Goal: Task Accomplishment & Management: Manage account settings

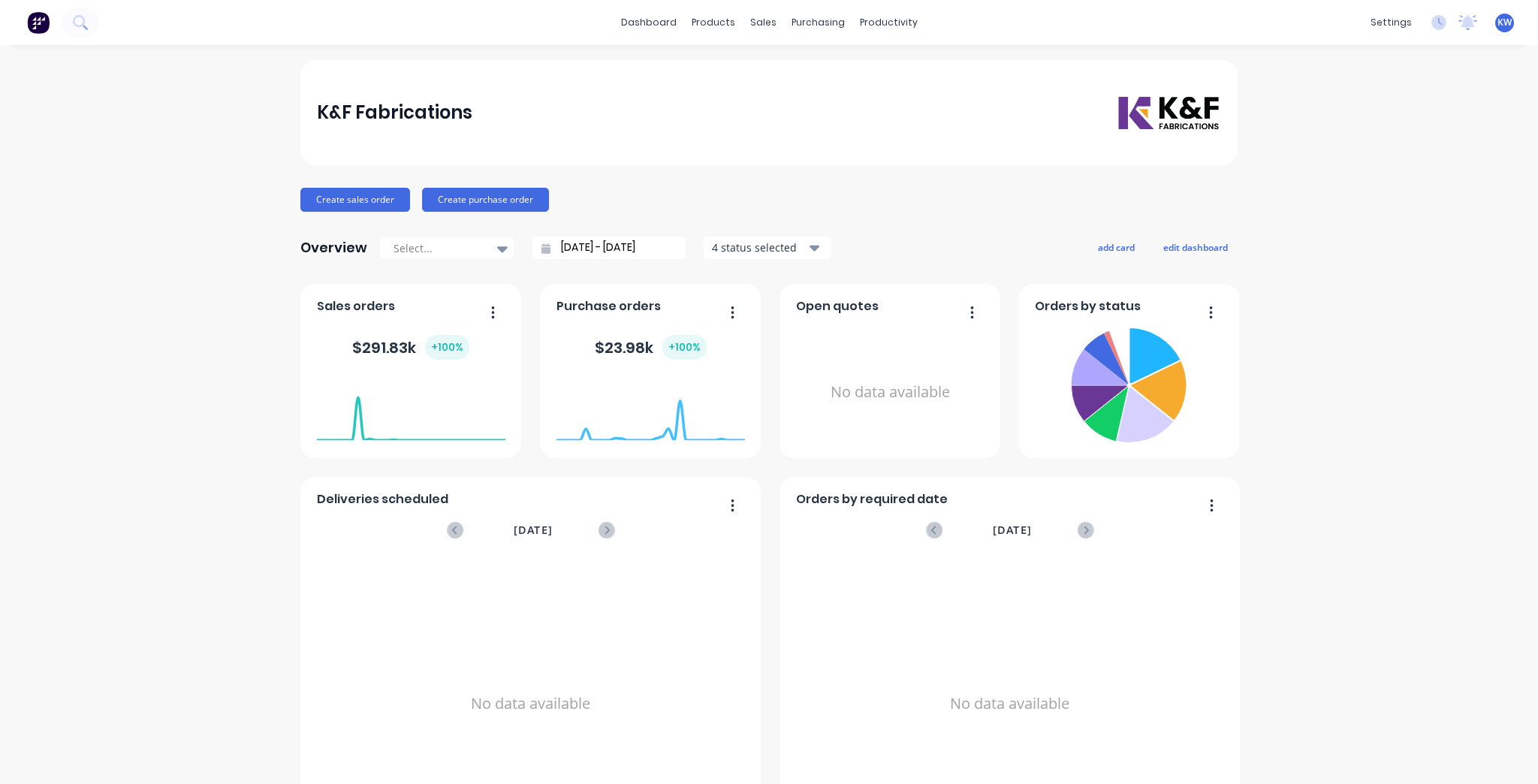
click at [1498, 19] on span "KW" at bounding box center [1504, 23] width 14 height 13
click at [1380, 17] on div "settings" at bounding box center [1391, 23] width 56 height 23
click at [1335, 88] on link "Team" at bounding box center [1310, 102] width 199 height 30
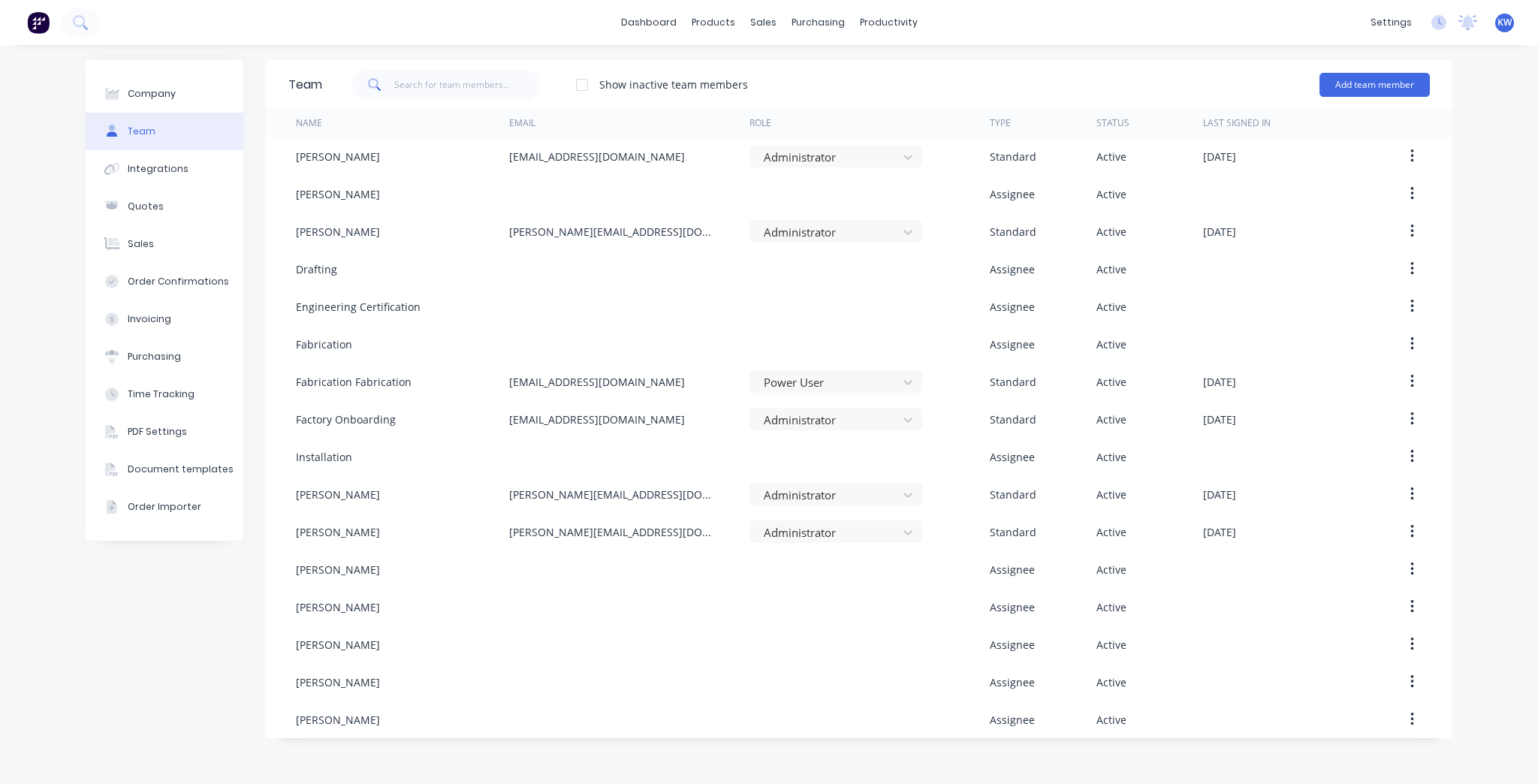
drag, startPoint x: 1424, startPoint y: 87, endPoint x: 1306, endPoint y: 101, distance: 118.8
click at [1424, 86] on button "Add team member" at bounding box center [1375, 85] width 111 height 24
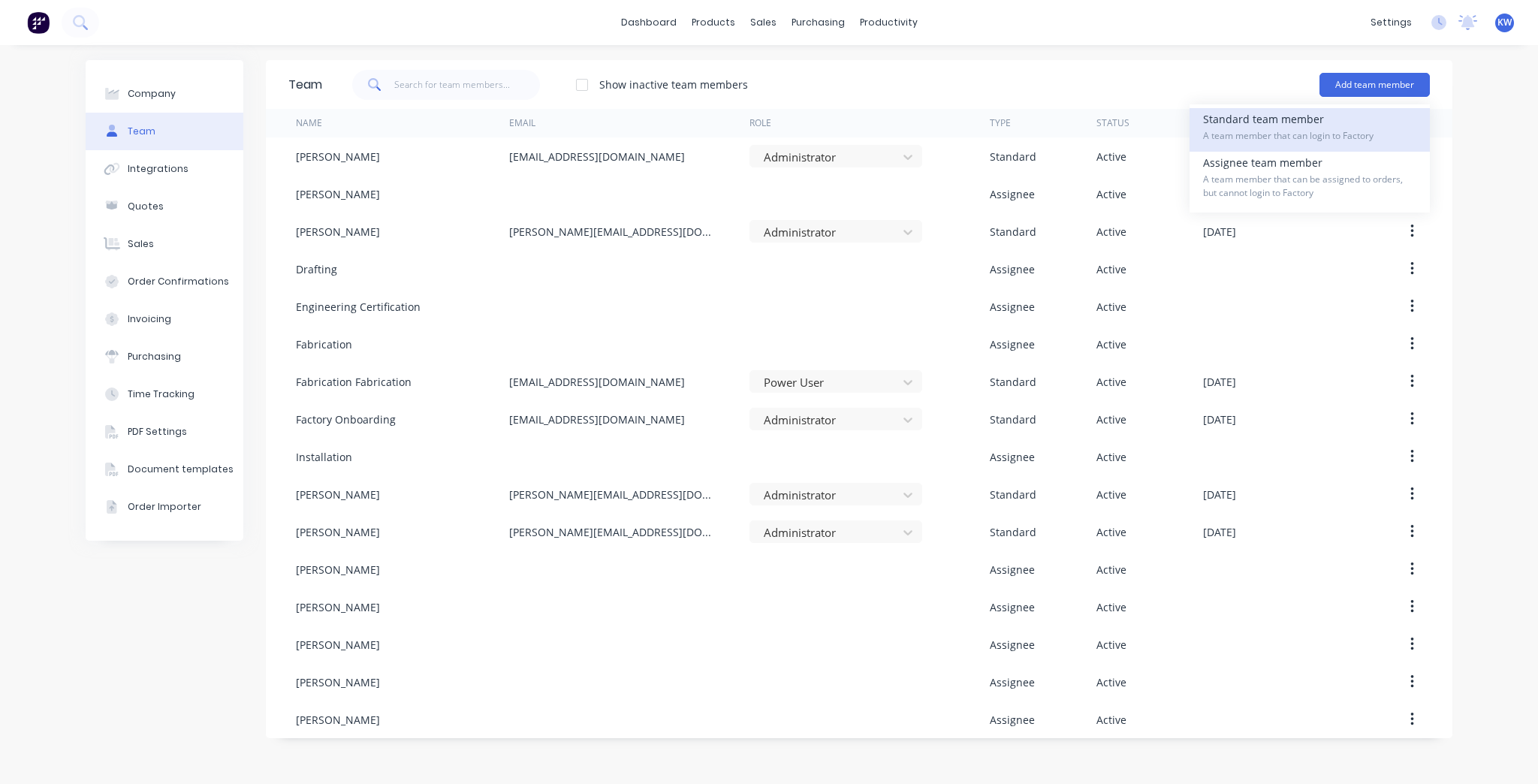
click at [1276, 122] on div "Standard team member A team member that can login to Factory" at bounding box center [1309, 129] width 213 height 43
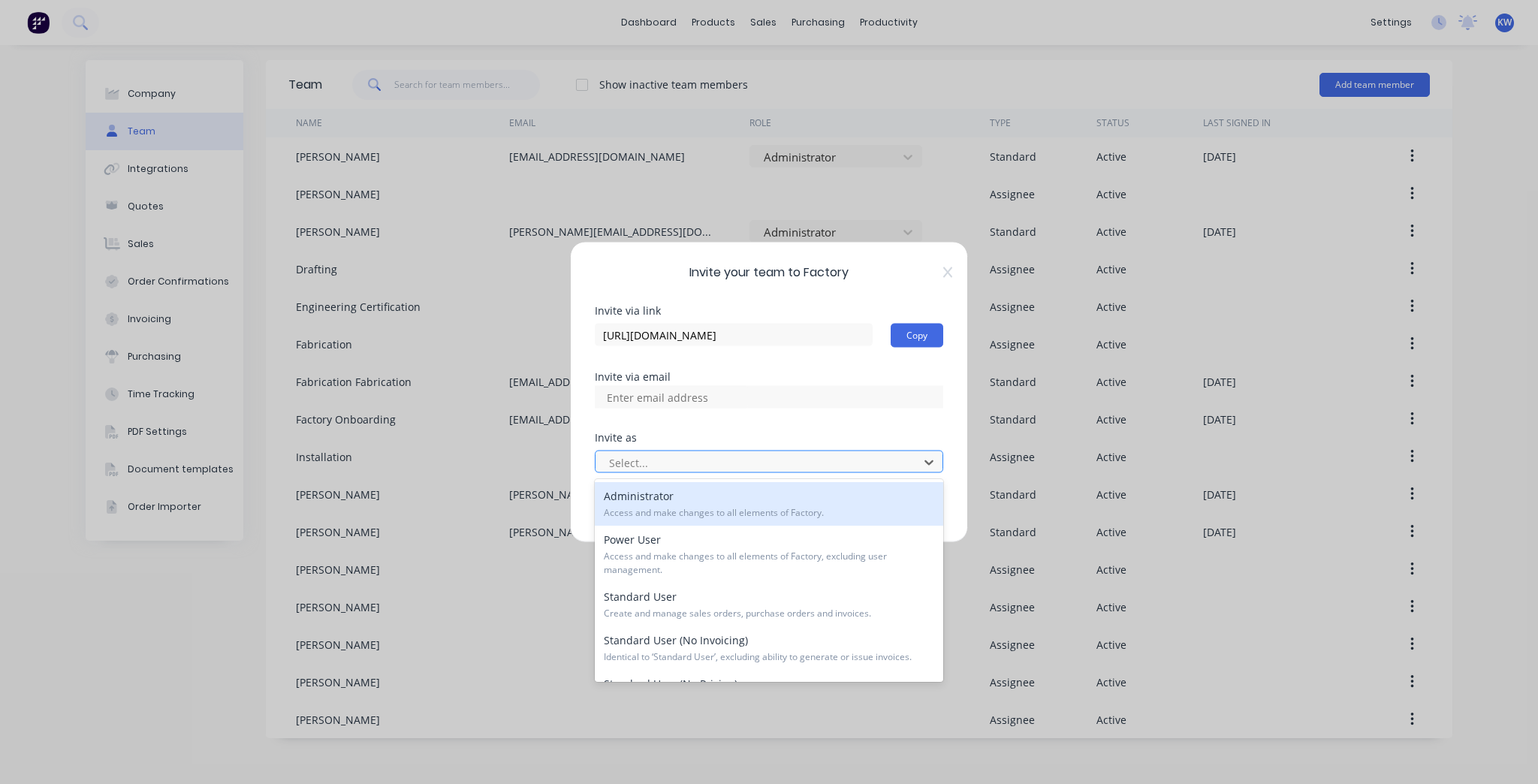
click at [652, 473] on div "Select..." at bounding box center [759, 462] width 312 height 23
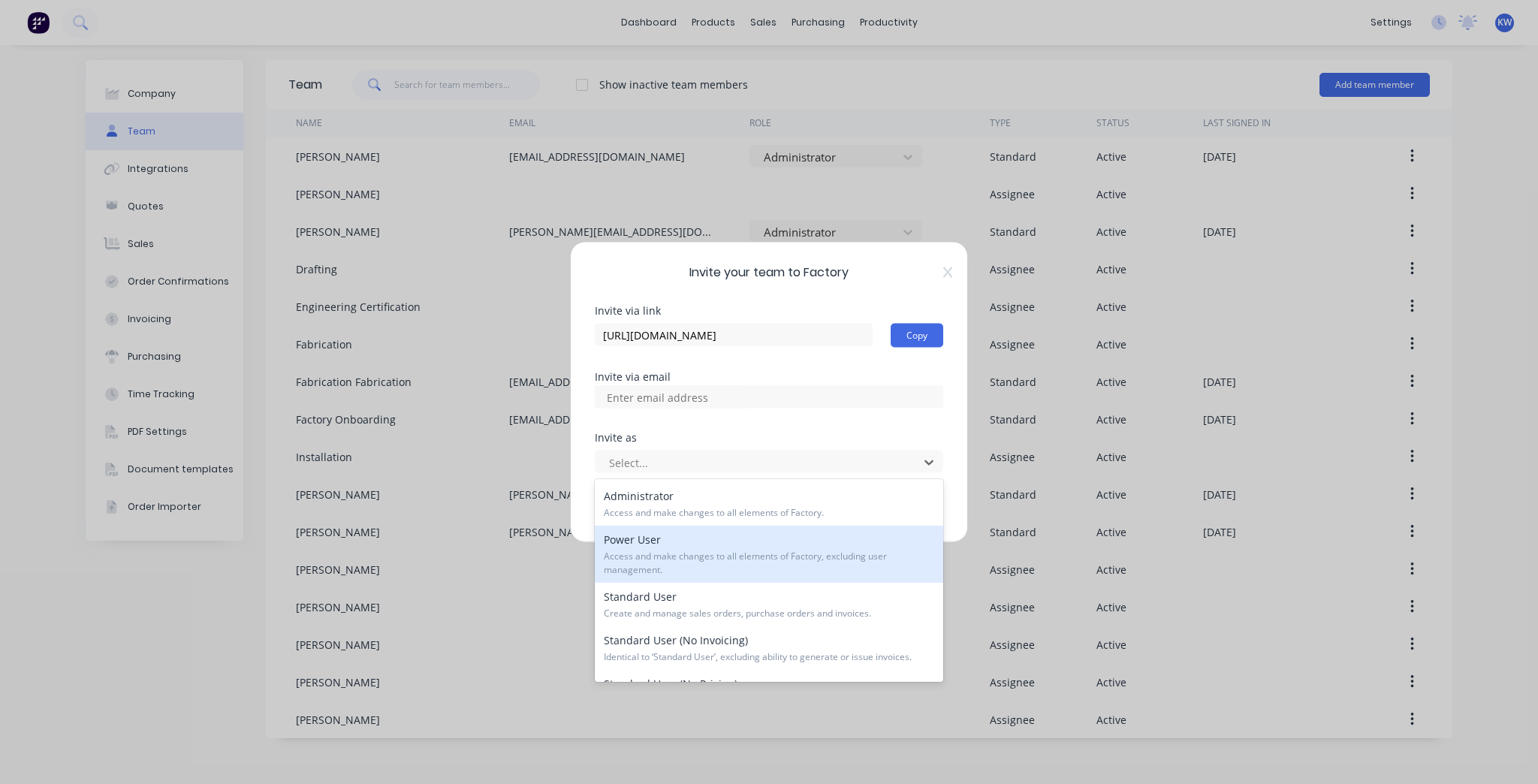
click at [701, 555] on span "Access and make changes to all elements of Factory, excluding user management." at bounding box center [769, 563] width 330 height 27
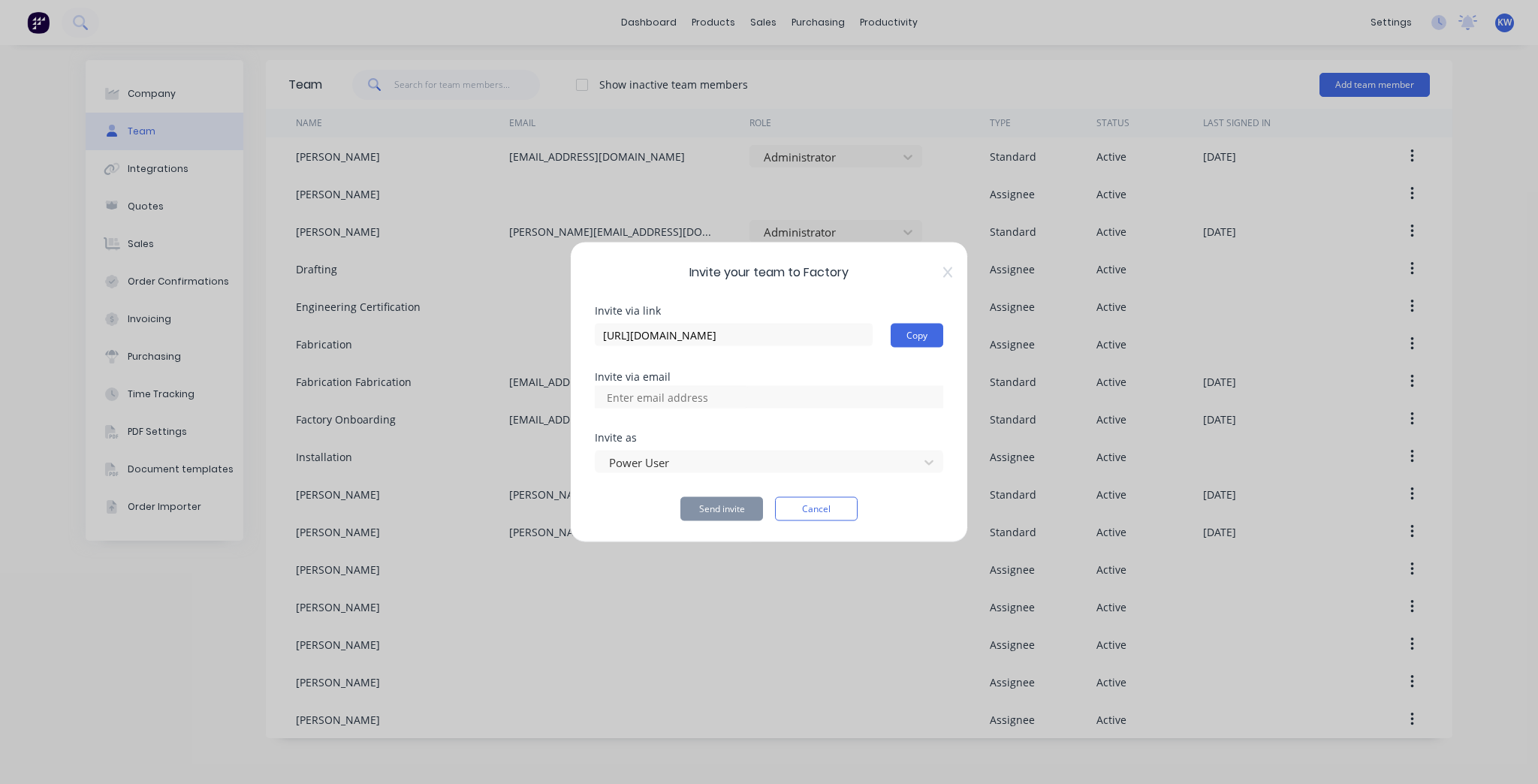
click at [749, 404] on div at bounding box center [769, 398] width 349 height 23
click at [753, 395] on div at bounding box center [769, 398] width 349 height 23
click at [656, 423] on div "Invite via link https://app.factory.app/invite/NHwhQf5d Copy Invite via email I…" at bounding box center [769, 414] width 349 height 216
click at [634, 391] on input at bounding box center [673, 398] width 150 height 23
type input "tim@kffab.com.au"
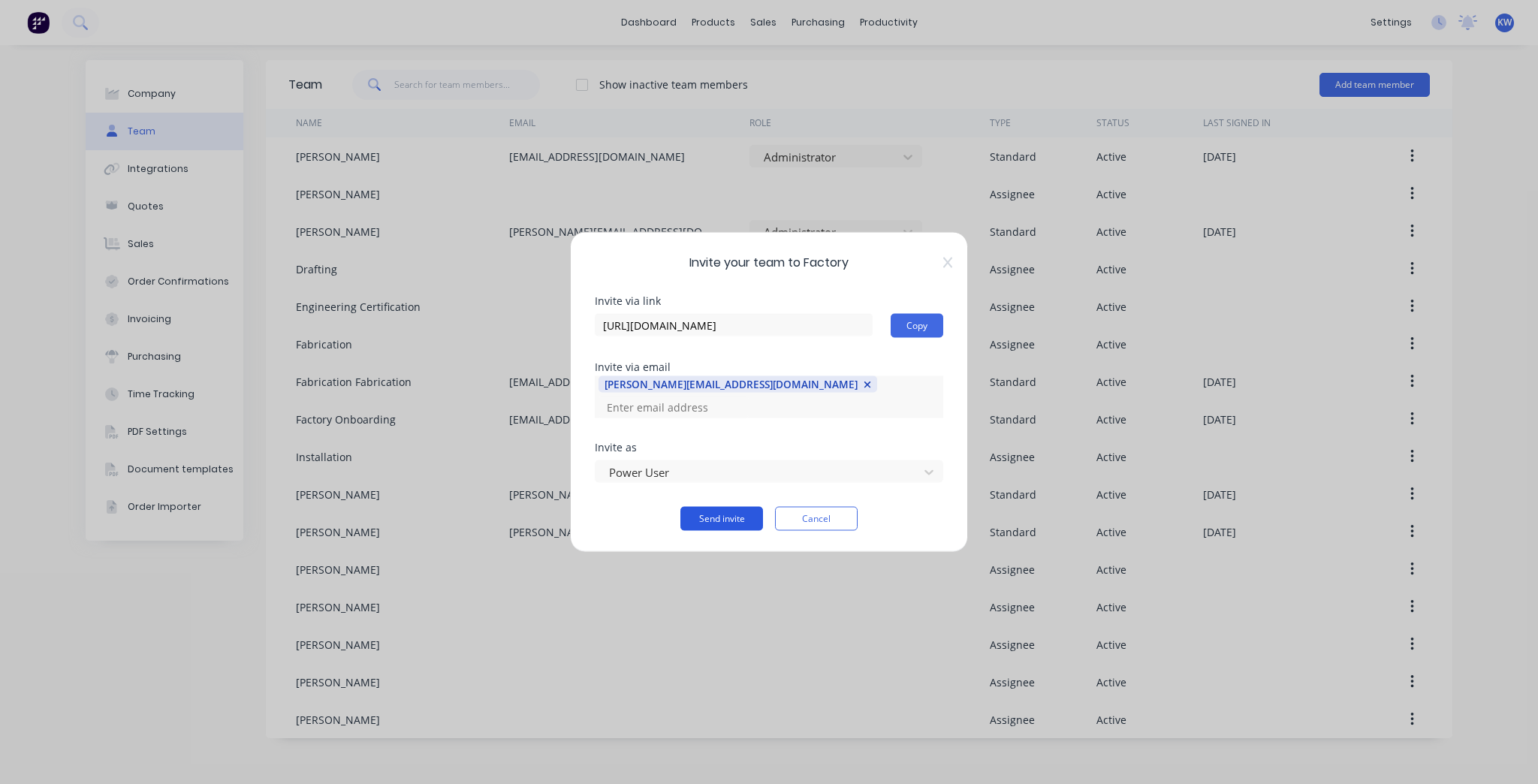
click at [725, 519] on button "Send invite" at bounding box center [721, 519] width 83 height 24
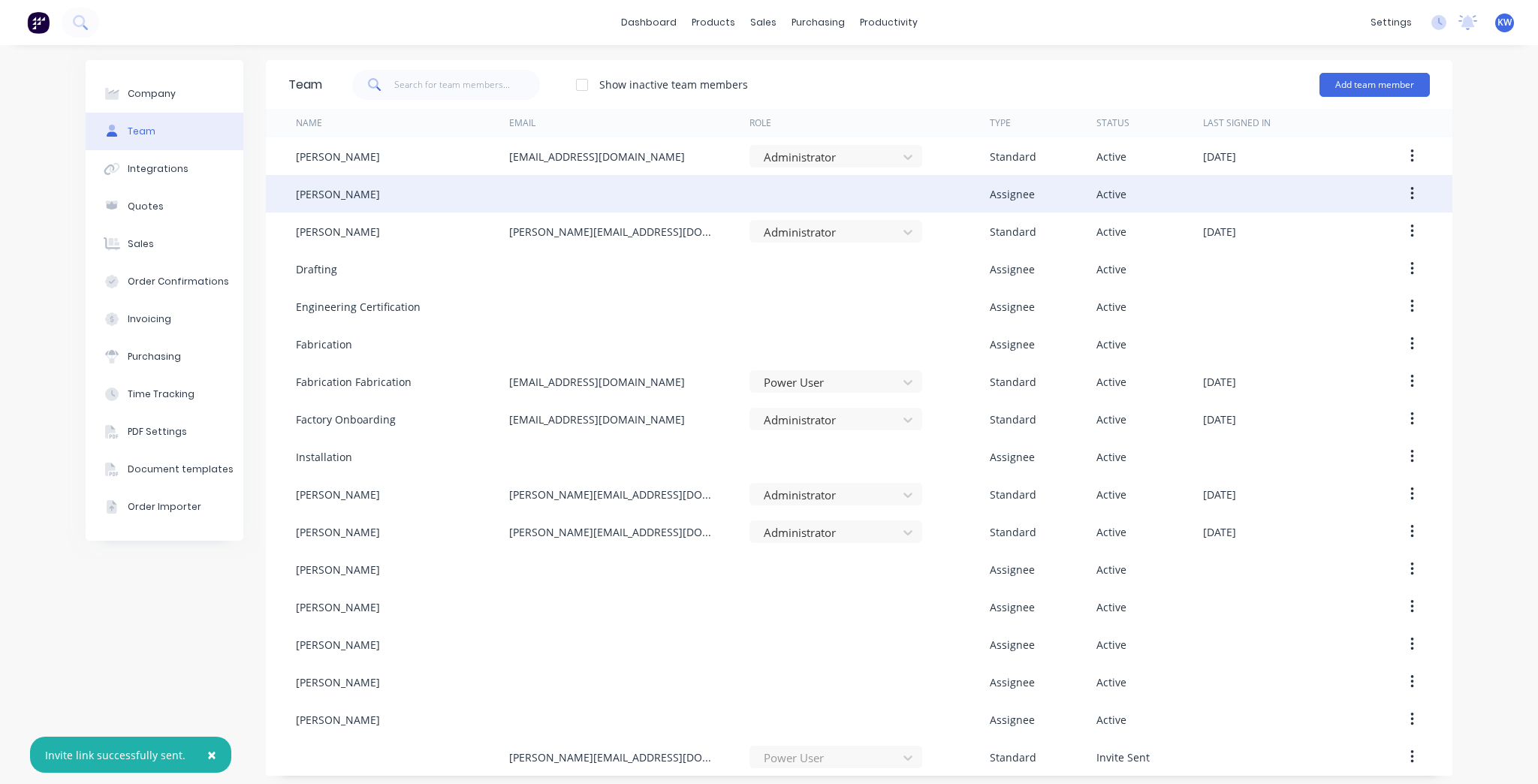
scroll to position [6, 0]
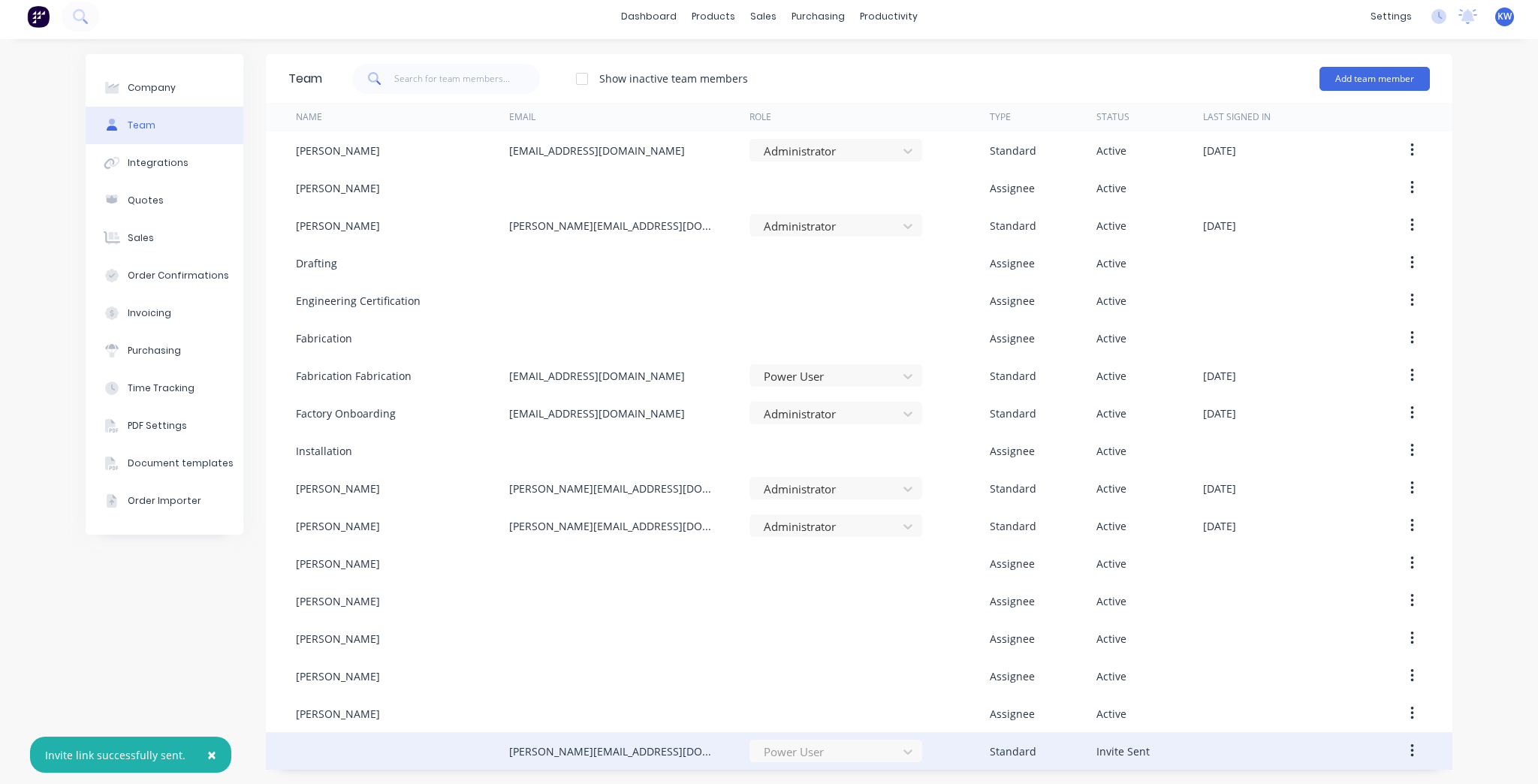
click at [1404, 759] on button "button" at bounding box center [1412, 750] width 36 height 27
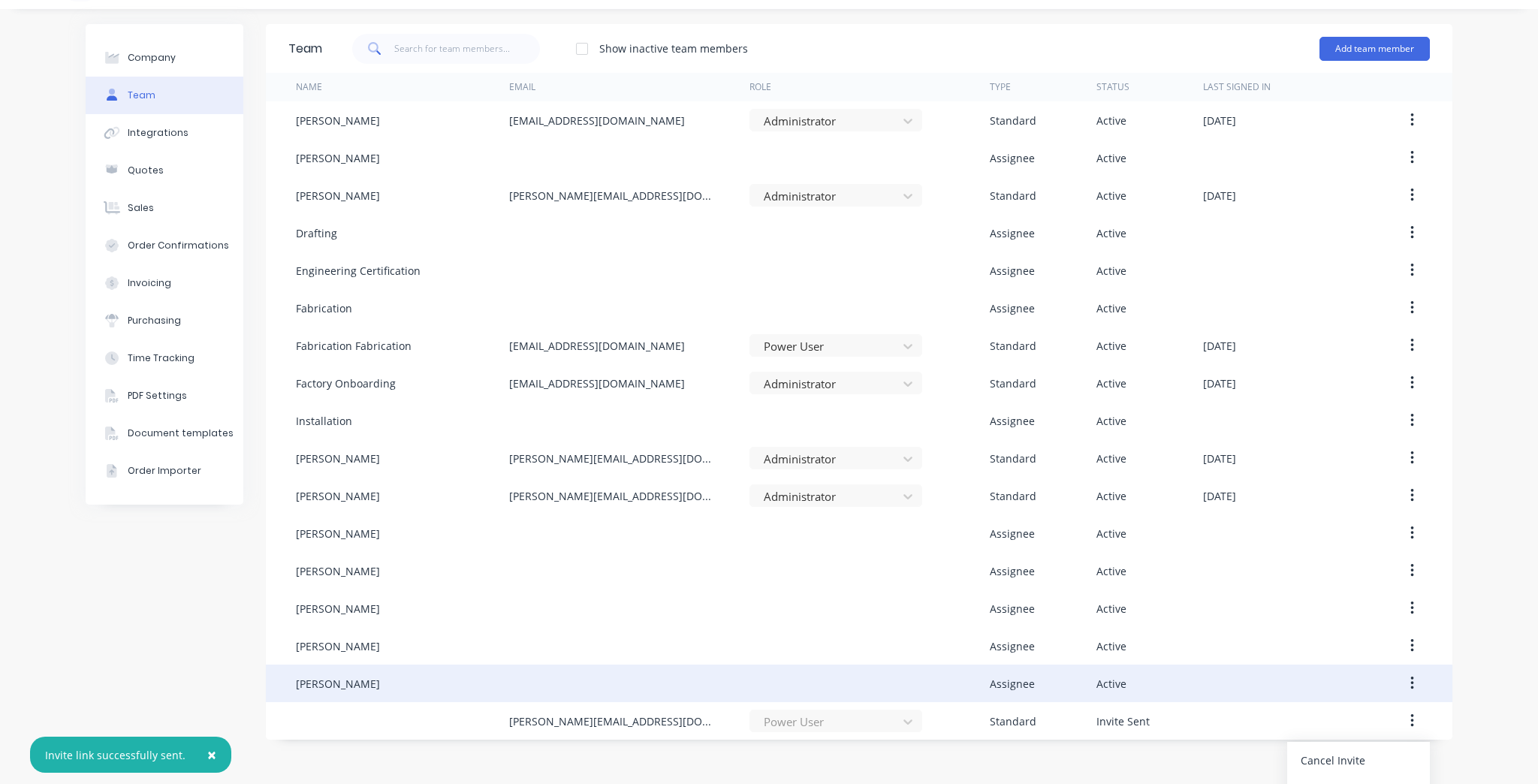
scroll to position [61, 0]
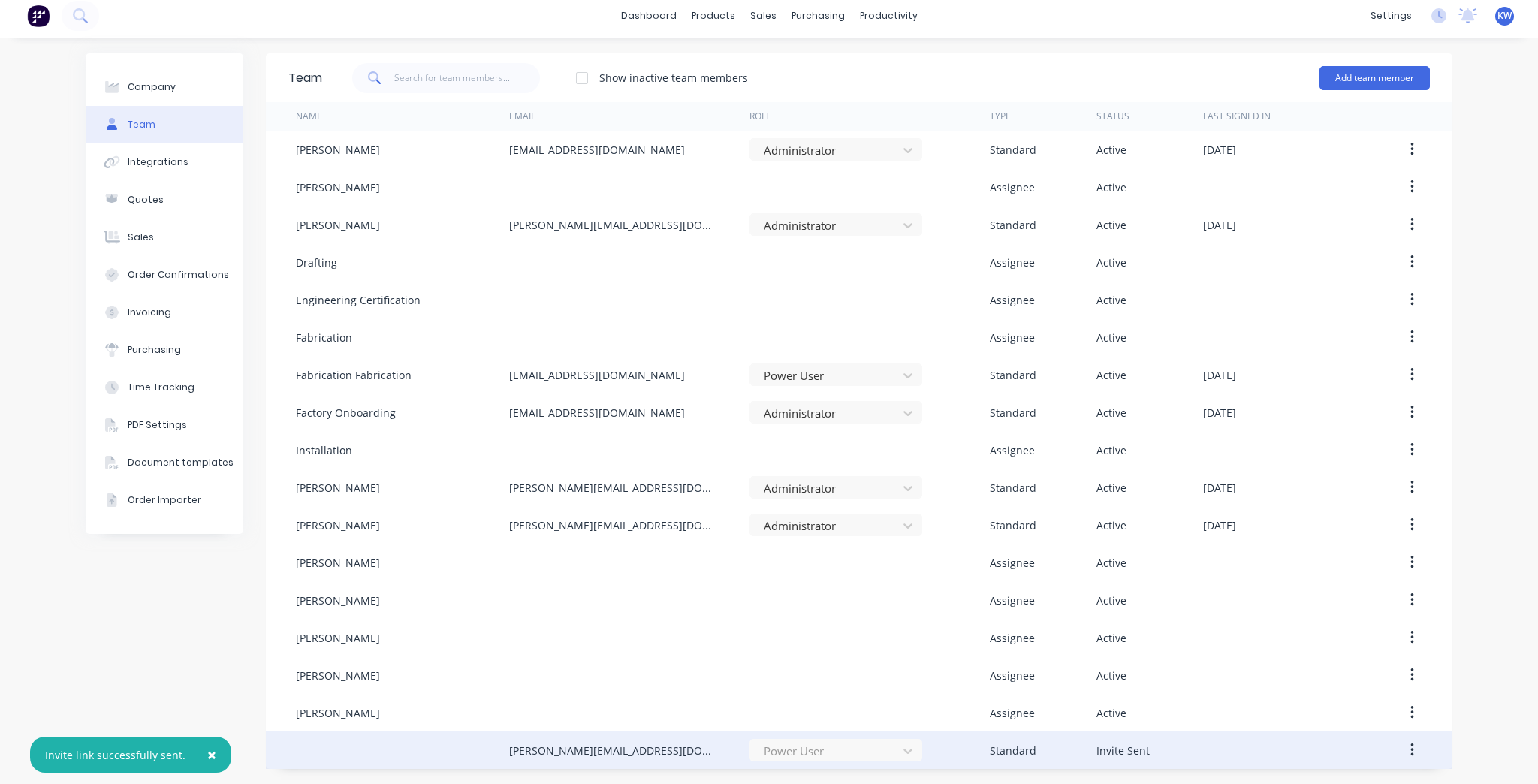
drag, startPoint x: 1000, startPoint y: 736, endPoint x: 739, endPoint y: 736, distance: 261.0
click at [1000, 736] on div "× Invite link successfully sent. dashboard products sales purchasing productivi…" at bounding box center [769, 392] width 1538 height 784
click at [296, 735] on div at bounding box center [401, 751] width 213 height 38
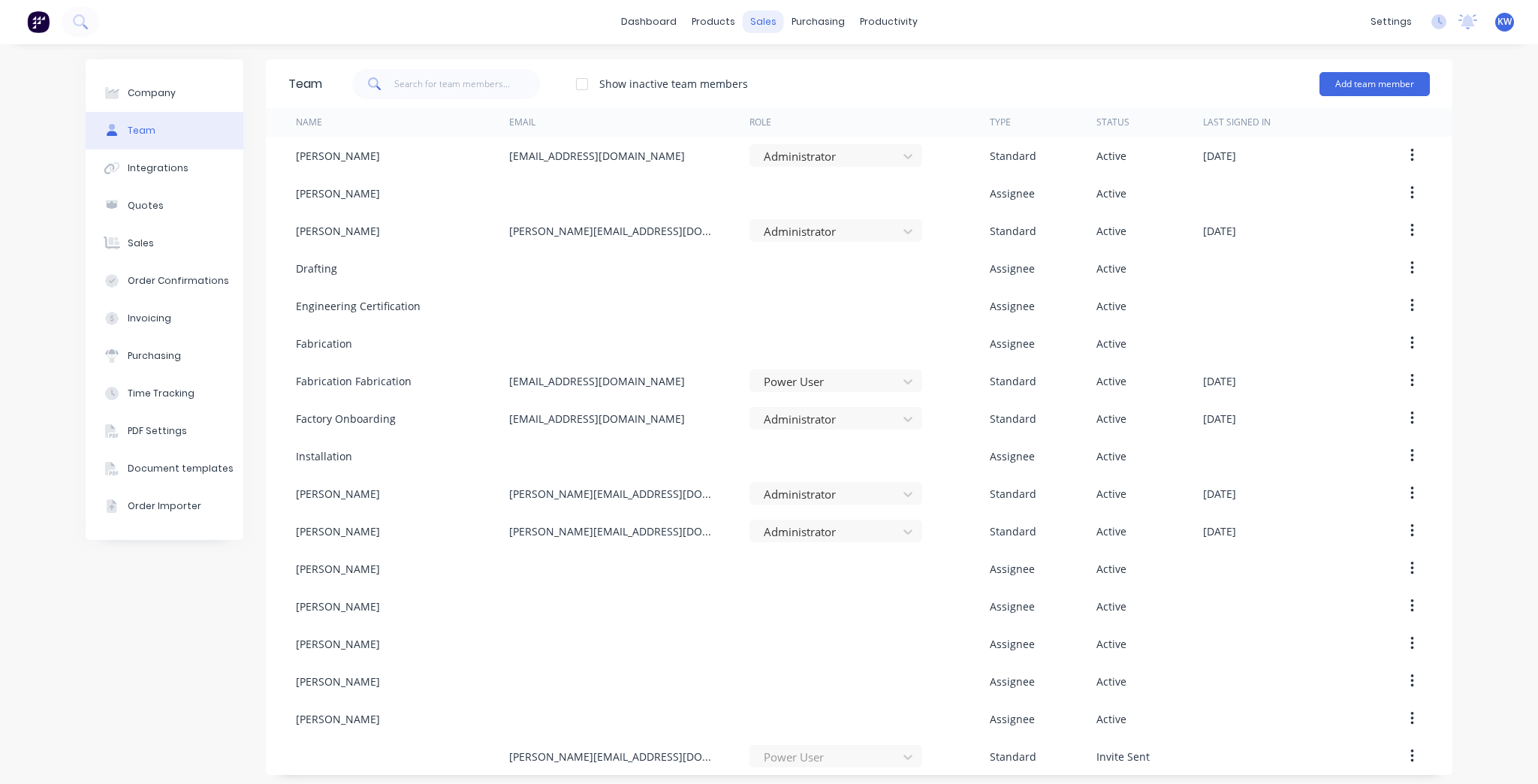
scroll to position [0, 0]
click at [632, 23] on link "dashboard" at bounding box center [648, 23] width 70 height 23
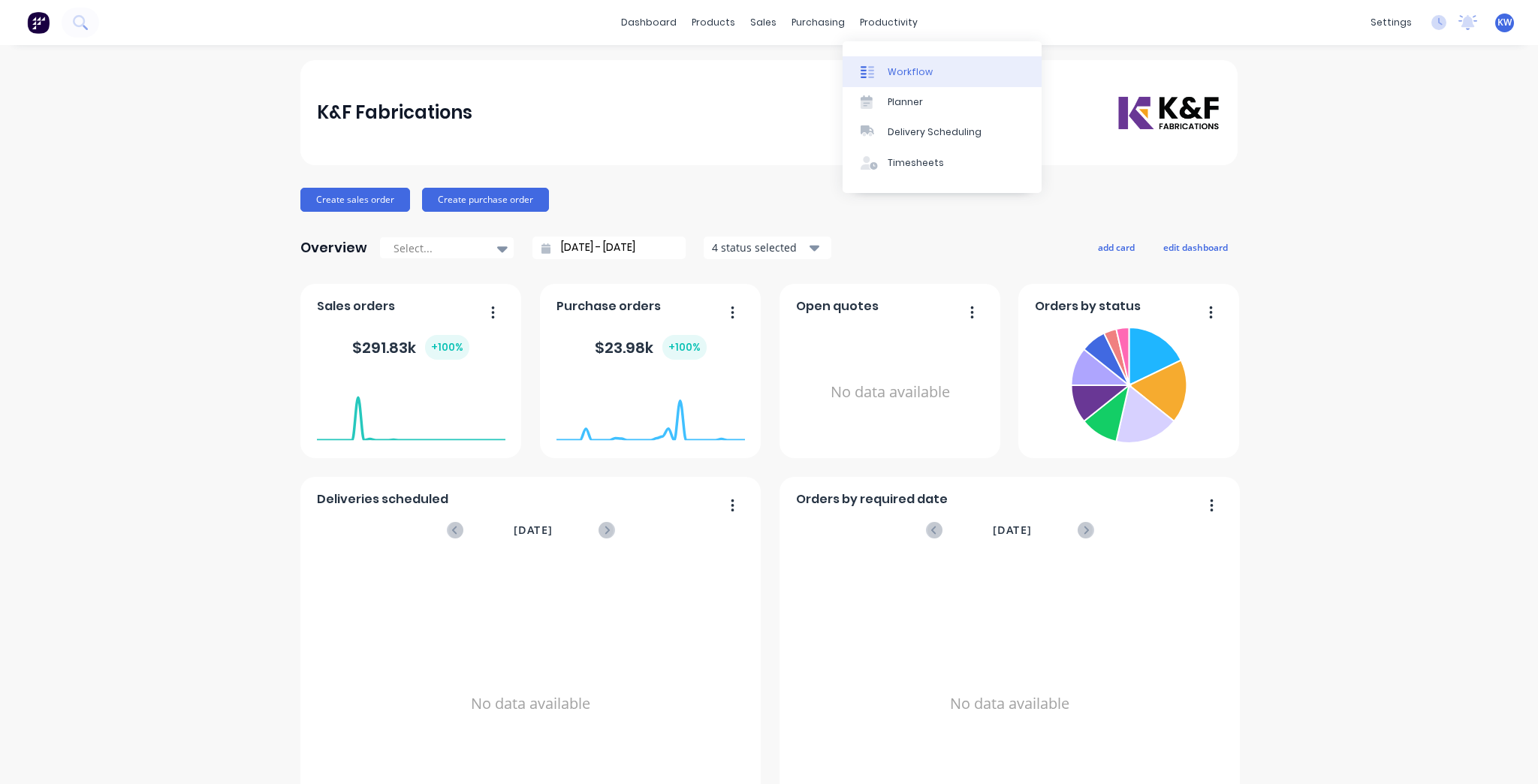
click at [912, 71] on div "Workflow" at bounding box center [910, 72] width 45 height 13
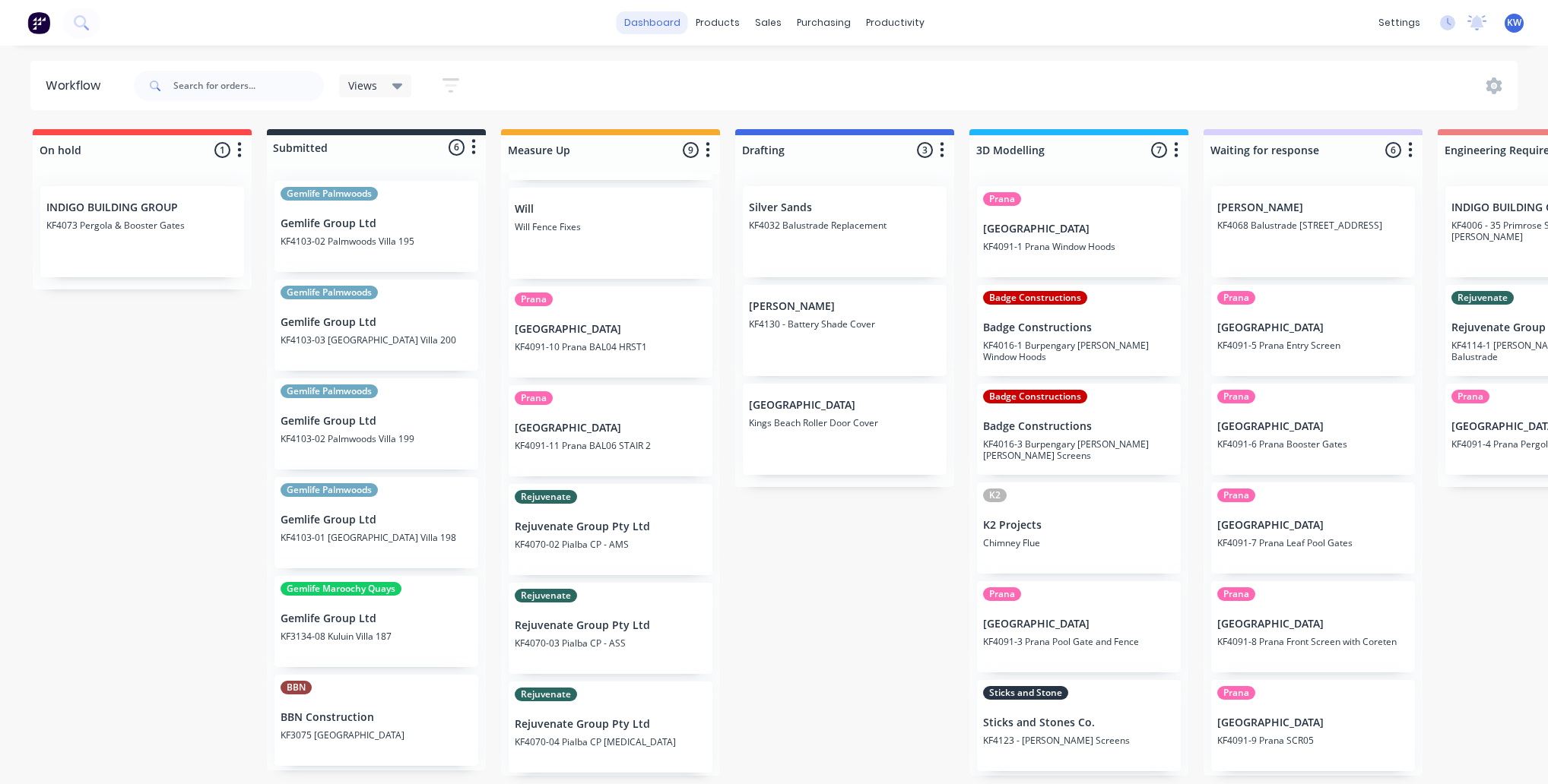
click at [679, 18] on link "dashboard" at bounding box center [651, 23] width 71 height 23
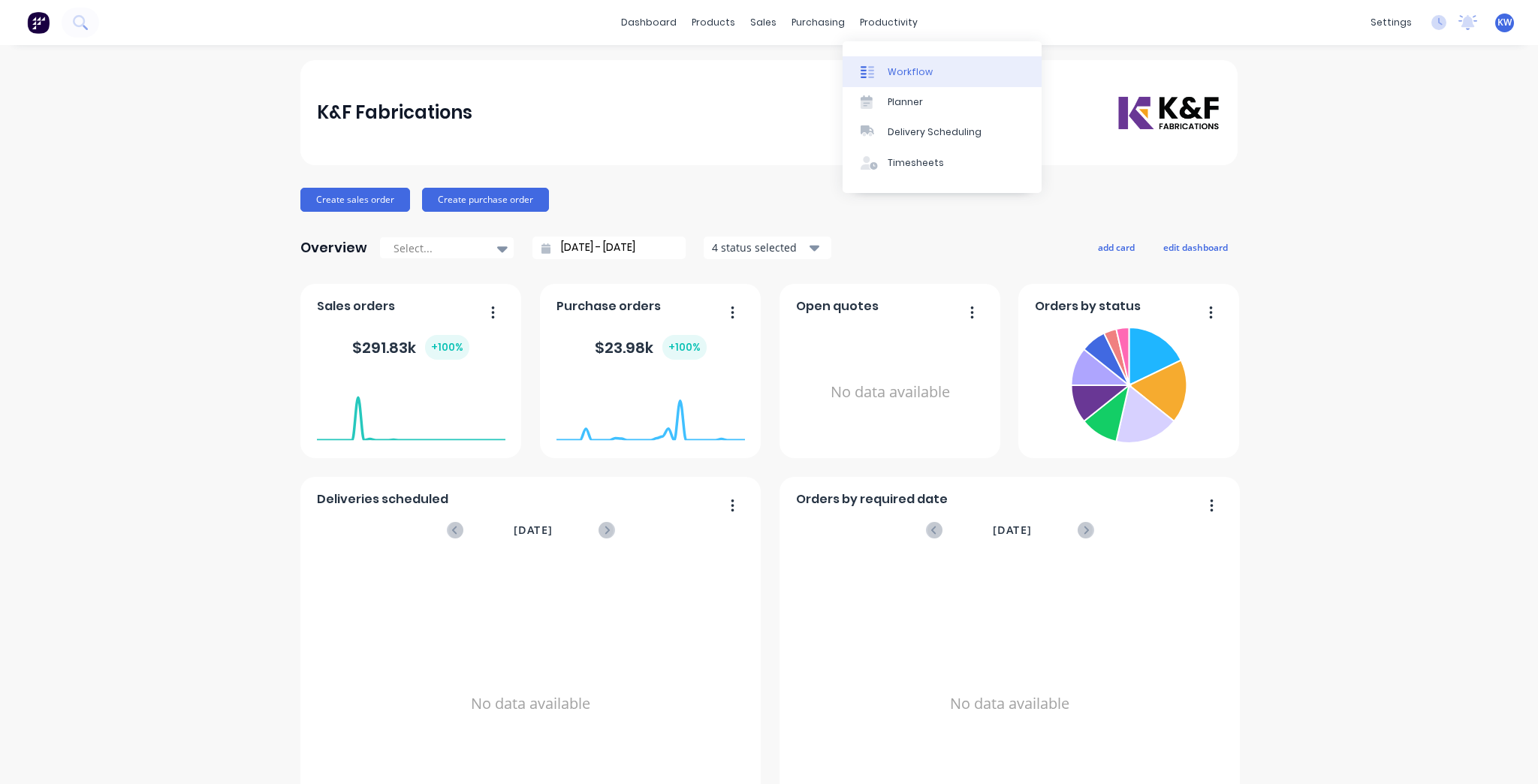
click at [910, 72] on div "Workflow" at bounding box center [910, 72] width 45 height 13
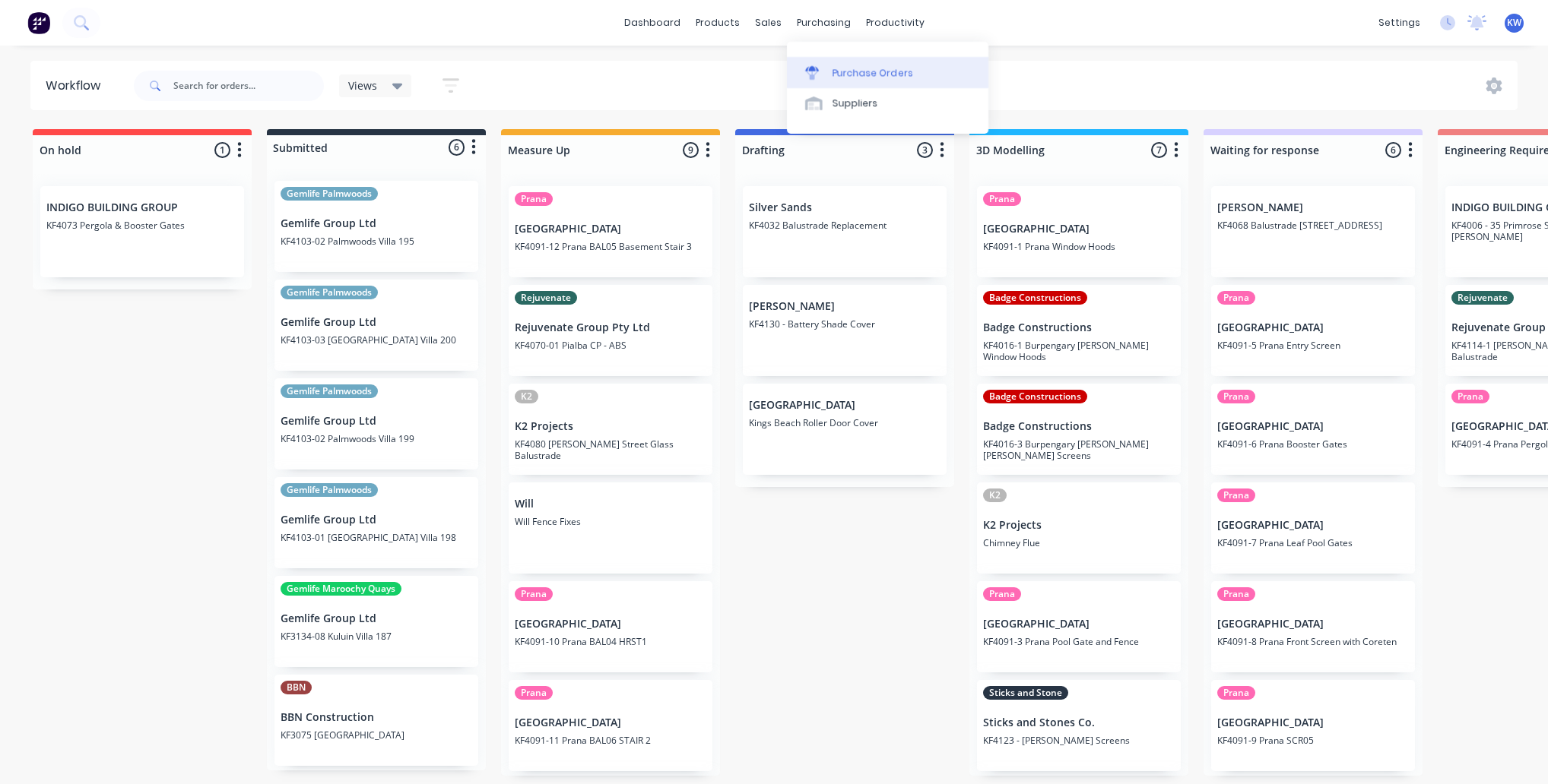
click at [832, 85] on link "Purchase Orders" at bounding box center [888, 72] width 201 height 30
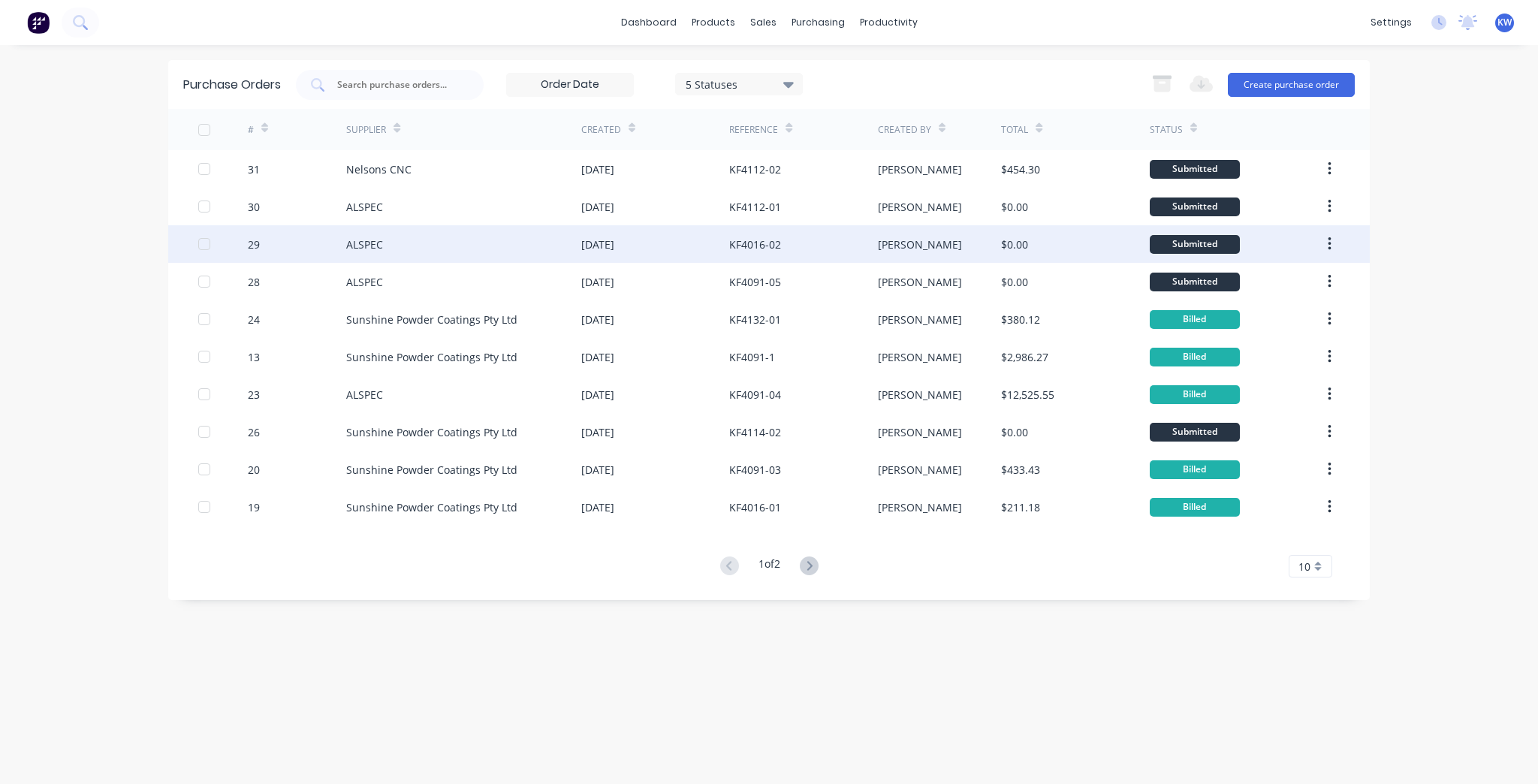
click at [830, 247] on div "KF4016-02" at bounding box center [803, 244] width 148 height 38
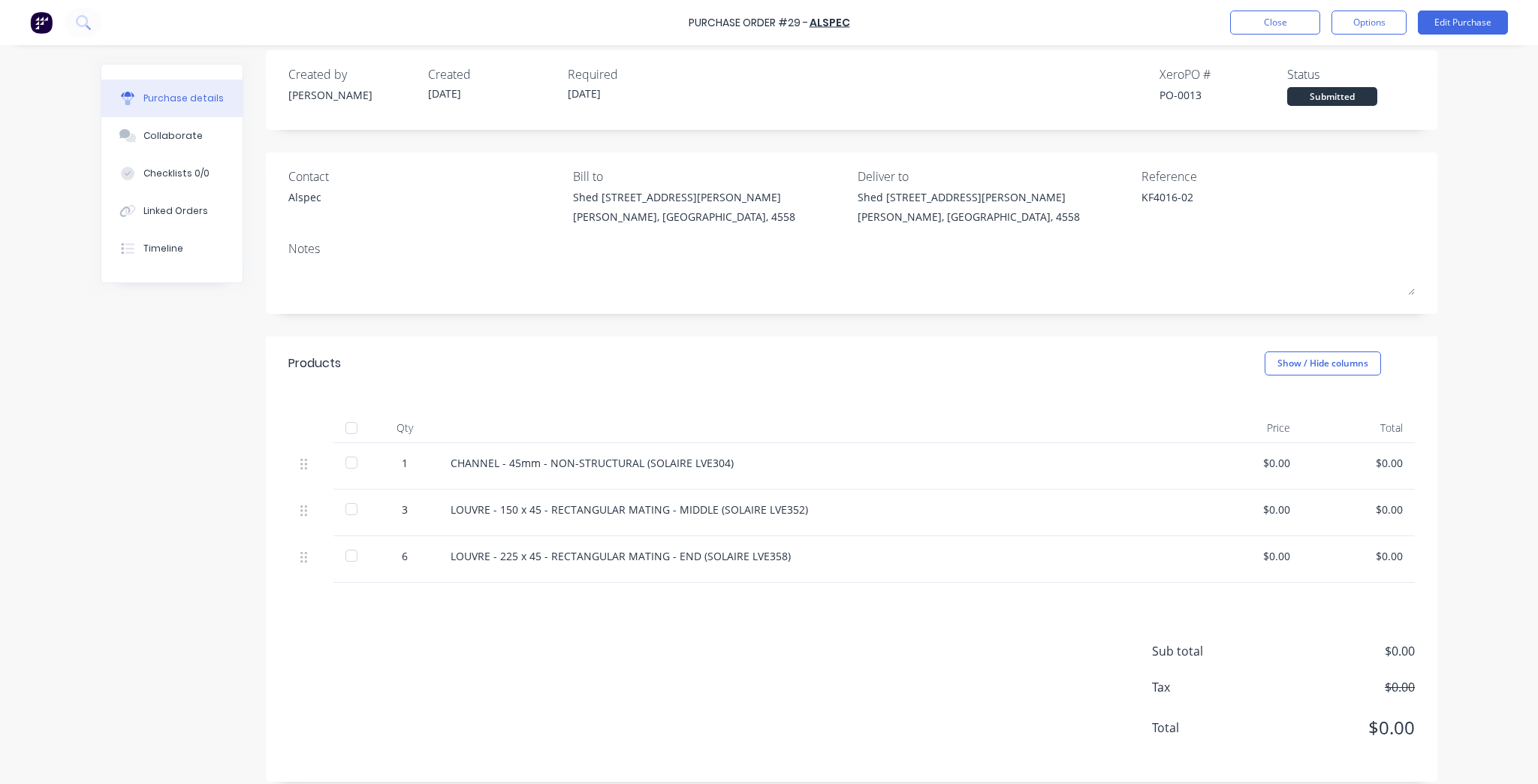
scroll to position [25, 0]
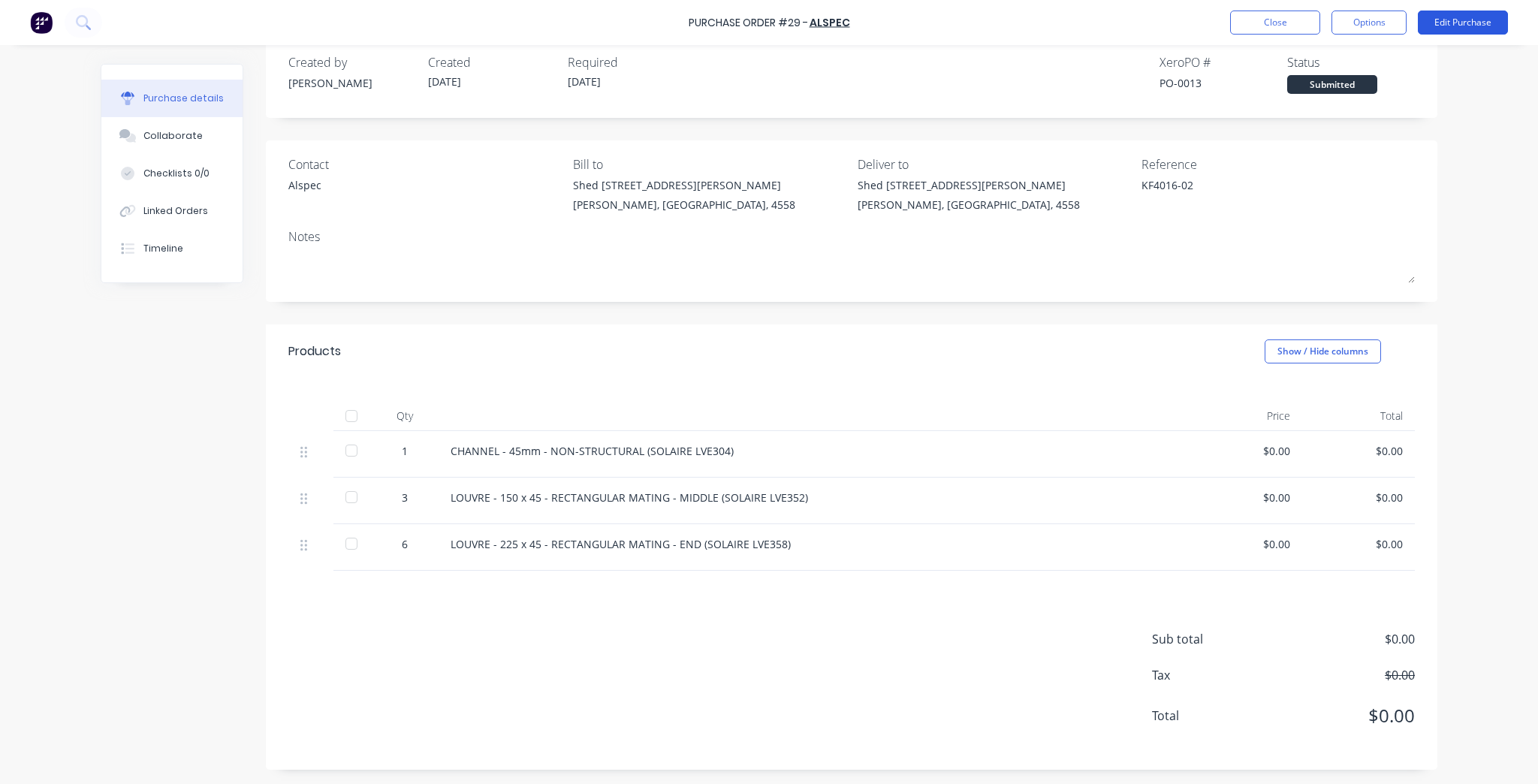
click at [1491, 24] on button "Edit Purchase" at bounding box center [1463, 23] width 90 height 24
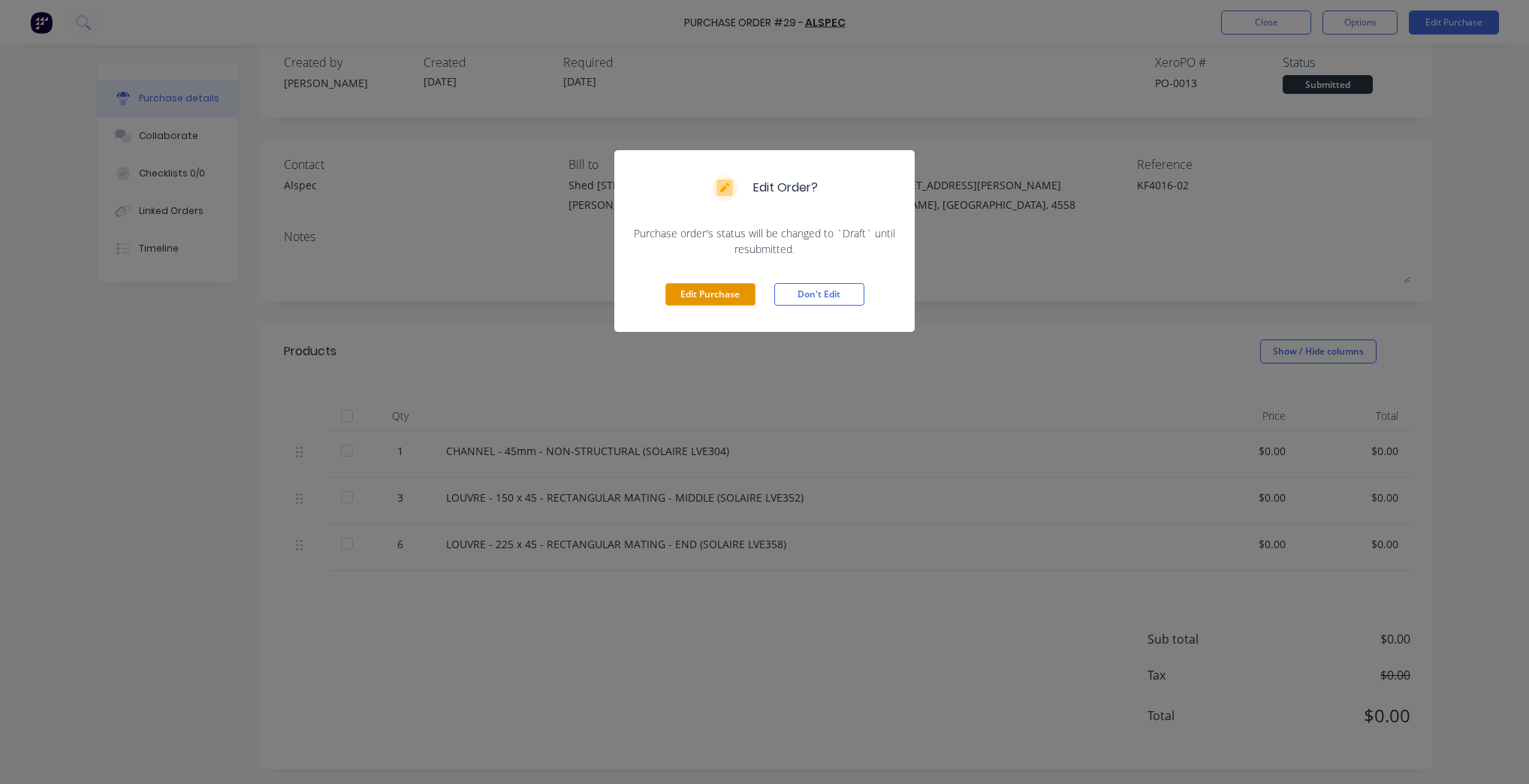
click at [700, 294] on button "Edit Purchase" at bounding box center [710, 294] width 90 height 23
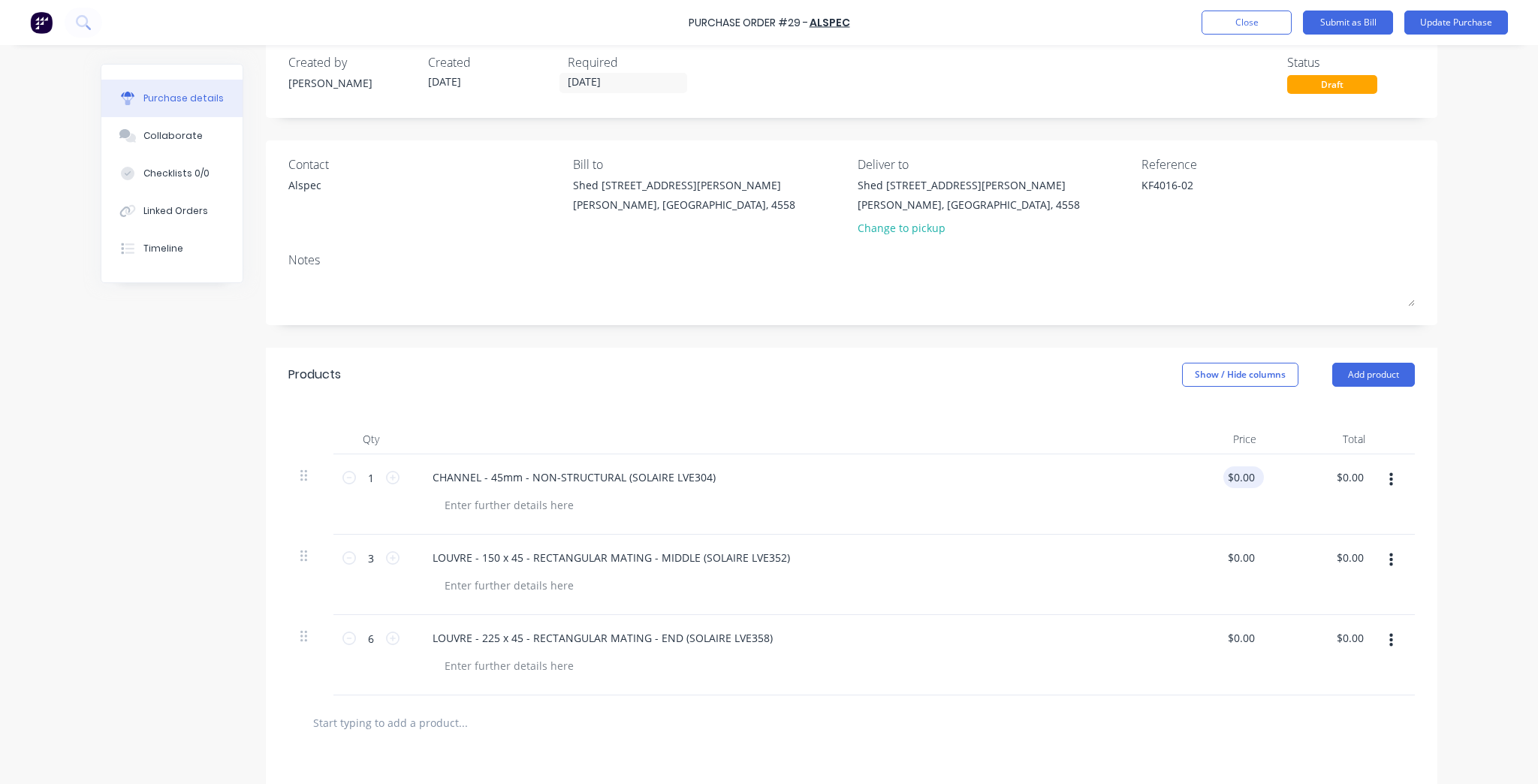
type textarea "x"
type input "0.00"
click at [1235, 480] on input "0.00" at bounding box center [1244, 476] width 28 height 22
type textarea "x"
click at [1235, 480] on input "0.00" at bounding box center [1244, 476] width 28 height 22
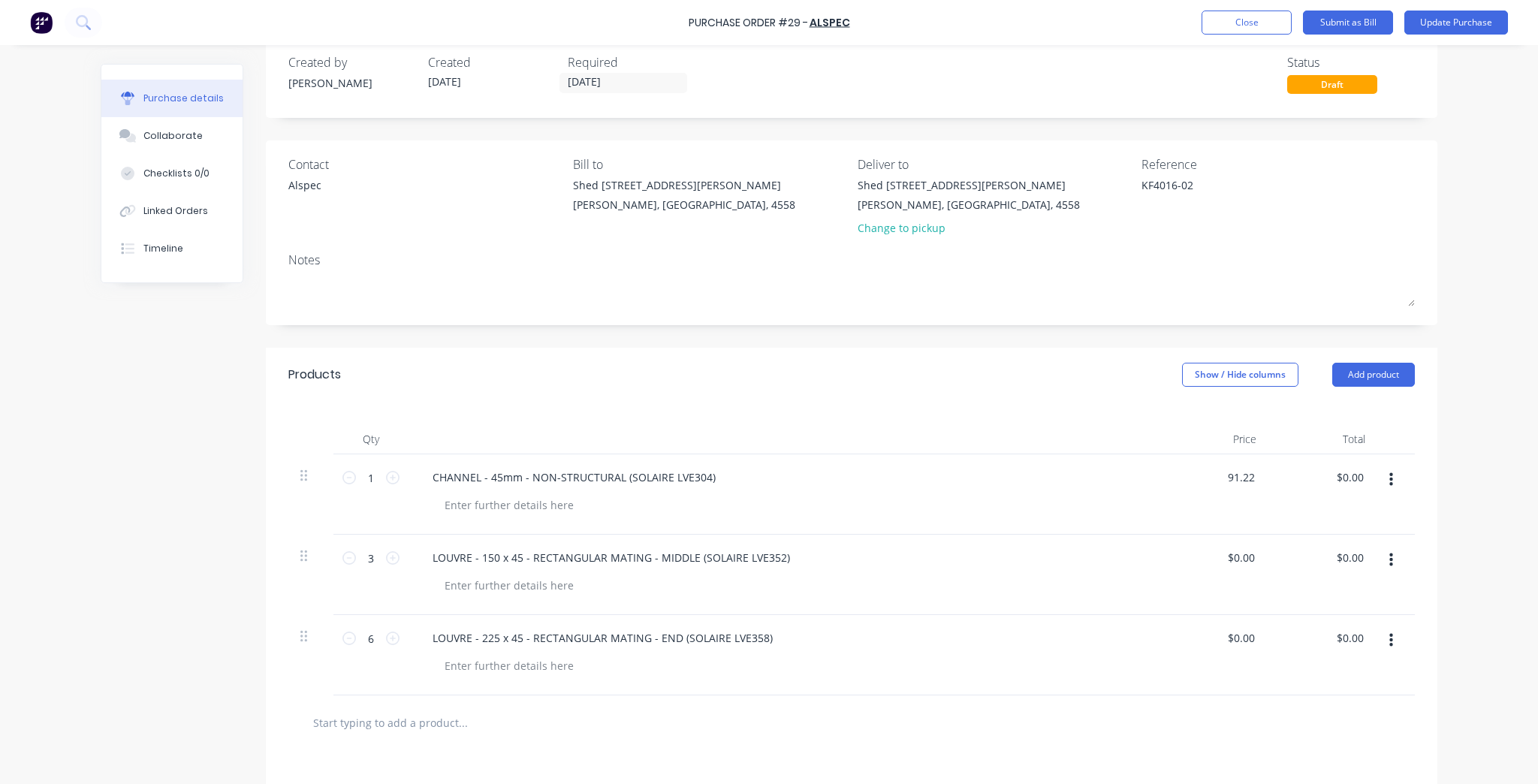
type input "91.22"
type textarea "x"
type input "$91.22"
click at [1098, 445] on div at bounding box center [784, 439] width 751 height 30
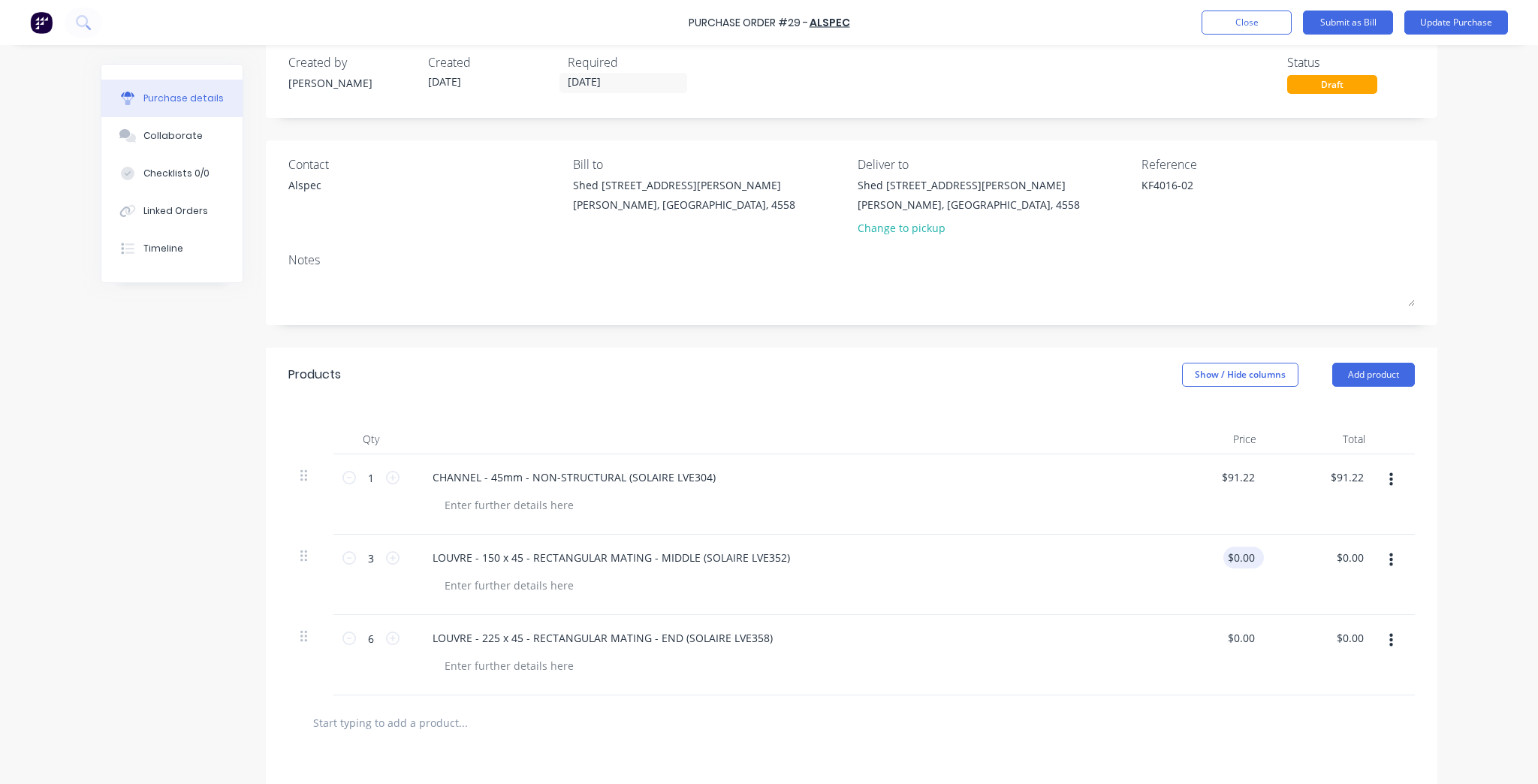
type textarea "x"
type input "0.00"
click at [1246, 562] on input "0.00" at bounding box center [1240, 557] width 35 height 22
click at [1246, 562] on input "0.00" at bounding box center [1244, 557] width 28 height 22
type textarea "x"
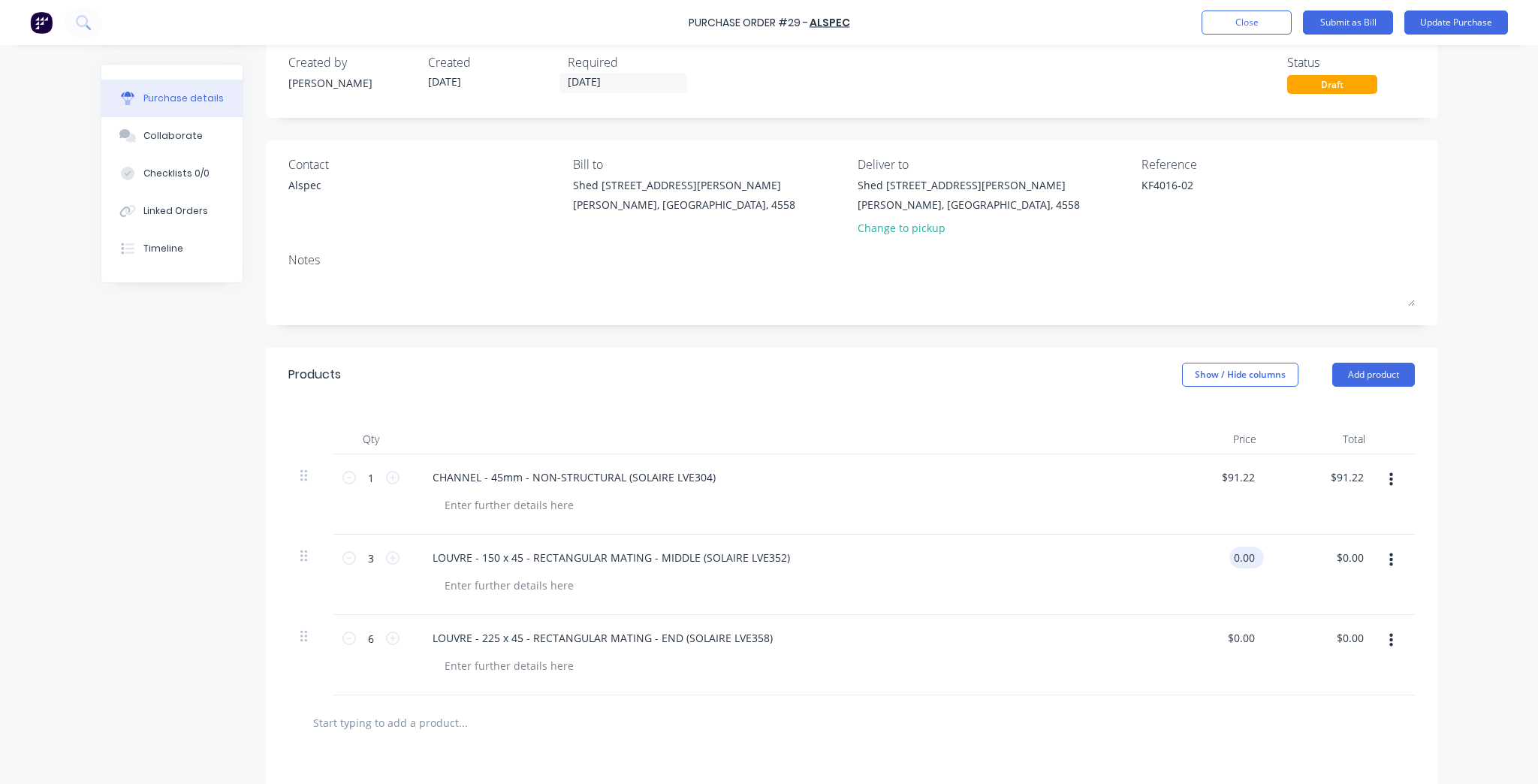
click at [1246, 562] on input "0.00" at bounding box center [1244, 557] width 28 height 22
type input "143.71"
type textarea "x"
type input "$143.71"
type input "$431.13"
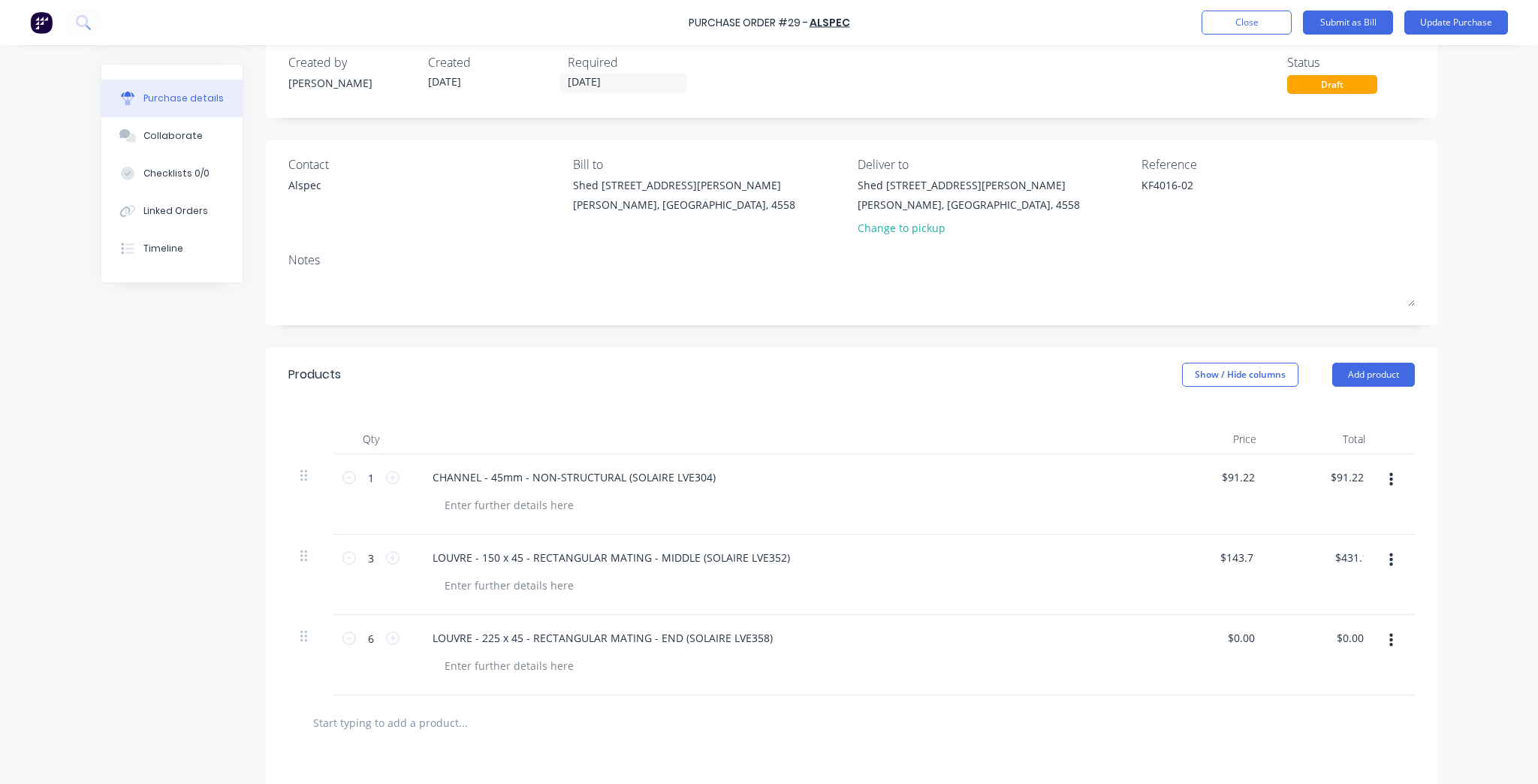
click at [1000, 416] on div "Qty Price Total 1 1 CHANNEL - 45mm - NON-STRUCTURAL (SOLAIRE LVE304) $91.22 $91…" at bounding box center [851, 548] width 1171 height 294
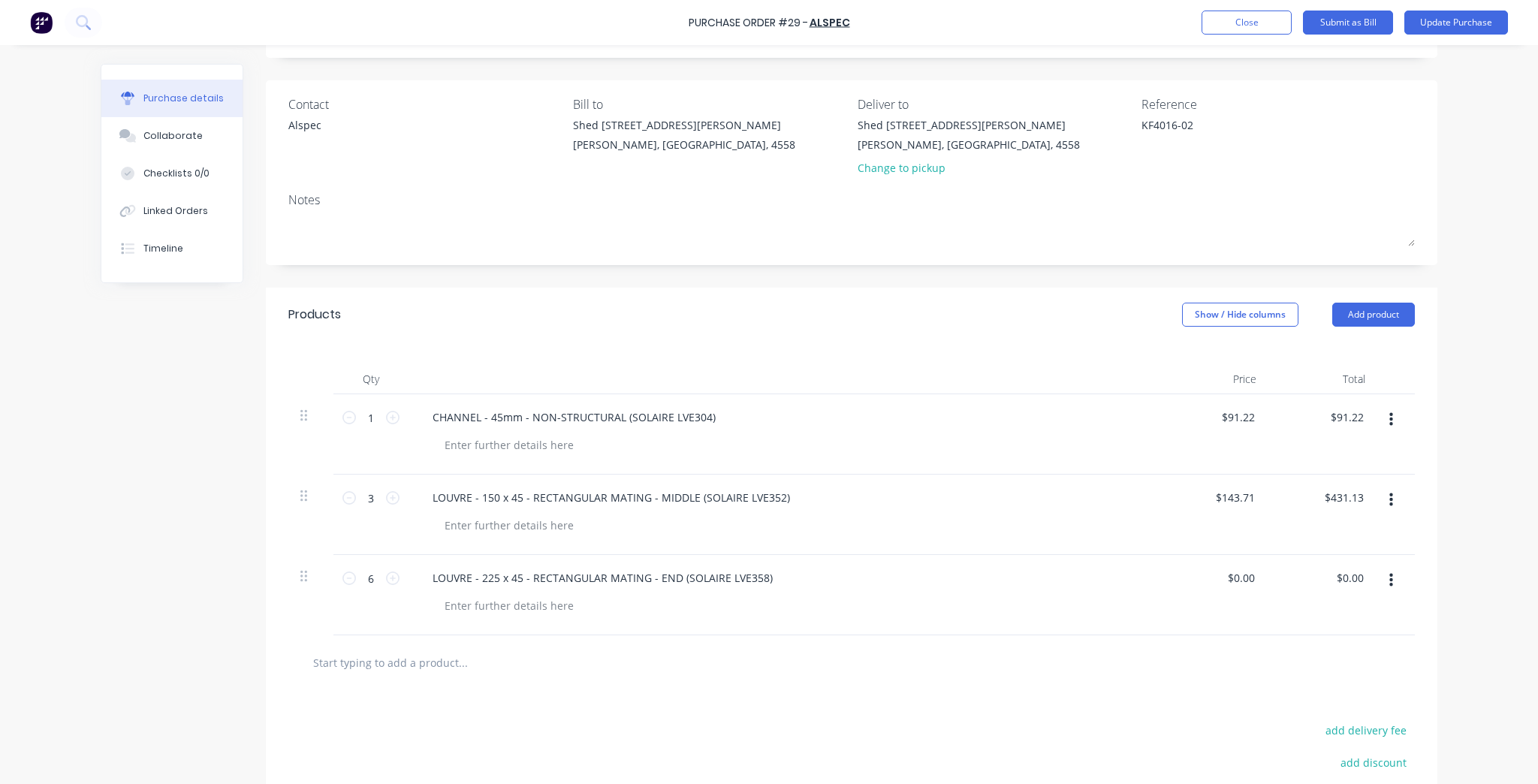
click at [1235, 594] on div "$0.00 $0.00" at bounding box center [1214, 596] width 109 height 81
type textarea "x"
type input "0.00"
click at [1238, 580] on input "0.00" at bounding box center [1240, 577] width 35 height 22
type textarea "x"
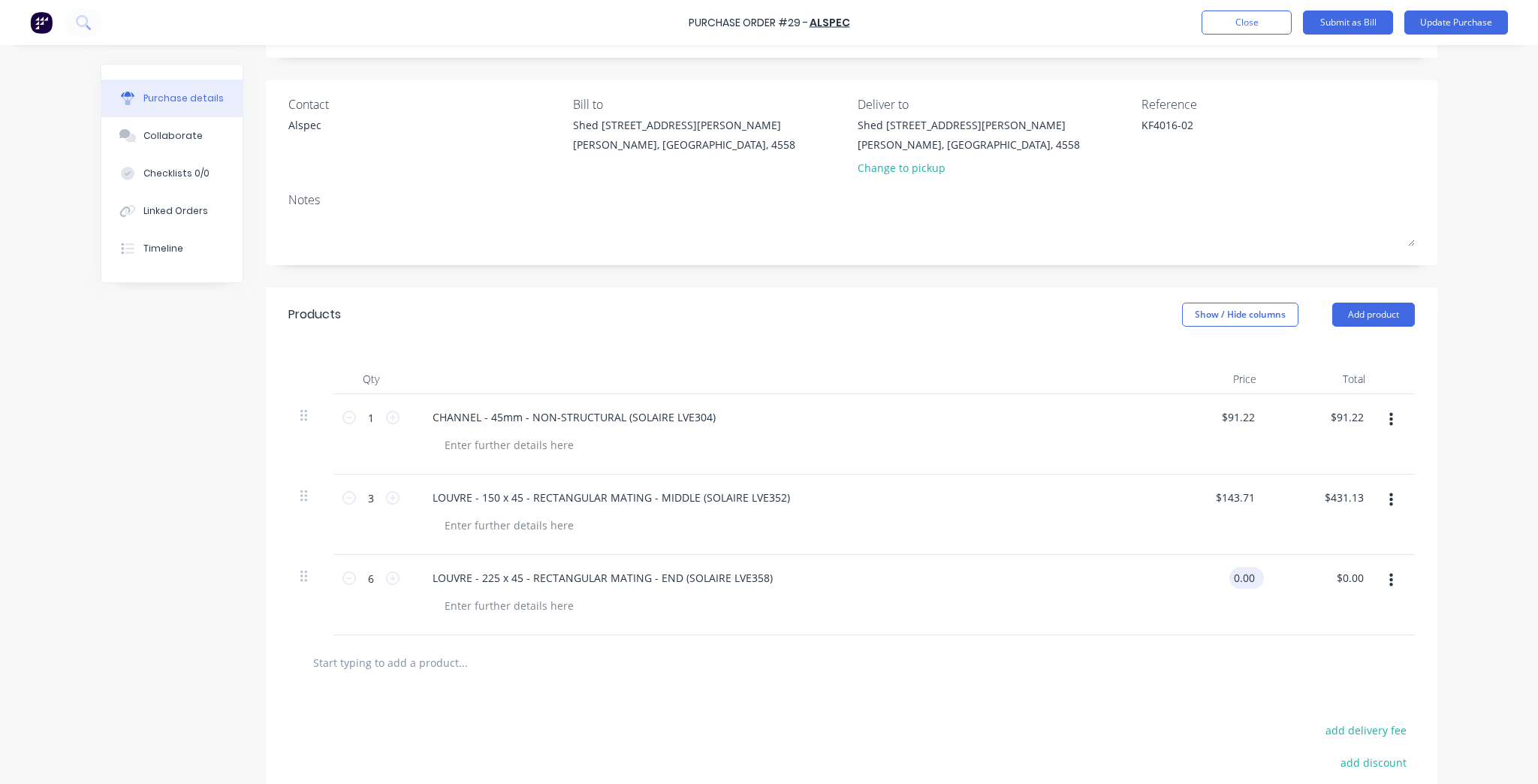
click at [1239, 580] on input "0.00" at bounding box center [1244, 577] width 28 height 22
type input "195.19"
type textarea "x"
type input "$195.19"
type input "$1,171.14"
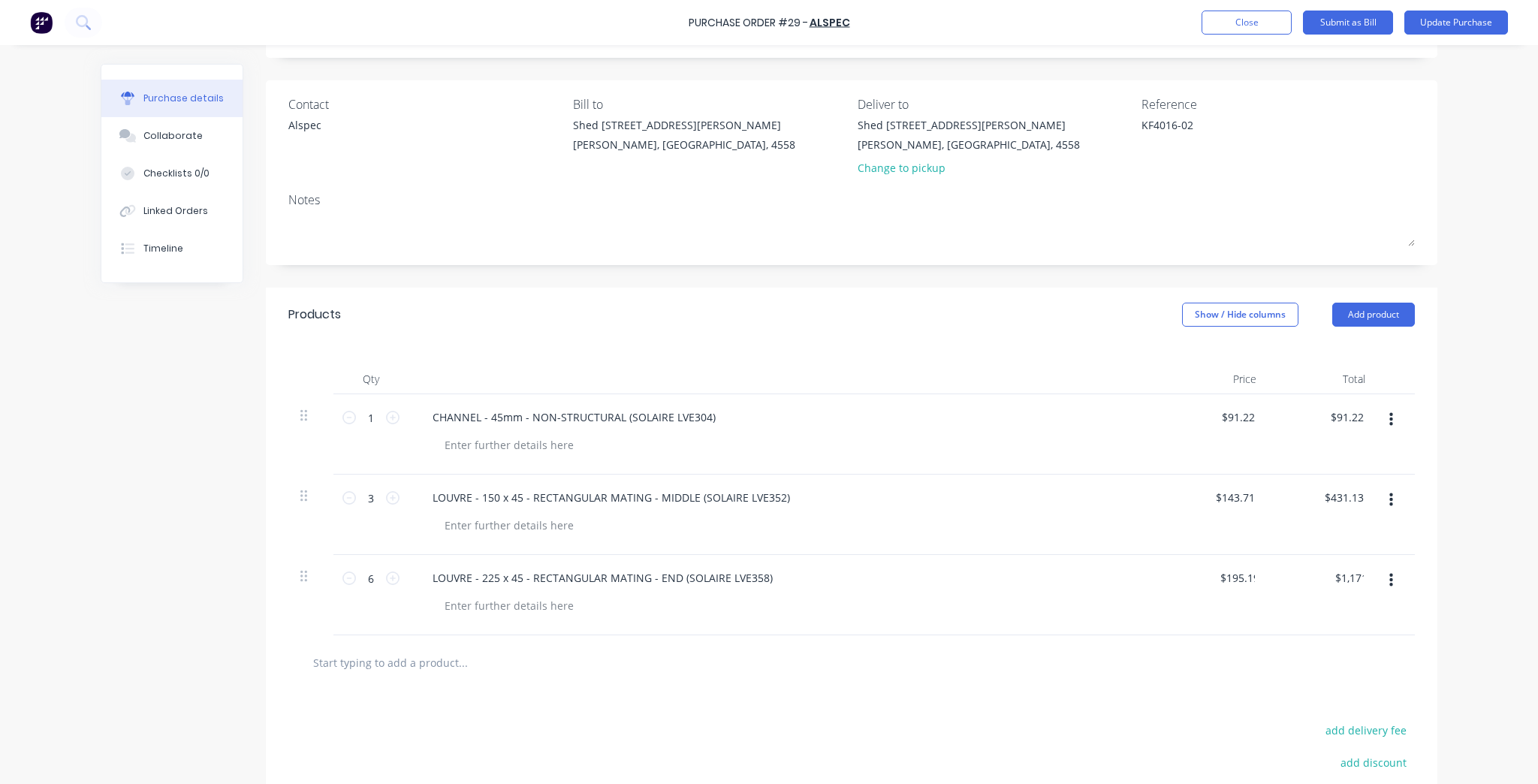
click at [1117, 354] on div "Qty Price Total 1 1 CHANNEL - 45mm - NON-STRUCTURAL (SOLAIRE LVE304) $91.22 $91…" at bounding box center [851, 488] width 1171 height 294
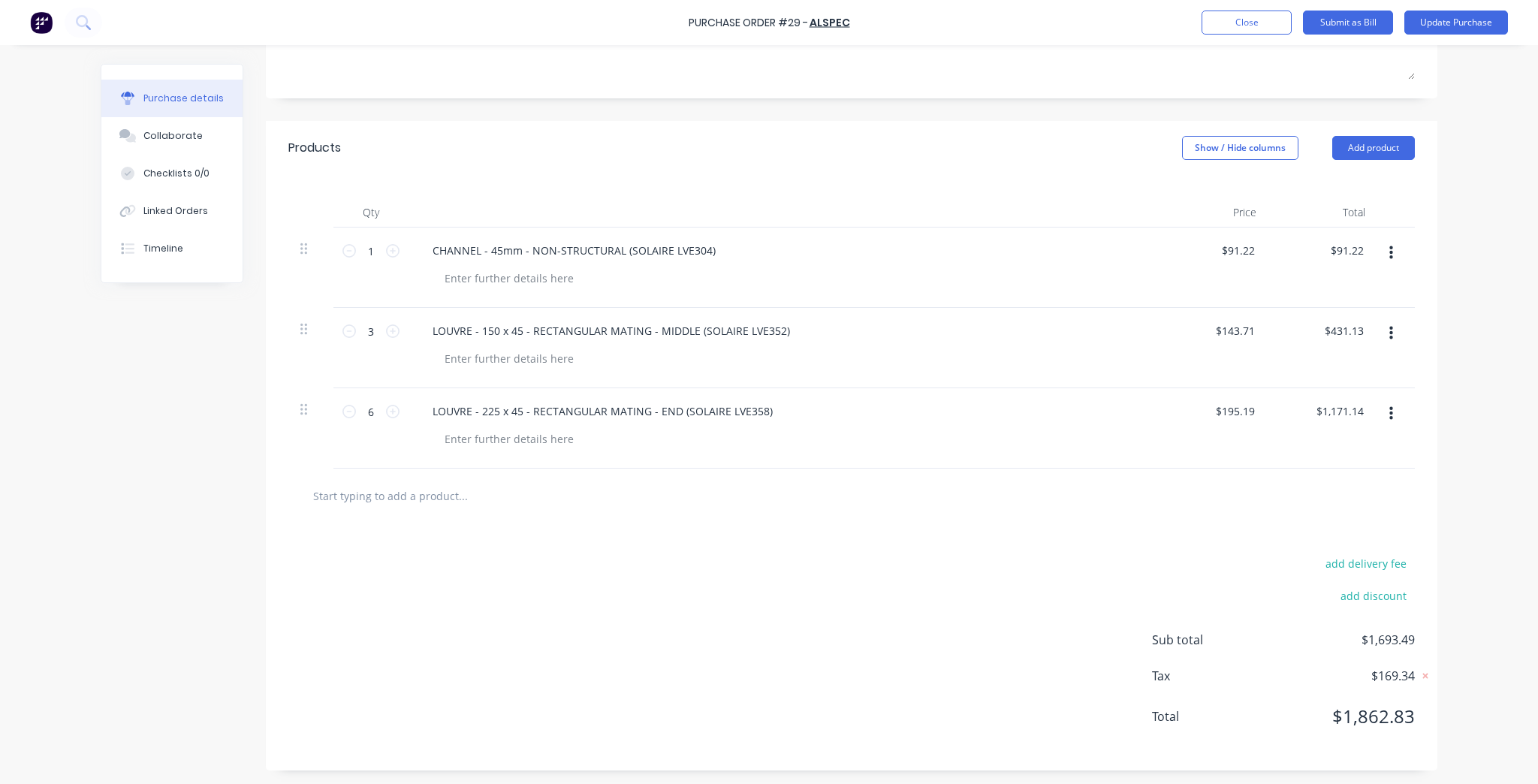
click at [1195, 409] on div "$195.19 $195.19" at bounding box center [1214, 429] width 109 height 81
type textarea "x"
type input "195.19"
click at [1221, 408] on input "195.19" at bounding box center [1234, 411] width 47 height 22
type textarea "x"
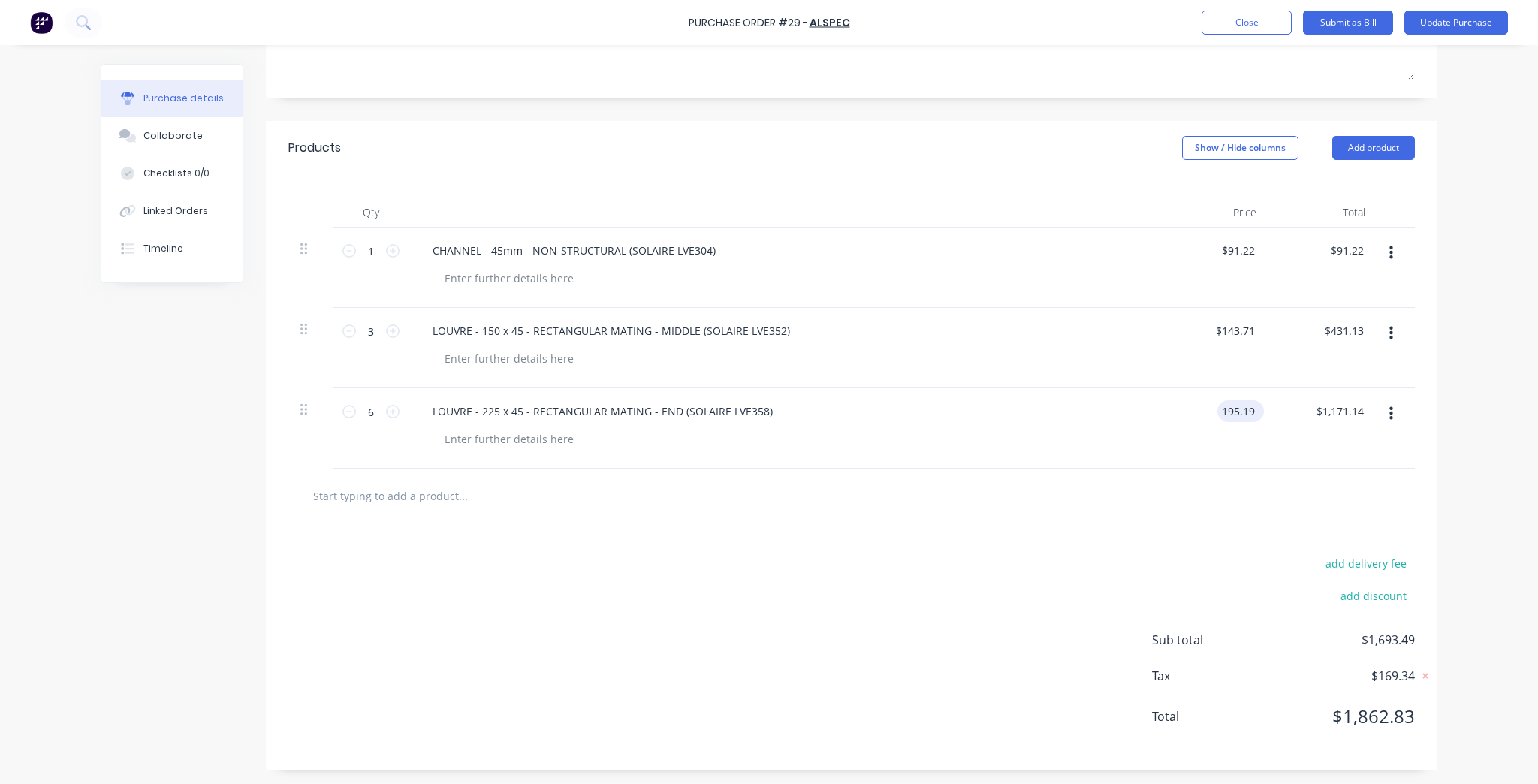
click at [1221, 408] on input "195.19" at bounding box center [1237, 411] width 40 height 22
type input "-"
type input "00"
type textarea "x"
type input "$0.00"
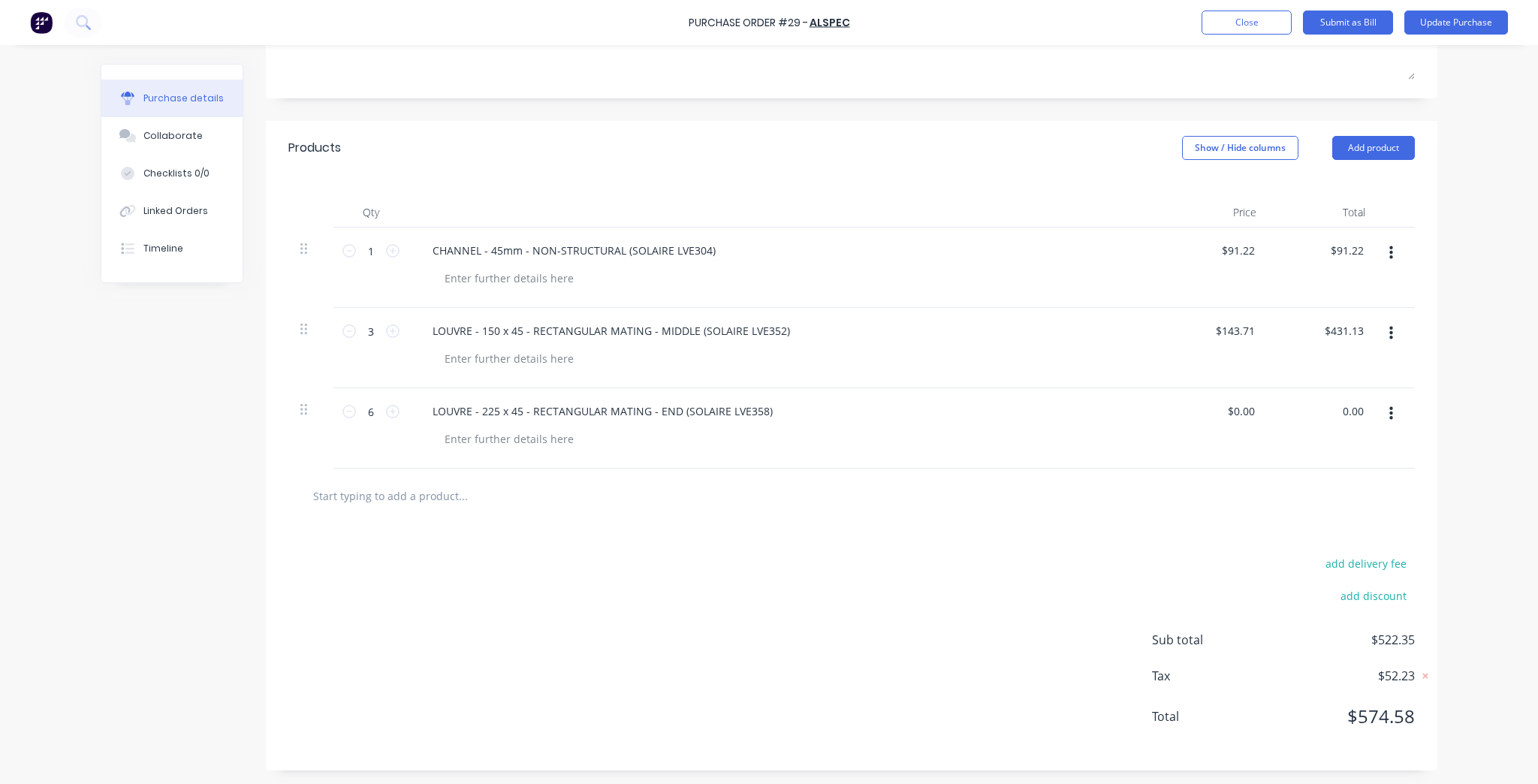
click at [1320, 409] on div "0.00 0.00" at bounding box center [1322, 429] width 109 height 81
type input "171.14"
type textarea "x"
type input "$28.5233"
type input "$171.14"
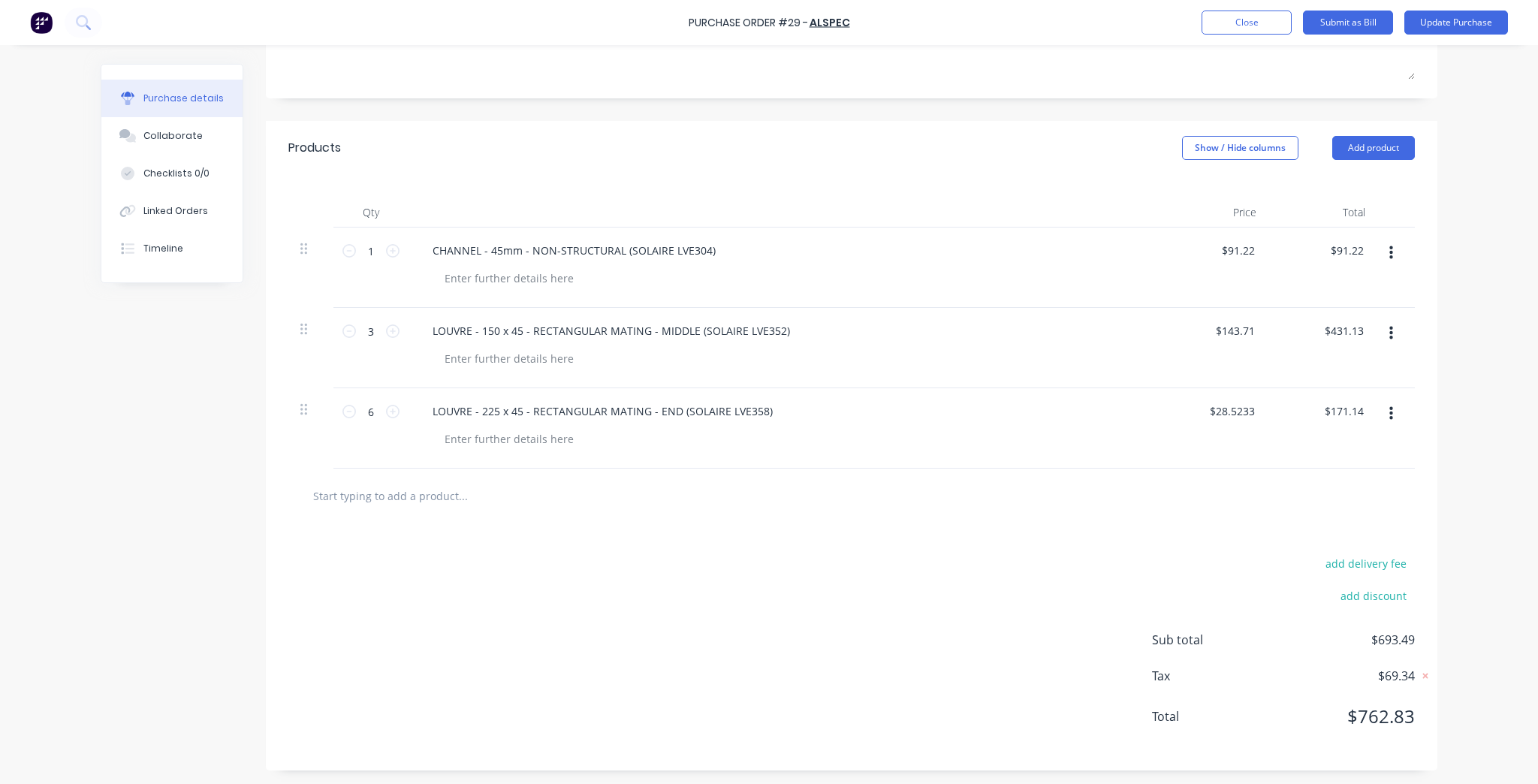
click at [1493, 475] on div "Purchase Order #29 - ALSPEC Add product Close Submit as Bill Update Purchase Pu…" at bounding box center [769, 392] width 1538 height 784
click at [1324, 440] on div "$171.14 $171.14" at bounding box center [1322, 429] width 109 height 81
type textarea "x"
type input "171.14"
click at [1329, 412] on input "171.14" at bounding box center [1346, 411] width 40 height 22
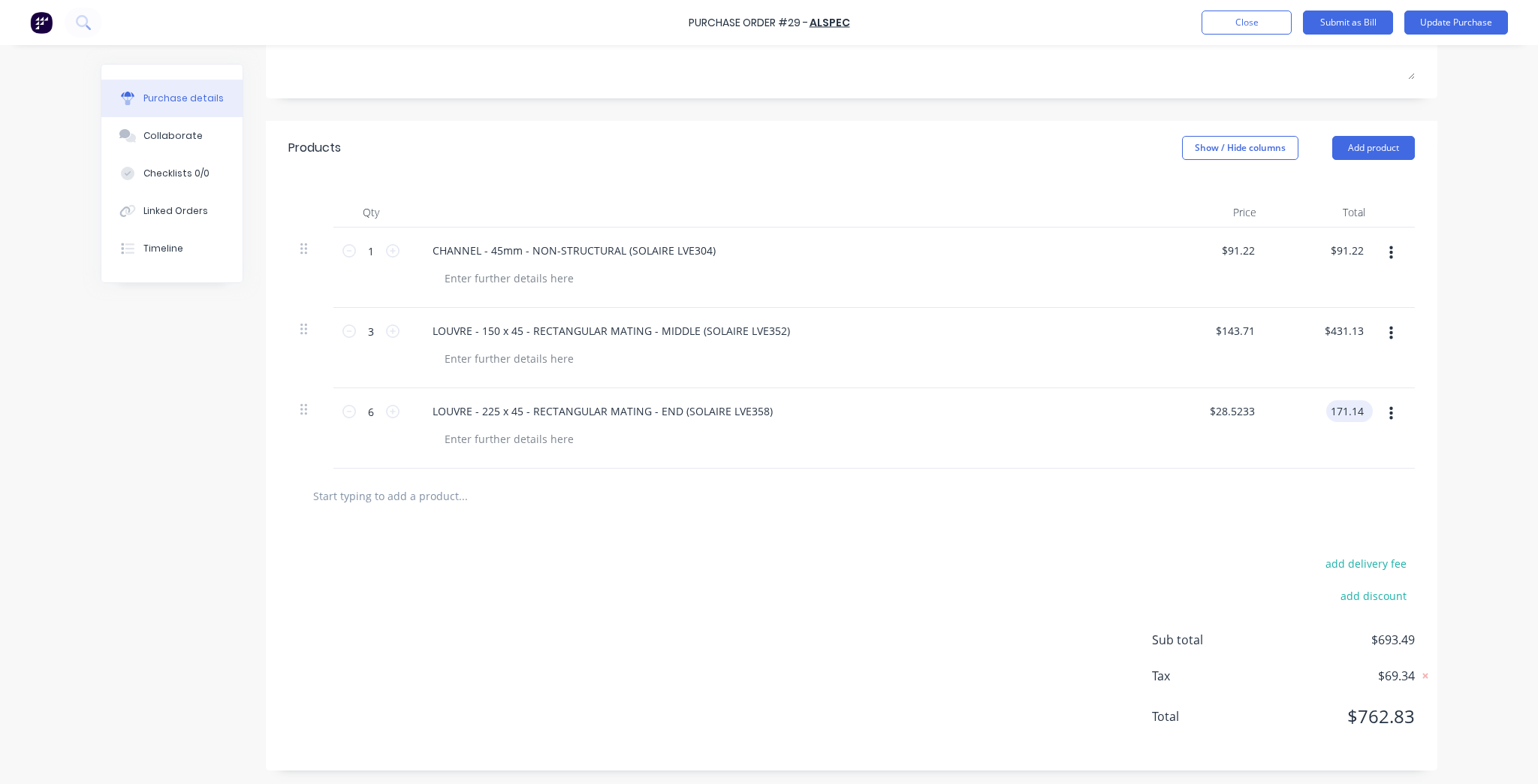
type textarea "x"
click at [1329, 411] on input "171.14" at bounding box center [1346, 411] width 40 height 22
type input "1171.14"
type textarea "x"
type input "$195.19"
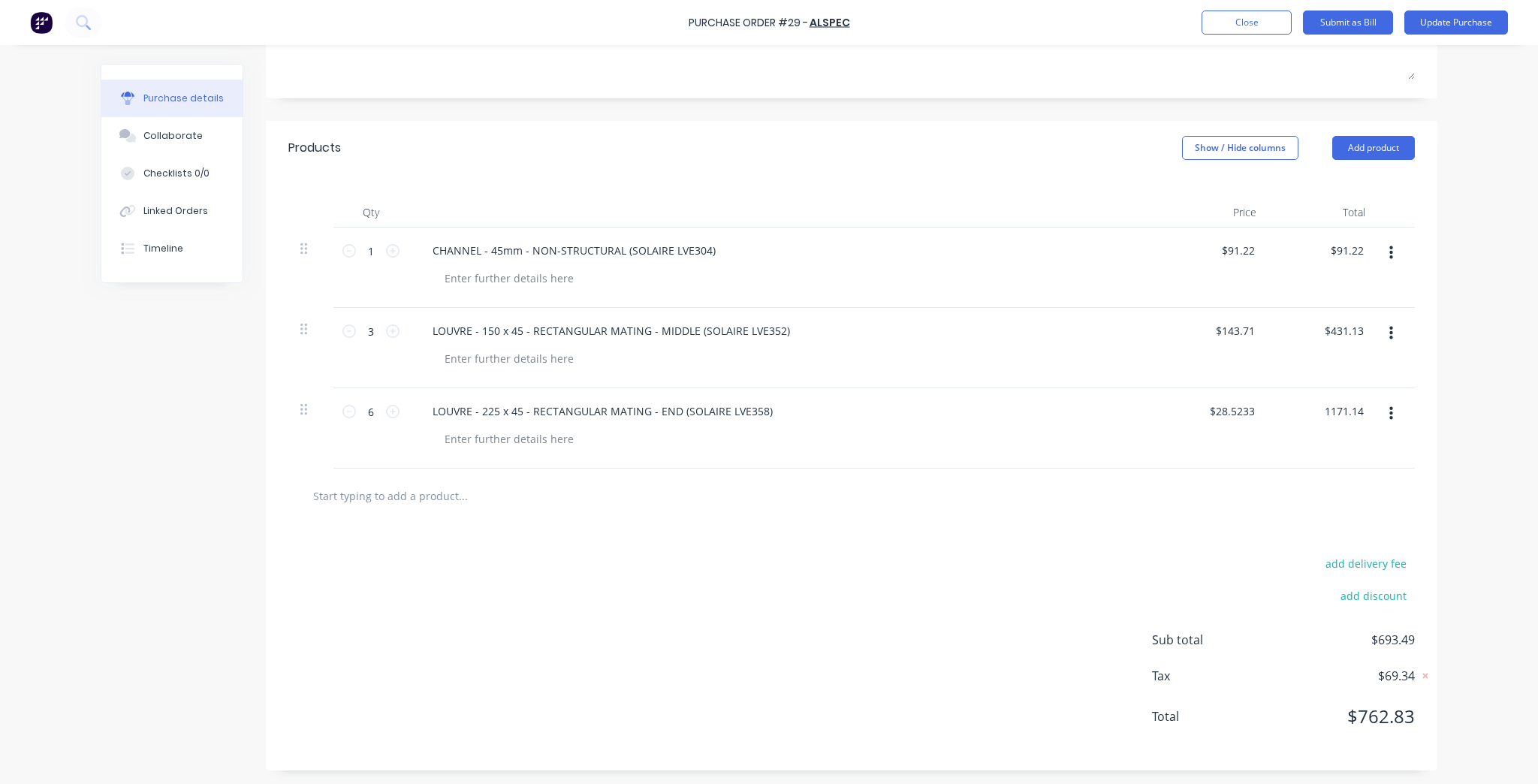
type input "$1,171.14"
click at [1467, 460] on div "Purchase Order #29 - ALSPEC Add product Close Submit as Bill Update Purchase Pu…" at bounding box center [769, 392] width 1538 height 784
type textarea "x"
click at [1361, 407] on input "1171.14" at bounding box center [1344, 411] width 47 height 22
type input "1171.15"
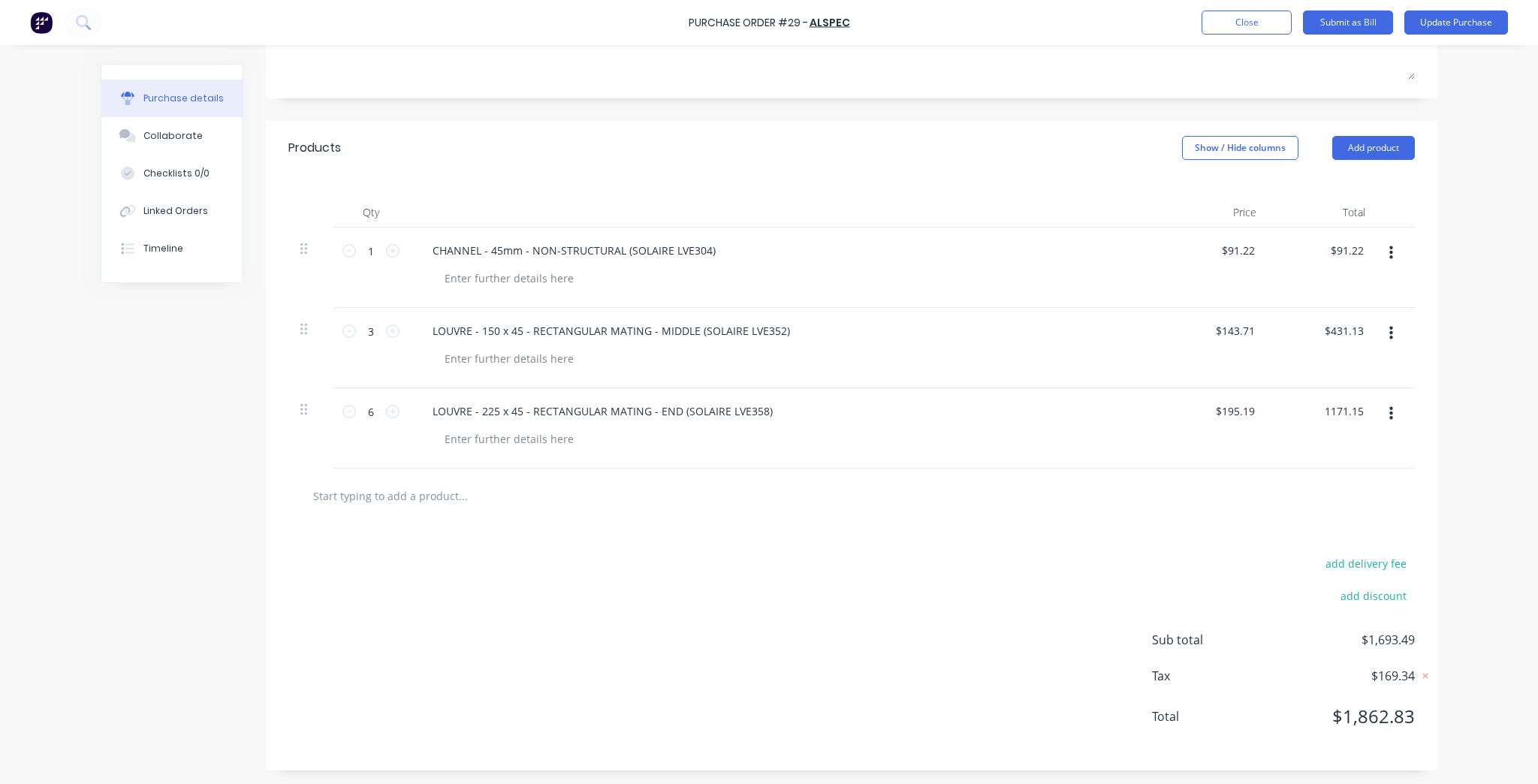
type textarea "x"
type input "$195.1917"
type input "$1,171.15"
click at [1478, 435] on div "Purchase Order #29 - ALSPEC Add product Close Submit as Bill Update Purchase Pu…" at bounding box center [769, 392] width 1538 height 784
type textarea "x"
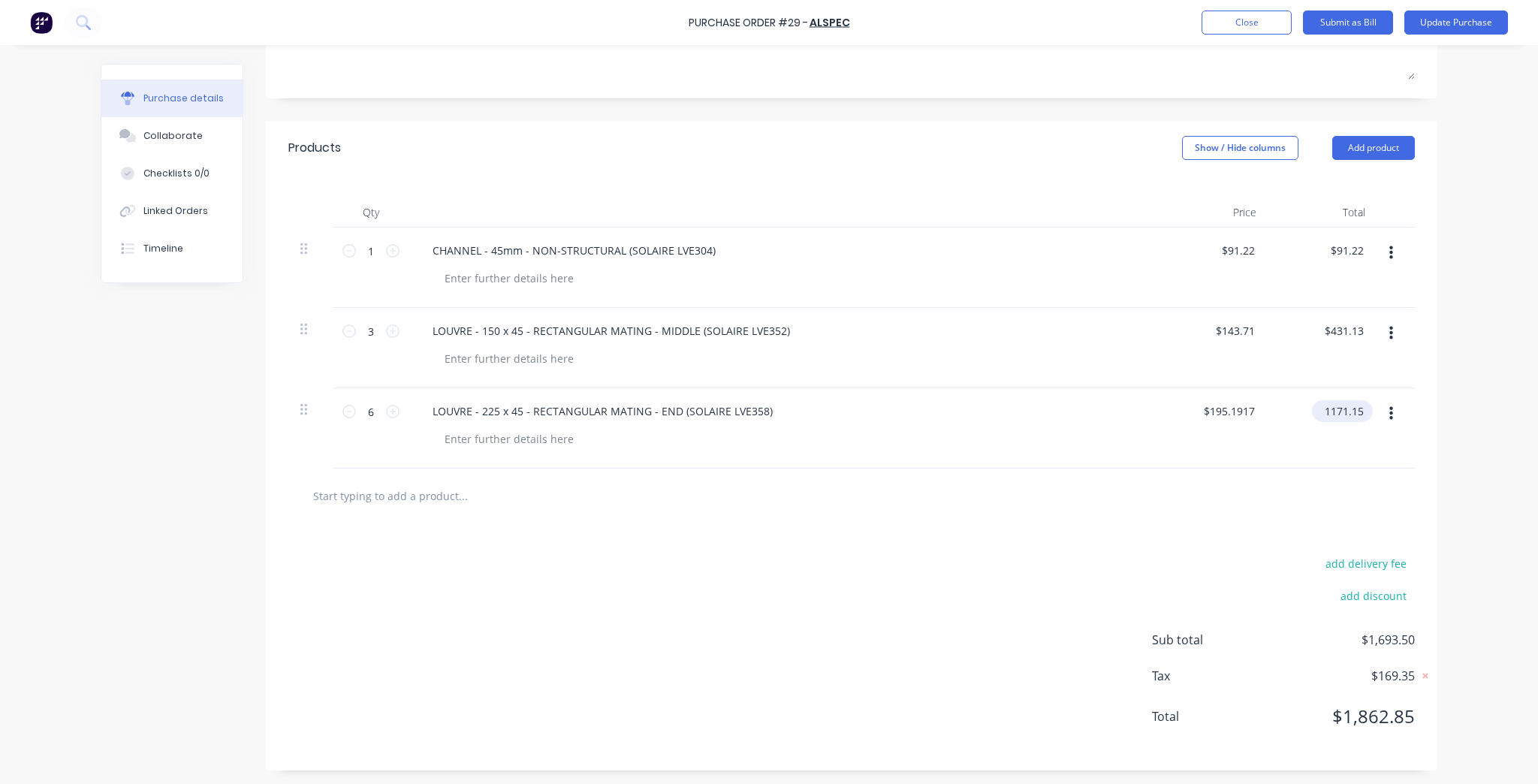
click at [1355, 415] on input "1171.15" at bounding box center [1339, 411] width 54 height 22
type input "1171.14"
type textarea "x"
type input "$195.19"
type input "$1,171.14"
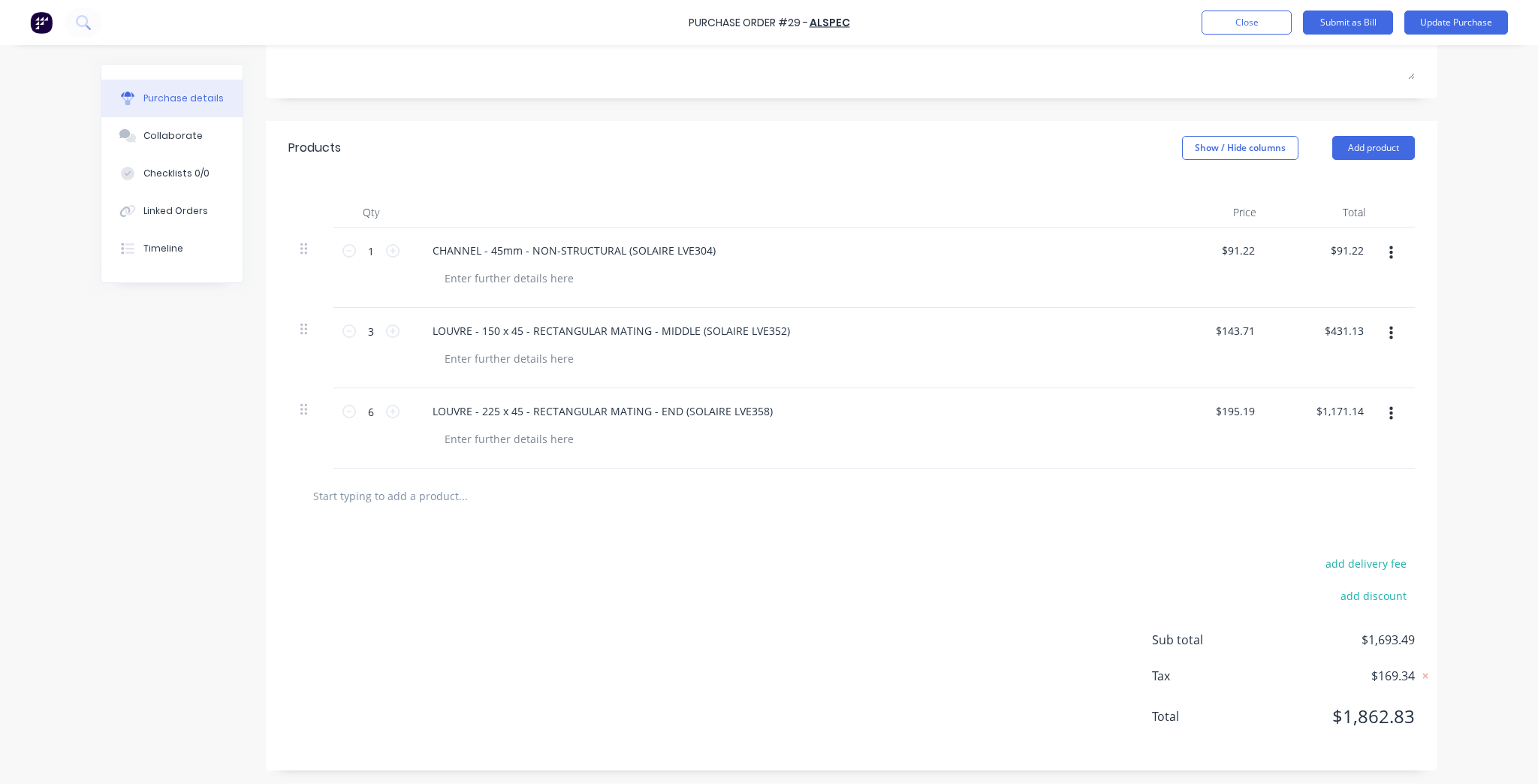
click at [1444, 494] on div "Purchase Order #29 - ALSPEC Add product Close Submit as Bill Update Purchase Pu…" at bounding box center [769, 392] width 1538 height 784
click at [1503, 20] on button "Update Purchase" at bounding box center [1455, 23] width 103 height 24
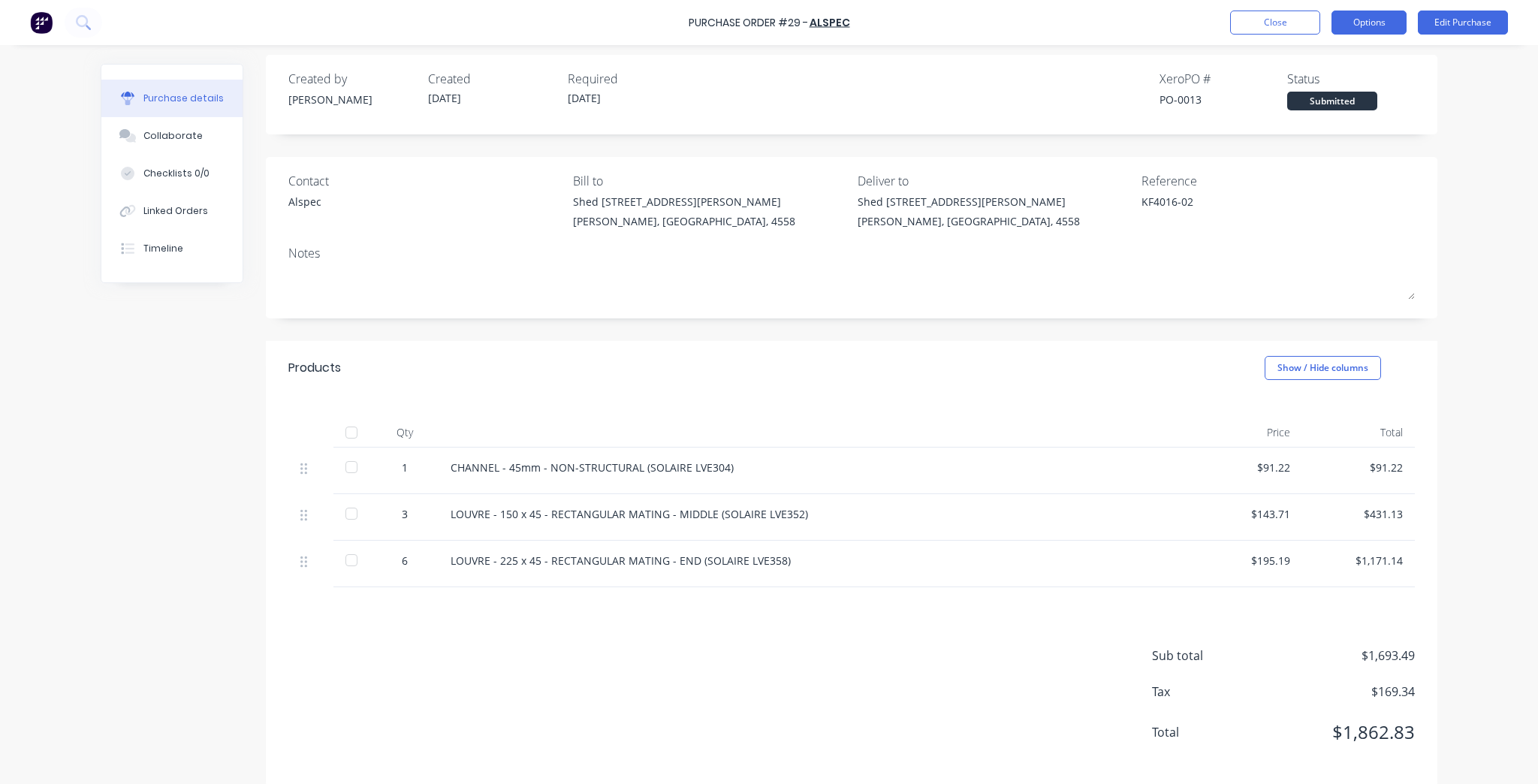
scroll to position [0, 0]
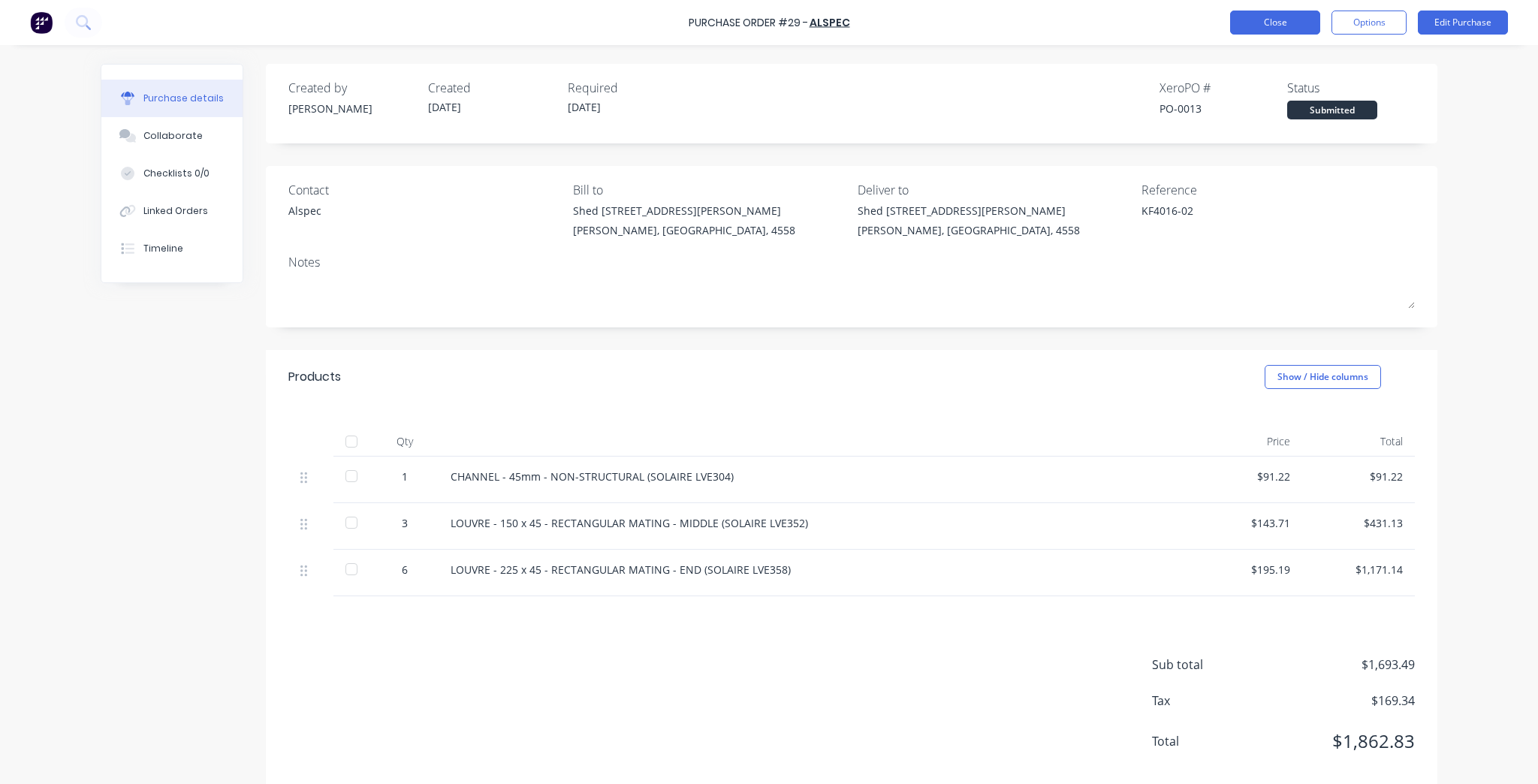
click at [1241, 26] on button "Close" at bounding box center [1274, 23] width 90 height 24
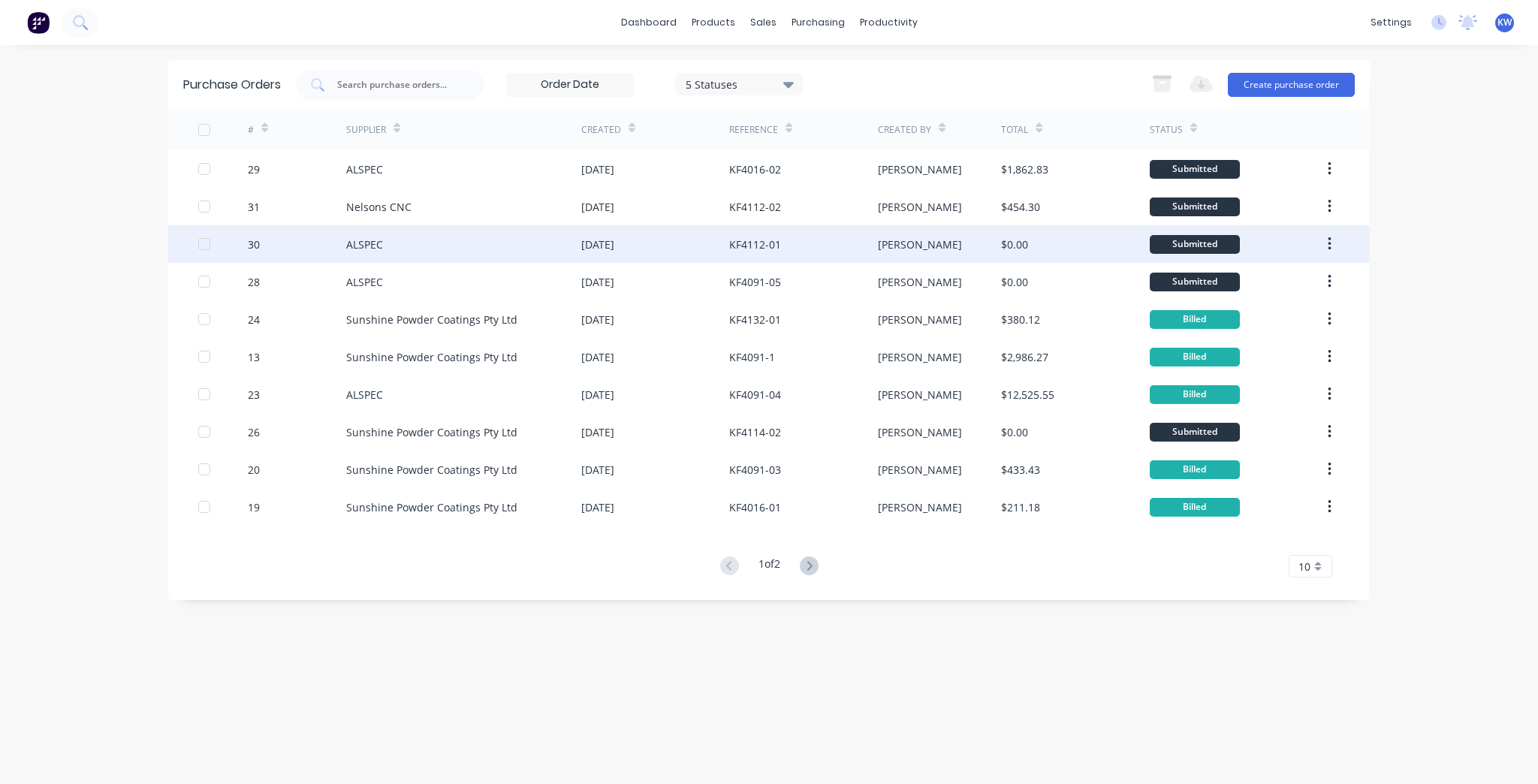
click at [791, 241] on div "KF4112-01" at bounding box center [803, 244] width 148 height 38
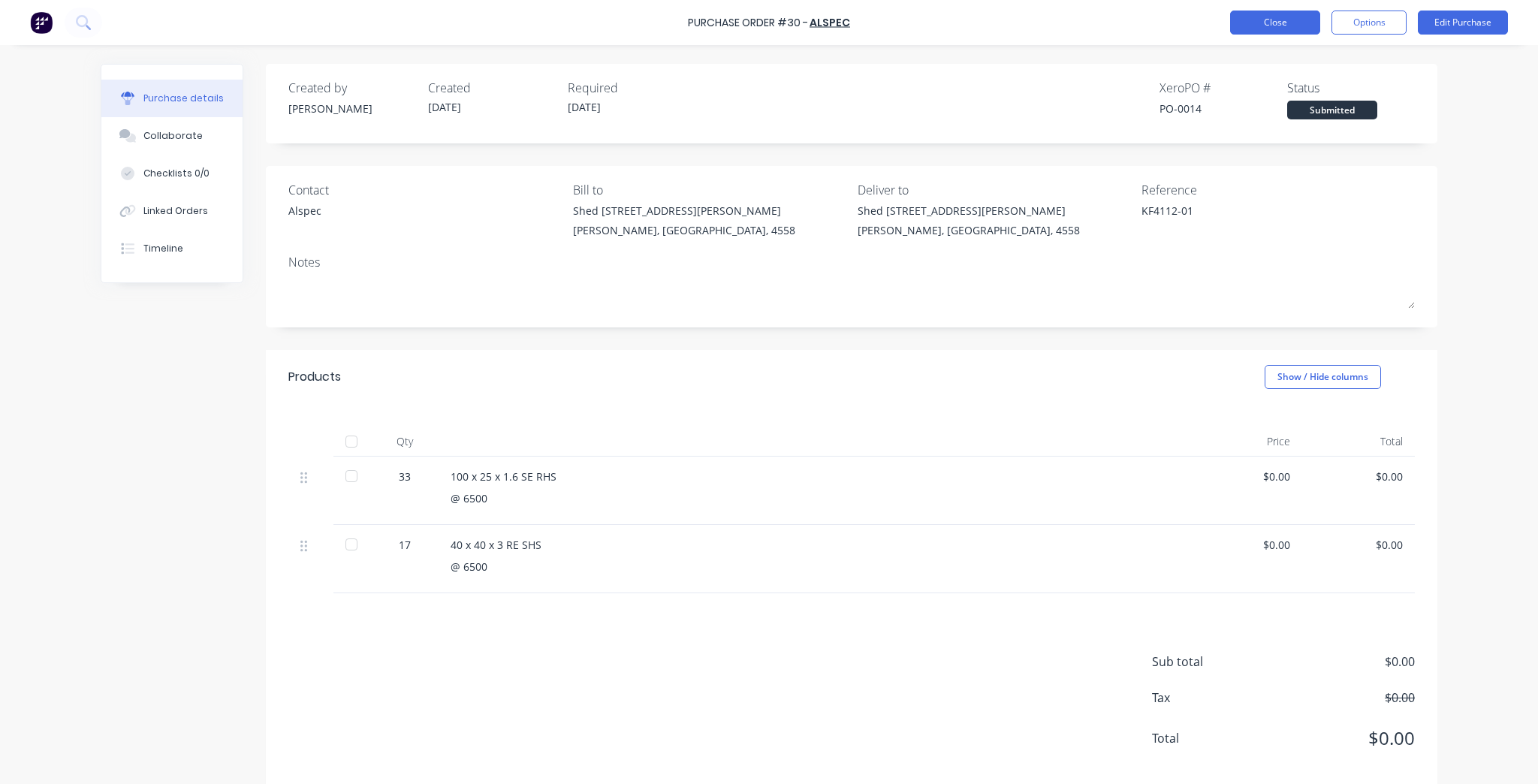
click at [1234, 24] on button "Close" at bounding box center [1274, 23] width 90 height 24
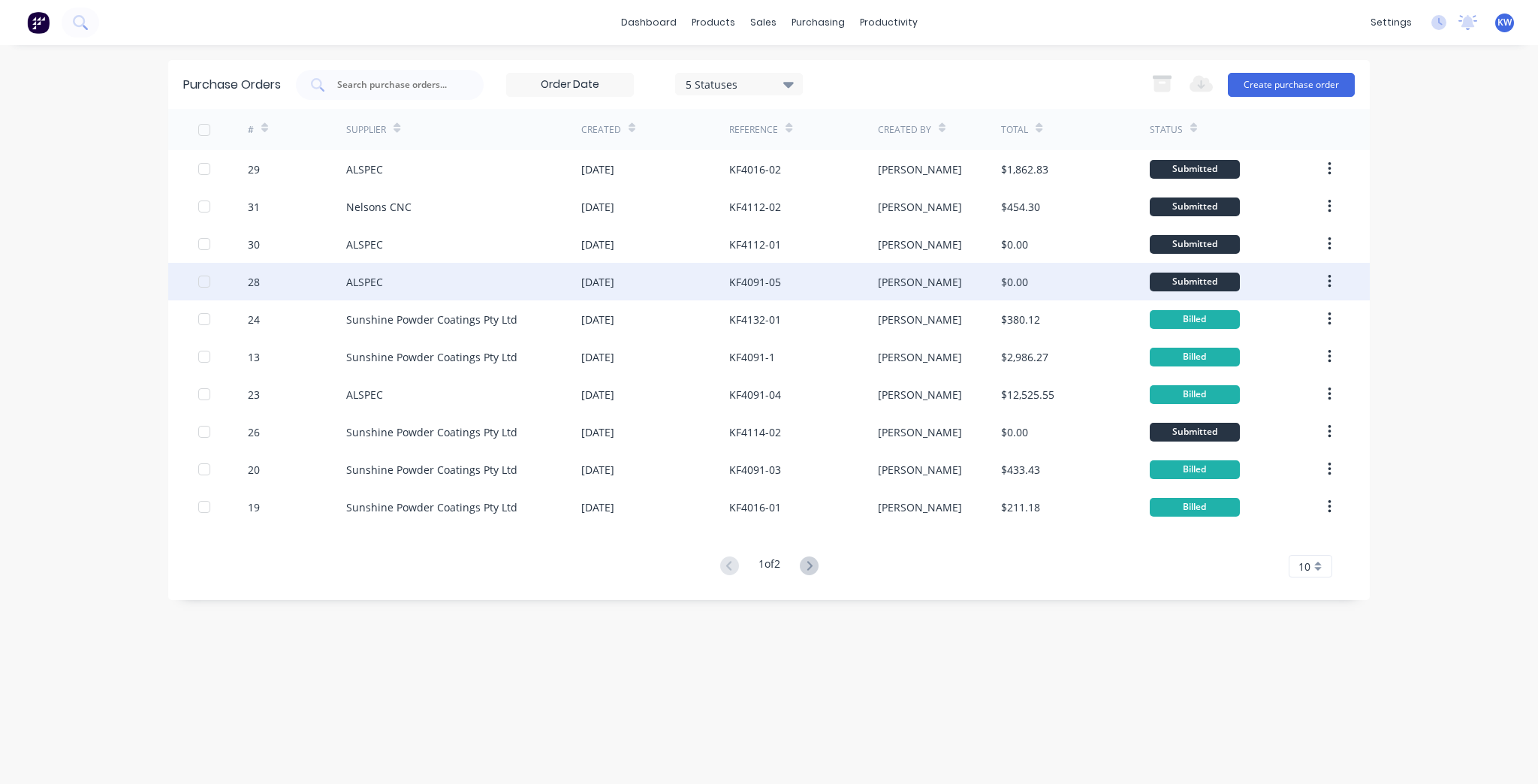
click at [775, 282] on div "KF4091-05" at bounding box center [754, 281] width 52 height 16
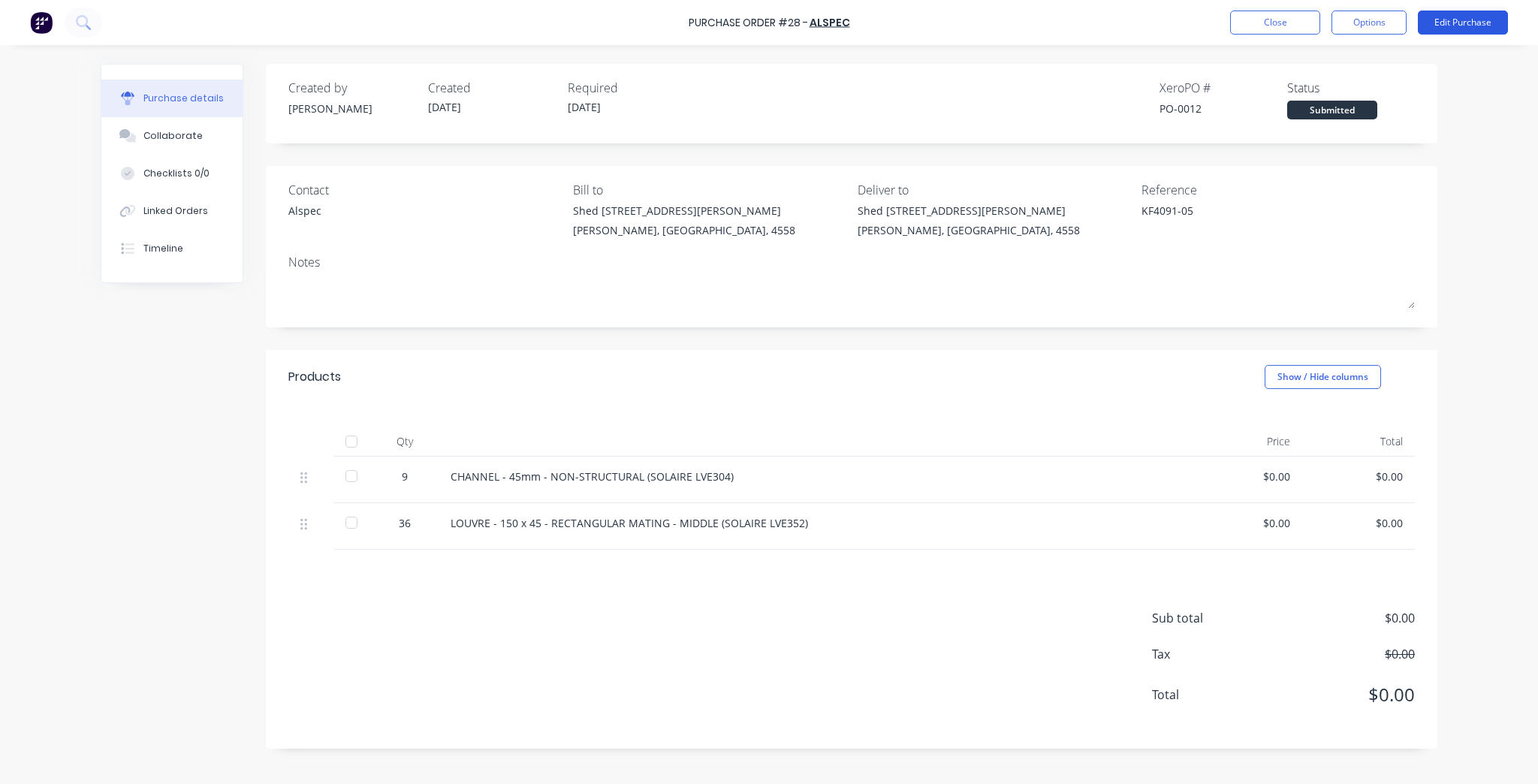
click at [1506, 18] on button "Edit Purchase" at bounding box center [1463, 23] width 90 height 24
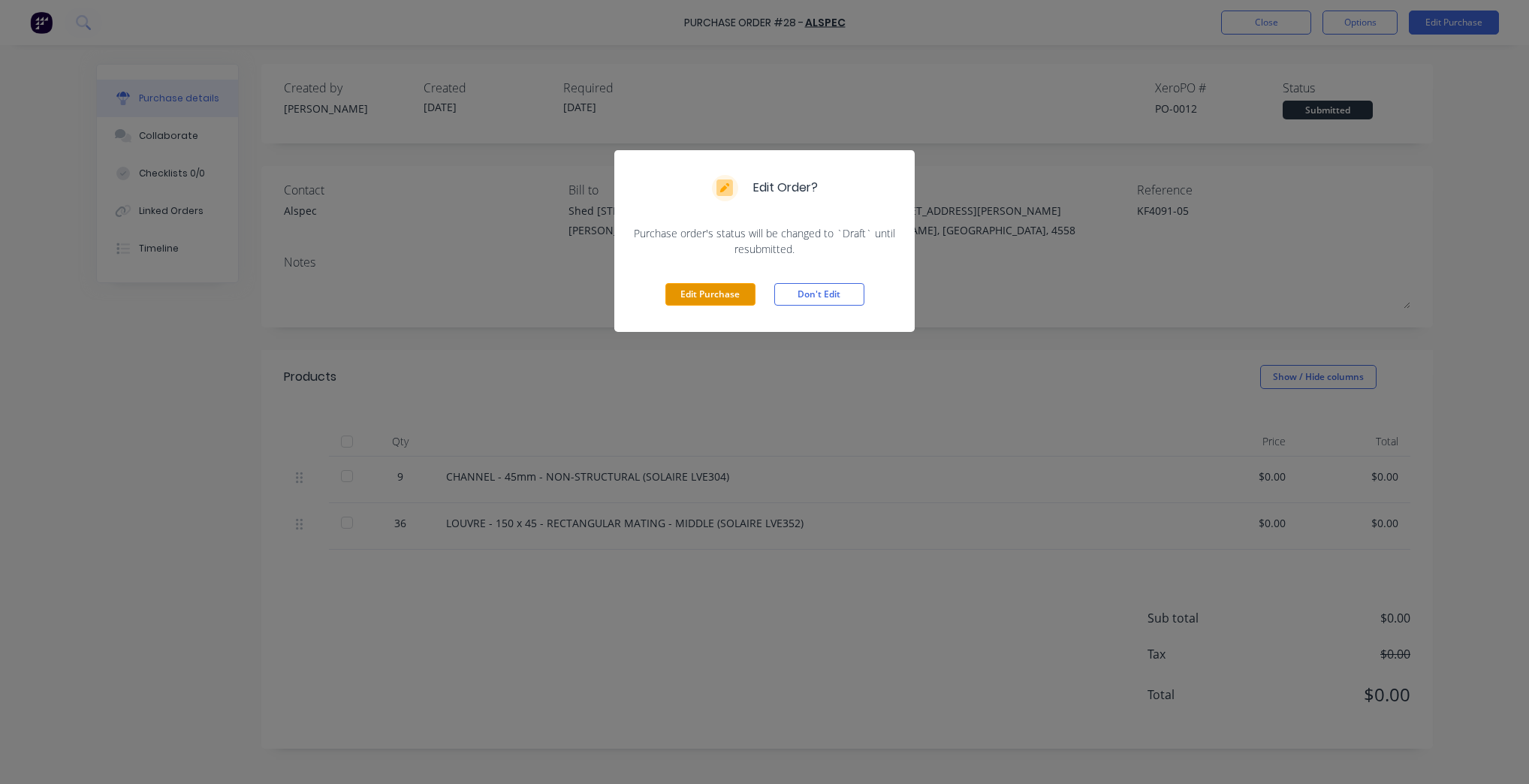
click at [734, 300] on button "Edit Purchase" at bounding box center [710, 294] width 90 height 23
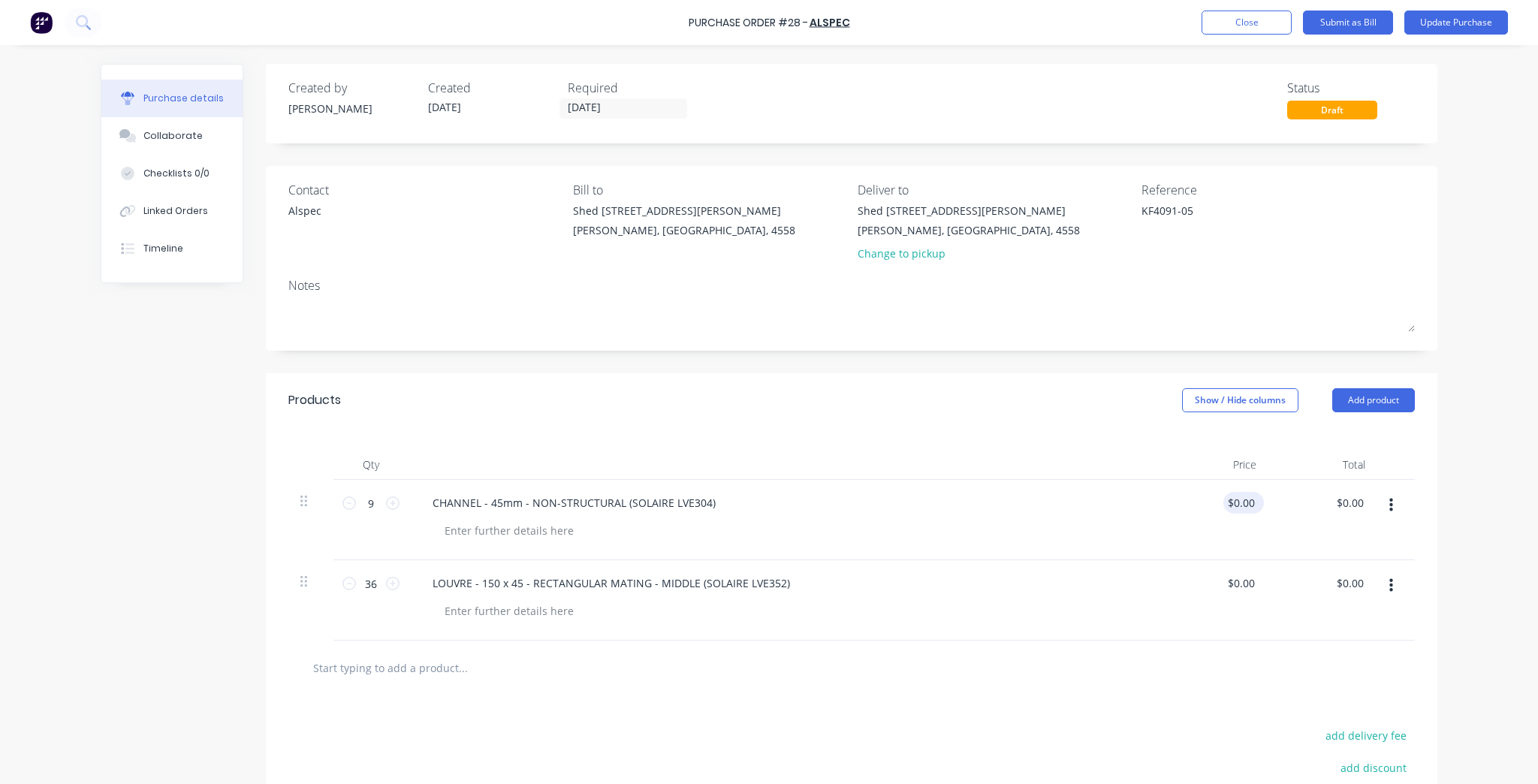
type textarea "x"
type input "0.00"
click at [1229, 503] on input "0.00" at bounding box center [1244, 502] width 28 height 22
type textarea "x"
click at [1229, 503] on input "0.00" at bounding box center [1244, 502] width 28 height 22
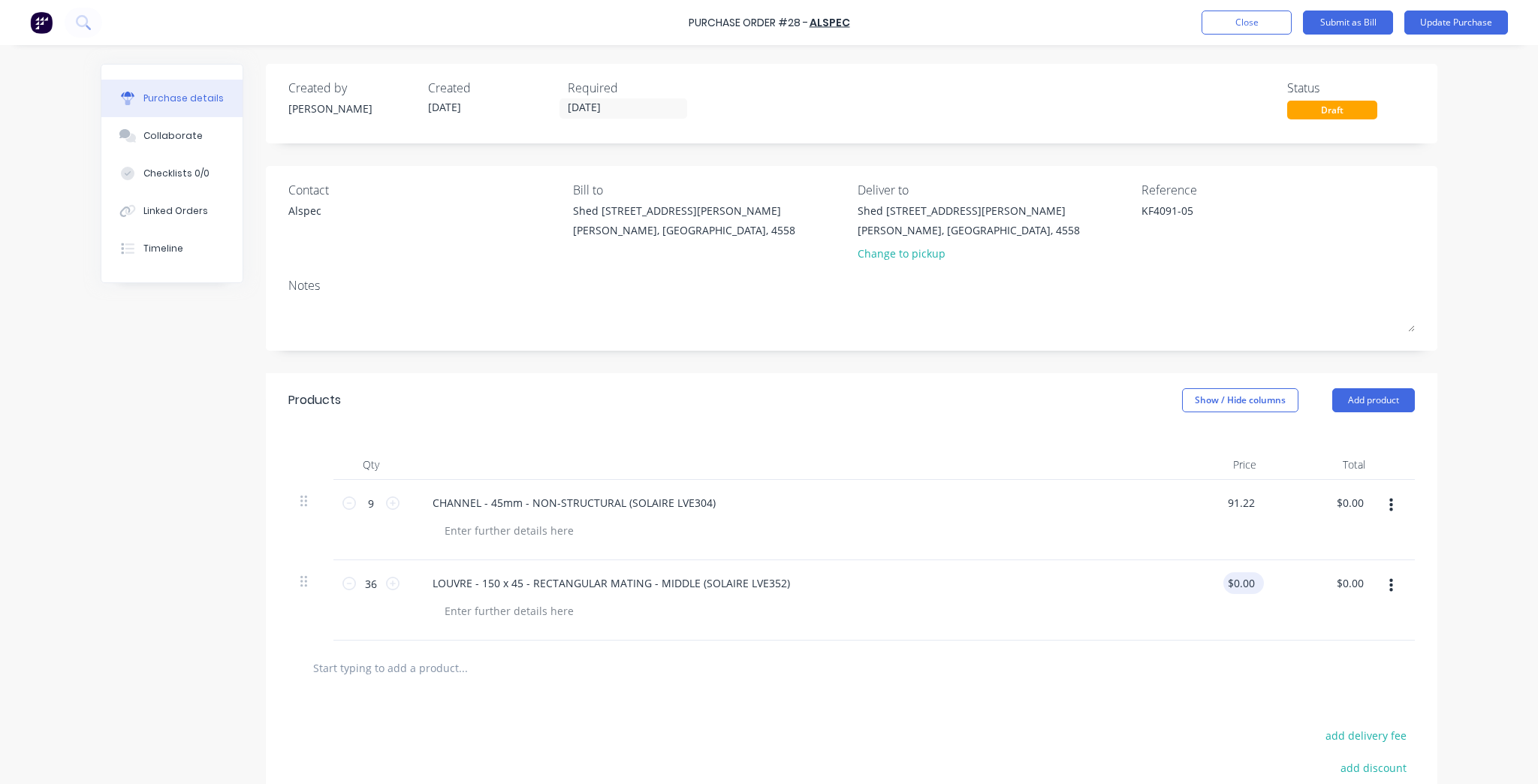
type input "91.22"
type textarea "x"
type input "$91.22"
type input "$820.98"
type input "0.00"
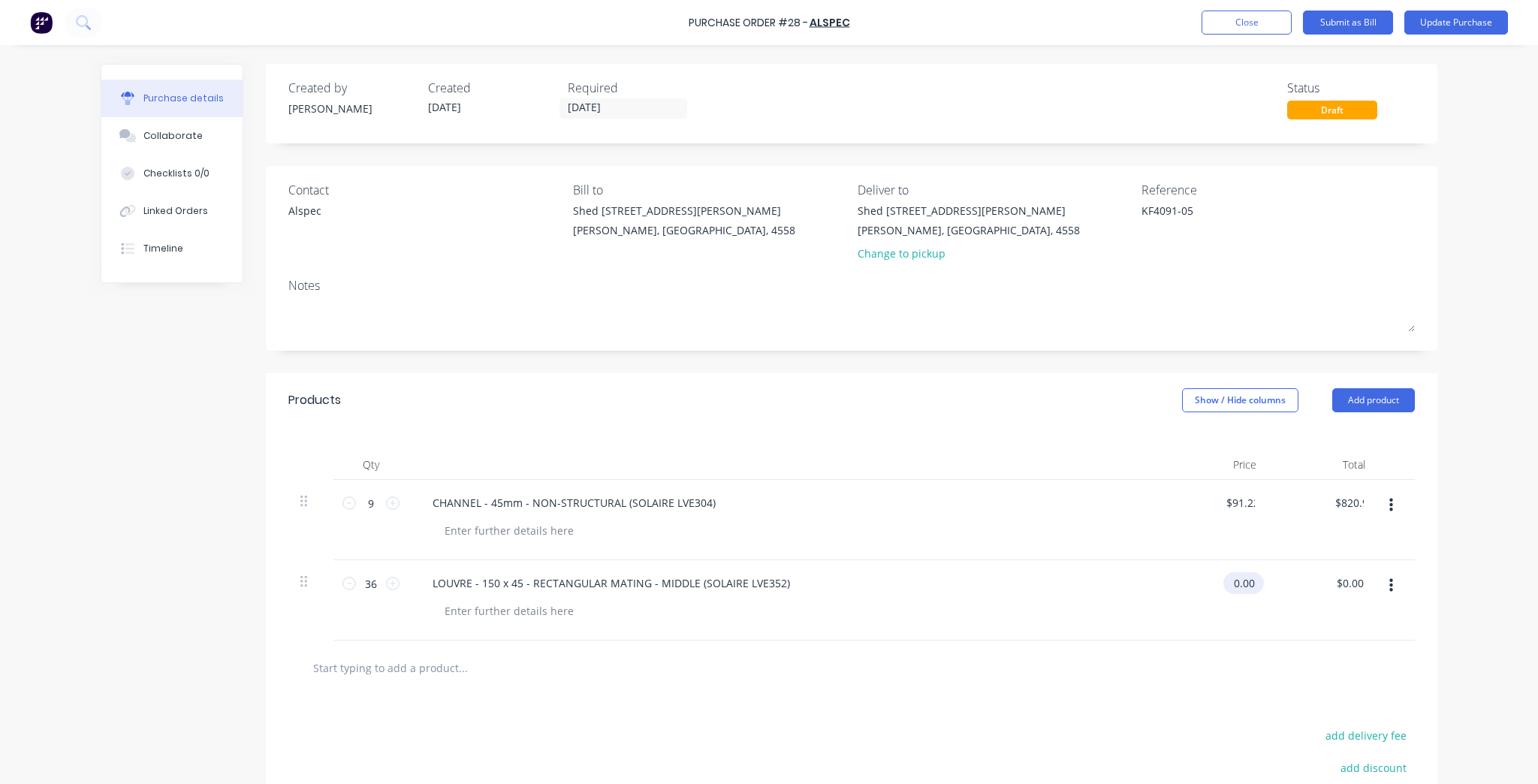
click at [1239, 586] on input "0.00" at bounding box center [1240, 582] width 35 height 22
click at [1239, 586] on input "0.00" at bounding box center [1244, 582] width 28 height 22
type textarea "x"
click at [1239, 586] on input "0.00" at bounding box center [1244, 582] width 28 height 22
type input "143.71"
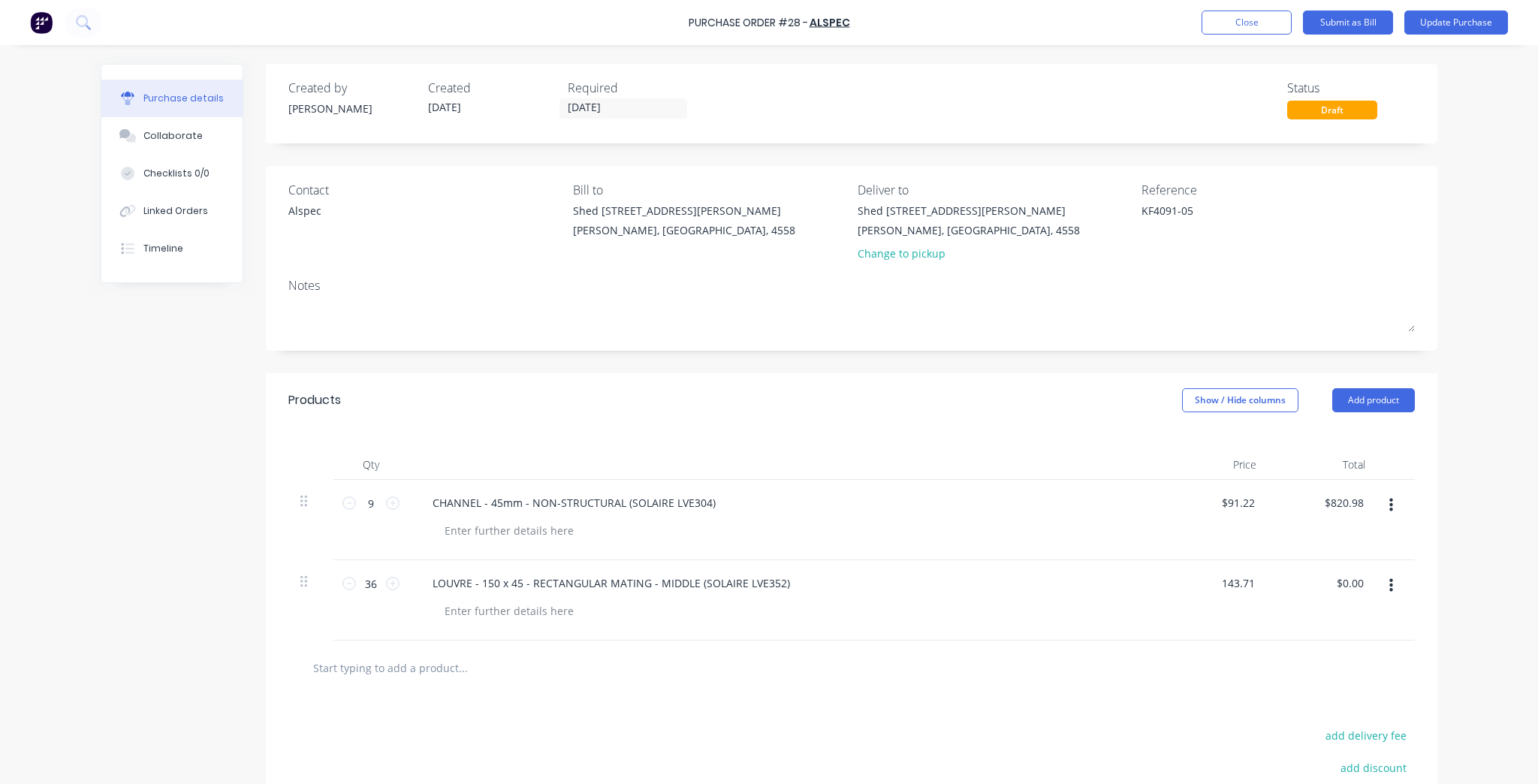
type textarea "x"
type input "$143.71"
type input "$5,173.56"
click at [1158, 379] on div "Products Show / Hide columns Add product" at bounding box center [851, 400] width 1171 height 54
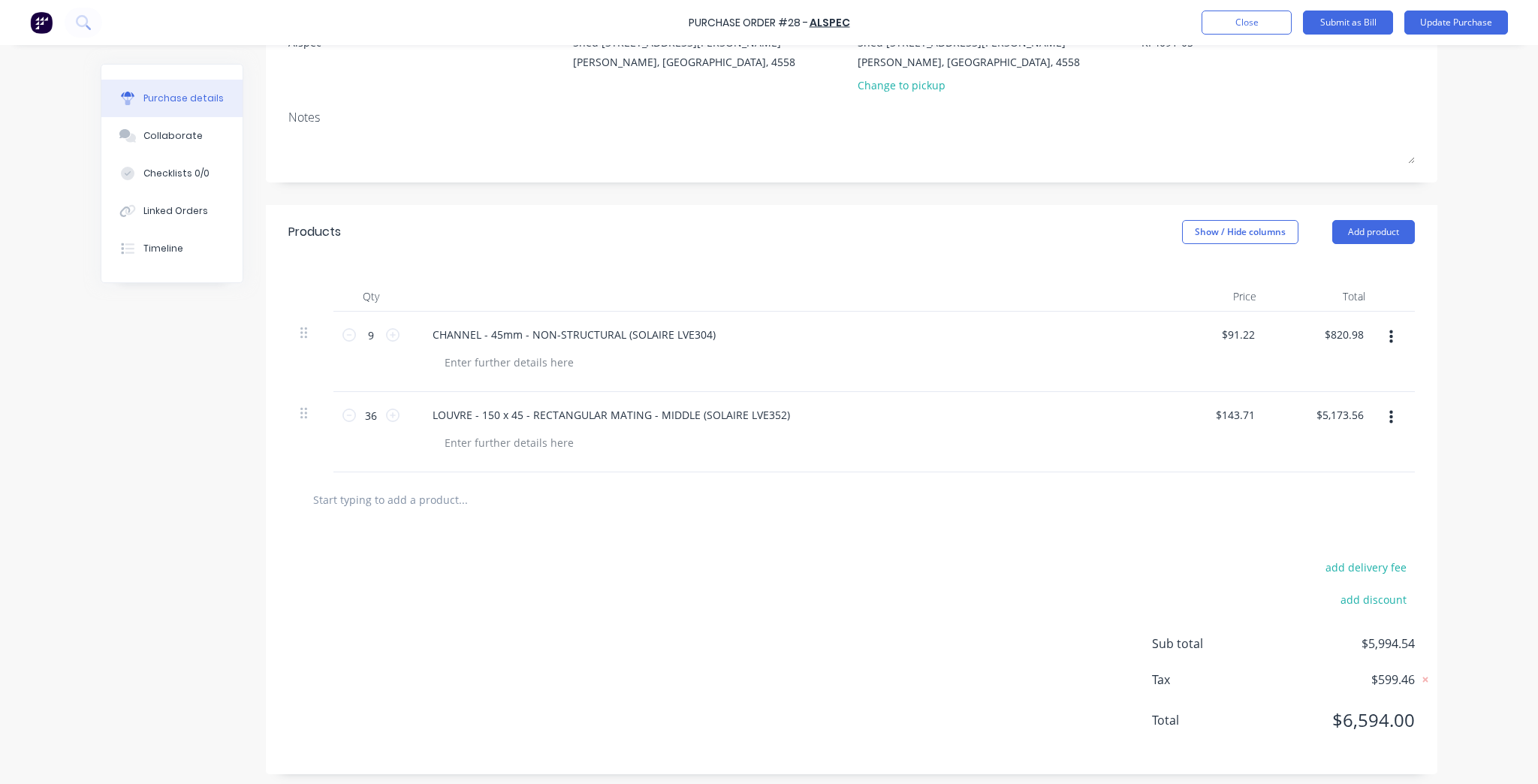
scroll to position [173, 0]
type textarea "x"
click at [1393, 559] on button "add delivery fee" at bounding box center [1365, 562] width 98 height 20
type input "25"
type textarea "x"
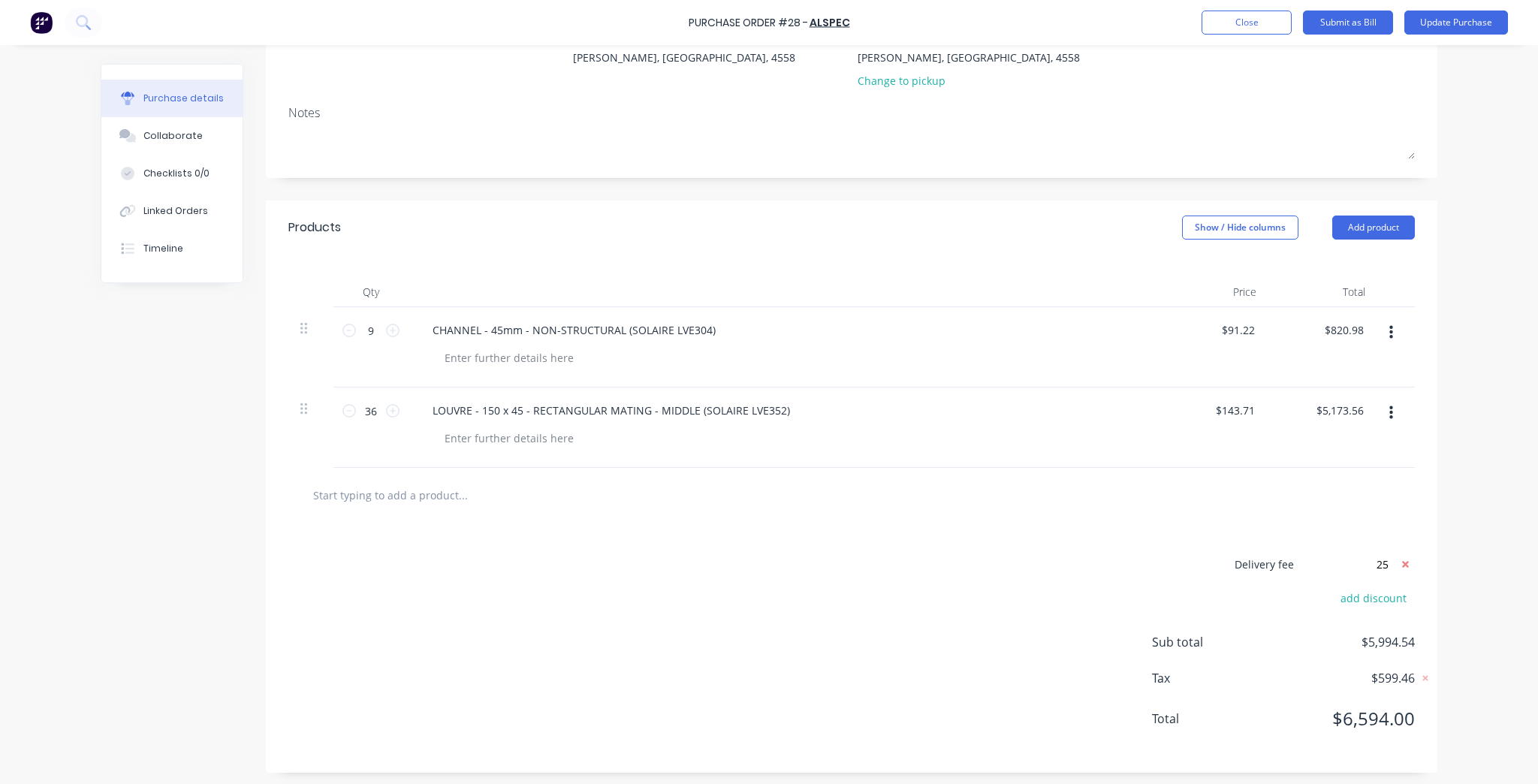
type input "$25.00"
click at [1506, 491] on div "Purchase Order #28 - ALSPEC Add product Close Submit as Bill Update Purchase Pu…" at bounding box center [769, 392] width 1538 height 784
click at [1493, 23] on button "Update Purchase" at bounding box center [1455, 23] width 103 height 24
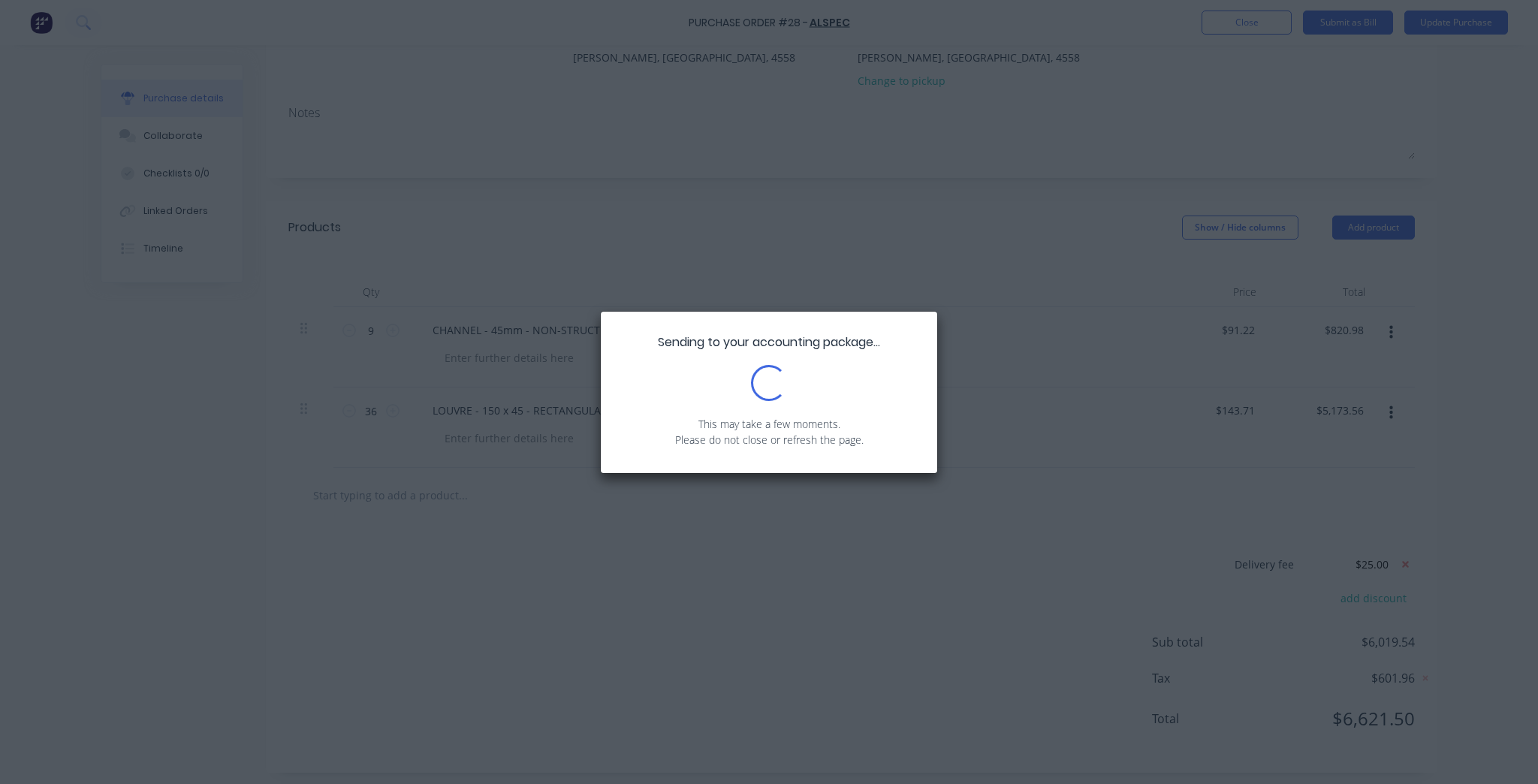
scroll to position [0, 0]
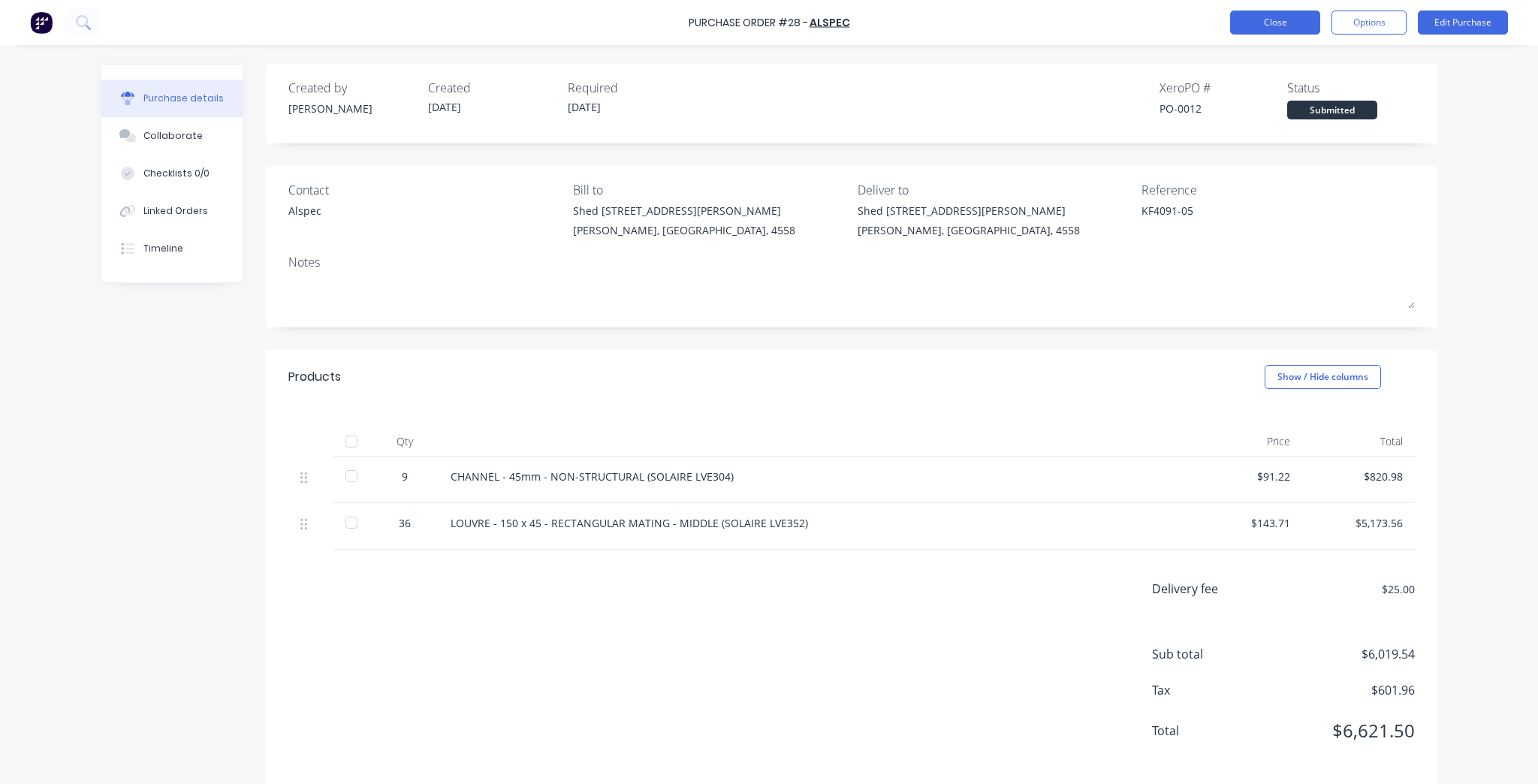
click at [1274, 21] on button "Close" at bounding box center [1274, 23] width 90 height 24
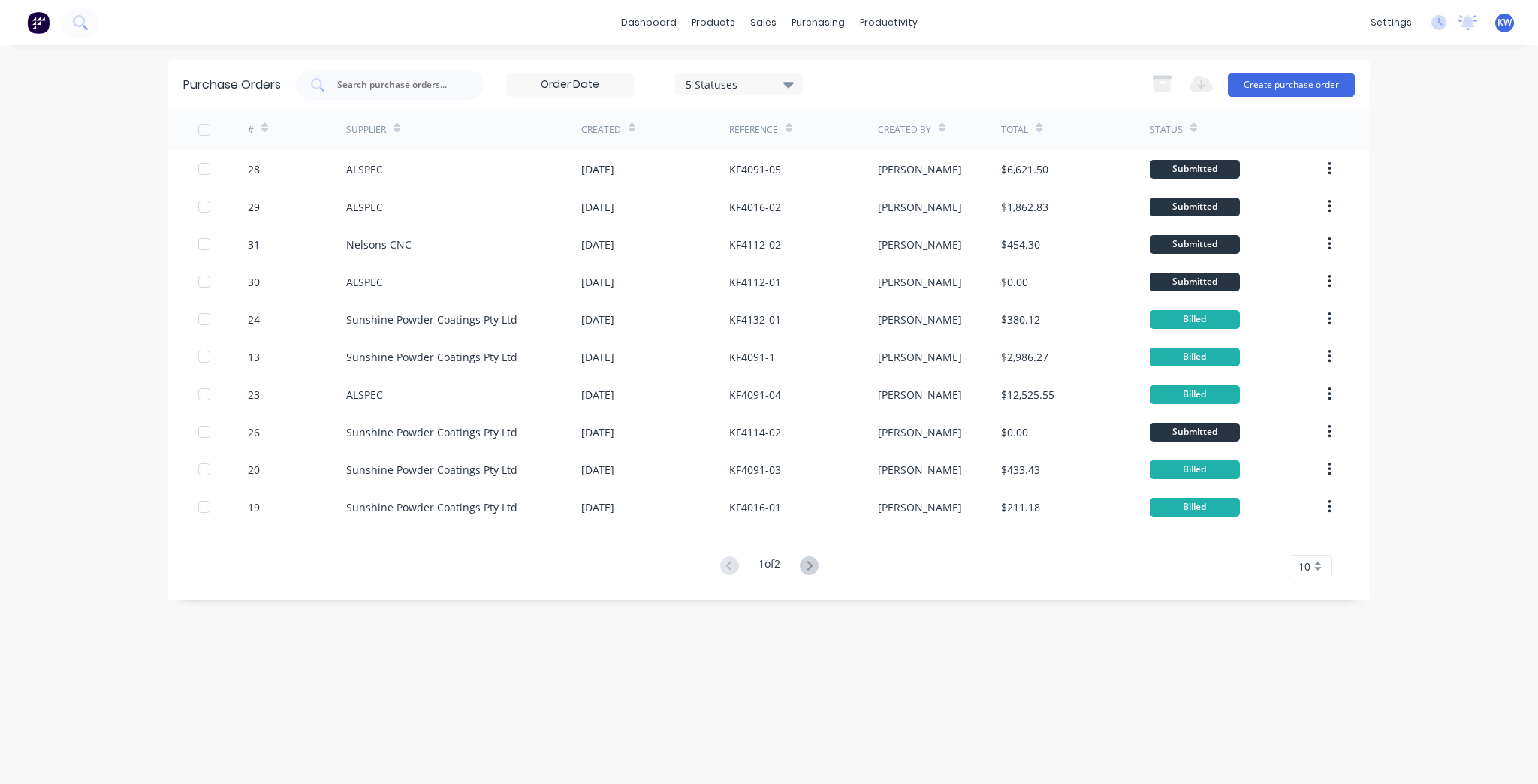
click at [33, 410] on div "dashboard products sales purchasing productivity dashboard products Product Cat…" at bounding box center [769, 392] width 1538 height 784
click at [791, 563] on div "1 of 2" at bounding box center [769, 565] width 107 height 22
click at [810, 566] on icon at bounding box center [809, 565] width 19 height 19
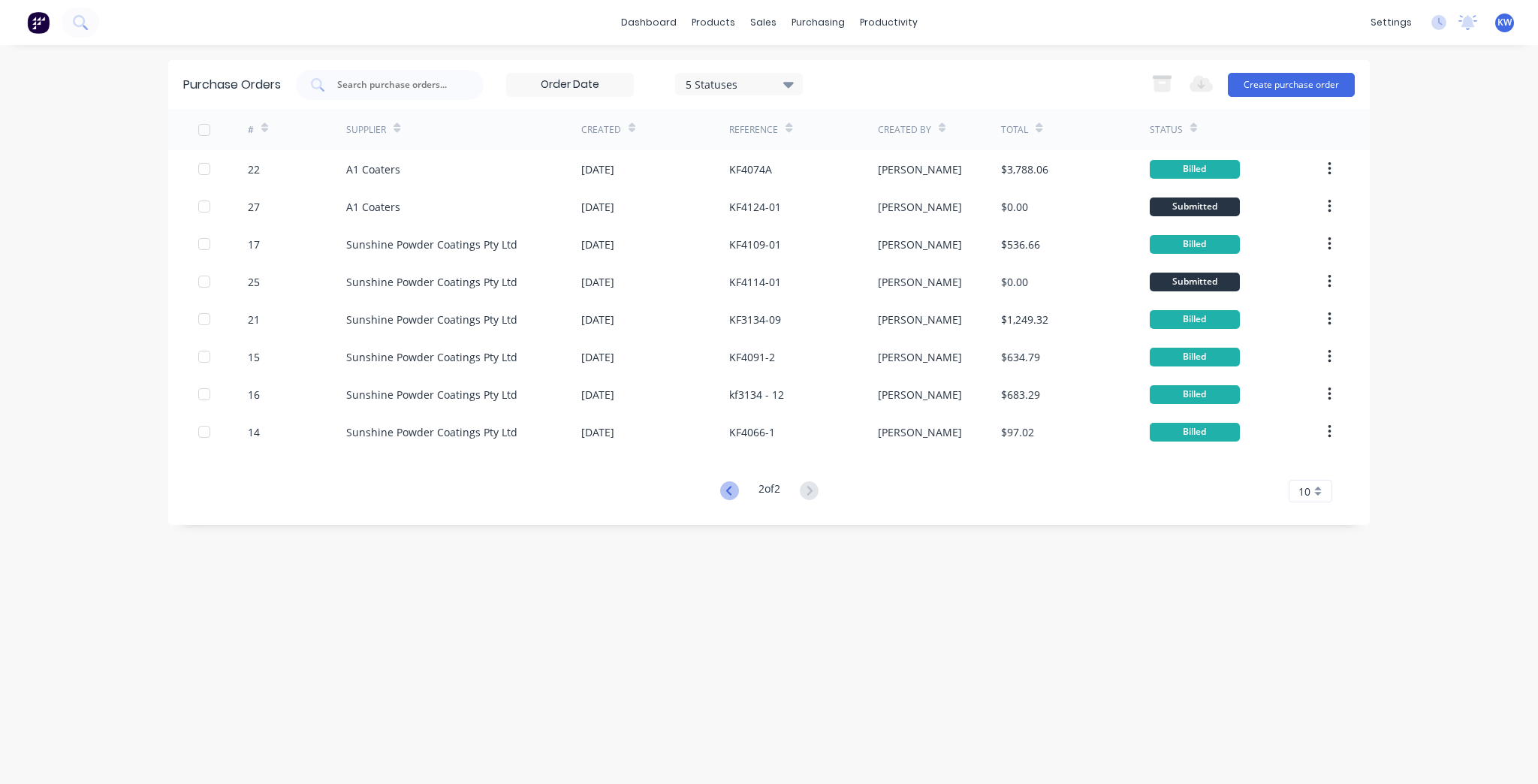
click at [722, 486] on icon at bounding box center [730, 490] width 19 height 19
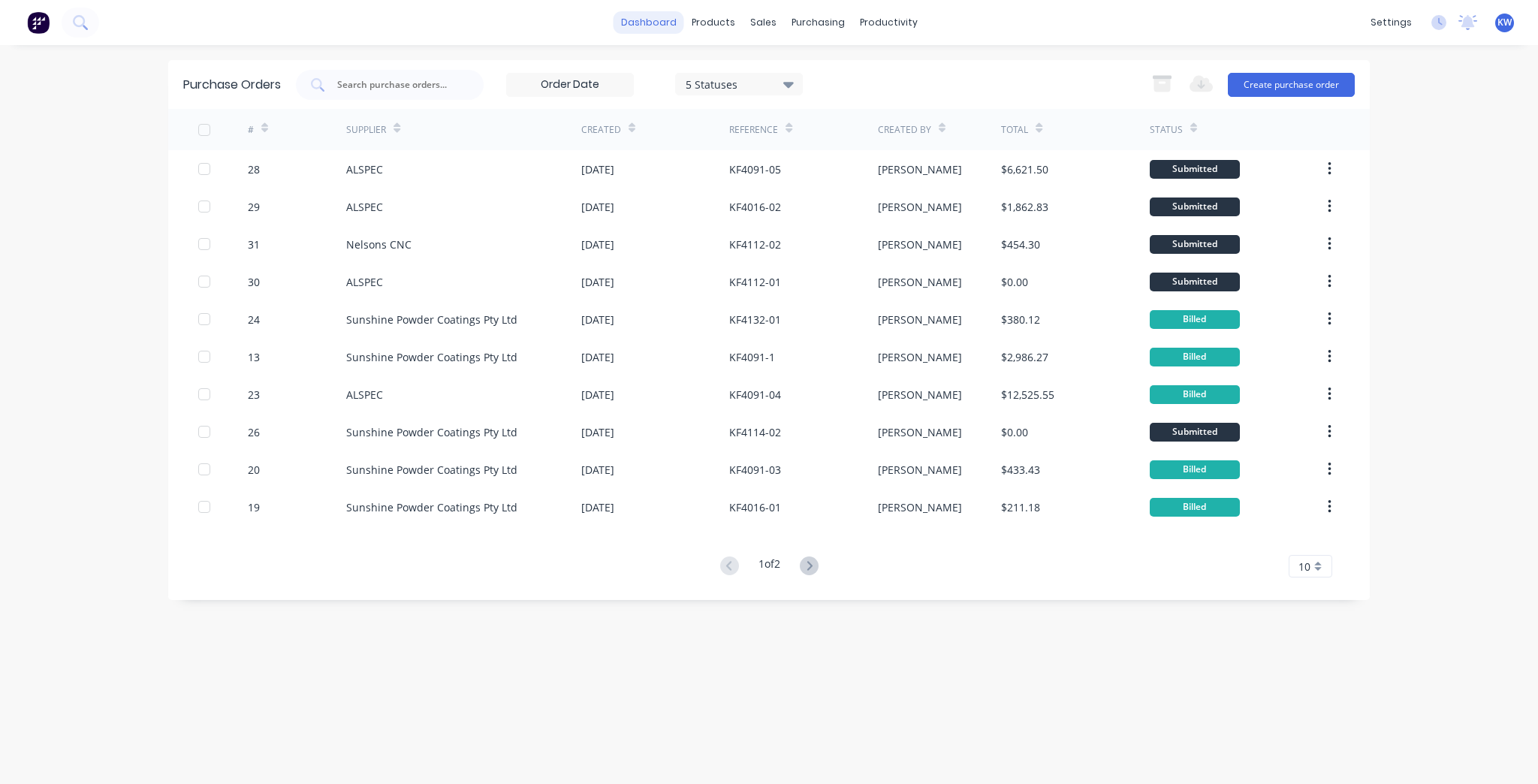
click at [659, 15] on link "dashboard" at bounding box center [648, 23] width 70 height 23
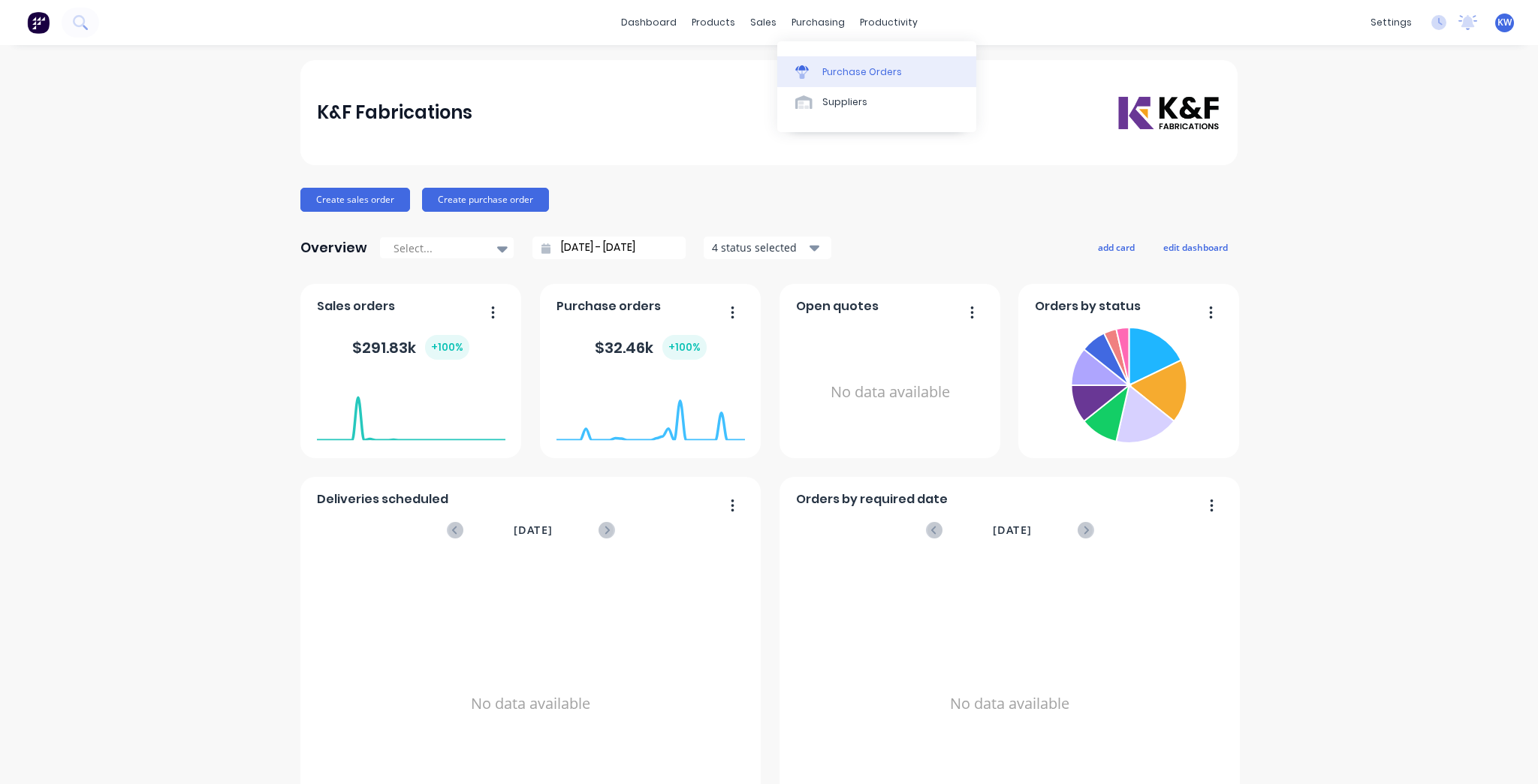
click at [807, 62] on link "Purchase Orders" at bounding box center [877, 71] width 199 height 30
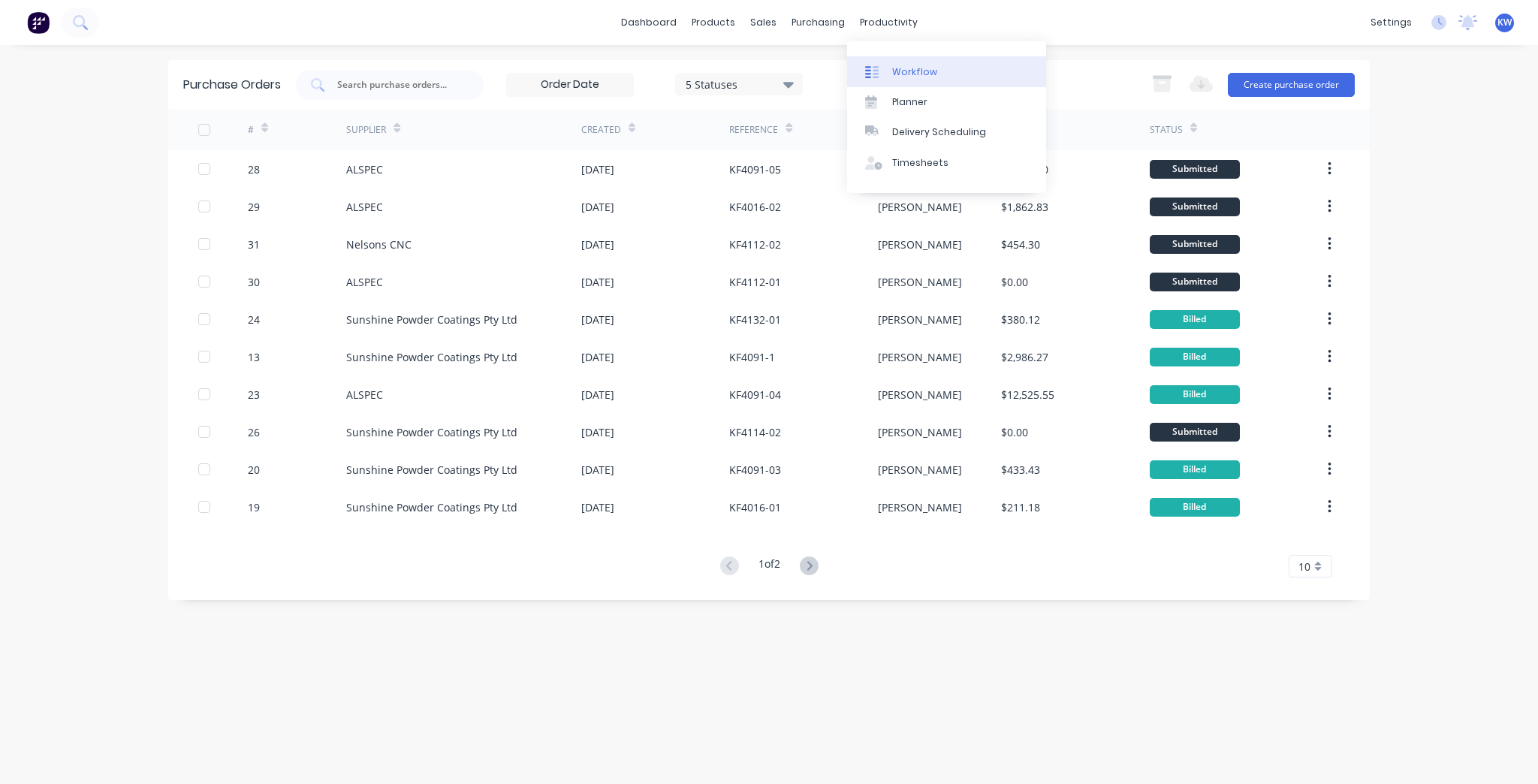
click at [907, 75] on div "Workflow" at bounding box center [914, 72] width 45 height 13
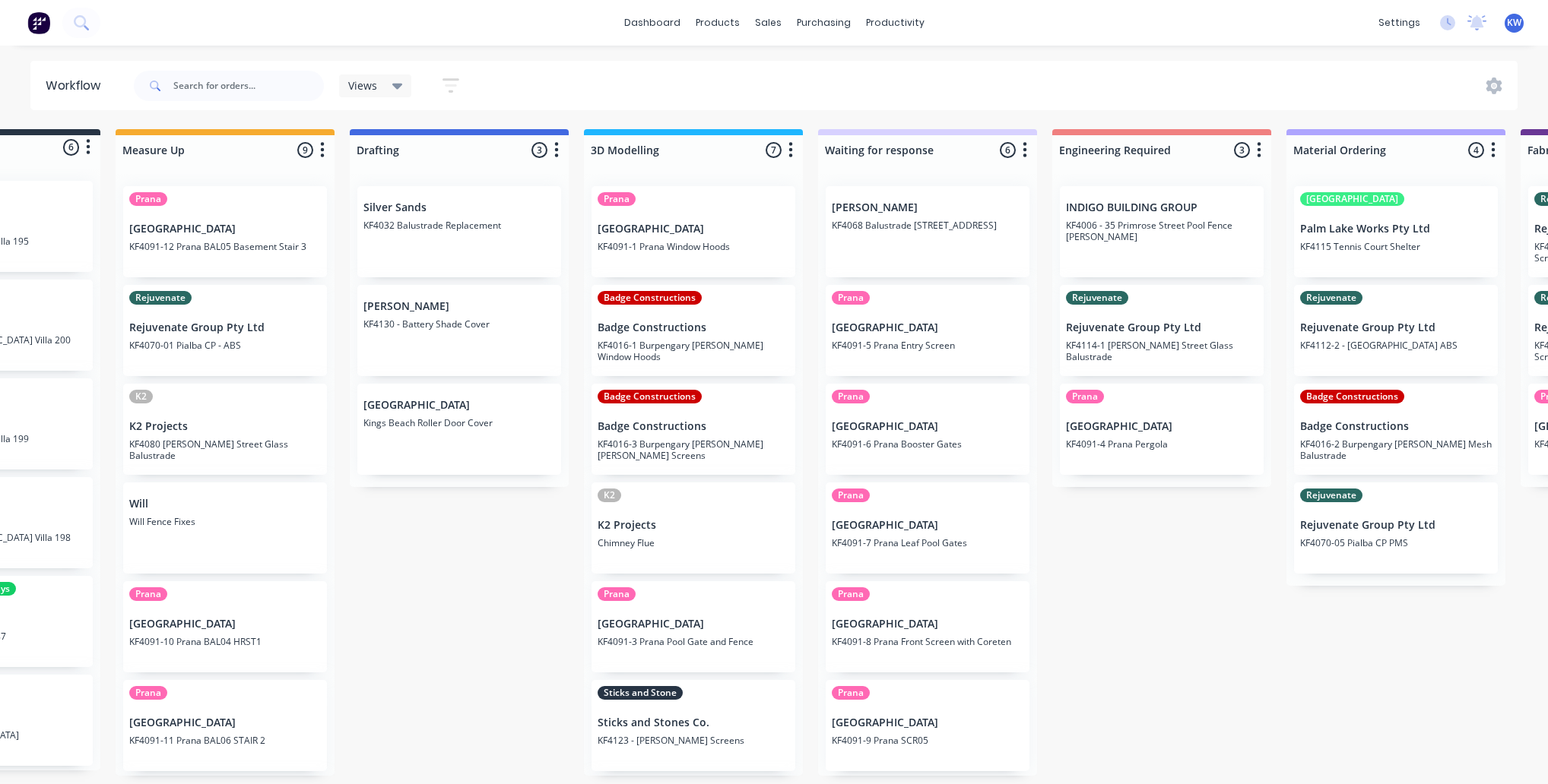
scroll to position [0, 609]
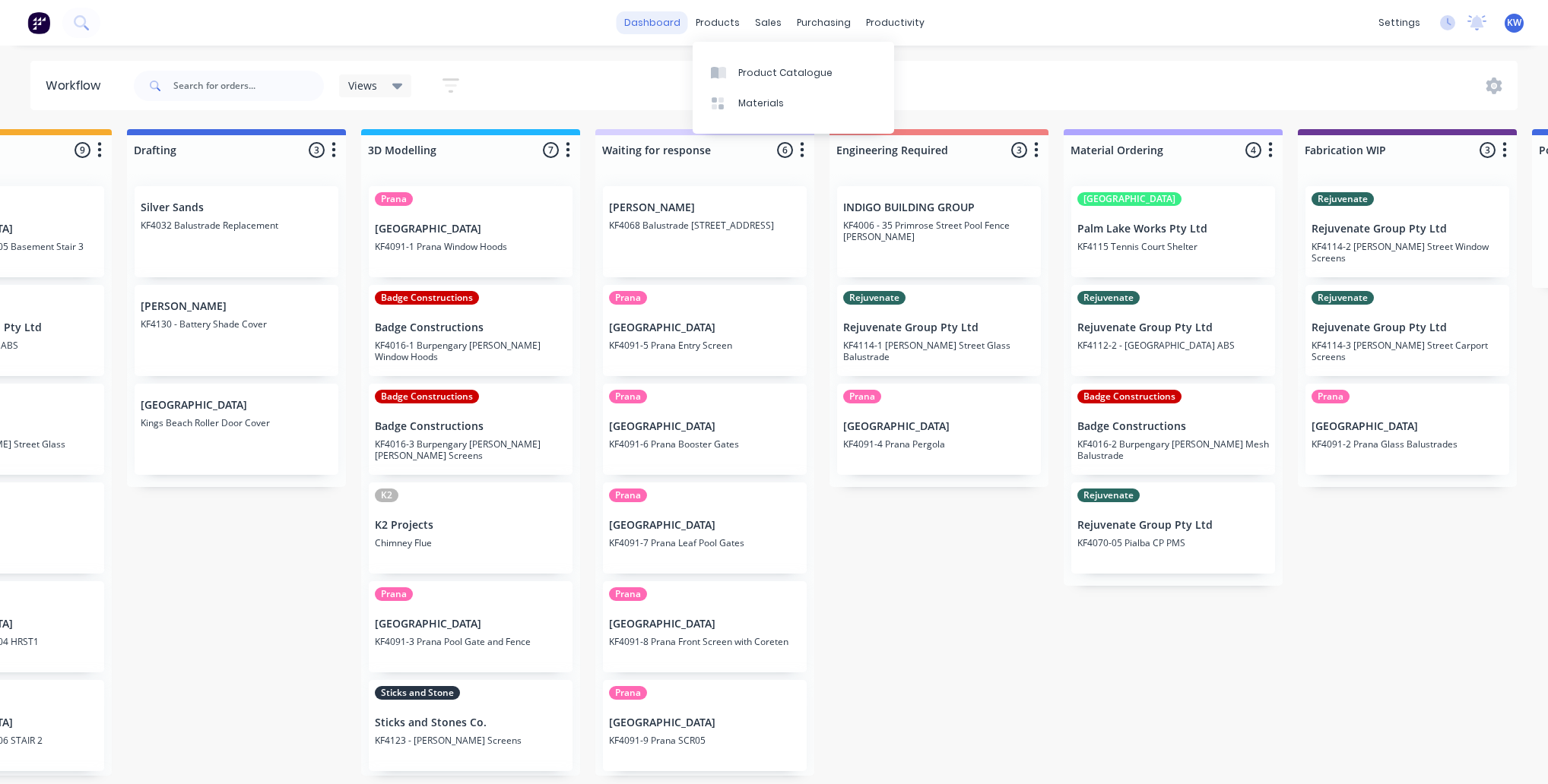
click at [645, 20] on link "dashboard" at bounding box center [651, 23] width 71 height 23
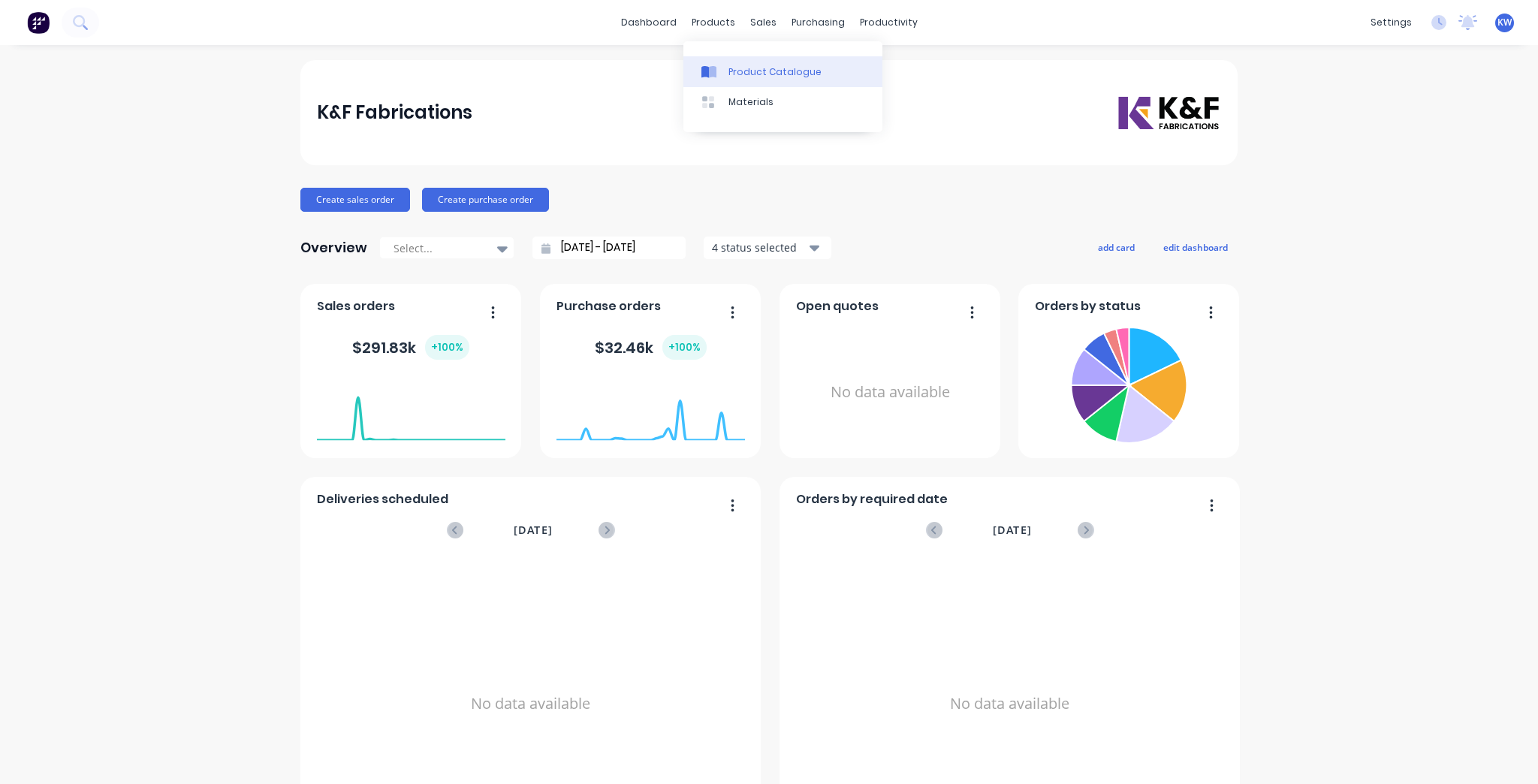
click at [739, 69] on div "Product Catalogue" at bounding box center [775, 72] width 93 height 13
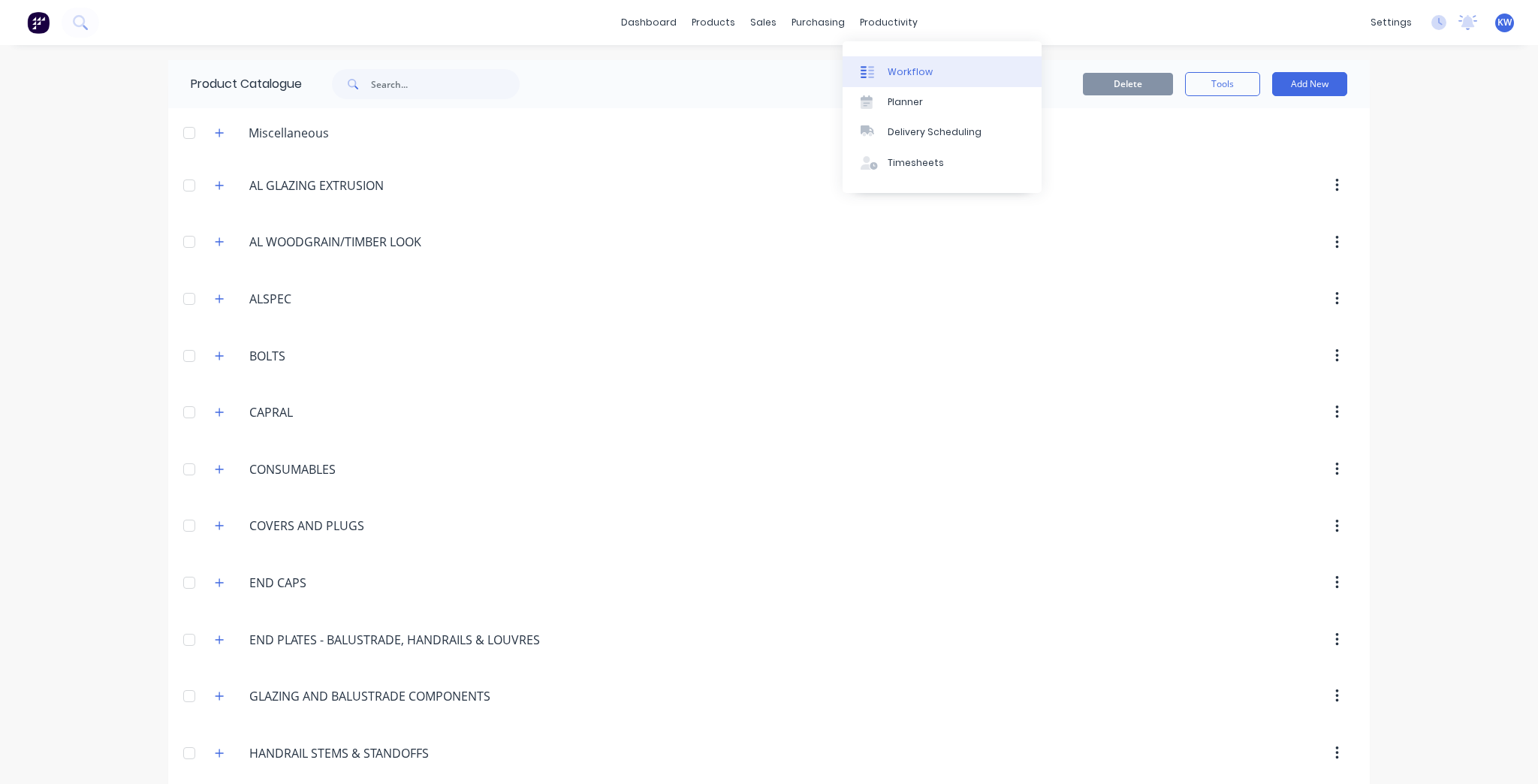
click at [901, 74] on div "Workflow" at bounding box center [910, 72] width 45 height 13
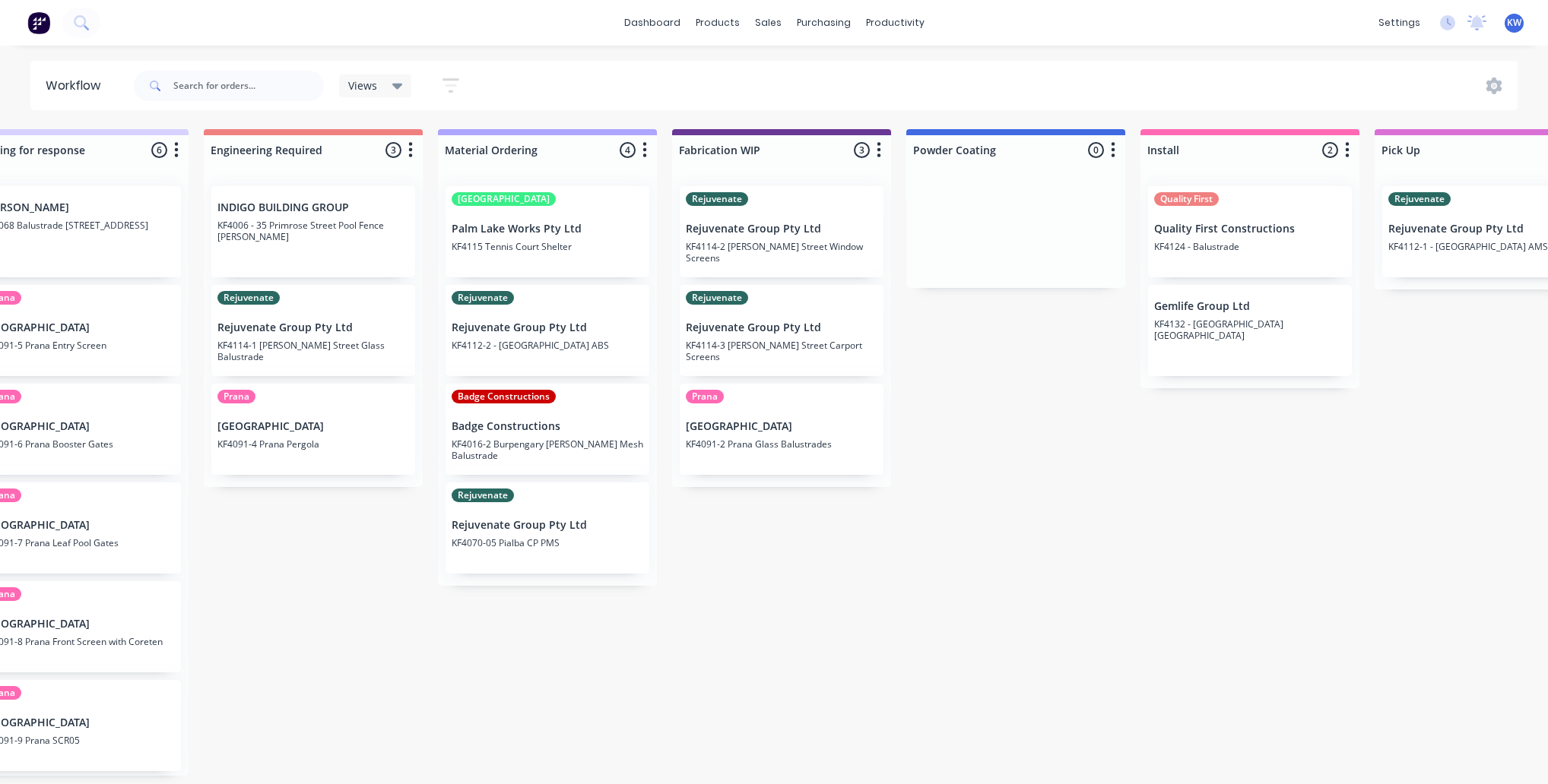
scroll to position [0, 1123]
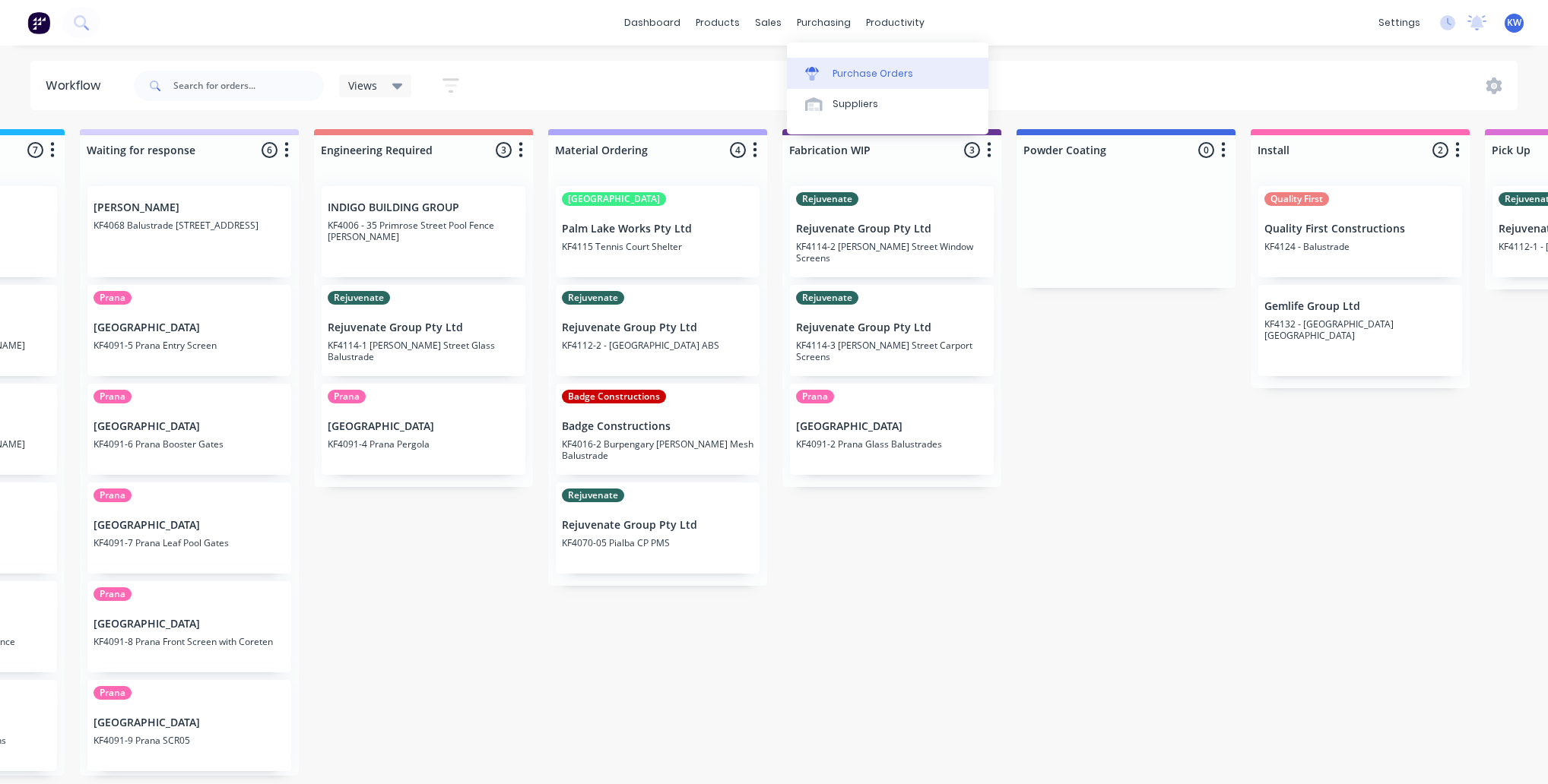
click at [839, 61] on link "Purchase Orders" at bounding box center [888, 73] width 201 height 30
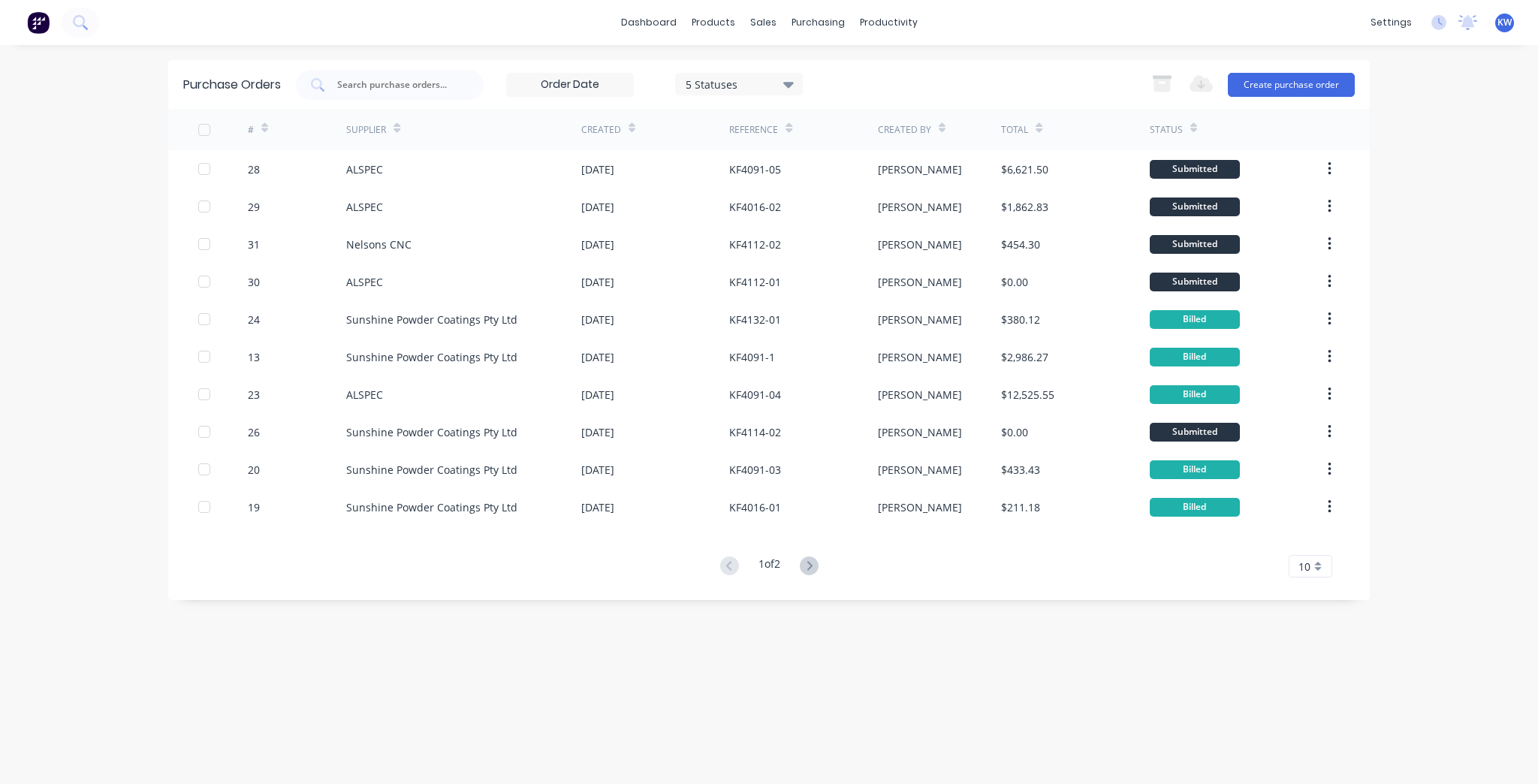
click at [818, 577] on div "1 of 2" at bounding box center [769, 565] width 107 height 22
click at [817, 559] on icon at bounding box center [809, 565] width 19 height 19
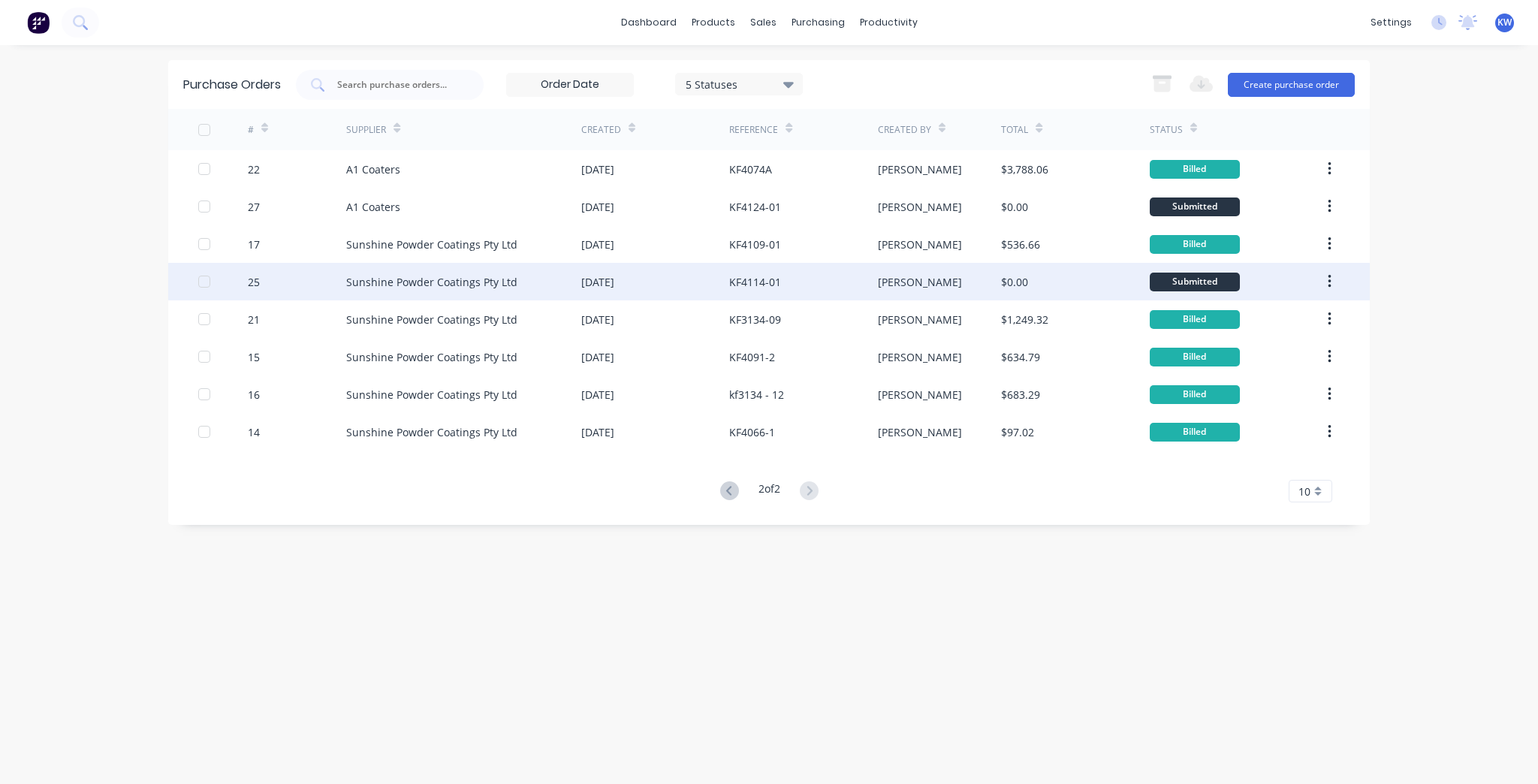
click at [798, 279] on div "KF4114-01" at bounding box center [803, 281] width 148 height 38
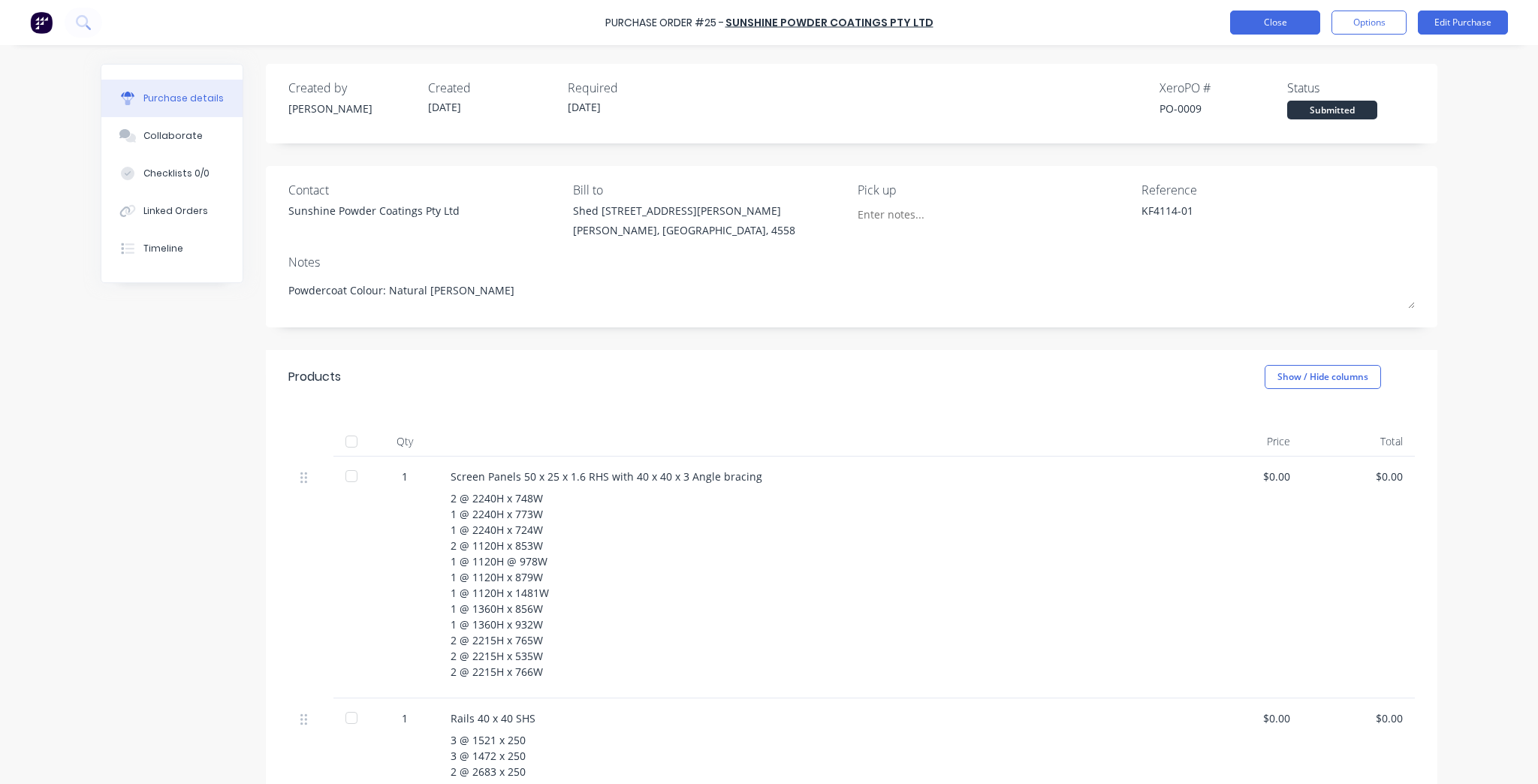
click at [1253, 32] on button "Close" at bounding box center [1274, 23] width 90 height 24
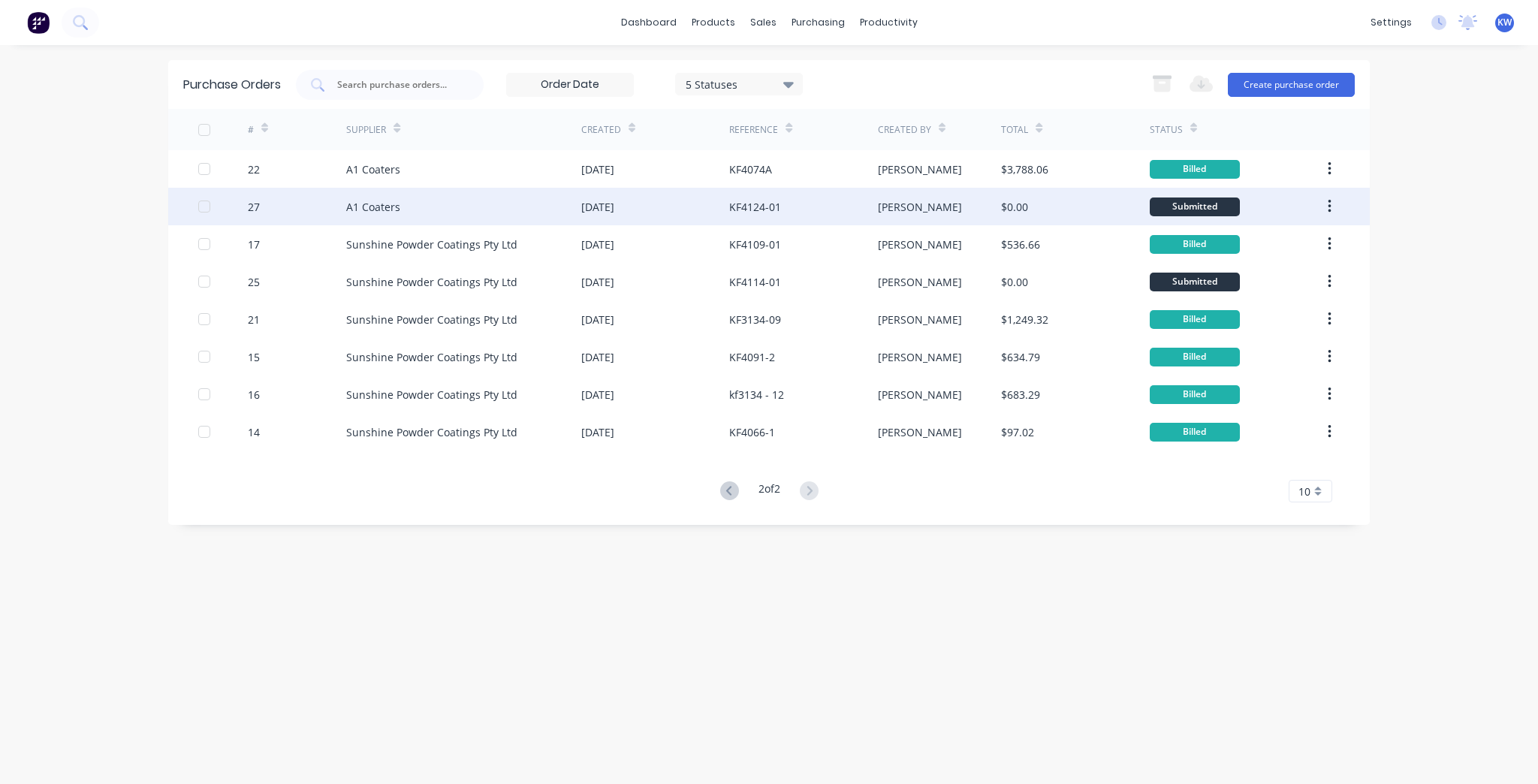
click at [1066, 217] on div "$0.00" at bounding box center [1075, 206] width 148 height 38
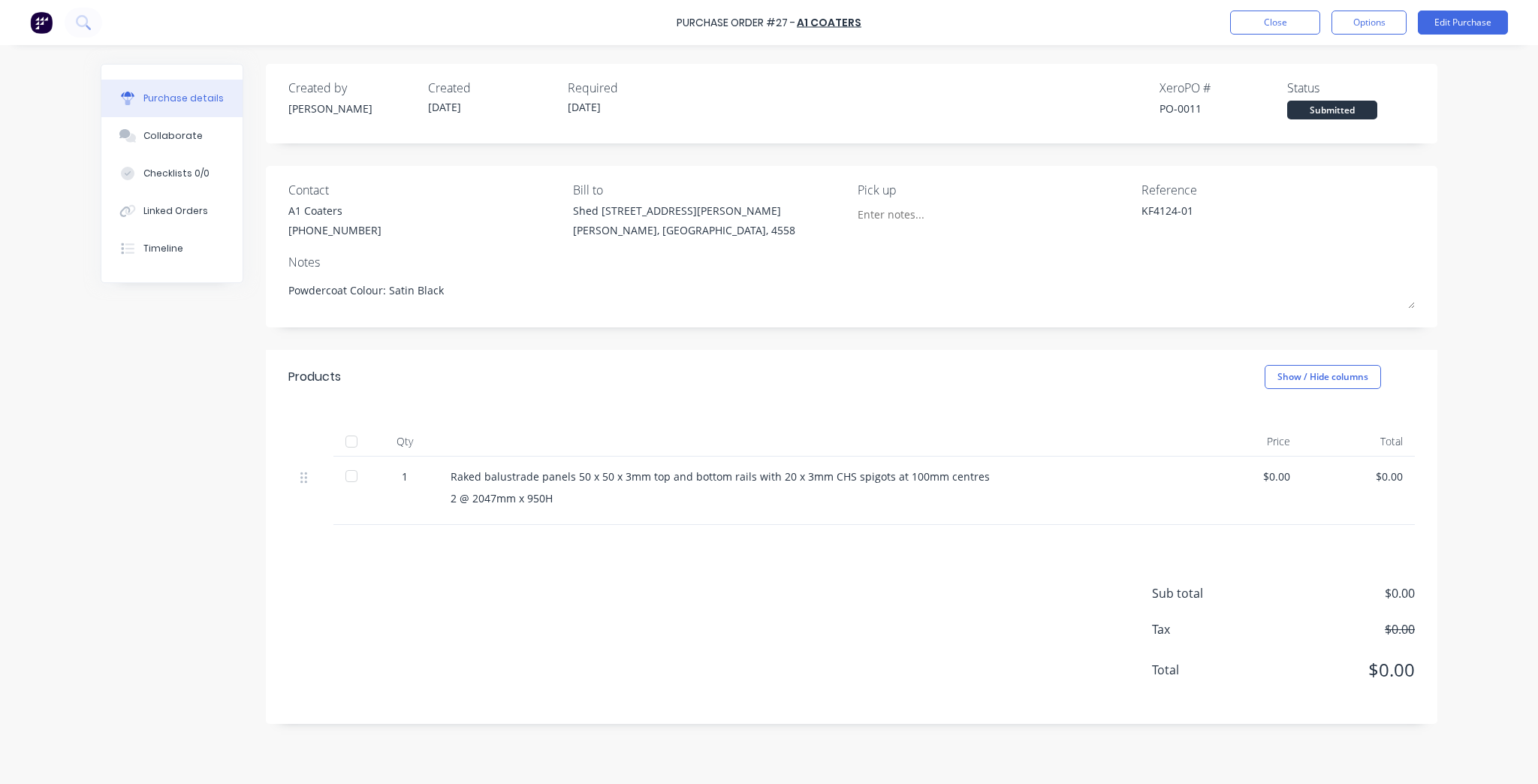
click at [1328, 27] on div "Close Options Edit Purchase" at bounding box center [1368, 23] width 278 height 24
click at [1306, 27] on button "Close" at bounding box center [1274, 23] width 90 height 24
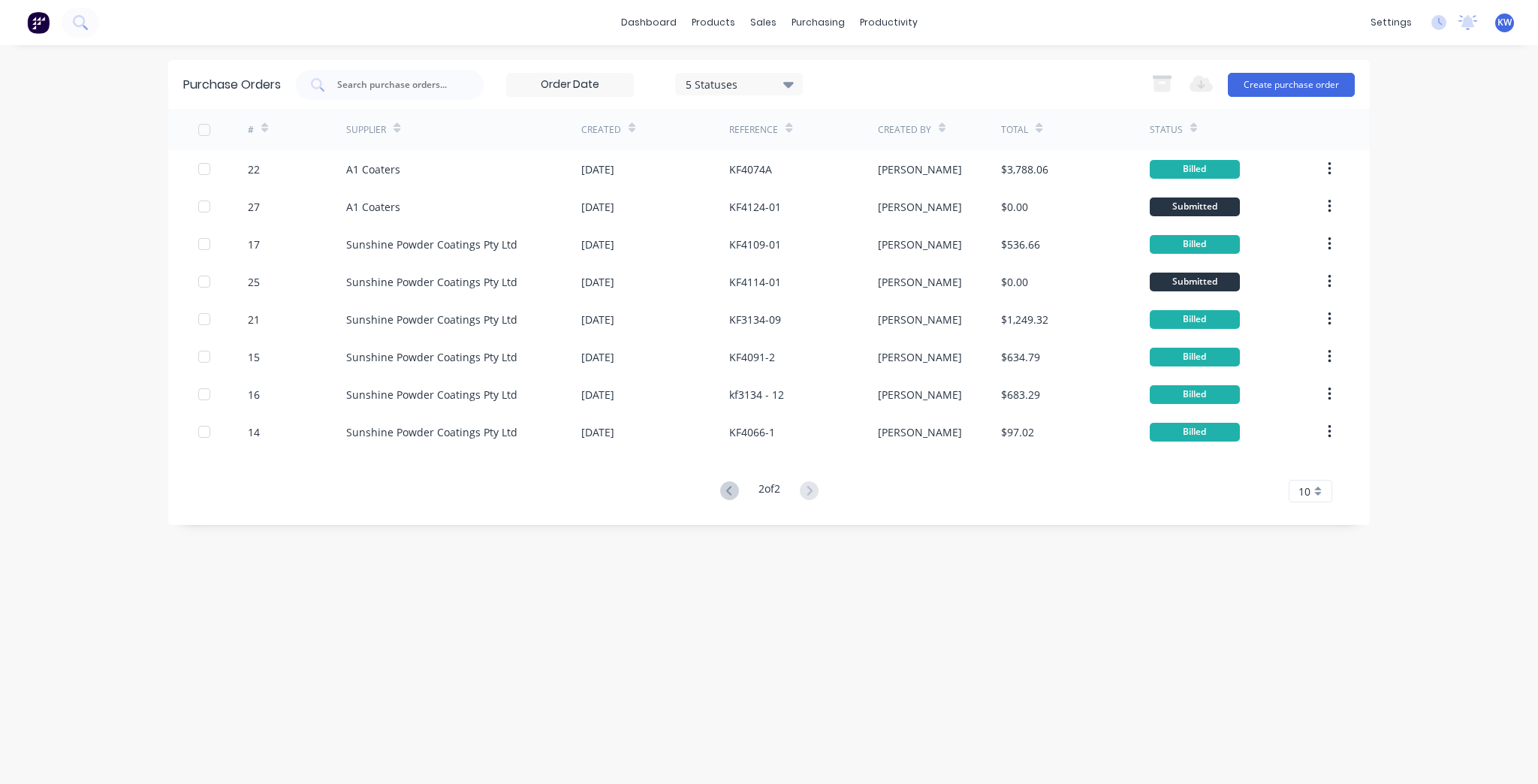
drag, startPoint x: 707, startPoint y: 484, endPoint x: 714, endPoint y: 495, distance: 13.0
click at [707, 485] on div "2 of 2 10 5 10 15 20 25 30 35" at bounding box center [768, 490] width 1201 height 22
click at [724, 498] on icon at bounding box center [730, 490] width 19 height 19
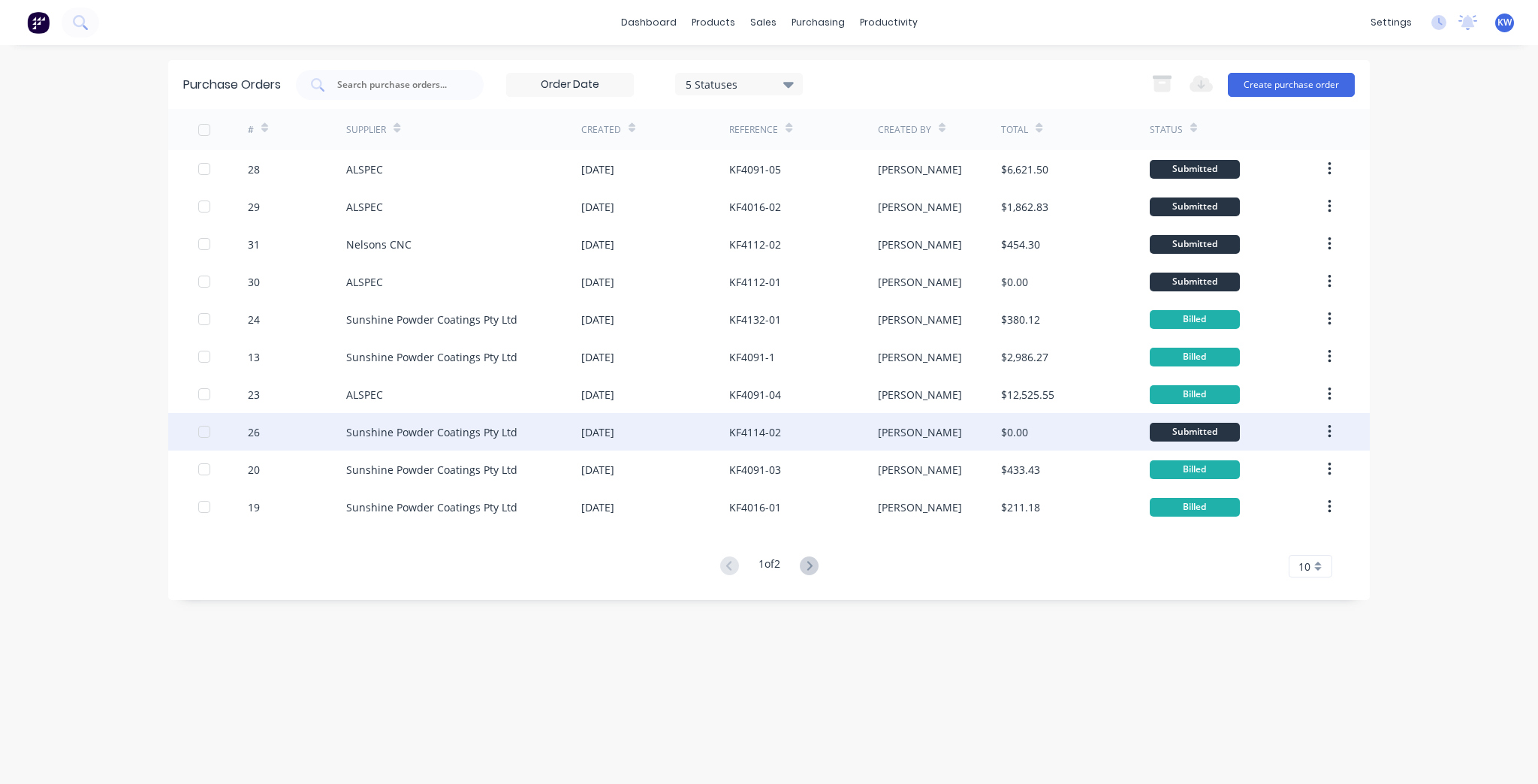
click at [1013, 435] on div "$0.00" at bounding box center [1014, 431] width 27 height 16
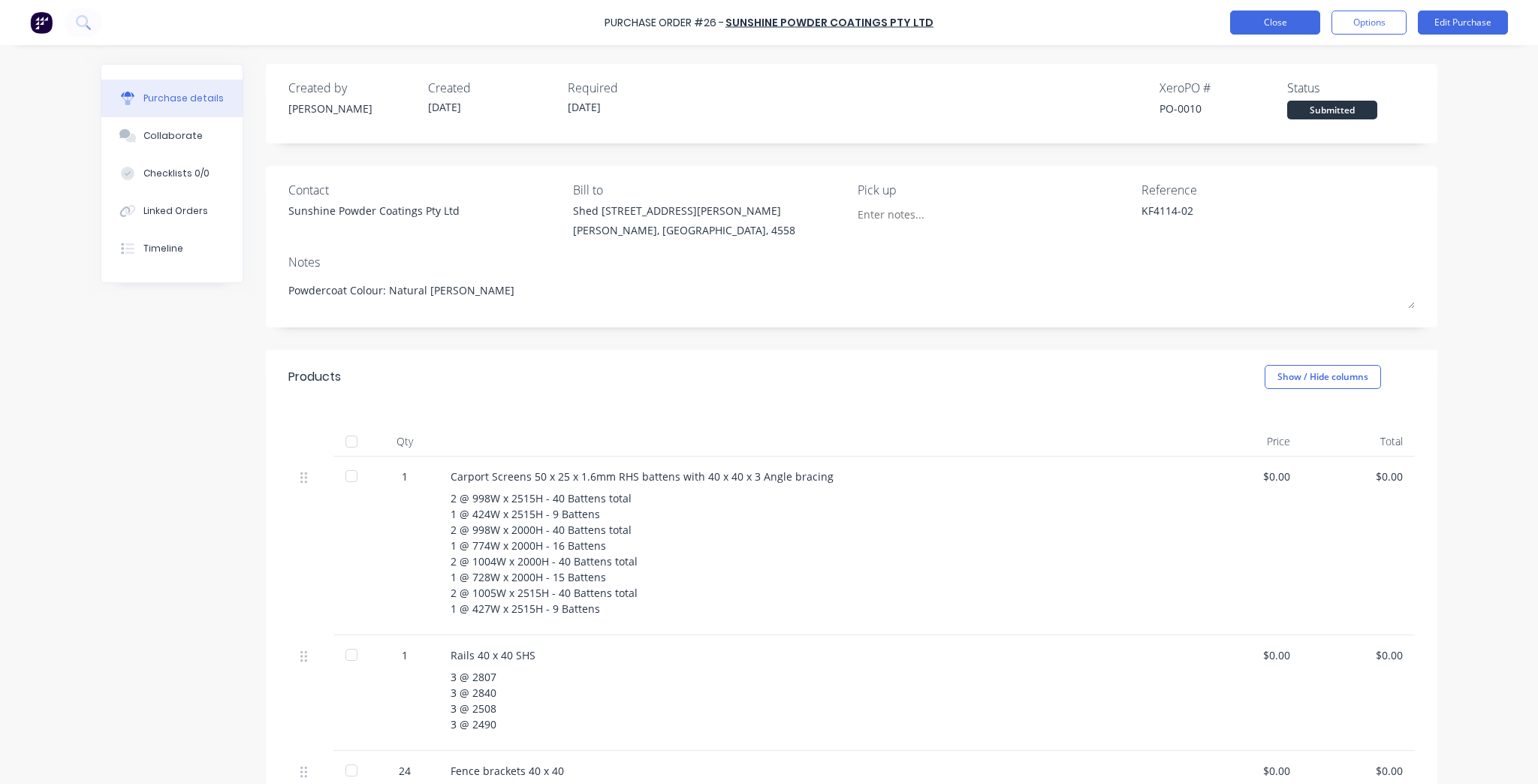
click at [1273, 22] on button "Close" at bounding box center [1274, 23] width 90 height 24
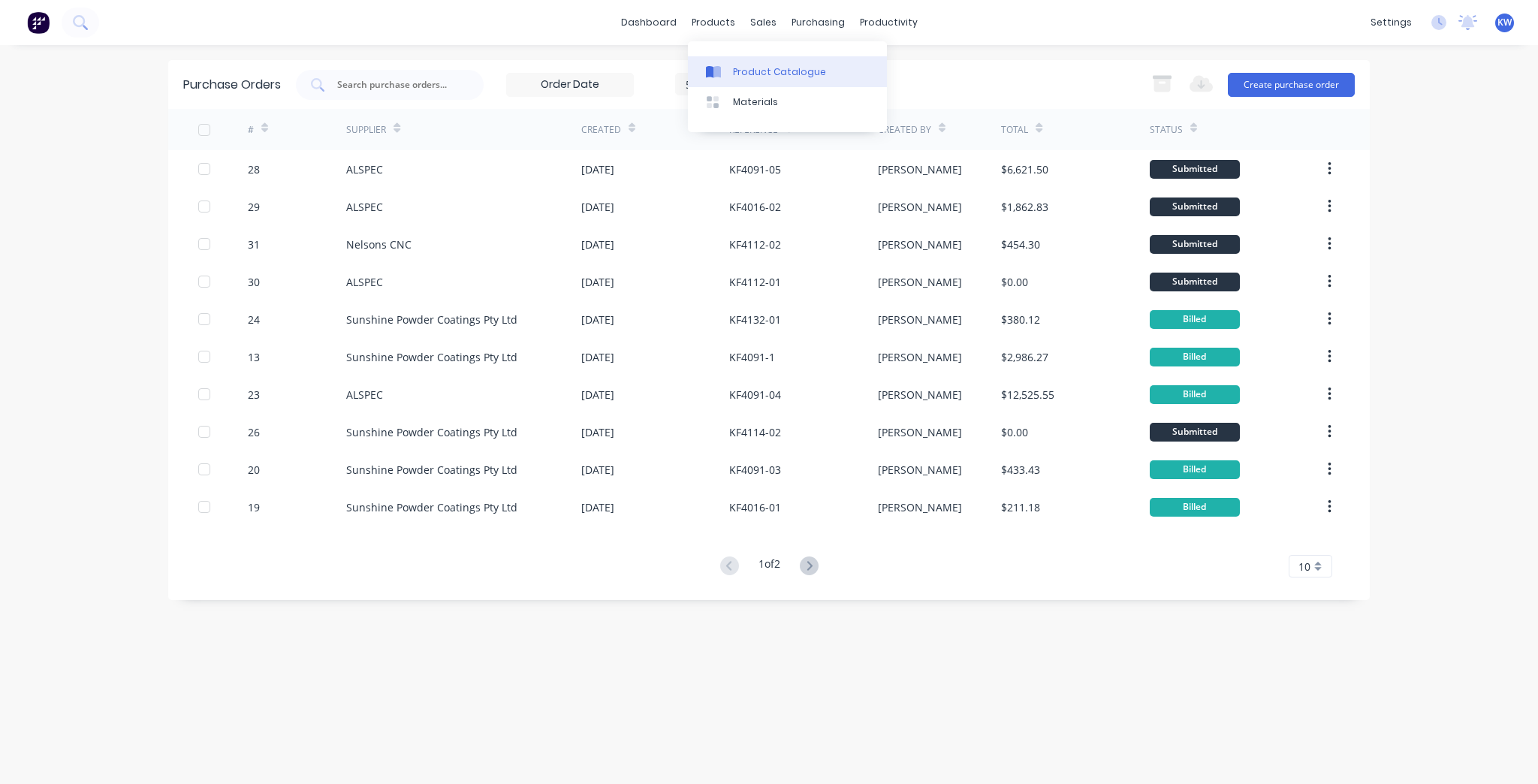
click at [745, 74] on div "Product Catalogue" at bounding box center [778, 72] width 93 height 13
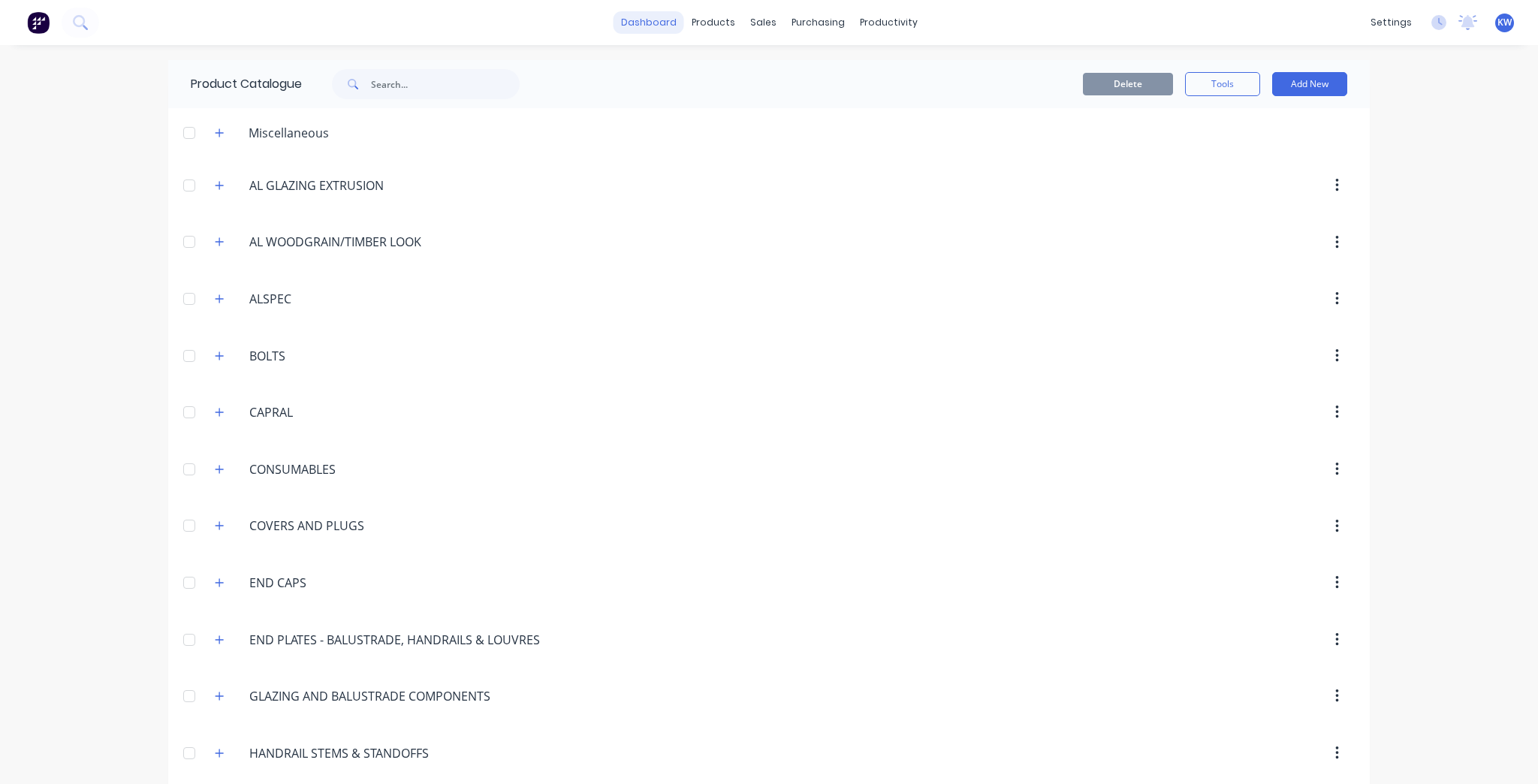
click at [631, 18] on link "dashboard" at bounding box center [648, 23] width 70 height 23
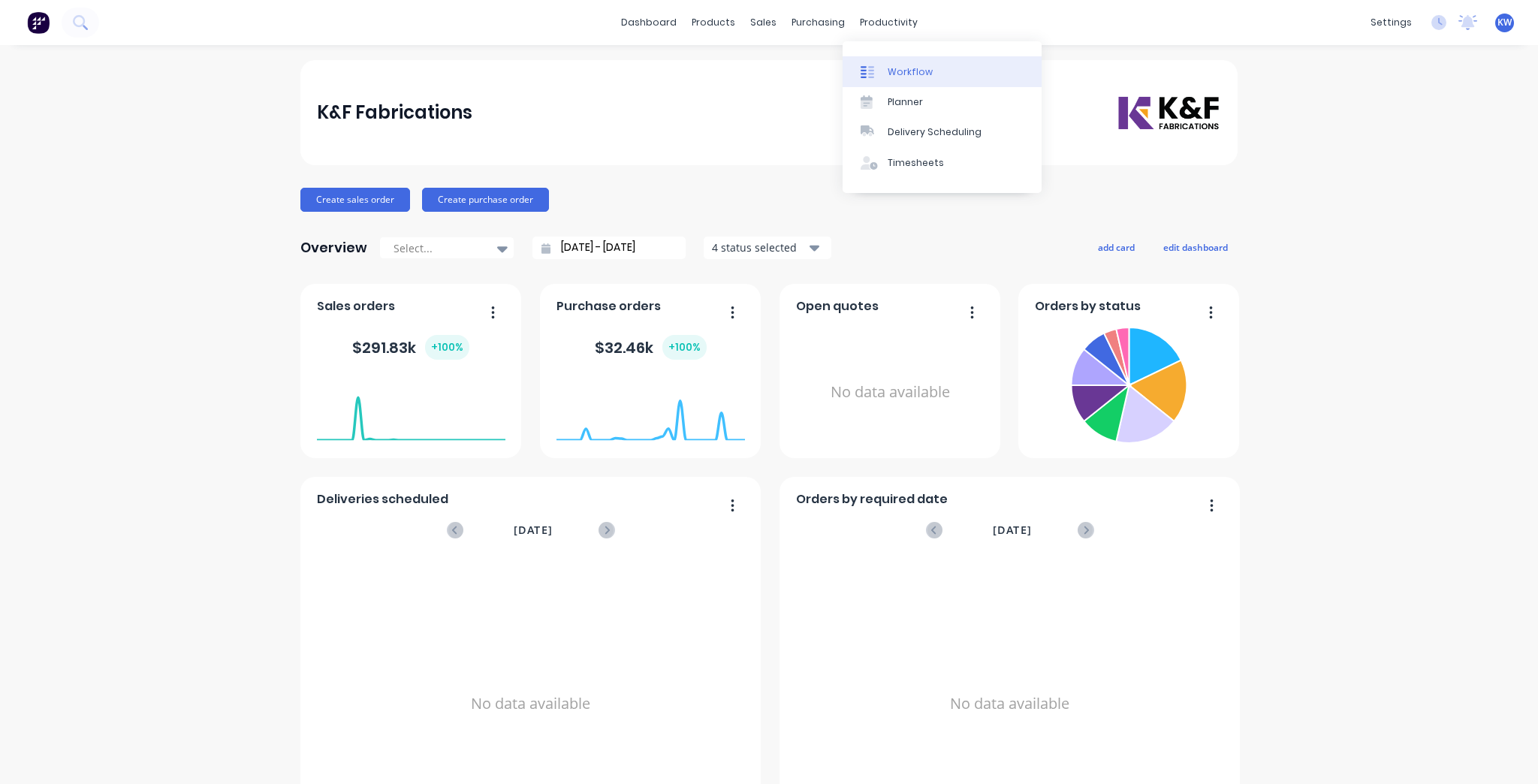
click at [917, 69] on div "Workflow" at bounding box center [910, 72] width 45 height 13
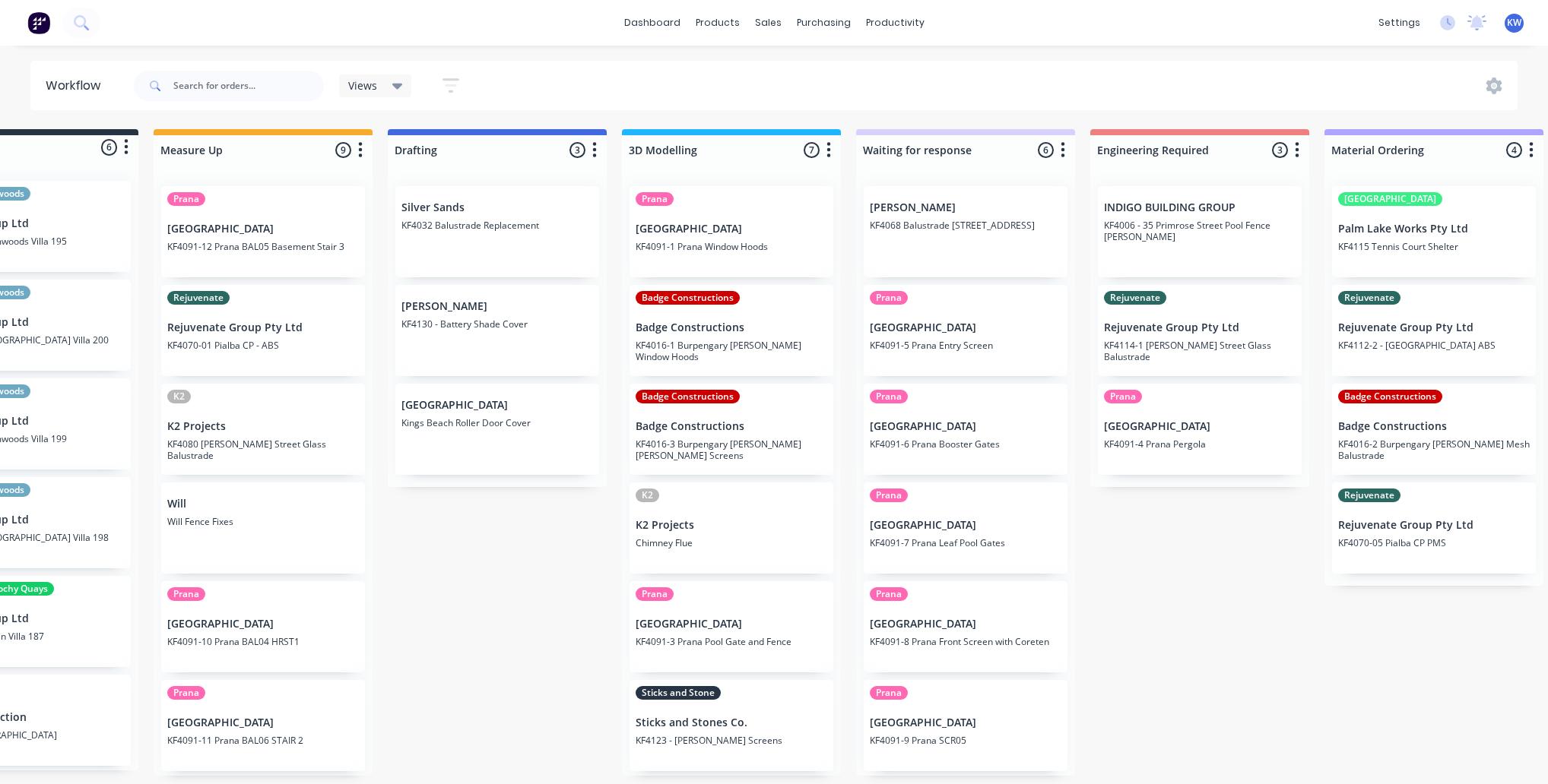
scroll to position [0, 348]
click at [827, 75] on div at bounding box center [818, 73] width 23 height 13
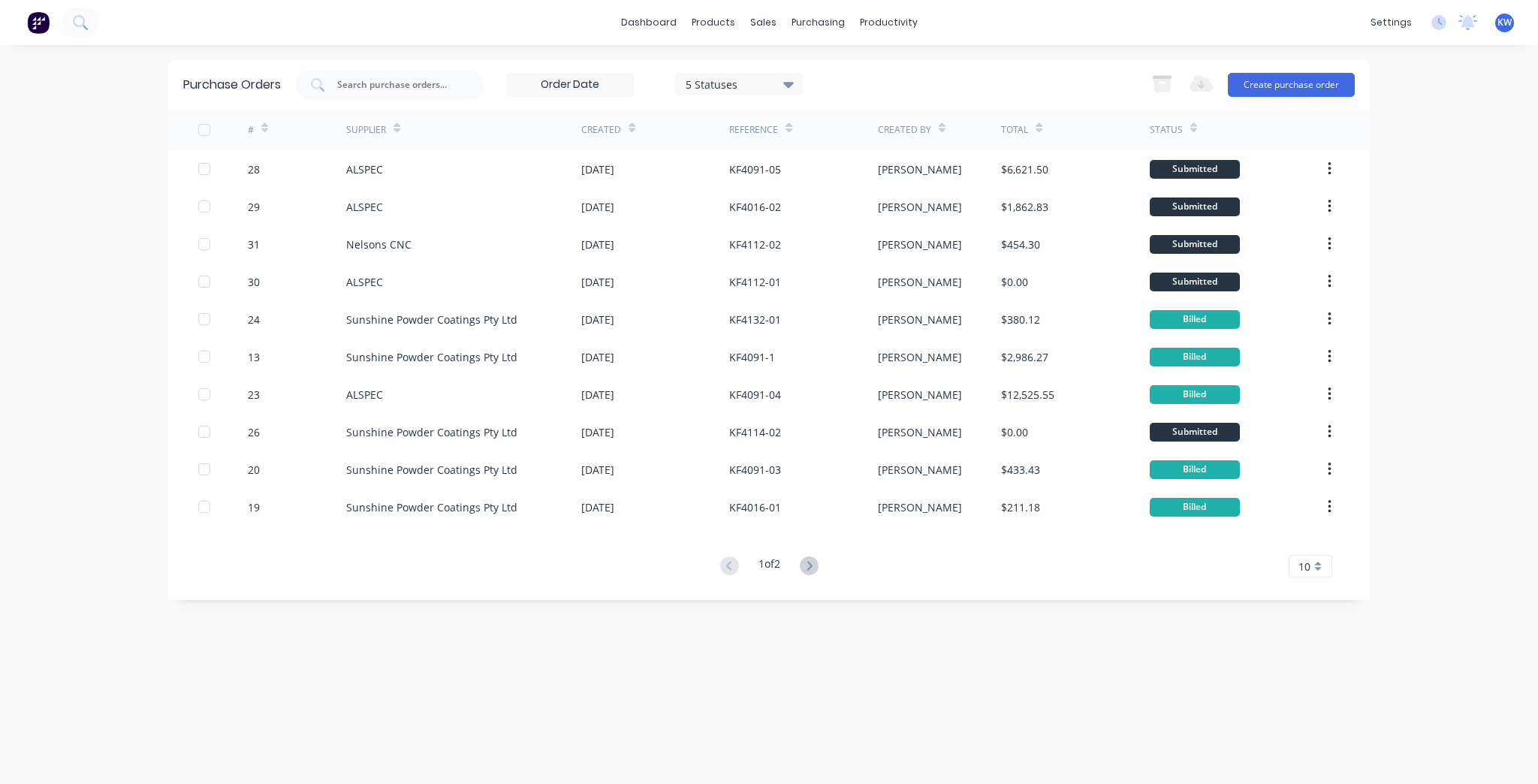
click at [403, 24] on div "dashboard products sales purchasing productivity dashboard products Product Cat…" at bounding box center [769, 23] width 1538 height 45
drag, startPoint x: 400, startPoint y: 57, endPoint x: 388, endPoint y: 83, distance: 28.6
click at [398, 62] on div "dashboard products sales purchasing productivity dashboard products Product Cat…" at bounding box center [769, 392] width 1538 height 784
click at [388, 83] on input "text" at bounding box center [398, 84] width 125 height 15
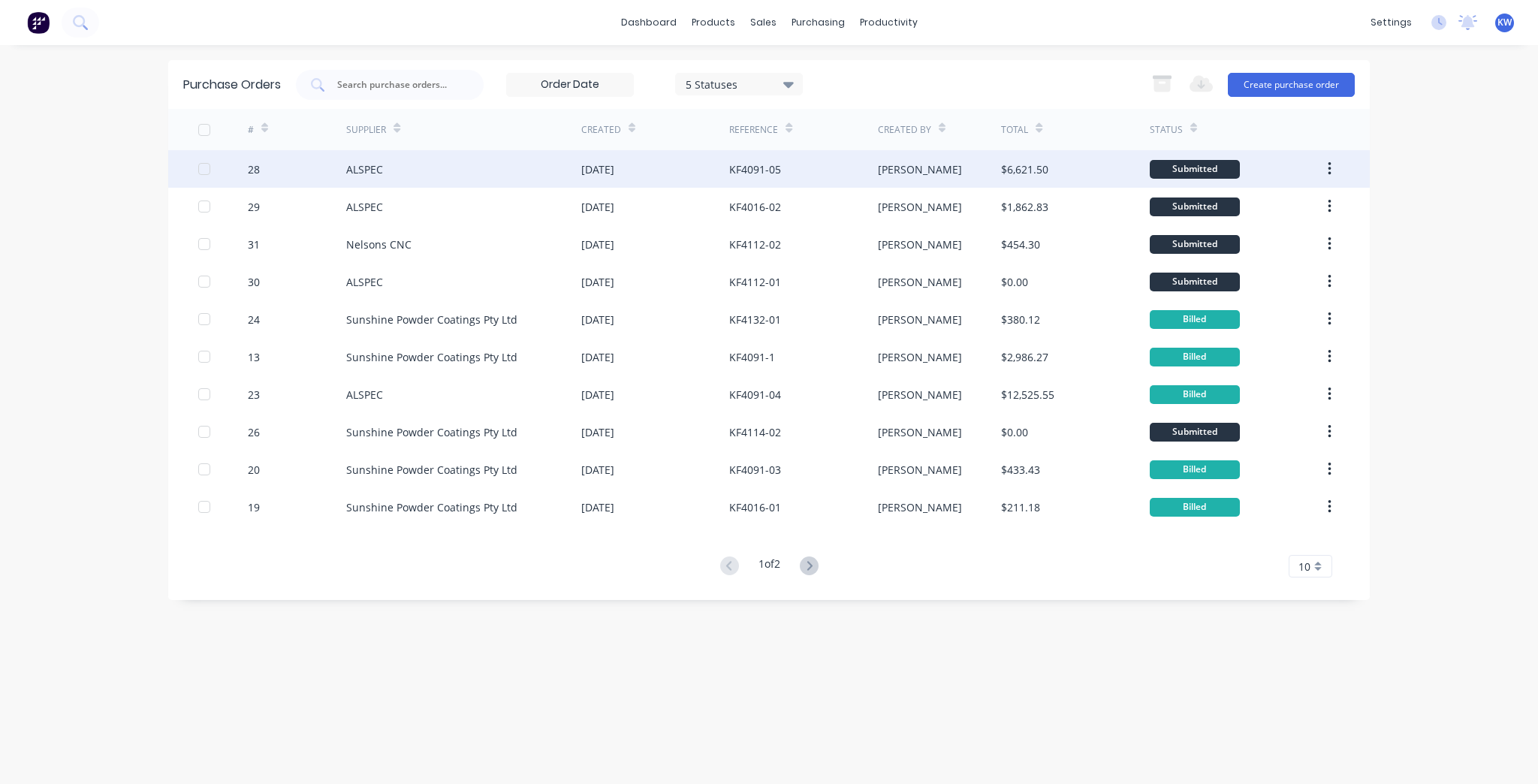
click at [356, 172] on div "ALSPEC" at bounding box center [364, 169] width 37 height 16
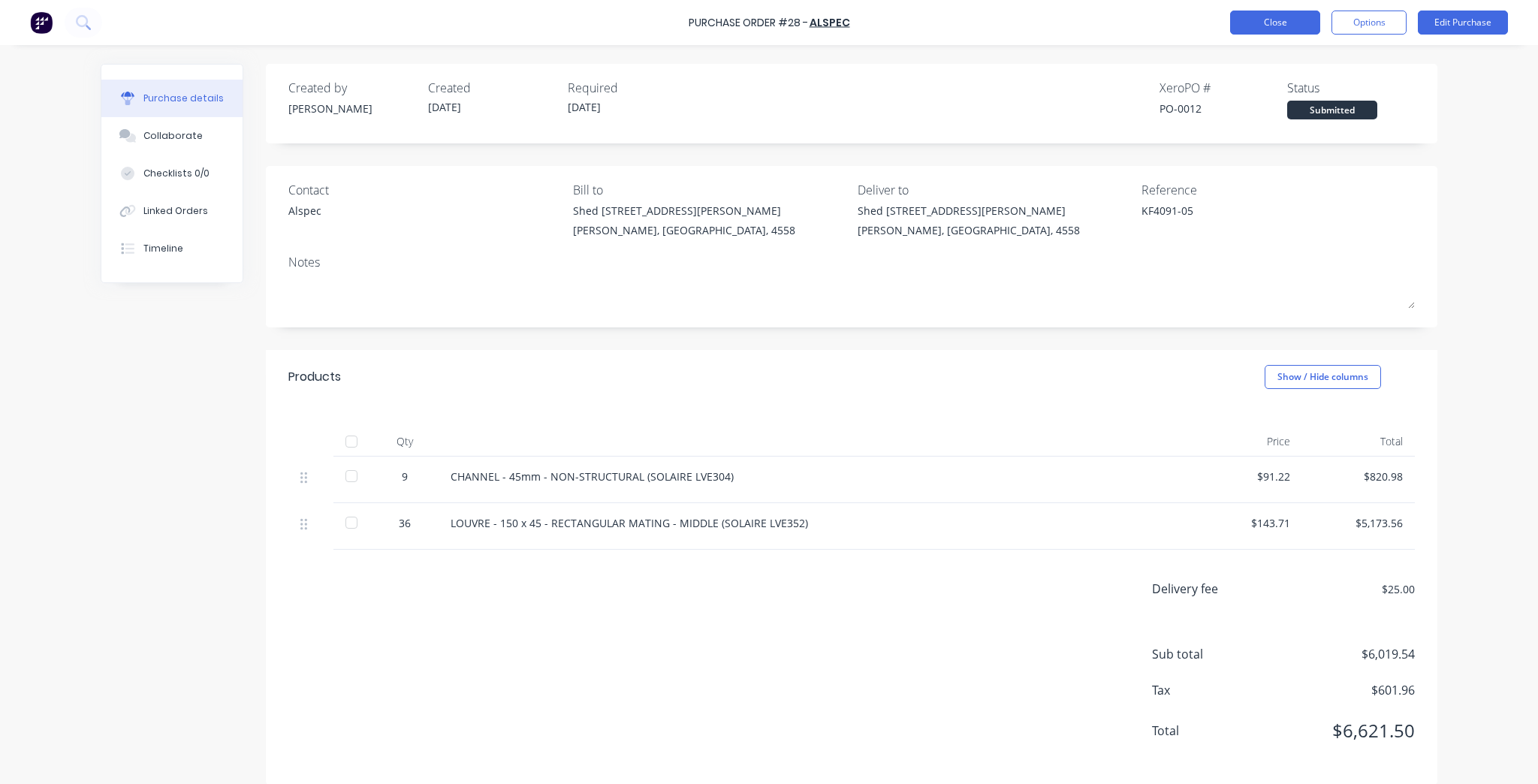
click at [1268, 31] on button "Close" at bounding box center [1274, 23] width 90 height 24
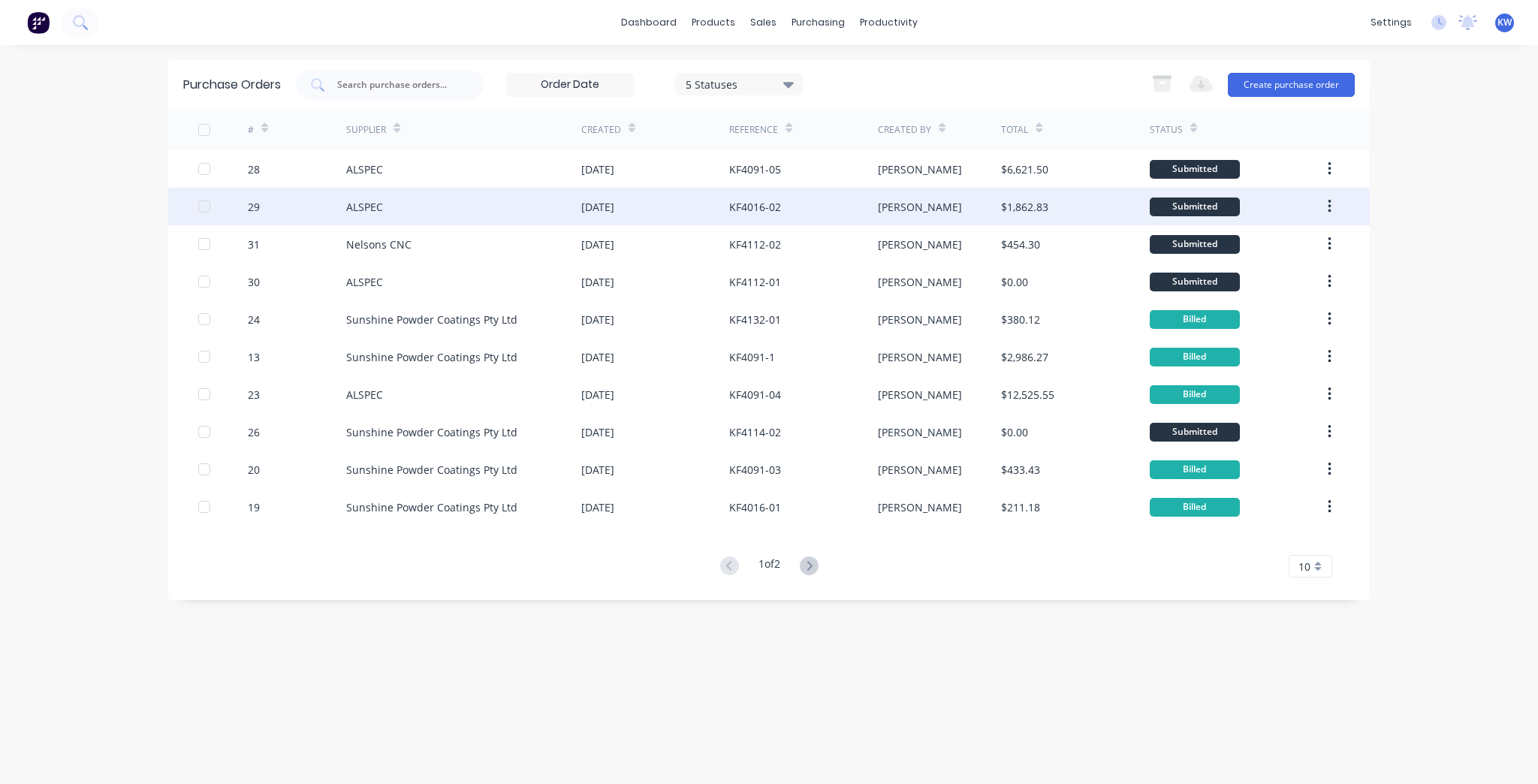
click at [482, 200] on div "ALSPEC" at bounding box center [463, 206] width 235 height 38
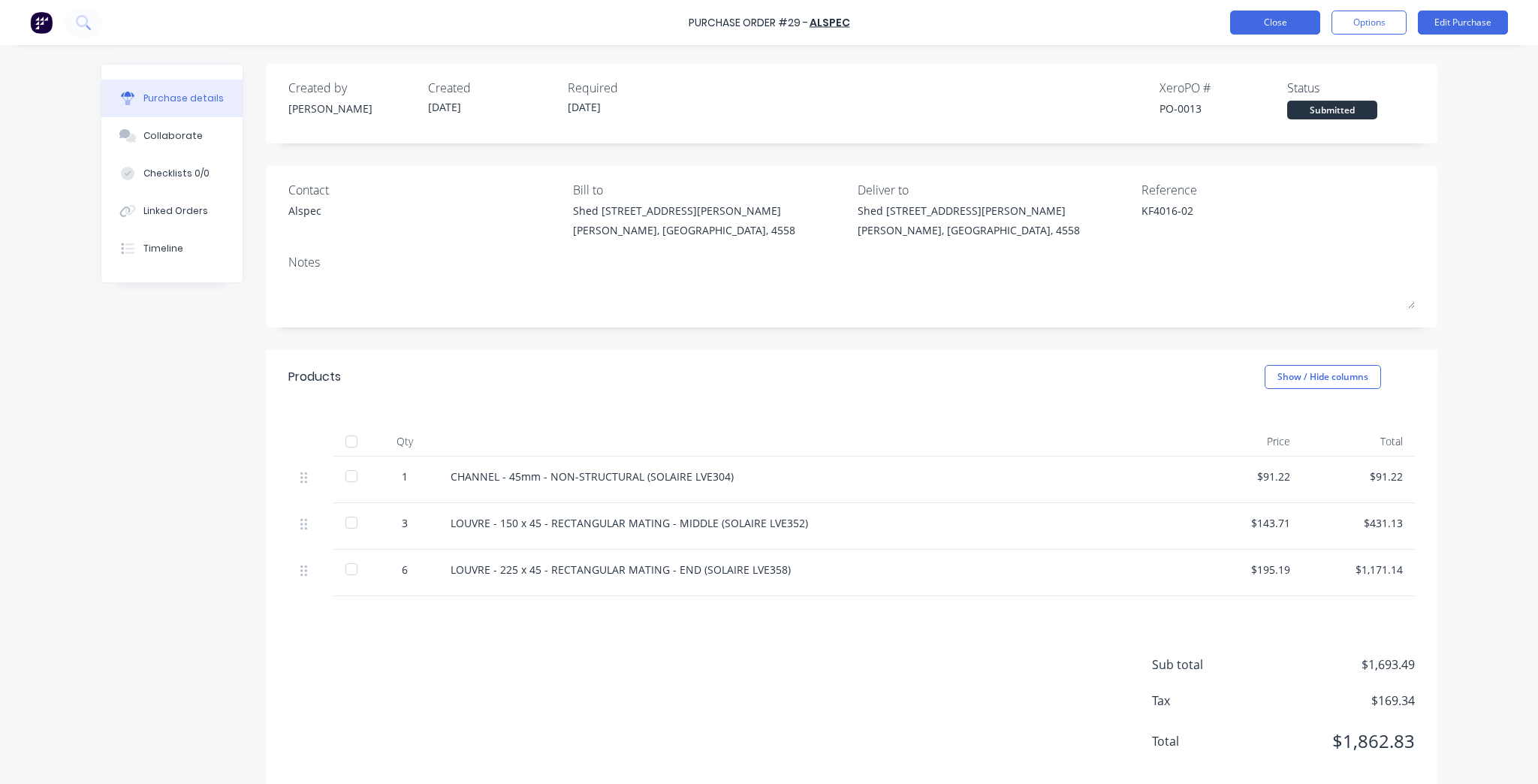
click at [1229, 21] on button "Close" at bounding box center [1274, 23] width 90 height 24
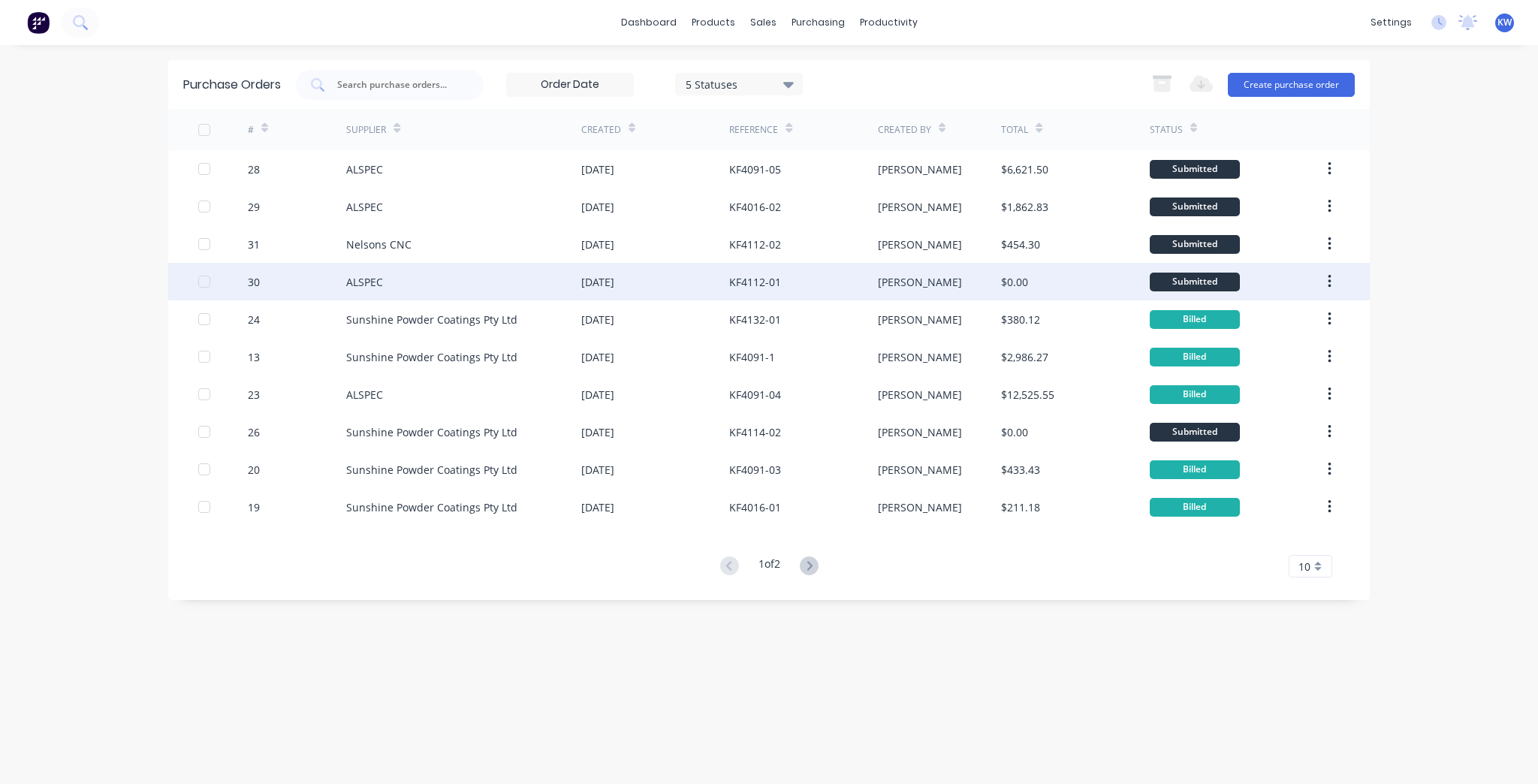
click at [439, 286] on div "ALSPEC" at bounding box center [463, 281] width 235 height 38
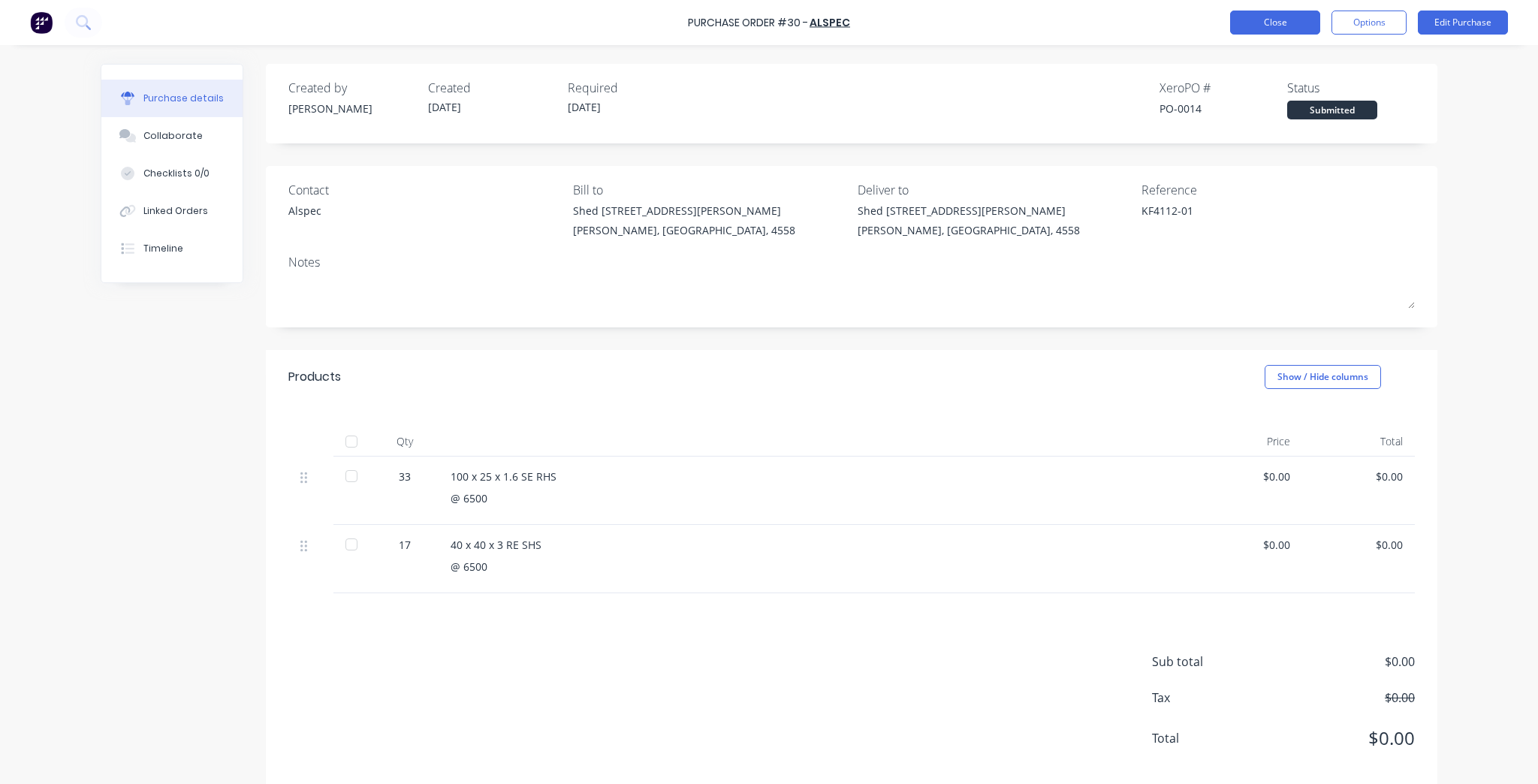
click at [1291, 21] on button "Close" at bounding box center [1274, 23] width 90 height 24
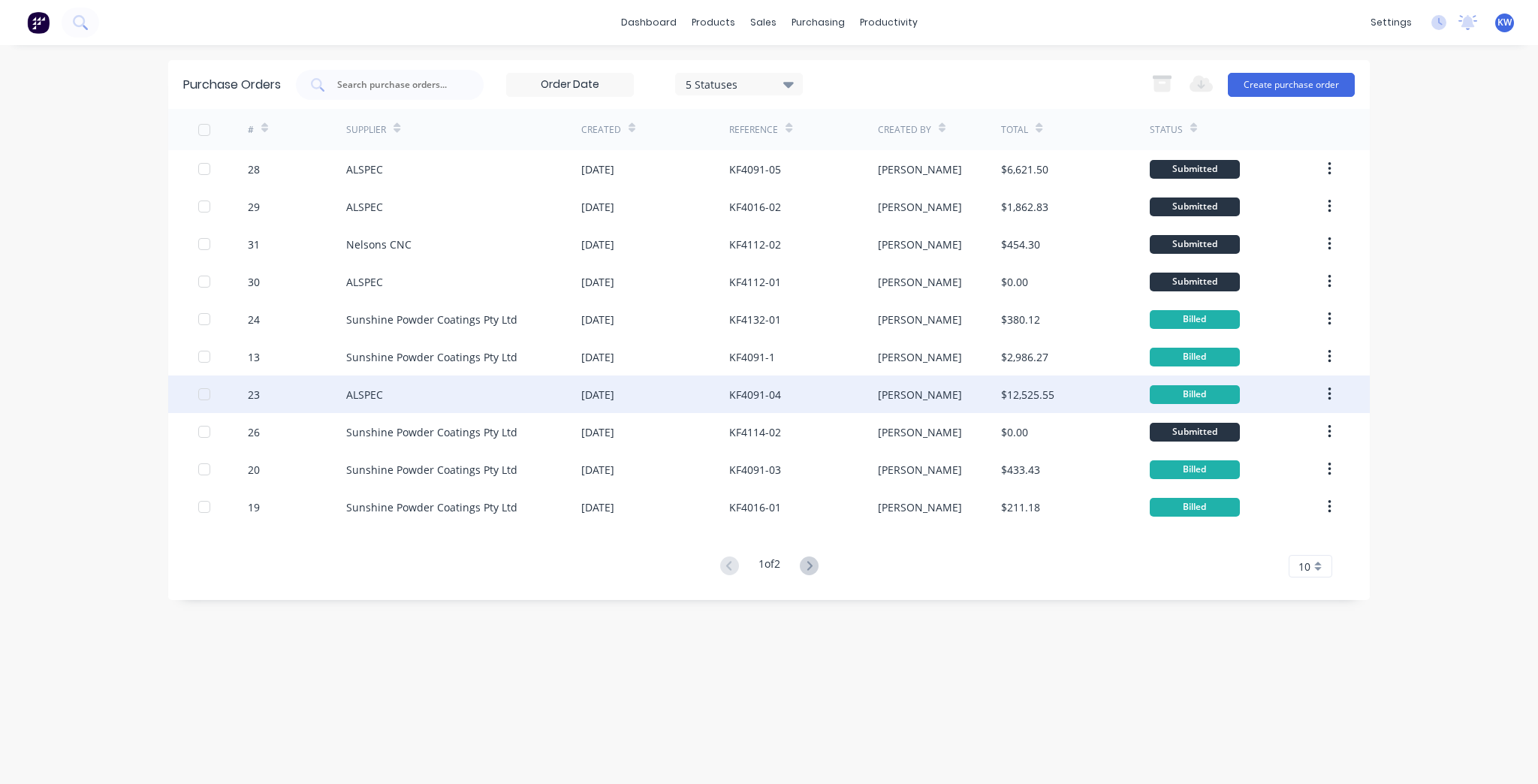
click at [504, 393] on div "ALSPEC" at bounding box center [463, 394] width 235 height 38
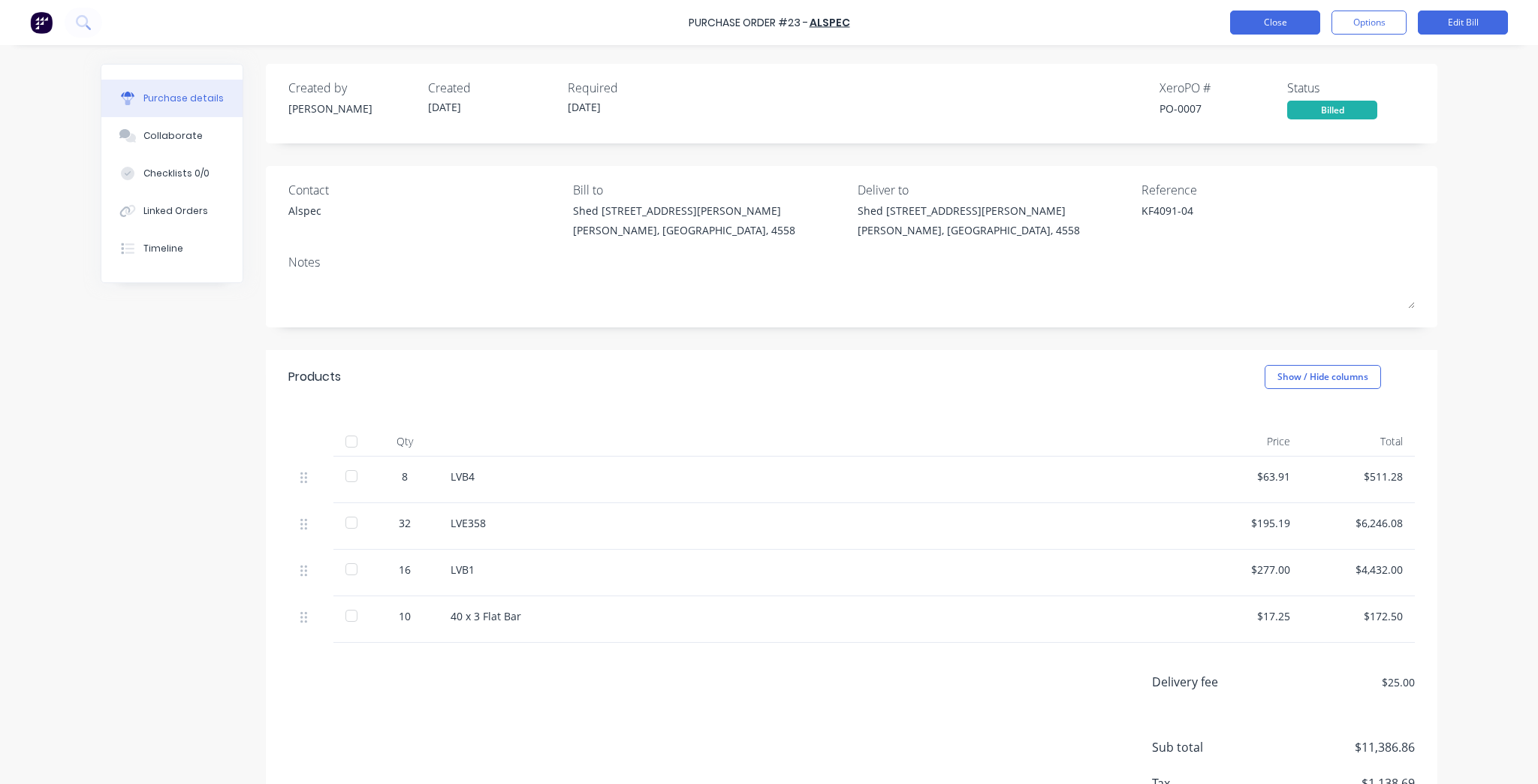
click at [1283, 23] on button "Close" at bounding box center [1274, 23] width 90 height 24
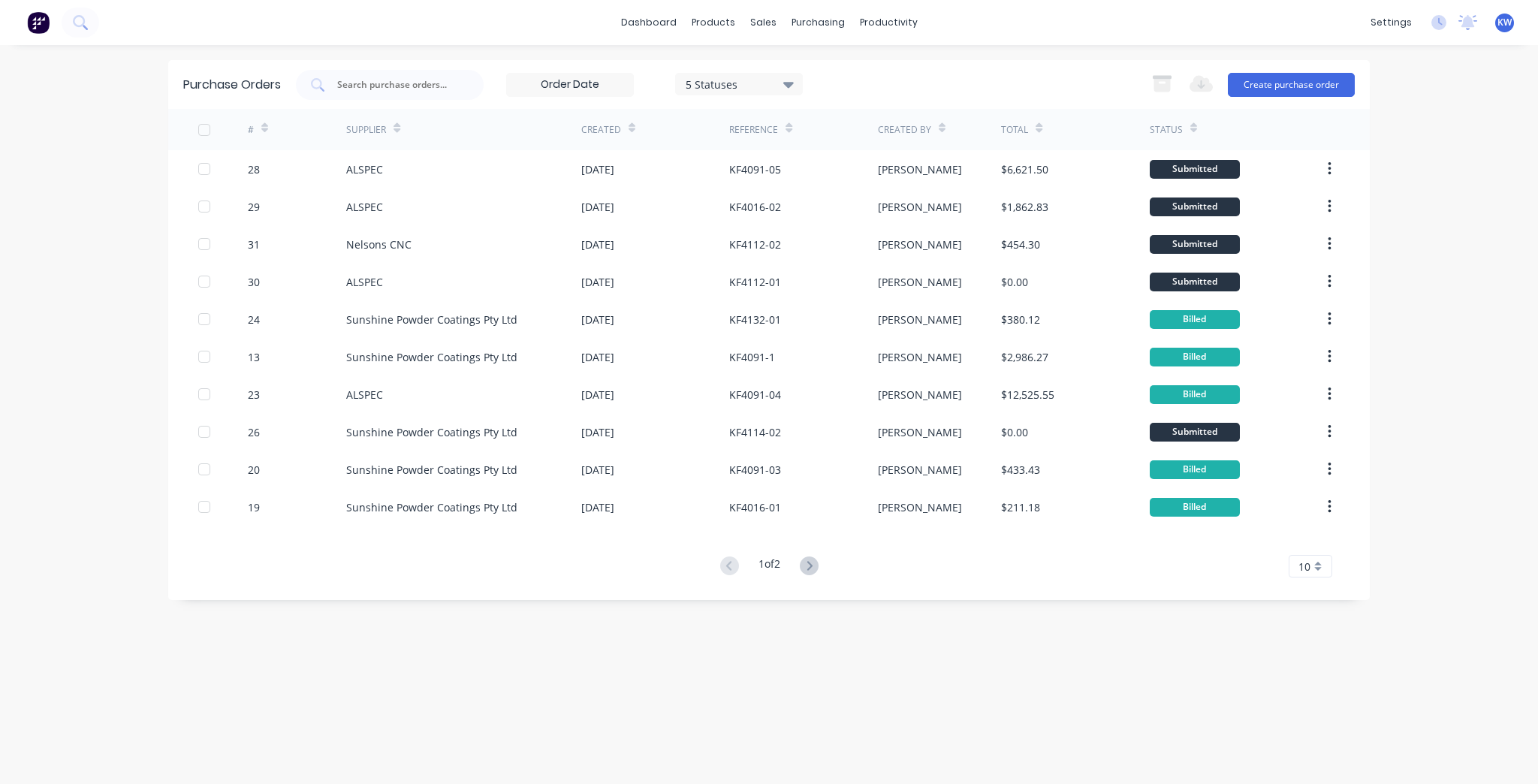
click at [822, 567] on button at bounding box center [809, 565] width 28 height 22
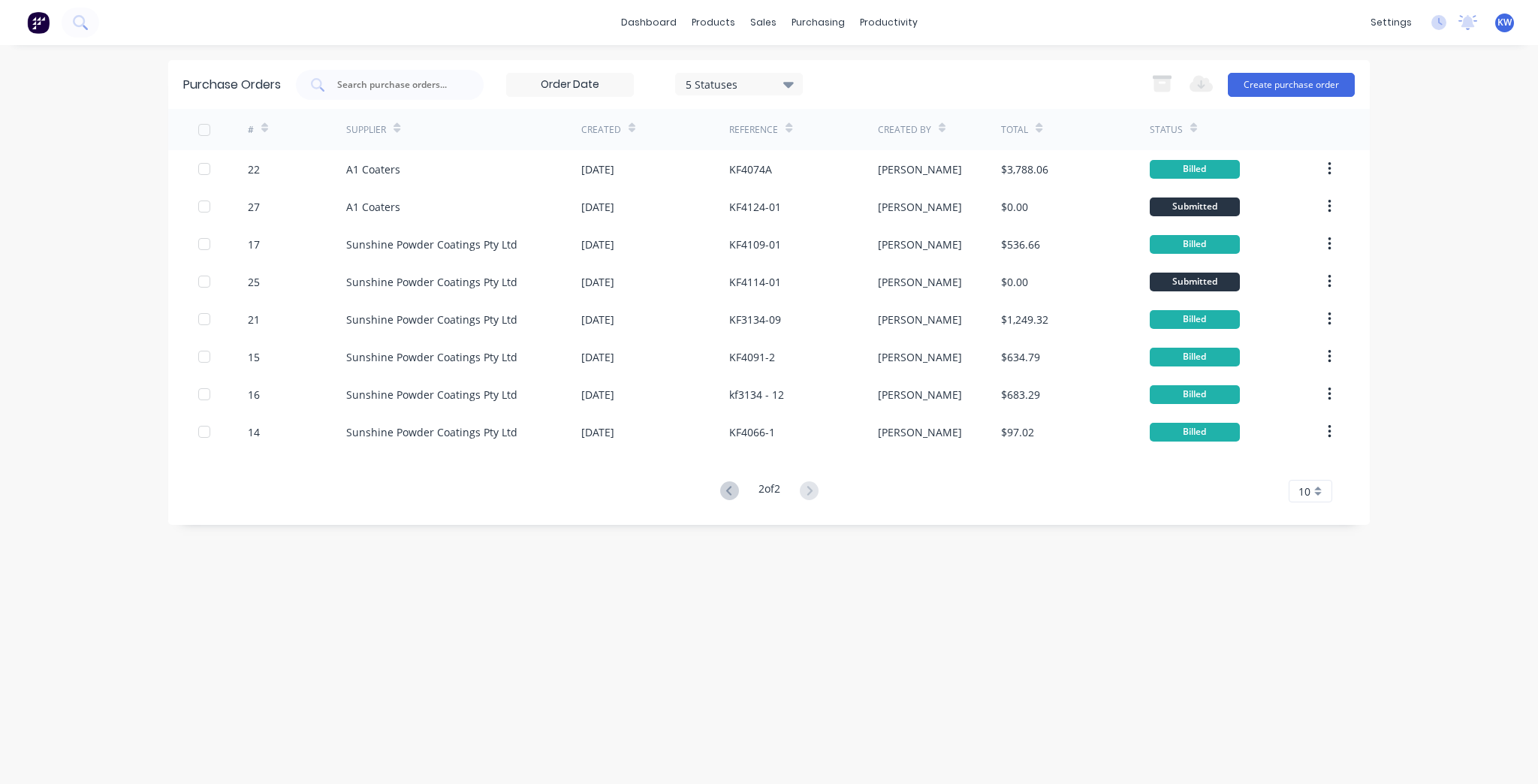
click at [736, 490] on button at bounding box center [730, 490] width 28 height 22
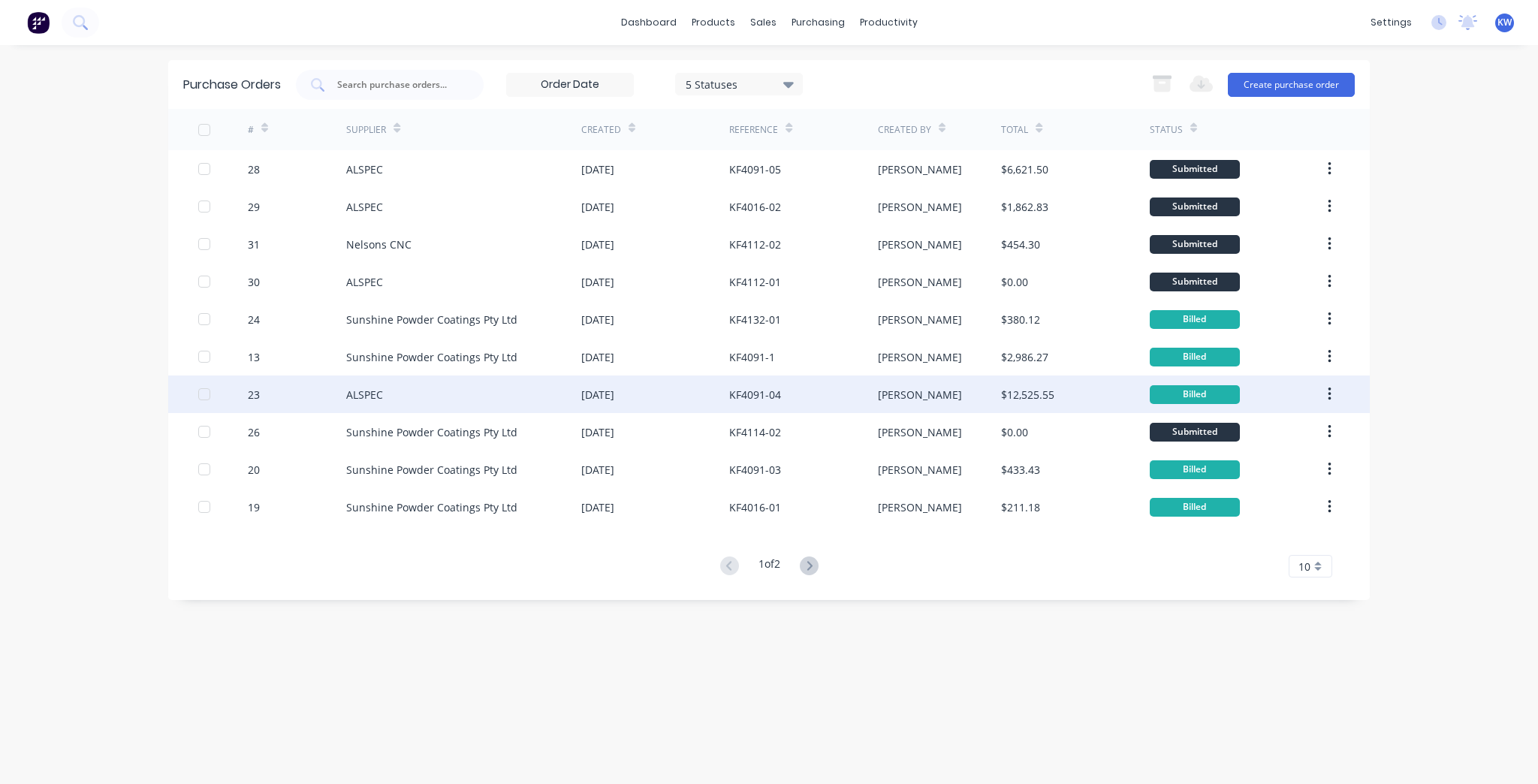
click at [397, 400] on div "ALSPEC" at bounding box center [463, 394] width 235 height 38
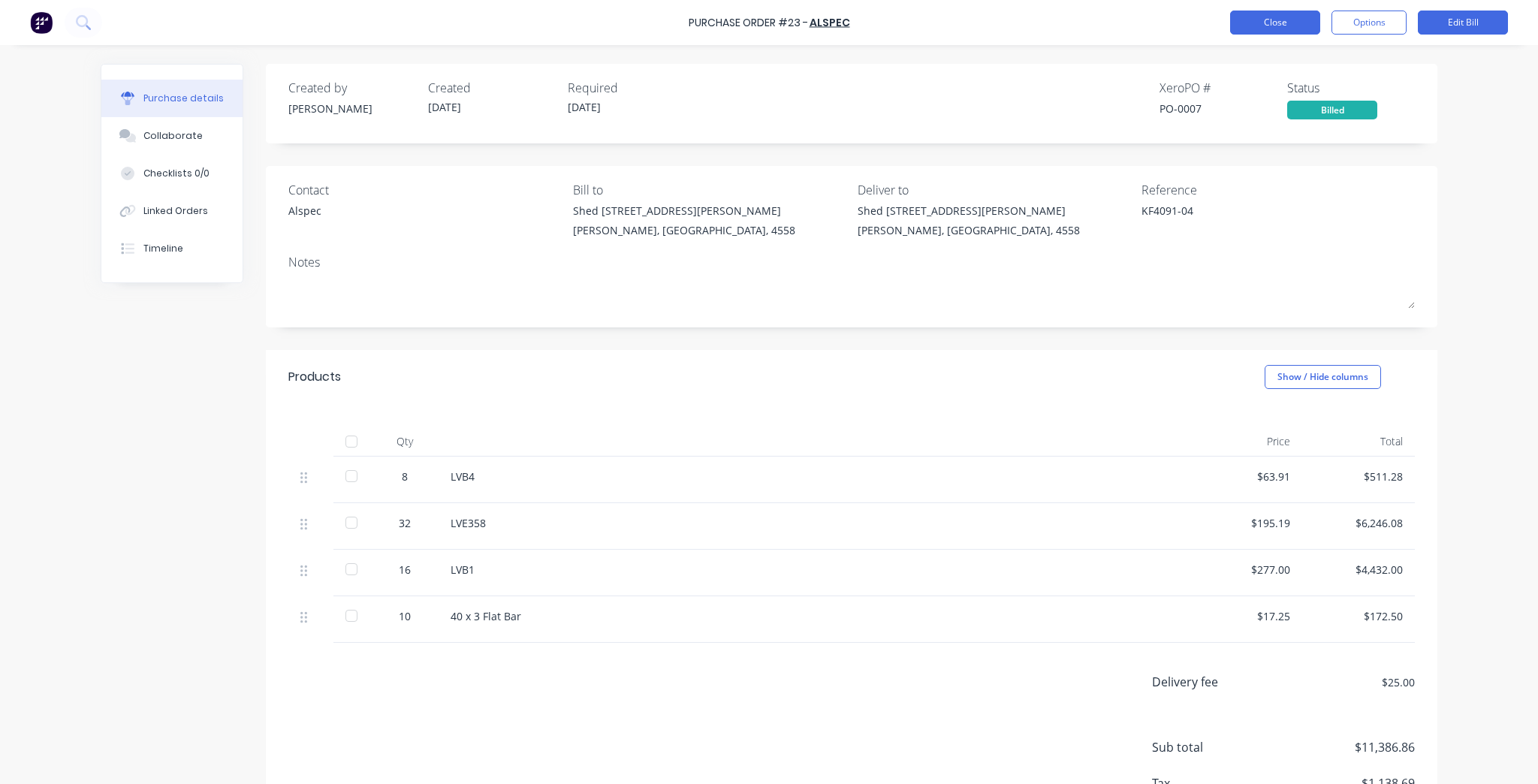
click at [1286, 10] on button "Close" at bounding box center [1274, 23] width 90 height 24
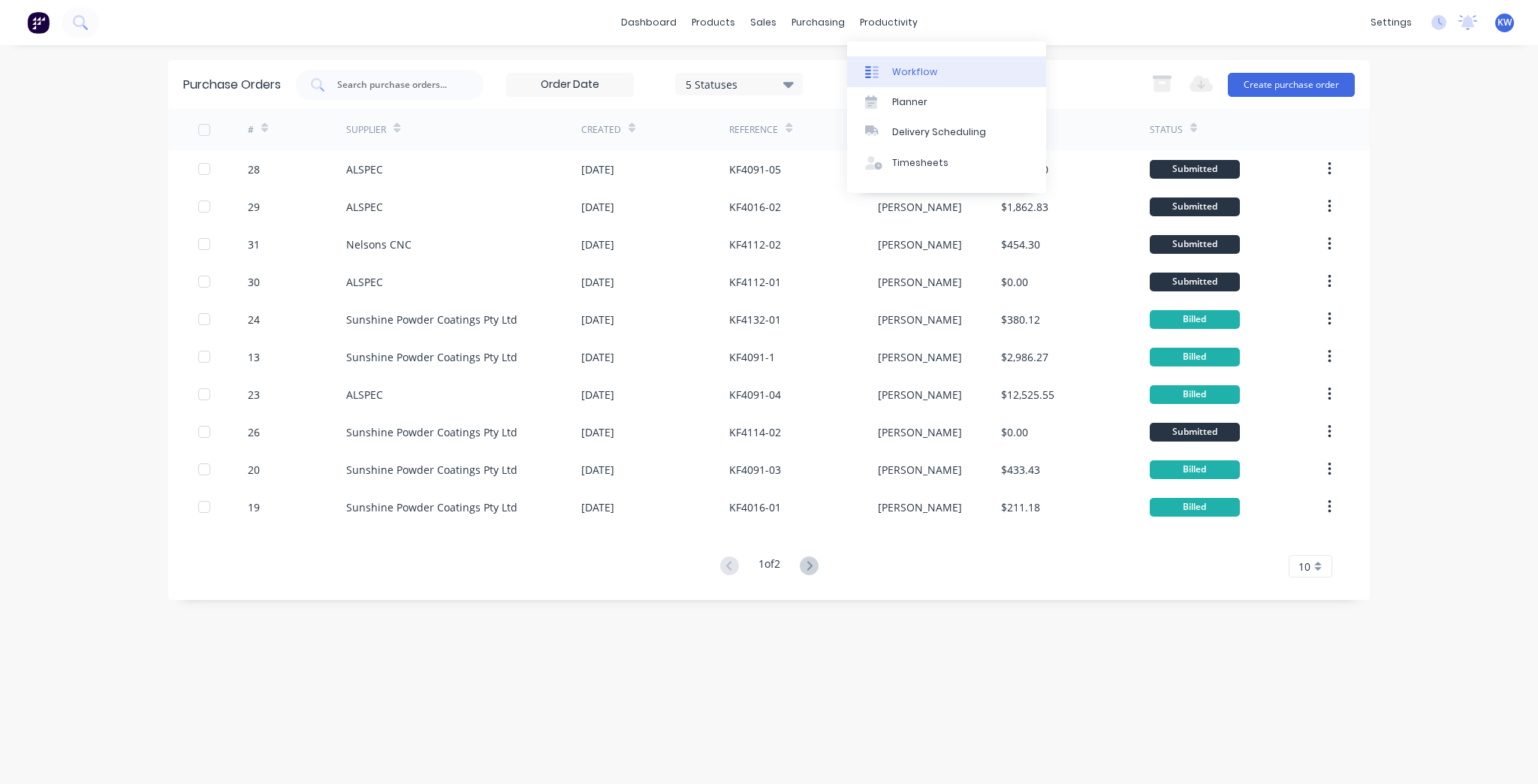
click at [904, 71] on div "Workflow" at bounding box center [914, 72] width 45 height 13
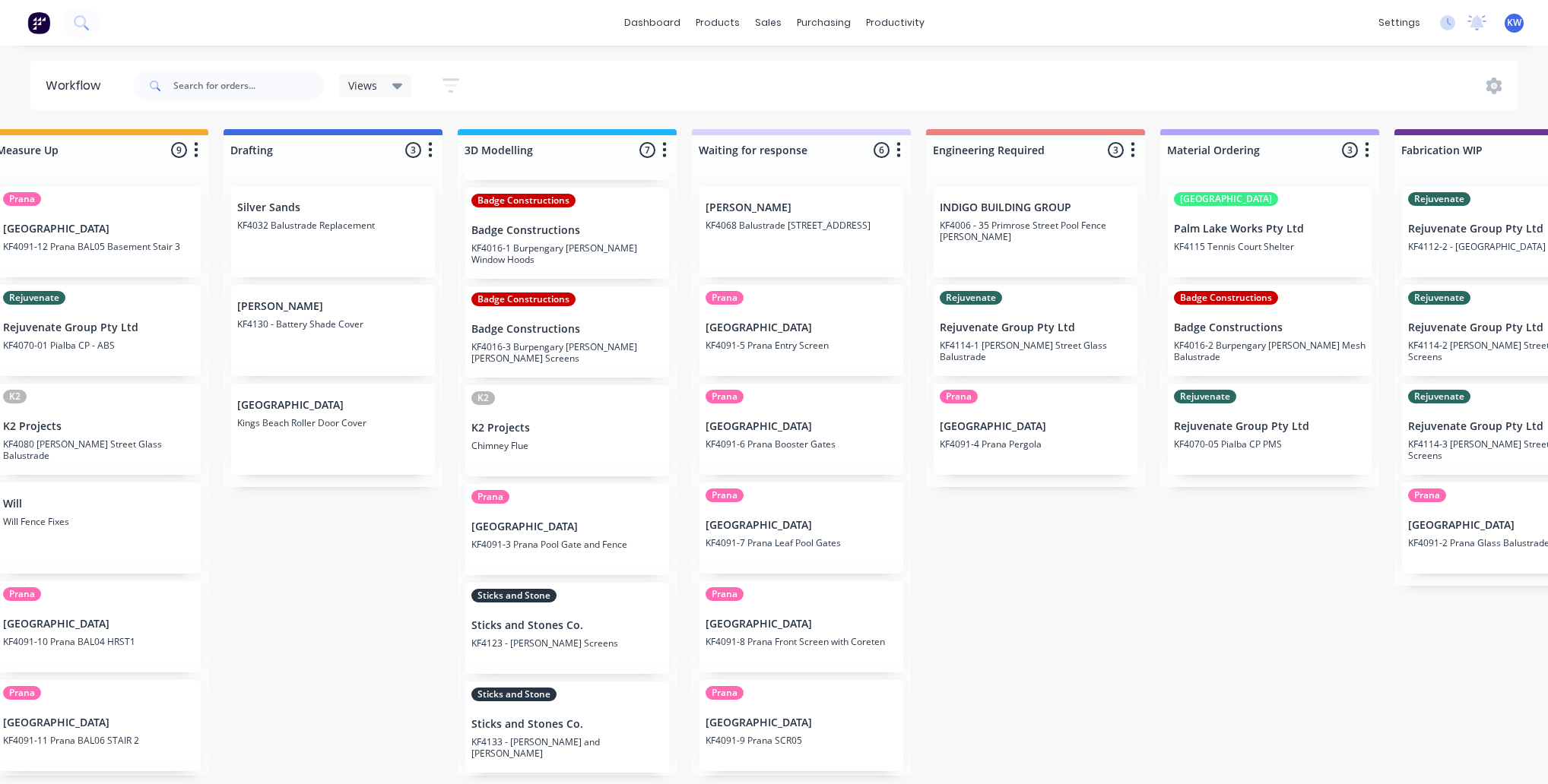
scroll to position [0, 512]
click at [834, 62] on link "Purchase Orders" at bounding box center [888, 73] width 201 height 30
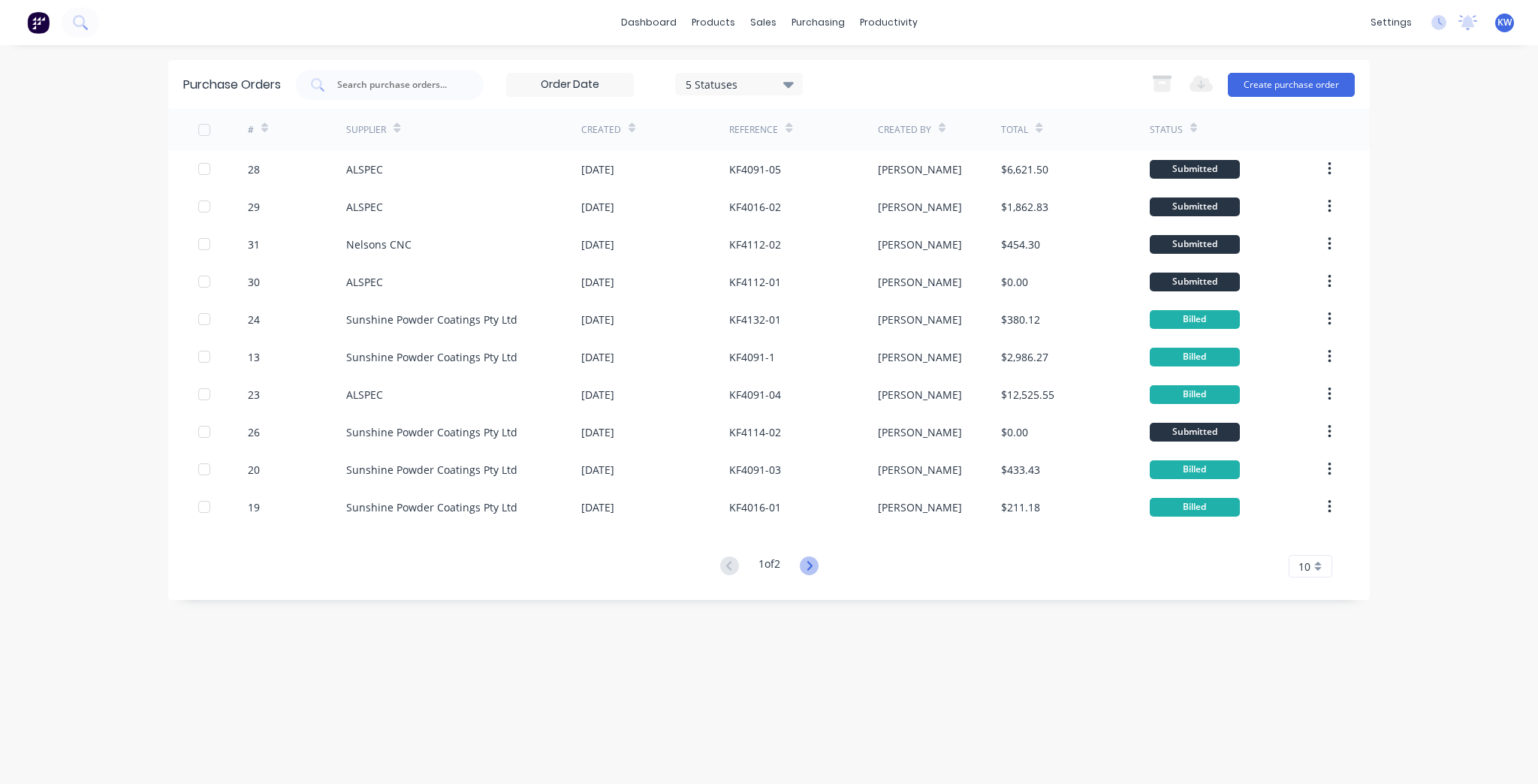
click at [819, 570] on icon at bounding box center [809, 565] width 19 height 19
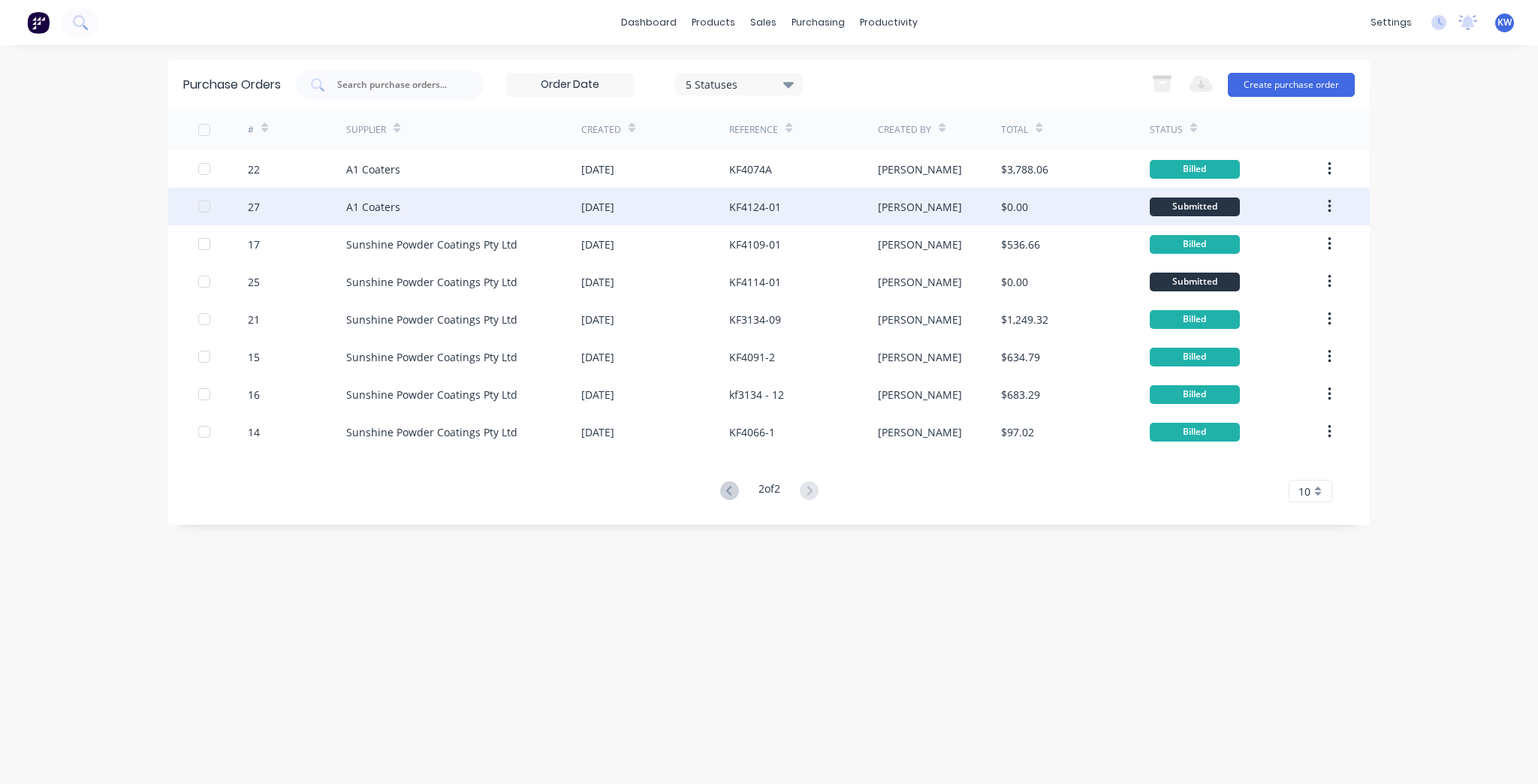
click at [769, 217] on div "KF4124-01" at bounding box center [803, 206] width 148 height 38
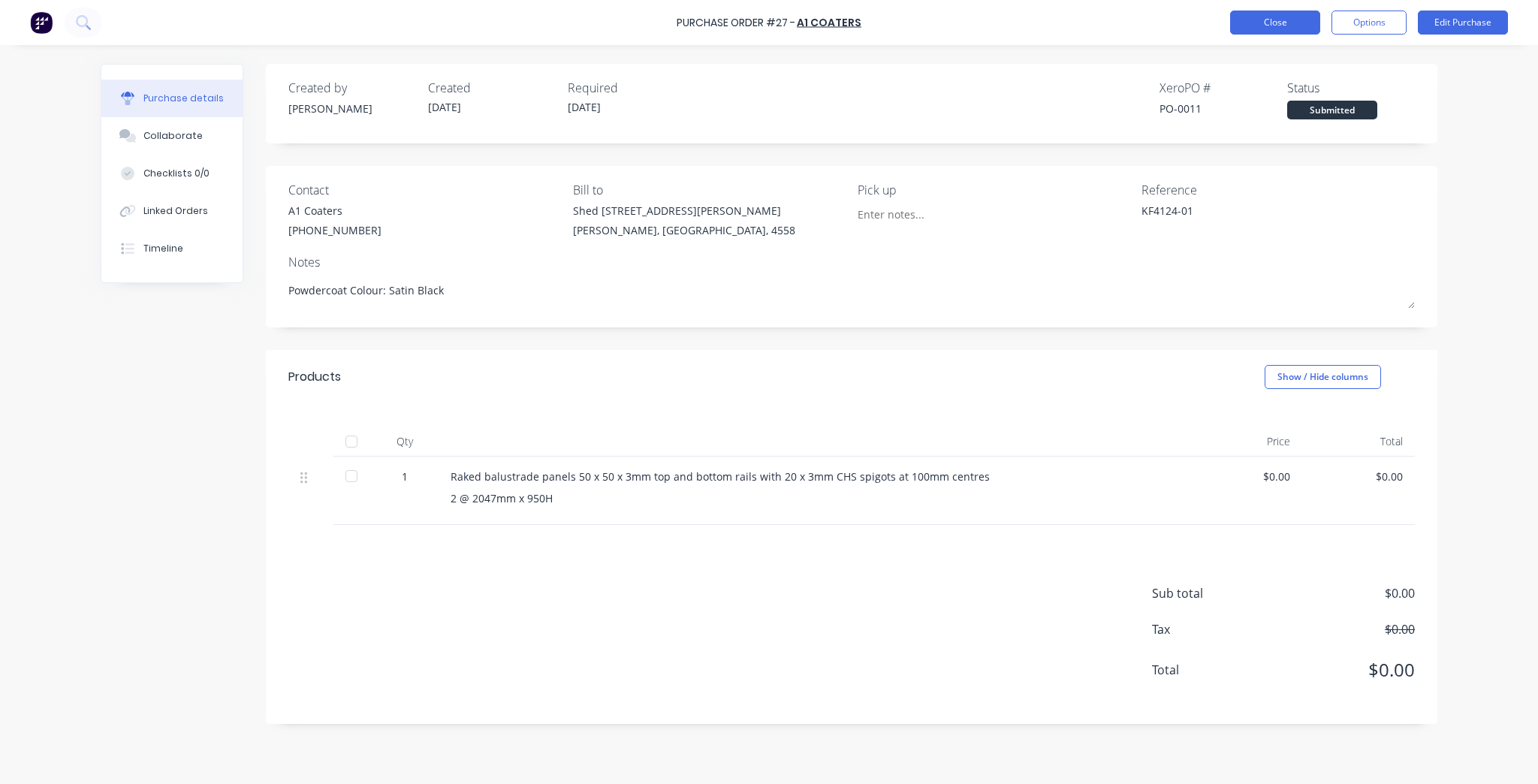
click at [1261, 15] on button "Close" at bounding box center [1274, 23] width 90 height 24
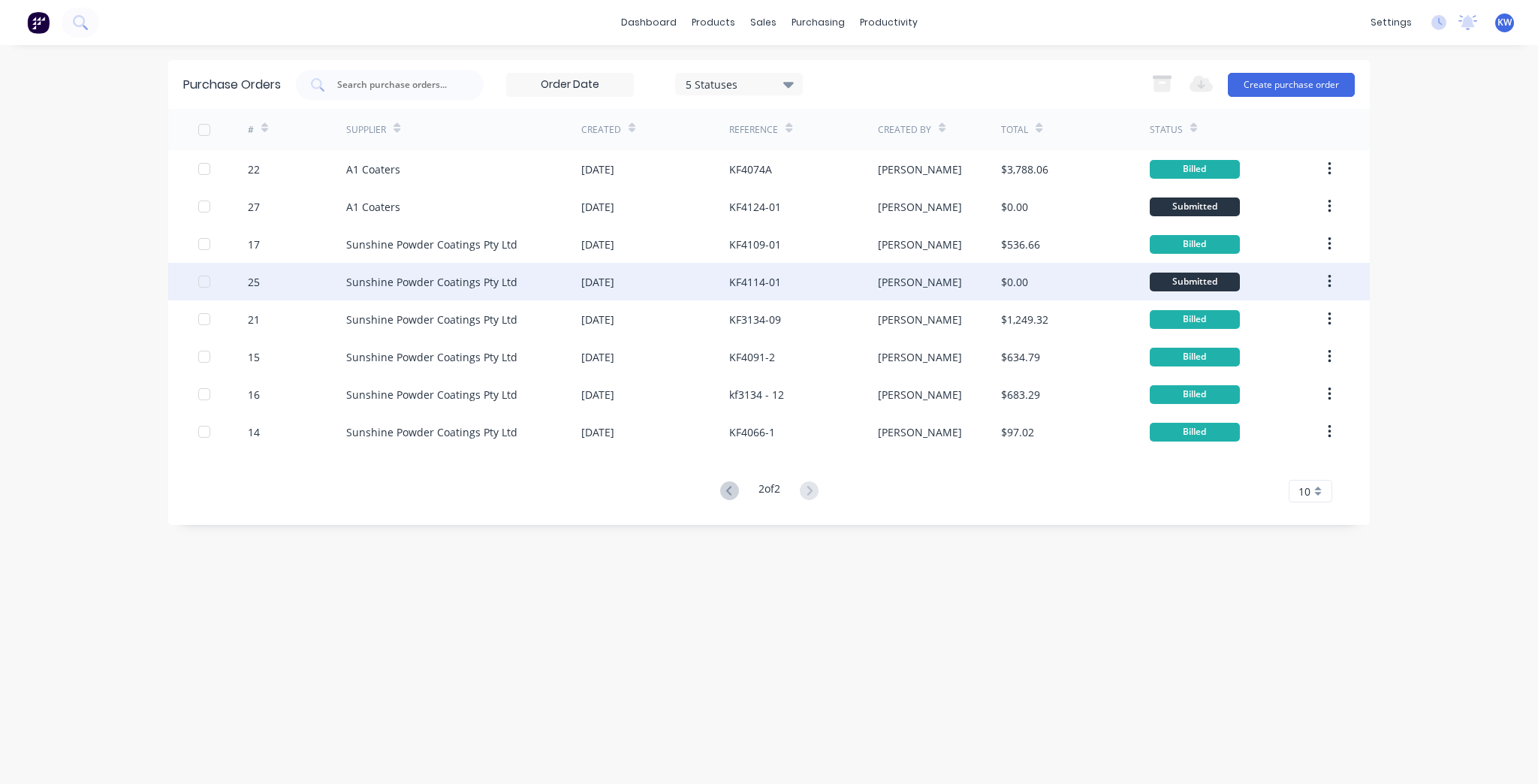
click at [973, 287] on div "[PERSON_NAME]" at bounding box center [940, 281] width 124 height 38
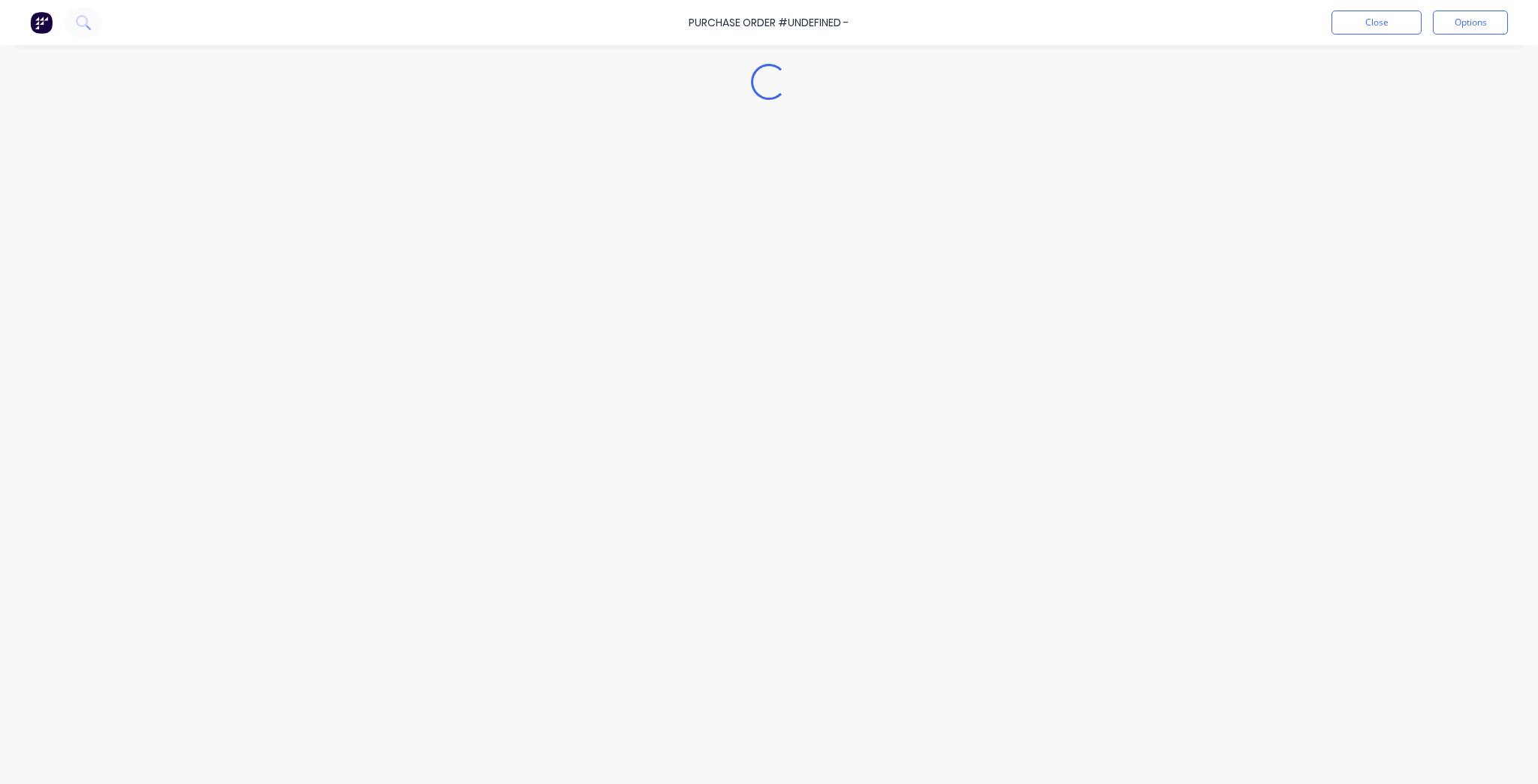
type textarea "x"
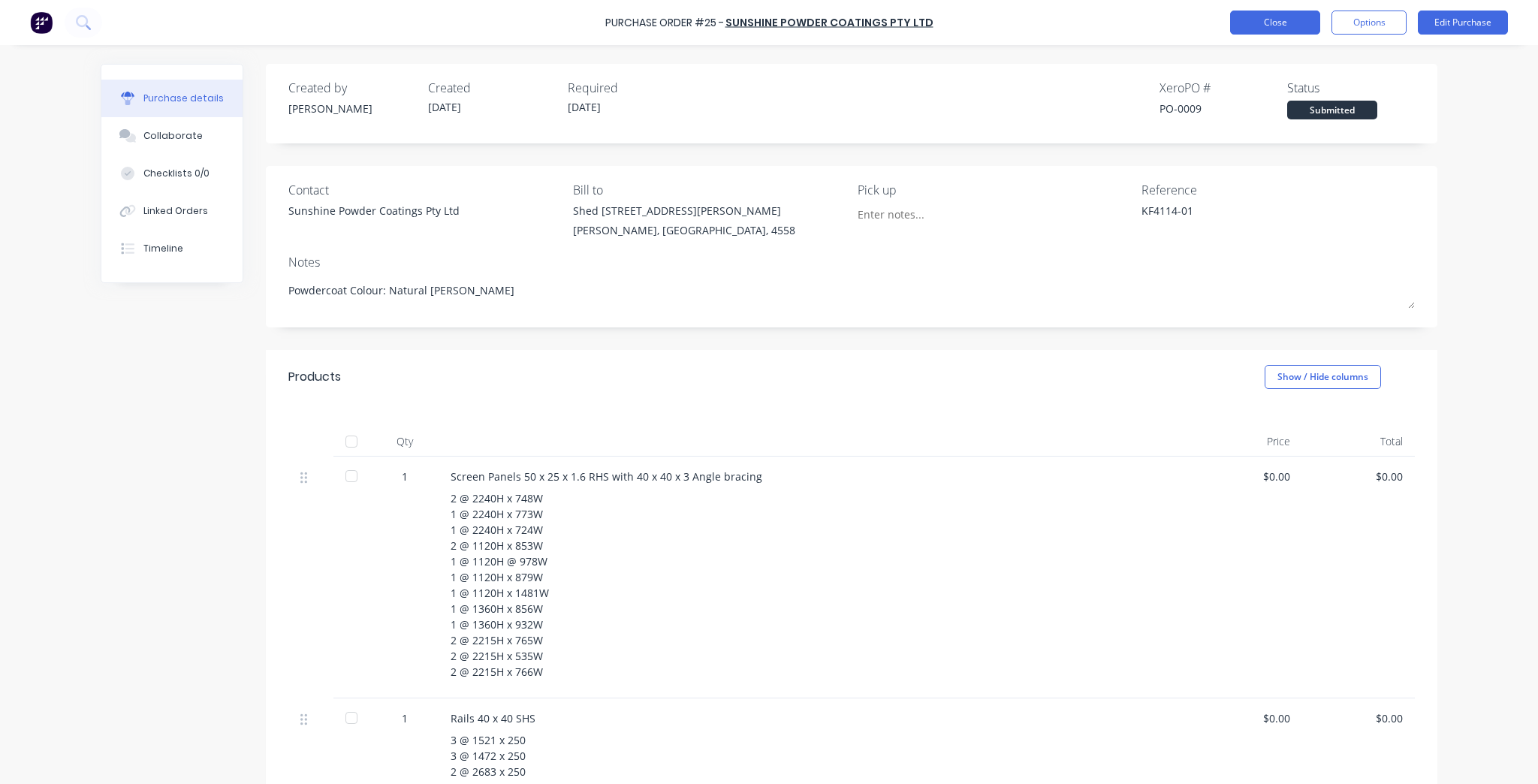
click at [1275, 18] on button "Close" at bounding box center [1274, 23] width 90 height 24
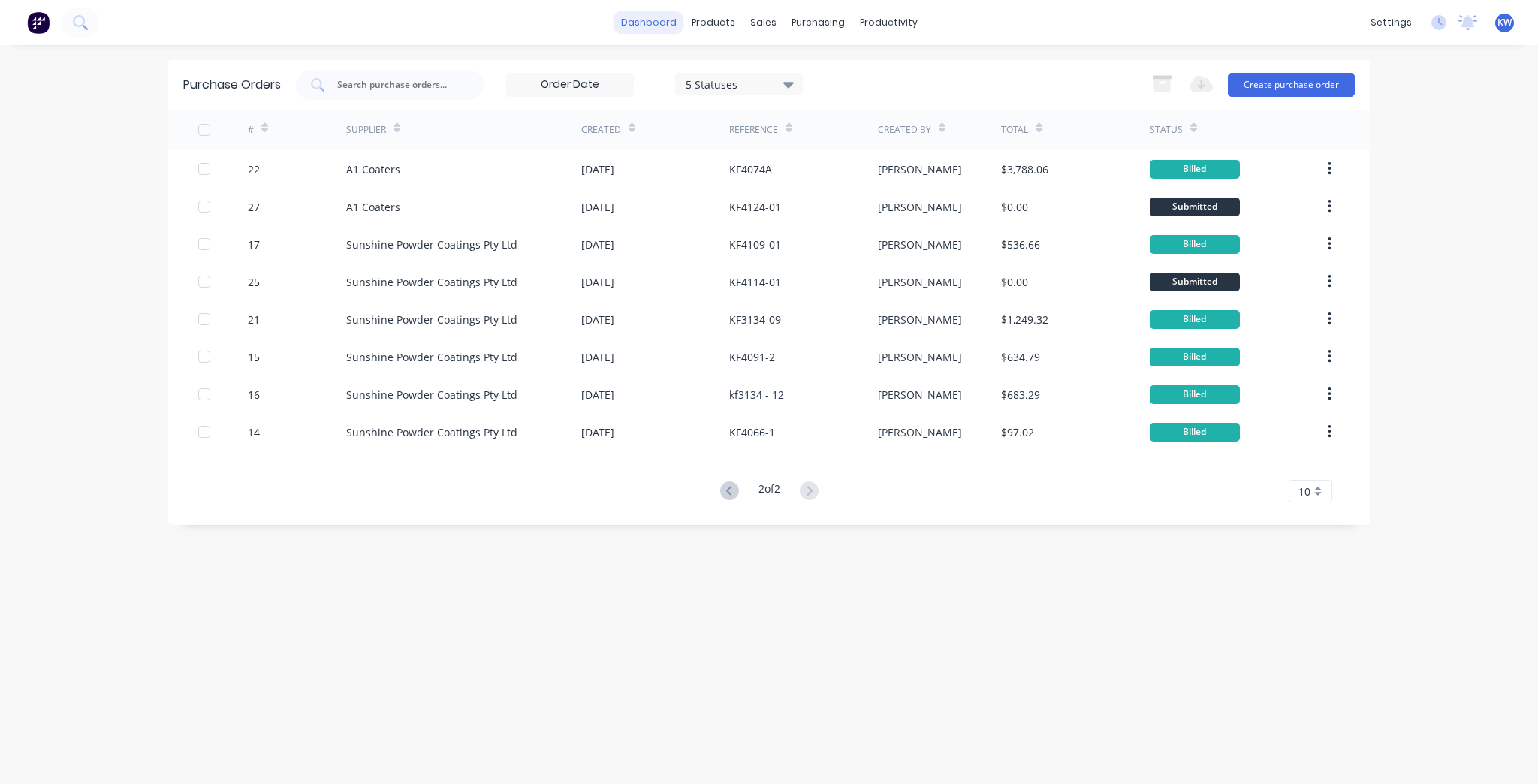
click at [645, 17] on link "dashboard" at bounding box center [648, 23] width 70 height 23
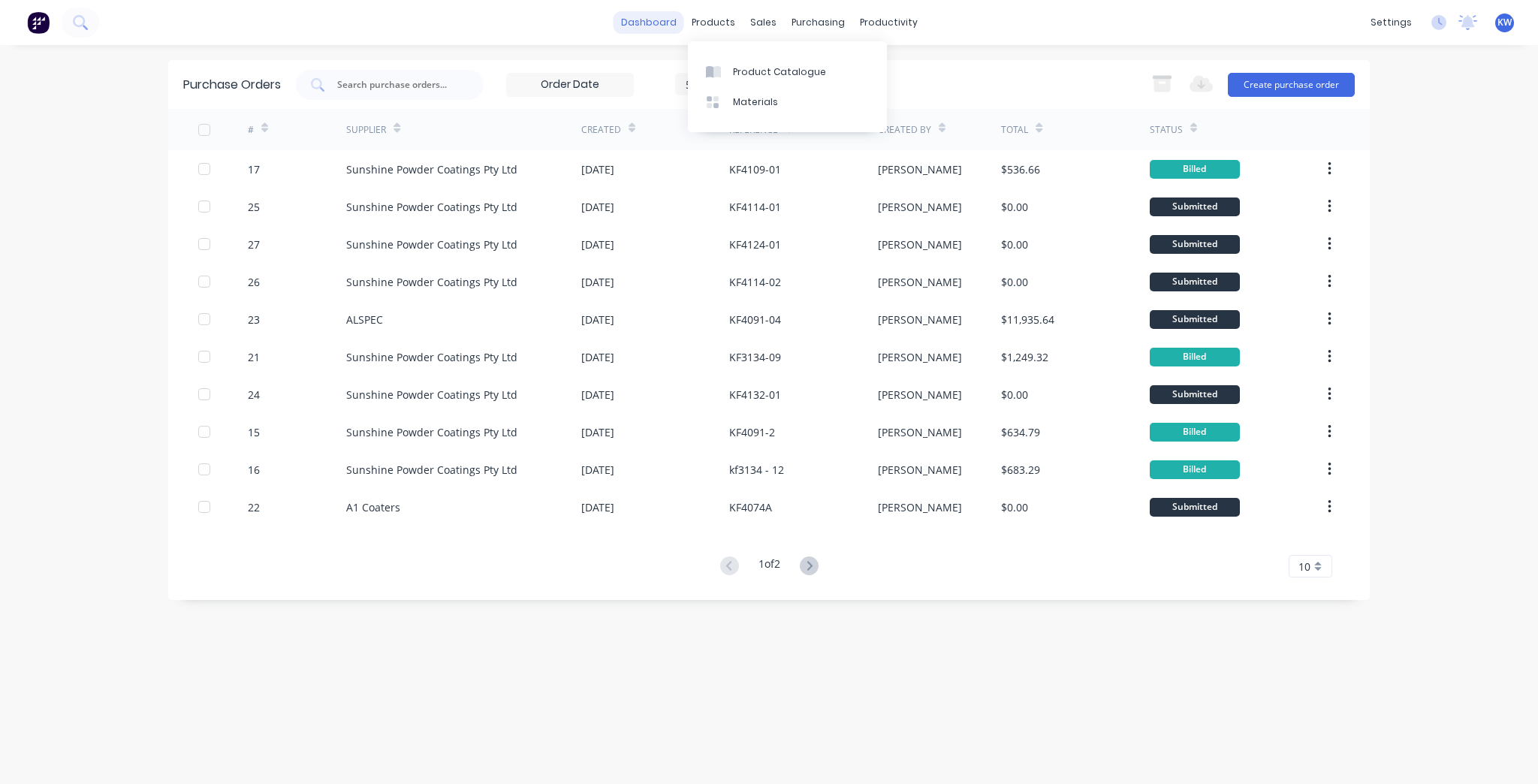
click at [655, 28] on link "dashboard" at bounding box center [648, 23] width 70 height 23
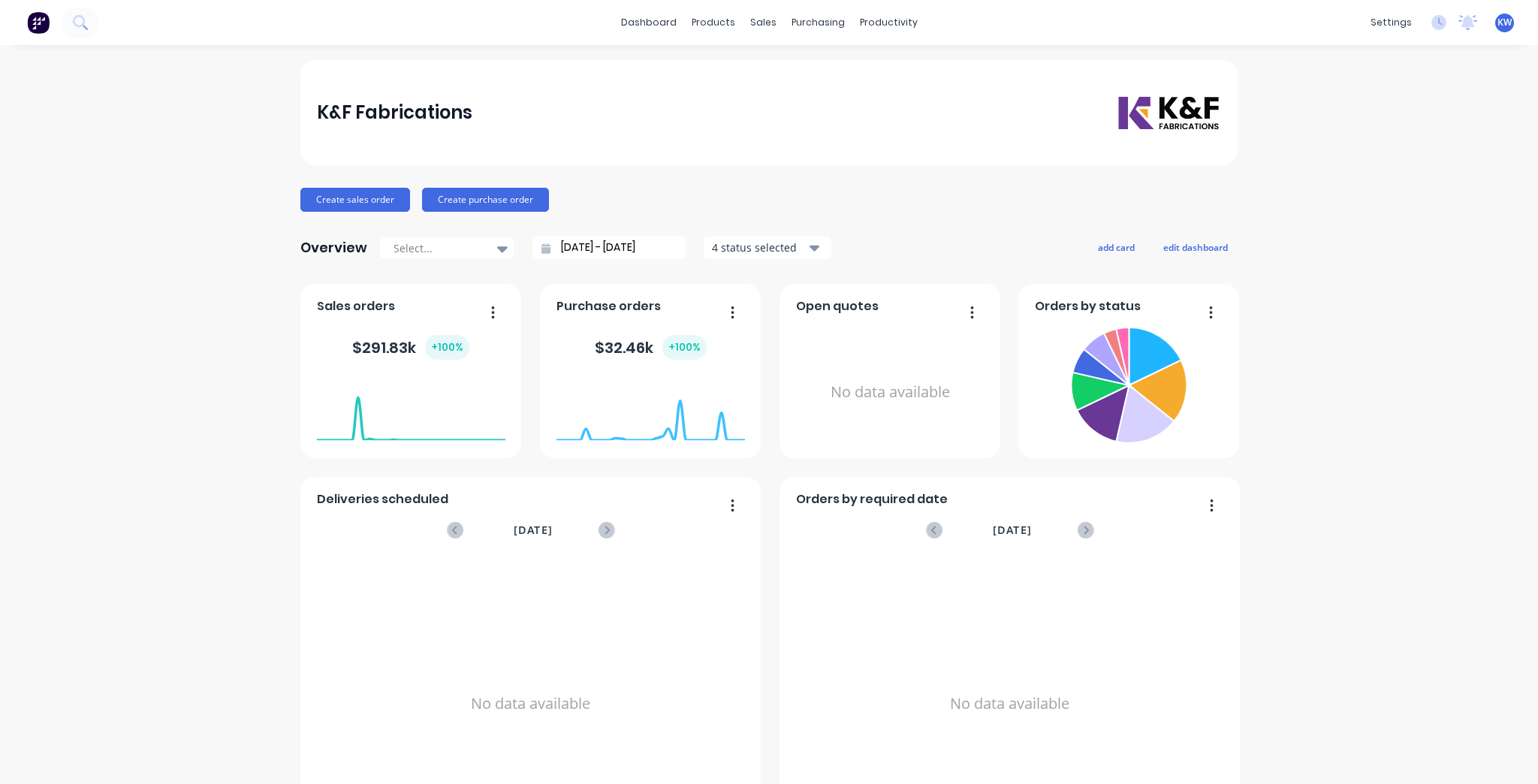
click at [670, 39] on div "dashboard products sales purchasing productivity dashboard products Product Cat…" at bounding box center [769, 23] width 1538 height 45
click at [670, 30] on link "dashboard" at bounding box center [648, 23] width 70 height 23
click at [666, 26] on link "dashboard" at bounding box center [648, 23] width 70 height 23
click at [652, 23] on link "dashboard" at bounding box center [648, 23] width 70 height 23
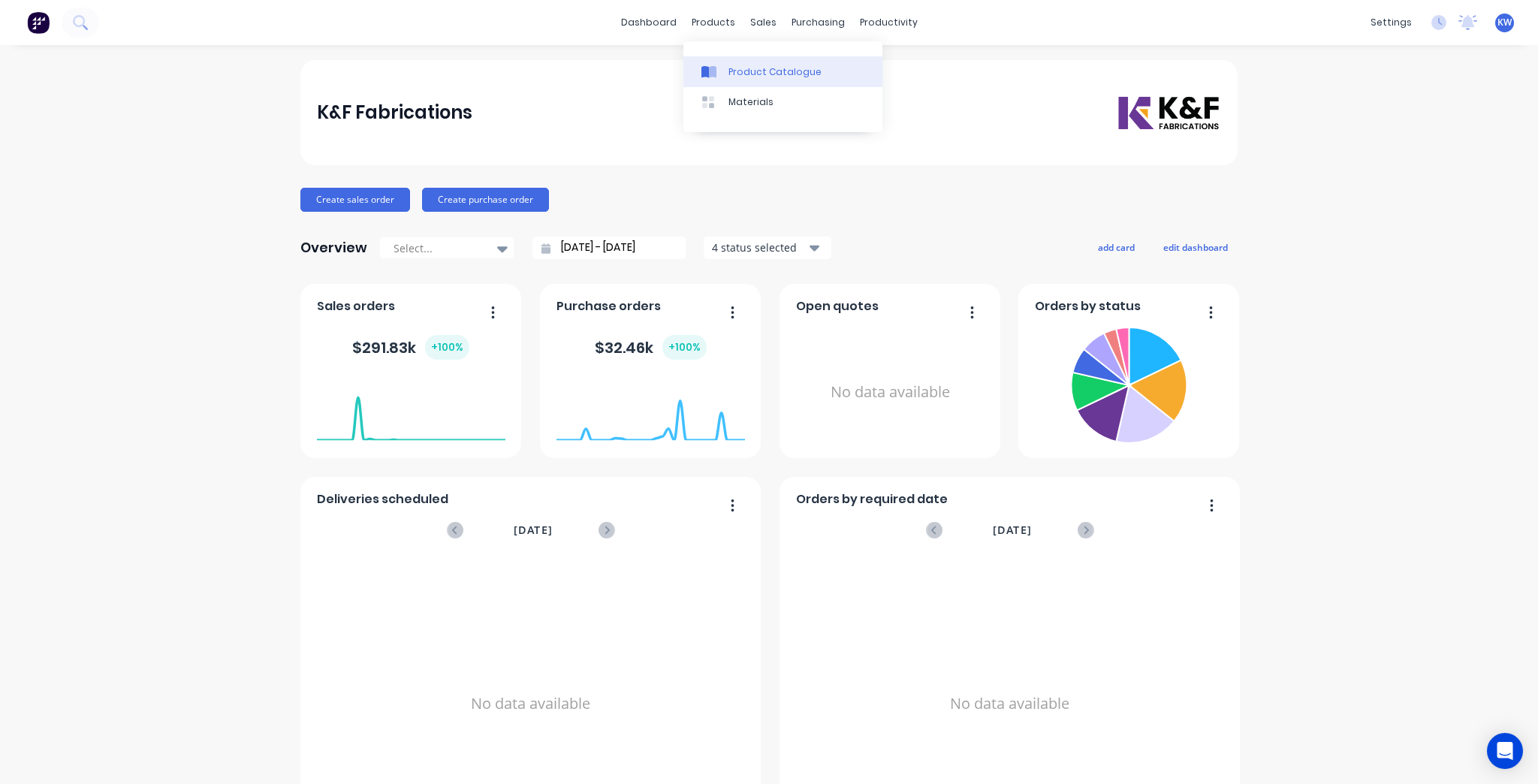
click at [765, 74] on div "Product Catalogue" at bounding box center [775, 72] width 93 height 13
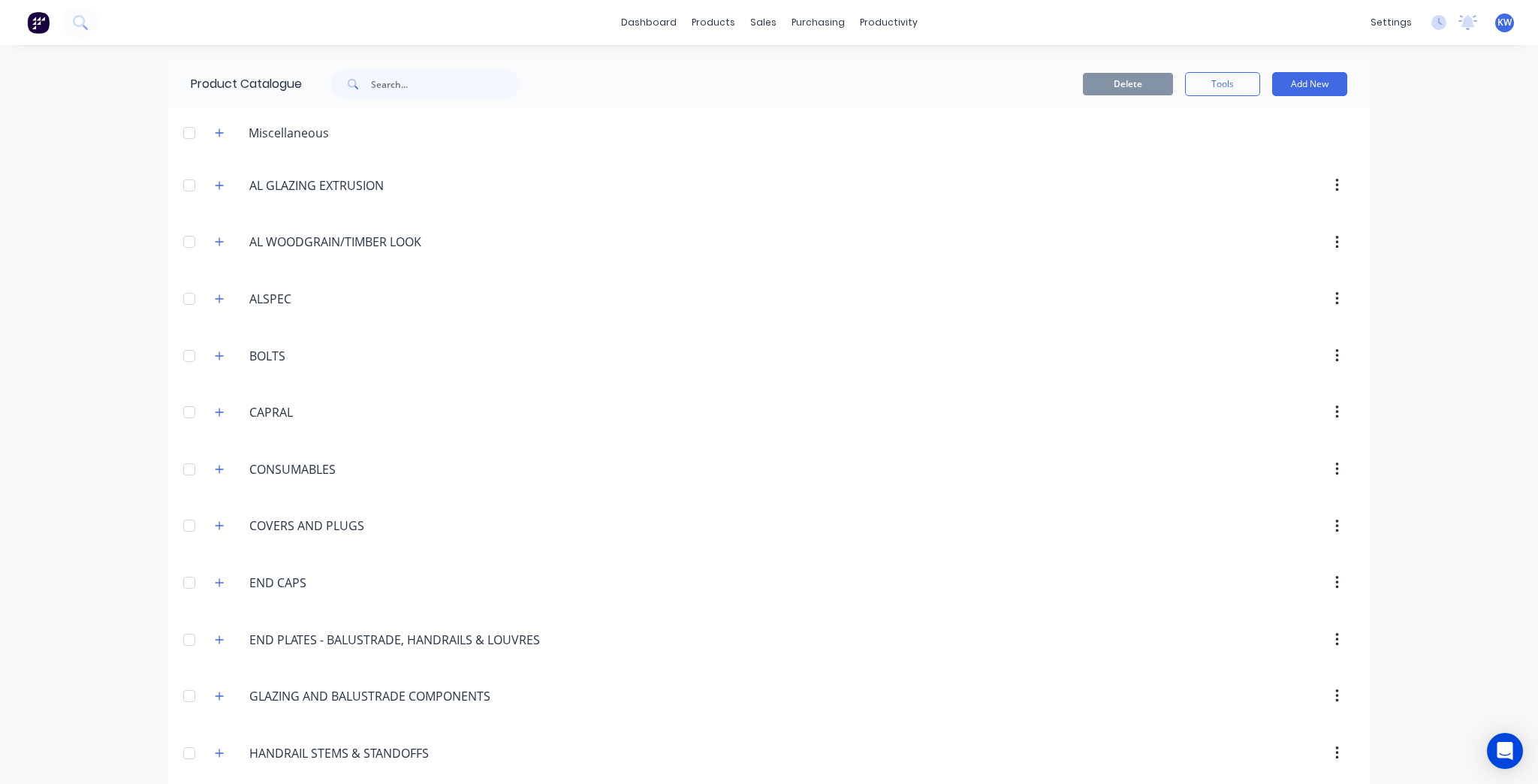
drag, startPoint x: 813, startPoint y: 277, endPoint x: 1403, endPoint y: 158, distance: 601.9
click at [1405, 159] on div "dashboard products sales purchasing productivity dashboard products Product Cat…" at bounding box center [769, 392] width 1538 height 784
click at [1295, 83] on button "Add New" at bounding box center [1309, 84] width 75 height 24
click at [1259, 154] on div "Product" at bounding box center [1275, 152] width 115 height 22
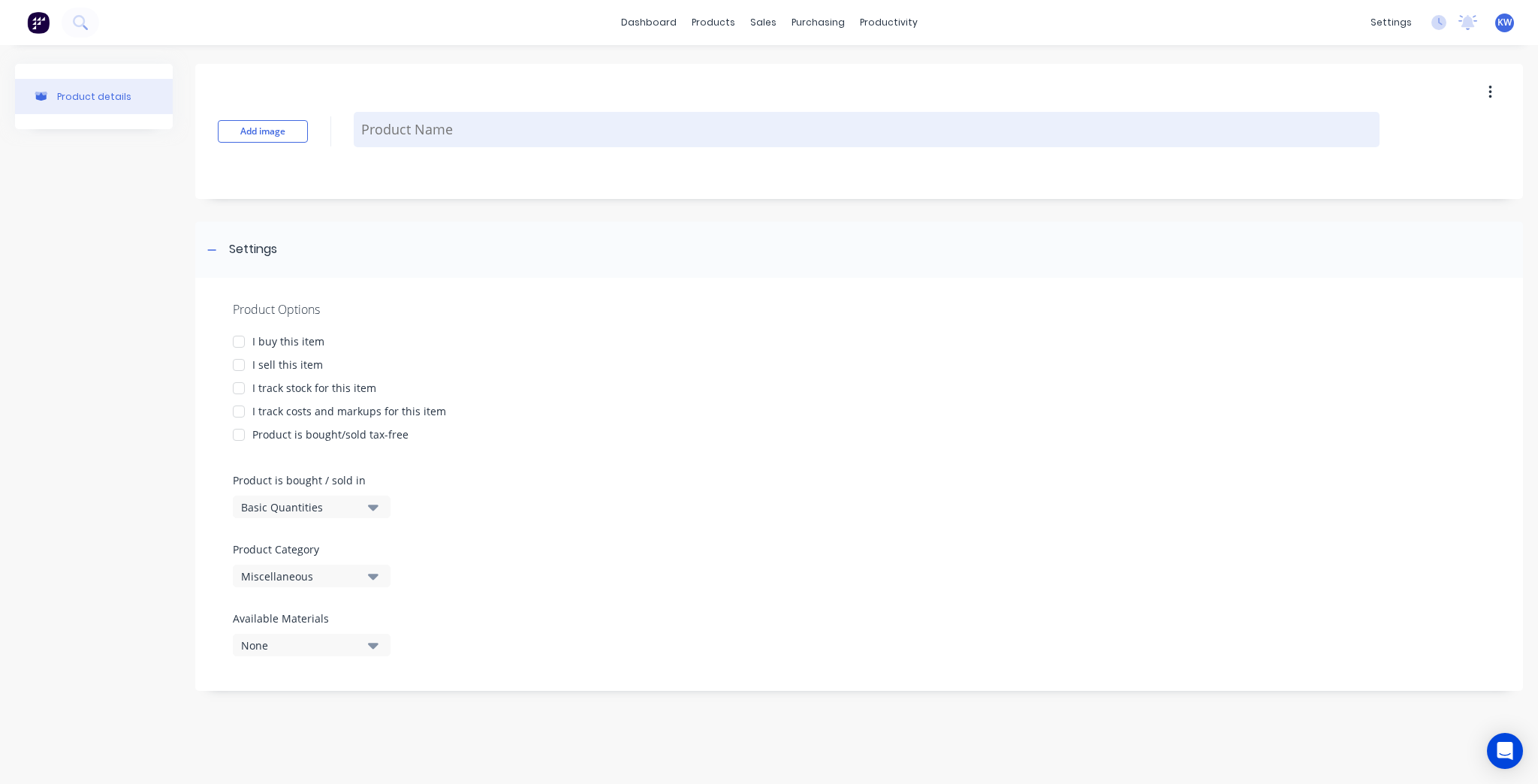
click at [437, 119] on textarea at bounding box center [867, 129] width 1026 height 36
paste textarea "FOOT PLATE - 12mm AL - 160 x 220 -CENTRE - 5 x Ø13 (100SQ RECESSED)"
type textarea "x"
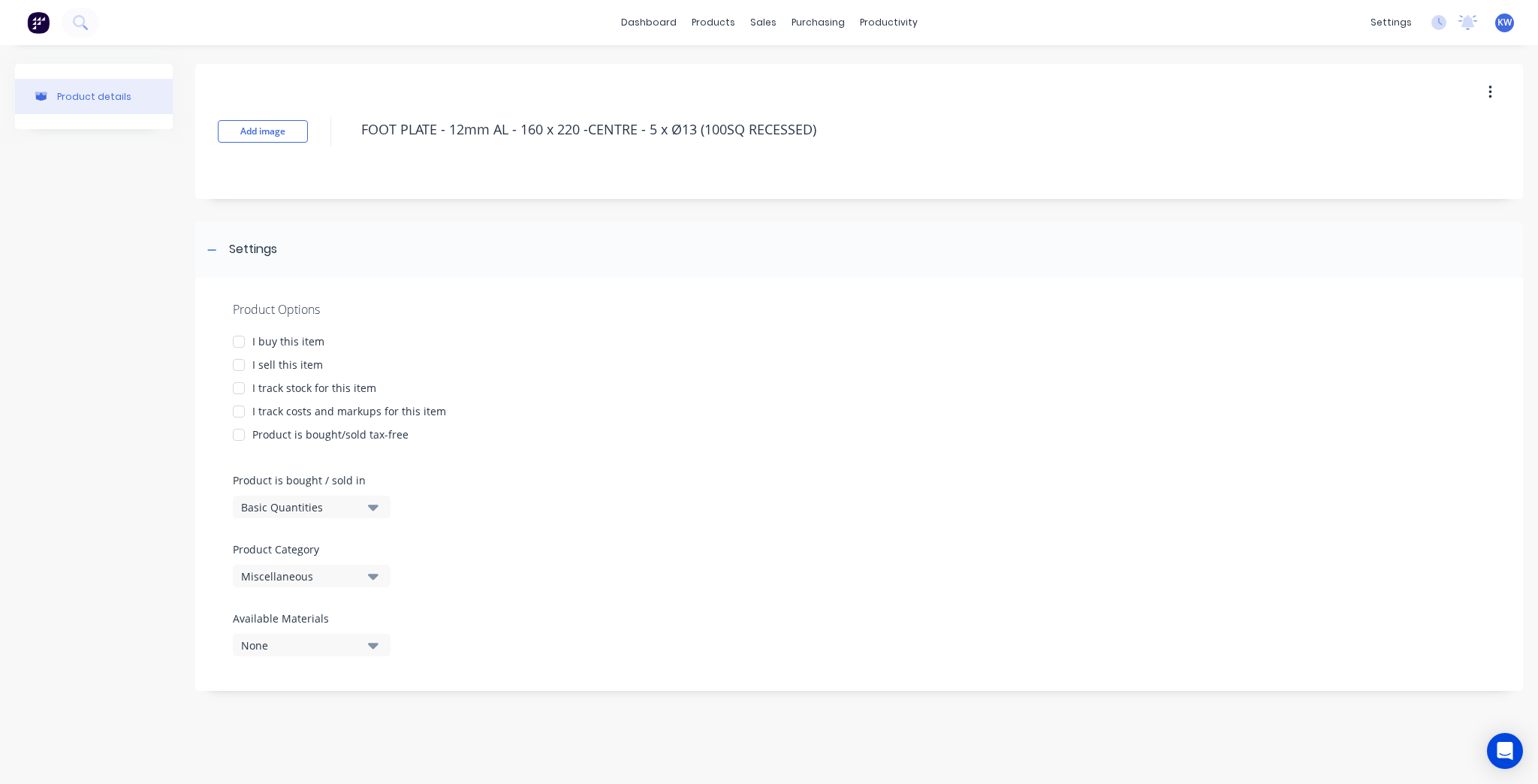
type textarea "FOOT PLATE - 12mm AL - 160 x 220 -CENTRE - 5 x Ø13 (100SQ RECESSED)"
type textarea "x"
type textarea "FOOT PLATE - 12mm AL - 160 x 220 -CENTRE - 5 x Ø13 (100SQ RECESSED)"
click at [277, 339] on div "I buy this item" at bounding box center [288, 340] width 72 height 16
click at [271, 367] on div "I sell this item" at bounding box center [287, 364] width 70 height 16
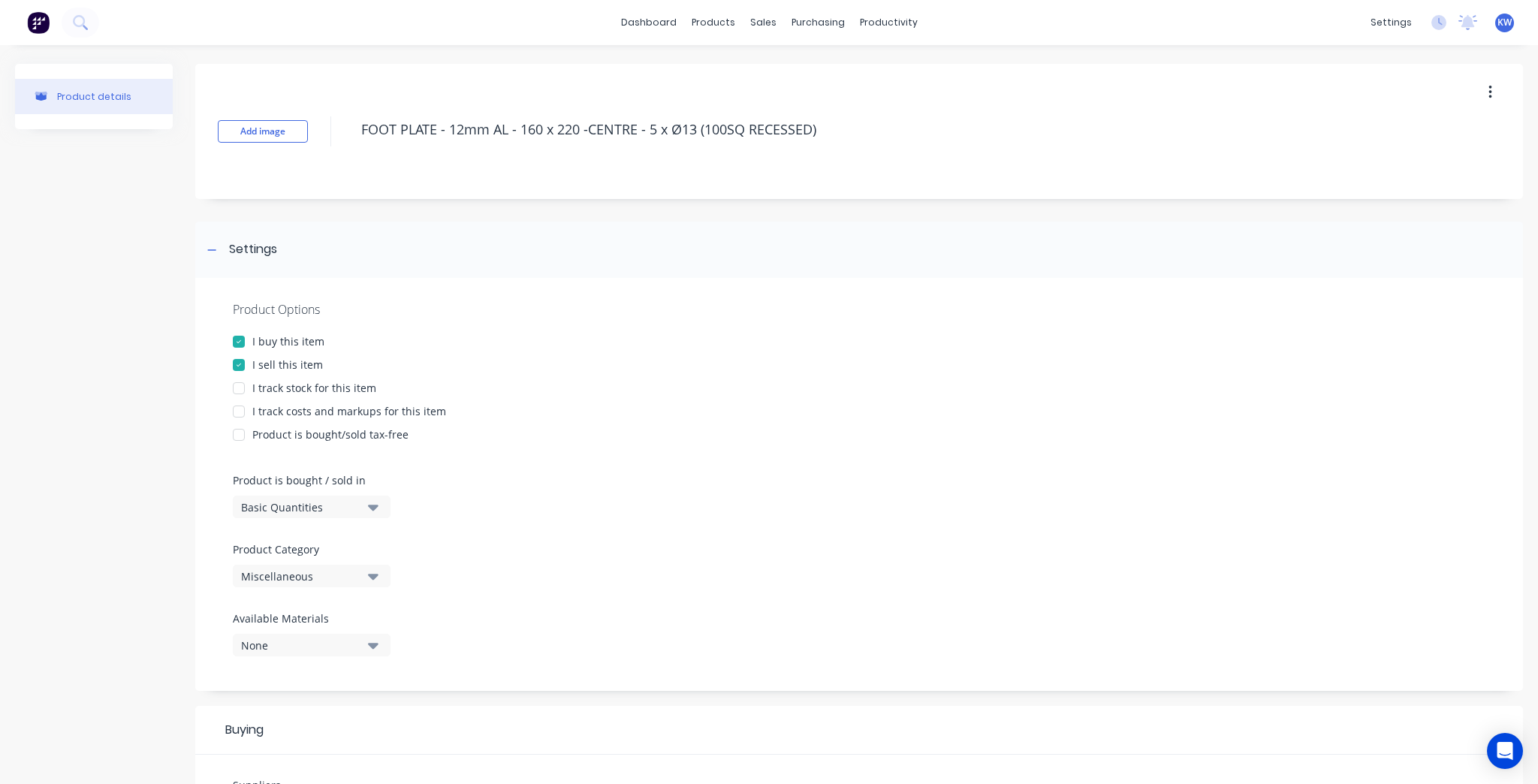
click at [280, 388] on div "I track stock for this item" at bounding box center [314, 387] width 124 height 16
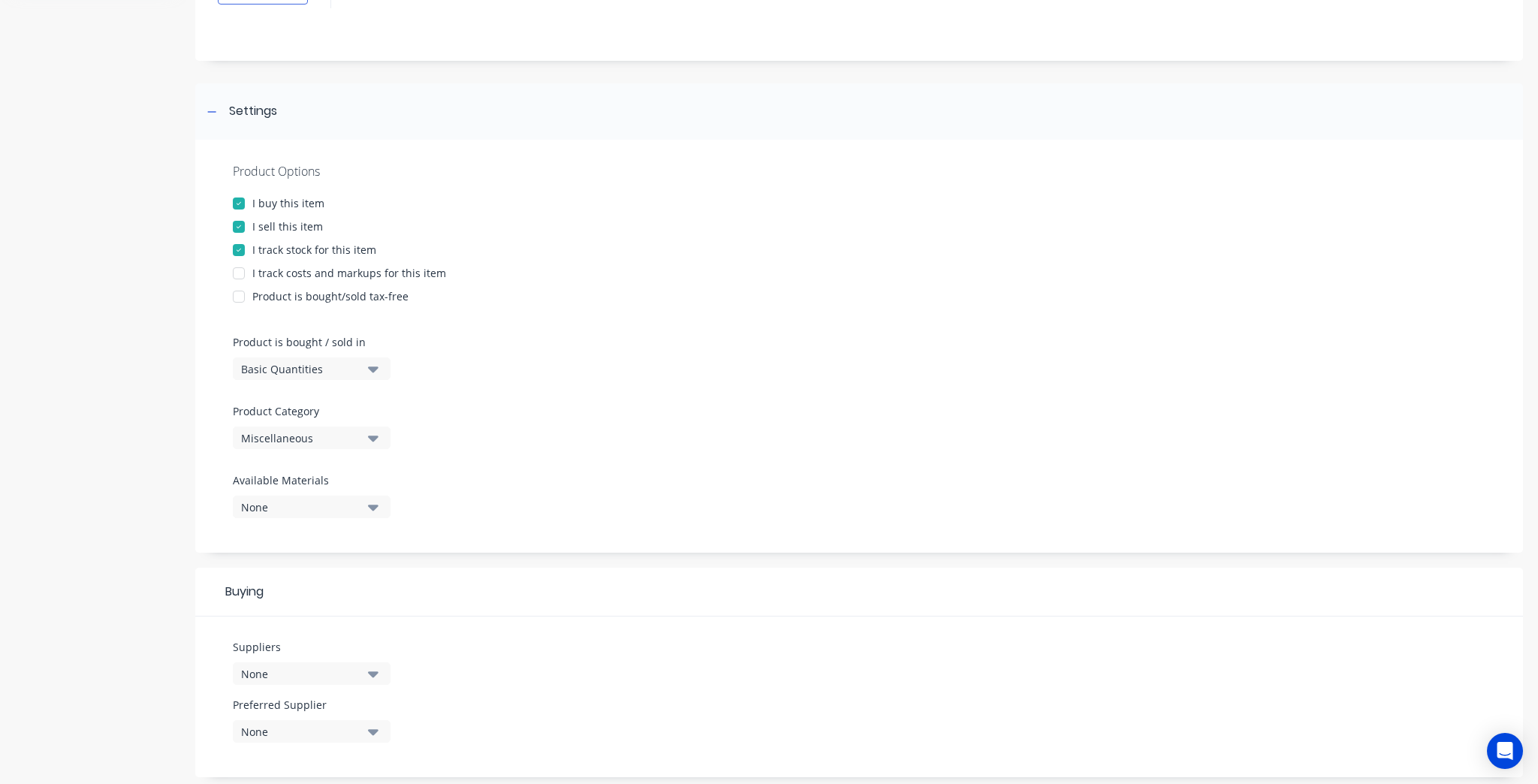
scroll to position [180, 0]
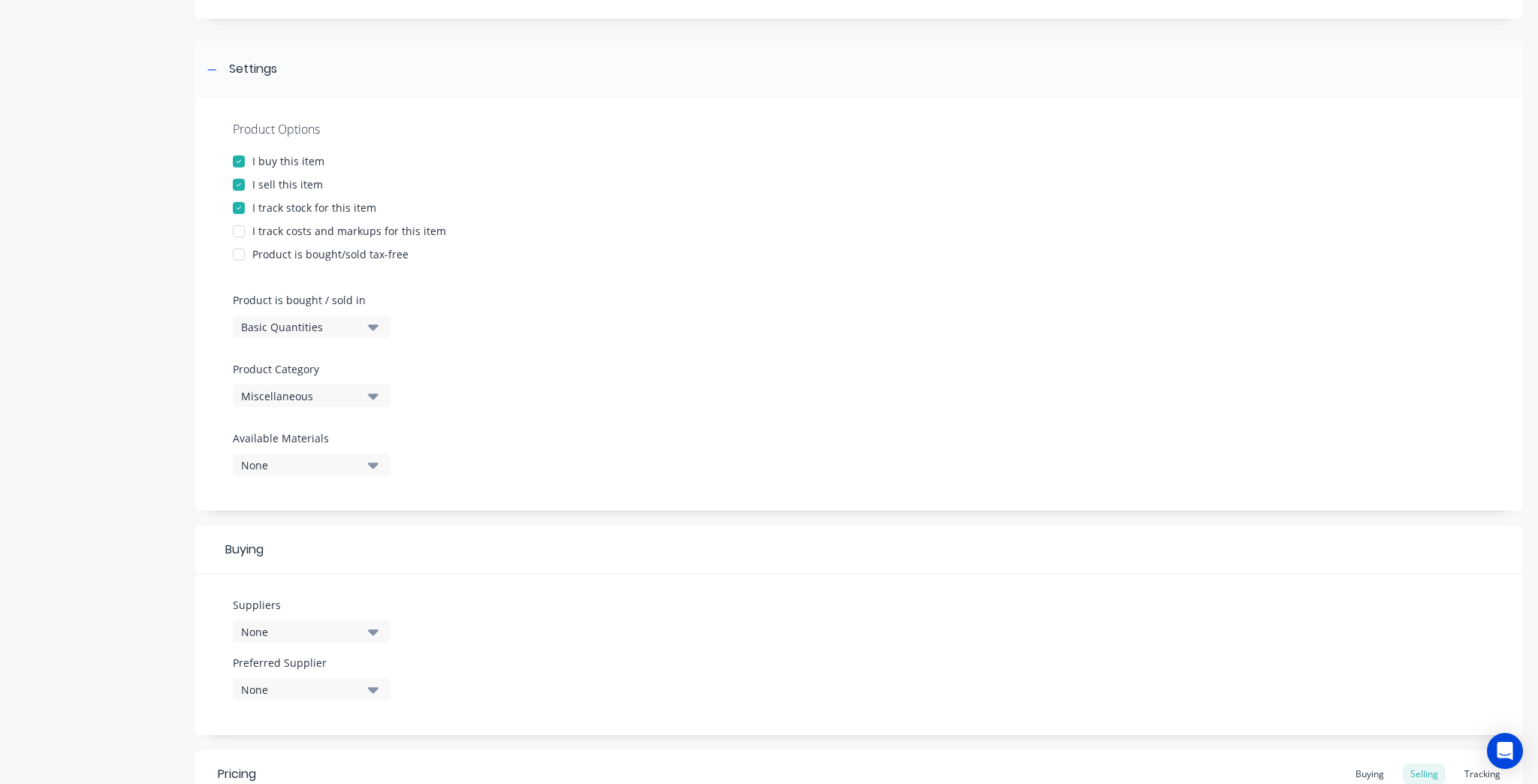
click at [375, 227] on div "I track costs and markups for this item" at bounding box center [349, 231] width 194 height 16
click at [349, 321] on div "Basic Quantities" at bounding box center [301, 326] width 120 height 16
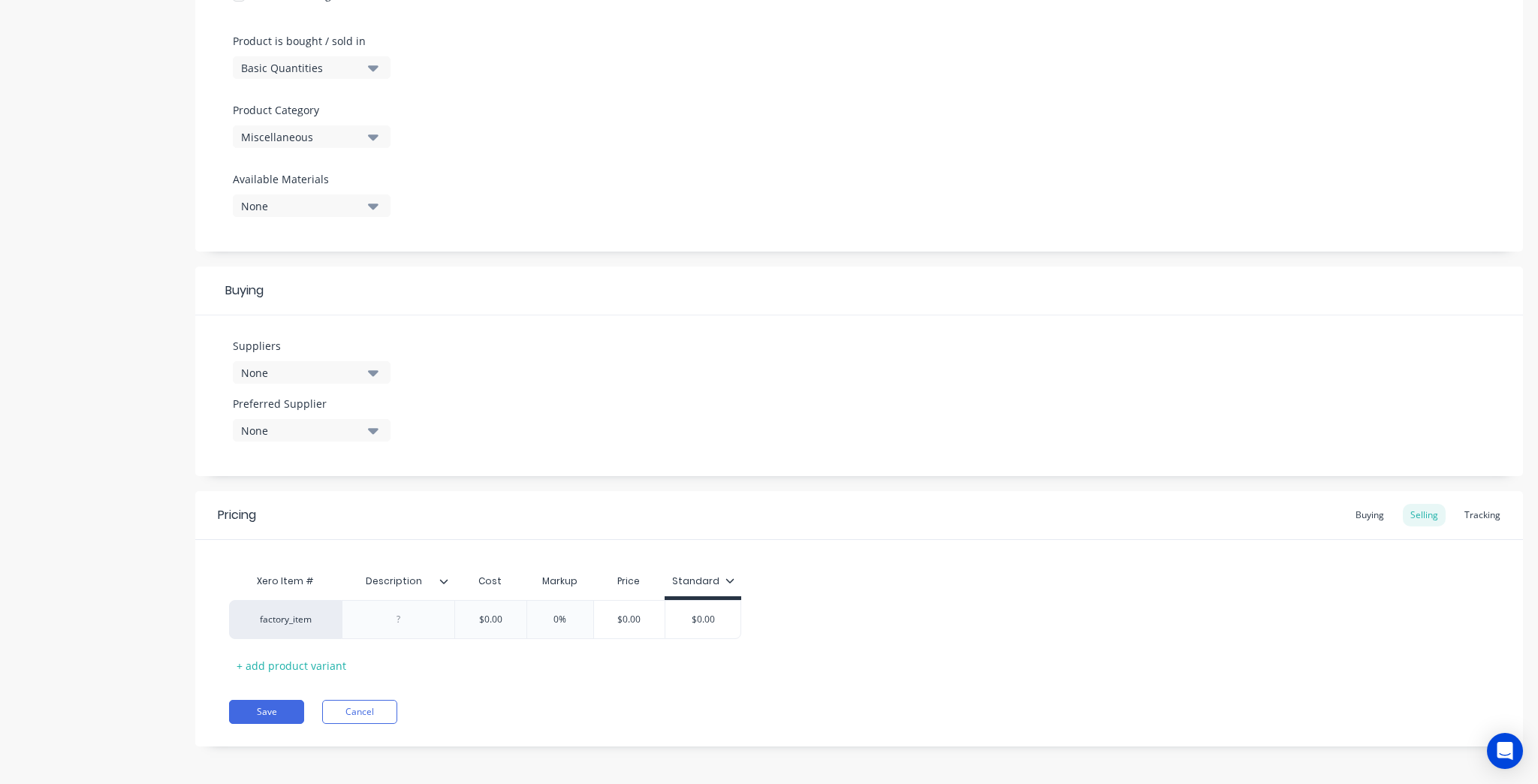
scroll to position [442, 0]
click at [325, 369] on div "None" at bounding box center [301, 370] width 120 height 16
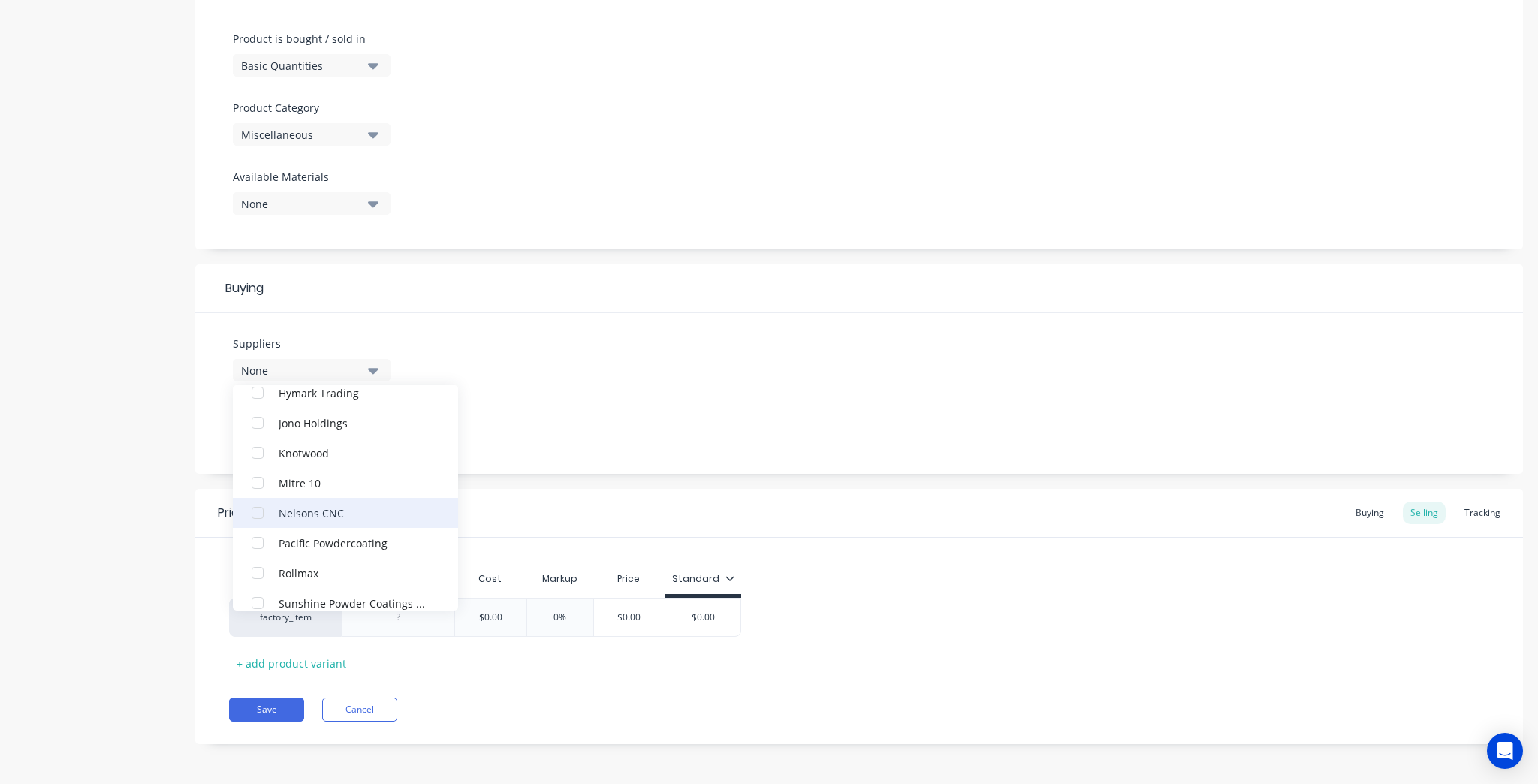
click at [270, 509] on div "button" at bounding box center [258, 513] width 30 height 30
click at [506, 356] on div "Suppliers 1 suppliers selected Nelsons CNC A1 Coaters ALSPEC BOLT & NUT Bunning…" at bounding box center [859, 393] width 1328 height 160
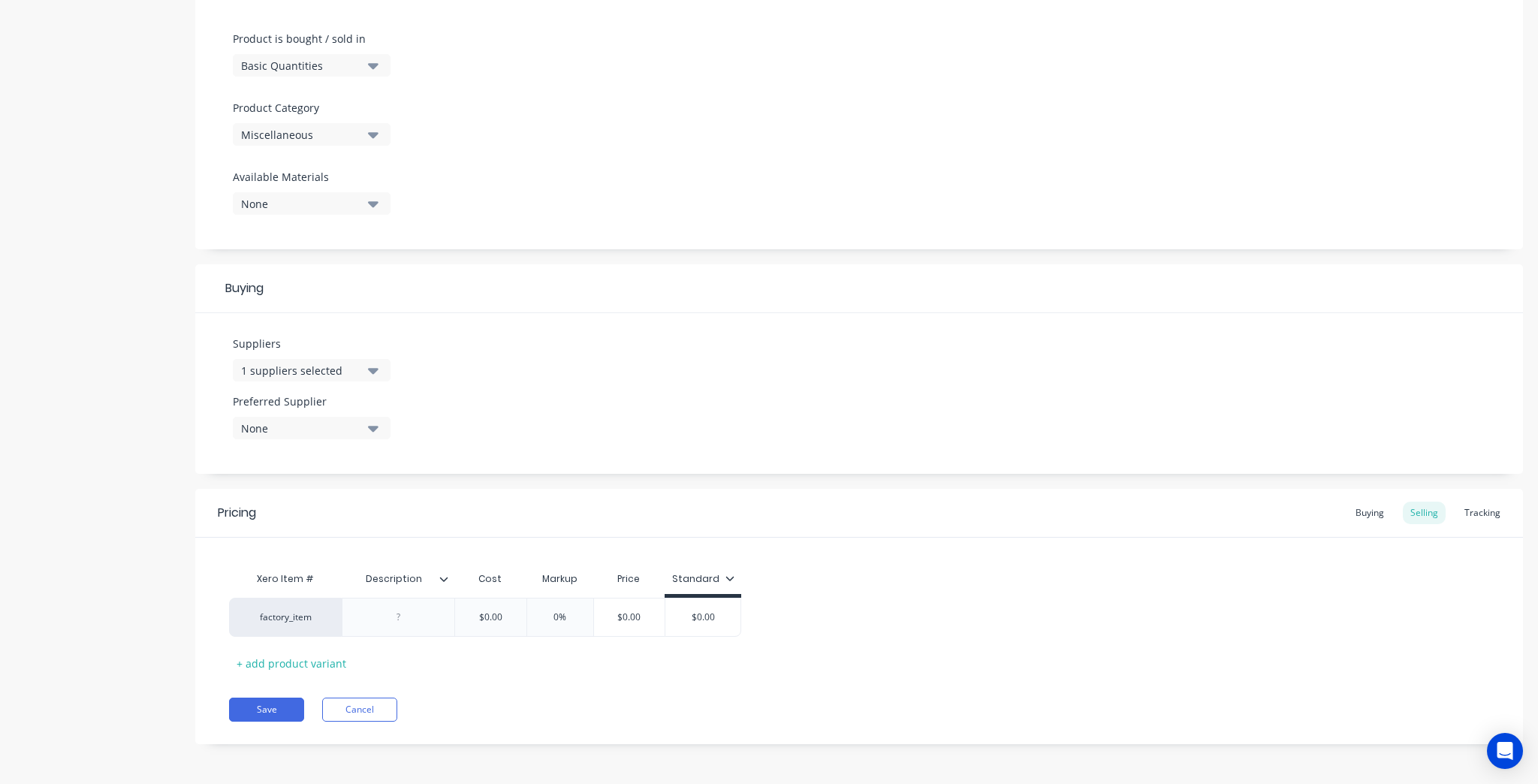
click at [350, 435] on button "None" at bounding box center [311, 428] width 158 height 23
click at [809, 325] on div "Suppliers 1 suppliers selected Preferred Supplier None Nelsons CNC" at bounding box center [859, 393] width 1328 height 160
click at [1348, 516] on div "Buying" at bounding box center [1369, 513] width 43 height 23
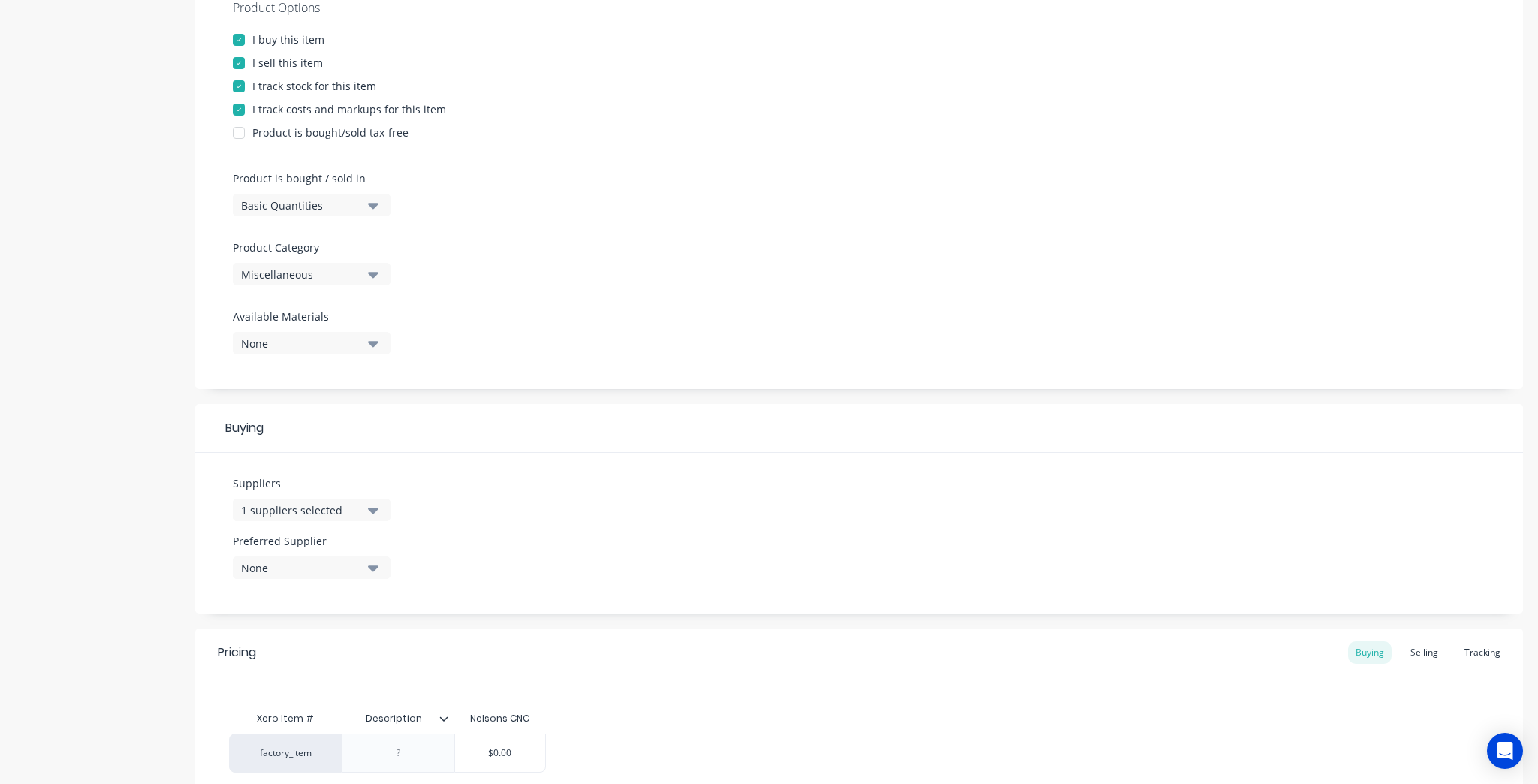
scroll to position [439, 0]
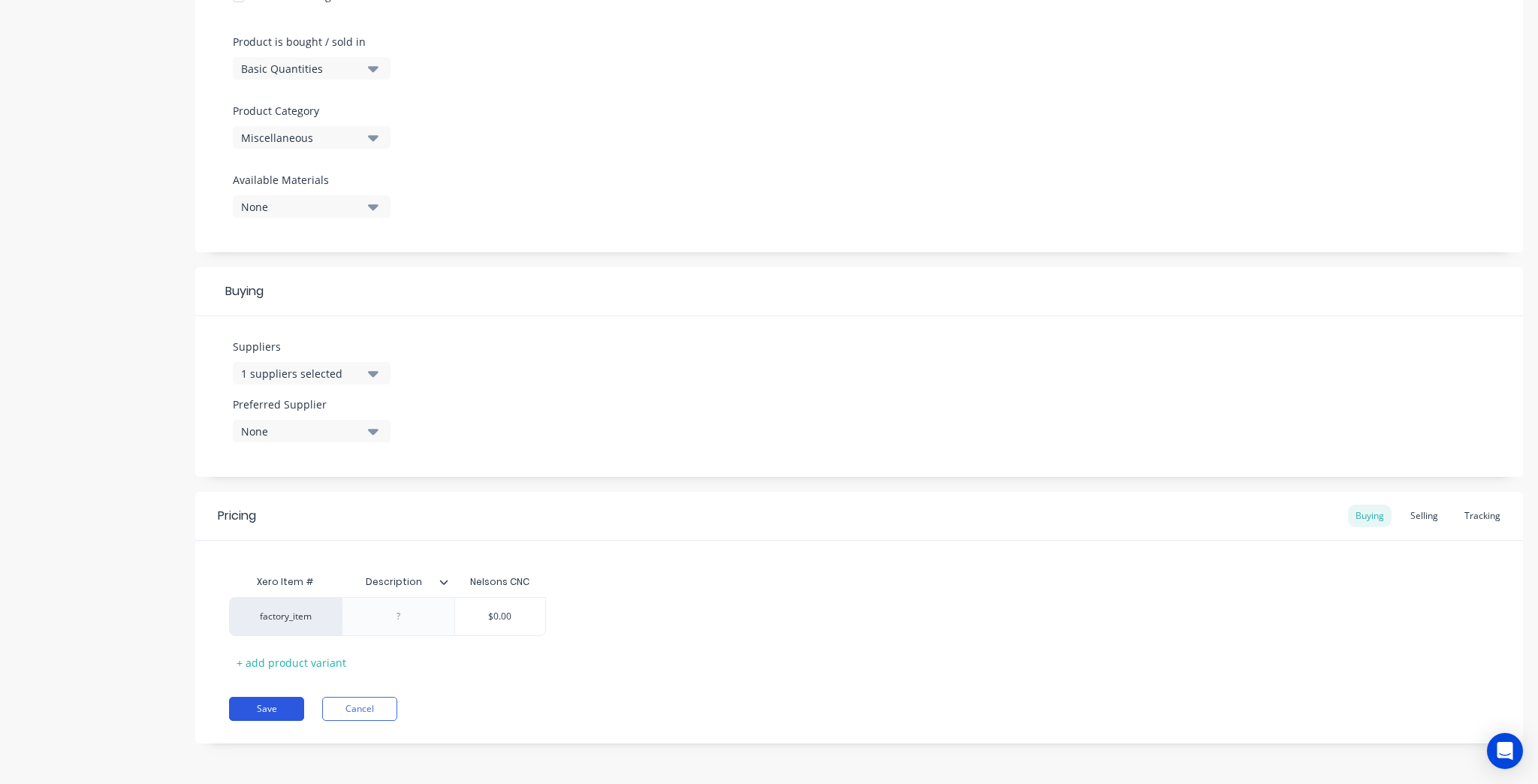
click at [281, 715] on button "Save" at bounding box center [266, 709] width 75 height 24
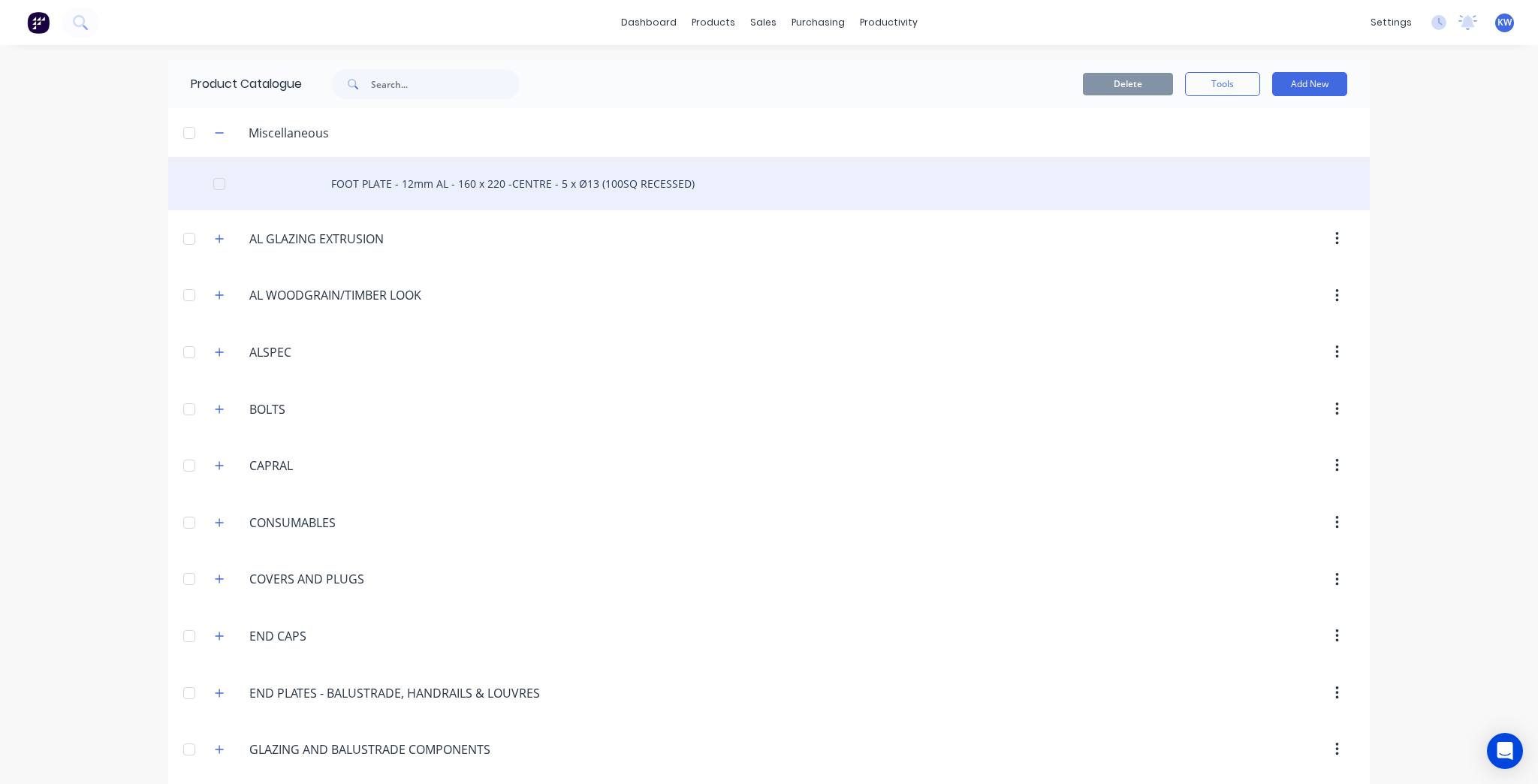
click at [500, 186] on div "FOOT PLATE - 12mm AL - 160 x 220 -CENTRE - 5 x Ø13 (100SQ RECESSED)" at bounding box center [768, 183] width 1201 height 53
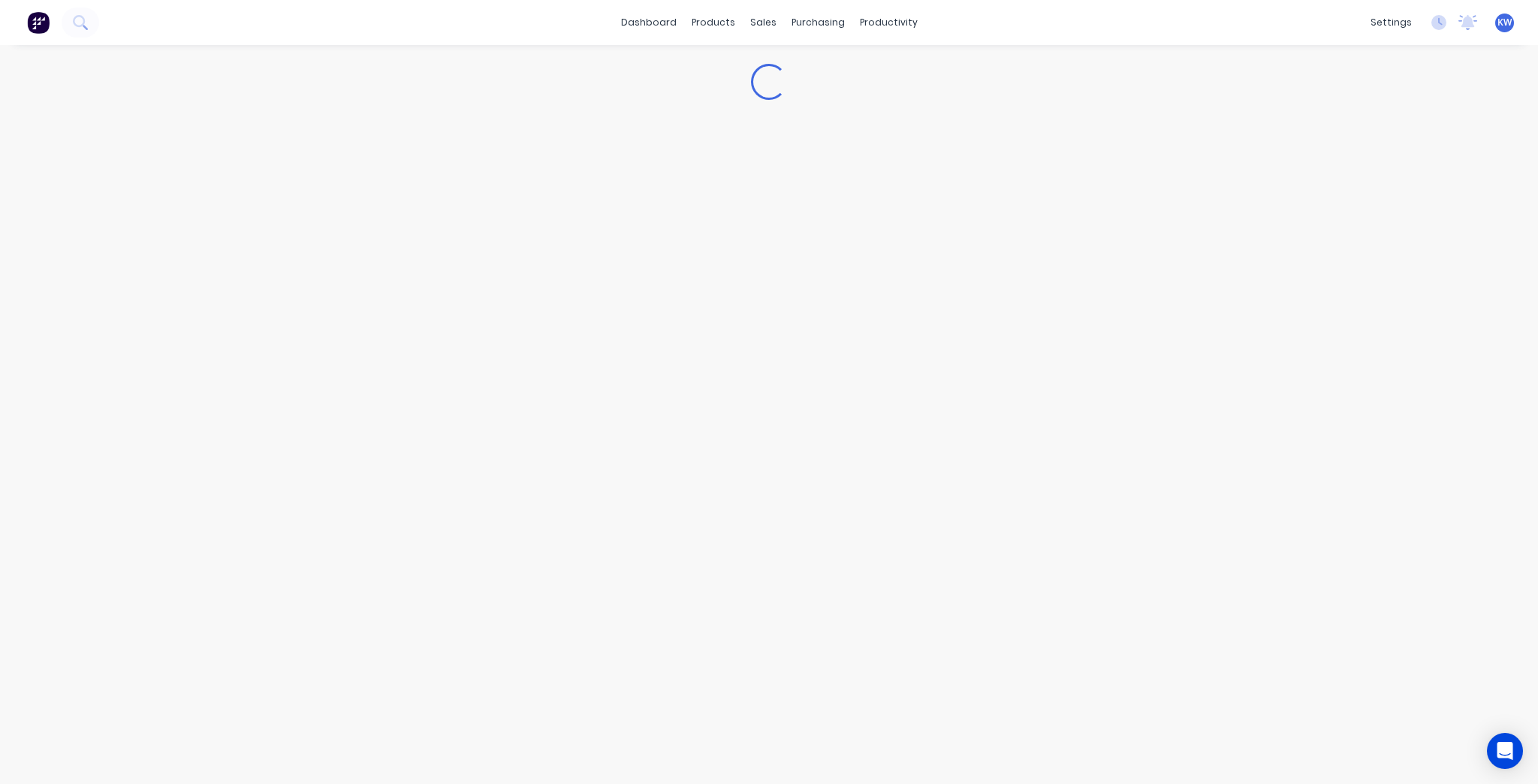
type textarea "x"
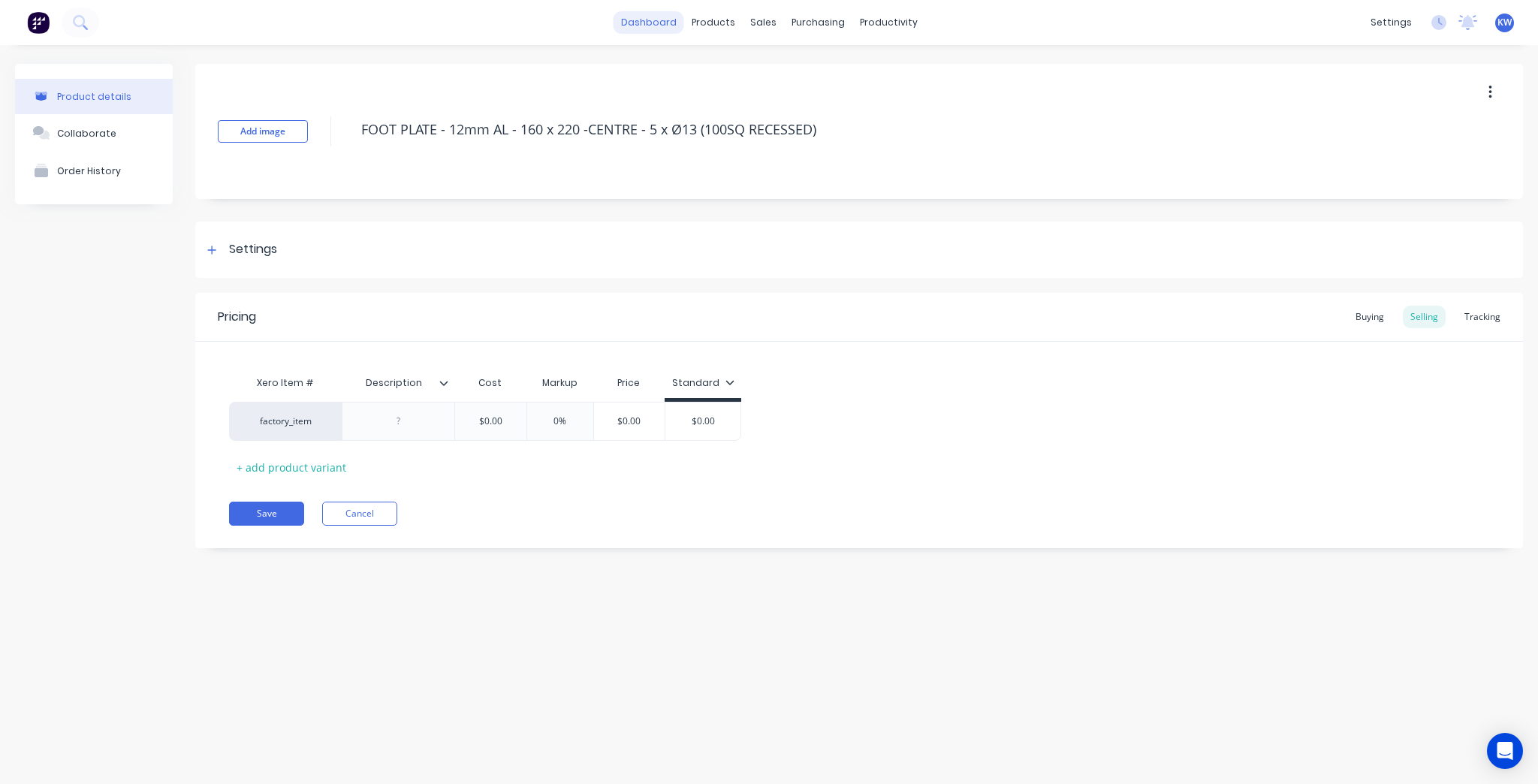
click at [672, 18] on link "dashboard" at bounding box center [648, 23] width 70 height 23
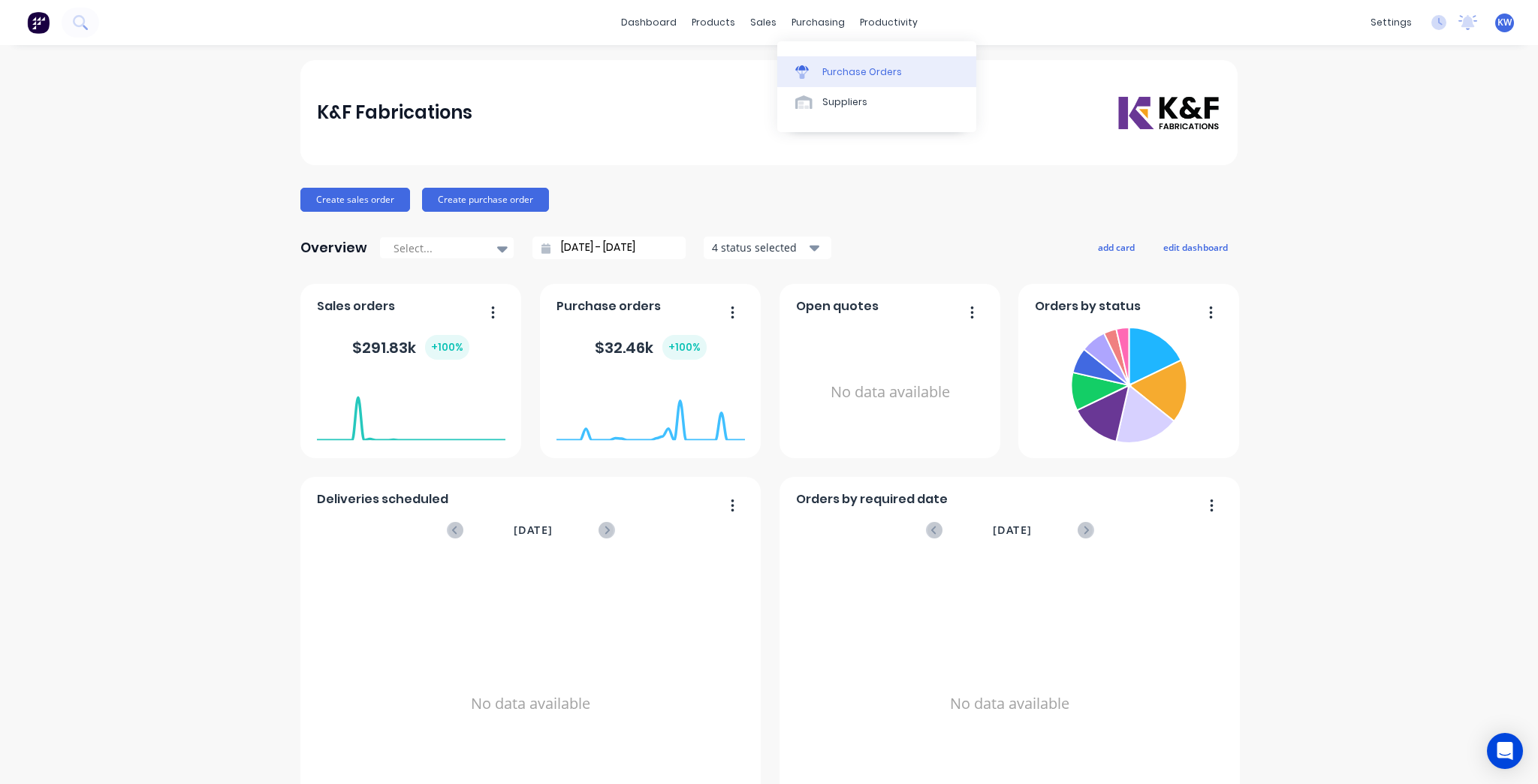
click at [857, 81] on link "Purchase Orders" at bounding box center [877, 71] width 199 height 30
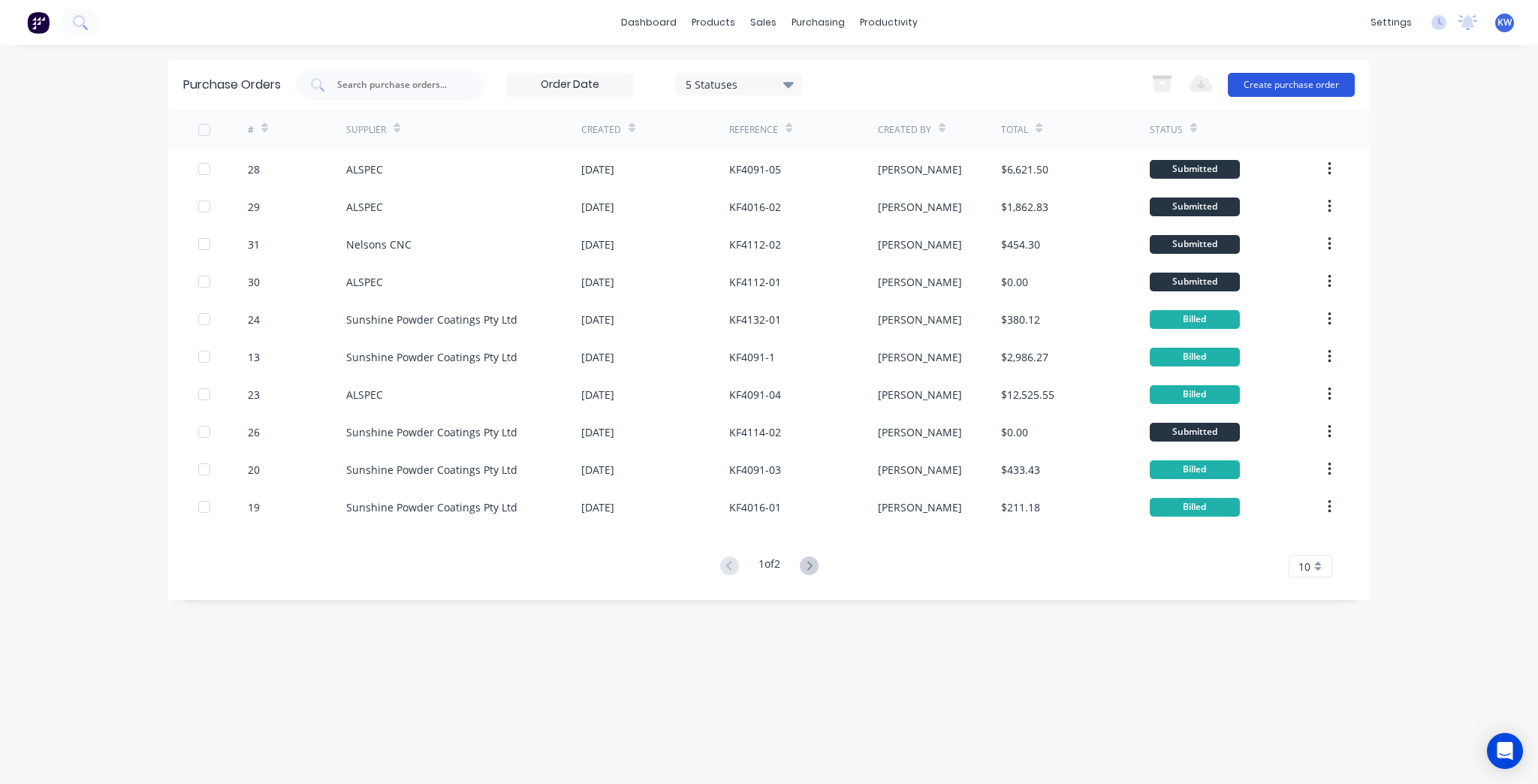
click at [1271, 91] on button "Create purchase order" at bounding box center [1290, 85] width 127 height 24
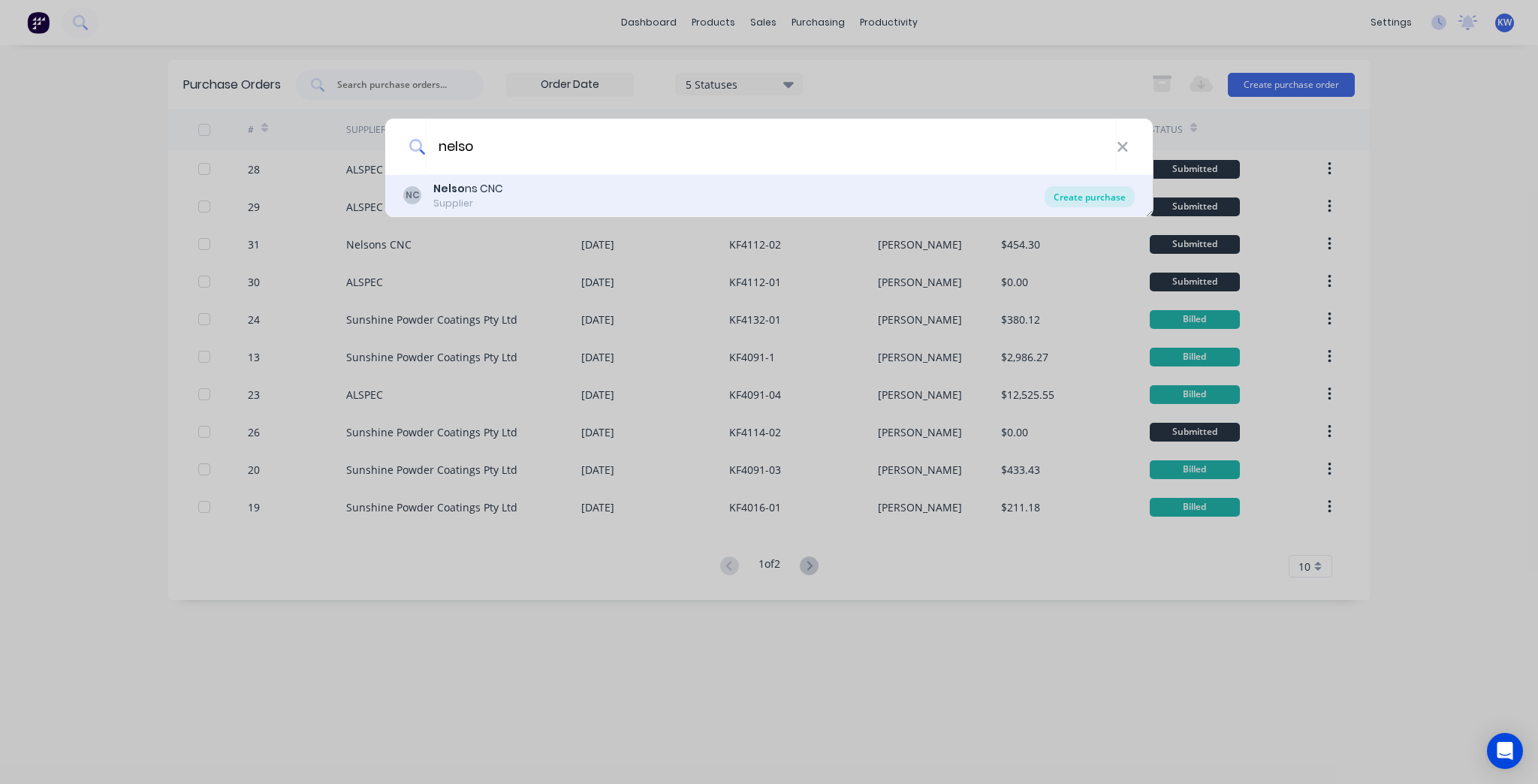
type input "nelso"
click at [1090, 193] on div "Create purchase" at bounding box center [1090, 197] width 90 height 21
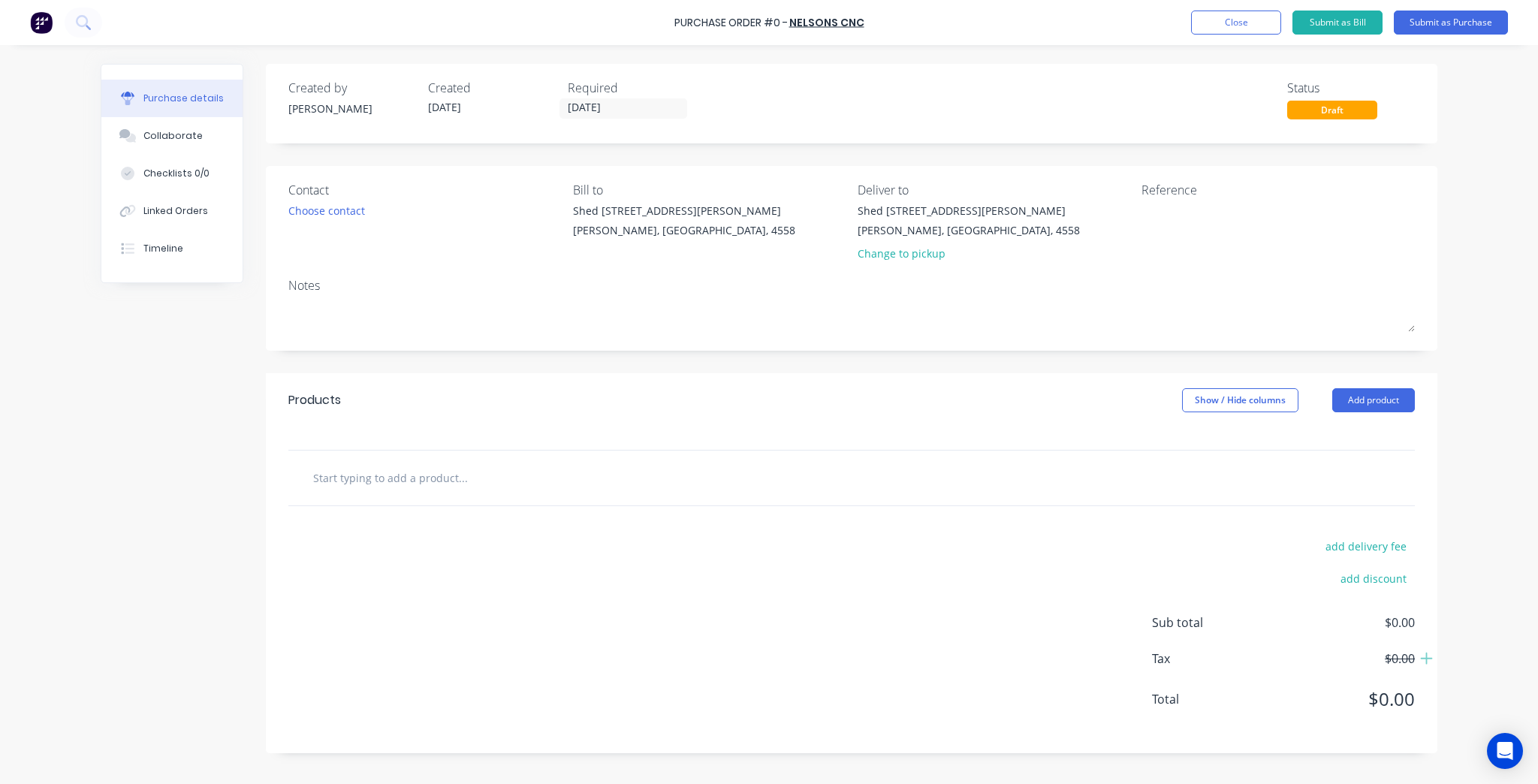
click at [555, 484] on input "text" at bounding box center [462, 477] width 300 height 30
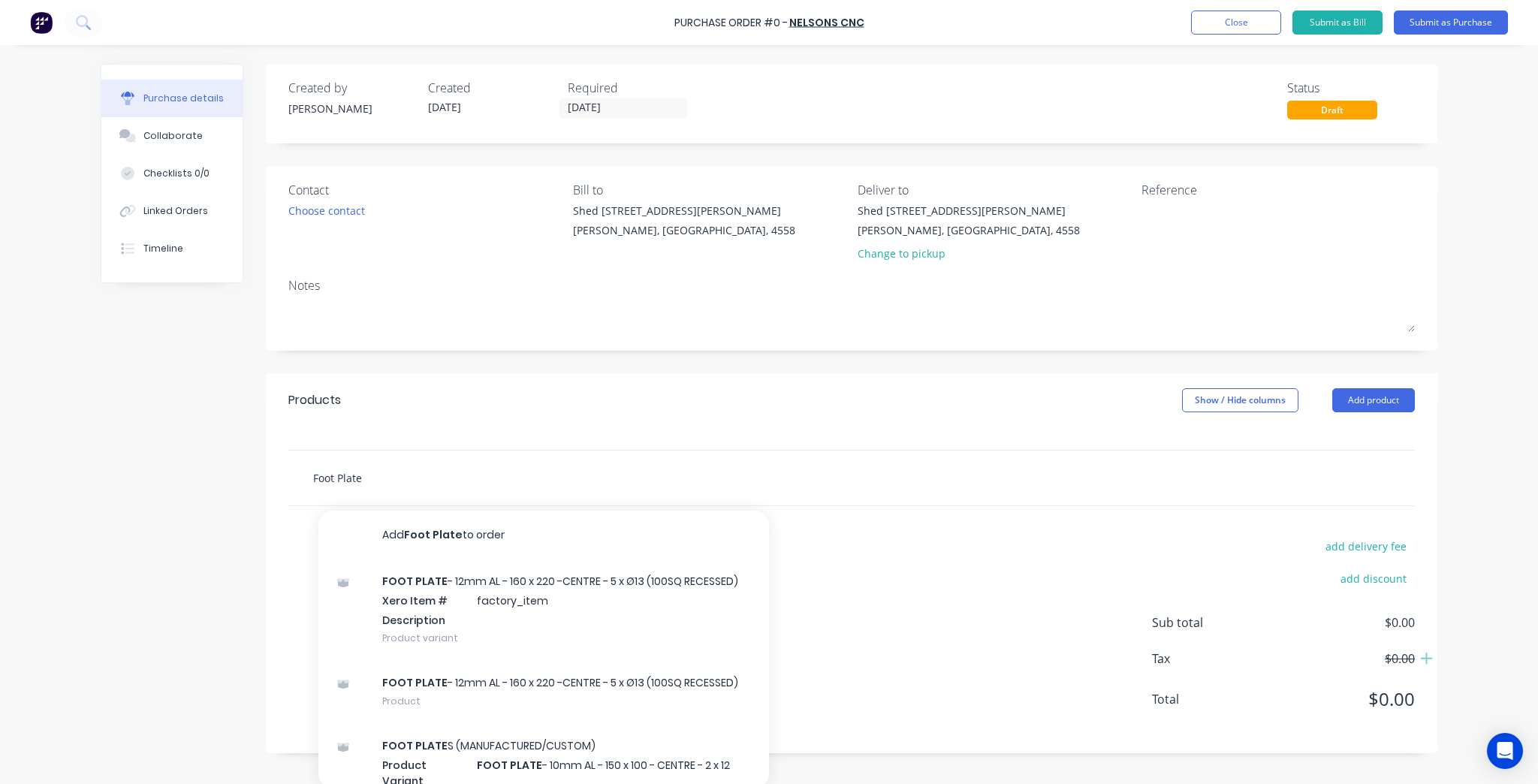
click at [390, 472] on input "Foot Plate" at bounding box center [462, 477] width 300 height 30
paste input "OOT PLATE - 12mm AL - 160 x 220 -CENTRE - 5 x Ø13 (100SQ RECESSED)"
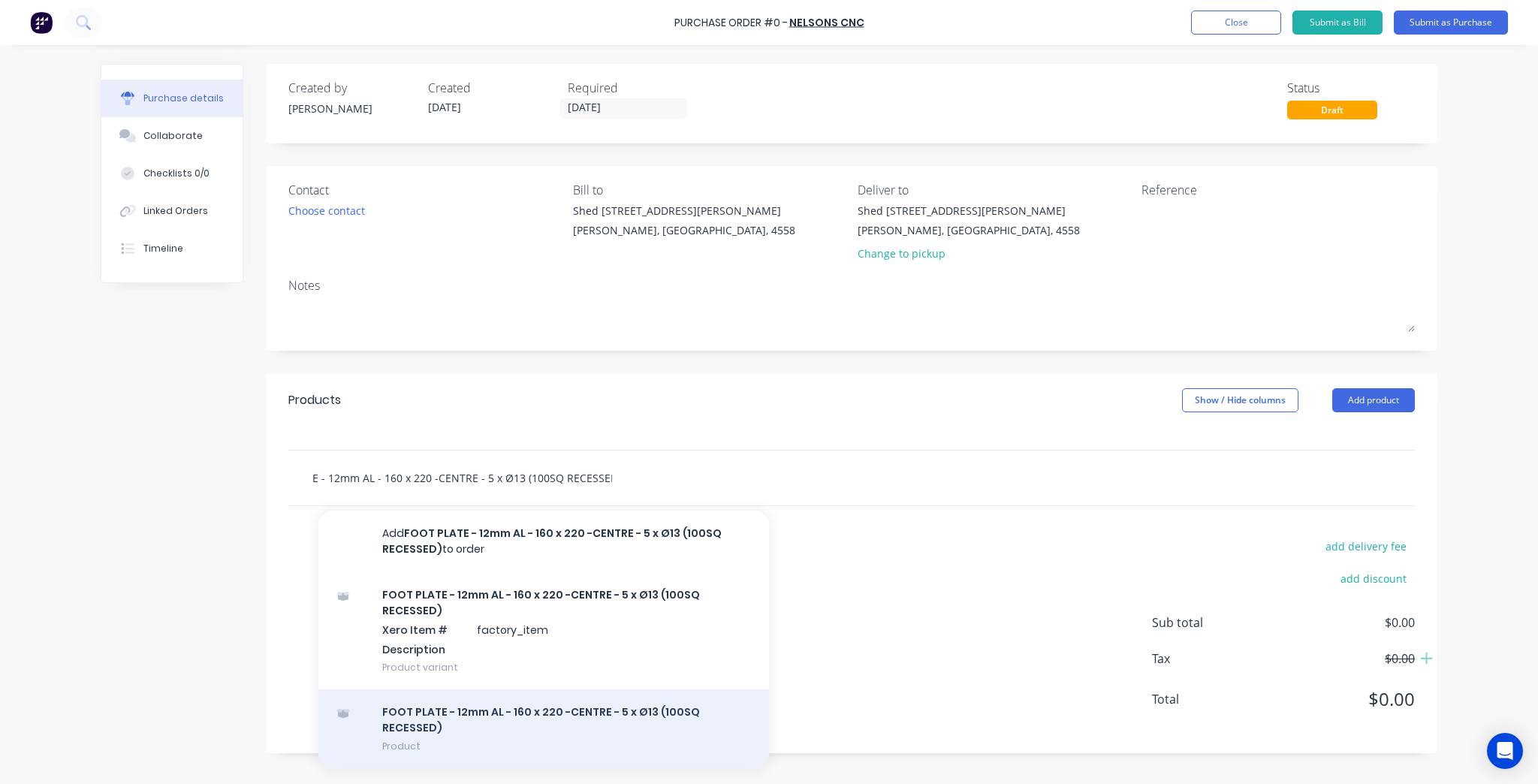
type input "FOOT PLATE - 12mm AL - 160 x 220 -CENTRE - 5 x Ø13 (100SQ RECESSED)"
click at [508, 731] on div "FOOT PLATE - 12mm AL - 160 x 220 -CENTRE - 5 x Ø13 (100SQ RECESSED) Product" at bounding box center [543, 729] width 450 height 79
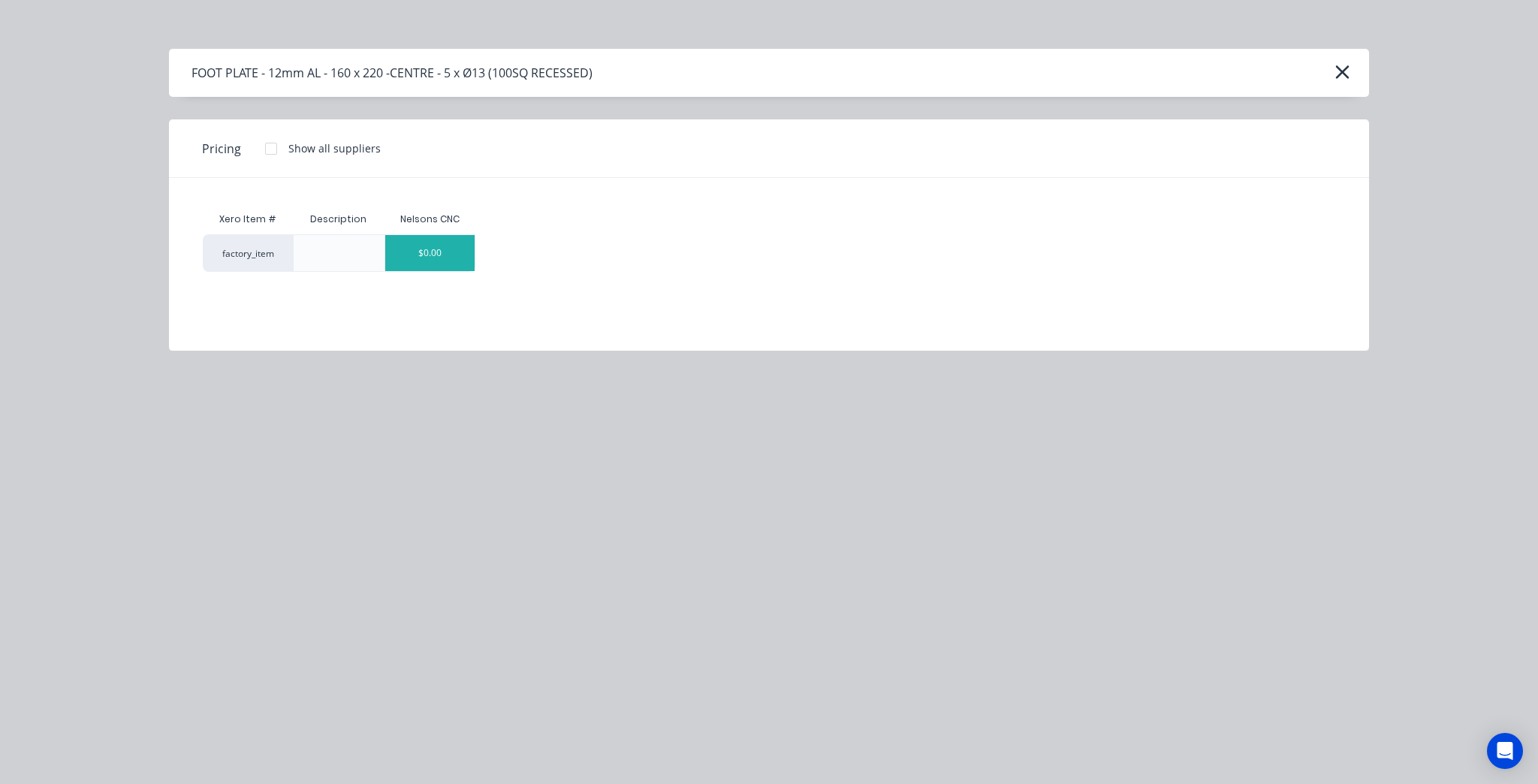
click at [421, 239] on div "$0.00" at bounding box center [430, 253] width 90 height 36
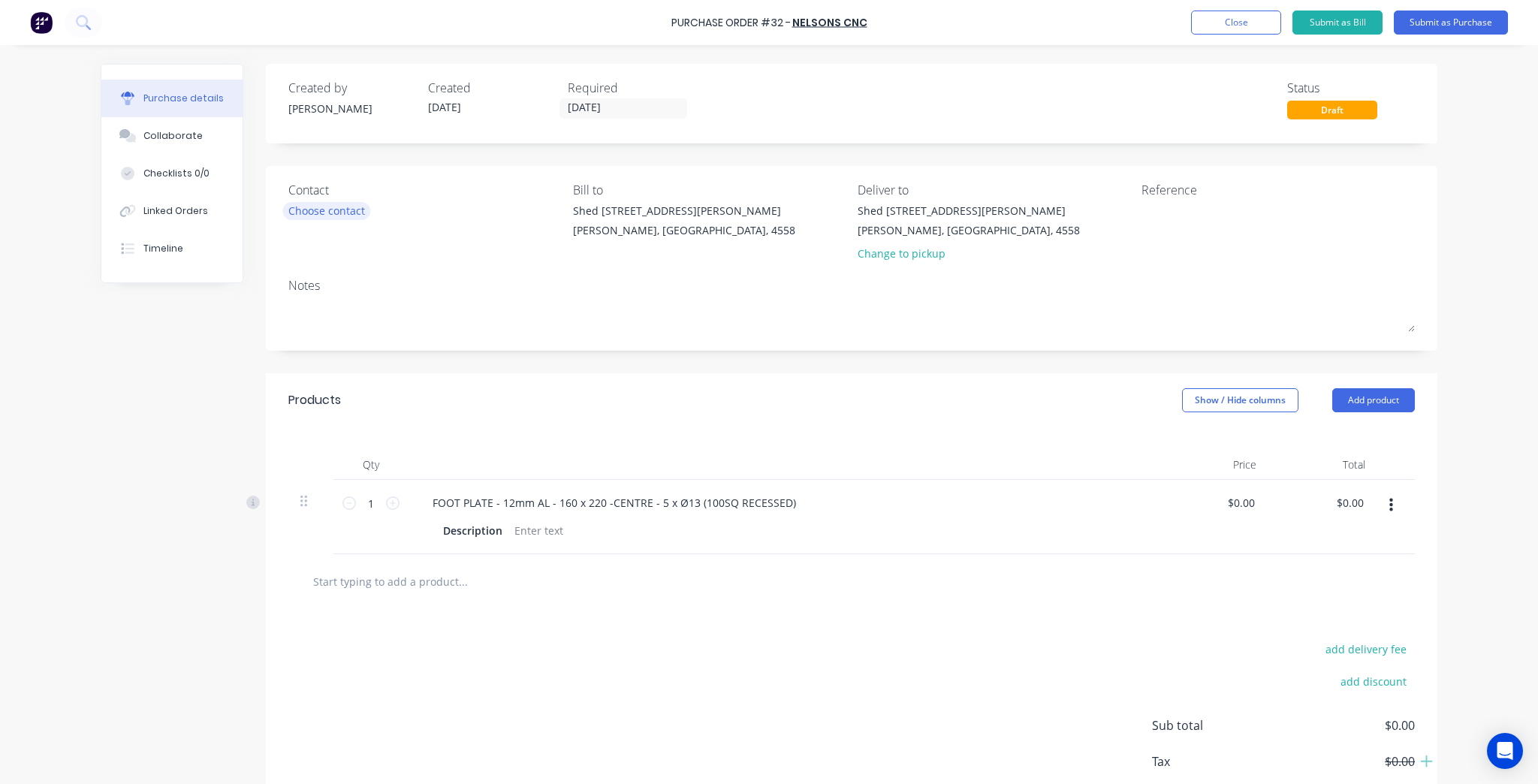
click at [324, 216] on div "Choose contact" at bounding box center [326, 210] width 77 height 16
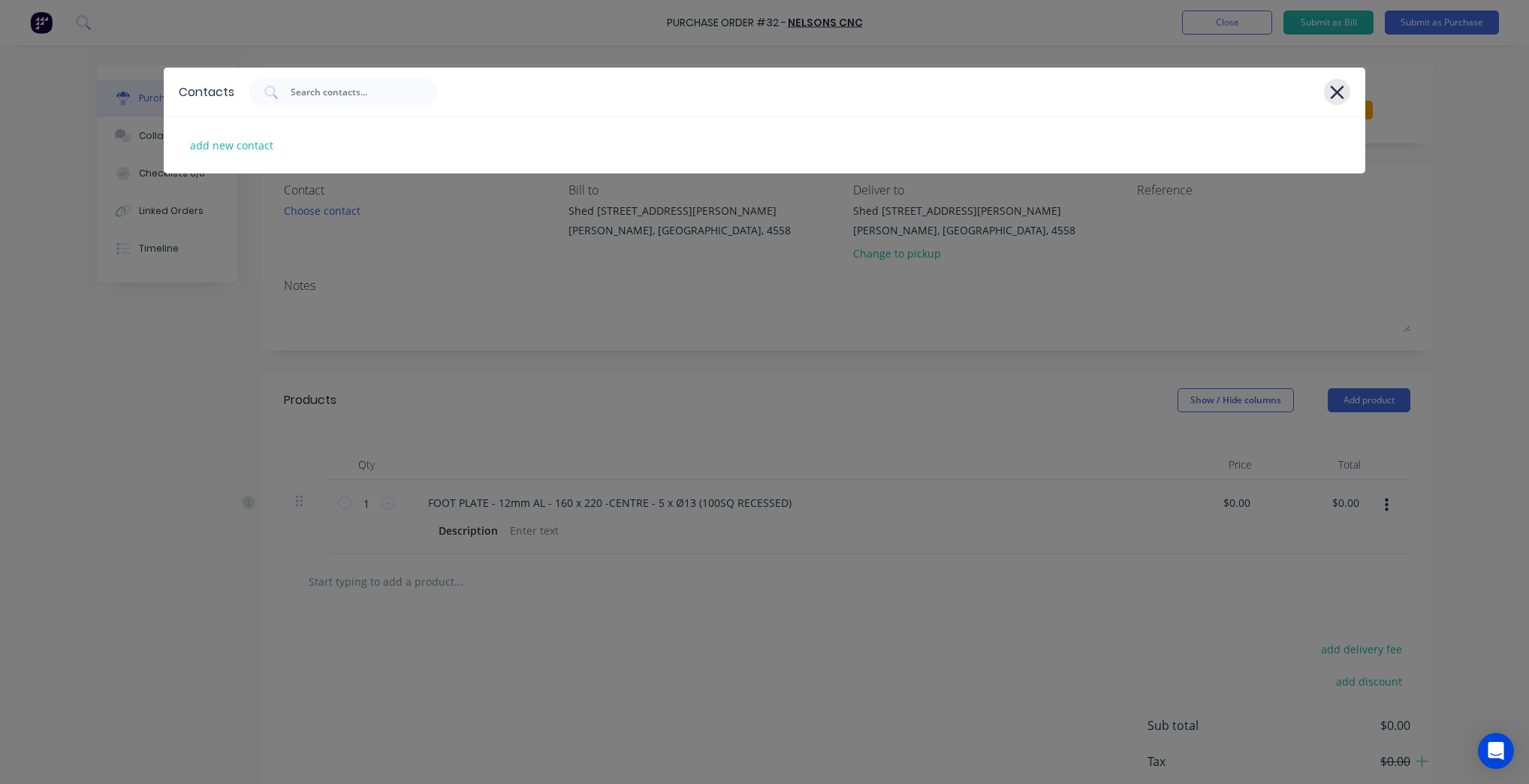
click at [1335, 94] on icon at bounding box center [1338, 92] width 13 height 13
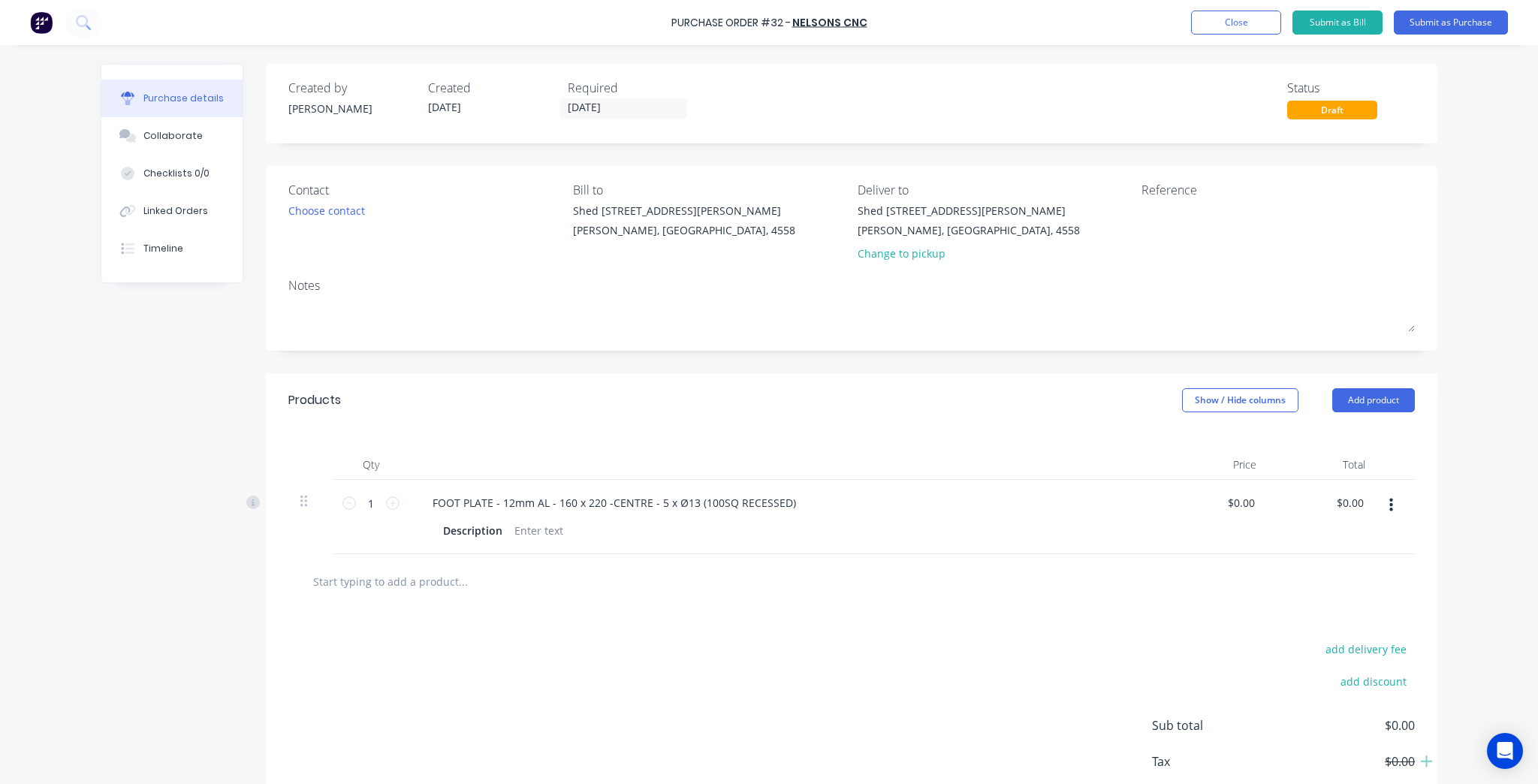
click at [324, 201] on div "Contact Choose contact" at bounding box center [424, 225] width 273 height 88
click at [324, 203] on div "Choose contact" at bounding box center [326, 210] width 77 height 16
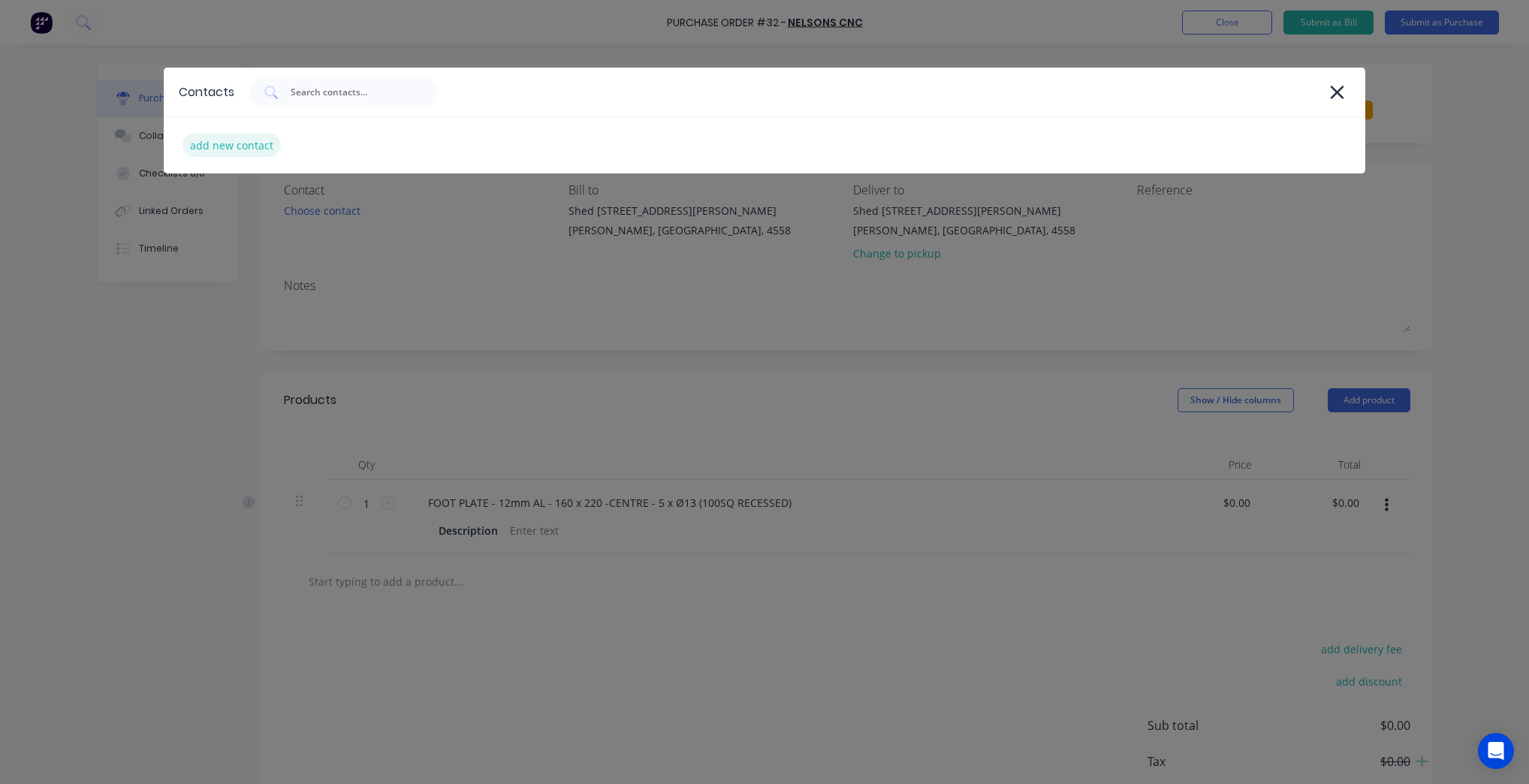
click at [233, 135] on div "add new contact" at bounding box center [232, 145] width 98 height 23
select select "AU"
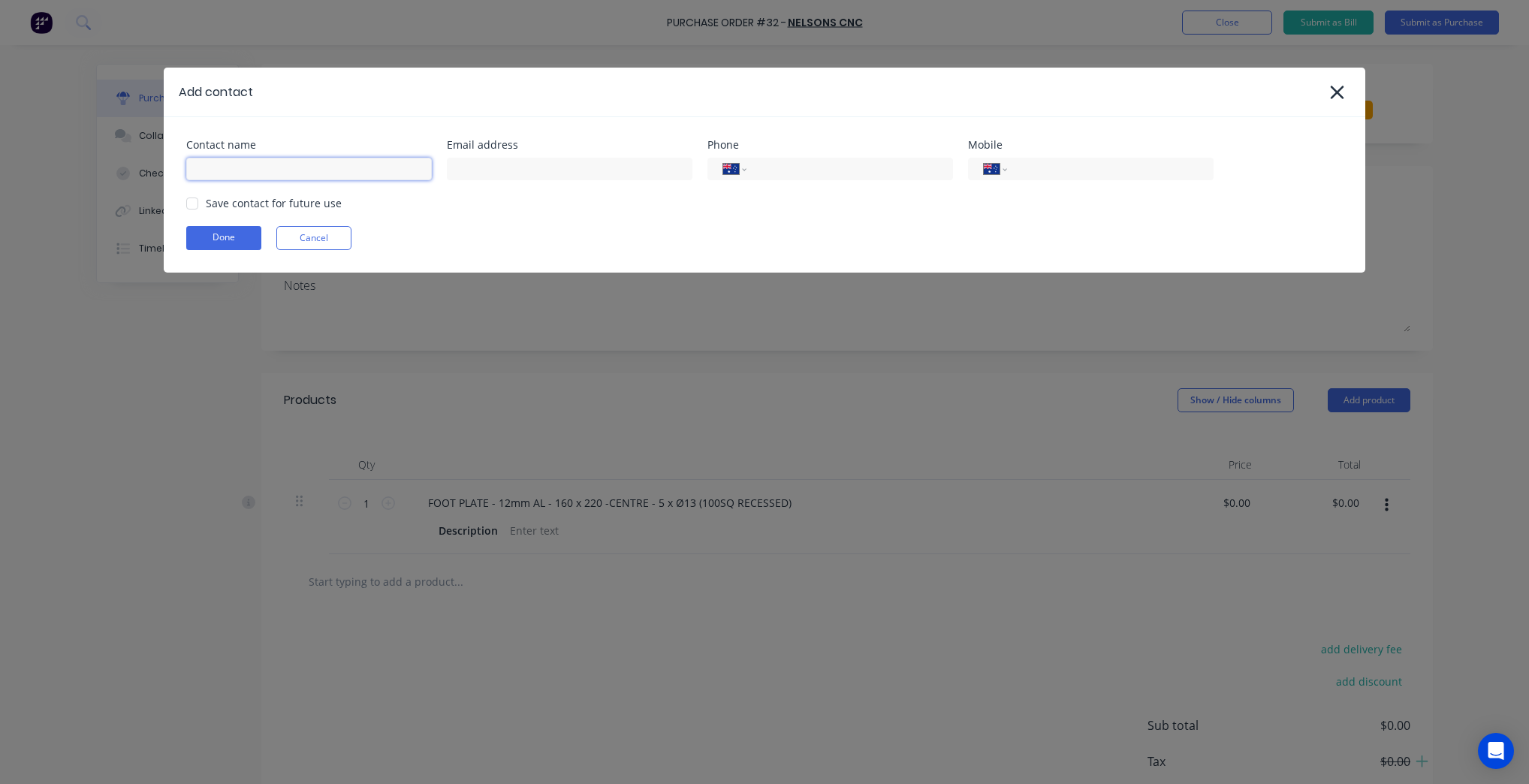
click at [288, 162] on input at bounding box center [310, 169] width 246 height 23
type input "M"
type input "Nelsons CNC"
paste input "[EMAIL_ADDRESS][DOMAIN_NAME]"
click at [187, 207] on div at bounding box center [192, 204] width 30 height 30
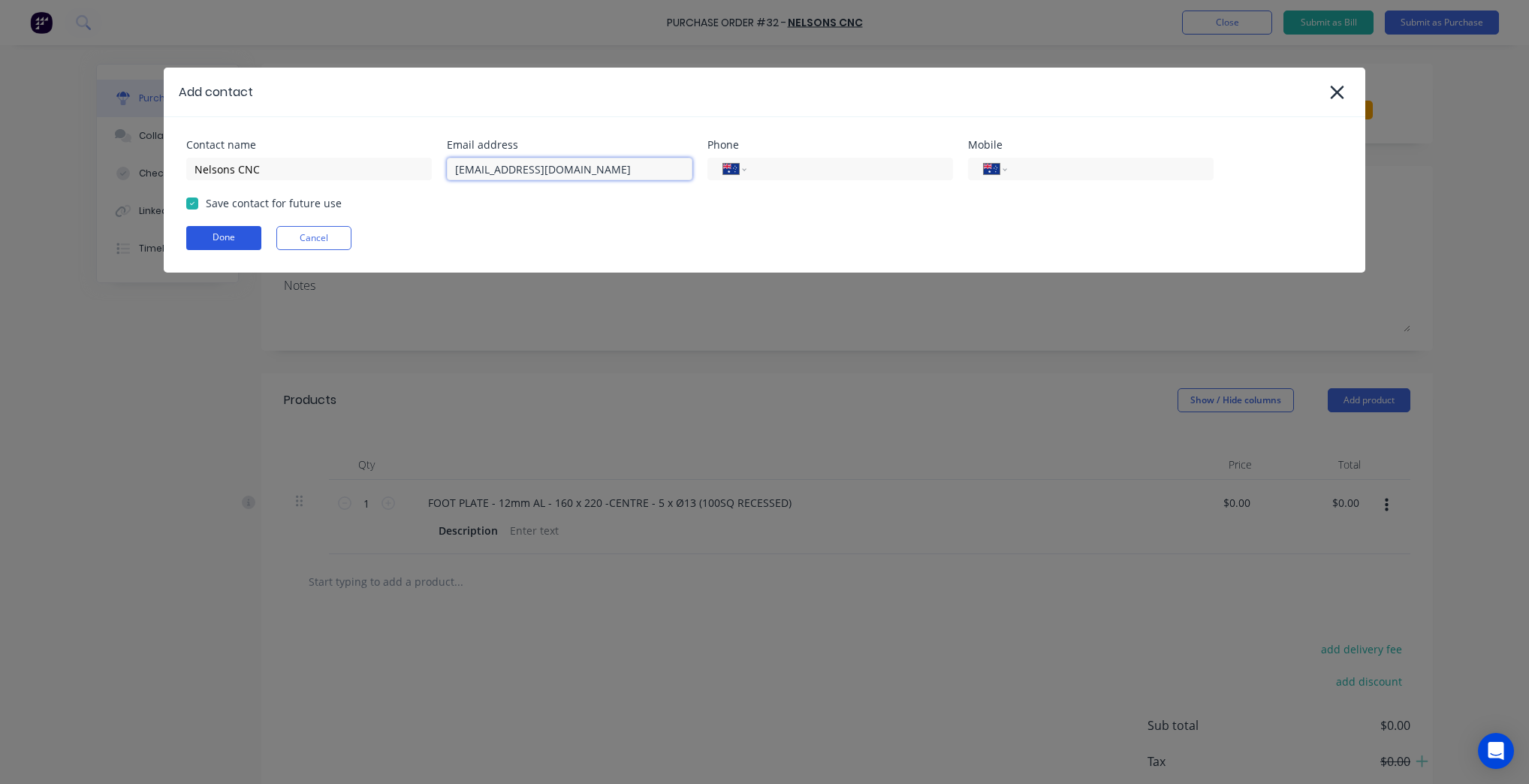
type input "[EMAIL_ADDRESS][DOMAIN_NAME]"
click at [237, 242] on button "Done" at bounding box center [224, 238] width 75 height 24
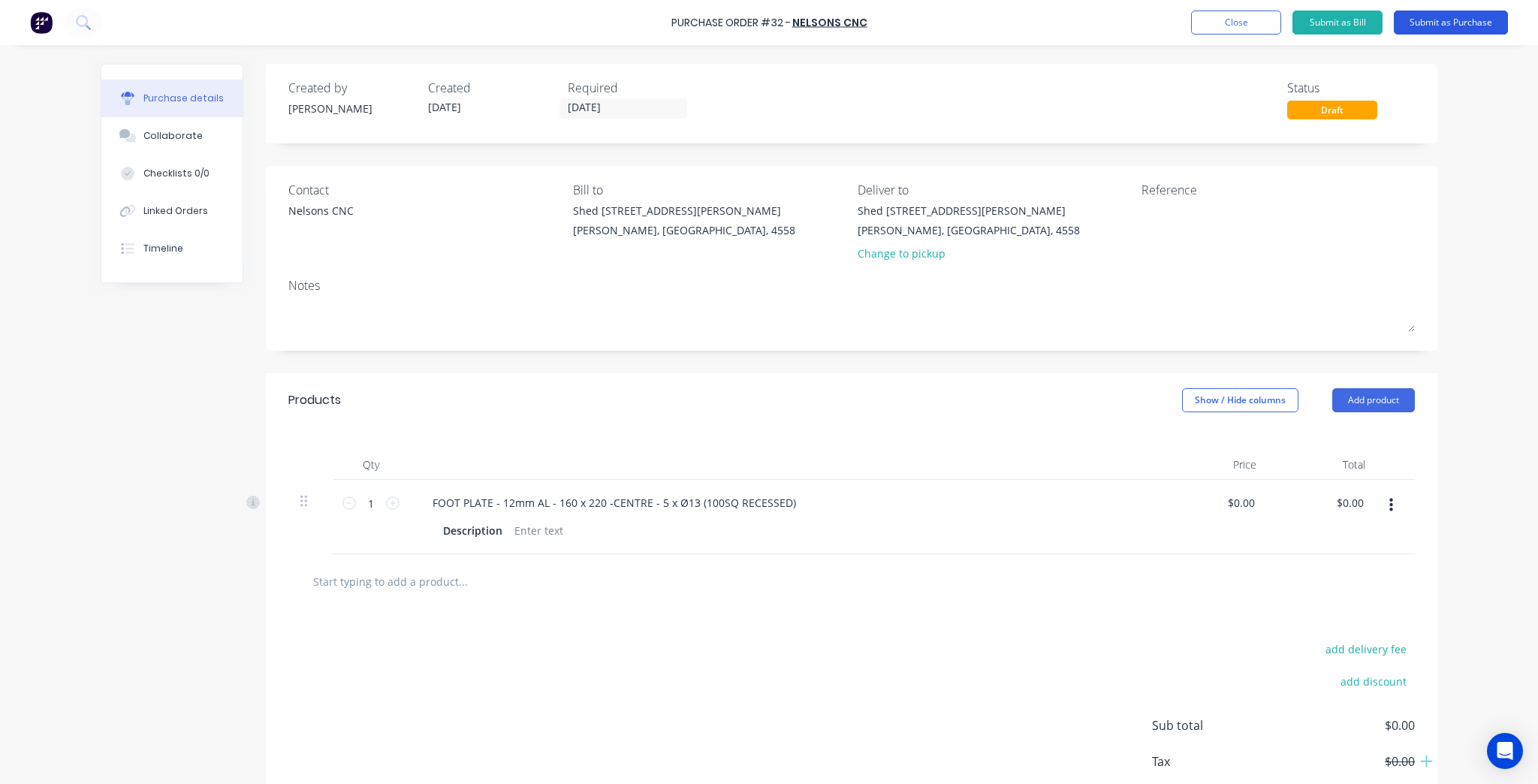
click at [1455, 19] on button "Submit as Purchase" at bounding box center [1451, 23] width 114 height 24
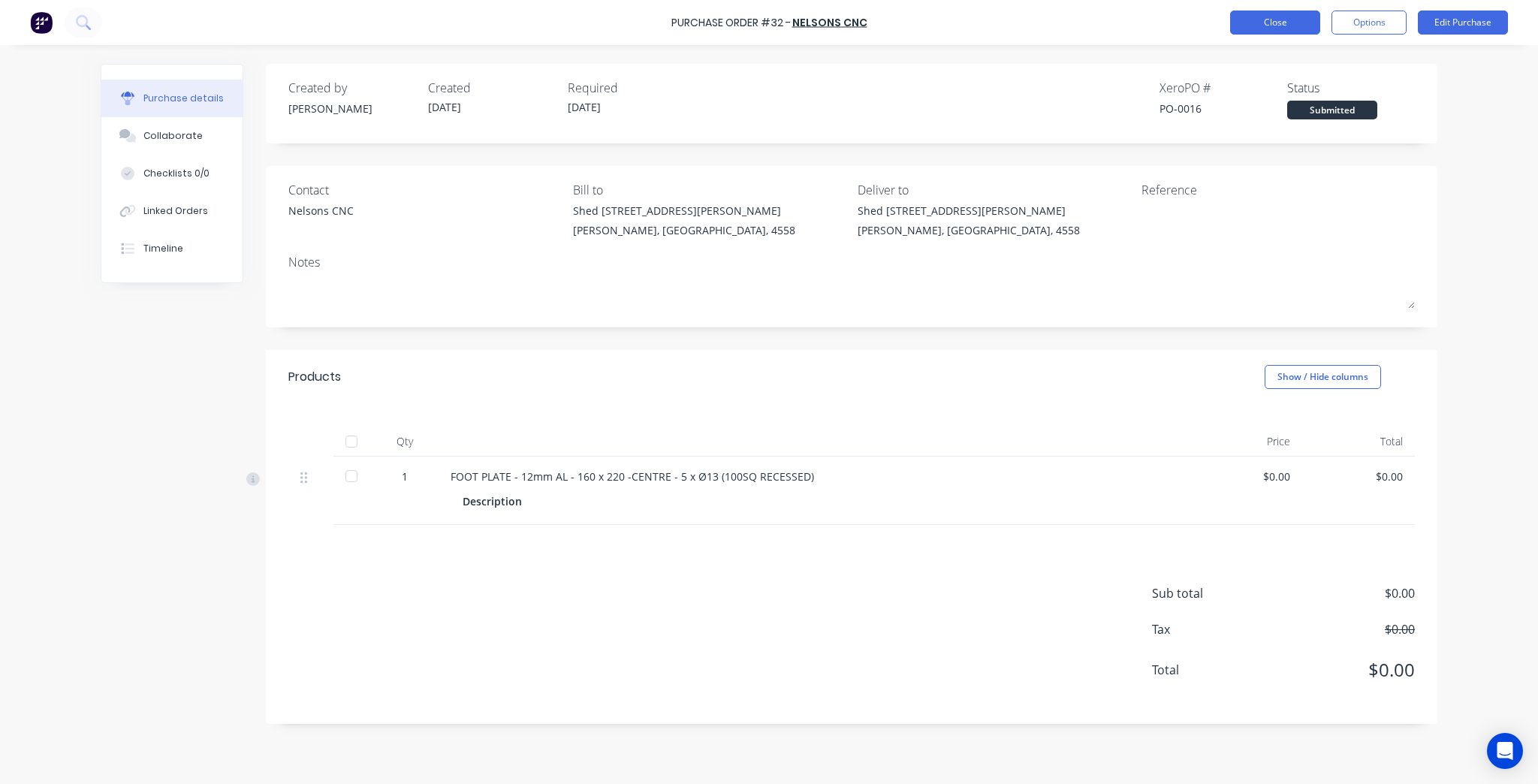
click at [1295, 21] on button "Close" at bounding box center [1274, 23] width 90 height 24
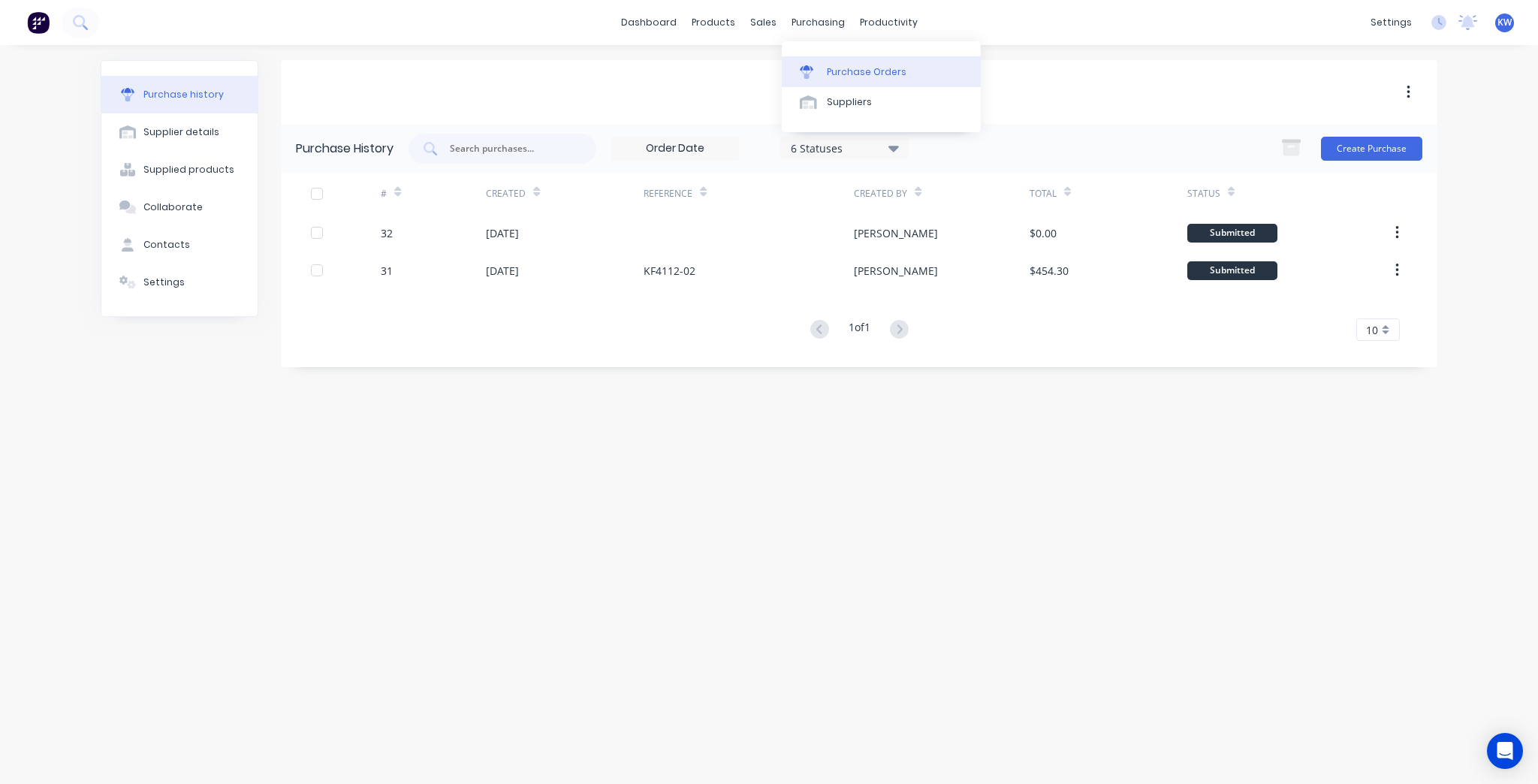
click at [857, 66] on div "Purchase Orders" at bounding box center [867, 72] width 80 height 13
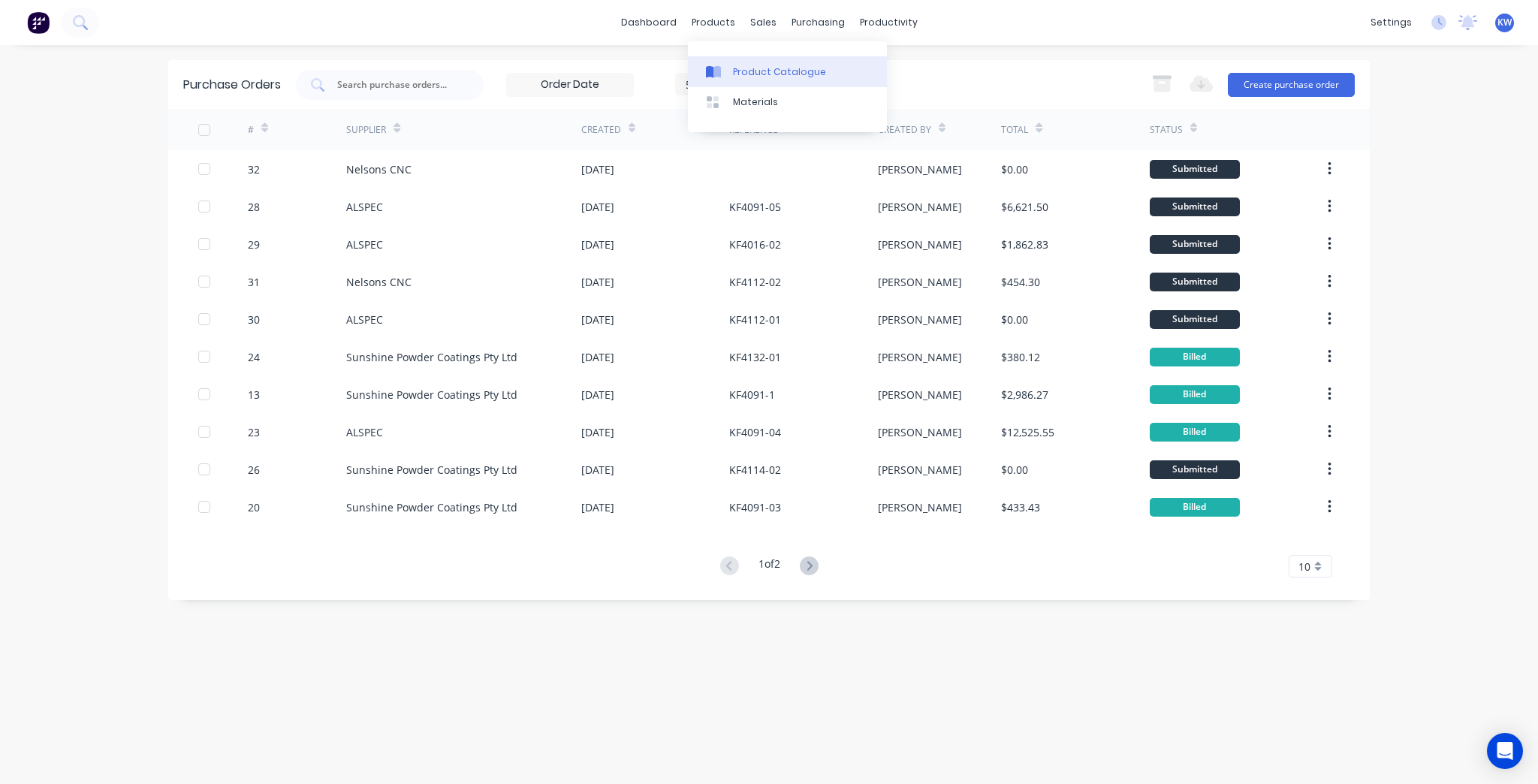
click at [721, 66] on div at bounding box center [717, 72] width 23 height 13
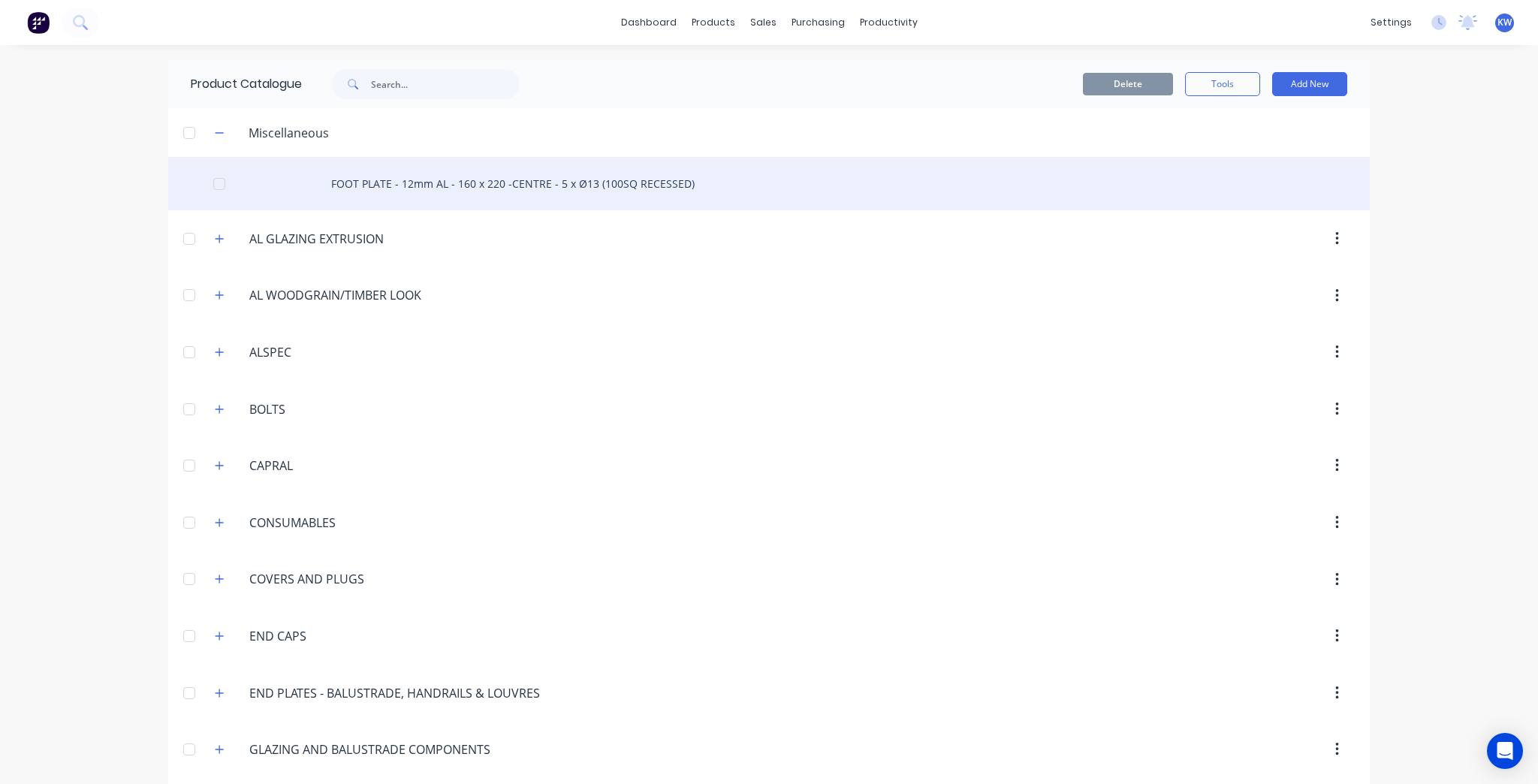
click at [482, 188] on div "FOOT PLATE - 12mm AL - 160 x 220 -CENTRE - 5 x Ø13 (100SQ RECESSED)" at bounding box center [768, 183] width 1201 height 53
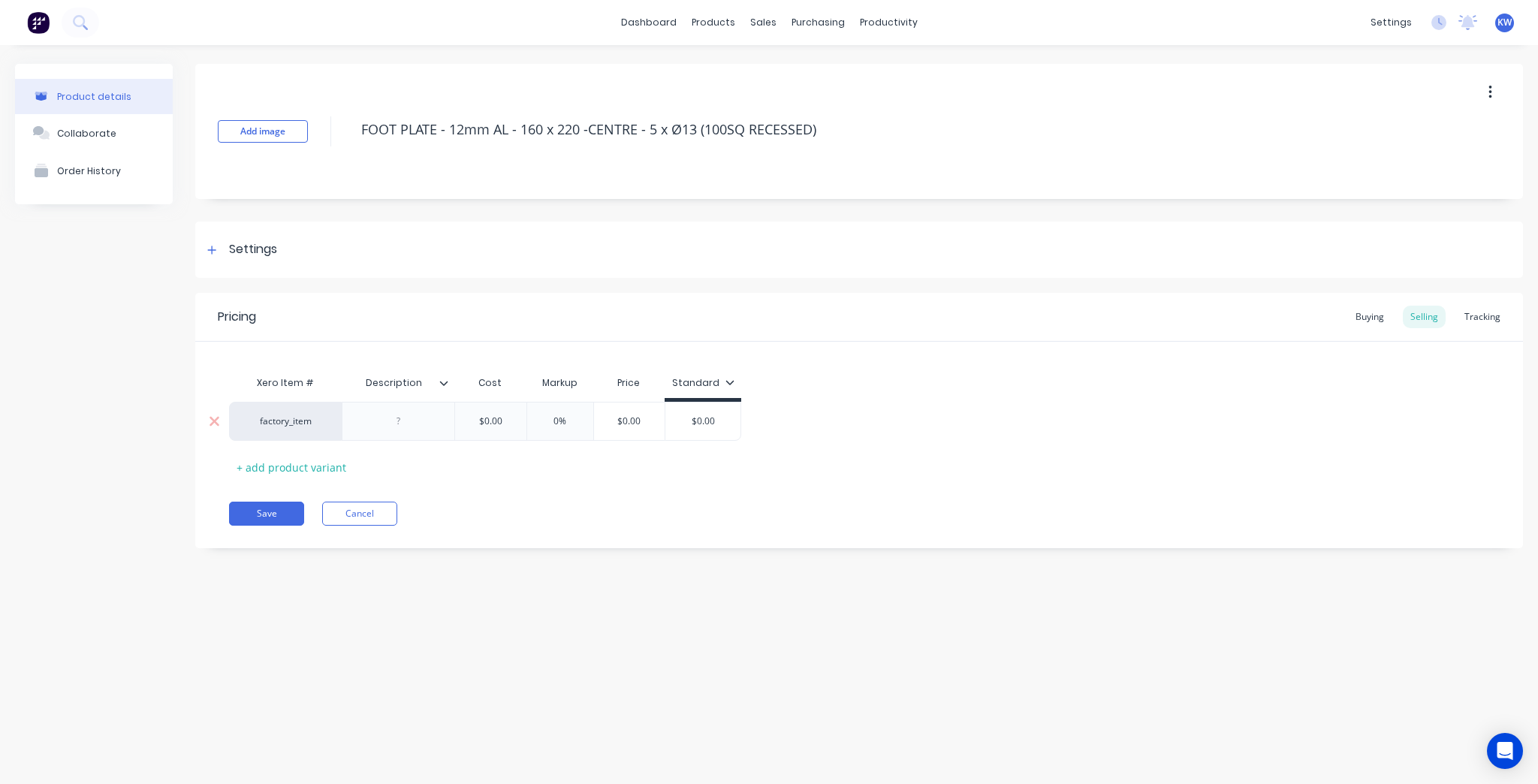
click at [390, 421] on div at bounding box center [399, 421] width 75 height 20
drag, startPoint x: 392, startPoint y: 385, endPoint x: 442, endPoint y: 384, distance: 50.0
click at [442, 384] on icon at bounding box center [444, 384] width 9 height 9
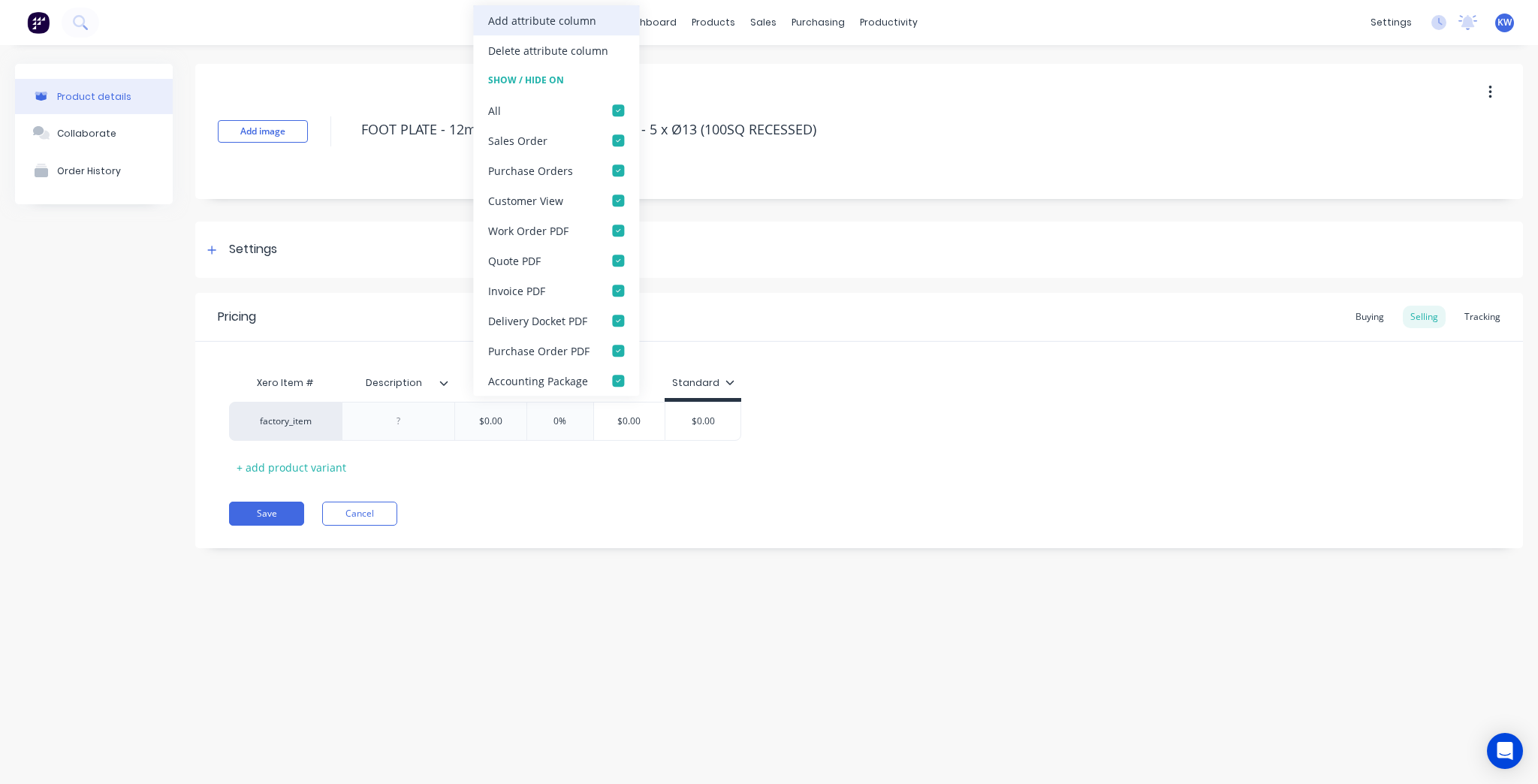
click at [586, 26] on div "Add attribute column" at bounding box center [541, 21] width 108 height 16
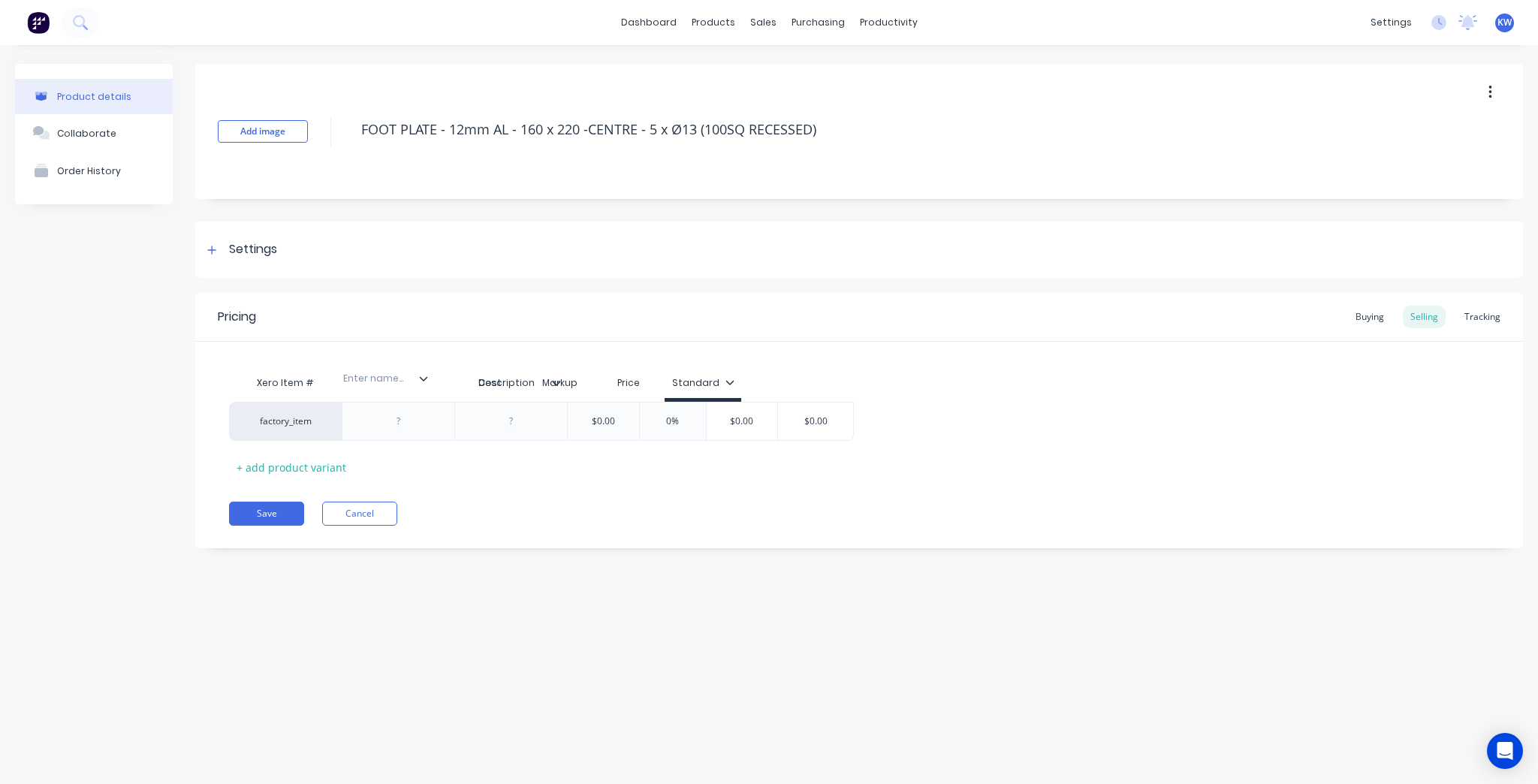
drag, startPoint x: 520, startPoint y: 369, endPoint x: 379, endPoint y: 365, distance: 141.1
click at [379, 365] on div "Xero Item # Description Enter name... Cost Markup Price Standard factory_item $…" at bounding box center [859, 410] width 1328 height 138
type textarea "x"
click at [390, 388] on input "text" at bounding box center [393, 383] width 103 height 13
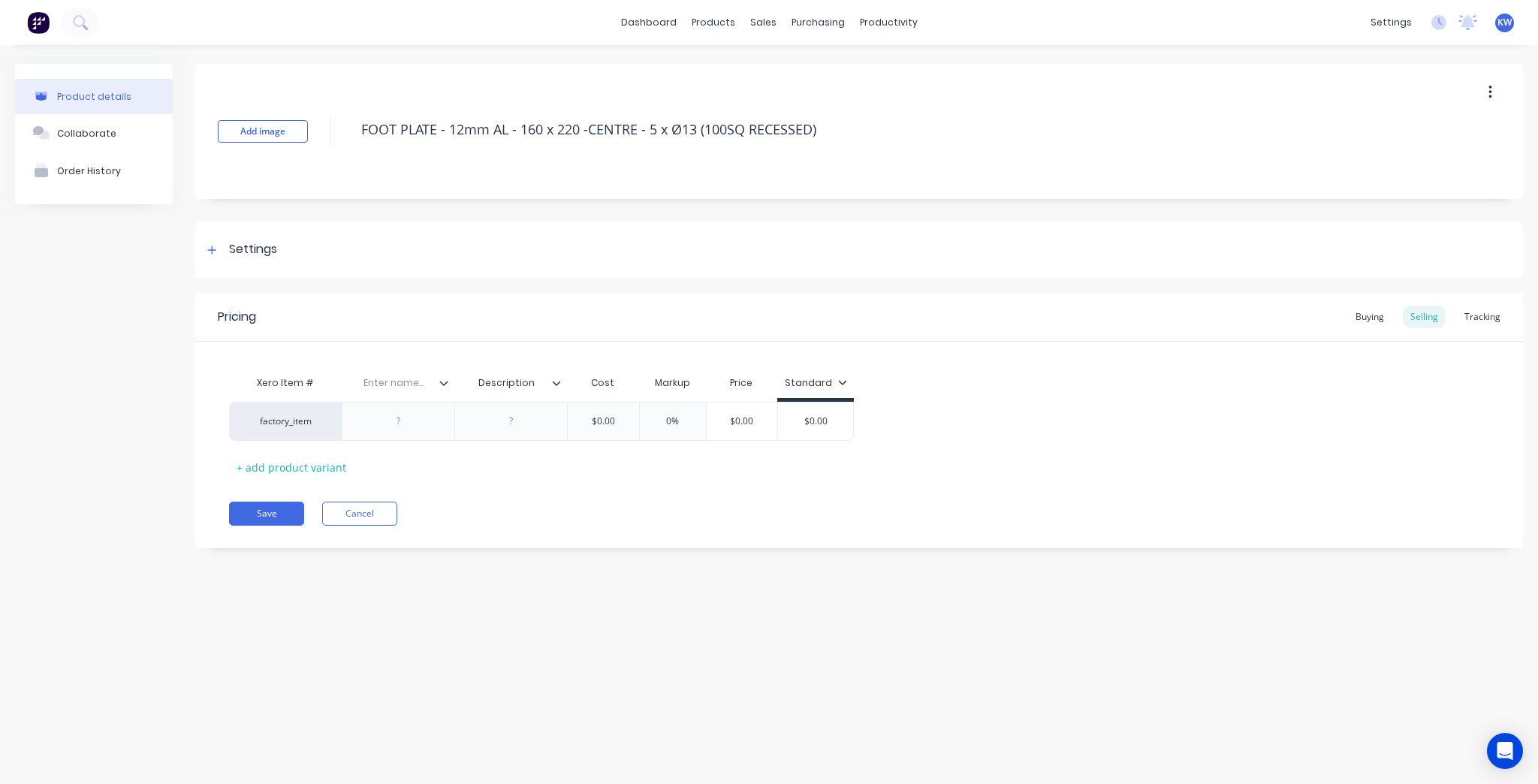
click at [390, 388] on input "text" at bounding box center [393, 383] width 103 height 13
type input "Product Code"
click at [428, 431] on div at bounding box center [398, 421] width 113 height 39
type textarea "x"
click at [401, 420] on div at bounding box center [399, 421] width 75 height 20
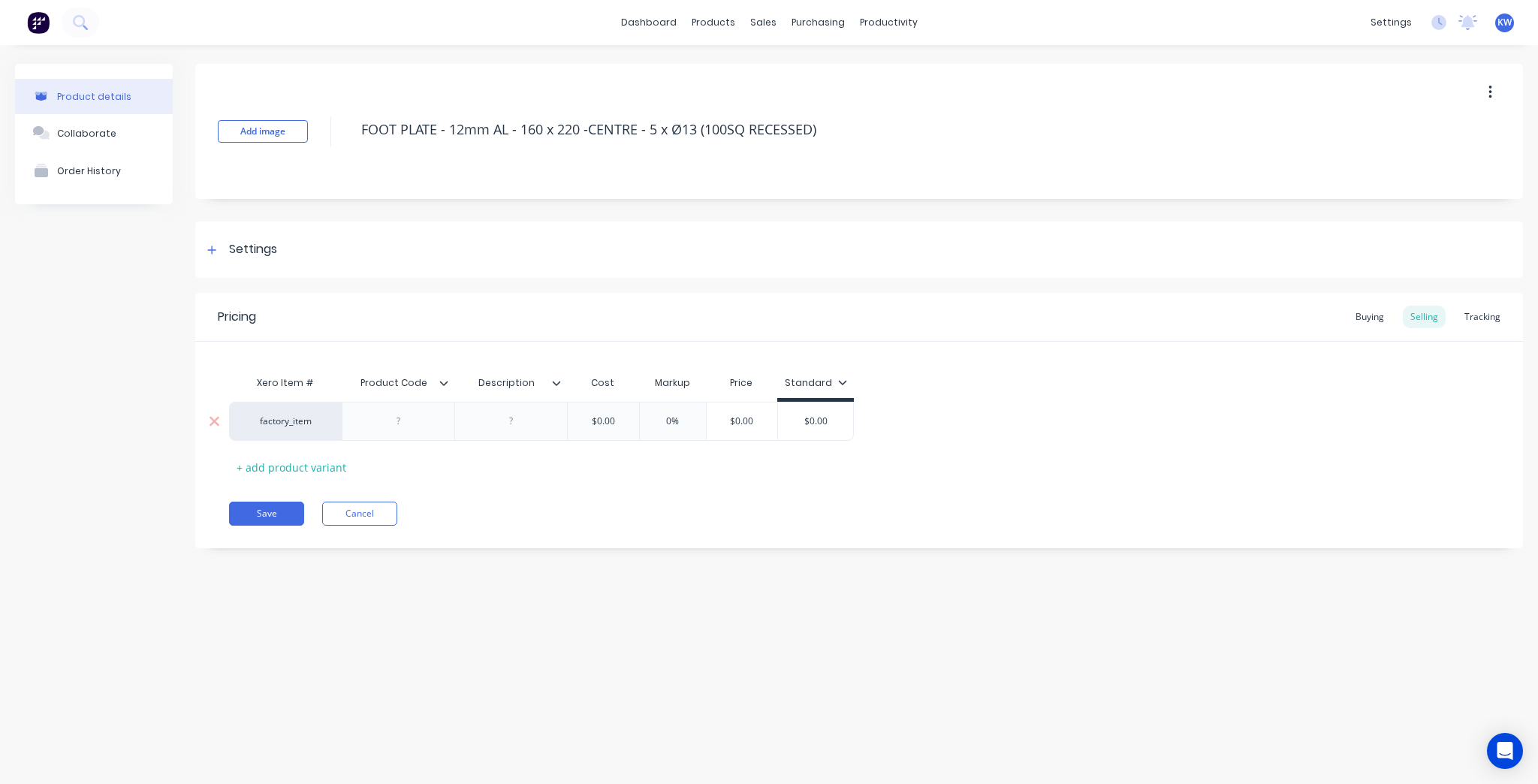
click at [401, 420] on div at bounding box center [399, 421] width 75 height 20
paste div
drag, startPoint x: 427, startPoint y: 428, endPoint x: 394, endPoint y: 432, distance: 33.2
click at [394, 432] on div "043-0009" at bounding box center [398, 421] width 113 height 39
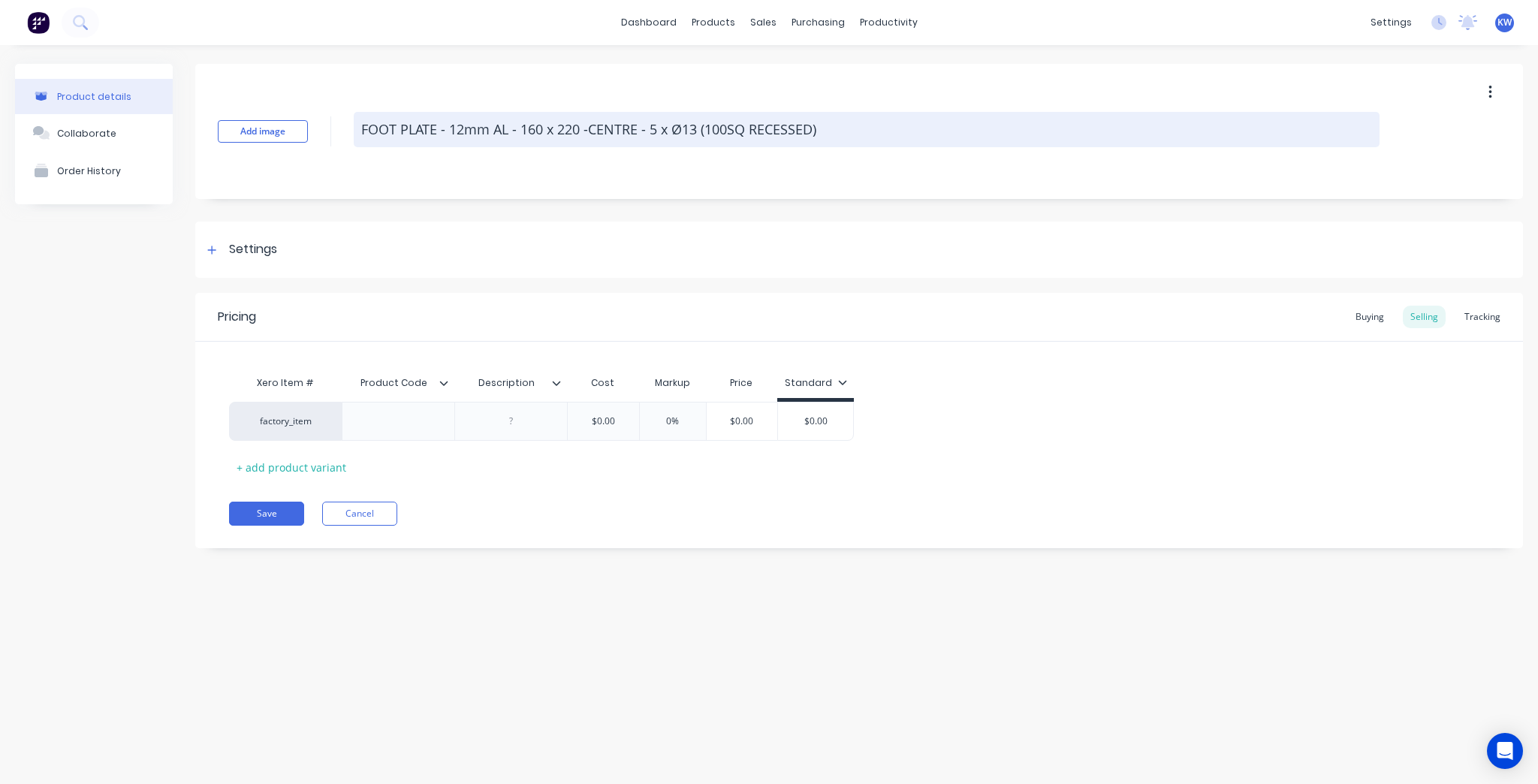
click at [831, 129] on textarea "FOOT PLATE - 12mm AL - 160 x 220 -CENTRE - 5 x Ø13 (100SQ RECESSED)" at bounding box center [867, 129] width 1026 height 36
type textarea "x"
type textarea "FOOT PLATE - 12mm AL - 160 x 220 -CENTRE - 5 x Ø13 (100SQ RECESSED)"
type textarea "x"
type textarea "FOOT PLATE - 12mm AL - 160 x 220 -CENTRE - 5 x Ø13 (100SQ RECESSED) ("
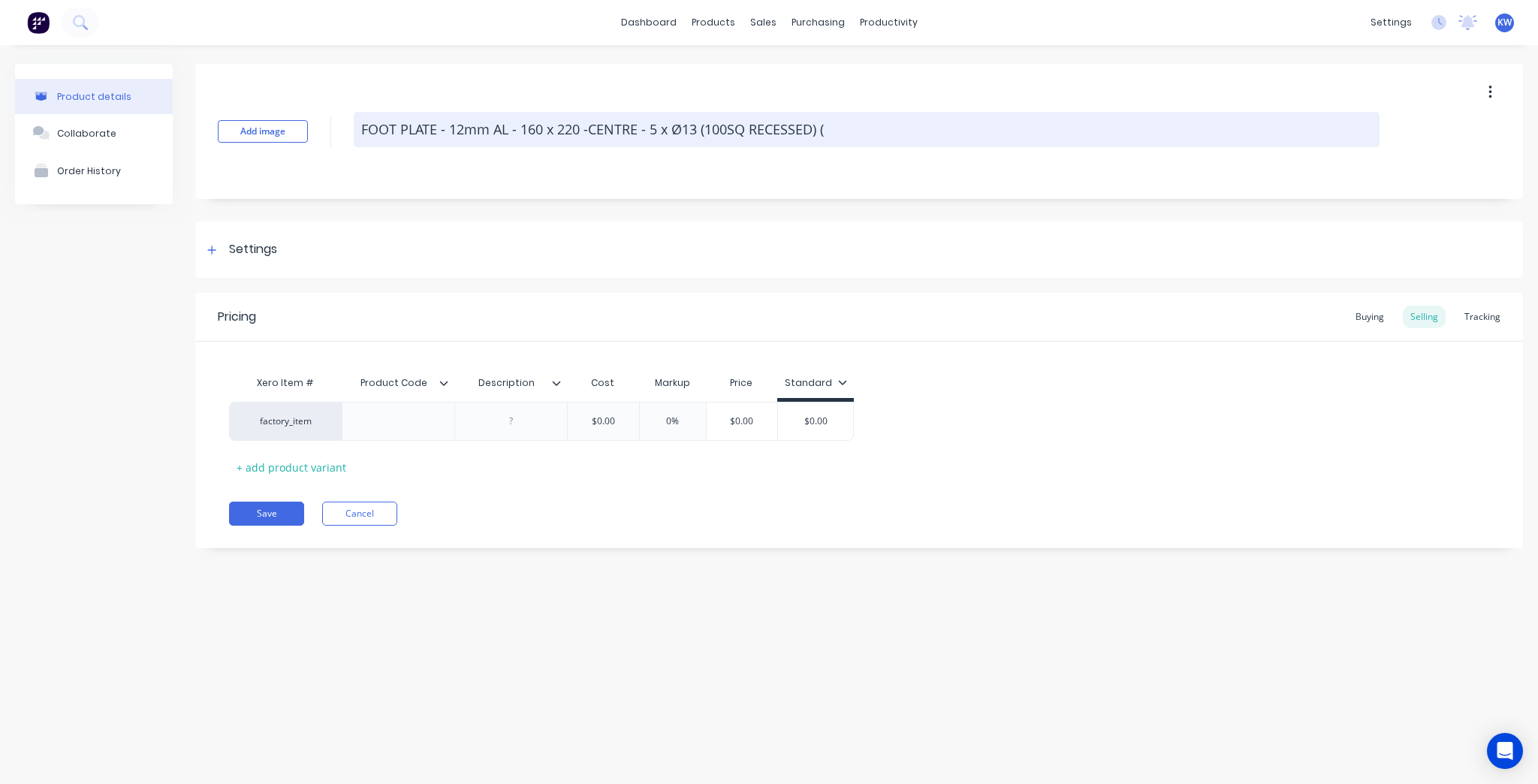
paste textarea "043-0009"
type textarea "x"
type textarea "FOOT PLATE - 12mm AL - 160 x 220 -CENTRE - 5 x Ø13 (100SQ RECESSED) (043-0009"
type textarea "x"
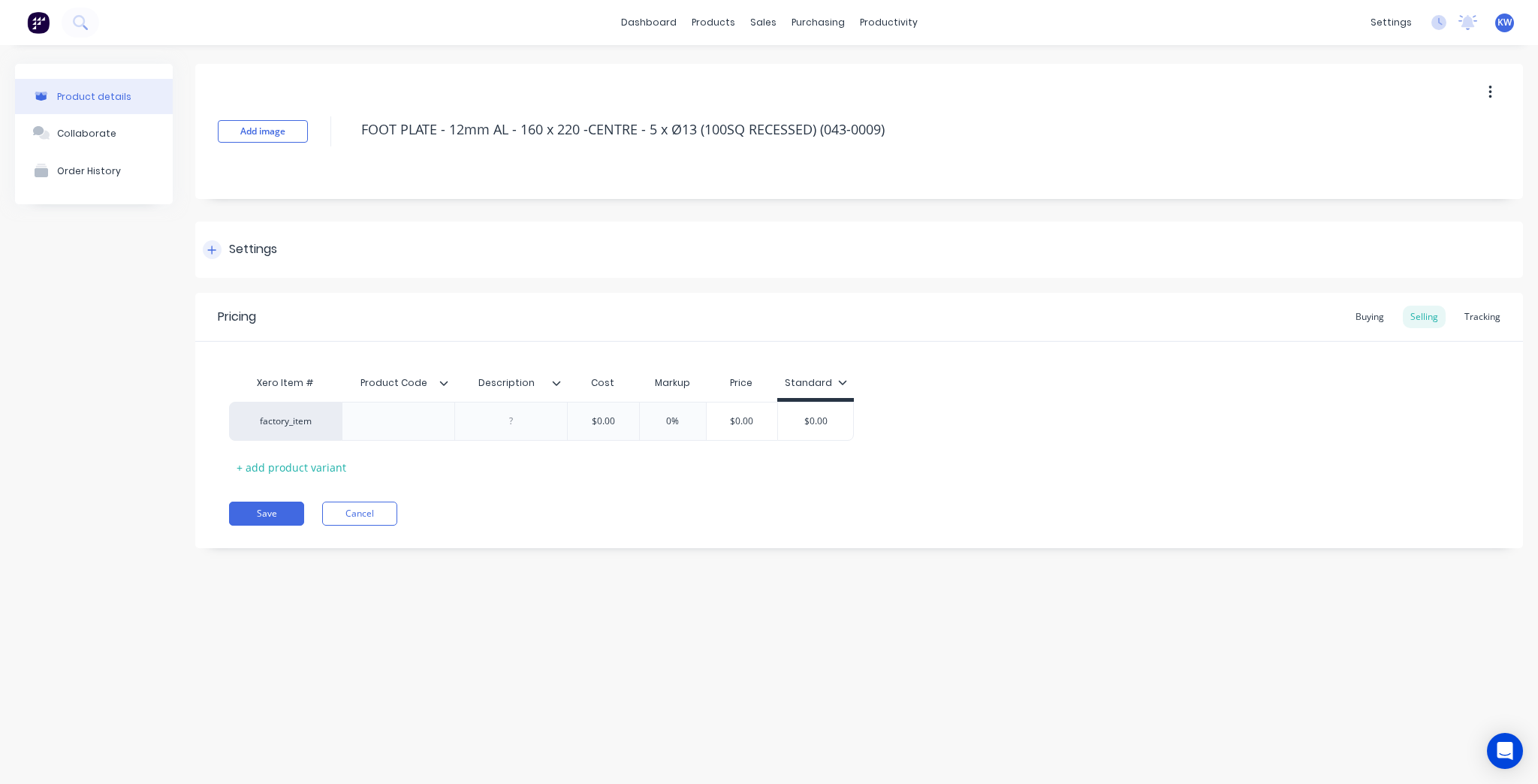
type textarea "FOOT PLATE - 12mm AL - 160 x 220 -CENTRE - 5 x Ø13 (100SQ RECESSED) (043-0009)"
type textarea "x"
type textarea "FOOT PLATE - 12mm AL - 160 x 220 -CENTRE - 5 x Ø13 (100SQ RECESSED) (043-0009)"
click at [700, 232] on div "Settings" at bounding box center [859, 249] width 1328 height 56
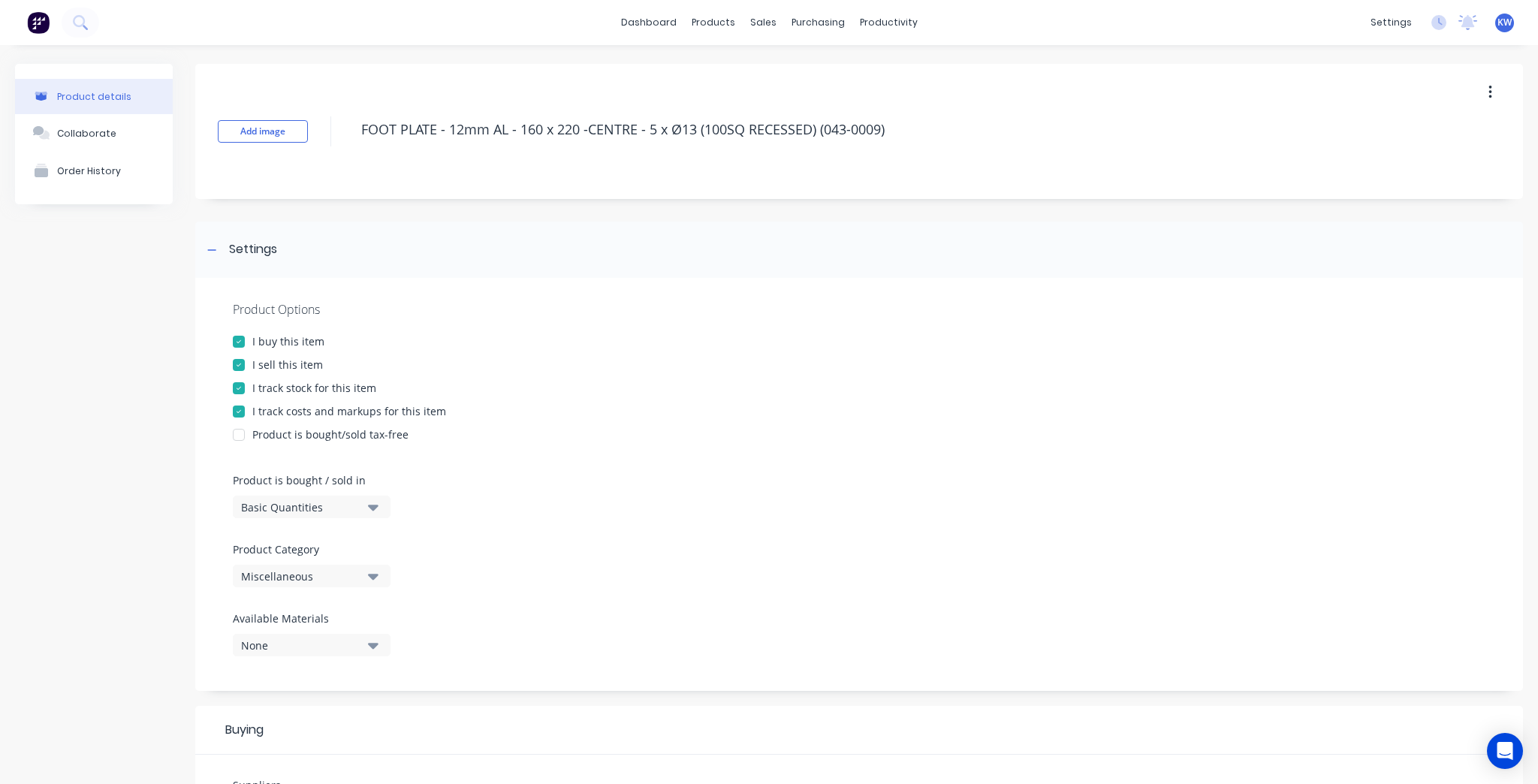
scroll to position [420, 0]
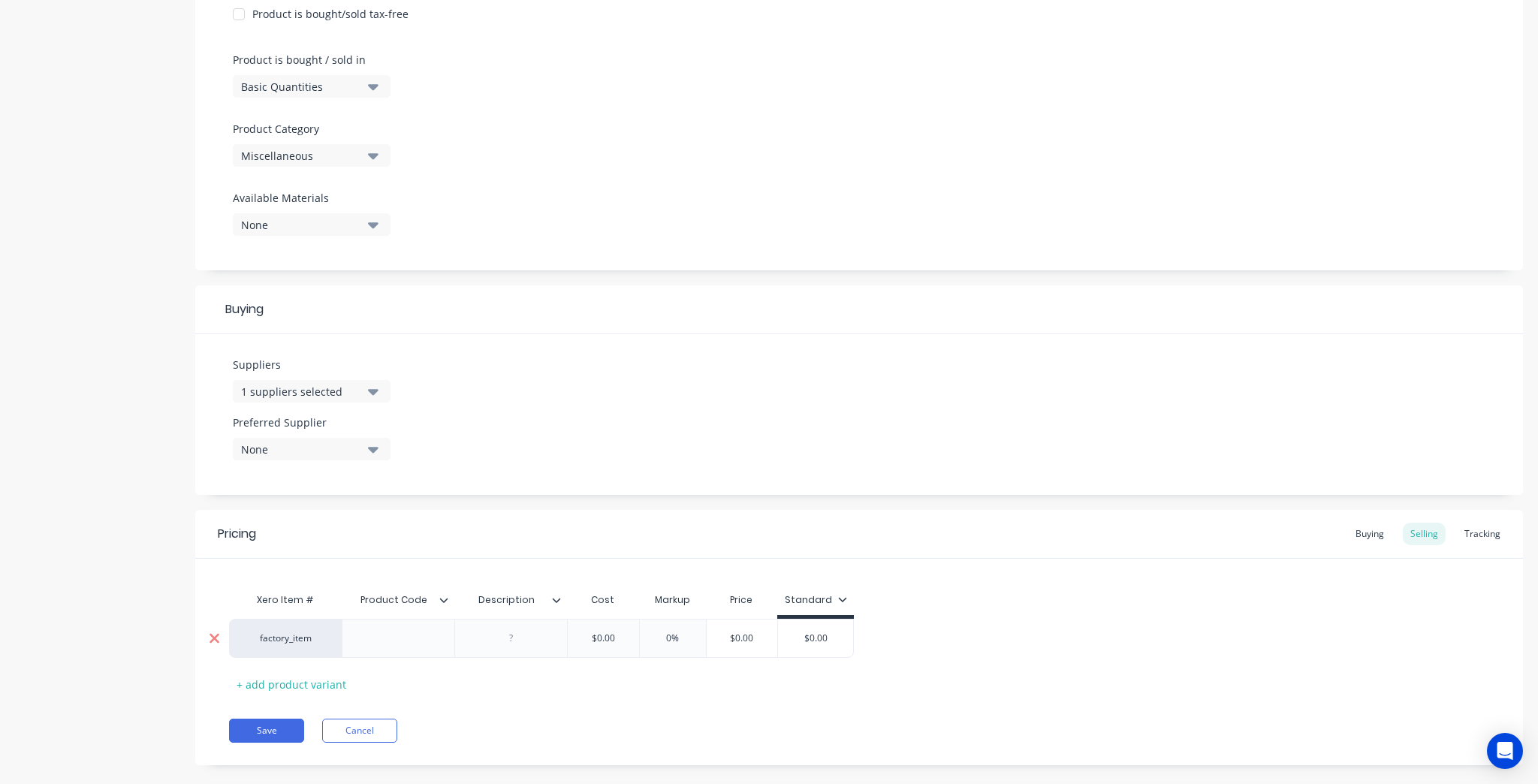
click at [219, 640] on div at bounding box center [214, 639] width 38 height 38
click at [200, 638] on div at bounding box center [214, 639] width 38 height 38
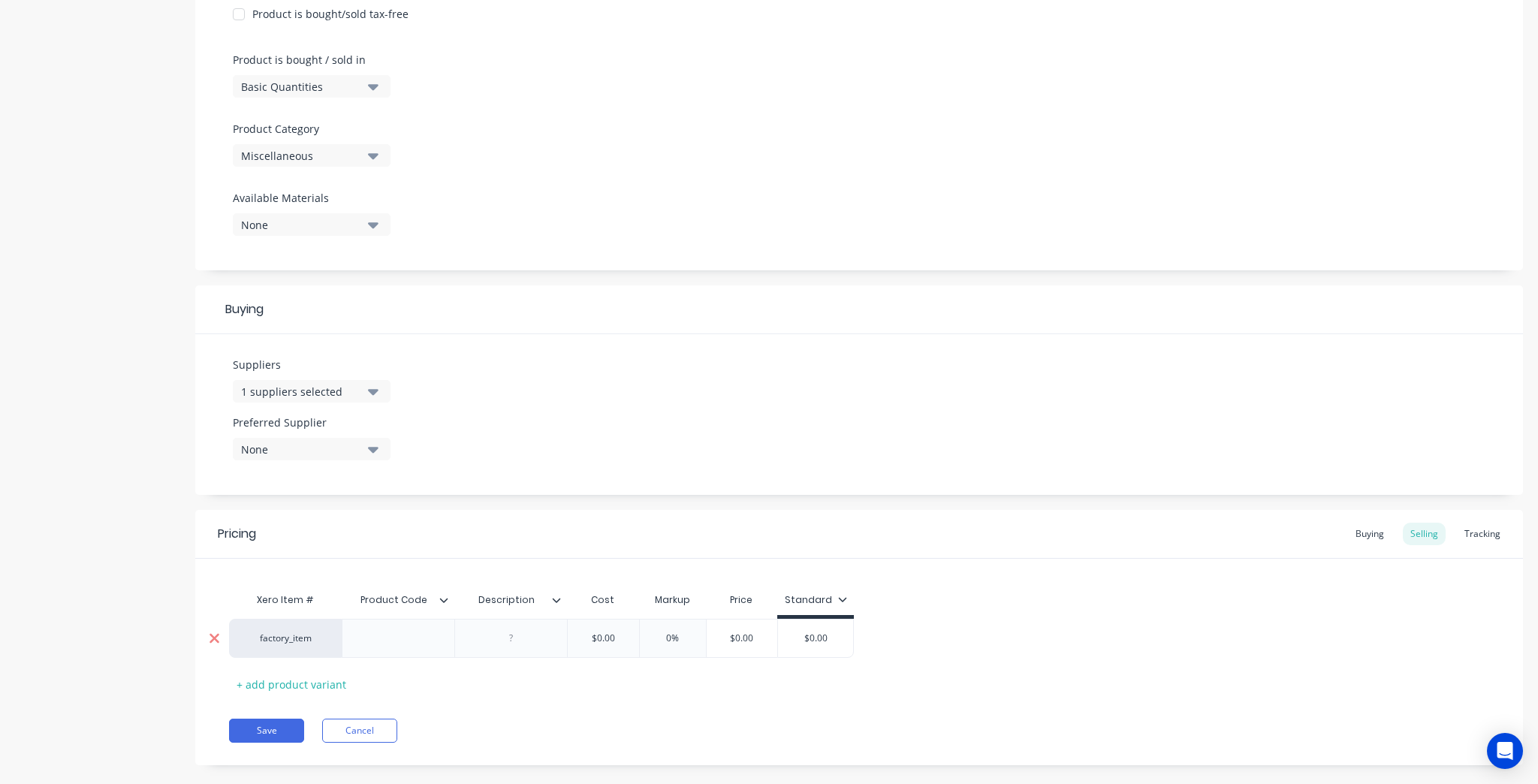
click at [200, 638] on div at bounding box center [214, 639] width 38 height 38
click at [1362, 535] on div "Buying" at bounding box center [1369, 534] width 43 height 23
click at [220, 627] on div at bounding box center [214, 635] width 38 height 38
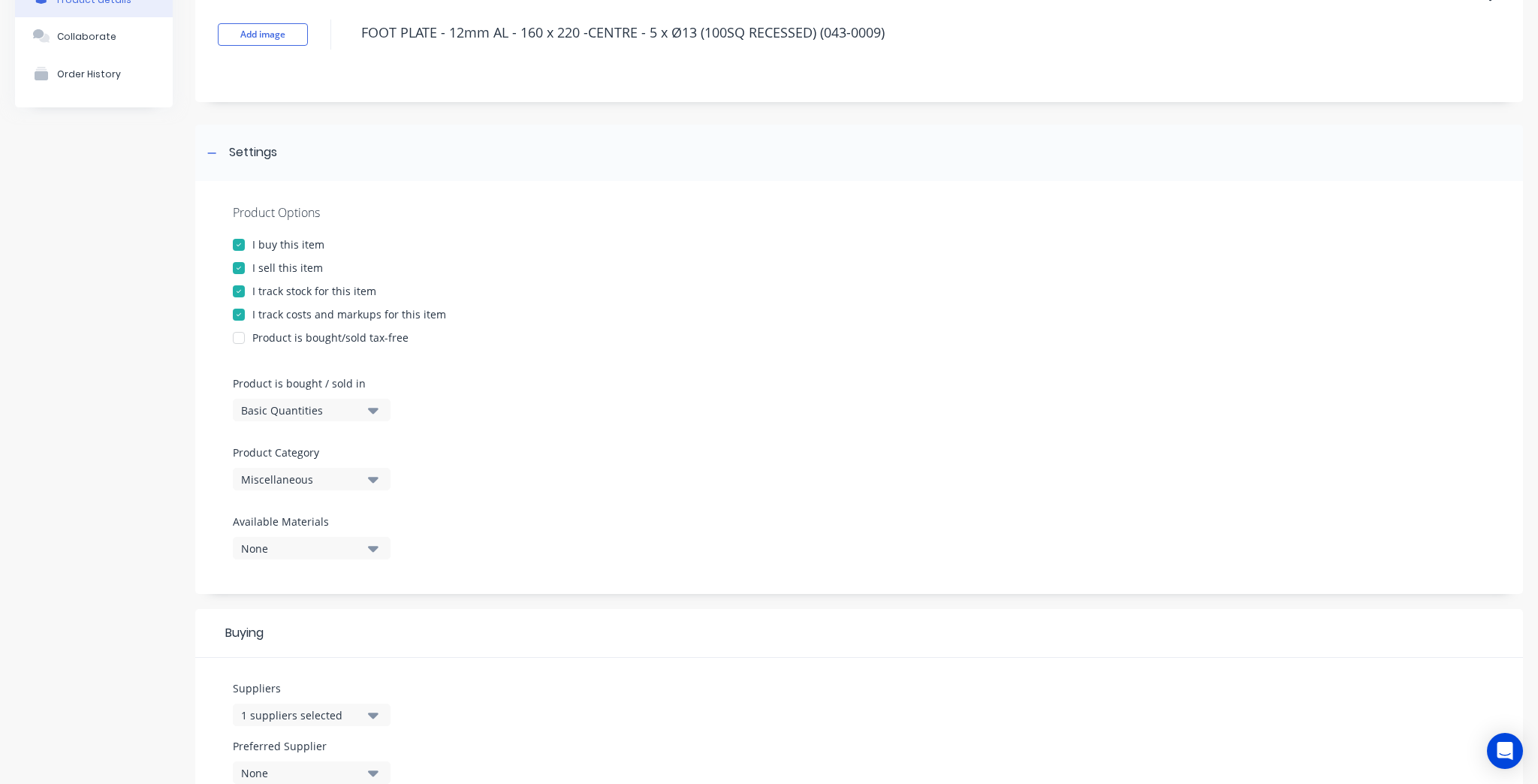
scroll to position [0, 0]
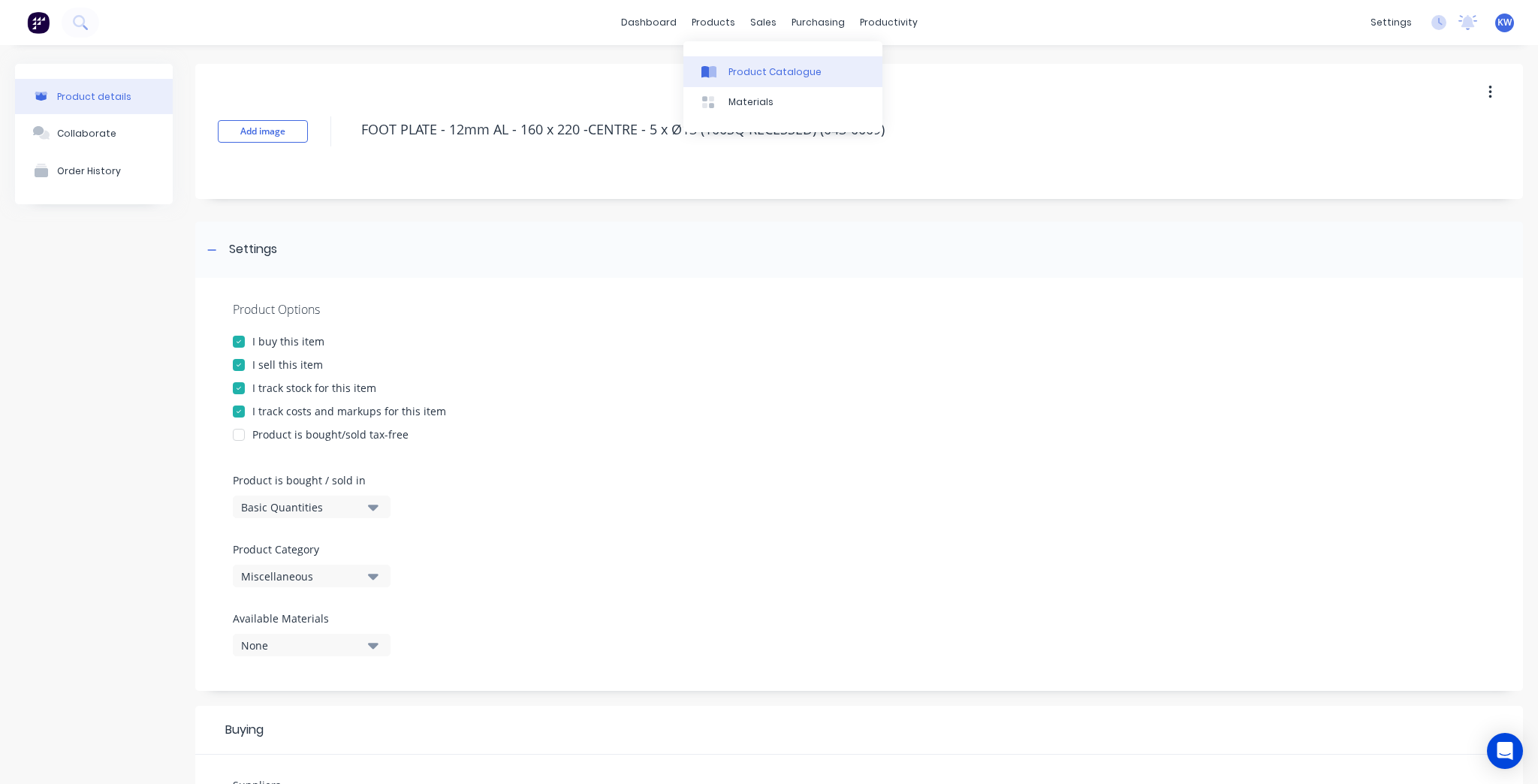
click at [722, 59] on link "Product Catalogue" at bounding box center [783, 71] width 199 height 30
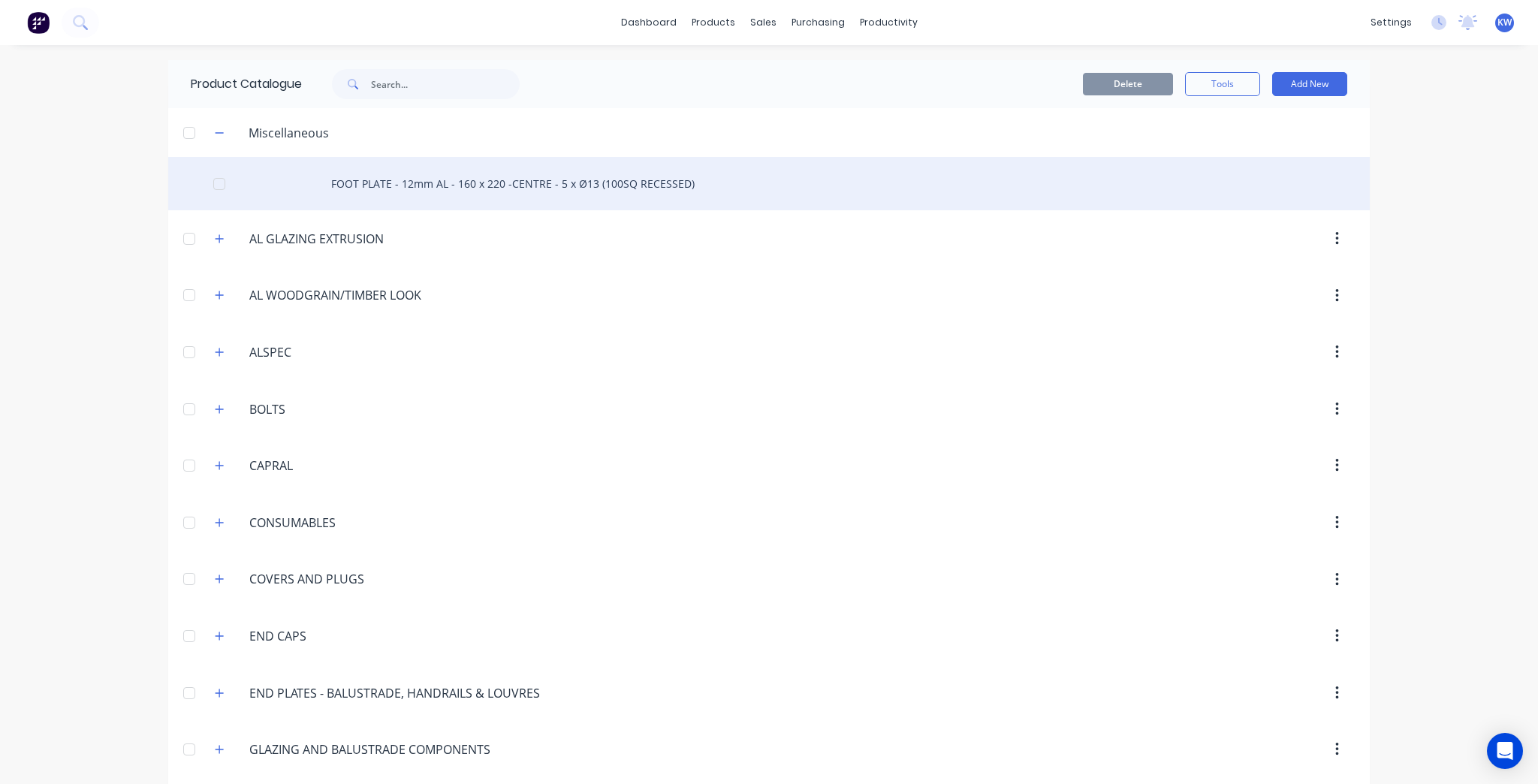
click at [663, 172] on div "FOOT PLATE - 12mm AL - 160 x 220 -CENTRE - 5 x Ø13 (100SQ RECESSED)" at bounding box center [768, 183] width 1201 height 53
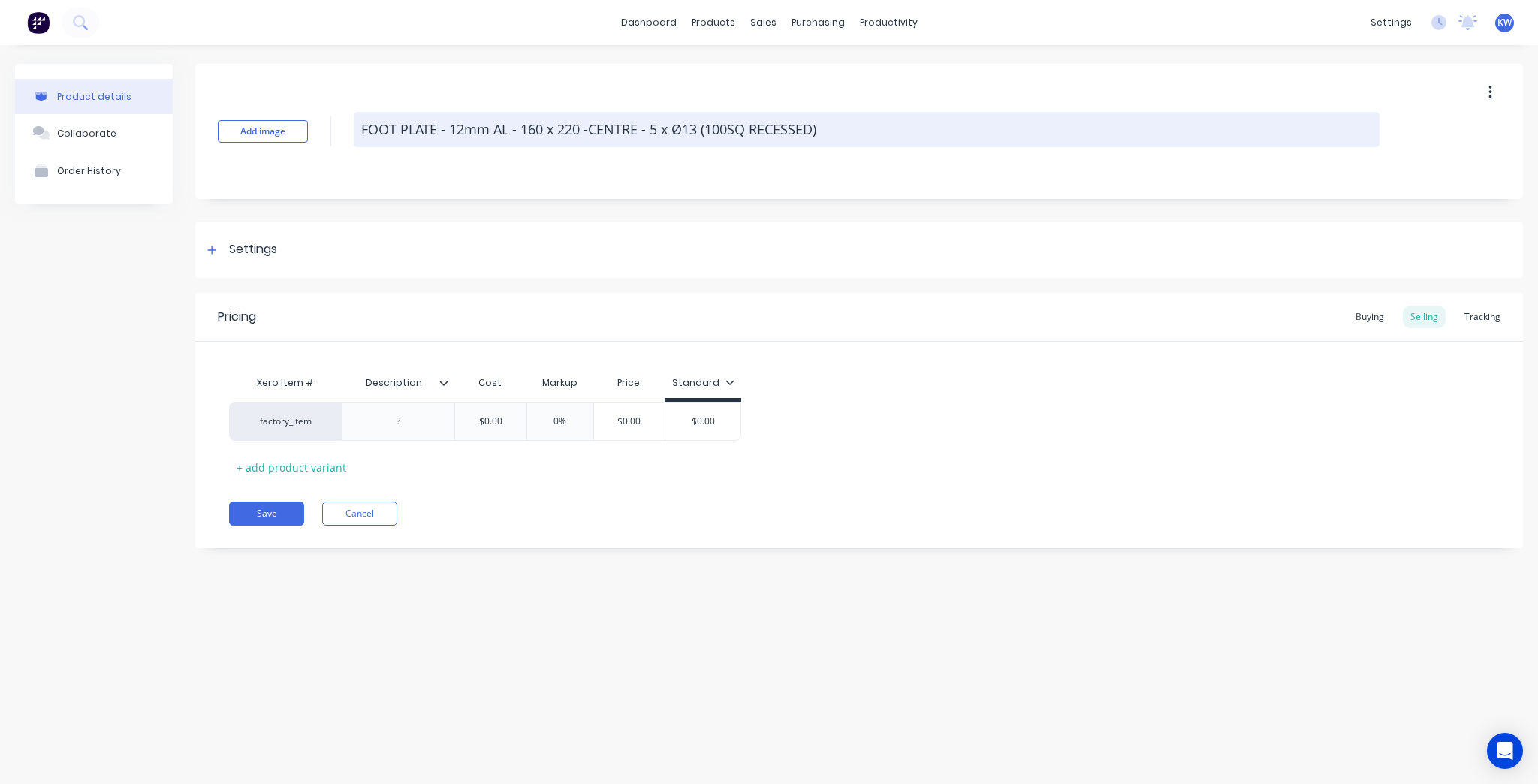
click at [792, 143] on textarea "FOOT PLATE - 12mm AL - 160 x 220 -CENTRE - 5 x Ø13 (100SQ RECESSED)" at bounding box center [867, 129] width 1026 height 36
click at [850, 132] on textarea "FOOT PLATE - 12mm AL - 160 x 220 -CENTRE - 5 x Ø13 (100SQ RECESSED)" at bounding box center [867, 129] width 1026 height 36
type textarea "x"
type textarea "FOOT PLATE - 12mm AL - 160 x 220 -CENTRE - 5 x Ø13 (100SQ RECESSED)"
type textarea "x"
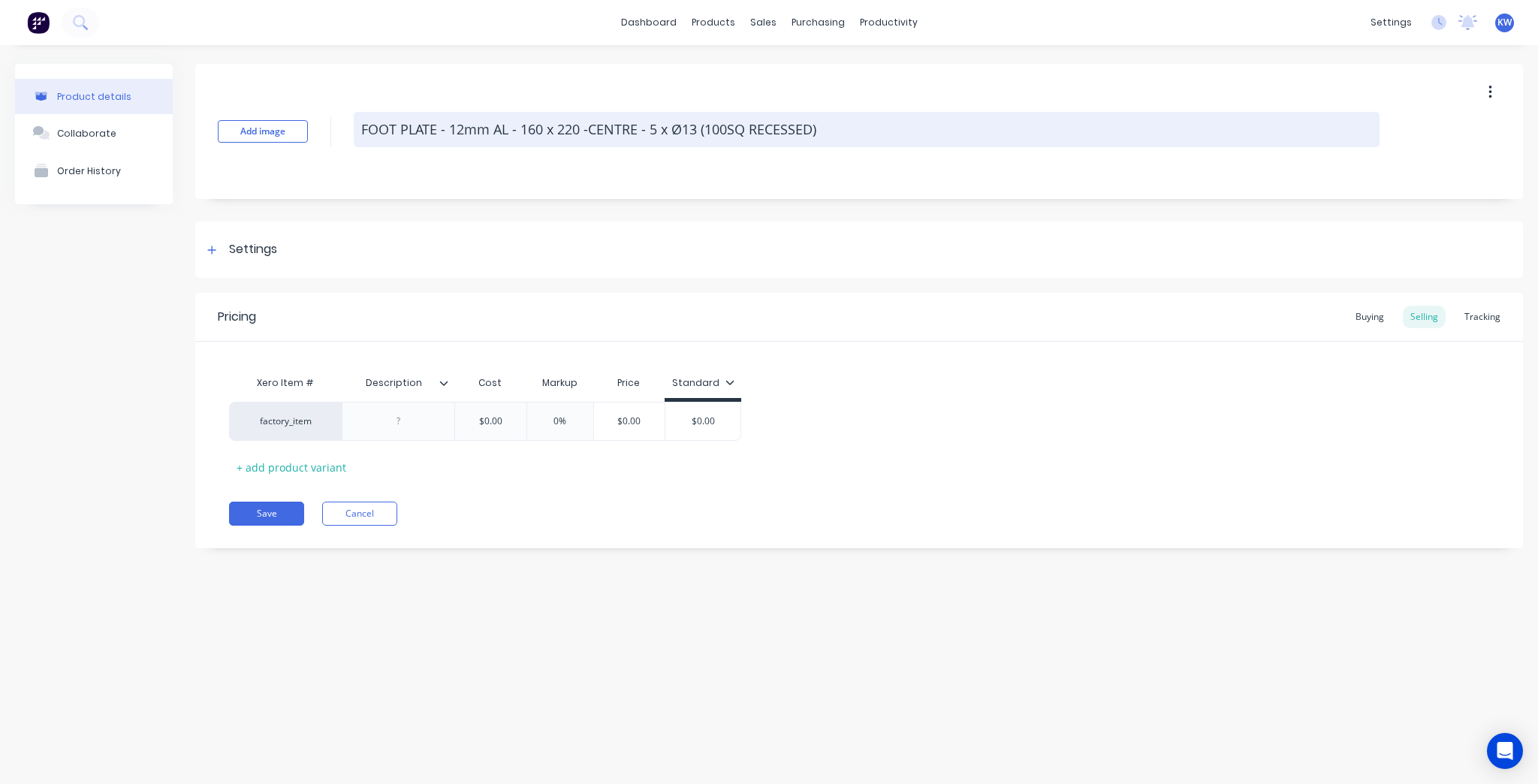
type textarea "FOOT PLATE - 12mm AL - 160 x 220 -CENTRE - 5 x Ø13 (100SQ RECESSED) ("
paste textarea "043-0009"
type textarea "x"
type textarea "FOOT PLATE - 12mm AL - 160 x 220 -CENTRE - 5 x Ø13 (100SQ RECESSED) (043-0009"
type textarea "x"
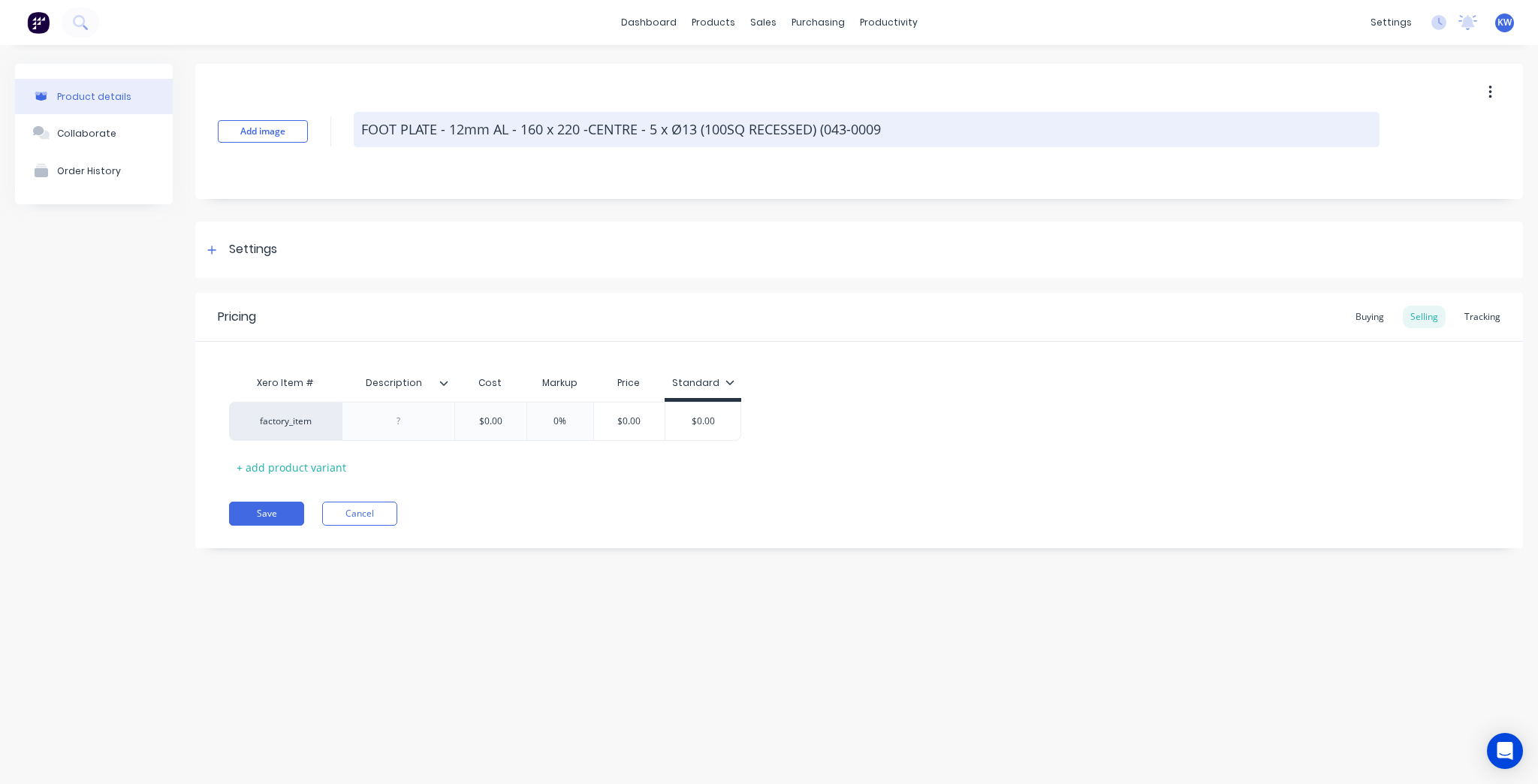
type textarea "FOOT PLATE - 12mm AL - 160 x 220 -CENTRE - 5 x Ø13 (100SQ RECESSED) (043-0009)"
type textarea "x"
type textarea "FOOT PLATE - 12mm AL - 160 x 220 -CENTRE - 5 x Ø13 (100SQ RECESSED) (043-0009)"
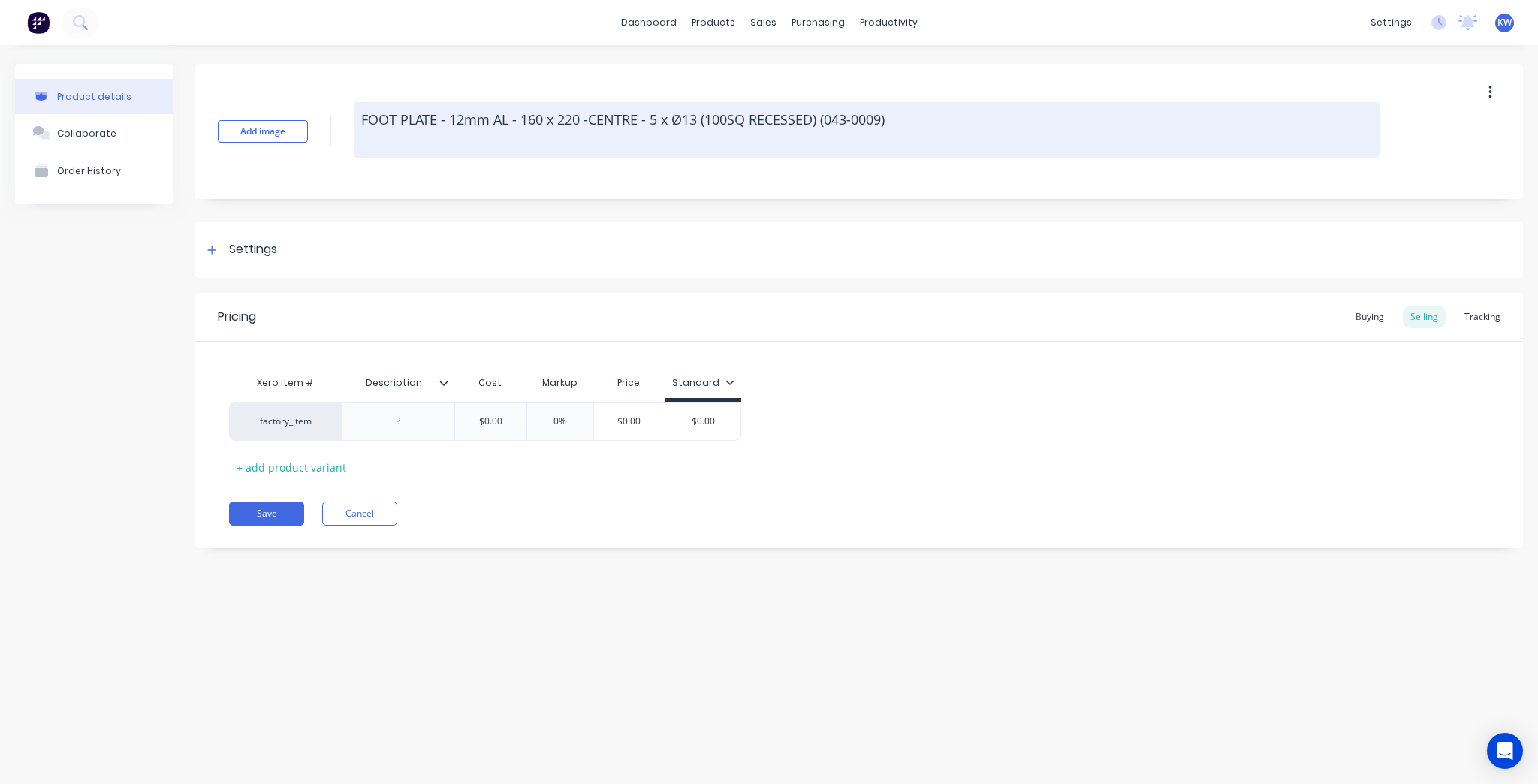
type textarea "x"
type textarea "FOOT PLATE - 12mm AL - 160 x 220 -CENTRE - 5 x Ø13 (100SQ RECESSED) (043-0009) \"
type textarea "x"
type textarea "FOOT PLATE - 12mm AL - 160 x 220 -CENTRE - 5 x Ø13 (100SQ RECESSED) (043-0009)"
type textarea "x"
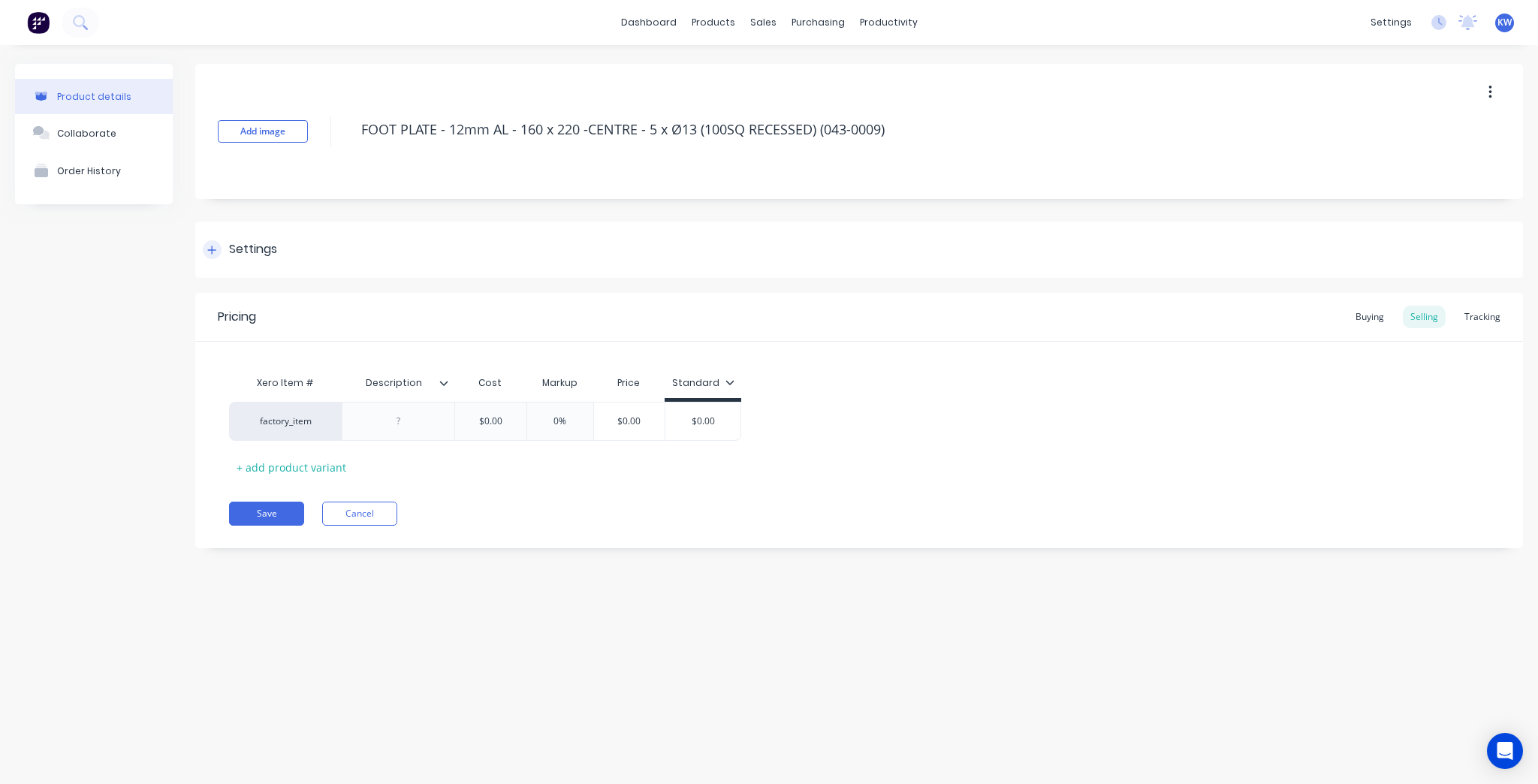
type textarea "FOOT PLATE - 12mm AL - 160 x 220 -CENTRE - 5 x Ø13 (100SQ RECESSED) (043-0009)"
type textarea "x"
type textarea "FOOT PLATE - 12mm AL - 160 x 220 -CENTRE - 5 x Ø13 (100SQ RECESSED) (043-0009)"
click at [893, 265] on div "Settings" at bounding box center [859, 249] width 1328 height 56
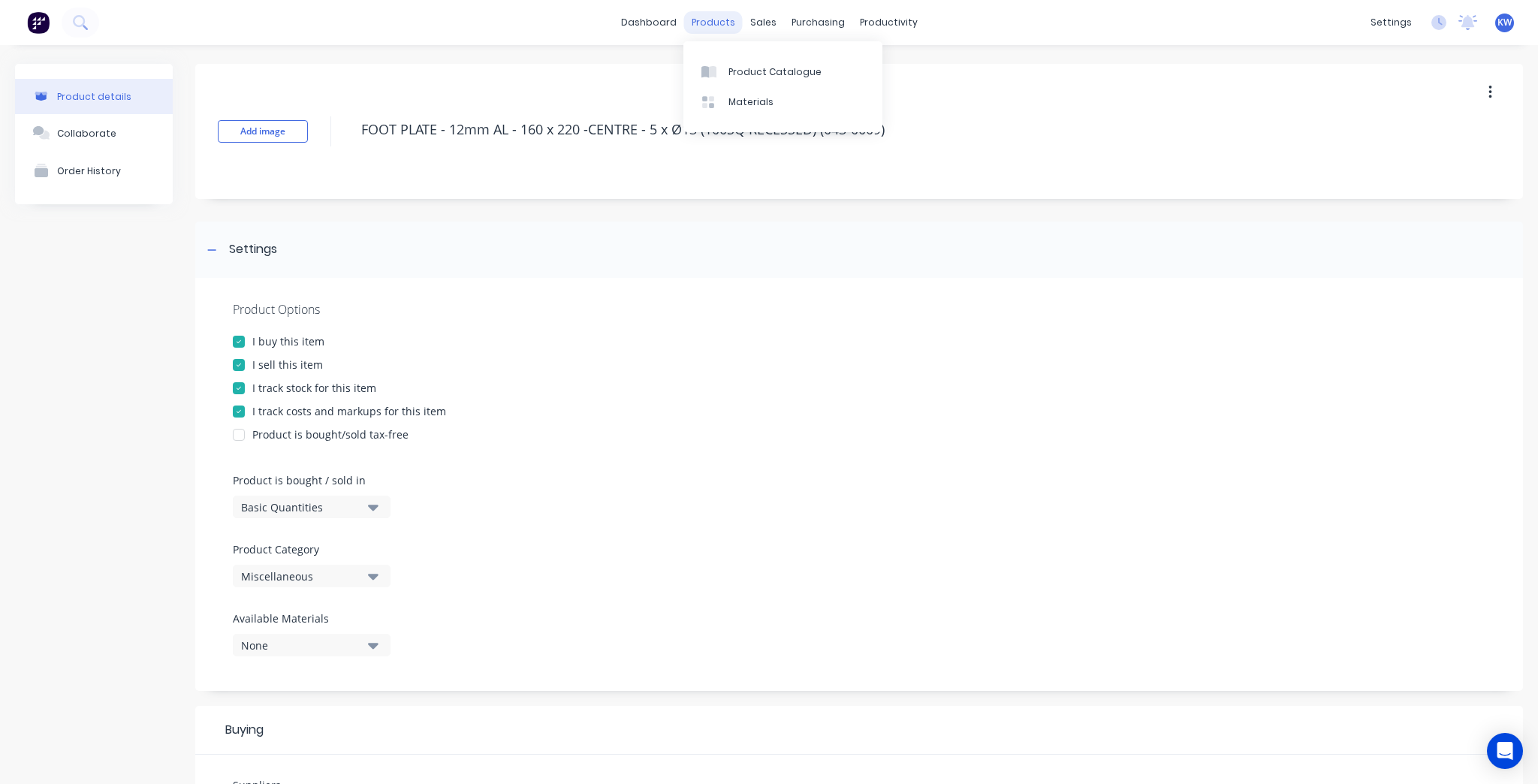
click at [729, 11] on div "products" at bounding box center [713, 23] width 58 height 23
drag, startPoint x: 765, startPoint y: 94, endPoint x: 766, endPoint y: 84, distance: 10.0
click at [765, 94] on link "Materials" at bounding box center [783, 102] width 199 height 30
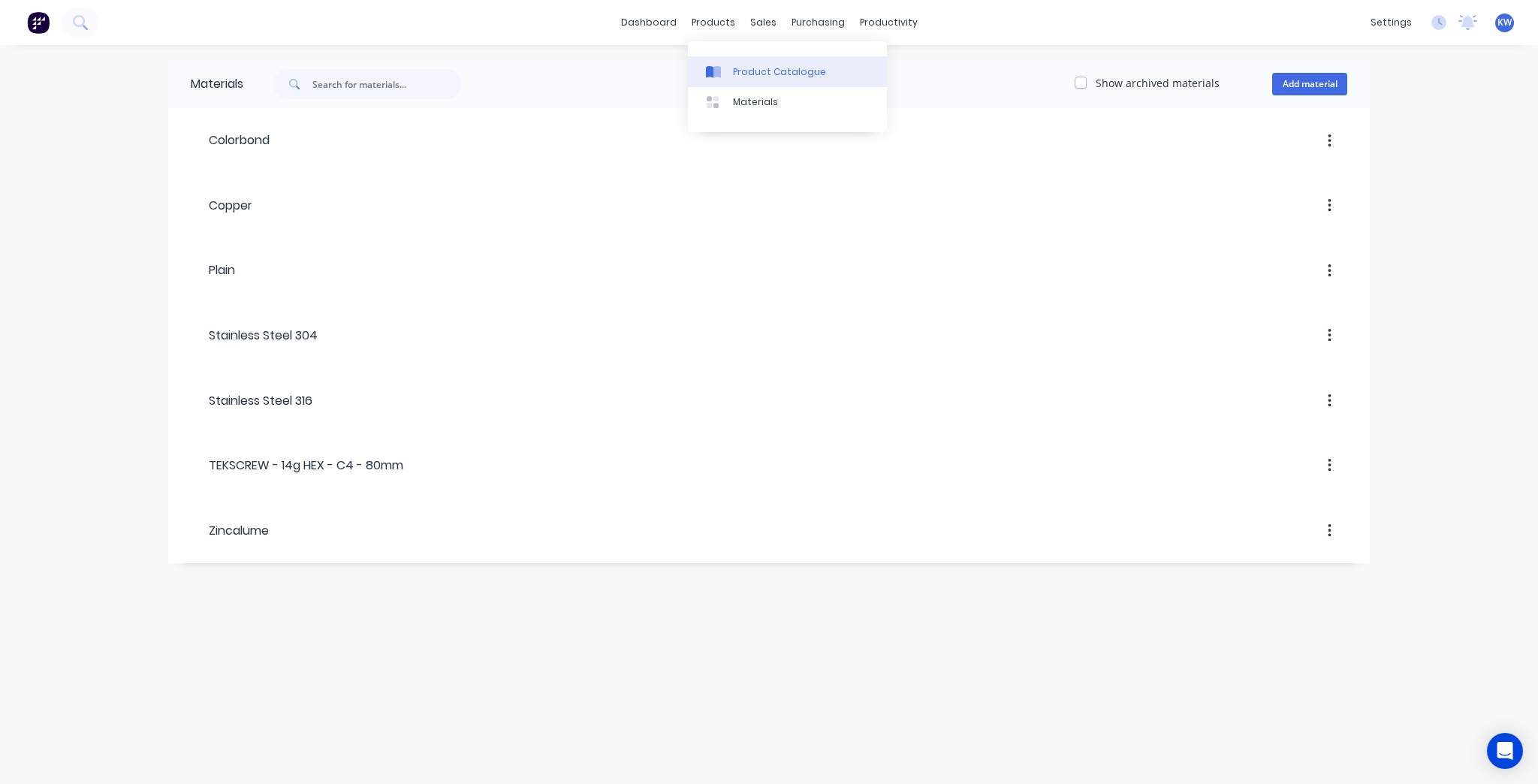
click at [743, 68] on div "Product Catalogue" at bounding box center [778, 72] width 93 height 13
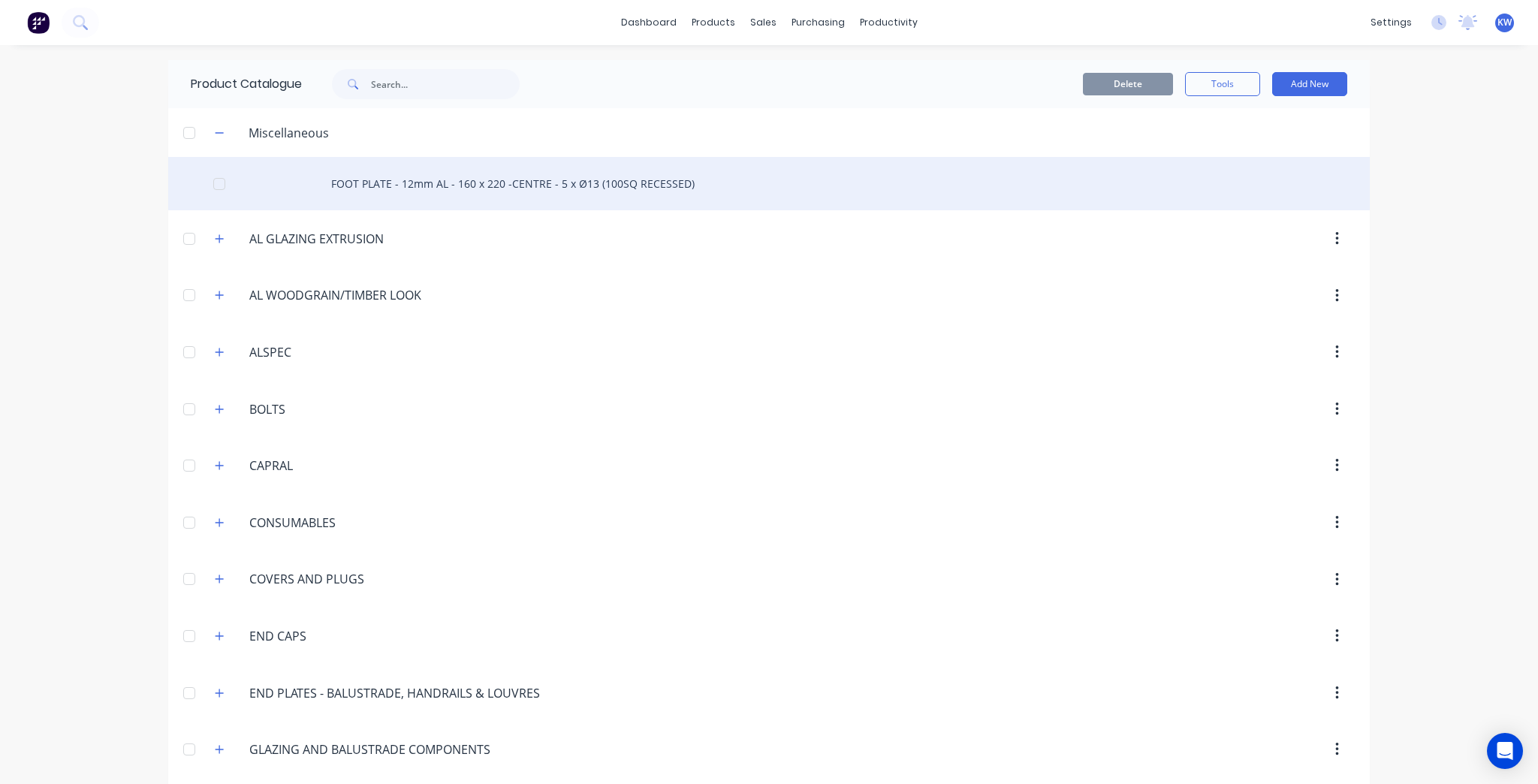
click at [424, 181] on div "FOOT PLATE - 12mm AL - 160 x 220 -CENTRE - 5 x Ø13 (100SQ RECESSED)" at bounding box center [768, 183] width 1201 height 53
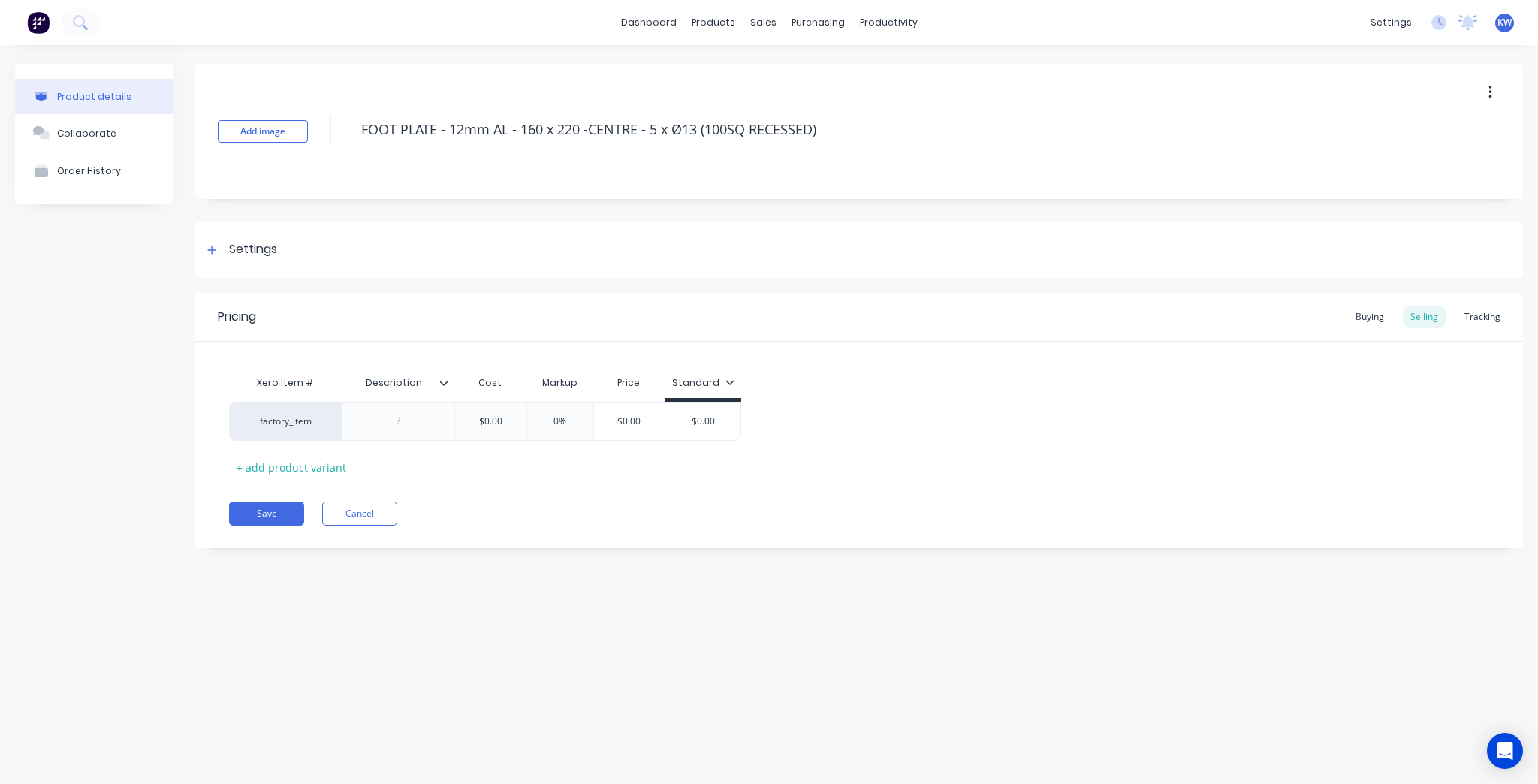
click at [1482, 92] on button "button" at bounding box center [1490, 92] width 36 height 27
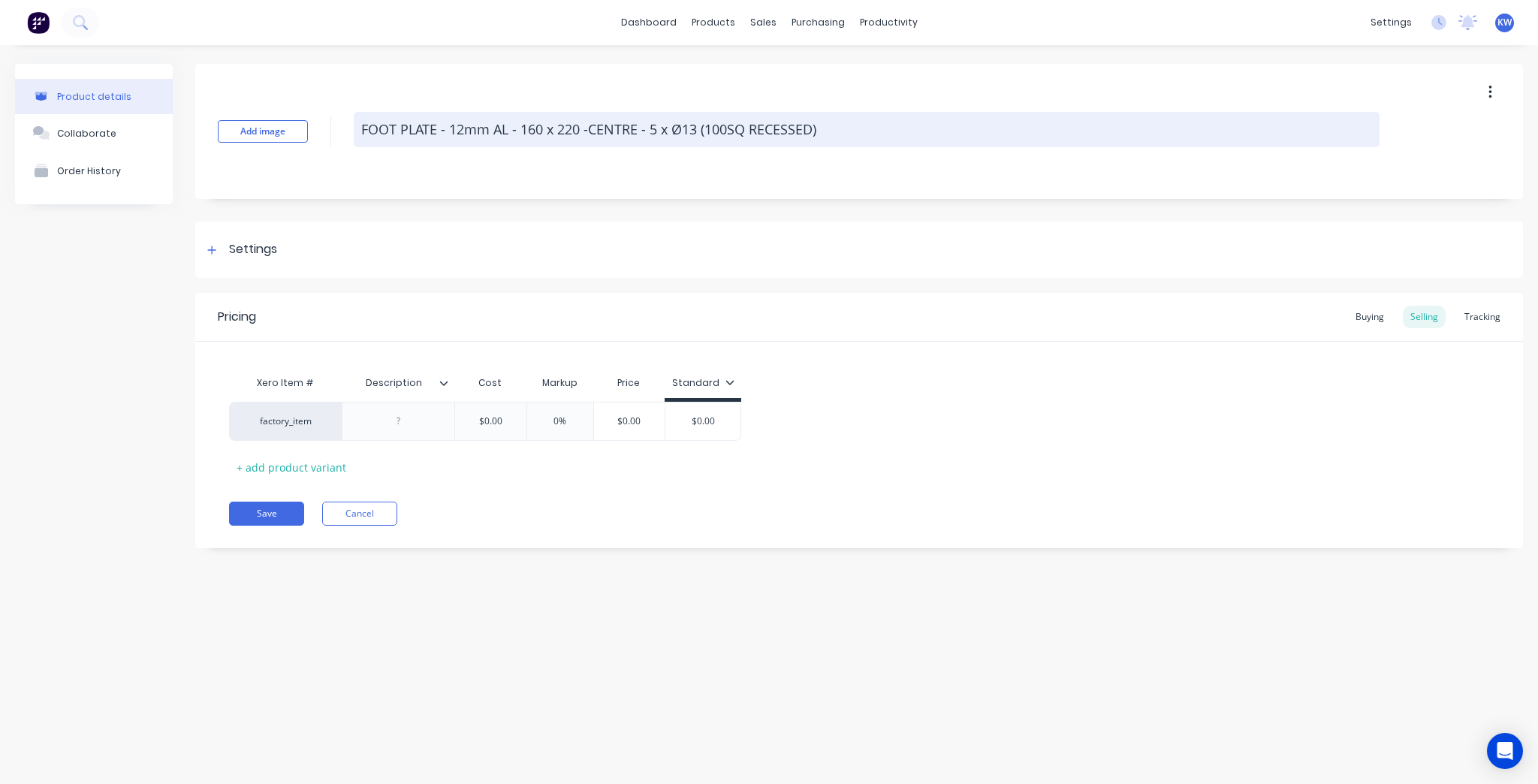
click at [997, 123] on textarea "FOOT PLATE - 12mm AL - 160 x 220 -CENTRE - 5 x Ø13 (100SQ RECESSED)" at bounding box center [867, 129] width 1026 height 36
type textarea "x"
type textarea "FOOT PLATE - 12mm AL - 160 x 220 -CENTRE - 5 x Ø13 (100SQ RECESSED)"
paste textarea "043-0009"
type textarea "x"
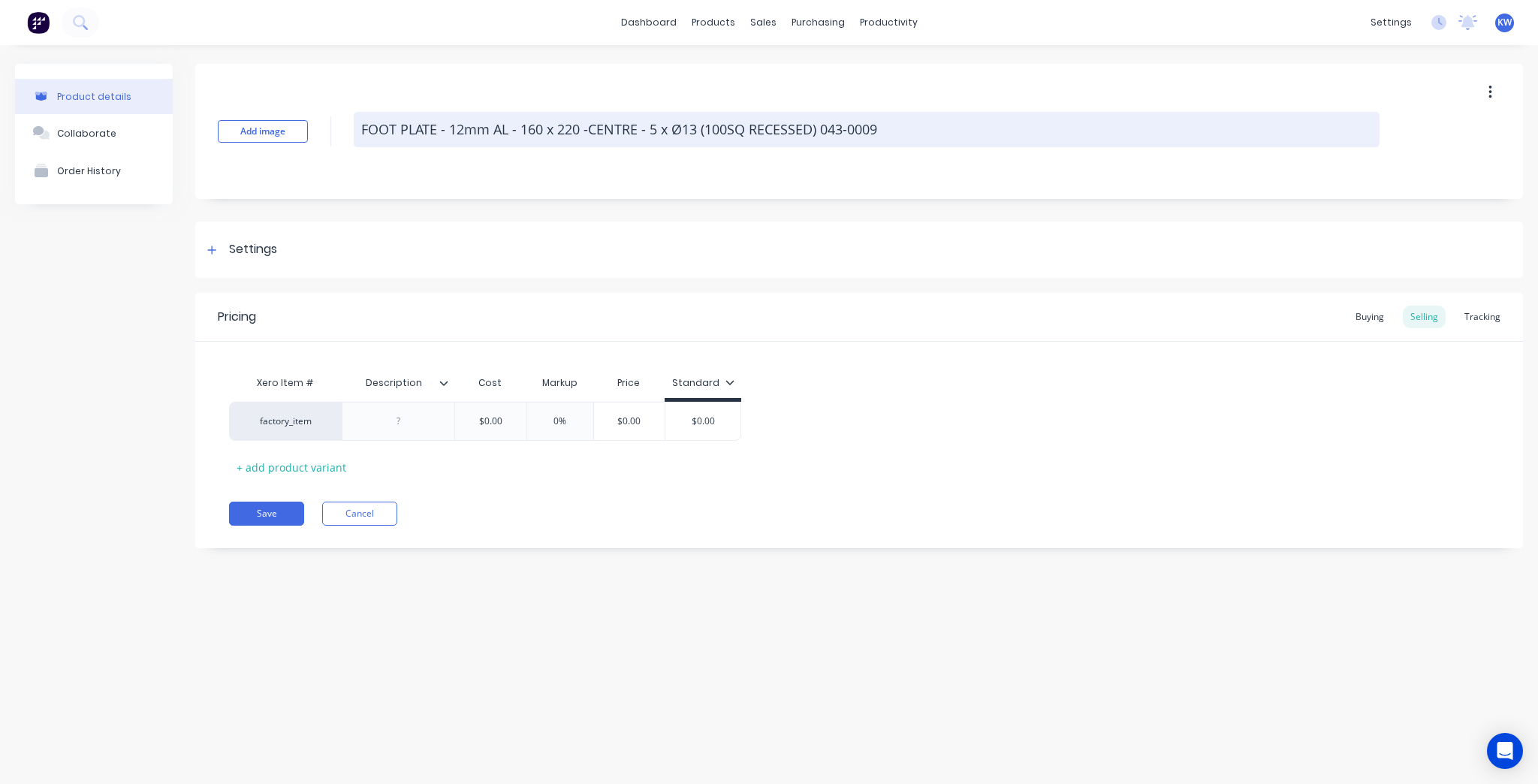
click at [923, 134] on textarea "FOOT PLATE - 12mm AL - 160 x 220 -CENTRE - 5 x Ø13 (100SQ RECESSED) 043-0009" at bounding box center [867, 129] width 1026 height 36
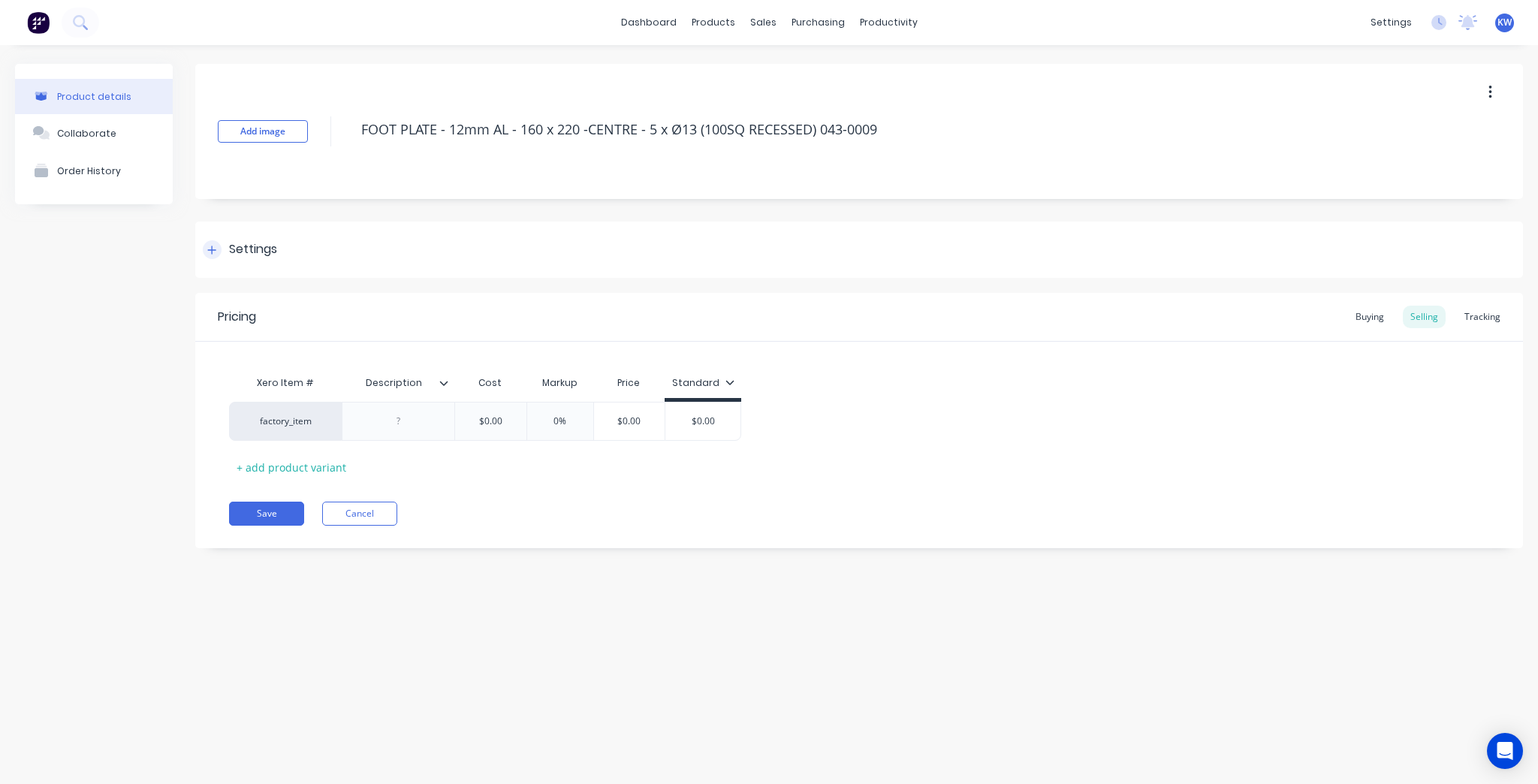
type textarea "FOOT PLATE - 12mm AL - 160 x 220 -CENTRE - 5 x Ø13 (100SQ RECESSED) 043-0009"
type textarea "x"
type textarea "FOOT PLATE - 12mm AL - 160 x 220 -CENTRE - 5 x Ø13 (100SQ RECESSED) 043-0009"
click at [1135, 227] on div "Settings" at bounding box center [859, 249] width 1328 height 56
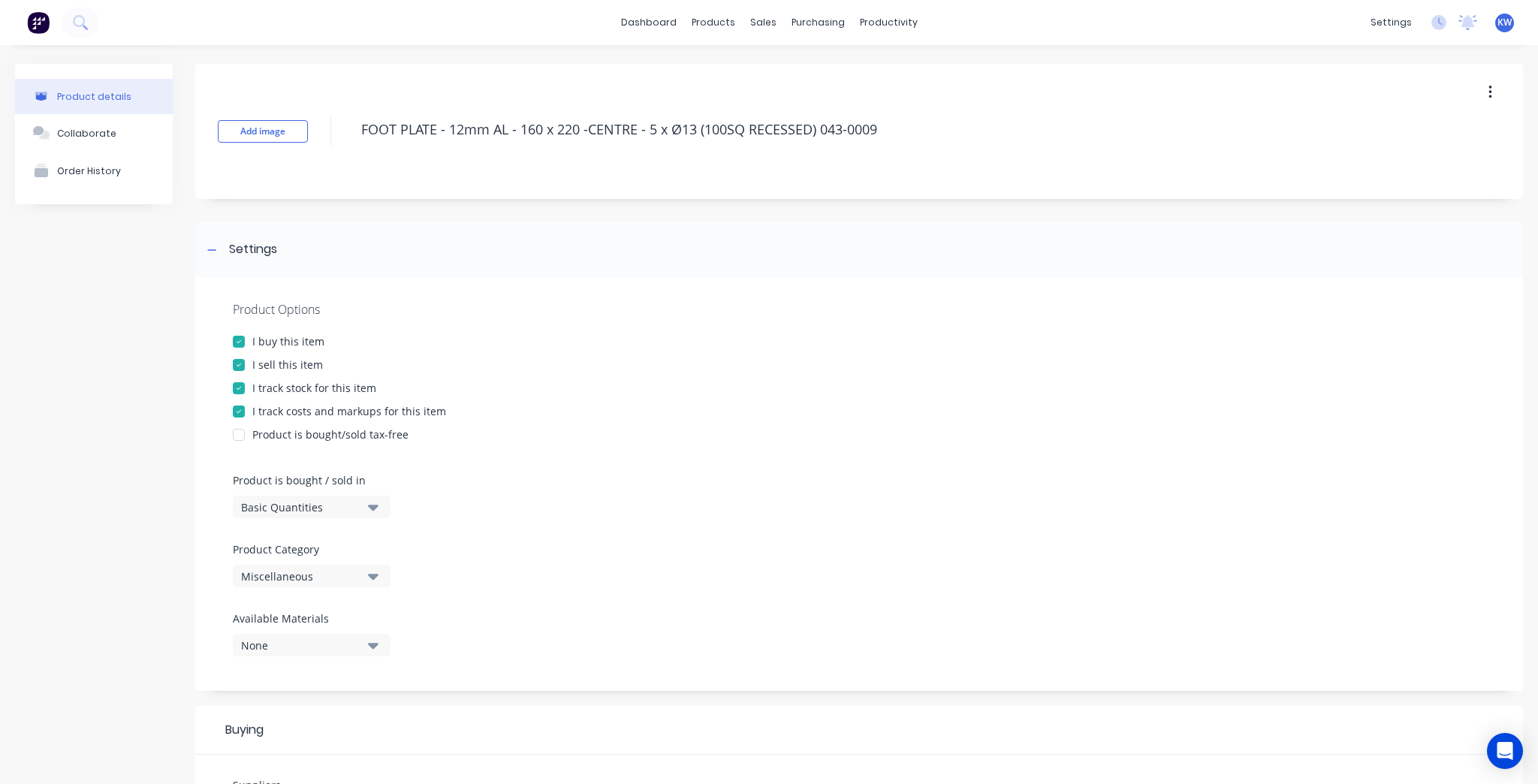
click at [1052, 202] on div "Add image FOOT PLATE - 12mm AL - 160 x 220 -CENTRE - 5 x Ø13 (100SQ RECESSED) 0…" at bounding box center [859, 636] width 1328 height 1144
click at [121, 123] on button "Collaborate" at bounding box center [94, 133] width 158 height 38
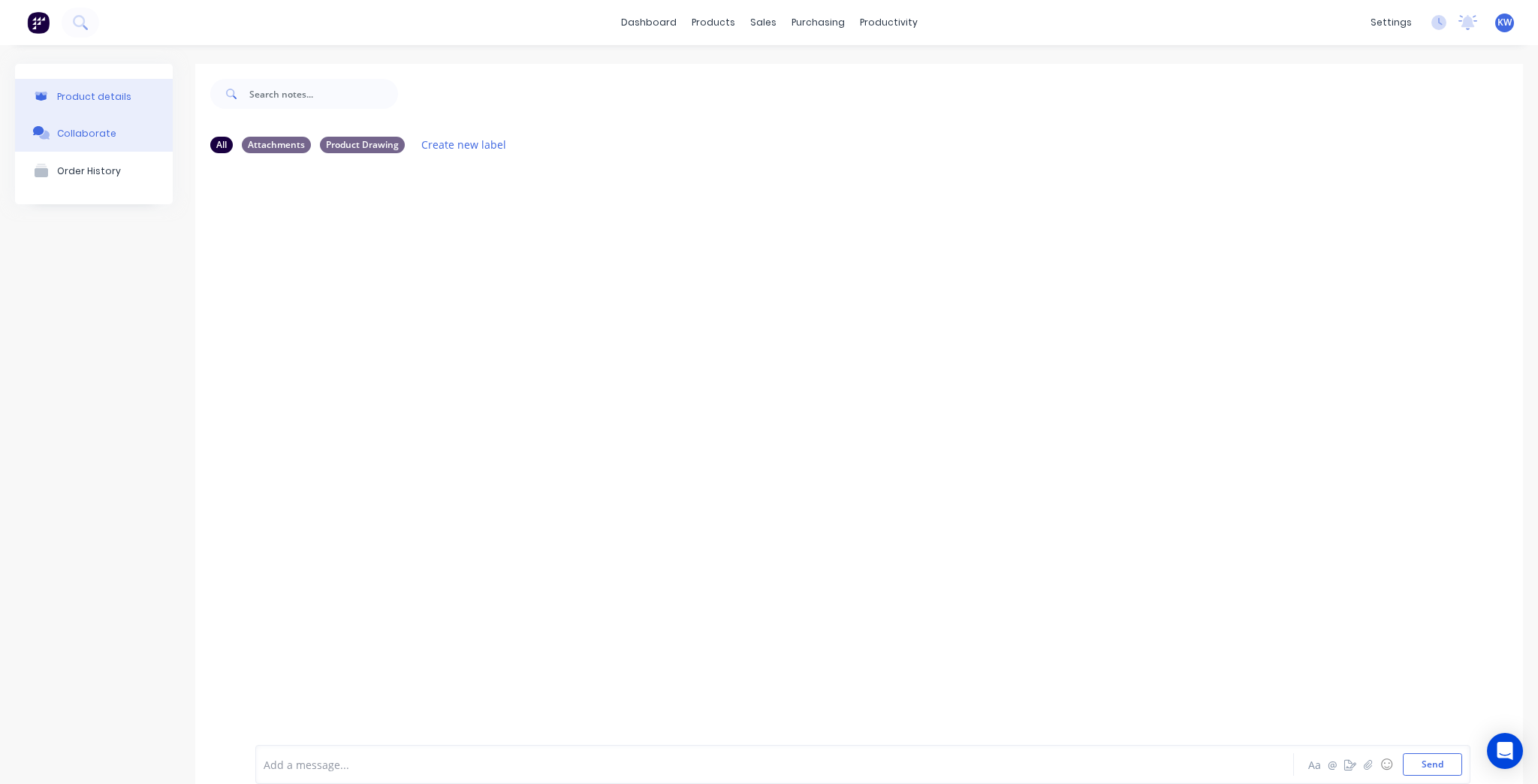
click at [118, 106] on button "Product details" at bounding box center [94, 97] width 158 height 36
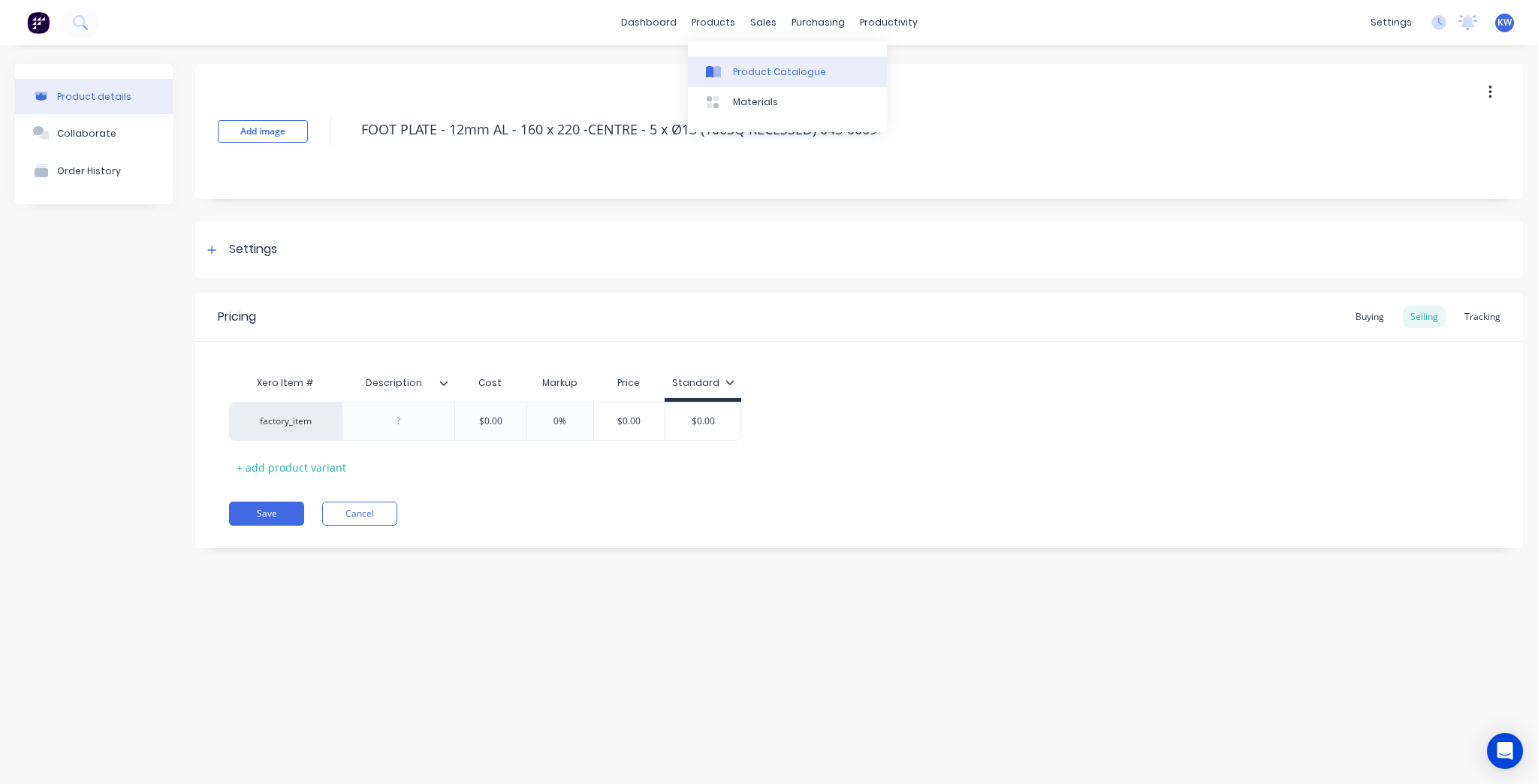
click at [770, 80] on link "Product Catalogue" at bounding box center [787, 71] width 199 height 30
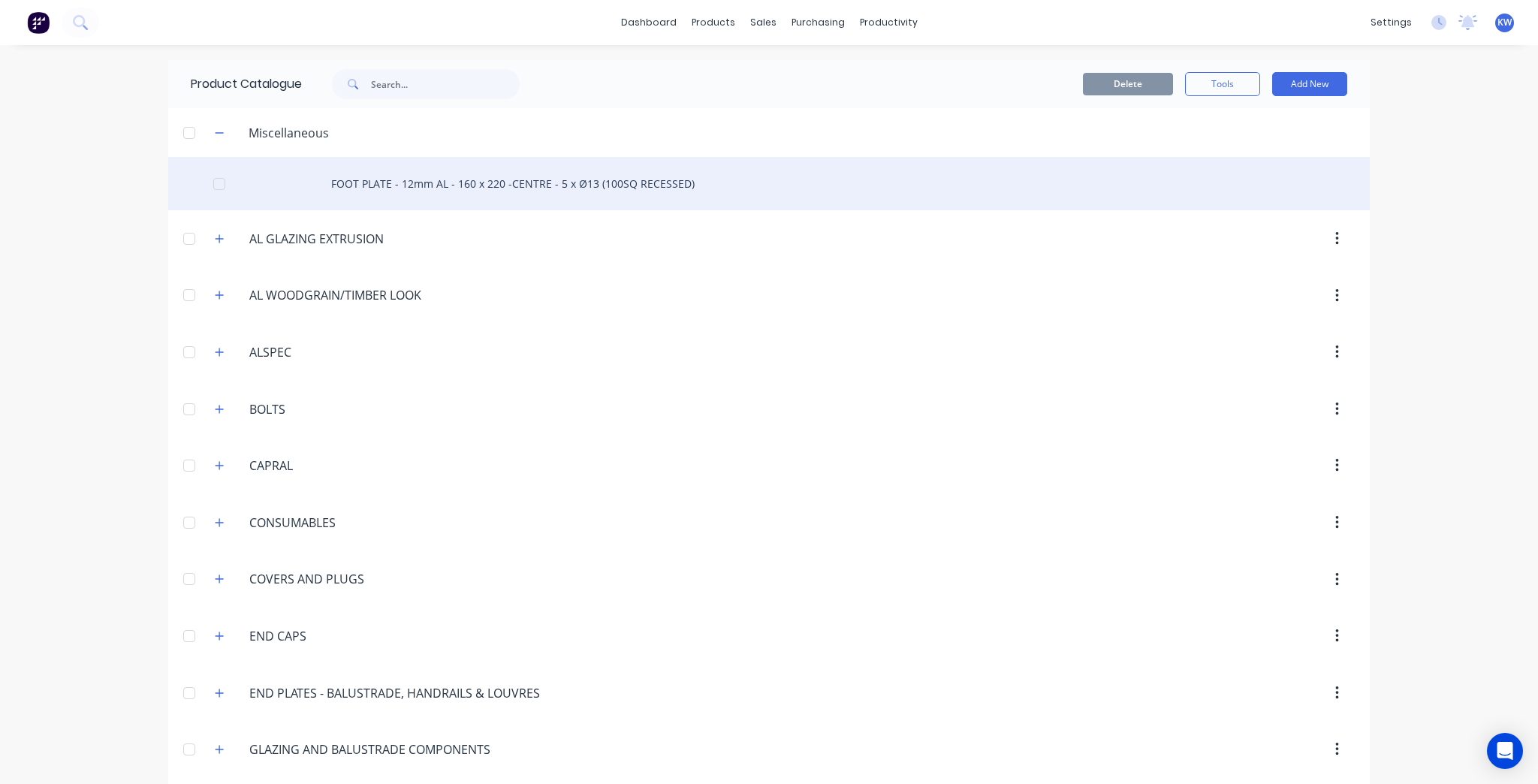
click at [685, 183] on div "FOOT PLATE - 12mm AL - 160 x 220 -CENTRE - 5 x Ø13 (100SQ RECESSED)" at bounding box center [768, 183] width 1201 height 53
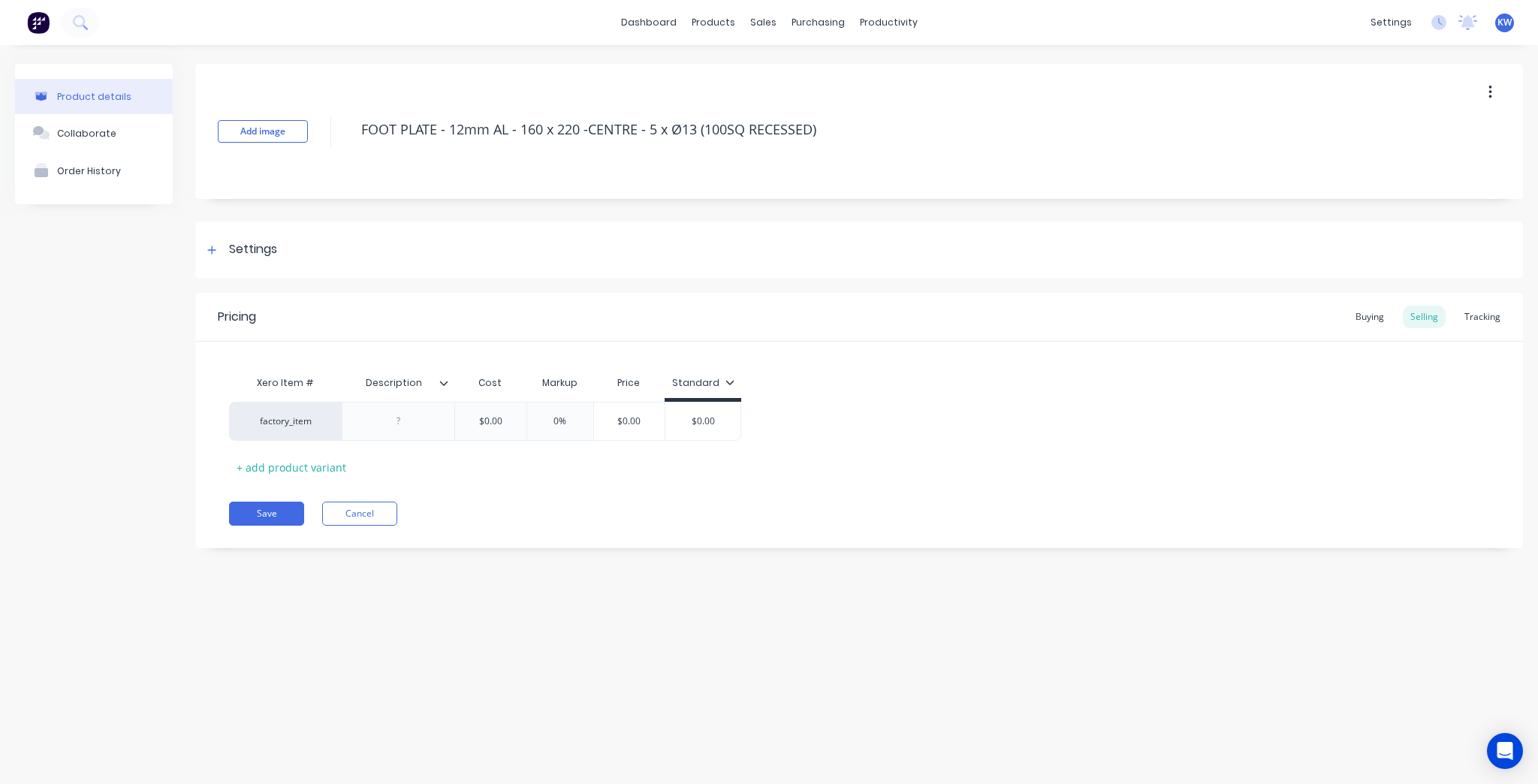
click at [656, 36] on div "dashboard products sales purchasing productivity dashboard products Product Cat…" at bounding box center [769, 23] width 1538 height 45
click at [661, 28] on link "dashboard" at bounding box center [648, 23] width 70 height 23
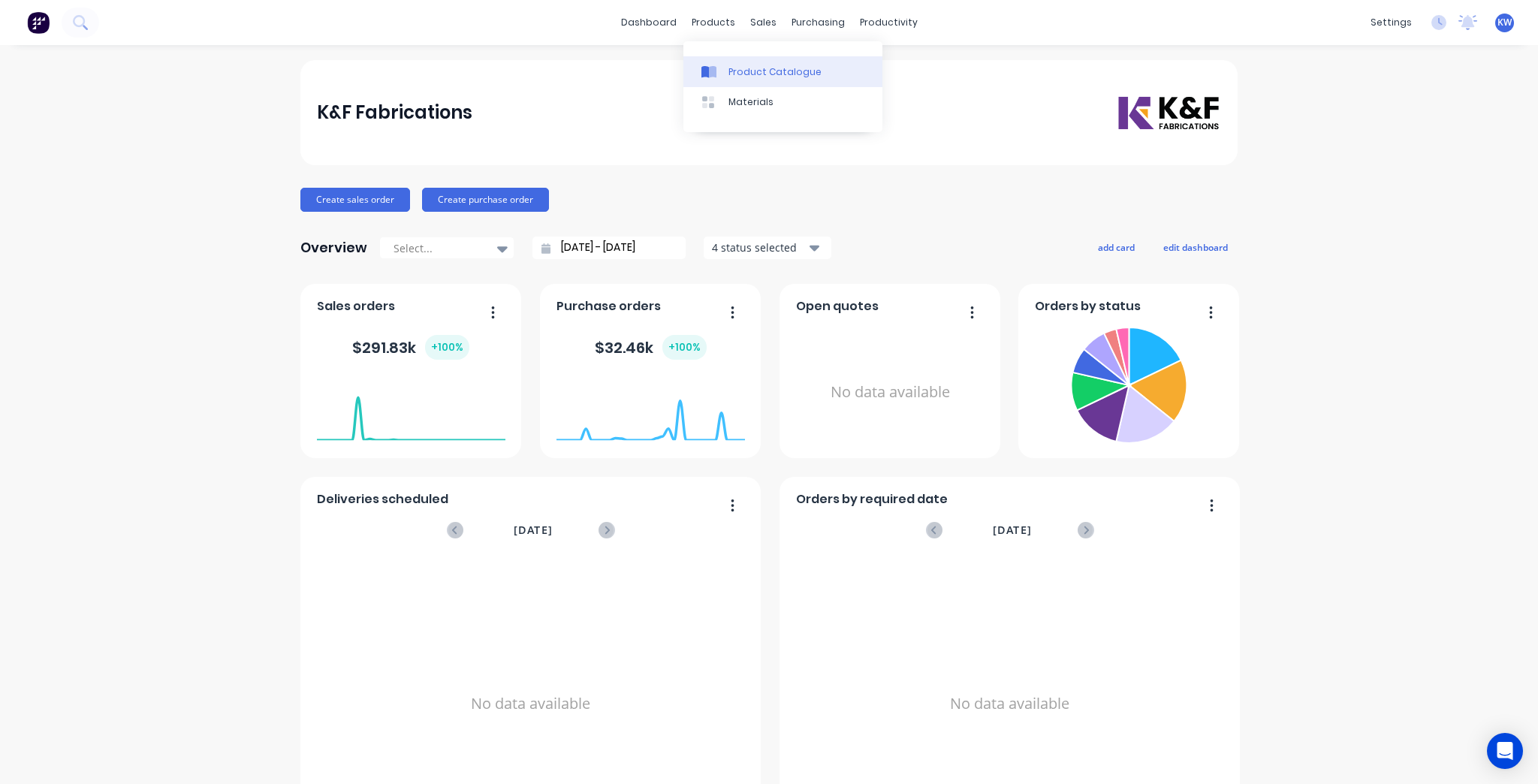
click at [734, 63] on link "Product Catalogue" at bounding box center [783, 71] width 199 height 30
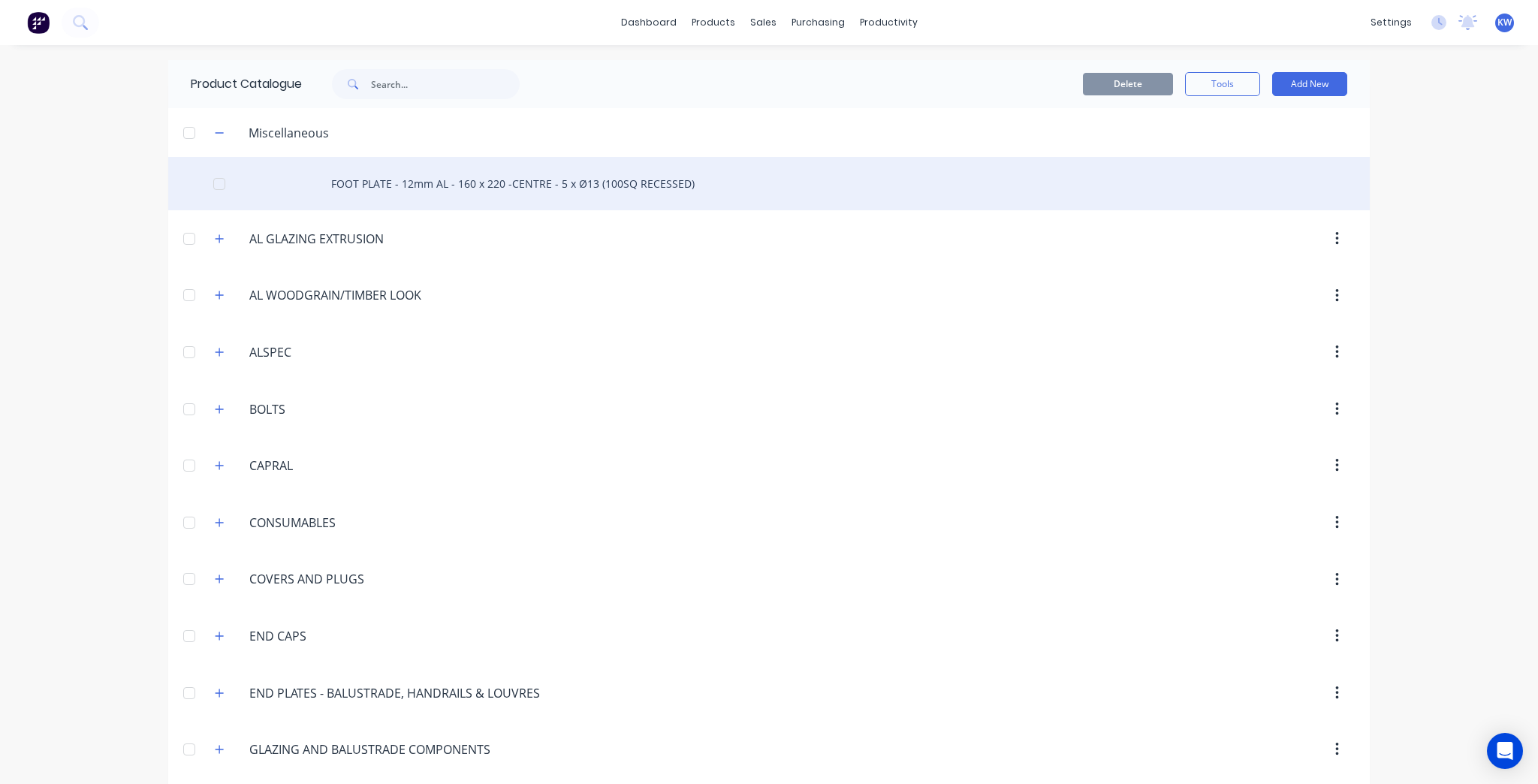
drag, startPoint x: 792, startPoint y: 191, endPoint x: 357, endPoint y: 185, distance: 435.0
click at [357, 185] on div "FOOT PLATE - 12mm AL - 160 x 220 -CENTRE - 5 x Ø13 (100SQ RECESSED)" at bounding box center [768, 183] width 1201 height 53
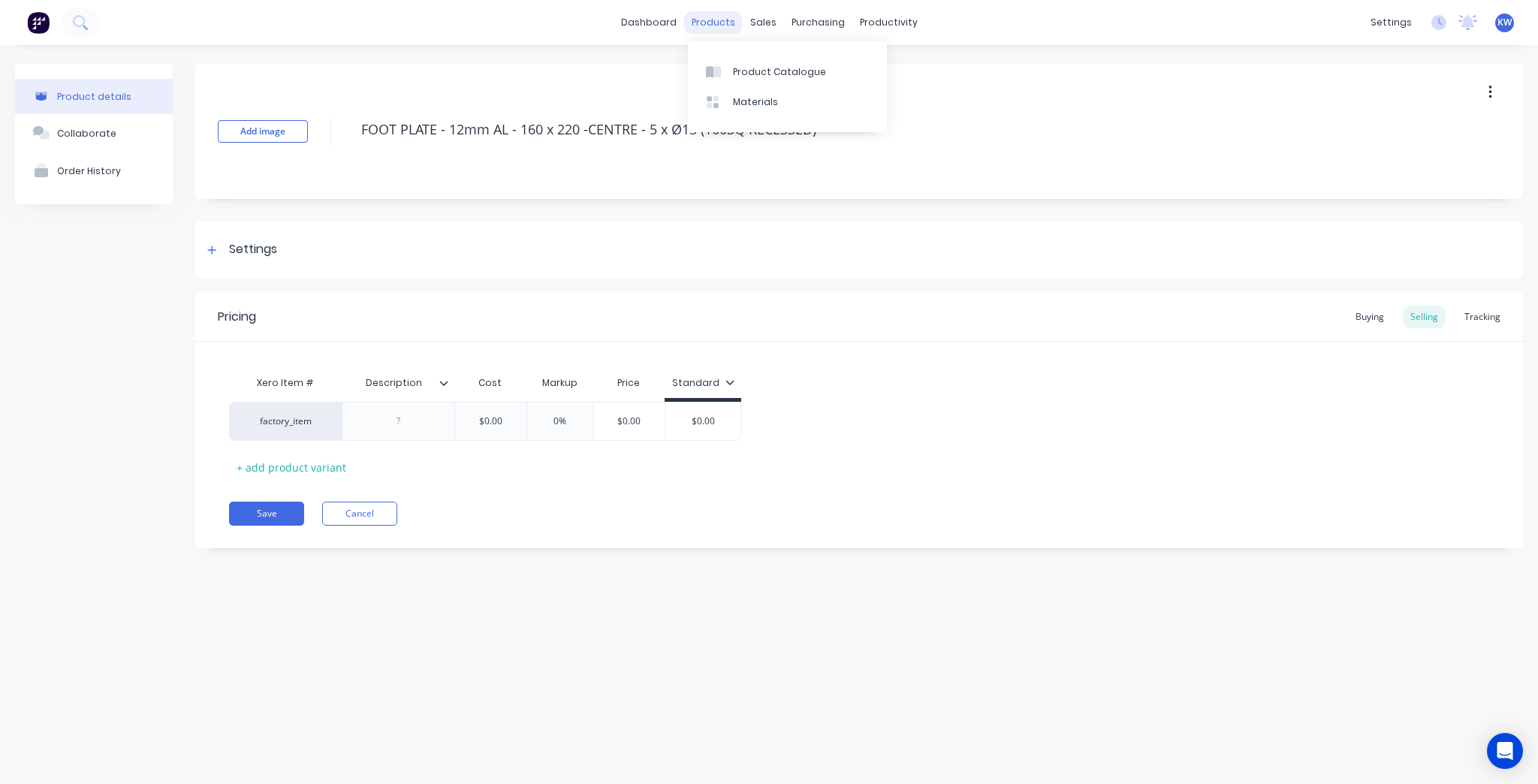
click at [717, 29] on div "products" at bounding box center [713, 23] width 58 height 23
click at [634, 24] on link "dashboard" at bounding box center [648, 23] width 70 height 23
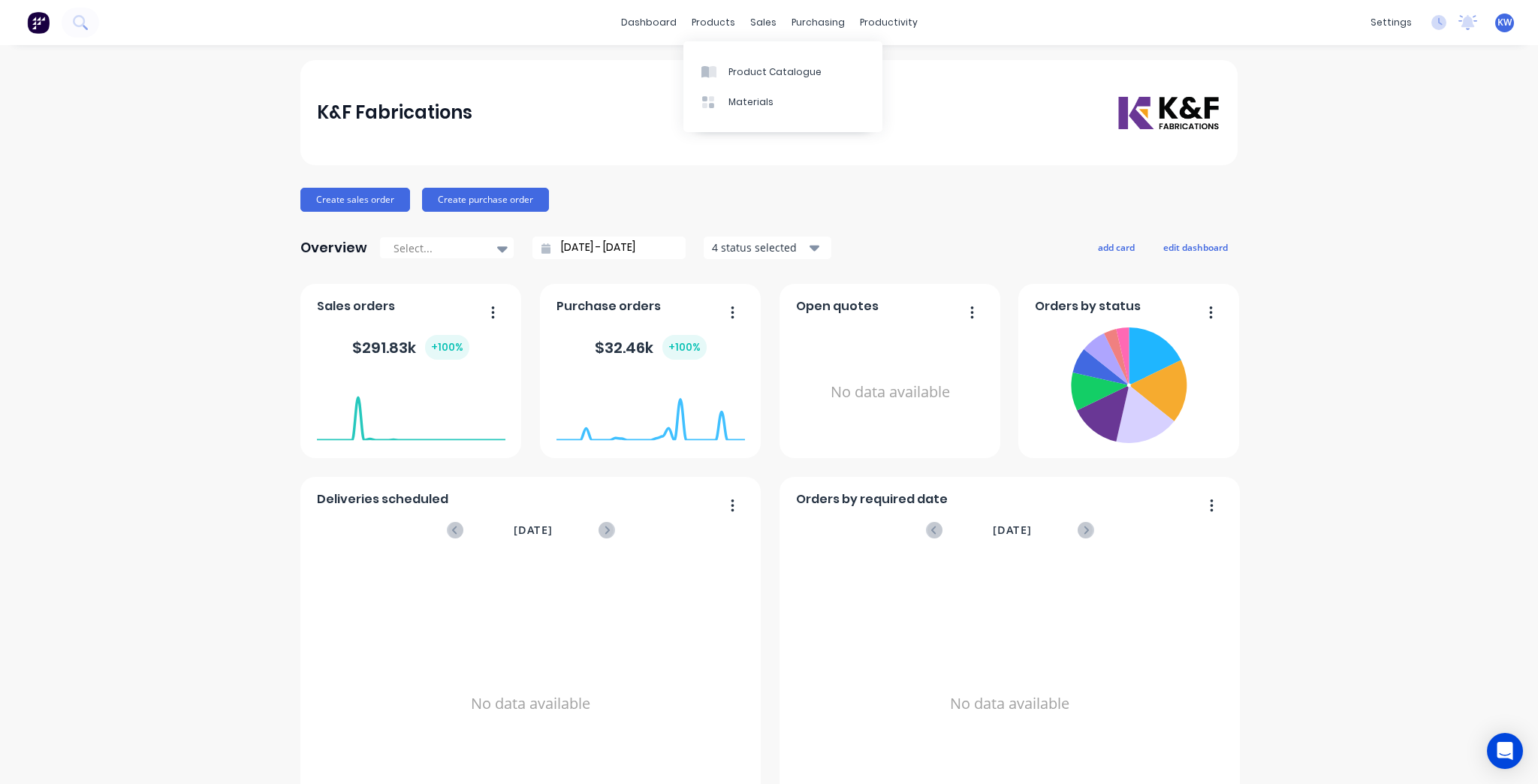
click at [699, 19] on div "products" at bounding box center [713, 23] width 58 height 23
click at [725, 92] on link "Materials" at bounding box center [783, 102] width 199 height 30
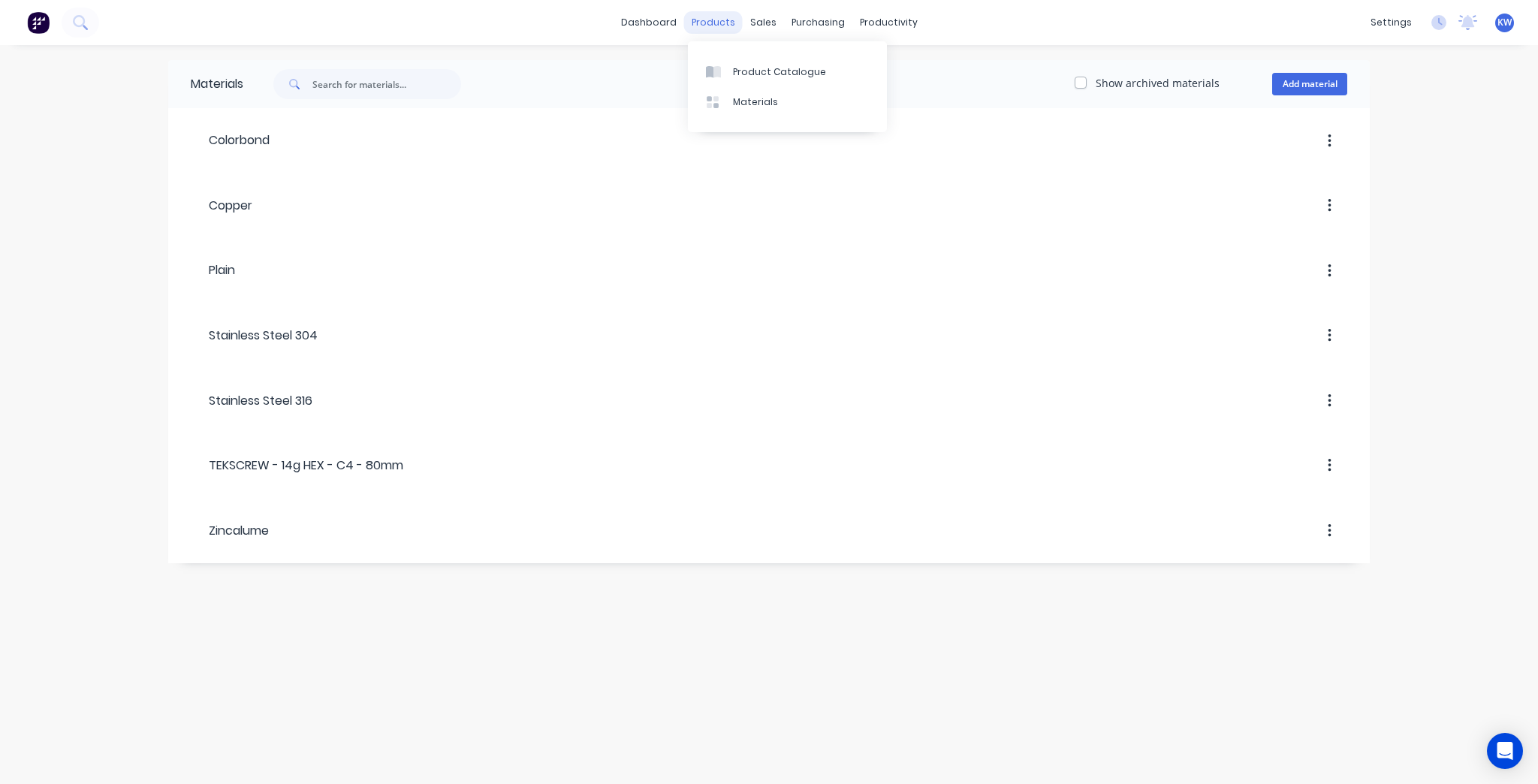
click at [700, 17] on div "products" at bounding box center [713, 23] width 58 height 23
click at [736, 75] on div "Product Catalogue" at bounding box center [778, 72] width 93 height 13
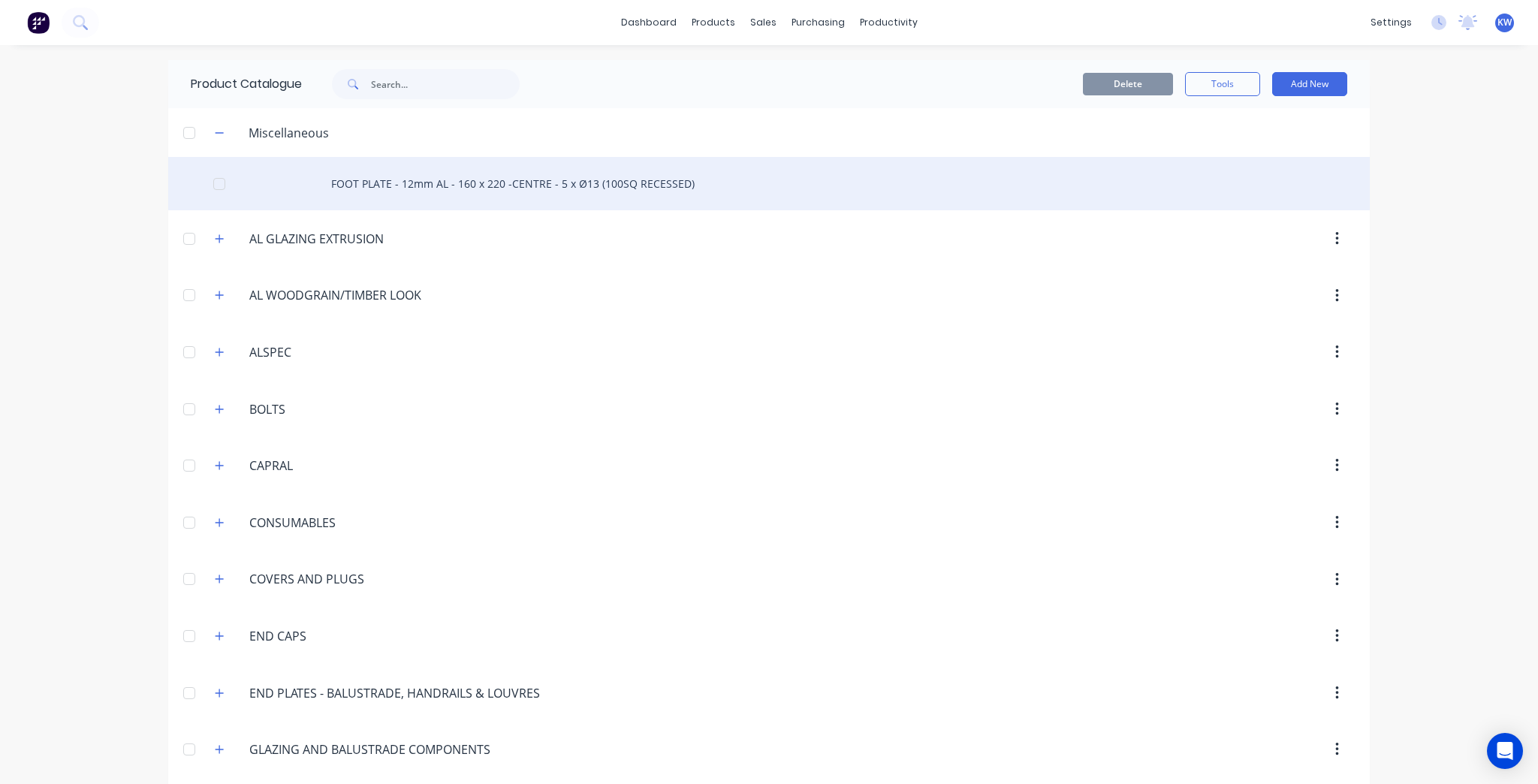
click at [425, 188] on div "FOOT PLATE - 12mm AL - 160 x 220 -CENTRE - 5 x Ø13 (100SQ RECESSED)" at bounding box center [768, 183] width 1201 height 53
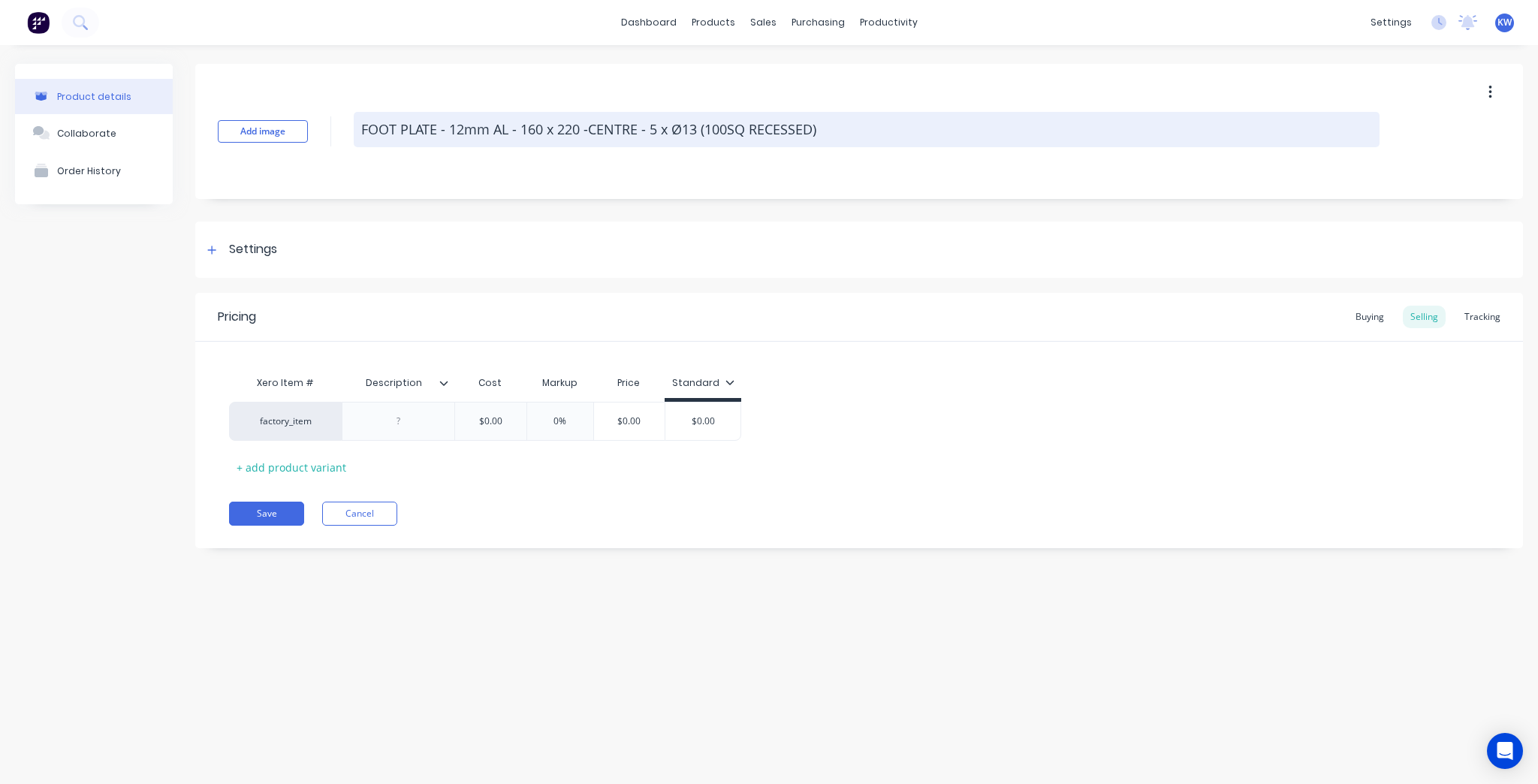
click at [381, 132] on textarea "FOOT PLATE - 12mm AL - 160 x 220 -CENTRE - 5 x Ø13 (100SQ RECESSED)" at bounding box center [867, 129] width 1026 height 36
click at [363, 128] on textarea "FOOT PLATE - 12mm AL - 160 x 220 -CENTRE - 5 x Ø13 (100SQ RECESSED)" at bounding box center [867, 129] width 1026 height 36
click at [959, 141] on textarea "FOOT PLATE - 12mm AL - 160 x 220 -CENTRE - 5 x Ø13 (100SQ RECESSED)" at bounding box center [867, 129] width 1026 height 36
type textarea "x"
type textarea "FOOT PLATE - 12mm AL - 160 x 220 -CENTRE - 5 x Ø13 (100SQ RECESSED)"
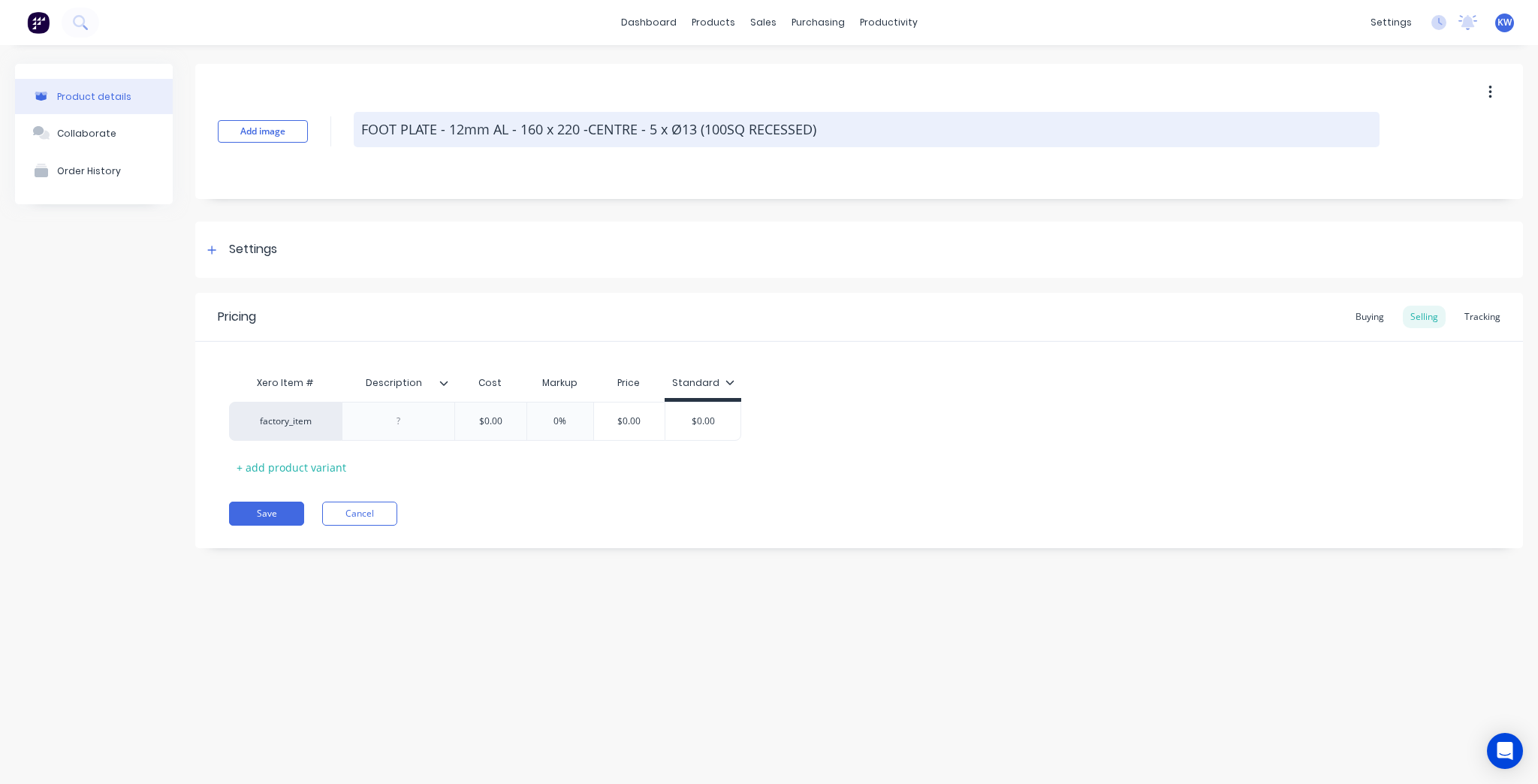
type textarea "x"
type textarea "FOOT PLATE - 12mm AL - 160 x 220 -CENTRE - 5 x Ø13 (100SQ RECESSED) ("
paste textarea "043-0009"
type textarea "x"
type textarea "FOOT PLATE - 12mm AL - 160 x 220 -CENTRE - 5 x Ø13 (100SQ RECESSED) (043-0009"
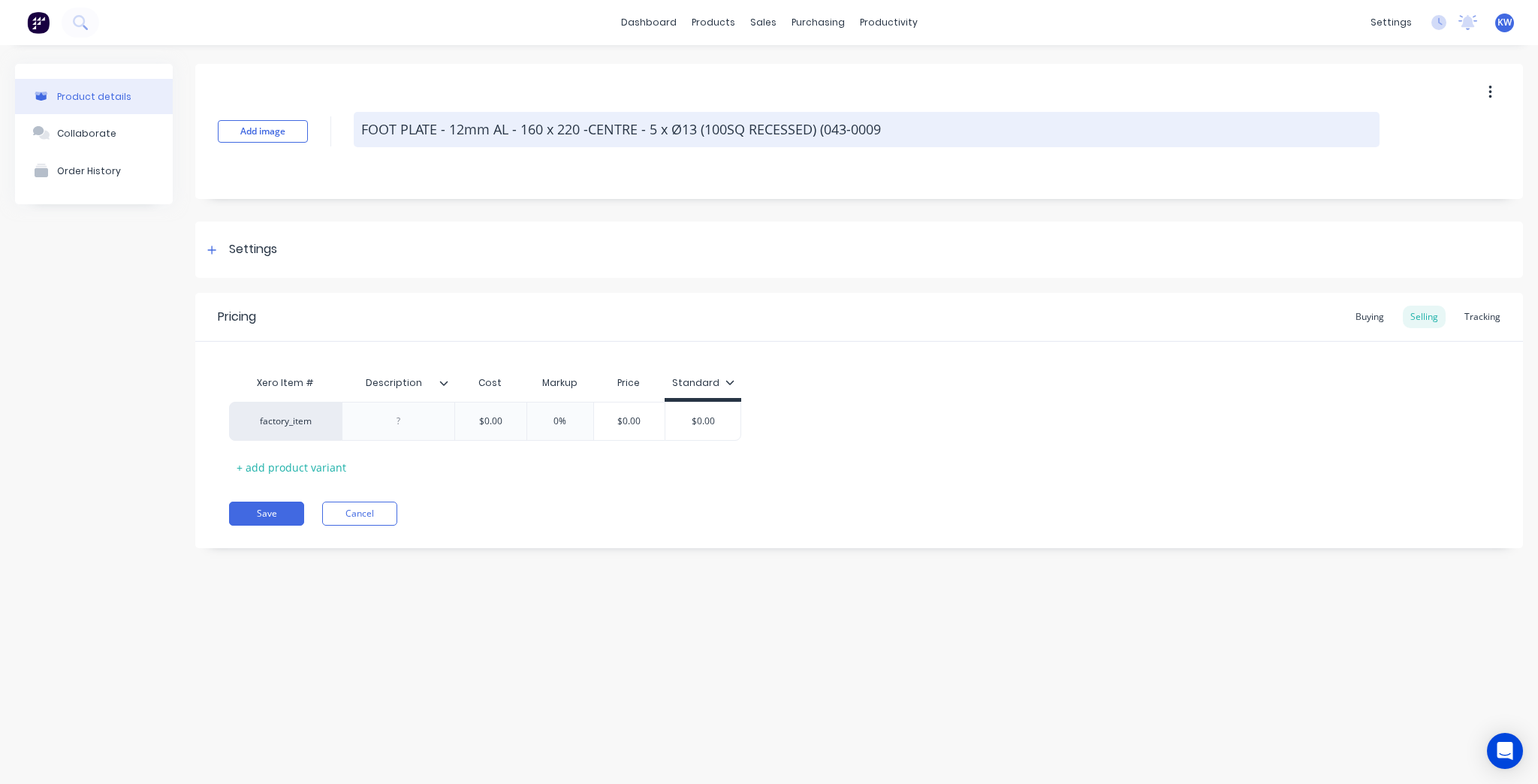
type textarea "x"
type textarea "FOOT PLATE - 12mm AL - 160 x 220 -CENTRE - 5 x Ø13 (100SQ RECESSED) (043-0009)"
type textarea "x"
type textarea "FOOT PLATE - 12mm AL - 160 x 220 -CENTRE - 5 x Ø13 (100SQ RECESSED) (043-0009)"
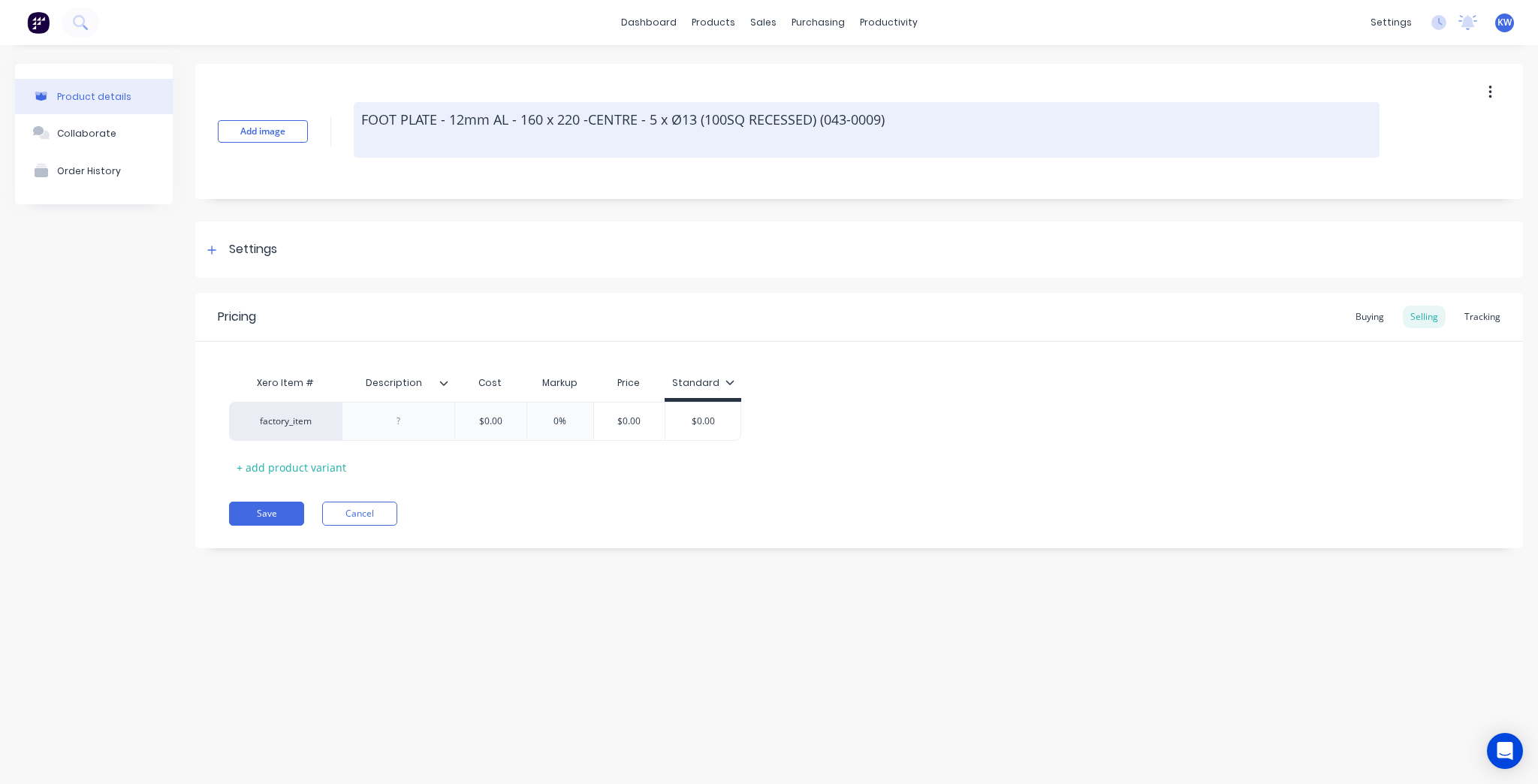
type textarea "x"
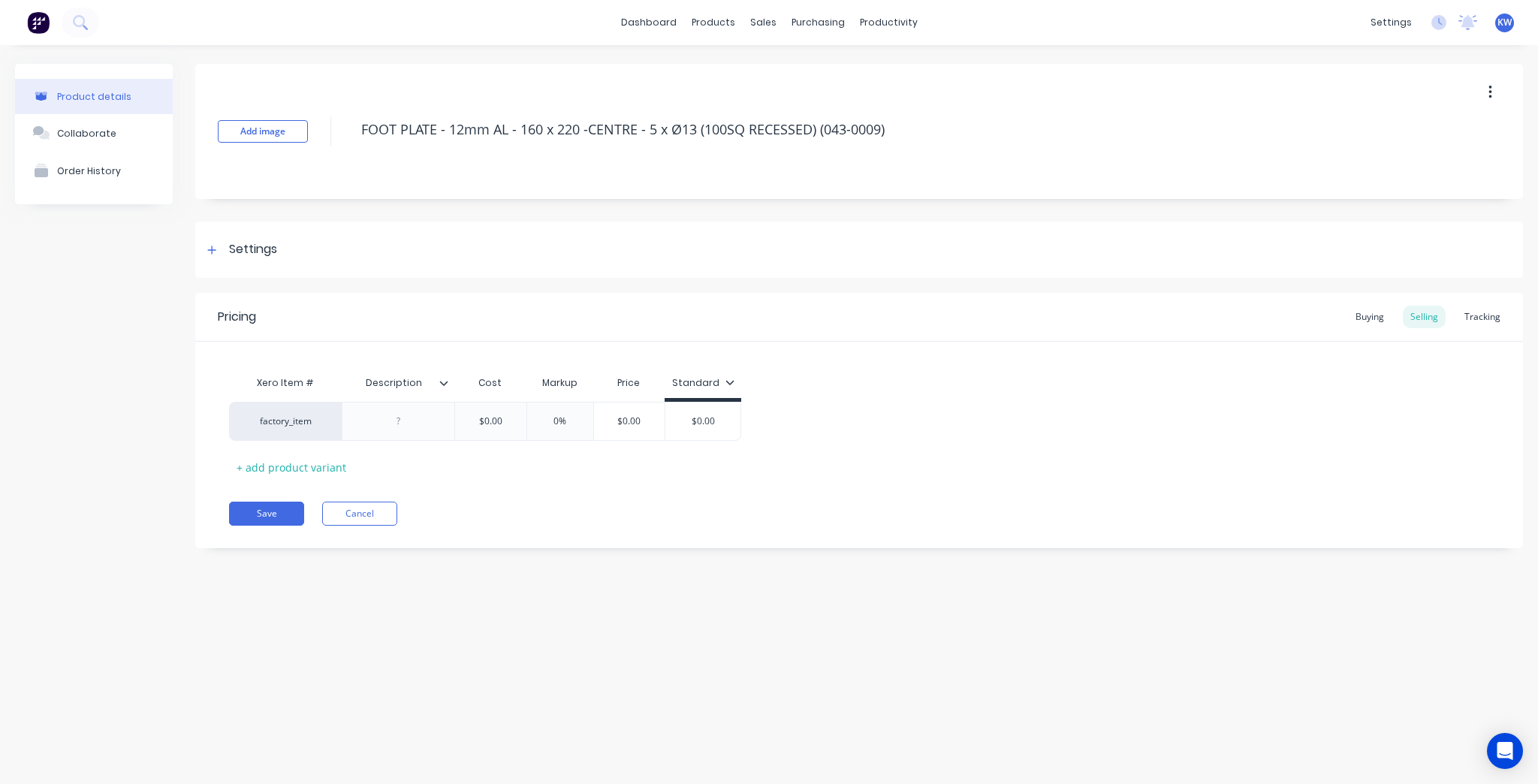
type textarea "FOOT PLATE - 12mm AL - 160 x 220 -CENTRE - 5 x Ø13 (100SQ RECESSED) (043-0009)"
type textarea "x"
type textarea "FOOT PLATE - 12mm AL - 160 x 220 -CENTRE - 5 x Ø13 (100SQ RECESSED) (043-0009)"
click at [1396, 218] on div "Add image FOOT PLATE - 12mm AL - 160 x 220 -CENTRE - 5 x Ø13 (100SQ RECESSED) (…" at bounding box center [859, 317] width 1328 height 506
click at [947, 205] on div "Add image FOOT PLATE - 12mm AL - 160 x 220 -CENTRE - 5 x Ø13 (100SQ RECESSED) (…" at bounding box center [859, 317] width 1328 height 506
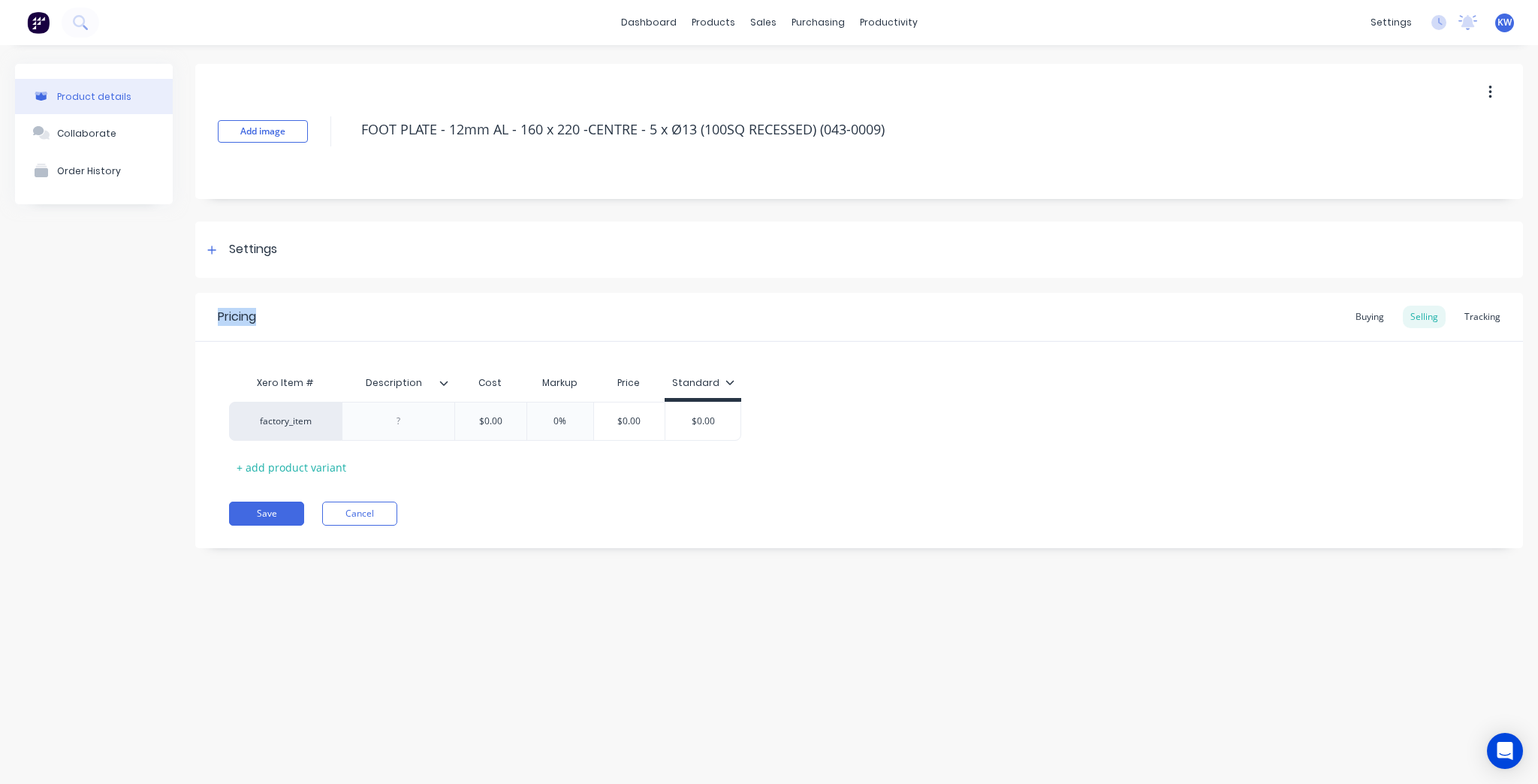
click at [947, 205] on div "Add image FOOT PLATE - 12mm AL - 160 x 220 -CENTRE - 5 x Ø13 (100SQ RECESSED) (…" at bounding box center [859, 317] width 1328 height 506
click at [280, 520] on button "Save" at bounding box center [266, 514] width 75 height 24
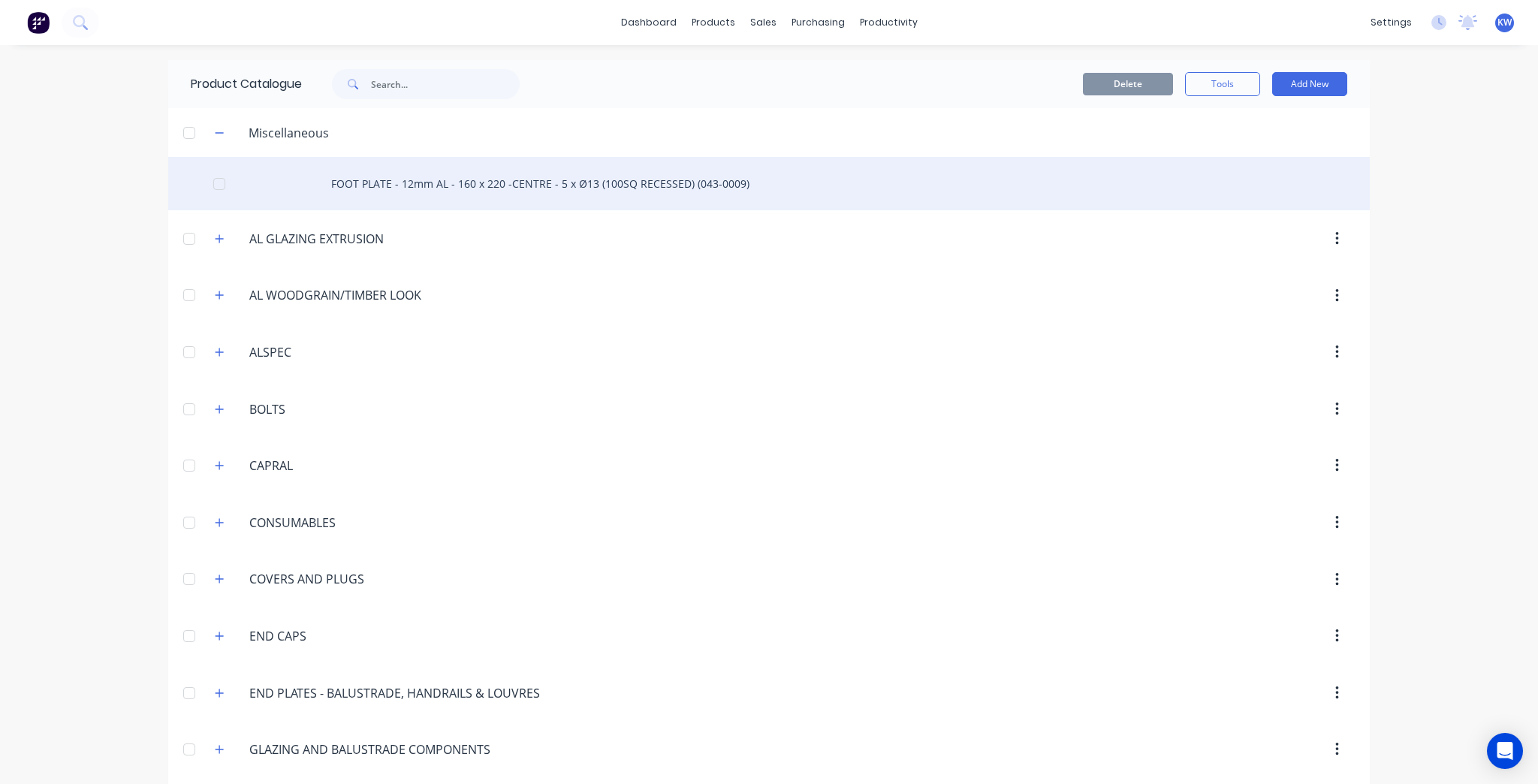
click at [597, 163] on div "FOOT PLATE - 12mm AL - 160 x 220 -CENTRE - 5 x Ø13 (100SQ RECESSED) (043-0009)" at bounding box center [768, 183] width 1201 height 53
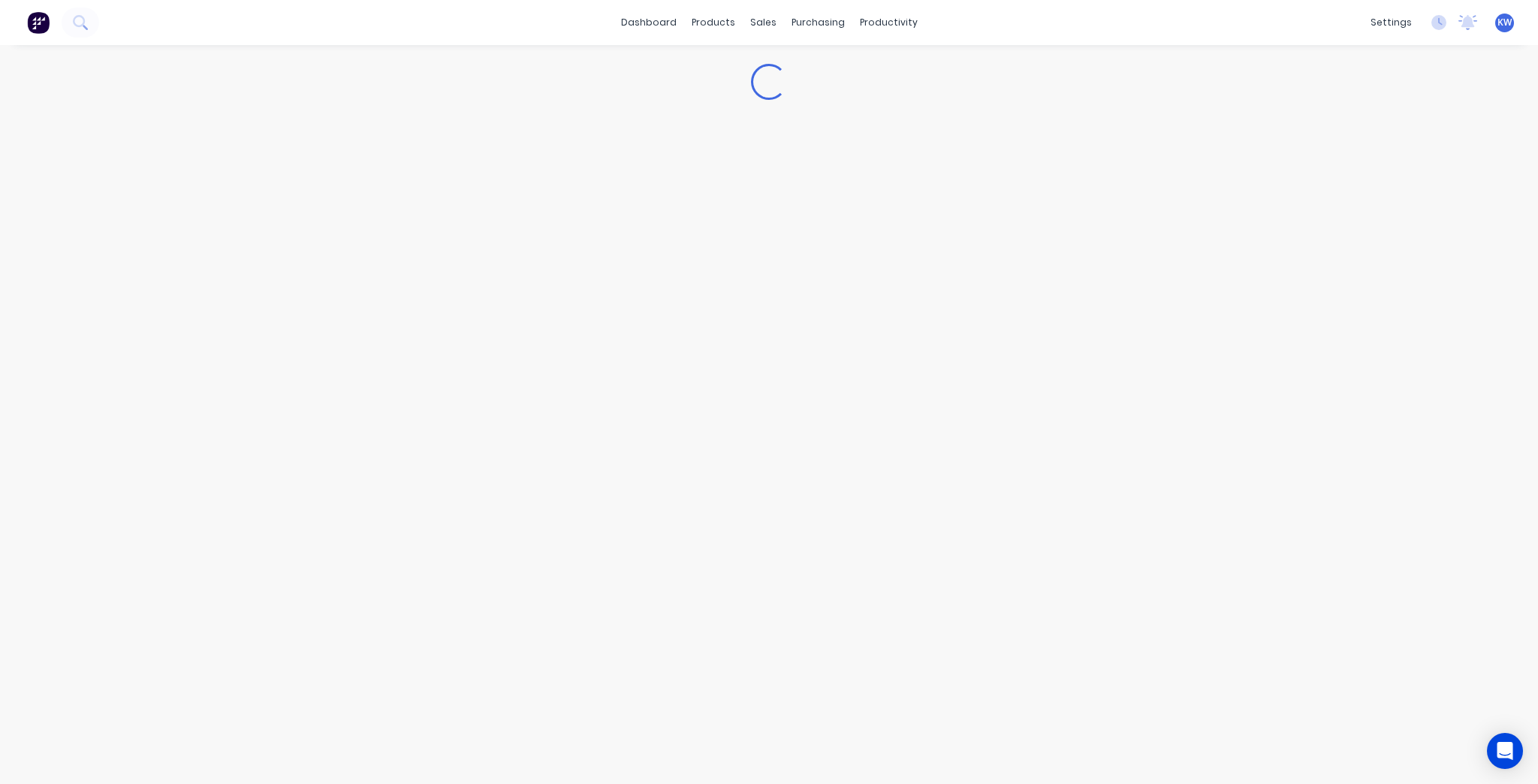
type textarea "x"
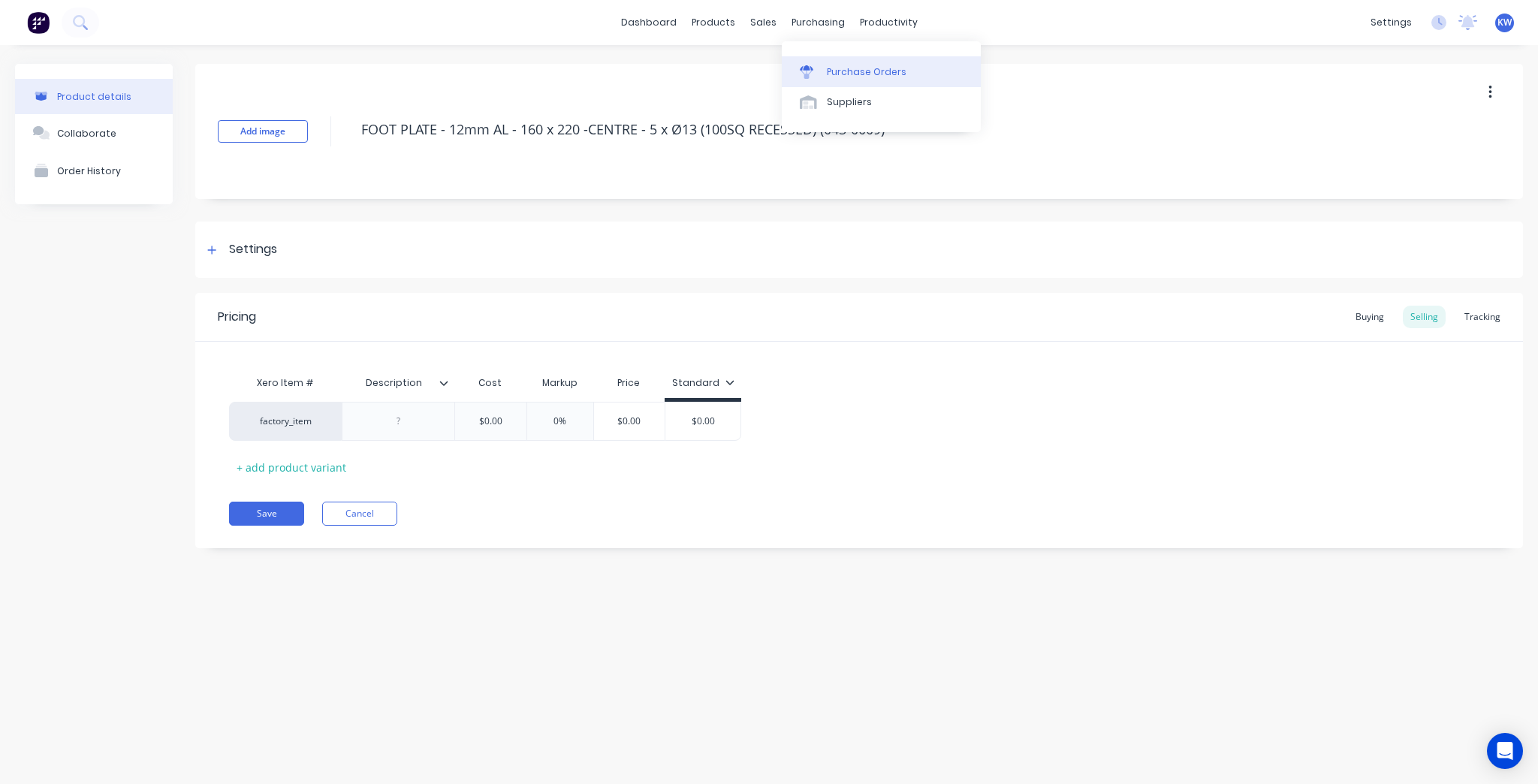
click at [828, 72] on div "Purchase Orders" at bounding box center [867, 72] width 80 height 13
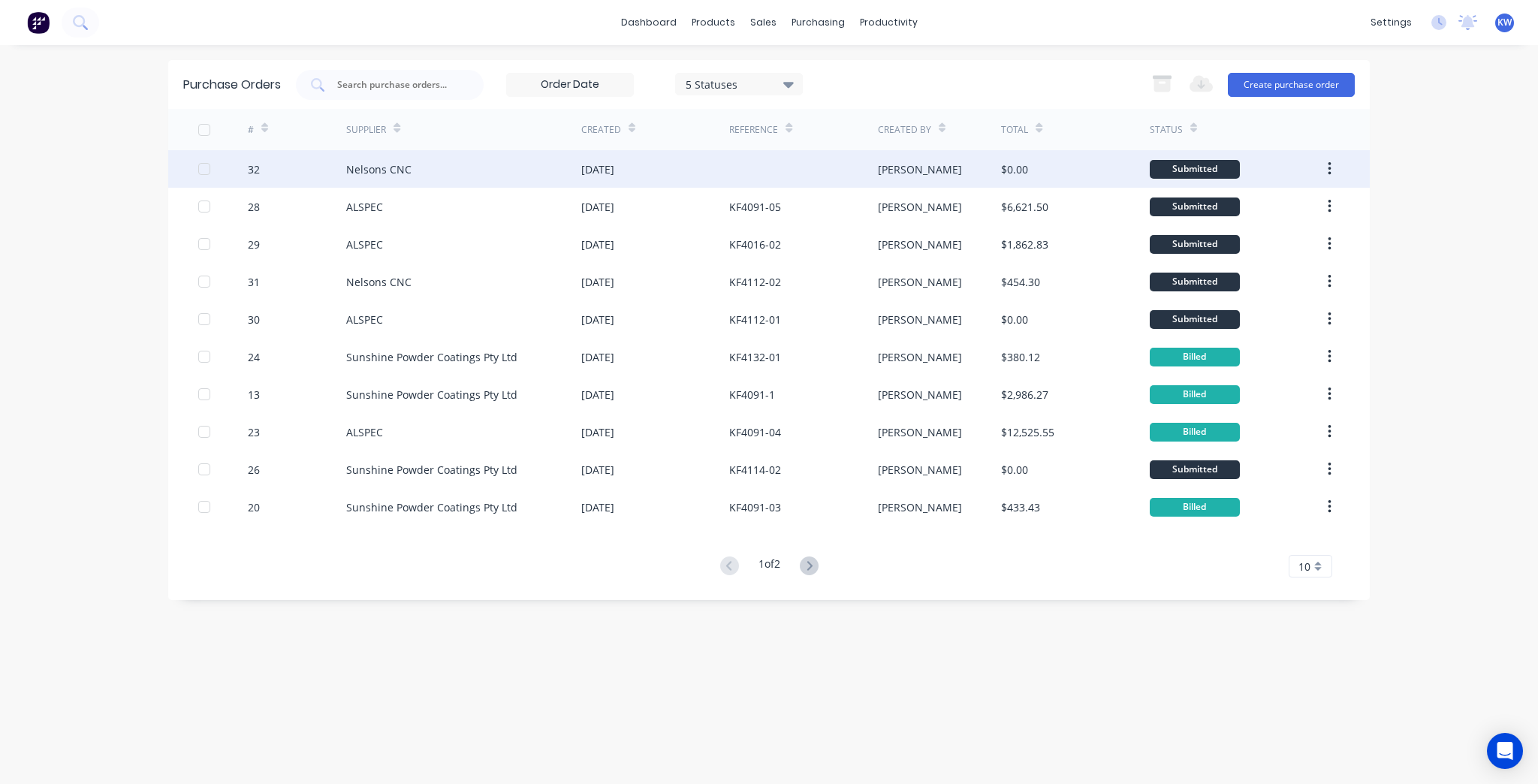
click at [580, 182] on div "Nelsons CNC" at bounding box center [463, 169] width 235 height 38
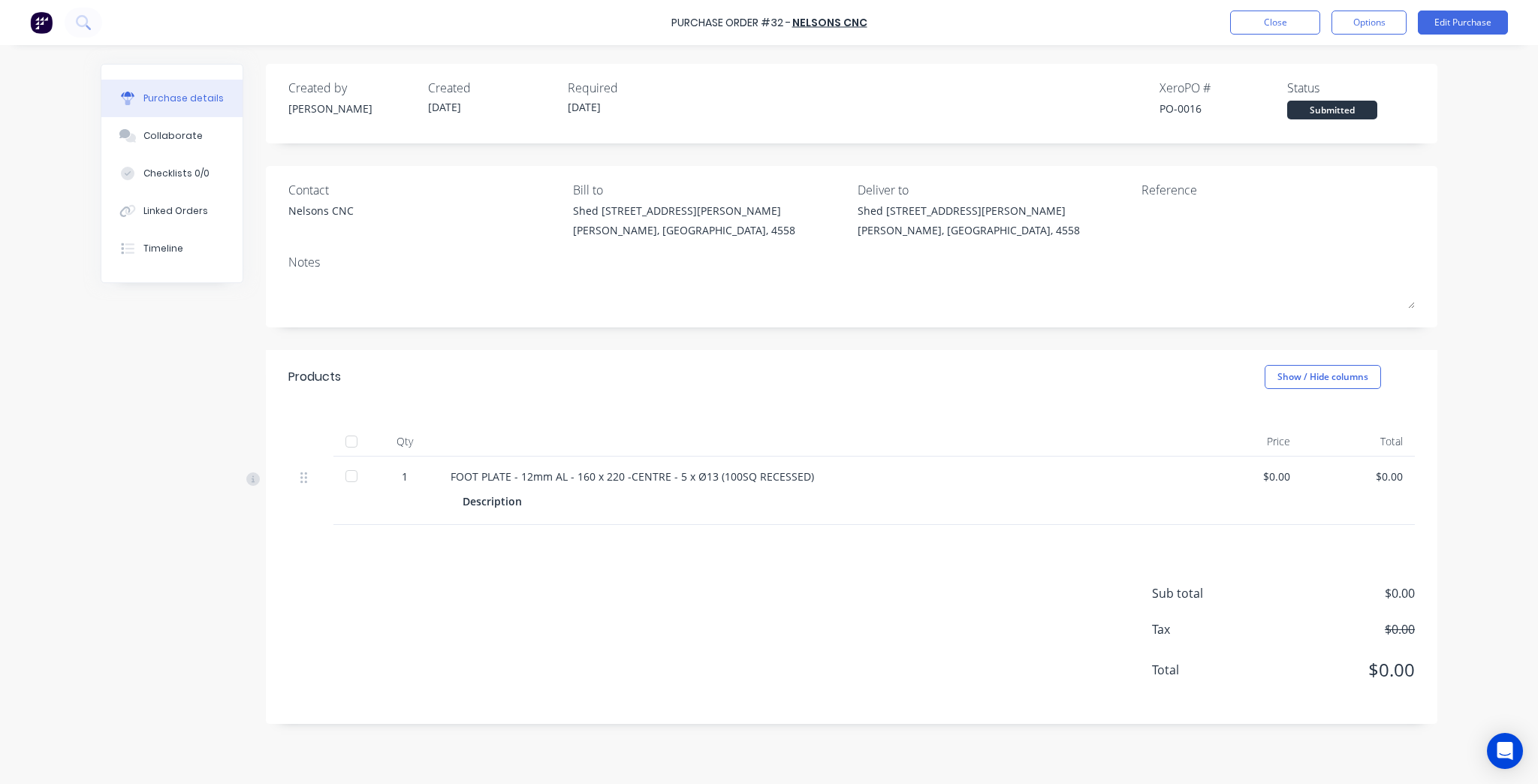
click at [343, 476] on div at bounding box center [352, 476] width 30 height 30
click at [1444, 15] on button "Edit Purchase" at bounding box center [1463, 23] width 90 height 24
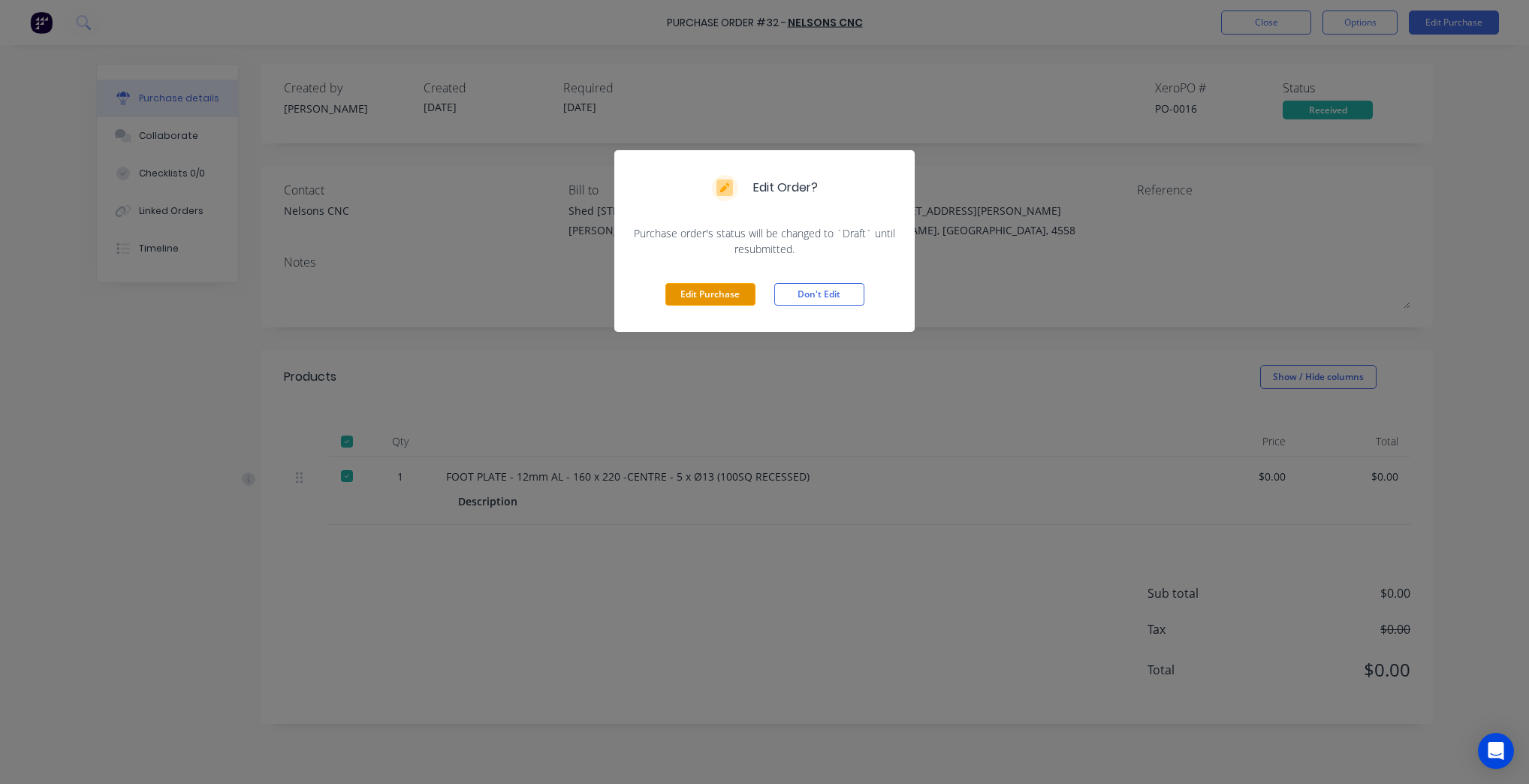
click at [717, 288] on button "Edit Purchase" at bounding box center [710, 294] width 90 height 23
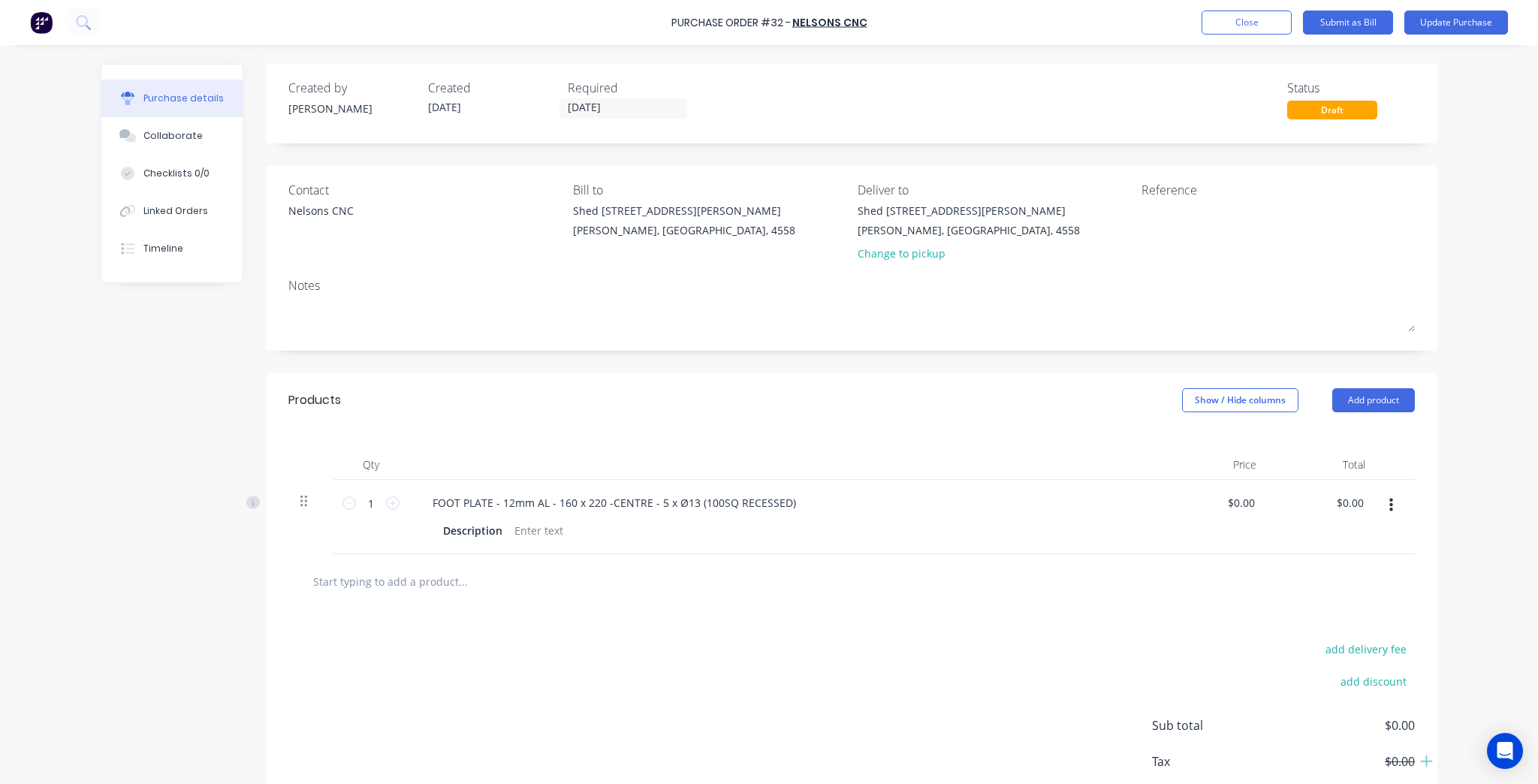
click at [300, 499] on icon at bounding box center [303, 501] width 7 height 13
click at [1389, 503] on icon "button" at bounding box center [1391, 505] width 4 height 17
click at [1306, 635] on button "Delete" at bounding box center [1345, 635] width 128 height 30
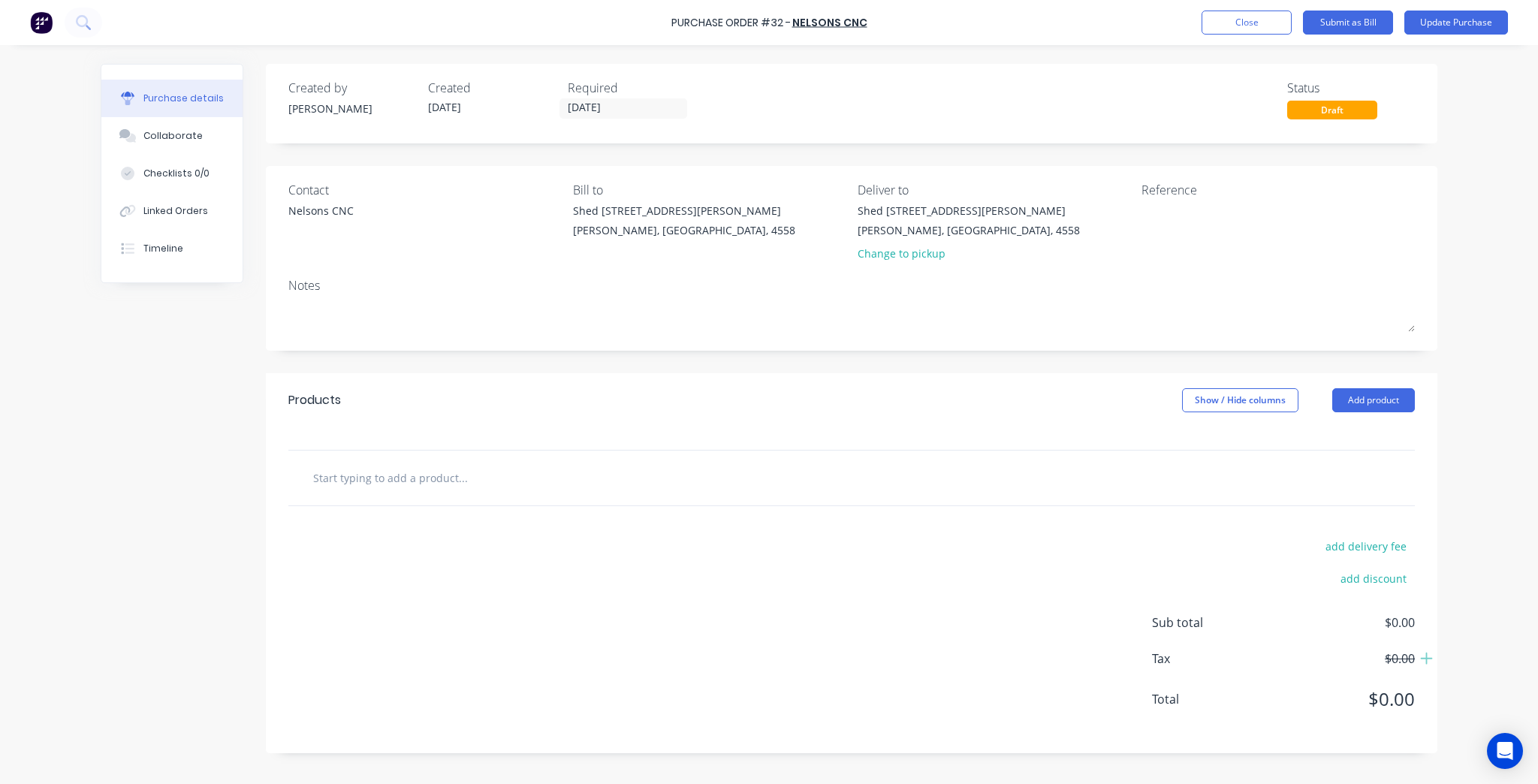
drag, startPoint x: 406, startPoint y: 435, endPoint x: 398, endPoint y: 455, distance: 21.5
click at [405, 437] on div at bounding box center [851, 439] width 1171 height 23
click at [382, 484] on input "text" at bounding box center [462, 477] width 300 height 30
paste input "043-0009"
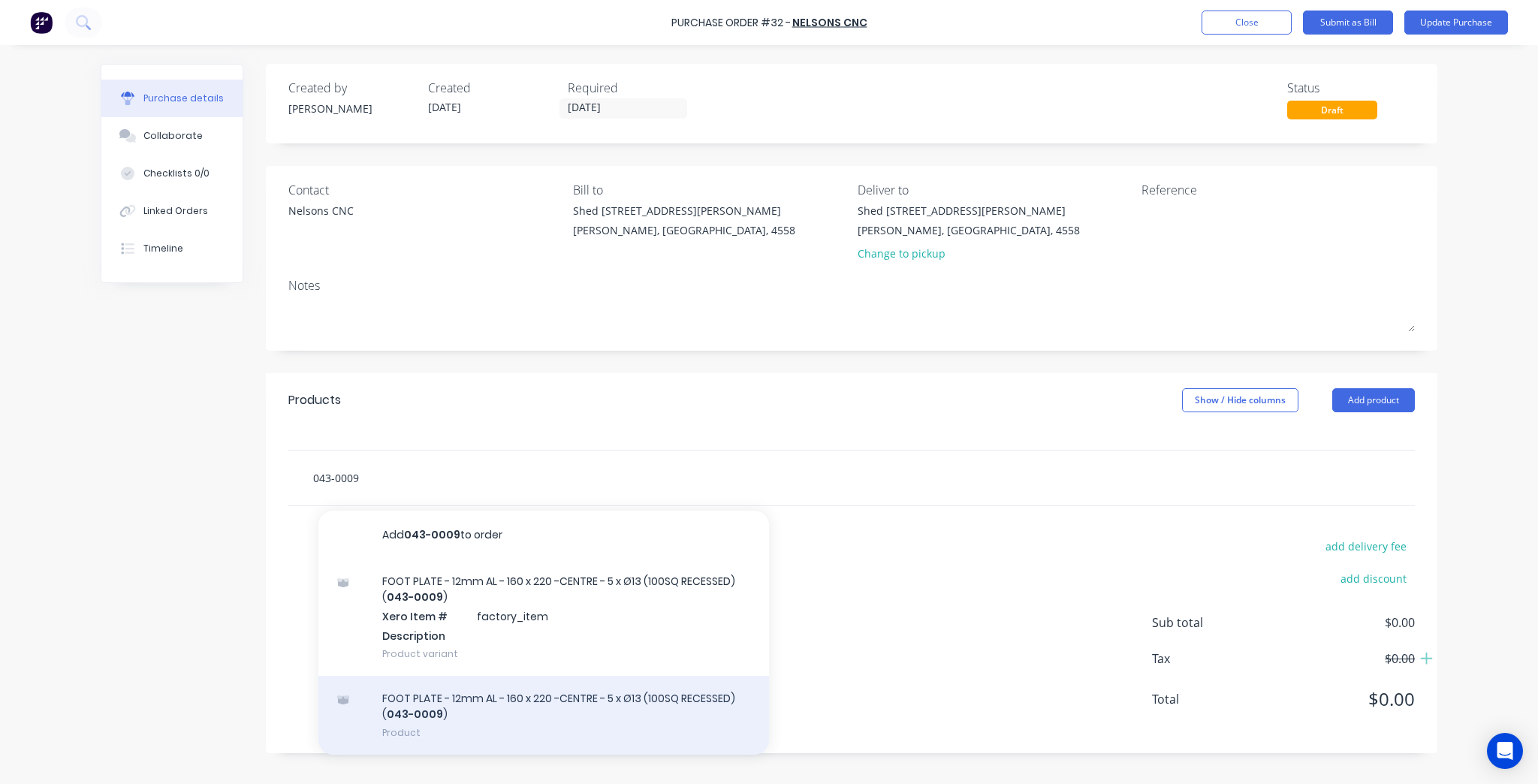
type input "043-0009"
click at [646, 722] on div "FOOT PLATE - 12mm AL - 160 x 220 -CENTRE - 5 x Ø13 (100SQ RECESSED) ( 043-0009 …" at bounding box center [543, 716] width 450 height 79
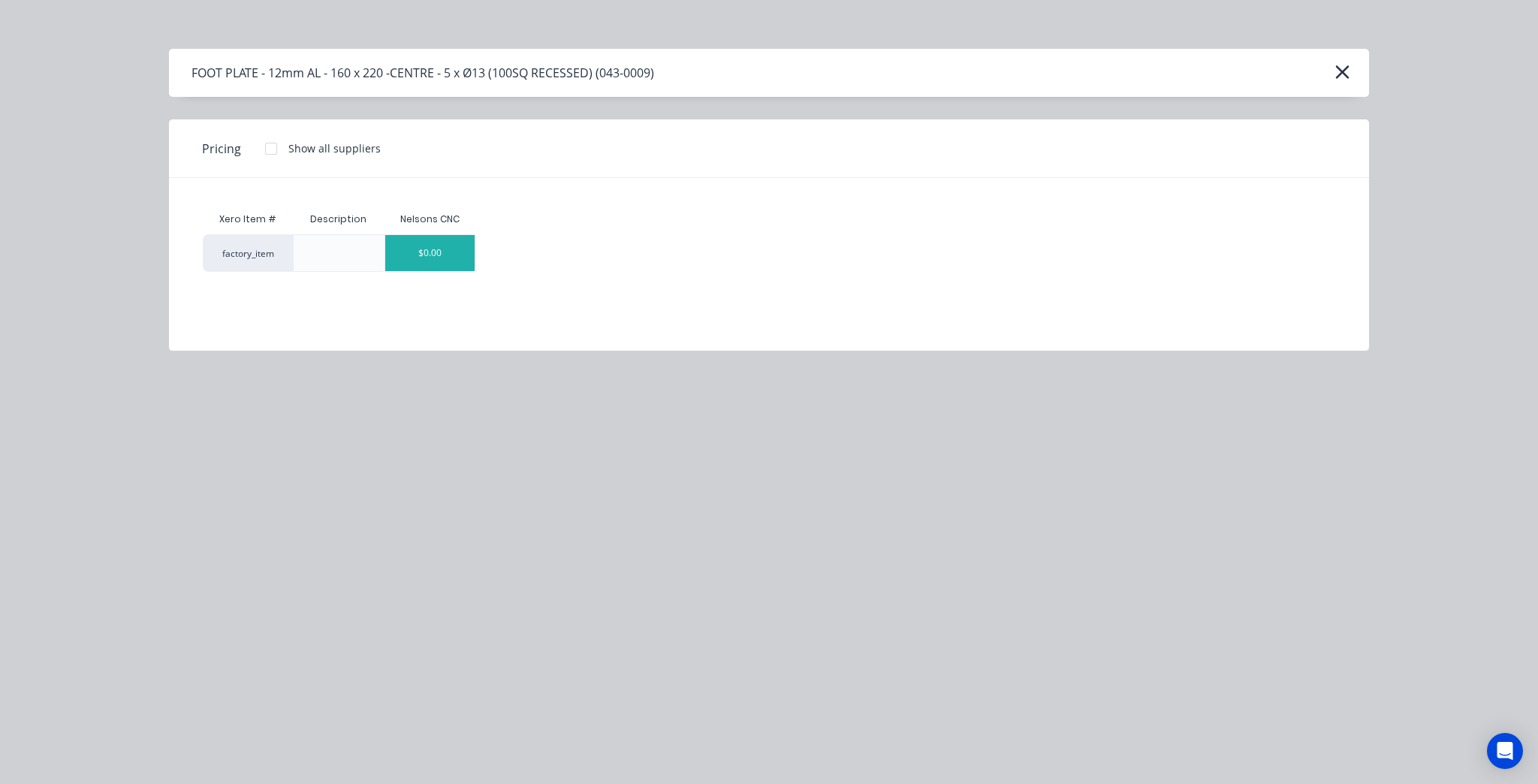
click at [417, 247] on div "$0.00" at bounding box center [430, 253] width 90 height 36
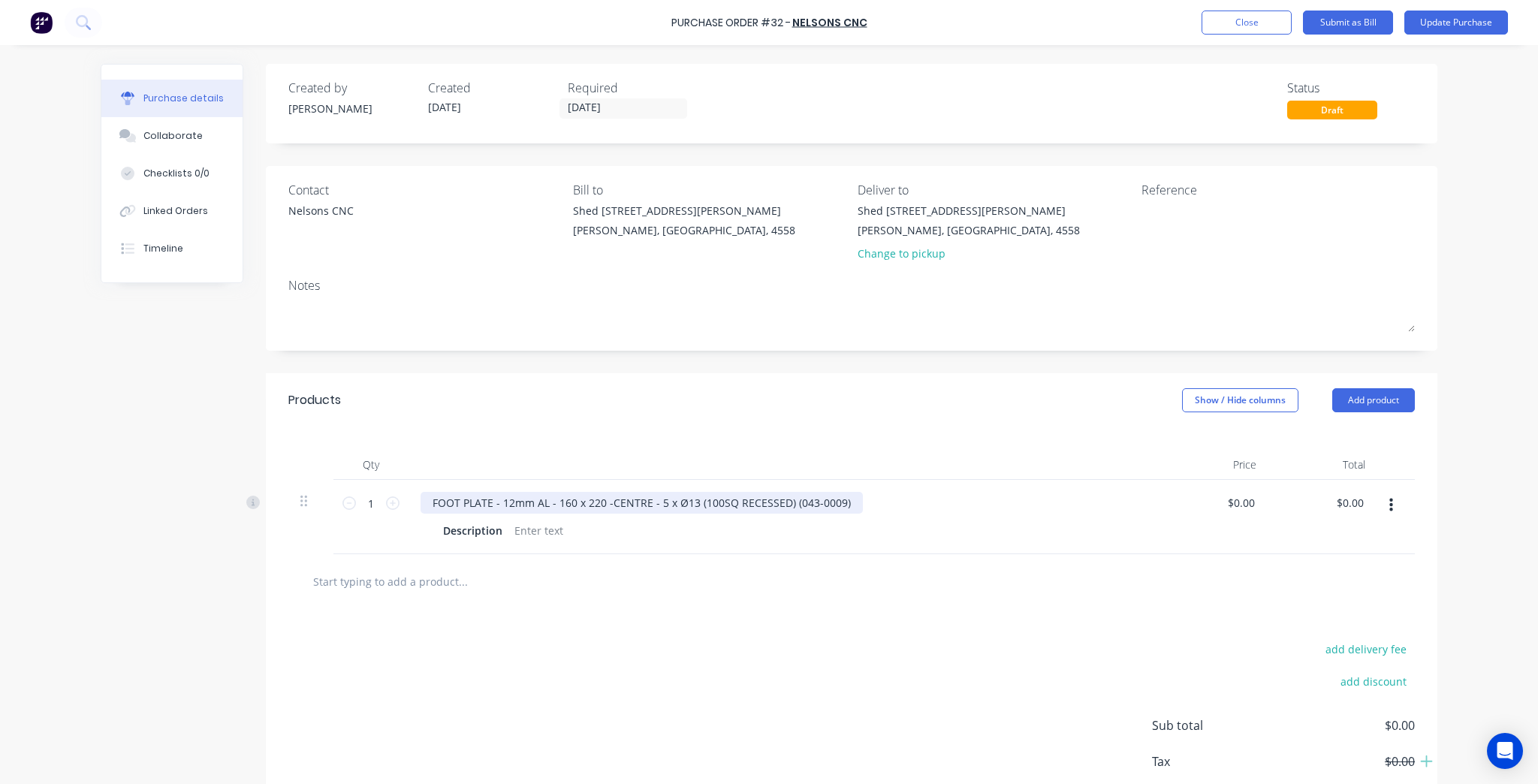
click at [805, 500] on div "FOOT PLATE - 12mm AL - 160 x 220 -CENTRE - 5 x Ø13 (100SQ RECESSED) (043-0009)" at bounding box center [641, 502] width 443 height 22
click at [863, 636] on div "add delivery fee add discount Sub total $0.00 Tax $0.00 Total $0.00" at bounding box center [851, 731] width 1171 height 247
click at [826, 507] on div "FOOT PLATE - 12mm AL - 160 x 220 -CENTRE - 5 x Ø13 (100SQ RECESSED) (043-0009)" at bounding box center [641, 502] width 443 height 22
click at [831, 505] on div "FOOT PLATE - 12mm AL - 160 x 220 -CENTRE - 5 x Ø13 (100SQ RECESSED) (043-0009)" at bounding box center [641, 502] width 443 height 22
drag, startPoint x: 842, startPoint y: 502, endPoint x: 786, endPoint y: 503, distance: 56.0
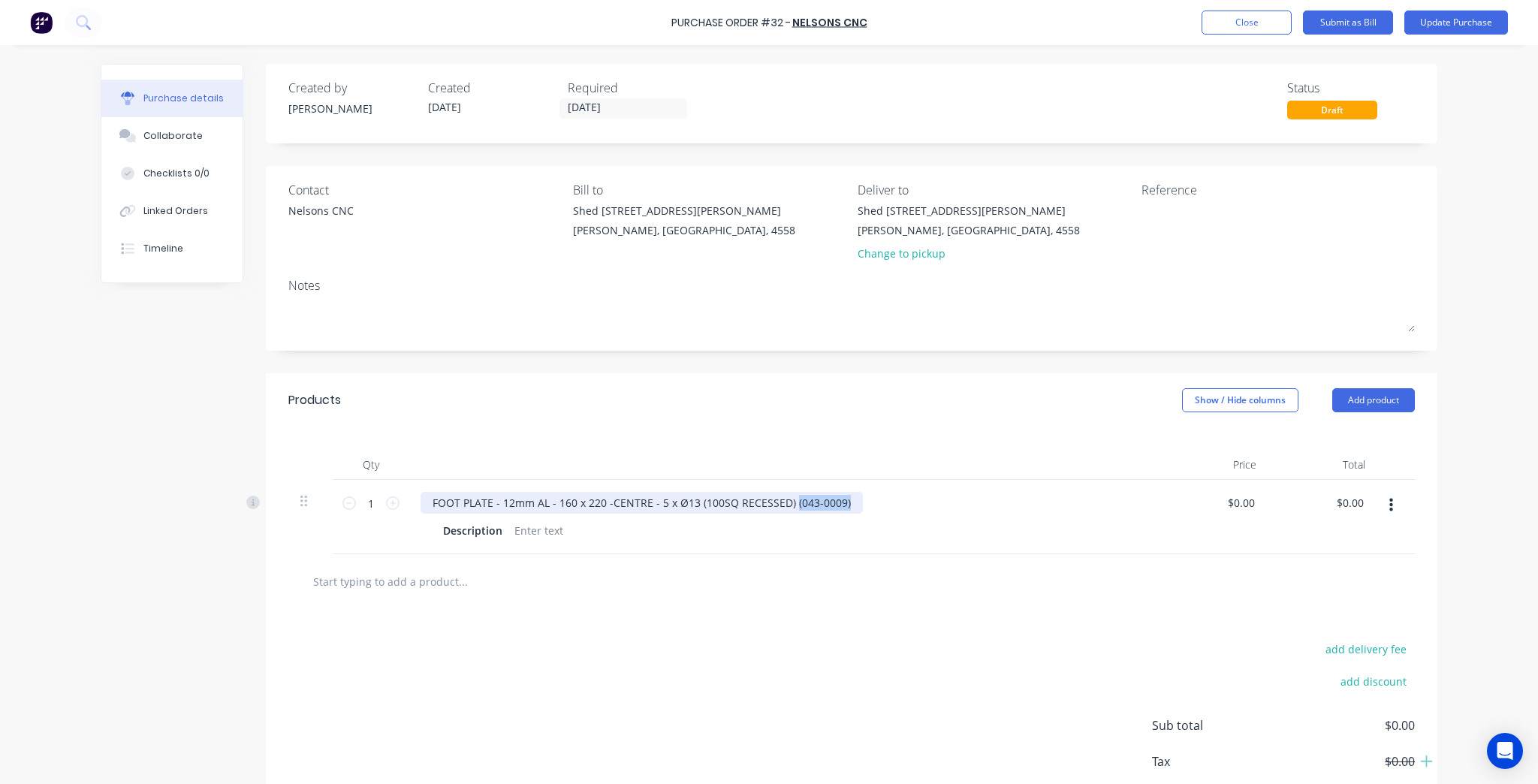
click at [786, 503] on div "FOOT PLATE - 12mm AL - 160 x 220 -CENTRE - 5 x Ø13 (100SQ RECESSED) (043-0009)" at bounding box center [641, 502] width 443 height 22
click at [829, 674] on div "add delivery fee add discount Sub total $0.00 Tax $0.00 Total $0.00" at bounding box center [851, 731] width 1171 height 247
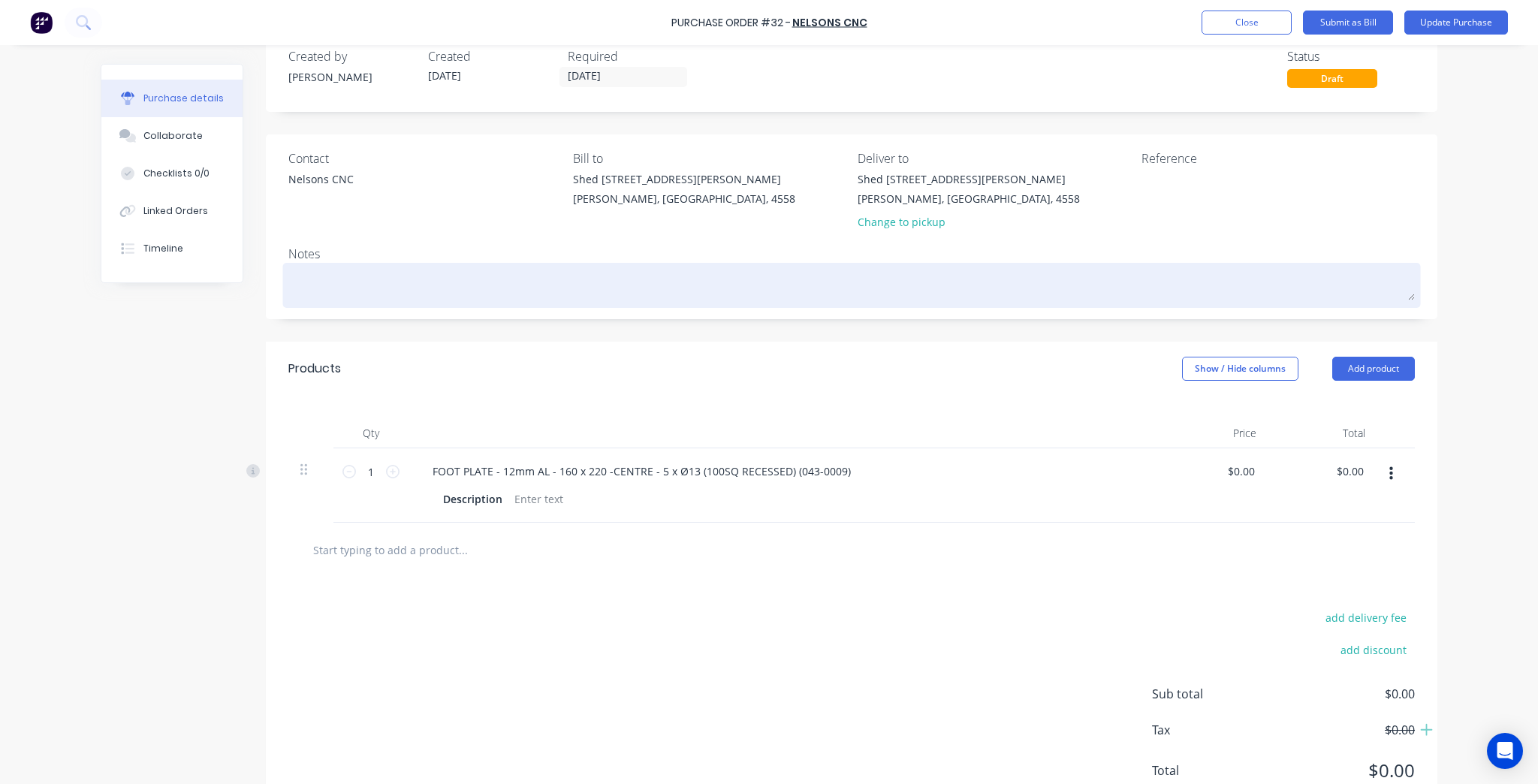
scroll to position [86, 0]
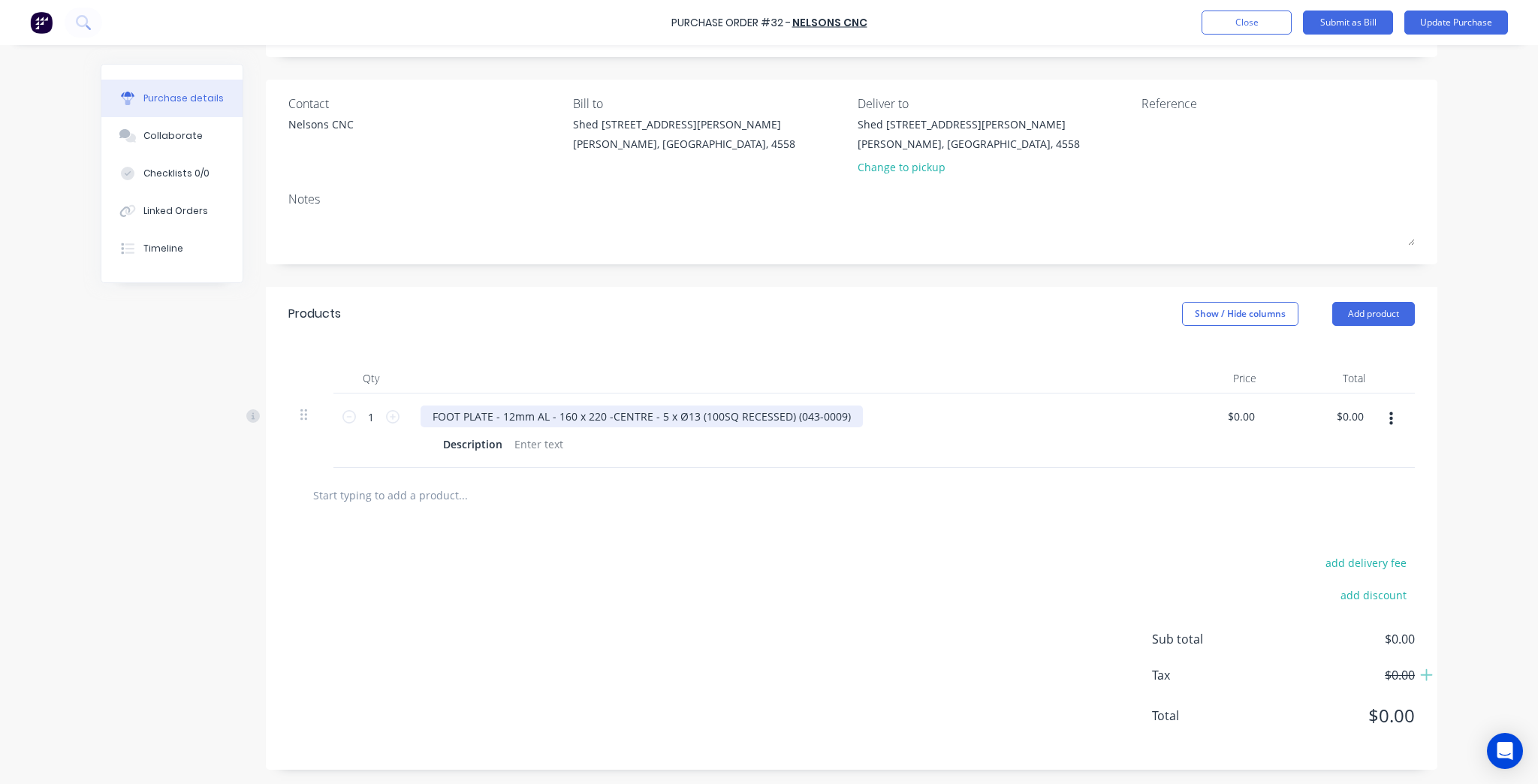
click at [804, 420] on div "FOOT PLATE - 12mm AL - 160 x 220 -CENTRE - 5 x Ø13 (100SQ RECESSED) (043-0009)" at bounding box center [641, 415] width 443 height 22
click at [802, 420] on div "FOOT PLATE - 12mm AL - 160 x 220 -CENTRE - 5 x Ø13 (100SQ RECESSED) (043-0009)" at bounding box center [641, 415] width 443 height 22
drag, startPoint x: 843, startPoint y: 421, endPoint x: 790, endPoint y: 420, distance: 53.0
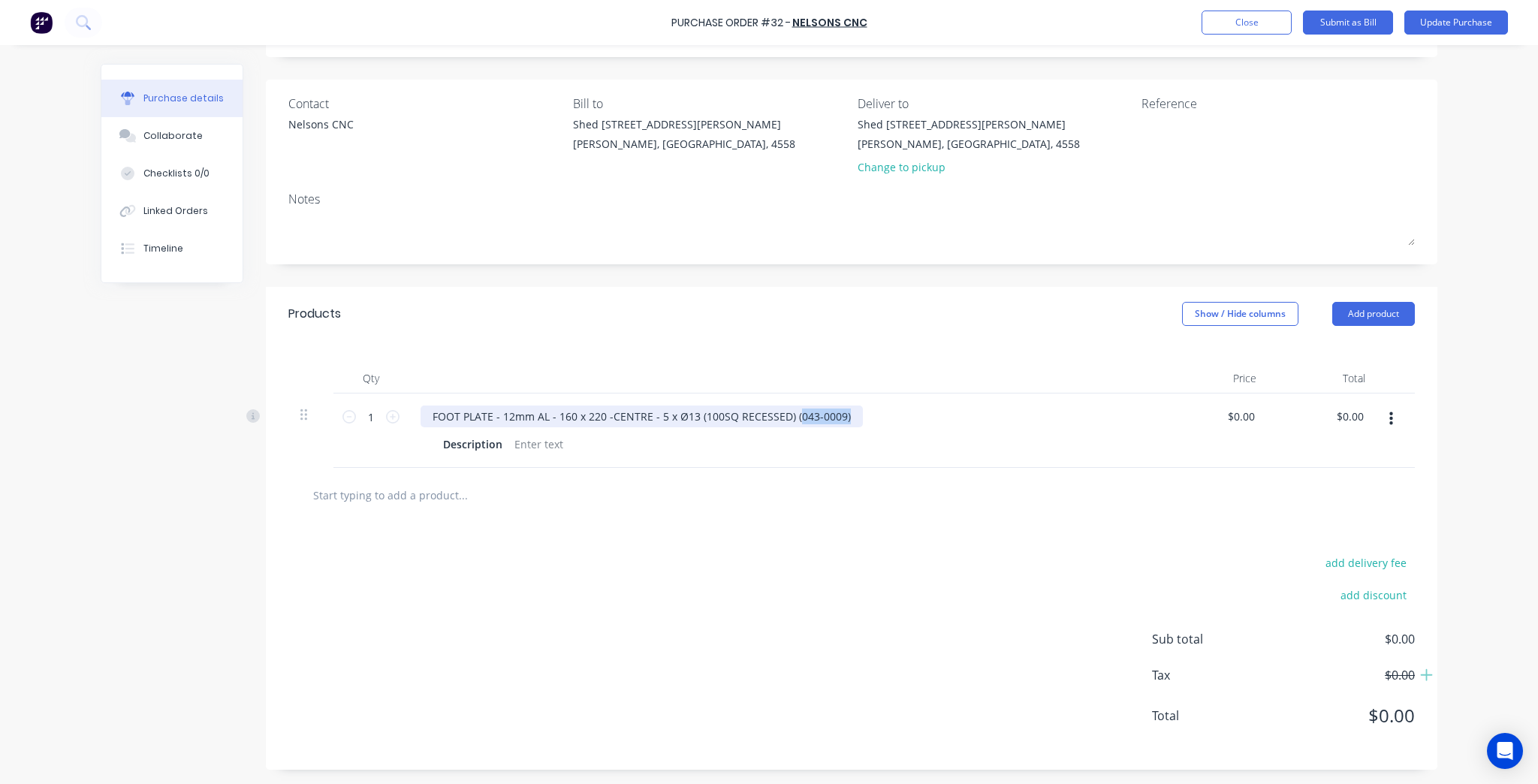
click at [790, 420] on div "FOOT PLATE - 12mm AL - 160 x 220 -CENTRE - 5 x Ø13 (100SQ RECESSED) (043-0009)" at bounding box center [641, 415] width 443 height 22
click at [793, 583] on div "add delivery fee add discount Sub total $0.00 Tax $0.00 Total $0.00" at bounding box center [851, 645] width 1171 height 247
click at [754, 412] on div "FOOT PLATE - 12mm AL - 160 x 220 -CENTRE - 5 x Ø13 (100SQ RECESSED)" at bounding box center [613, 415] width 387 height 22
click at [784, 413] on div "FOOT PLATE - 12mm AL - 160 x 220 -CENTRE - 5 x Ø13 (100SQ RECESSED)" at bounding box center [613, 415] width 387 height 22
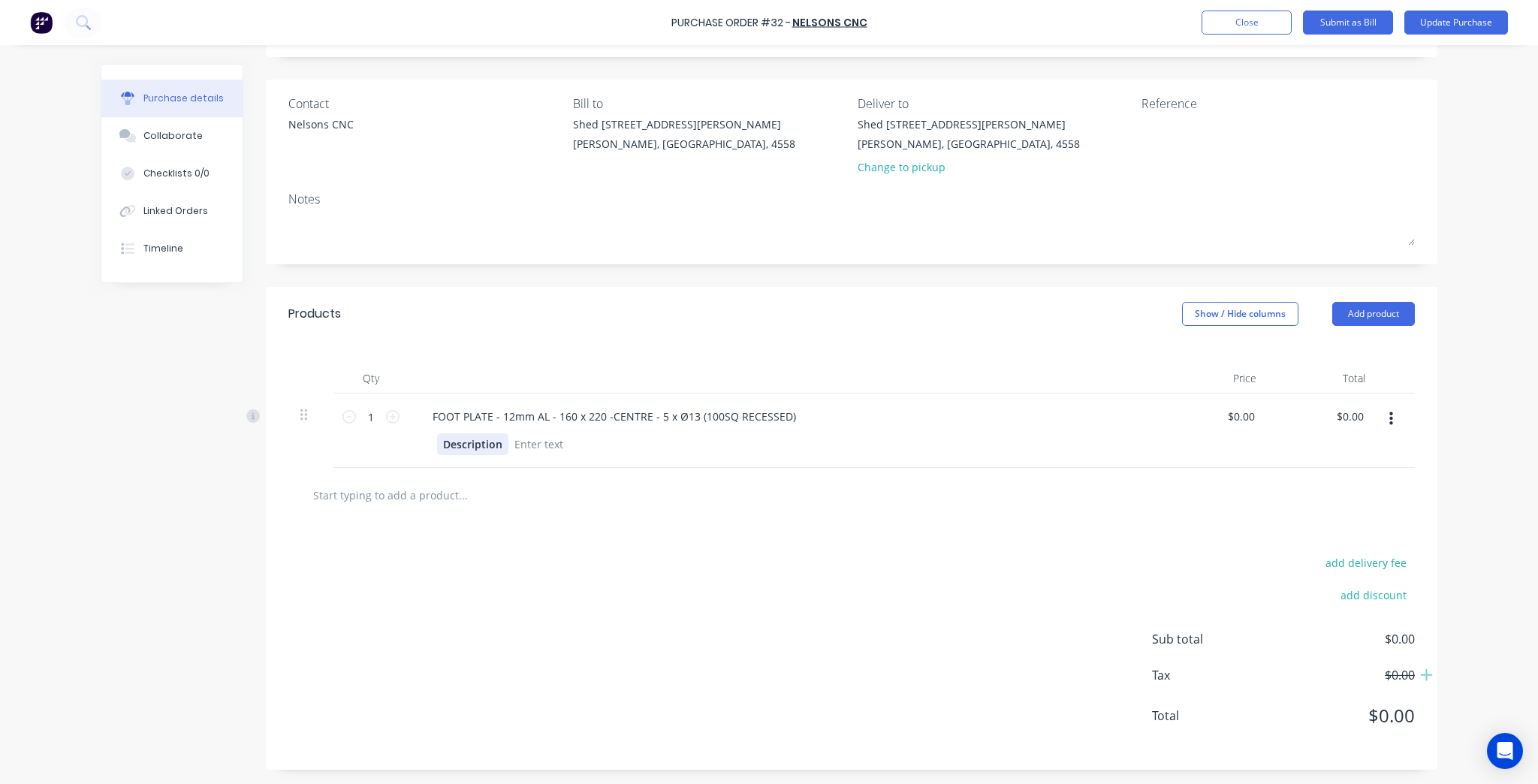
drag, startPoint x: 790, startPoint y: 525, endPoint x: 439, endPoint y: 453, distance: 358.3
click at [787, 525] on div "add delivery fee add discount Sub total $0.00 Tax $0.00 Total $0.00" at bounding box center [851, 645] width 1171 height 247
click at [309, 417] on div at bounding box center [310, 414] width 21 height 18
click at [292, 420] on div at bounding box center [310, 430] width 45 height 74
click at [292, 419] on div at bounding box center [310, 430] width 45 height 74
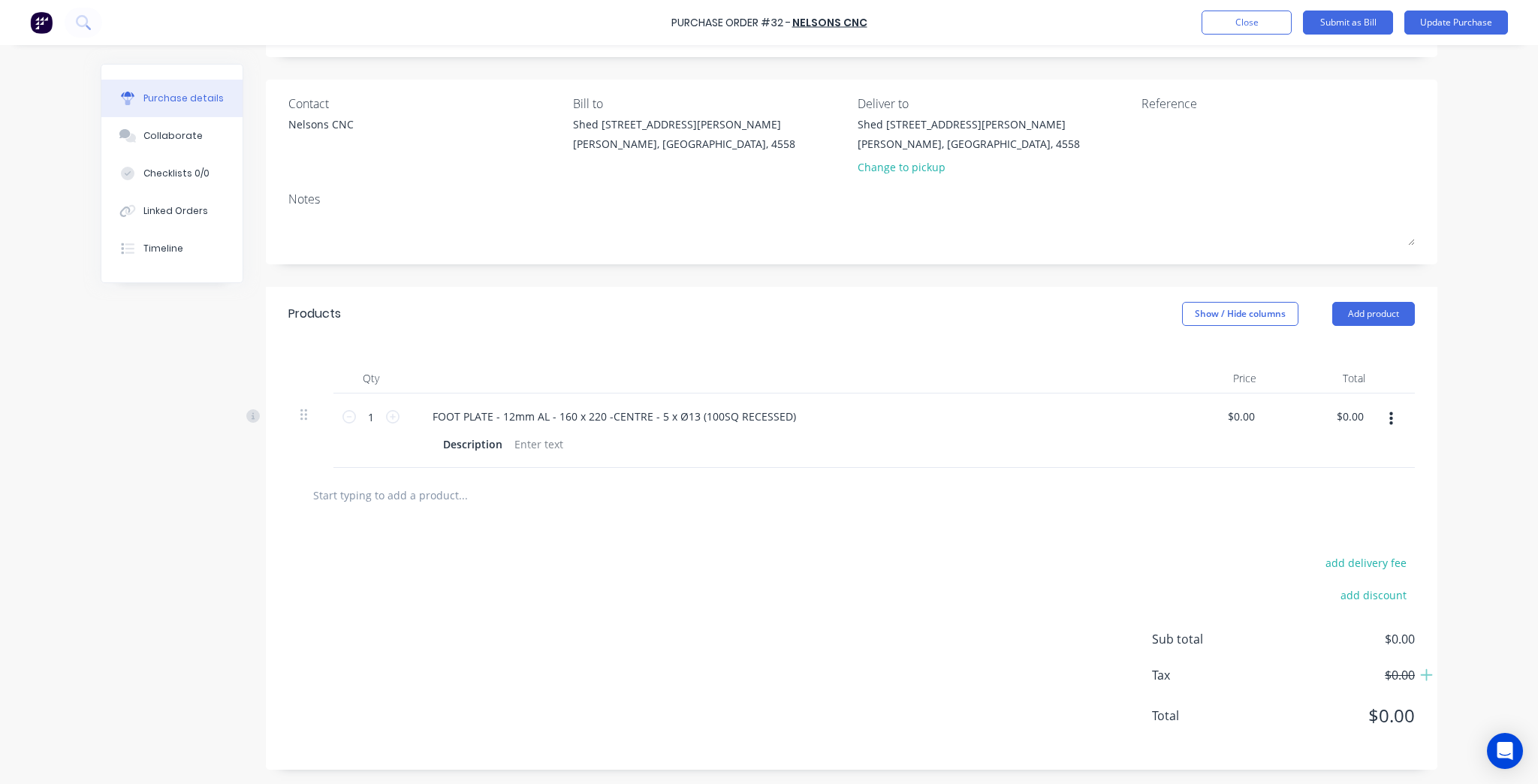
click at [294, 417] on div at bounding box center [310, 430] width 45 height 74
click at [300, 412] on icon at bounding box center [303, 415] width 7 height 13
drag, startPoint x: 300, startPoint y: 414, endPoint x: 1391, endPoint y: 420, distance: 1091.0
click at [1391, 420] on button "button" at bounding box center [1391, 418] width 36 height 27
click at [1290, 549] on button "Delete" at bounding box center [1345, 549] width 128 height 30
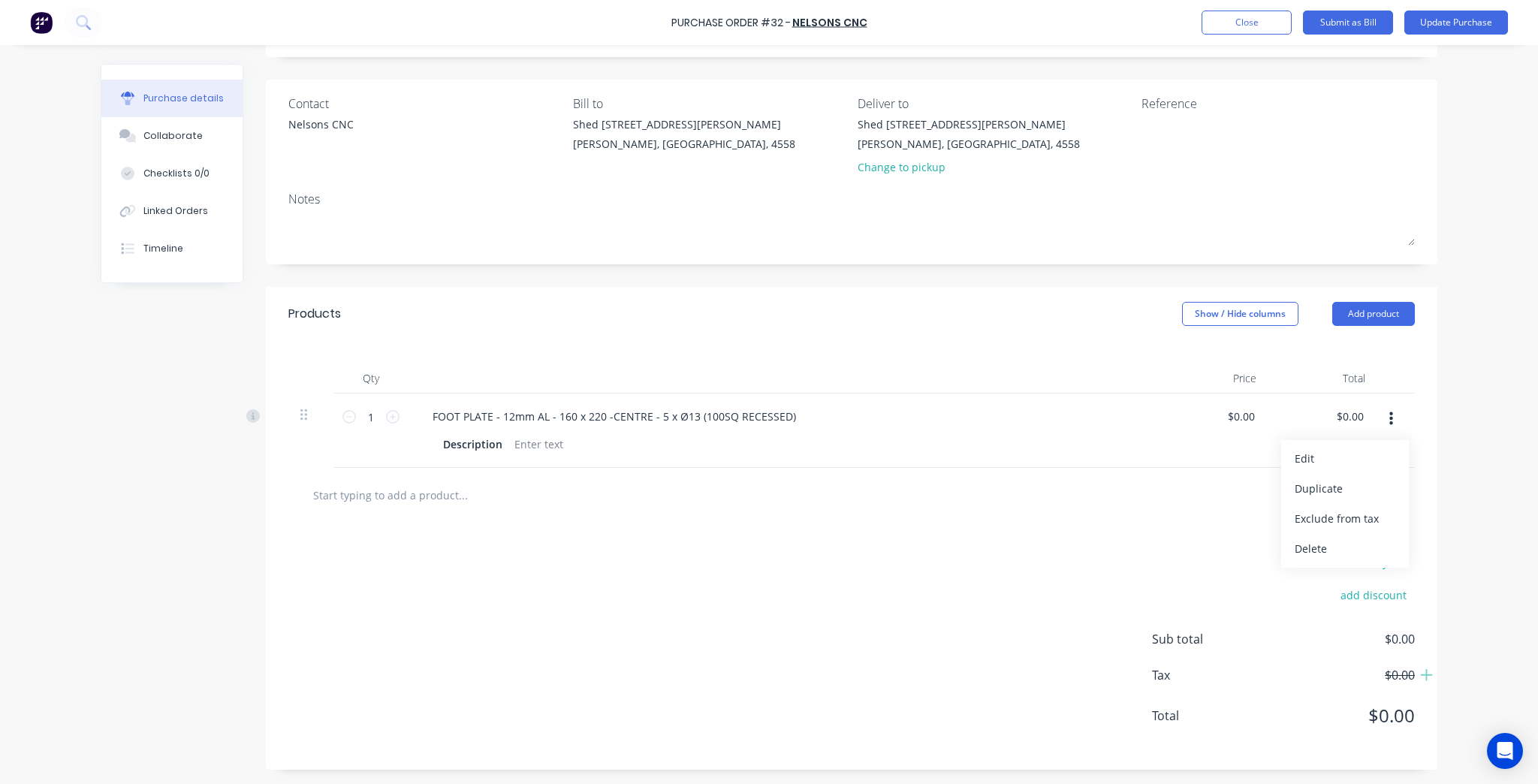
scroll to position [0, 0]
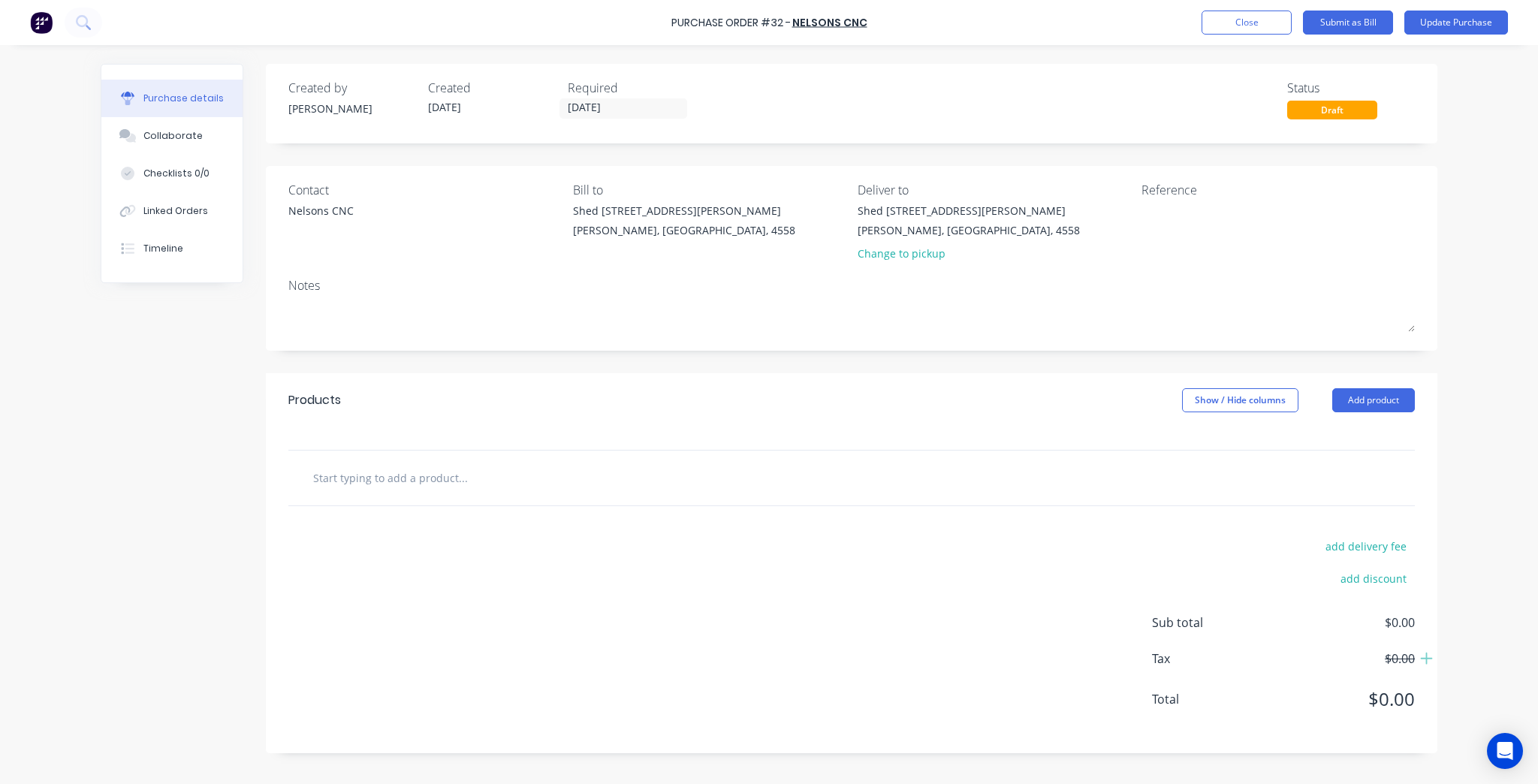
click at [337, 475] on input "text" at bounding box center [462, 477] width 300 height 30
paste input "043-0009"
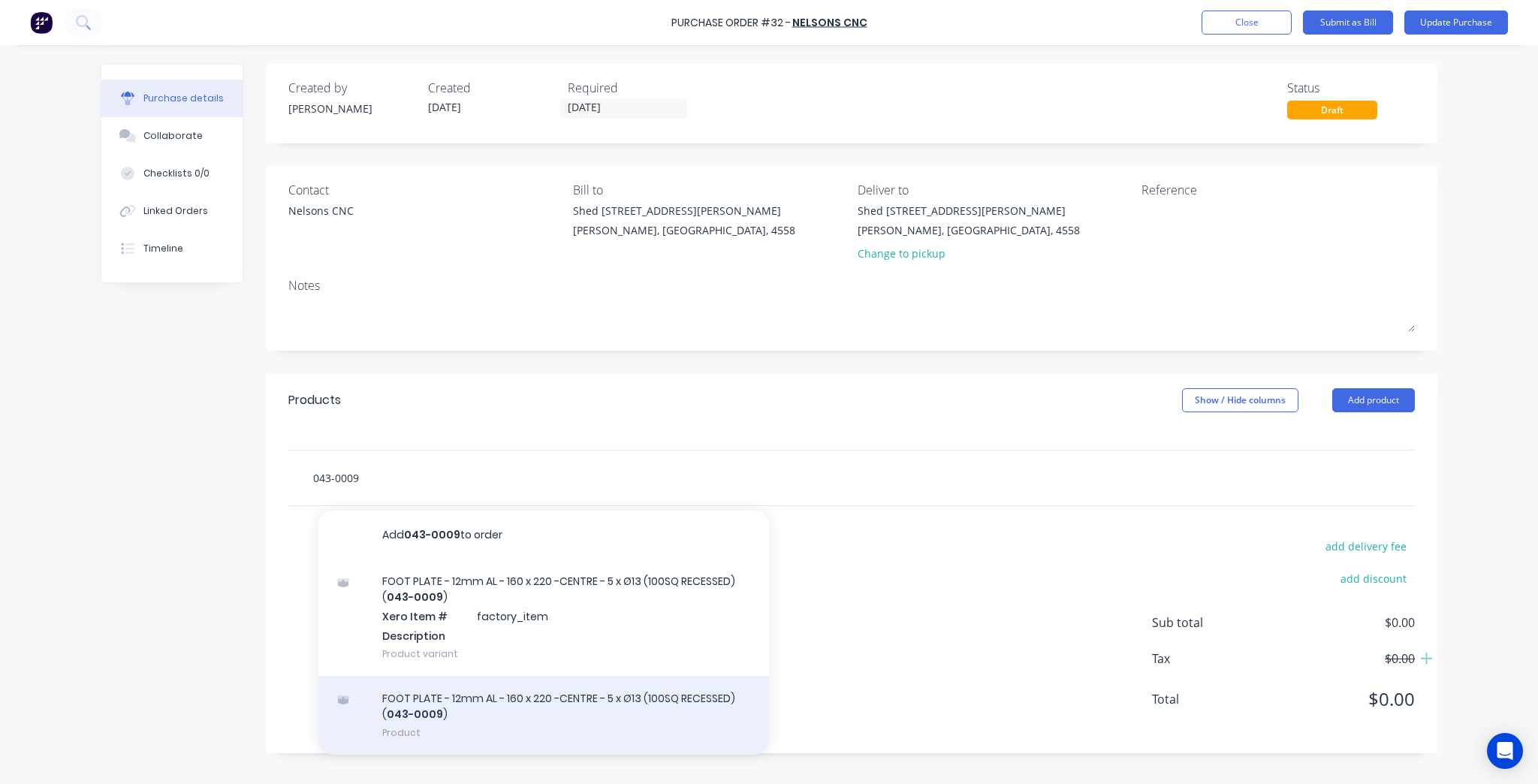
type input "043-0009"
click at [477, 730] on div "FOOT PLATE - 12mm AL - 160 x 220 -CENTRE - 5 x Ø13 (100SQ RECESSED) ( 043-0009 …" at bounding box center [543, 716] width 450 height 79
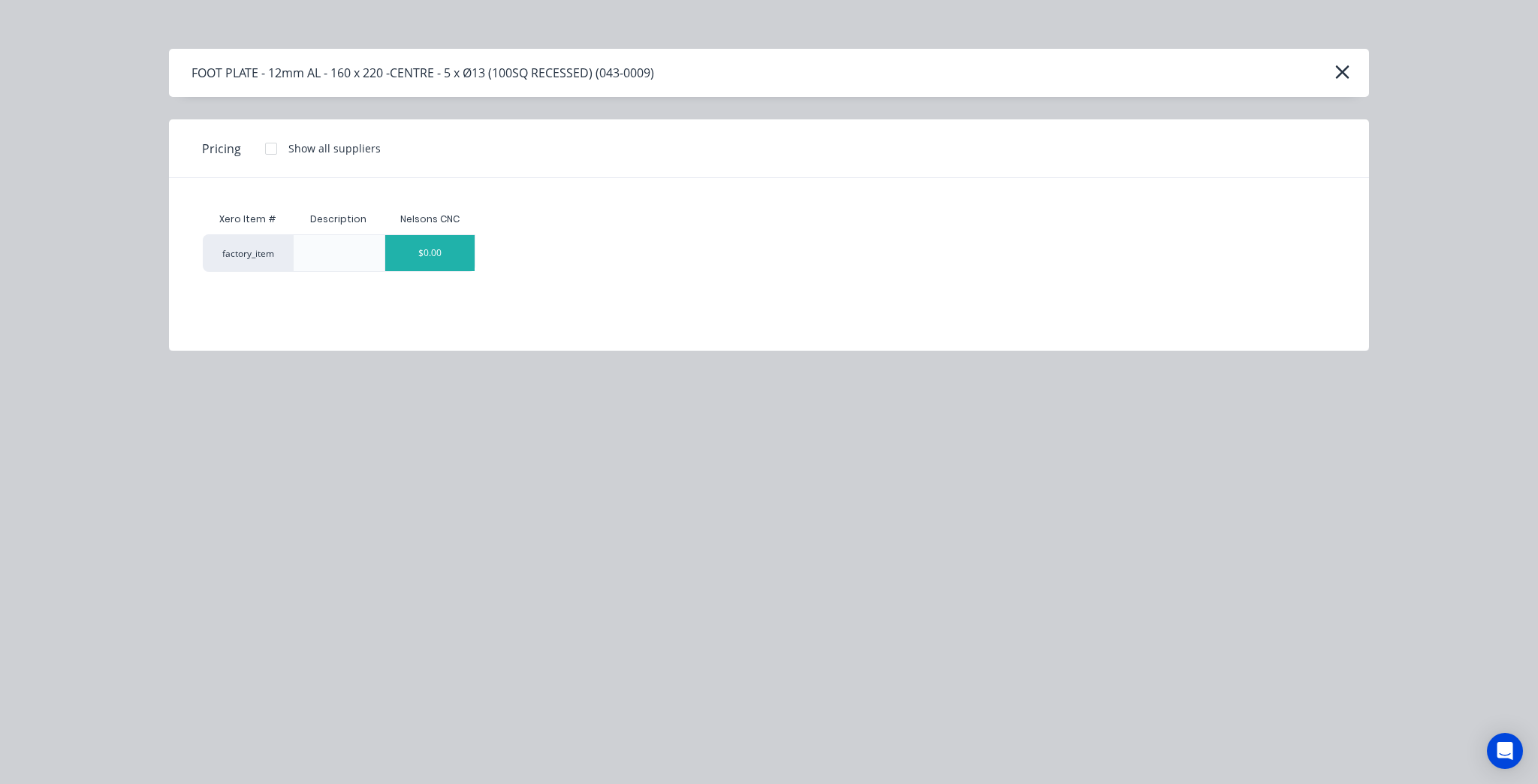
click at [465, 235] on div "$0.00" at bounding box center [430, 253] width 90 height 36
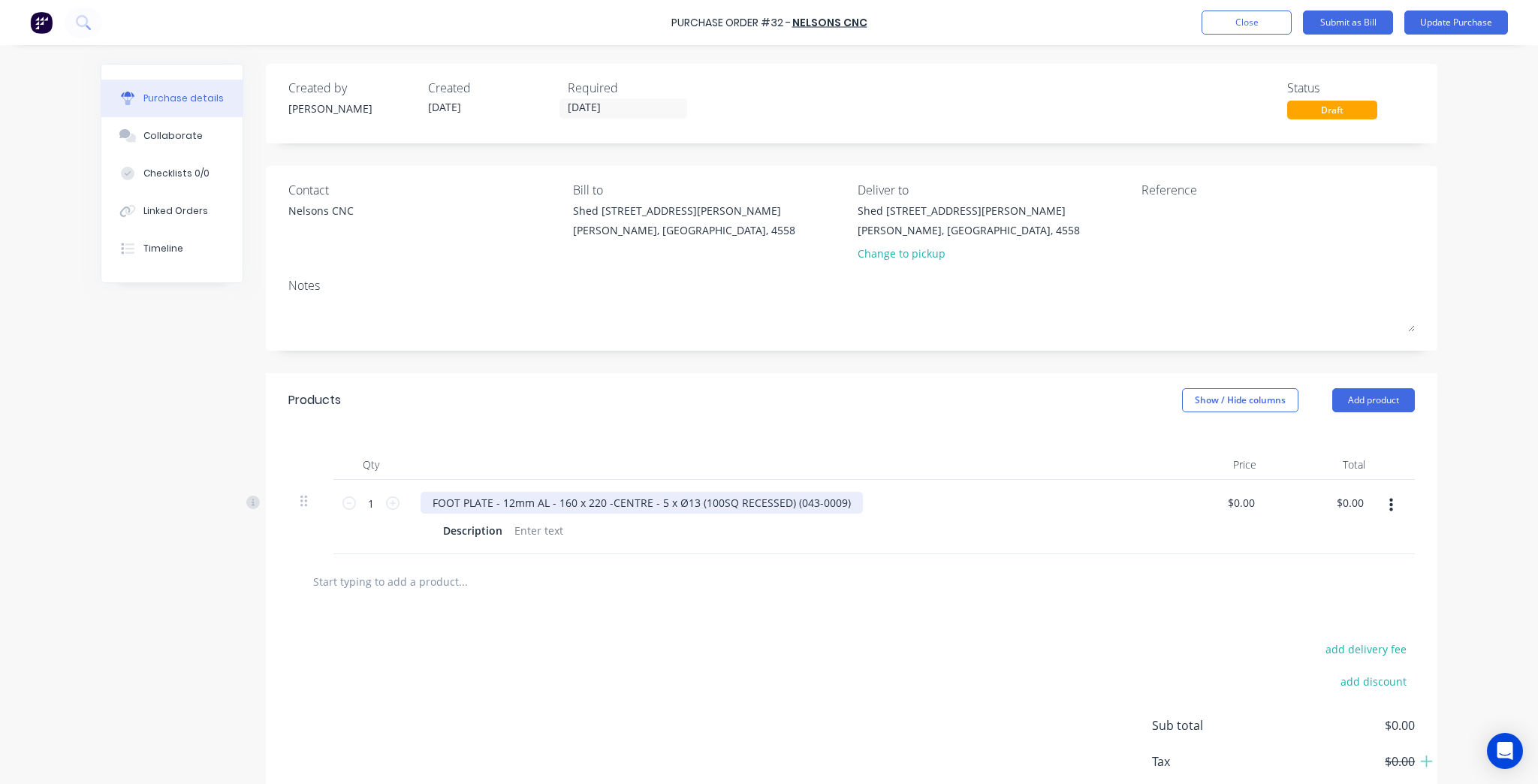
click at [844, 499] on div "FOOT PLATE - 12mm AL - 160 x 220 -CENTRE - 5 x Ø13 (100SQ RECESSED) (043-0009)" at bounding box center [641, 502] width 443 height 22
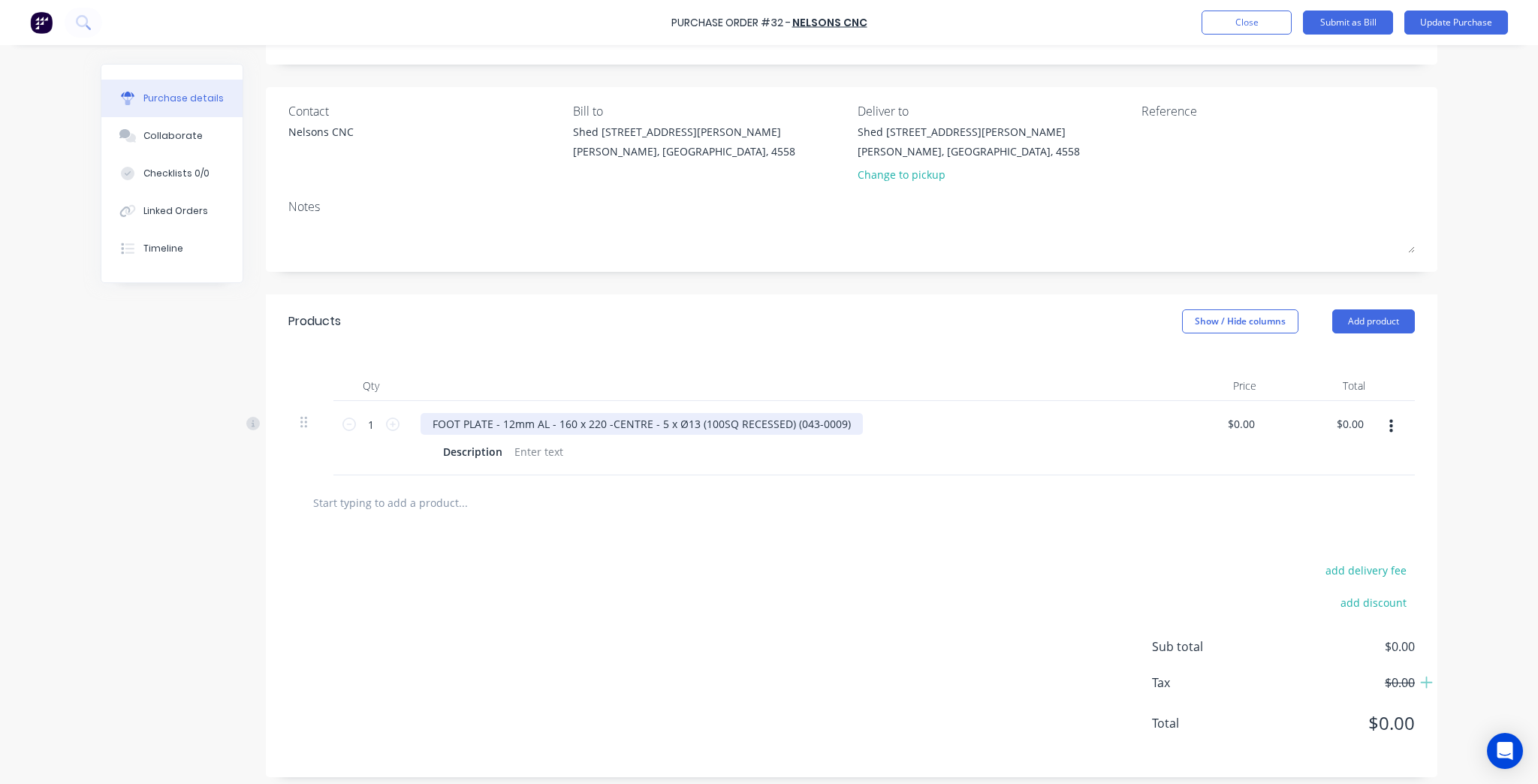
scroll to position [86, 0]
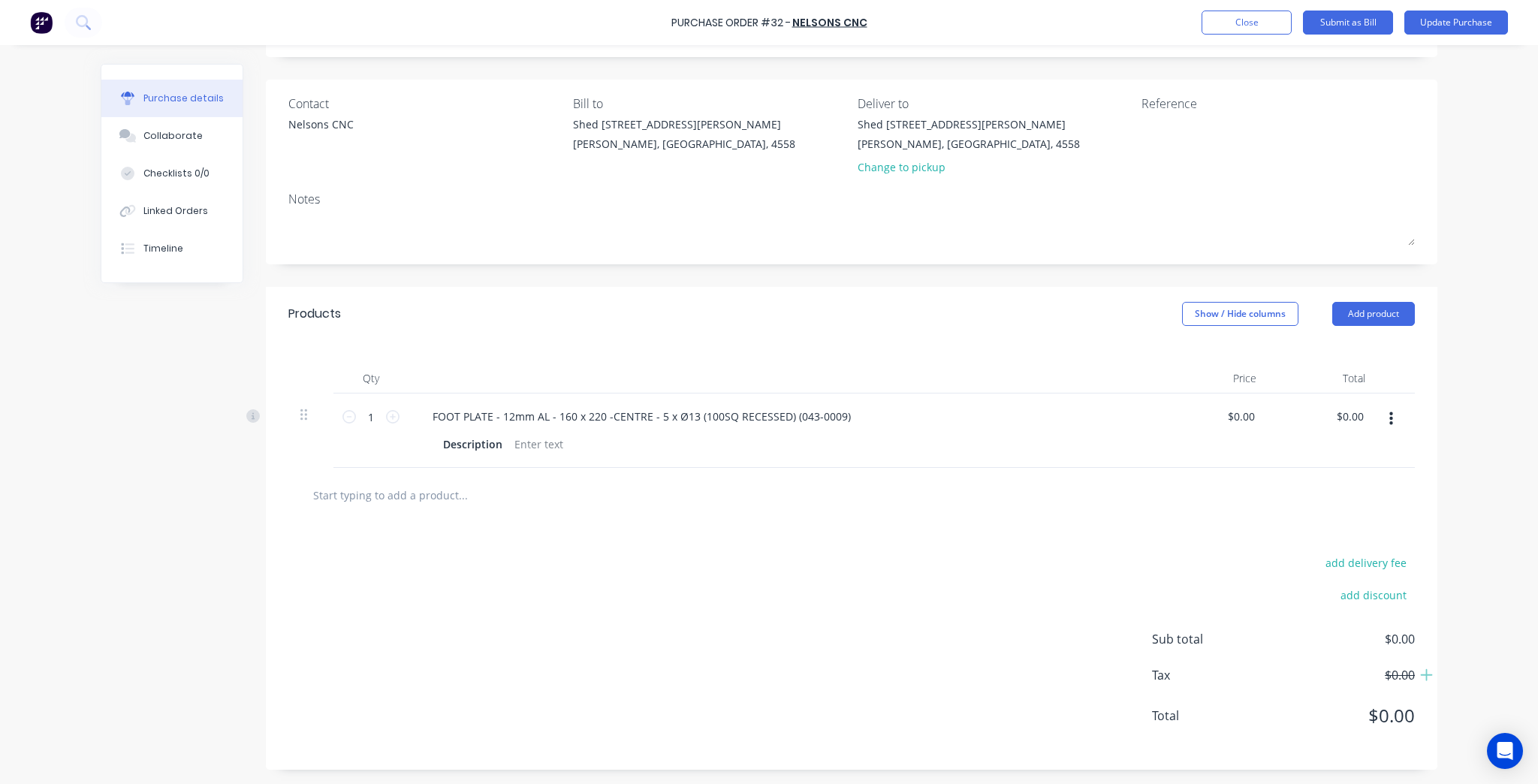
click at [733, 520] on div at bounding box center [851, 495] width 1126 height 54
click at [865, 411] on div "FOOT PLATE - 12mm AL - 160 x 220 -CENTRE - 5 x Ø13 (100SQ RECESSED) (043-0009)" at bounding box center [783, 415] width 727 height 22
click at [847, 412] on div "FOOT PLATE - 12mm AL - 160 x 220 -CENTRE - 5 x Ø13 (100SQ RECESSED) (043-0009)" at bounding box center [641, 415] width 443 height 22
drag, startPoint x: 843, startPoint y: 415, endPoint x: 784, endPoint y: 416, distance: 59.0
click at [784, 416] on div "FOOT PLATE - 12mm AL - 160 x 220 -CENTRE - 5 x Ø13 (100SQ RECESSED) (043-0009)" at bounding box center [641, 415] width 443 height 22
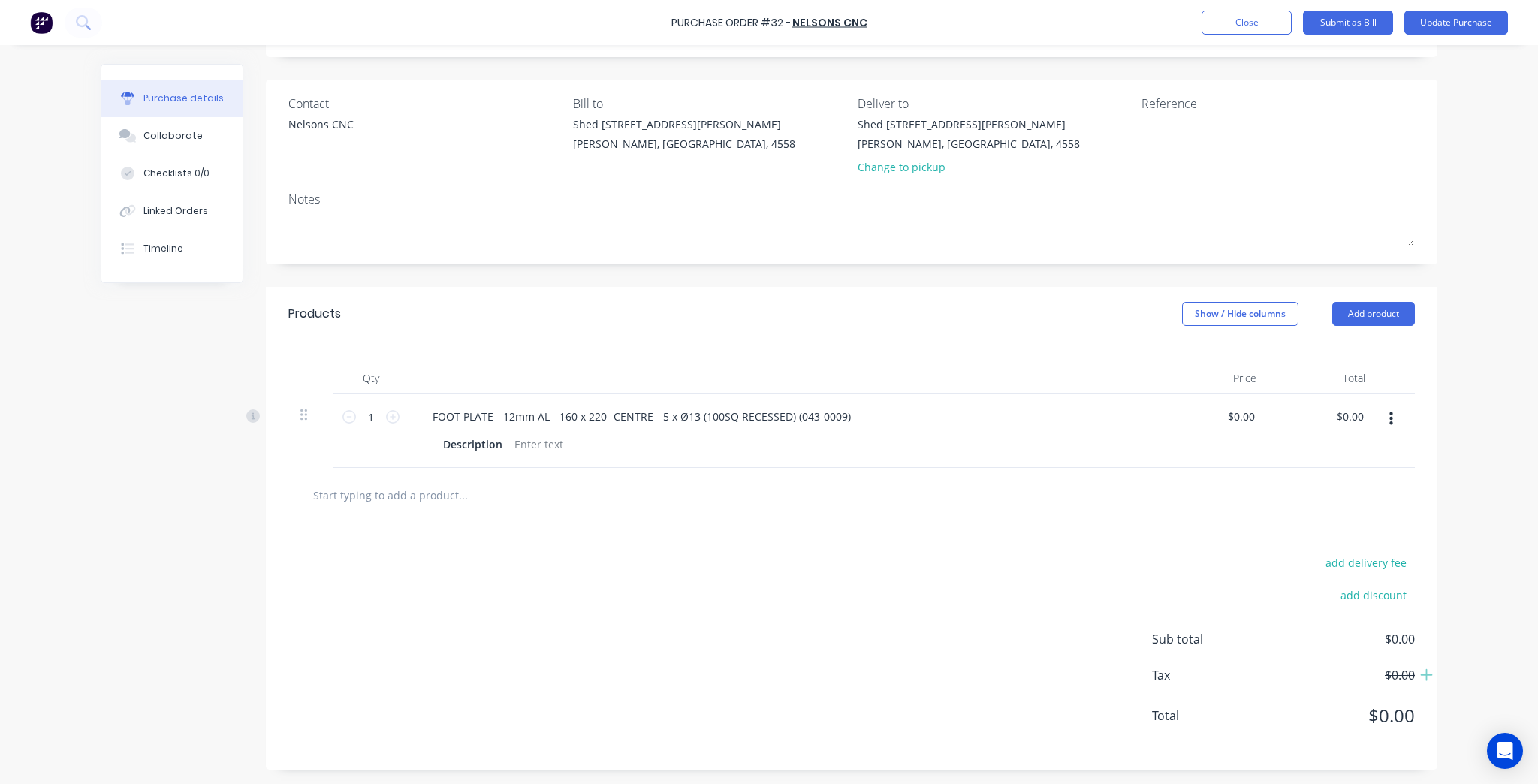
click at [601, 661] on div "add delivery fee add discount Sub total $0.00 Tax $0.00 Total $0.00" at bounding box center [851, 645] width 1171 height 247
click at [1444, 24] on button "Update Purchase" at bounding box center [1455, 23] width 103 height 24
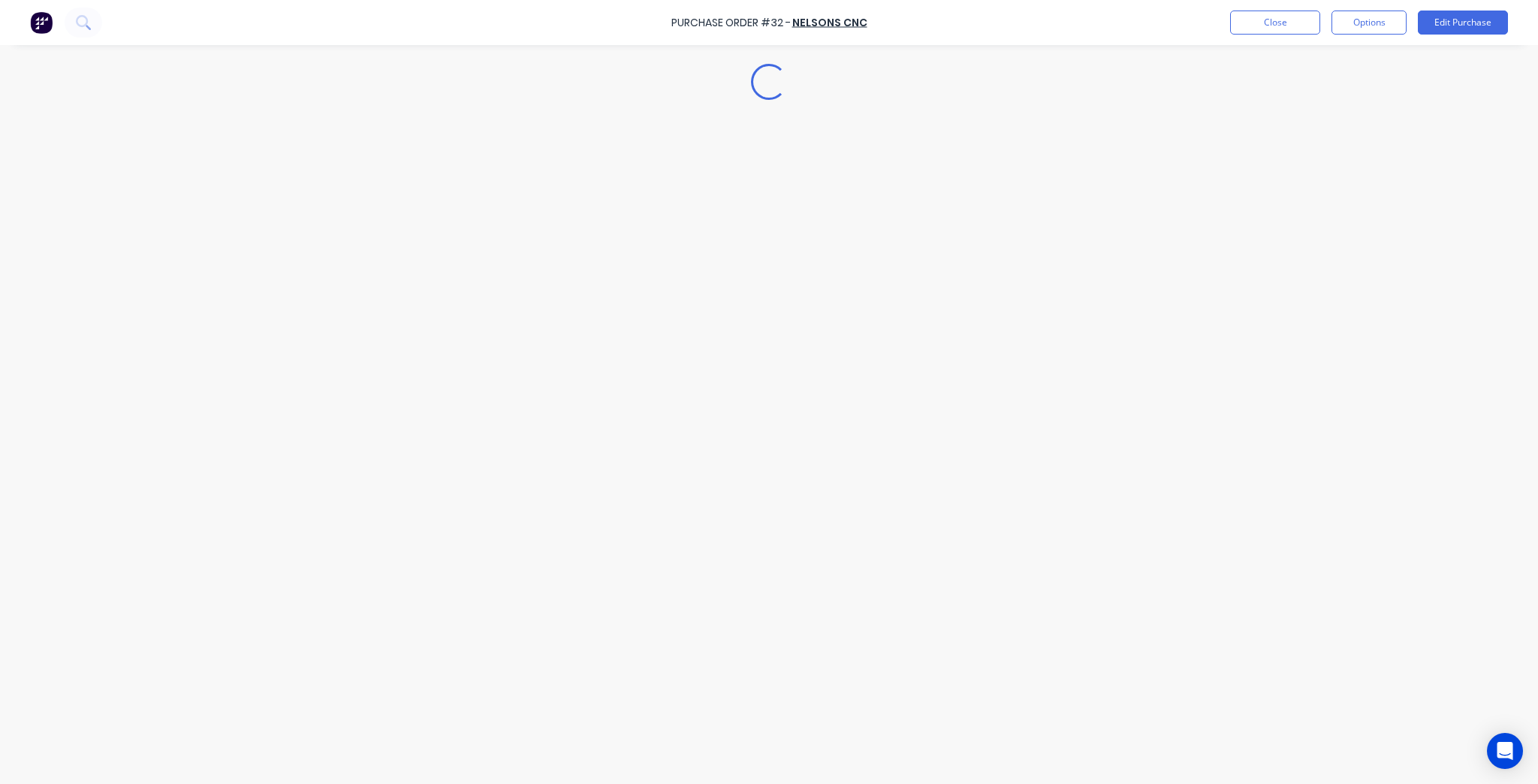
scroll to position [0, 0]
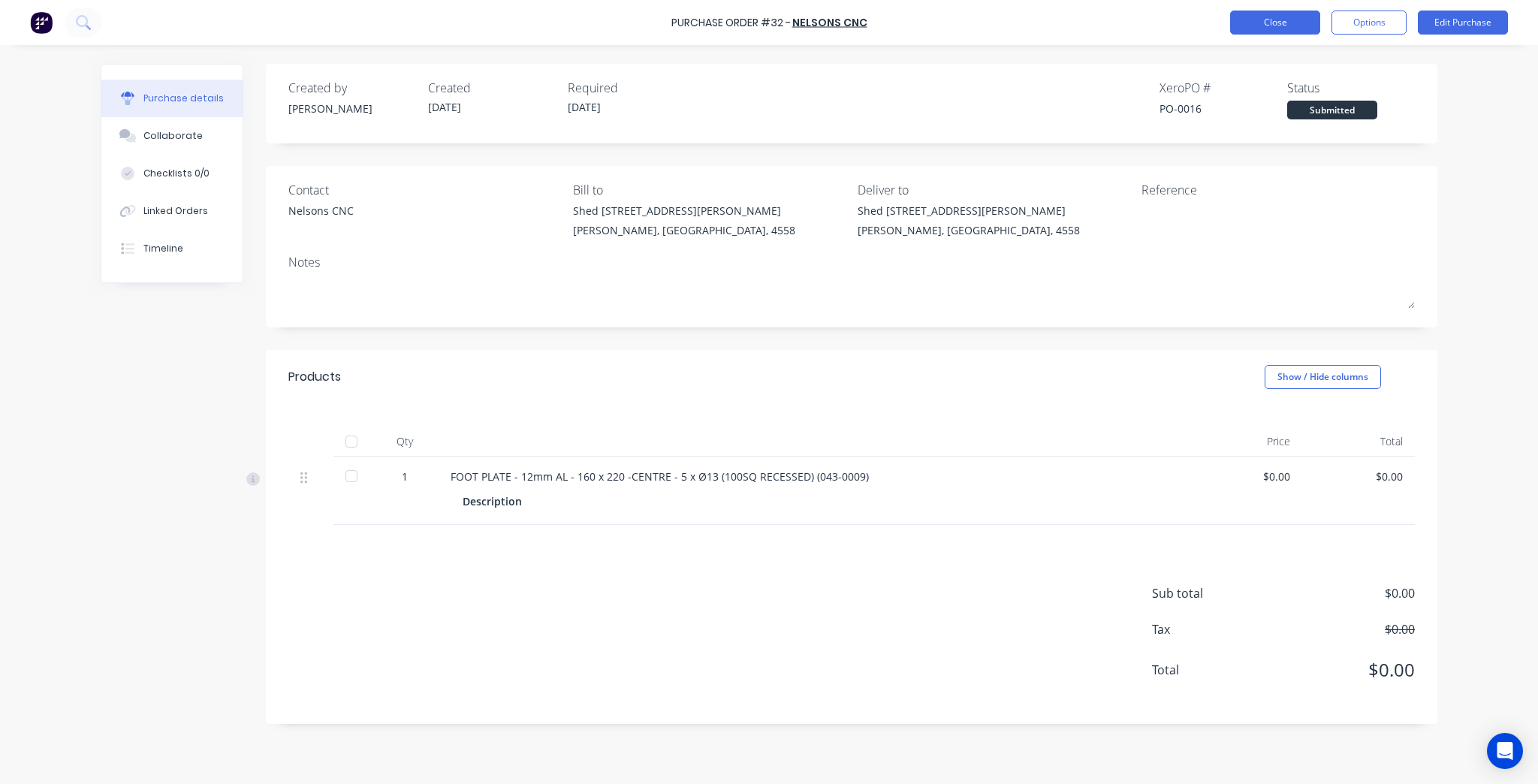
click at [1270, 27] on button "Close" at bounding box center [1274, 23] width 90 height 24
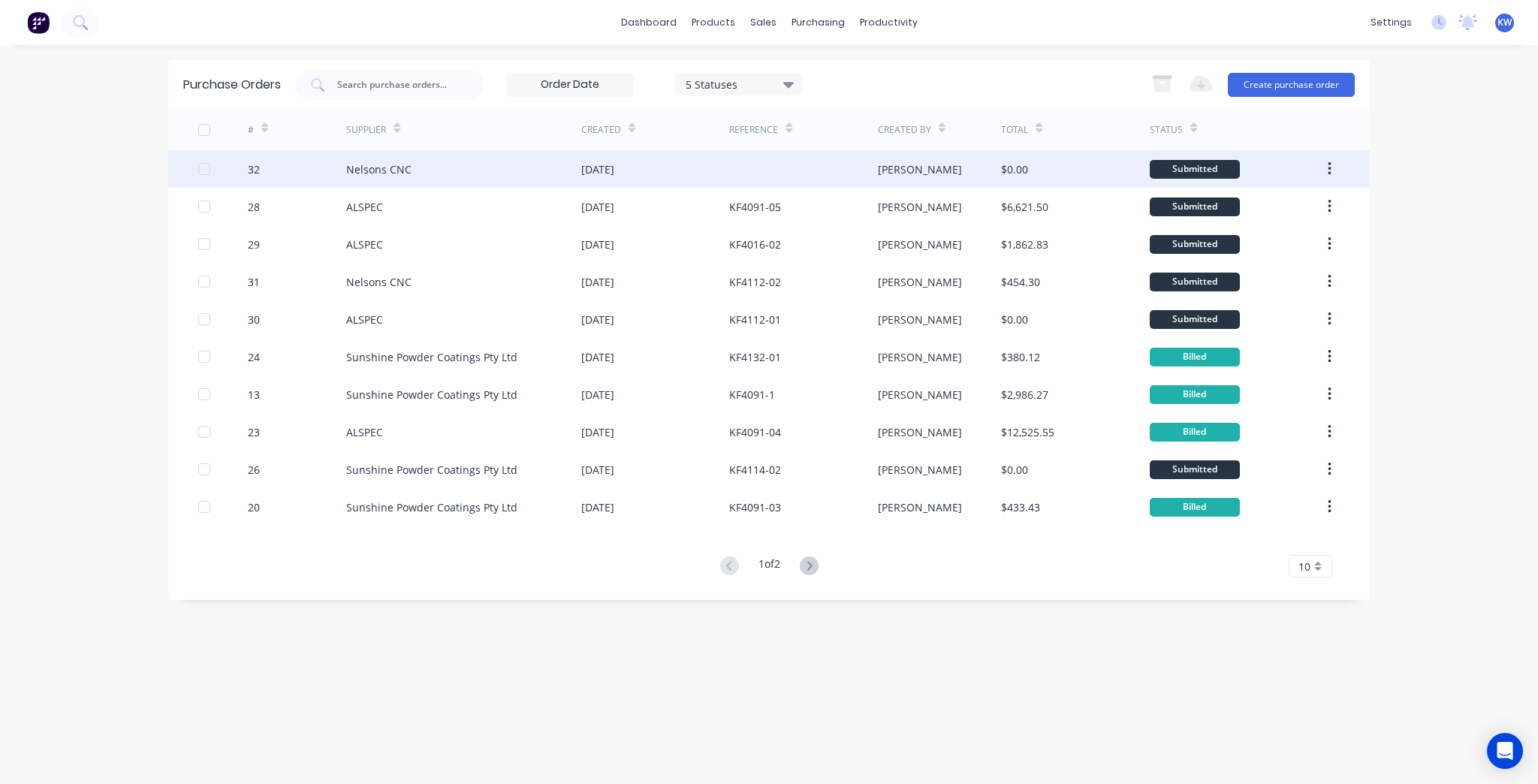
click at [547, 177] on div "Nelsons CNC" at bounding box center [463, 169] width 235 height 38
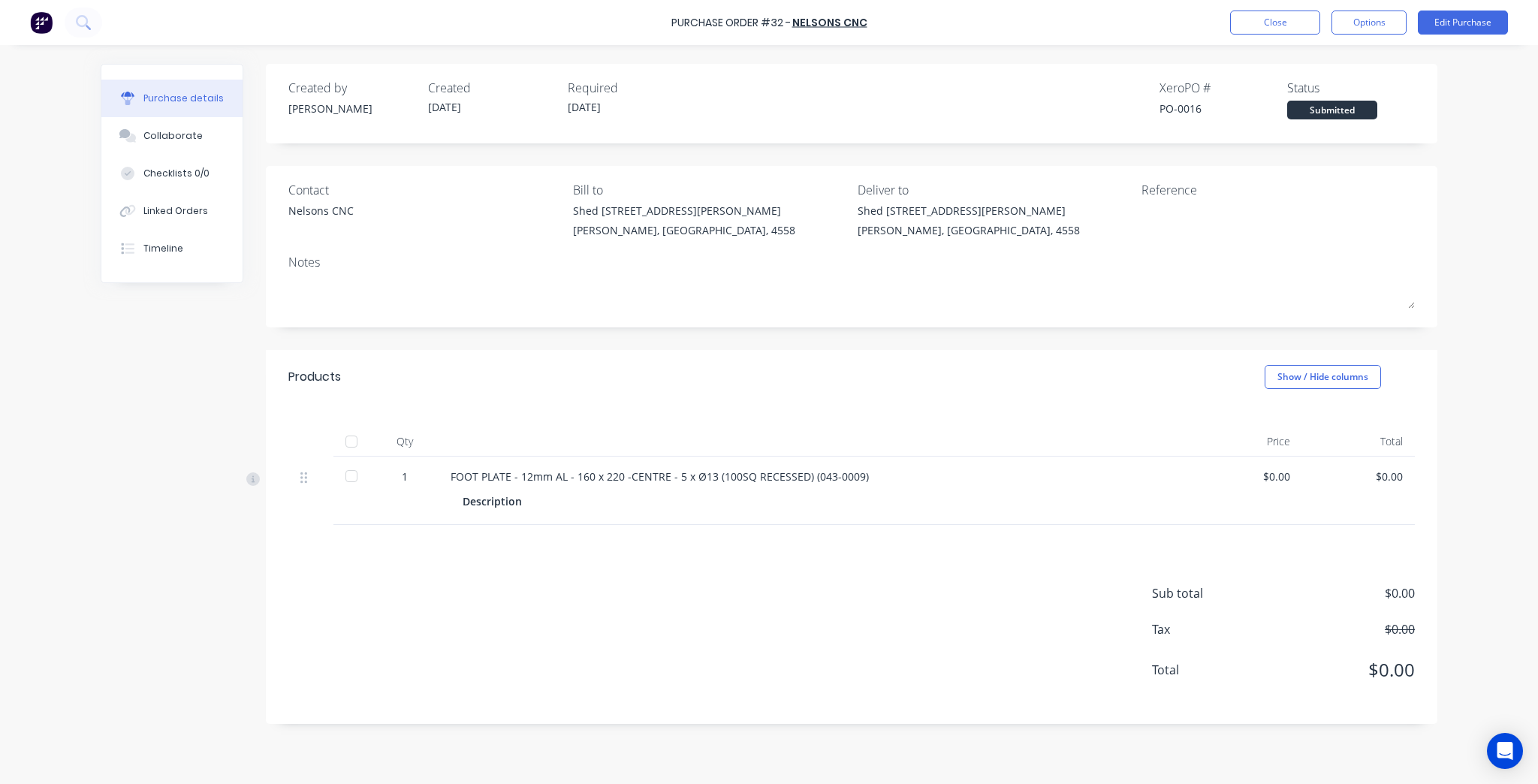
click at [411, 479] on div "1" at bounding box center [404, 476] width 43 height 16
click at [402, 477] on div "1" at bounding box center [404, 476] width 43 height 16
click at [397, 480] on div "1" at bounding box center [404, 476] width 43 height 16
click at [1472, 29] on button "Edit Purchase" at bounding box center [1463, 23] width 90 height 24
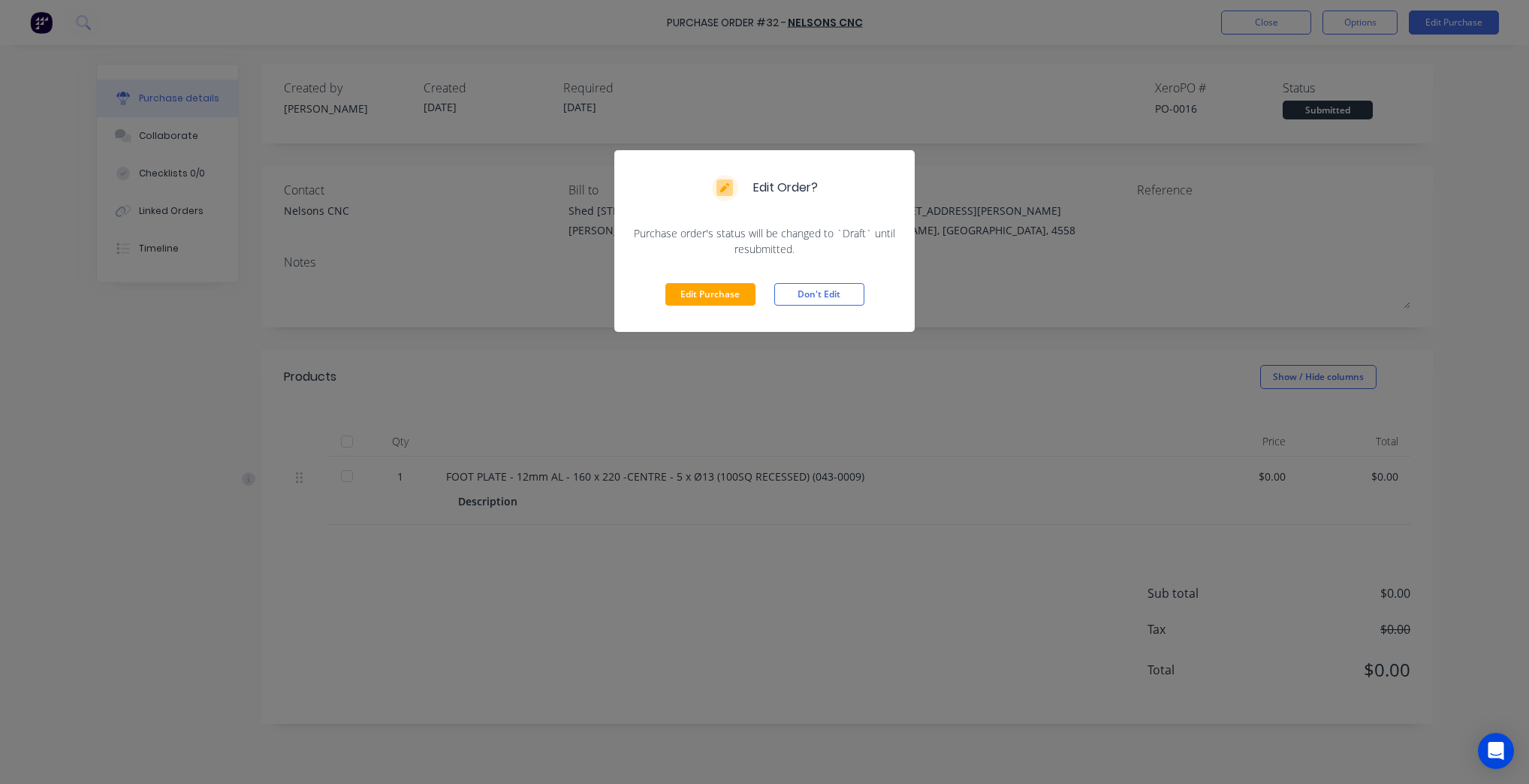
click at [703, 277] on div "Edit Purchase Don't Edit" at bounding box center [764, 294] width 300 height 75
click at [694, 306] on div "Edit Purchase Don't Edit" at bounding box center [764, 294] width 300 height 75
click at [676, 296] on button "Edit Purchase" at bounding box center [710, 294] width 90 height 23
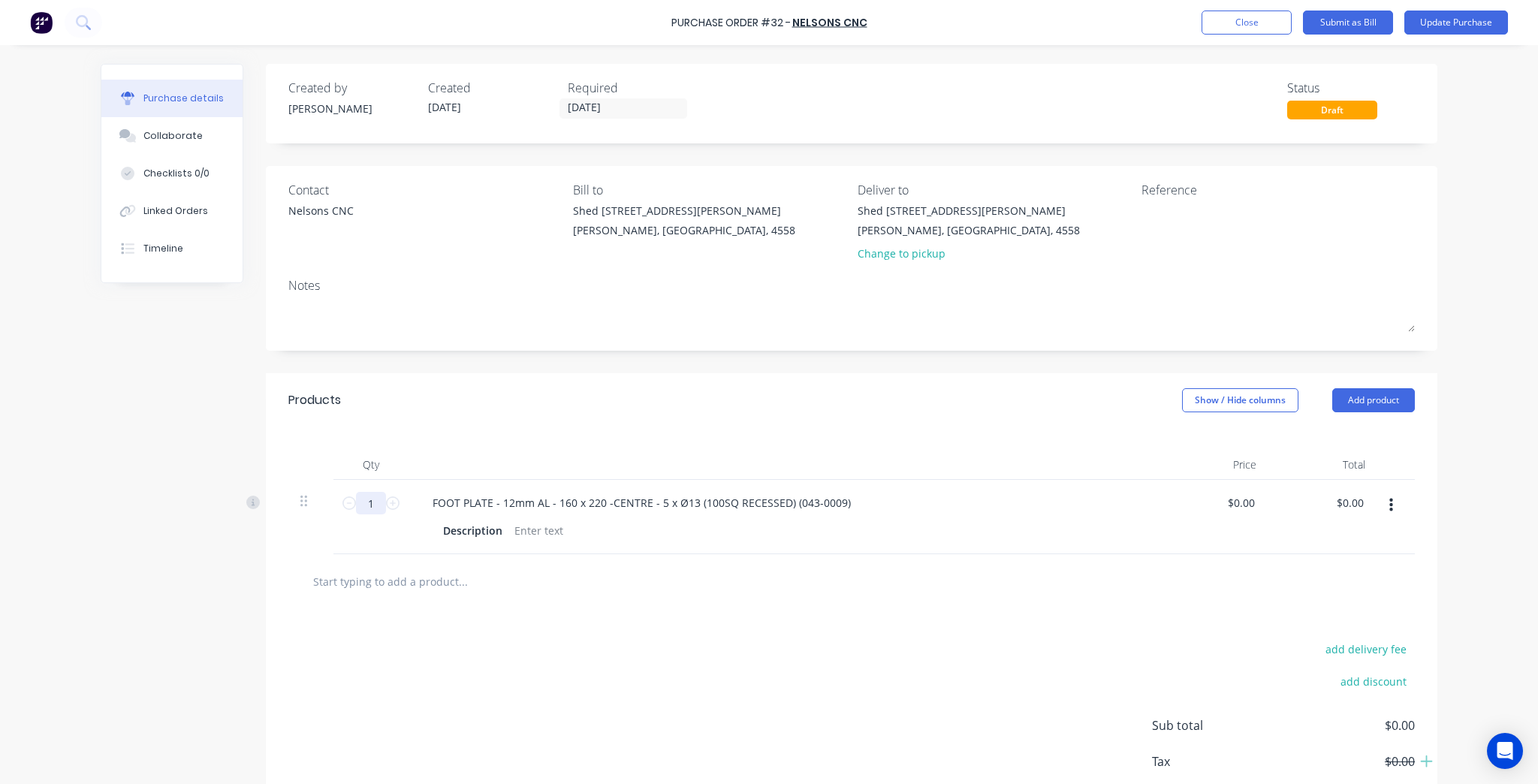
click at [372, 506] on input "1" at bounding box center [371, 503] width 30 height 23
type input "10"
click at [717, 629] on div "add delivery fee add discount Sub total $0.00 Tax $0.00 Total $0.00" at bounding box center [851, 731] width 1171 height 247
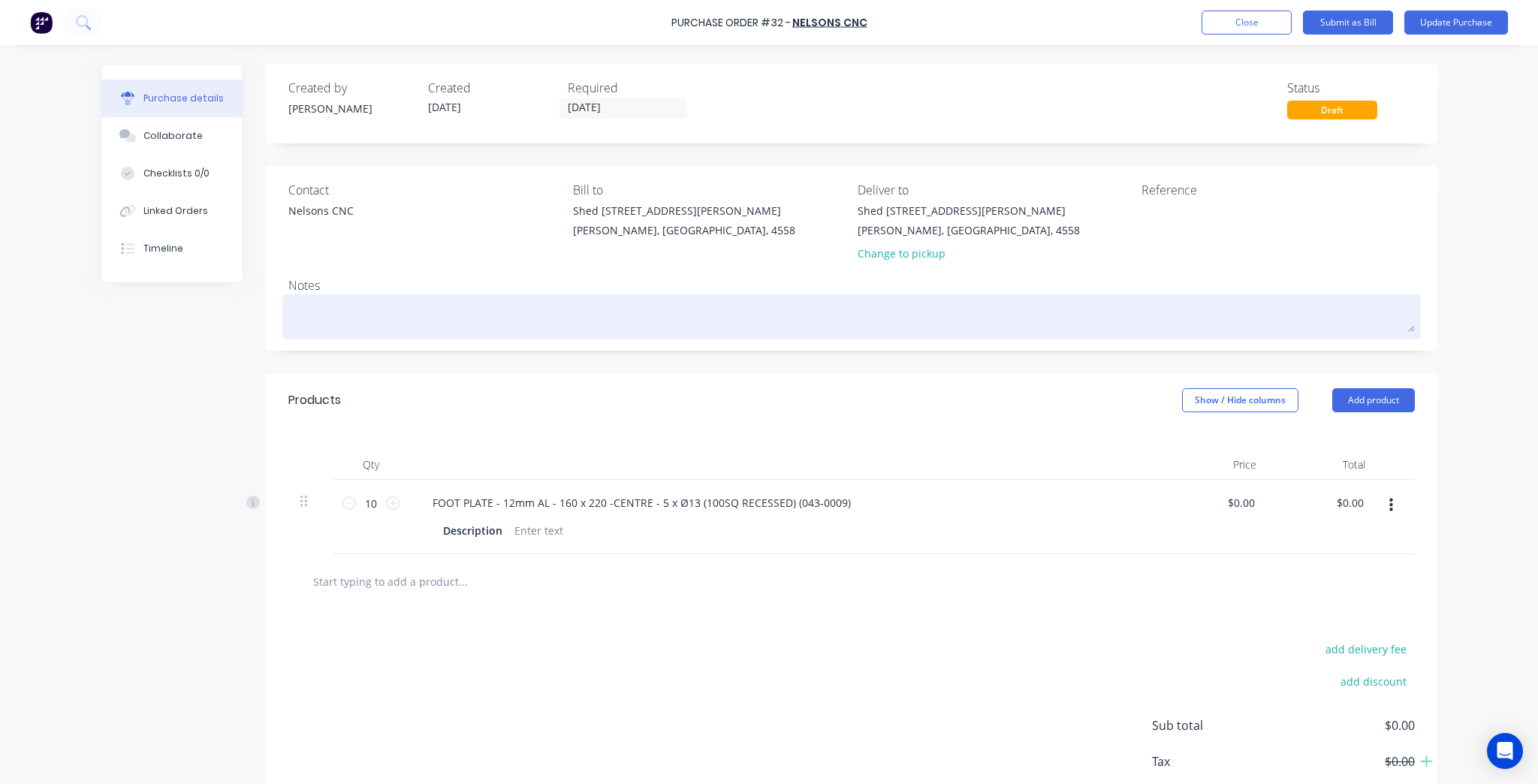
click at [495, 327] on textarea at bounding box center [851, 315] width 1126 height 34
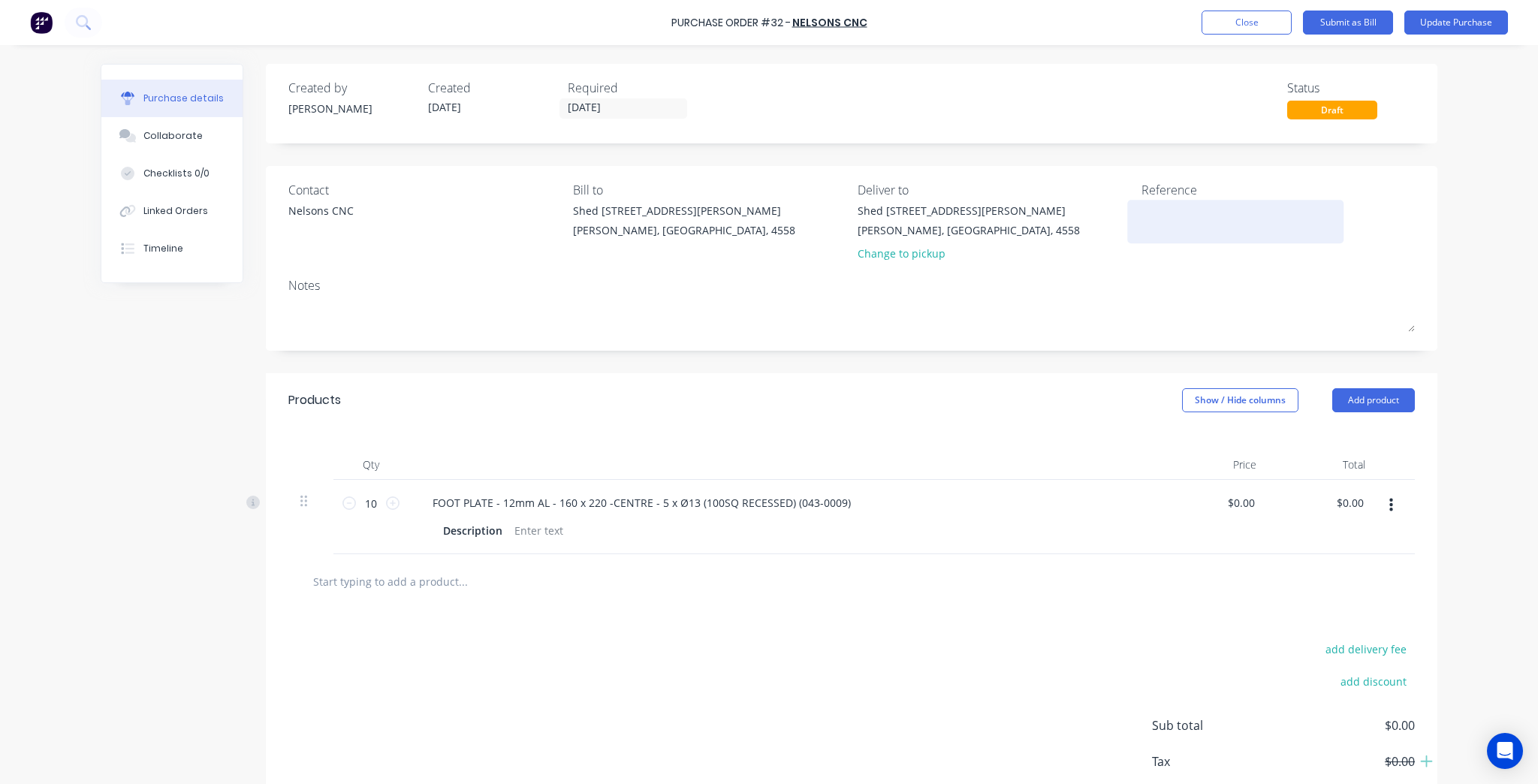
click at [1154, 232] on textarea at bounding box center [1235, 219] width 188 height 34
paste textarea "KF4016-2"
type textarea "KF4016-2"
type textarea "x"
type textarea "KF4016-20"
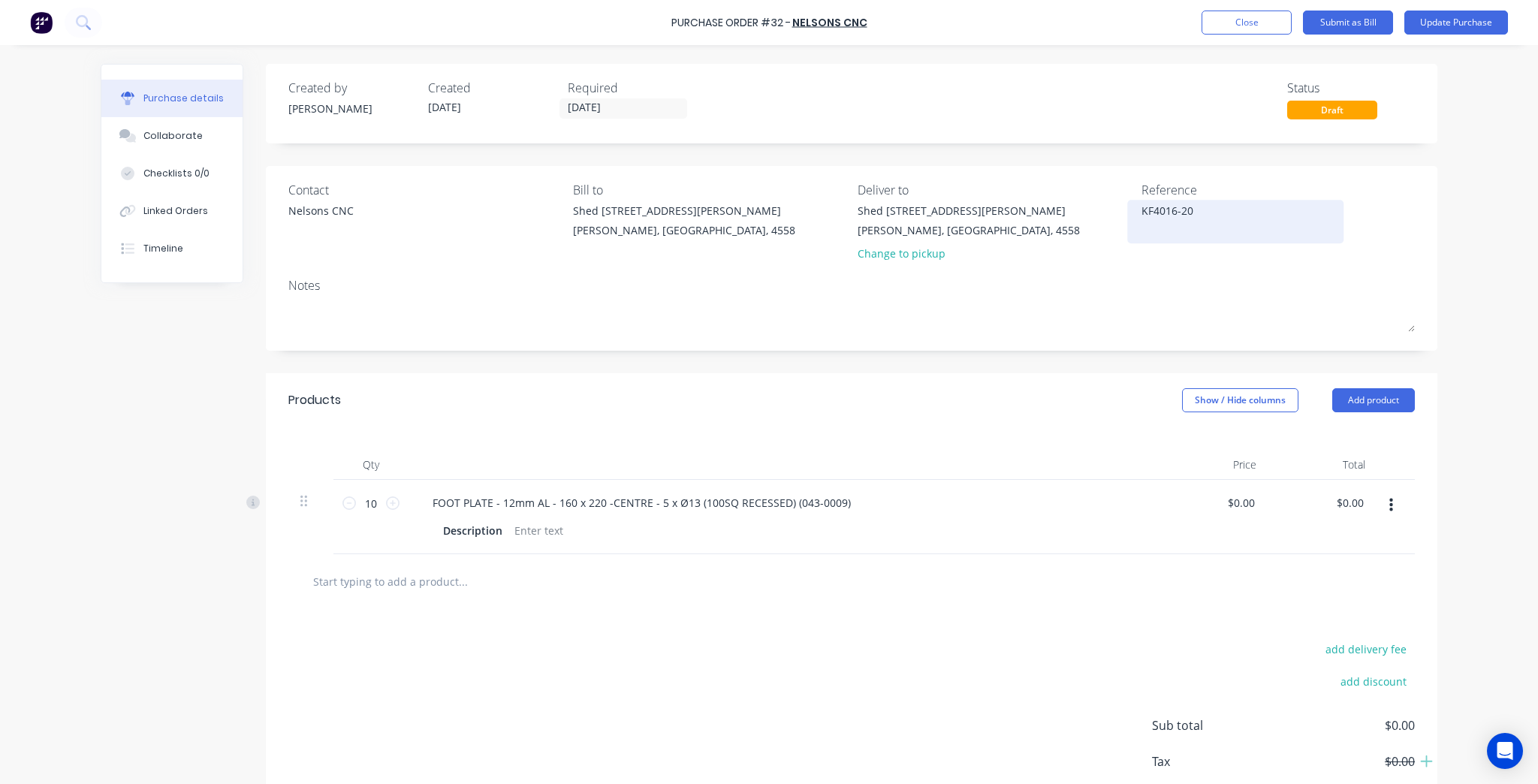
type textarea "x"
type textarea "KF4016-2"
type textarea "x"
type textarea "KF4016-2-"
type textarea "x"
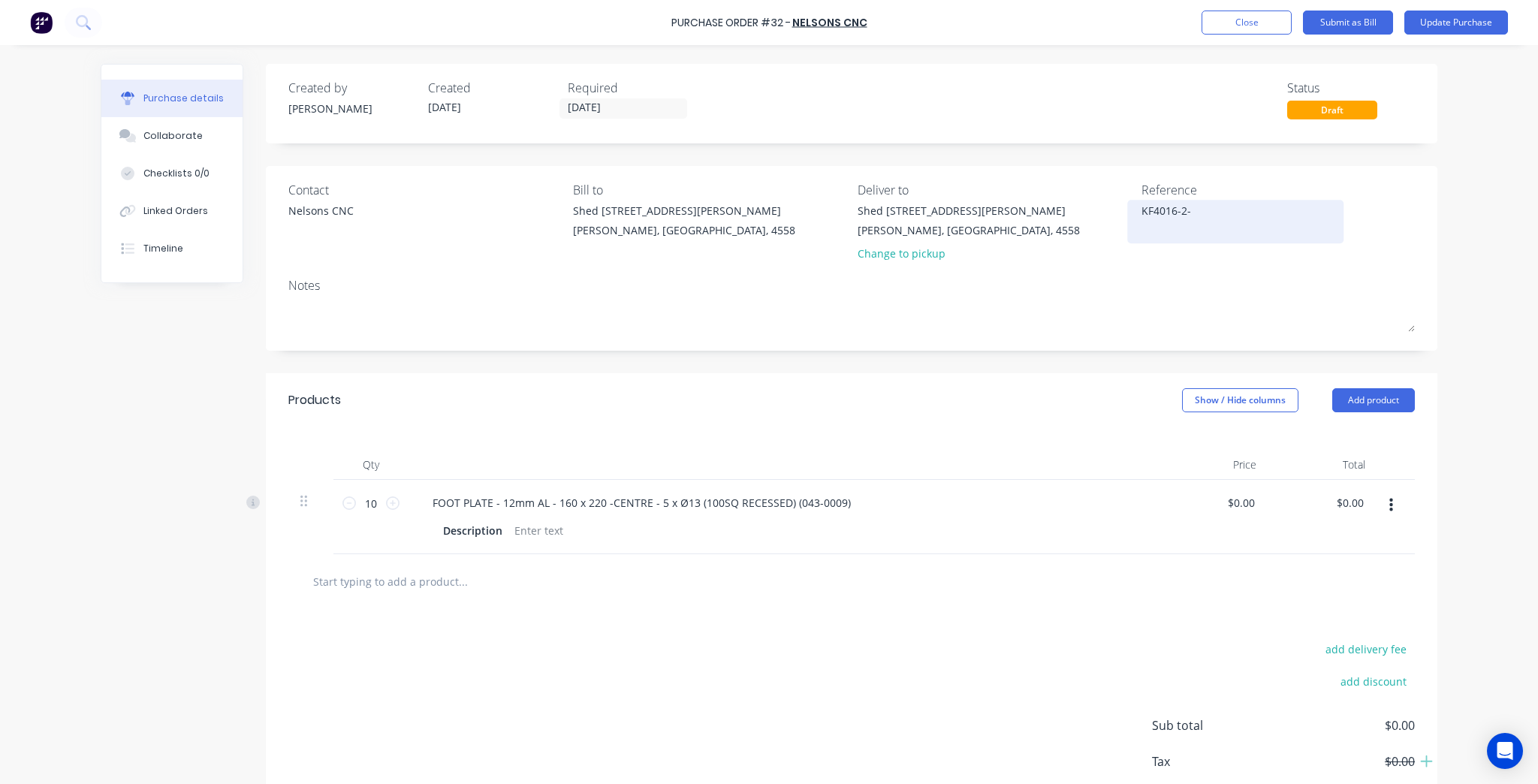
type textarea "KF4016-2-0"
type textarea "x"
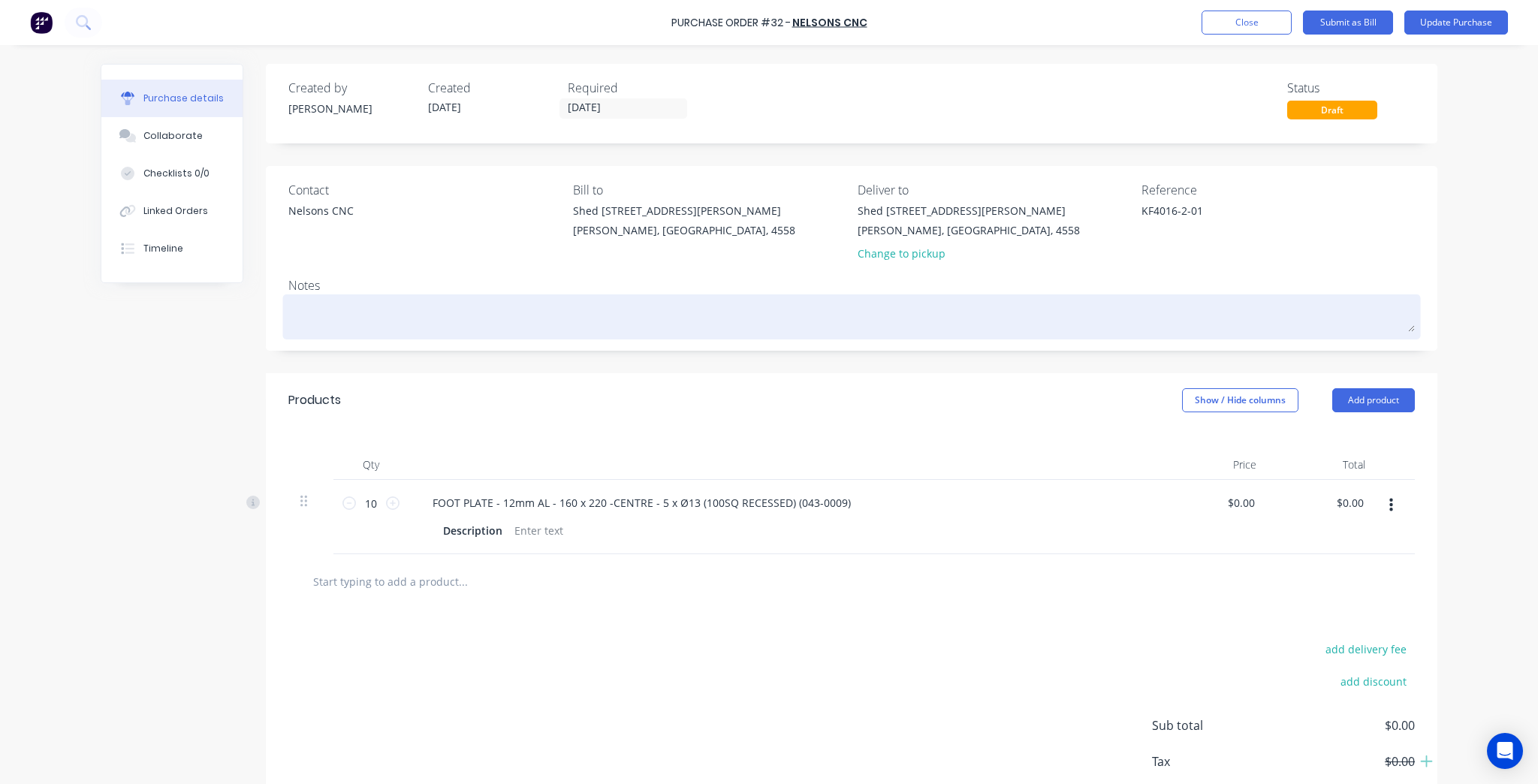
type textarea "KF4016-2-01"
type textarea "x"
type textarea "KF4016-2-01"
click at [1220, 332] on div at bounding box center [851, 317] width 1126 height 38
click at [1221, 329] on textarea at bounding box center [851, 315] width 1126 height 34
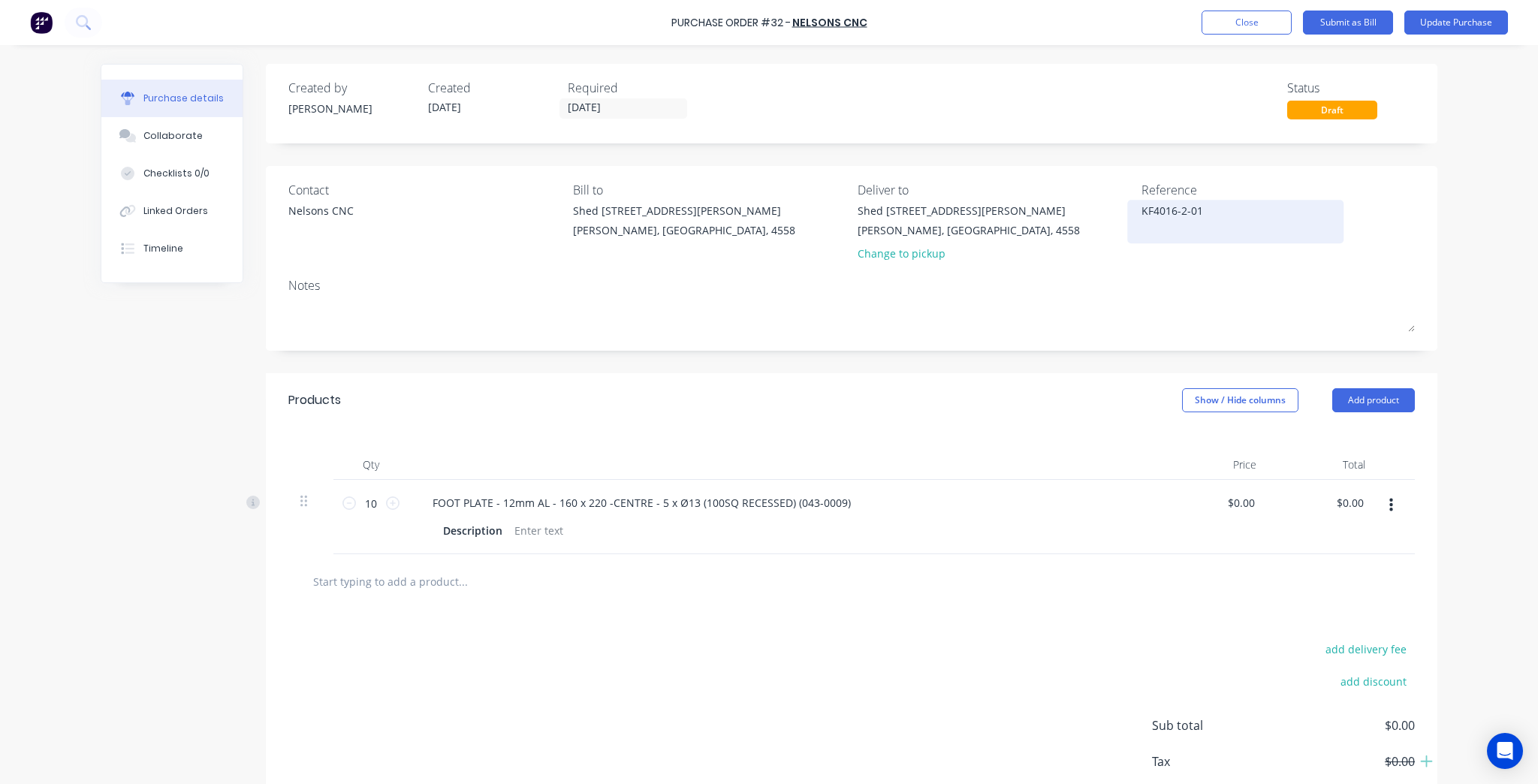
click at [1182, 220] on textarea "KF4016-2-01" at bounding box center [1235, 219] width 188 height 34
click at [1185, 209] on textarea "KF4016-2-01" at bounding box center [1235, 219] width 188 height 34
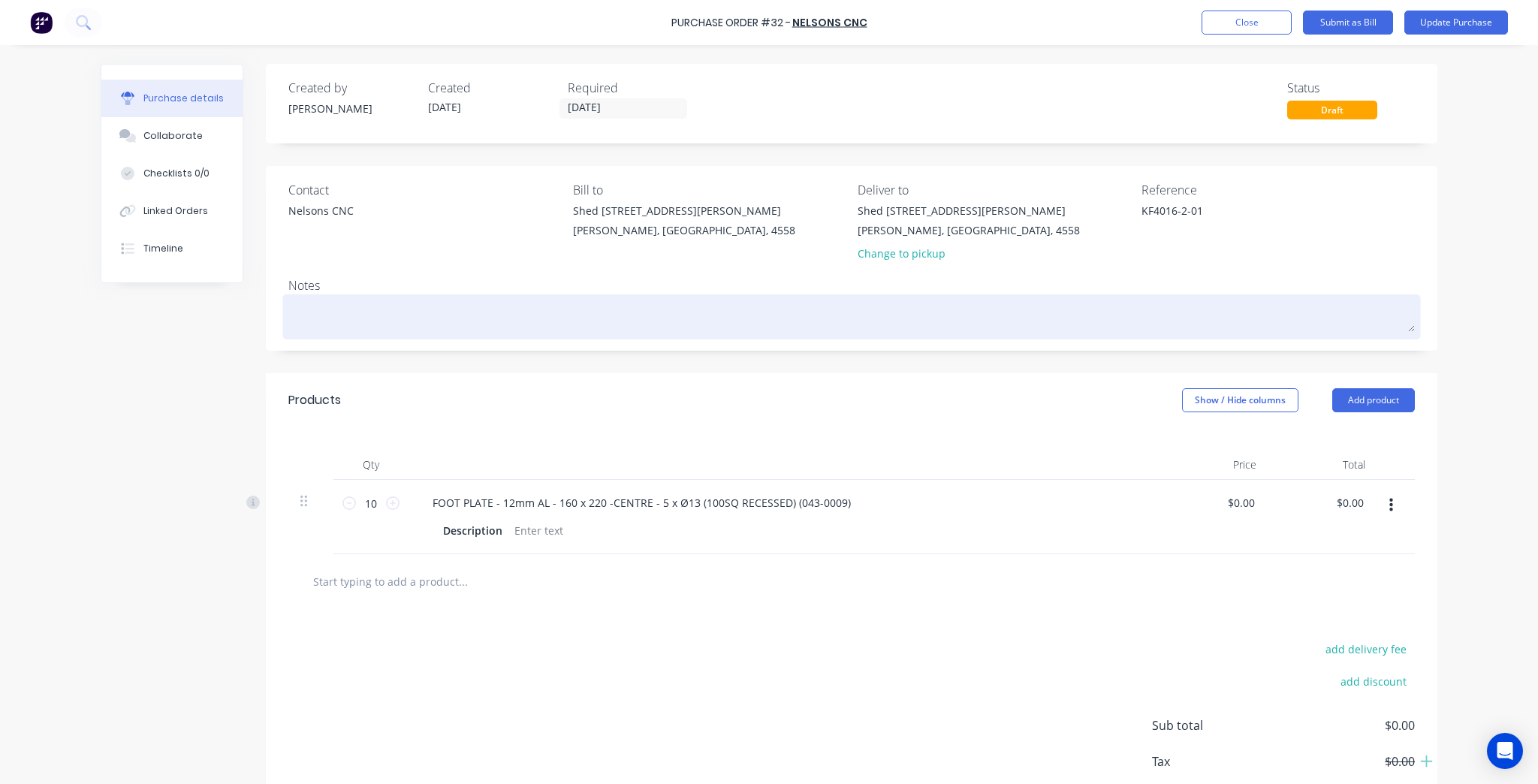
click at [881, 317] on textarea at bounding box center [851, 315] width 1126 height 34
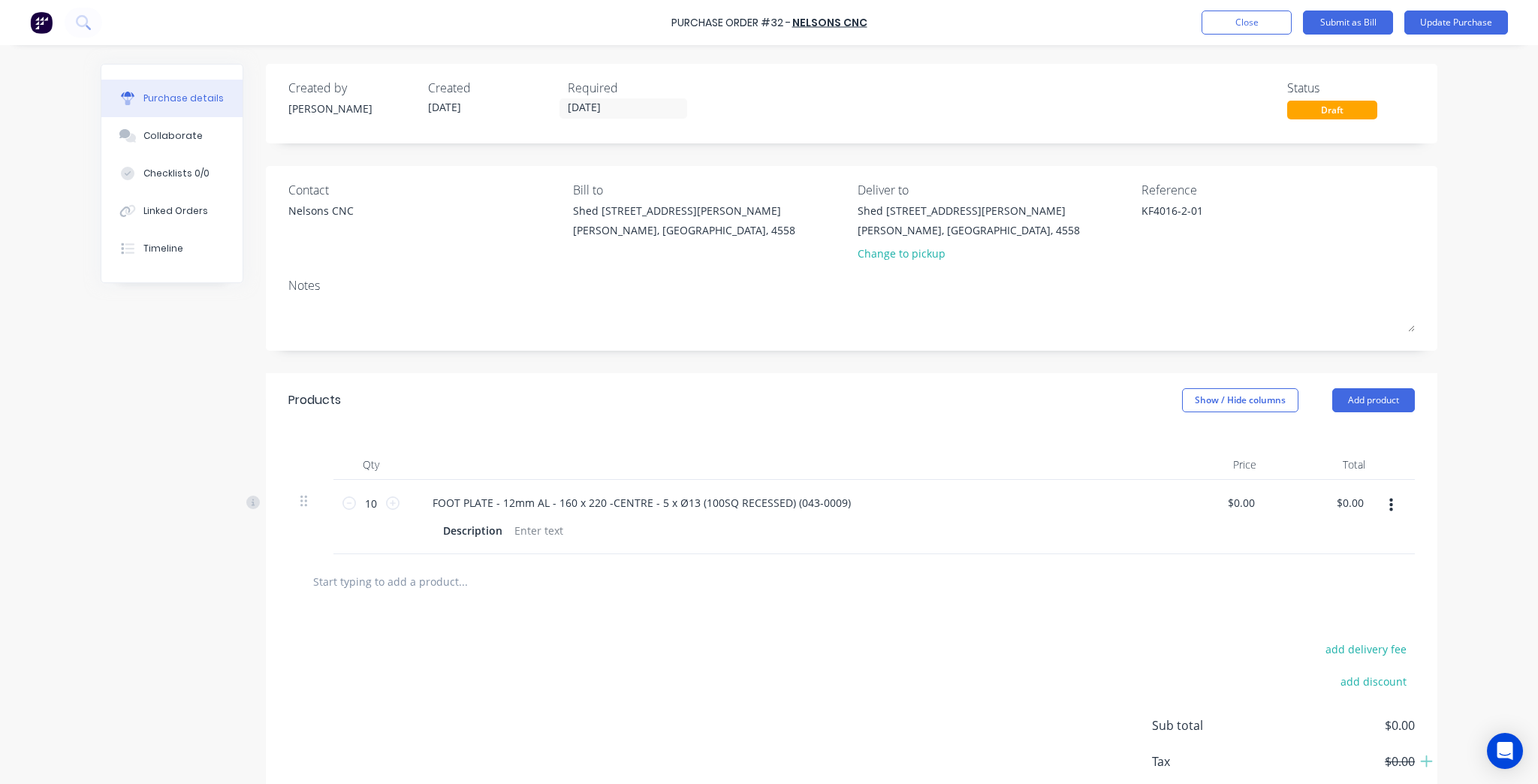
click at [912, 608] on div at bounding box center [851, 581] width 1126 height 54
click at [822, 505] on div "FOOT PLATE - 12mm AL - 160 x 220 -CENTRE - 5 x Ø13 (100SQ RECESSED) (043-0009)" at bounding box center [641, 502] width 443 height 22
click at [1483, 34] on button "Update Purchase" at bounding box center [1455, 23] width 103 height 24
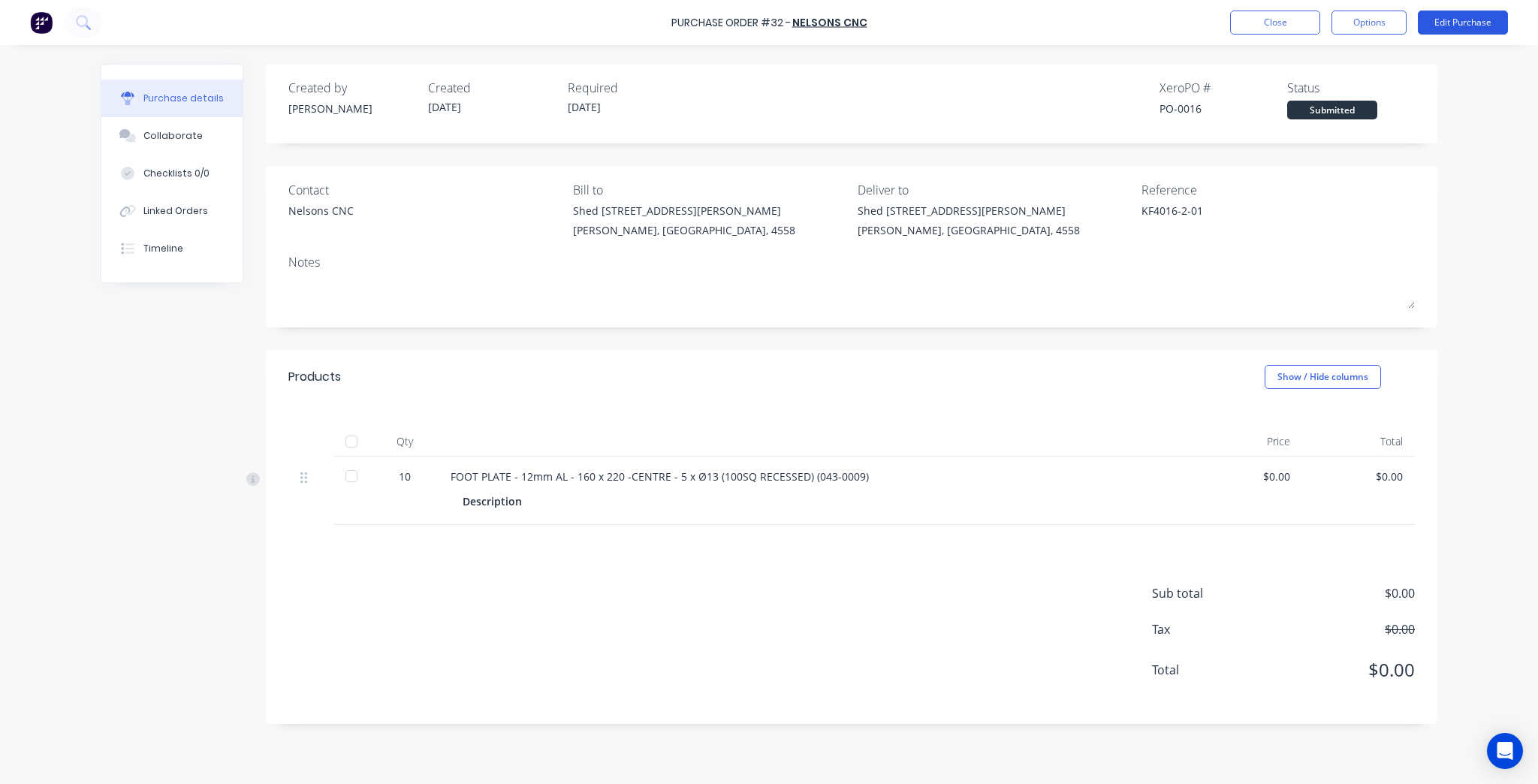
click at [1481, 17] on button "Edit Purchase" at bounding box center [1463, 23] width 90 height 24
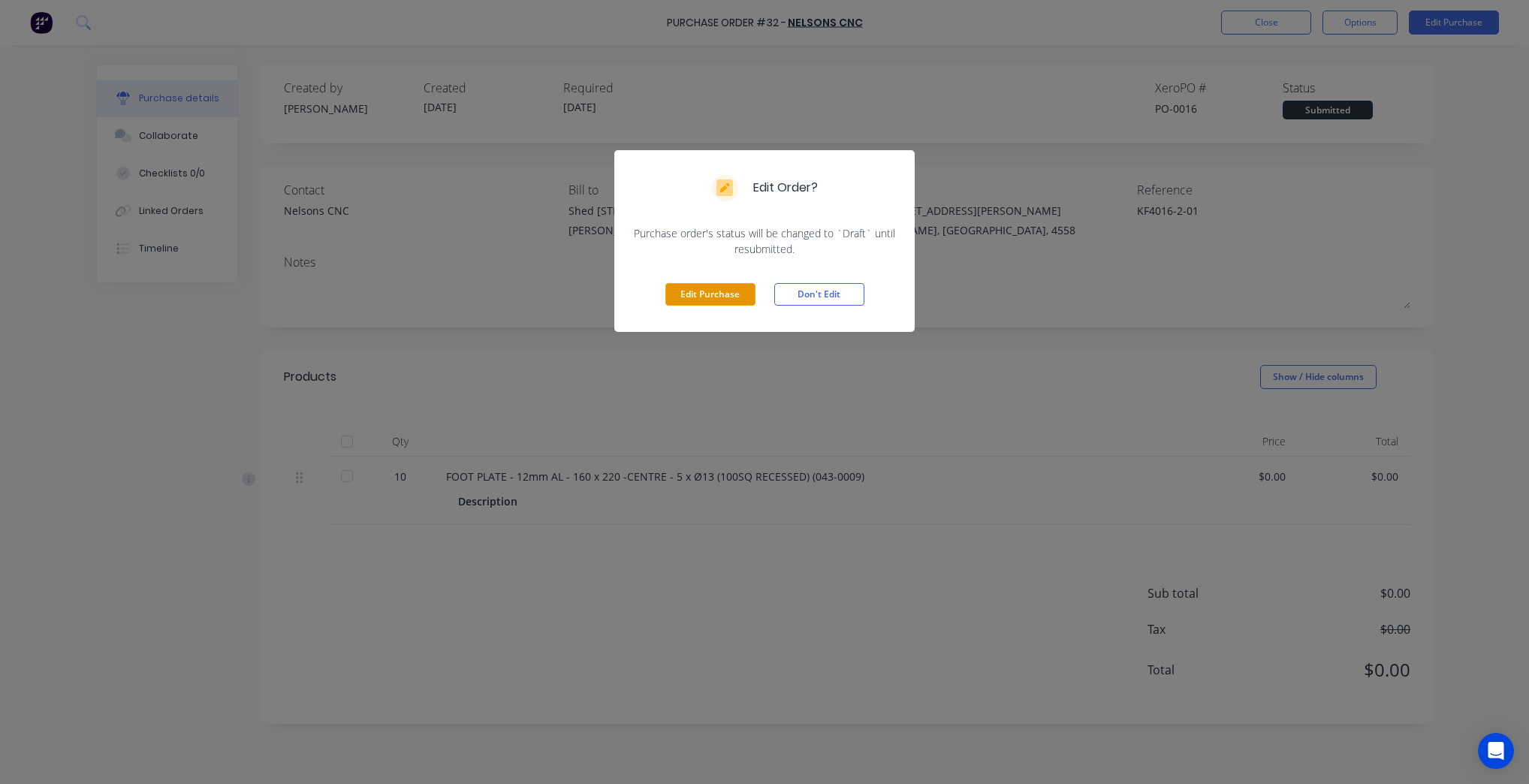
click at [701, 296] on button "Edit Purchase" at bounding box center [710, 294] width 90 height 23
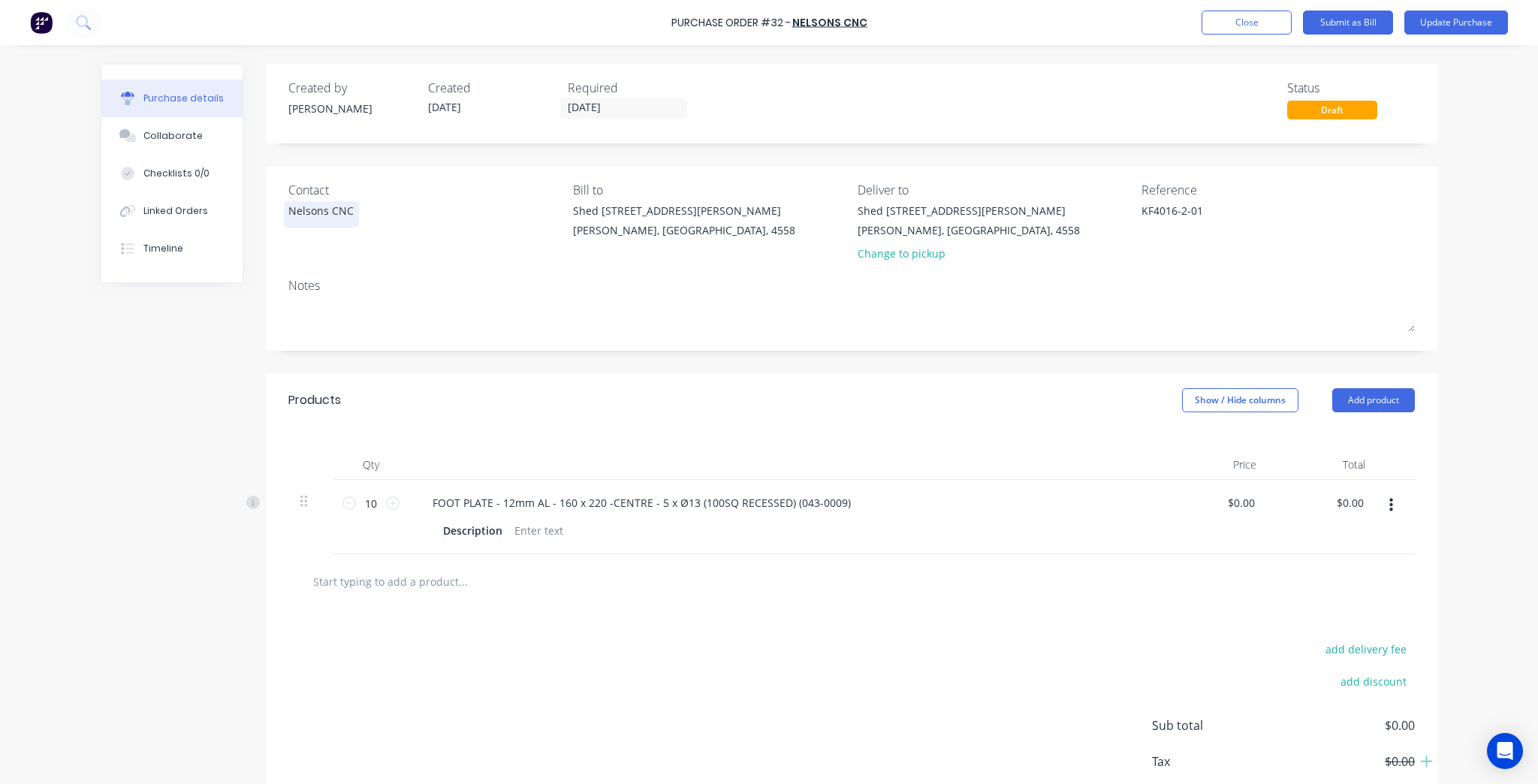
click at [337, 215] on div "Nelsons CNC" at bounding box center [321, 210] width 66 height 16
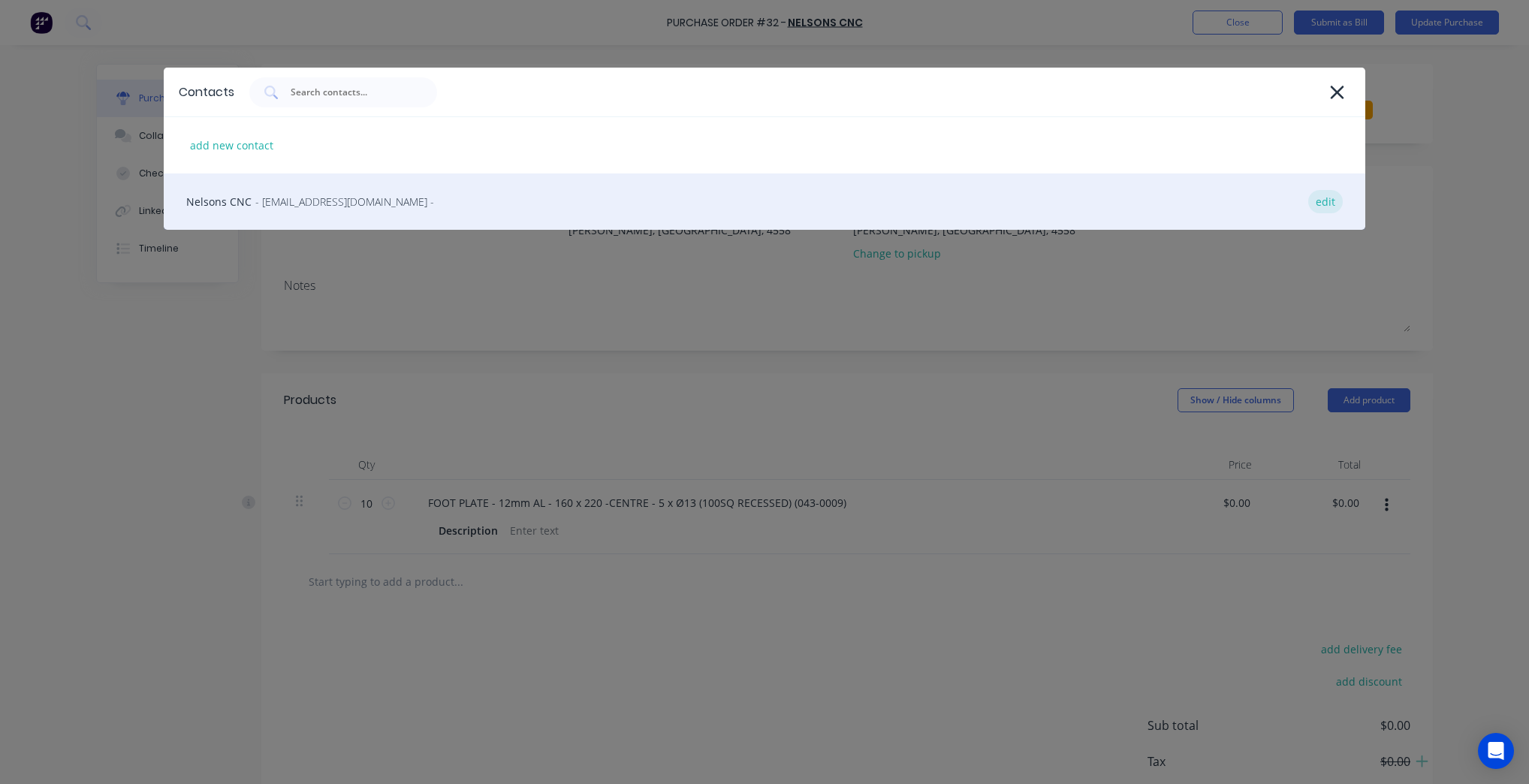
type textarea "x"
click at [1326, 196] on div "edit" at bounding box center [1325, 202] width 35 height 23
select select "AU"
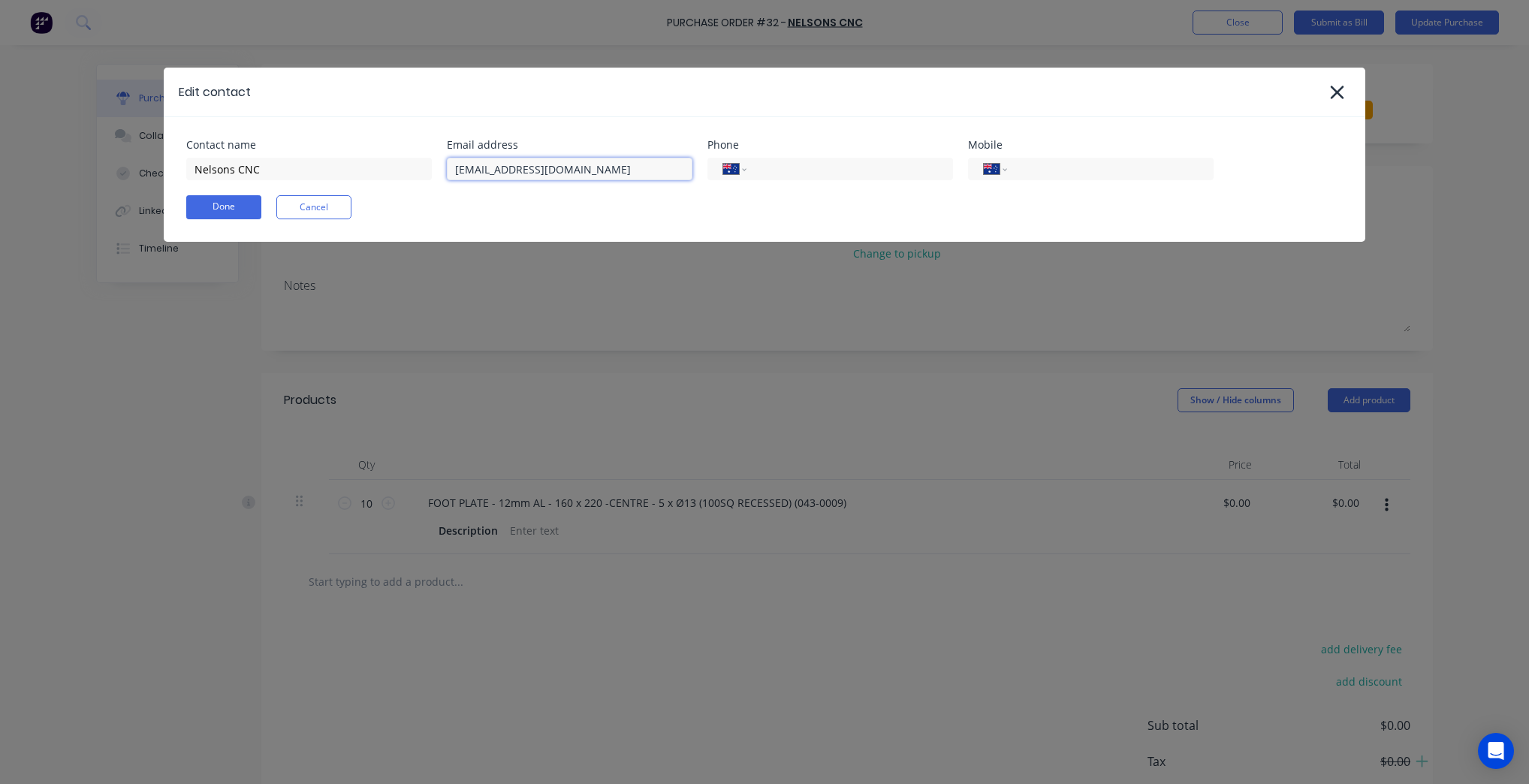
click at [506, 169] on input "[EMAIL_ADDRESS][DOMAIN_NAME]" at bounding box center [569, 169] width 246 height 23
click at [327, 210] on button "Cancel" at bounding box center [314, 207] width 75 height 24
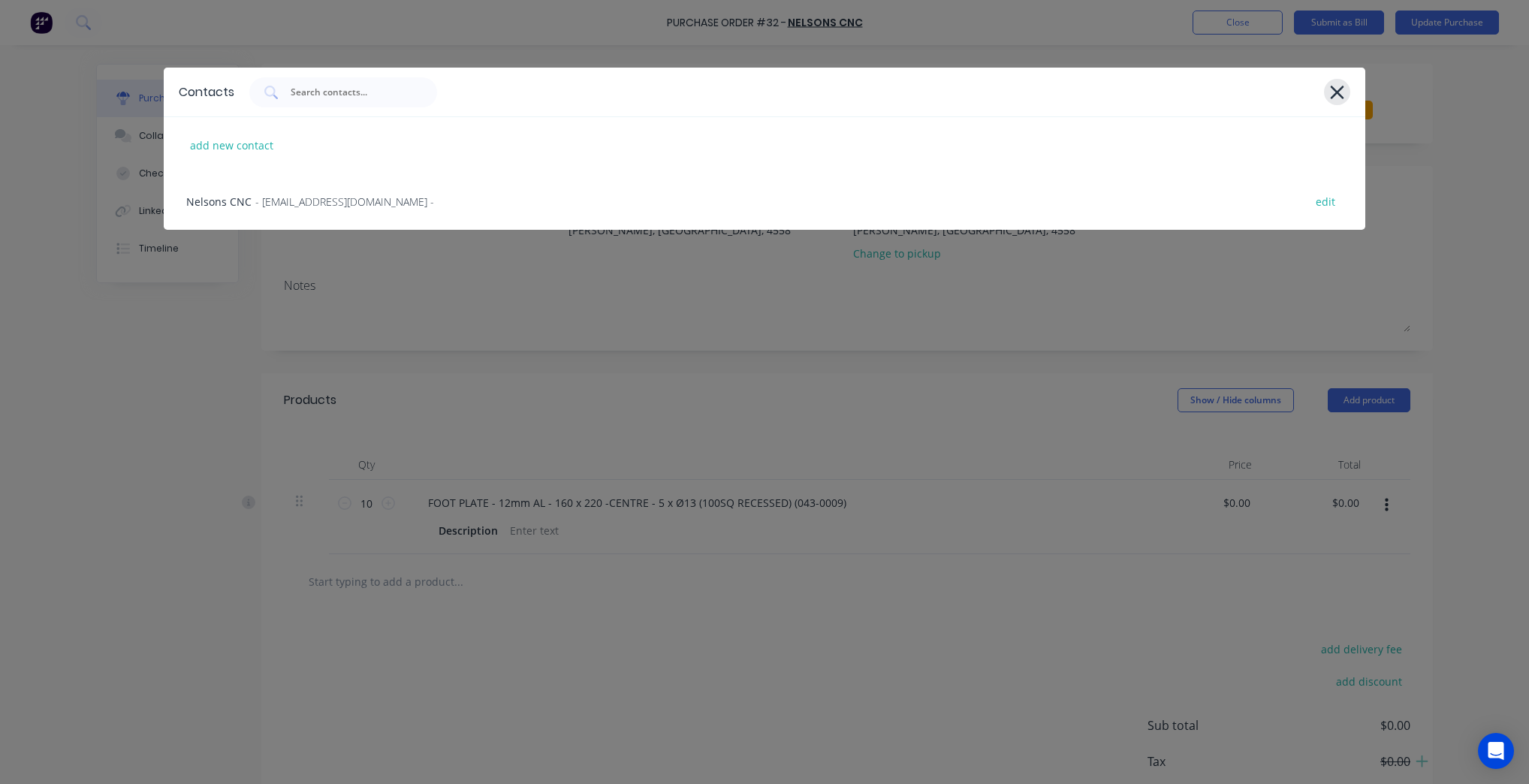
click at [1340, 82] on icon at bounding box center [1337, 92] width 16 height 21
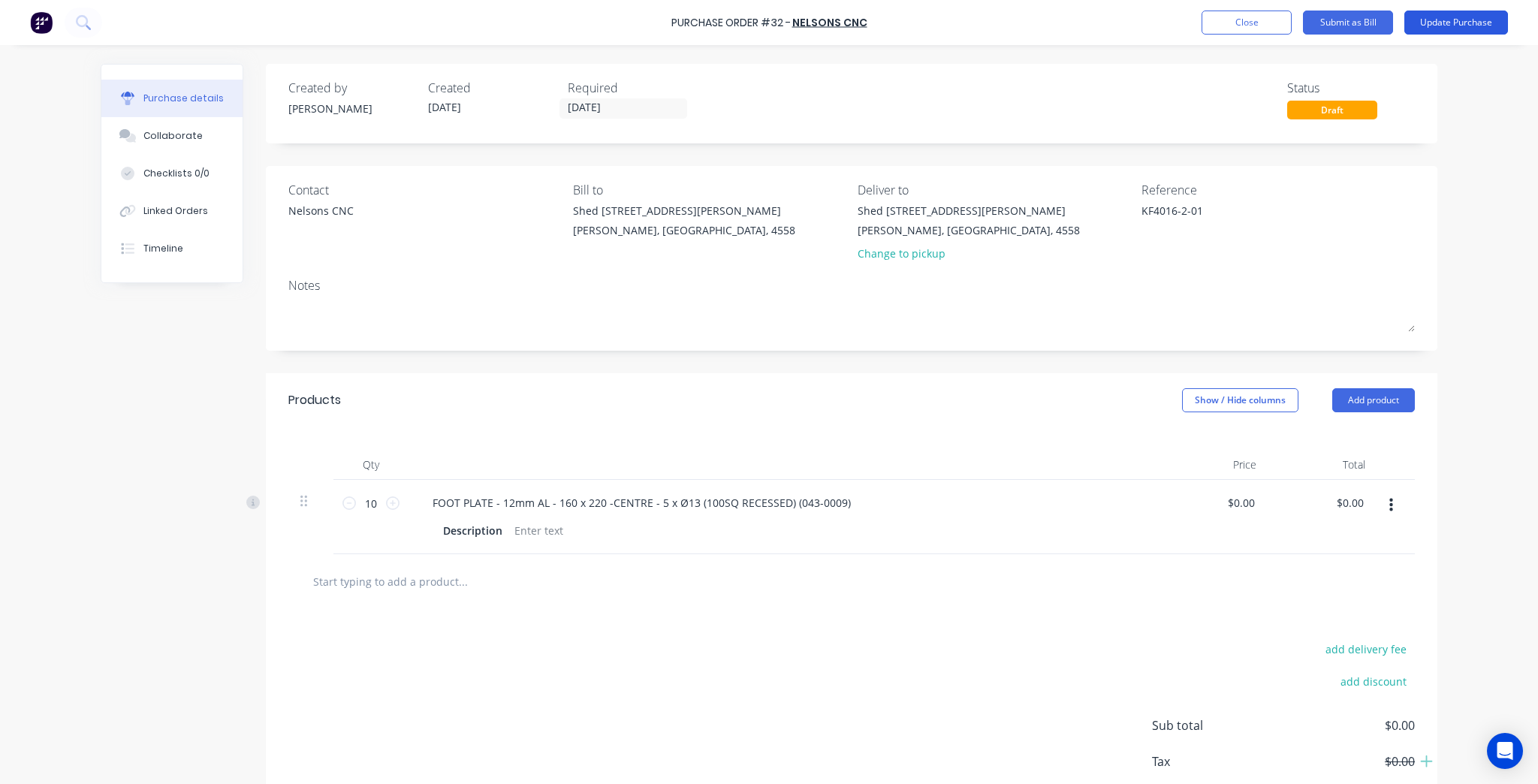
click at [1482, 21] on button "Update Purchase" at bounding box center [1455, 23] width 103 height 24
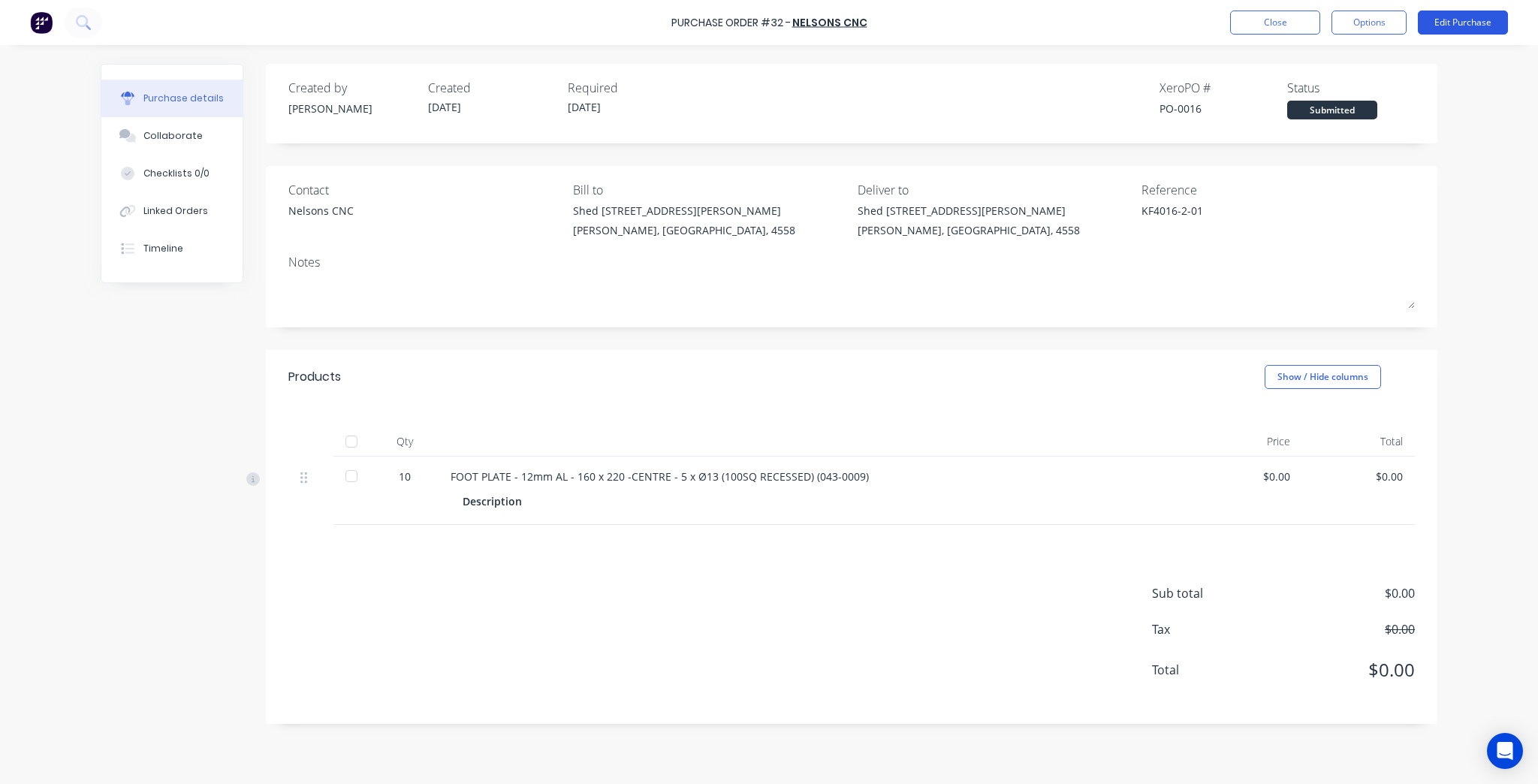
click at [1467, 18] on button "Edit Purchase" at bounding box center [1463, 23] width 90 height 24
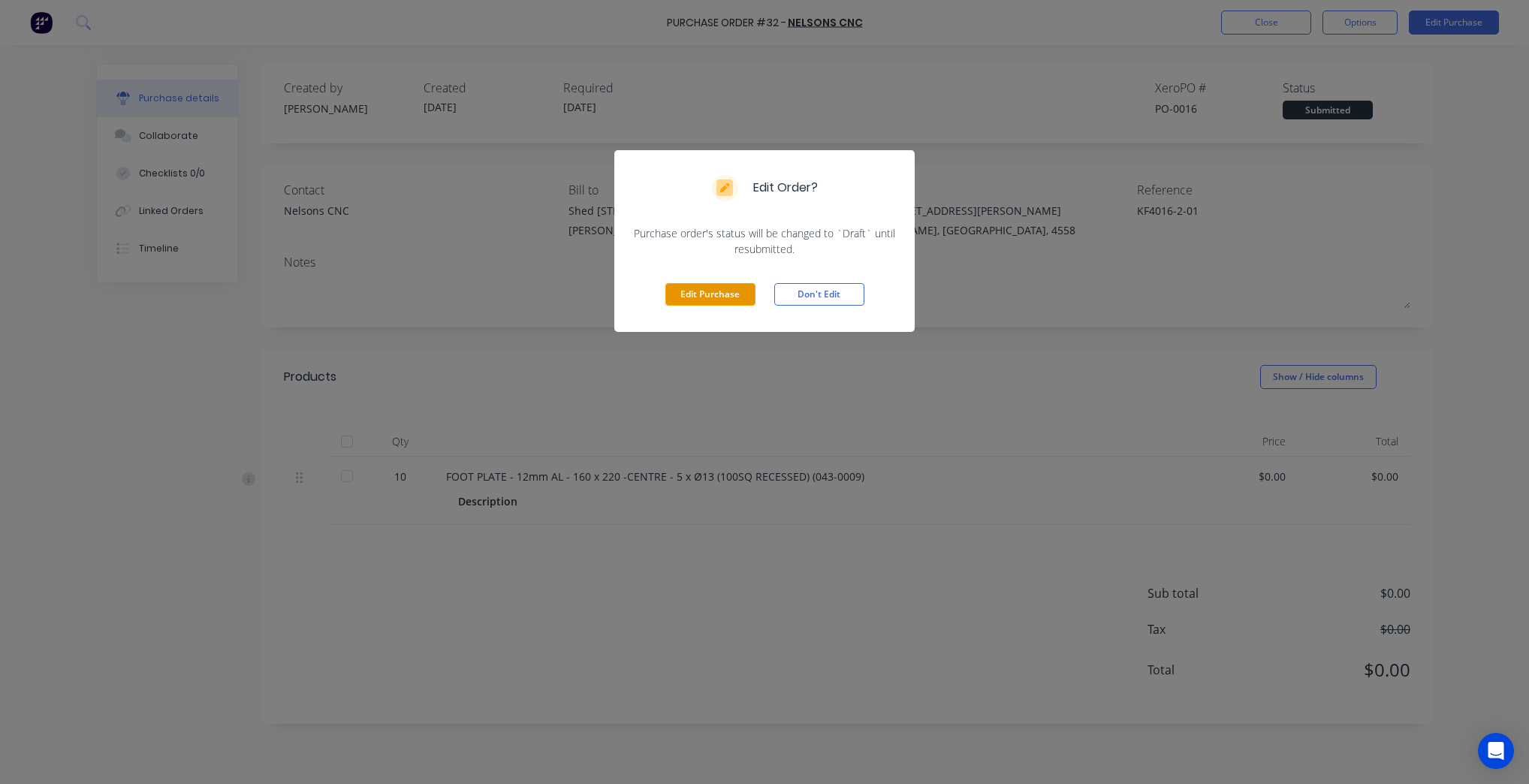
click at [749, 297] on button "Edit Purchase" at bounding box center [710, 294] width 90 height 23
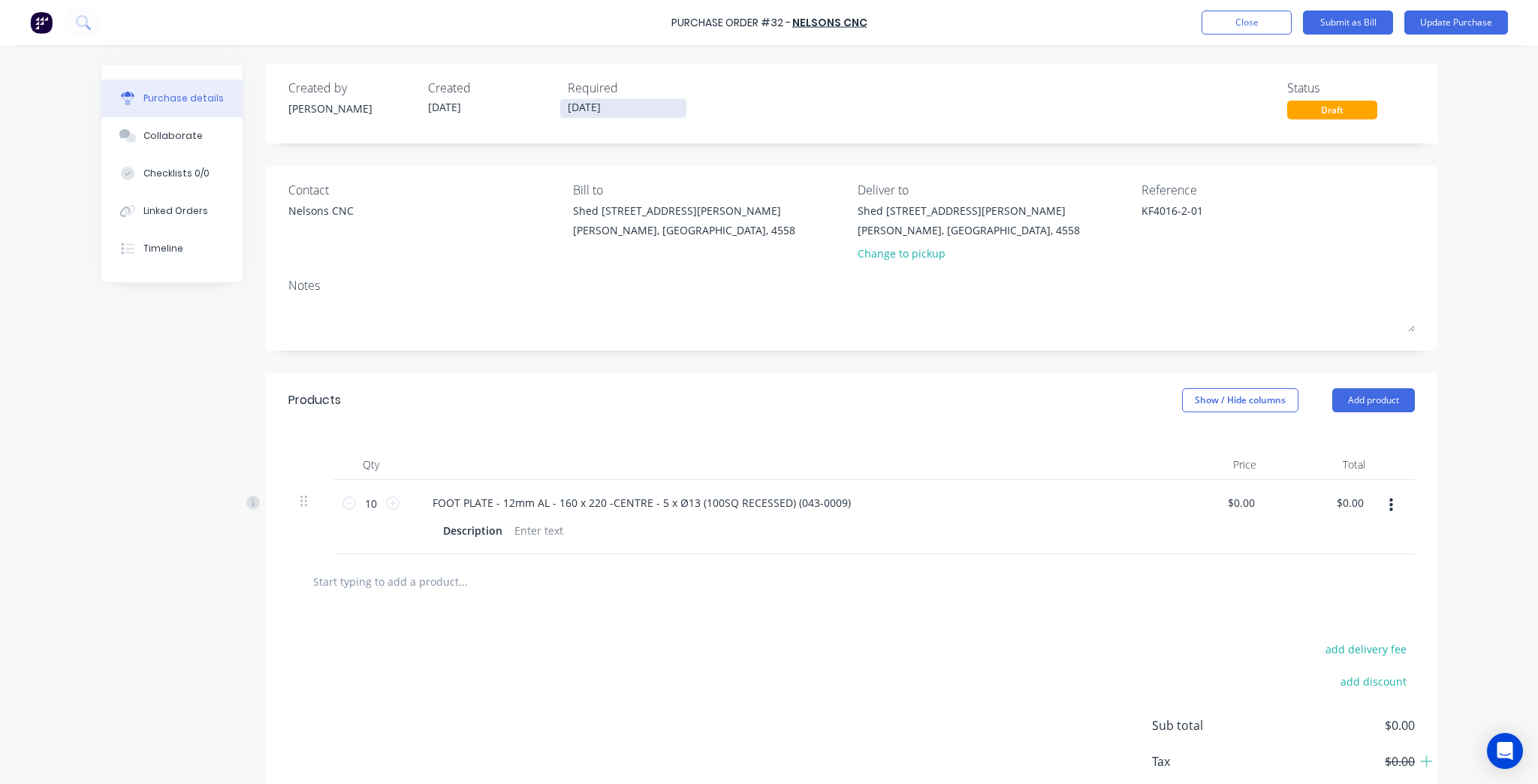
click at [562, 103] on input "[DATE]" at bounding box center [623, 109] width 127 height 19
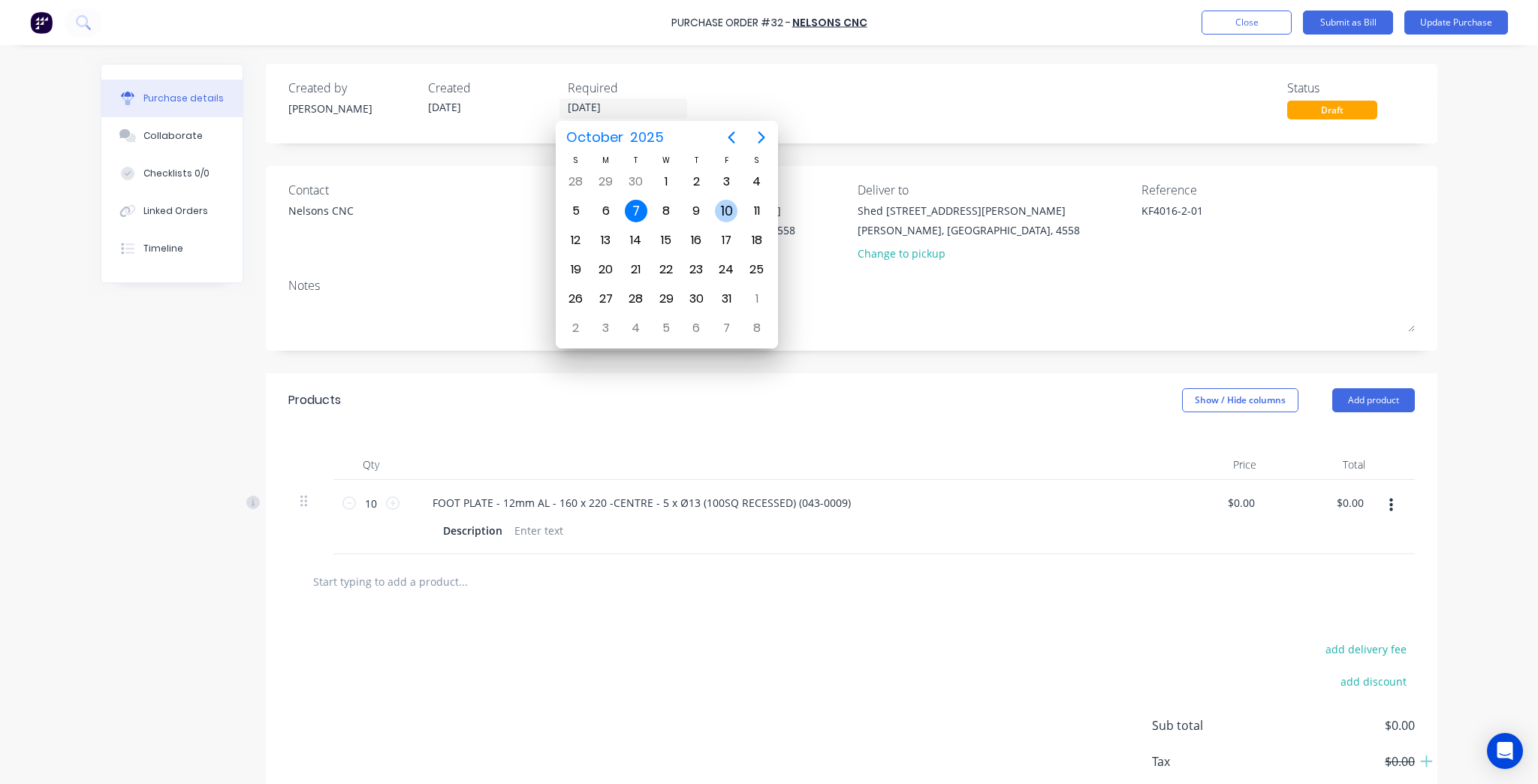
click at [722, 204] on div "10" at bounding box center [726, 211] width 23 height 23
type textarea "x"
type input "[DATE]"
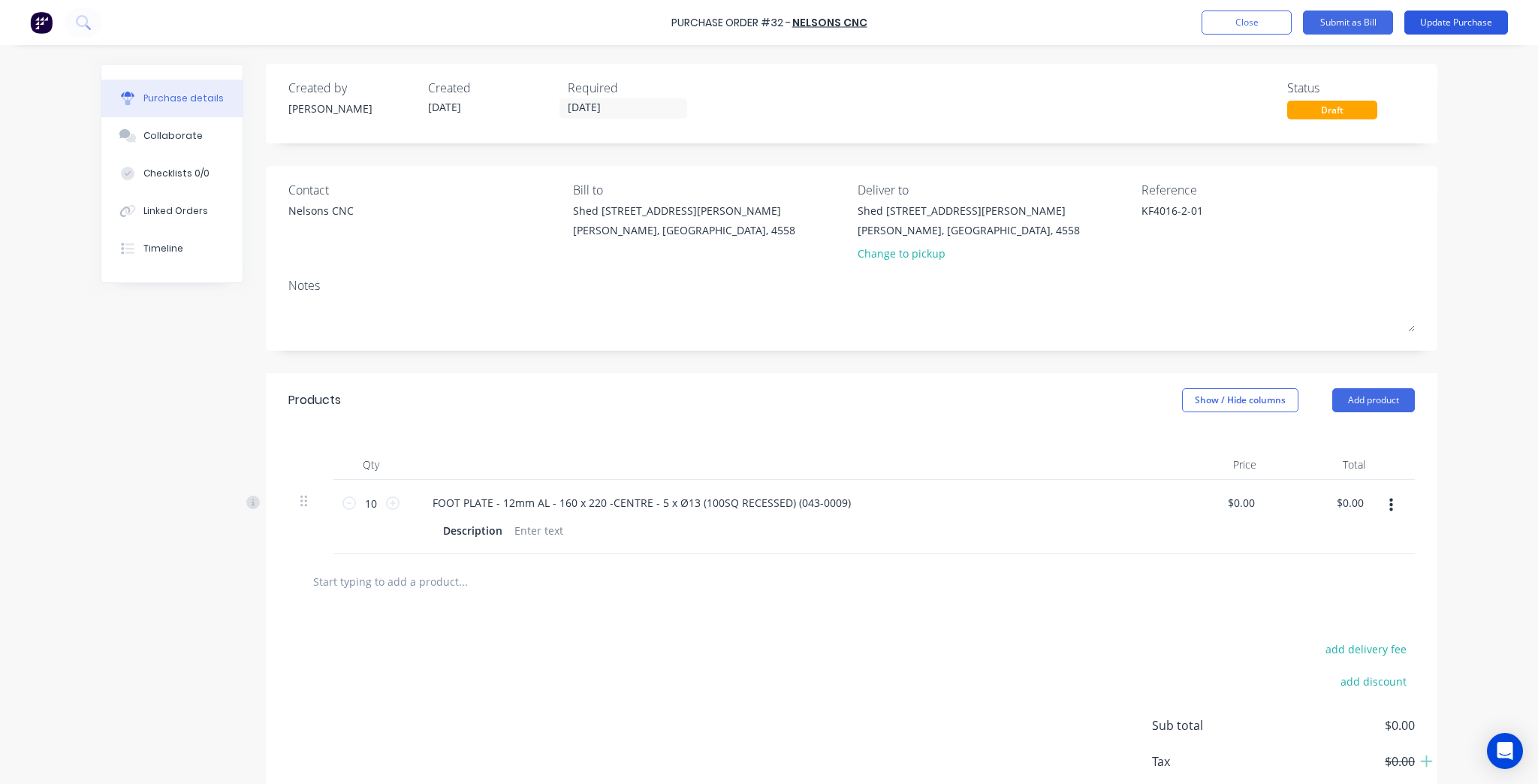
click at [1433, 27] on button "Update Purchase" at bounding box center [1455, 23] width 103 height 24
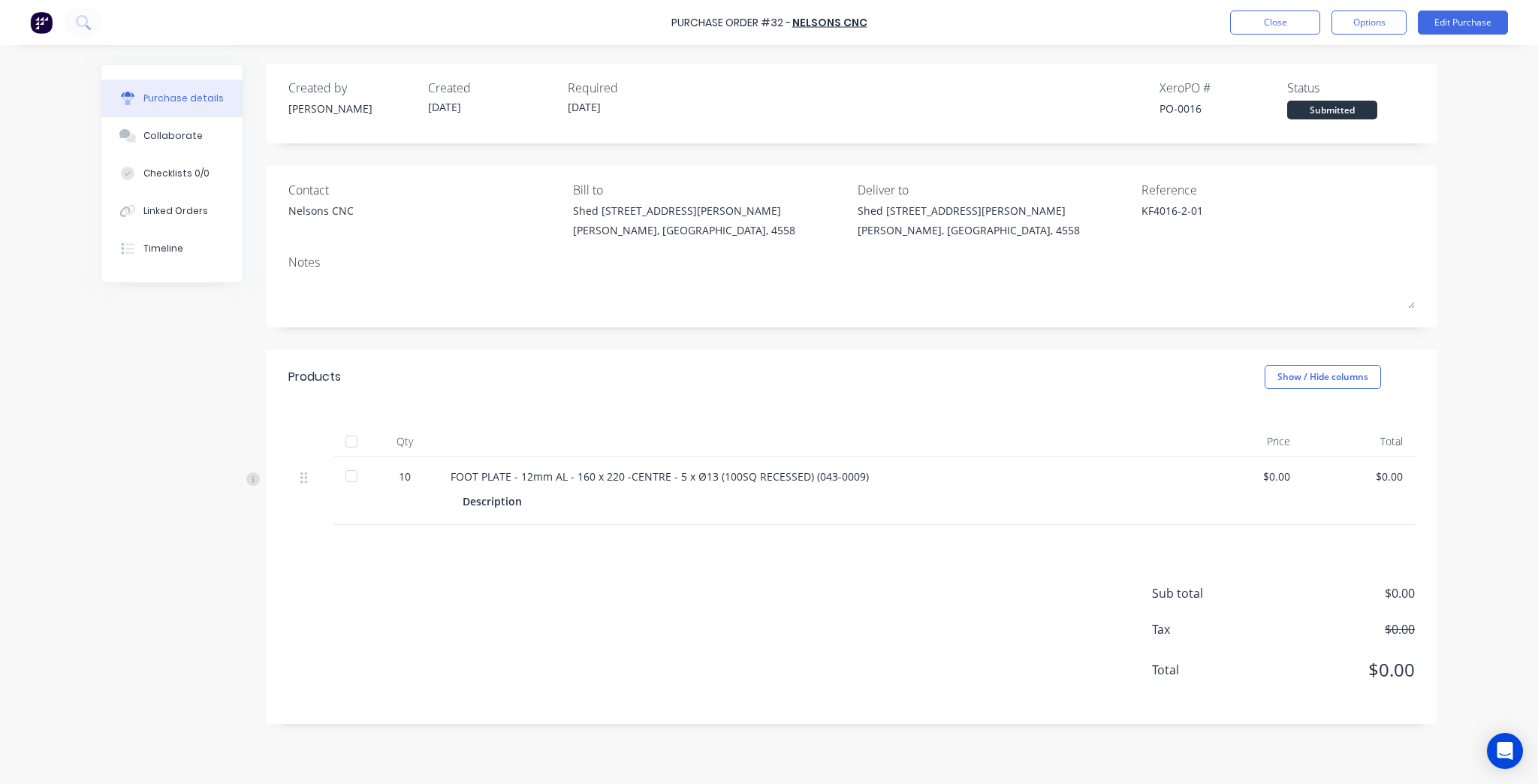
click at [1499, 189] on div "Purchase Order #32 - Nelsons CNC Close Options Edit Purchase Purchase details C…" at bounding box center [769, 392] width 1538 height 784
click at [1285, 21] on button "Close" at bounding box center [1274, 23] width 90 height 24
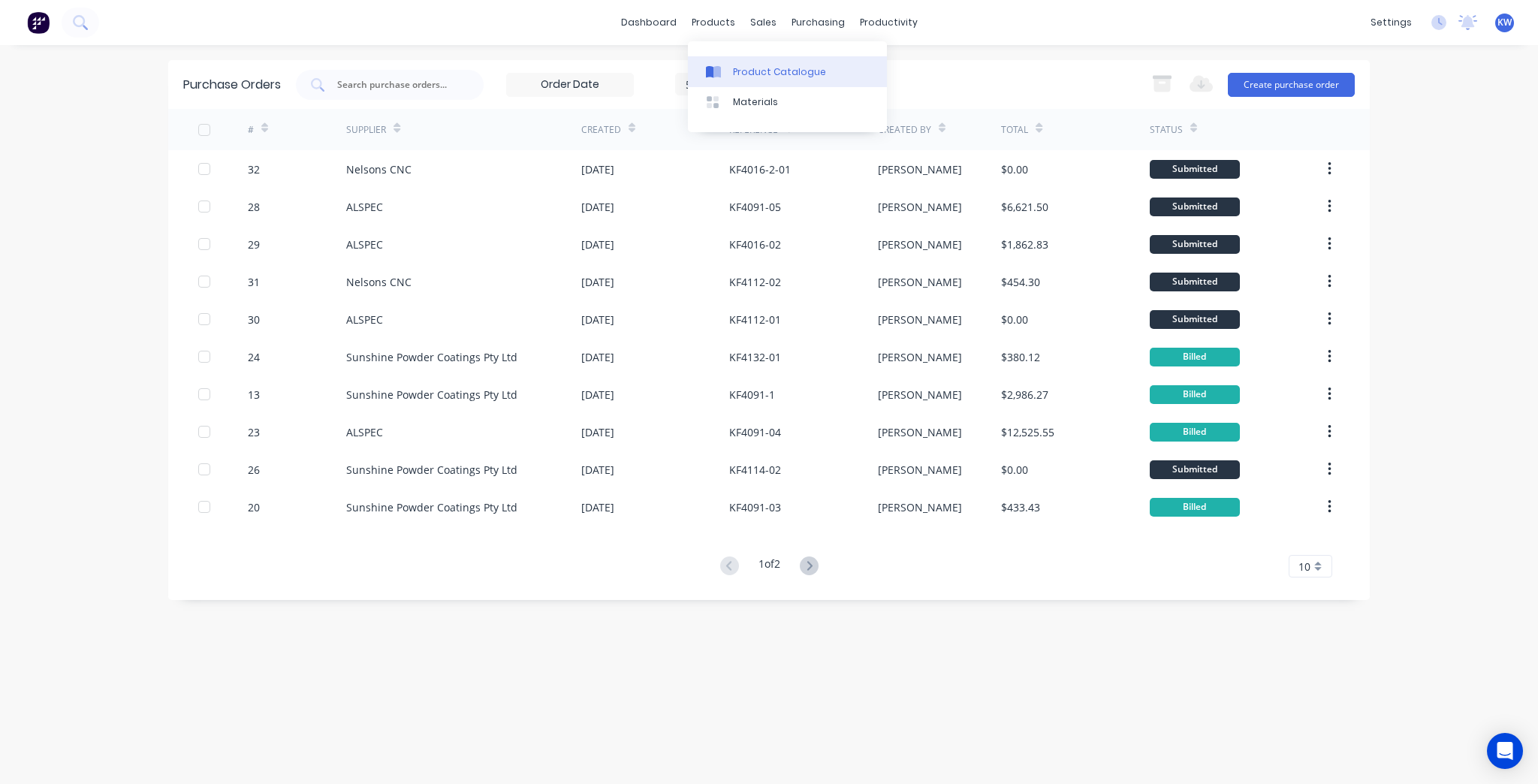
click at [774, 60] on link "Product Catalogue" at bounding box center [787, 71] width 199 height 30
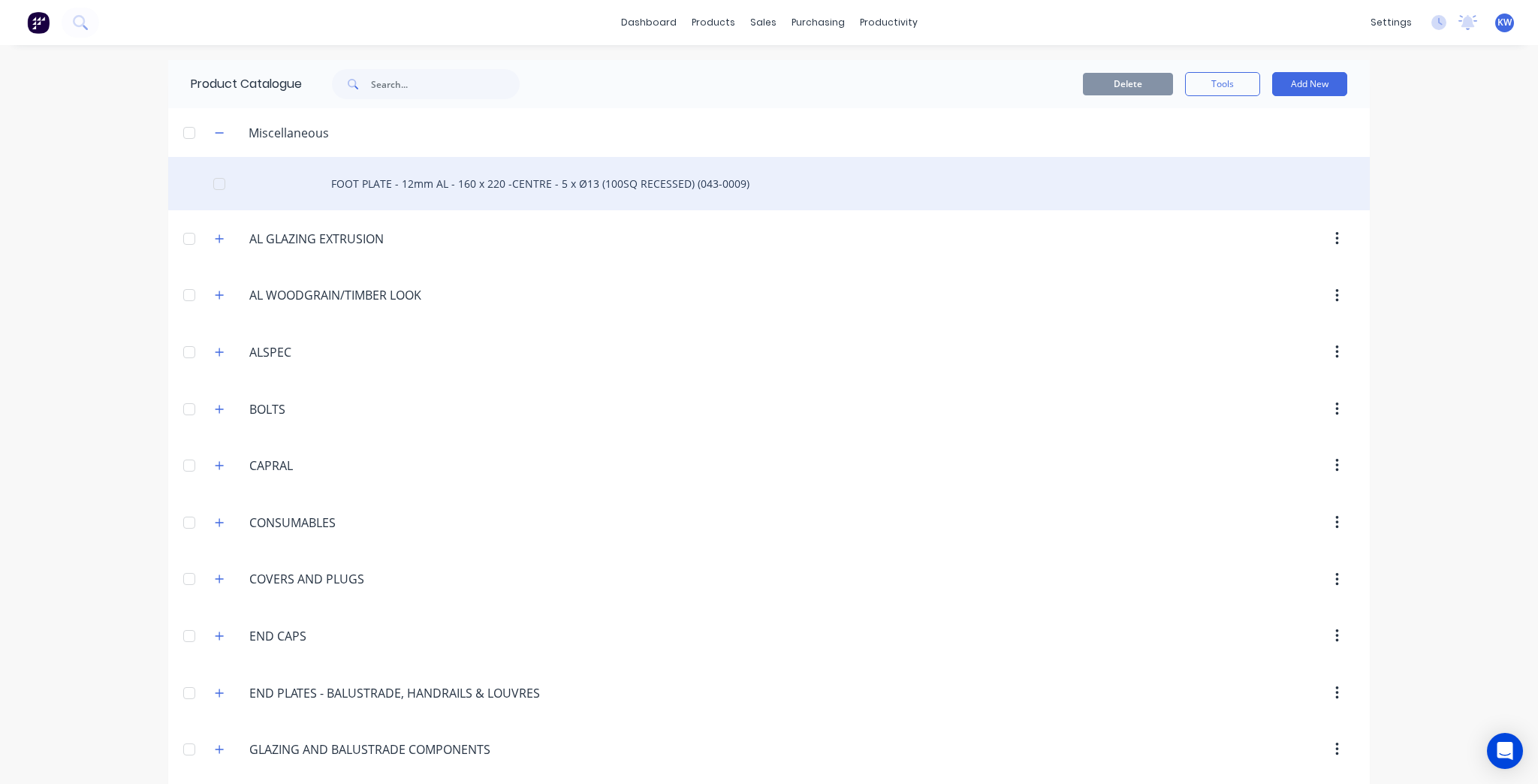
click at [450, 188] on div "FOOT PLATE - 12mm AL - 160 x 220 -CENTRE - 5 x Ø13 (100SQ RECESSED) (043-0009)" at bounding box center [768, 183] width 1201 height 53
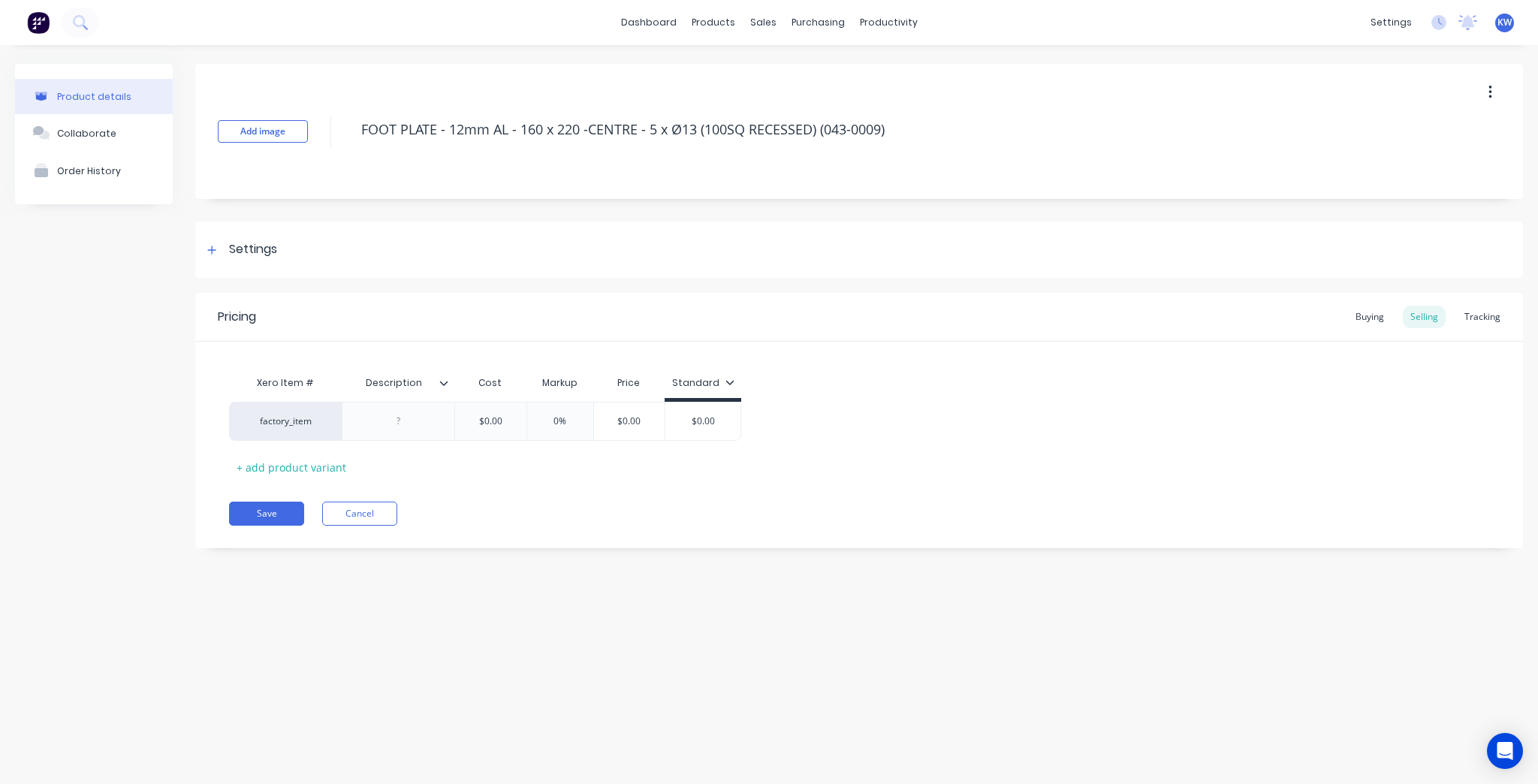
type textarea "x"
click at [108, 129] on div "Collaborate" at bounding box center [86, 133] width 59 height 11
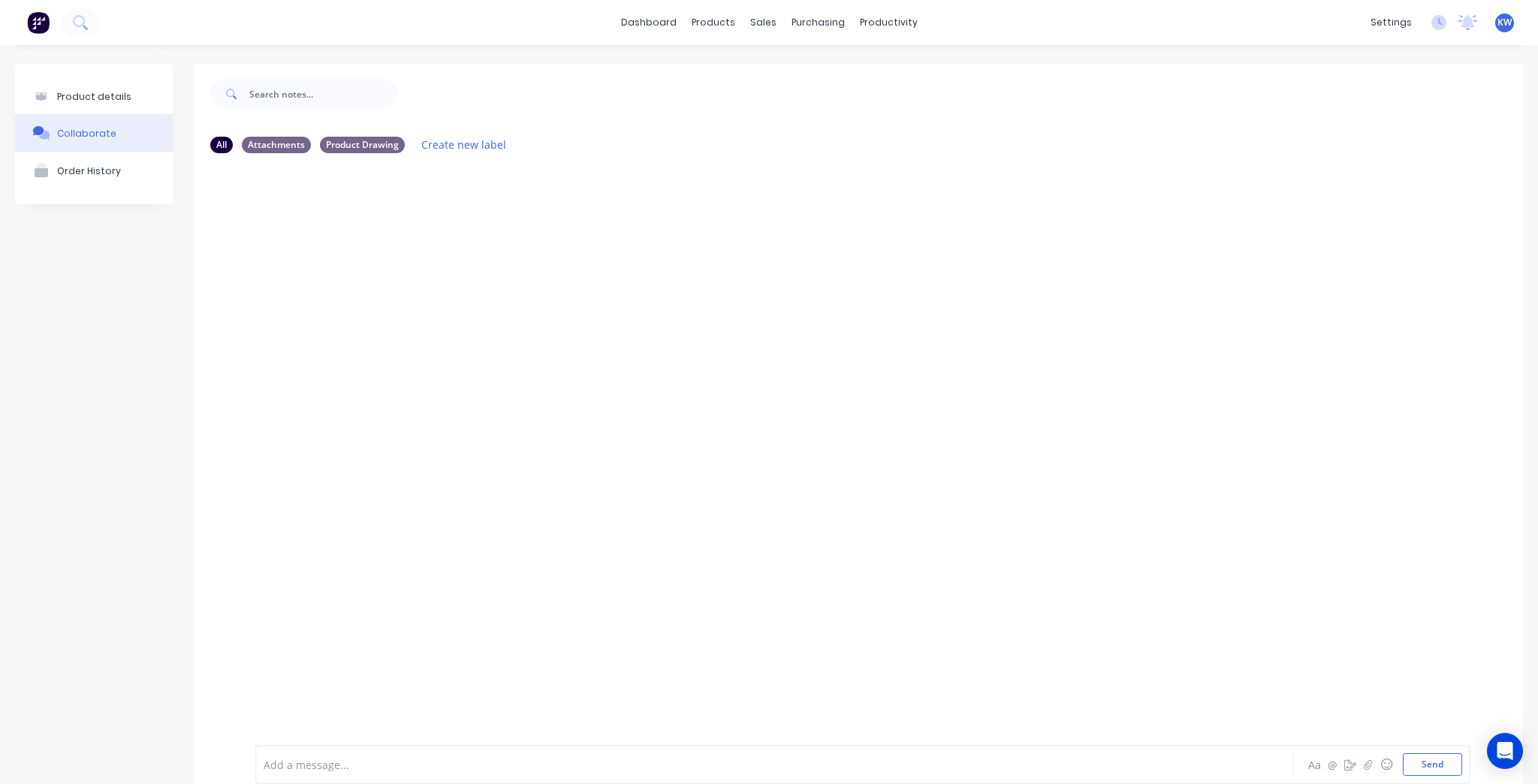
click at [385, 760] on div at bounding box center [714, 764] width 898 height 16
click at [1364, 767] on icon "button" at bounding box center [1367, 764] width 8 height 9
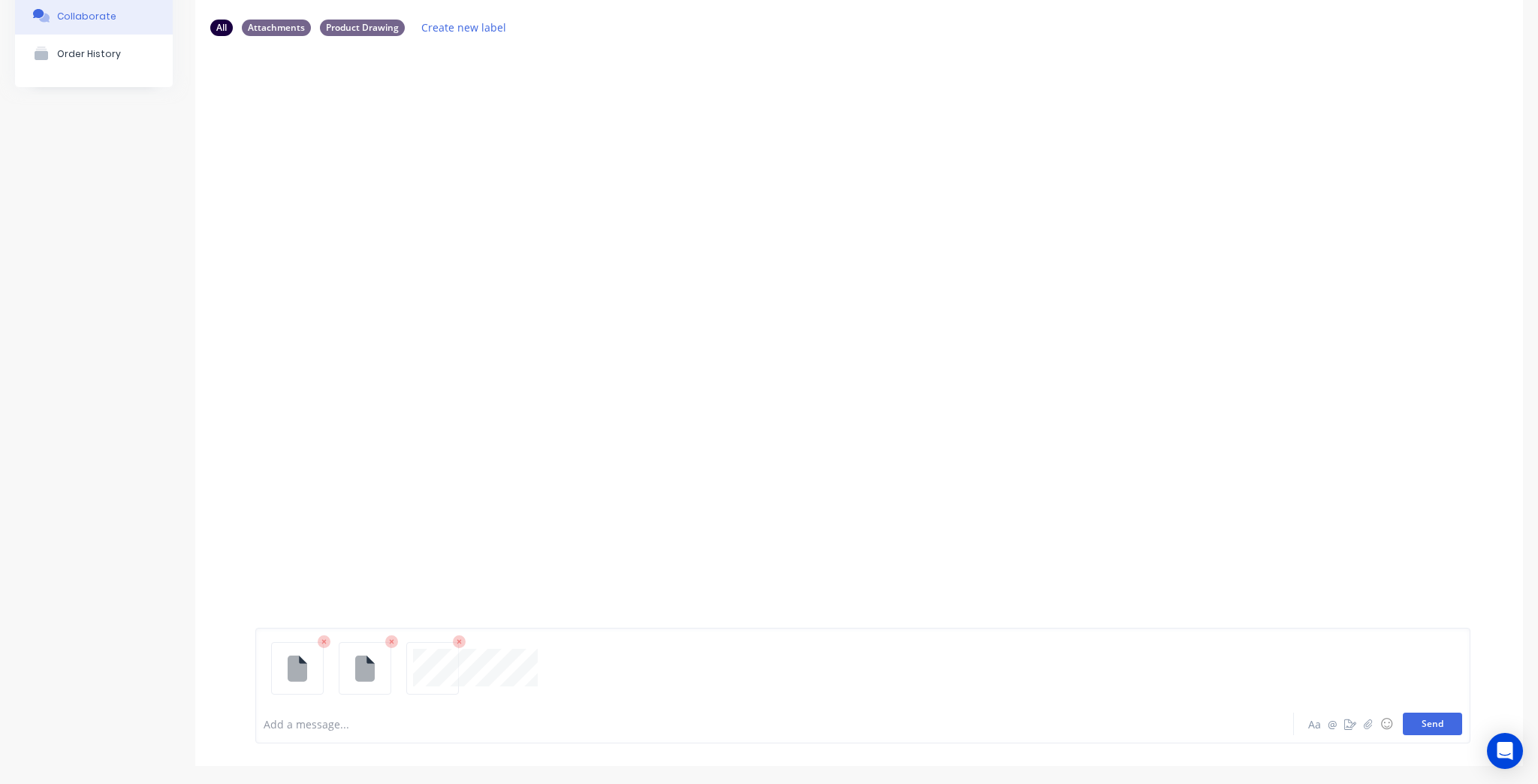
click at [1426, 725] on button "Send" at bounding box center [1432, 724] width 59 height 23
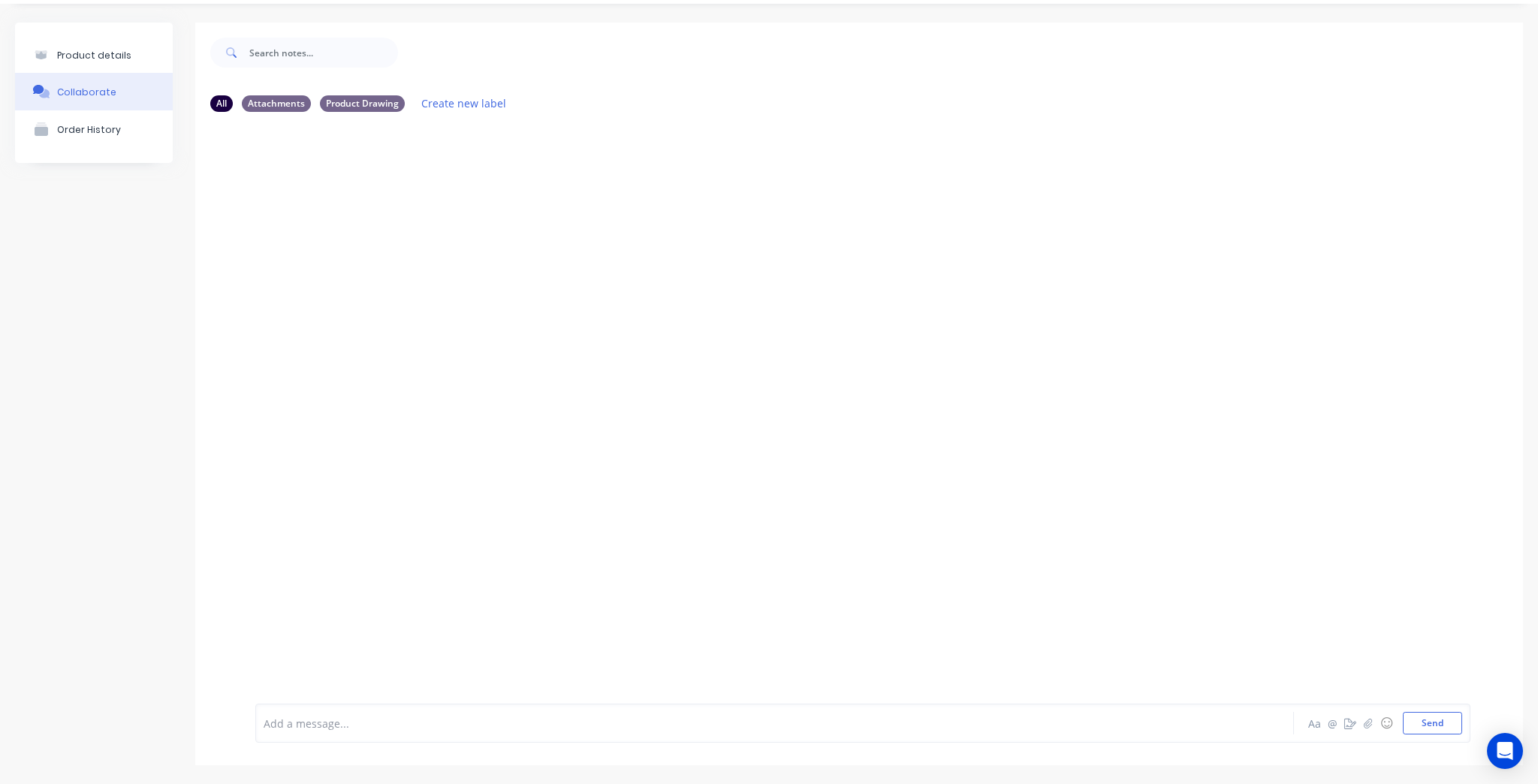
scroll to position [40, 0]
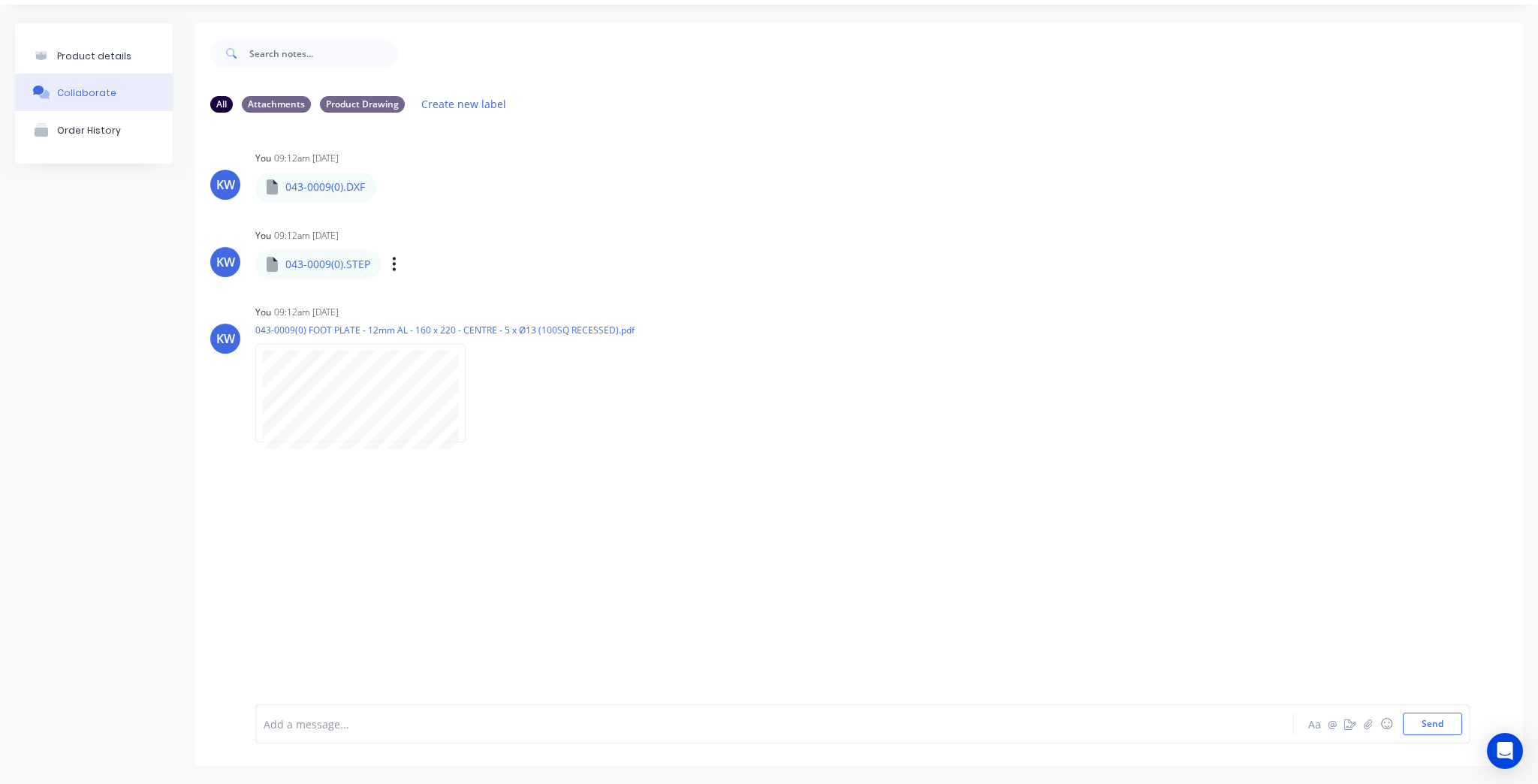
click at [297, 258] on div "043-0009(0).STEP" at bounding box center [401, 253] width 294 height 13
click at [309, 268] on p "043-0009(0).STEP" at bounding box center [327, 264] width 84 height 15
click at [671, 232] on div "You 09:12am 07/10/25" at bounding box center [490, 235] width 469 height 13
click at [344, 262] on p "043-0009(0).STEP" at bounding box center [327, 264] width 84 height 15
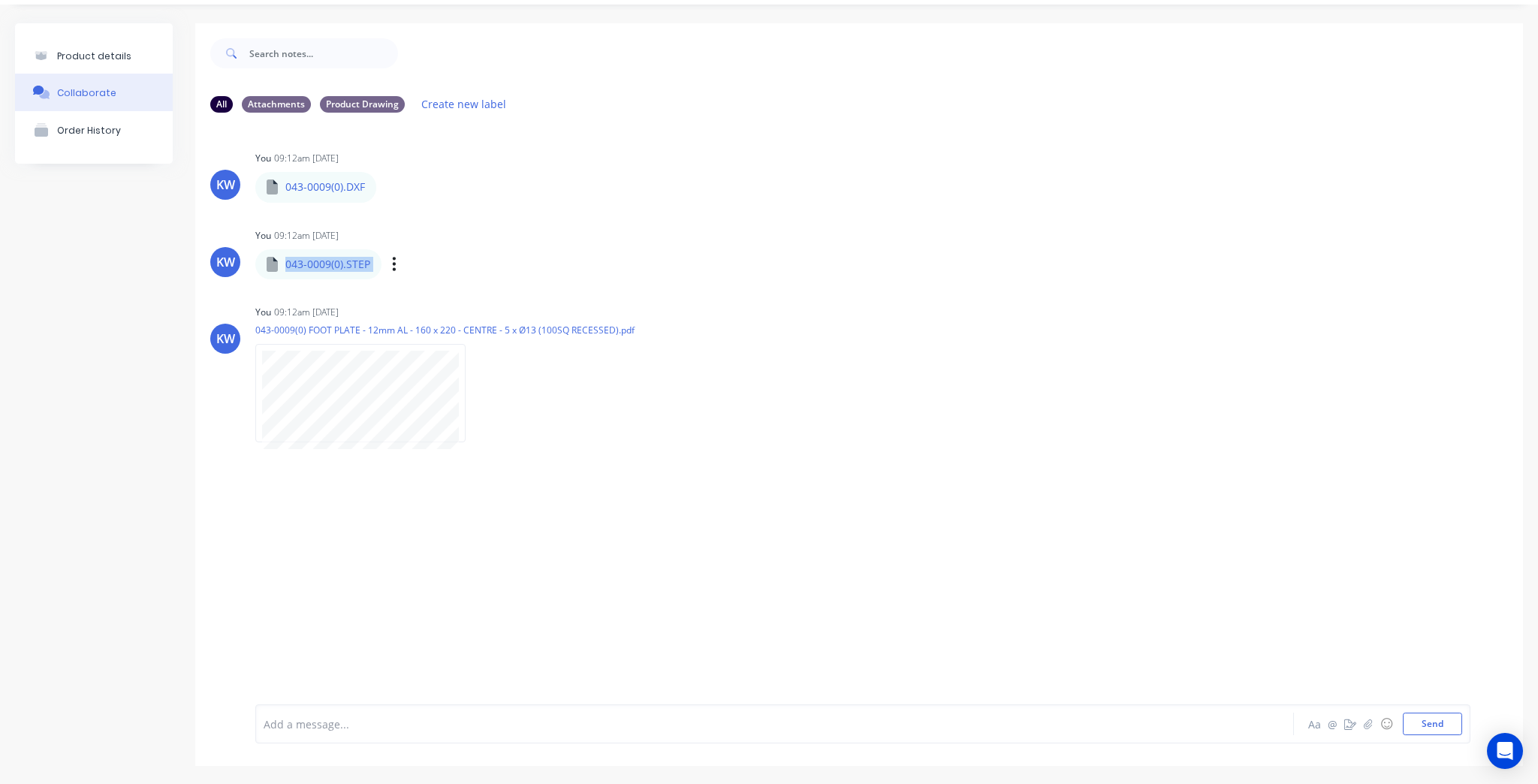
click at [344, 262] on p "043-0009(0).STEP" at bounding box center [327, 264] width 84 height 15
click at [730, 228] on div "KW You 09:12am 07/10/25 043-0009(0).STEP 043-0009(0).STEP Labels Auto-attach to…" at bounding box center [859, 251] width 1328 height 54
click at [392, 259] on icon "button" at bounding box center [394, 264] width 5 height 17
click at [1227, 264] on div "KW You 09:12am 07/10/25 043-0009(0).STEP 043-0009(0).STEP Labels Auto-attach to…" at bounding box center [859, 251] width 1328 height 54
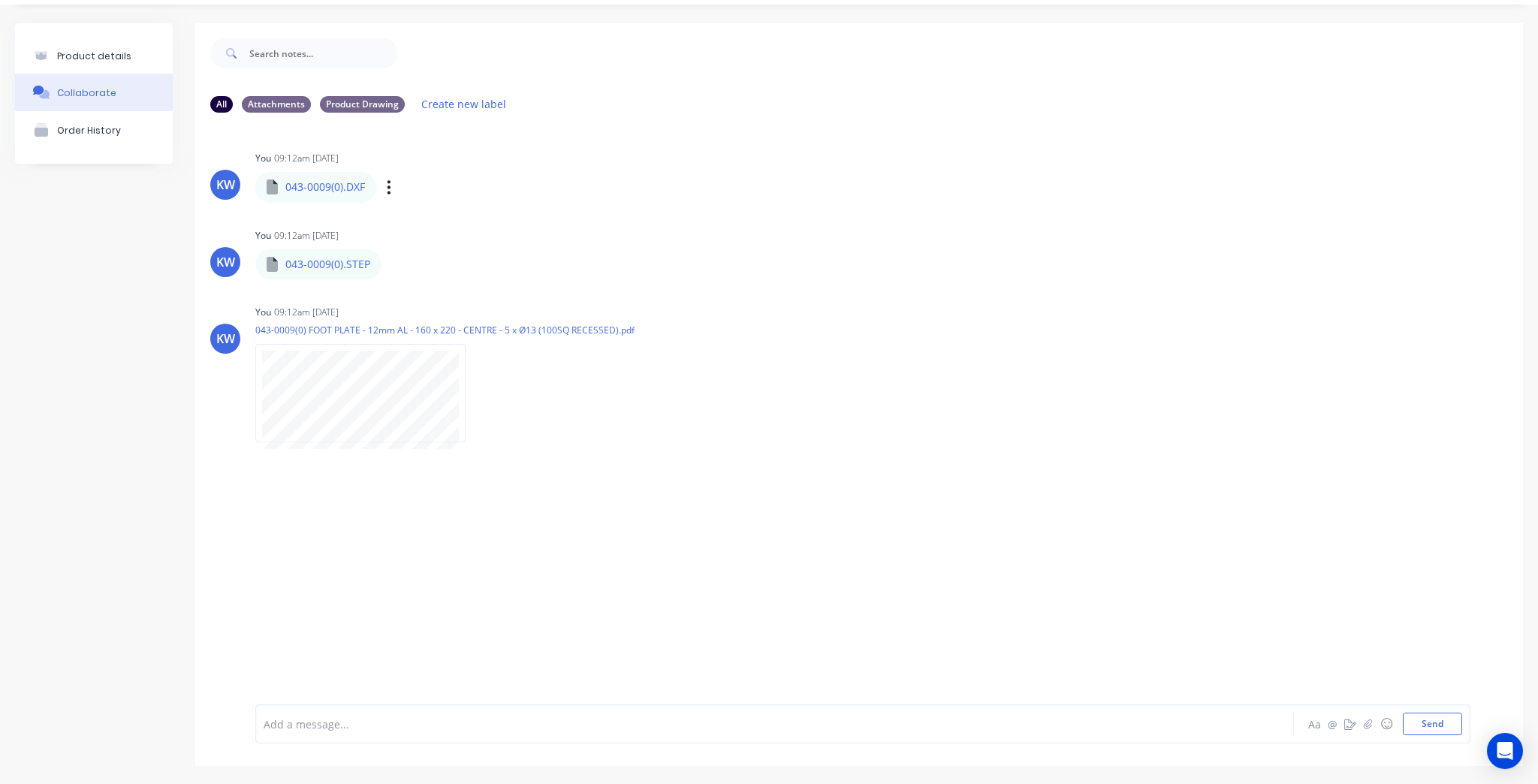
click at [394, 188] on div "Labels Auto-attach to new orders Sales Orders Purchase Orders Download Delete" at bounding box center [467, 187] width 169 height 22
click at [394, 188] on div "Labels Auto-attach to new orders Sales Orders Purchase Orders Download Delete" at bounding box center [467, 187] width 169 height 22
click at [390, 189] on icon "button" at bounding box center [388, 188] width 5 height 17
click at [540, 226] on button "Auto-attach to new orders" at bounding box center [488, 228] width 169 height 36
click at [632, 253] on label at bounding box center [632, 253] width 0 height 0
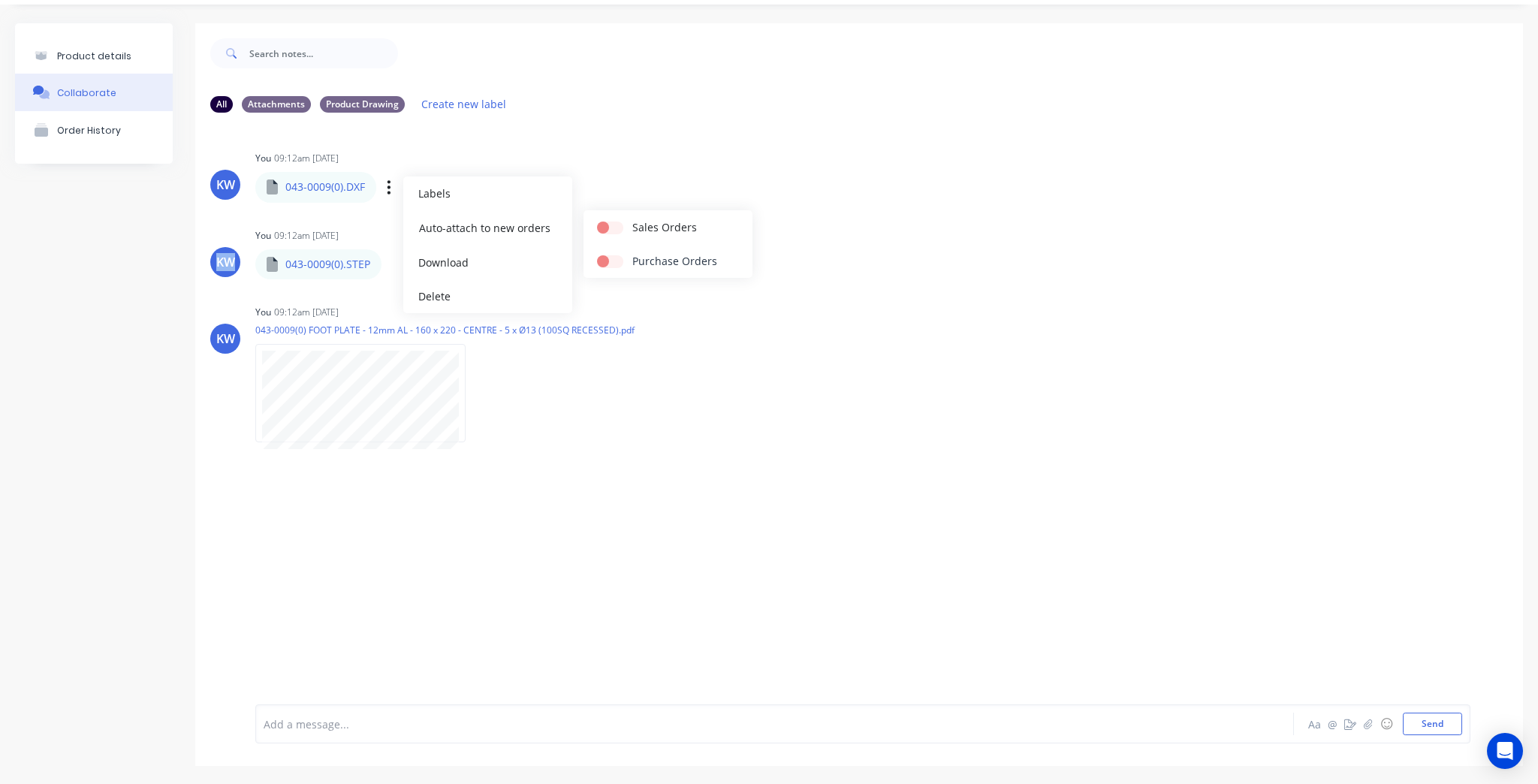
click at [609, 259] on input "checkbox" at bounding box center [603, 260] width 12 height 14
checkbox input "true"
click at [740, 227] on button "Sales Orders" at bounding box center [668, 227] width 169 height 34
click at [385, 265] on div "043-0009(0).STEP Labels Auto-attach to new orders Sales Orders Purchase Orders …" at bounding box center [401, 264] width 294 height 32
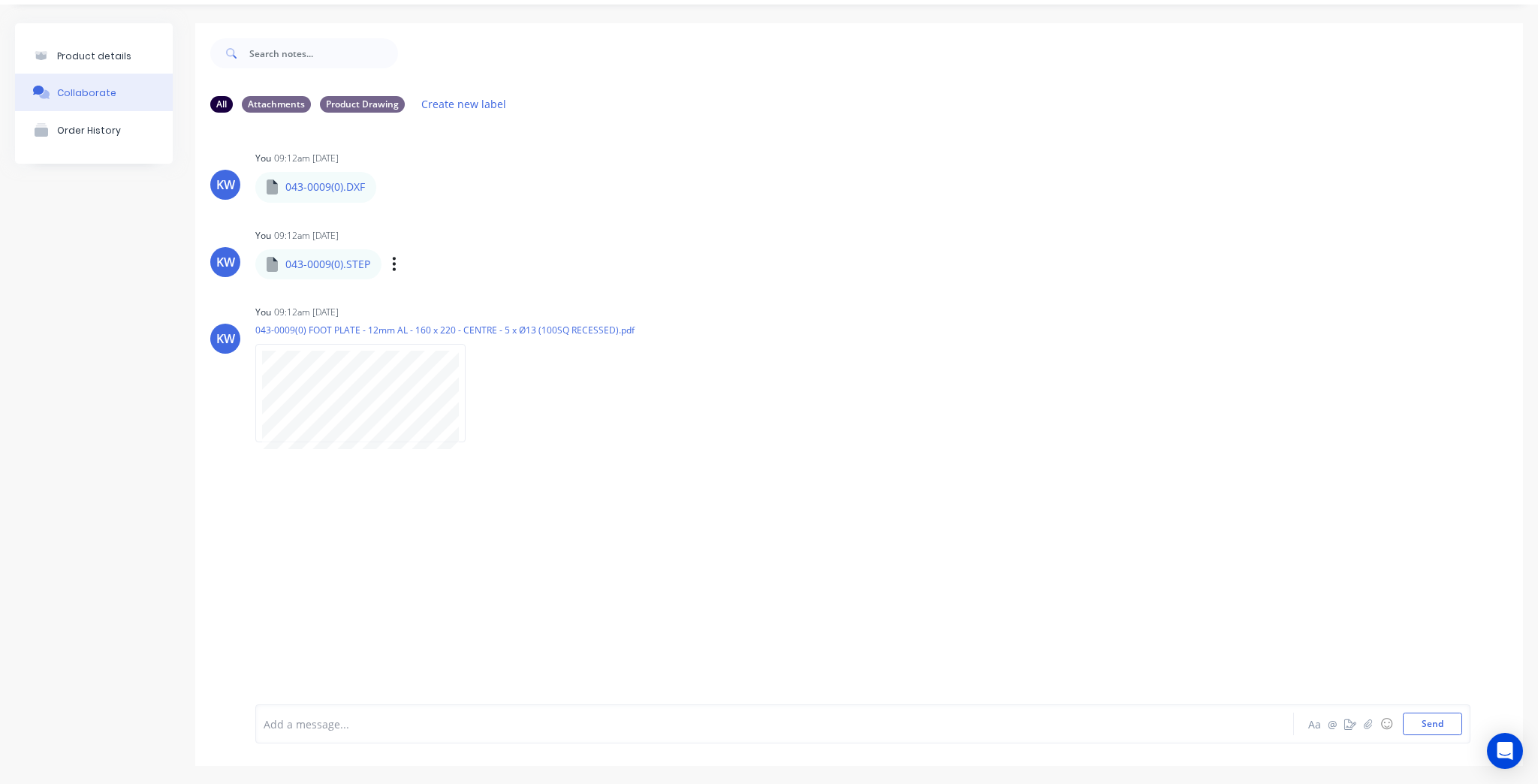
click at [396, 264] on div "Labels Auto-attach to new orders Sales Orders Purchase Orders Download Delete" at bounding box center [472, 264] width 169 height 22
click at [396, 264] on button "button" at bounding box center [394, 264] width 6 height 22
click at [454, 314] on button "Auto-attach to new orders" at bounding box center [493, 305] width 169 height 36
click at [731, 213] on div "KW You 09:12am 07/10/25 043-0009(0).DXF 043-0009(0).DXF Labels Auto-attach to n…" at bounding box center [859, 292] width 1328 height 289
click at [394, 264] on icon "button" at bounding box center [394, 264] width 3 height 13
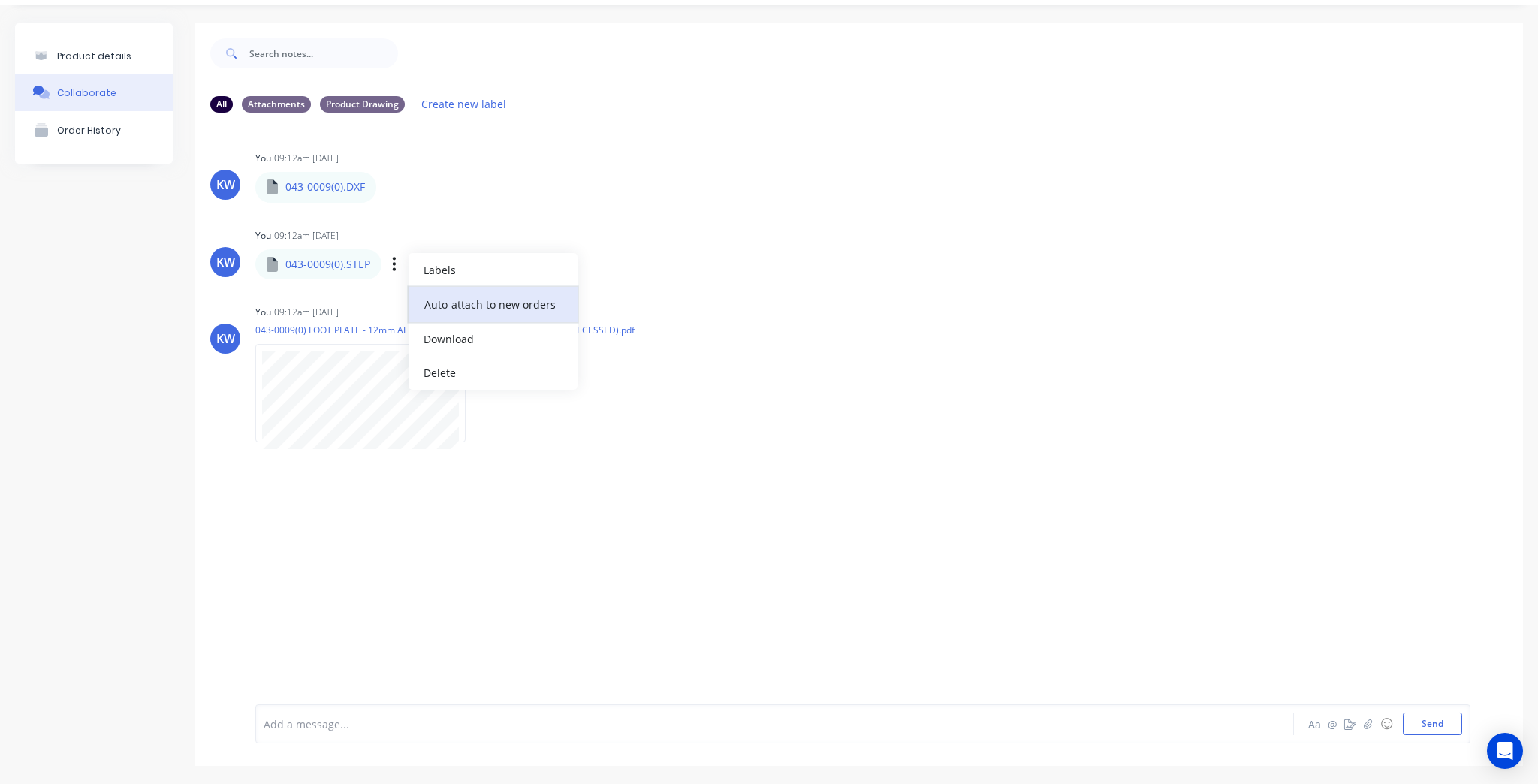
click at [522, 304] on button "Auto-attach to new orders" at bounding box center [493, 305] width 169 height 36
click at [1113, 324] on div "KW You 09:12am 07/10/25 043-0009(0) FOOT PLATE - 12mm AL - 160 x 220 - CENTRE -…" at bounding box center [859, 369] width 1328 height 135
click at [473, 396] on div "Labels Auto-attach to new orders Sales Orders Purchase Orders Download Delete" at bounding box center [556, 393] width 169 height 22
click at [481, 393] on div "Labels Auto-attach to new orders Sales Orders Purchase Orders Download Delete" at bounding box center [556, 393] width 169 height 22
click at [477, 393] on icon "button" at bounding box center [477, 393] width 3 height 13
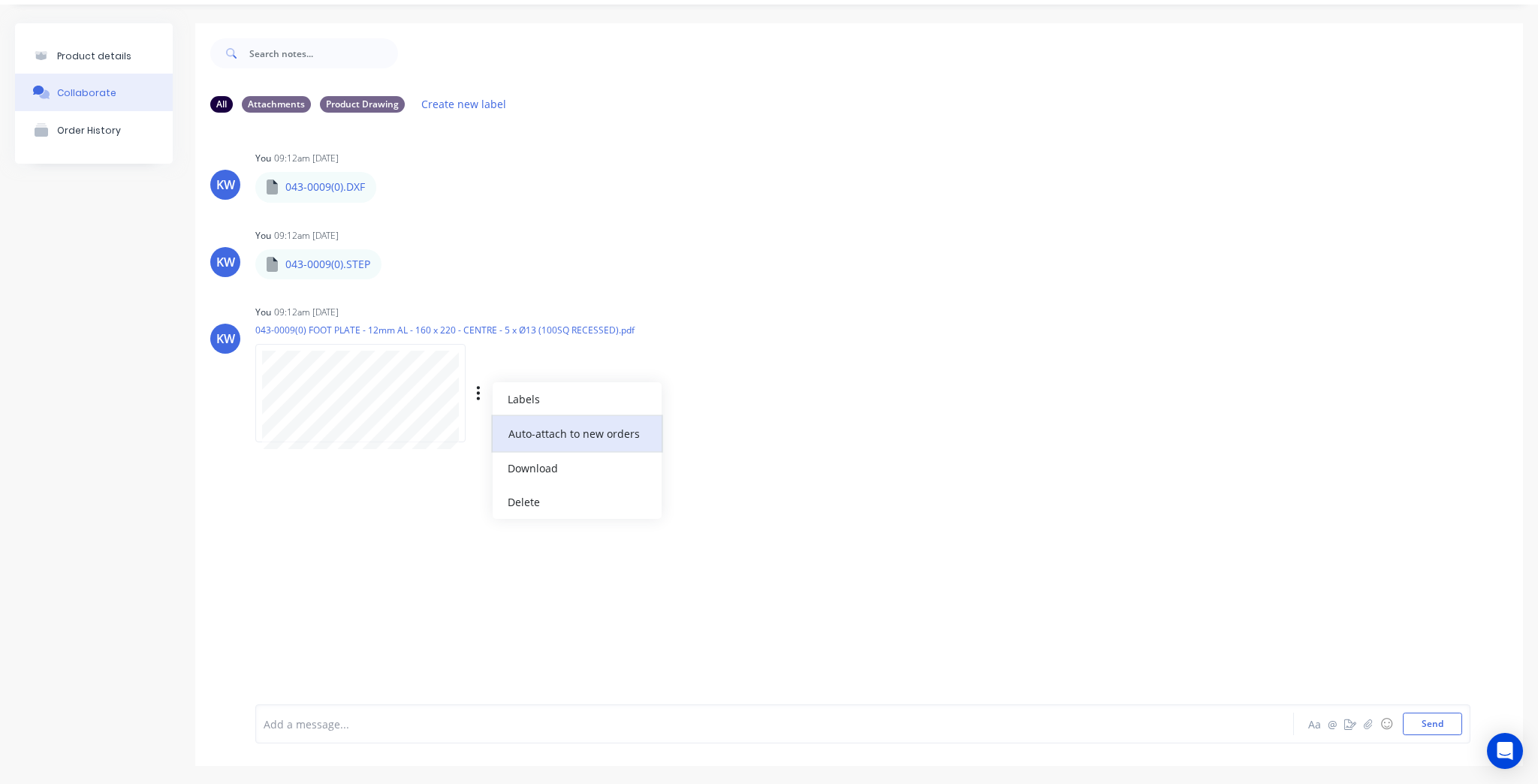
click at [538, 424] on button "Auto-attach to new orders" at bounding box center [577, 434] width 169 height 36
click at [721, 459] on label at bounding box center [721, 459] width 0 height 0
click at [699, 464] on input "checkbox" at bounding box center [692, 465] width 12 height 14
checkbox input "true"
drag, startPoint x: 759, startPoint y: 342, endPoint x: 750, endPoint y: 343, distance: 9.1
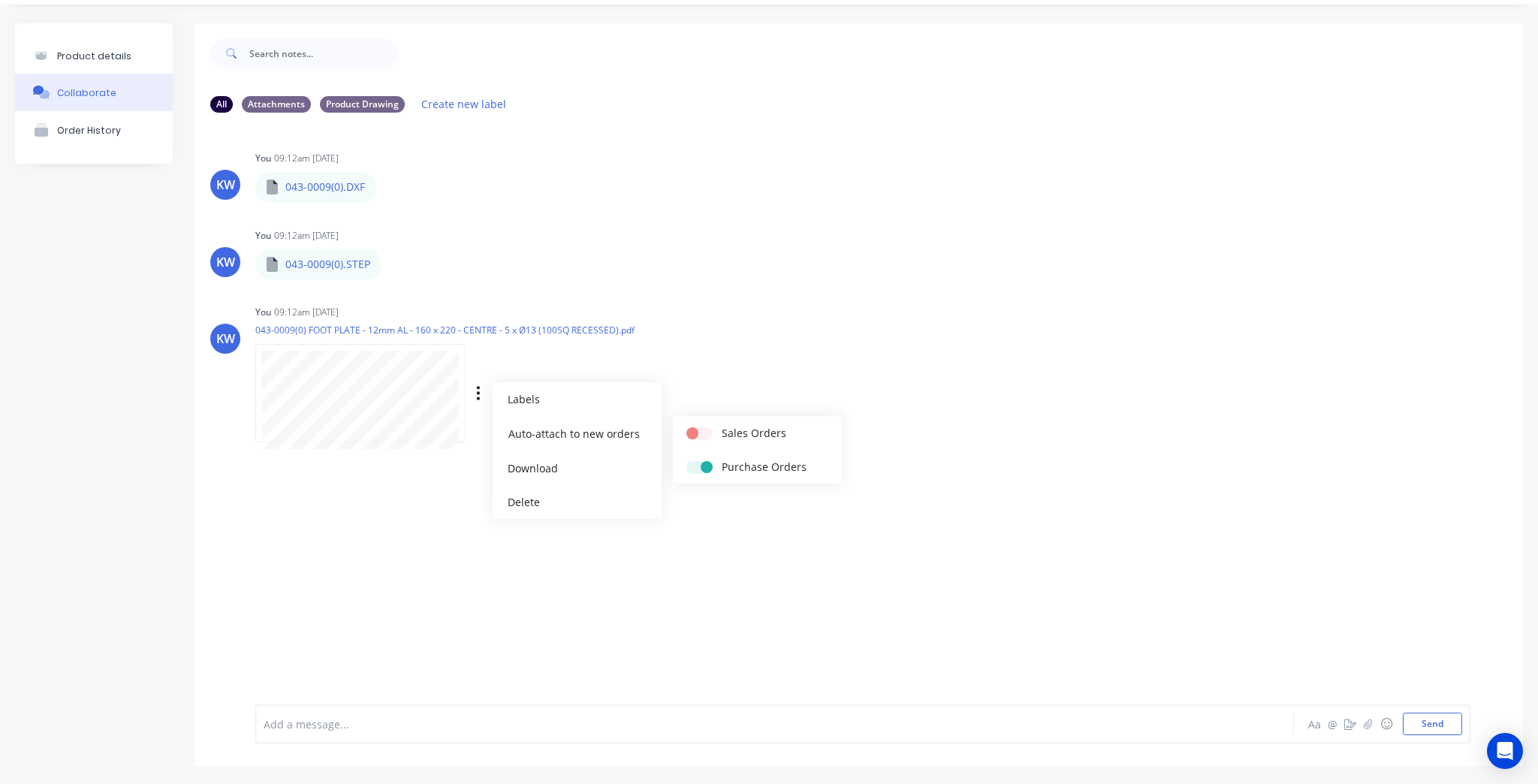
click at [755, 342] on div "KW You 09:12am 07/10/25 043-0009(0) FOOT PLATE - 12mm AL - 160 x 220 - CENTRE -…" at bounding box center [859, 369] width 1328 height 135
click at [392, 265] on icon "button" at bounding box center [394, 264] width 5 height 17
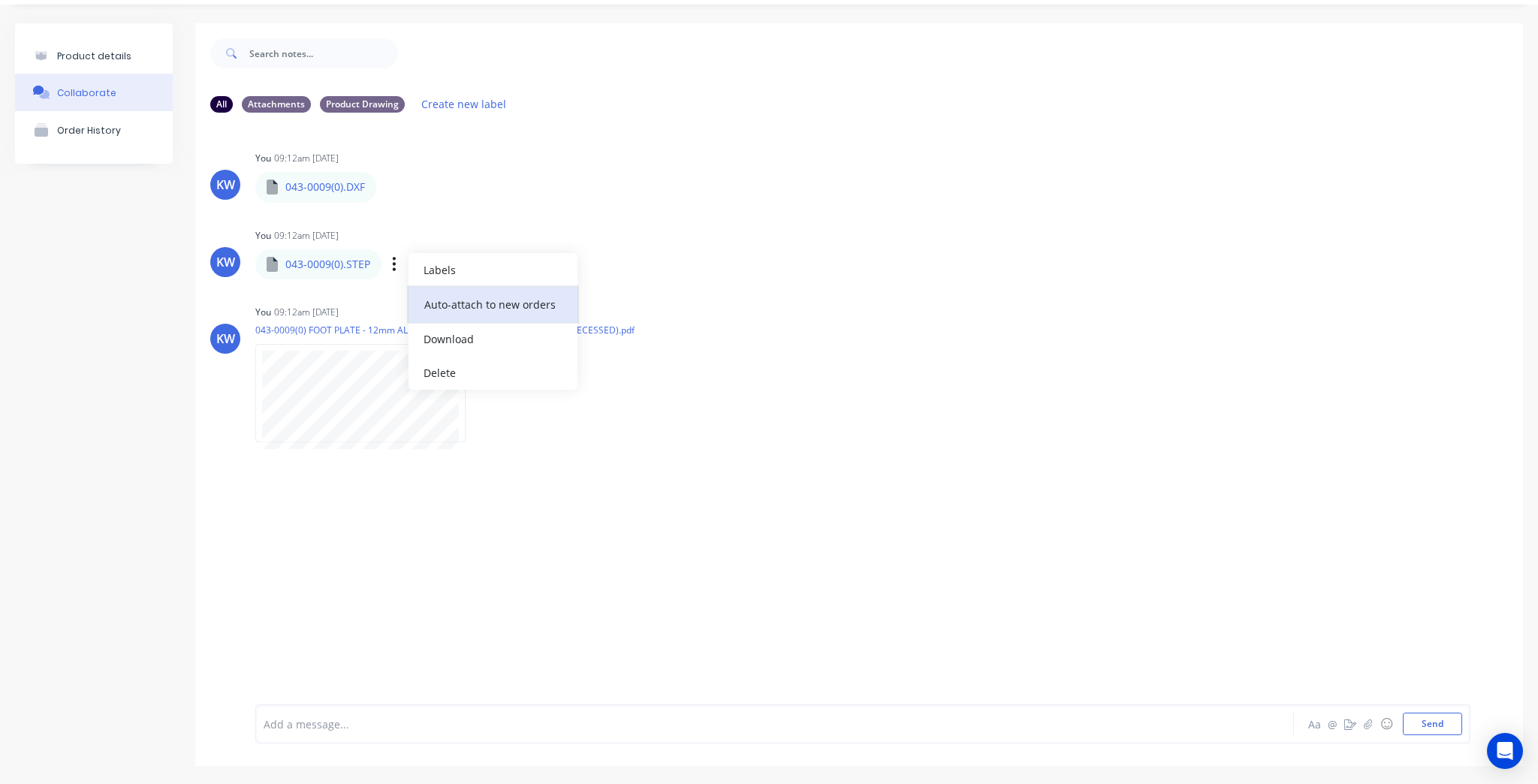
click at [480, 307] on button "Auto-attach to new orders" at bounding box center [493, 305] width 169 height 36
click at [833, 269] on div "KW You 09:12am 07/10/25 043-0009(0).STEP 043-0009(0).STEP Labels Auto-attach to…" at bounding box center [859, 251] width 1328 height 54
click at [730, 401] on div "KW You 09:12am 07/10/25 043-0009(0) FOOT PLATE - 12mm AL - 160 x 220 - CENTRE -…" at bounding box center [859, 369] width 1328 height 135
click at [397, 270] on div "Labels Auto-attach to new orders Sales Orders Purchase Orders Download Delete" at bounding box center [472, 264] width 169 height 22
click at [395, 264] on icon "button" at bounding box center [394, 264] width 5 height 17
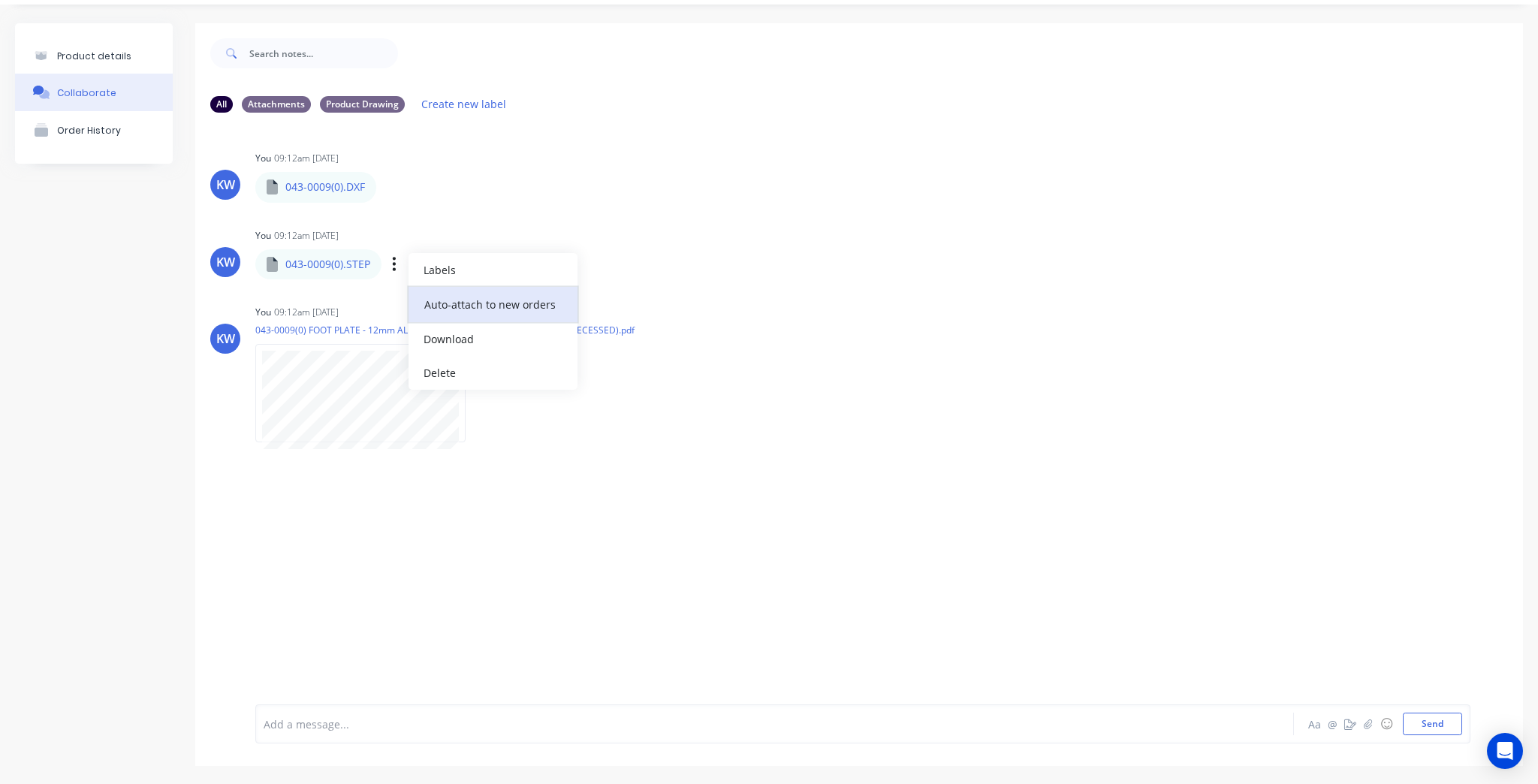
click at [446, 307] on button "Auto-attach to new orders" at bounding box center [493, 305] width 169 height 36
click at [602, 331] on p "043-0009(0) FOOT PLATE - 12mm AL - 160 x 220 - CENTRE - 5 x Ø13 (100SQ RECESSED…" at bounding box center [445, 330] width 379 height 13
click at [789, 301] on div "KW You 09:12am 07/10/25 043-0009(0) FOOT PLATE - 12mm AL - 160 x 220 - CENTRE -…" at bounding box center [859, 369] width 1328 height 135
click at [635, 187] on div "You 09:12am 07/10/25 043-0009(0).DXF 043-0009(0).DXF Labels Auto-attach to new …" at bounding box center [490, 174] width 469 height 54
click at [393, 266] on icon "button" at bounding box center [394, 264] width 5 height 17
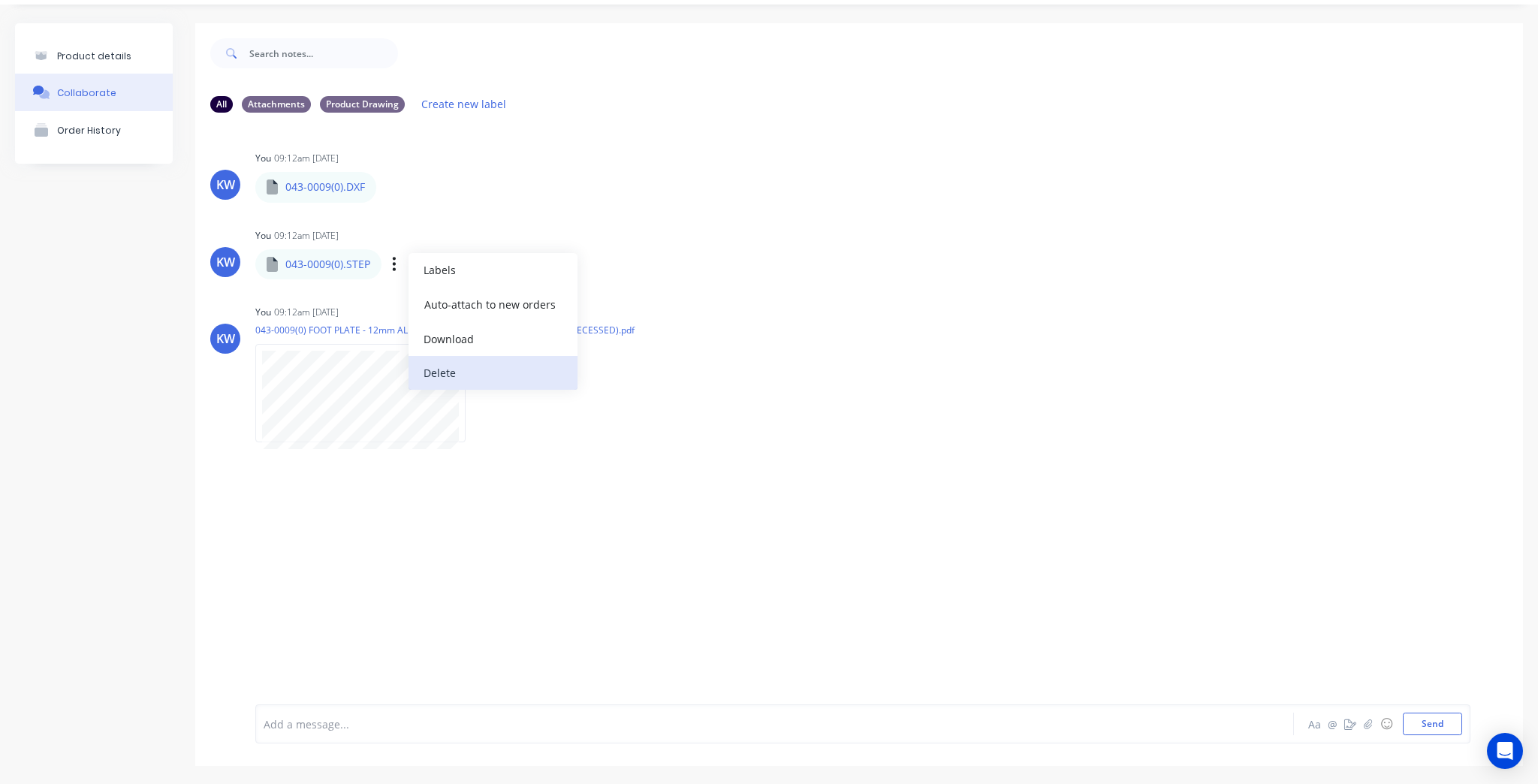
click at [446, 364] on button "Delete" at bounding box center [493, 373] width 169 height 34
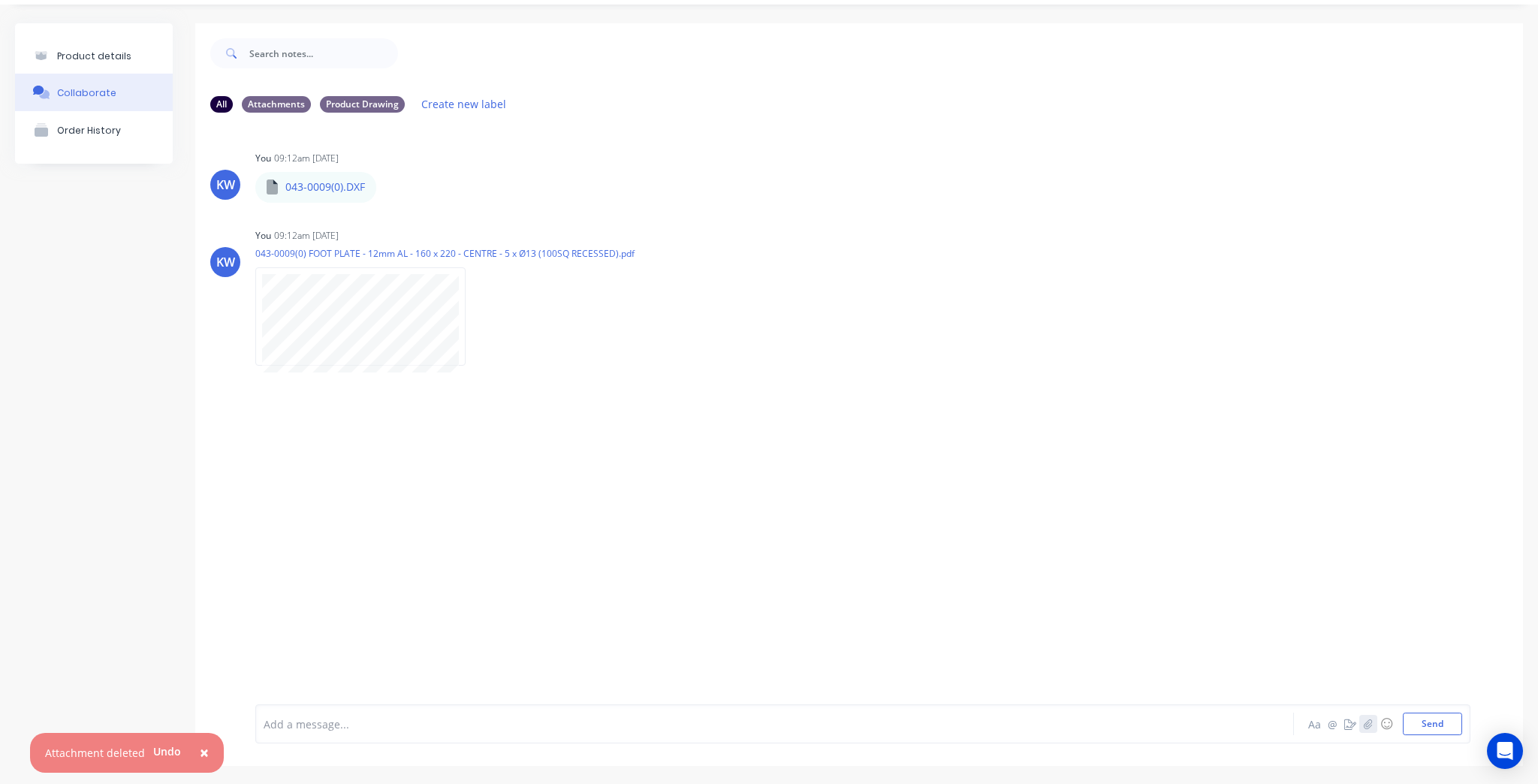
click at [1364, 724] on icon "button" at bounding box center [1368, 723] width 9 height 10
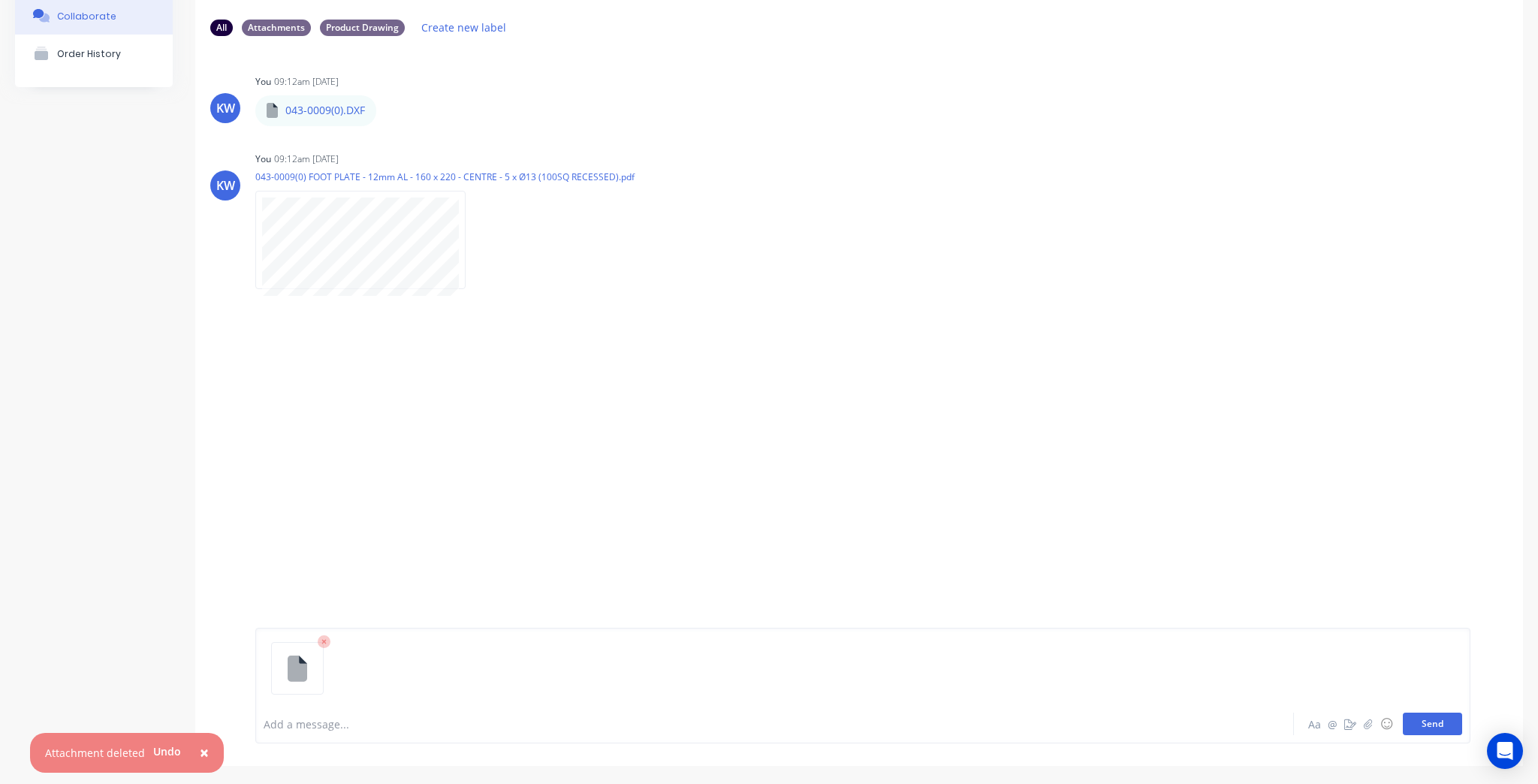
click at [1422, 716] on button "Send" at bounding box center [1432, 724] width 59 height 23
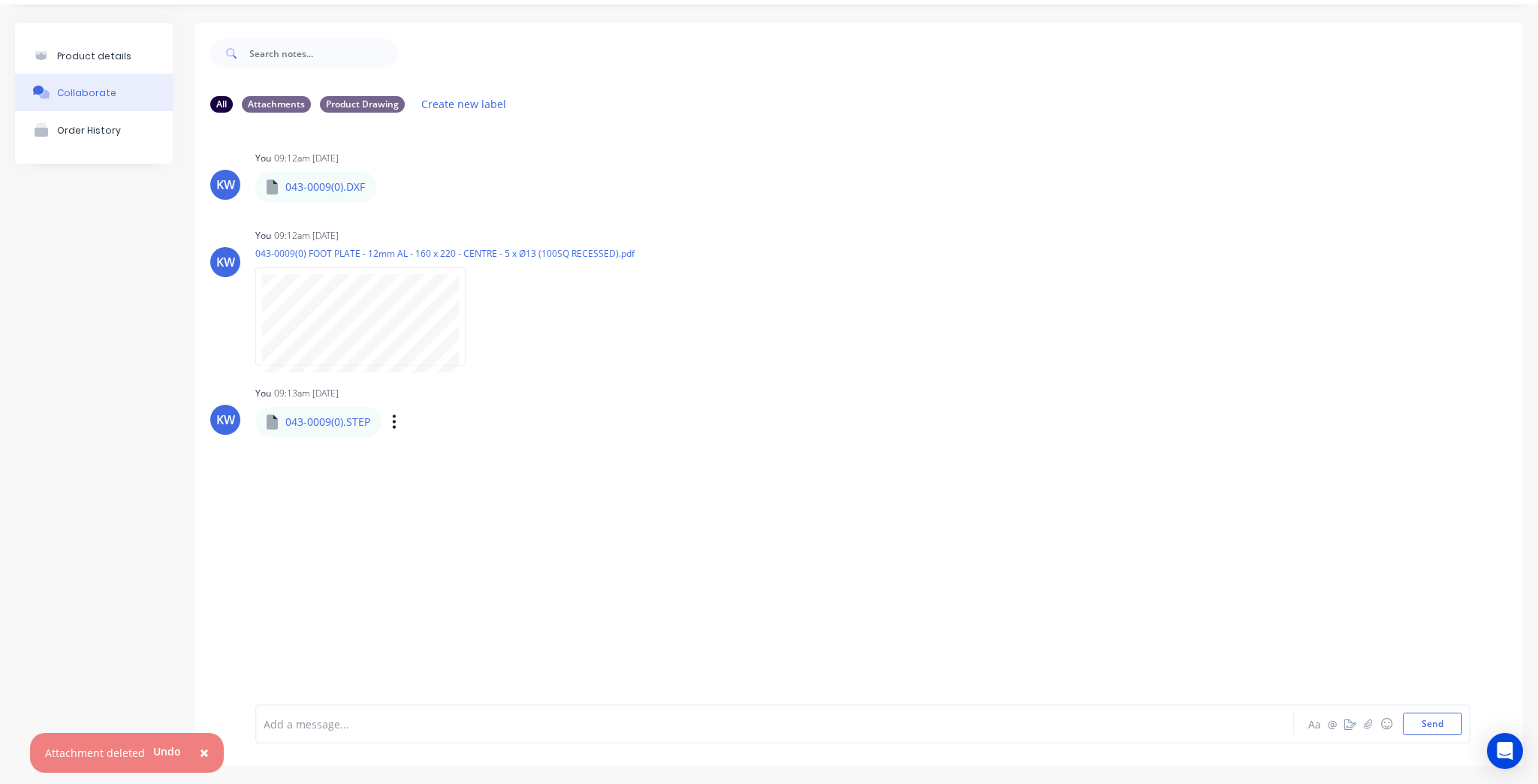
click at [390, 421] on div "Labels Auto-attach to new orders Sales Orders Purchase Orders Download Delete" at bounding box center [472, 421] width 169 height 22
click at [395, 420] on icon "button" at bounding box center [394, 421] width 5 height 17
click at [542, 463] on button "Auto-attach to new orders" at bounding box center [493, 462] width 169 height 36
click at [635, 469] on div "KW You 09:12am 07/10/25 043-0009(0).DXF 043-0009(0).DXF Labels Auto-attach to n…" at bounding box center [859, 403] width 1328 height 557
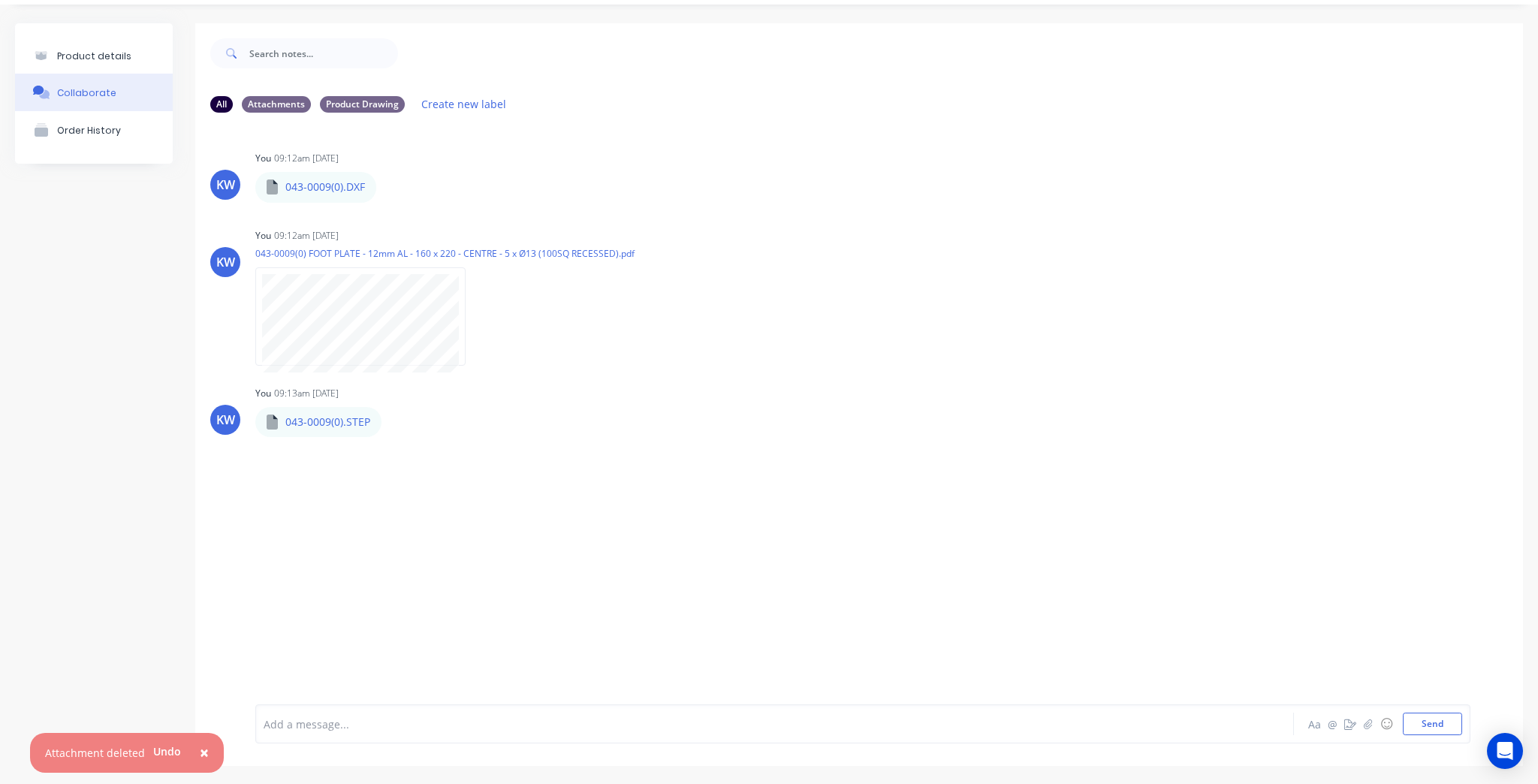
click at [194, 748] on button "×" at bounding box center [204, 753] width 39 height 36
click at [1063, 503] on div "KW You 09:12am 07/10/25 043-0009(0).DXF 043-0009(0).DXF Labels Auto-attach to n…" at bounding box center [859, 403] width 1328 height 557
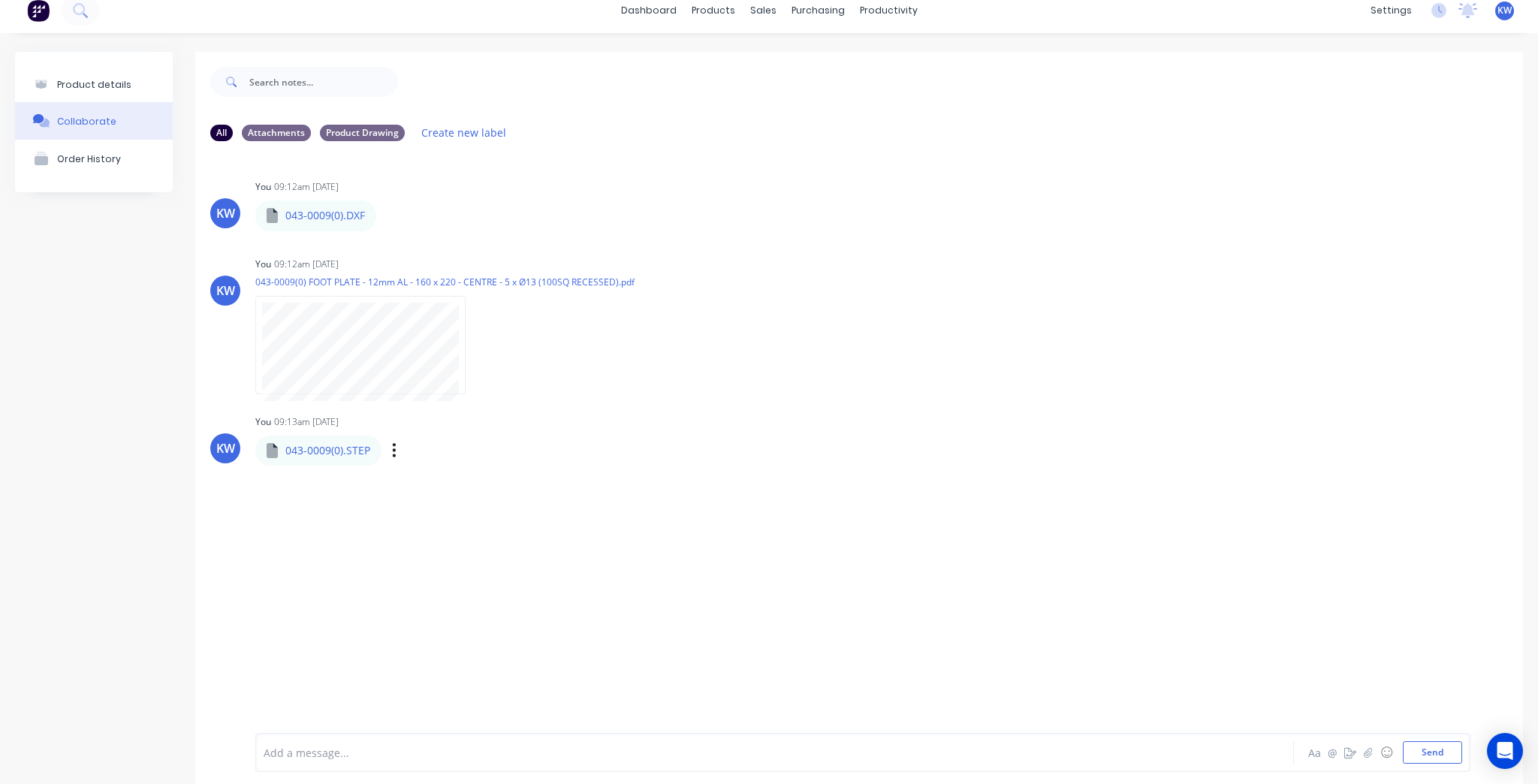
scroll to position [0, 0]
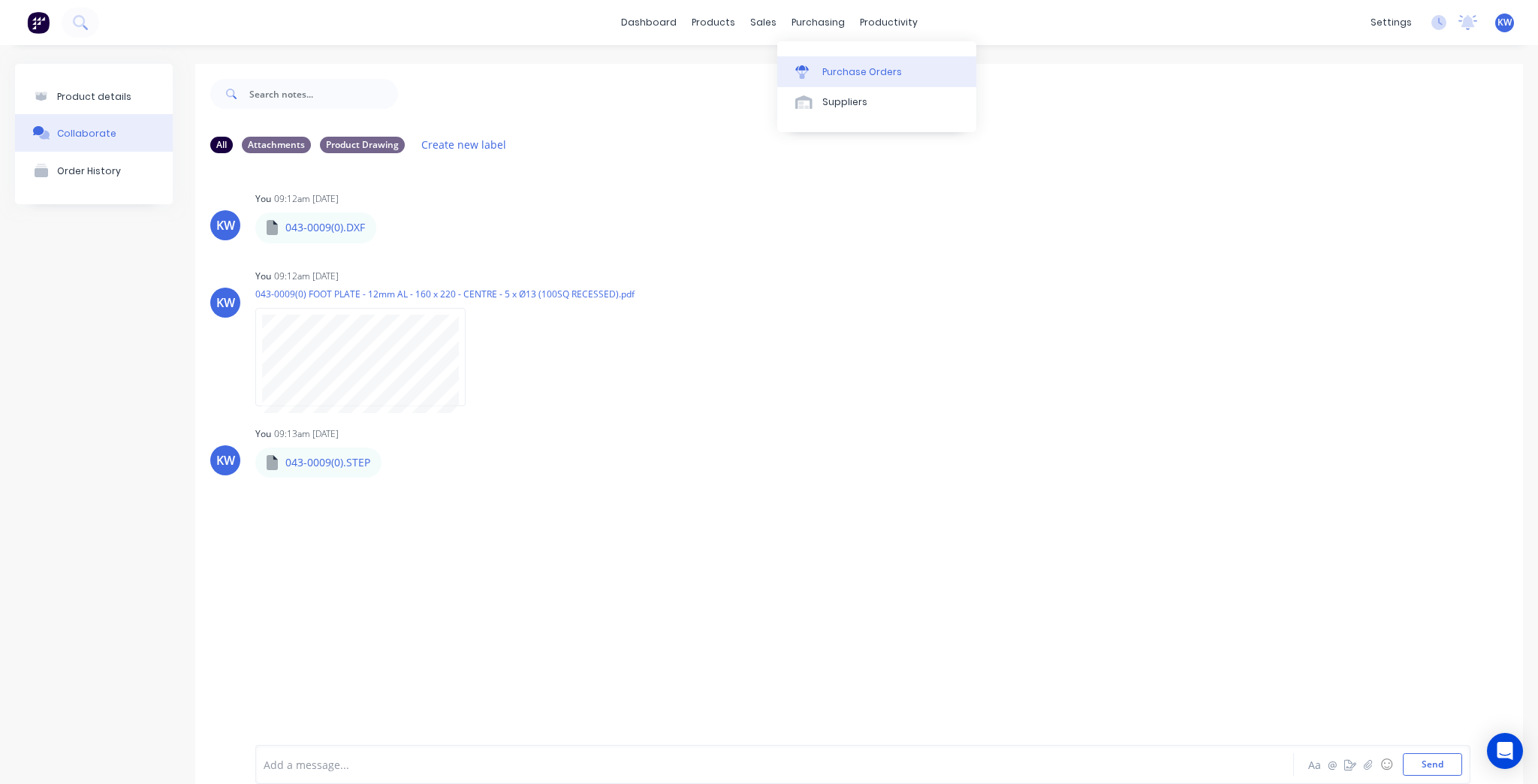
click at [823, 68] on div "Purchase Orders" at bounding box center [862, 72] width 80 height 13
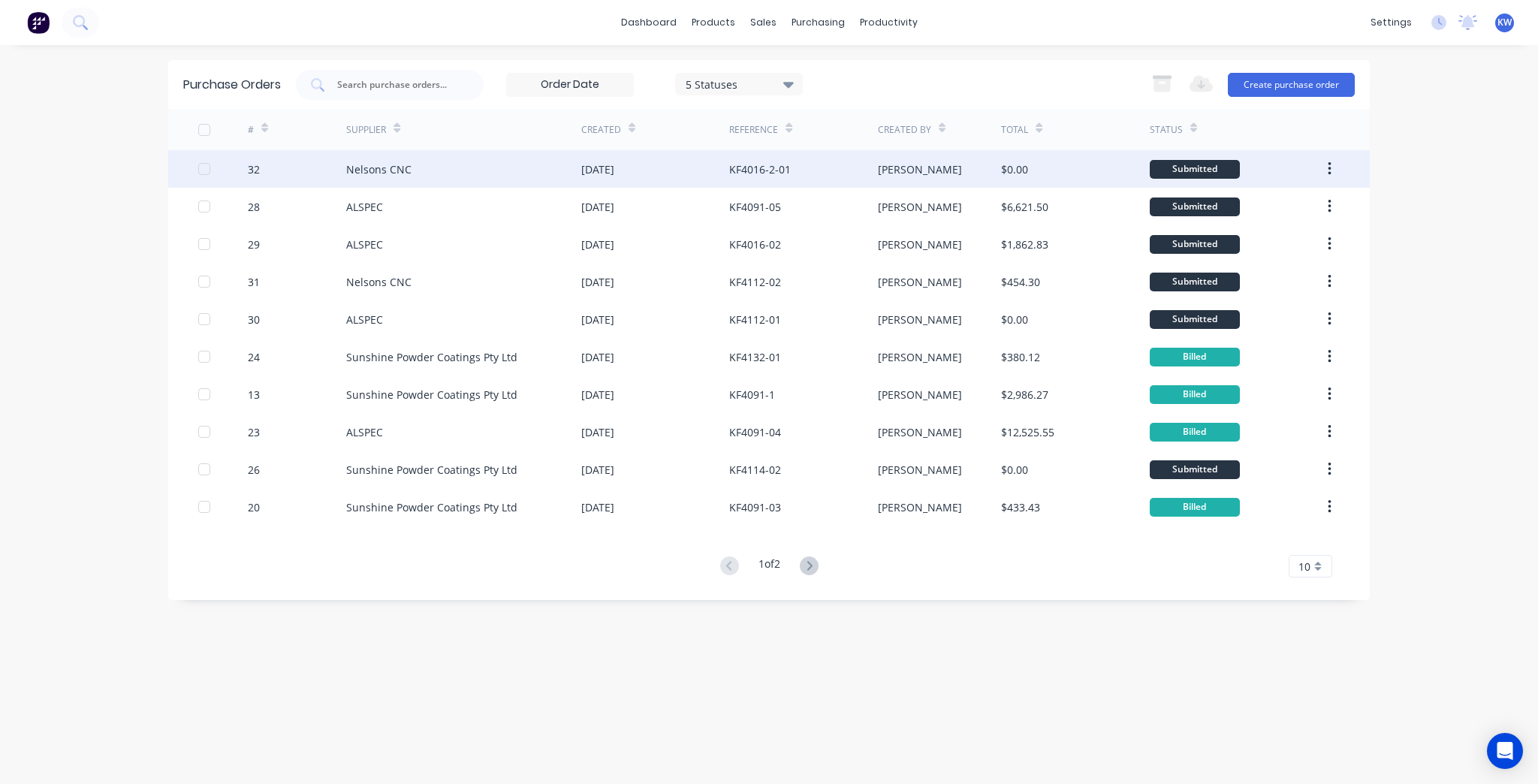
click at [1007, 177] on div "$0.00" at bounding box center [1075, 169] width 148 height 38
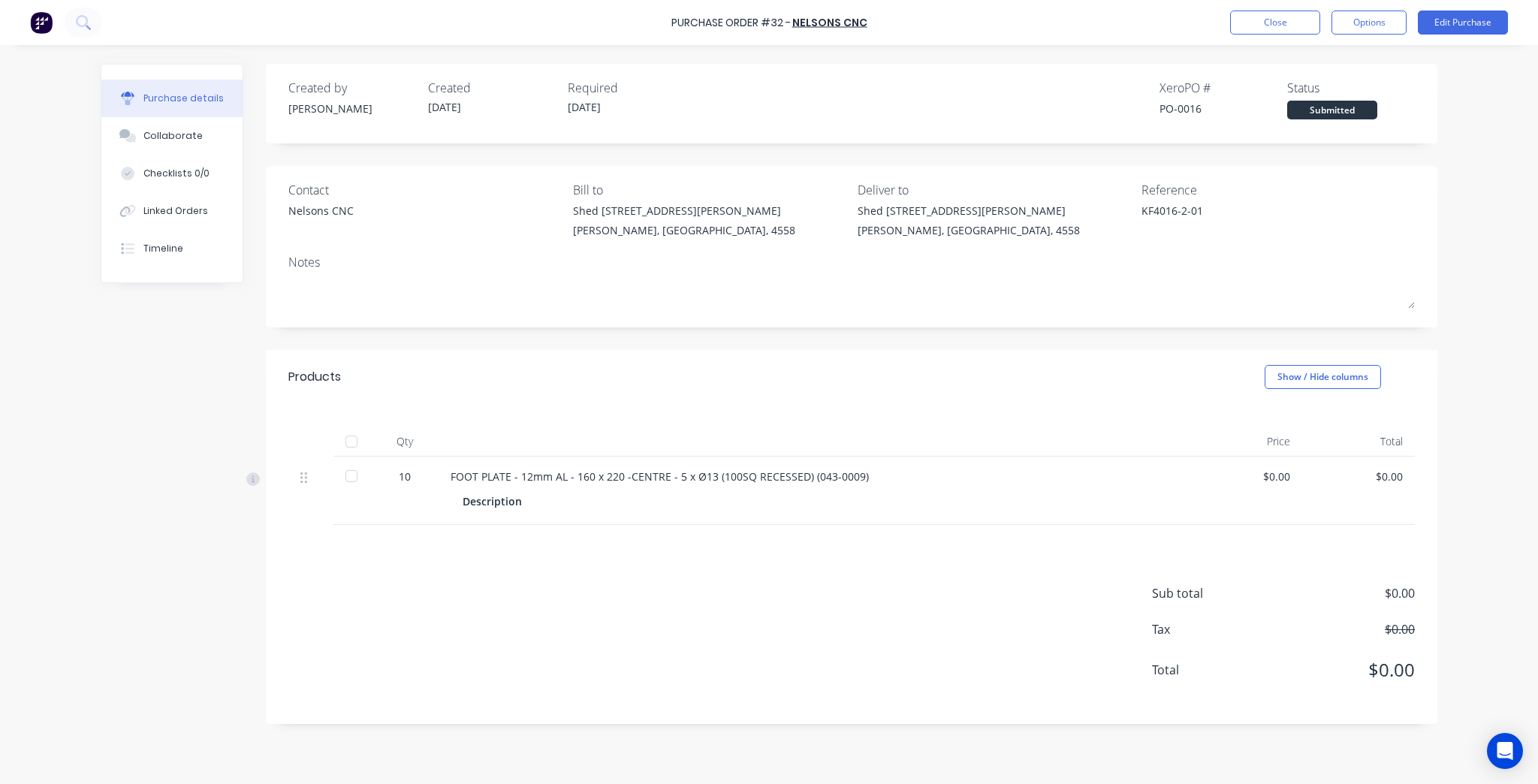
click at [309, 478] on div at bounding box center [310, 477] width 21 height 18
click at [1439, 34] on button "Edit Purchase" at bounding box center [1463, 23] width 90 height 24
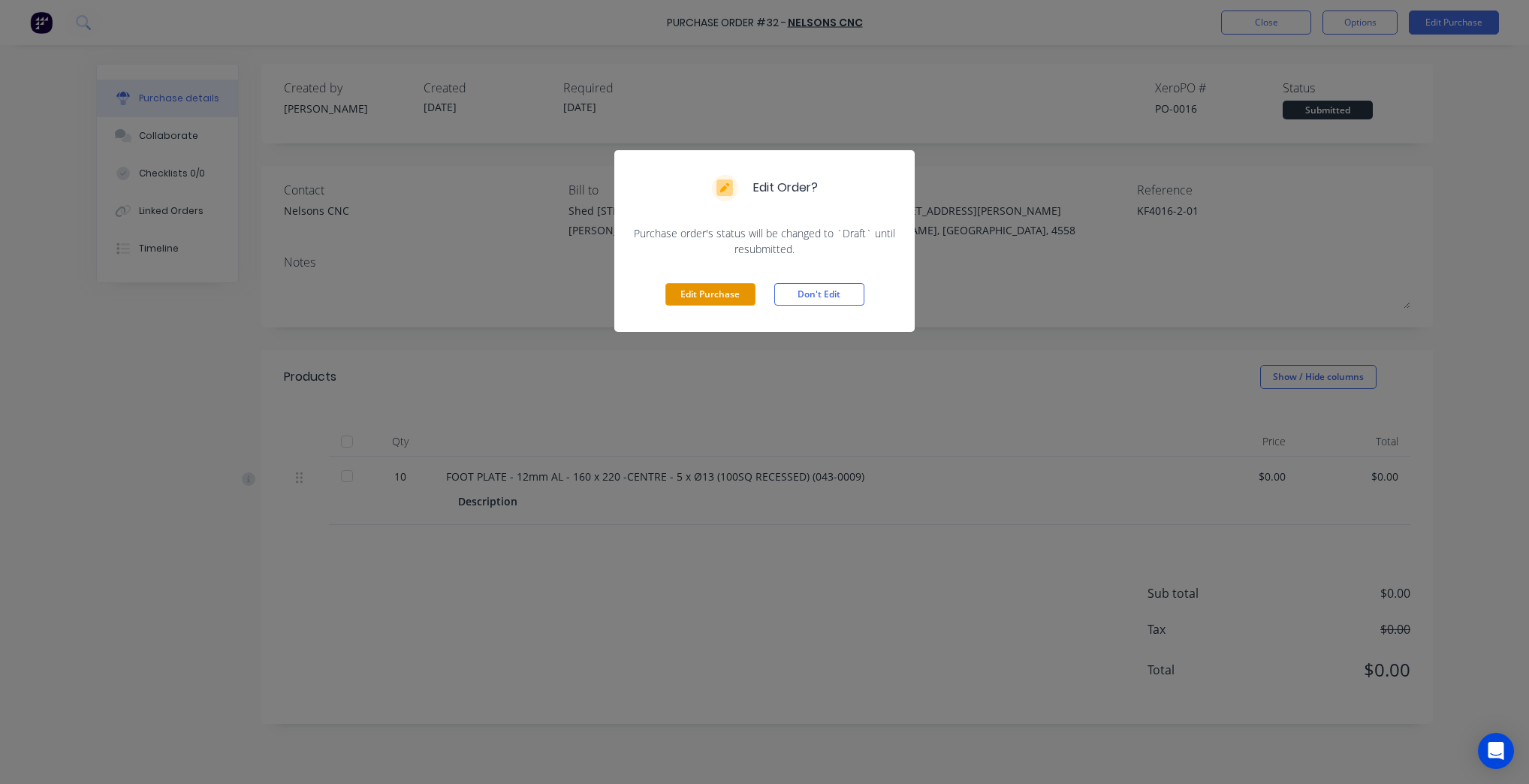
click at [688, 294] on button "Edit Purchase" at bounding box center [710, 294] width 90 height 23
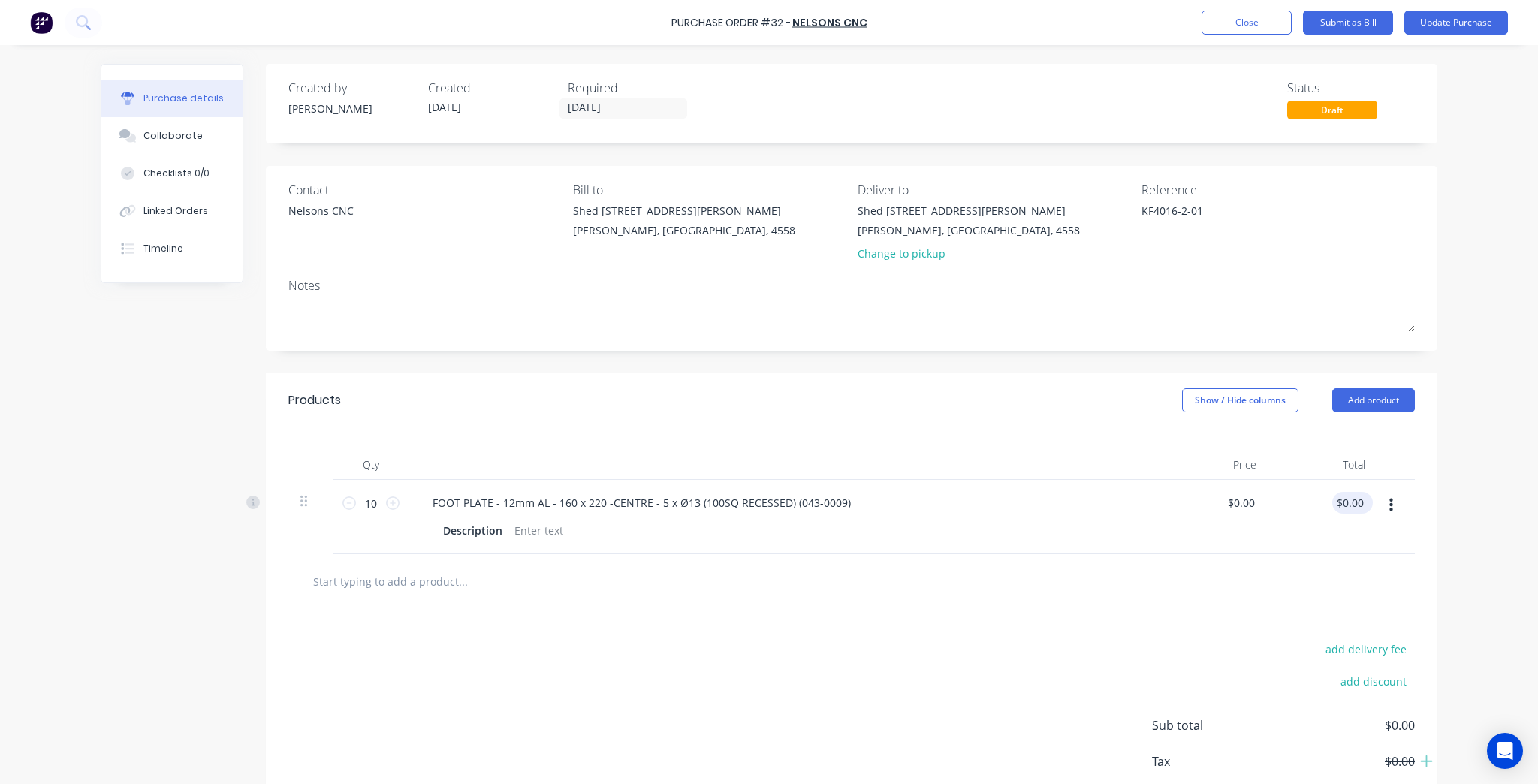
click at [1366, 502] on div "$0.00 $0.00" at bounding box center [1351, 502] width 40 height 22
click at [1380, 503] on button "button" at bounding box center [1391, 505] width 36 height 27
drag, startPoint x: 1298, startPoint y: 631, endPoint x: 1272, endPoint y: 629, distance: 26.1
click at [1295, 631] on button "Delete" at bounding box center [1345, 635] width 128 height 30
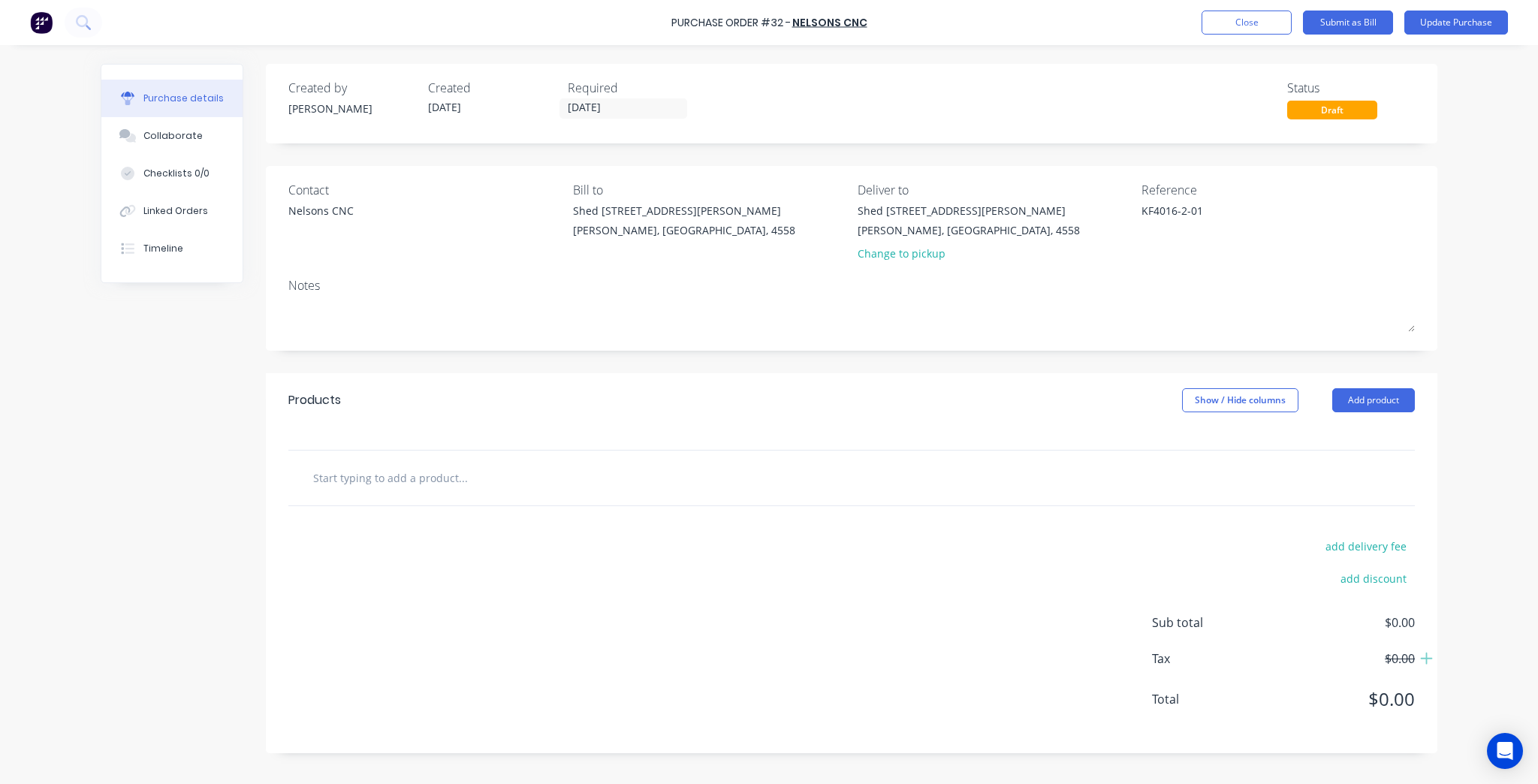
type textarea "x"
click at [496, 469] on input "text" at bounding box center [462, 477] width 300 height 30
type input "9"
type textarea "x"
type input "90"
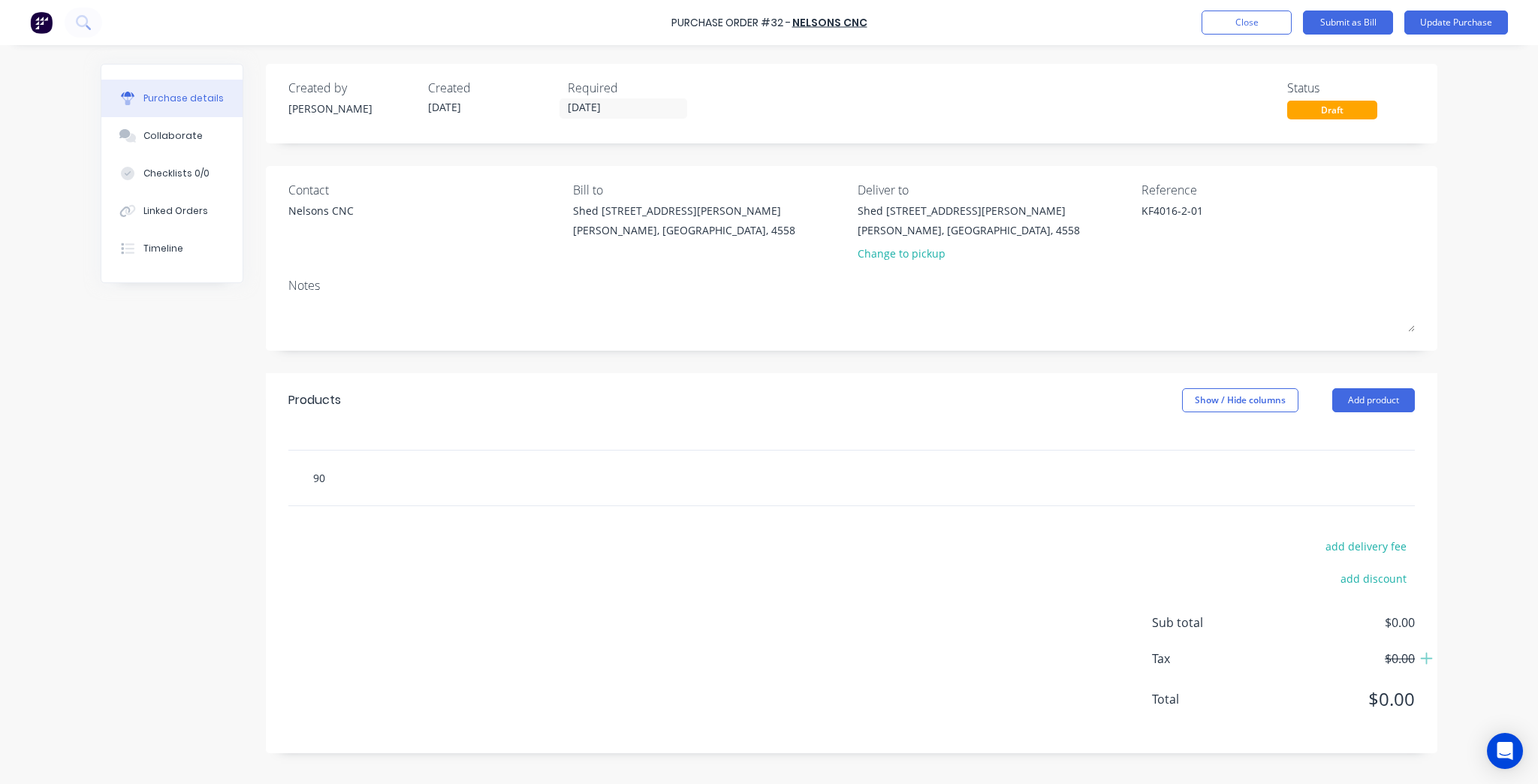
type textarea "x"
type input "904"
type textarea "x"
type input "9043"
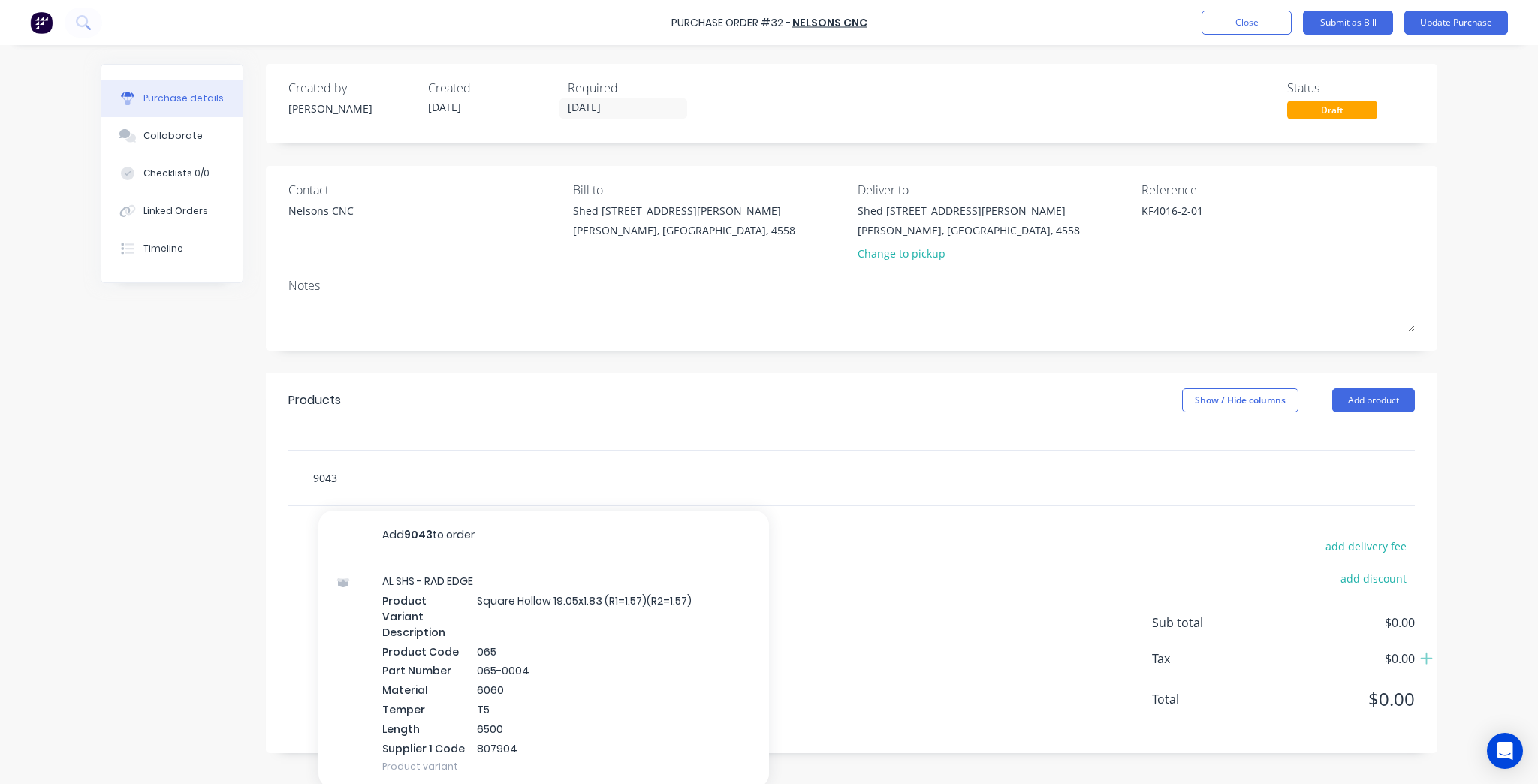
type textarea "x"
type input "9043-"
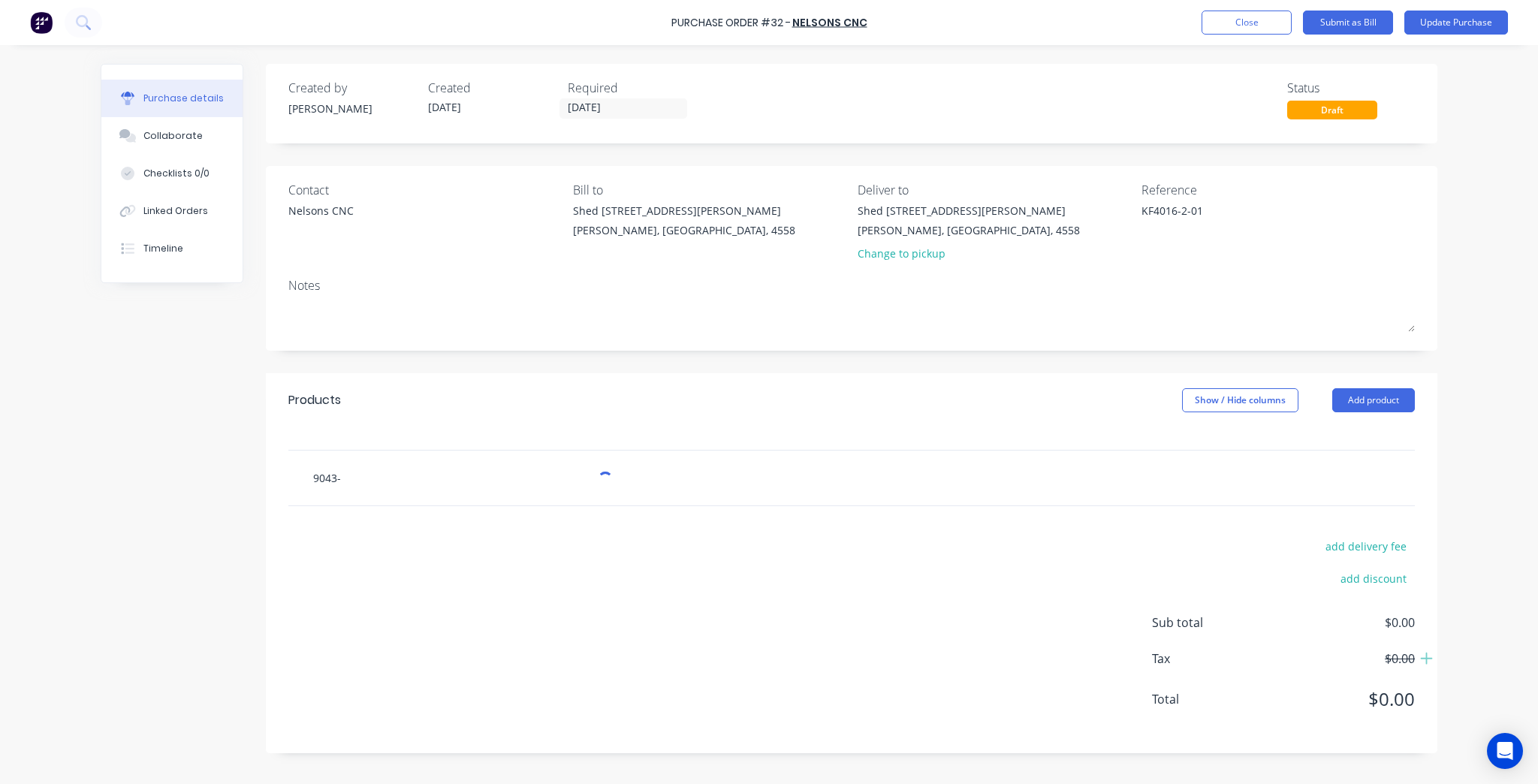
type textarea "x"
type input "9043-0"
type textarea "x"
type input "9043-00"
type textarea "x"
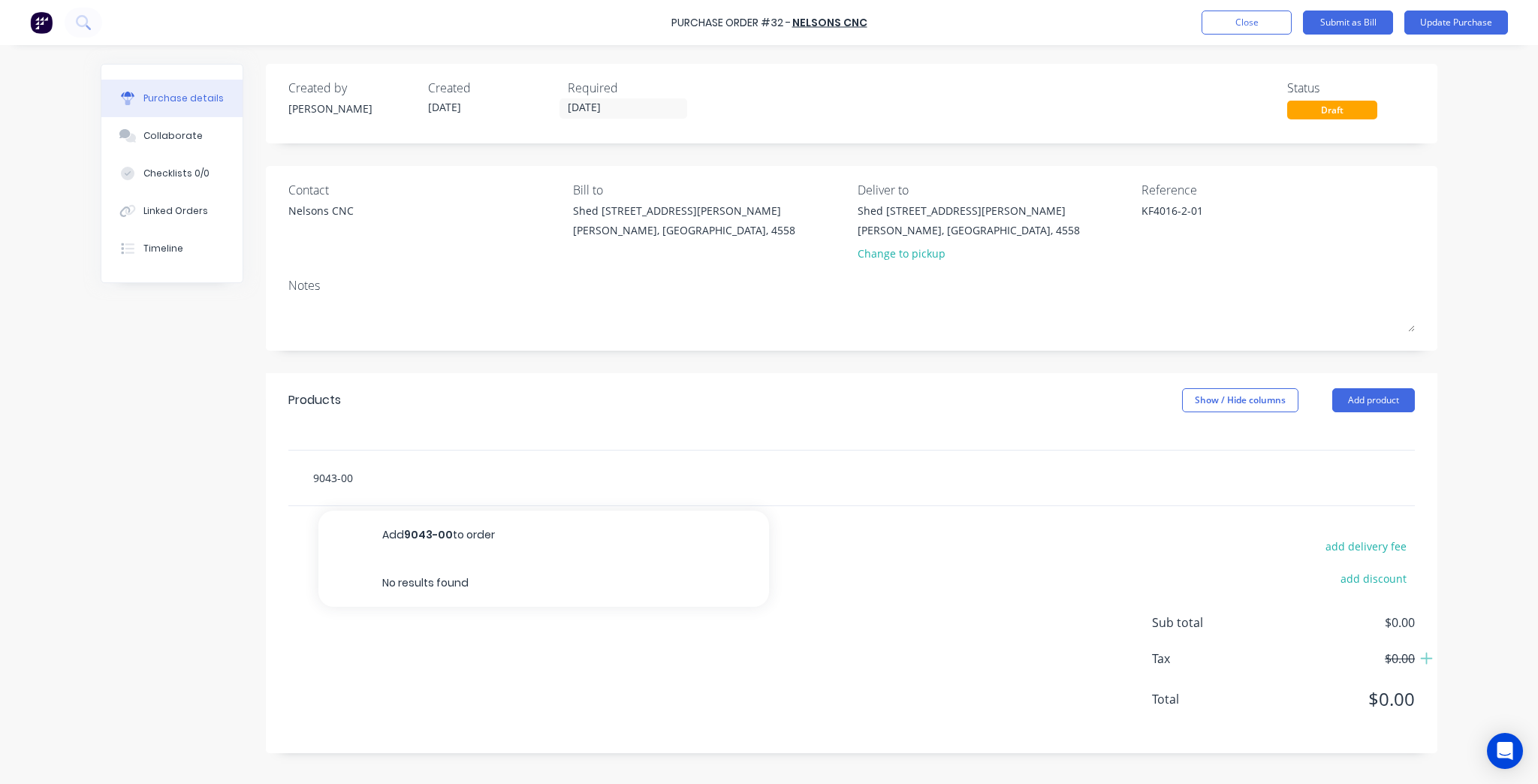
type input "9043-000"
type textarea "x"
type input "9043-0009"
click at [313, 477] on input "9043-0009" at bounding box center [462, 477] width 300 height 30
click at [316, 476] on input "9043-0009" at bounding box center [462, 477] width 300 height 30
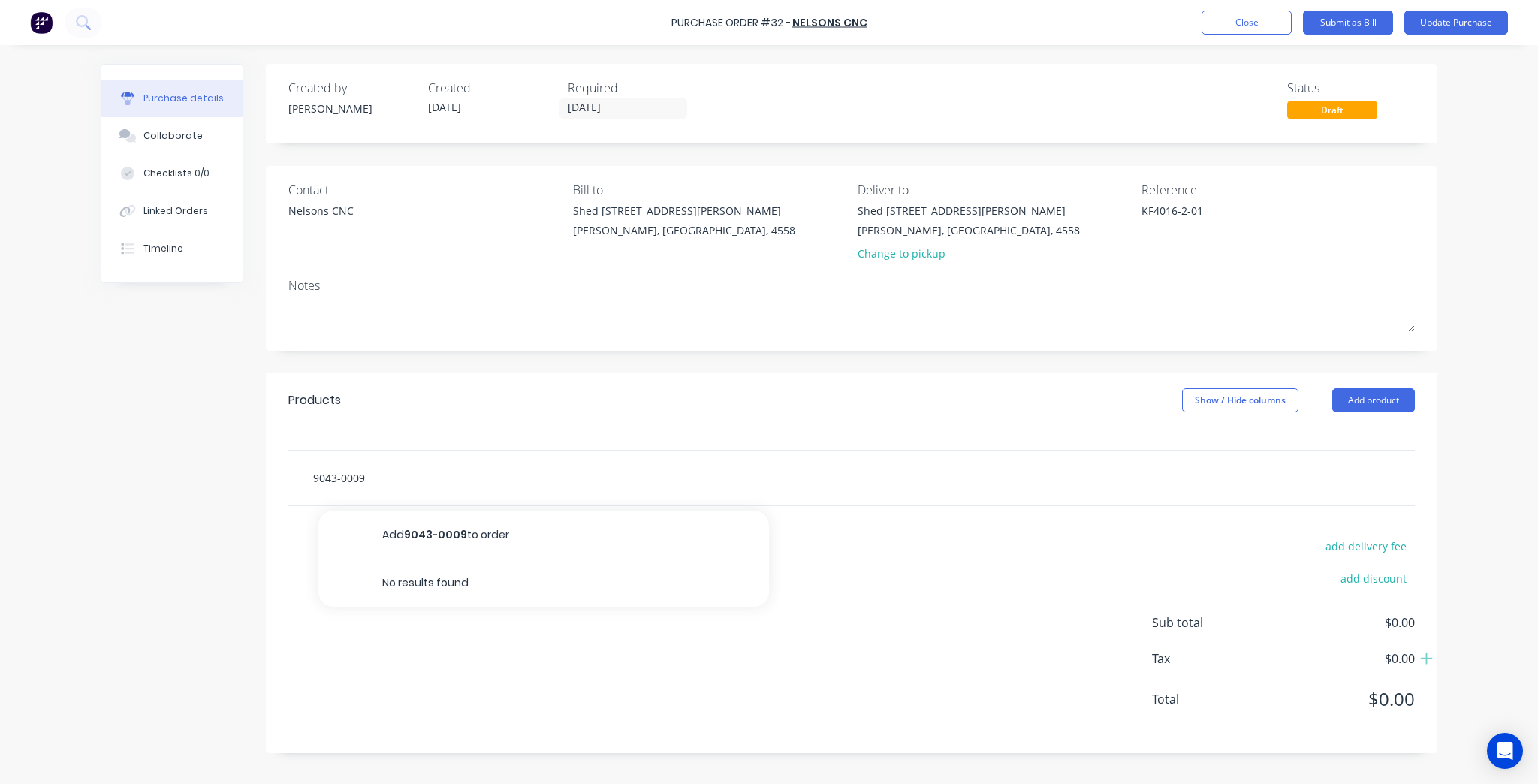
type textarea "x"
type input "043-0009"
type textarea "x"
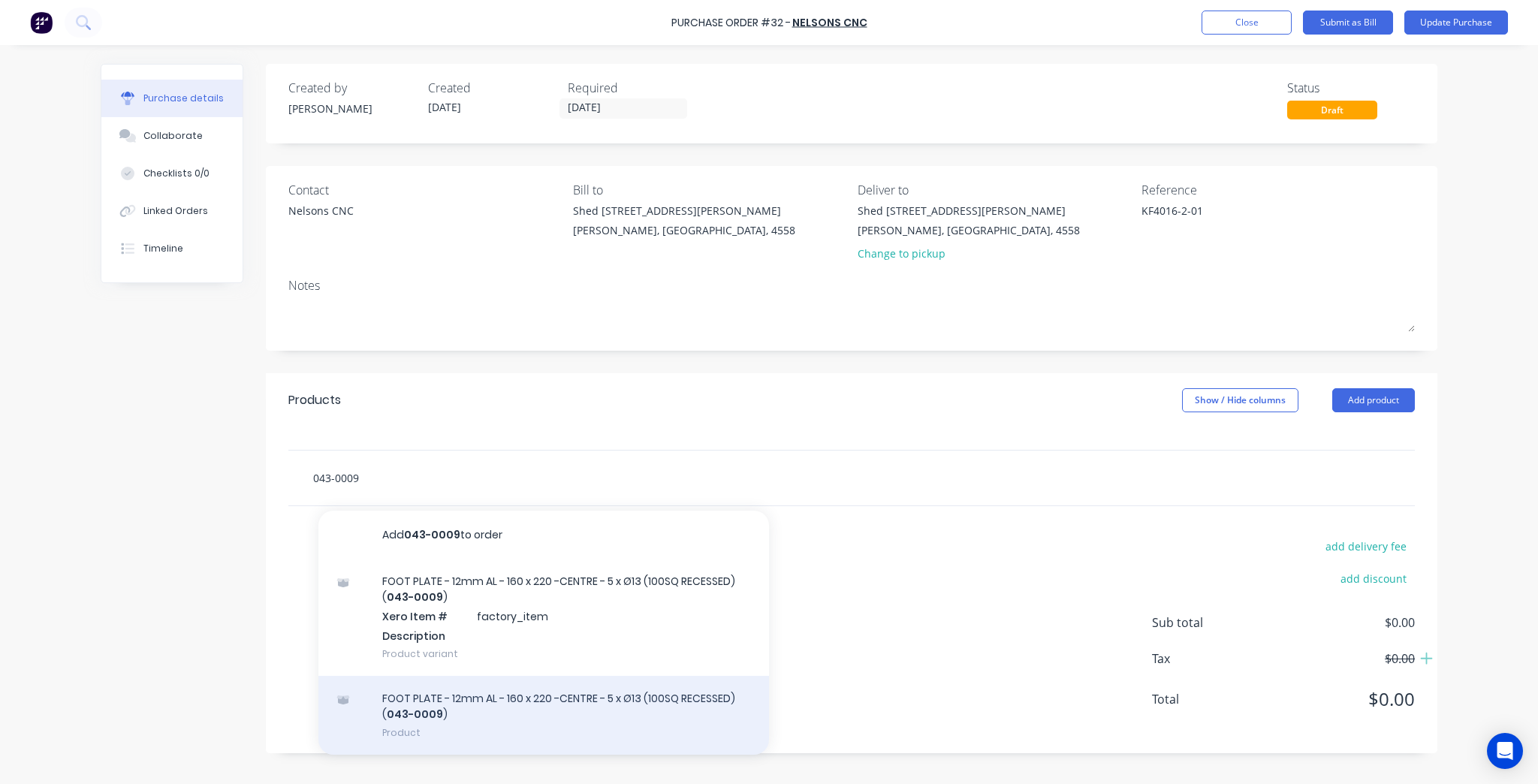
type input "043-0009"
click at [586, 717] on div "FOOT PLATE - 12mm AL - 160 x 220 -CENTRE - 5 x Ø13 (100SQ RECESSED) ( 043-0009 …" at bounding box center [543, 716] width 450 height 79
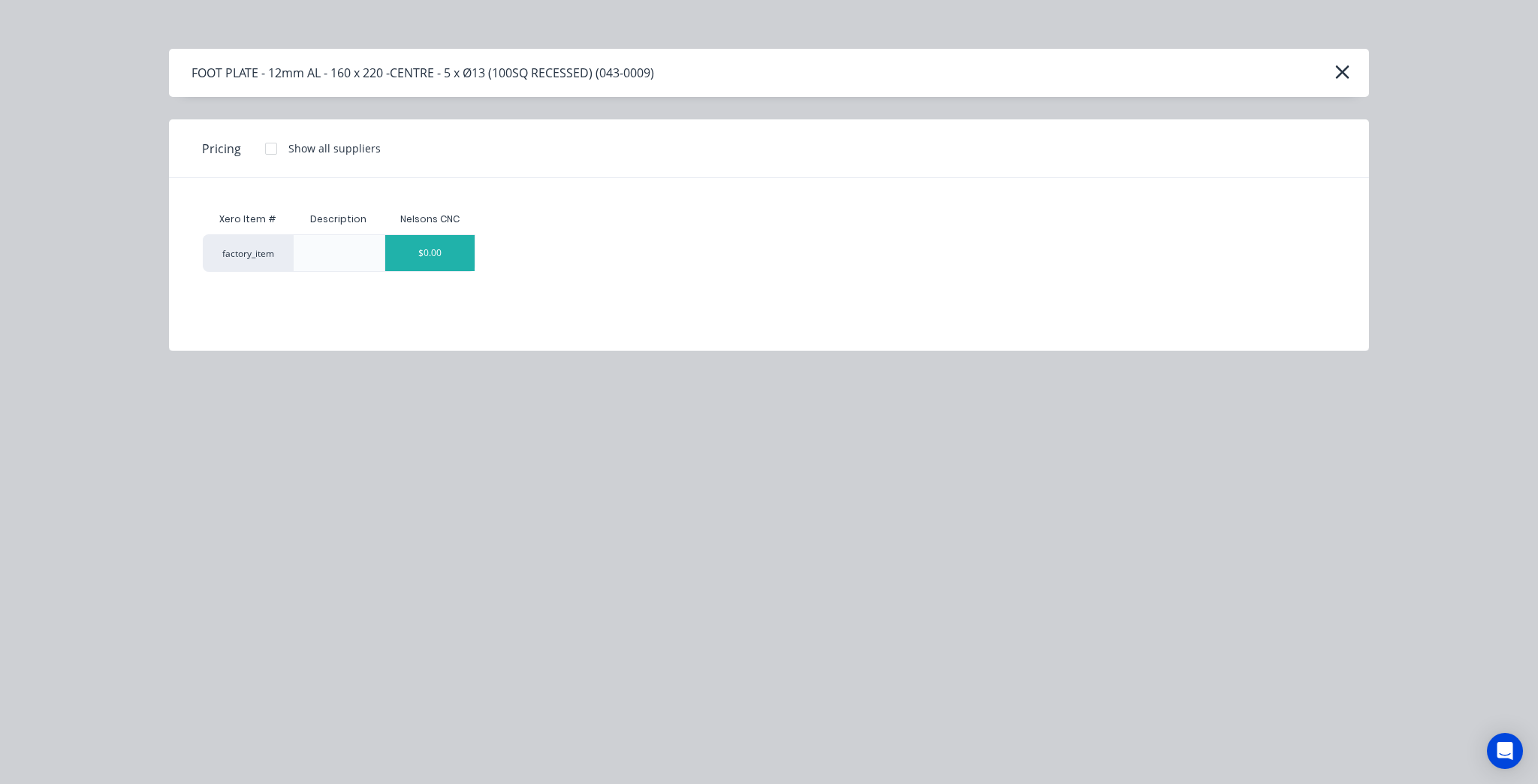
click at [420, 252] on div "$0.00" at bounding box center [430, 253] width 90 height 36
type textarea "x"
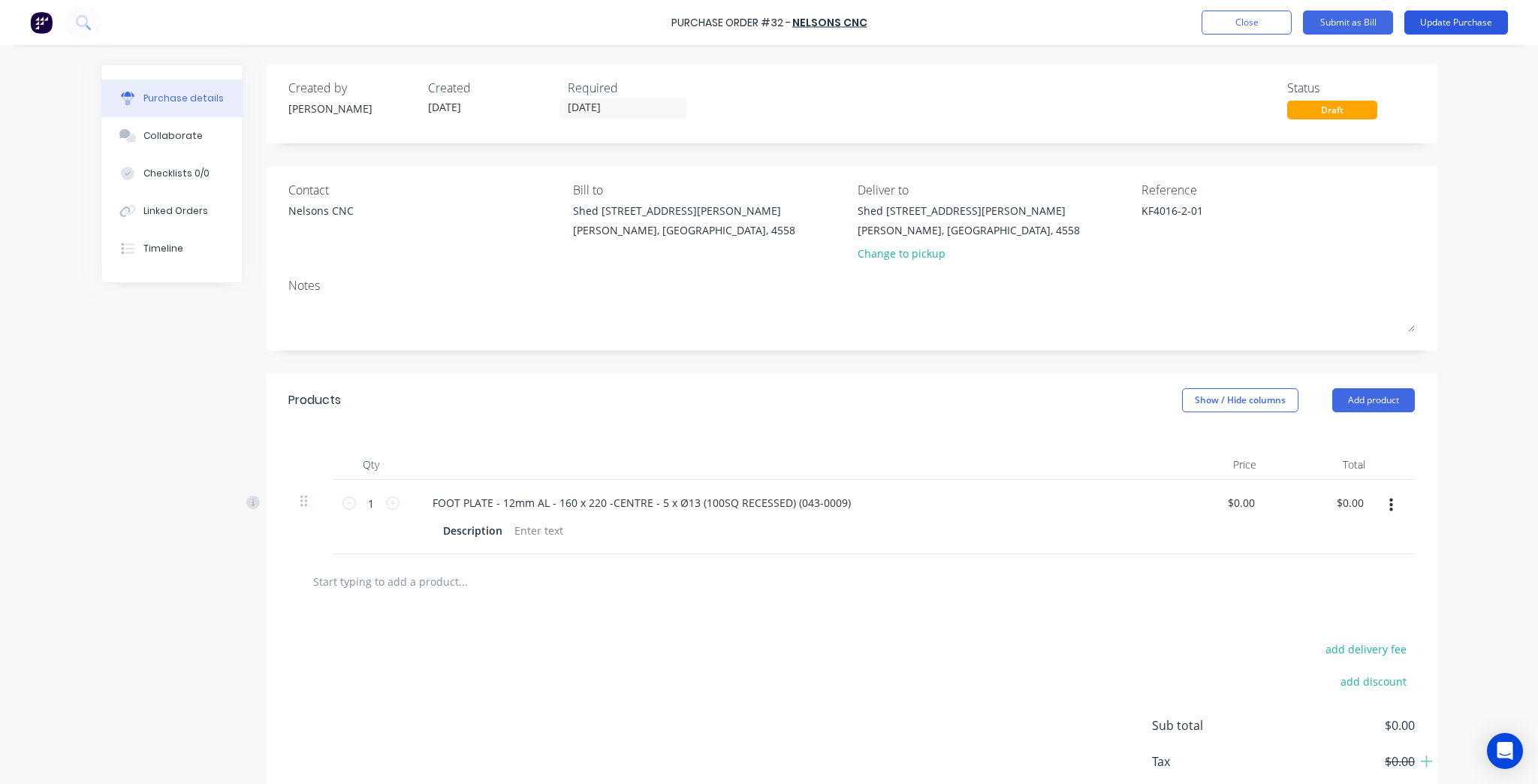
click at [1449, 28] on button "Update Purchase" at bounding box center [1455, 23] width 103 height 24
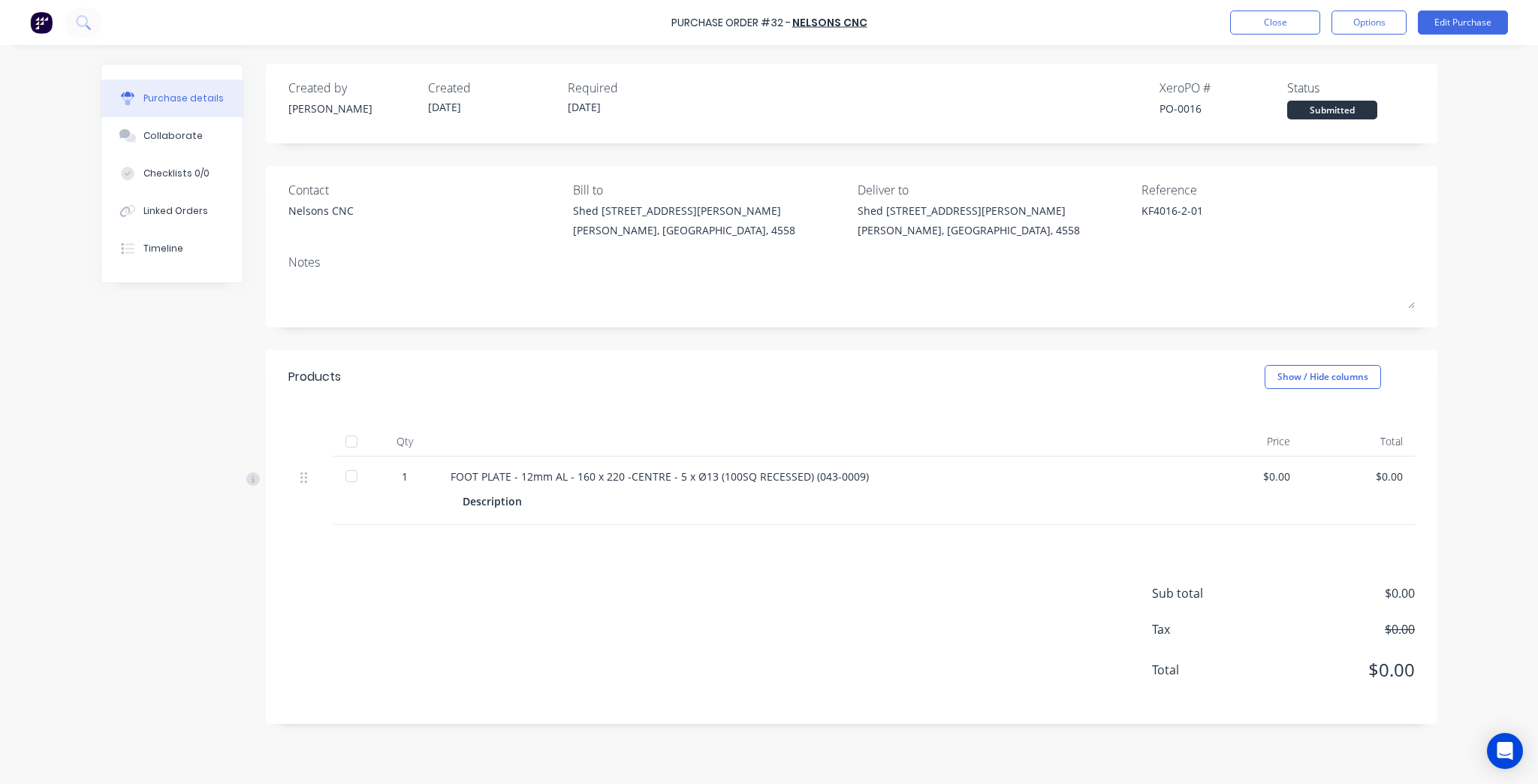
click at [1378, 38] on div "Purchase Order #32 - Nelsons CNC Close Options Edit Purchase" at bounding box center [769, 23] width 1538 height 45
click at [1382, 27] on button "Options" at bounding box center [1369, 23] width 75 height 24
click at [1358, 60] on div "Print / Email" at bounding box center [1334, 61] width 115 height 22
click at [1345, 114] on div "Without pricing" at bounding box center [1334, 121] width 115 height 22
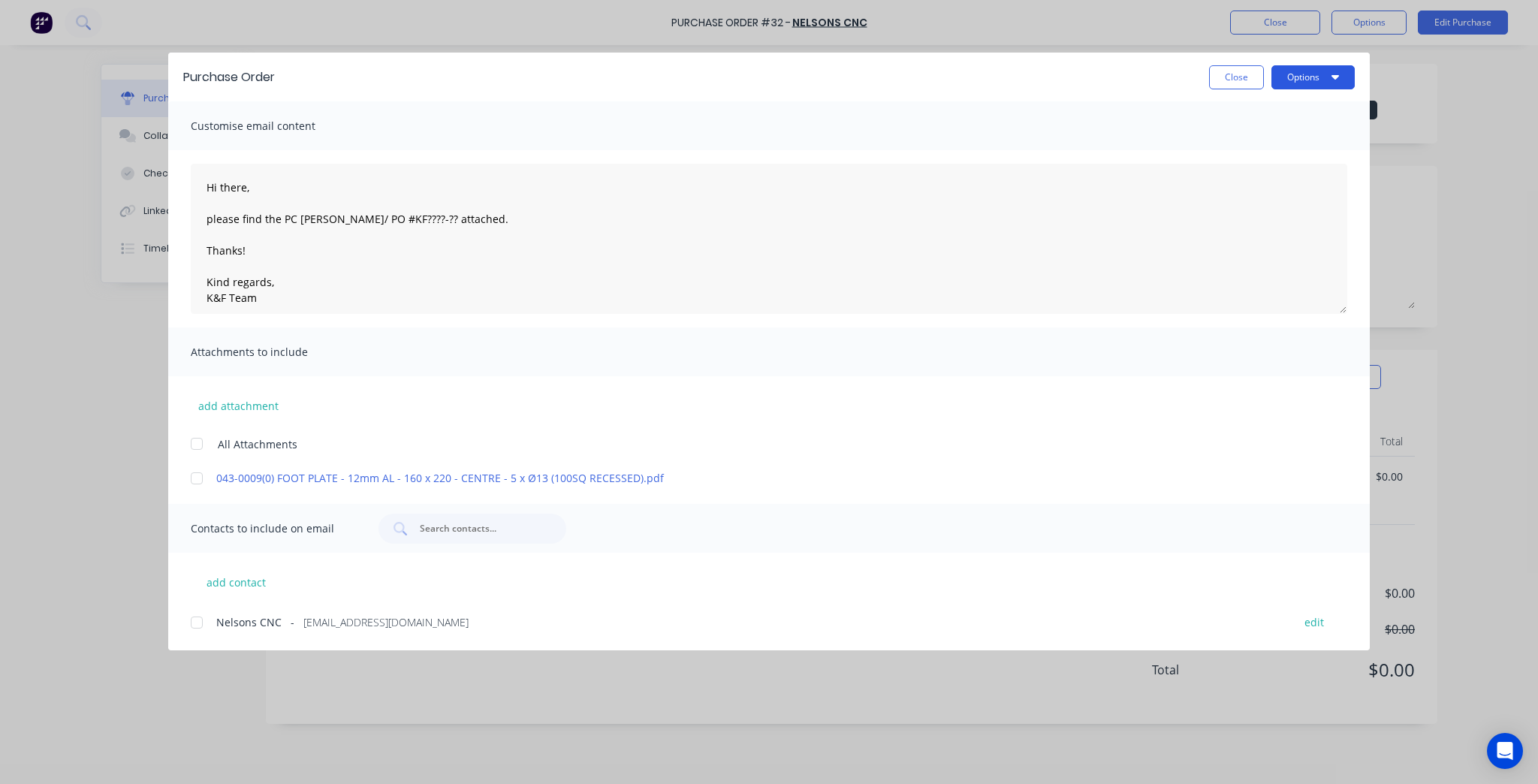
click at [1287, 83] on button "Options" at bounding box center [1313, 78] width 83 height 24
click at [1306, 123] on div "Preview" at bounding box center [1283, 114] width 115 height 22
click at [196, 475] on div at bounding box center [197, 478] width 30 height 30
click at [1313, 84] on button "Options" at bounding box center [1313, 78] width 83 height 24
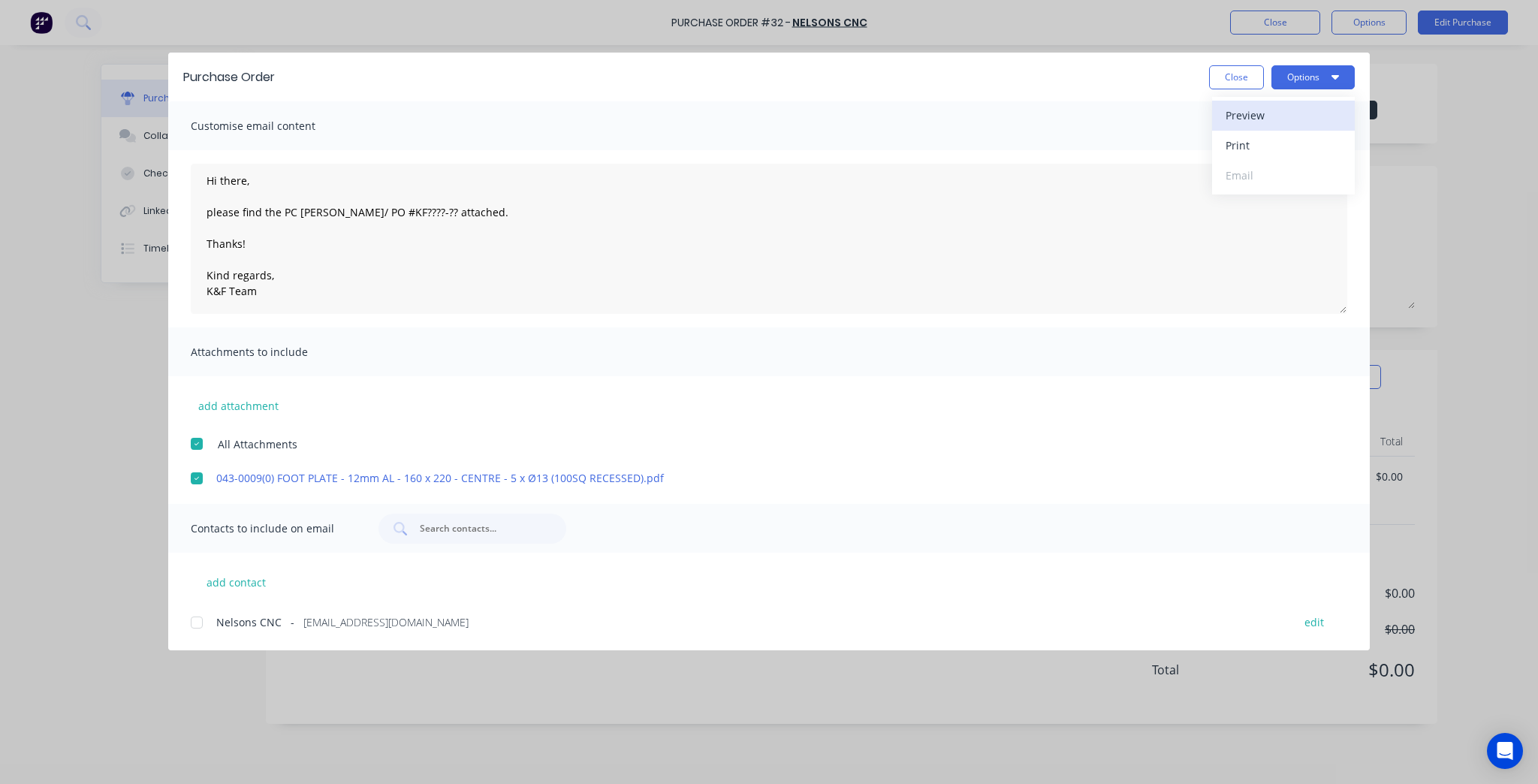
click at [1306, 117] on div "Preview" at bounding box center [1283, 114] width 115 height 22
click at [574, 276] on textarea "Hi there, please find the PC [PERSON_NAME]/ PO #KF????-?? attached. Thanks! Kin…" at bounding box center [768, 239] width 1156 height 150
click at [225, 394] on div "add attachment All Attachments 043-0009(0) FOOT PLATE - 12mm AL - 160 x 220 - C…" at bounding box center [768, 430] width 1201 height 110
click at [224, 400] on button "add attachment" at bounding box center [238, 405] width 96 height 23
click at [847, 431] on div "add attachment All Attachments 043-0009(0) FOOT PLATE - 12mm AL - 160 x 220 - C…" at bounding box center [768, 430] width 1201 height 110
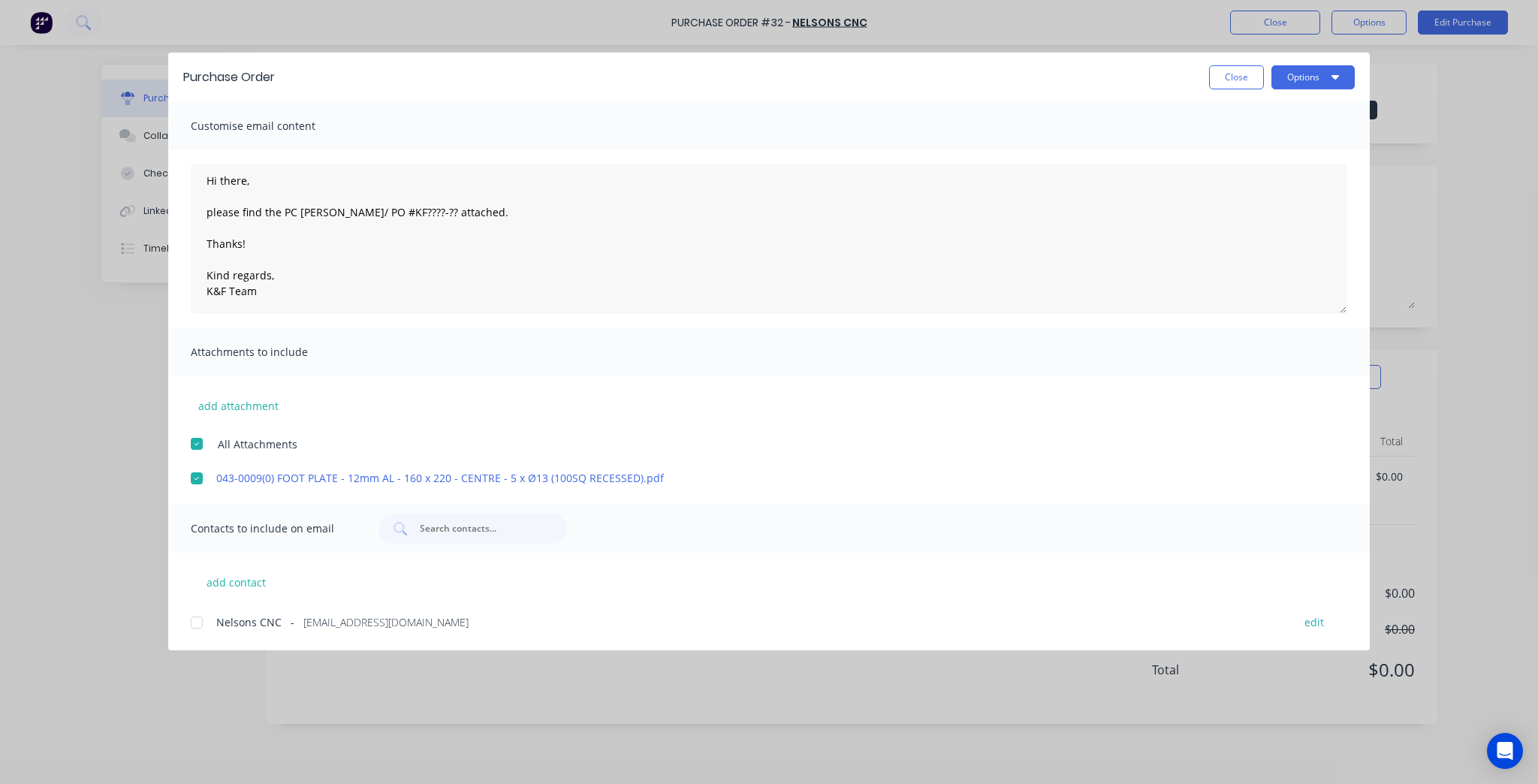
click at [536, 424] on div "add attachment All Attachments 043-0009(0) FOOT PLATE - 12mm AL - 160 x 220 - C…" at bounding box center [768, 430] width 1201 height 110
click at [213, 450] on div "All Attachments" at bounding box center [779, 444] width 1179 height 17
click at [204, 445] on div at bounding box center [197, 444] width 30 height 30
click at [592, 397] on div "add attachment All Attachments 043-0009(0) FOOT PLATE - 12mm AL - 160 x 220 - C…" at bounding box center [768, 430] width 1201 height 110
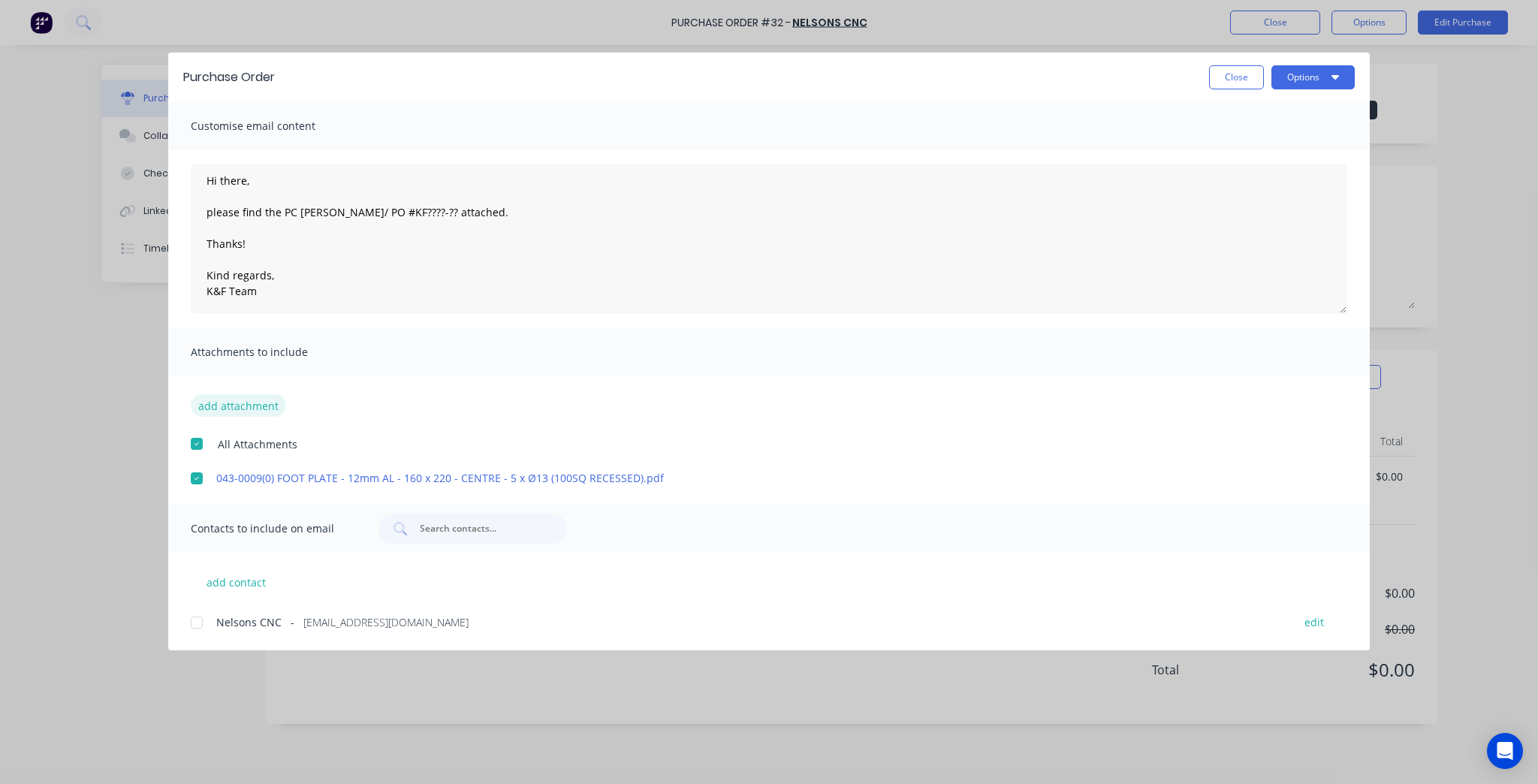
click at [271, 412] on button "add attachment" at bounding box center [238, 405] width 96 height 23
click at [1255, 74] on button "Close" at bounding box center [1236, 78] width 54 height 24
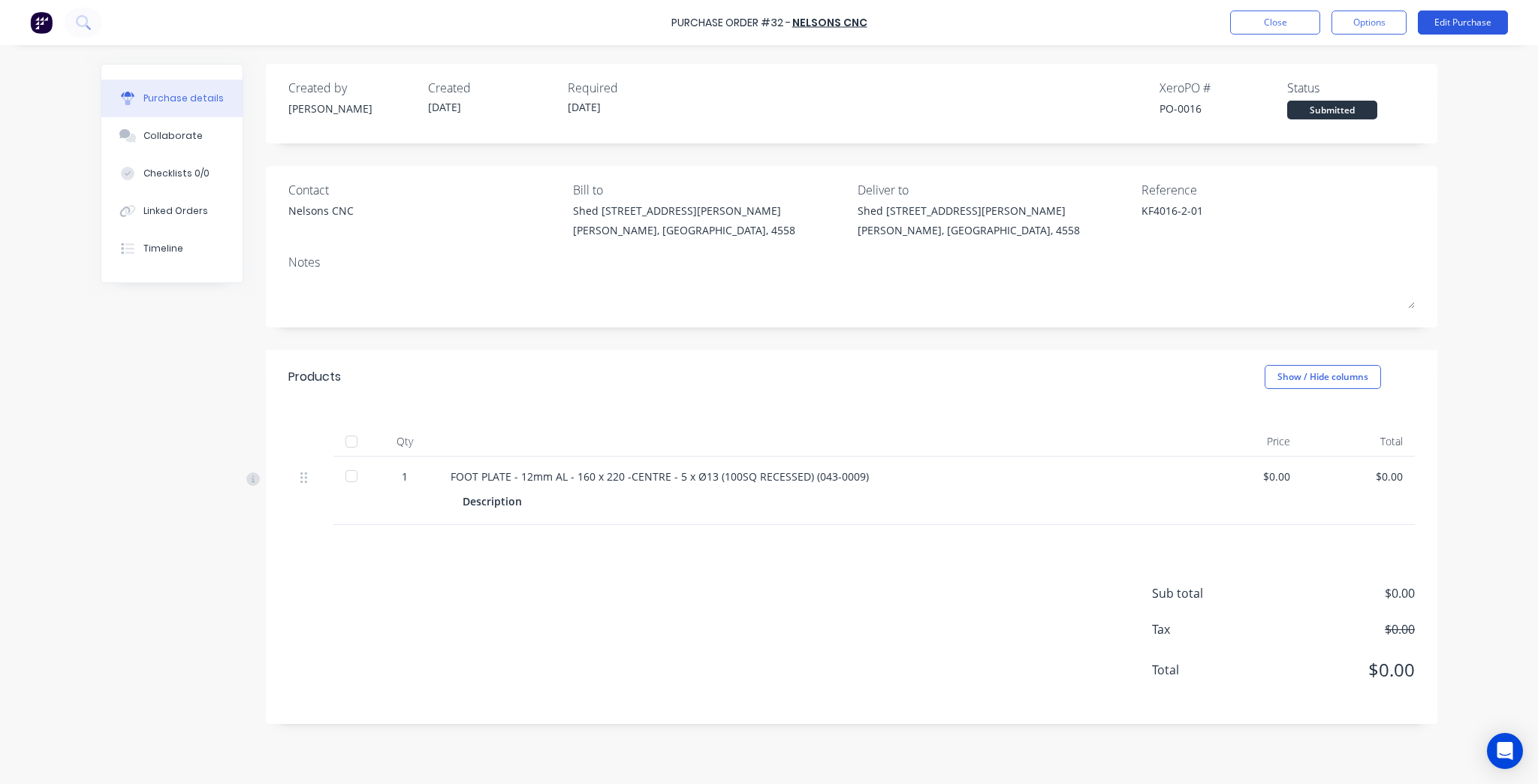
click at [1465, 19] on button "Edit Purchase" at bounding box center [1463, 23] width 90 height 24
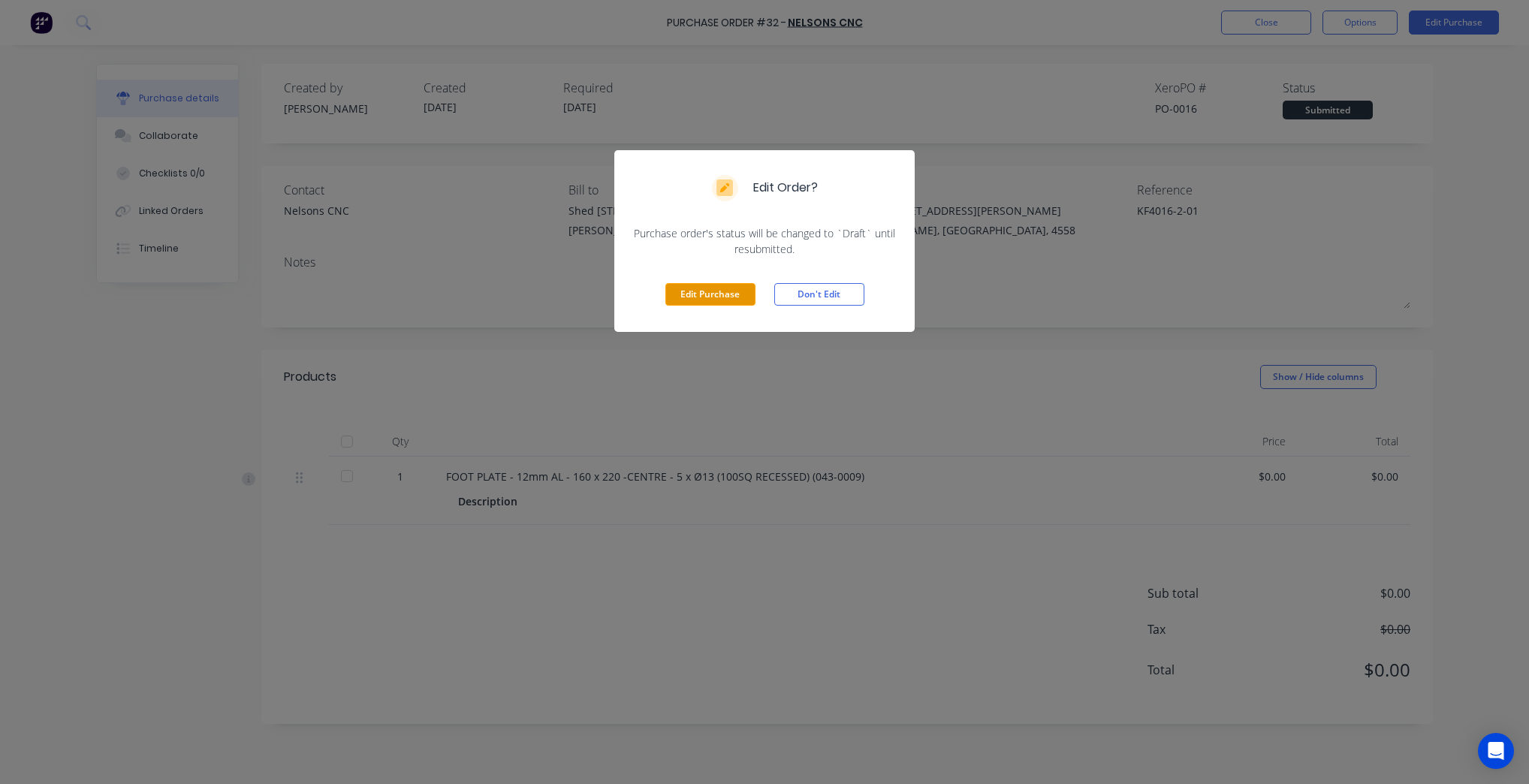
drag, startPoint x: 714, startPoint y: 307, endPoint x: 714, endPoint y: 298, distance: 9.0
click at [714, 299] on div "Edit Purchase Don't Edit" at bounding box center [764, 294] width 300 height 75
click at [714, 296] on button "Edit Purchase" at bounding box center [710, 294] width 90 height 23
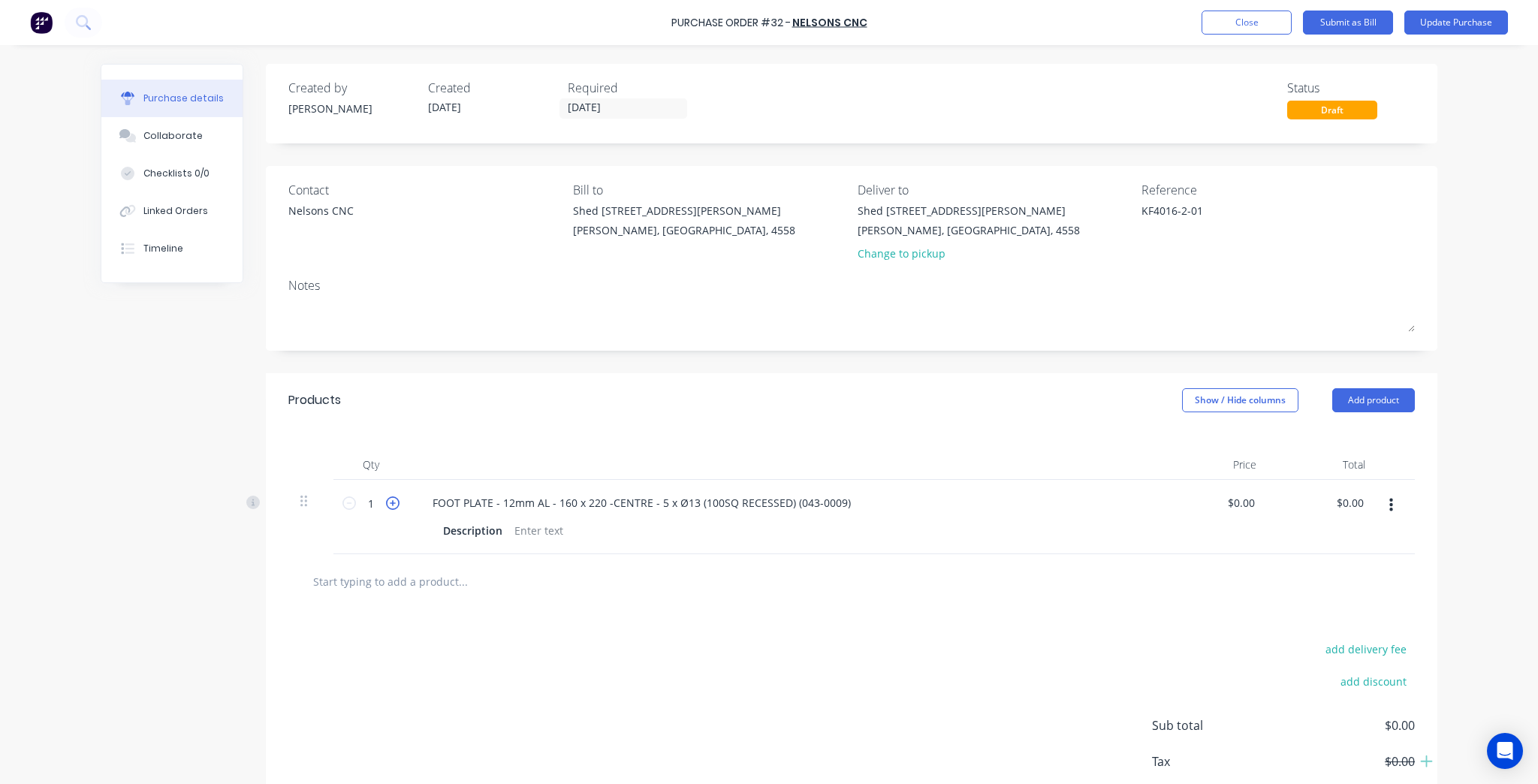
click at [389, 508] on icon at bounding box center [393, 503] width 13 height 13
type textarea "x"
type input "2"
click at [389, 507] on icon at bounding box center [393, 503] width 13 height 13
type textarea "x"
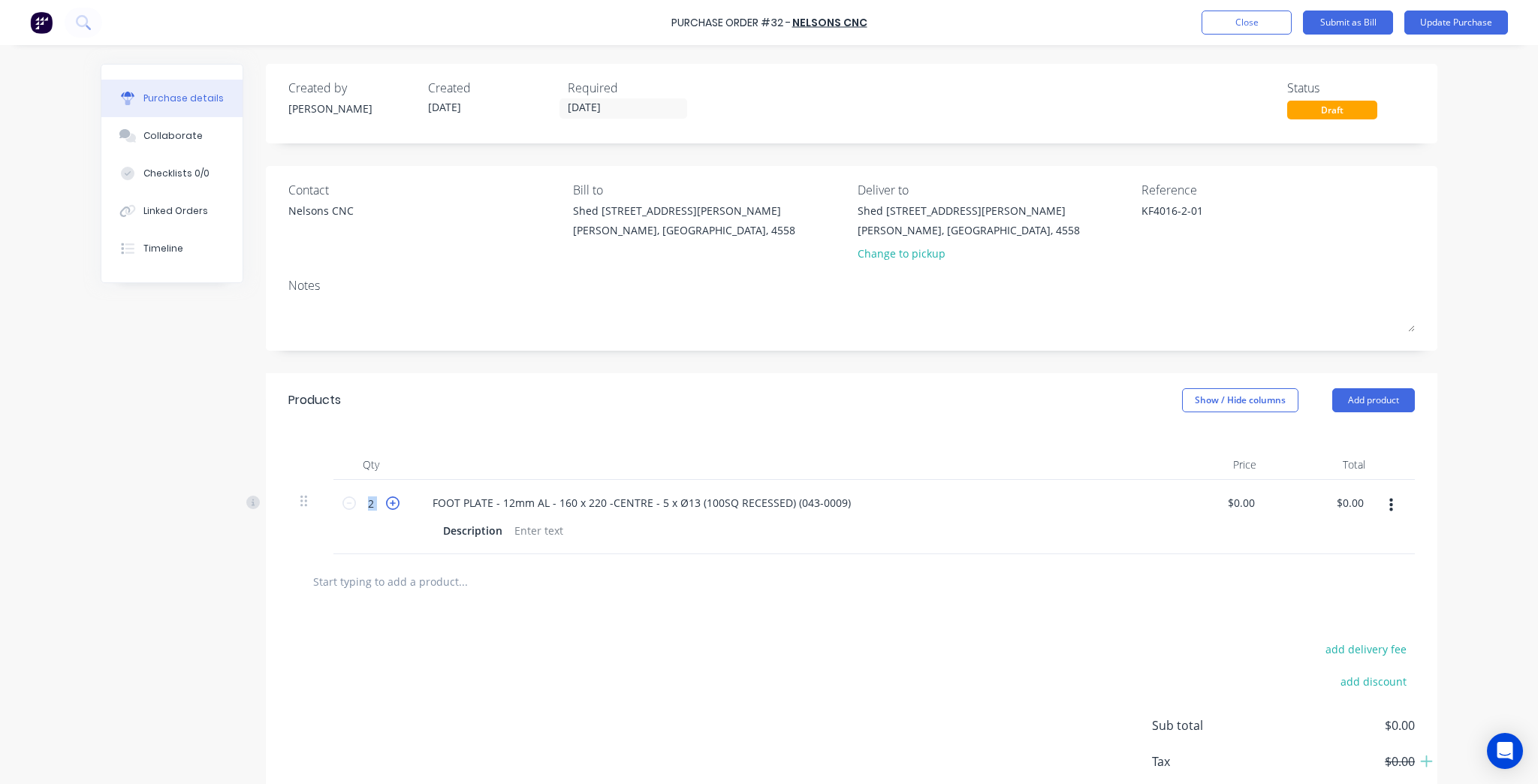
type input "3"
click at [388, 506] on icon at bounding box center [393, 503] width 13 height 13
type textarea "x"
type input "4"
click at [388, 506] on icon at bounding box center [393, 503] width 13 height 13
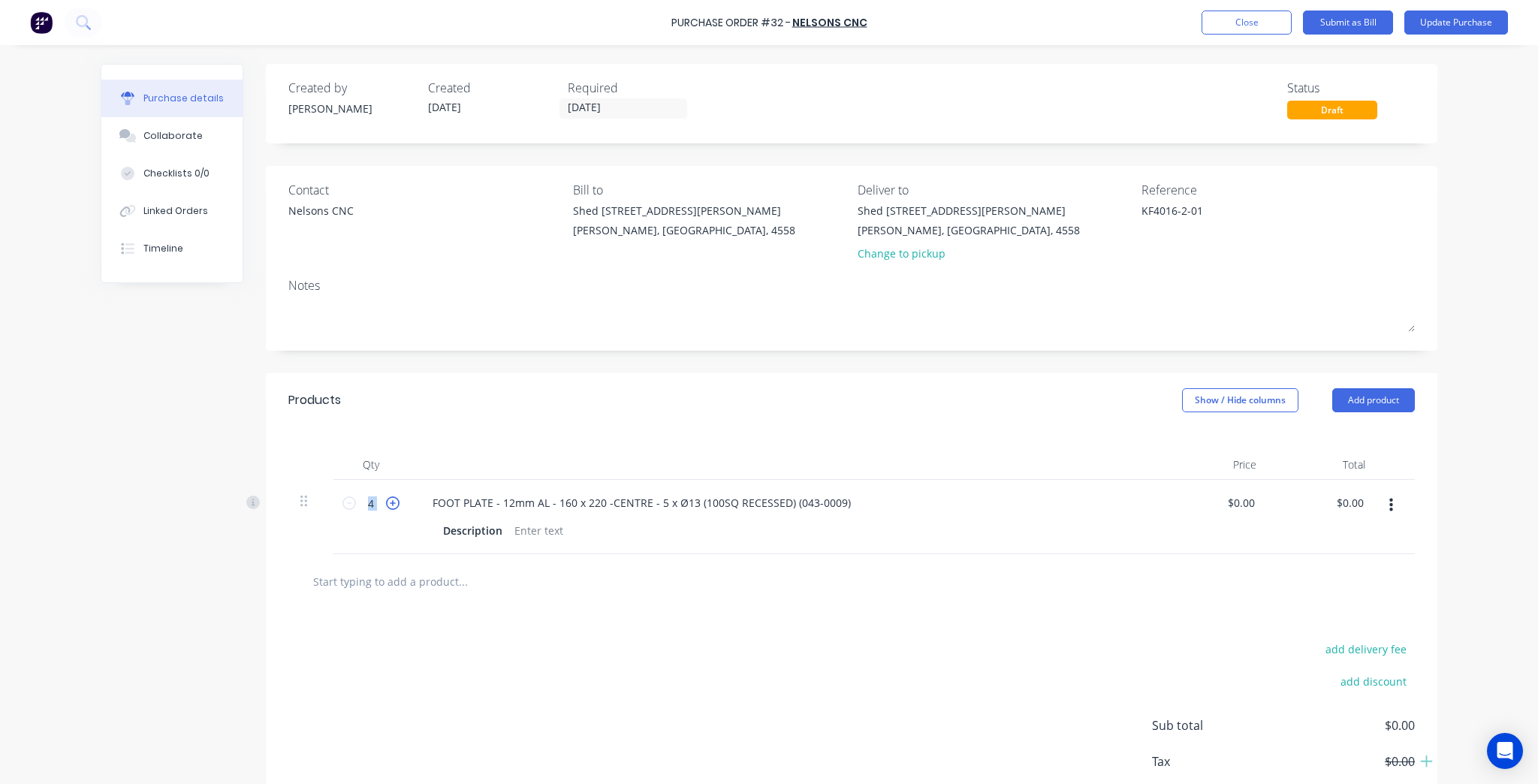
type textarea "x"
type input "5"
click at [388, 505] on icon at bounding box center [393, 503] width 13 height 13
type textarea "x"
type input "6"
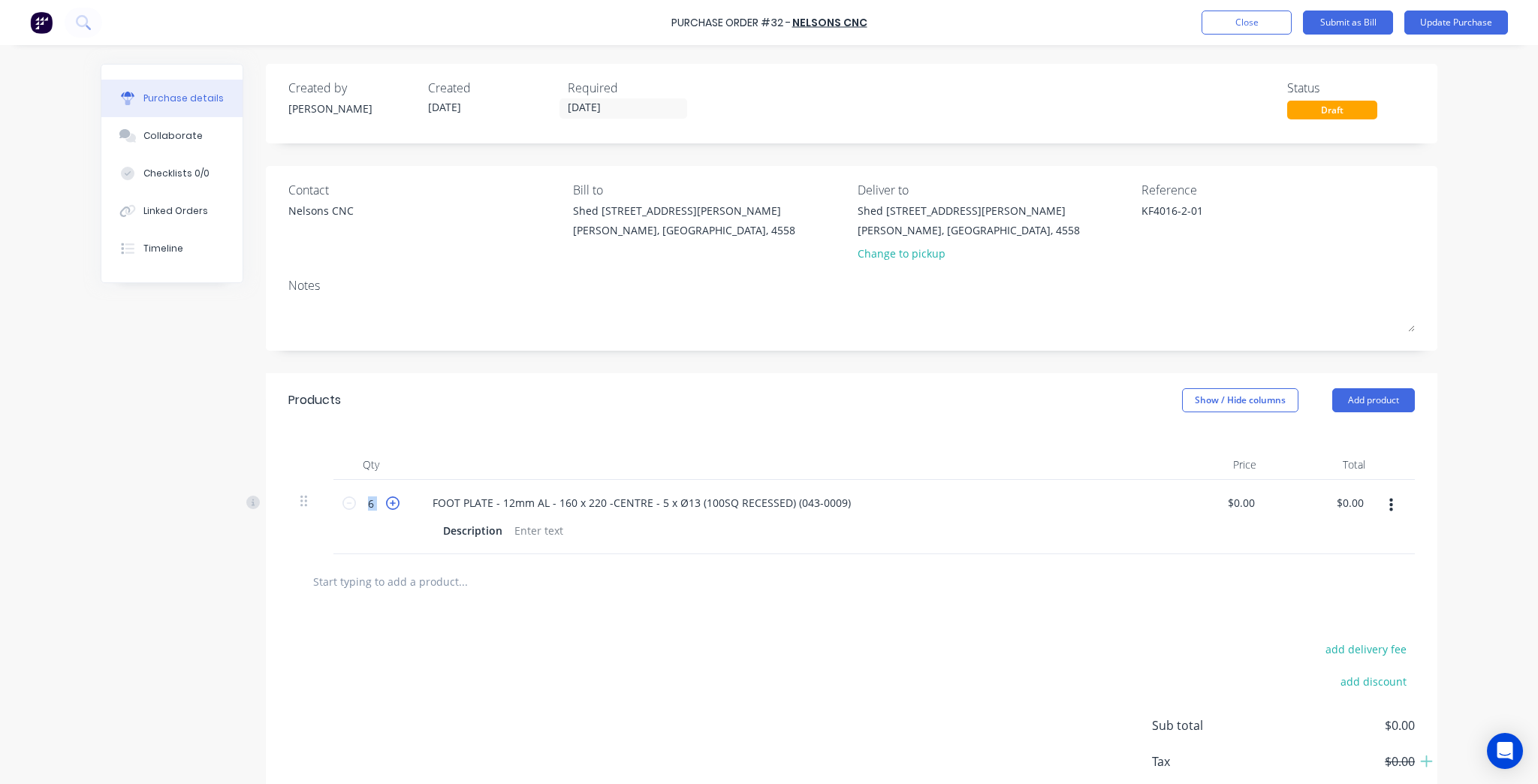
click at [388, 505] on icon at bounding box center [393, 503] width 13 height 13
type textarea "x"
type input "7"
click at [388, 505] on icon at bounding box center [393, 503] width 13 height 13
type textarea "x"
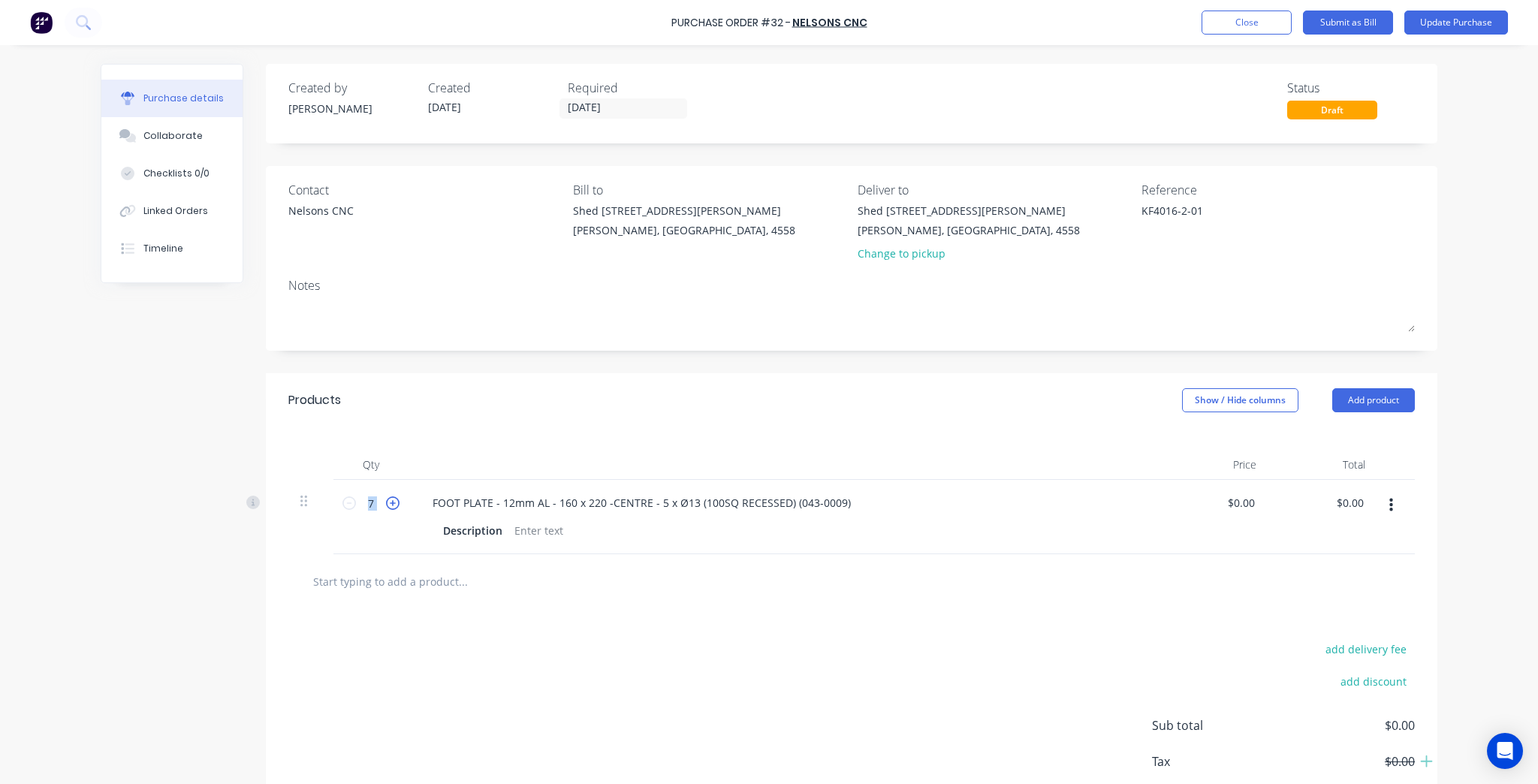
type input "8"
click at [388, 505] on icon at bounding box center [393, 503] width 13 height 13
type textarea "x"
type input "9"
click at [388, 505] on icon at bounding box center [393, 503] width 13 height 13
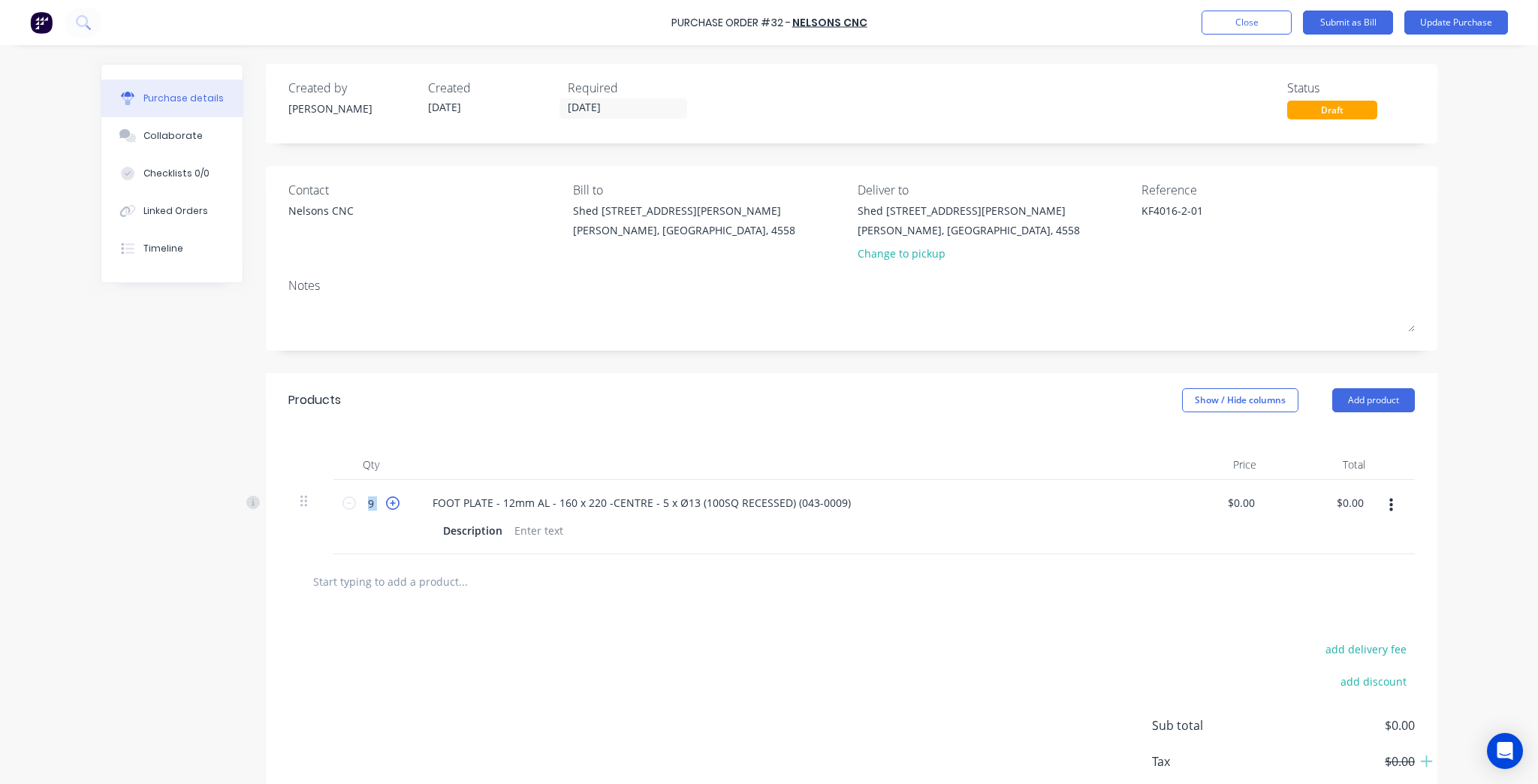
type textarea "x"
type input "10"
click at [574, 467] on div at bounding box center [784, 465] width 751 height 30
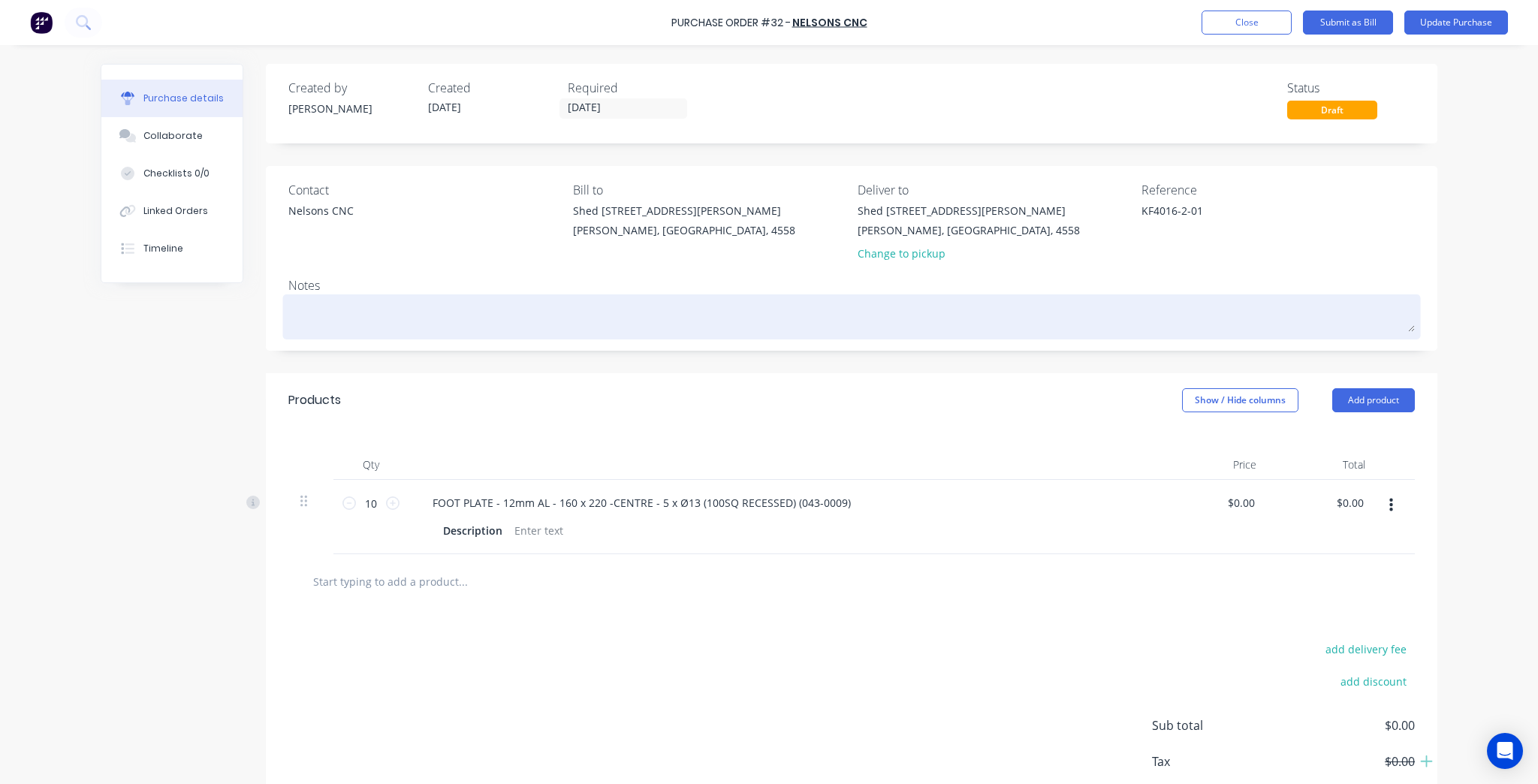
click at [441, 310] on textarea at bounding box center [851, 315] width 1126 height 34
type textarea "x"
type textarea "W"
type textarea "x"
type textarea "We"
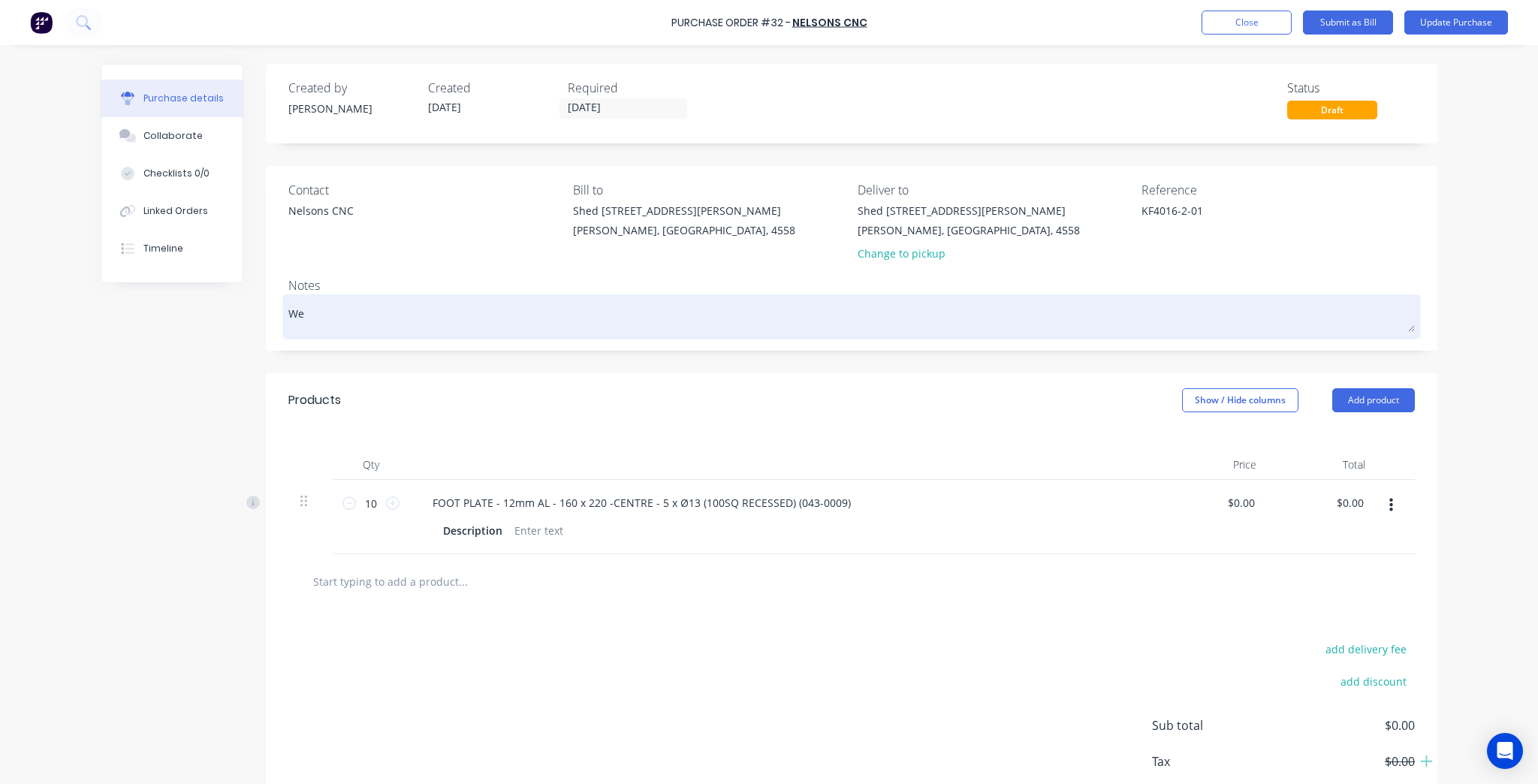
type textarea "x"
type textarea "We"
type textarea "x"
type textarea "We w"
type textarea "x"
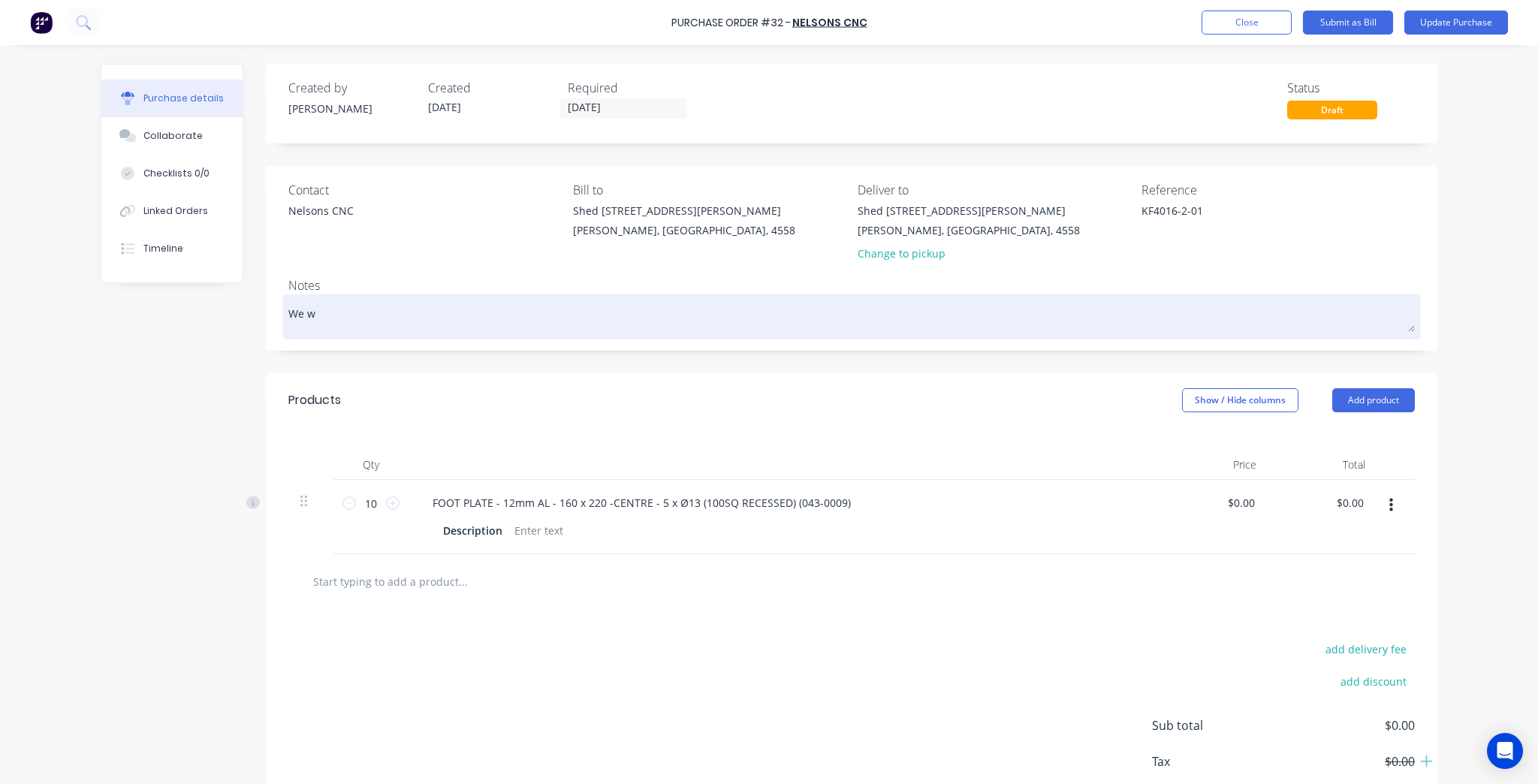
type textarea "We wi"
type textarea "x"
type textarea "We wil"
type textarea "x"
type textarea "We will"
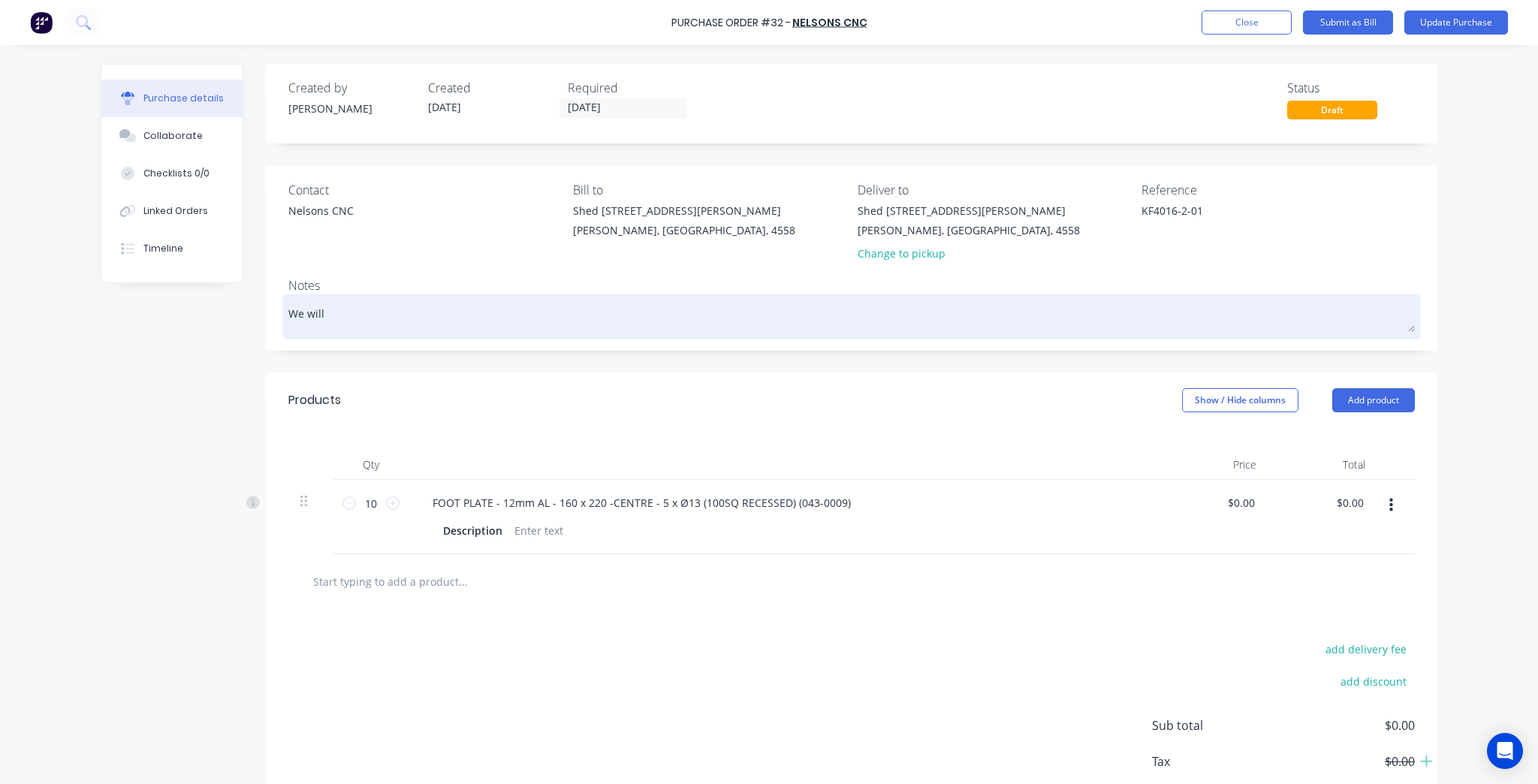
type textarea "x"
type textarea "We will"
type textarea "x"
type textarea "We will s"
type textarea "x"
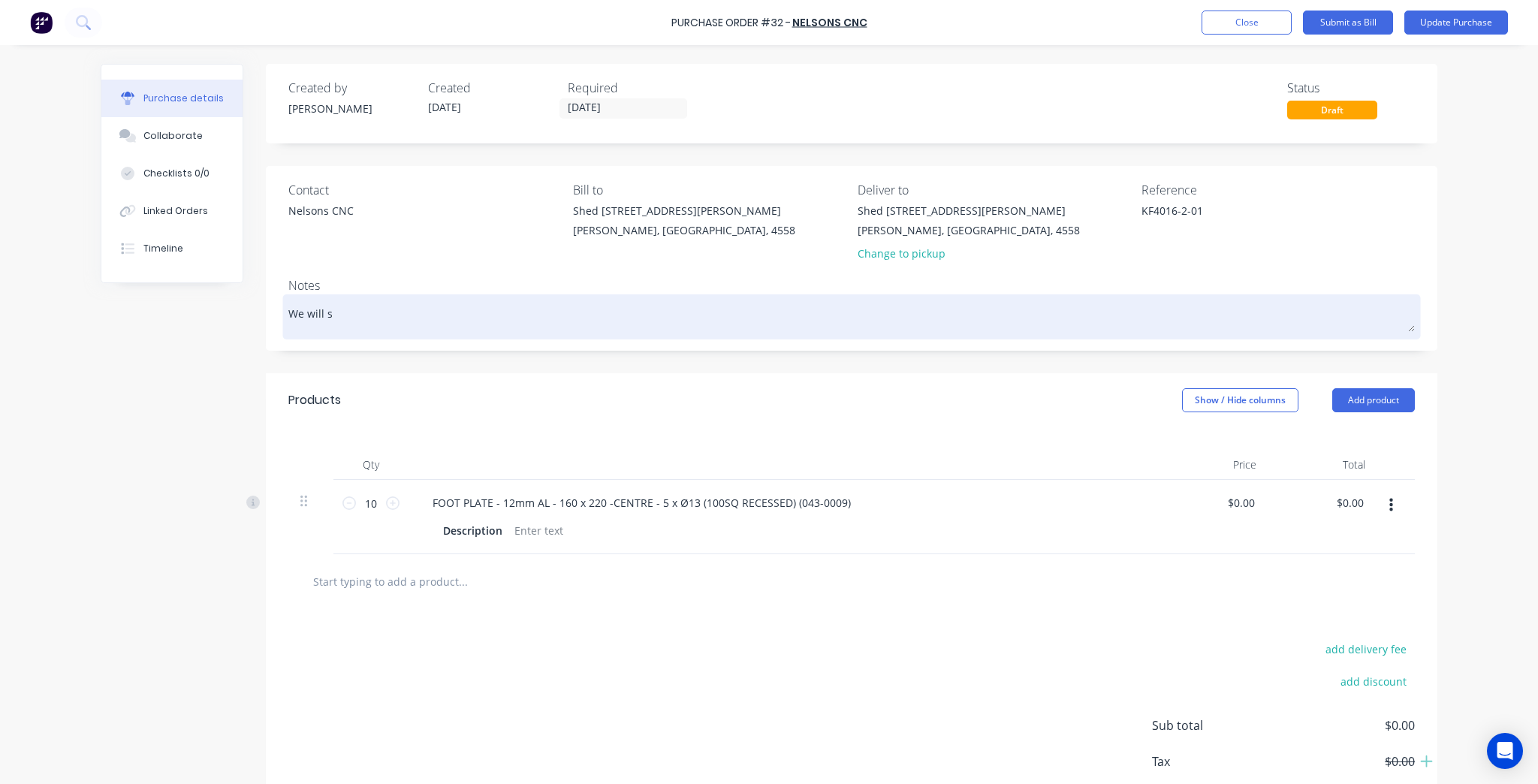
type textarea "We will se"
type textarea "x"
type textarea "We will sen"
type textarea "x"
type textarea "We will send"
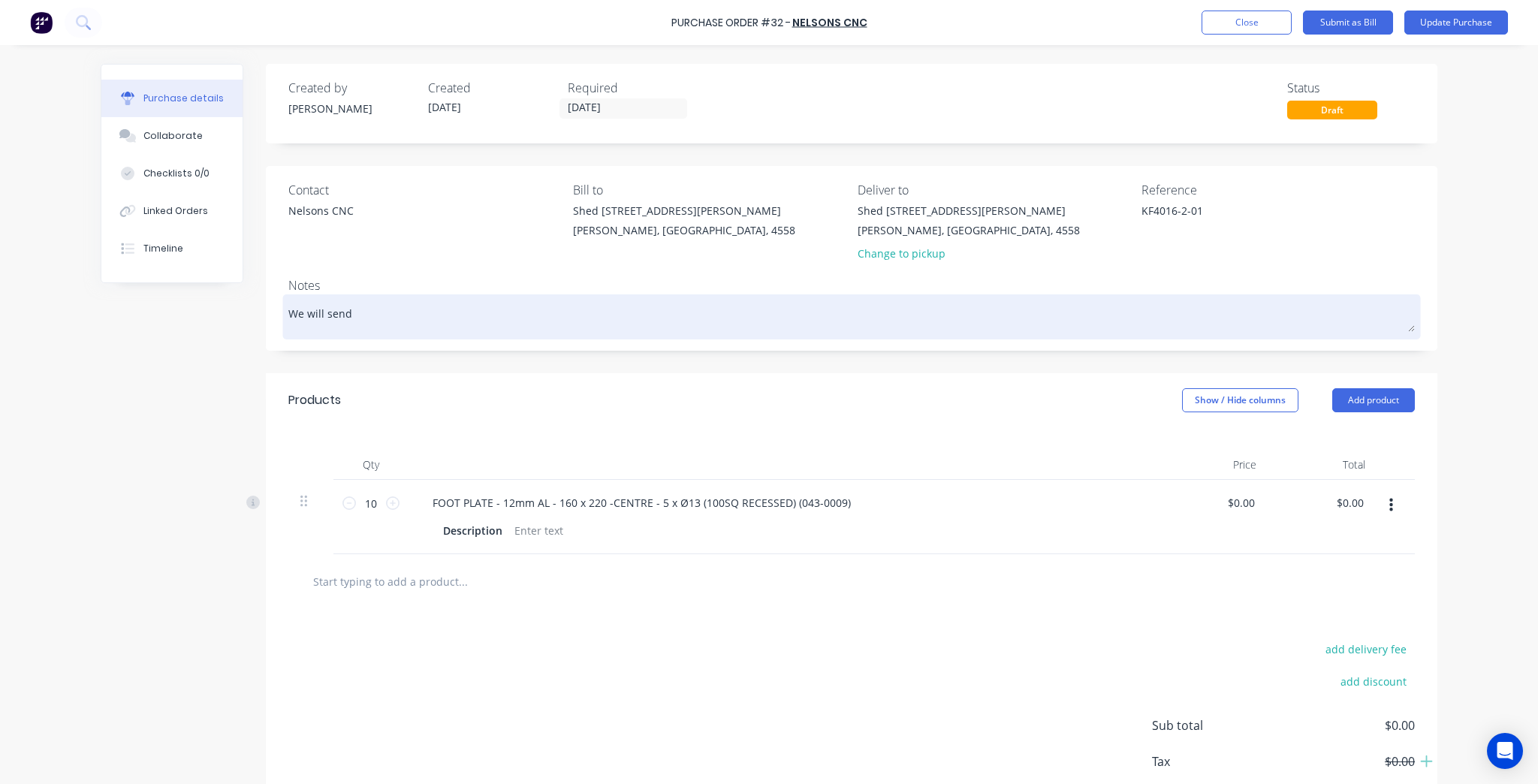
type textarea "x"
type textarea "We will send"
type textarea "x"
type textarea "We will send t"
type textarea "x"
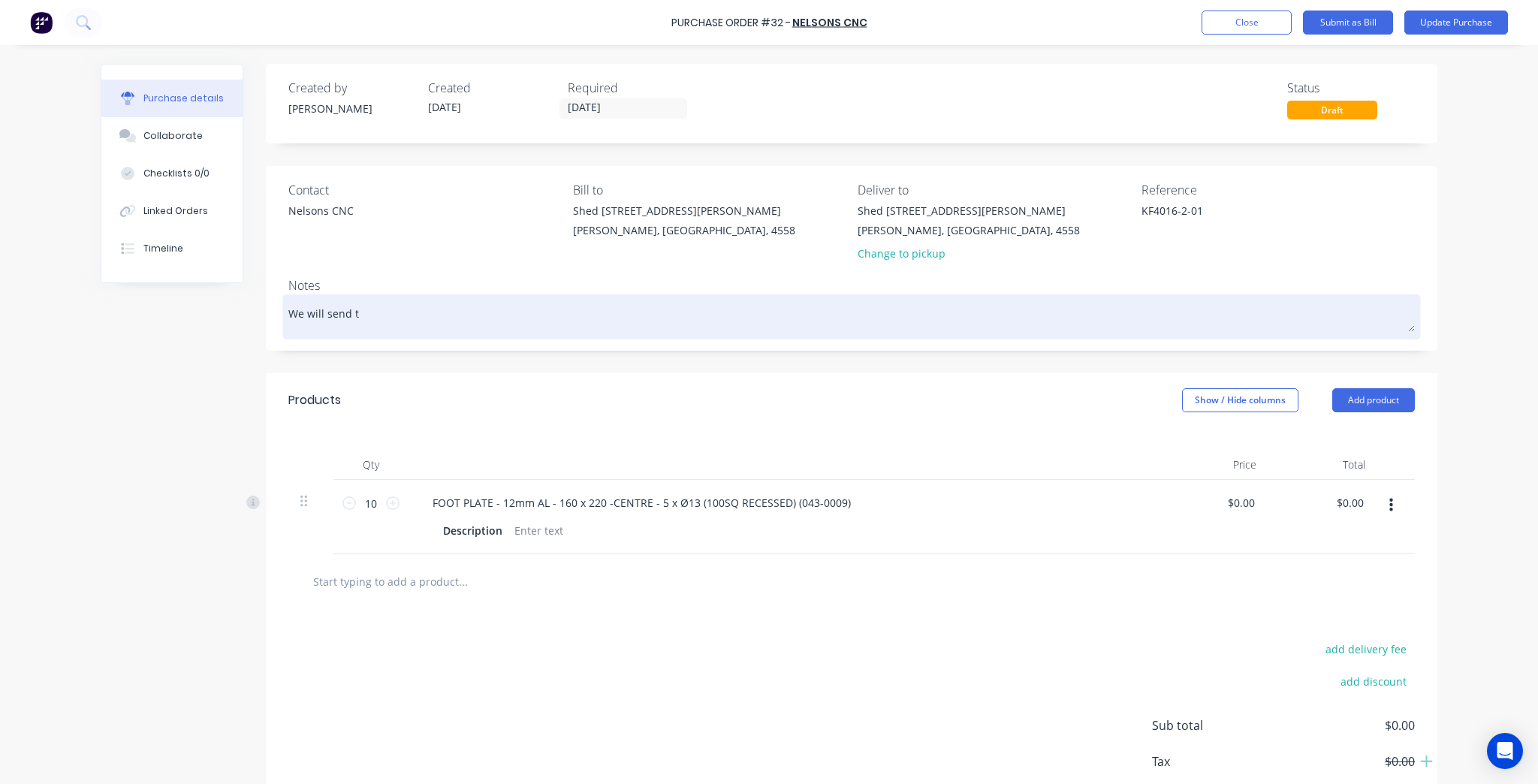
type textarea "We will send th"
type textarea "x"
type textarea "We will send thr"
type textarea "x"
type textarea "We will send thro"
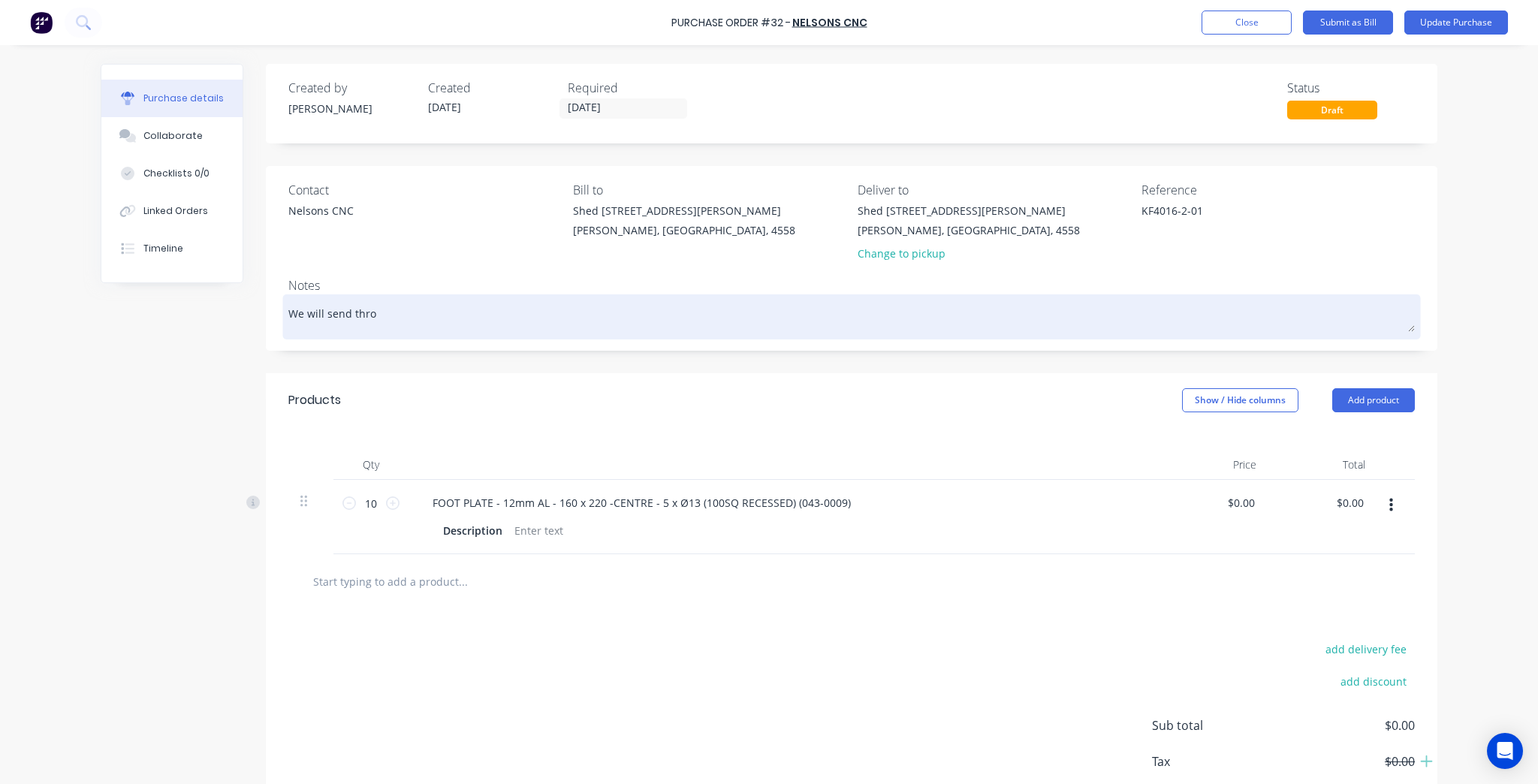
type textarea "x"
type textarea "We will send throu"
type textarea "x"
type textarea "We will send throug"
type textarea "x"
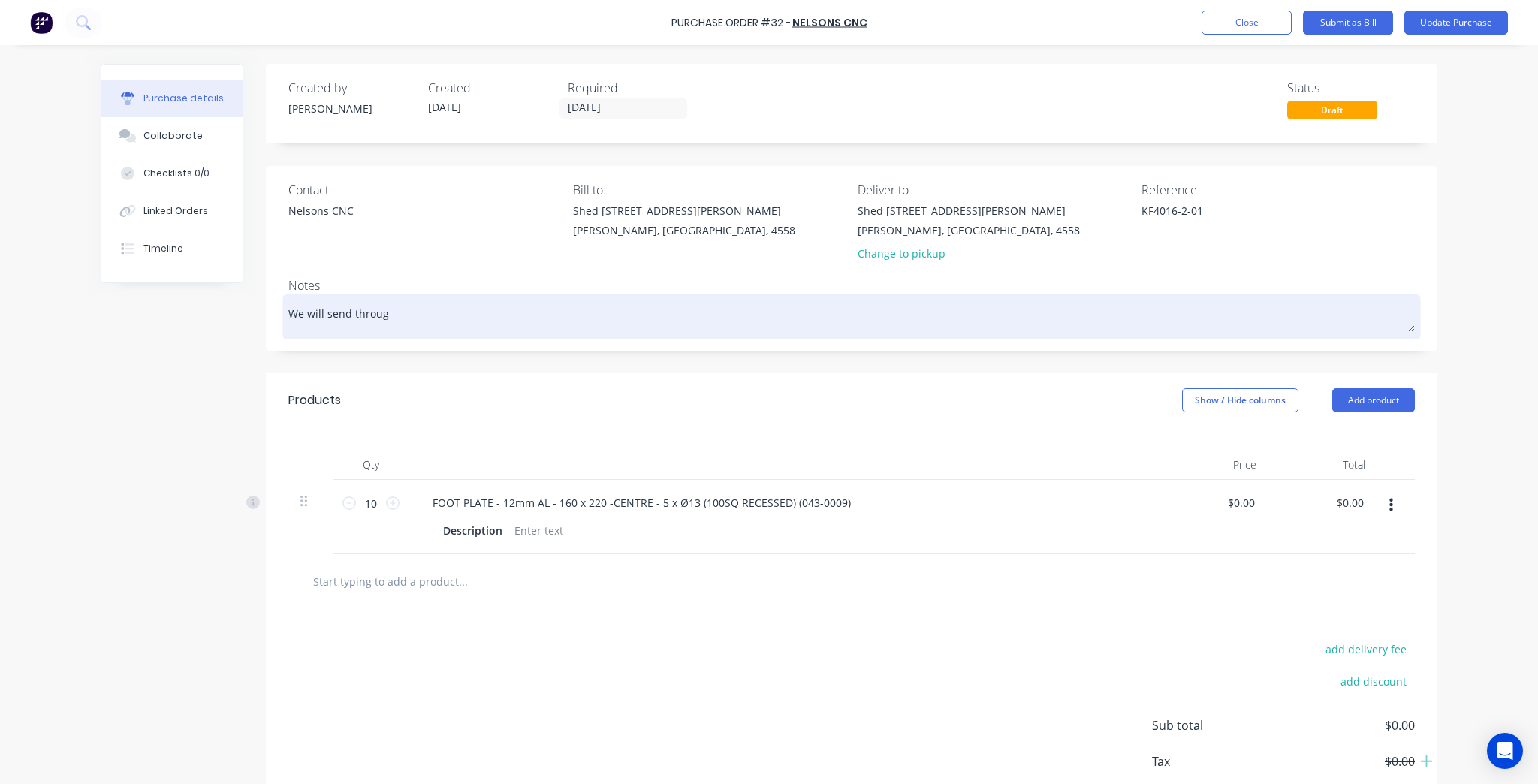
type textarea "We will send through"
type textarea "x"
type textarea "We will send through"
type textarea "x"
type textarea "We will send through t"
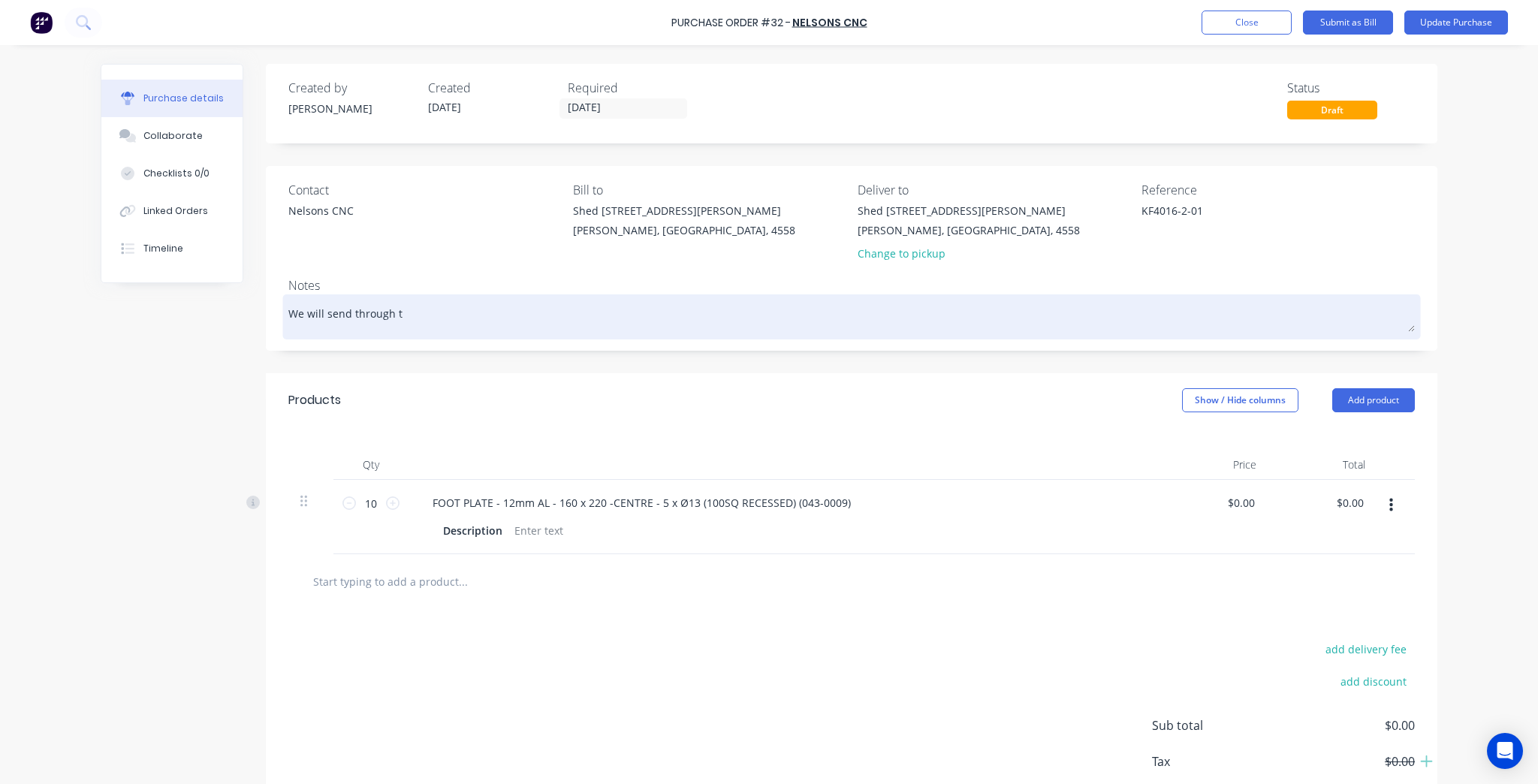
type textarea "x"
type textarea "We will send through th"
type textarea "x"
type textarea "We will send through the"
type textarea "x"
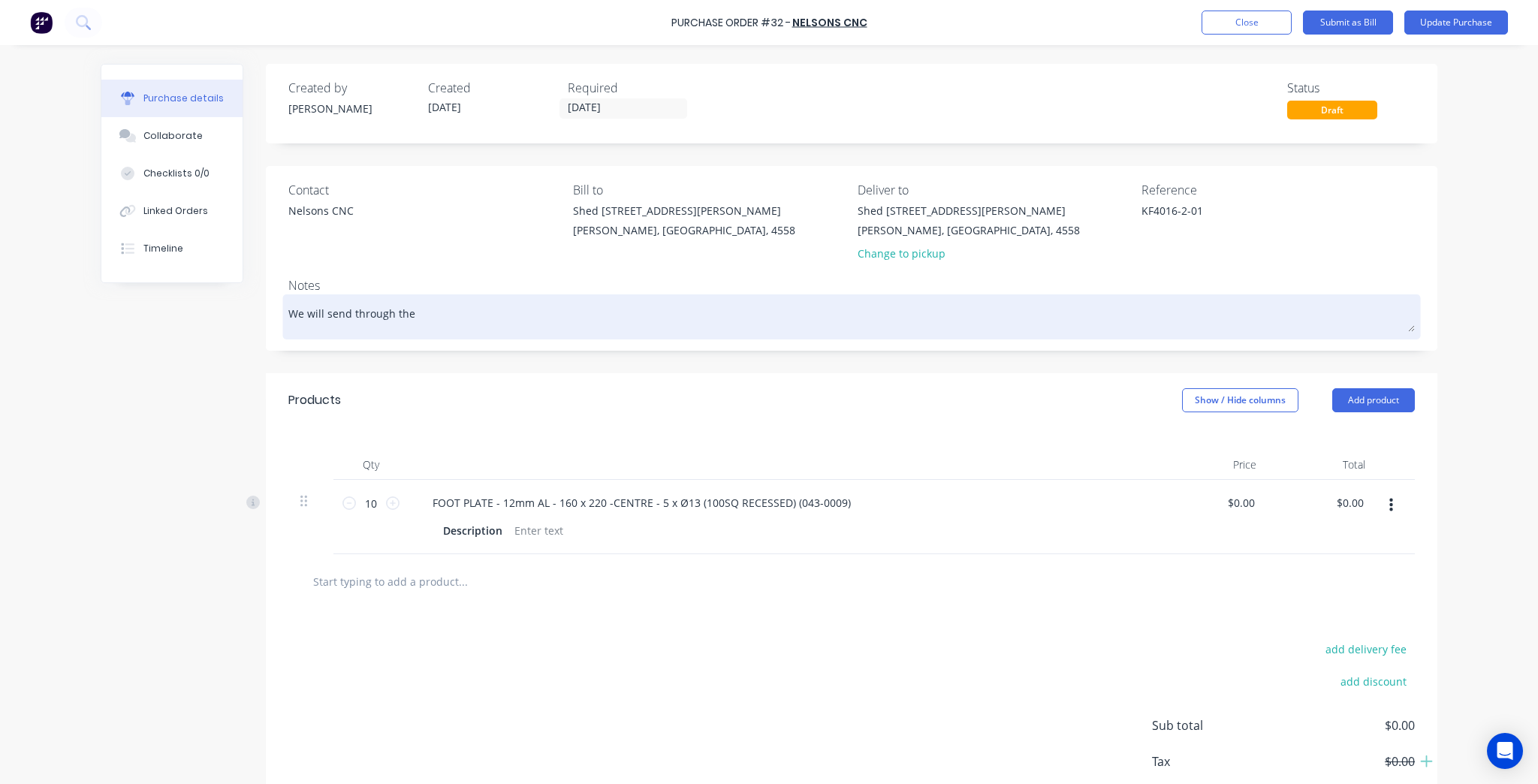
type textarea "We will send through the"
type textarea "x"
type textarea "We will send through the S"
type textarea "x"
type textarea "We will send through the ST"
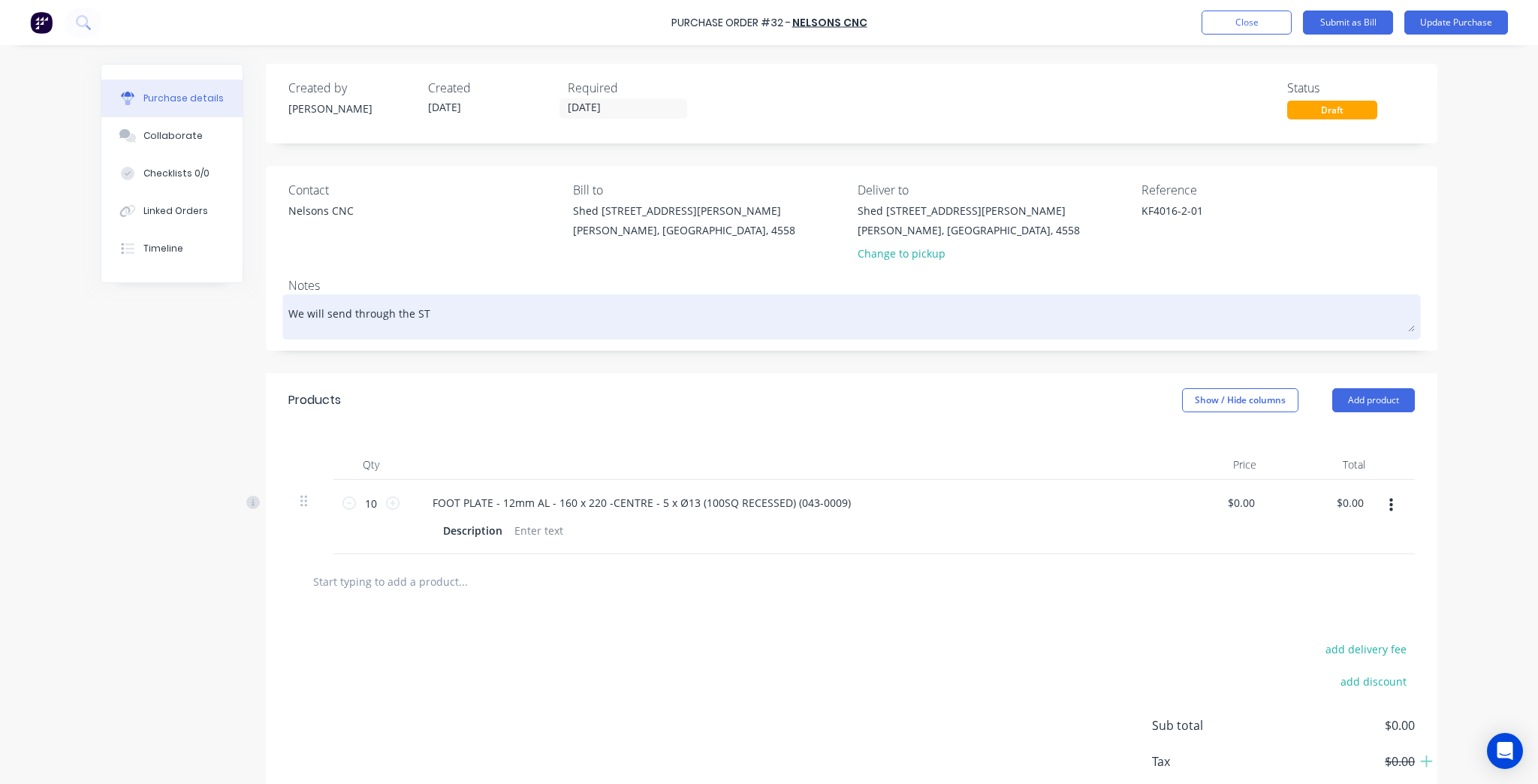
type textarea "x"
type textarea "We will send through the STE"
type textarea "x"
type textarea "We will send through the STEP"
type textarea "x"
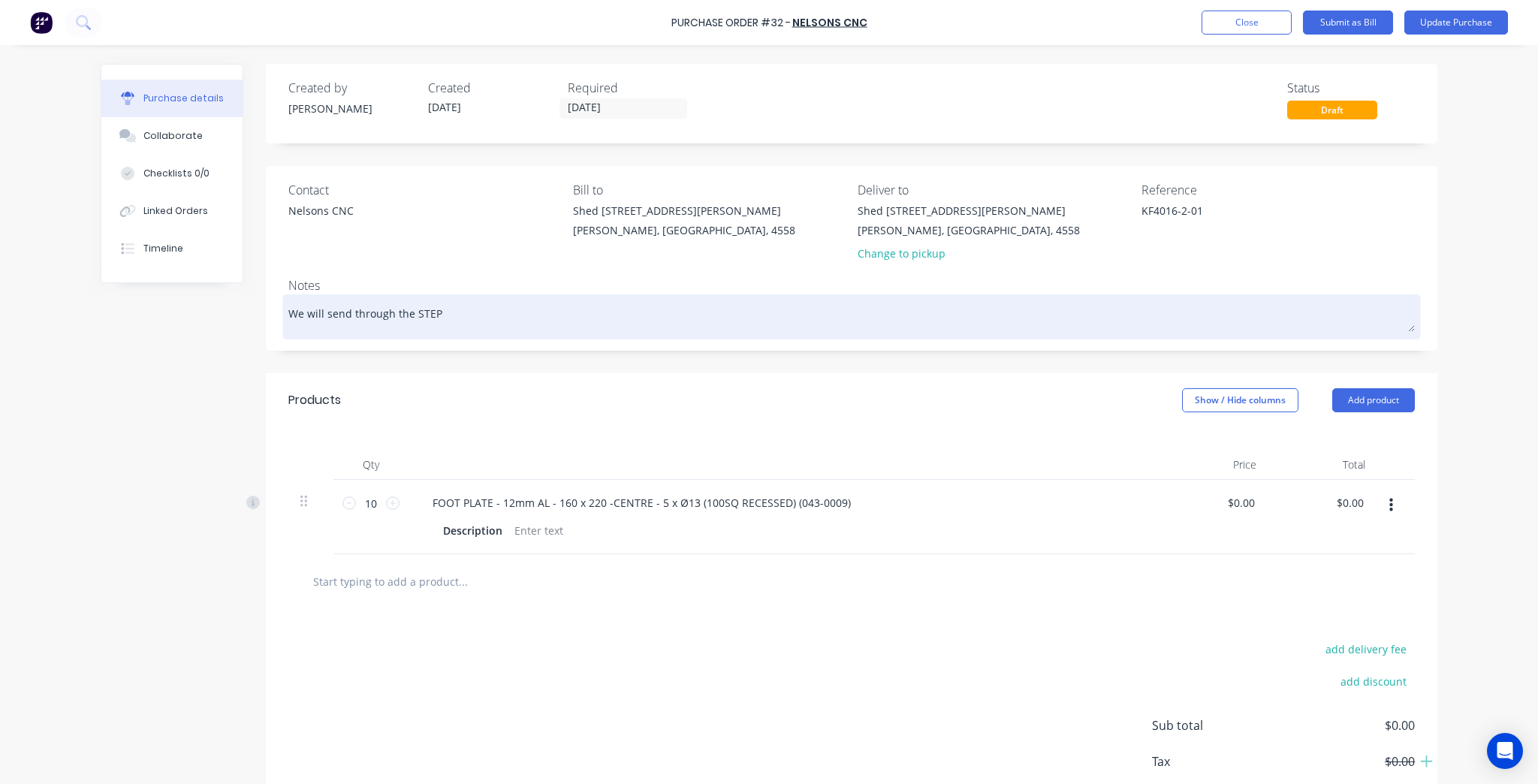
type textarea "We will send through the STEP"
type textarea "x"
type textarea "We will send through the STEP a"
type textarea "x"
type textarea "We will send through the STEP an"
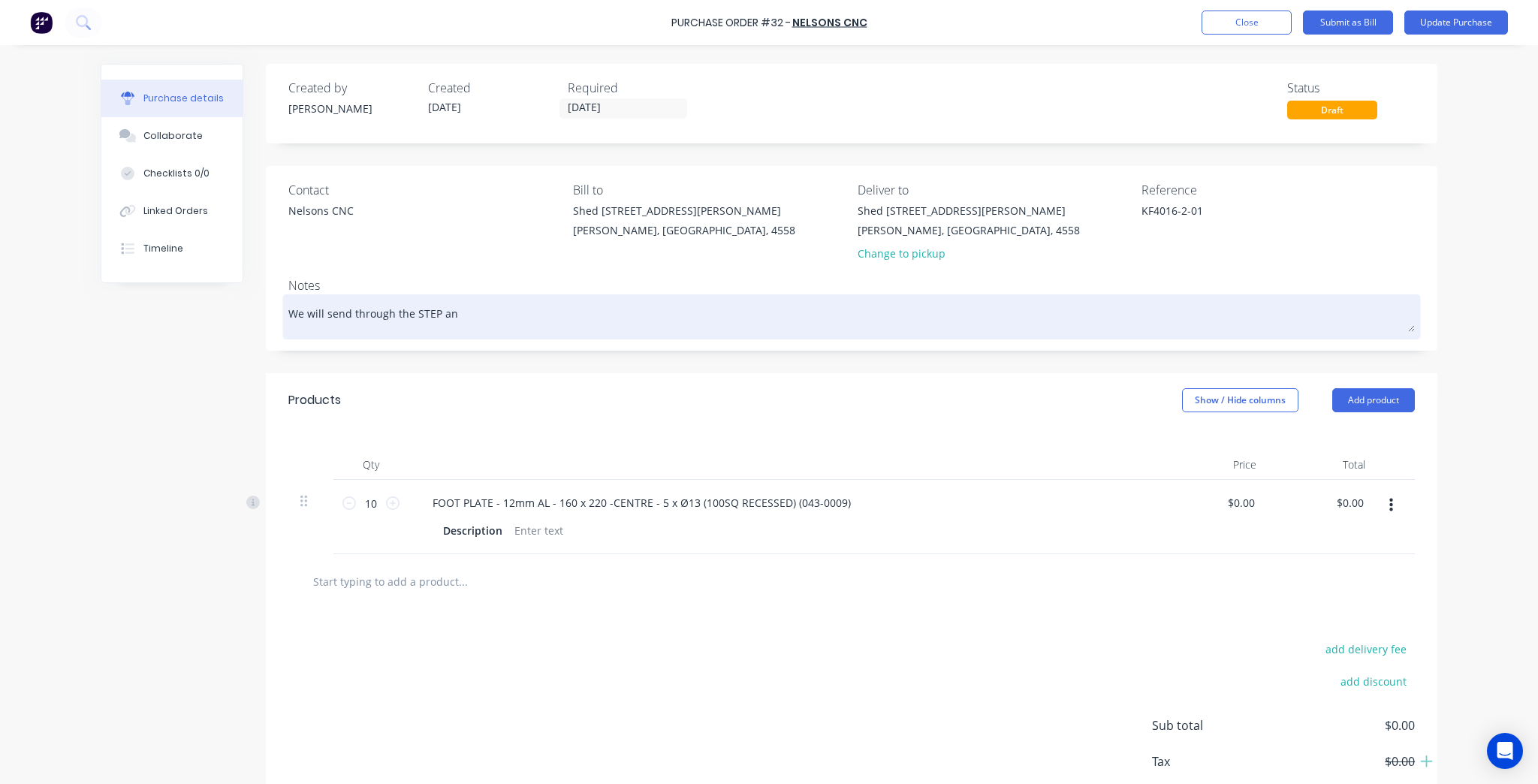
type textarea "x"
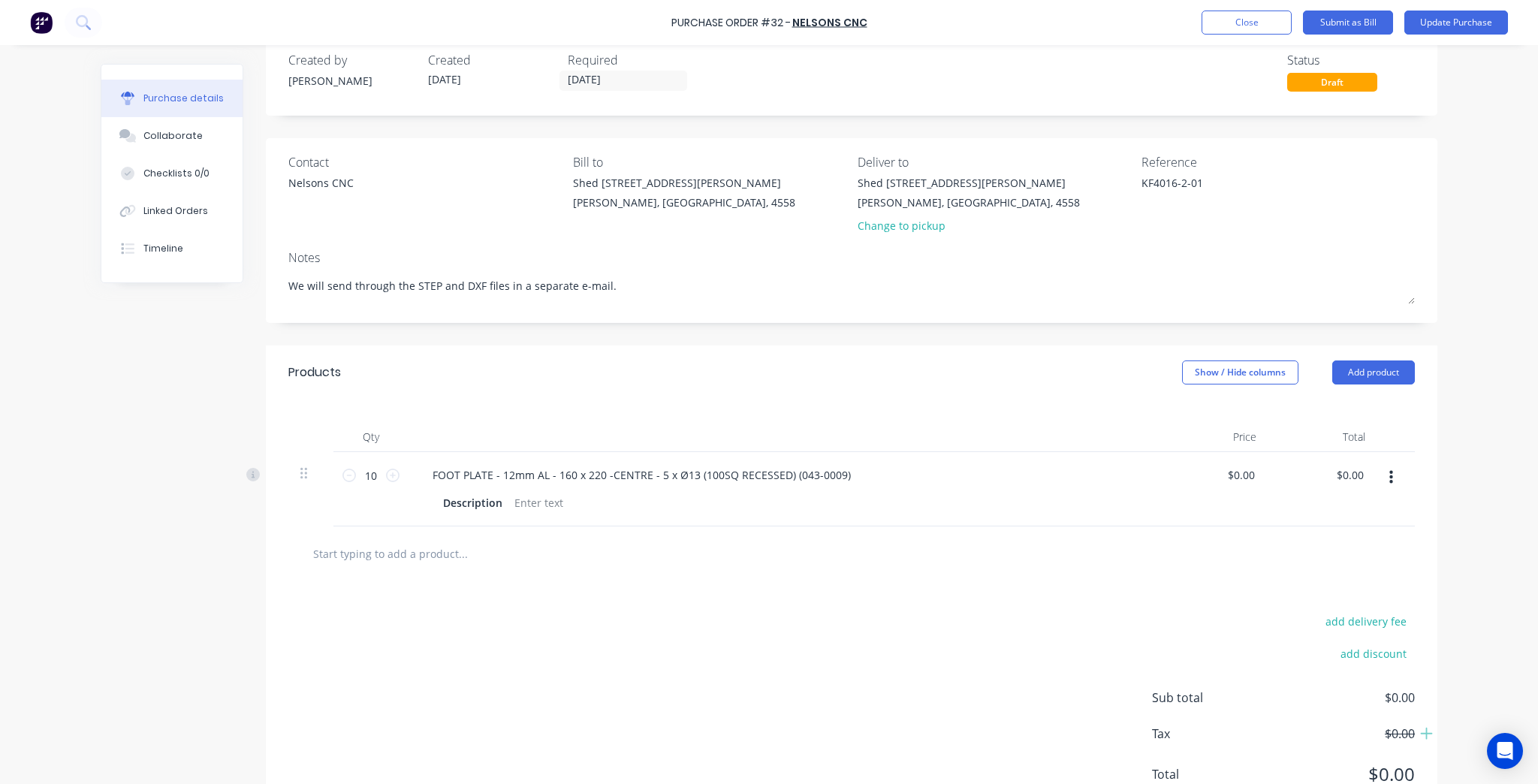
scroll to position [0, 0]
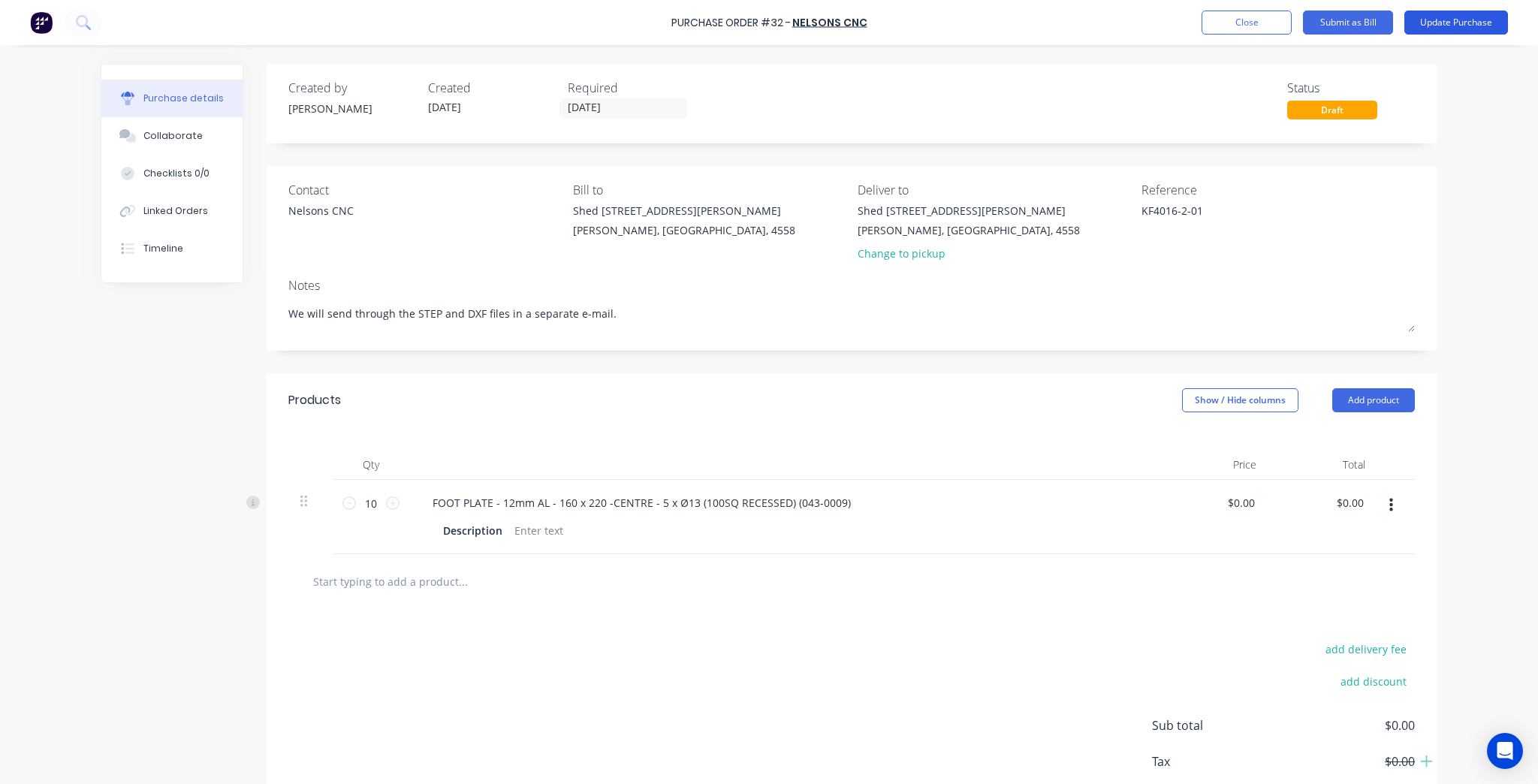
click at [1464, 27] on button "Update Purchase" at bounding box center [1455, 23] width 103 height 24
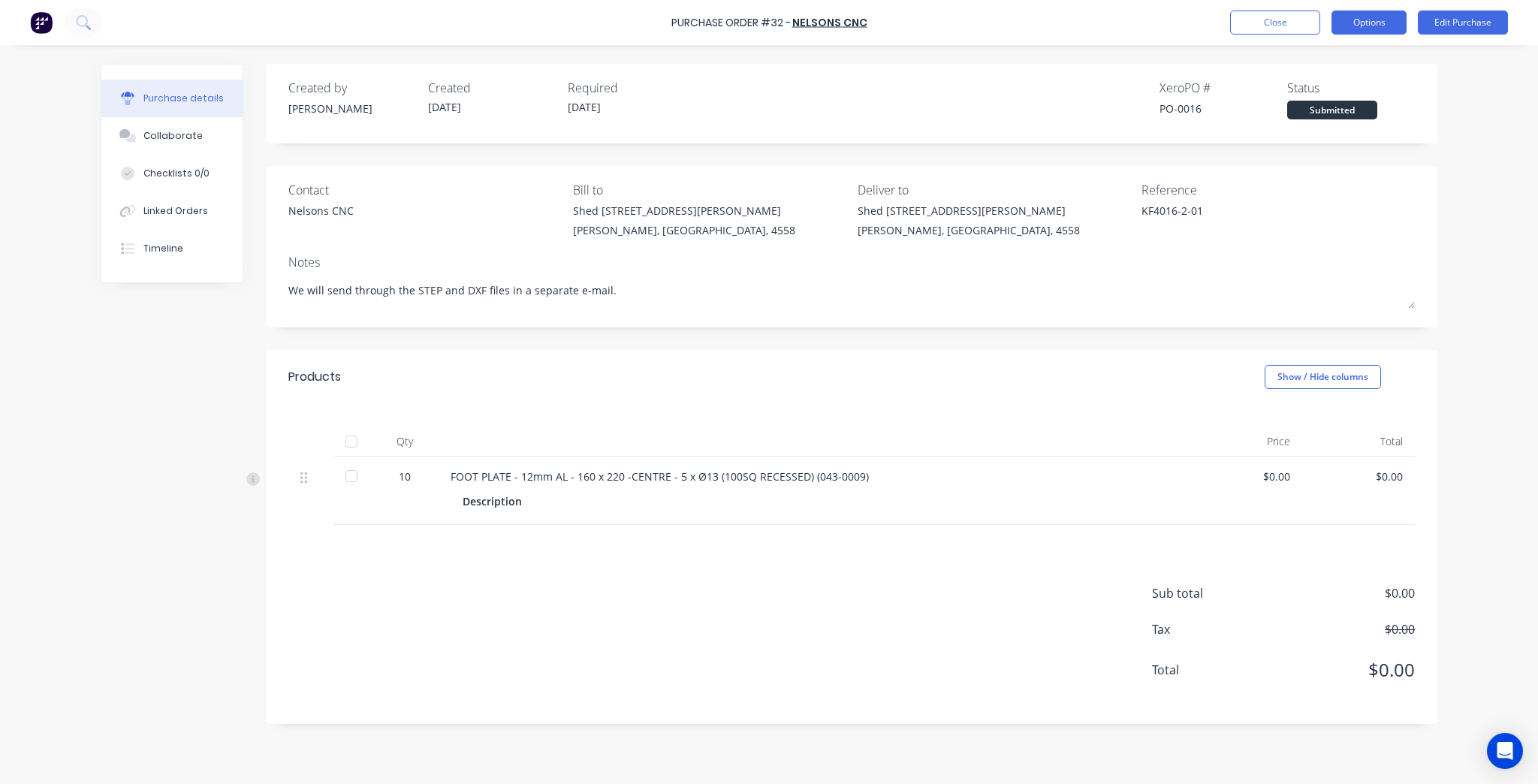
click at [1372, 18] on button "Options" at bounding box center [1369, 23] width 75 height 24
drag, startPoint x: 1343, startPoint y: 92, endPoint x: 1343, endPoint y: 66, distance: 26.0
click at [1343, 66] on div "Print / Email Convert to Bill Split order Duplicate Change supplier Archive" at bounding box center [1334, 136] width 143 height 188
click at [1338, 53] on div "Print / Email" at bounding box center [1334, 61] width 115 height 22
click at [1321, 120] on div "Without pricing" at bounding box center [1334, 121] width 115 height 22
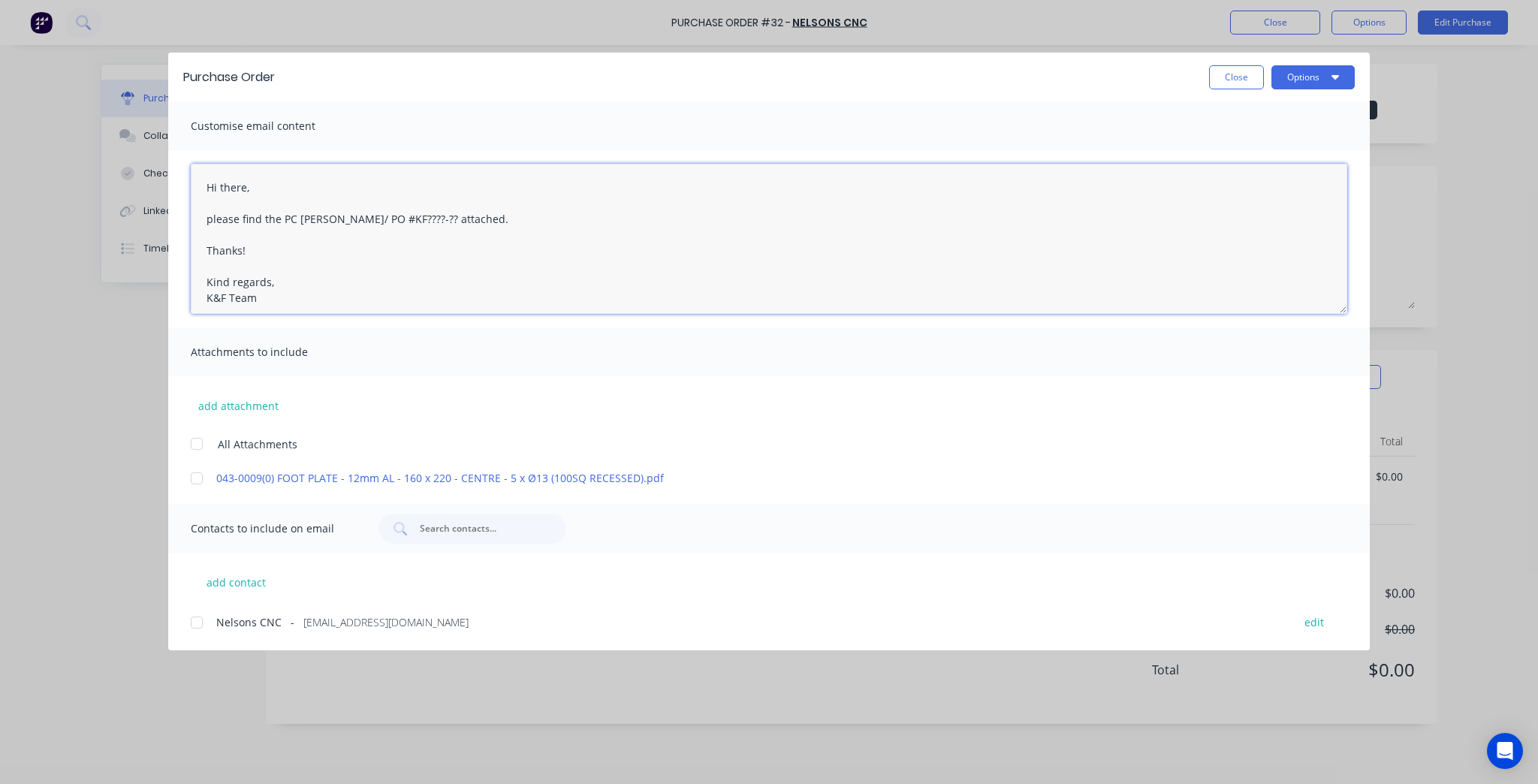
drag, startPoint x: 404, startPoint y: 217, endPoint x: 288, endPoint y: 222, distance: 116.1
click at [288, 222] on textarea "Hi there, please find the PC [PERSON_NAME]/ PO #KF????-?? attached. Thanks! Kin…" at bounding box center [768, 239] width 1156 height 150
paste textarea "KF4016-2-01"
click at [196, 472] on div at bounding box center [197, 478] width 30 height 30
click at [254, 622] on span "Nelsons CNC" at bounding box center [249, 622] width 66 height 16
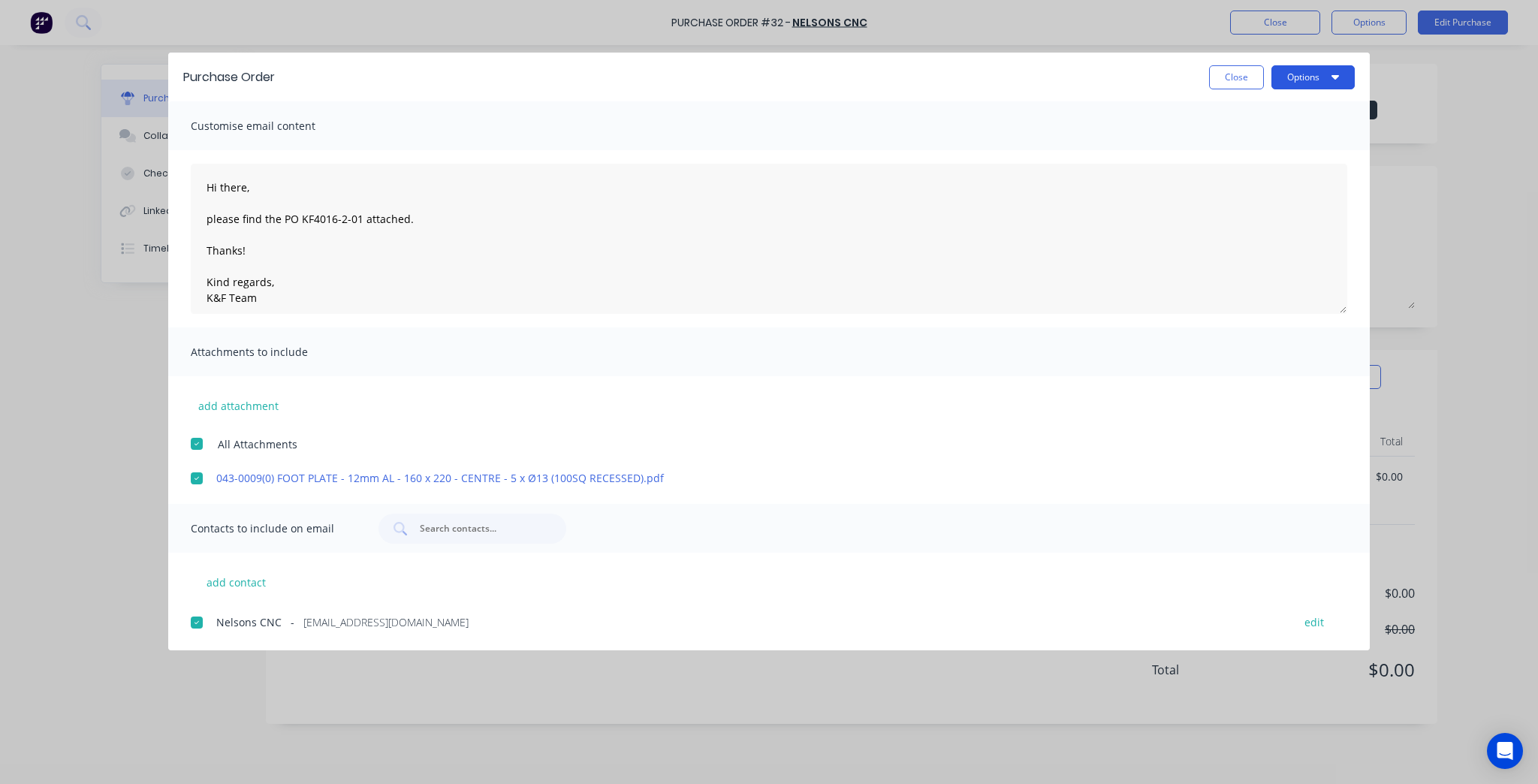
click at [1306, 83] on button "Options" at bounding box center [1313, 78] width 83 height 24
click at [1302, 120] on div "Preview" at bounding box center [1283, 114] width 115 height 22
click at [360, 227] on textarea "Hi there, please find the PO KF4016-2-01 attached. Thanks! Kind regards, K&F Te…" at bounding box center [768, 239] width 1156 height 150
click at [360, 212] on textarea "Hi there, please find the PO KF4016-2-01 attached. Thanks! Kind regards, K&F Te…" at bounding box center [768, 239] width 1156 height 150
click at [1293, 71] on button "Options" at bounding box center [1313, 78] width 83 height 24
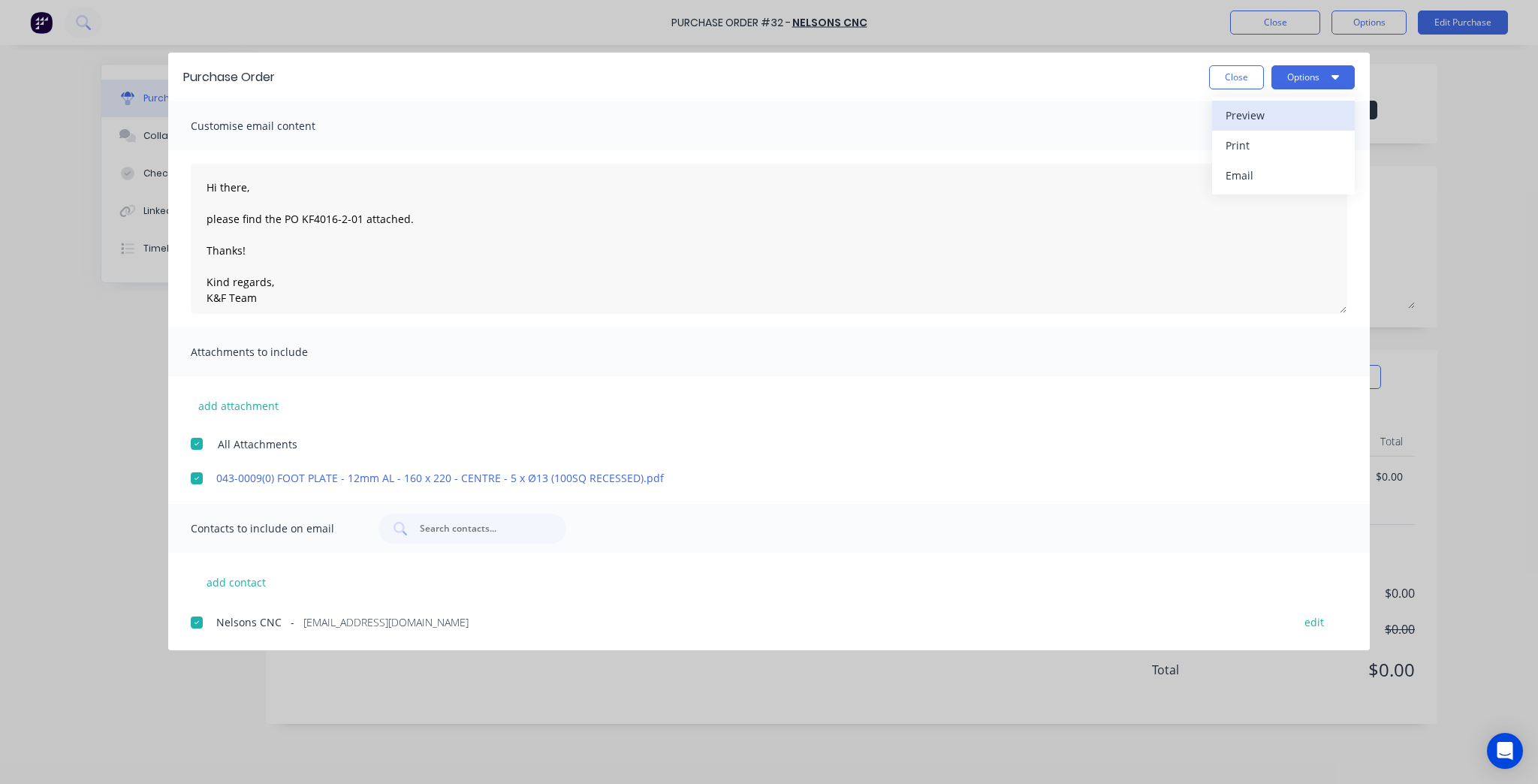
click at [1268, 115] on div "Preview" at bounding box center [1283, 114] width 115 height 22
click at [1305, 69] on button "Options" at bounding box center [1313, 78] width 83 height 24
click at [1256, 188] on button "Email" at bounding box center [1283, 175] width 143 height 30
click at [1234, 77] on button "Close" at bounding box center [1236, 78] width 54 height 24
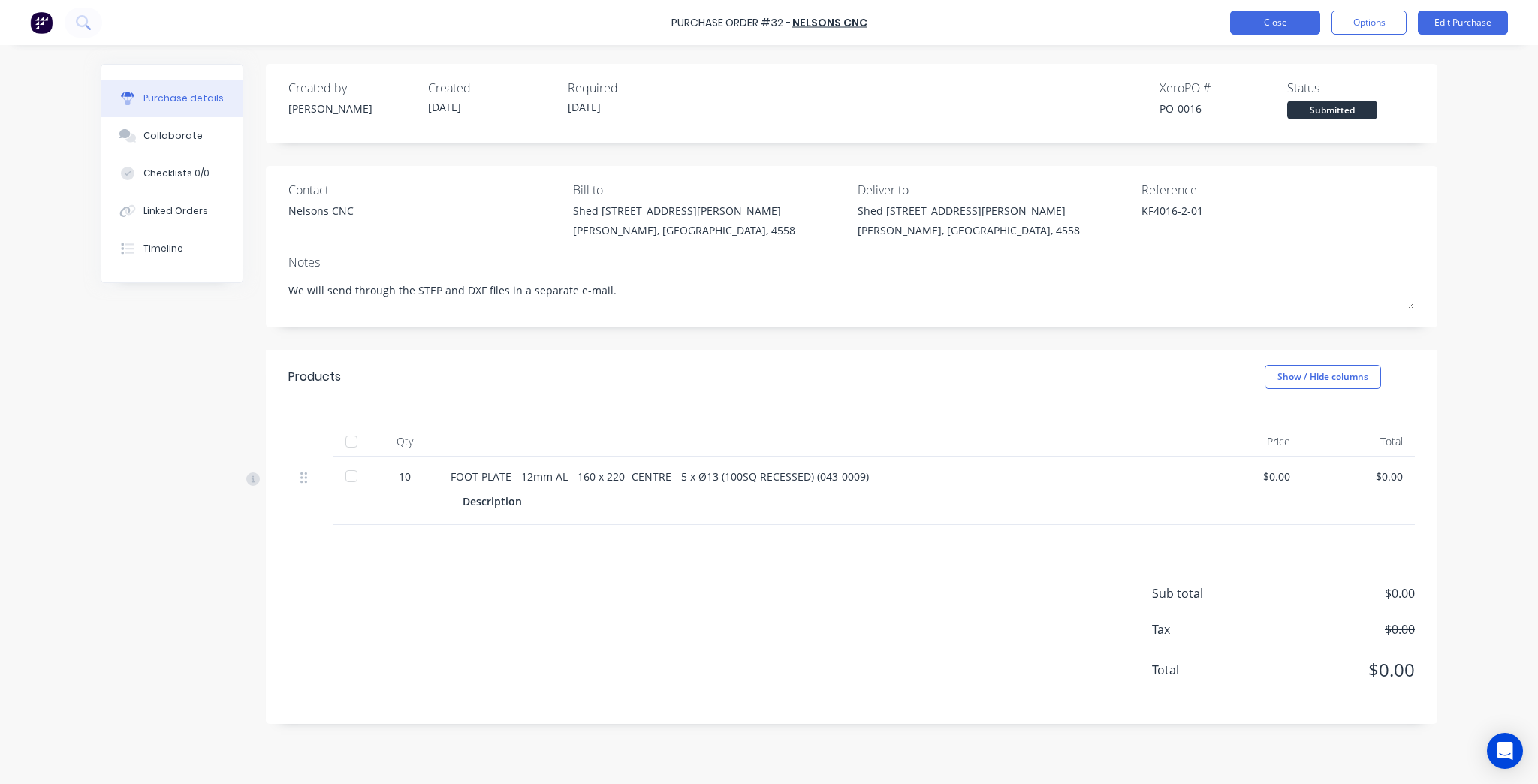
click at [1266, 14] on button "Close" at bounding box center [1274, 23] width 90 height 24
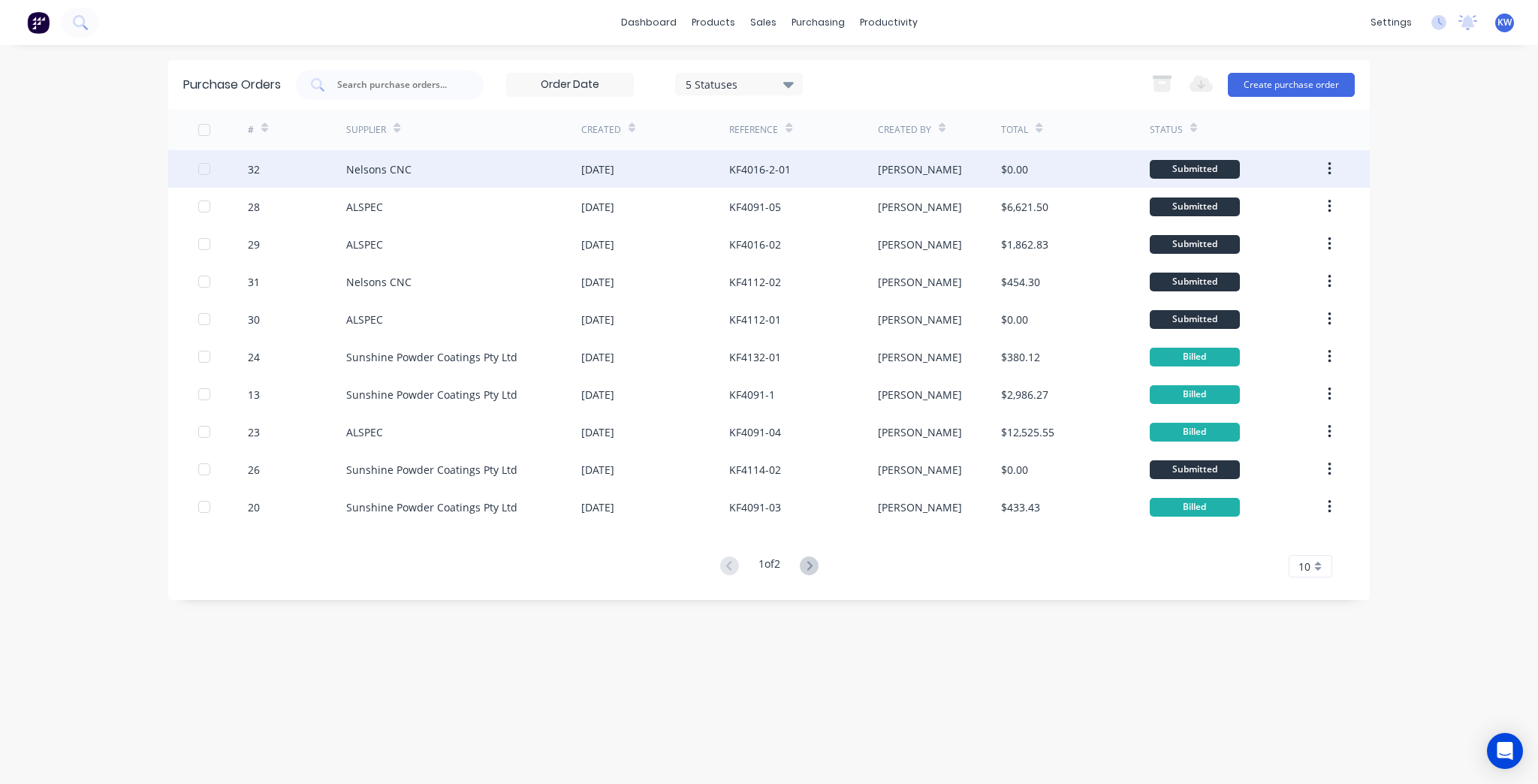
click at [1046, 173] on div "$0.00" at bounding box center [1075, 169] width 148 height 38
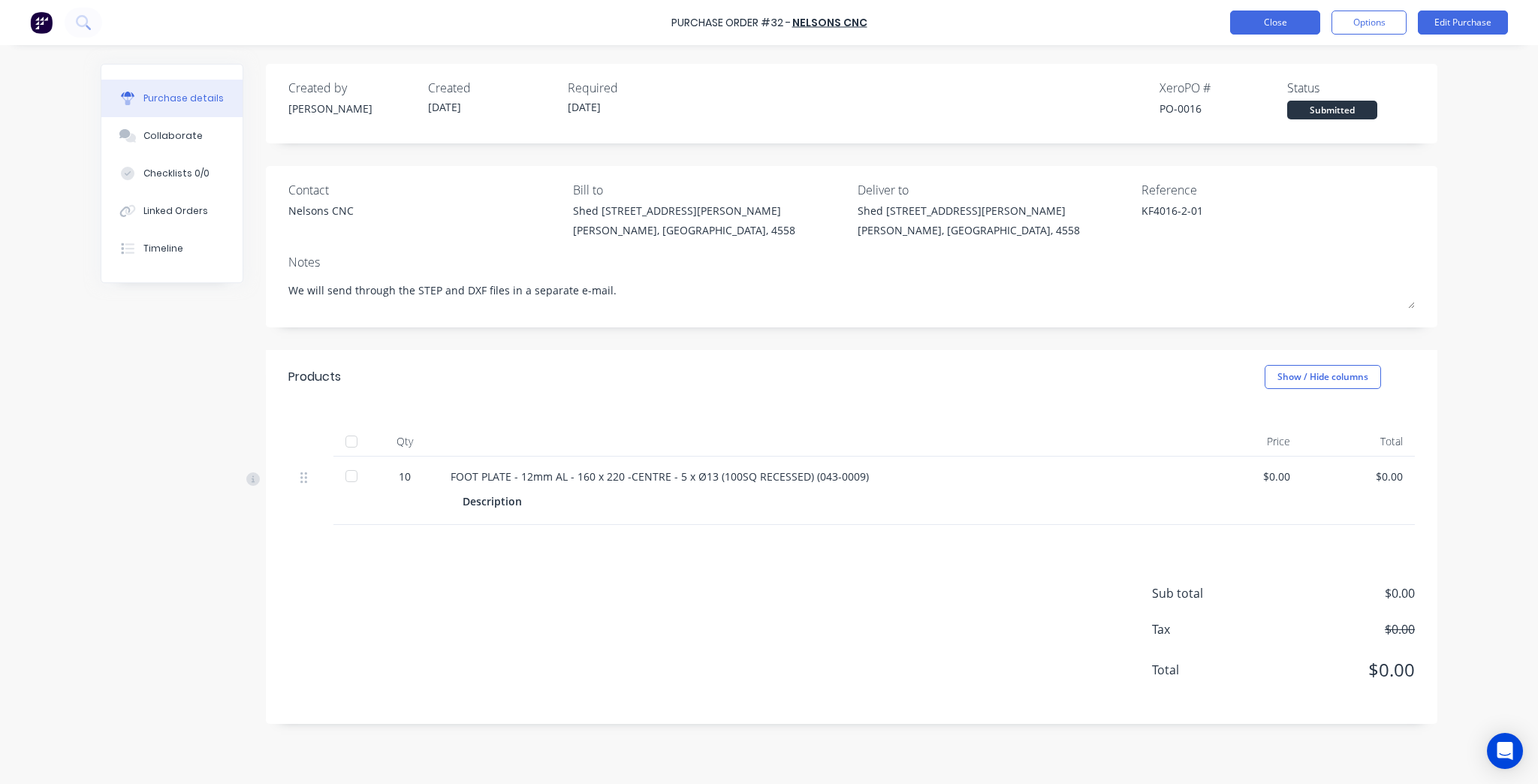
click at [1292, 17] on button "Close" at bounding box center [1274, 23] width 90 height 24
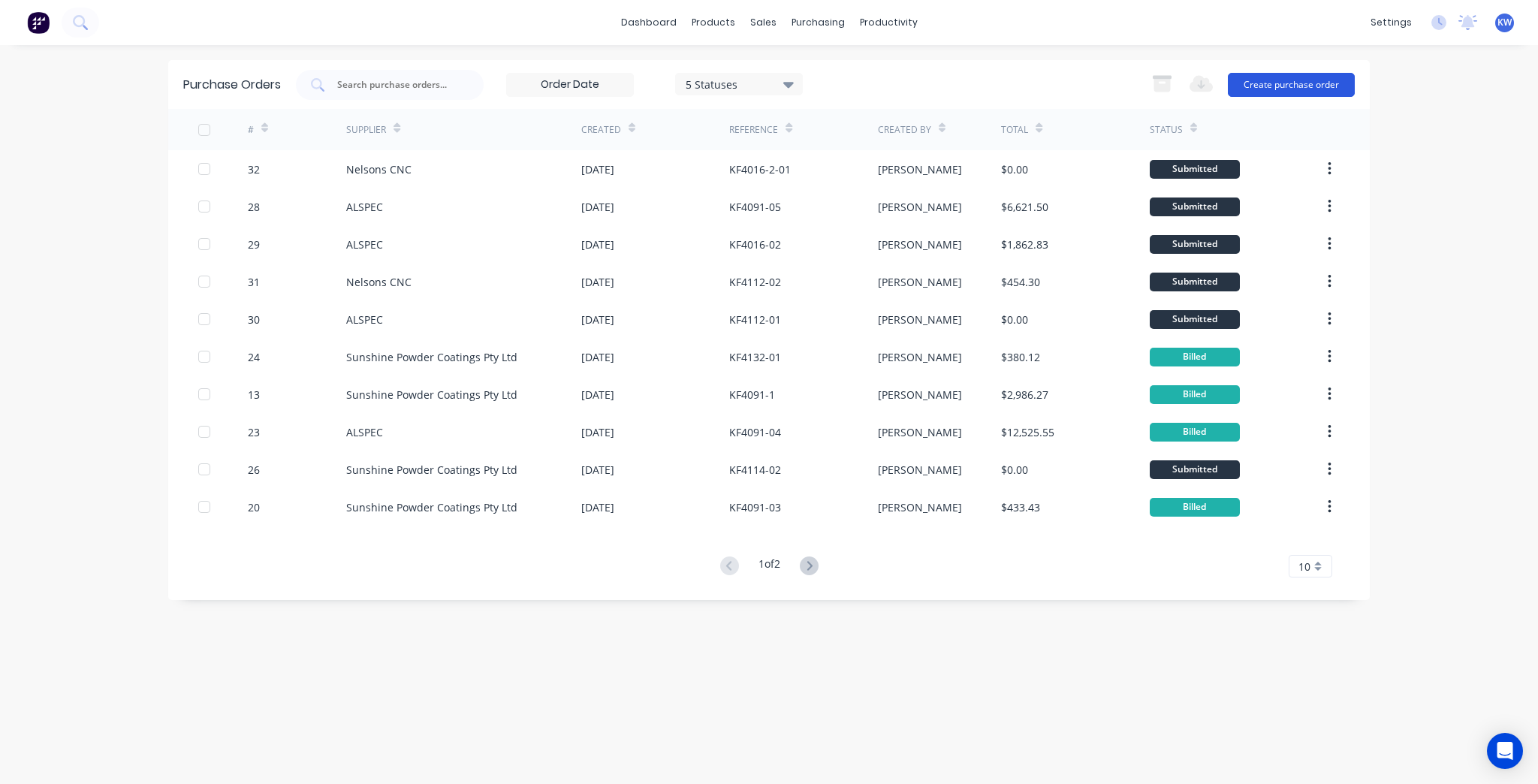
click at [1290, 76] on button "Create purchase order" at bounding box center [1290, 85] width 127 height 24
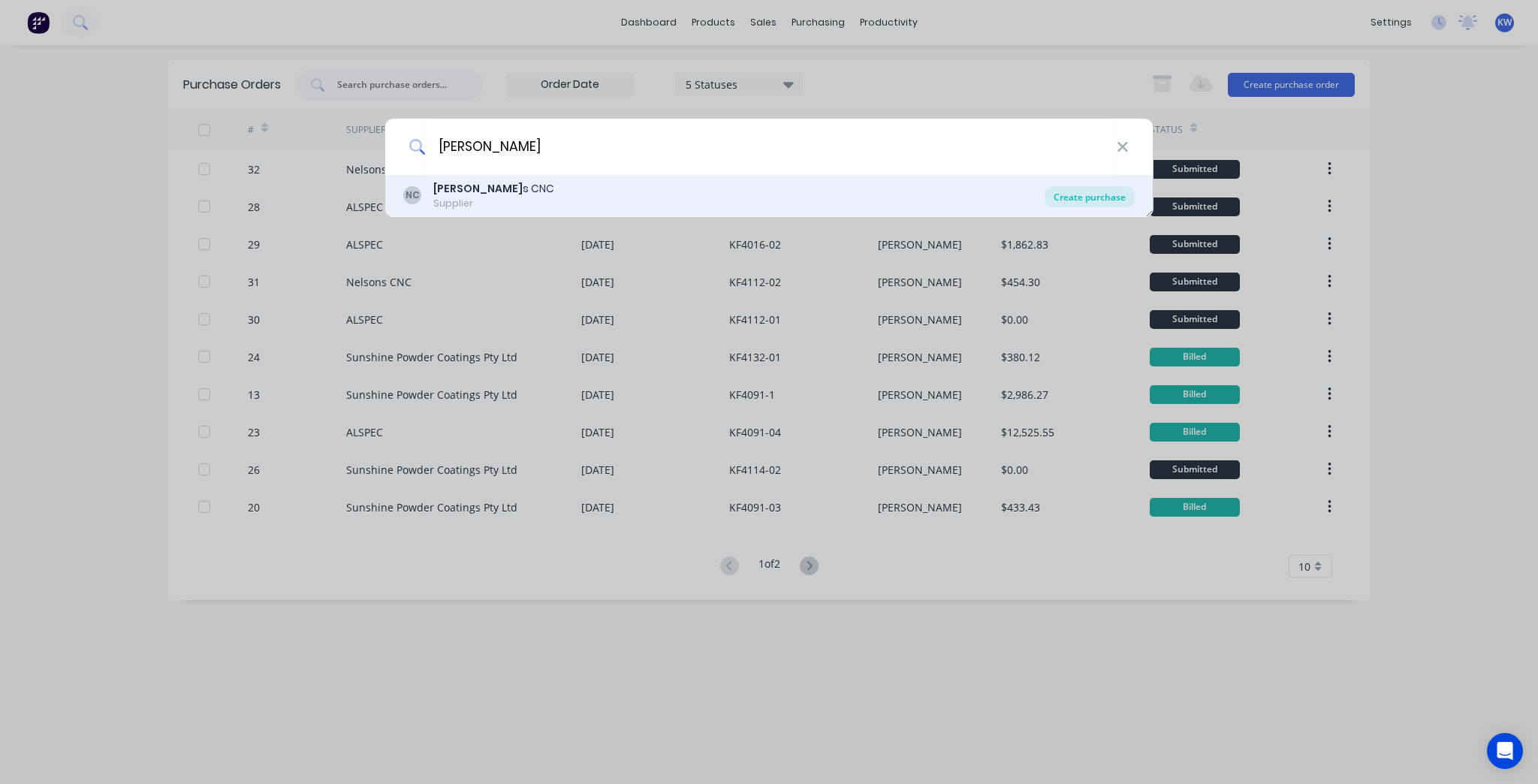
click at [1106, 188] on div "Create purchase" at bounding box center [1090, 197] width 90 height 21
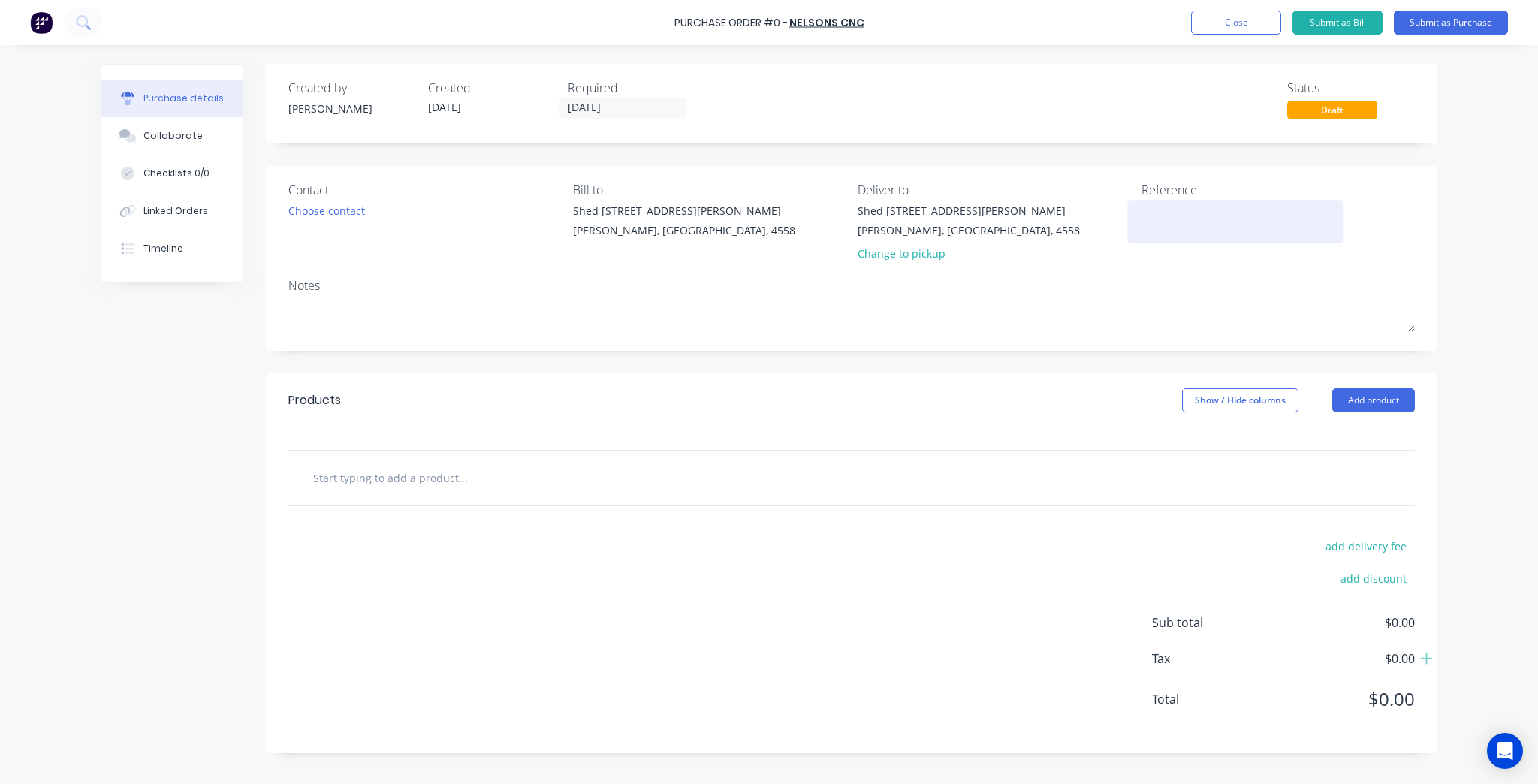
click at [1169, 237] on div at bounding box center [1235, 221] width 188 height 38
click at [1167, 213] on textarea at bounding box center [1235, 219] width 188 height 34
click at [1537, 243] on div "Purchase Order #0 - Nelsons CNC Add product Close Submit as Bill Submit as Purc…" at bounding box center [769, 392] width 1538 height 784
click at [1165, 204] on textarea "KF4116-2-02" at bounding box center [1235, 219] width 188 height 34
click at [1264, 218] on textarea "KF4016-2-02" at bounding box center [1235, 219] width 188 height 34
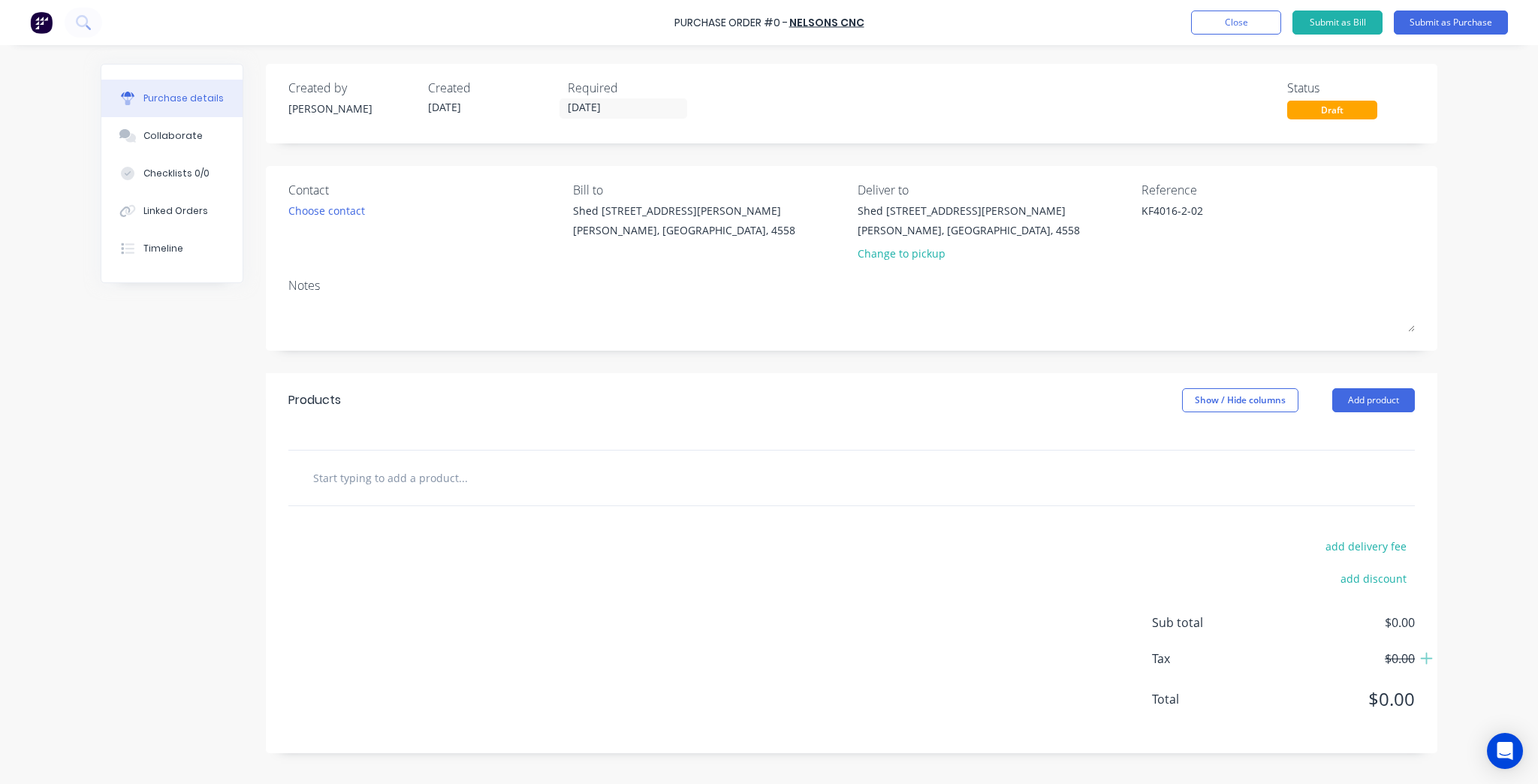
click at [463, 475] on input "text" at bounding box center [462, 477] width 300 height 30
click at [590, 104] on input "[DATE]" at bounding box center [623, 109] width 127 height 19
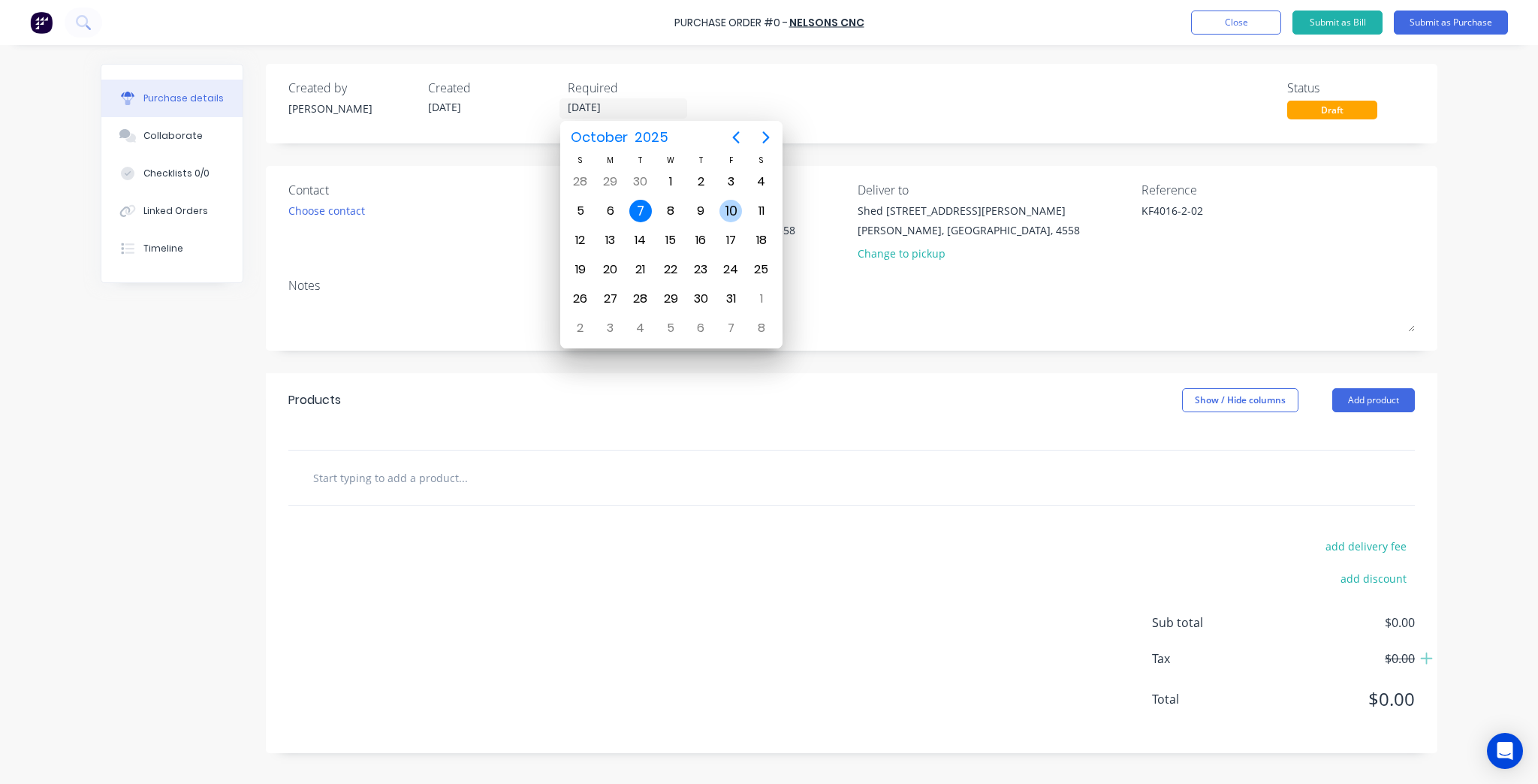
click at [739, 208] on div "10" at bounding box center [731, 211] width 23 height 23
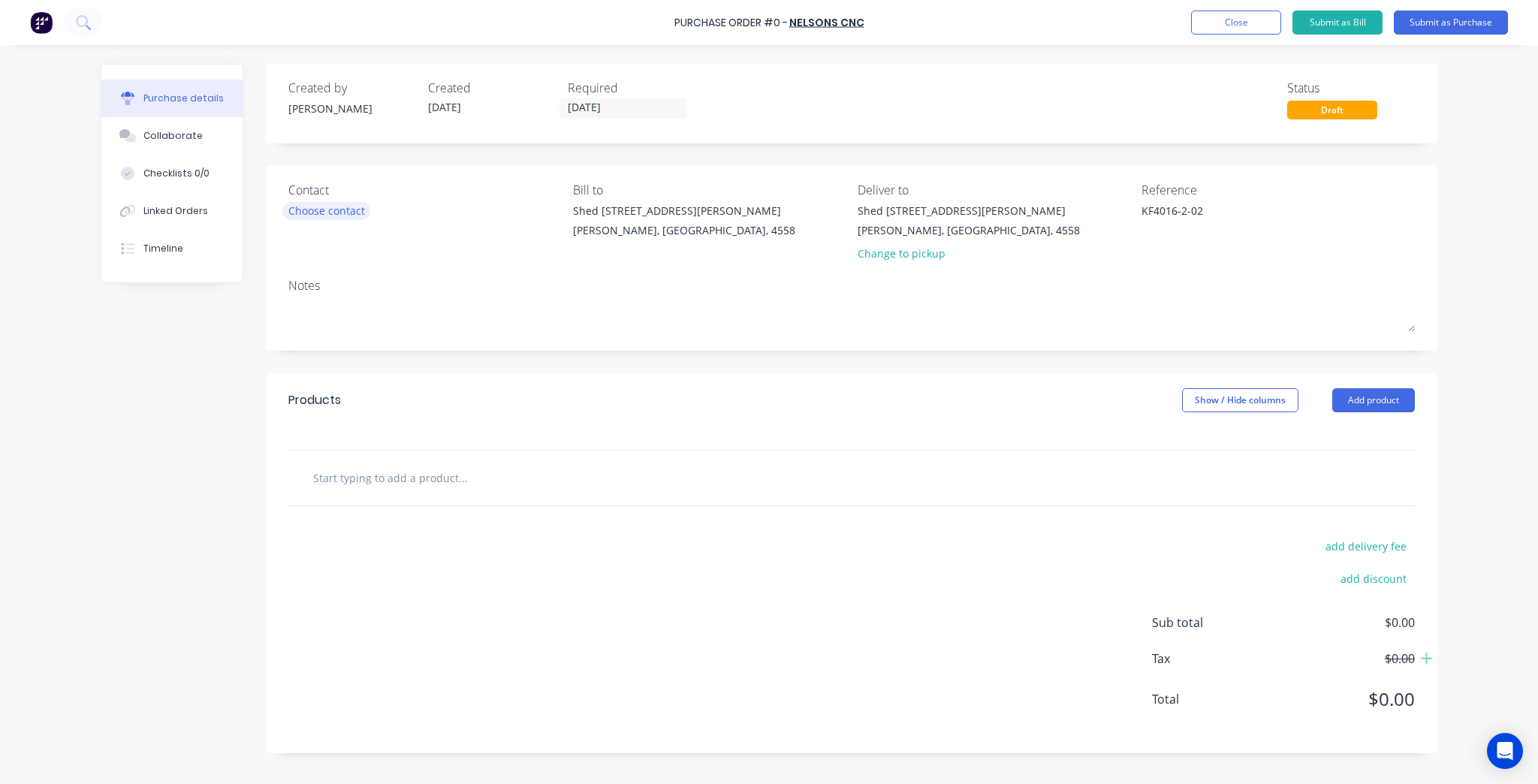
click at [339, 213] on div "Choose contact" at bounding box center [326, 210] width 77 height 16
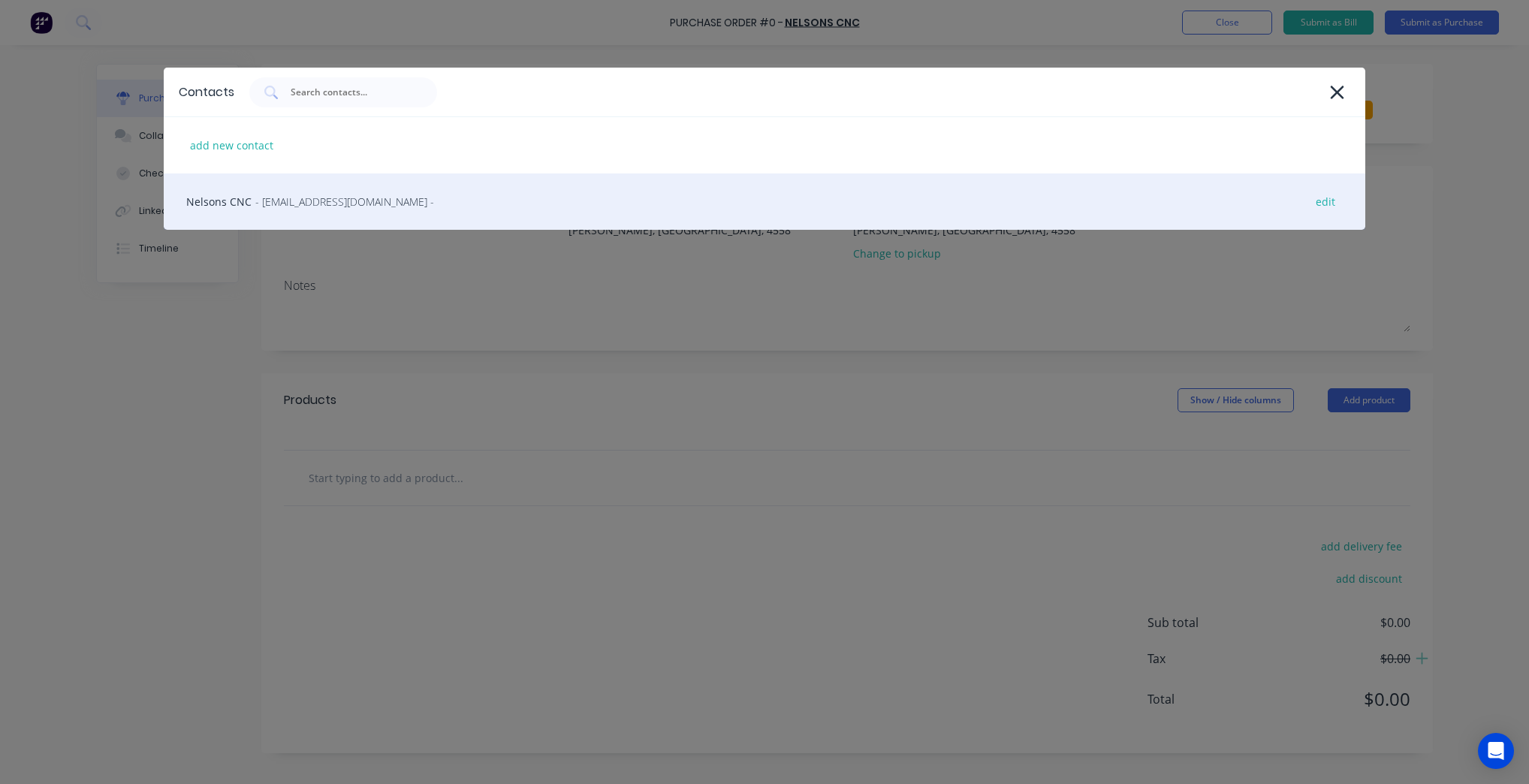
click at [257, 207] on span "- orders@nelsonscnc.com.au -" at bounding box center [344, 202] width 179 height 16
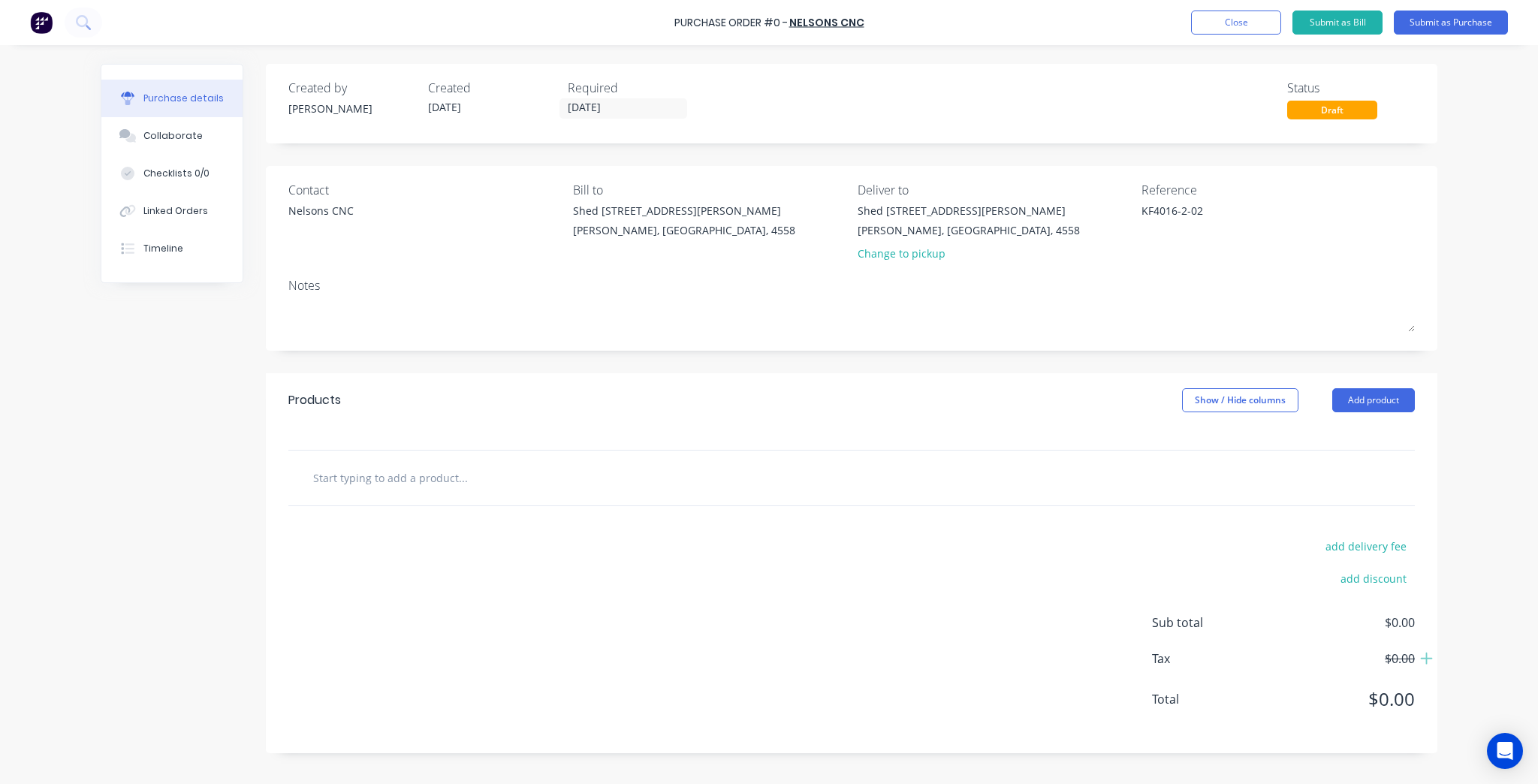
drag, startPoint x: 911, startPoint y: 477, endPoint x: 865, endPoint y: 477, distance: 46.0
click at [908, 477] on div at bounding box center [851, 477] width 1102 height 30
drag, startPoint x: 422, startPoint y: 507, endPoint x: 403, endPoint y: 457, distance: 53.5
click at [421, 502] on div "Products Show / Hide columns Add product add delivery fee add discount Sub tota…" at bounding box center [851, 563] width 1171 height 380
click at [403, 457] on div at bounding box center [851, 477] width 1126 height 54
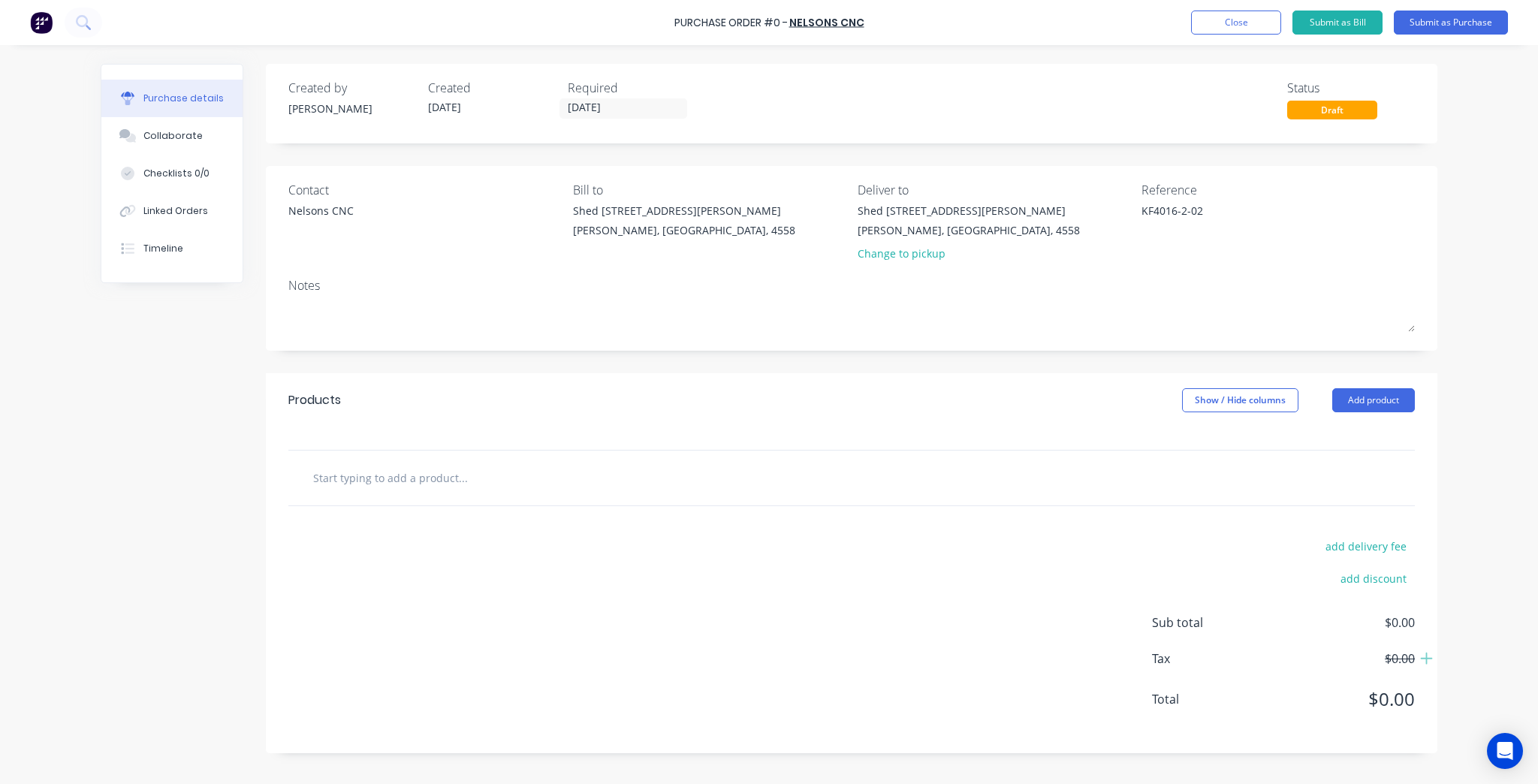
click at [398, 470] on input "text" at bounding box center [462, 477] width 300 height 30
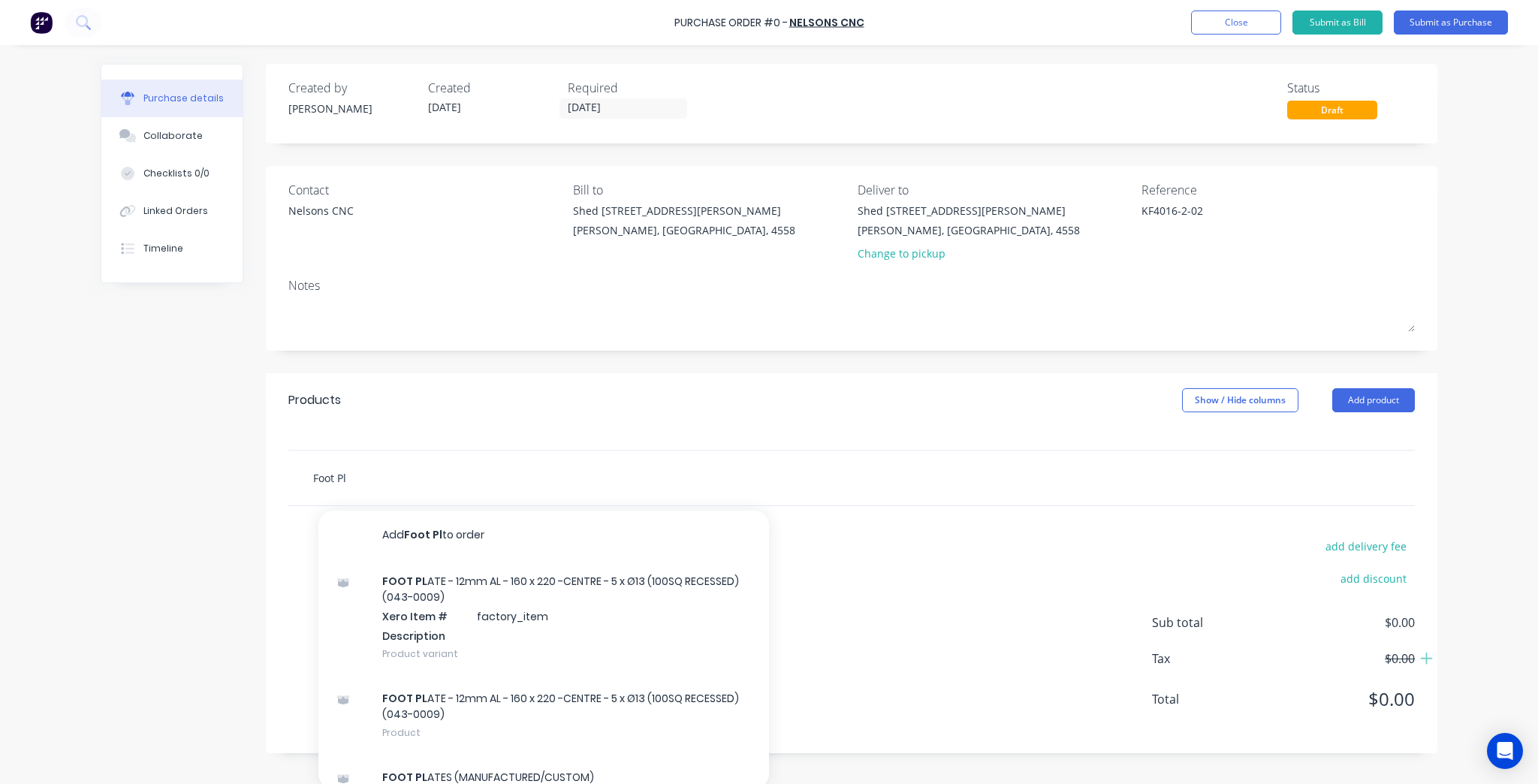
click at [400, 475] on input "Foot Pl" at bounding box center [462, 477] width 300 height 30
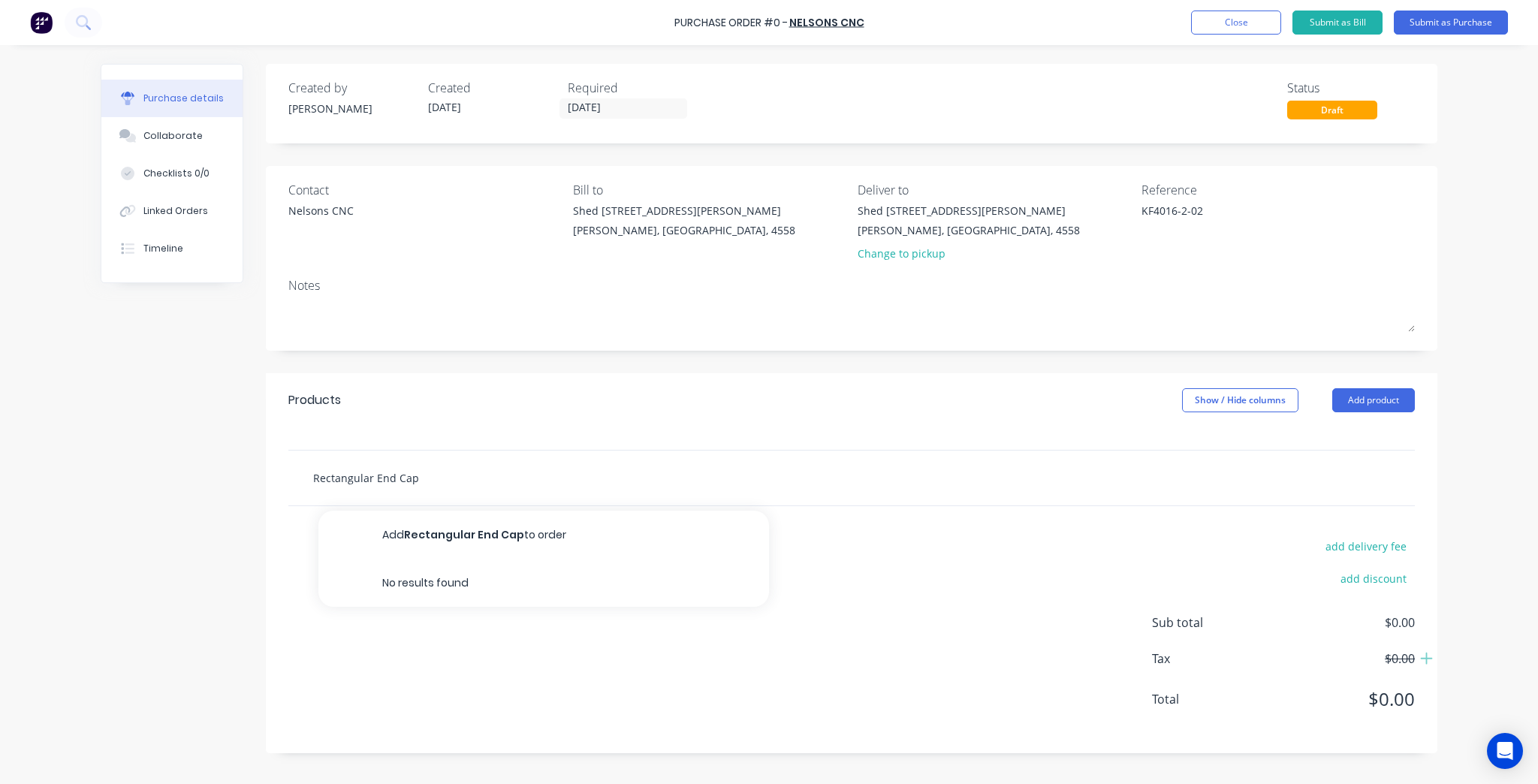
click at [371, 478] on input "Rectangular End Cap" at bounding box center [462, 477] width 300 height 30
click at [454, 469] on input "Rectangle End Cap" at bounding box center [462, 477] width 300 height 30
click at [205, 175] on button "Checklists 0/0" at bounding box center [172, 173] width 142 height 38
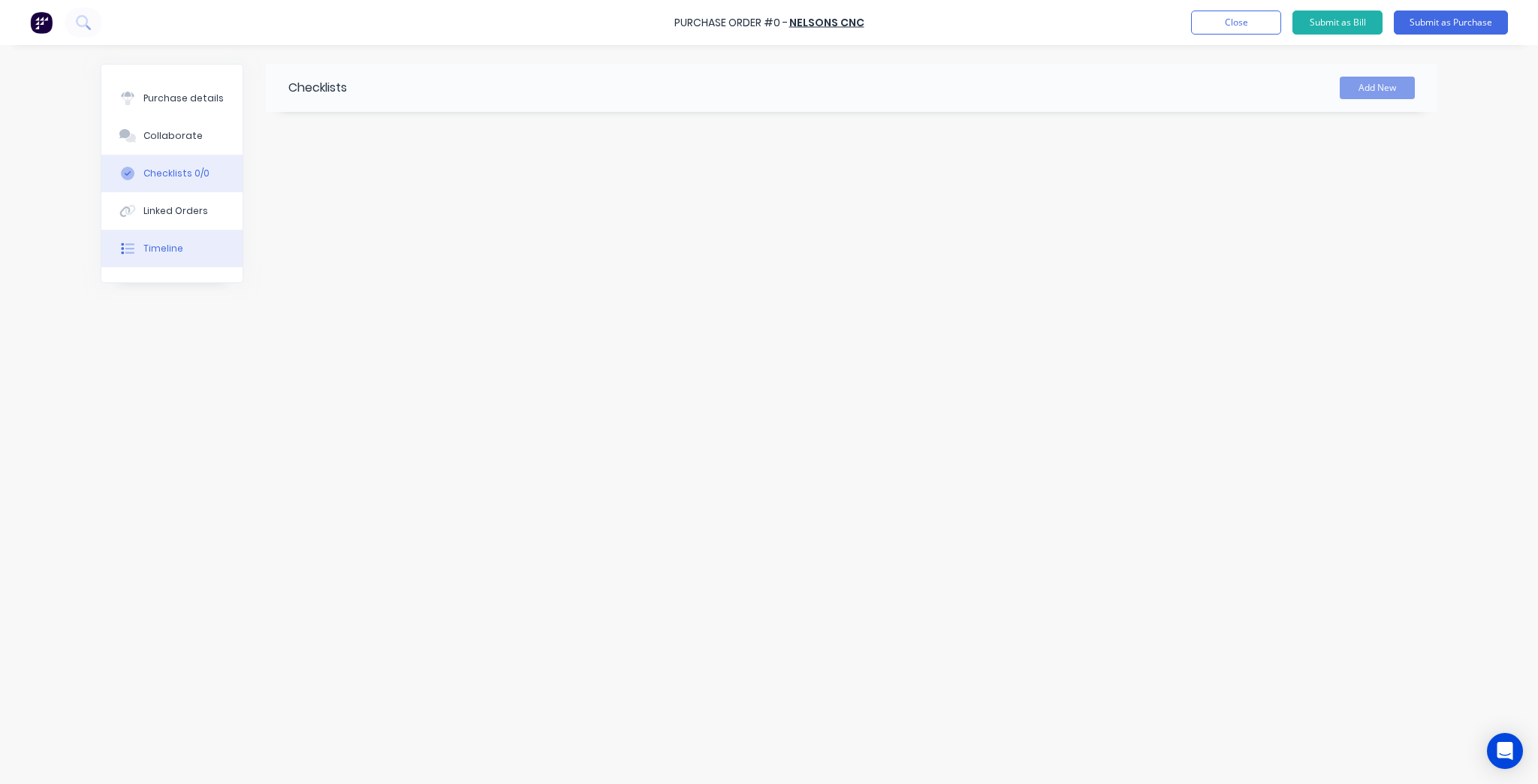
click at [168, 236] on button "Timeline" at bounding box center [172, 249] width 142 height 38
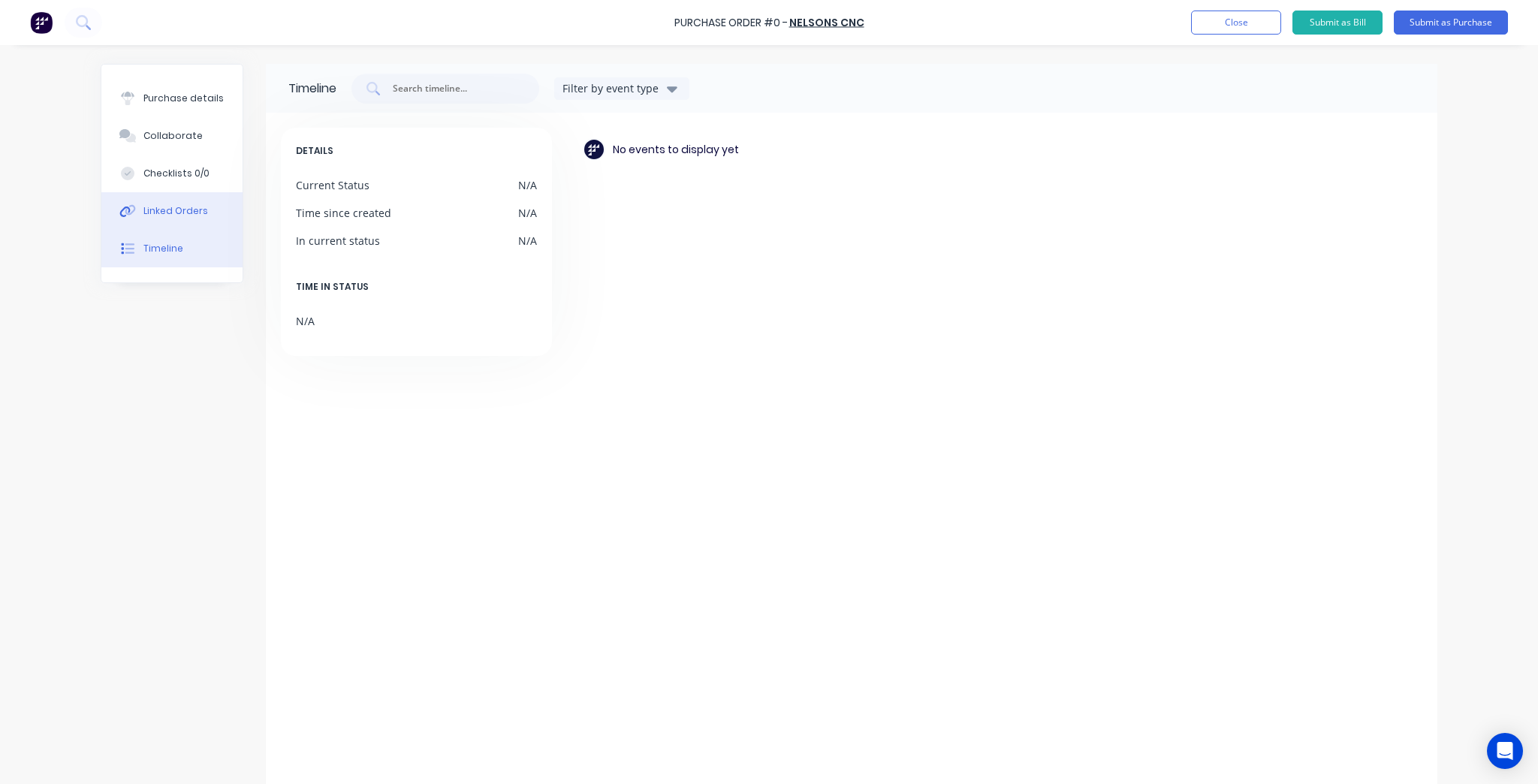
drag, startPoint x: 160, startPoint y: 187, endPoint x: 158, endPoint y: 194, distance: 7.3
click at [160, 188] on button "Checklists 0/0" at bounding box center [172, 173] width 142 height 38
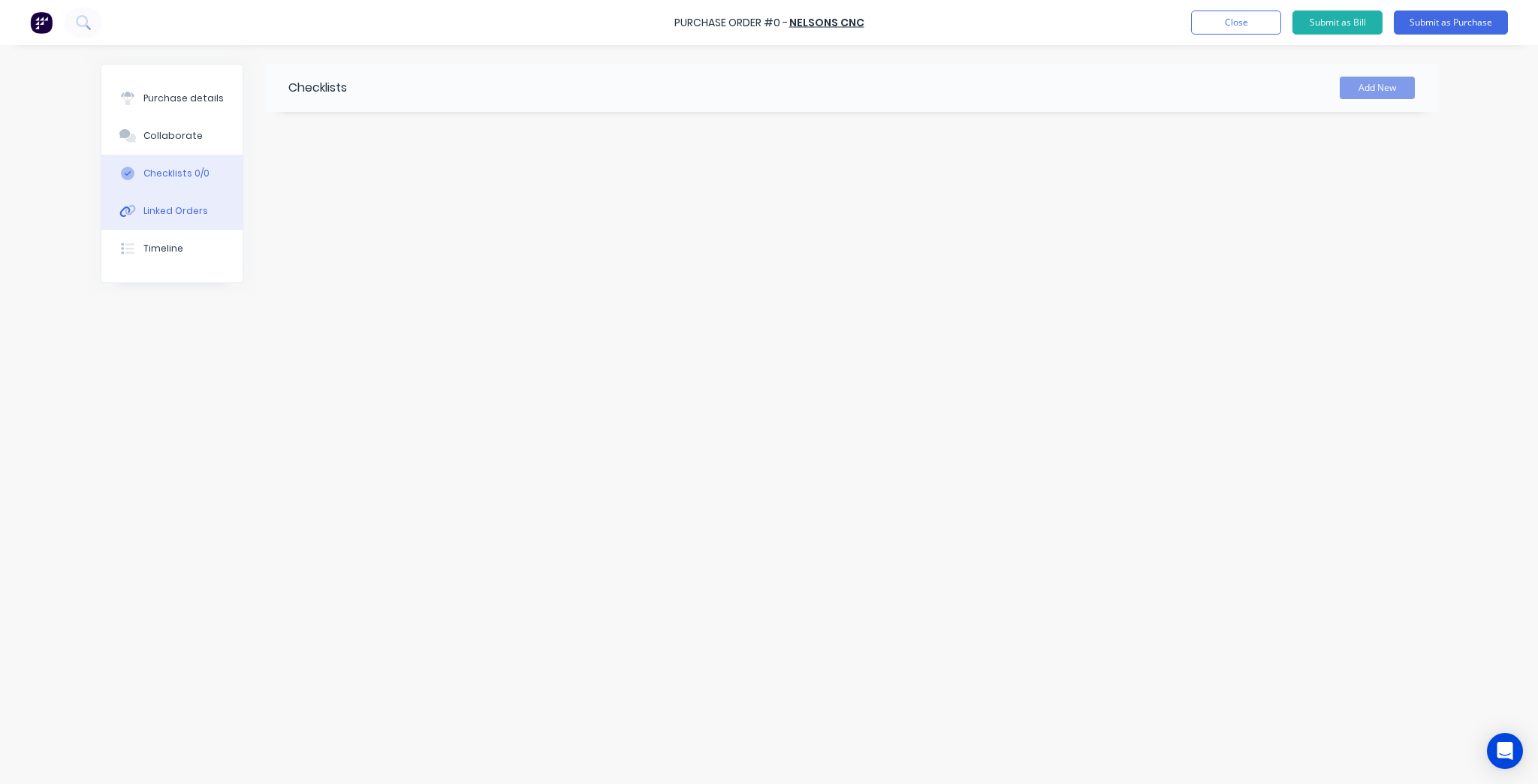
click at [157, 209] on div "Linked Orders" at bounding box center [175, 211] width 65 height 13
click at [171, 164] on button "Checklists 0/0" at bounding box center [172, 173] width 142 height 38
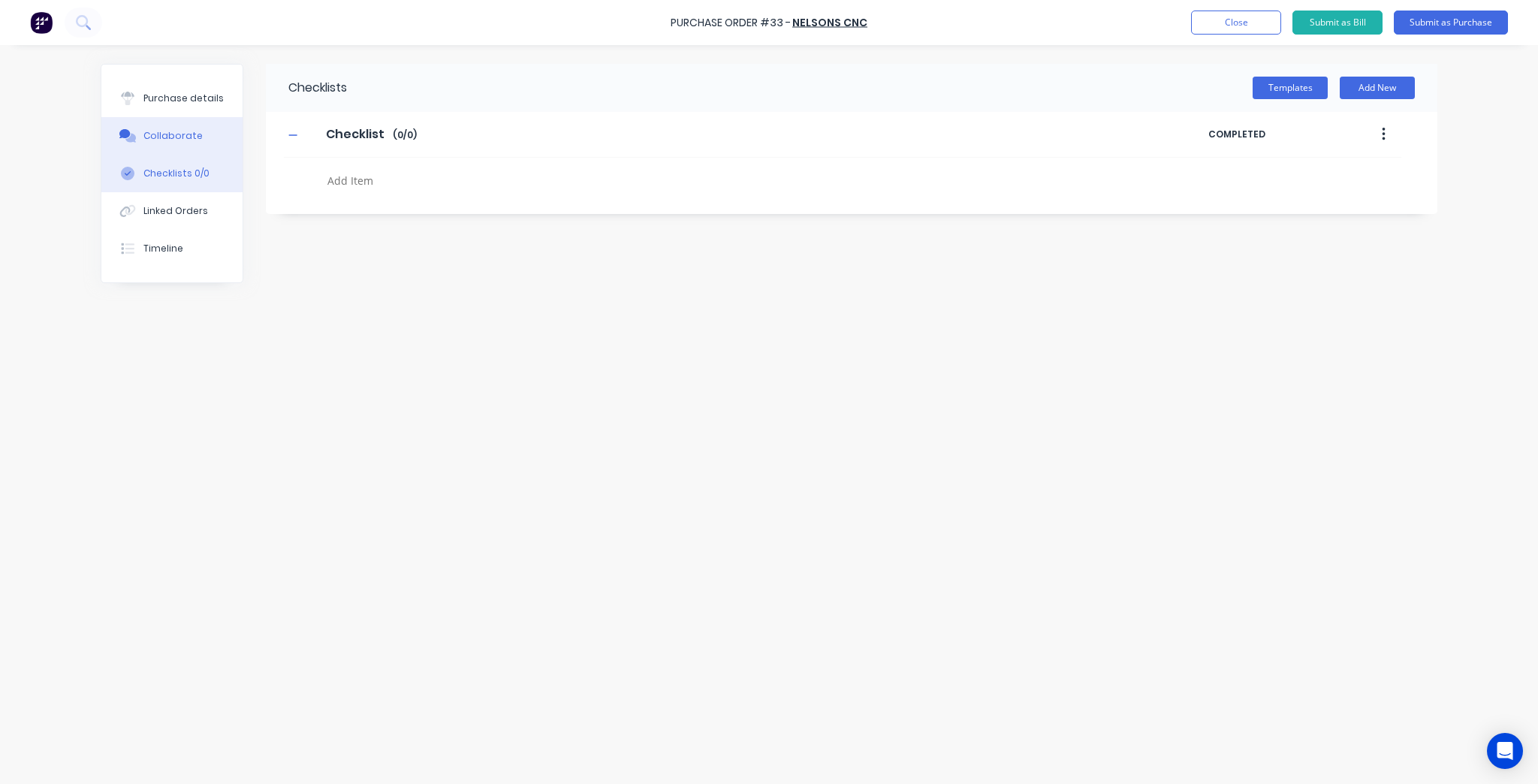
click at [190, 132] on div "Collaborate" at bounding box center [173, 136] width 59 height 13
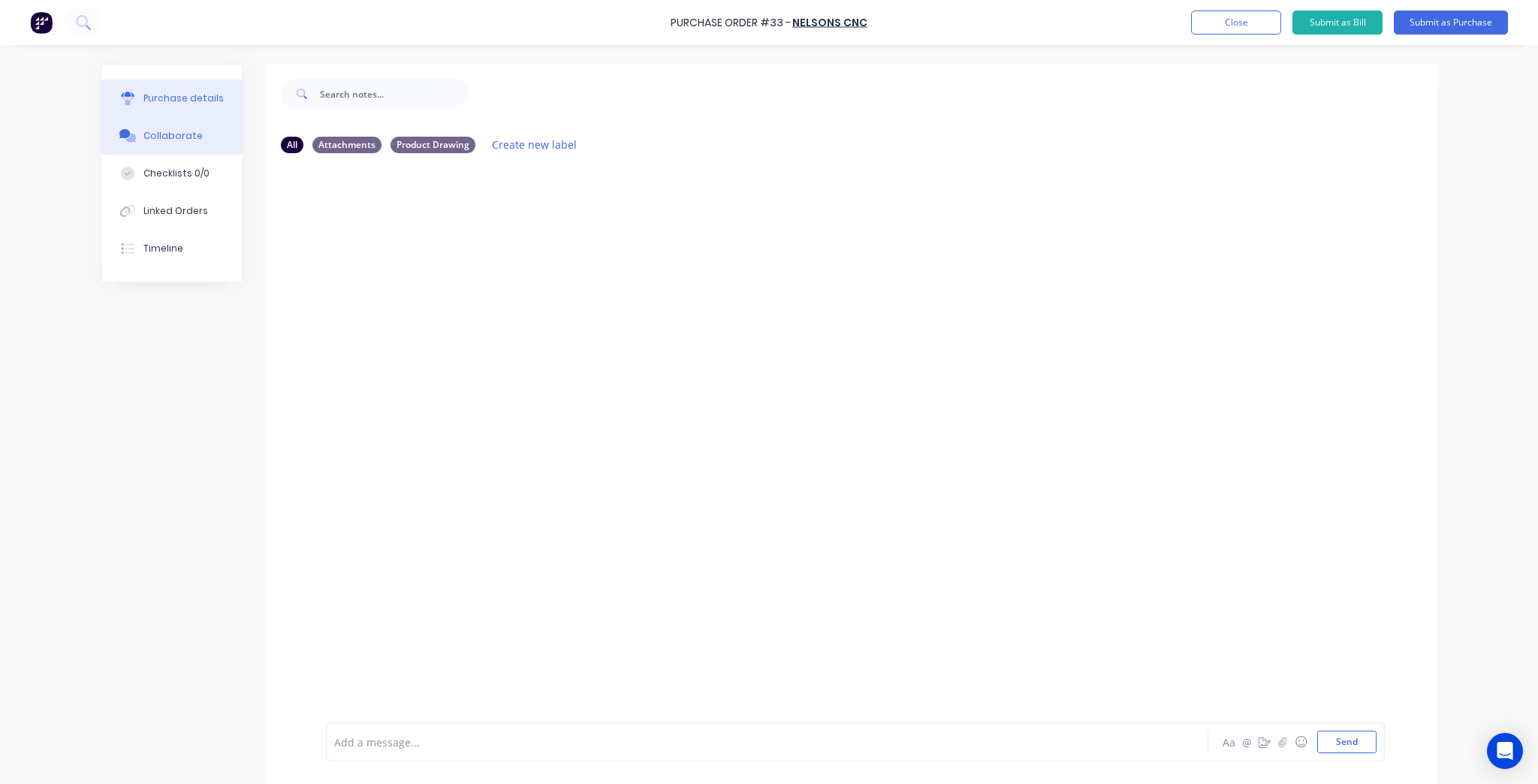
click at [196, 92] on div "Purchase details" at bounding box center [184, 98] width 81 height 13
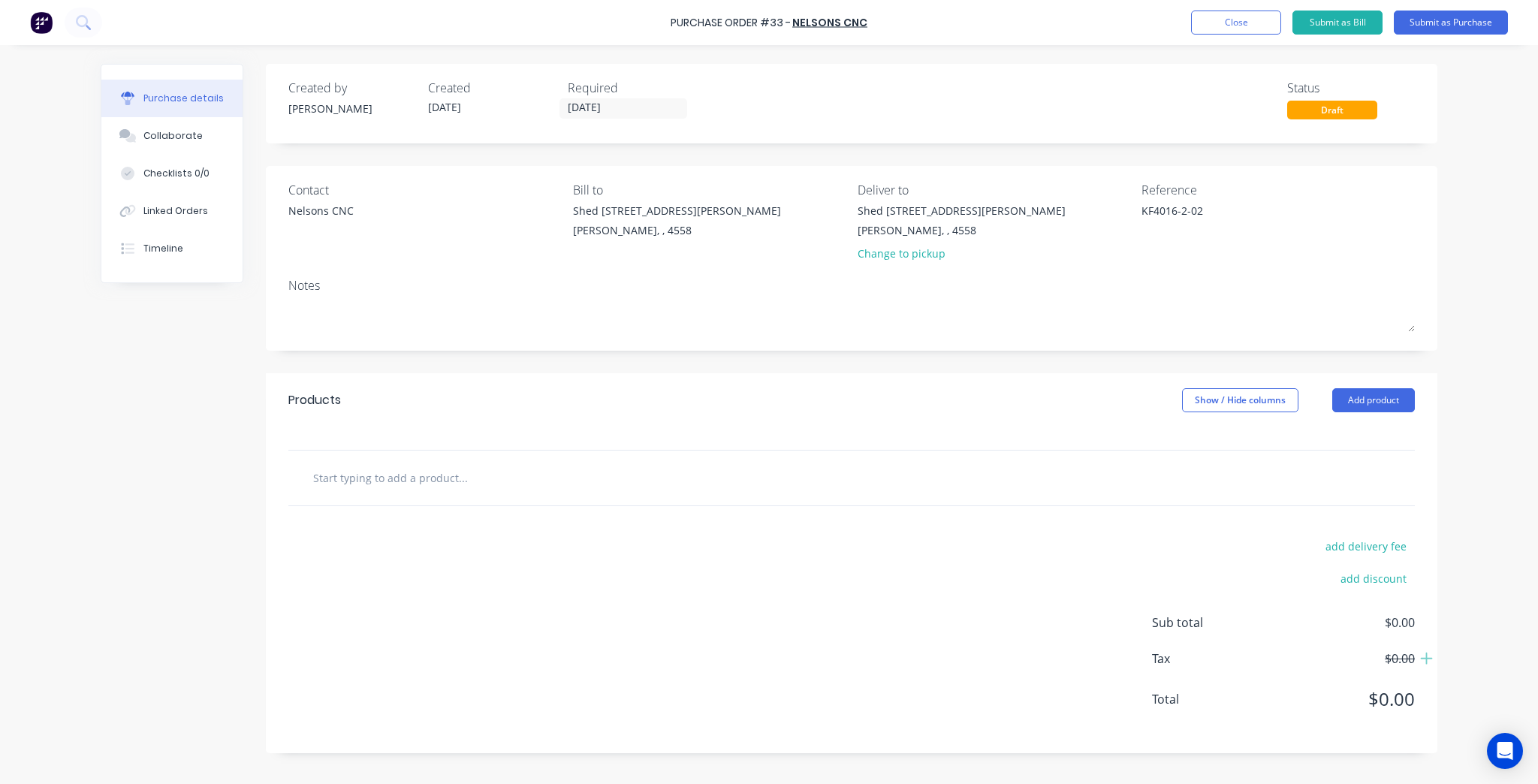
click at [433, 490] on input "text" at bounding box center [462, 477] width 300 height 30
paste input "150x100x5 R10 SKU: 1501005R10"
drag, startPoint x: 540, startPoint y: 479, endPoint x: 391, endPoint y: 473, distance: 149.1
click at [391, 473] on input "150x100x5 R10 SKU: 1501005R10" at bounding box center [462, 477] width 300 height 30
click at [318, 477] on input "150x100x5 R10" at bounding box center [462, 477] width 300 height 30
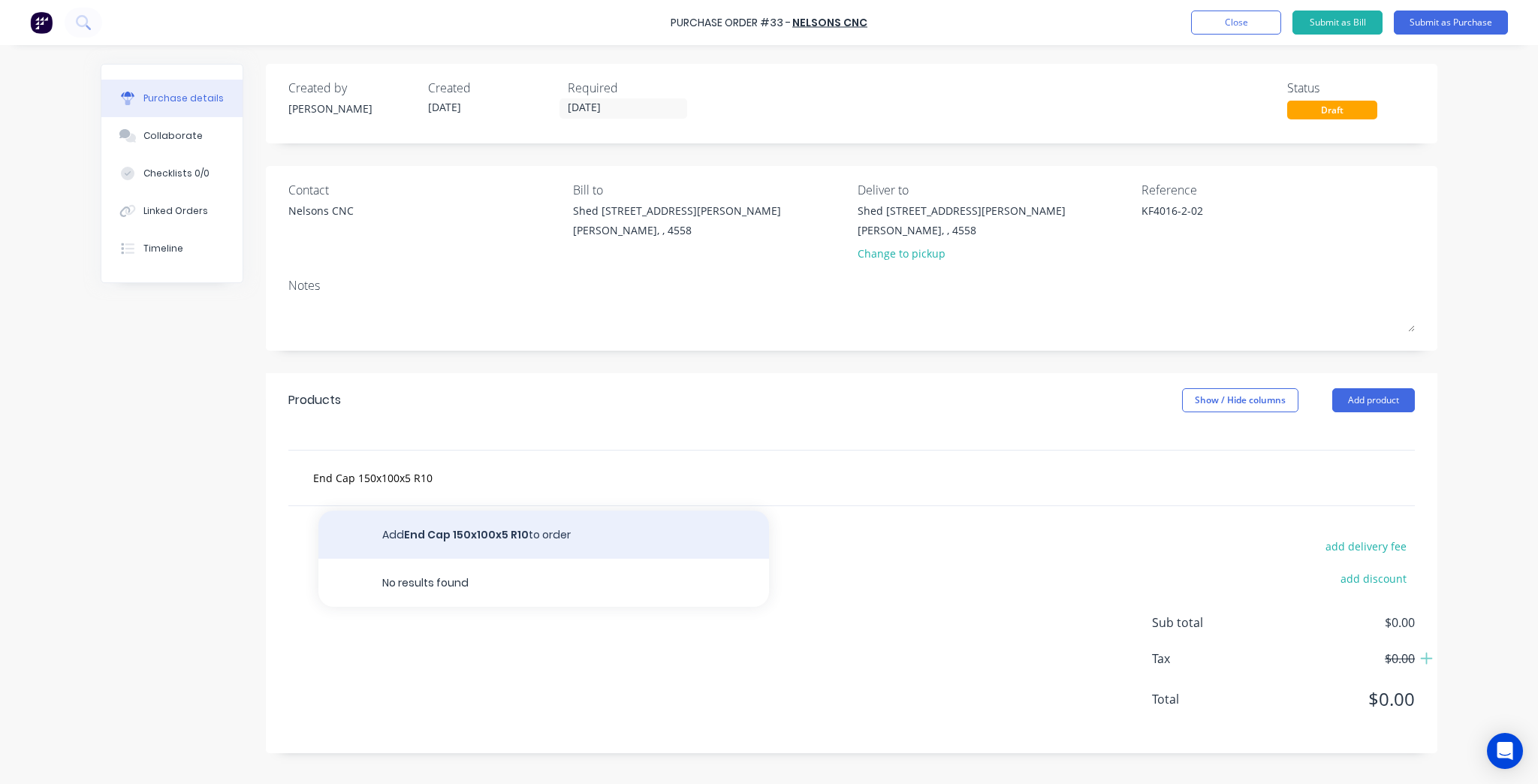
click at [475, 535] on button "Add End Cap 150x100x5 R10 to order" at bounding box center [543, 534] width 450 height 48
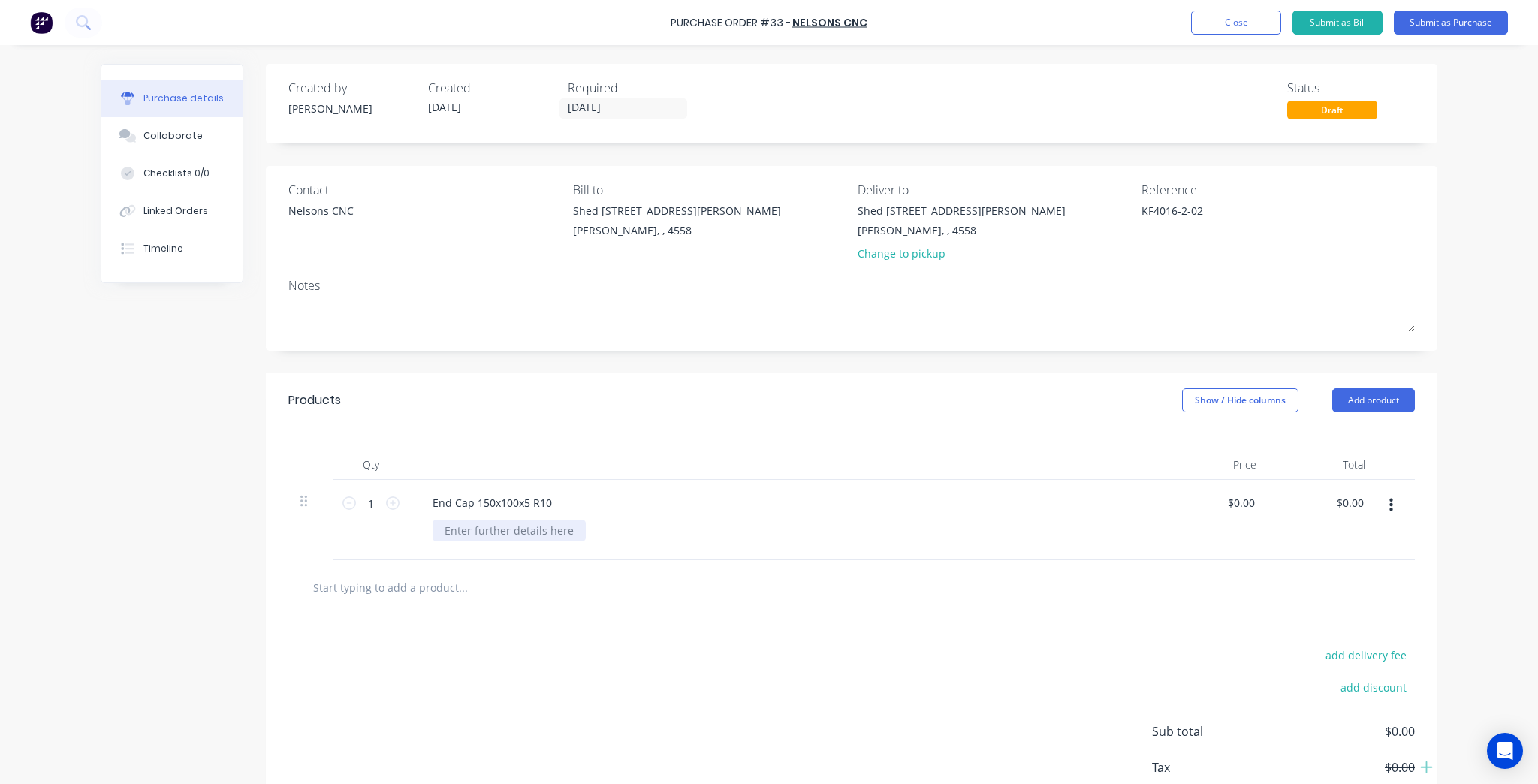
click at [477, 531] on div at bounding box center [508, 530] width 153 height 22
paste div
click at [611, 577] on div at bounding box center [525, 587] width 450 height 30
click at [1436, 23] on button "Submit as Purchase" at bounding box center [1451, 23] width 114 height 24
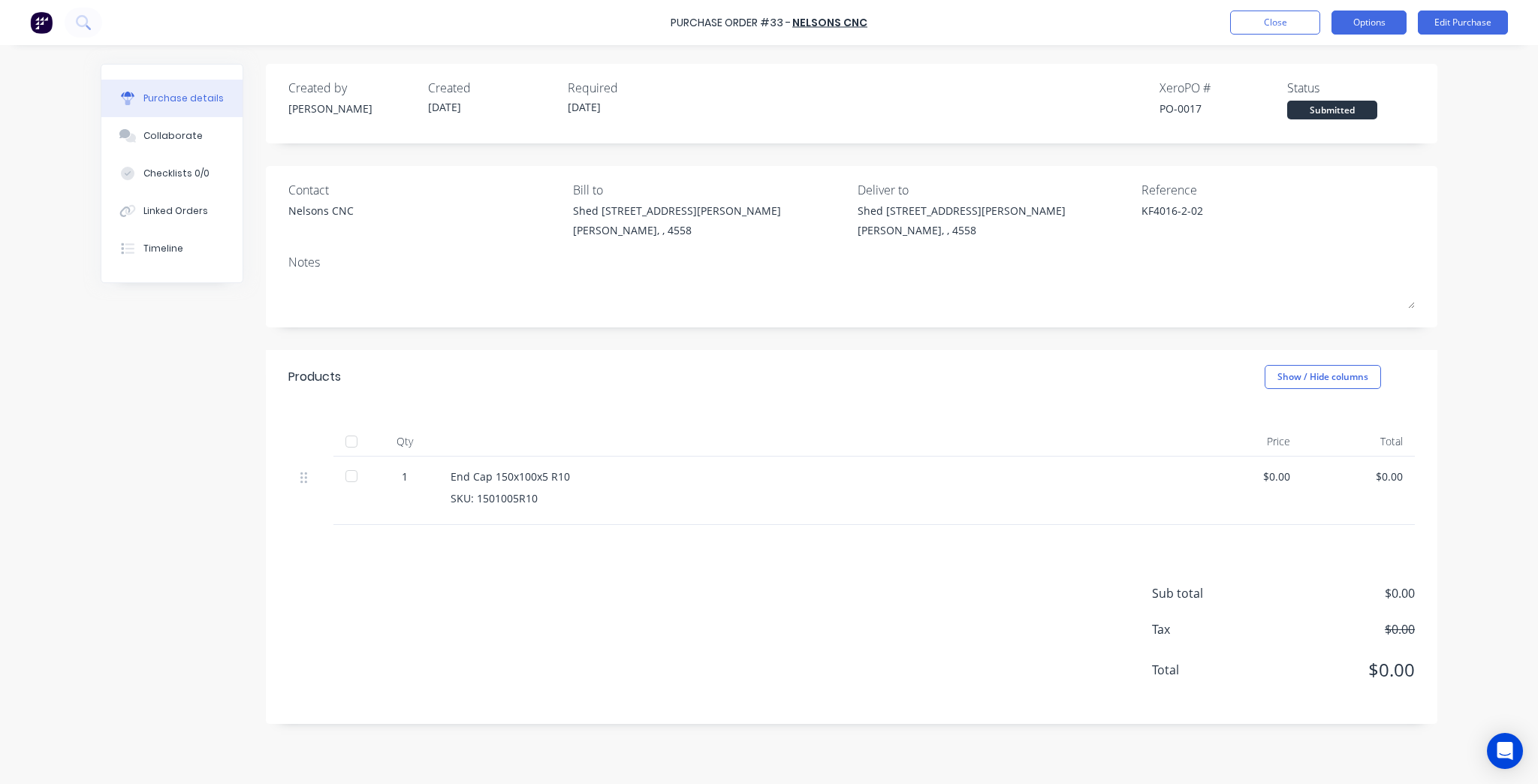
click at [1378, 23] on button "Options" at bounding box center [1369, 23] width 75 height 24
click at [1339, 57] on div "Print / Email" at bounding box center [1334, 61] width 115 height 22
click at [1320, 123] on div "Without pricing" at bounding box center [1334, 121] width 115 height 22
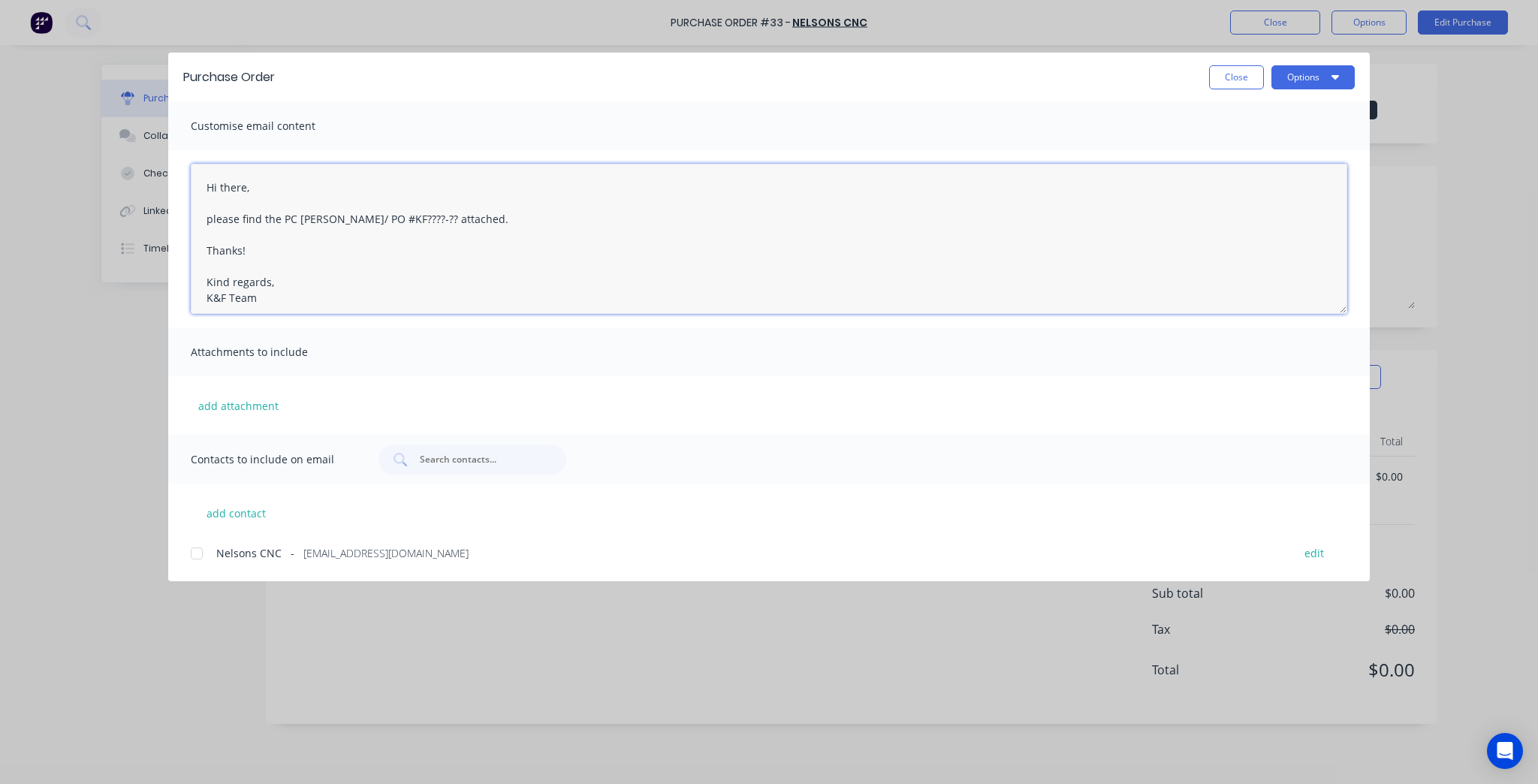
click at [400, 219] on textarea "Hi there, please find the PC [PERSON_NAME]/ PO #KF????-?? attached. Thanks! Kin…" at bounding box center [768, 239] width 1156 height 150
drag, startPoint x: 405, startPoint y: 217, endPoint x: 288, endPoint y: 228, distance: 117.5
click at [288, 228] on textarea "Hi there, please find the PC [PERSON_NAME]/ PO #KF????-?? attached. Thanks! Kin…" at bounding box center [768, 239] width 1156 height 150
click at [290, 227] on textarea "Hi there, please find the PC [PERSON_NAME]/ PO #KF????-?? attached. Thanks! Kin…" at bounding box center [768, 239] width 1156 height 150
click at [291, 219] on textarea "Hi there, please find the PC [PERSON_NAME]/ PO #KF????-?? attached. Thanks! Kin…" at bounding box center [768, 239] width 1156 height 150
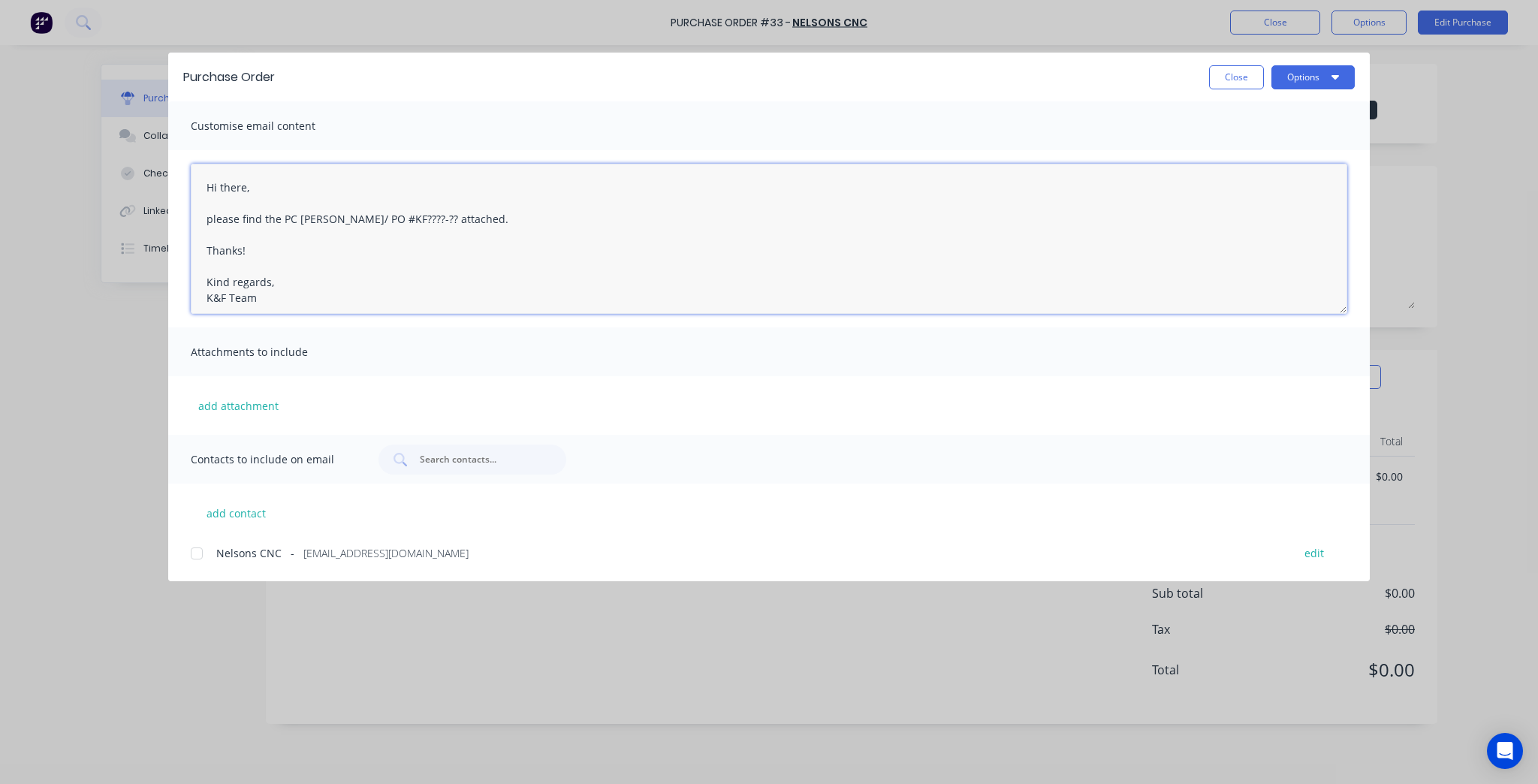
drag, startPoint x: 404, startPoint y: 216, endPoint x: 288, endPoint y: 219, distance: 116.0
click at [288, 219] on textarea "Hi there, please find the PC [PERSON_NAME]/ PO #KF????-?? attached. Thanks! Kin…" at bounding box center [768, 239] width 1156 height 150
paste textarea "KF4016-2-02"
click at [339, 282] on textarea "Hi there, please find the PO KF4016-2-02 attached. Thanks! Kind regards, K&F Te…" at bounding box center [768, 239] width 1156 height 150
click at [238, 561] on div "Nelsons CNC - orders@nelsonscnc.com.au edit" at bounding box center [779, 552] width 1179 height 21
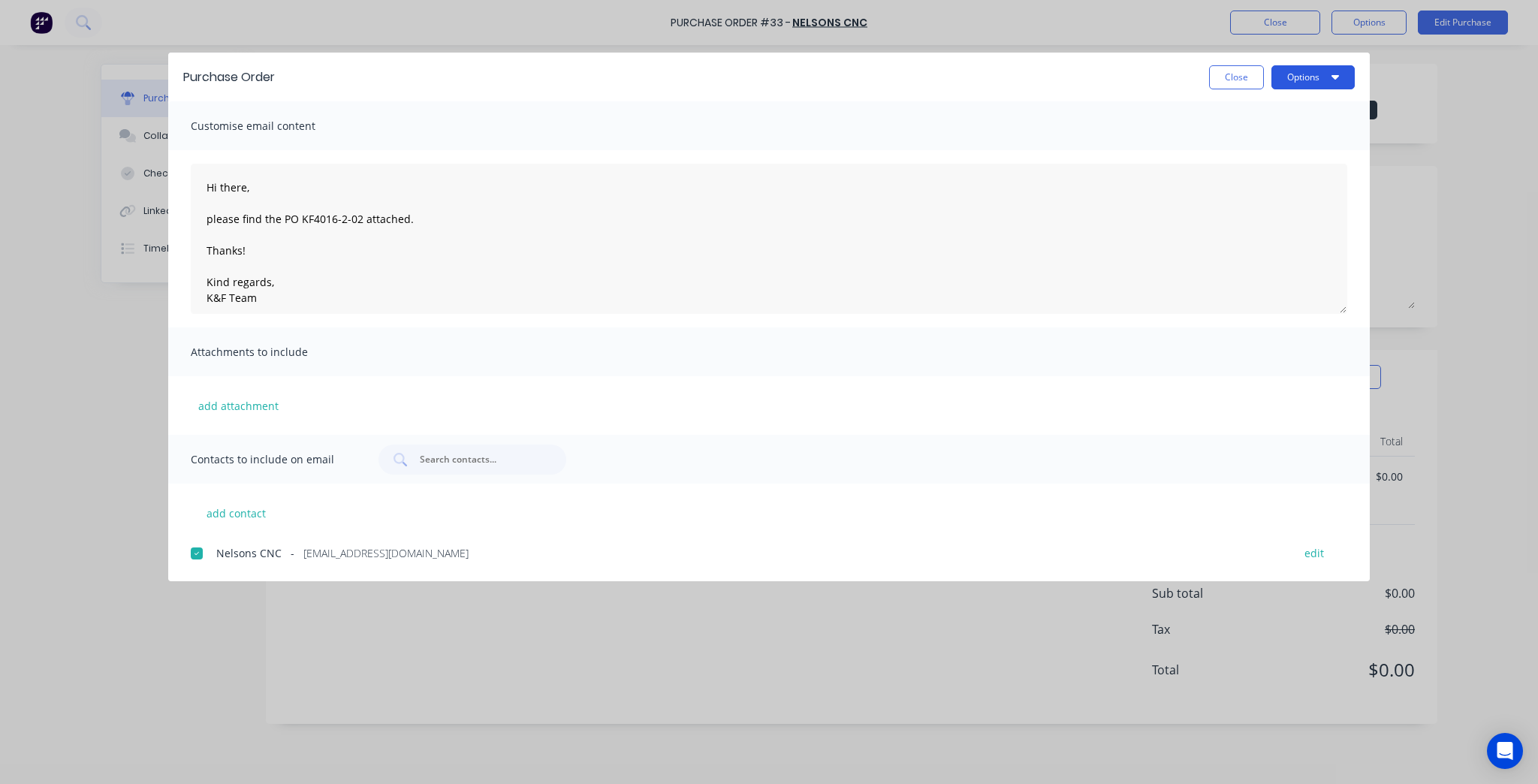
click at [1289, 81] on button "Options" at bounding box center [1313, 78] width 83 height 24
click at [1284, 124] on div "Preview" at bounding box center [1283, 114] width 115 height 22
click at [1214, 66] on button "Close" at bounding box center [1236, 78] width 54 height 24
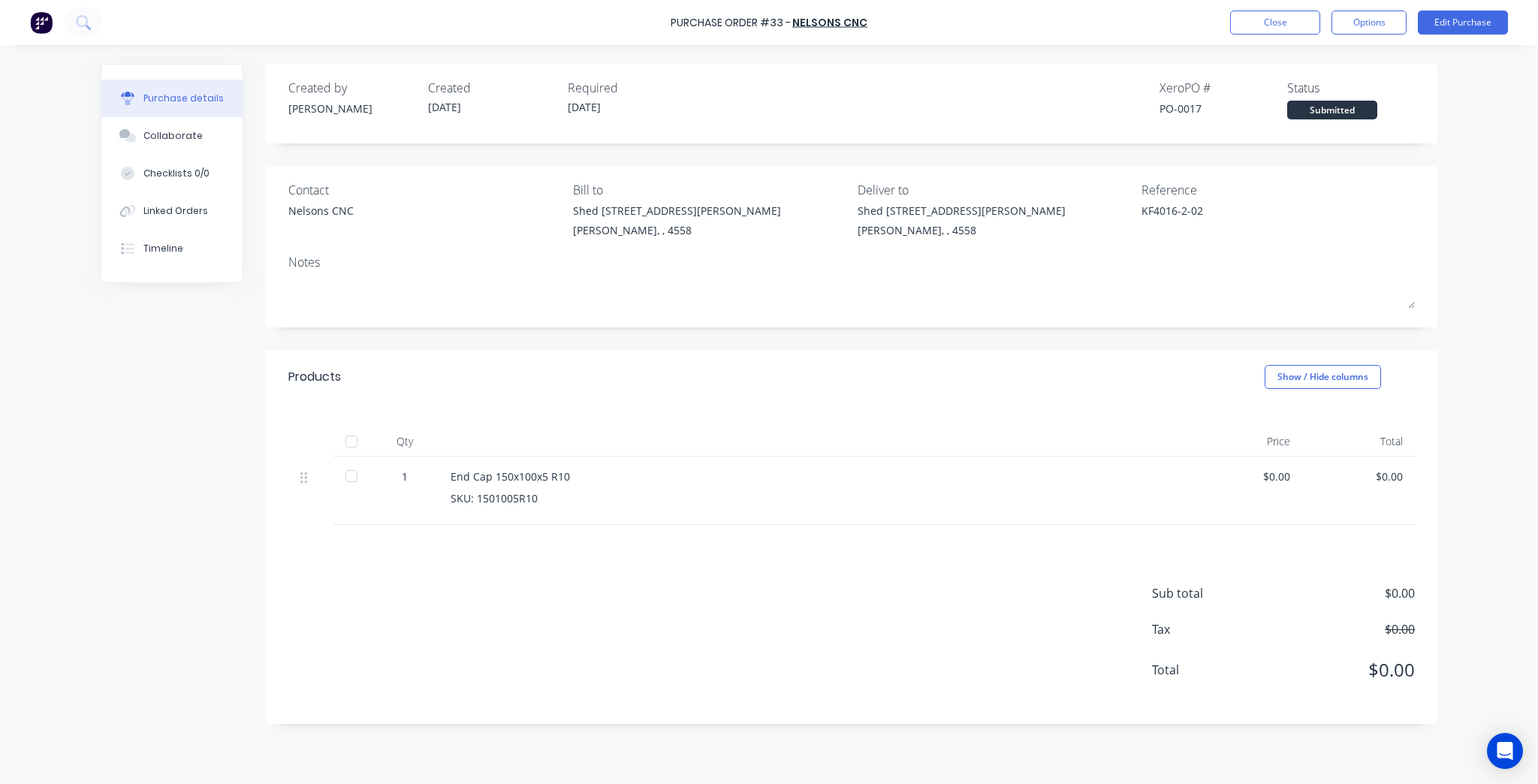
click at [413, 478] on div "1" at bounding box center [404, 476] width 43 height 16
click at [401, 475] on div "1" at bounding box center [404, 476] width 43 height 16
click at [1502, 12] on button "Edit Purchase" at bounding box center [1463, 23] width 90 height 24
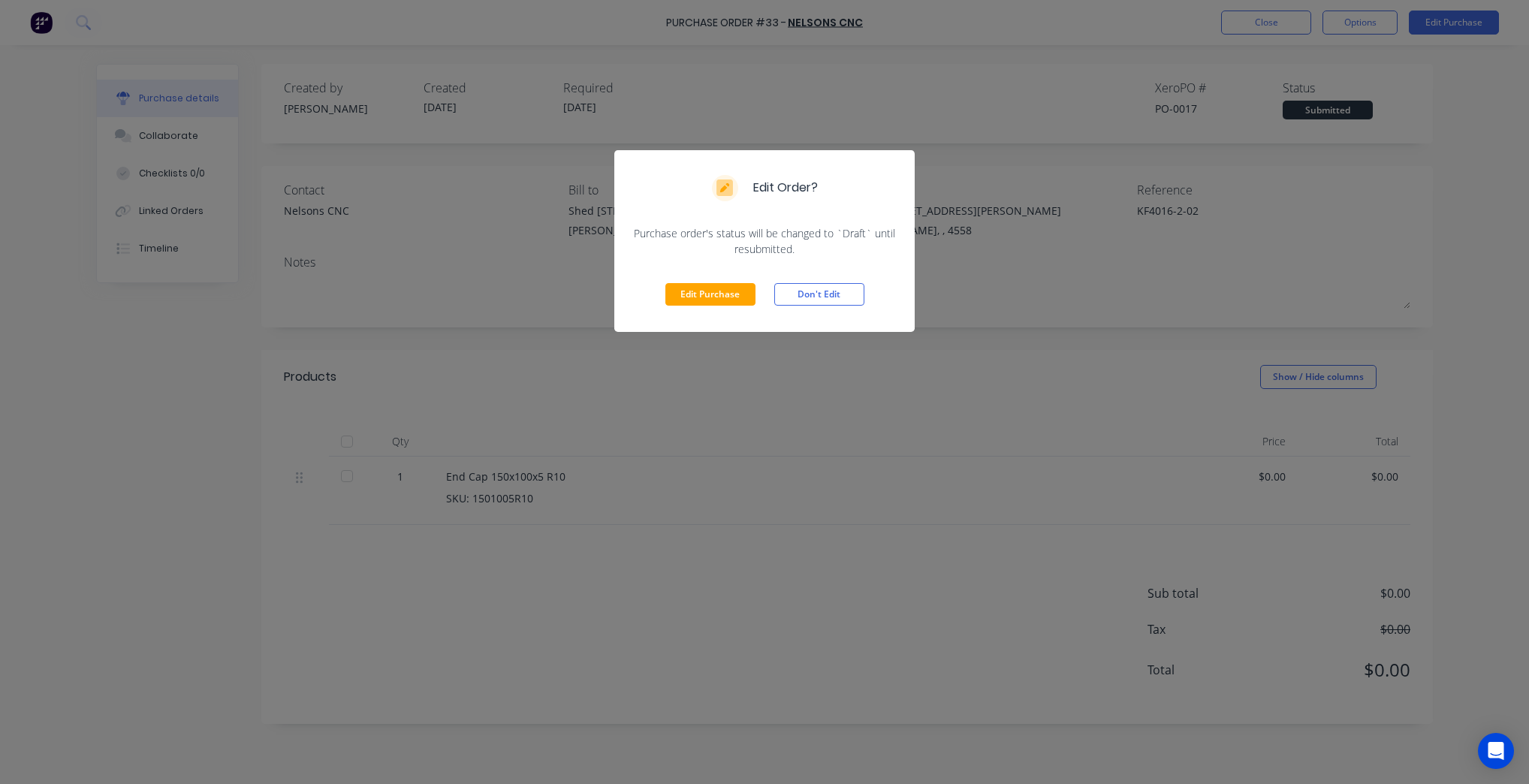
click at [688, 306] on div "Edit Purchase Don't Edit" at bounding box center [764, 294] width 300 height 75
click at [694, 285] on button "Edit Purchase" at bounding box center [710, 294] width 90 height 23
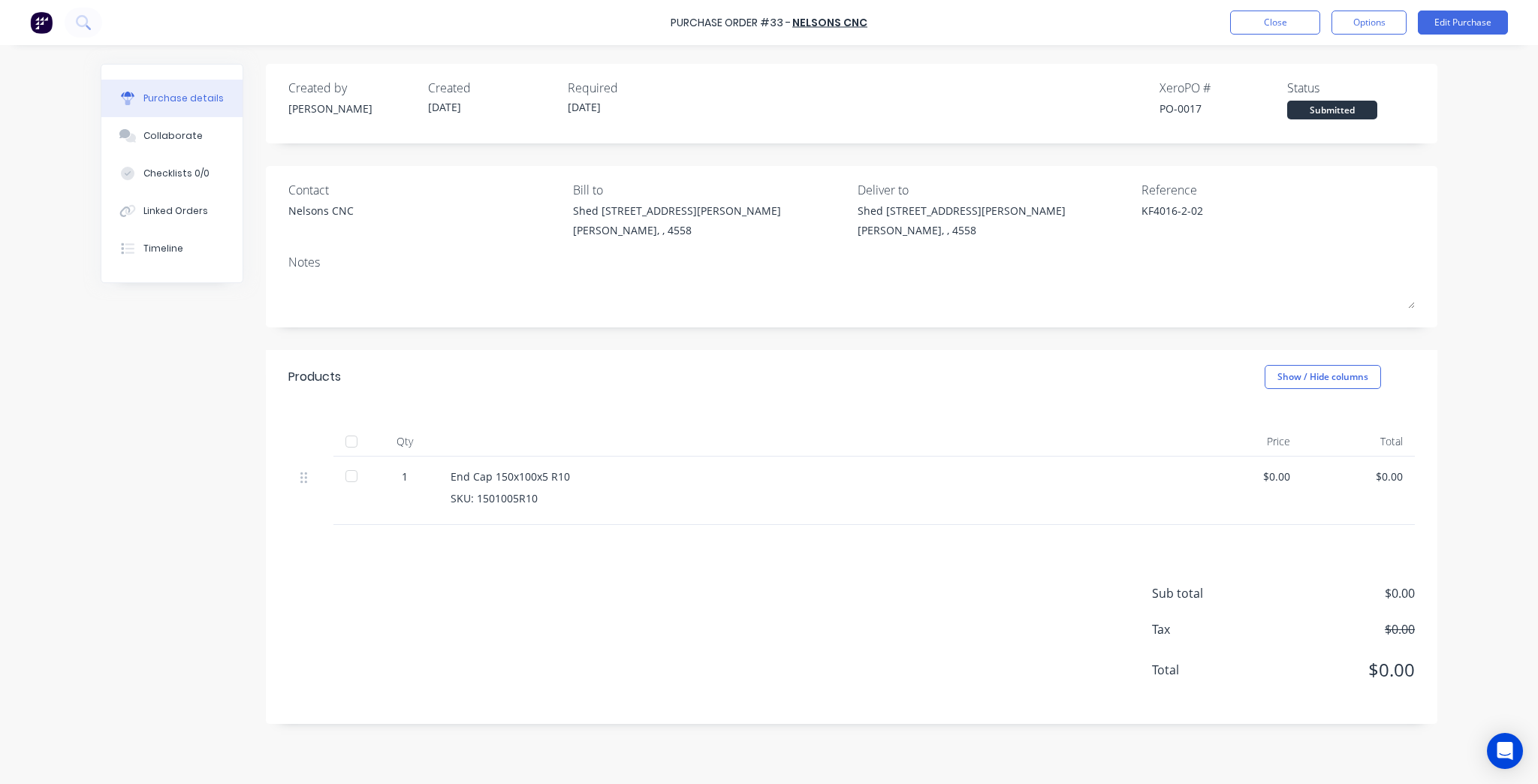
click at [409, 472] on div "1" at bounding box center [404, 476] width 43 height 16
click at [1430, 20] on button "Edit Purchase" at bounding box center [1463, 23] width 90 height 24
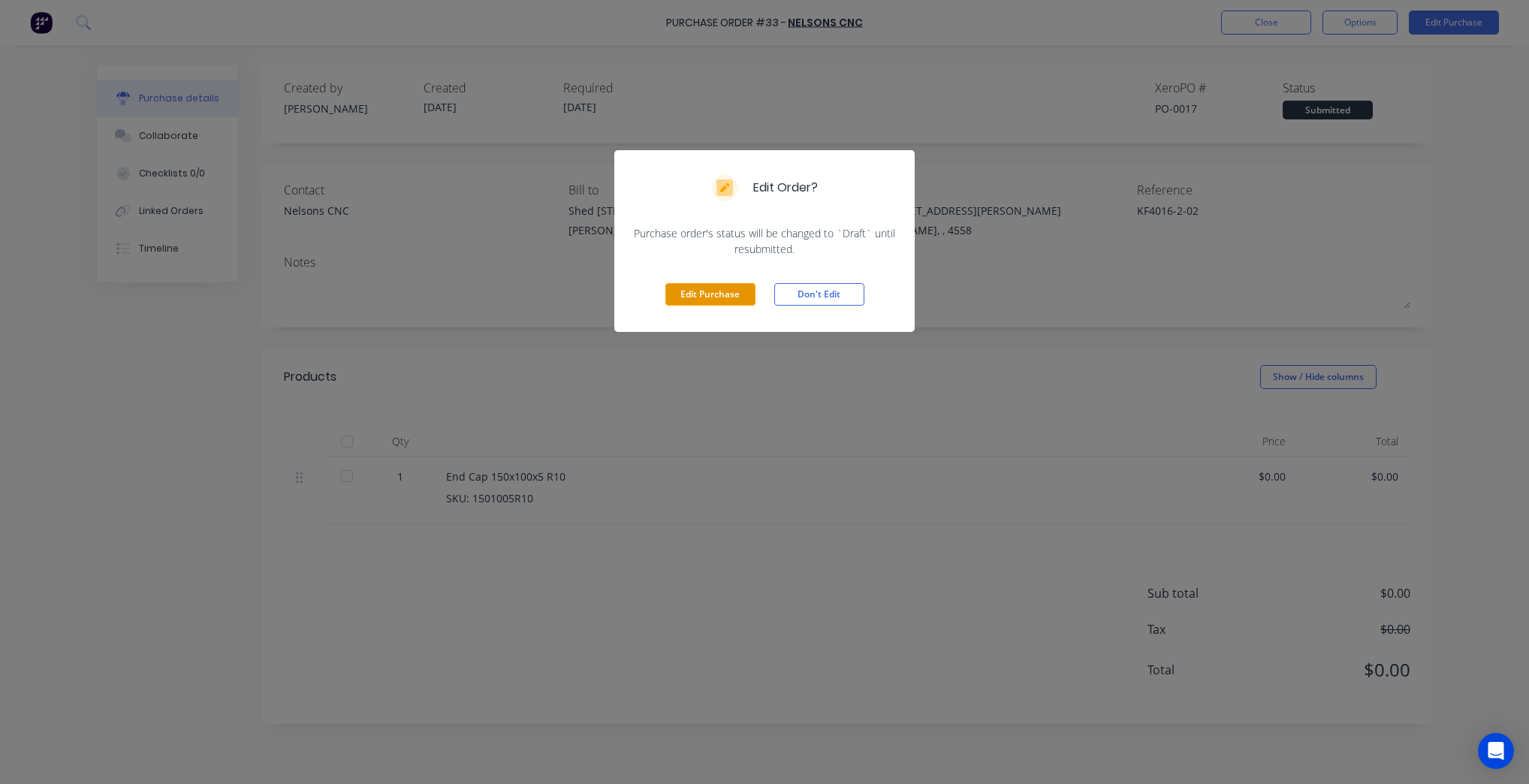
click at [706, 294] on button "Edit Purchase" at bounding box center [710, 294] width 90 height 23
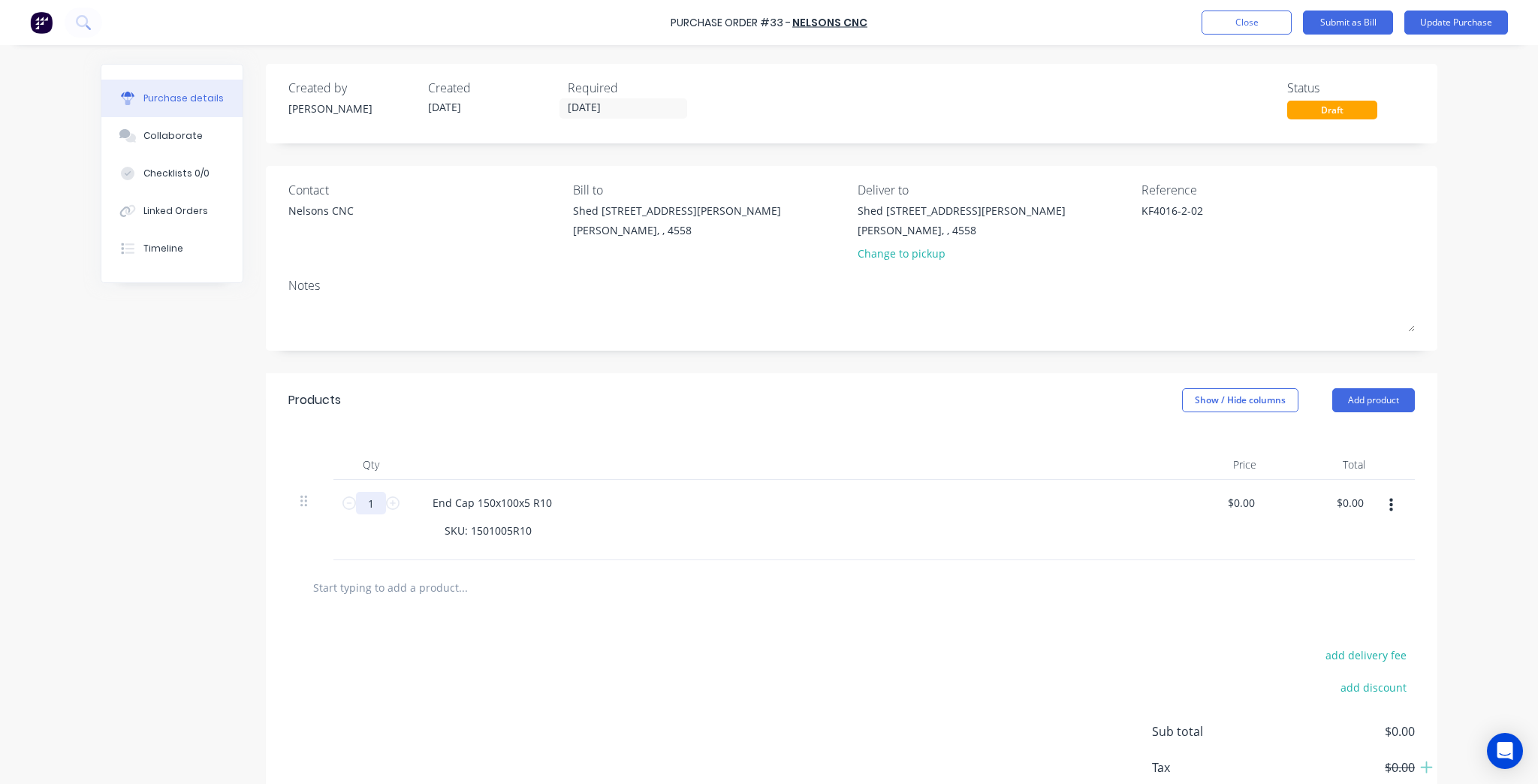
click at [380, 502] on input "1" at bounding box center [371, 503] width 30 height 23
click at [386, 502] on icon at bounding box center [393, 503] width 13 height 13
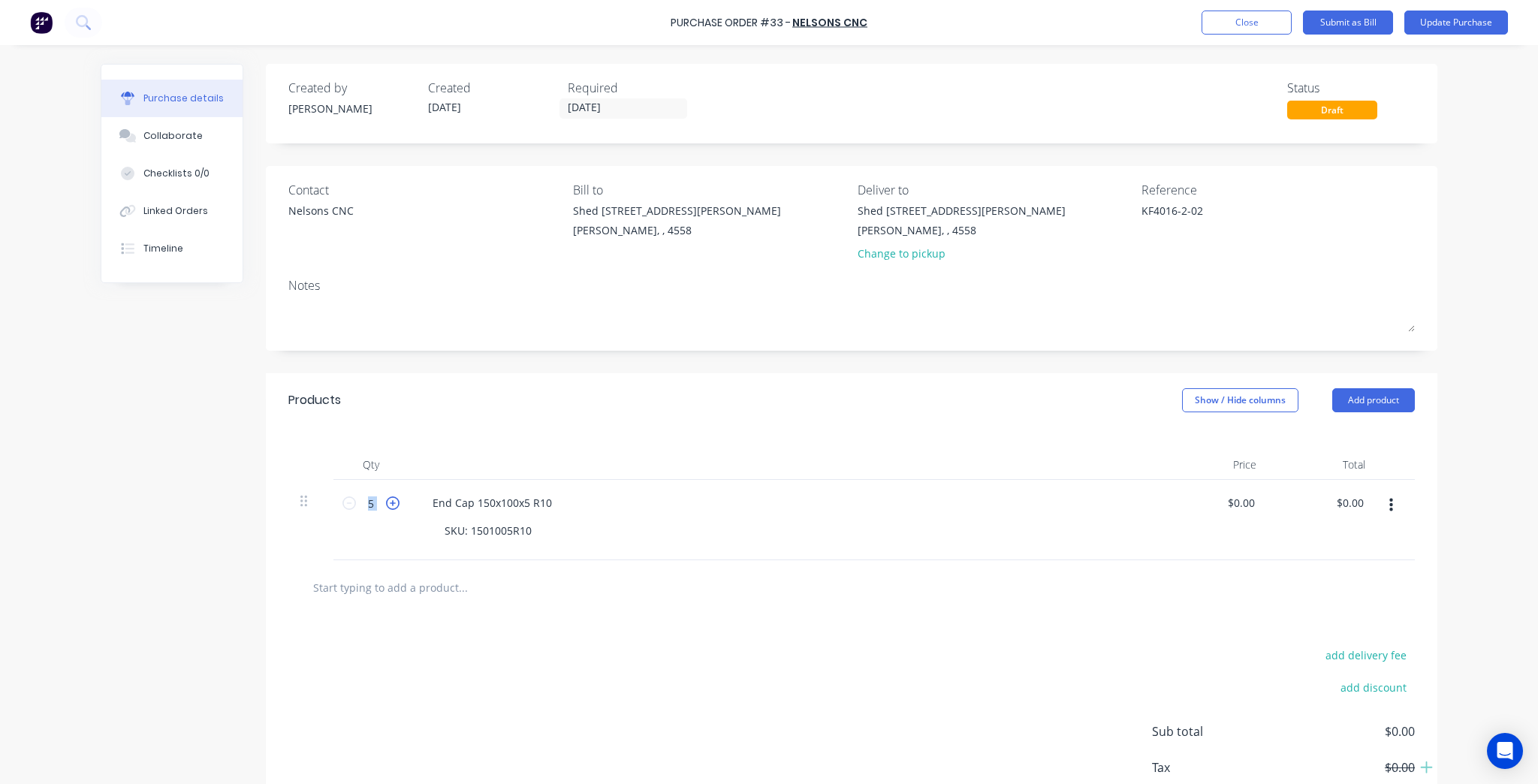
click at [386, 502] on icon at bounding box center [393, 503] width 13 height 13
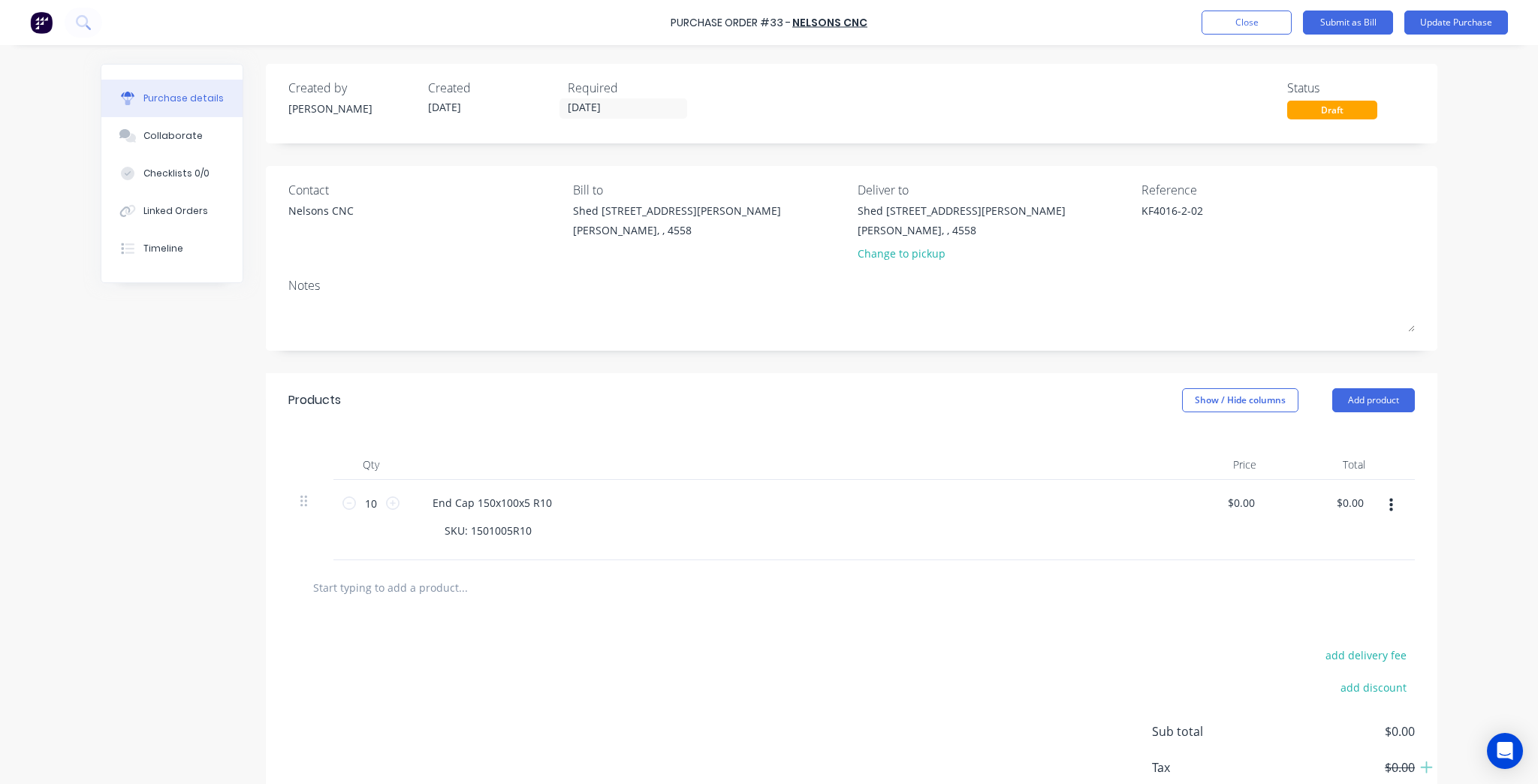
click at [792, 419] on div "Products Show / Hide columns Add product" at bounding box center [851, 400] width 1171 height 54
click at [1423, 30] on button "Update Purchase" at bounding box center [1455, 23] width 103 height 24
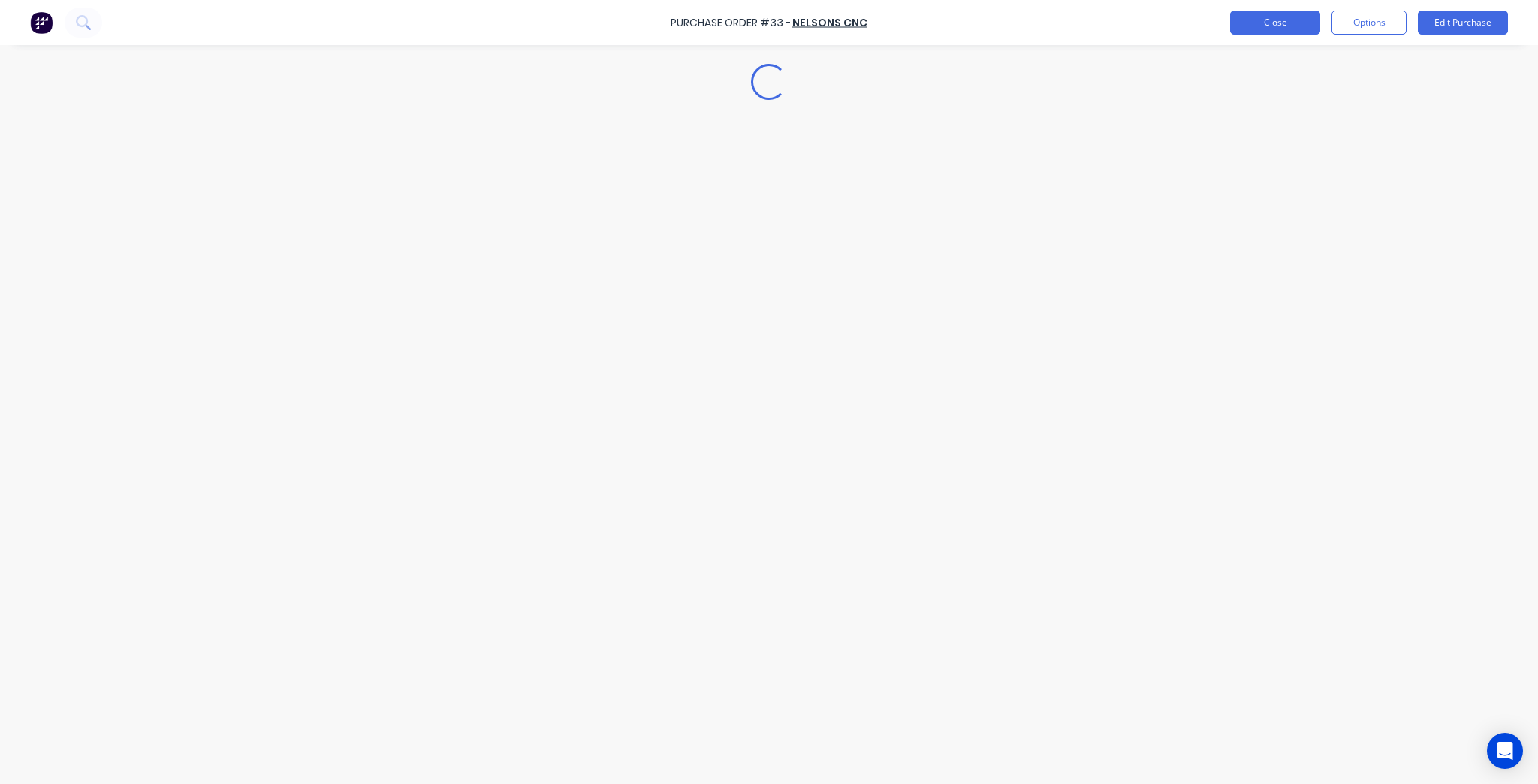
click at [1250, 32] on button "Close" at bounding box center [1274, 23] width 90 height 24
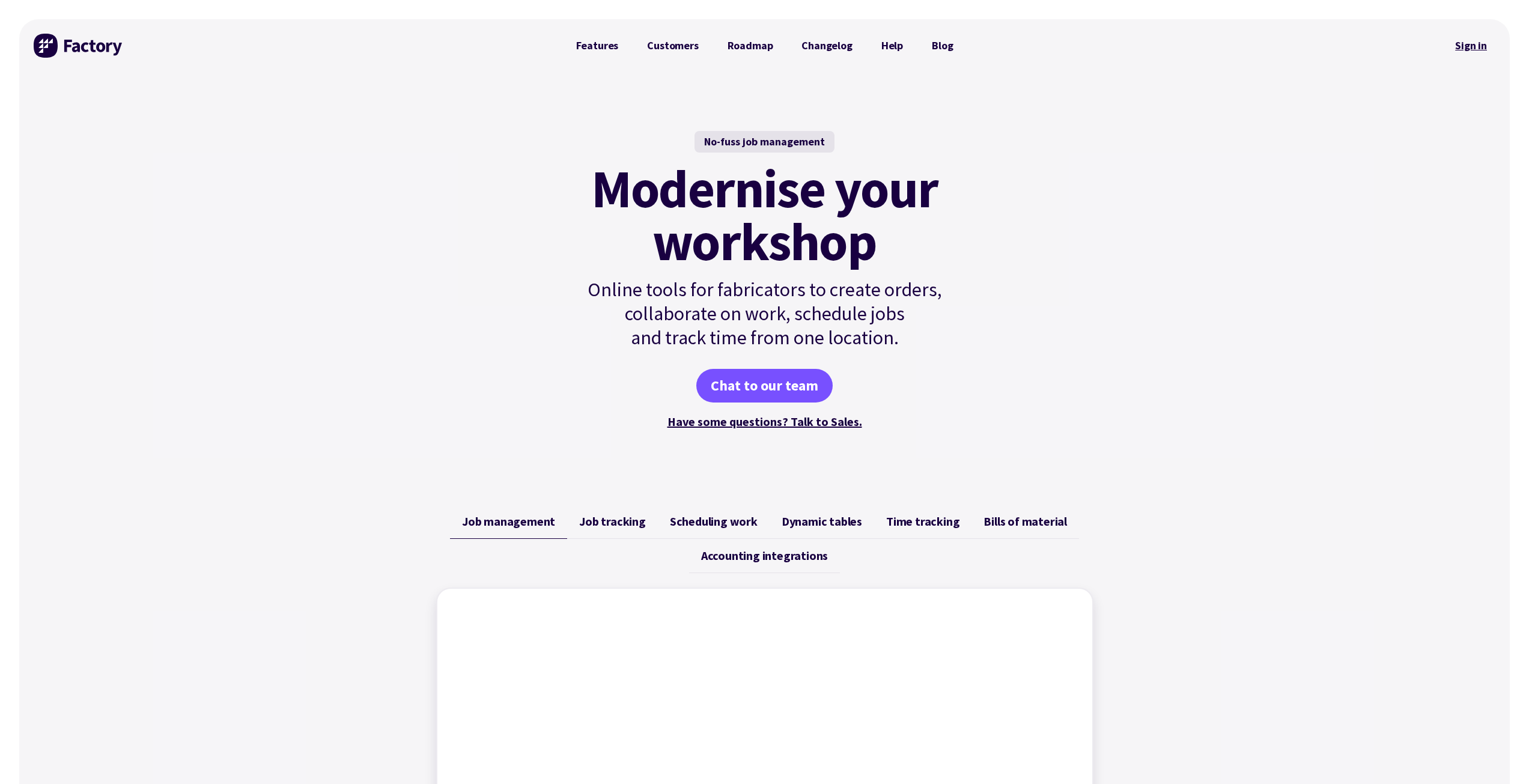
click at [1463, 55] on link "Sign in" at bounding box center [1470, 45] width 49 height 28
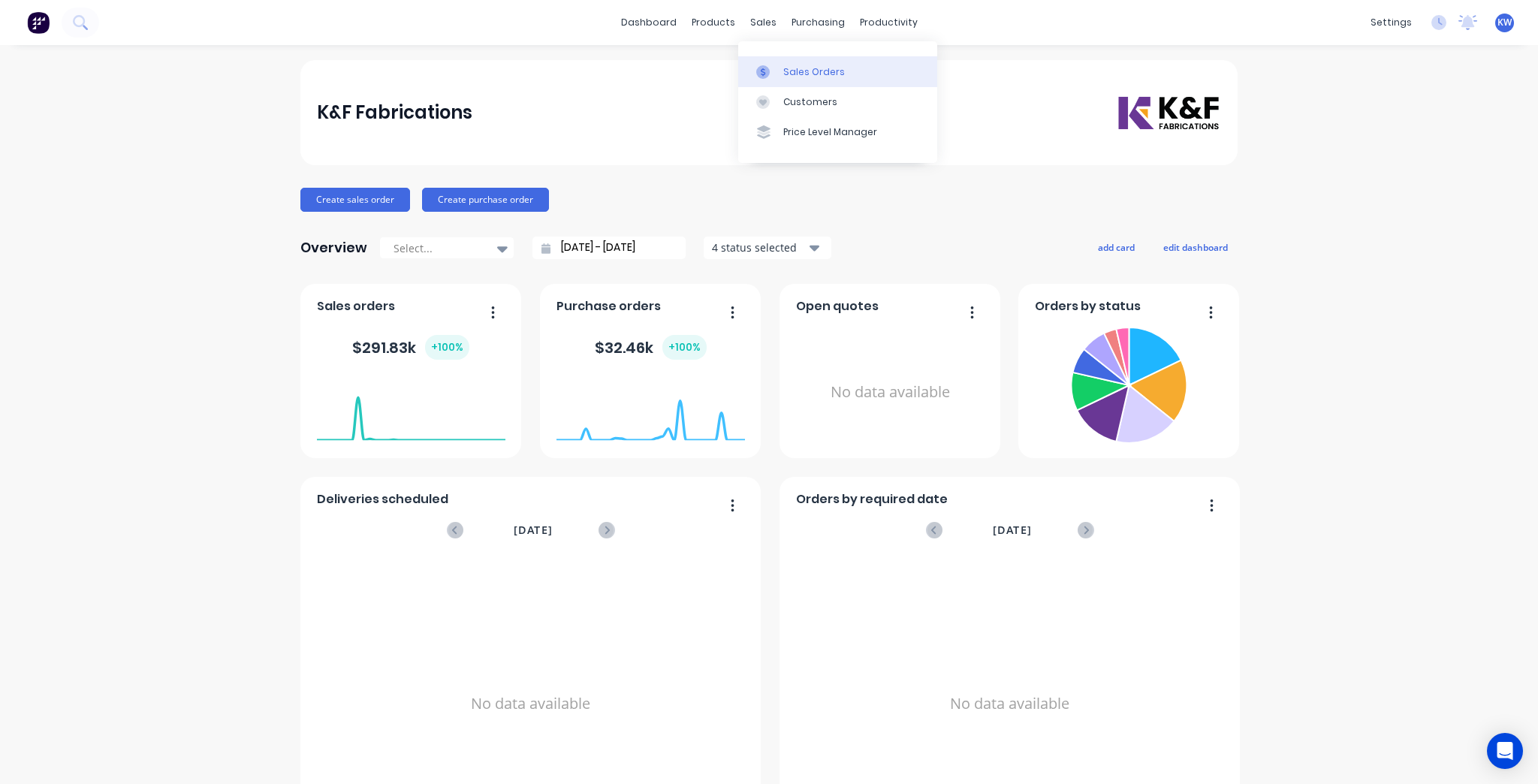
click at [777, 79] on link "Sales Orders" at bounding box center [837, 71] width 199 height 30
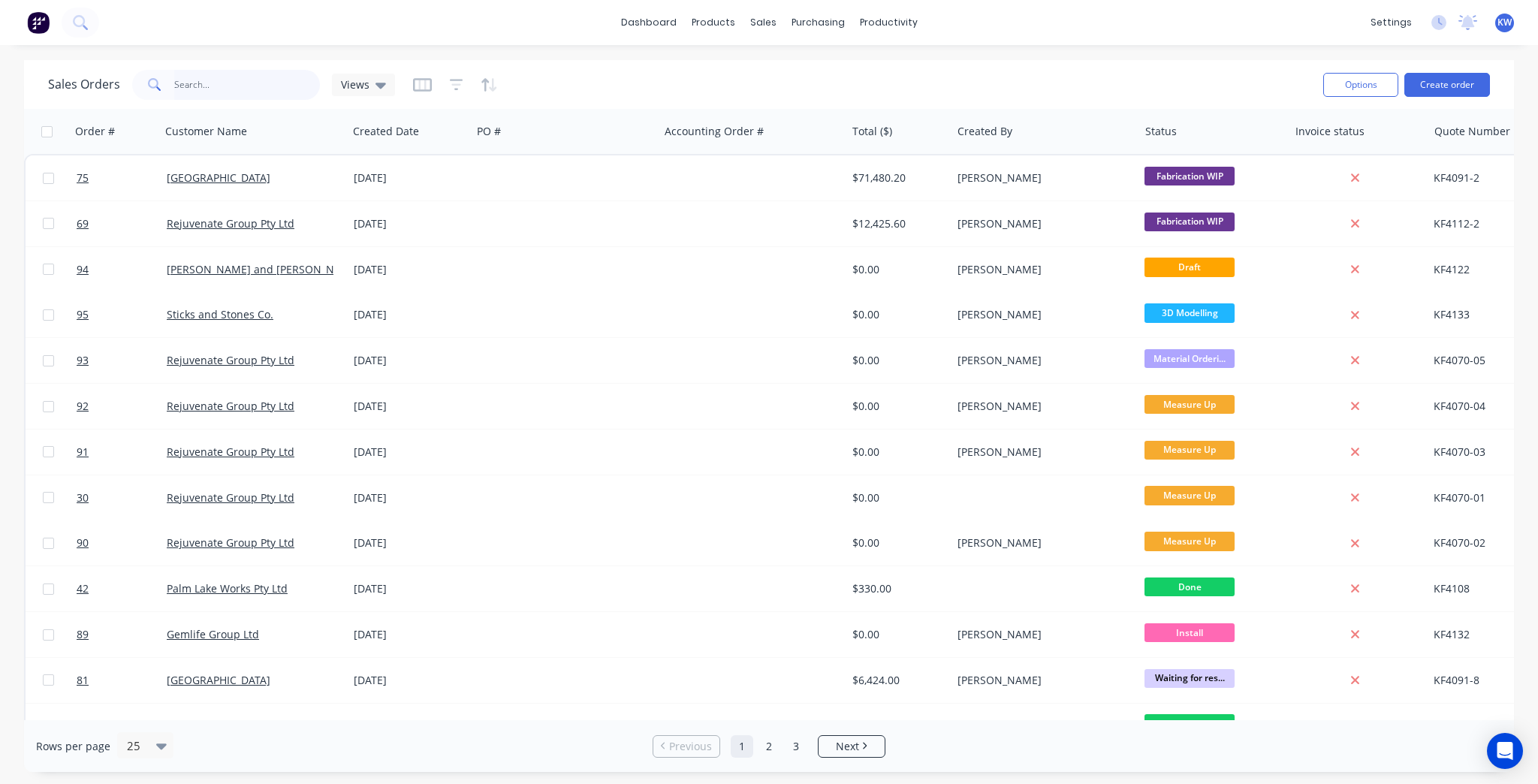
click at [228, 84] on input "text" at bounding box center [248, 84] width 146 height 30
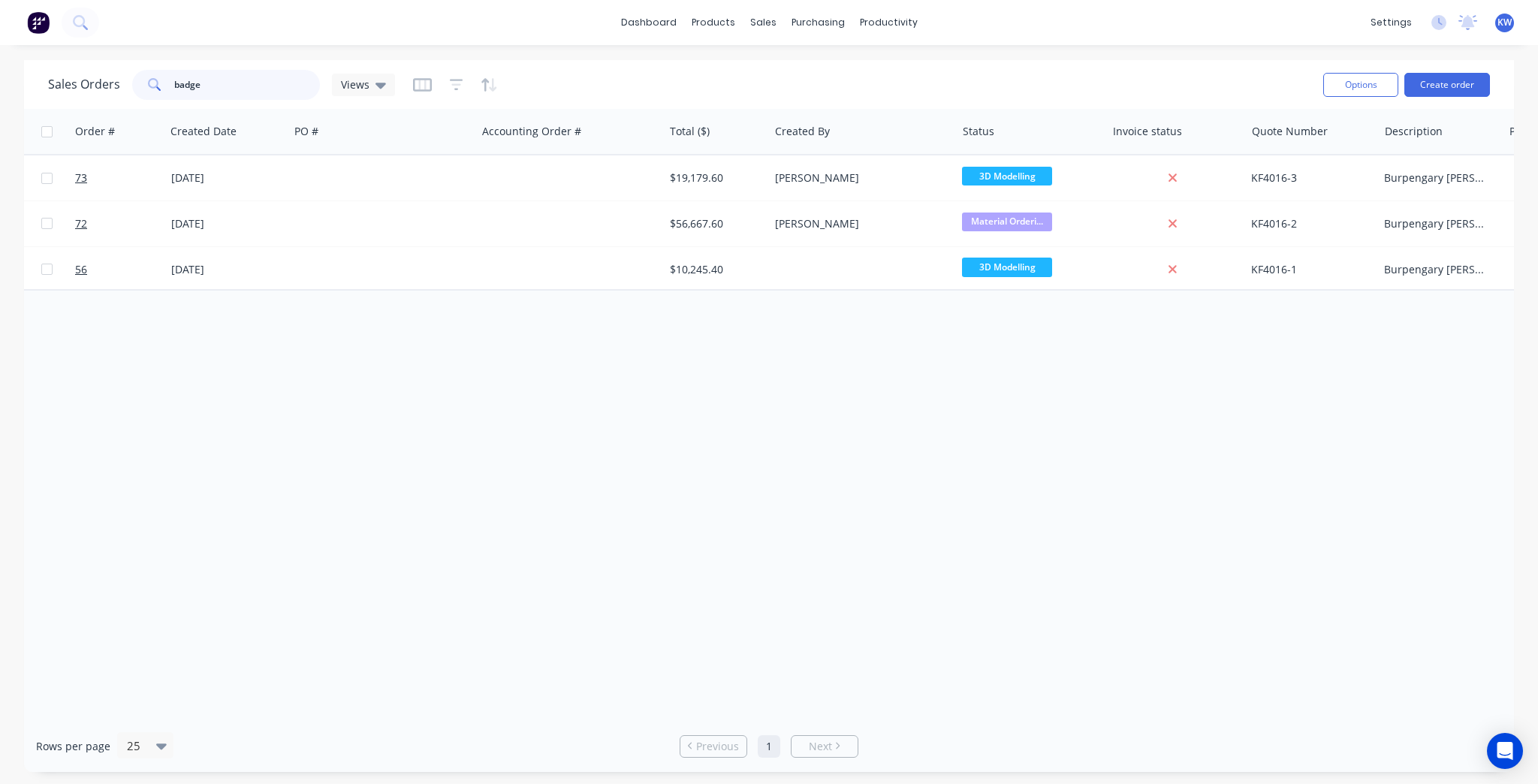
scroll to position [0, 282]
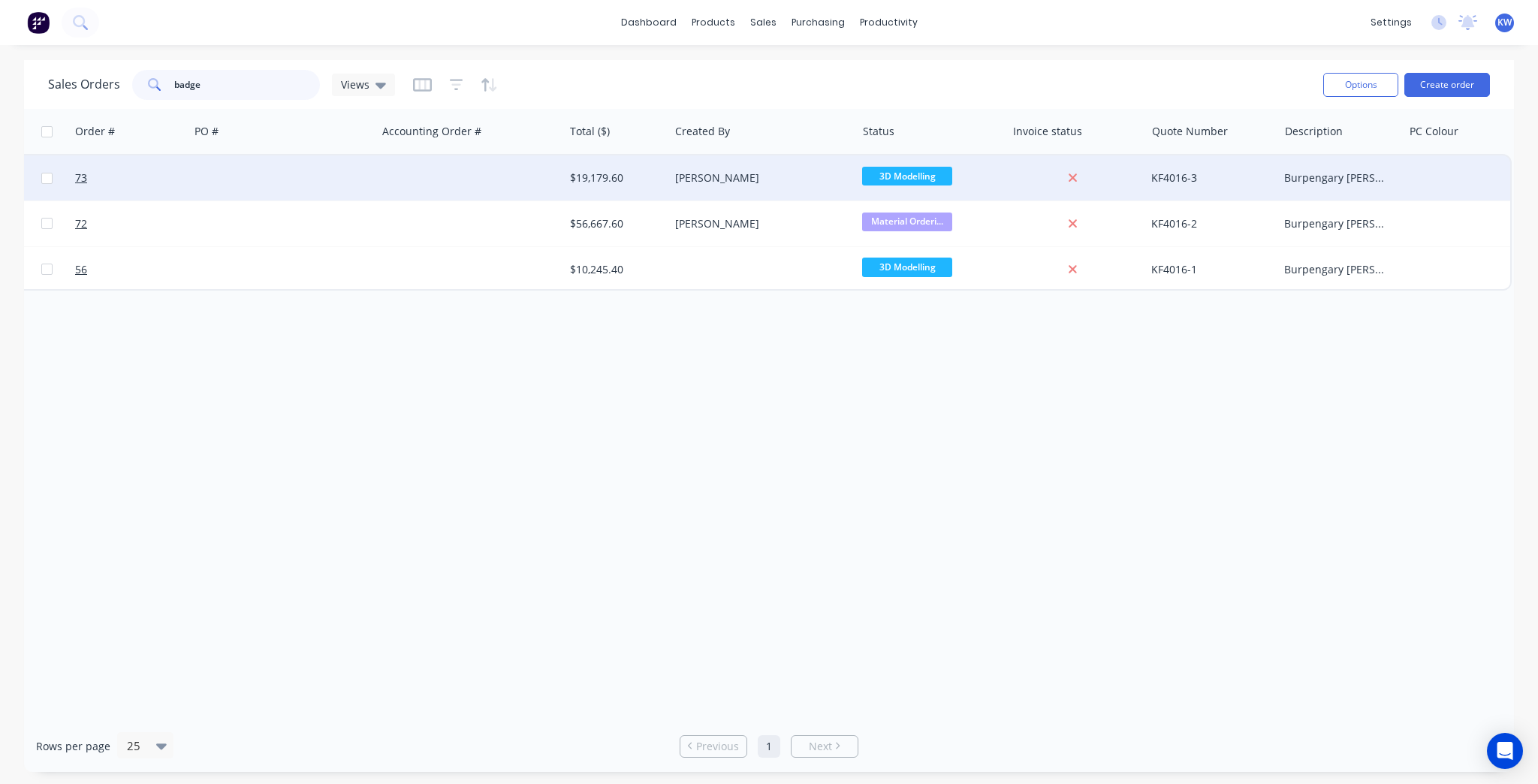
type input "badge"
click at [1363, 185] on div "Burpengary [PERSON_NAME] [PERSON_NAME] Screens" at bounding box center [1340, 178] width 125 height 45
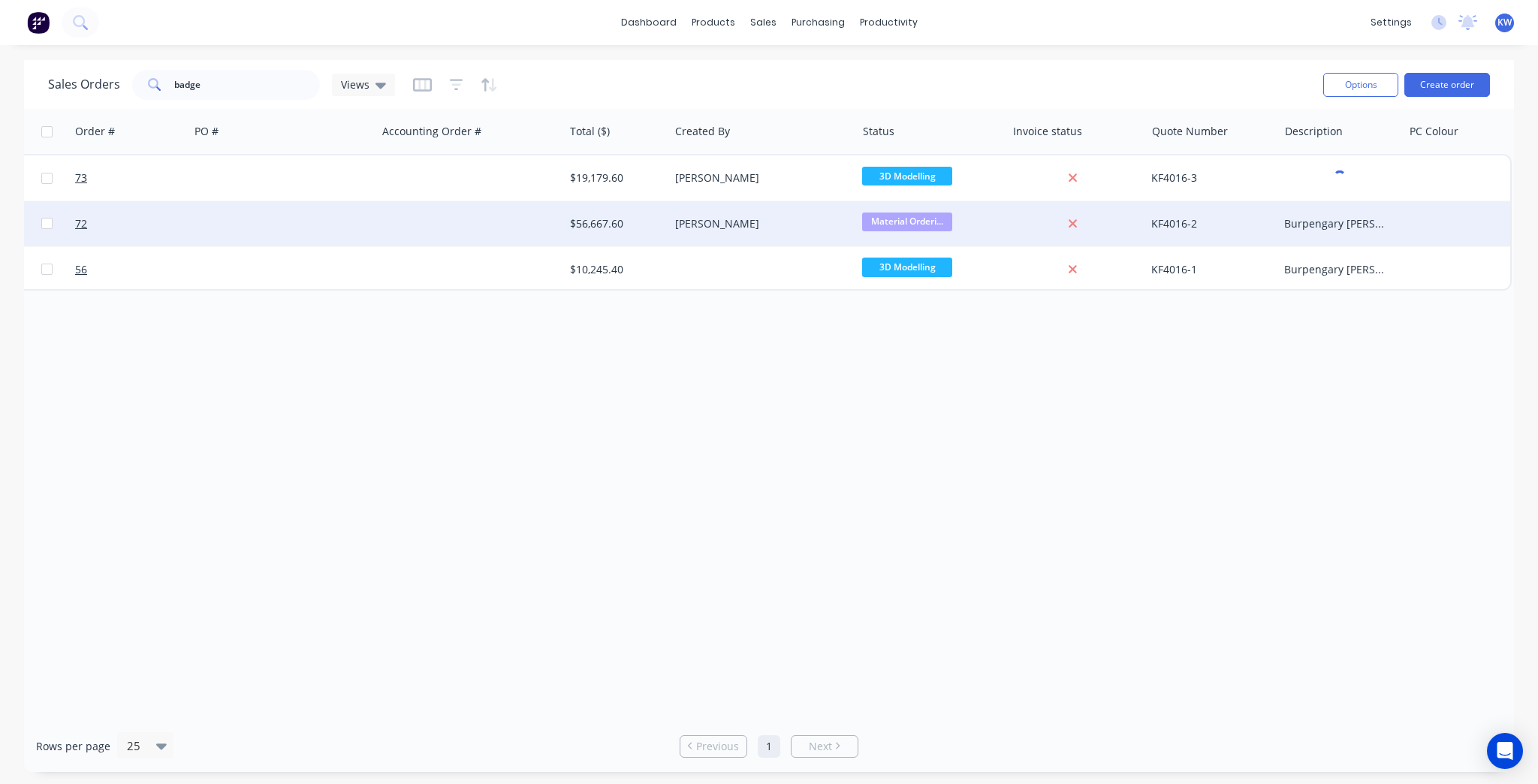
click at [1346, 222] on div "Burpengary [PERSON_NAME] Mesh Balustrade" at bounding box center [1337, 224] width 107 height 15
drag, startPoint x: 941, startPoint y: 433, endPoint x: 664, endPoint y: 356, distance: 287.5
click at [940, 433] on div "Order # Customer Name Created Date PO # Accounting Order # Total ($) Created By…" at bounding box center [769, 415] width 1489 height 611
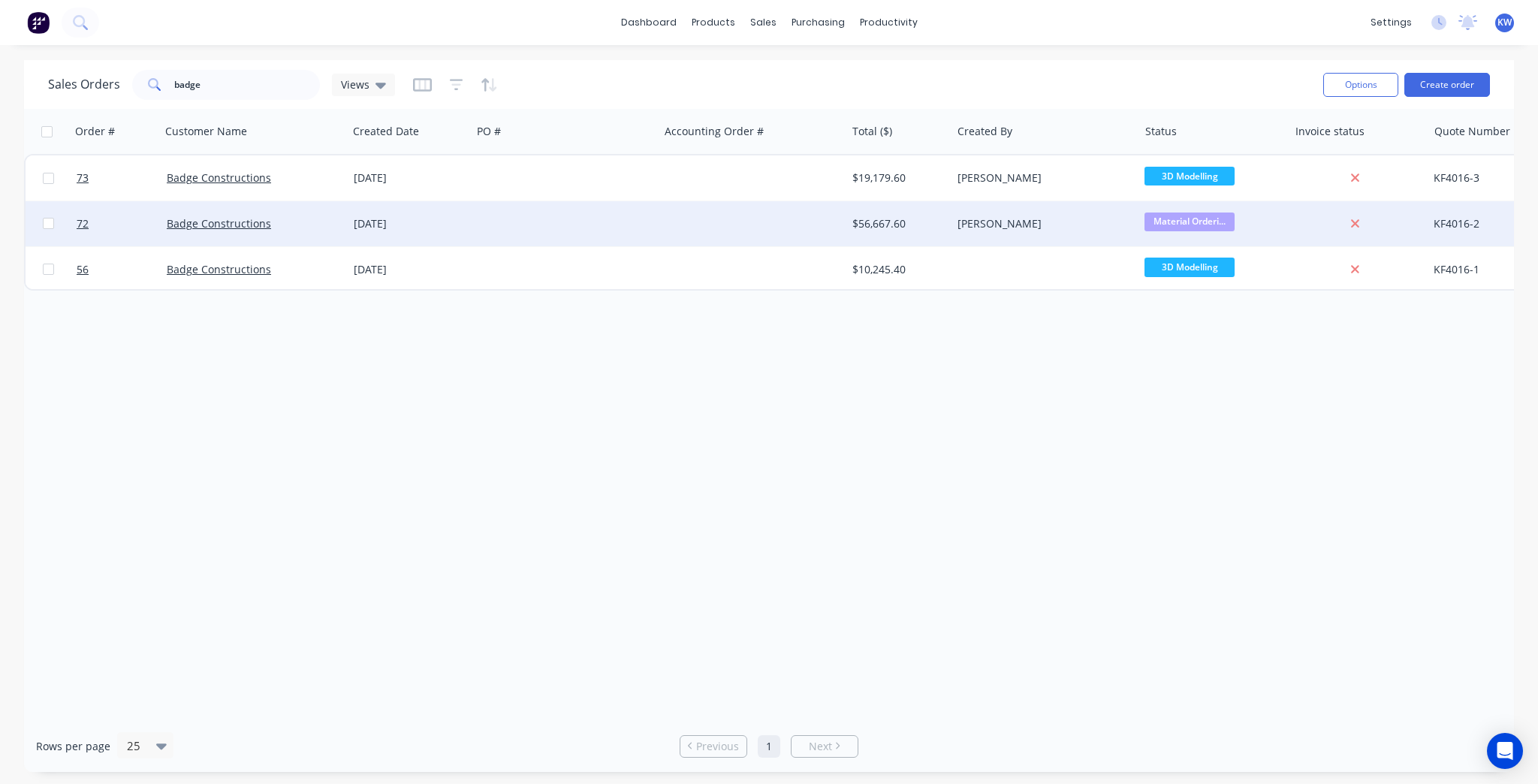
click at [413, 234] on div "[DATE]" at bounding box center [410, 224] width 124 height 45
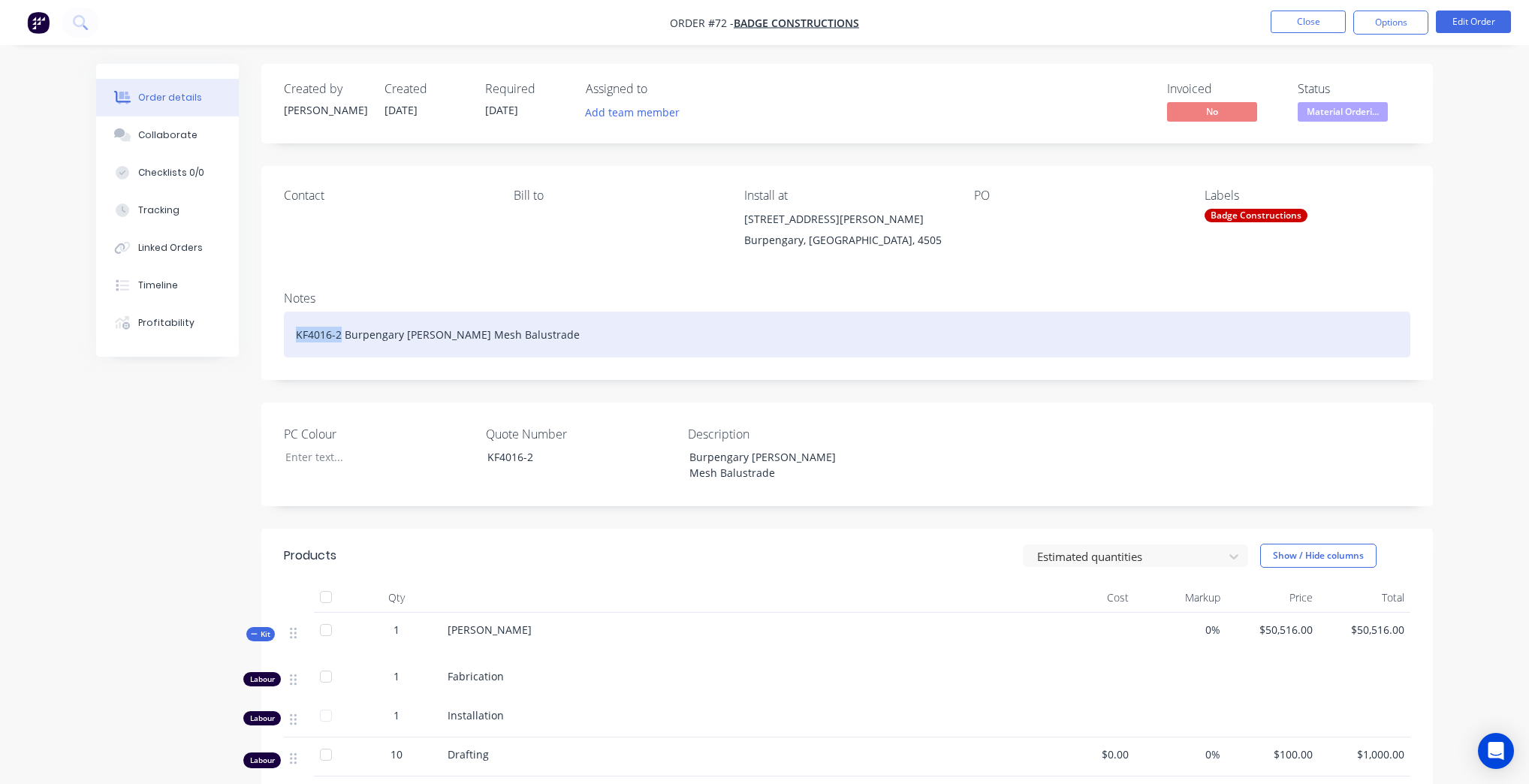
drag, startPoint x: 342, startPoint y: 333, endPoint x: 281, endPoint y: 333, distance: 61.0
click at [281, 333] on div "Notes KF4016-2 Burpengary [PERSON_NAME] Mesh Balustrade" at bounding box center [847, 329] width 1172 height 100
copy div "KF4016-2"
click at [716, 349] on div "KF4016-2 Burpengary [PERSON_NAME] Mesh Balustrade" at bounding box center [847, 334] width 1127 height 46
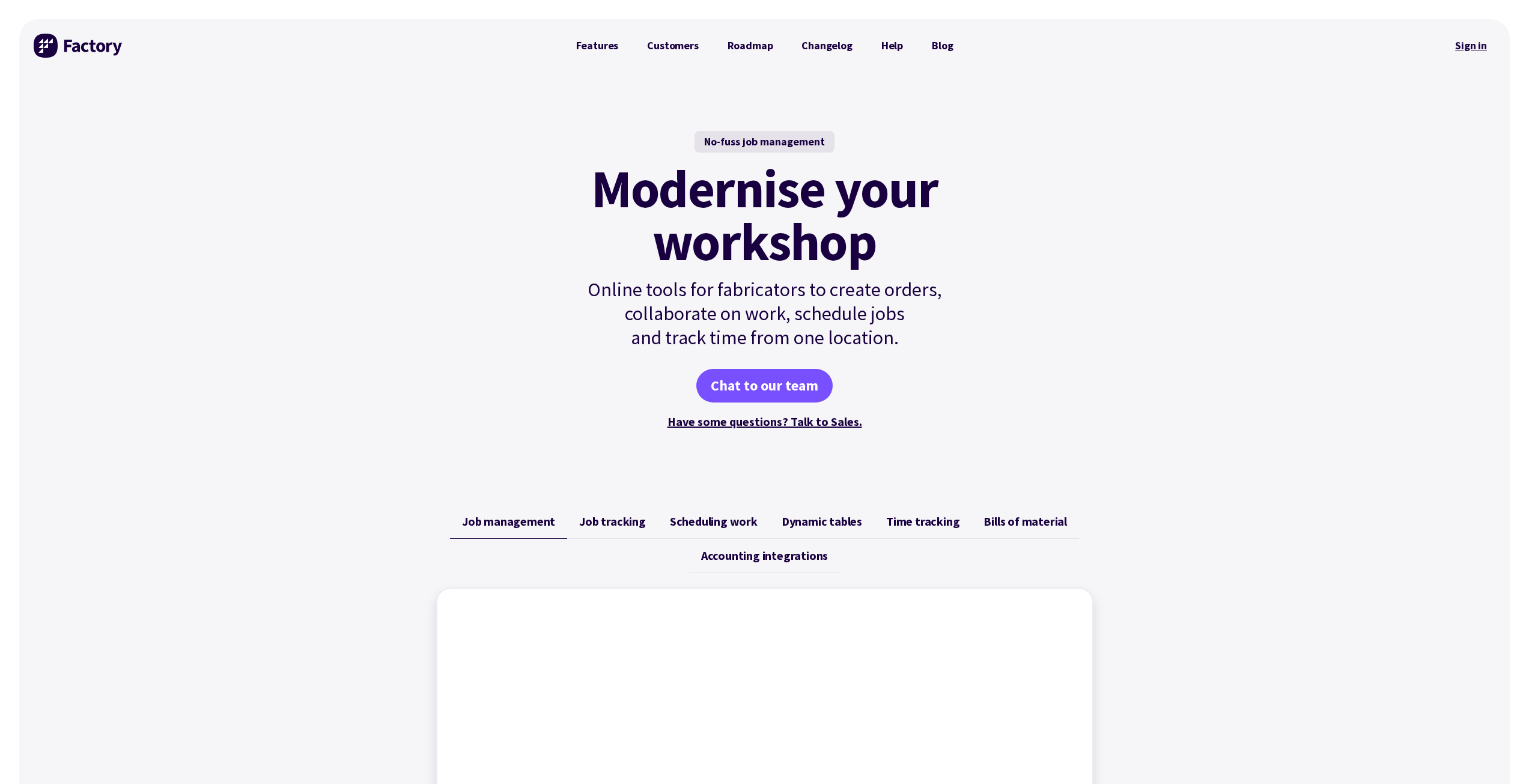
click at [1467, 43] on link "Sign in" at bounding box center [1470, 45] width 49 height 28
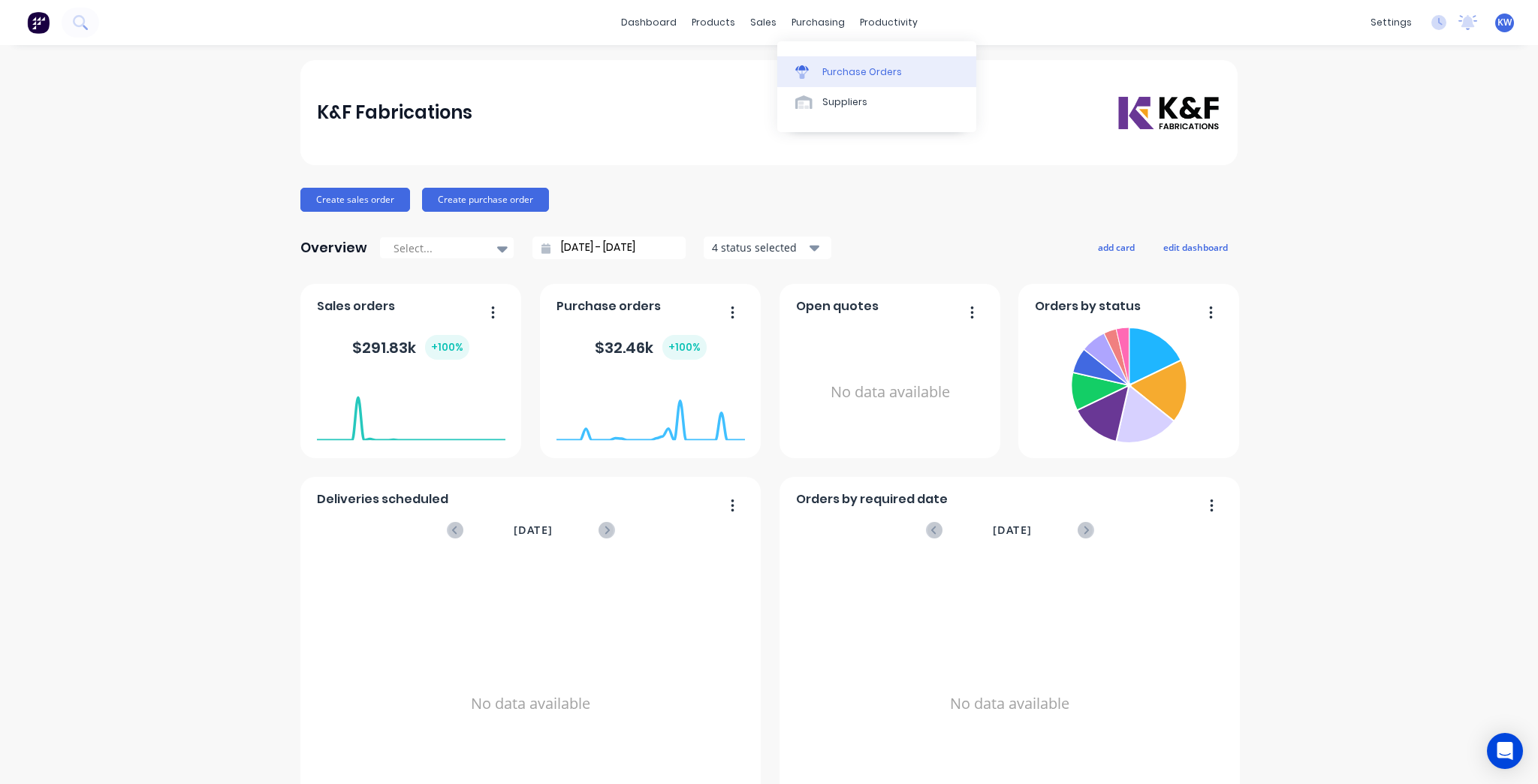
click at [833, 71] on div "Purchase Orders" at bounding box center [862, 72] width 80 height 13
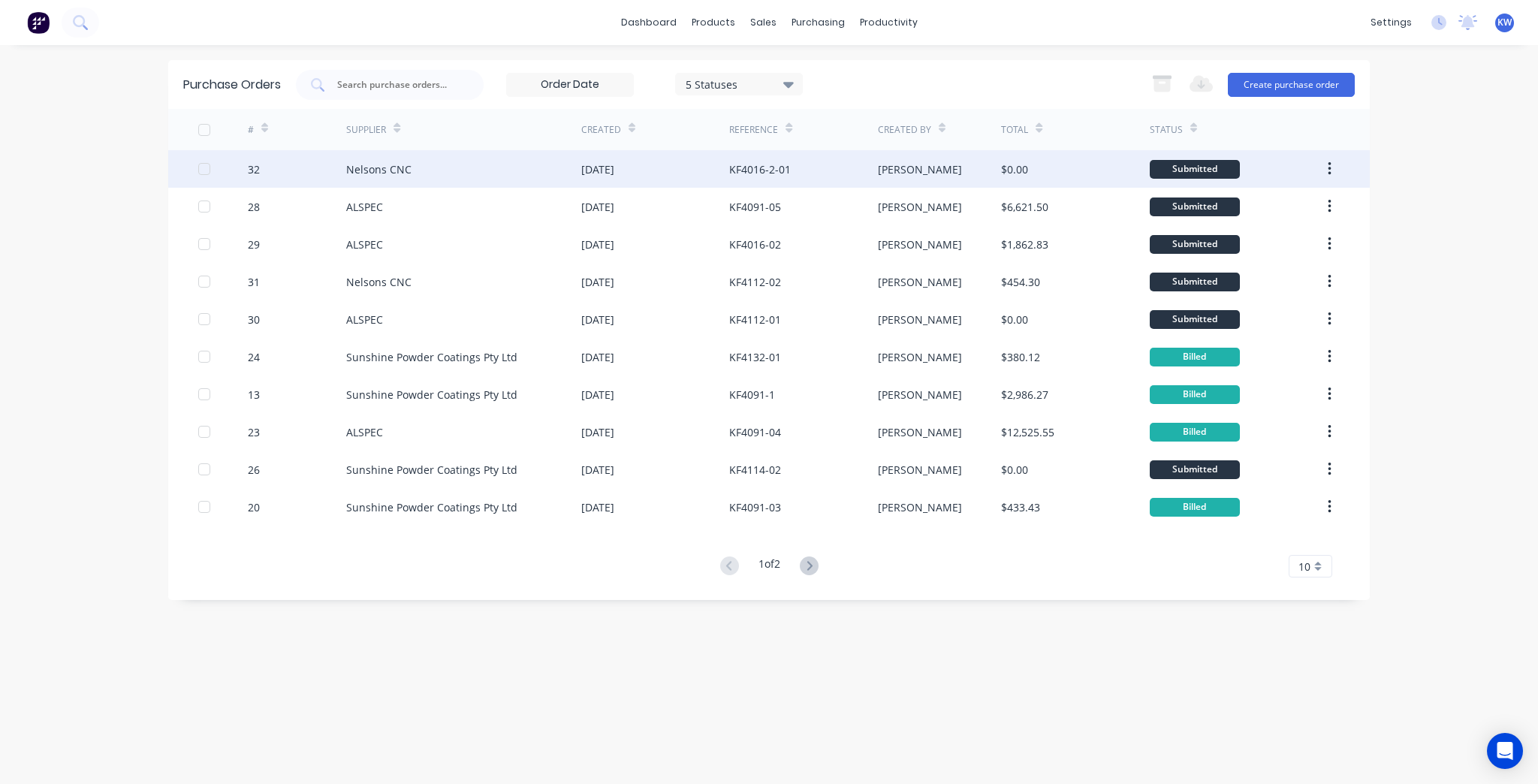
click at [1042, 176] on div "$0.00" at bounding box center [1075, 169] width 148 height 38
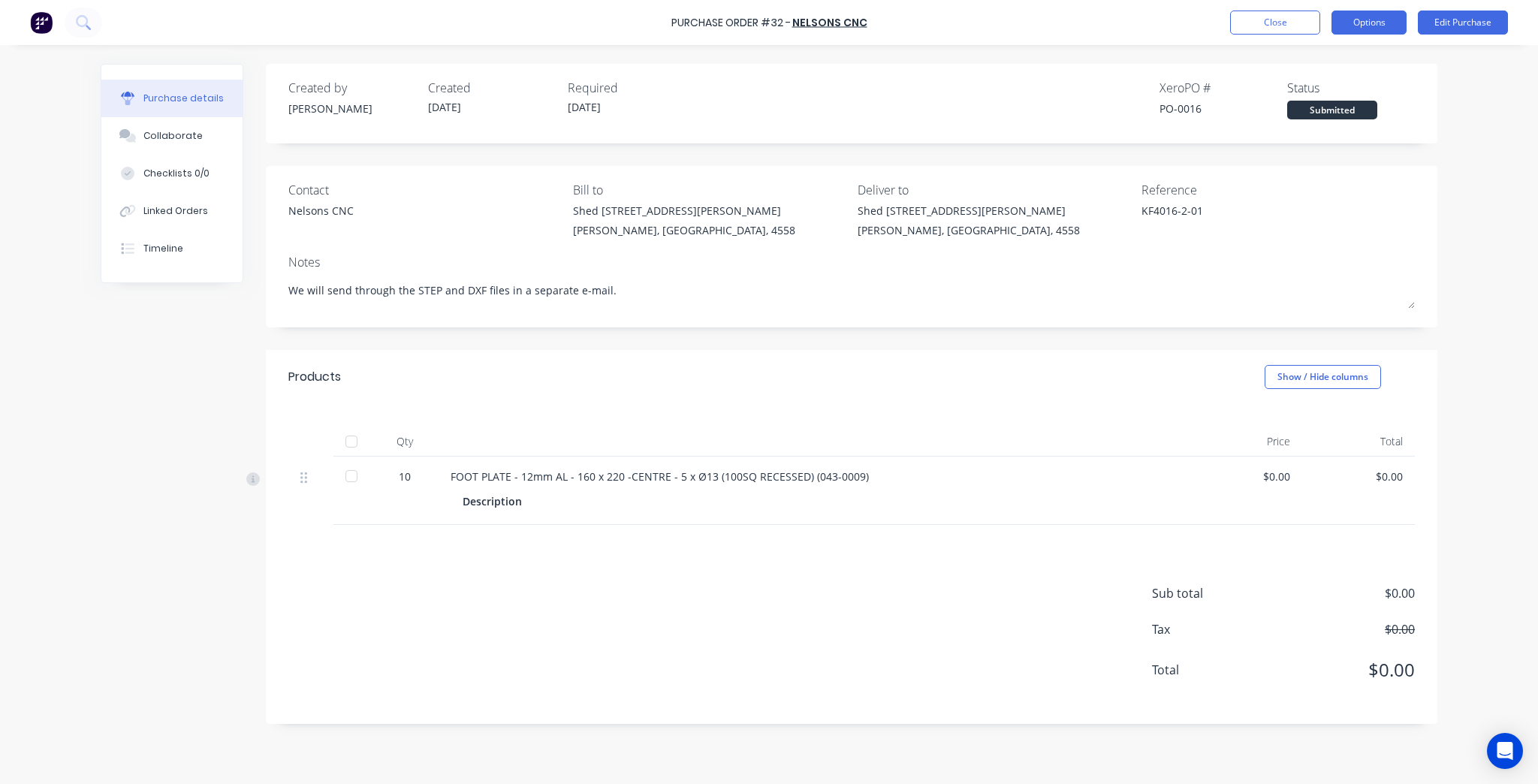
click at [1376, 23] on button "Options" at bounding box center [1369, 23] width 75 height 24
click at [1354, 54] on div "Print / Email" at bounding box center [1334, 61] width 115 height 22
click at [1339, 114] on div "Without pricing" at bounding box center [1334, 121] width 115 height 22
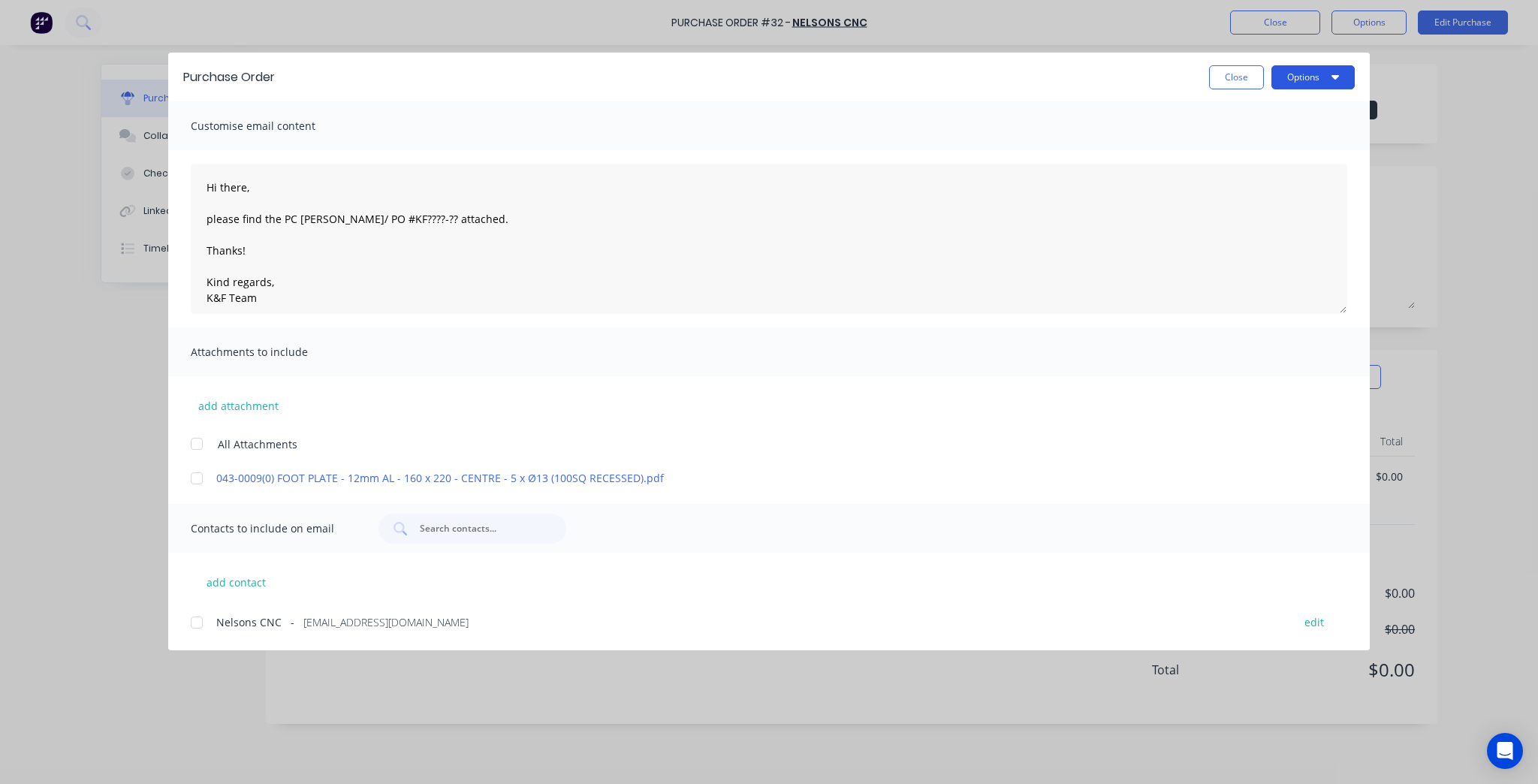
click at [1323, 66] on button "Options" at bounding box center [1313, 78] width 83 height 24
click at [1324, 107] on div "Preview" at bounding box center [1283, 114] width 115 height 22
click at [1234, 78] on button "Close" at bounding box center [1236, 78] width 54 height 24
type textarea "x"
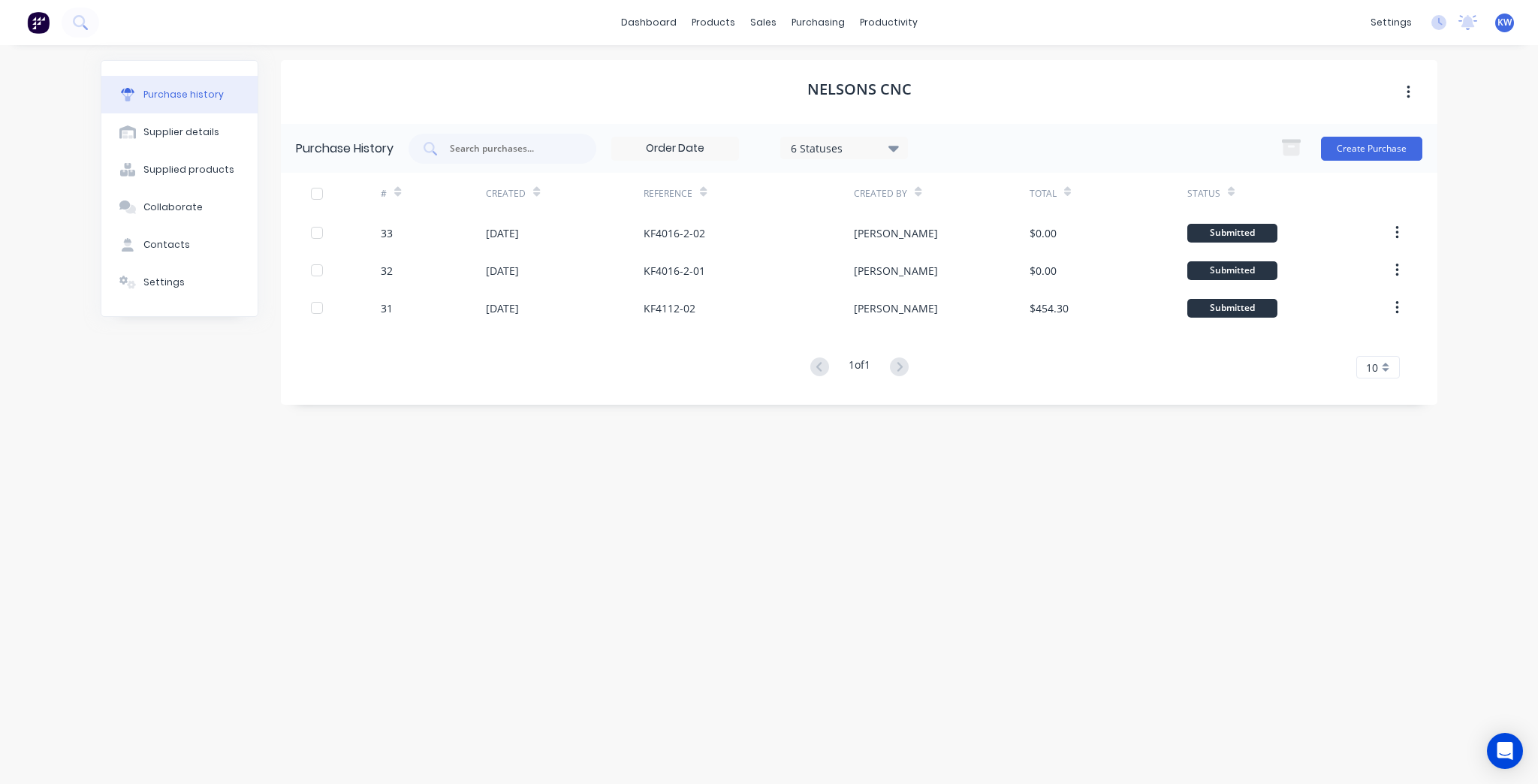
click at [1068, 114] on div "Nelsons CNC" at bounding box center [858, 92] width 1156 height 64
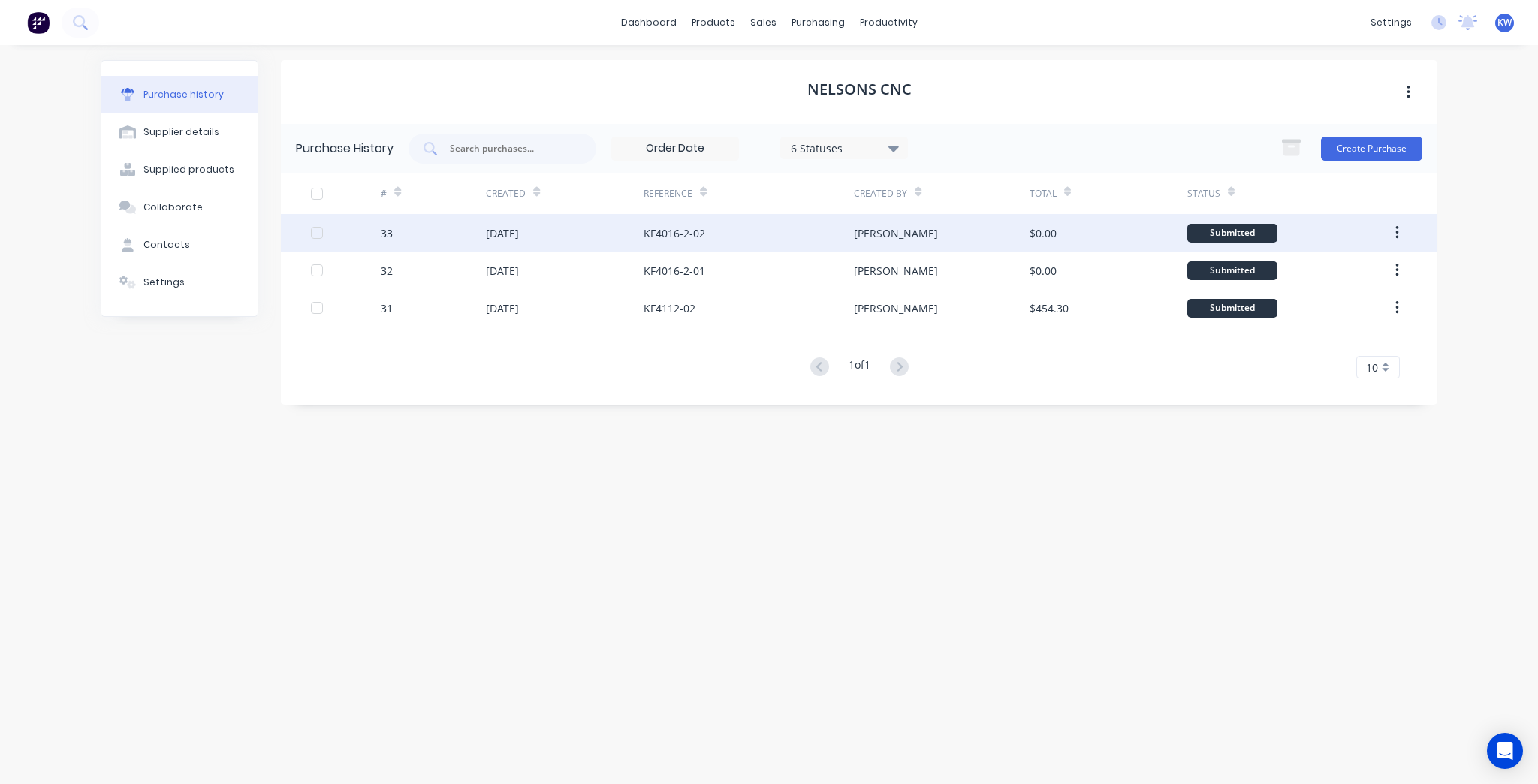
click at [701, 233] on div "KF4016-2-02" at bounding box center [674, 233] width 62 height 16
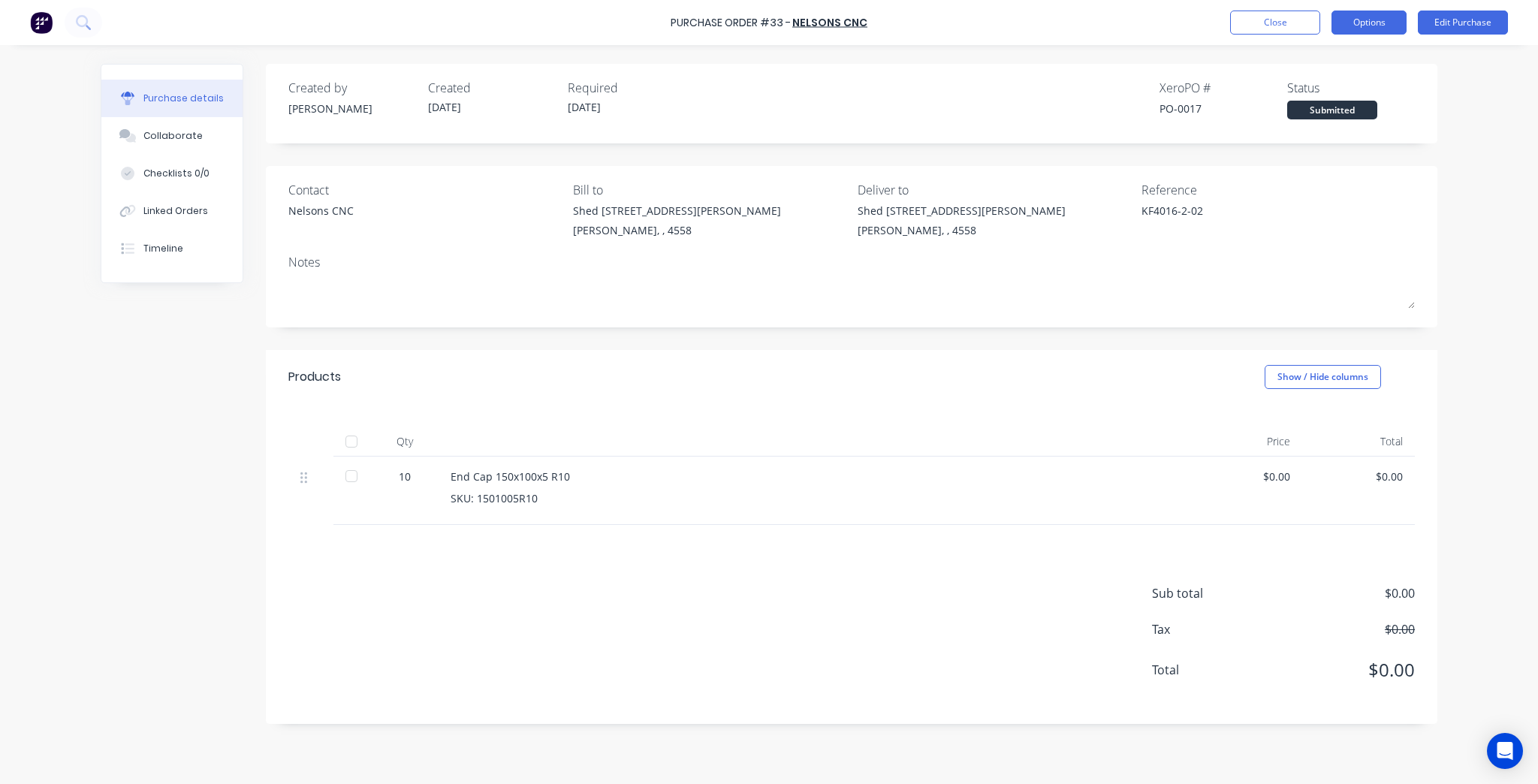
click at [1378, 27] on button "Options" at bounding box center [1369, 23] width 75 height 24
click at [1334, 73] on button "Print / Email" at bounding box center [1334, 61] width 143 height 30
click at [1314, 117] on div "Without pricing" at bounding box center [1334, 121] width 115 height 22
type textarea "x"
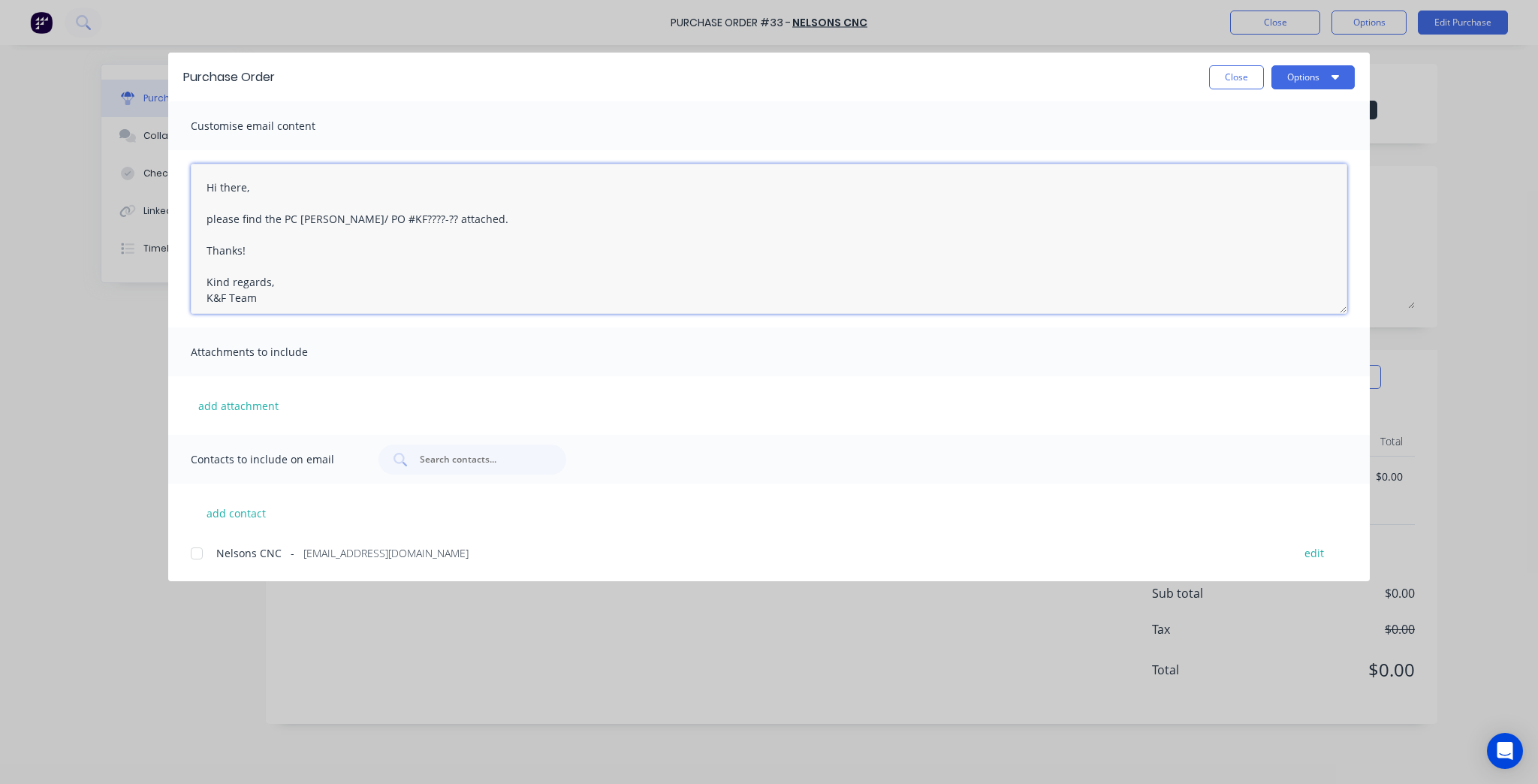
click at [400, 213] on textarea "Hi there, please find the PC [PERSON_NAME]/ PO #KF????-?? attached. Thanks! Kin…" at bounding box center [768, 239] width 1156 height 150
drag, startPoint x: 402, startPoint y: 222, endPoint x: 284, endPoint y: 225, distance: 118.0
click at [284, 225] on textarea "Hi there, please find the PC [PERSON_NAME]/ PO #KF????-?? attached. Thanks! Kin…" at bounding box center [768, 239] width 1156 height 150
paste textarea "KF4016-2-02"
type textarea "Hi there, please find the PO KF4016-2-02 attached. Thanks! Kind regards, K&F Te…"
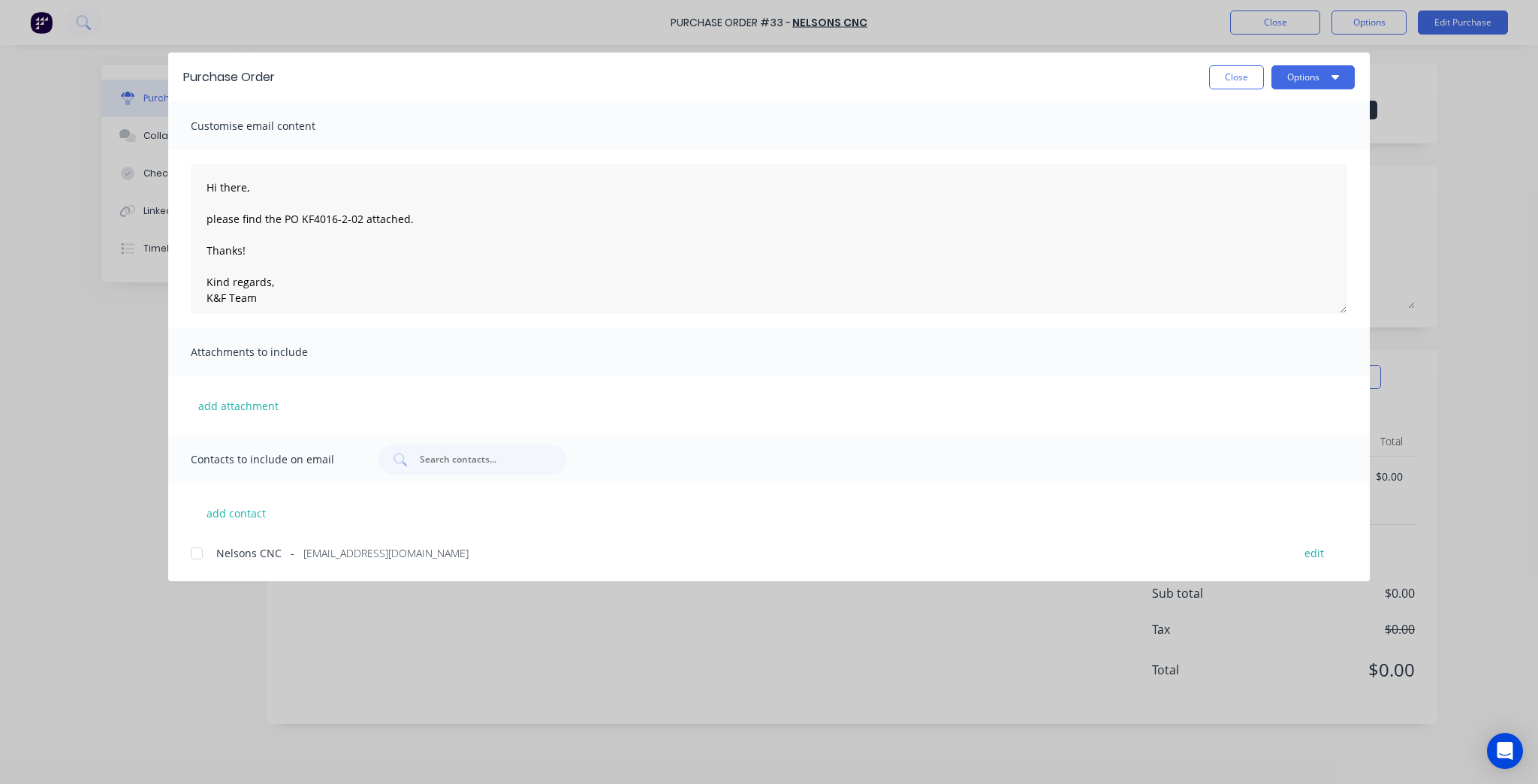
click at [234, 550] on span "Nelsons CNC" at bounding box center [249, 552] width 66 height 16
click at [1306, 85] on button "Options" at bounding box center [1313, 78] width 83 height 24
click at [1279, 107] on div "Preview" at bounding box center [1283, 114] width 115 height 22
click at [1350, 73] on button "Options" at bounding box center [1313, 78] width 83 height 24
click at [1259, 179] on div "Email" at bounding box center [1283, 174] width 115 height 22
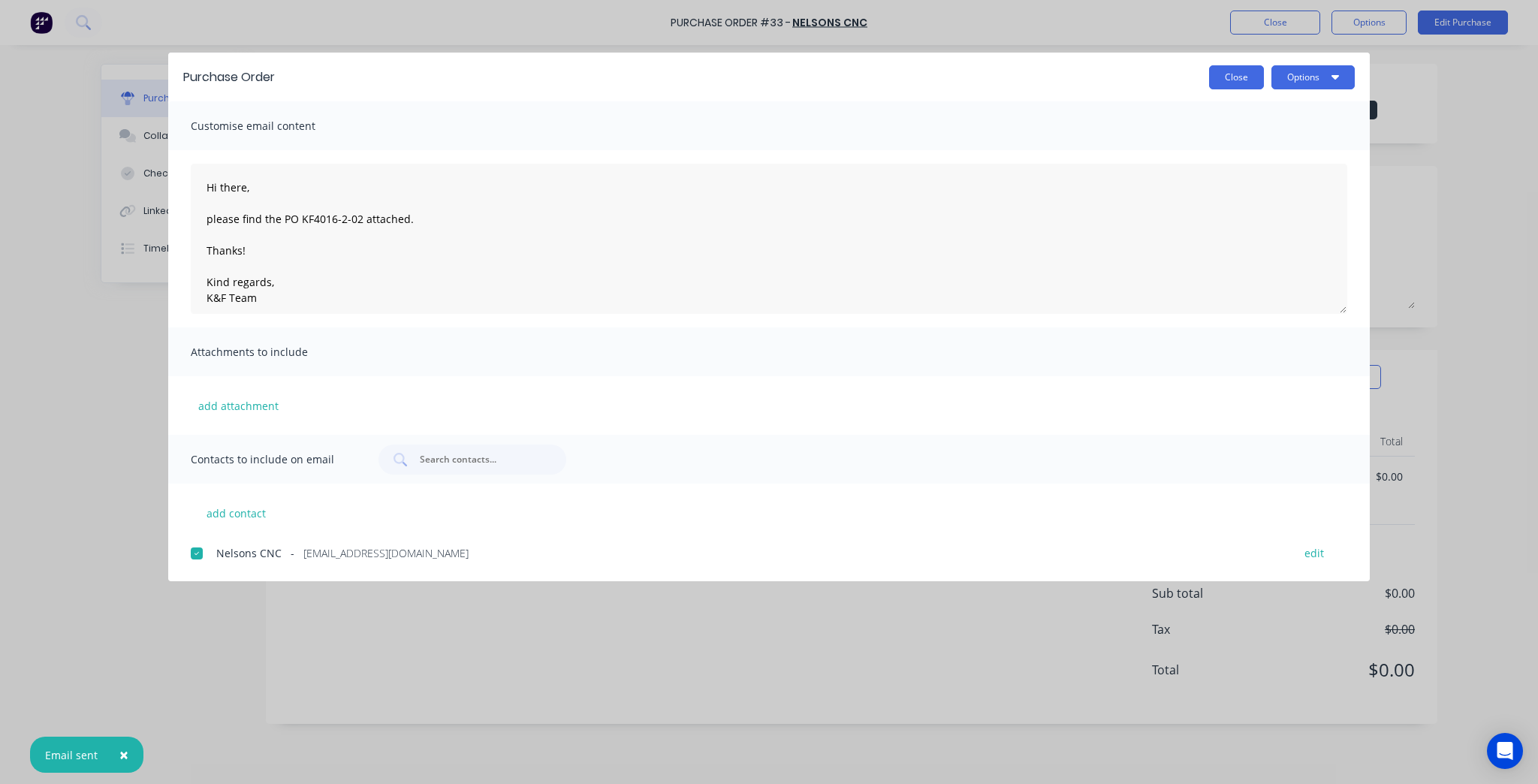
click at [1238, 76] on button "Close" at bounding box center [1236, 78] width 54 height 24
type textarea "x"
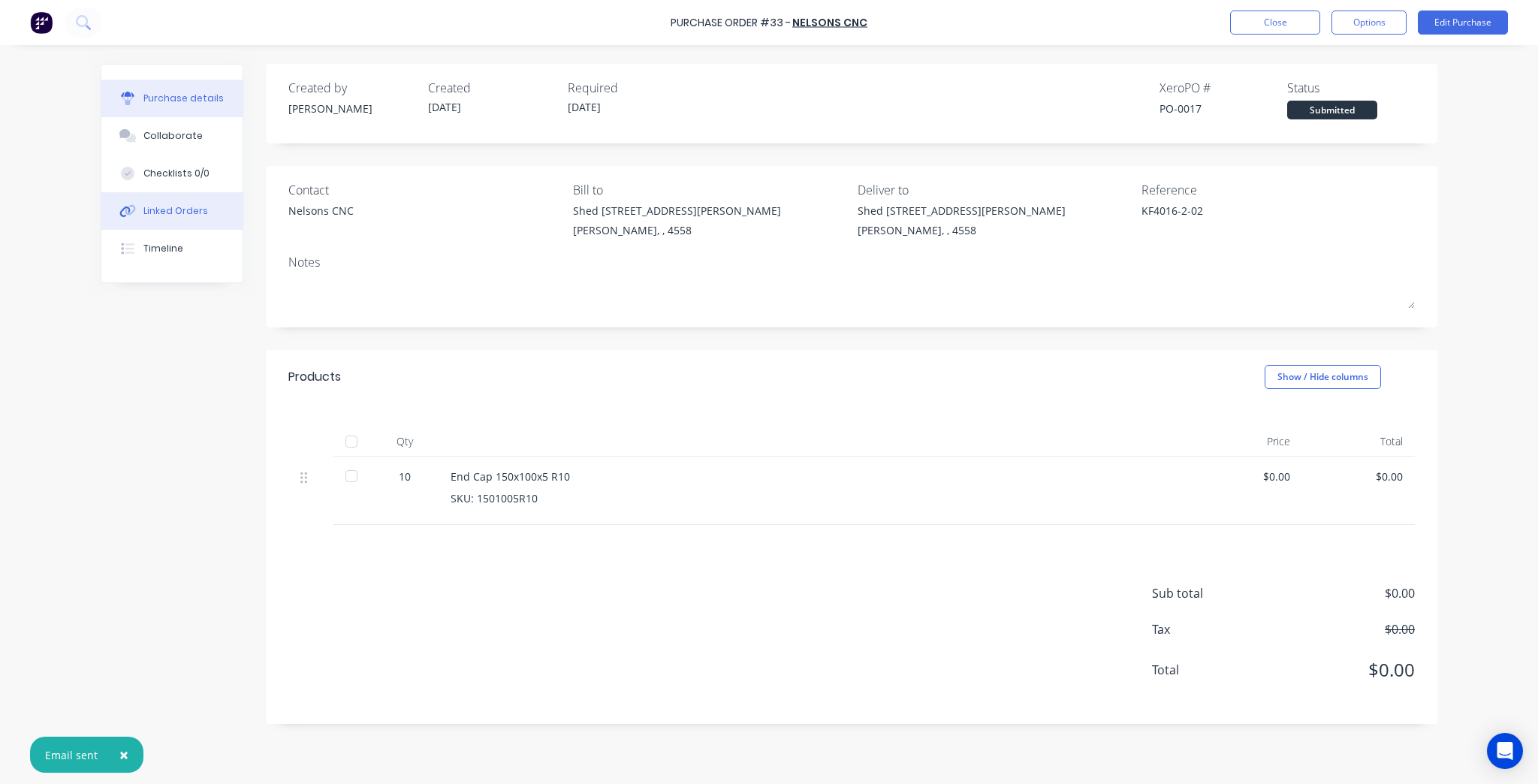
click at [178, 198] on button "Linked Orders" at bounding box center [172, 211] width 142 height 38
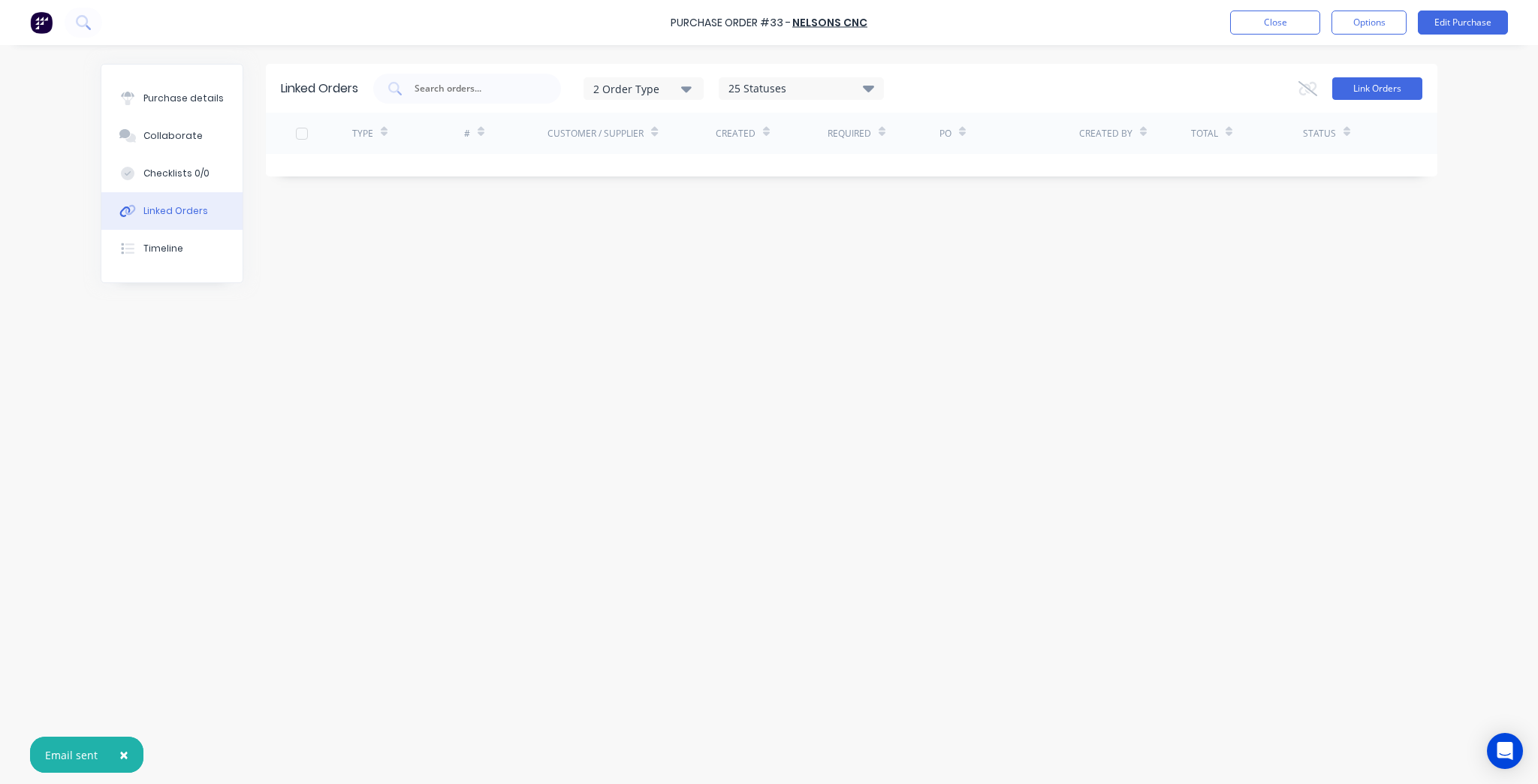
click at [1373, 81] on button "Link Orders" at bounding box center [1377, 88] width 90 height 23
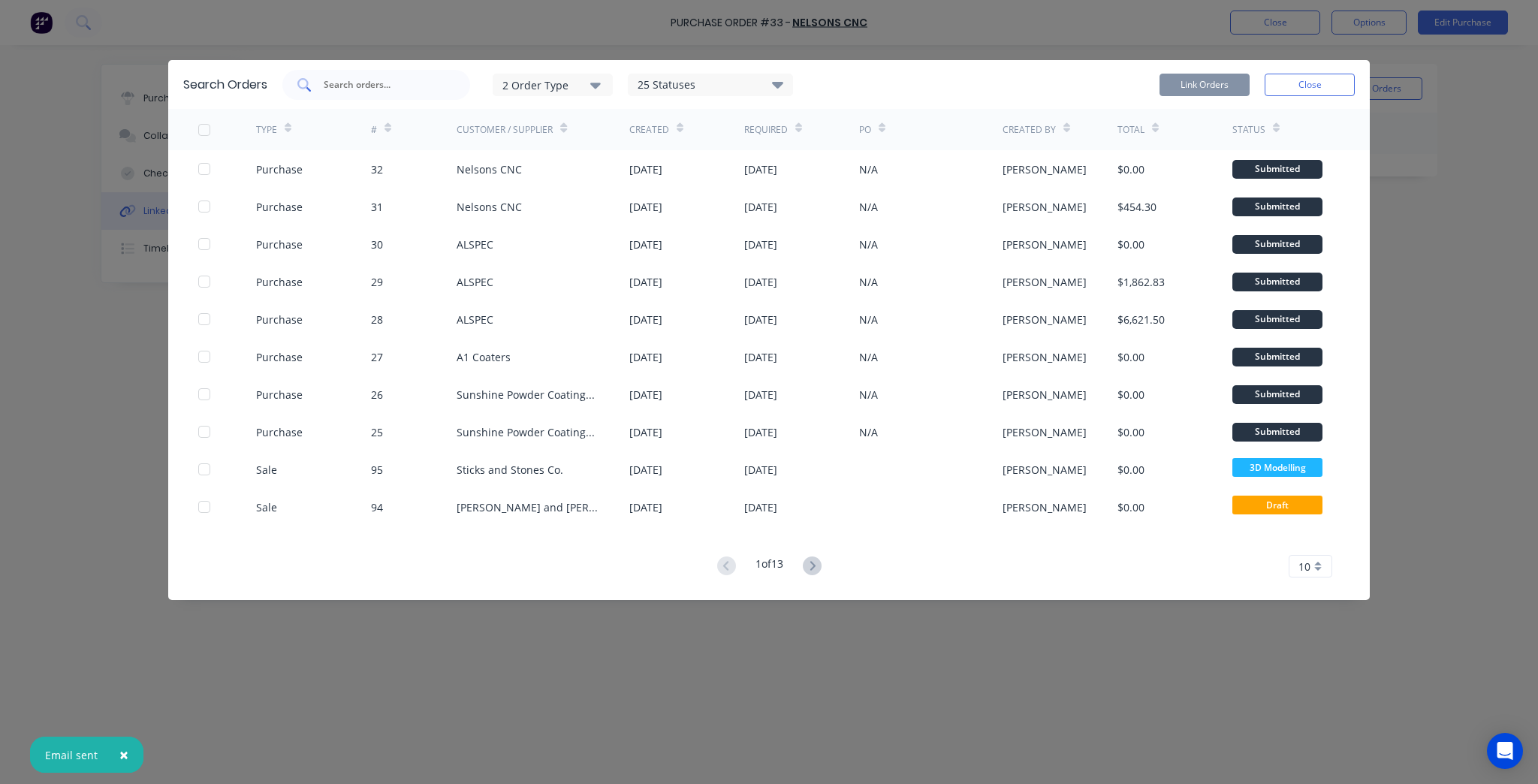
click at [401, 84] on input "text" at bounding box center [384, 84] width 125 height 15
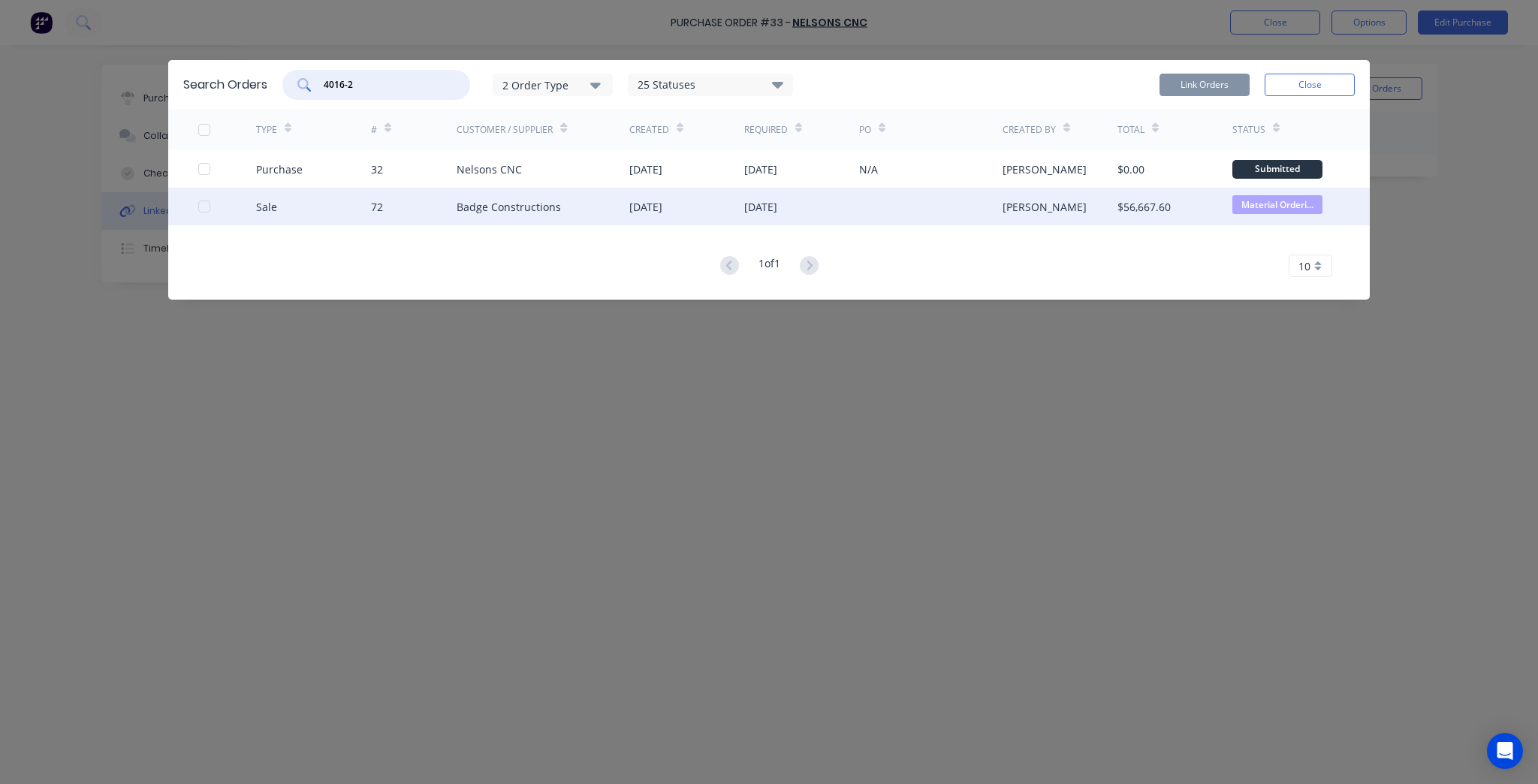
click at [205, 210] on div at bounding box center [204, 206] width 30 height 30
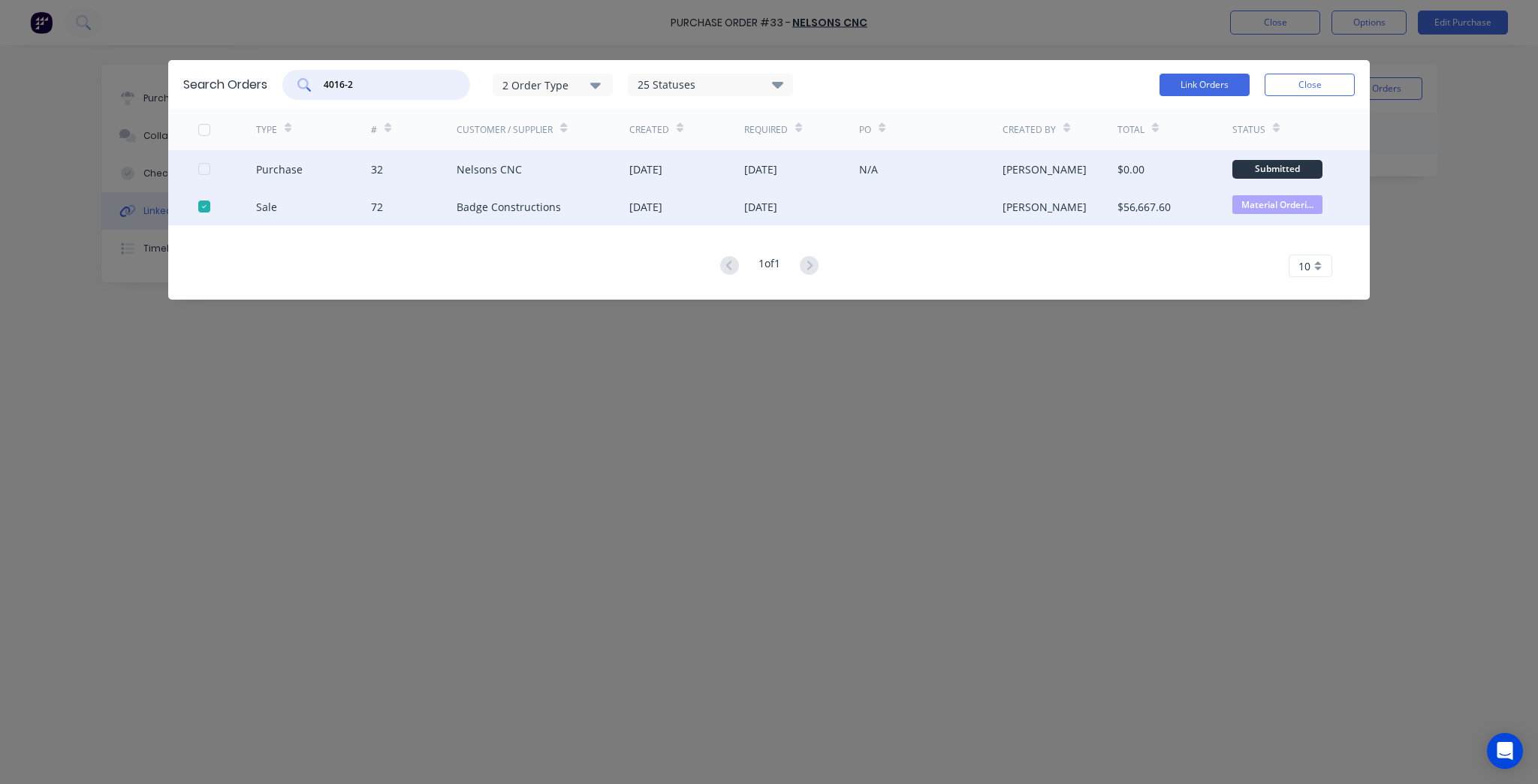
type input "4016-2"
click at [197, 169] on div "Purchase 32 Nelsons CNC [DATE] [DATE] N/A [PERSON_NAME] $0.00 Submitted" at bounding box center [768, 169] width 1201 height 38
click at [202, 172] on div at bounding box center [204, 169] width 30 height 30
click at [1201, 84] on button "Link Orders" at bounding box center [1204, 84] width 90 height 23
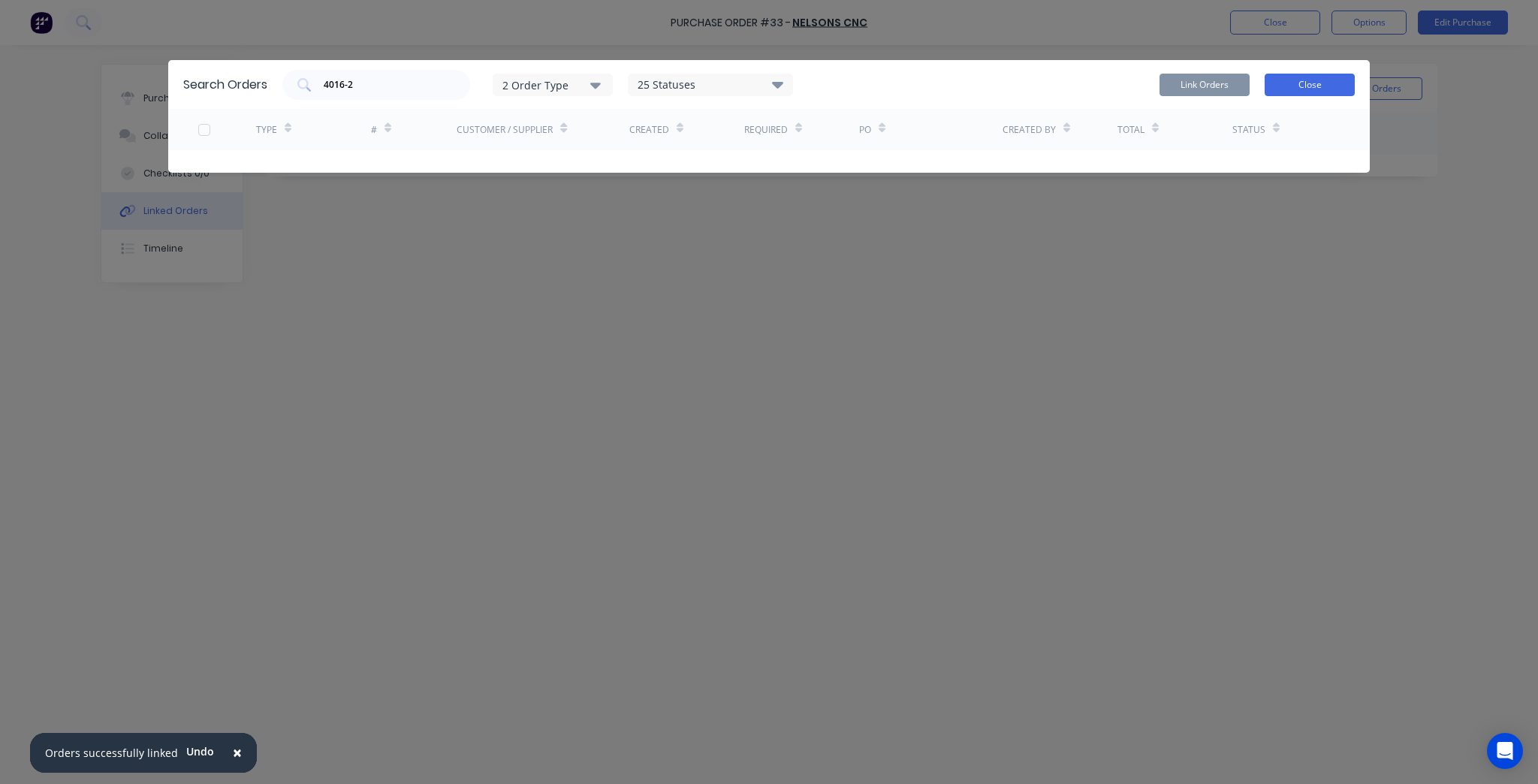
click at [1298, 84] on button "Close" at bounding box center [1309, 84] width 90 height 23
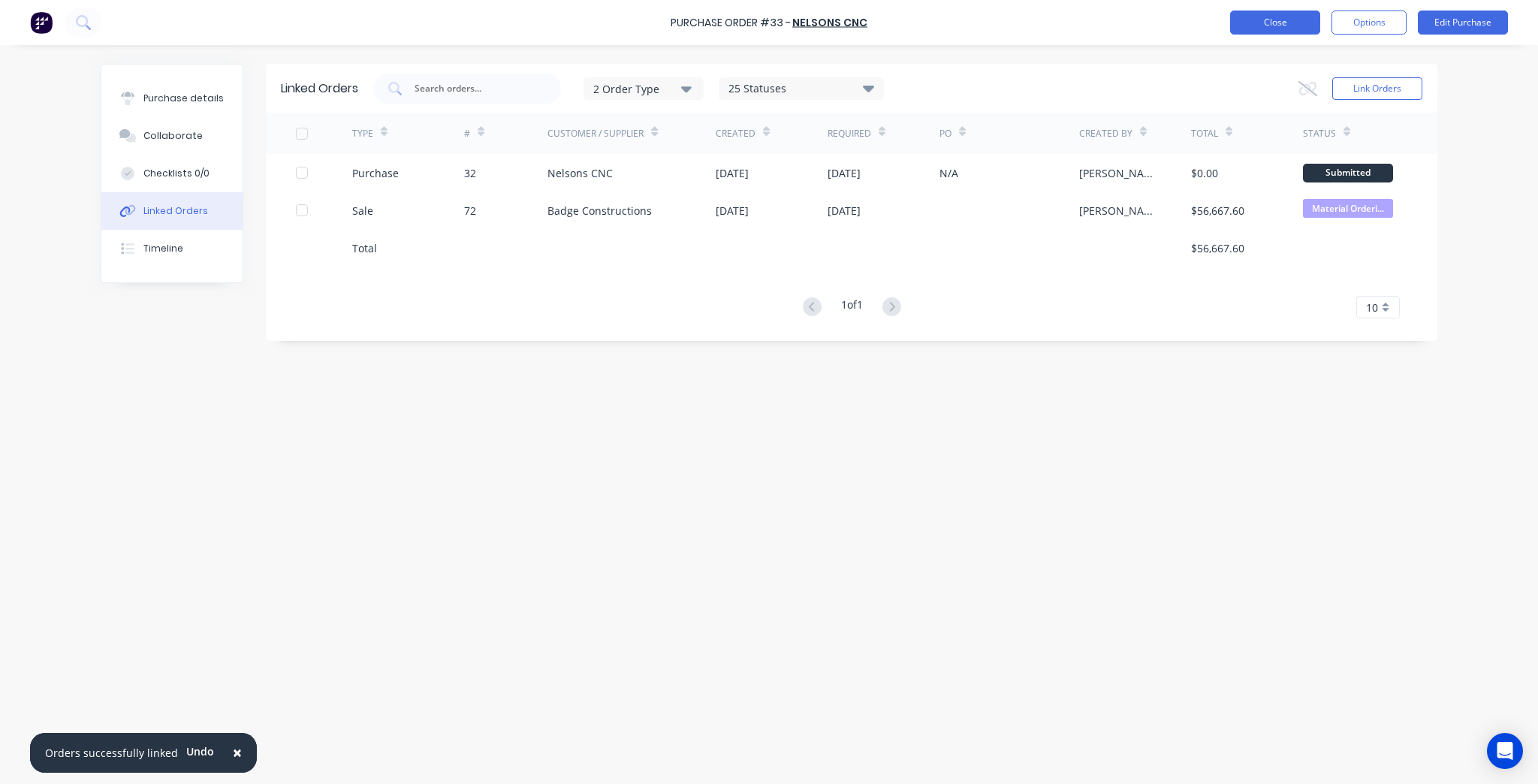
click at [1235, 18] on button "Close" at bounding box center [1274, 23] width 90 height 24
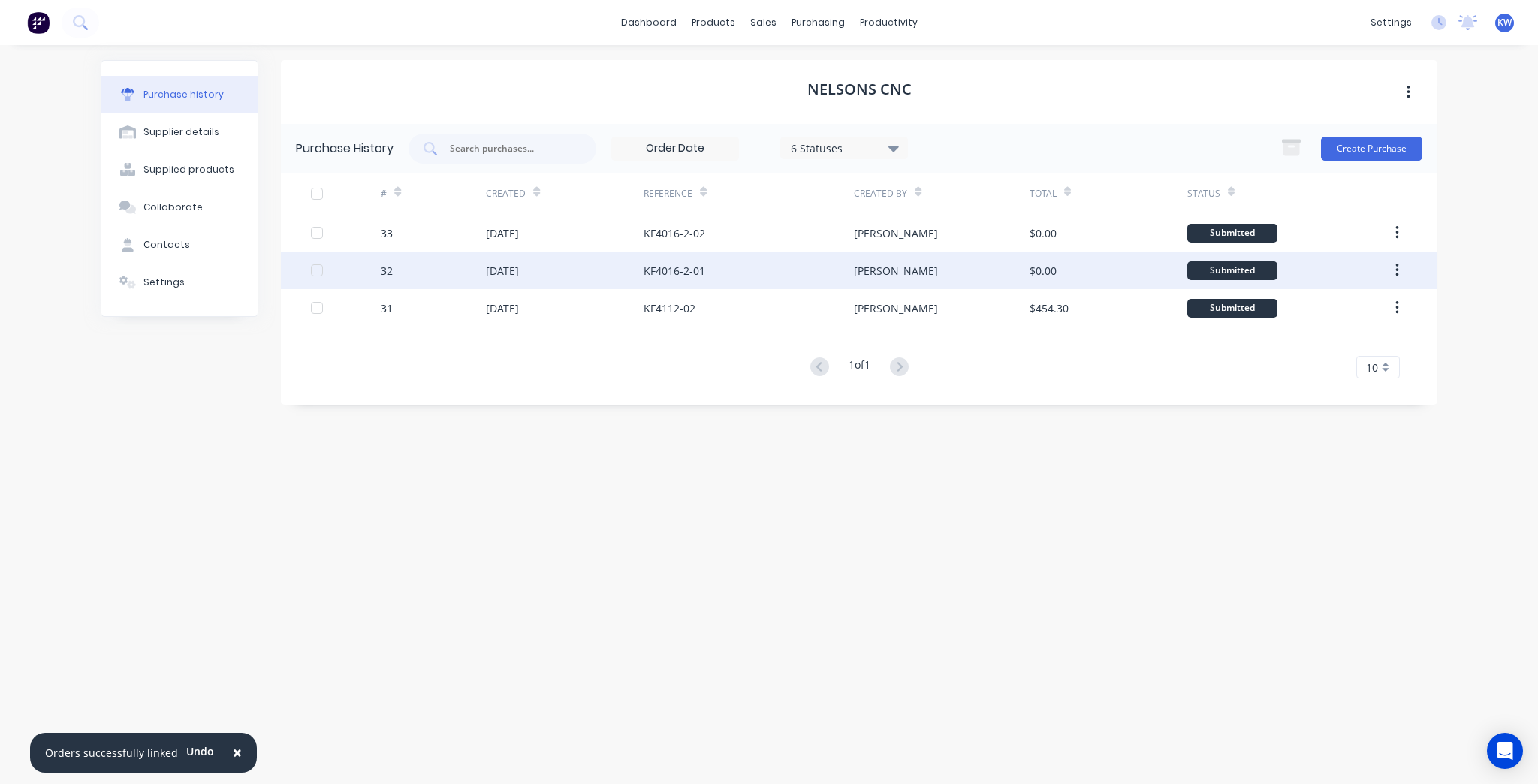
click at [710, 262] on div "KF4016-2-01" at bounding box center [748, 270] width 210 height 38
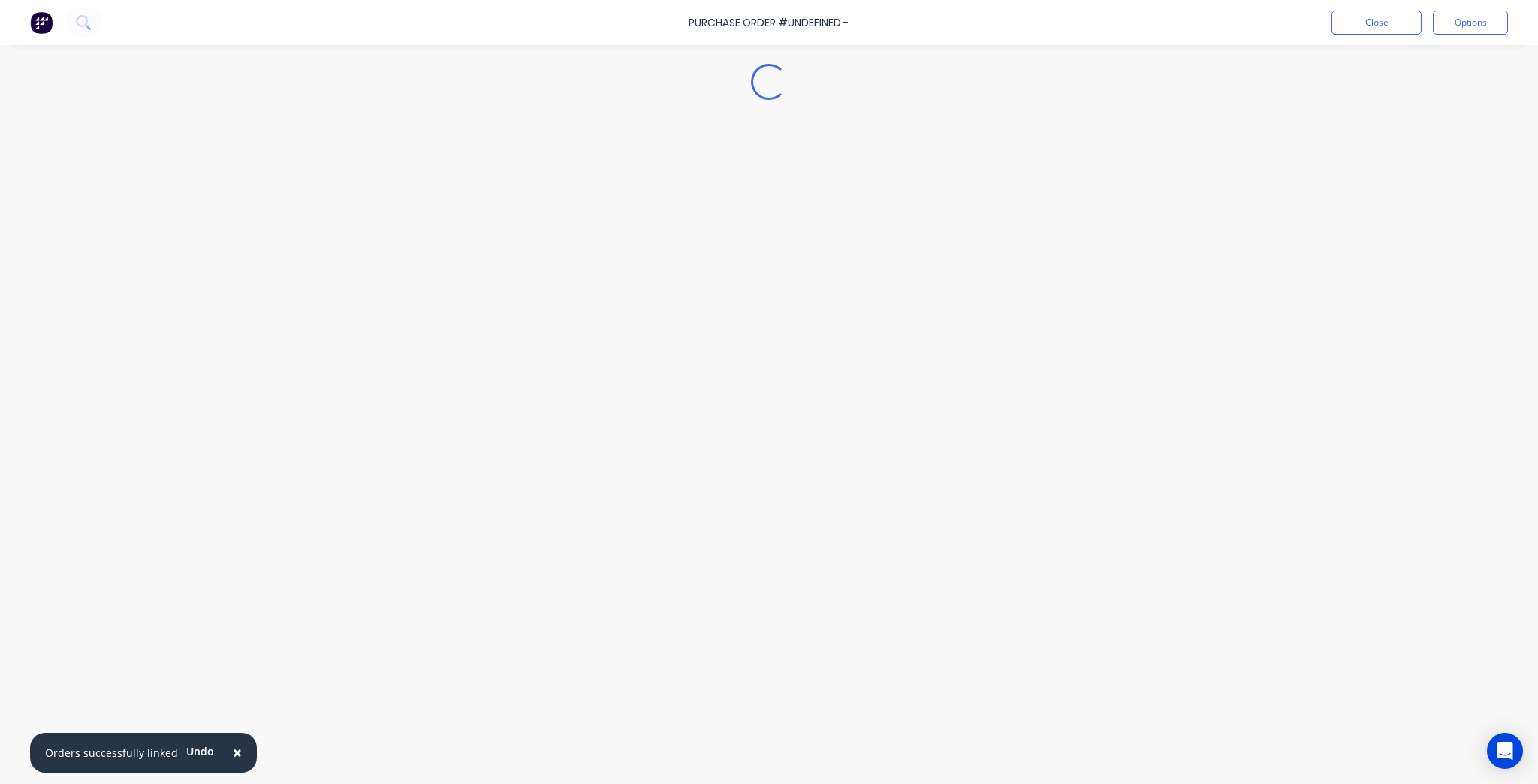
type textarea "x"
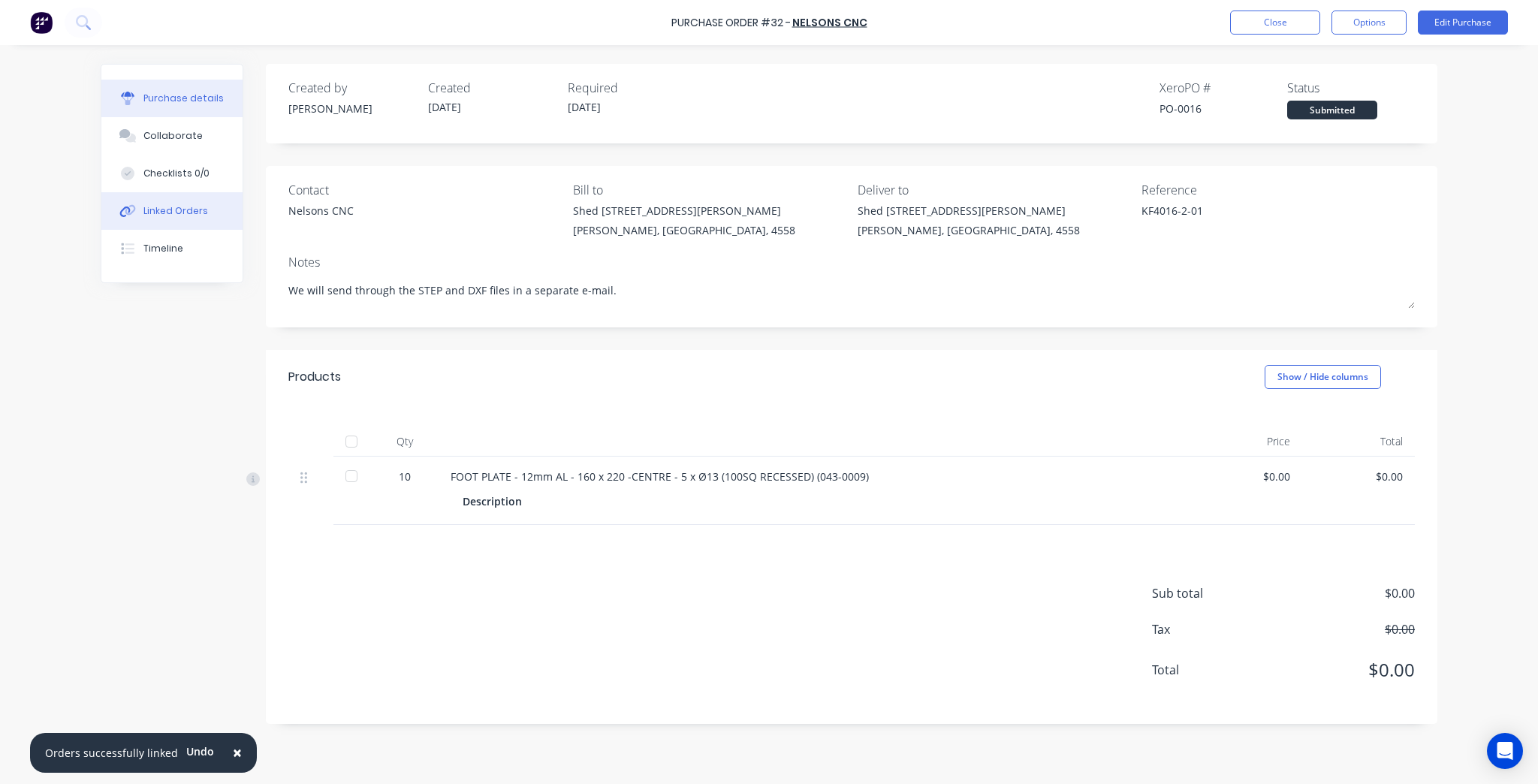
click at [168, 207] on div "Linked Orders" at bounding box center [175, 211] width 65 height 13
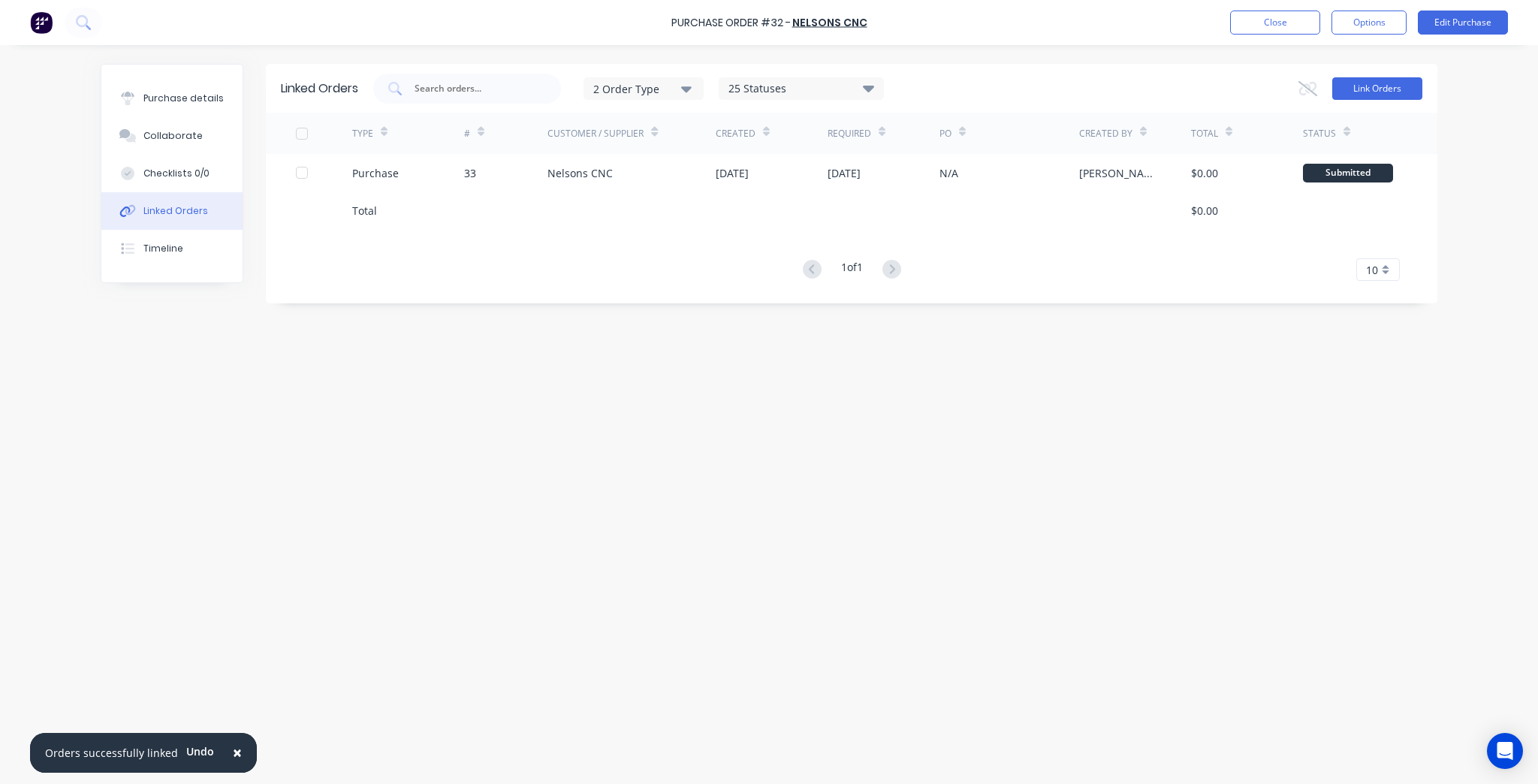
click at [1375, 83] on button "Link Orders" at bounding box center [1377, 88] width 90 height 23
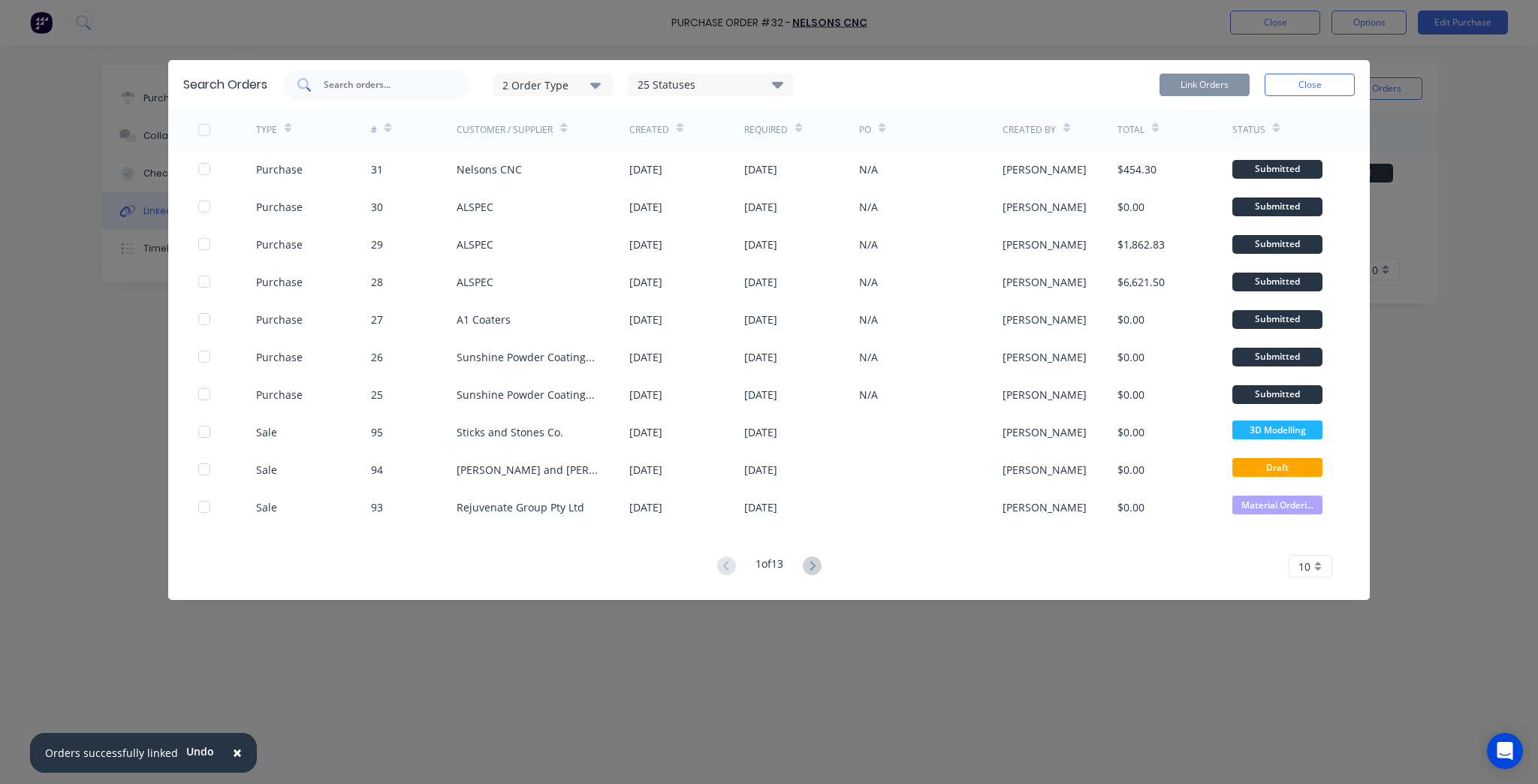
click at [360, 81] on input "text" at bounding box center [384, 84] width 125 height 15
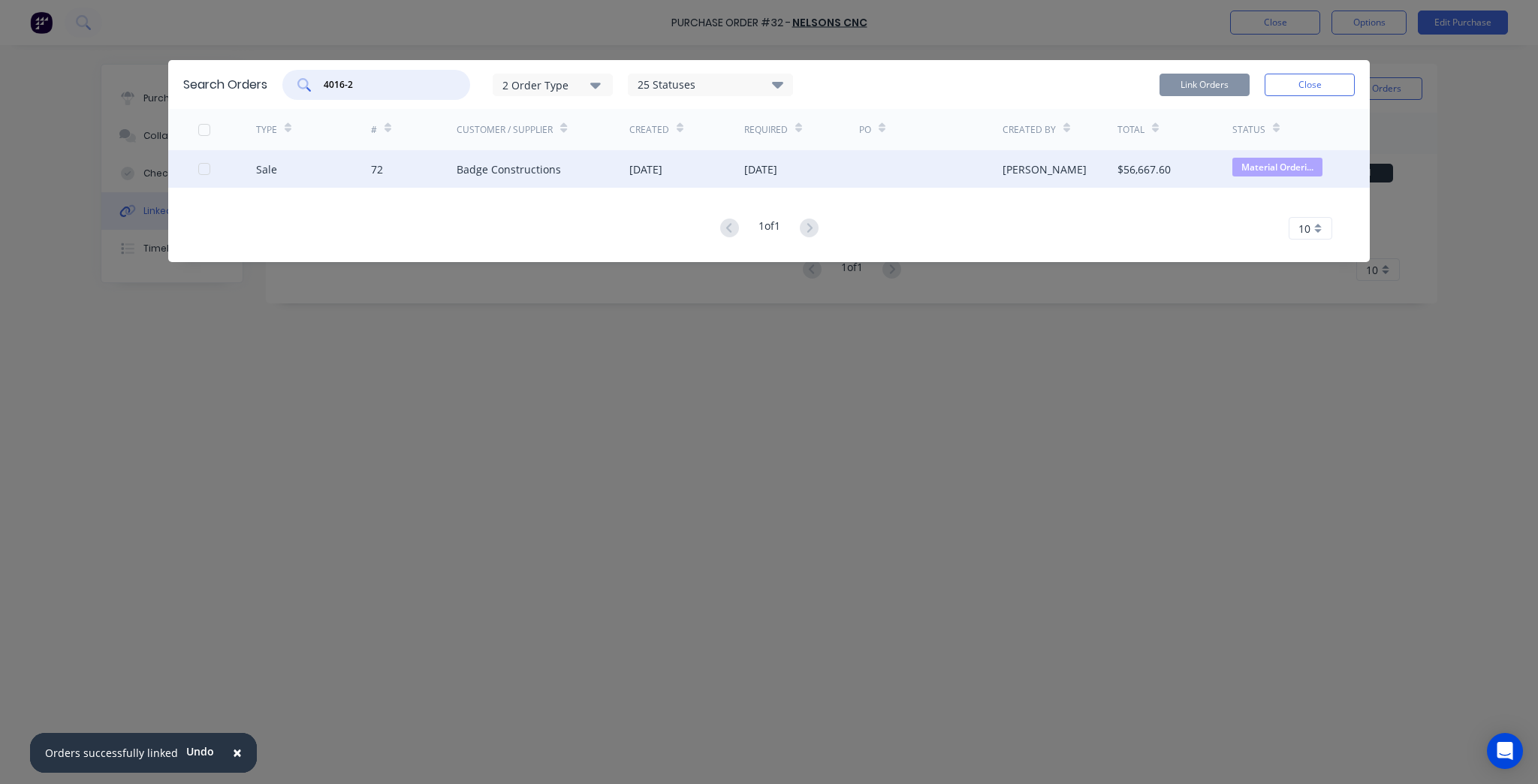
type input "4016-2"
click at [196, 172] on div "Sale 72 Badge Constructions [DATE] [DATE] [PERSON_NAME] $56,667.60 Material Ord…" at bounding box center [768, 169] width 1201 height 38
click at [204, 165] on div at bounding box center [204, 169] width 30 height 30
click at [1211, 80] on button "Link Orders" at bounding box center [1204, 84] width 90 height 23
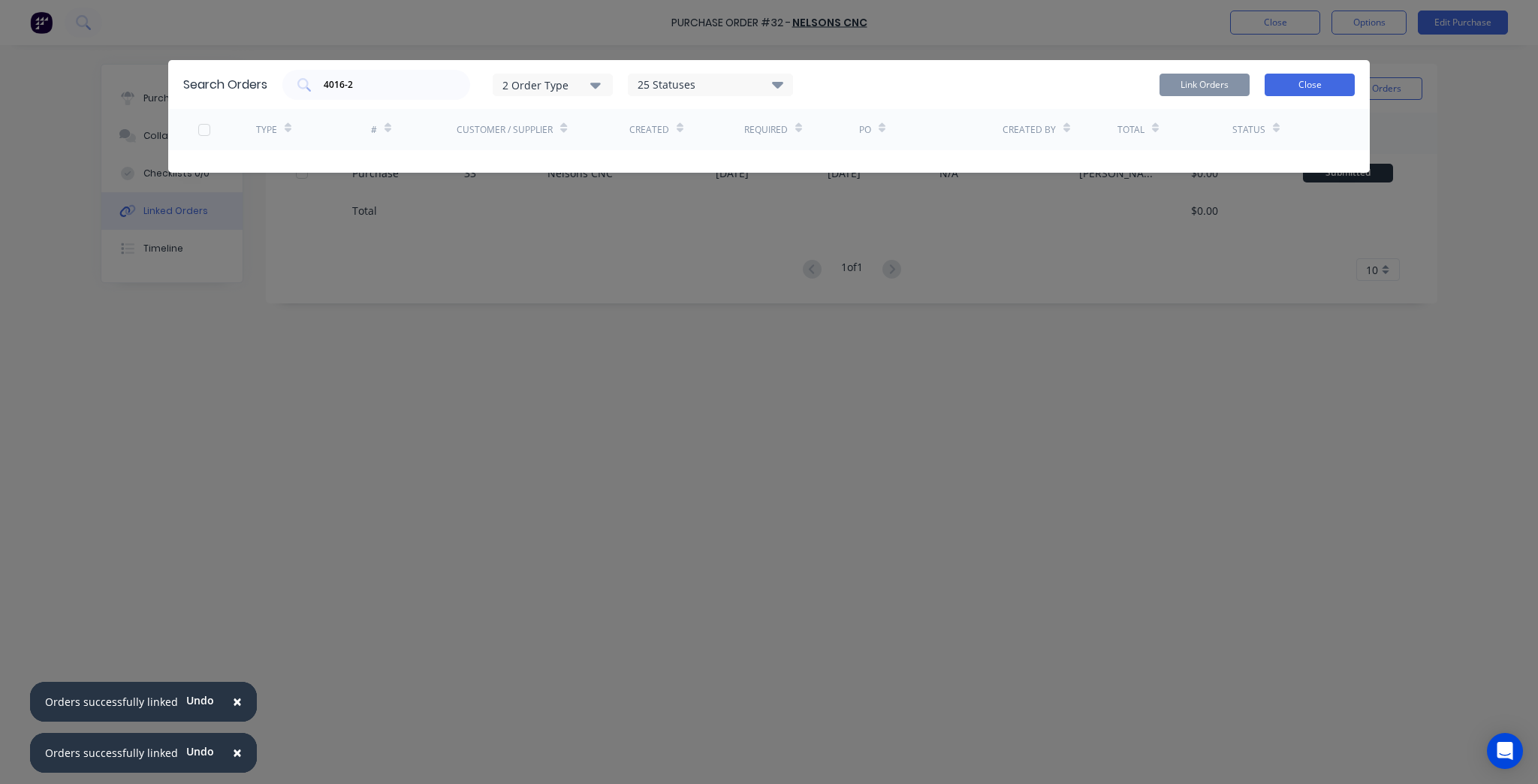
click at [1328, 82] on button "Close" at bounding box center [1309, 84] width 90 height 23
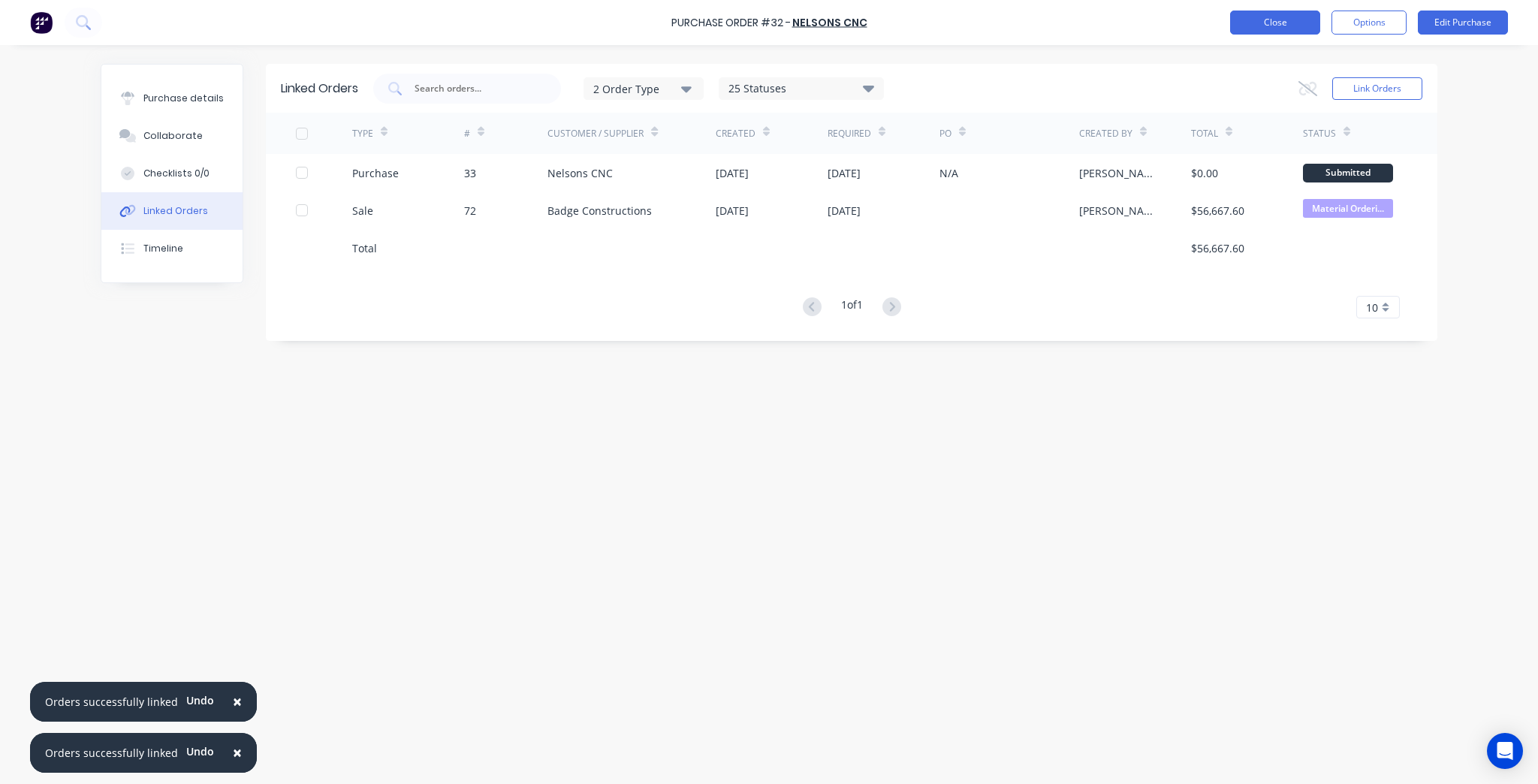
click at [1262, 25] on button "Close" at bounding box center [1274, 23] width 90 height 24
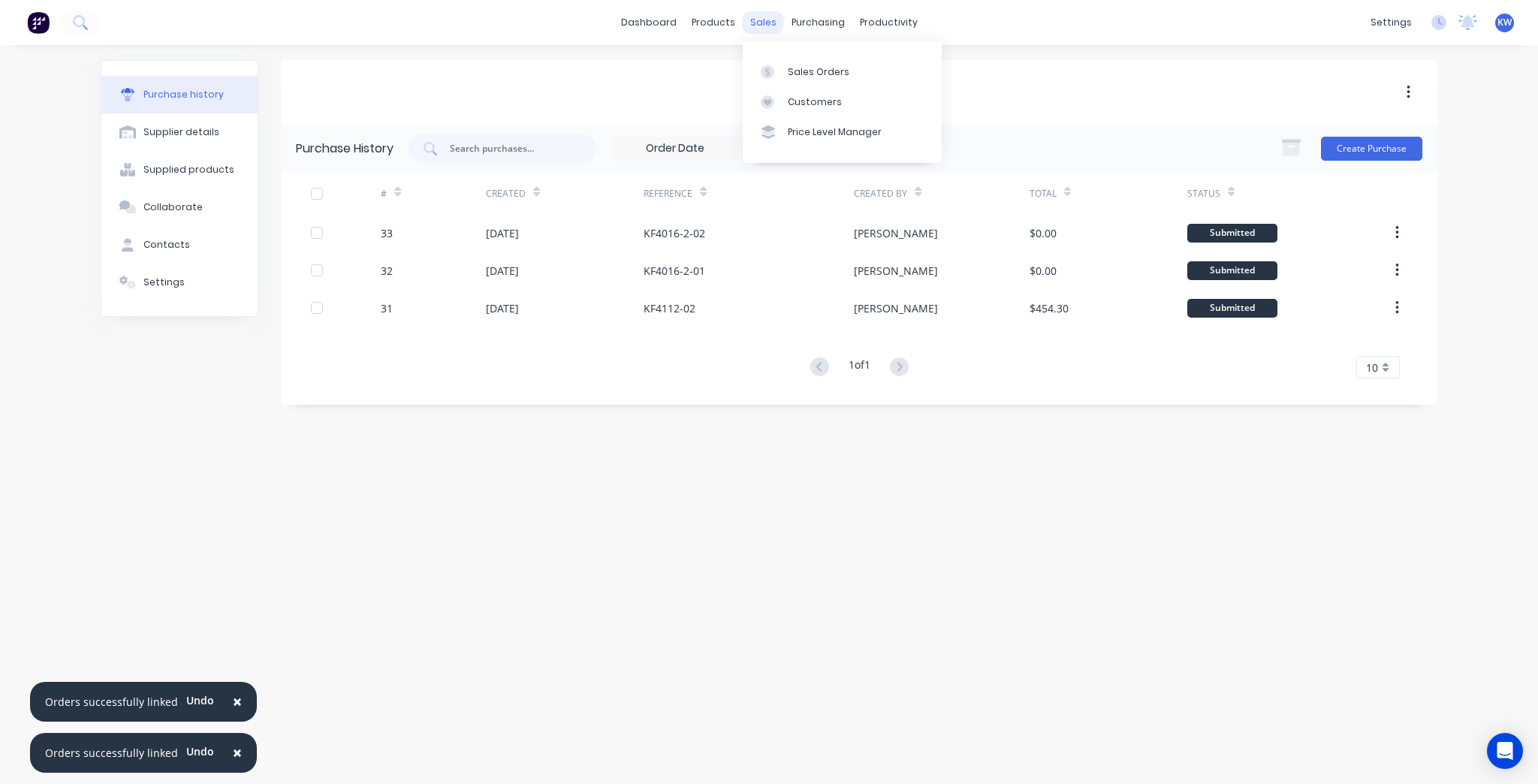
click at [762, 17] on div "sales" at bounding box center [763, 23] width 41 height 23
click at [824, 71] on div "Sales Orders" at bounding box center [819, 72] width 62 height 13
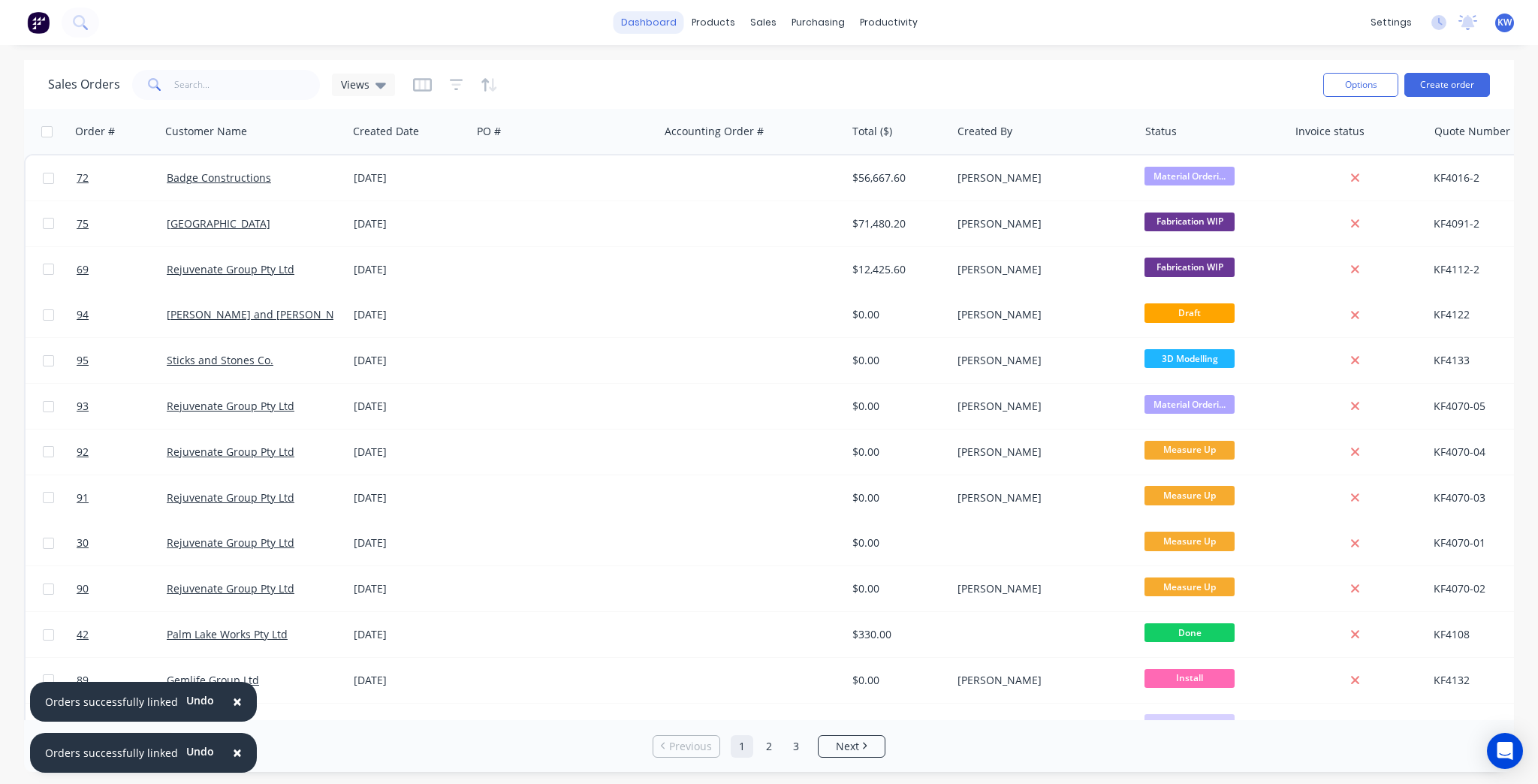
click at [664, 27] on link "dashboard" at bounding box center [648, 23] width 70 height 23
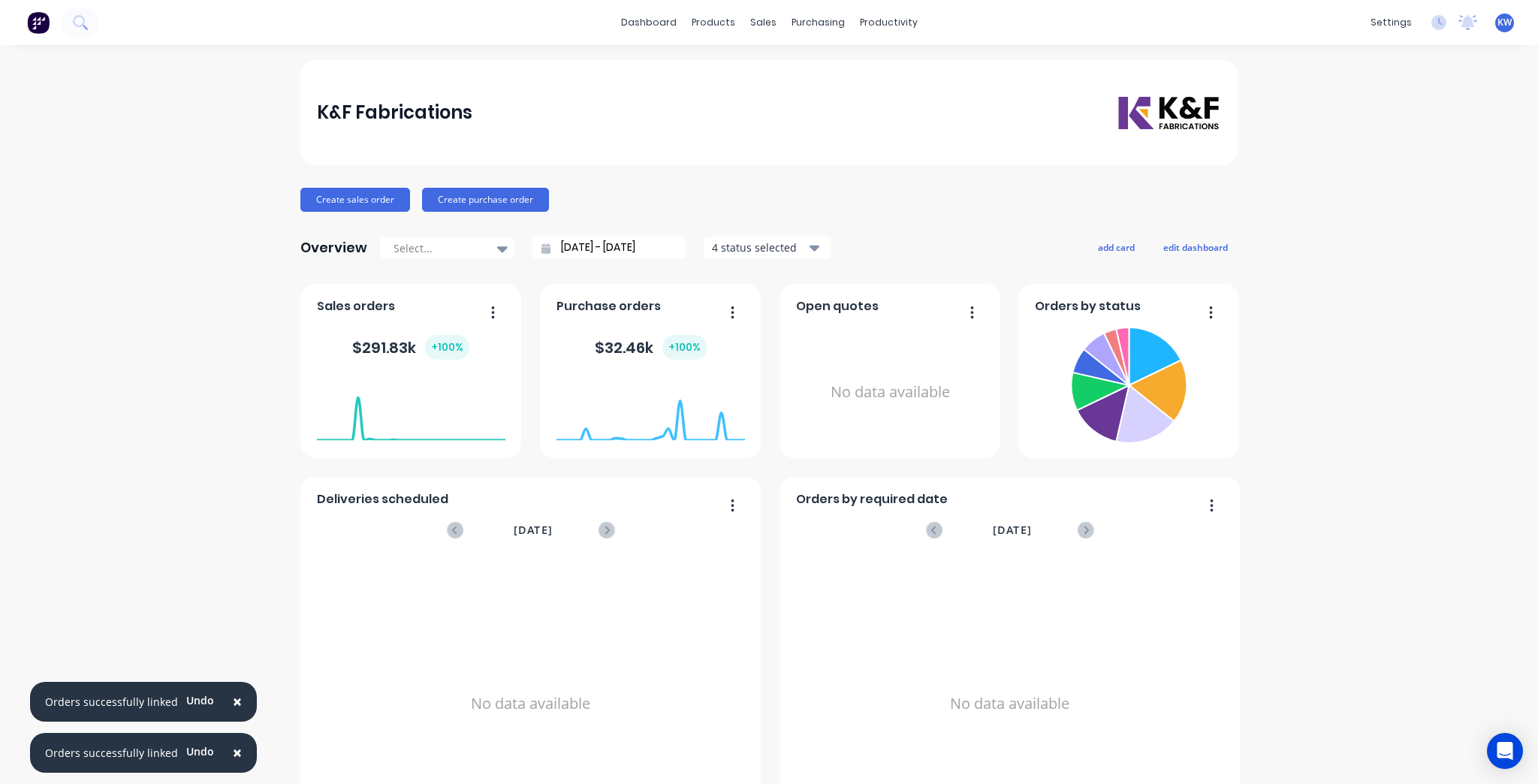
click at [233, 706] on span "×" at bounding box center [237, 701] width 9 height 21
click at [223, 753] on button "×" at bounding box center [237, 753] width 39 height 36
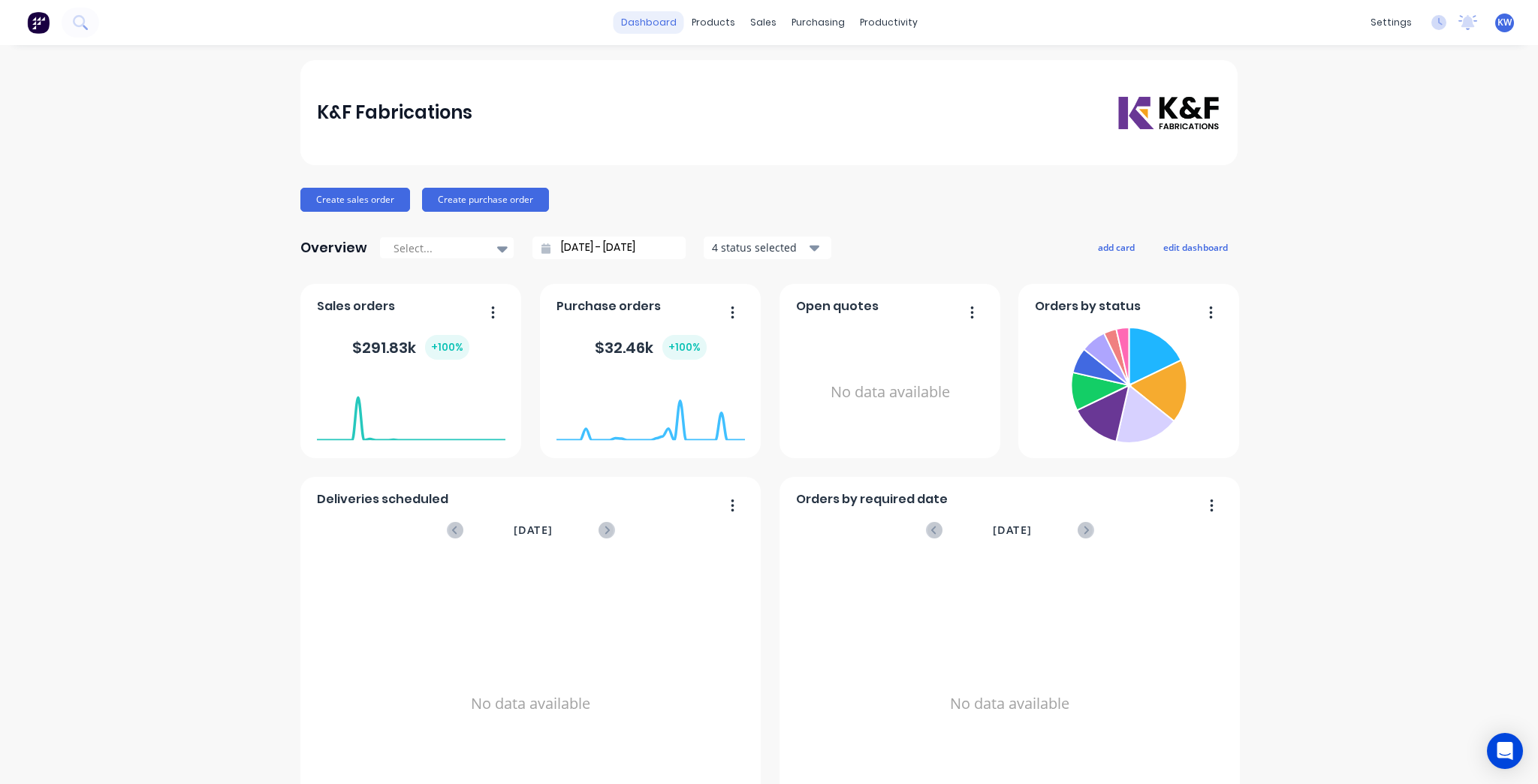
click at [664, 22] on link "dashboard" at bounding box center [648, 23] width 70 height 23
click at [646, 17] on link "dashboard" at bounding box center [648, 23] width 70 height 23
click at [832, 69] on div "Purchase Orders" at bounding box center [862, 72] width 80 height 13
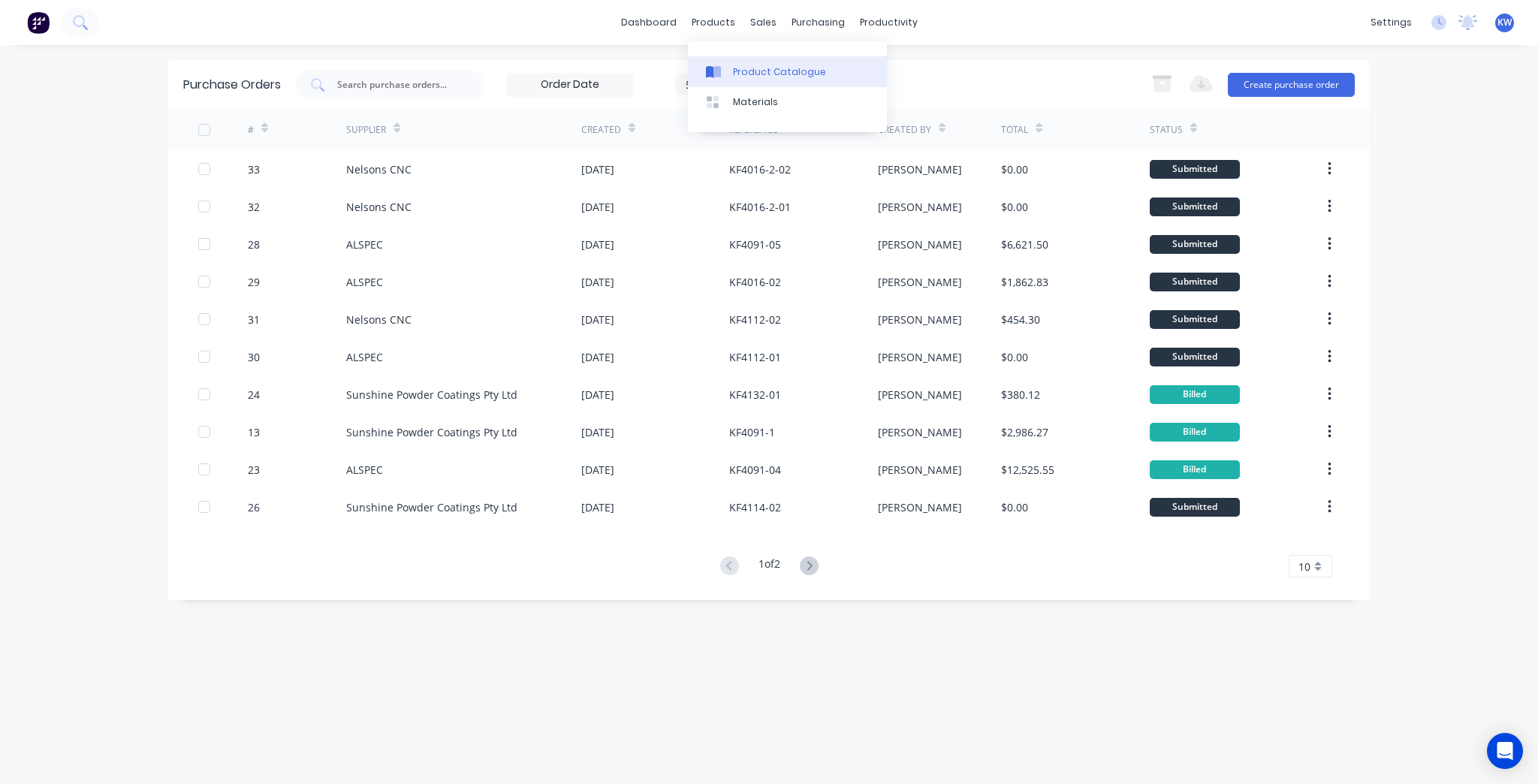
click at [745, 58] on link "Product Catalogue" at bounding box center [787, 71] width 199 height 30
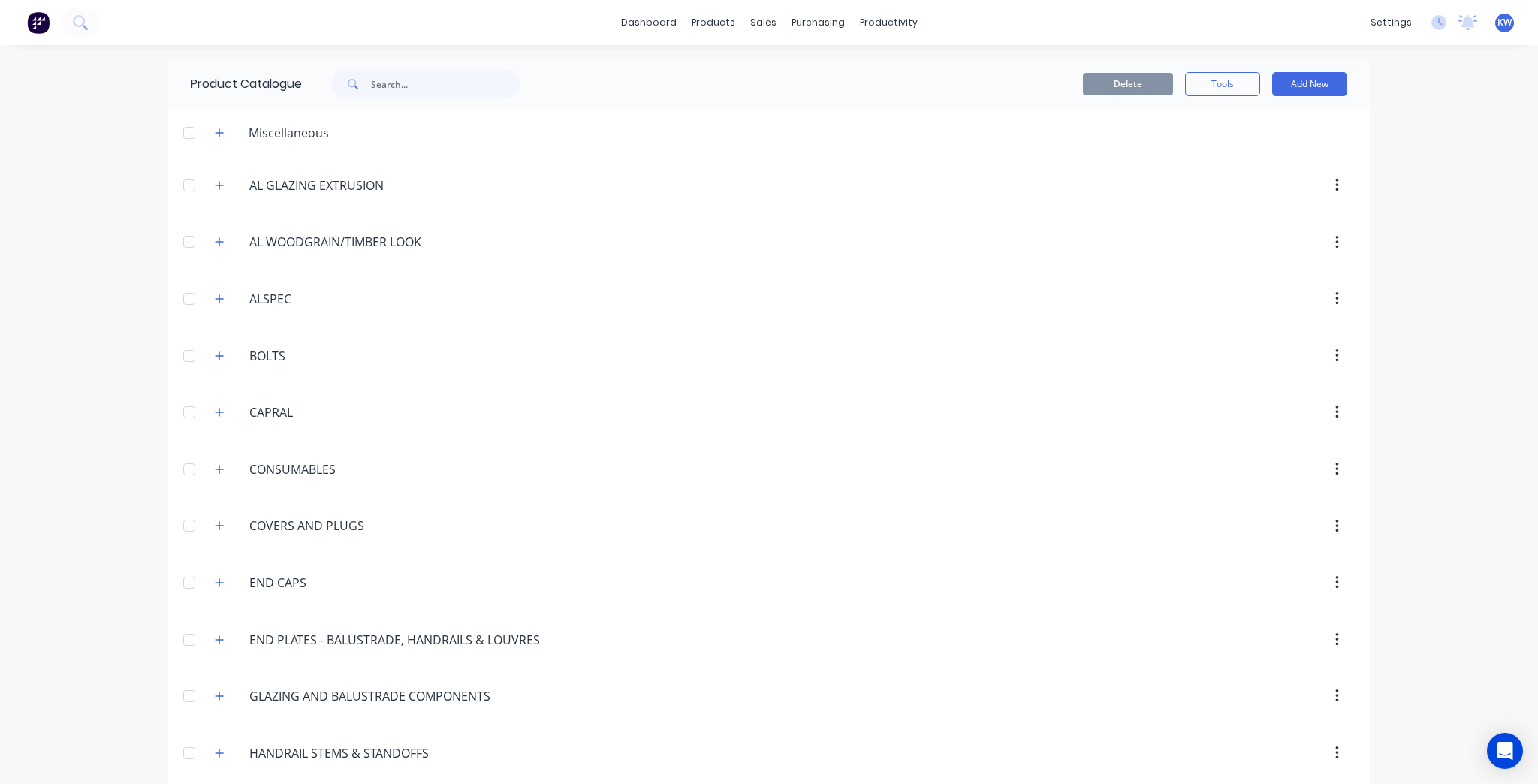
click at [277, 138] on div "Miscellaneous" at bounding box center [288, 132] width 104 height 18
click at [204, 127] on div "Miscellaneous" at bounding box center [271, 132] width 138 height 19
click at [210, 128] on button "button" at bounding box center [219, 132] width 19 height 19
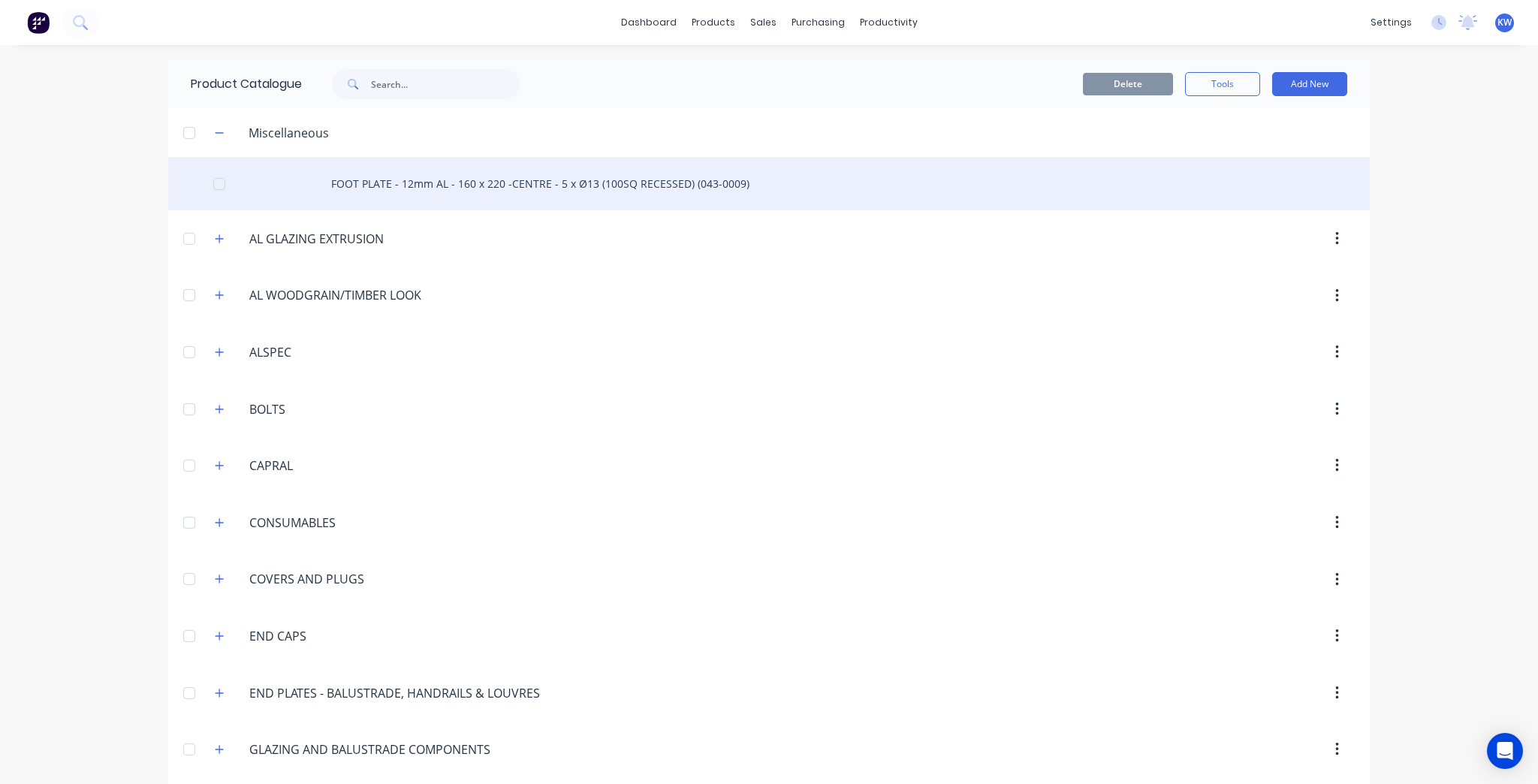
click at [522, 175] on div "FOOT PLATE - 12mm AL - 160 x 220 -CENTRE - 5 x Ø13 (100SQ RECESSED) (043-0009)" at bounding box center [768, 183] width 1201 height 53
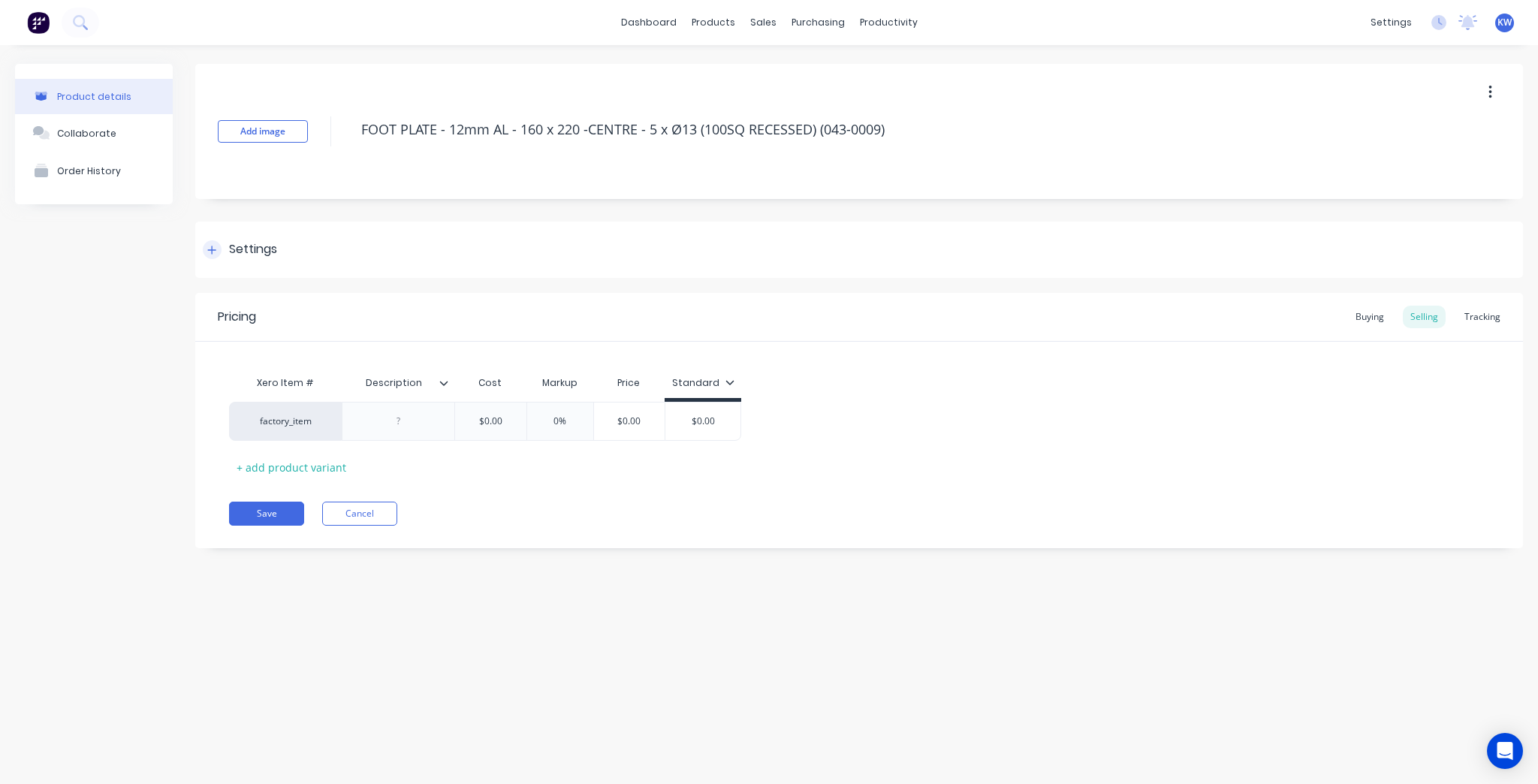
type textarea "x"
click at [1482, 314] on div "Tracking" at bounding box center [1482, 317] width 51 height 23
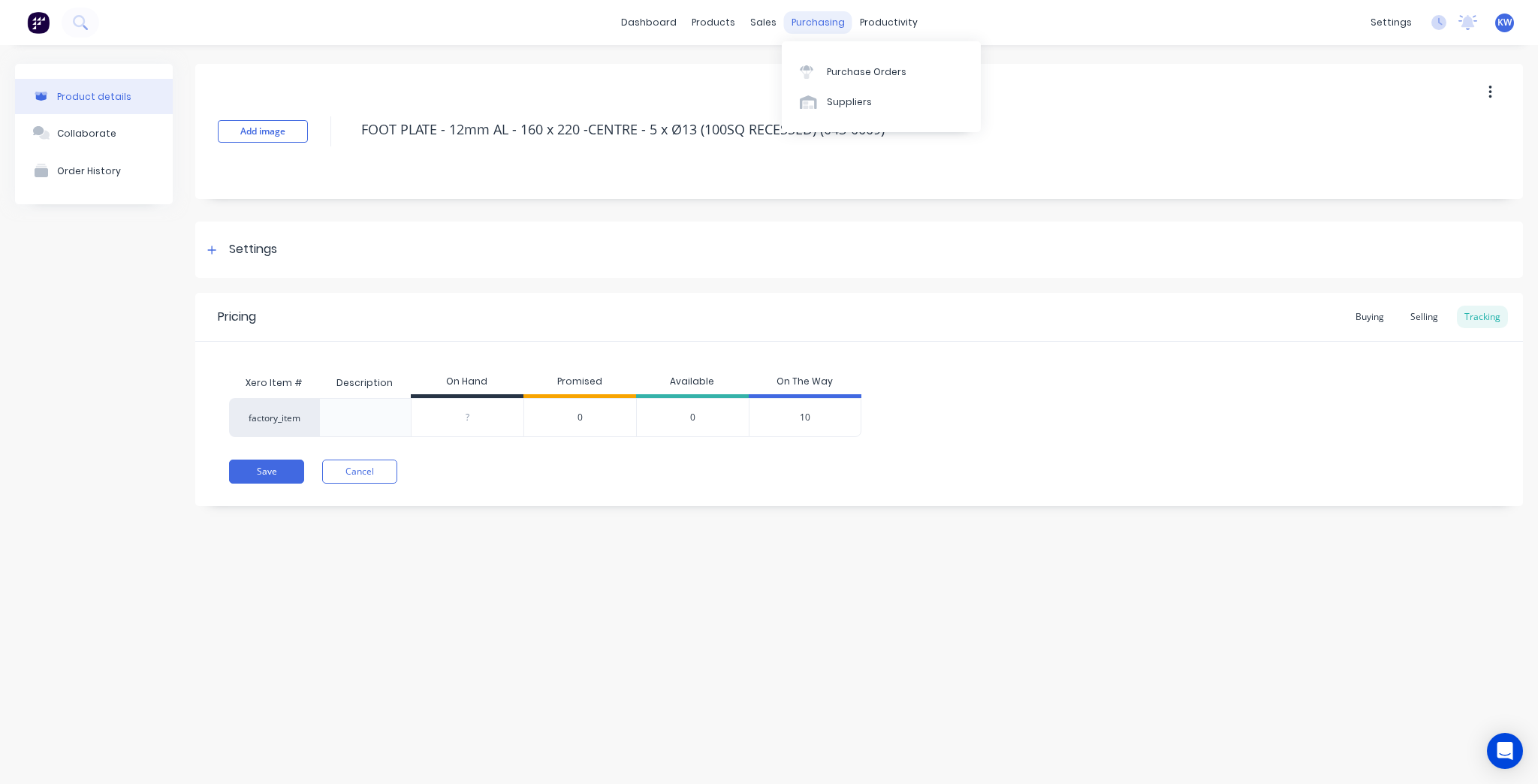
click at [808, 12] on div "purchasing" at bounding box center [818, 23] width 68 height 23
click at [925, 69] on link "Purchase Orders" at bounding box center [881, 71] width 199 height 30
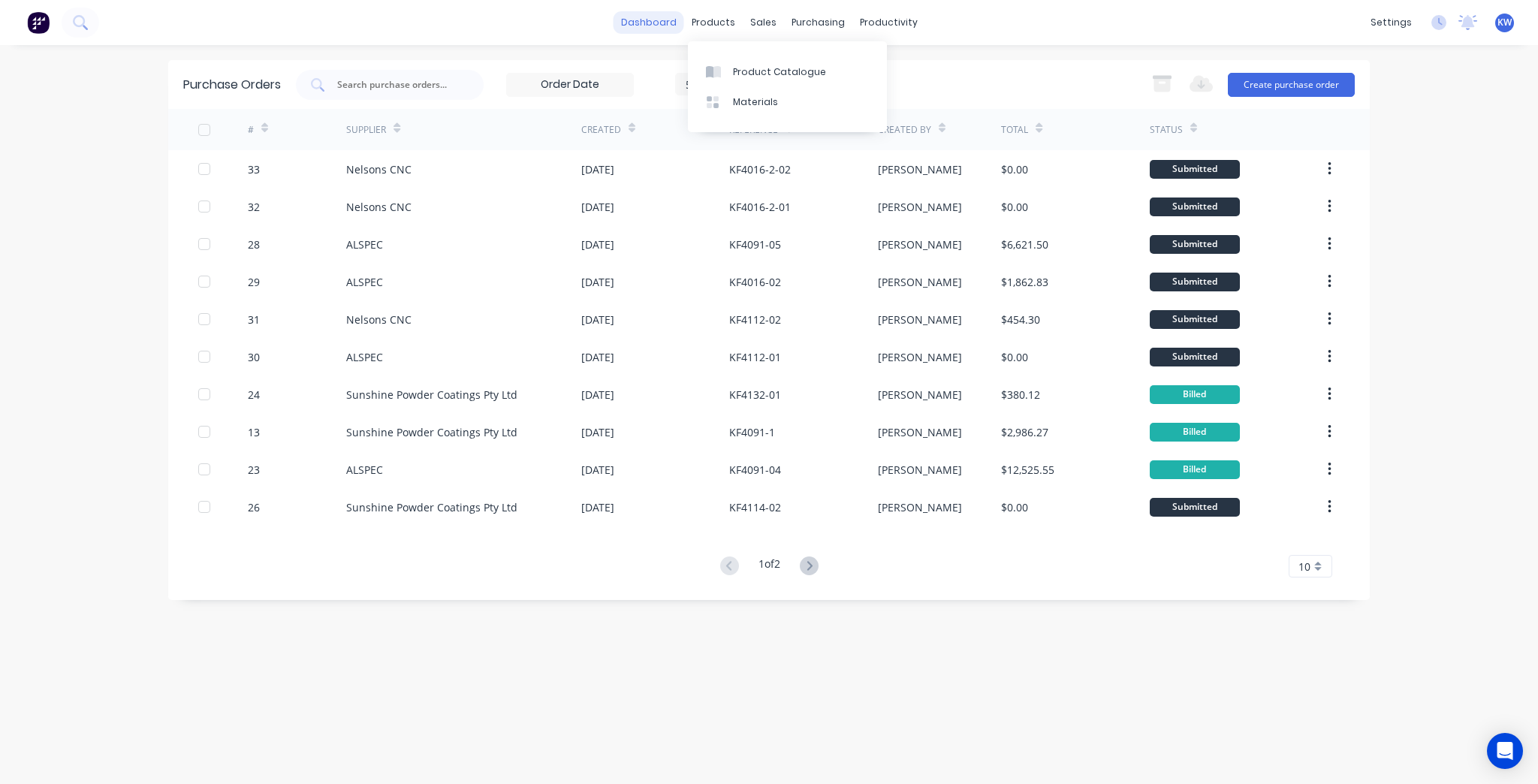
click at [661, 13] on link "dashboard" at bounding box center [648, 23] width 70 height 23
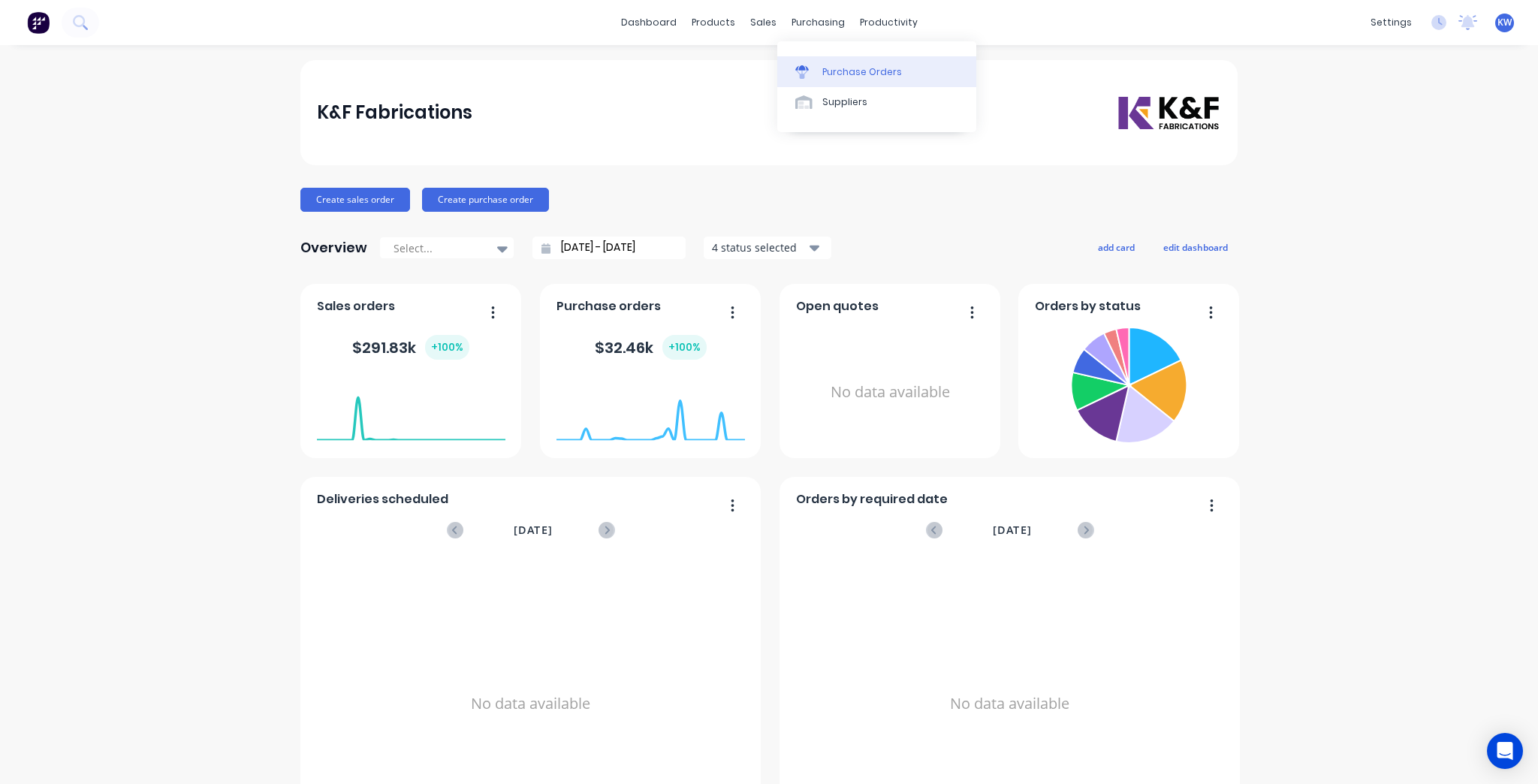
click at [842, 60] on link "Purchase Orders" at bounding box center [877, 71] width 199 height 30
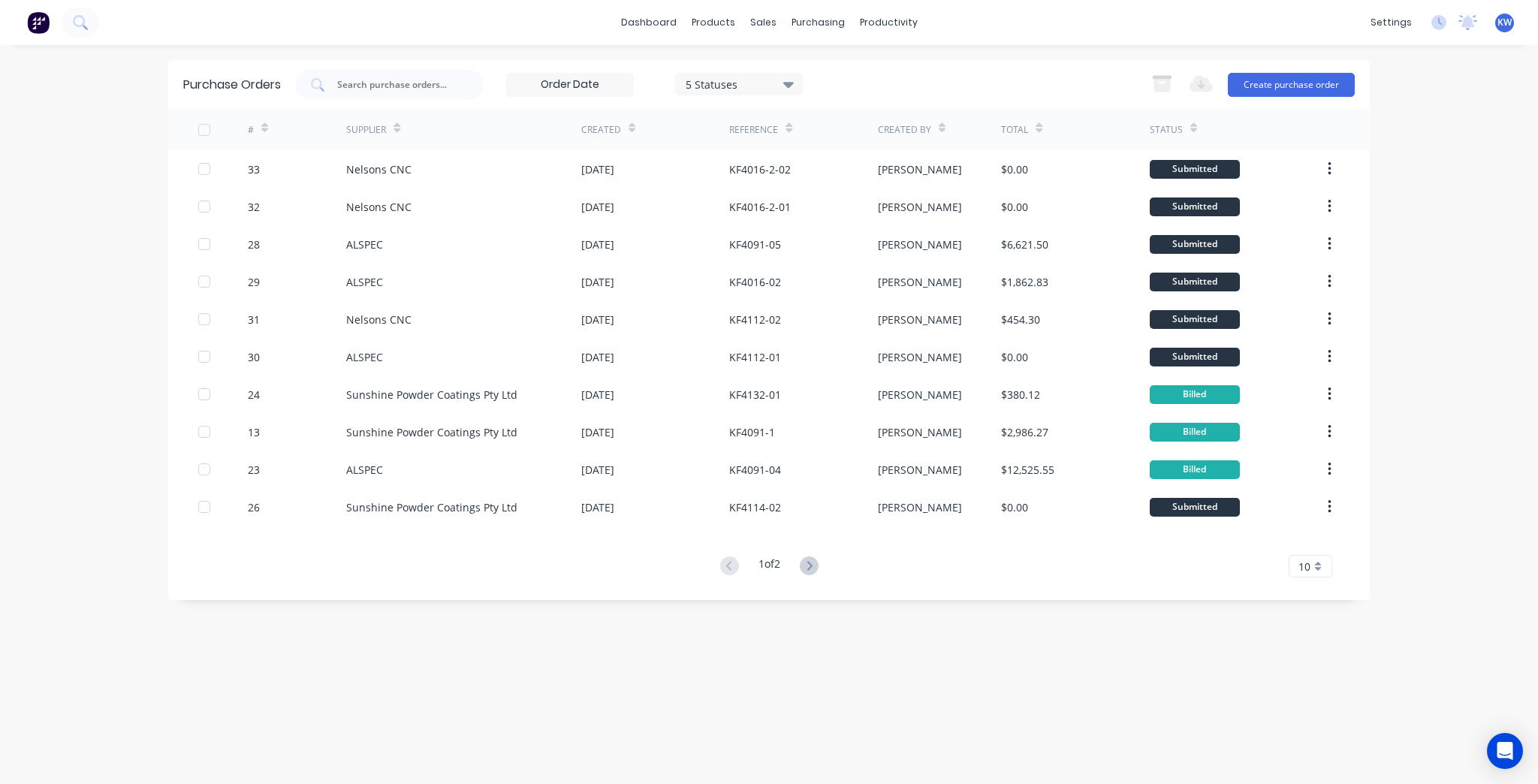
click at [1282, 71] on div "Export to Excel (XLSX) Create purchase order" at bounding box center [1248, 84] width 211 height 30
click at [1281, 77] on button "Create purchase order" at bounding box center [1290, 85] width 127 height 24
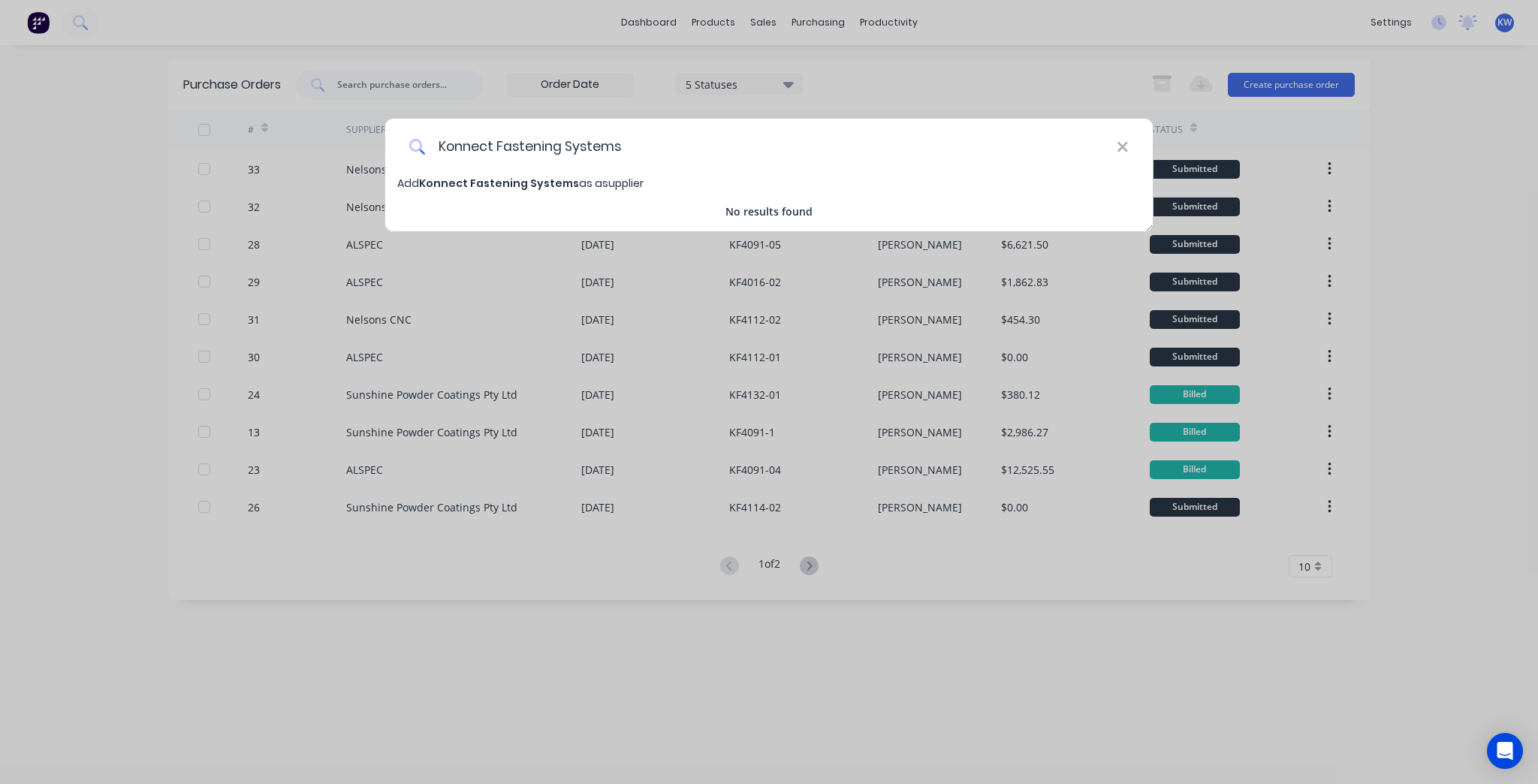
type input "Konnect Fastening Systems"
click at [540, 177] on span "Konnect Fastening Systems" at bounding box center [499, 183] width 160 height 15
select select "AU"
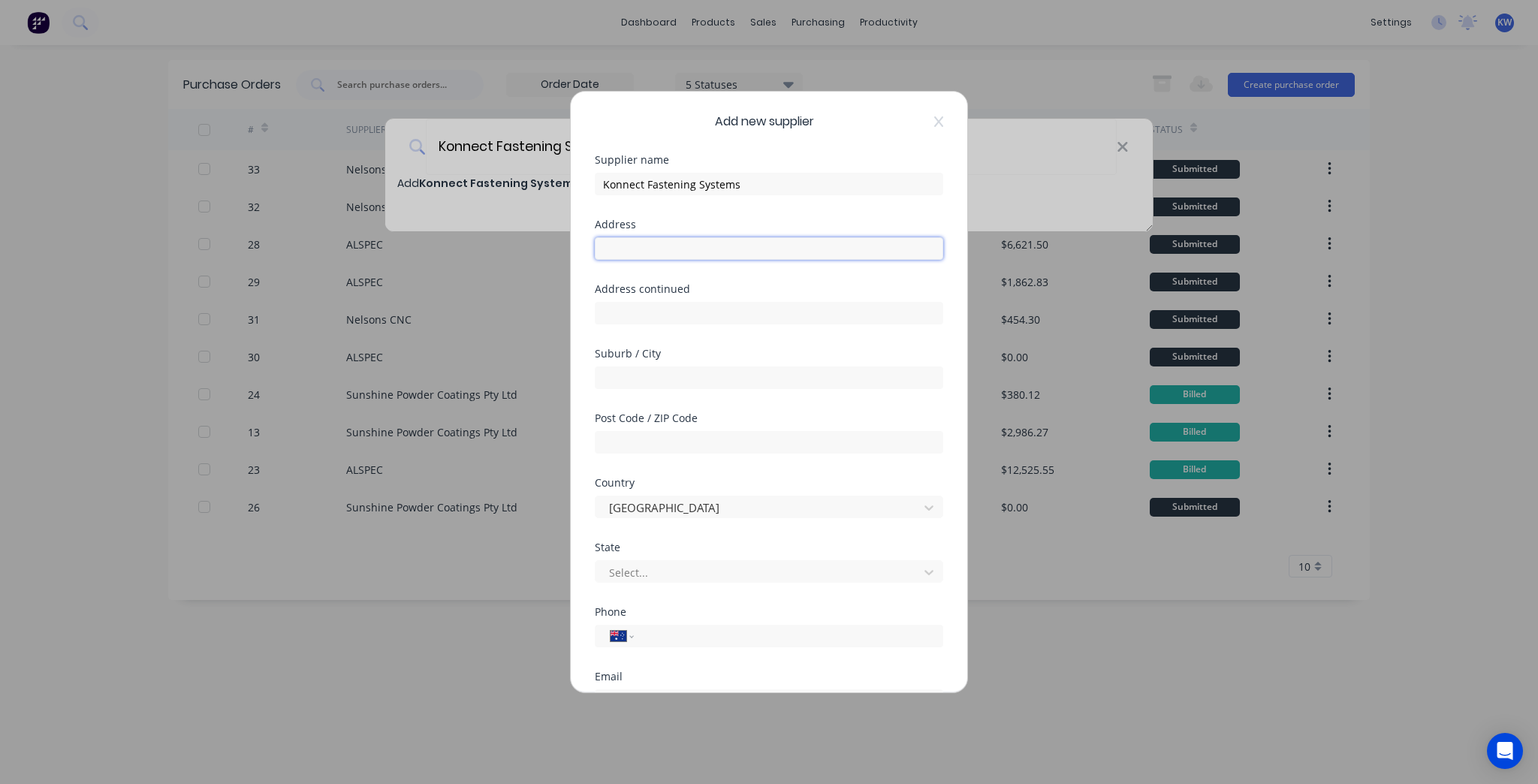
click at [659, 250] on input "text" at bounding box center [769, 249] width 349 height 23
paste input "[STREET_ADDRESS][PERSON_NAME][PERSON_NAME]"
drag, startPoint x: 835, startPoint y: 249, endPoint x: 669, endPoint y: 252, distance: 166.0
click at [669, 252] on input "[STREET_ADDRESS][PERSON_NAME][PERSON_NAME]" at bounding box center [769, 249] width 349 height 23
type input "[STREET_ADDRESS][PERSON_NAME]"
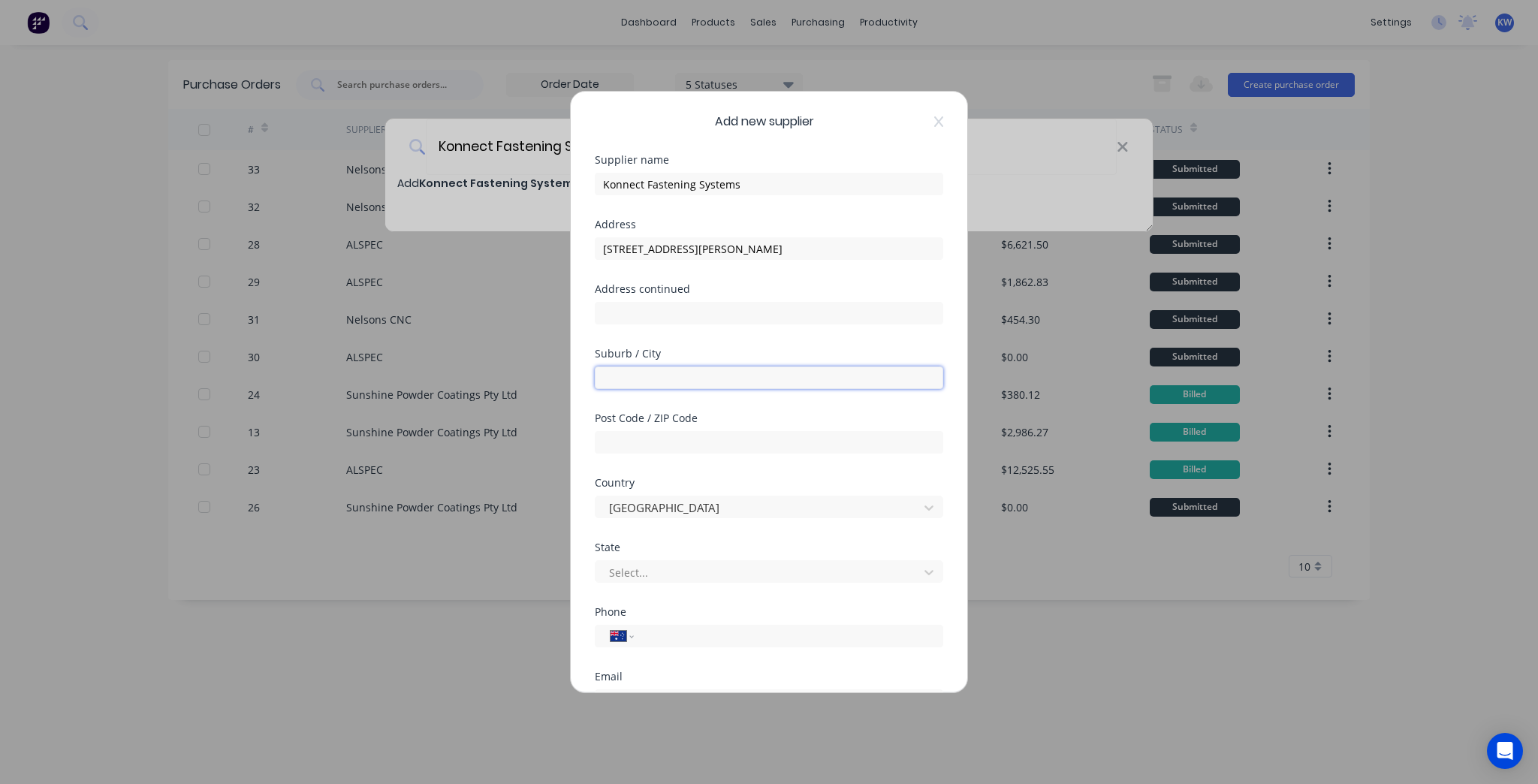
click at [669, 375] on input "text" at bounding box center [769, 378] width 349 height 23
paste input "[STREET_ADDRESS]"
click at [609, 379] on input "[STREET_ADDRESS]" at bounding box center [769, 378] width 349 height 23
drag, startPoint x: 749, startPoint y: 379, endPoint x: 661, endPoint y: 382, distance: 88.1
click at [661, 382] on input "[GEOGRAPHIC_DATA]" at bounding box center [769, 378] width 349 height 23
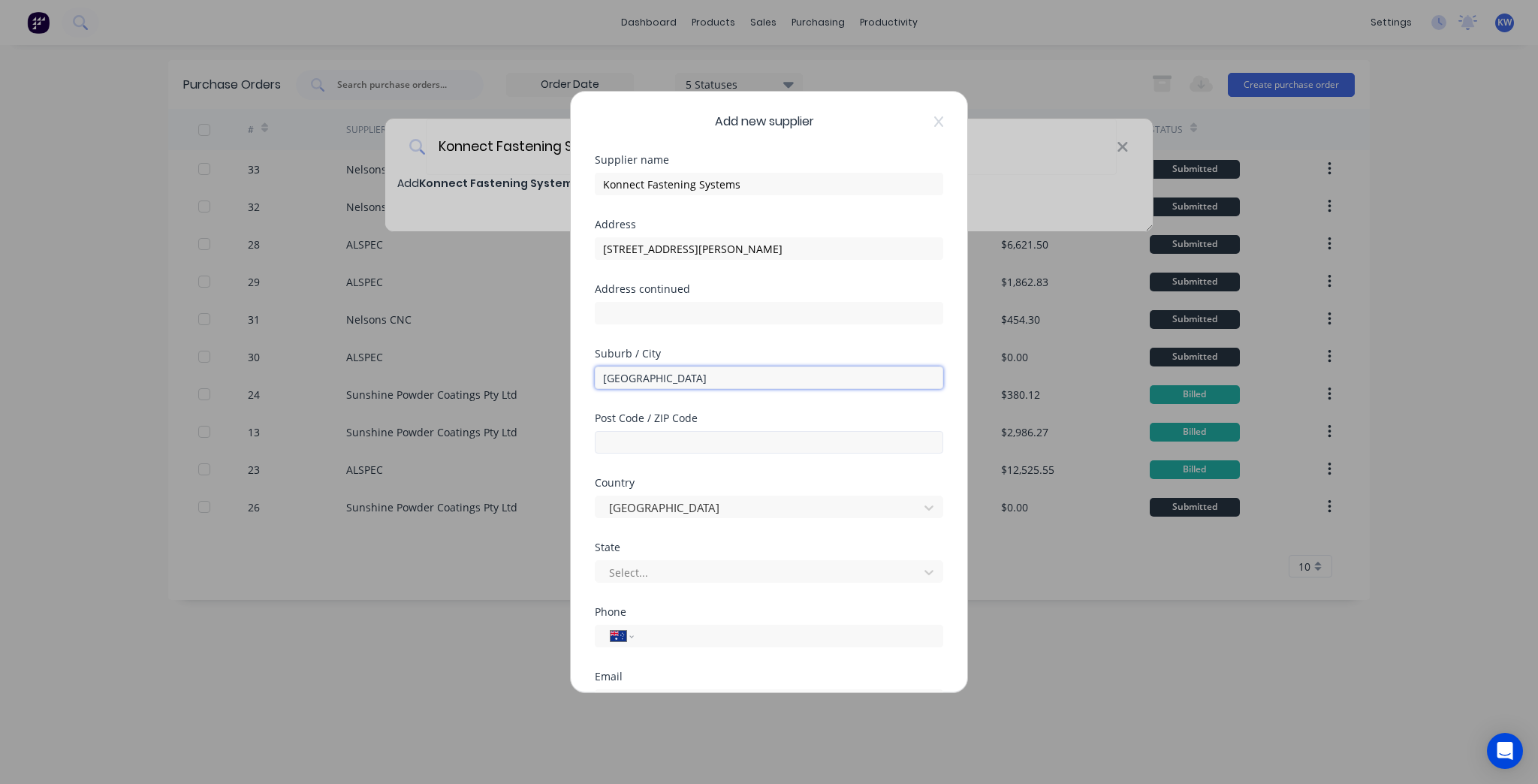
type input "[GEOGRAPHIC_DATA]"
click at [701, 432] on input "text" at bounding box center [769, 443] width 349 height 23
click at [701, 432] on input "455" at bounding box center [769, 443] width 349 height 23
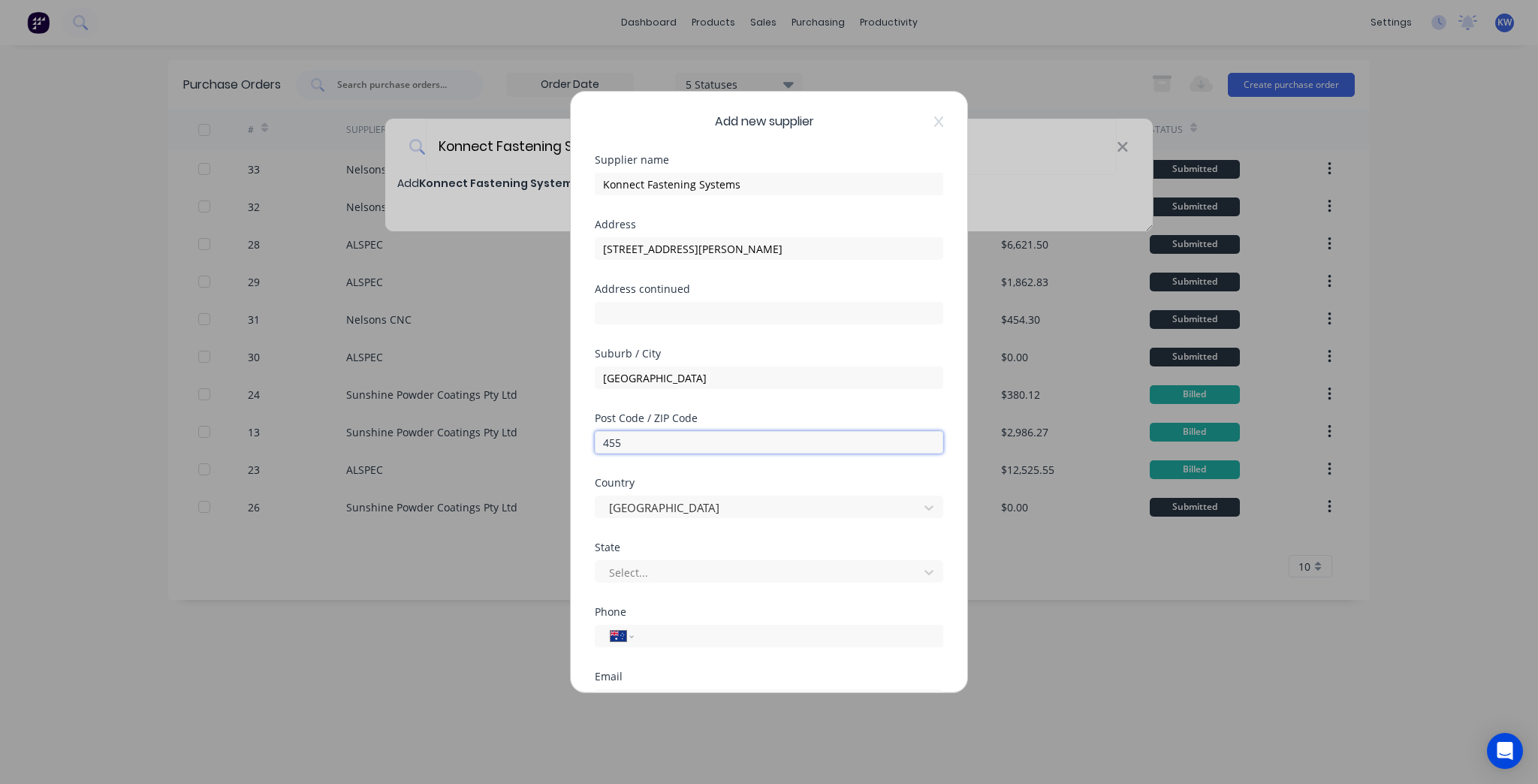
paste input "QLD 4556"
click at [626, 439] on input "QLD 4556" at bounding box center [769, 443] width 349 height 23
type input "4556"
click at [654, 570] on div at bounding box center [759, 572] width 303 height 19
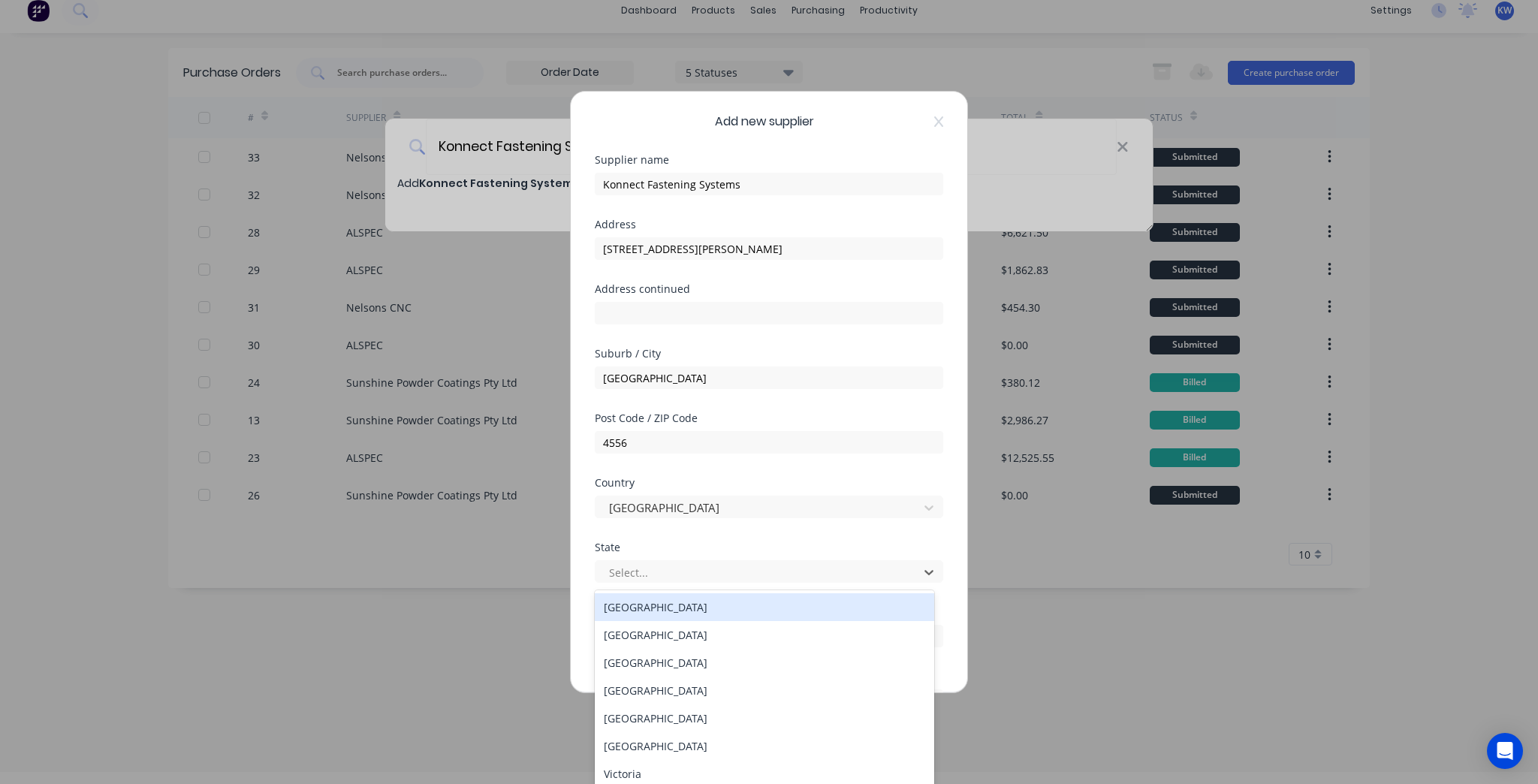
scroll to position [13, 0]
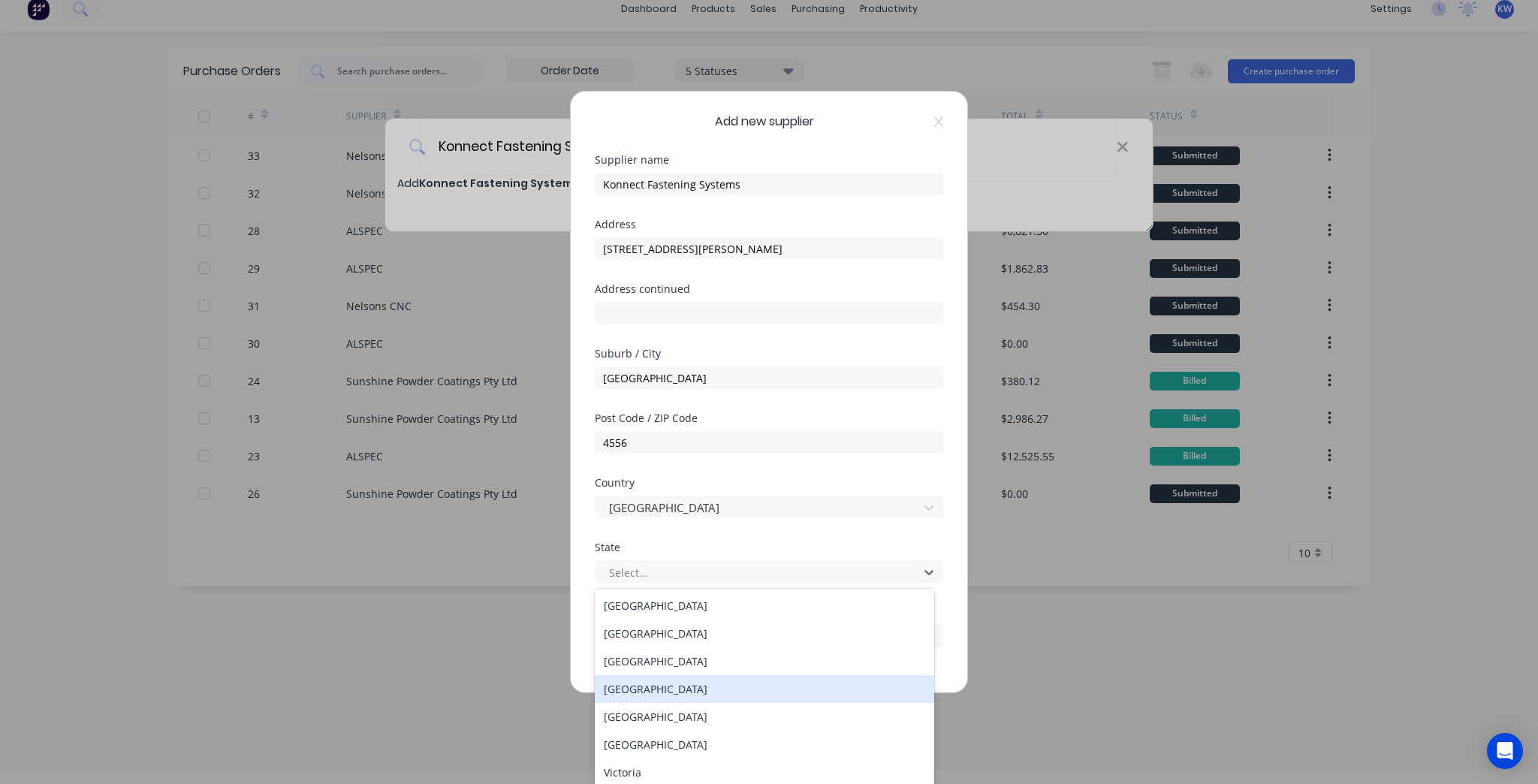
click at [665, 692] on div "[GEOGRAPHIC_DATA]" at bounding box center [764, 689] width 339 height 28
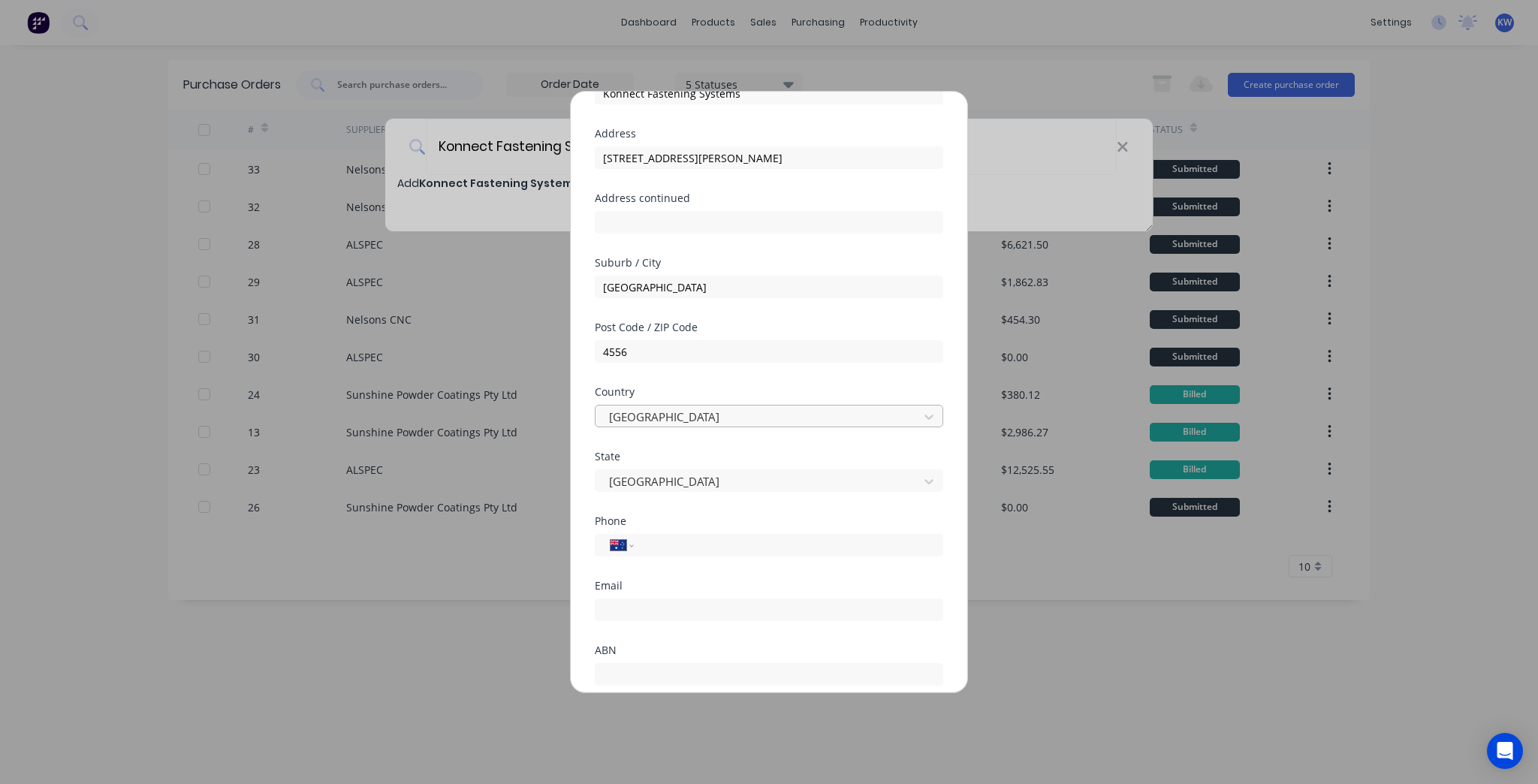
scroll to position [196, 0]
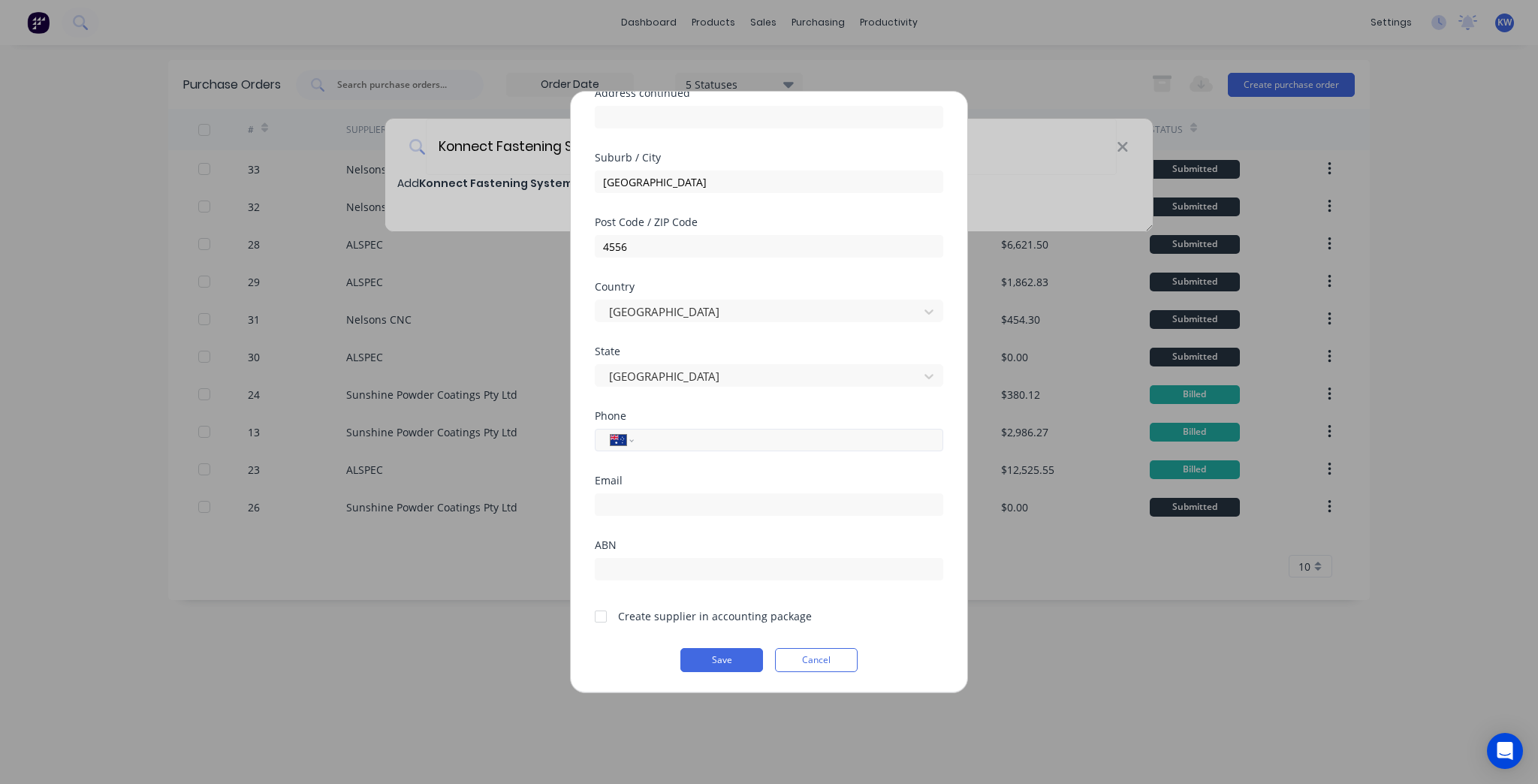
click at [708, 445] on input "tel" at bounding box center [786, 440] width 283 height 17
paste input "[PHONE_NUMBER]"
type input "[PHONE_NUMBER]"
click at [772, 491] on div at bounding box center [769, 503] width 349 height 26
click at [677, 499] on input "email" at bounding box center [769, 505] width 349 height 23
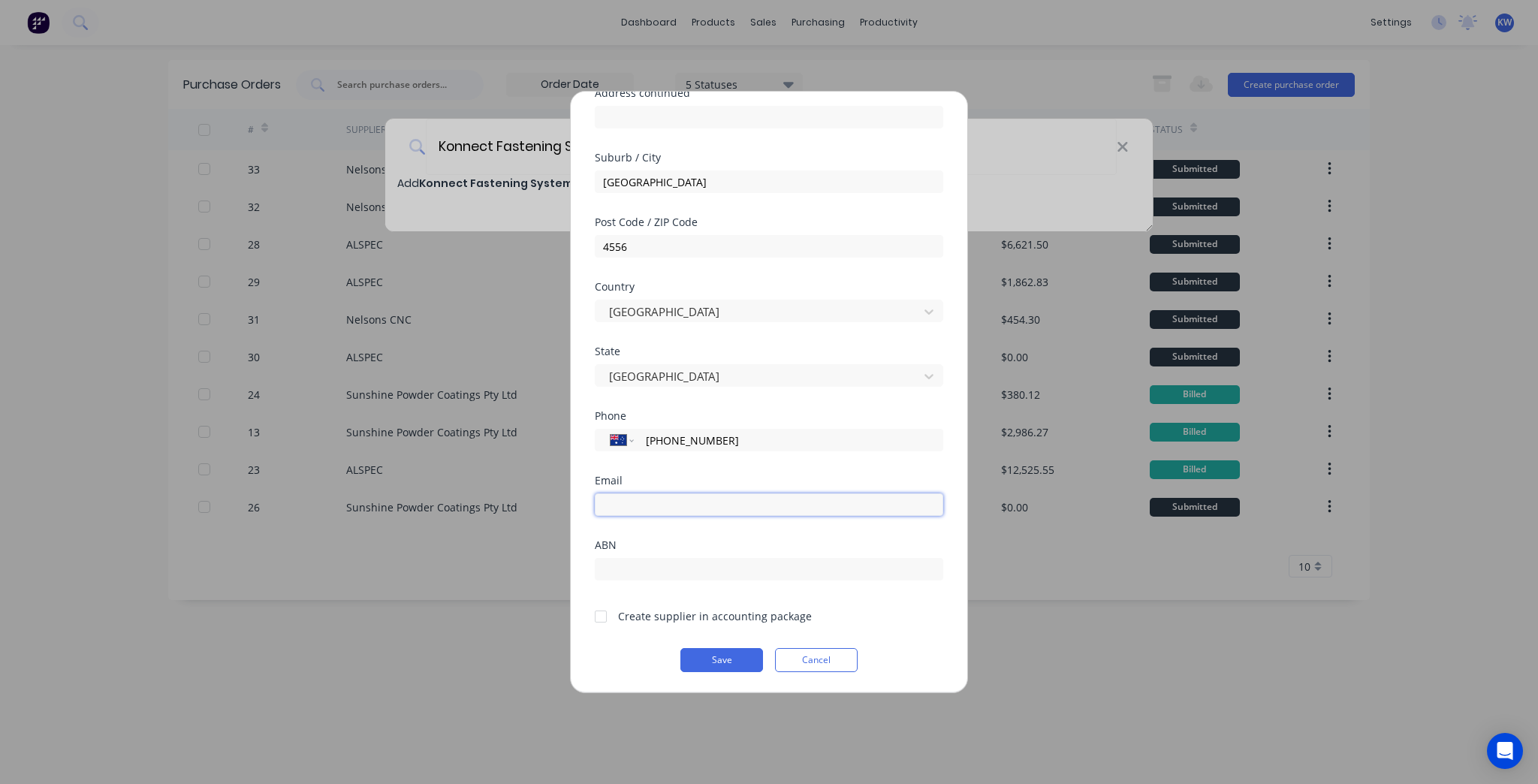
paste input "[EMAIL_ADDRESS][DOMAIN_NAME]"
type input "[EMAIL_ADDRESS][DOMAIN_NAME]"
click at [684, 616] on div "Create supplier in accounting package" at bounding box center [715, 616] width 194 height 16
click at [592, 612] on div at bounding box center [601, 616] width 30 height 30
click at [745, 657] on button "Save" at bounding box center [721, 660] width 83 height 24
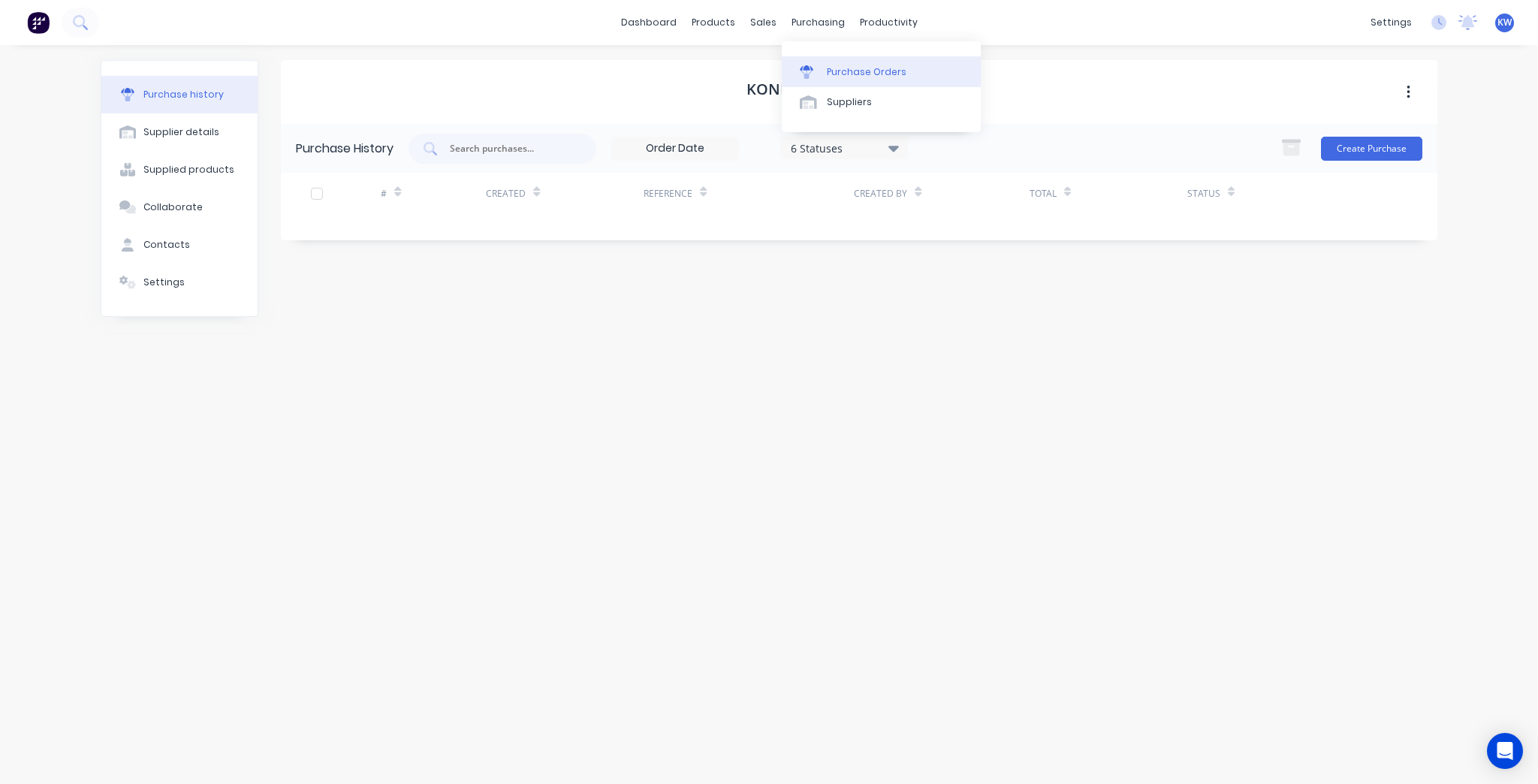
click at [845, 76] on div "Purchase Orders" at bounding box center [867, 72] width 80 height 13
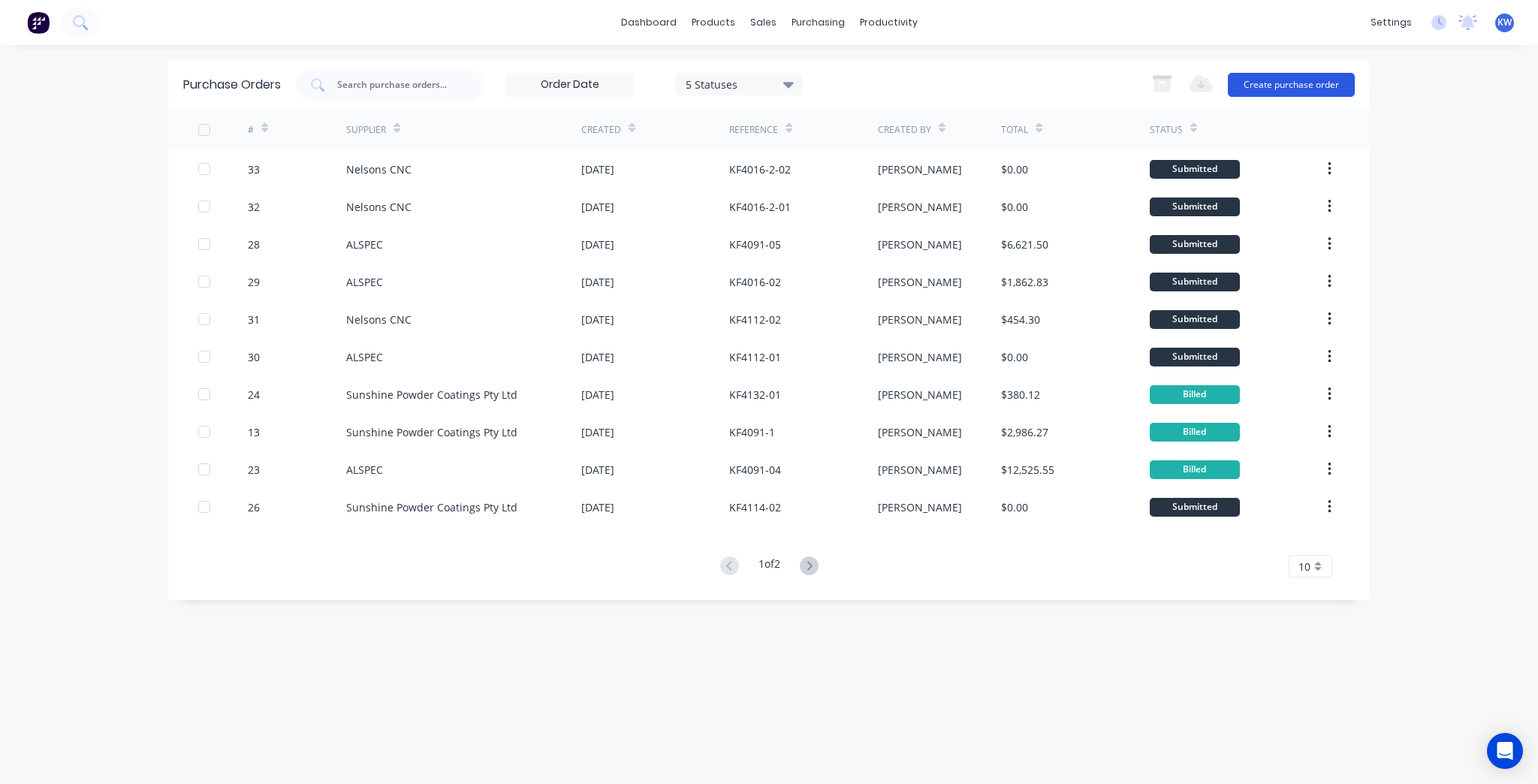
click at [1306, 84] on button "Create purchase order" at bounding box center [1290, 85] width 127 height 24
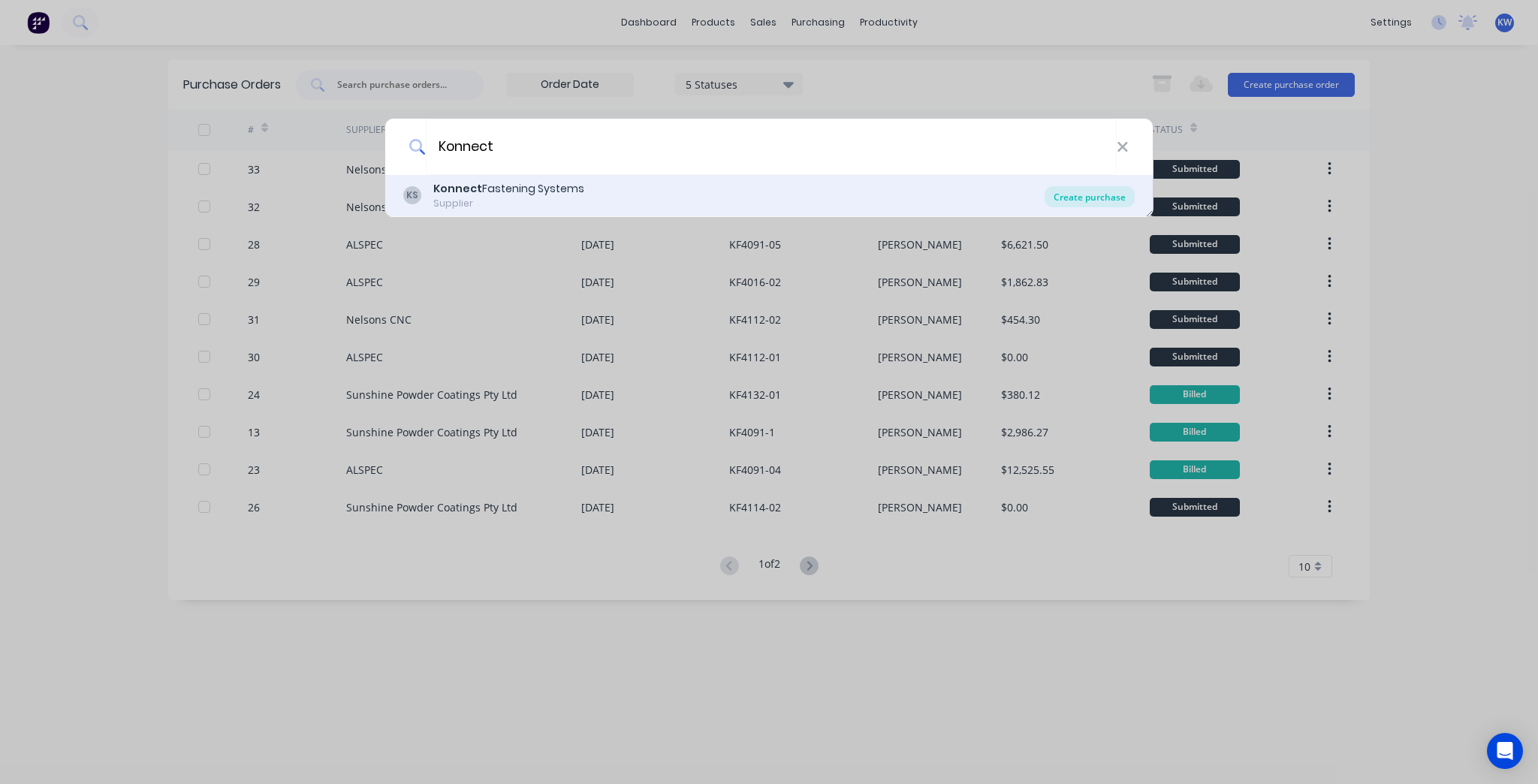
type input "Konnect"
click at [1076, 204] on div "Create purchase" at bounding box center [1090, 197] width 90 height 21
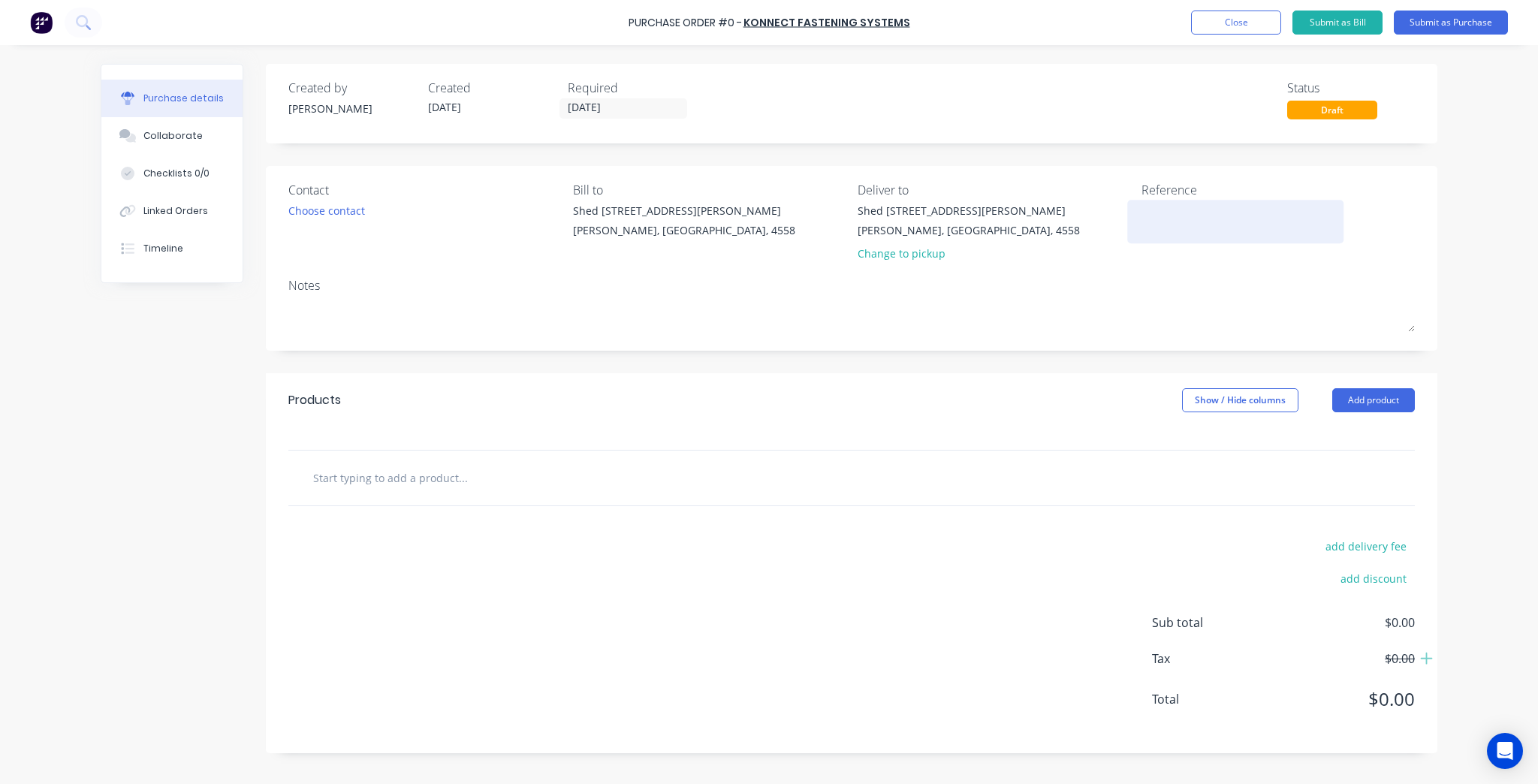
click at [1168, 220] on textarea at bounding box center [1235, 219] width 188 height 34
type textarea "KF409"
type textarea "x"
type textarea "KF40"
type textarea "x"
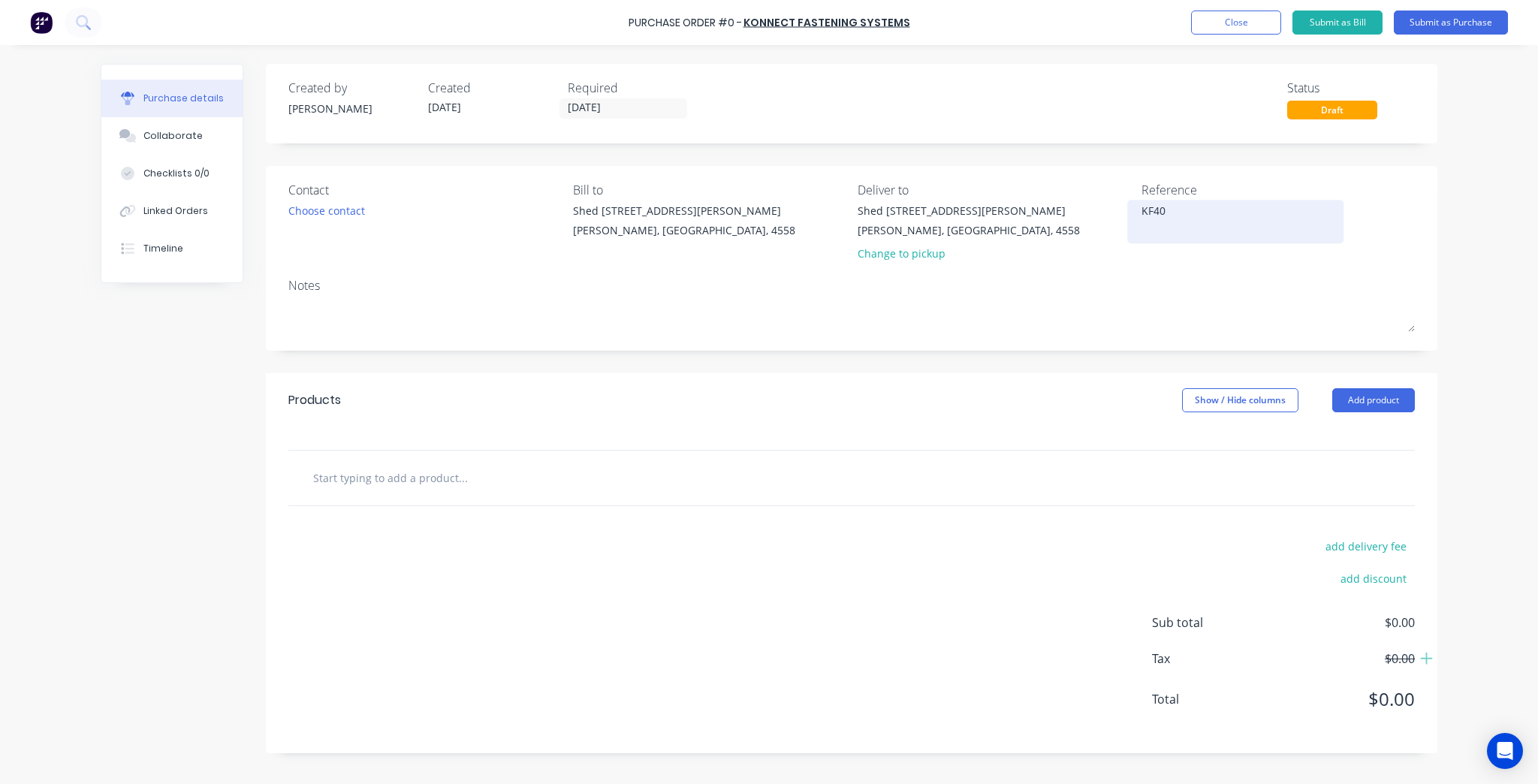
type textarea "KF4"
type textarea "x"
type textarea "KF"
type textarea "x"
type textarea "KF"
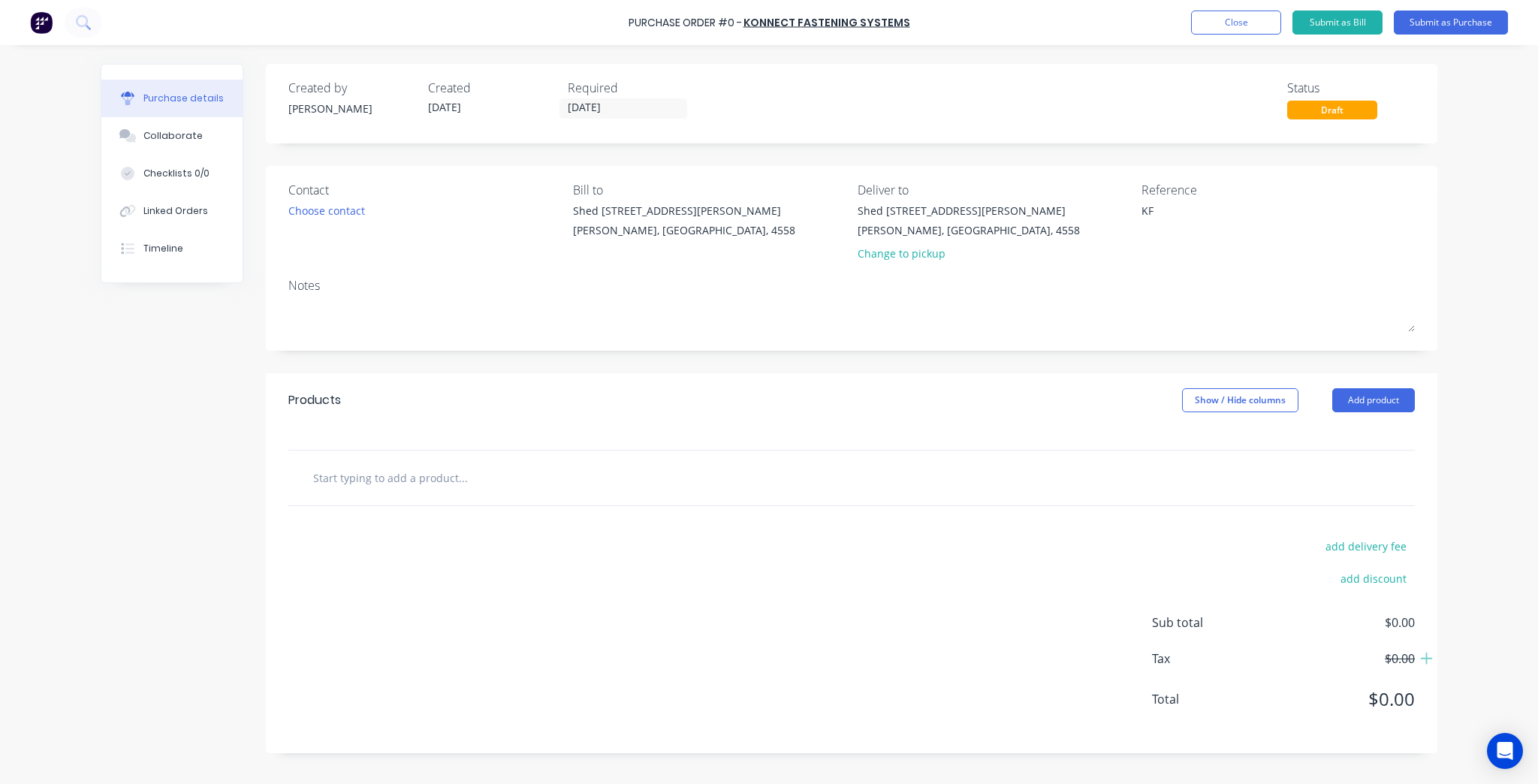
click at [758, 472] on div at bounding box center [851, 477] width 1102 height 30
click at [405, 465] on input "text" at bounding box center [462, 477] width 300 height 30
type textarea "x"
type input "S"
type textarea "x"
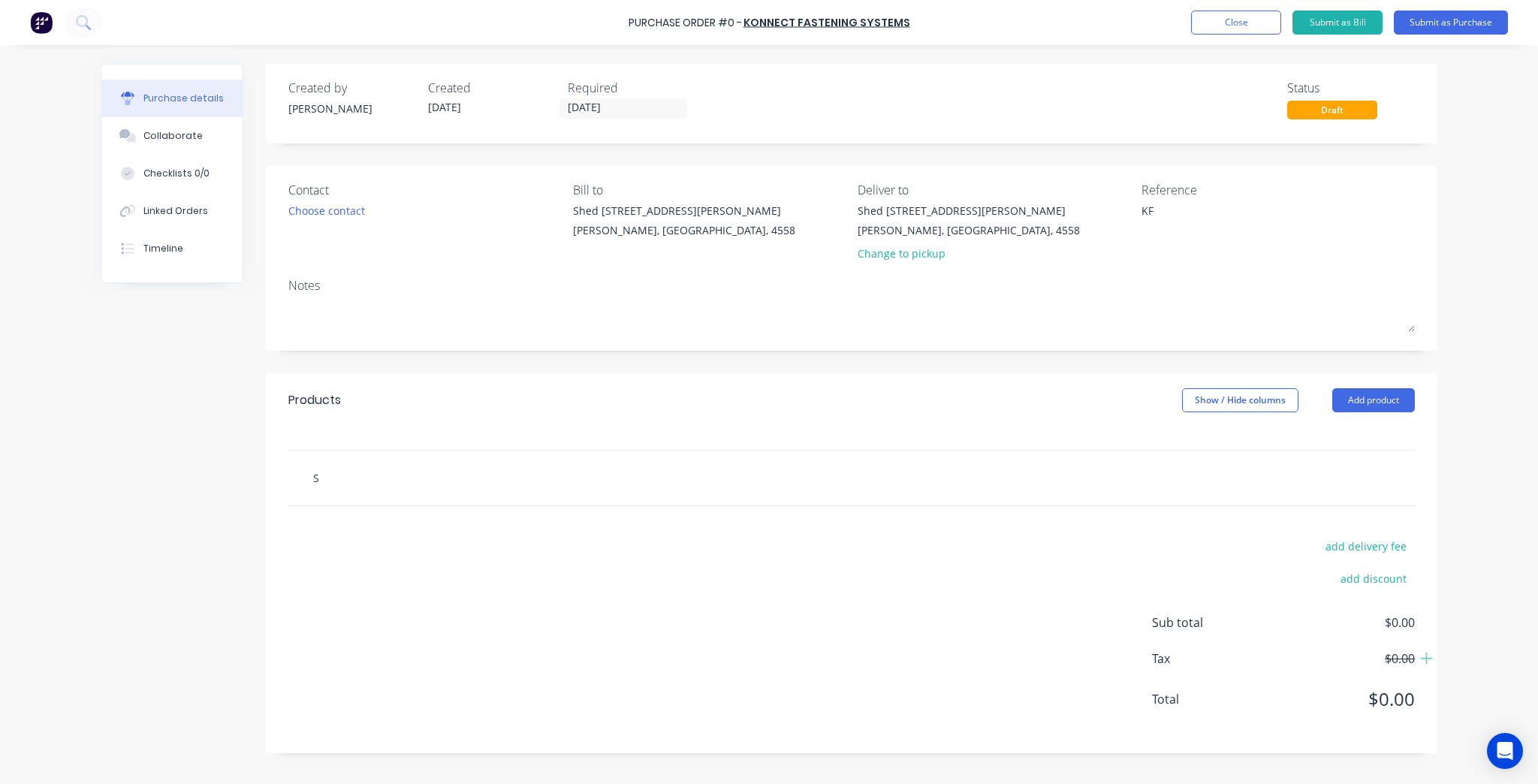
type input "Sc"
type textarea "x"
type input "Scr"
type textarea "x"
type input "Scre"
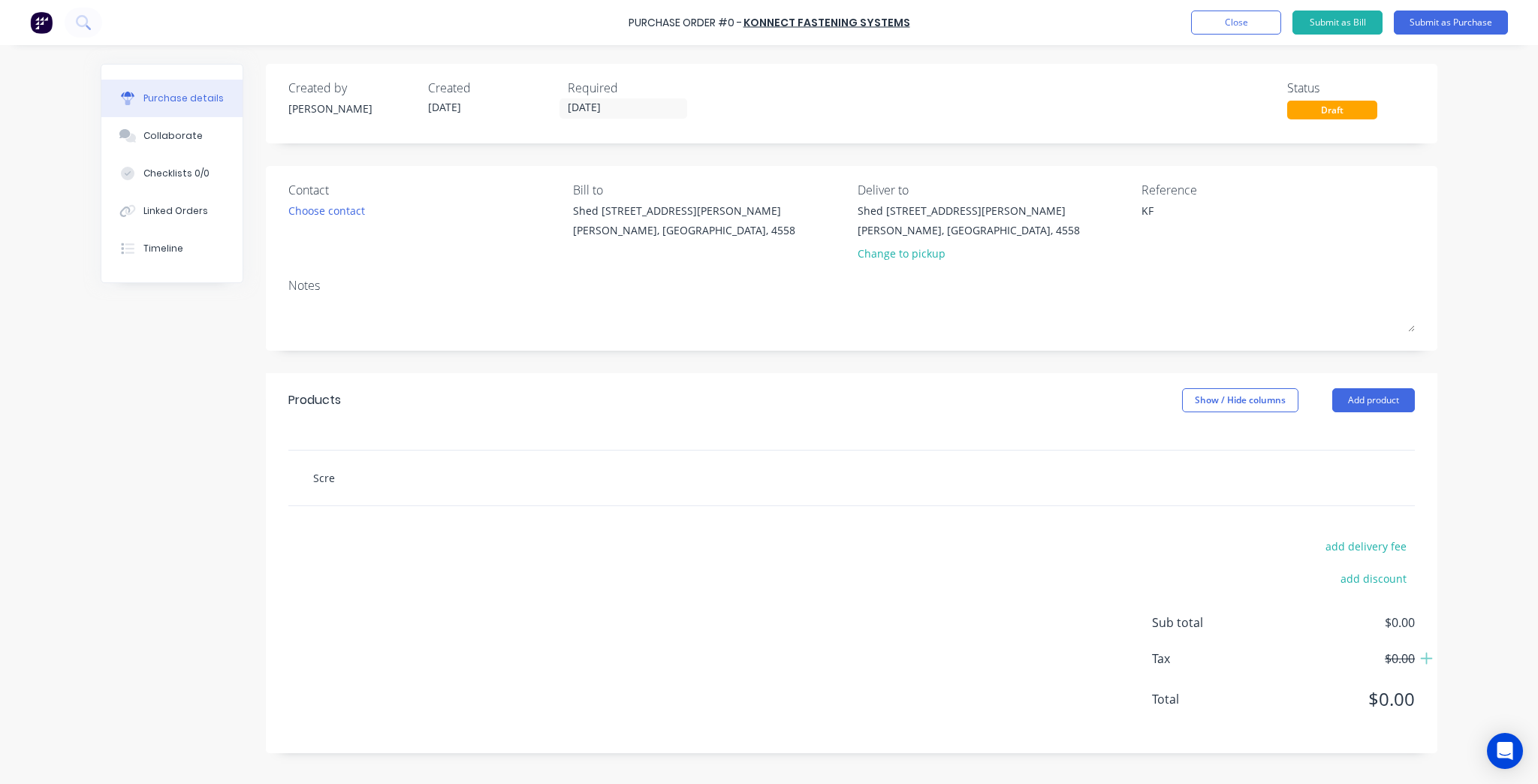
type textarea "x"
type input "Screw"
type textarea "x"
type input "Screw"
type textarea "x"
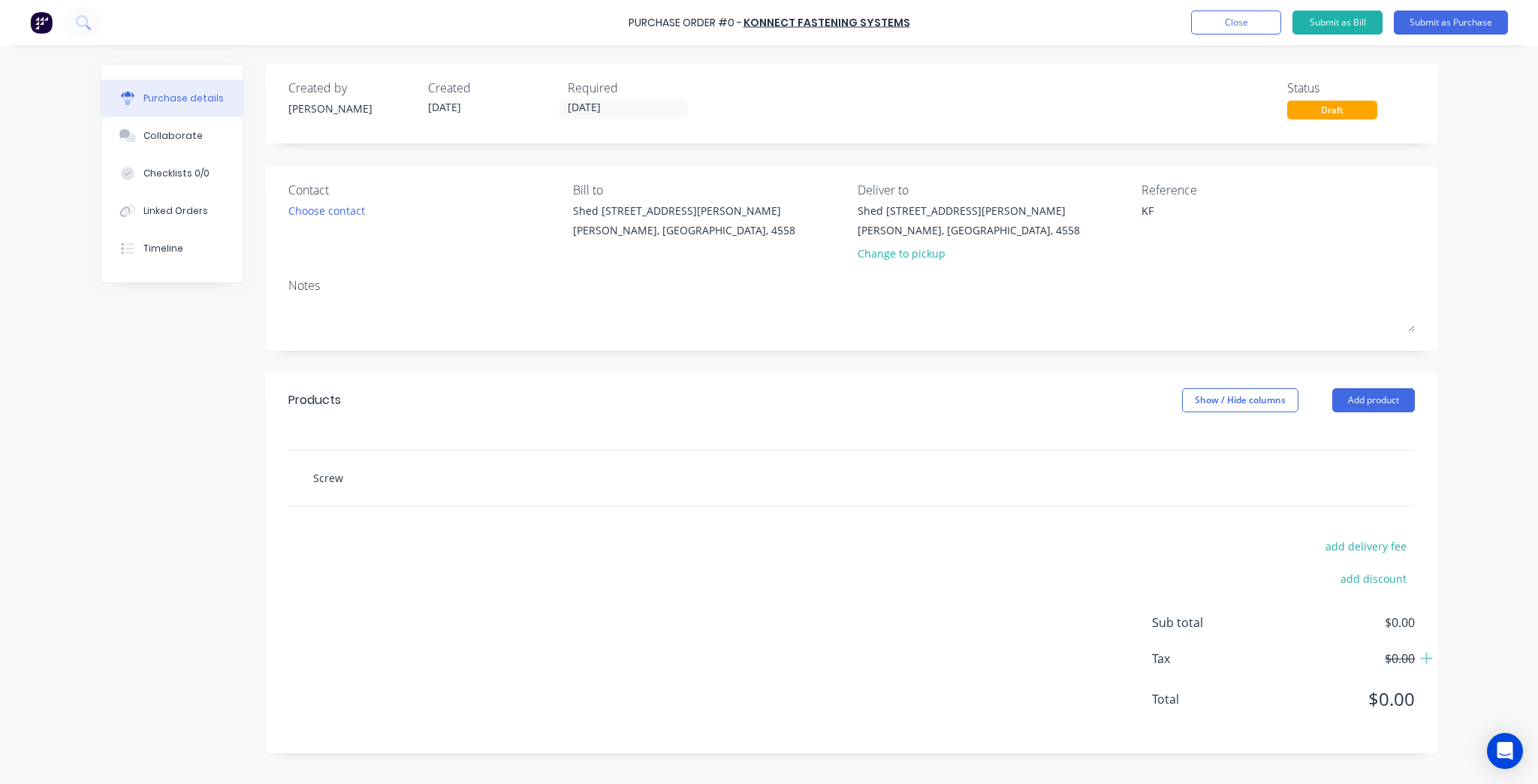
type input "Screw b"
type textarea "x"
type input "Screw"
type textarea "x"
type input "Screw B"
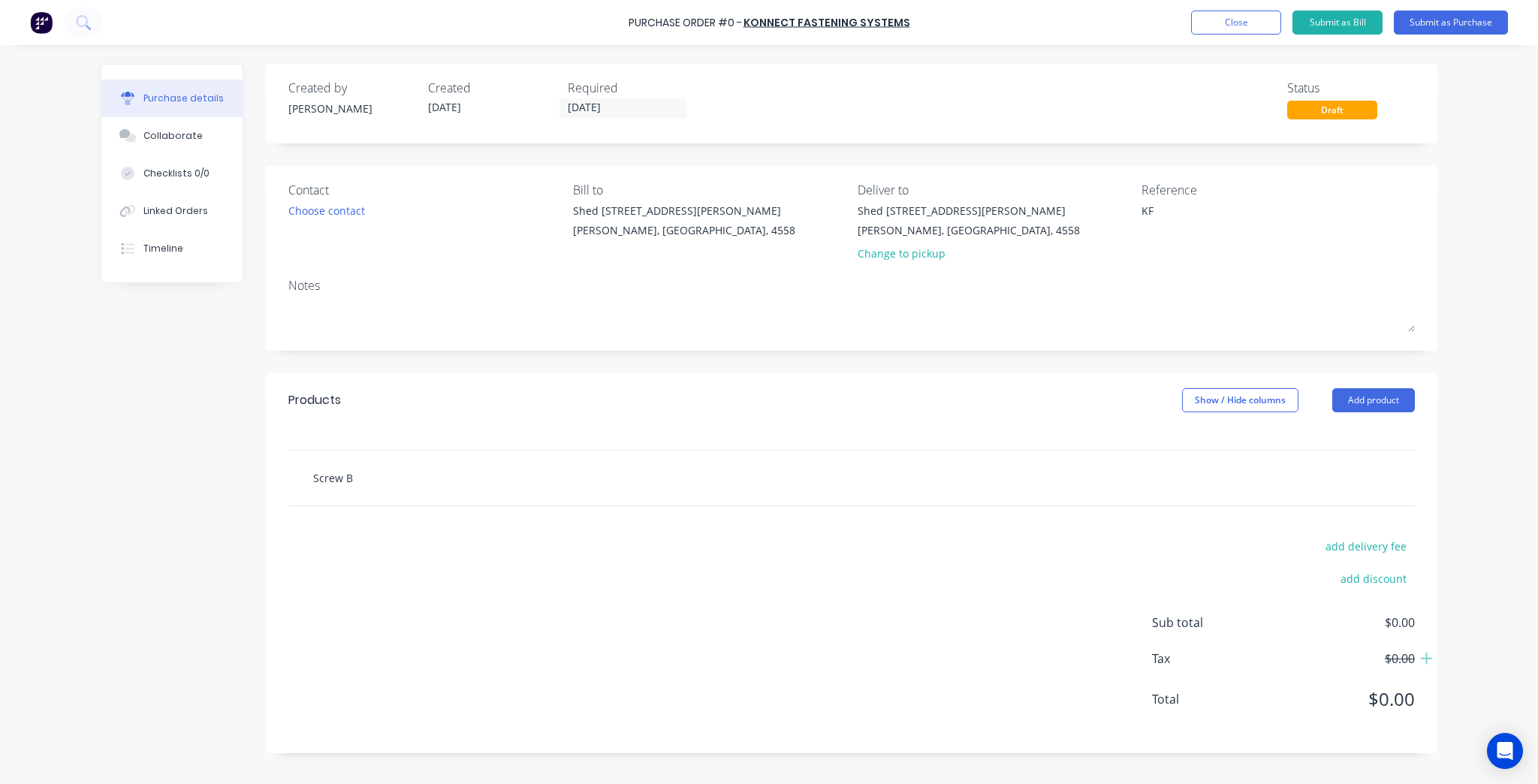
type textarea "x"
type input "Screw Bo"
type textarea "x"
type input "Screw Bol"
type textarea "x"
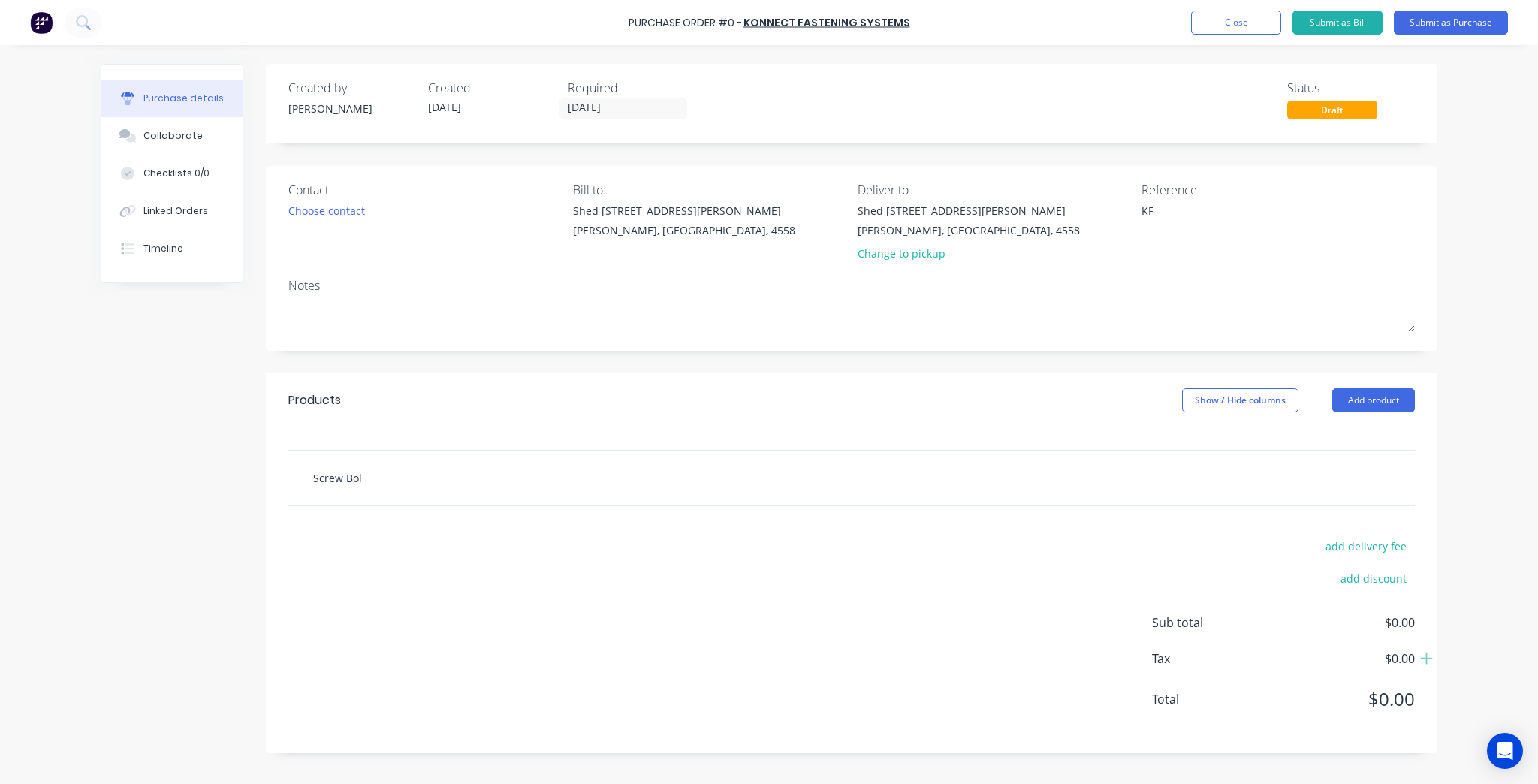
type input "Screw Bolt"
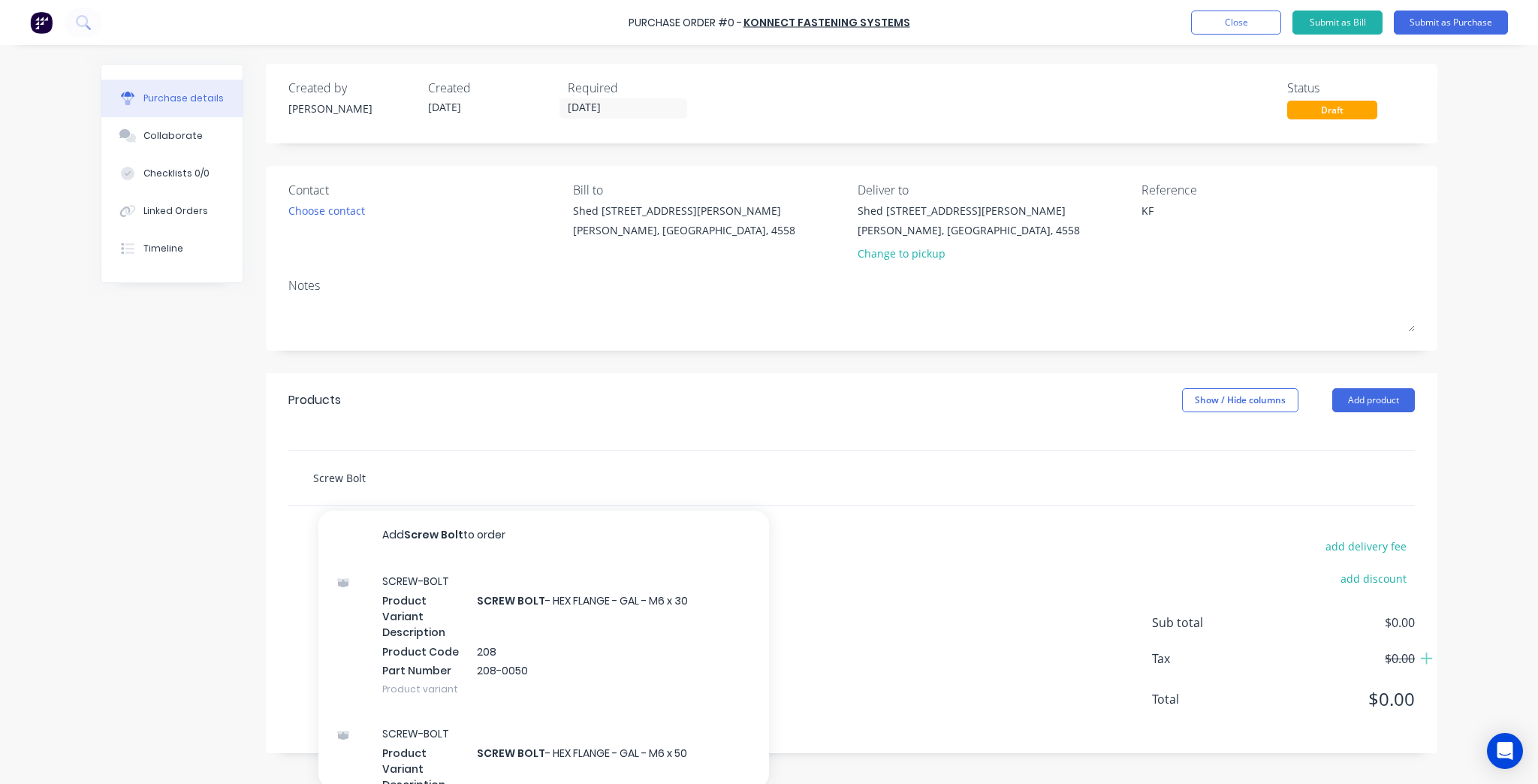
type textarea "x"
type input "Screw Bolt"
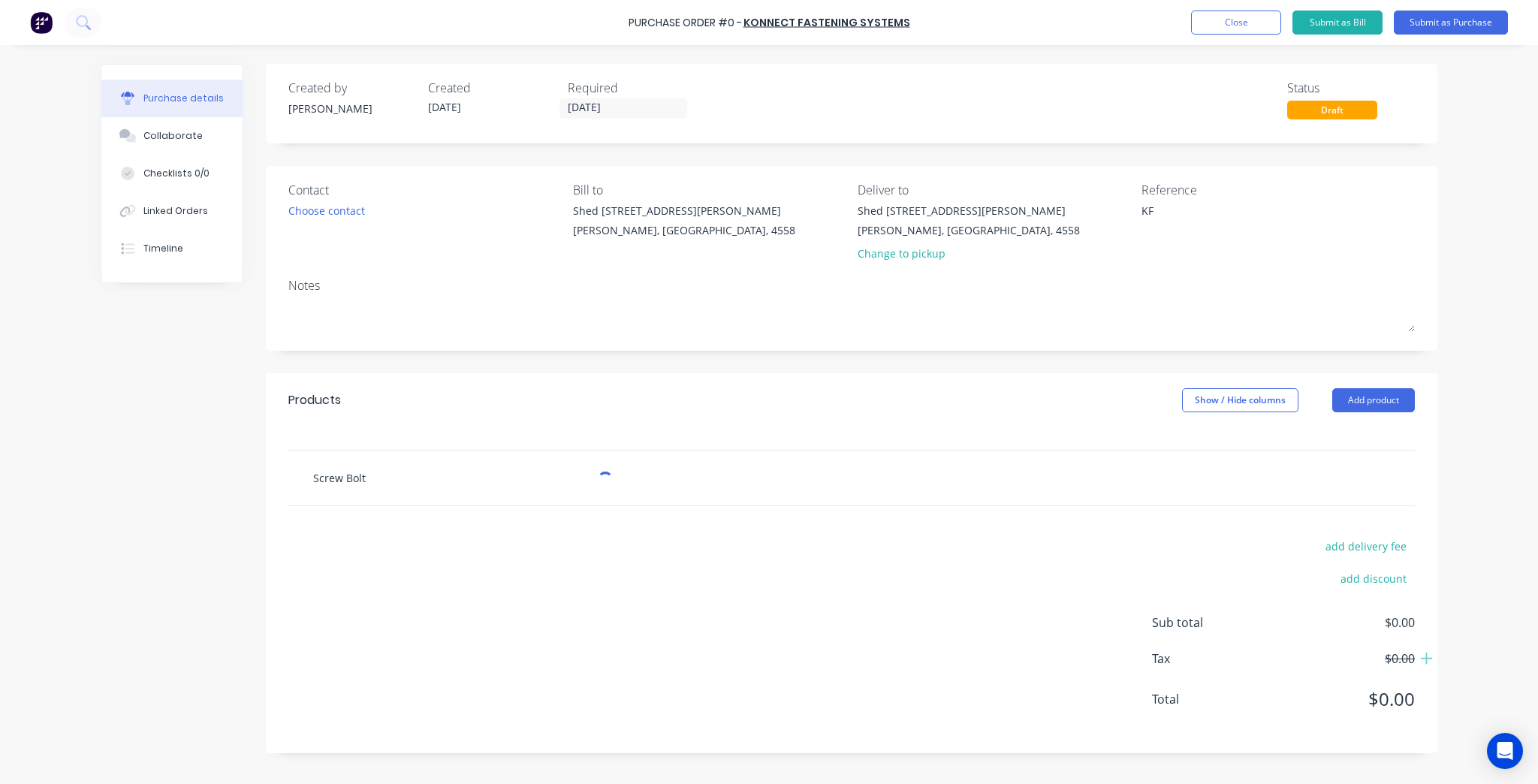
type textarea "x"
type input "Screw Bolt M"
type textarea "x"
type input "Screw Bolt M1"
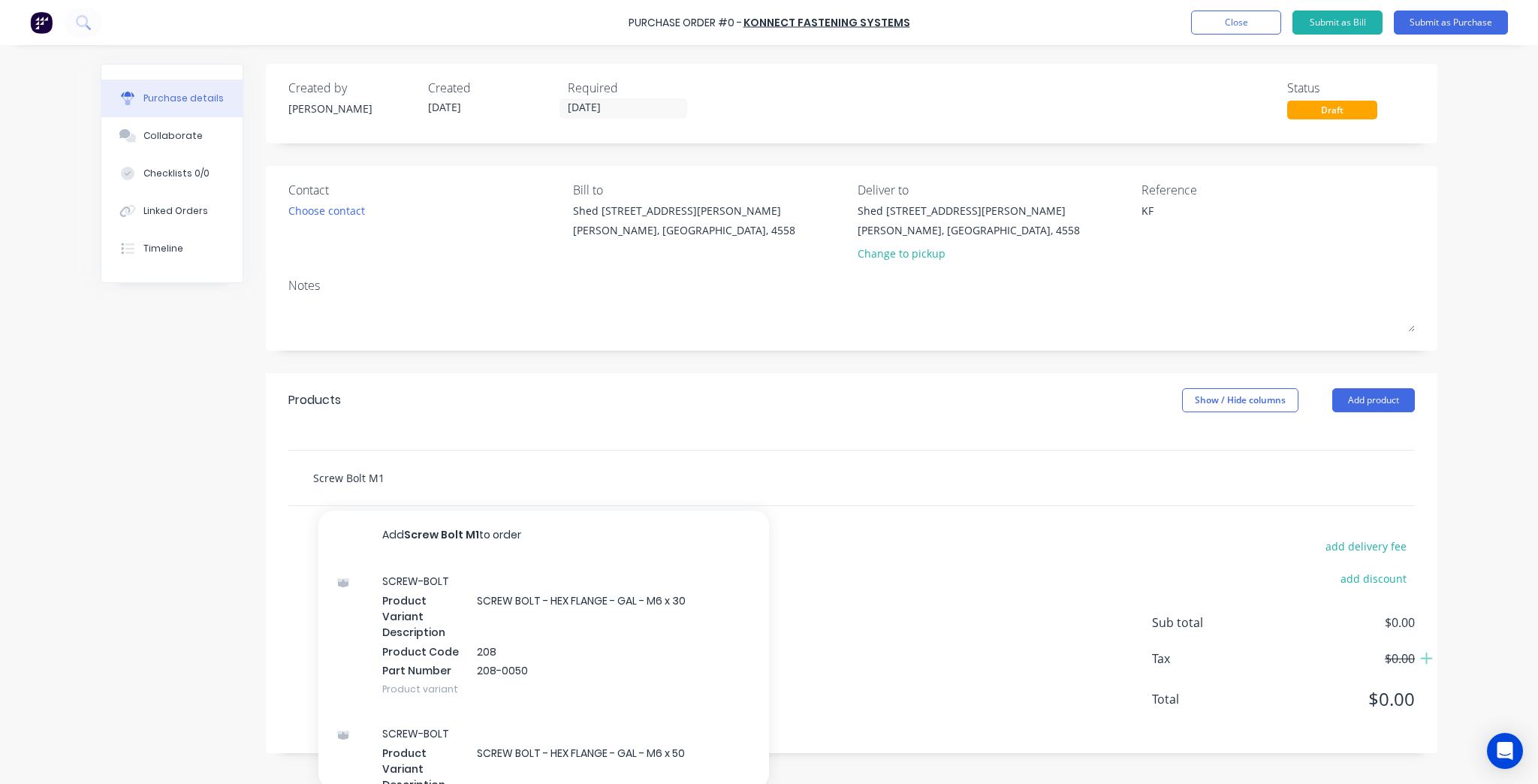
type textarea "x"
type input "Screw Bolt M10"
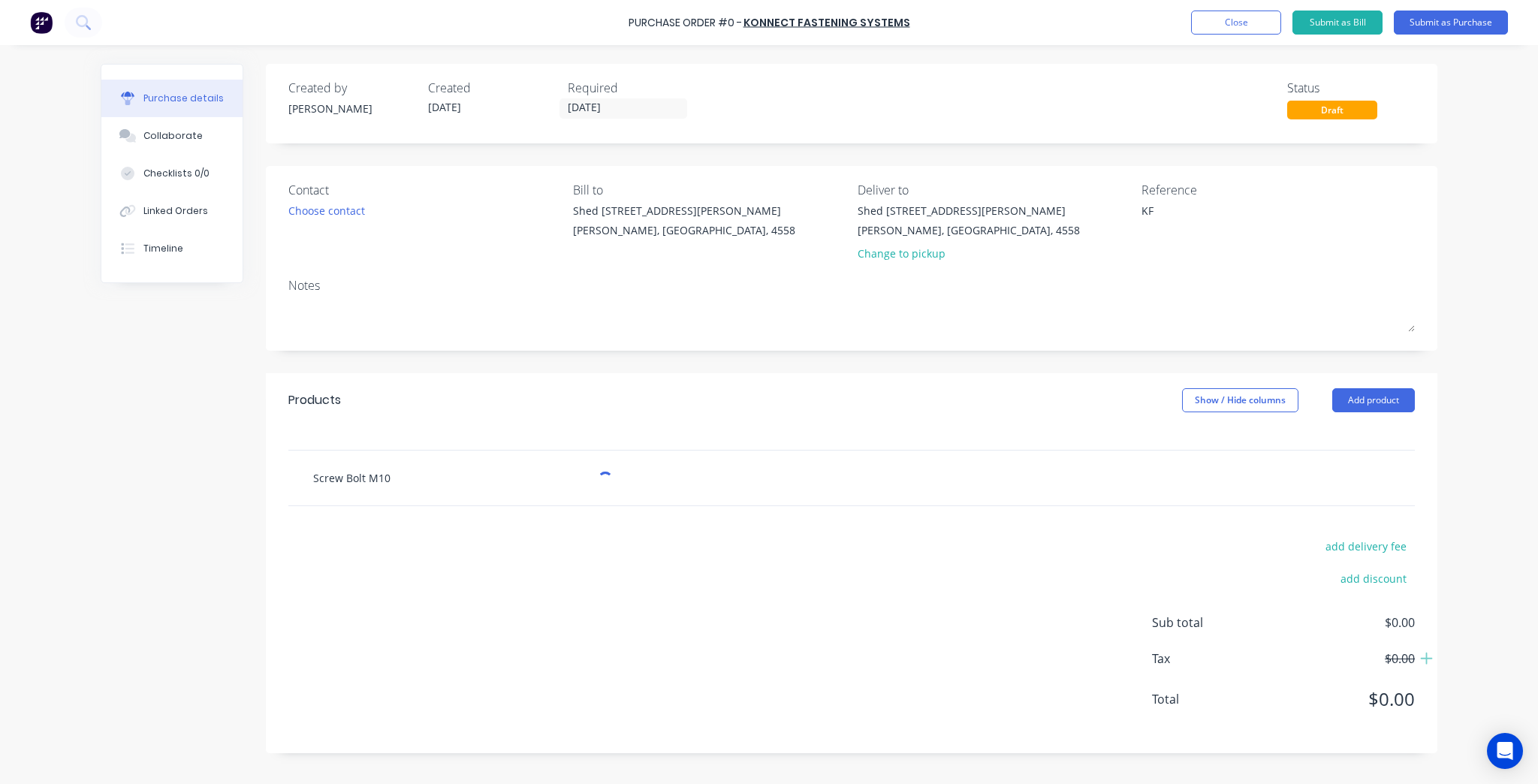
type textarea "x"
type input "Screw Bolt M10x"
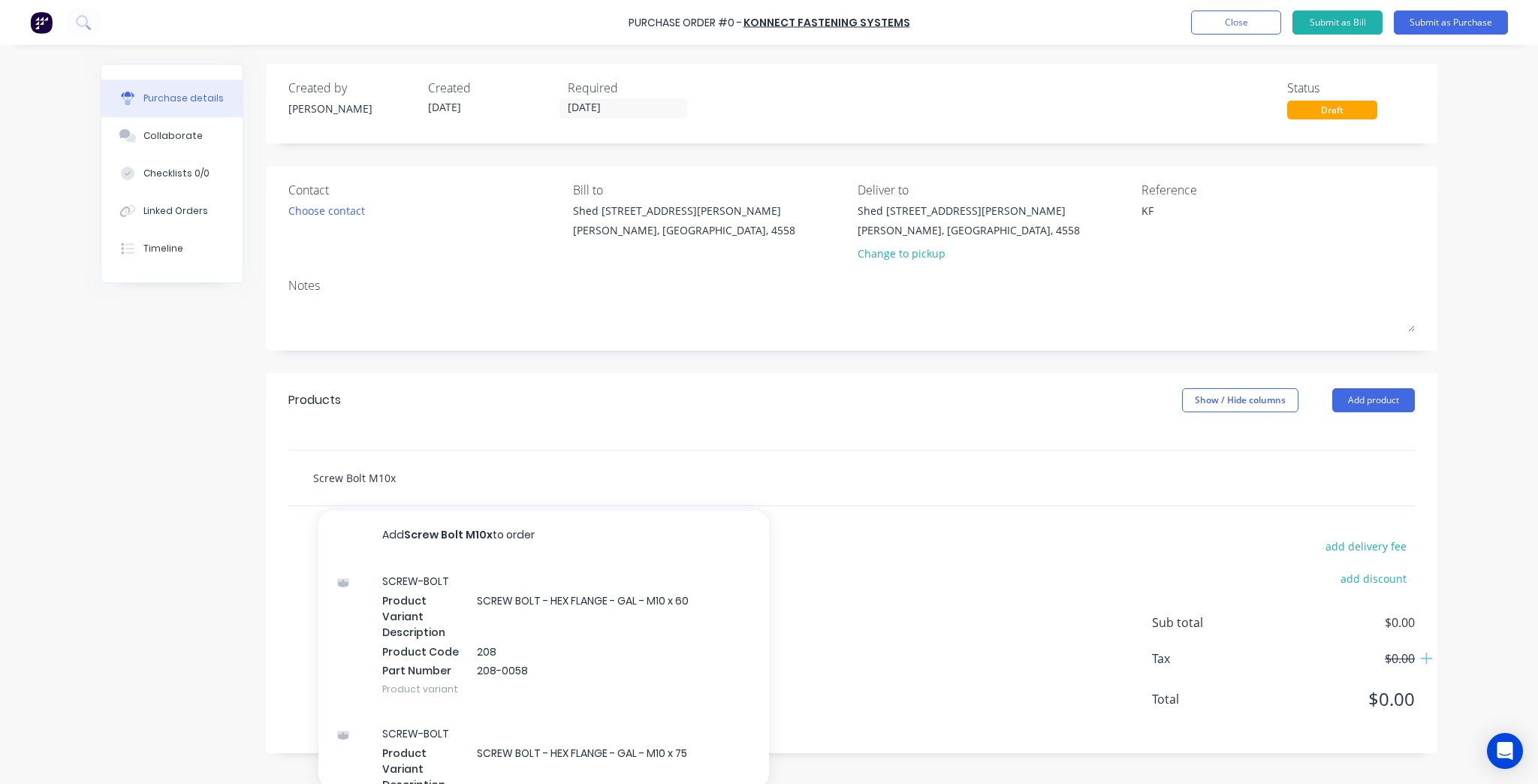
type textarea "x"
type input "Screw Bolt M10x"
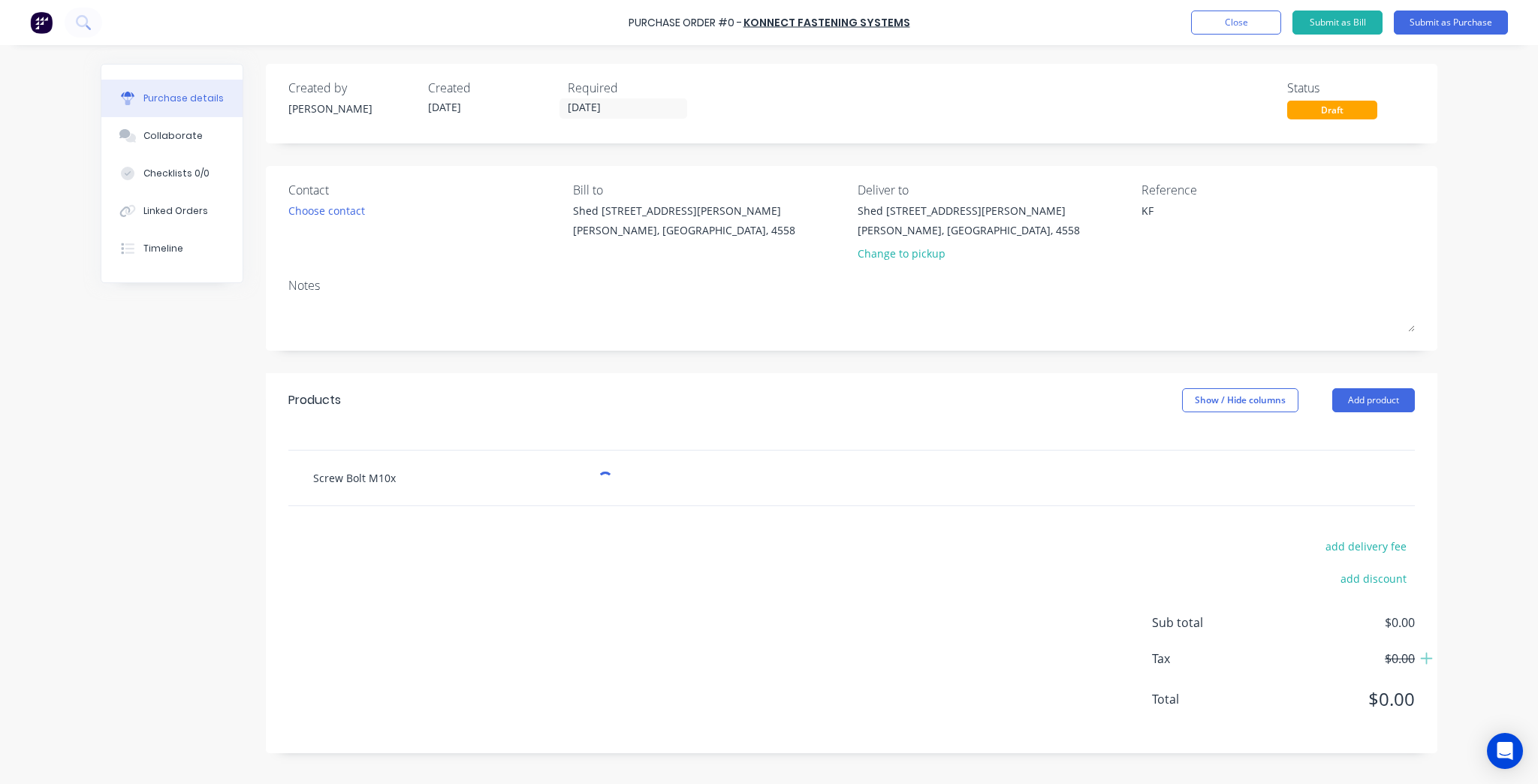
type textarea "x"
type input "Screw Bolt M10x 6"
type textarea "x"
type input "Screw Bolt M10x"
type textarea "x"
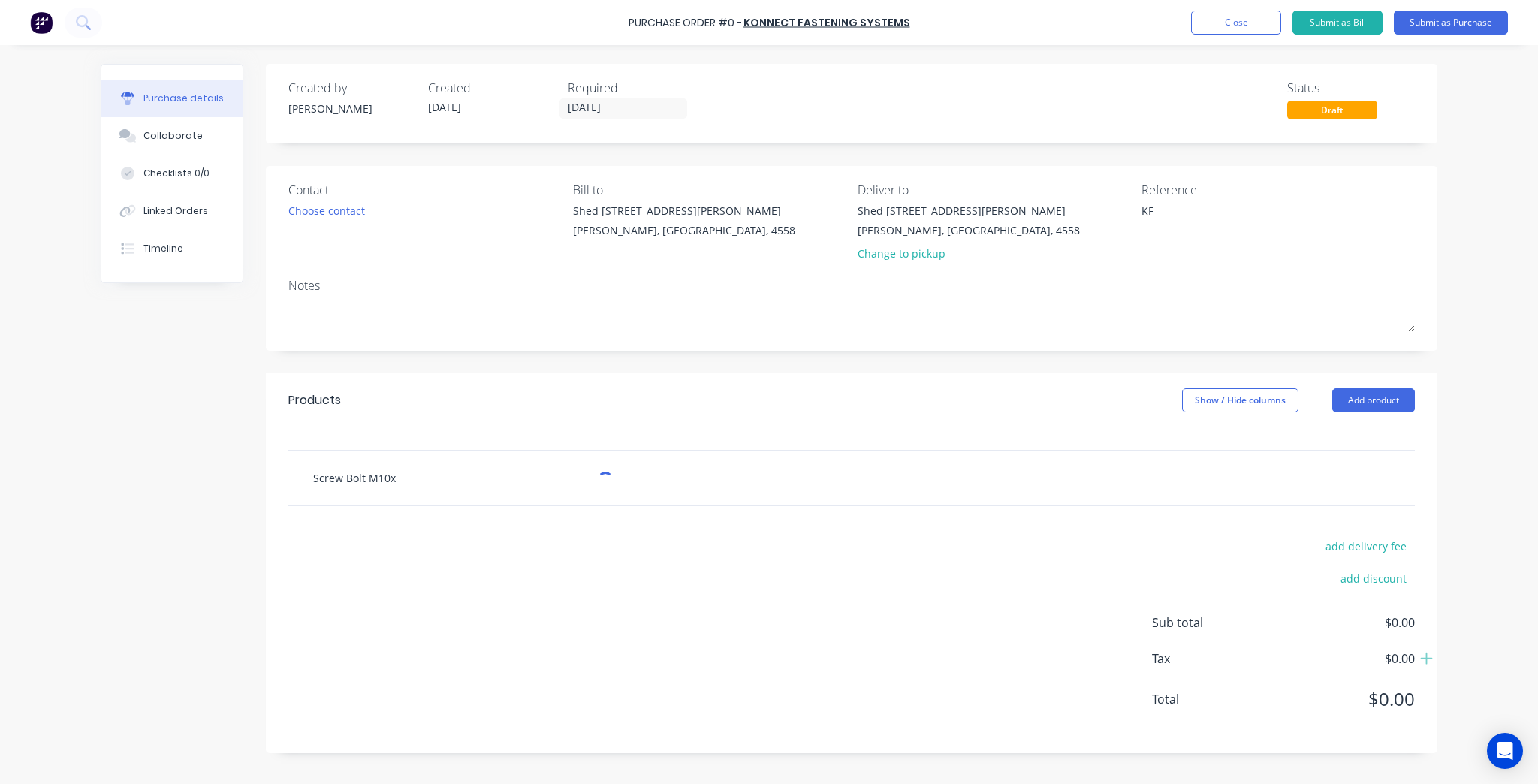
type input "Screw Bolt M10x"
type textarea "x"
type input "Screw Bolt M10"
type textarea "x"
type input "Screw Bolt M10"
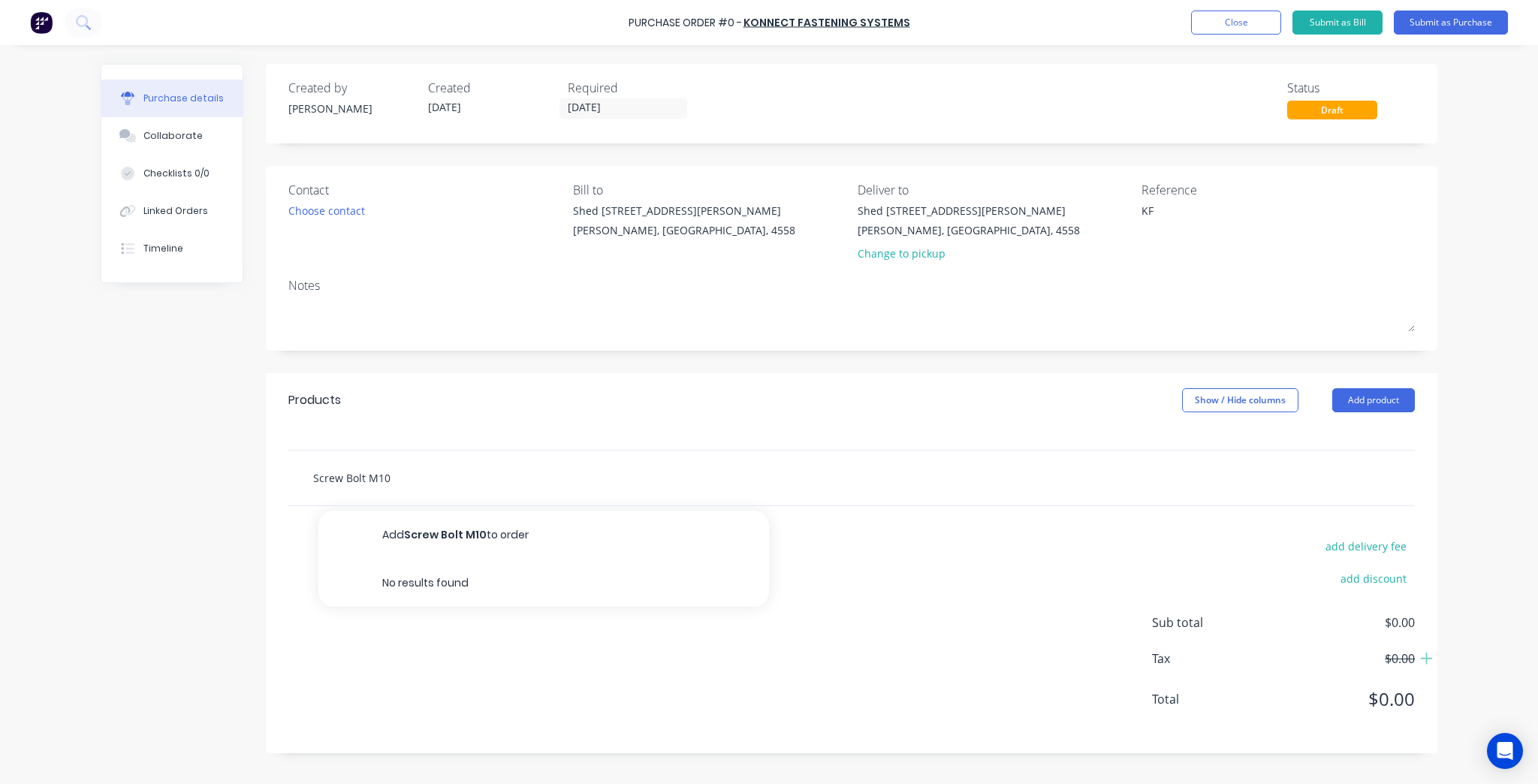
type textarea "x"
type input "Screw Bolt M10 x"
type textarea "x"
type input "Screw Bolt M10 x"
type textarea "x"
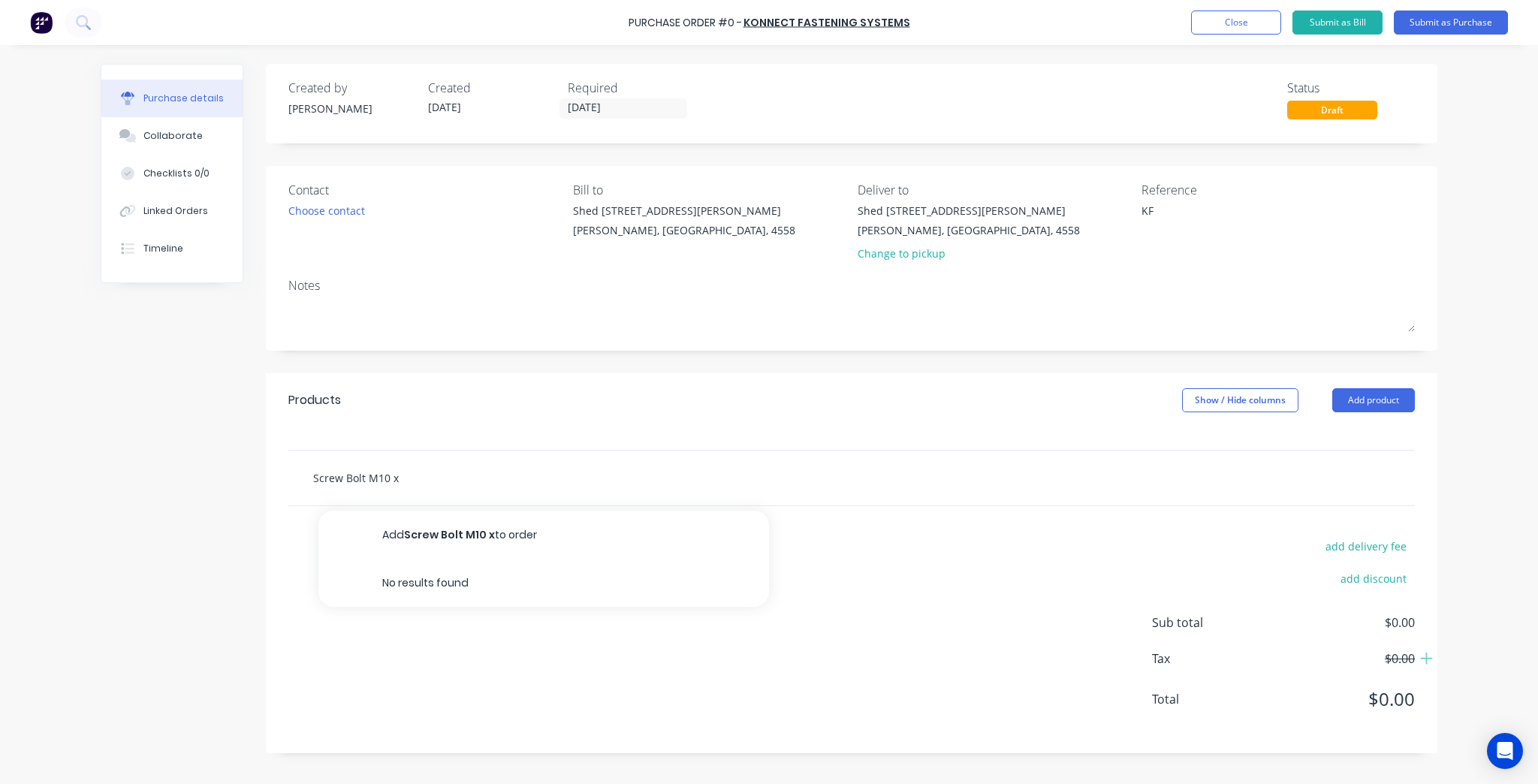
type input "Screw Bolt M10 x 6"
type textarea "x"
type input "Screw Bolt M10 x 60"
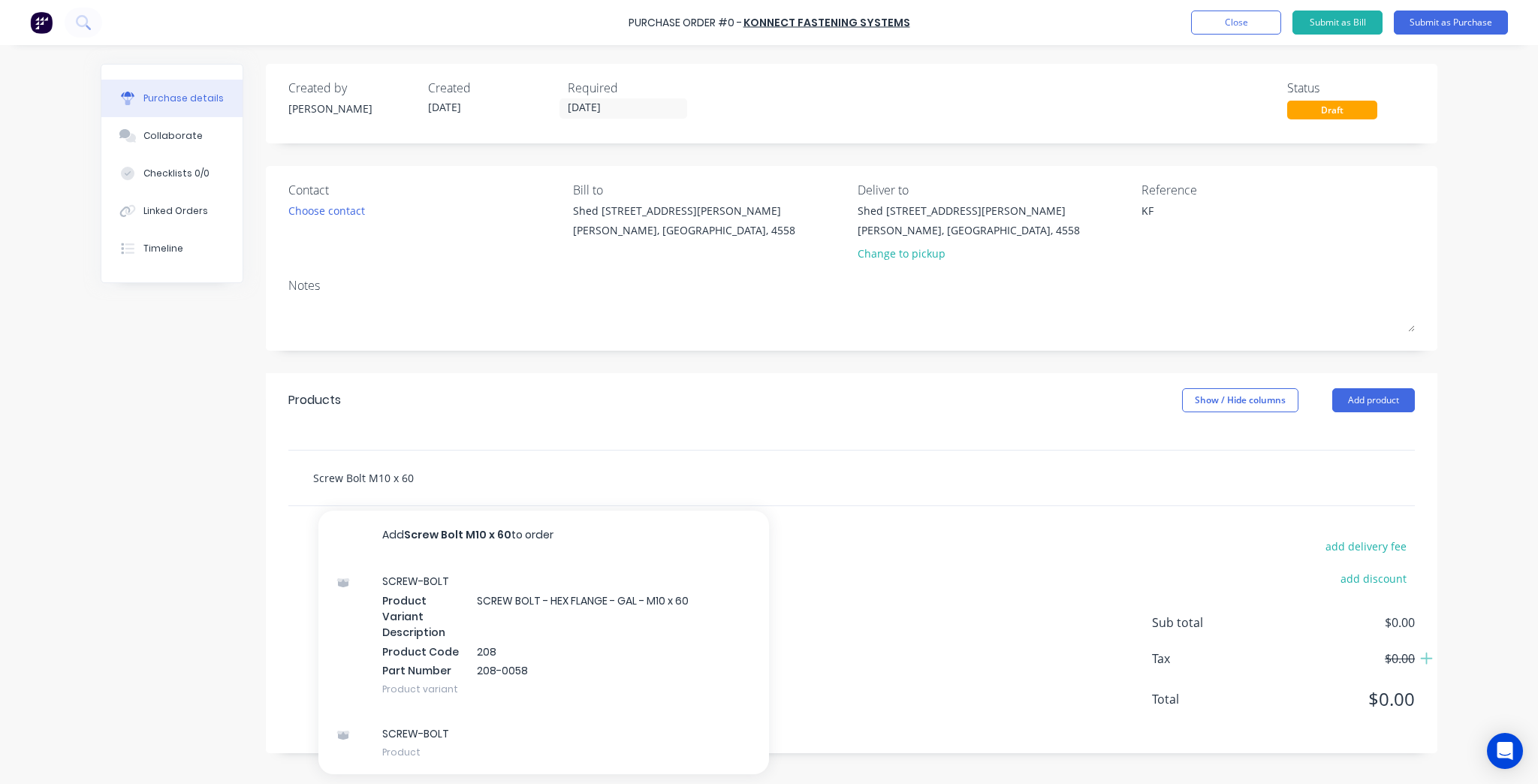
type textarea "x"
type input "Screw Bolt M10 x 60m"
type textarea "x"
type input "Screw Bolt M10 x 60mm"
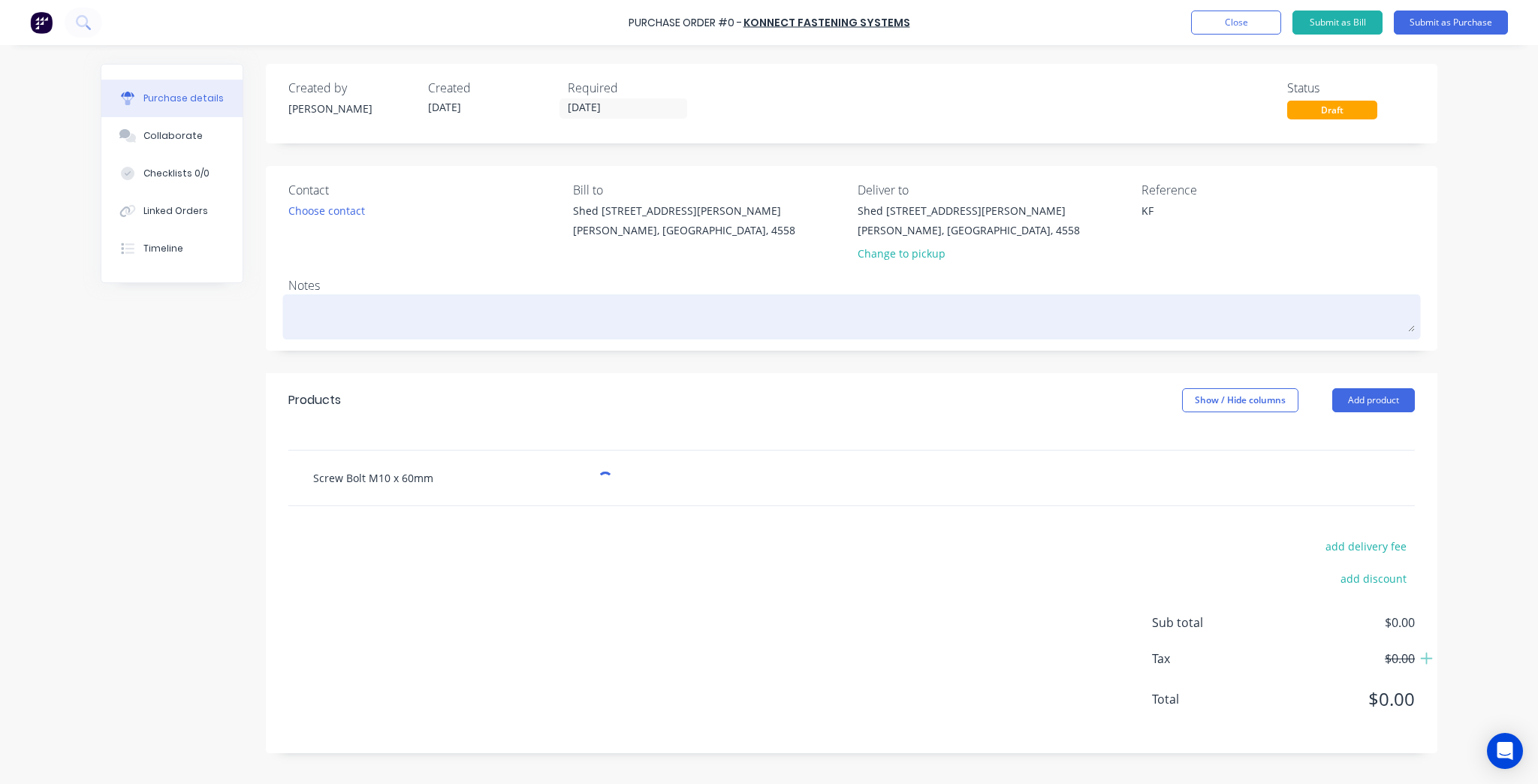
type textarea "x"
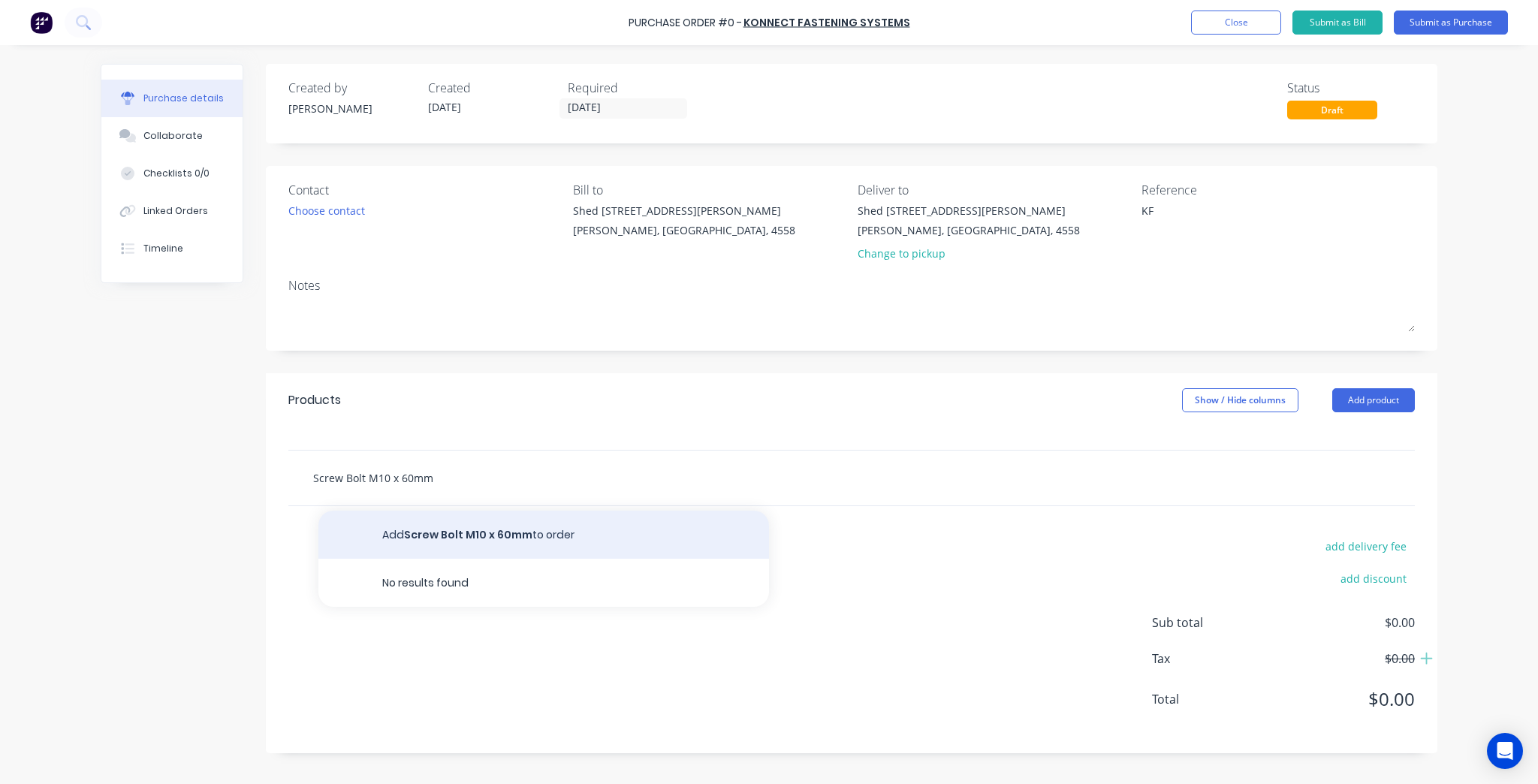
type input "Screw Bolt M10 x 60mm"
click at [507, 534] on button "Add Screw Bolt M10 x 60mm to order" at bounding box center [543, 534] width 450 height 48
type textarea "x"
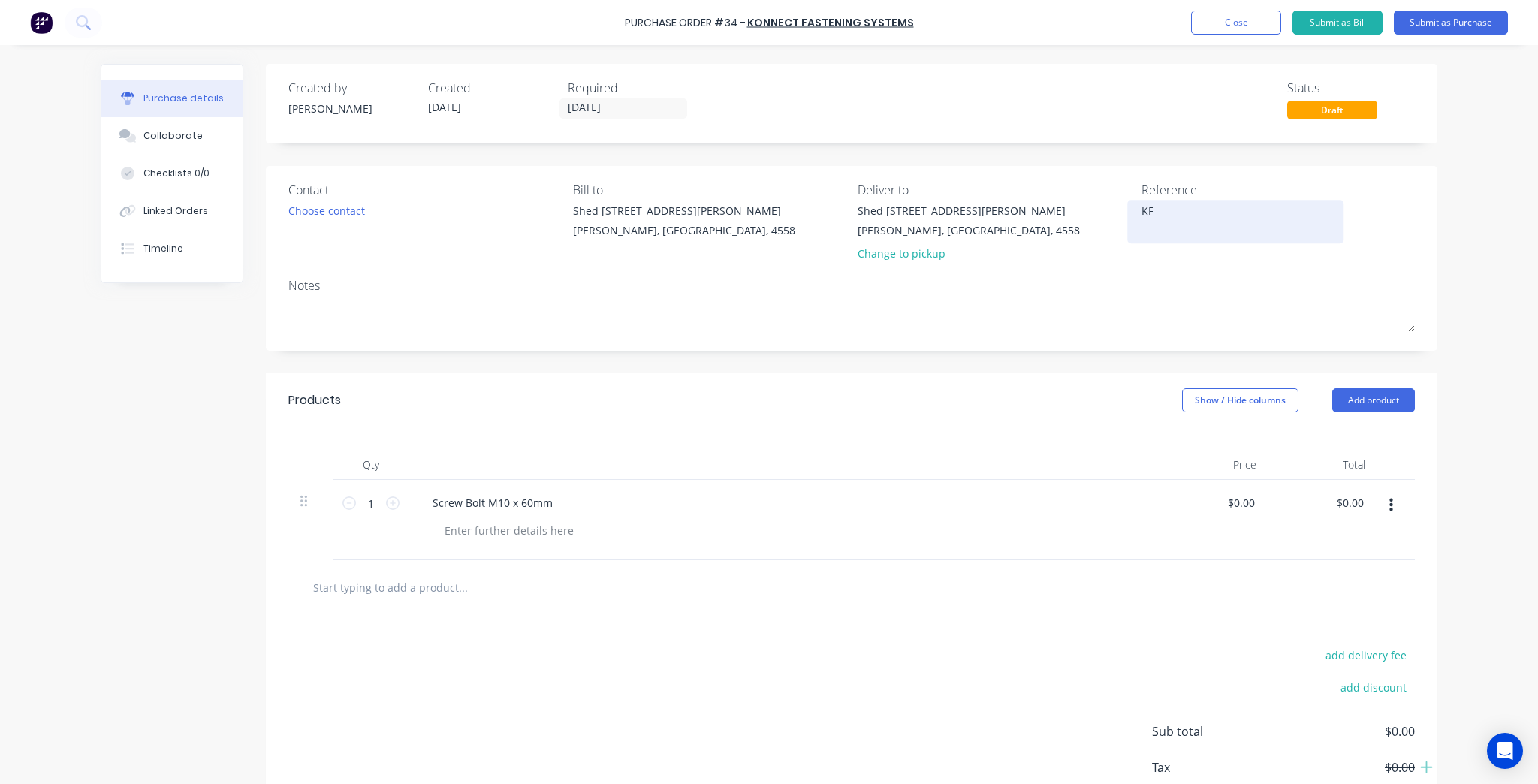
click at [1184, 213] on textarea "KF" at bounding box center [1235, 219] width 188 height 34
click at [346, 210] on div "Choose contact" at bounding box center [326, 210] width 77 height 16
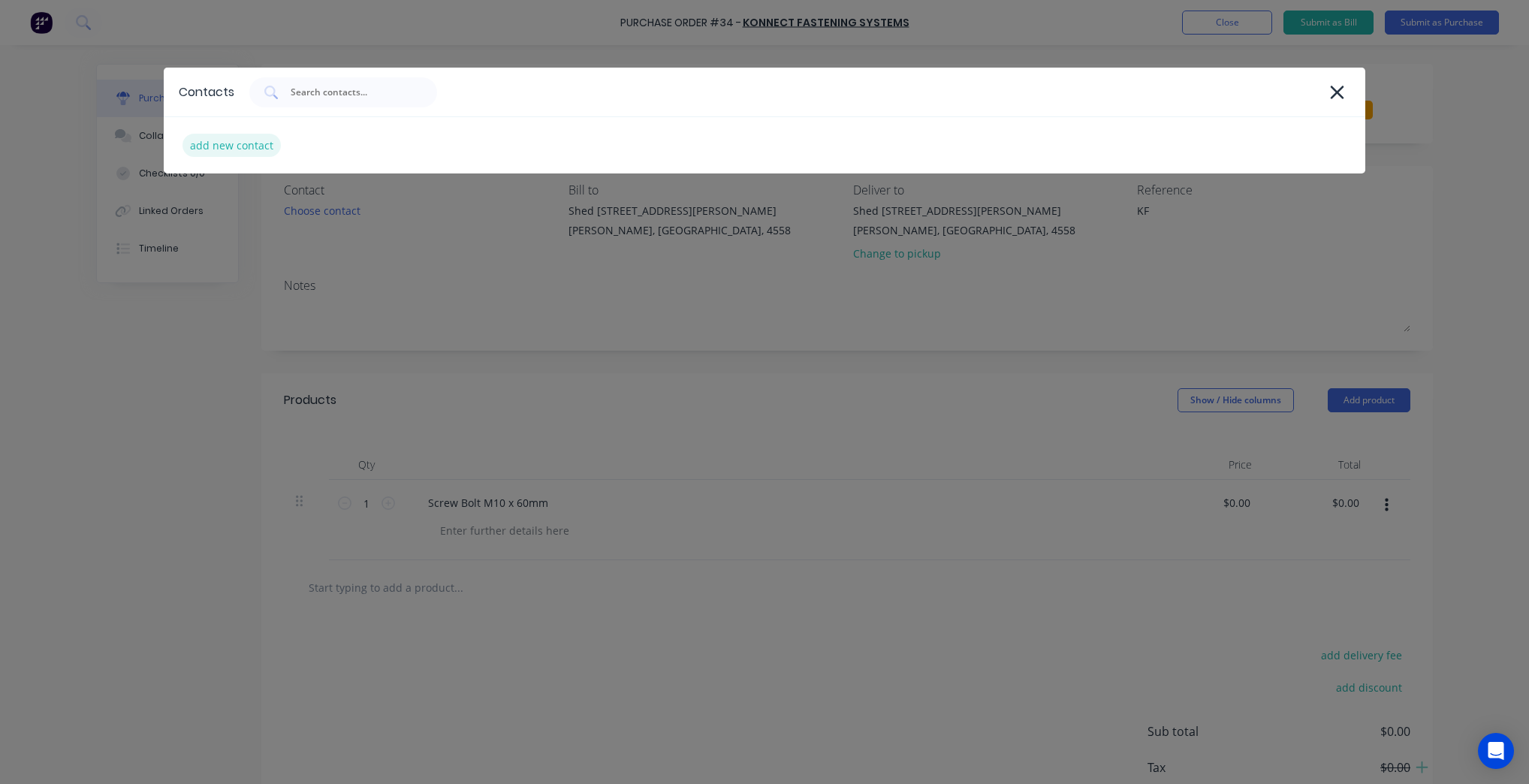
type textarea "x"
click at [225, 142] on div "add new contact" at bounding box center [232, 145] width 98 height 23
select select "AU"
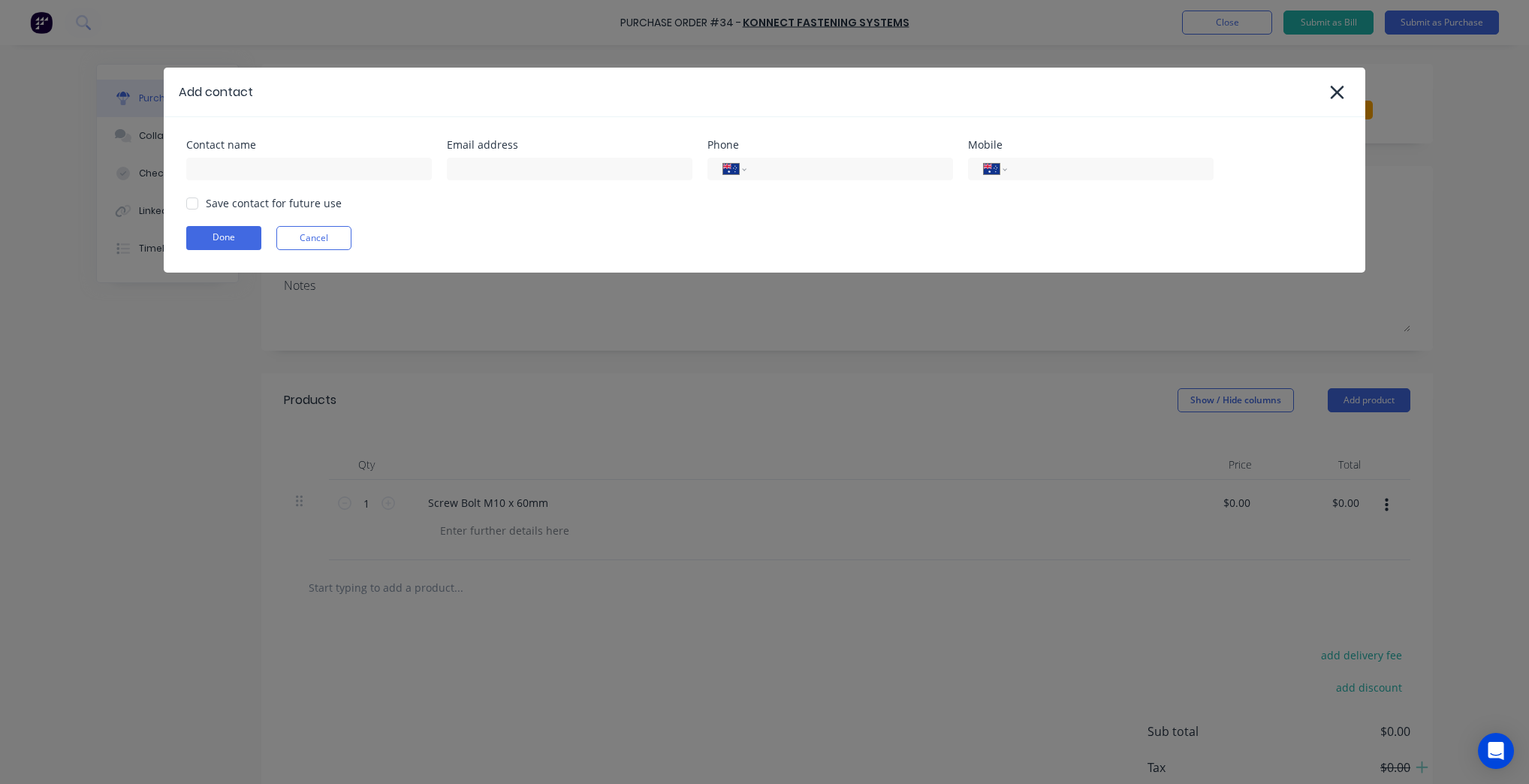
click at [310, 147] on div "Contact name" at bounding box center [310, 144] width 246 height 10
type textarea "x"
click at [310, 162] on input at bounding box center [310, 169] width 246 height 23
type input "Konnect [GEOGRAPHIC_DATA]"
drag, startPoint x: 618, startPoint y: 150, endPoint x: 601, endPoint y: 168, distance: 24.8
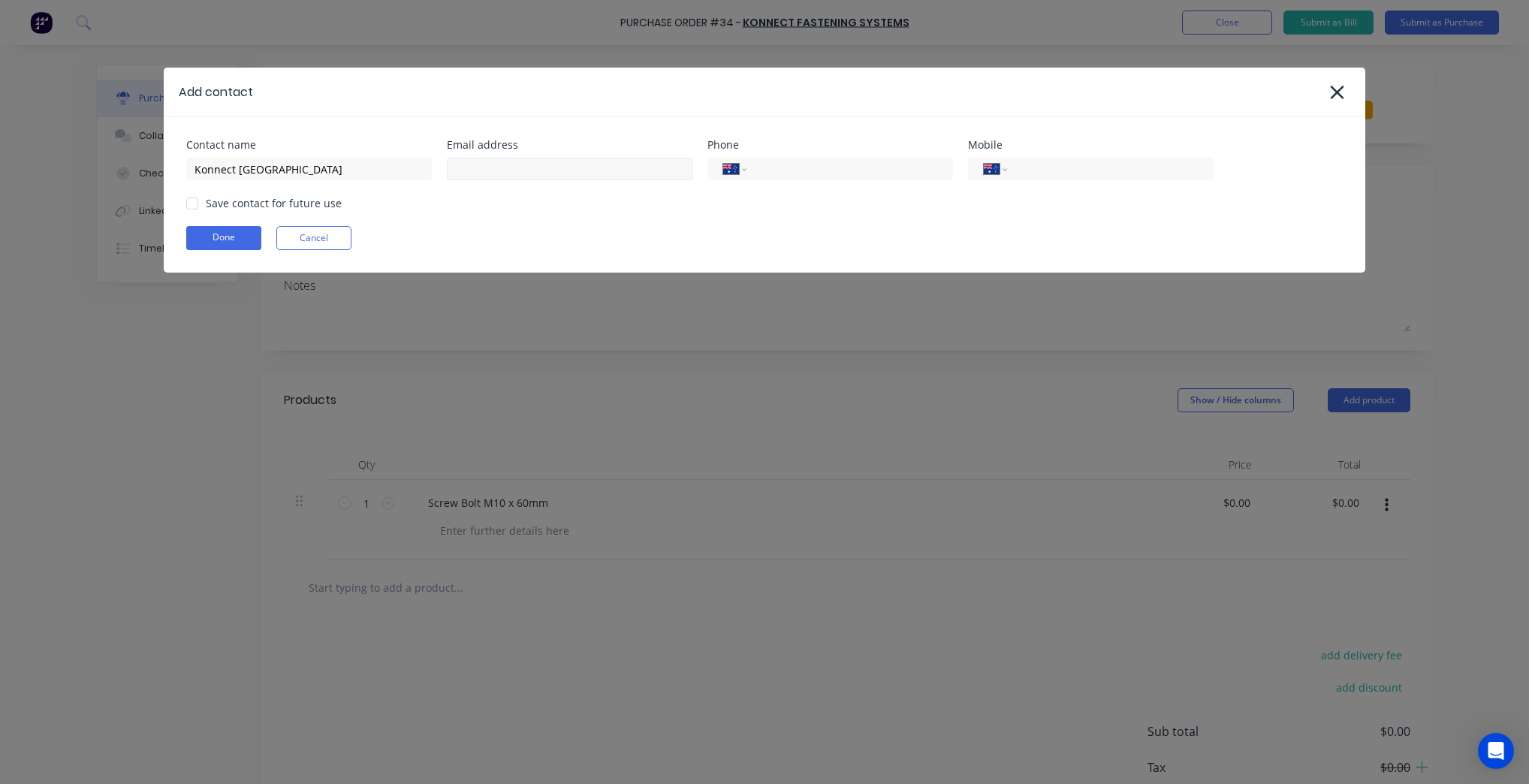
click at [610, 160] on div "Email address" at bounding box center [569, 159] width 246 height 40
type textarea "x"
click at [601, 168] on input at bounding box center [569, 169] width 246 height 23
type input "[EMAIL_ADDRESS][DOMAIN_NAME]"
click at [614, 189] on div "Contact name Konnect [GEOGRAPHIC_DATA] Email address [EMAIL_ADDRESS][DOMAIN_NAM…" at bounding box center [764, 195] width 1202 height 156
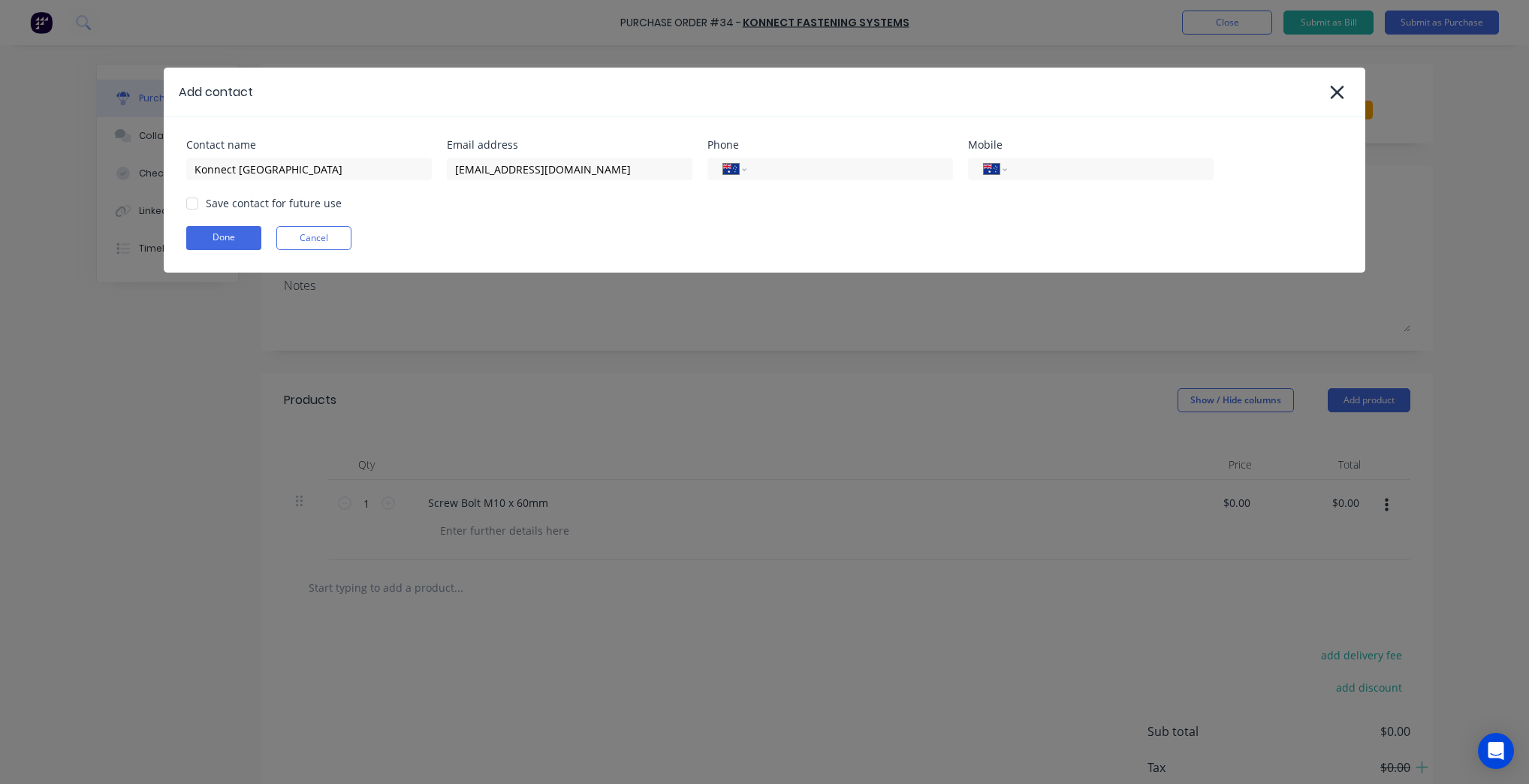
click at [189, 200] on div at bounding box center [192, 204] width 30 height 30
click at [219, 241] on button "Done" at bounding box center [224, 238] width 75 height 24
type textarea "x"
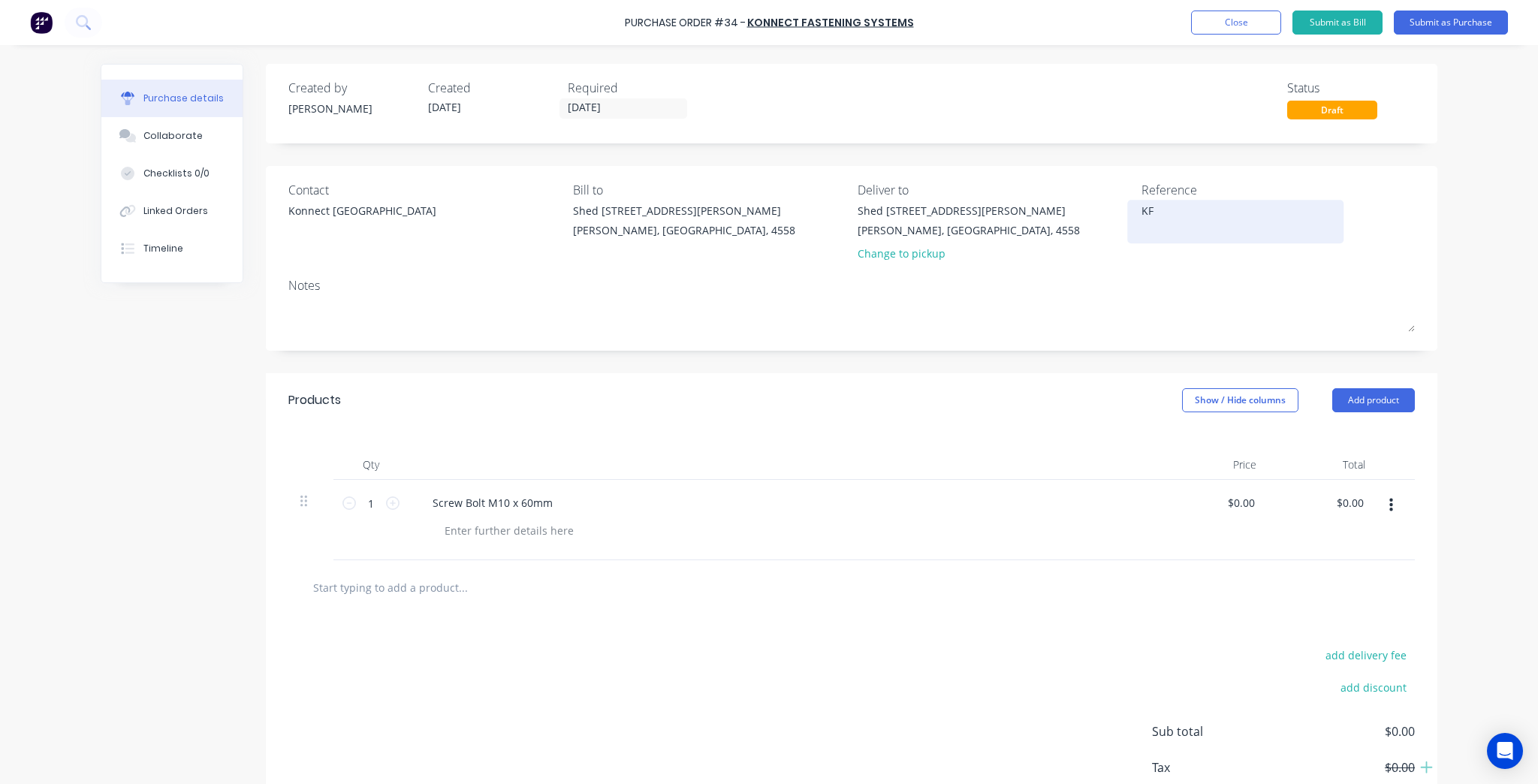
click at [1256, 217] on textarea "KF" at bounding box center [1235, 219] width 188 height 34
type textarea "KF4"
type textarea "x"
type textarea "KF4."
type textarea "x"
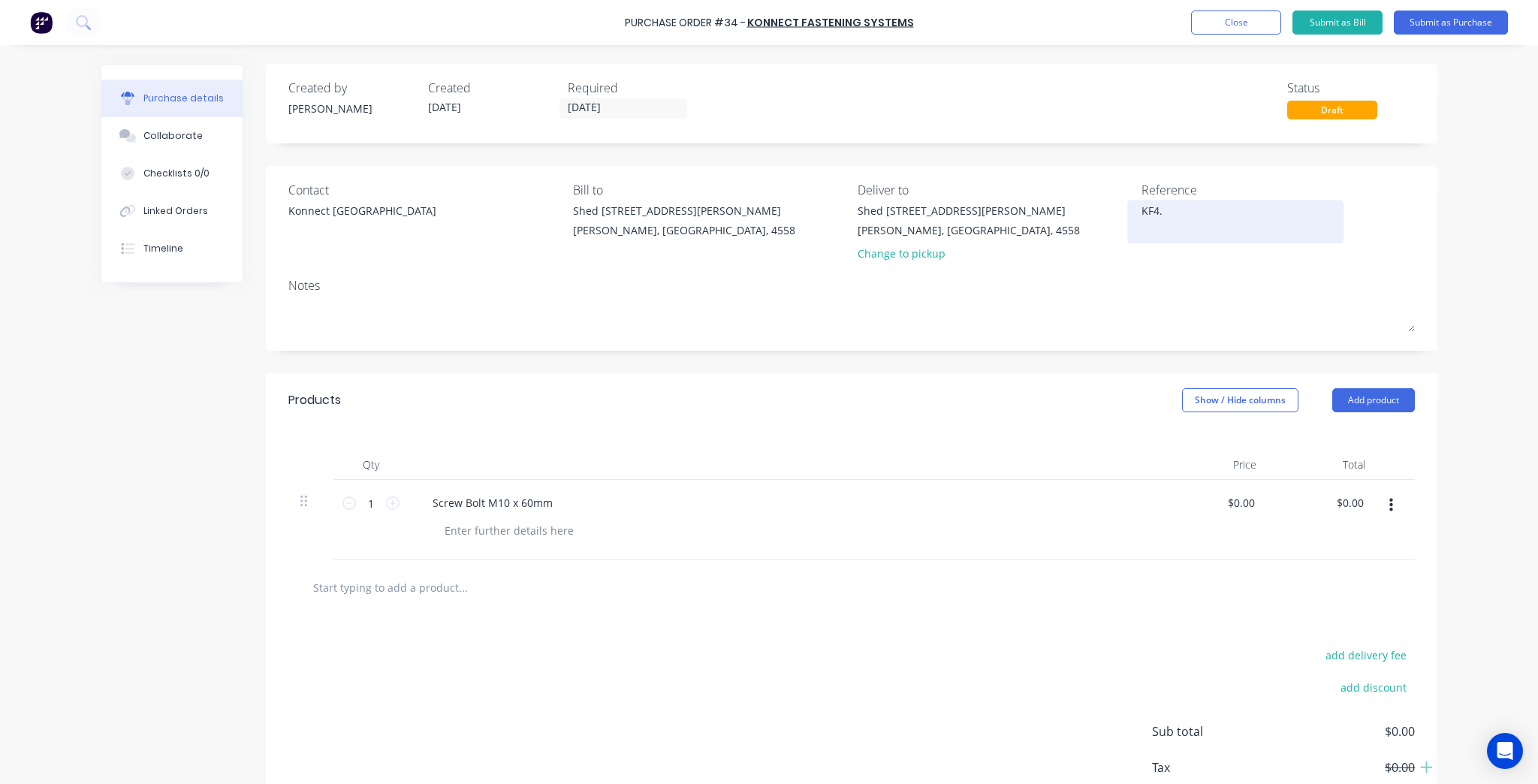
type textarea "KF4.."
type textarea "x"
type textarea "KF4..."
type textarea "x"
type textarea "KF4...."
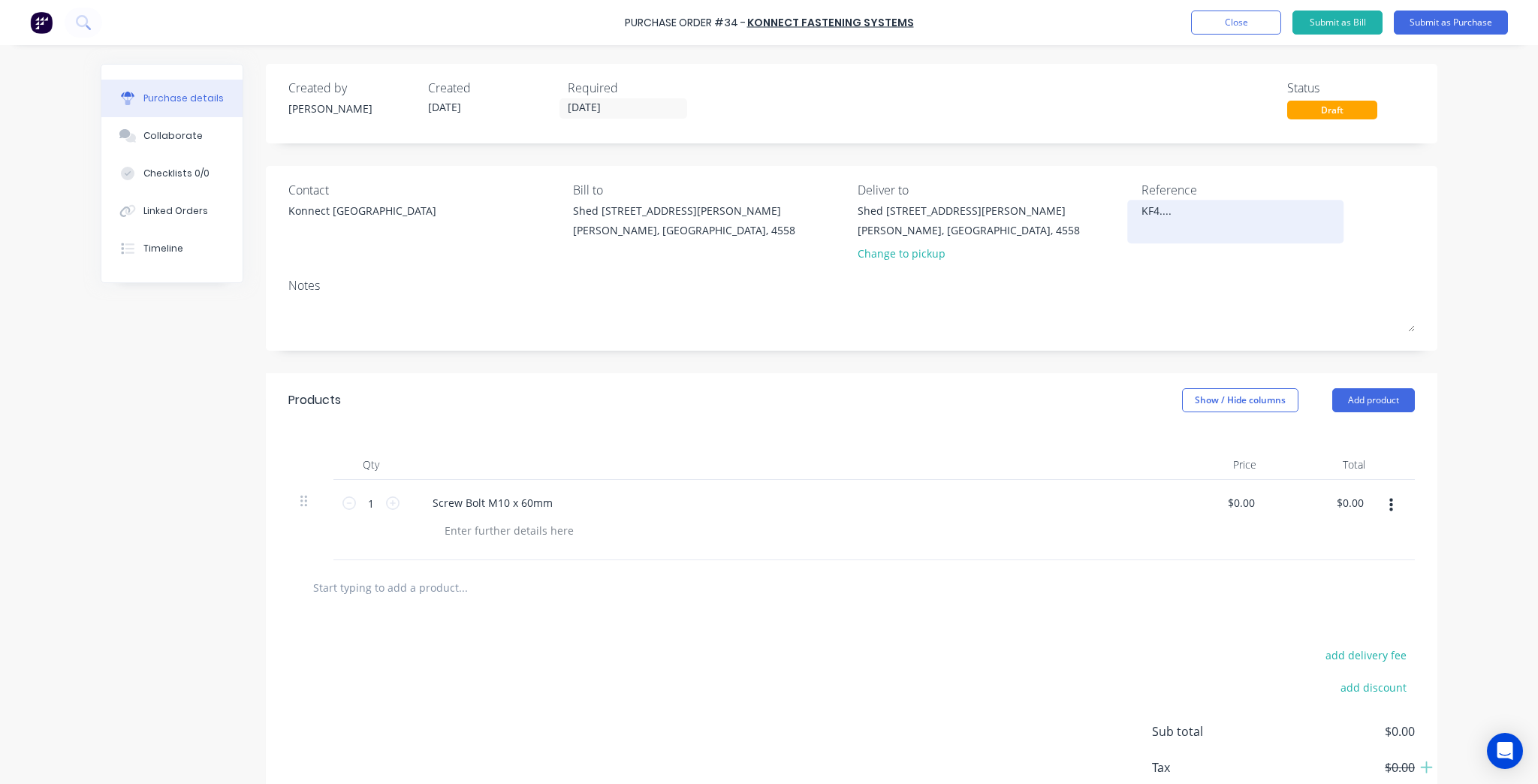
type textarea "x"
type textarea "KF4....."
type textarea "x"
type textarea "KF4......"
type textarea "x"
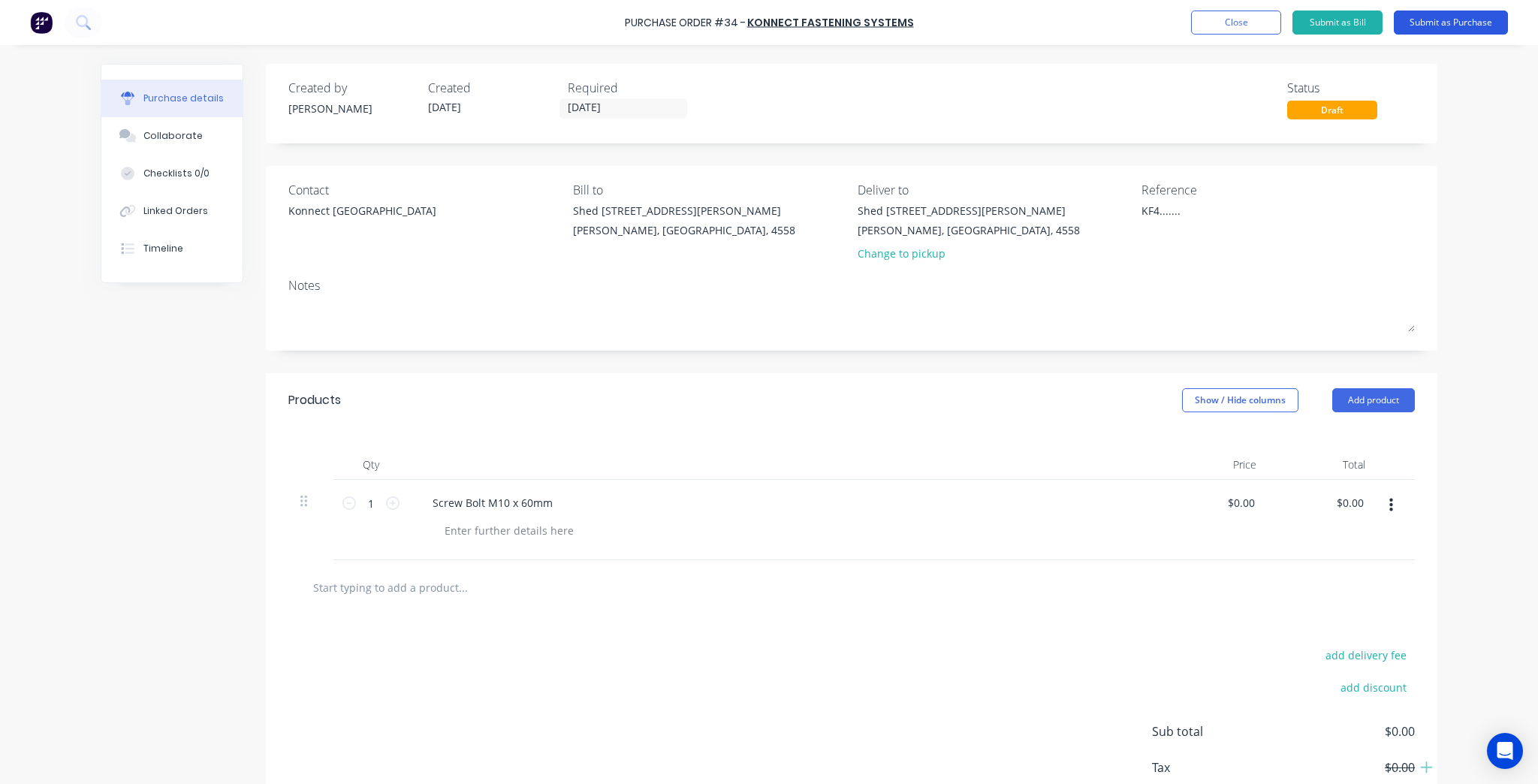
type textarea "KF4......."
type textarea "x"
type textarea "KF4......."
click at [1435, 15] on button "Submit as Purchase" at bounding box center [1451, 23] width 114 height 24
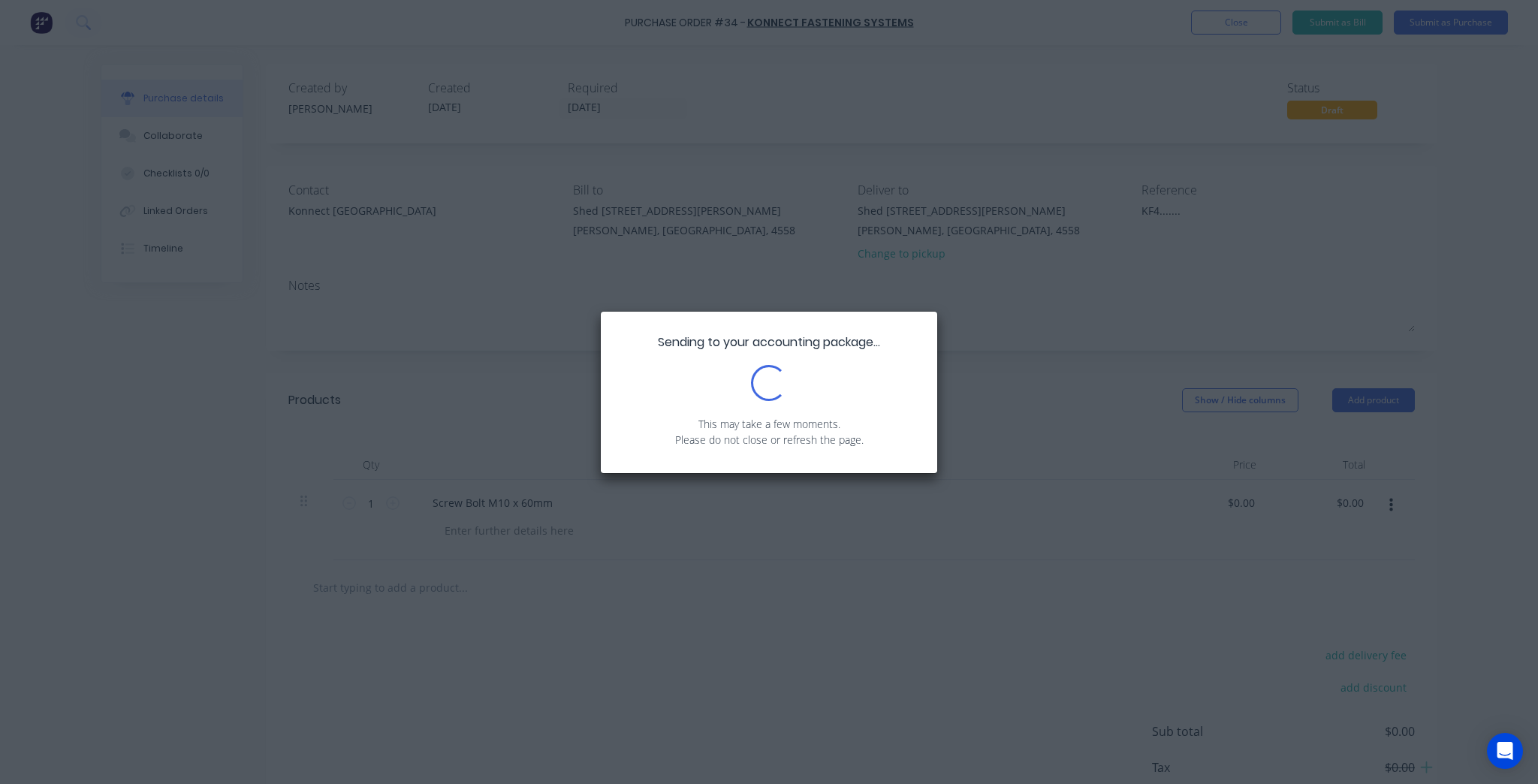
type textarea "x"
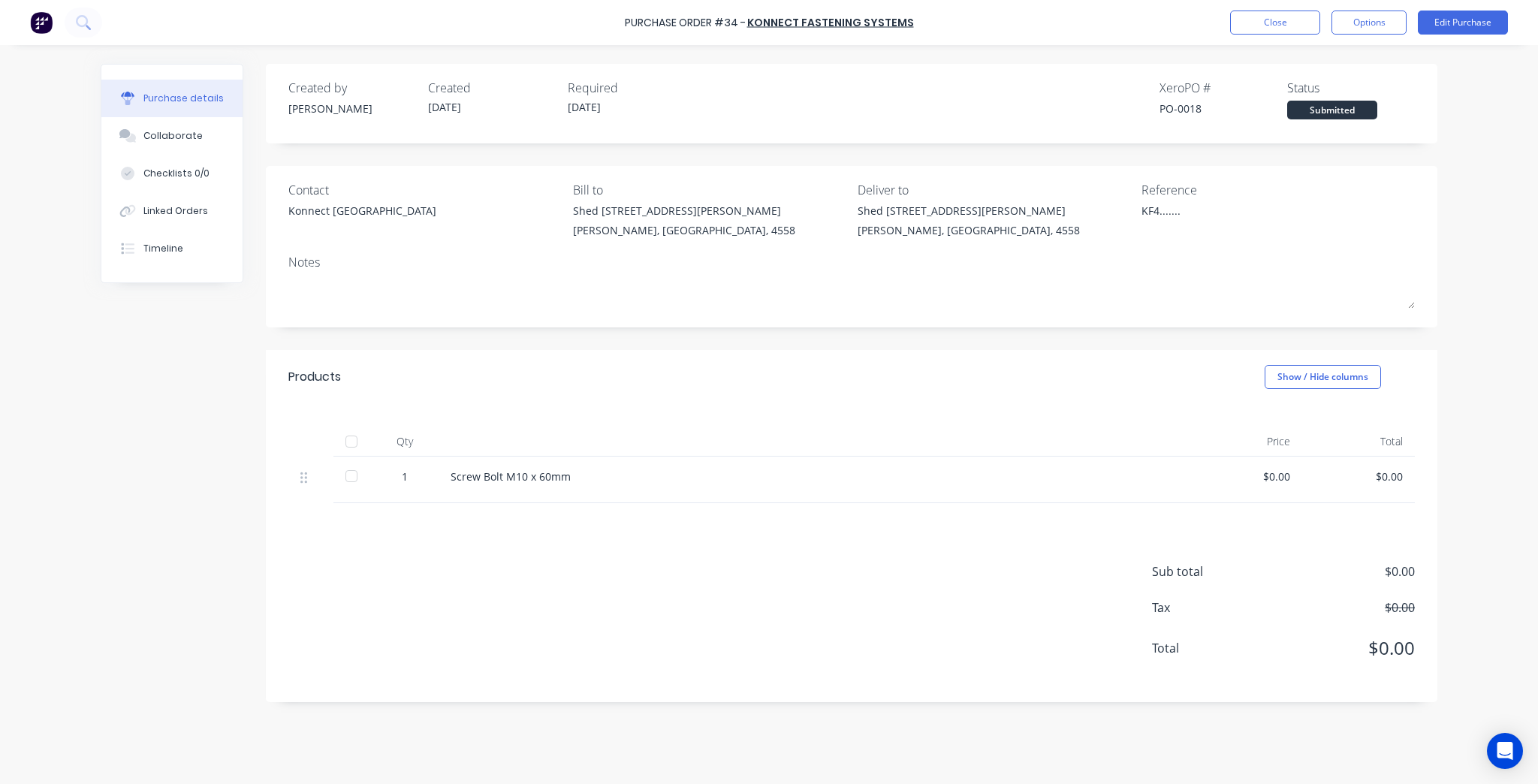
click at [1254, 6] on div "Purchase Order #34 - Konnect Fastening Systems Close Options Edit Purchase" at bounding box center [769, 23] width 1538 height 45
click at [1249, 18] on button "Close" at bounding box center [1274, 23] width 90 height 24
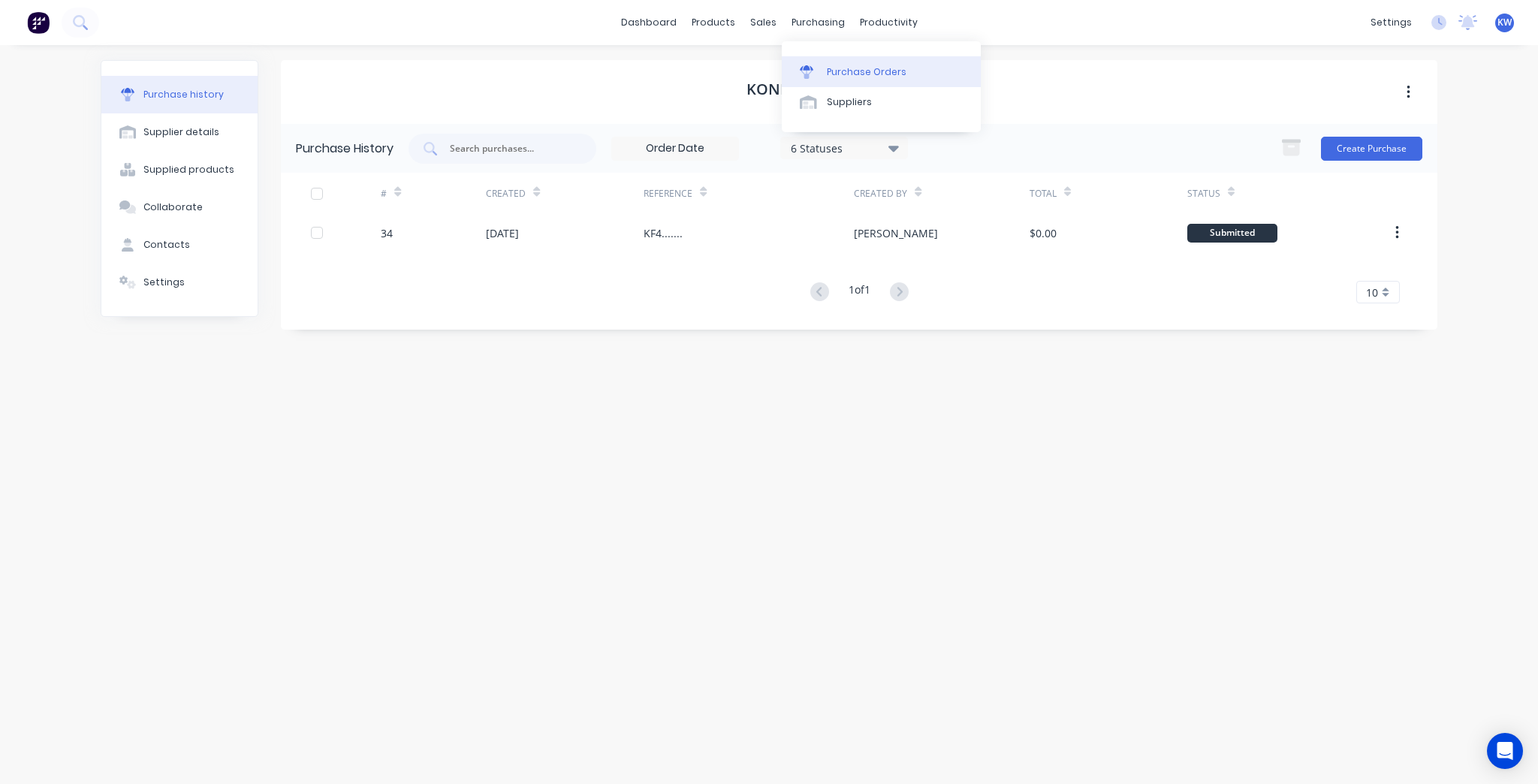
click at [808, 69] on icon at bounding box center [807, 68] width 13 height 6
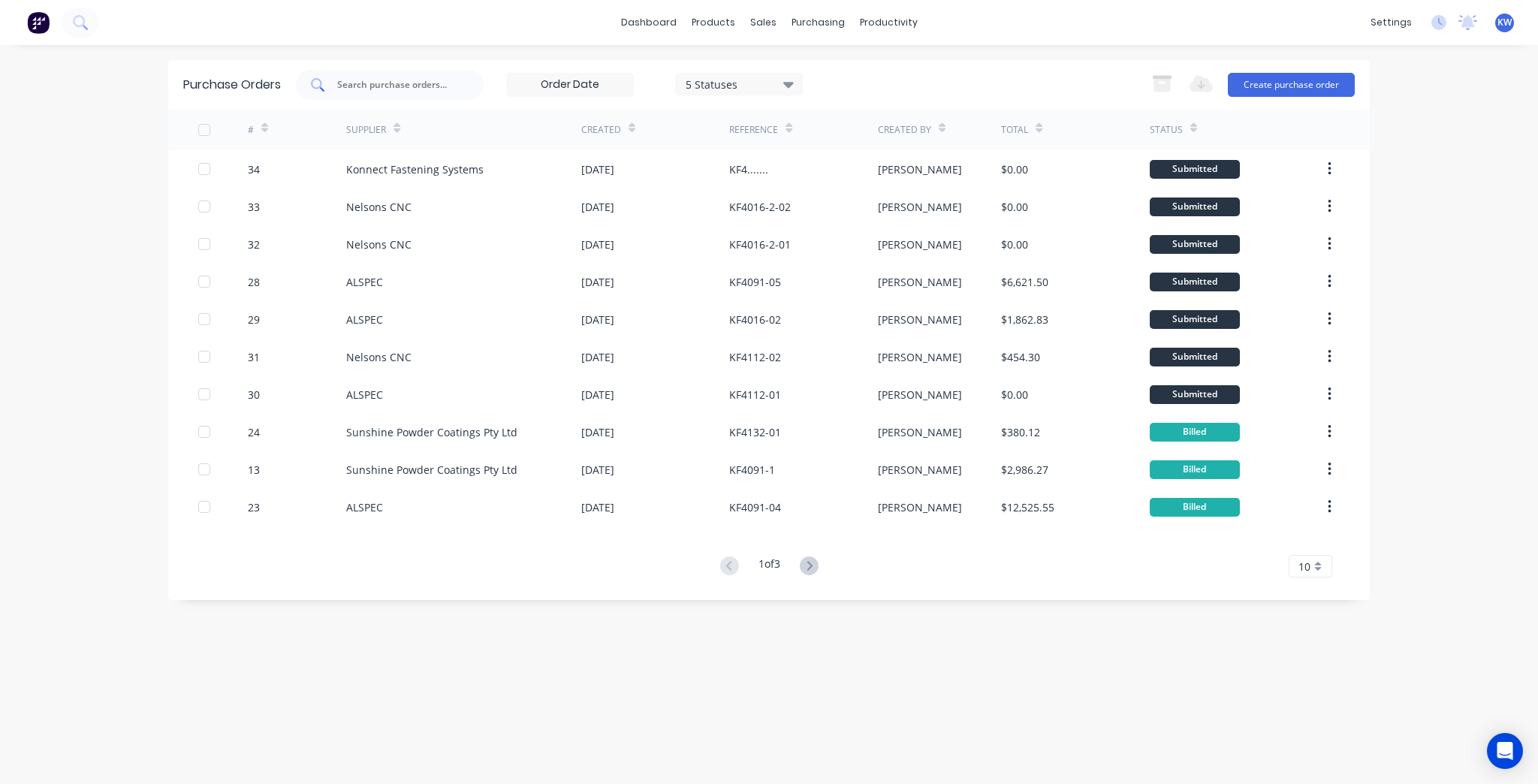
drag, startPoint x: 371, startPoint y: 66, endPoint x: 367, endPoint y: 74, distance: 8.9
click at [370, 67] on div "Purchase Orders 5 Statuses 5 Statuses Export to Excel (XLSX) Create purchase or…" at bounding box center [768, 84] width 1201 height 49
click at [367, 74] on div at bounding box center [389, 84] width 188 height 30
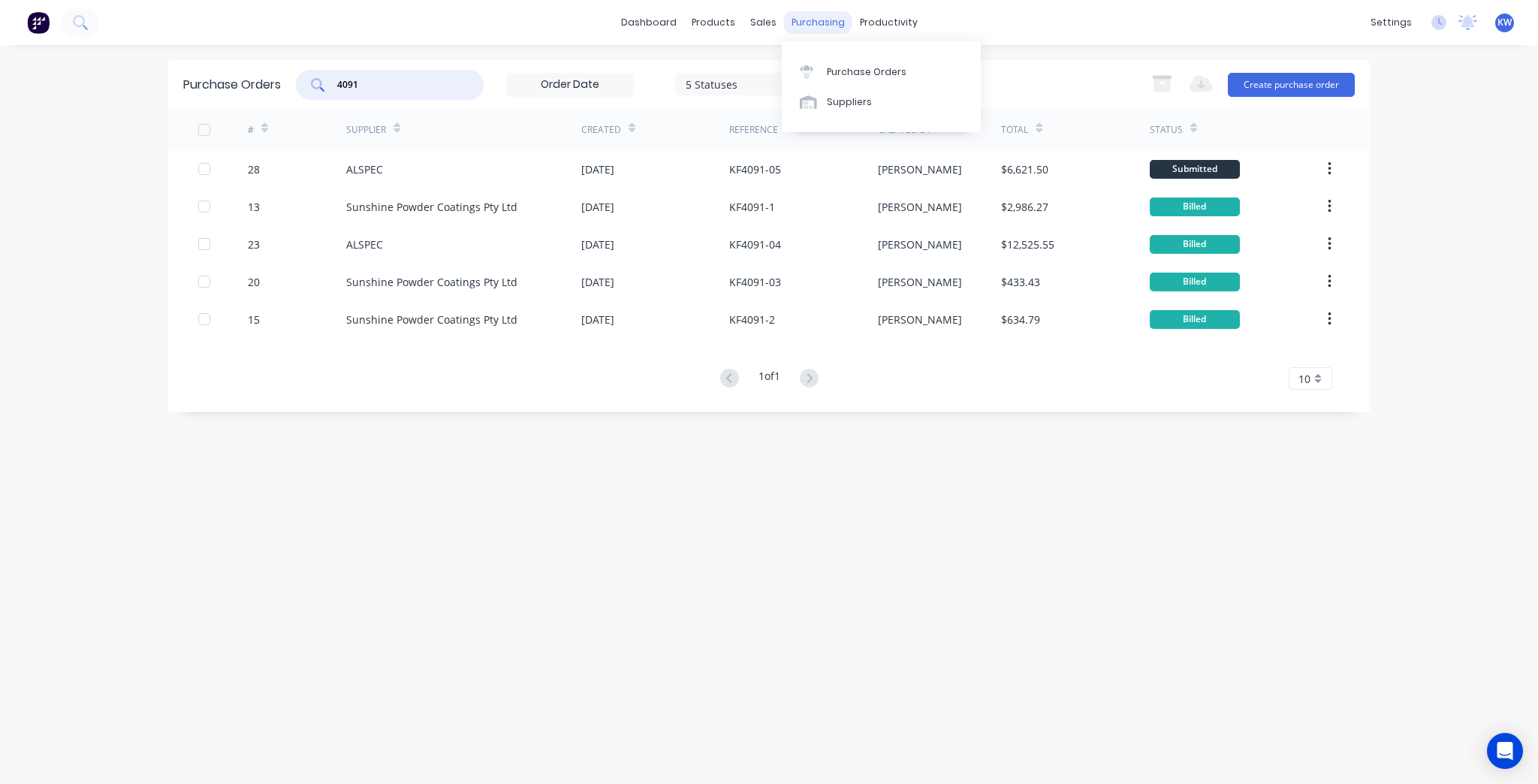
type input "4091"
click at [843, 20] on div "purchasing" at bounding box center [818, 23] width 68 height 23
click at [846, 87] on link "Suppliers" at bounding box center [881, 102] width 199 height 30
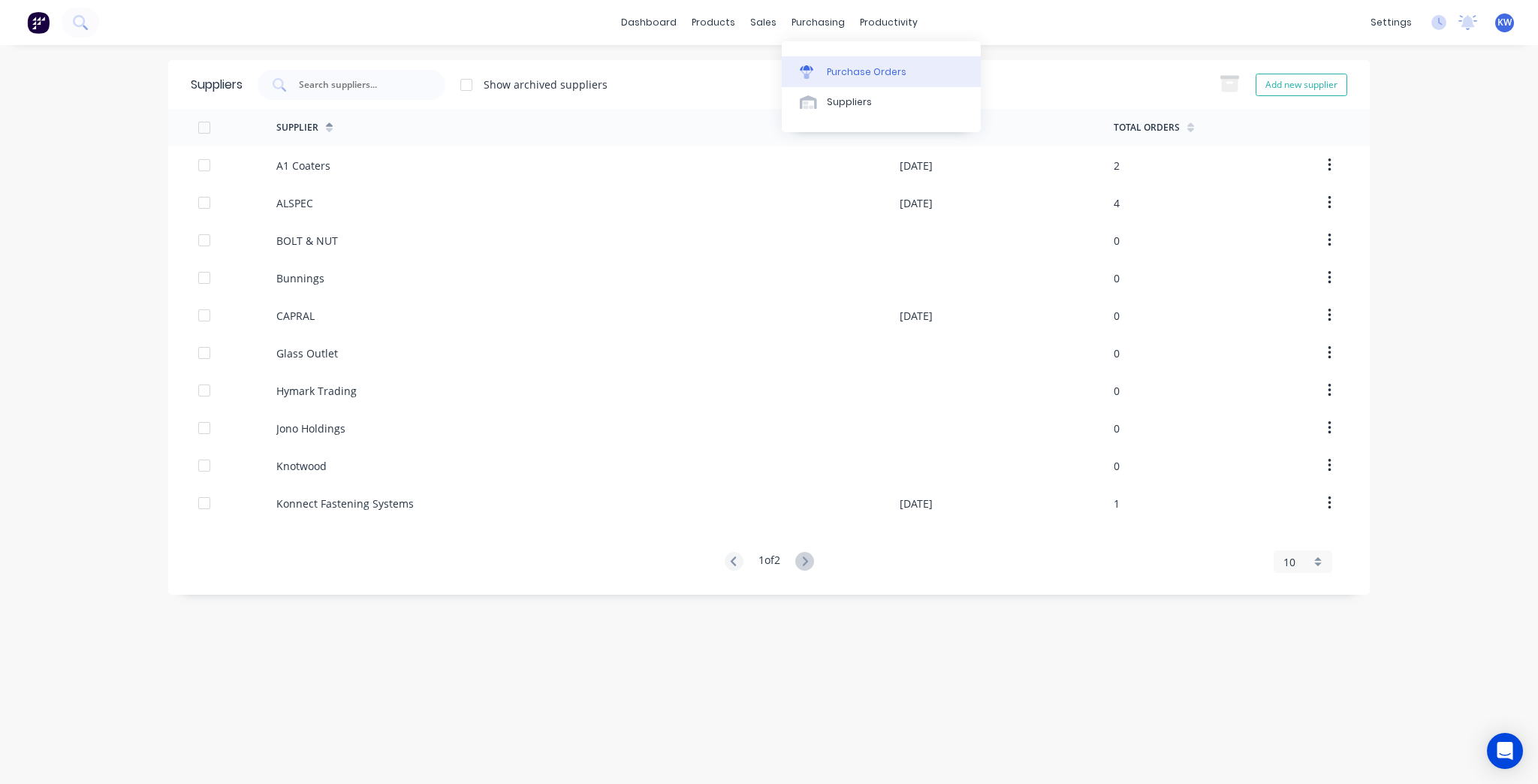
click at [821, 63] on link "Purchase Orders" at bounding box center [881, 71] width 199 height 30
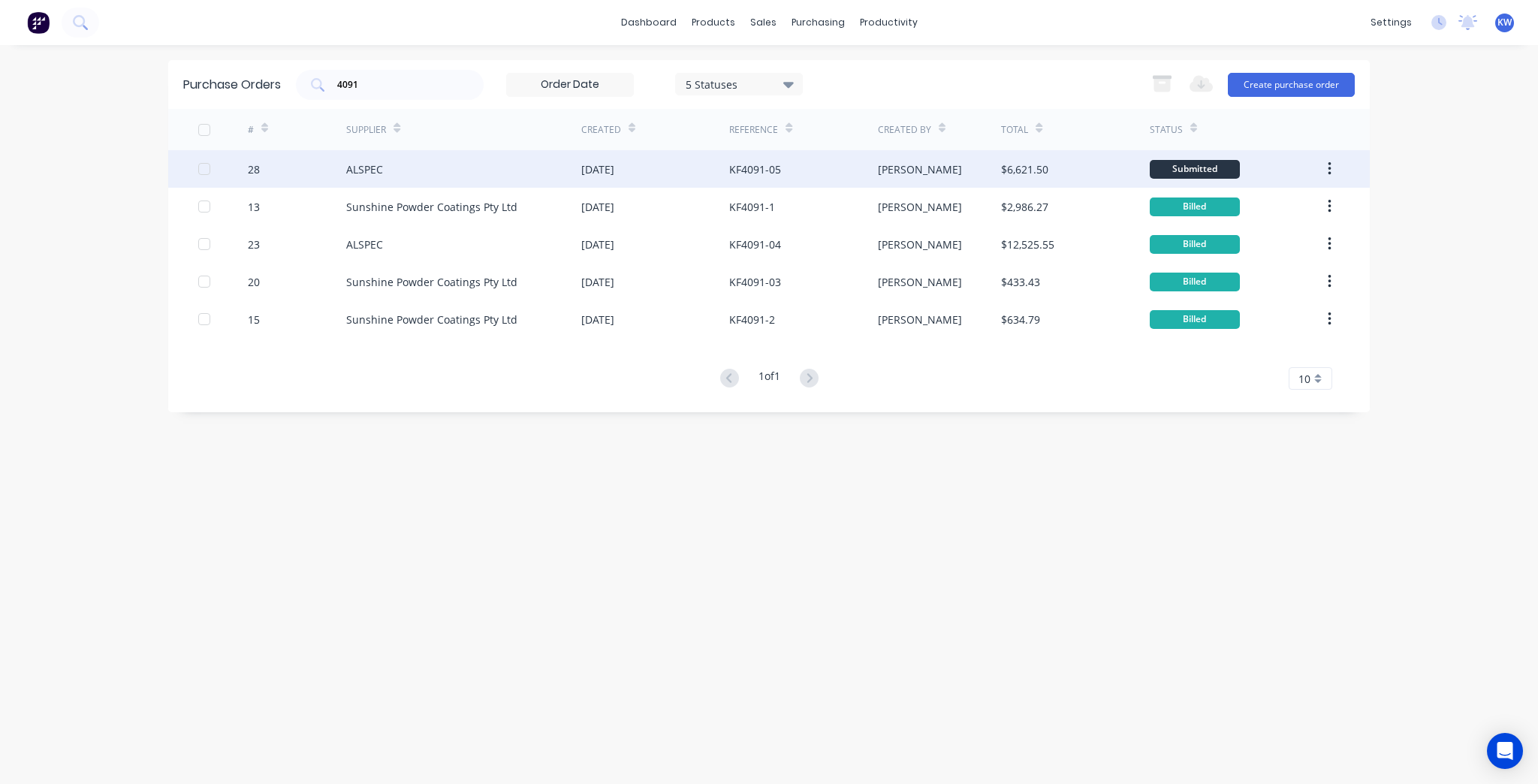
click at [925, 168] on div "[PERSON_NAME]" at bounding box center [940, 169] width 124 height 38
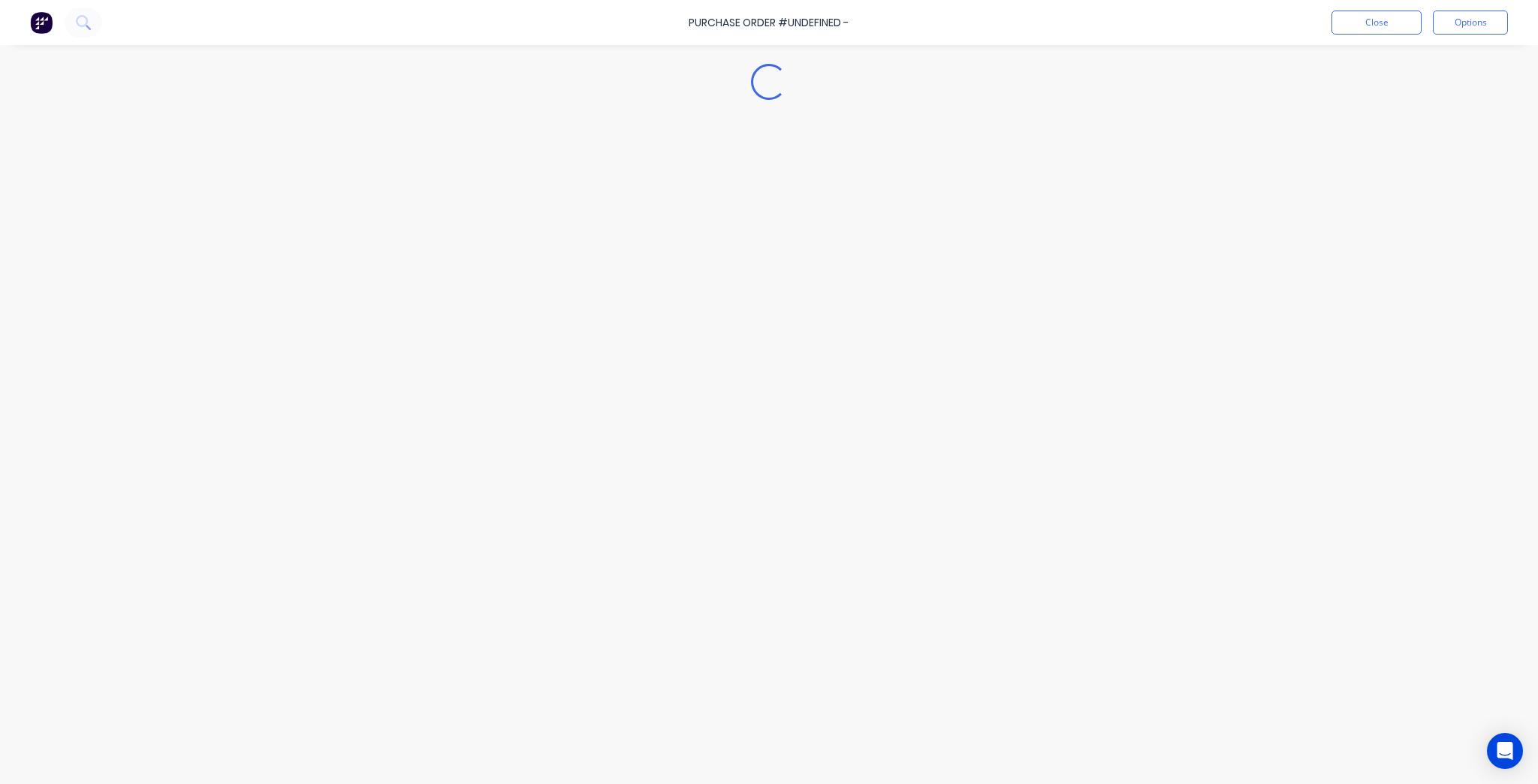
type textarea "x"
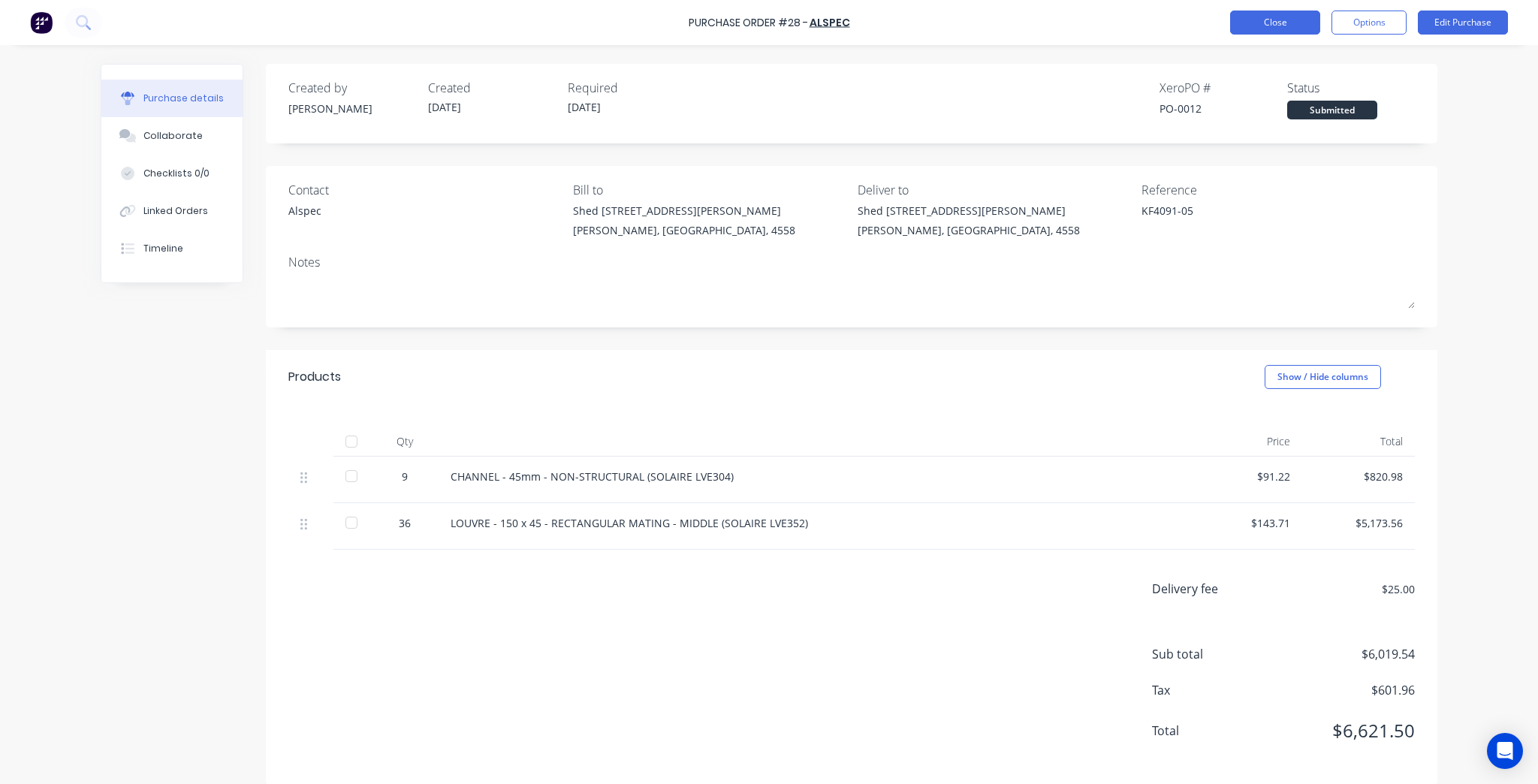
click at [1289, 30] on button "Close" at bounding box center [1274, 23] width 90 height 24
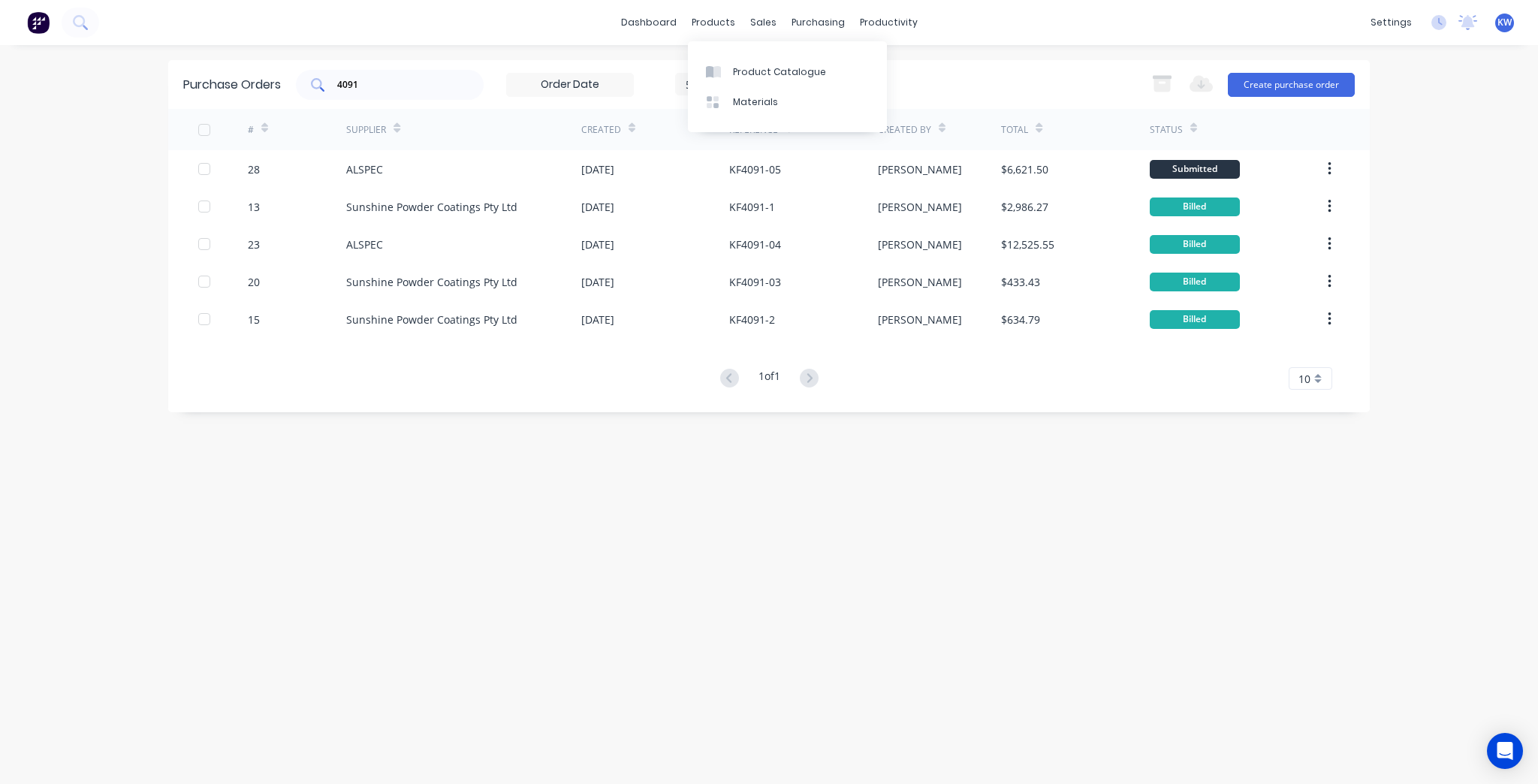
click at [415, 81] on input "4091" at bounding box center [398, 84] width 125 height 15
click at [941, 57] on div "dashboard products sales purchasing productivity dashboard products Product Cat…" at bounding box center [769, 392] width 1538 height 784
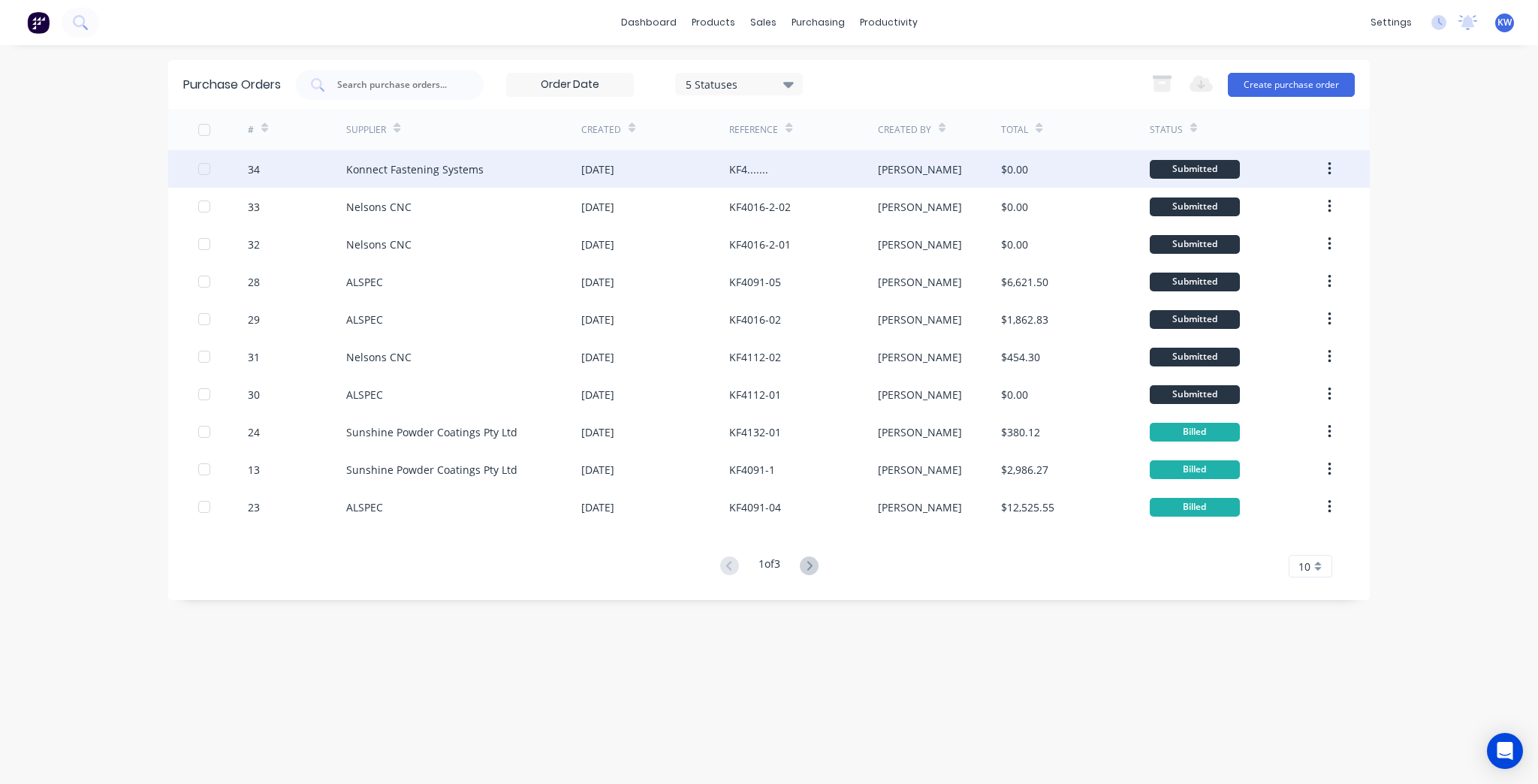
click at [771, 168] on div "KF4......." at bounding box center [803, 169] width 148 height 38
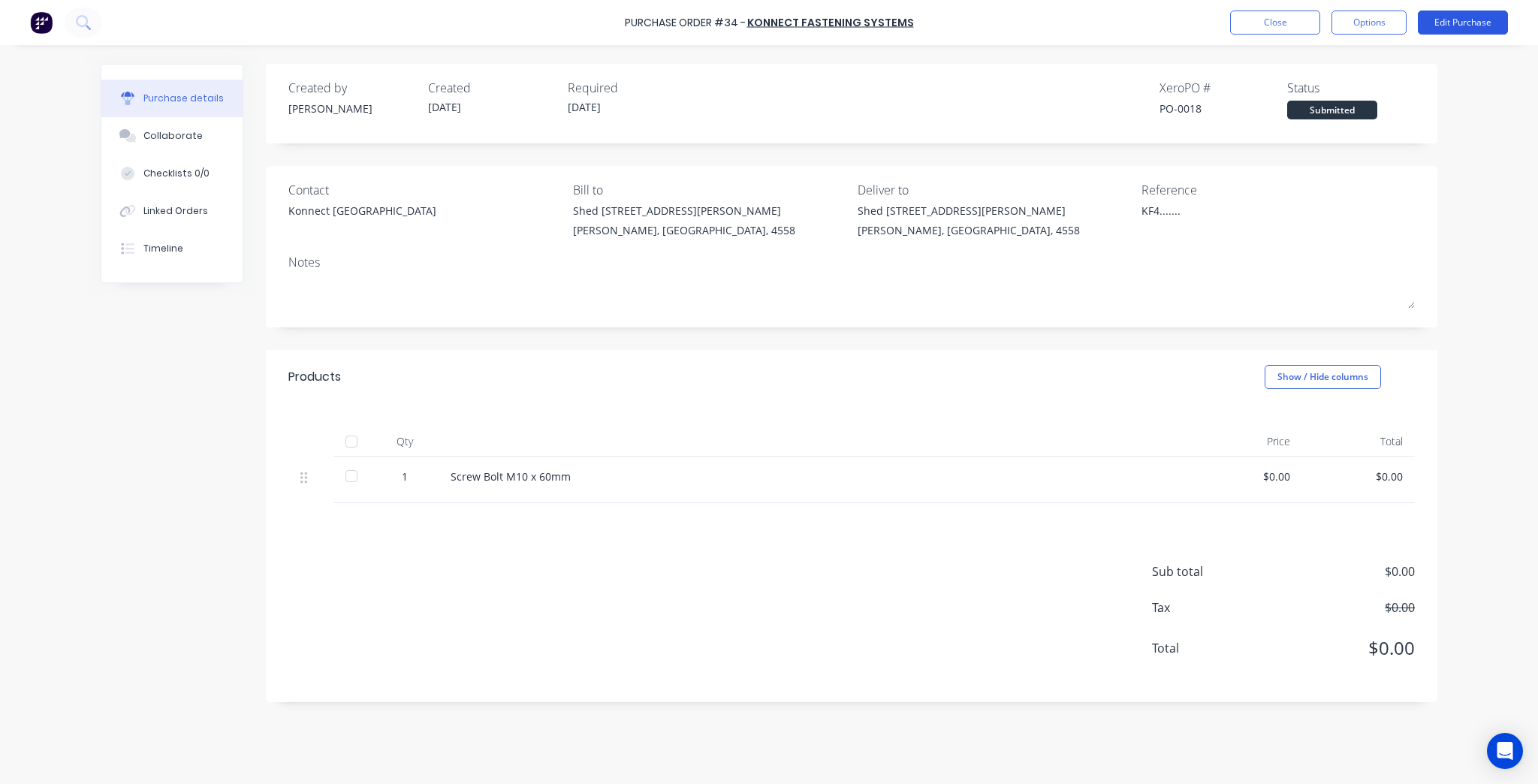
click at [1494, 18] on button "Edit Purchase" at bounding box center [1463, 23] width 90 height 24
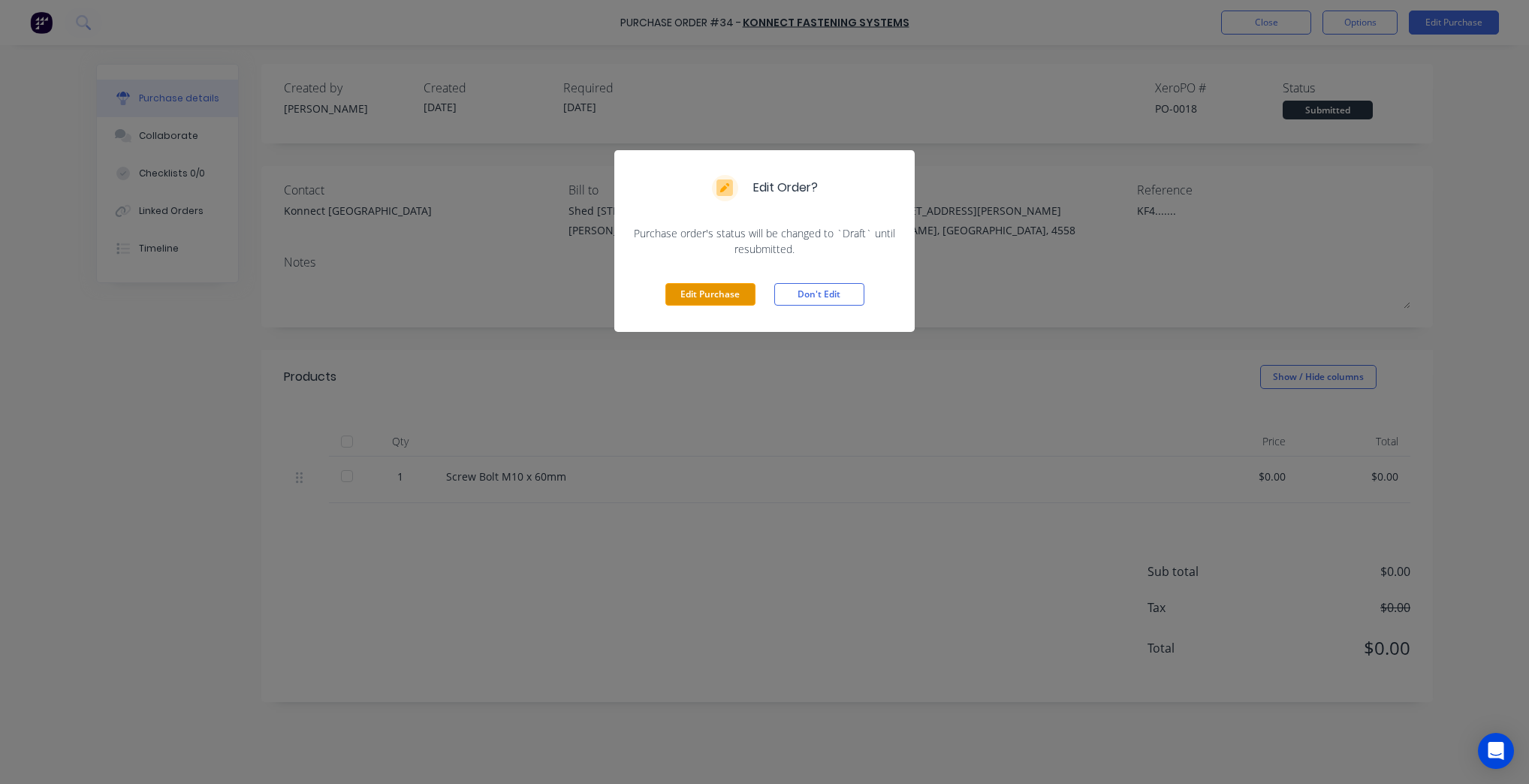
click at [700, 288] on button "Edit Purchase" at bounding box center [710, 294] width 90 height 23
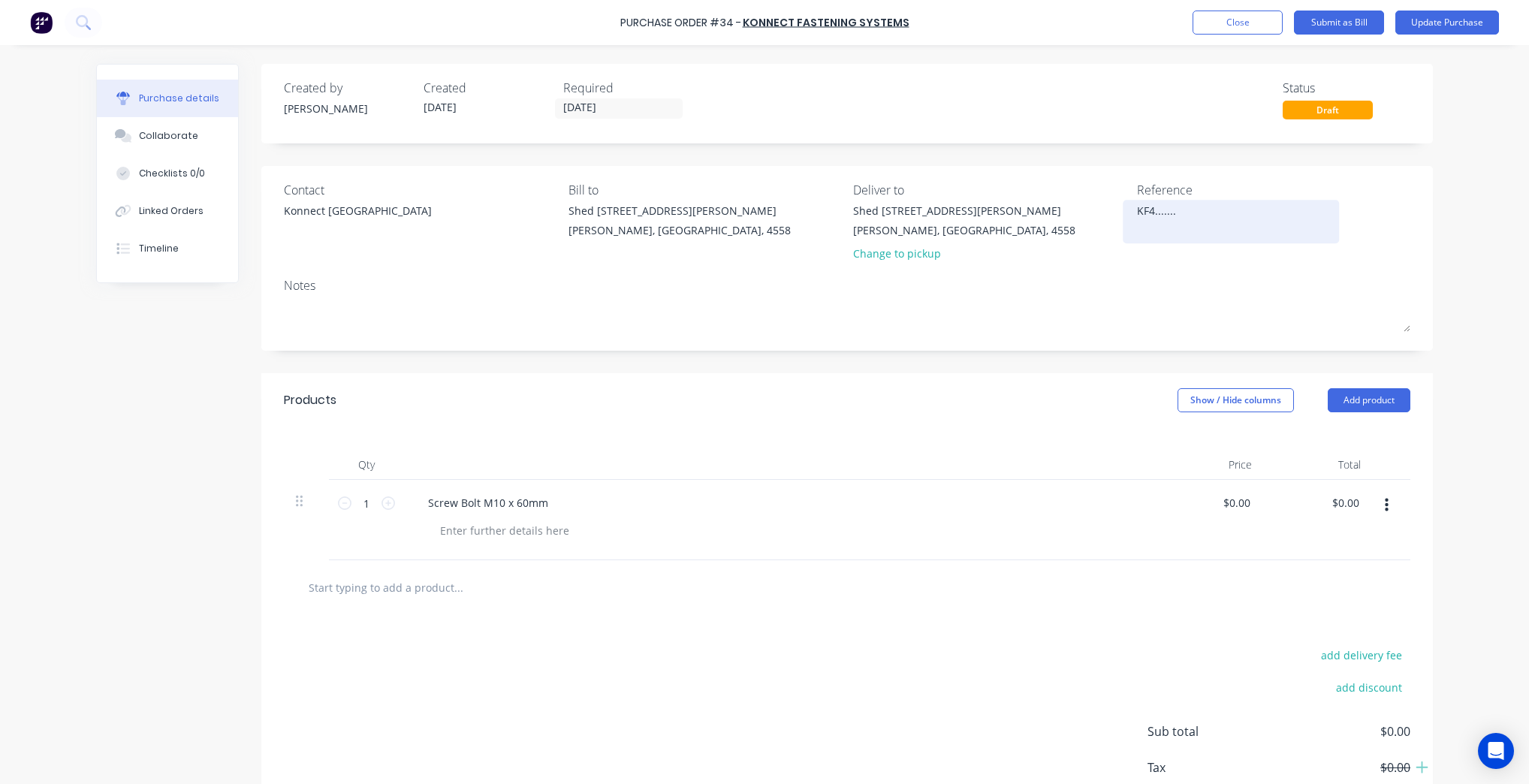
type textarea "x"
drag, startPoint x: 1206, startPoint y: 217, endPoint x: 1154, endPoint y: 219, distance: 52.0
click at [1154, 219] on textarea "KF4......." at bounding box center [1235, 219] width 188 height 34
type textarea "KF409"
type textarea "x"
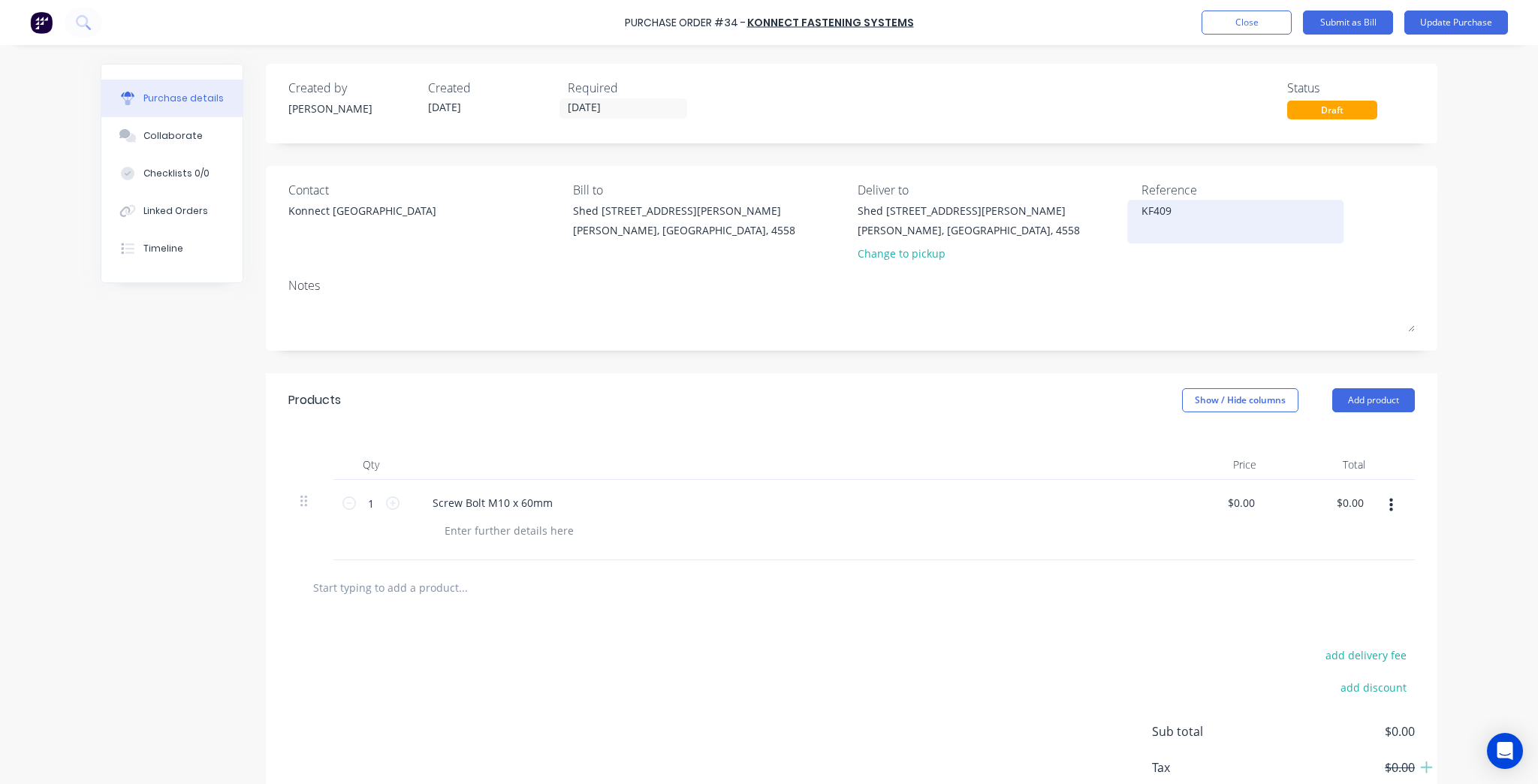
type textarea "KF4091"
type textarea "x"
type textarea "KF4091-"
type textarea "x"
type textarea "KF4091-0"
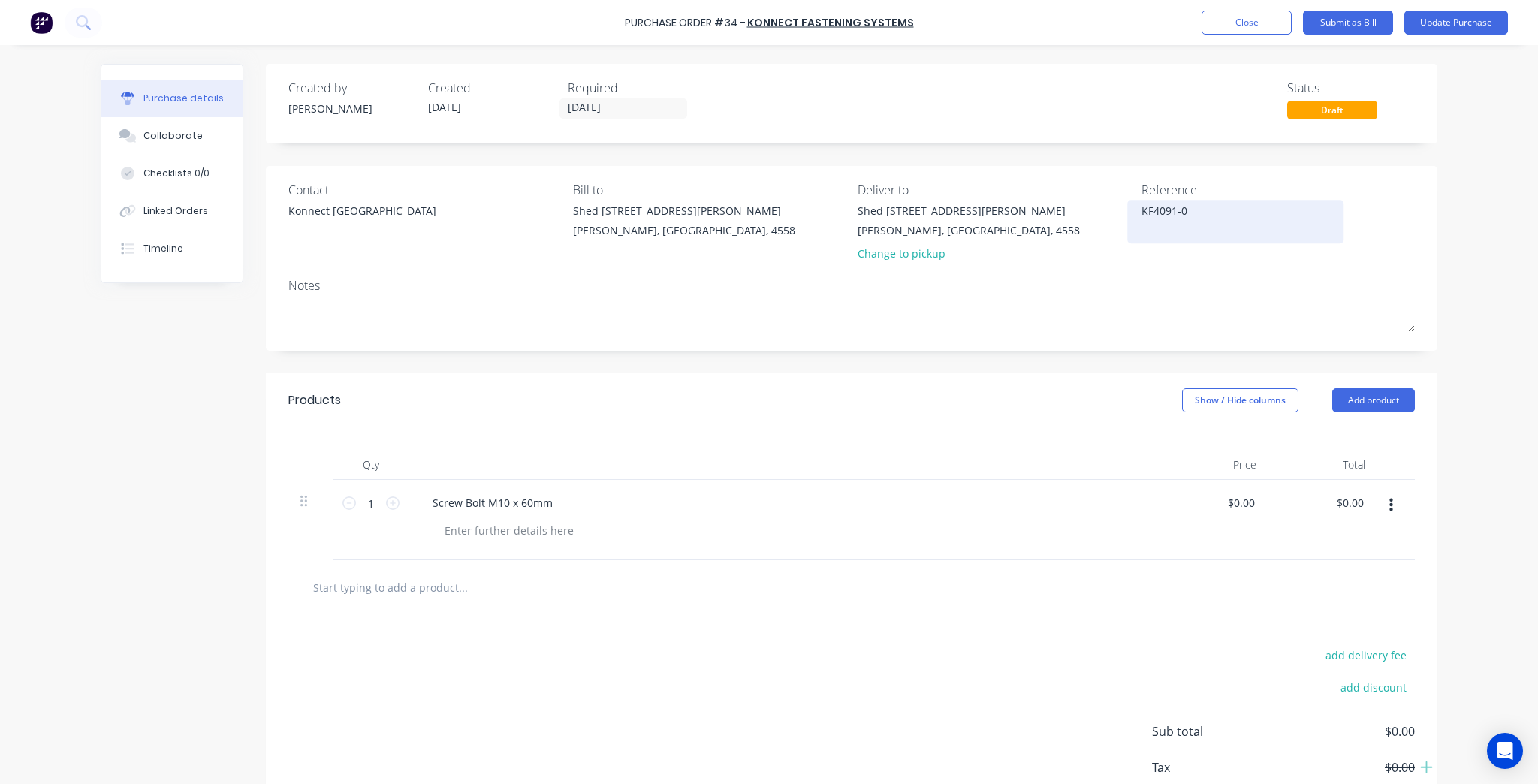
type textarea "x"
type textarea "KF4091-06"
type textarea "x"
type textarea "KF4091-06"
click at [717, 375] on div "Products Show / Hide columns Add product" at bounding box center [851, 400] width 1171 height 54
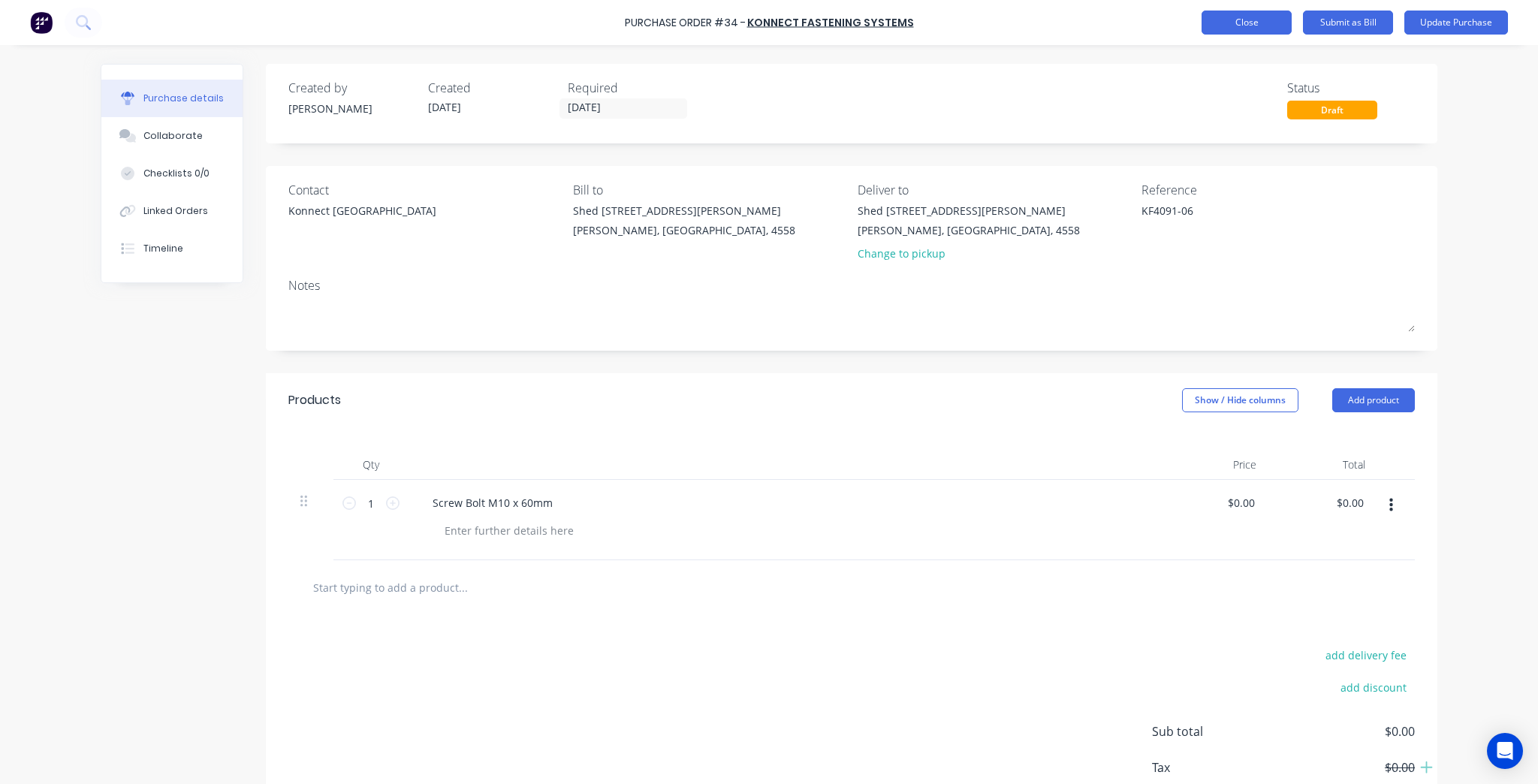
click at [1261, 23] on button "Close" at bounding box center [1246, 23] width 90 height 24
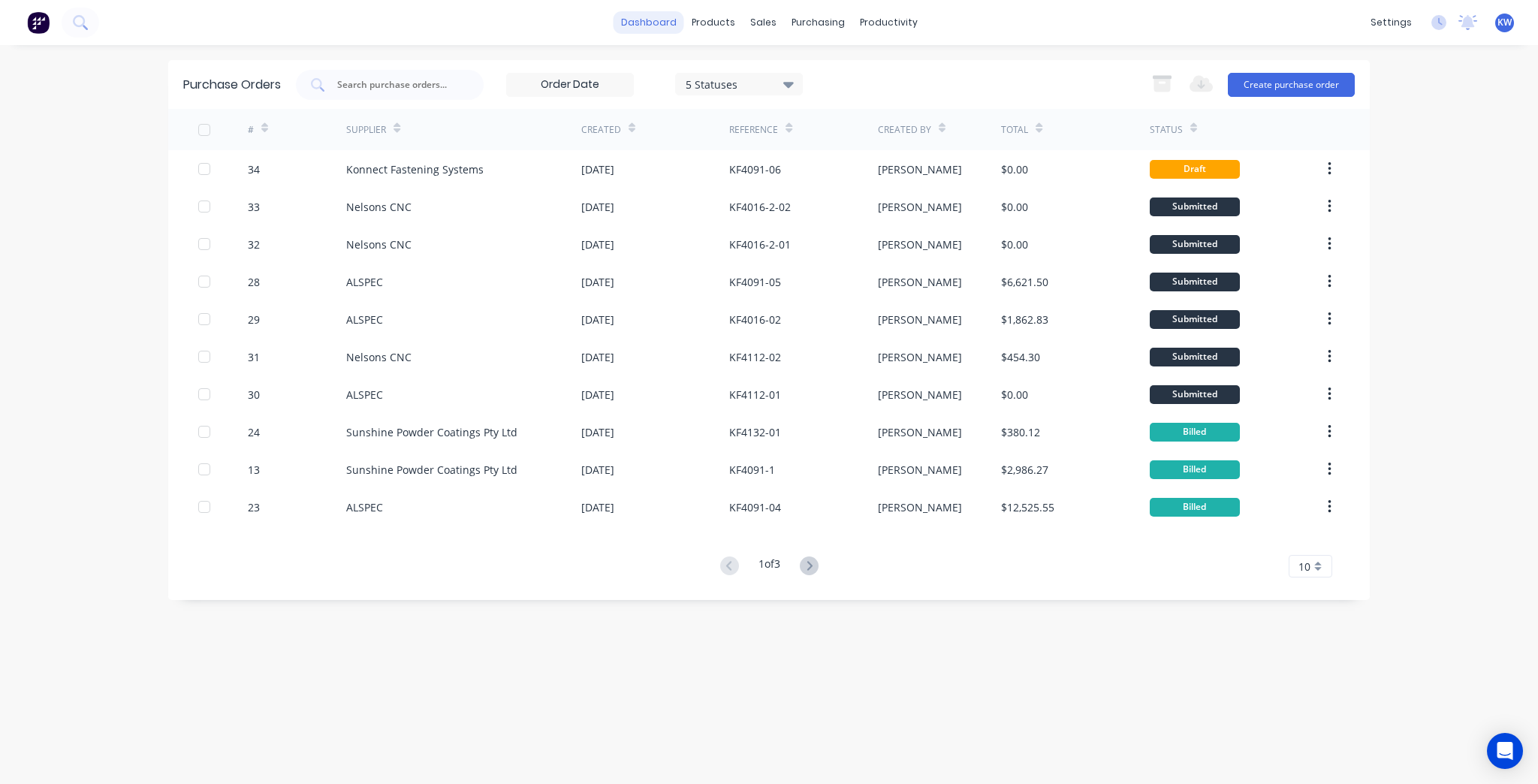
click at [640, 13] on link "dashboard" at bounding box center [648, 23] width 70 height 23
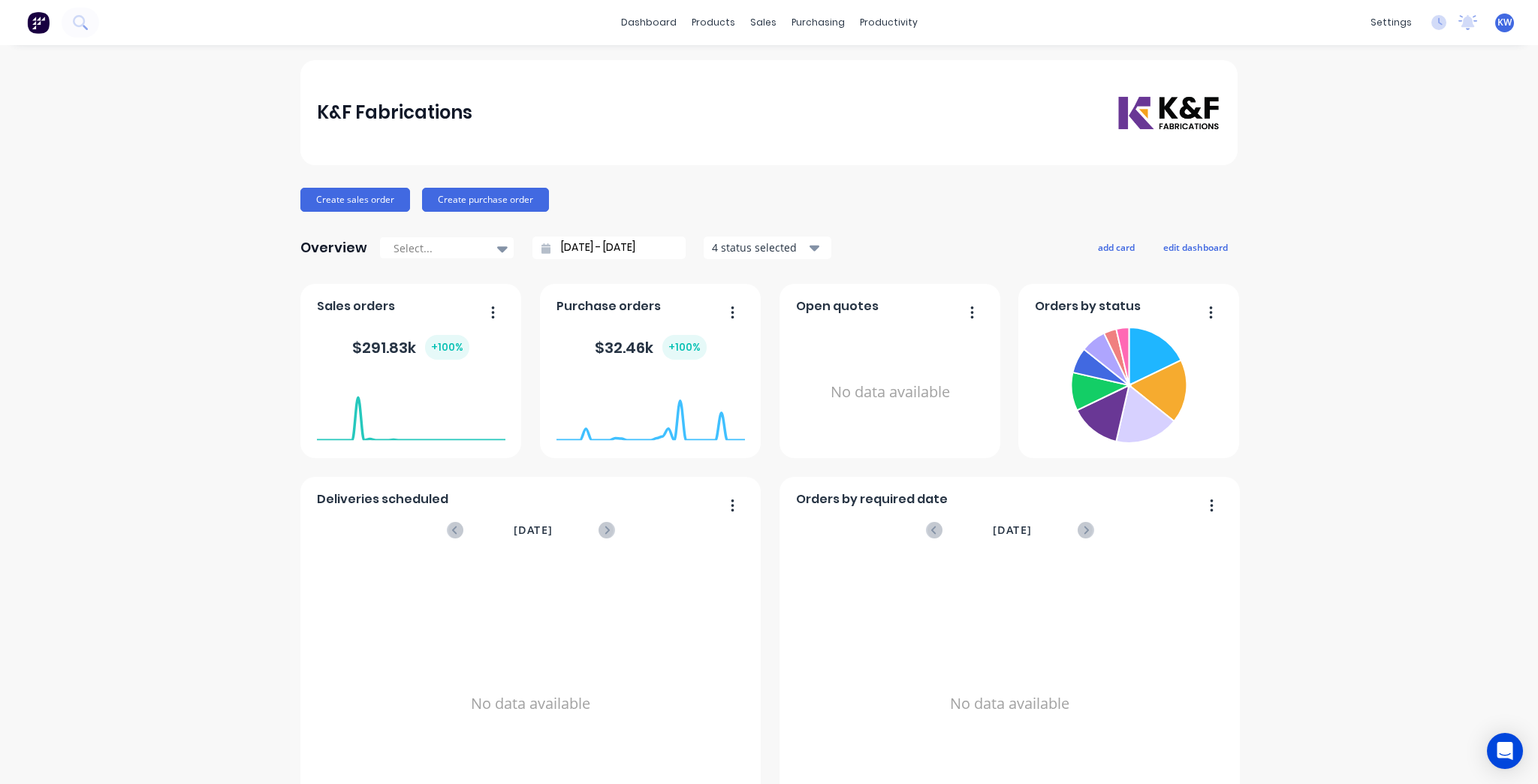
scroll to position [74, 0]
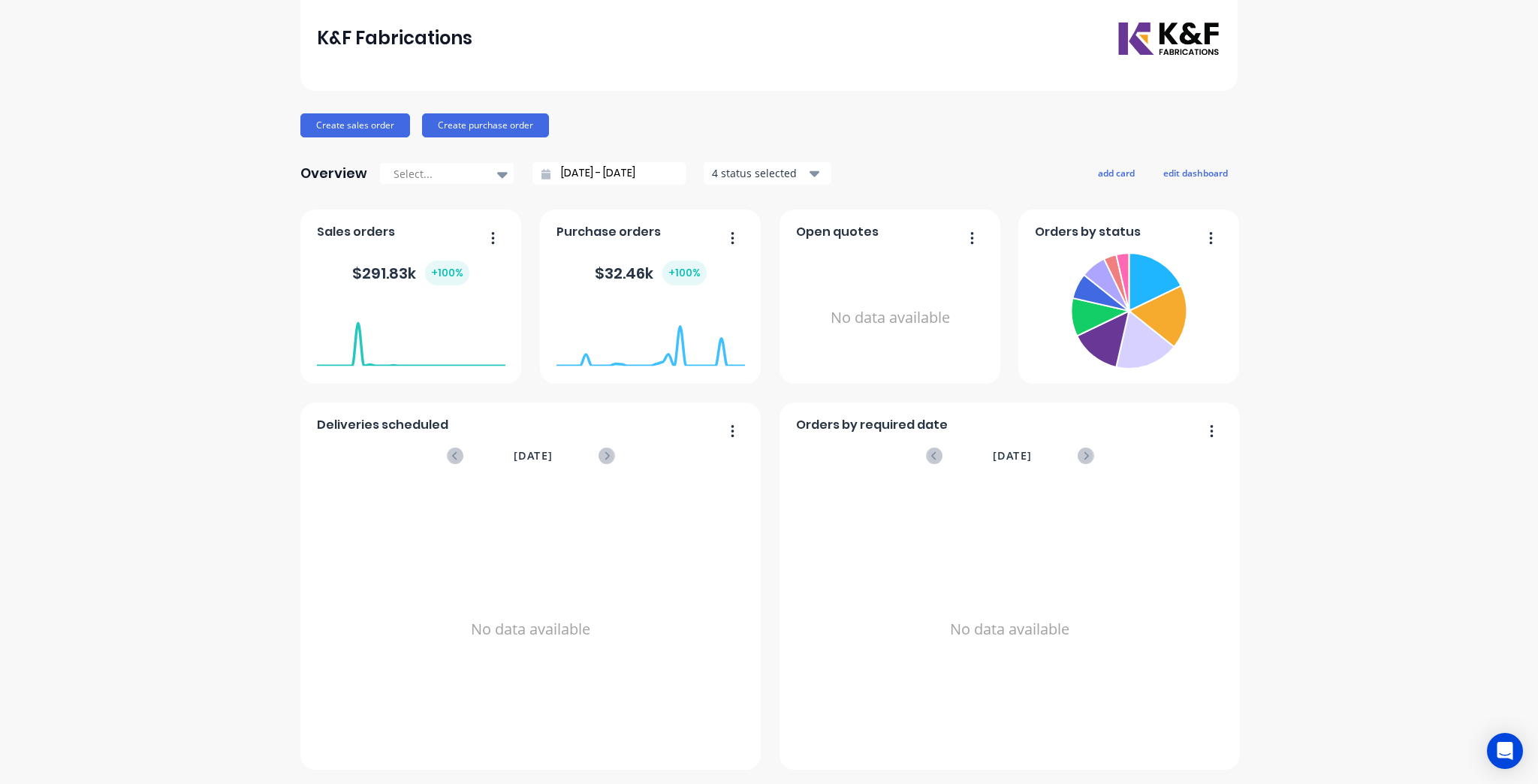
click at [721, 238] on button "button" at bounding box center [727, 239] width 32 height 23
click at [725, 235] on button "button" at bounding box center [727, 239] width 32 height 23
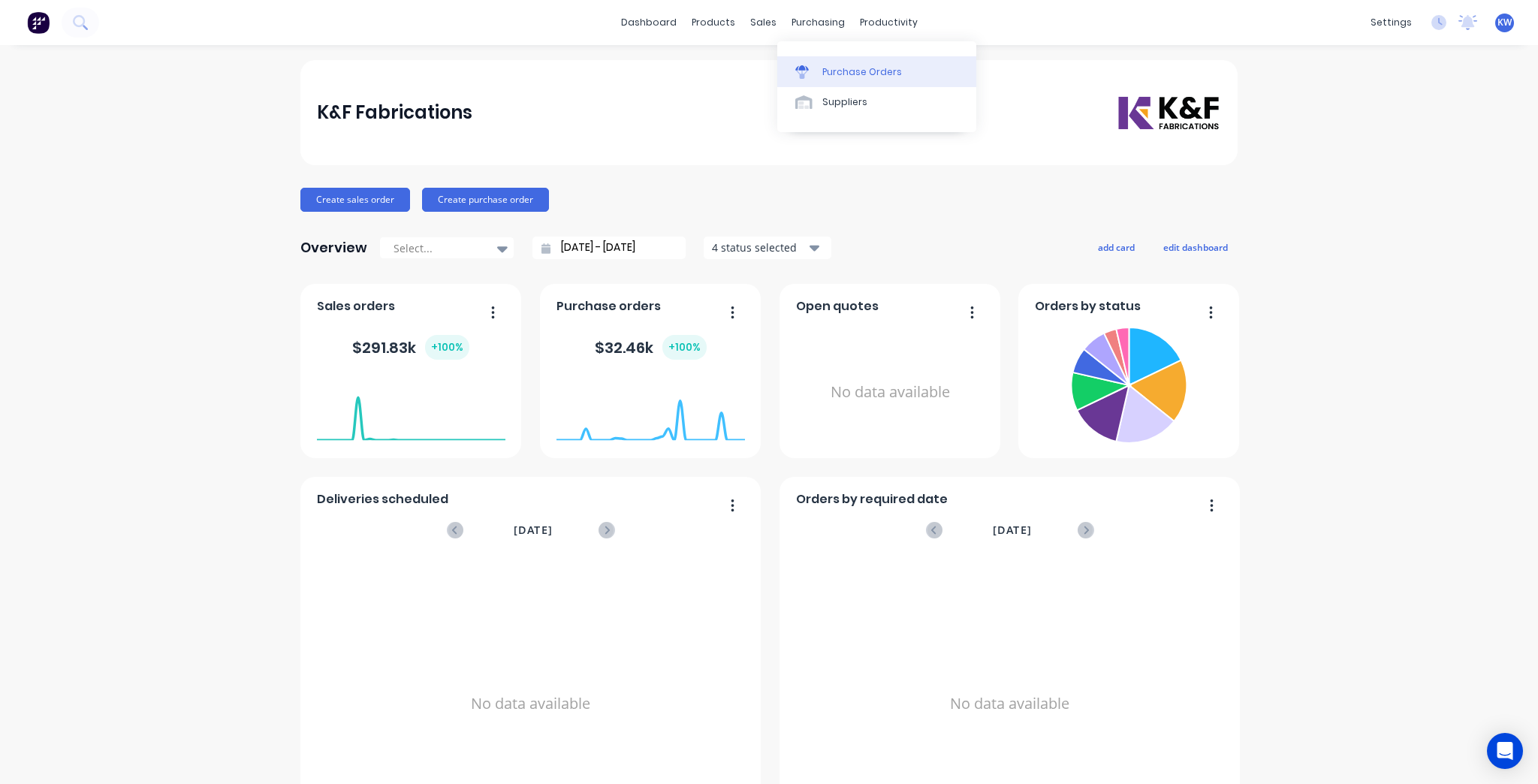
click at [835, 68] on div "Purchase Orders" at bounding box center [862, 72] width 80 height 13
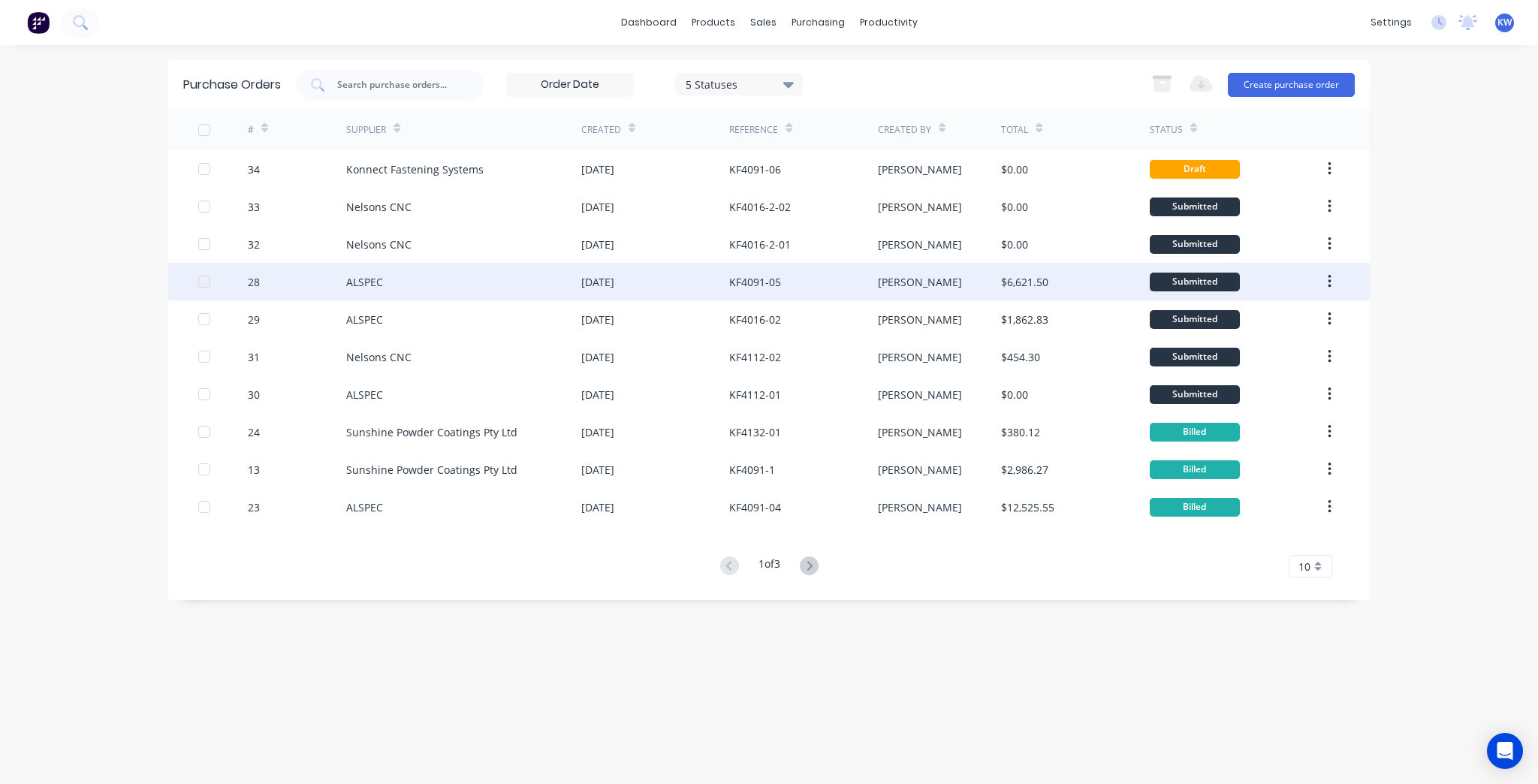
click at [790, 288] on div "KF4091-05" at bounding box center [803, 281] width 148 height 38
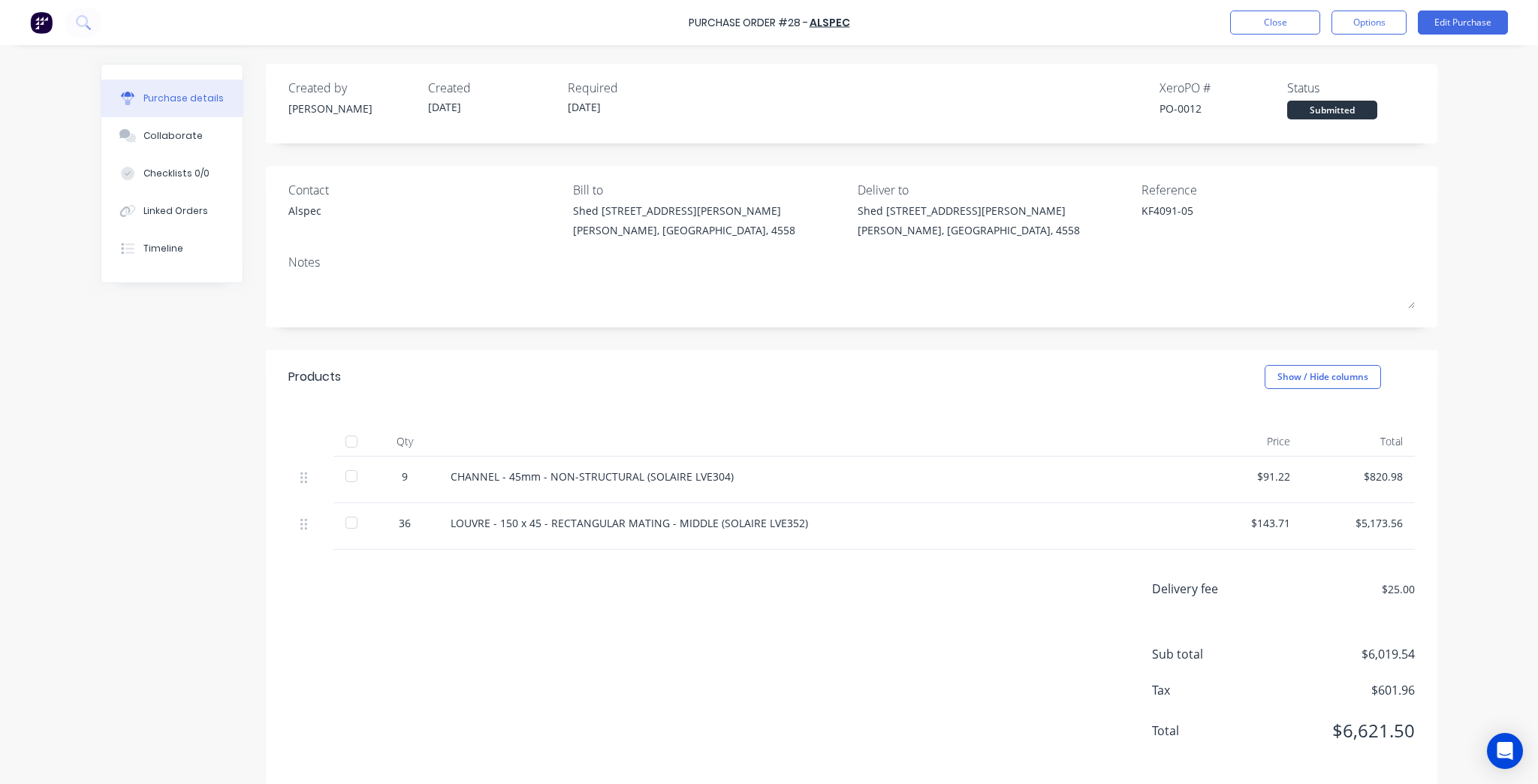
click at [339, 482] on div at bounding box center [352, 476] width 30 height 30
click at [348, 510] on div at bounding box center [352, 522] width 30 height 30
click at [1394, 25] on button "Options" at bounding box center [1369, 23] width 75 height 24
click at [1339, 89] on div "Convert to Bill" at bounding box center [1334, 91] width 115 height 22
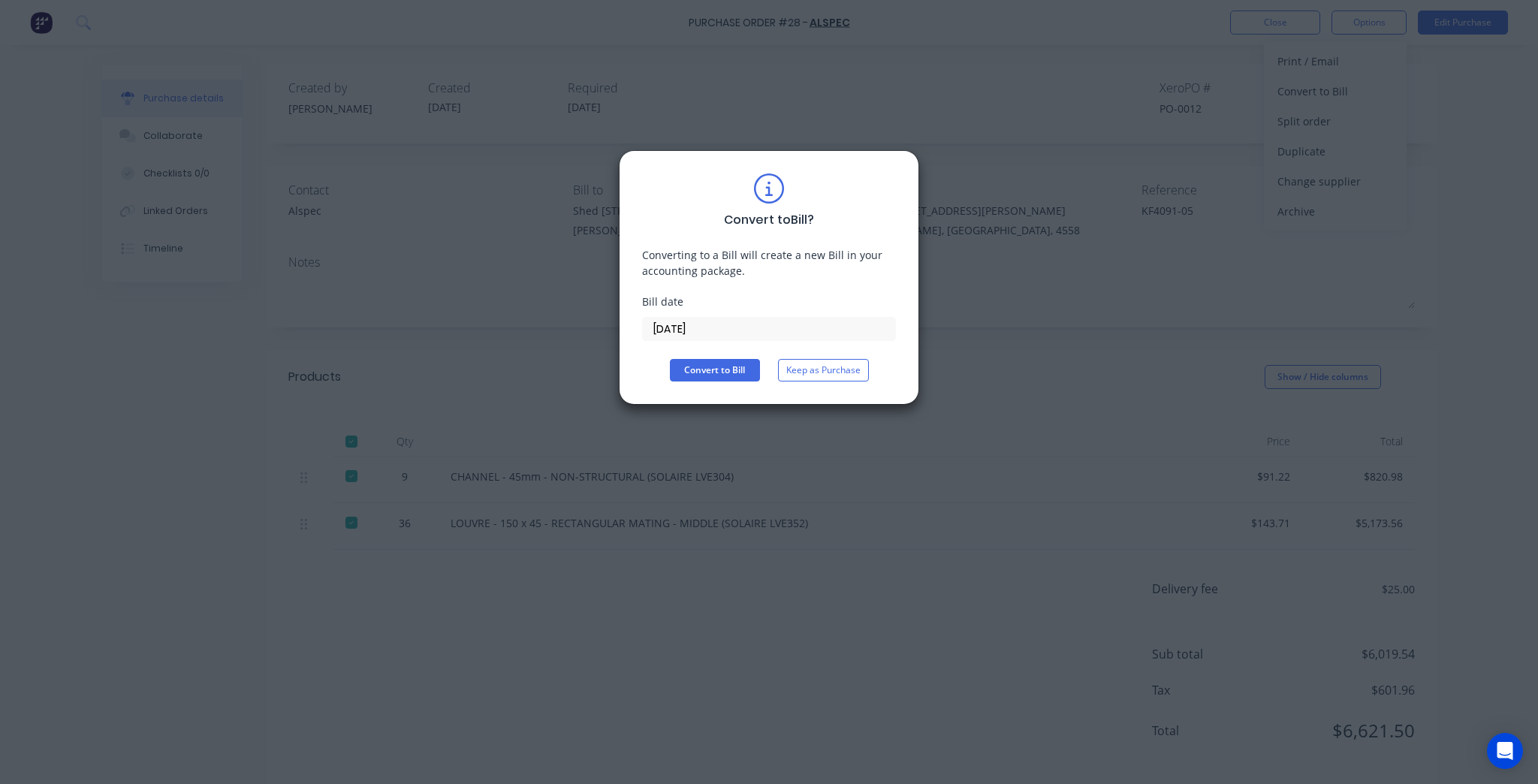
click at [701, 325] on input "[DATE]" at bounding box center [768, 329] width 252 height 23
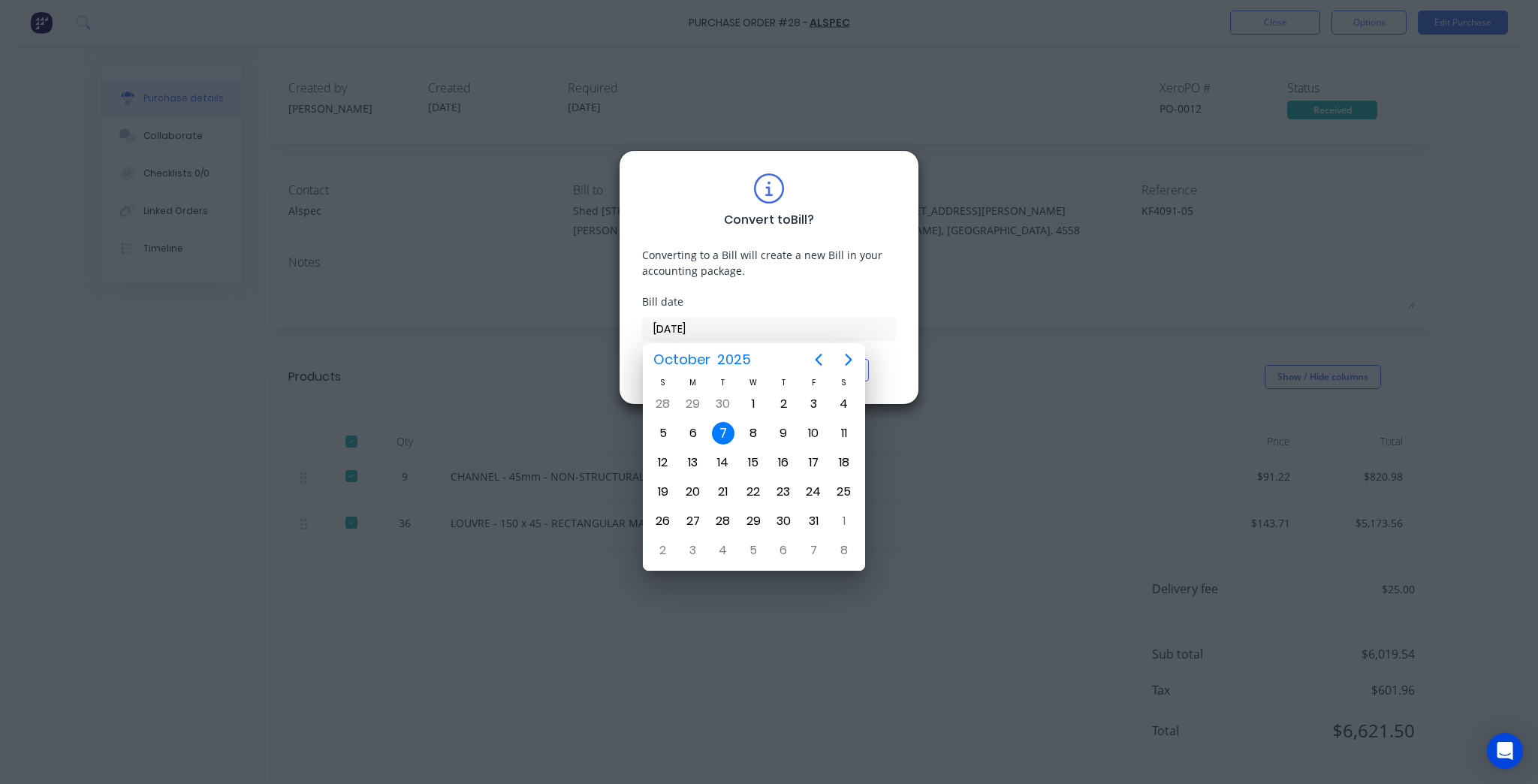
click at [701, 324] on input "[DATE]" at bounding box center [768, 329] width 252 height 23
click at [932, 228] on div "Convert to Bill ? Converting to a Bill will create a new Bill in your accountin…" at bounding box center [769, 392] width 1538 height 784
click at [886, 237] on div "Convert to Bill ? Converting to a Bill will create a new Bill in your accountin…" at bounding box center [769, 278] width 254 height 208
click at [858, 322] on input "[DATE]" at bounding box center [768, 329] width 252 height 23
click at [877, 379] on div "Convert to Bill Keep as Purchase" at bounding box center [769, 370] width 254 height 23
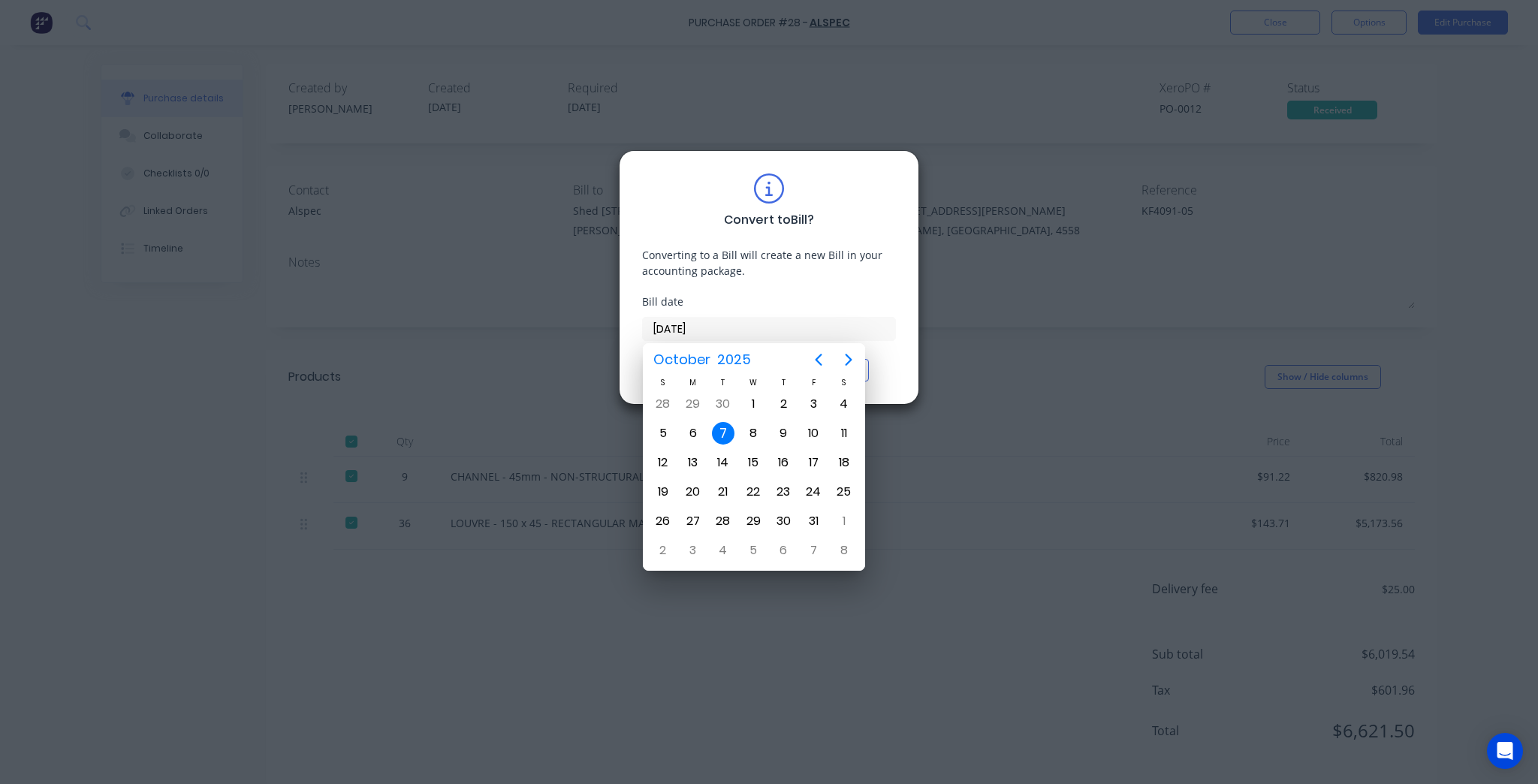
click at [719, 424] on div "7" at bounding box center [723, 433] width 23 height 23
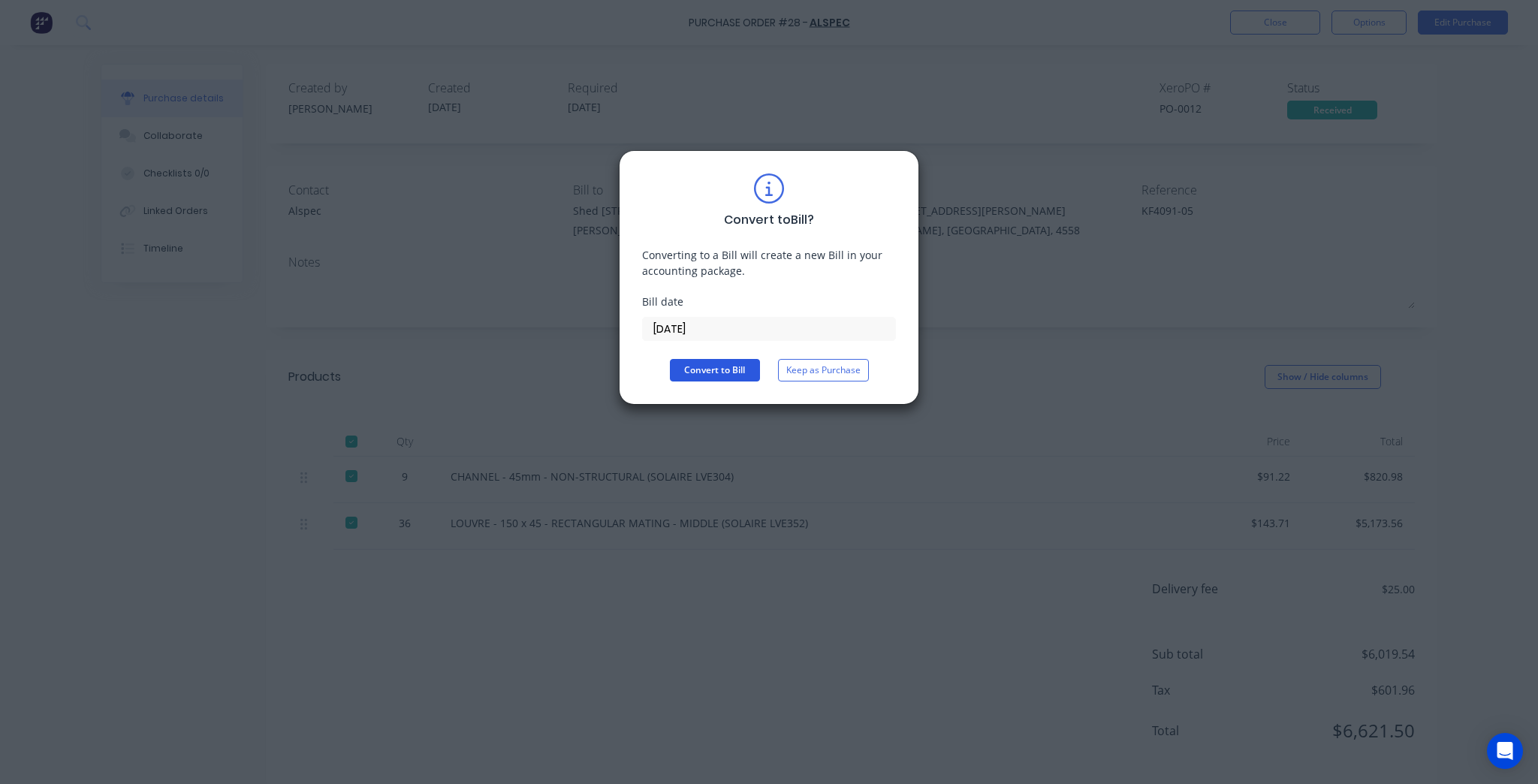
click at [717, 375] on button "Convert to Bill" at bounding box center [715, 370] width 90 height 23
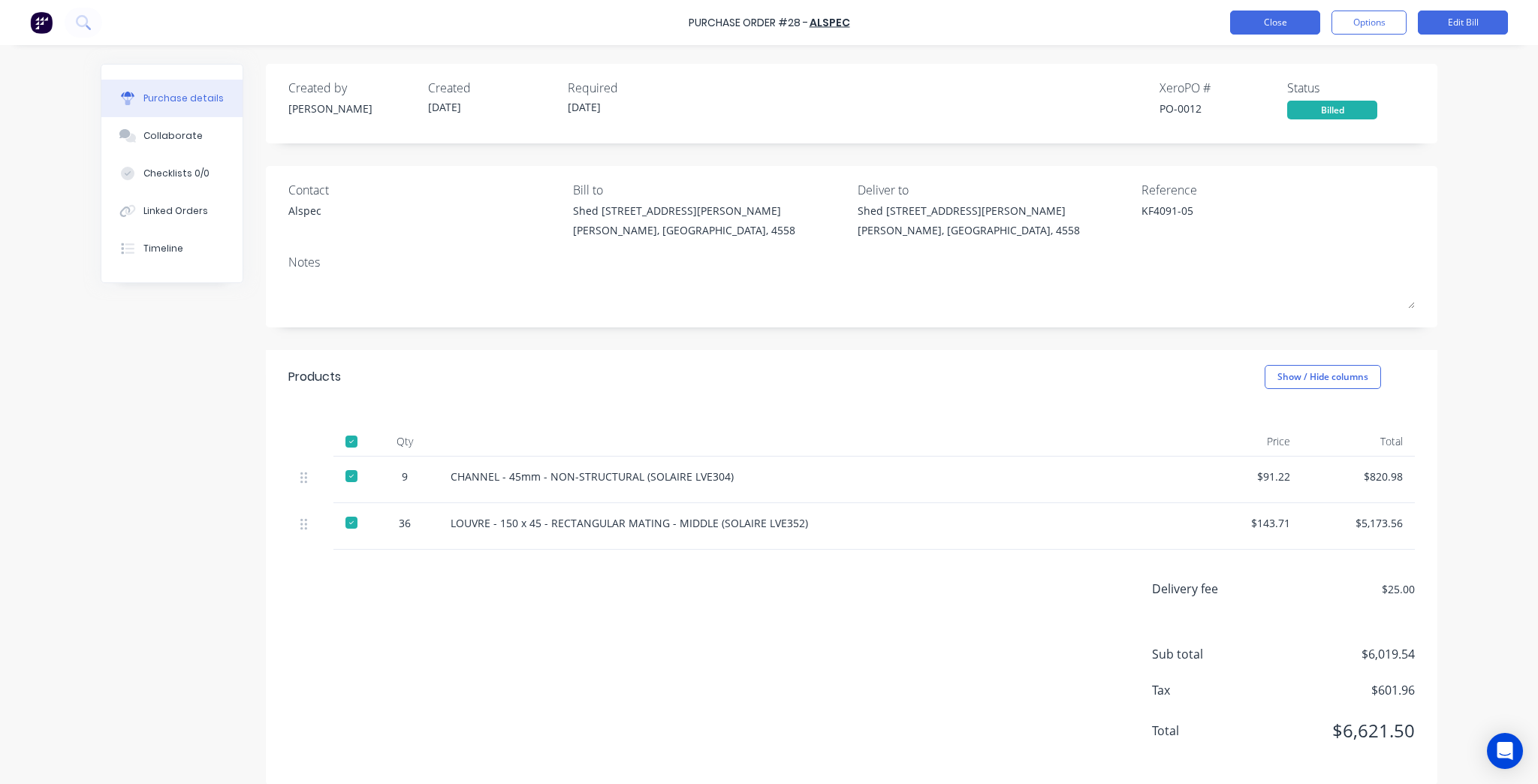
click at [1259, 21] on button "Close" at bounding box center [1274, 23] width 90 height 24
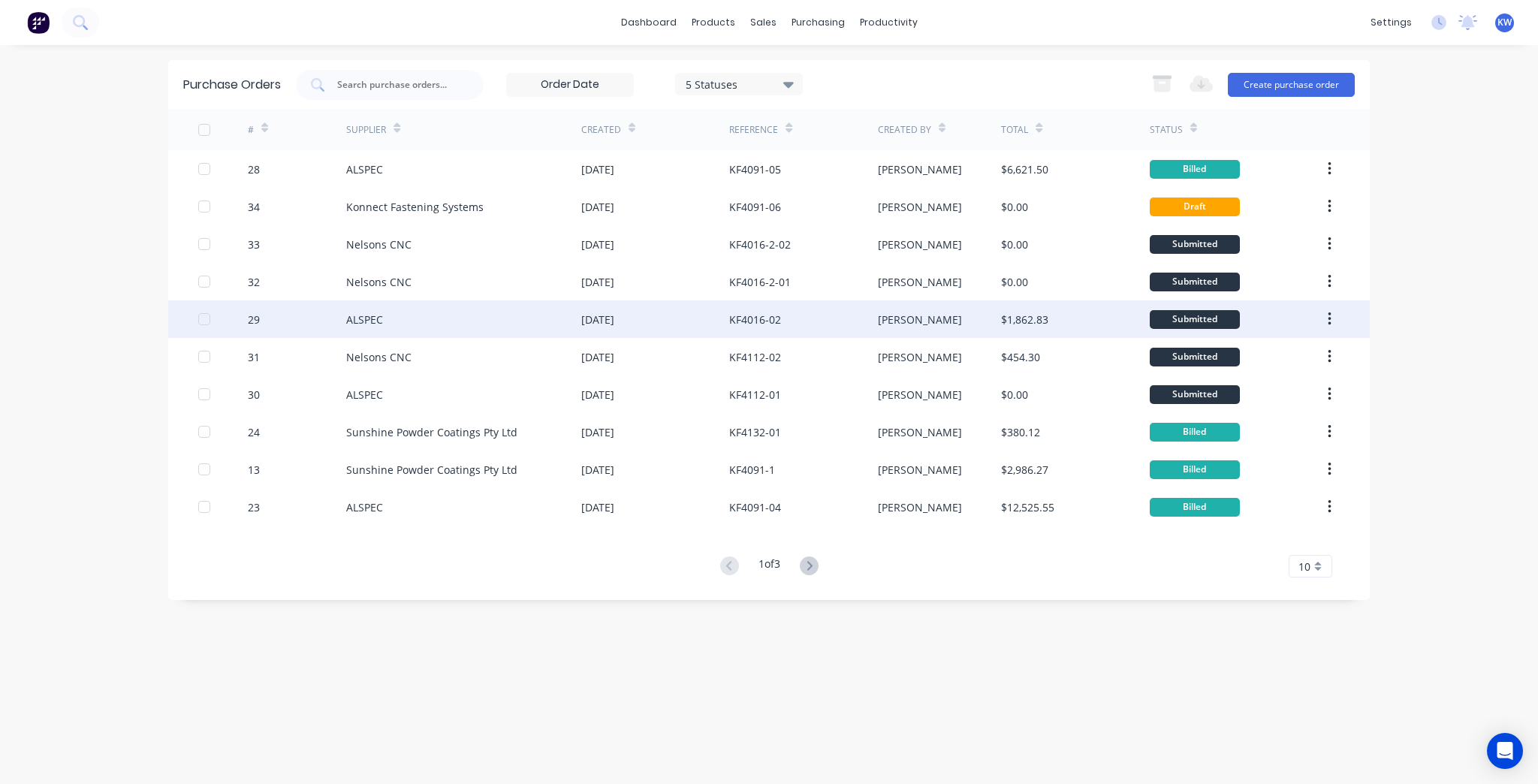
click at [820, 322] on div "KF4016-02" at bounding box center [803, 319] width 148 height 38
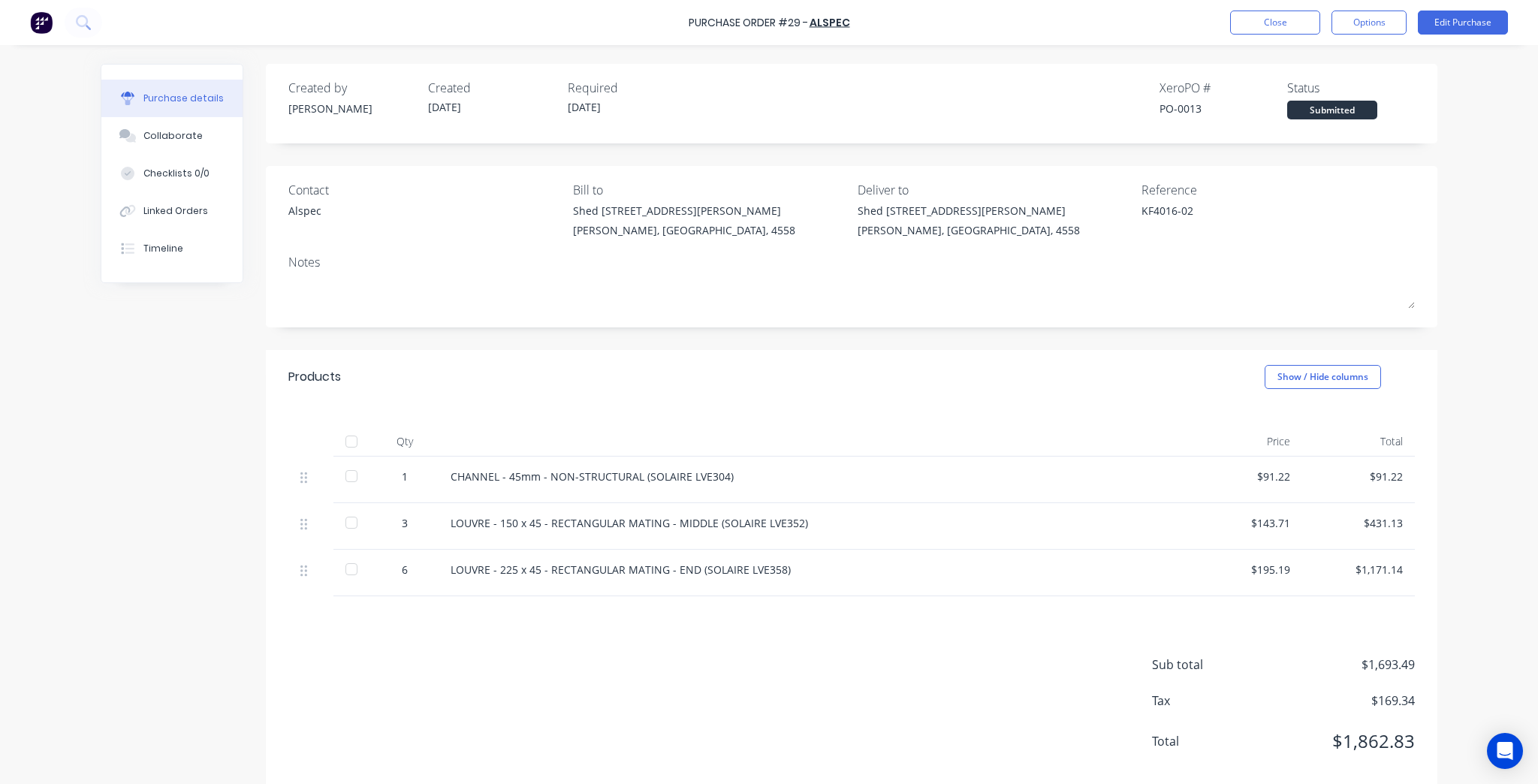
click at [339, 473] on div at bounding box center [352, 476] width 30 height 30
click at [349, 525] on div at bounding box center [352, 522] width 30 height 30
click at [353, 565] on div at bounding box center [352, 569] width 30 height 30
click at [1382, 24] on button "Options" at bounding box center [1369, 23] width 75 height 24
click at [1350, 91] on div "Convert to Bill" at bounding box center [1334, 91] width 115 height 22
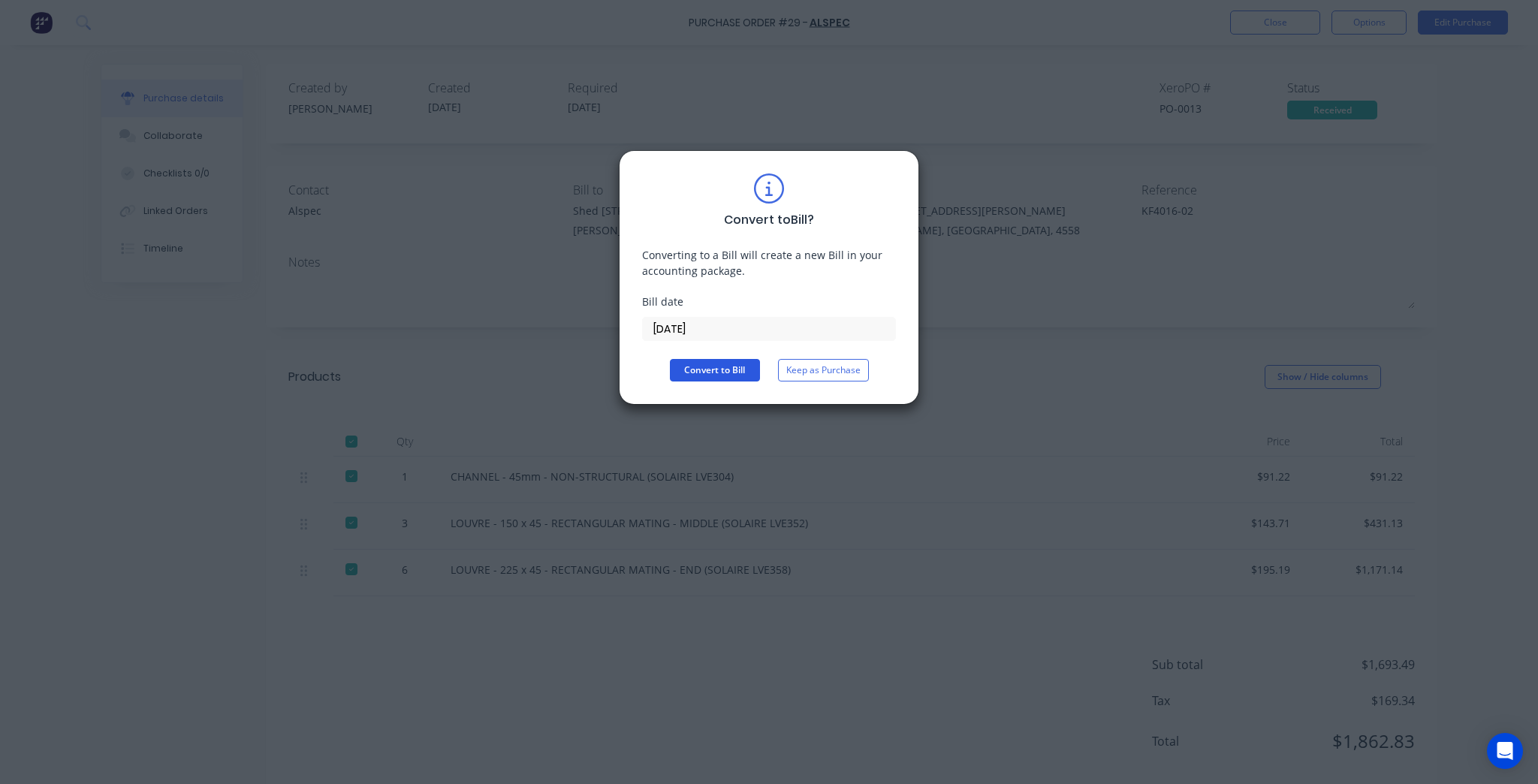
click at [702, 361] on button "Convert to Bill" at bounding box center [715, 370] width 90 height 23
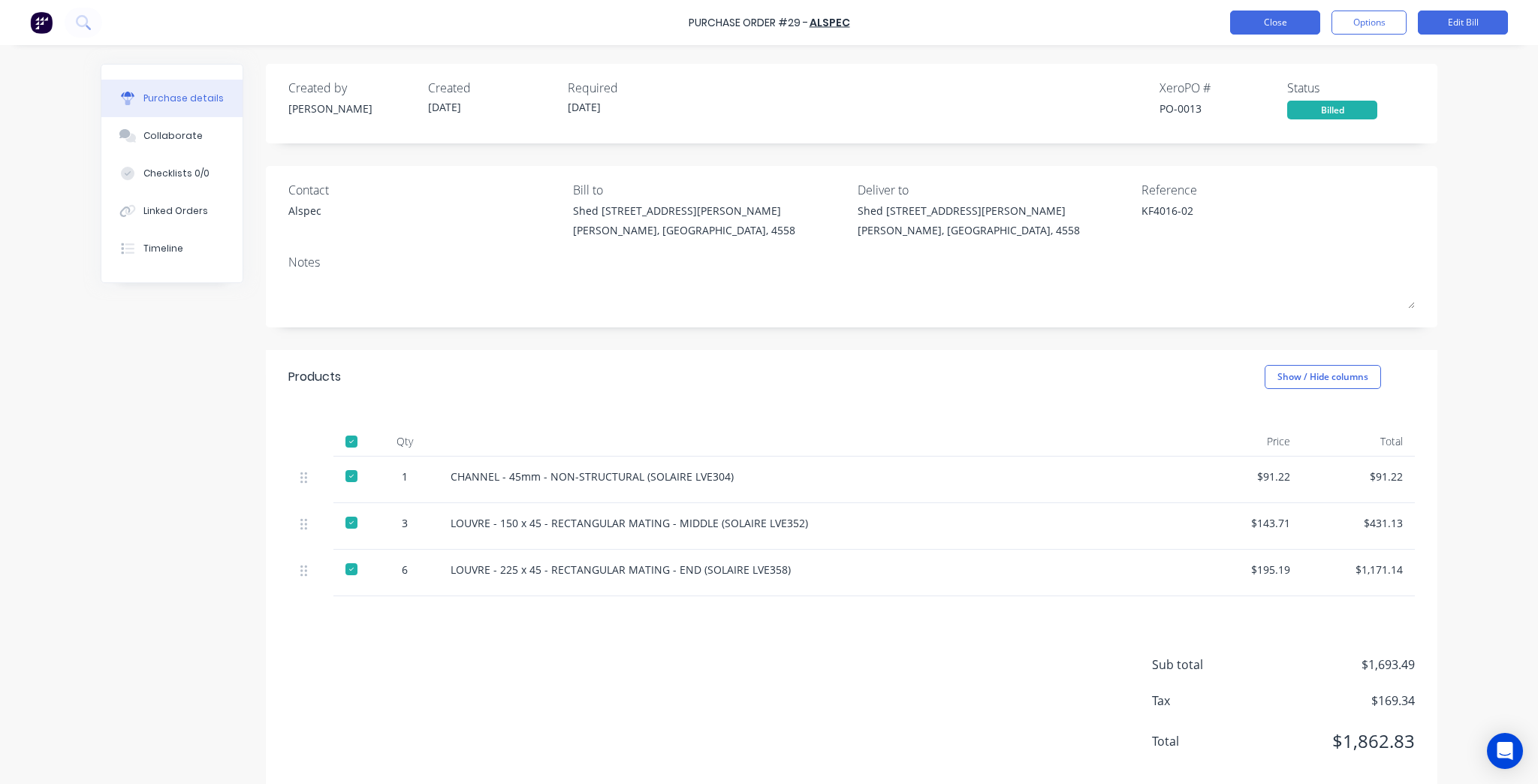
click at [1286, 26] on button "Close" at bounding box center [1274, 23] width 90 height 24
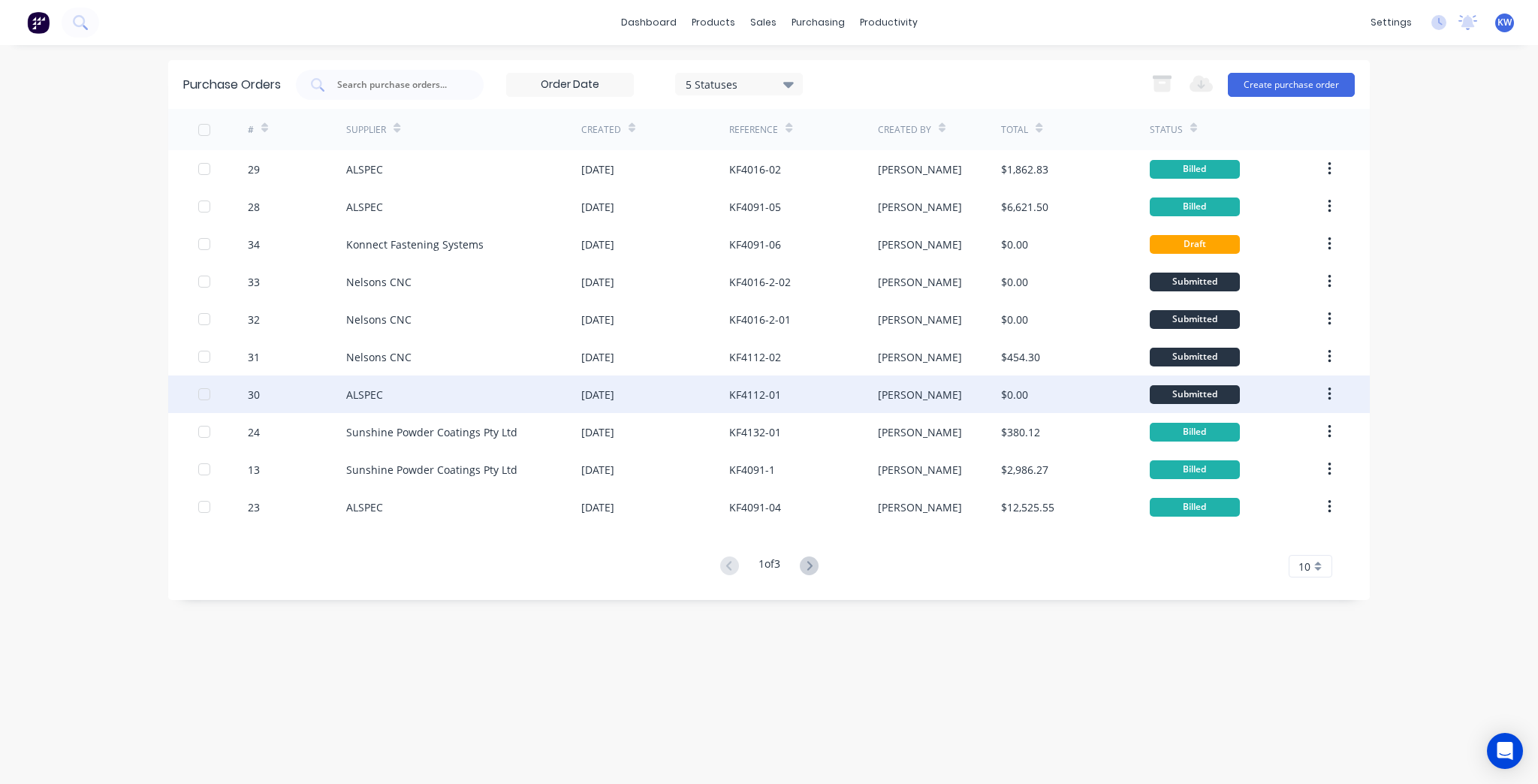
click at [716, 390] on div "[DATE]" at bounding box center [656, 394] width 148 height 38
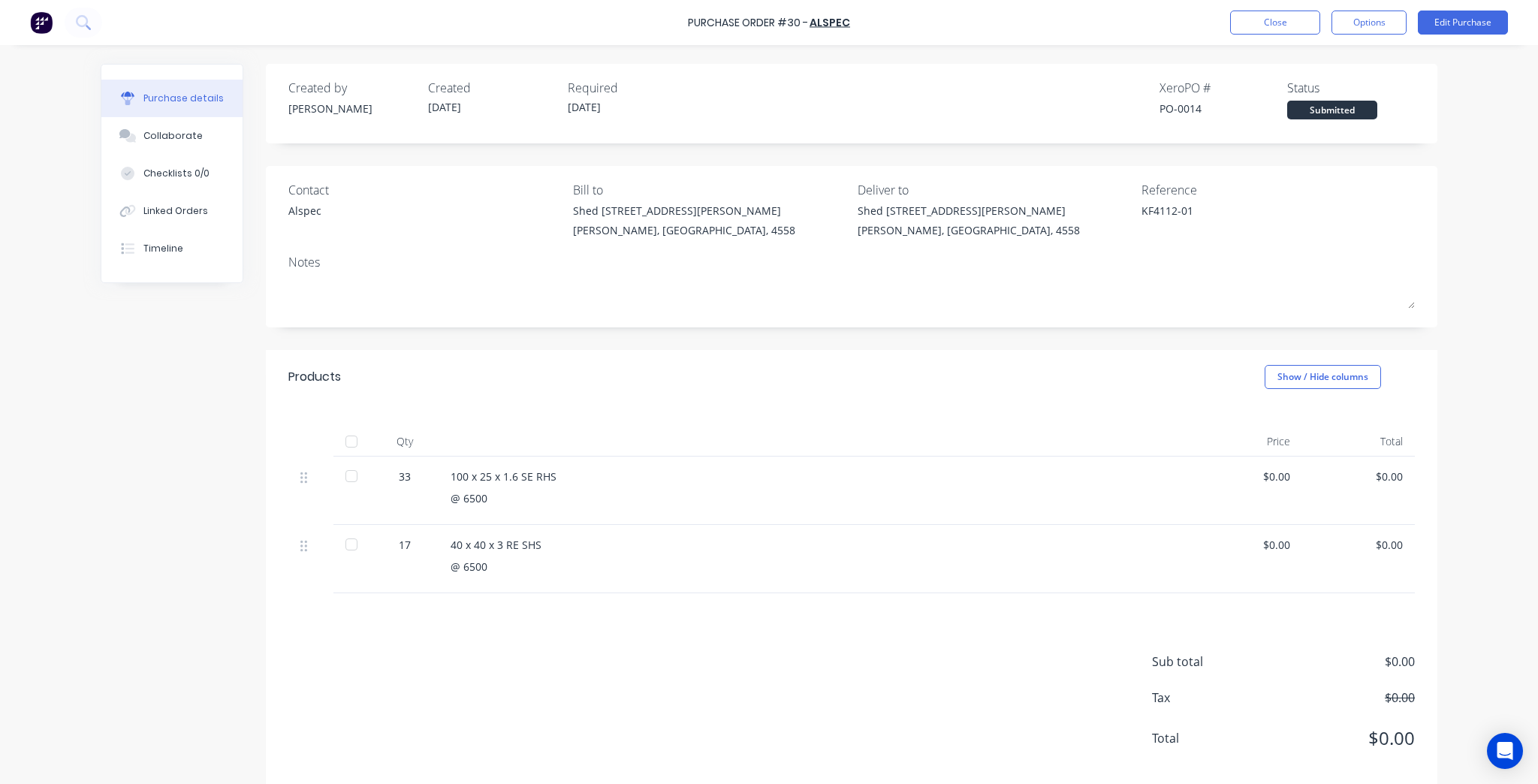
click at [351, 537] on div at bounding box center [352, 544] width 30 height 30
type textarea "x"
click at [1299, 23] on button "Close" at bounding box center [1274, 23] width 90 height 24
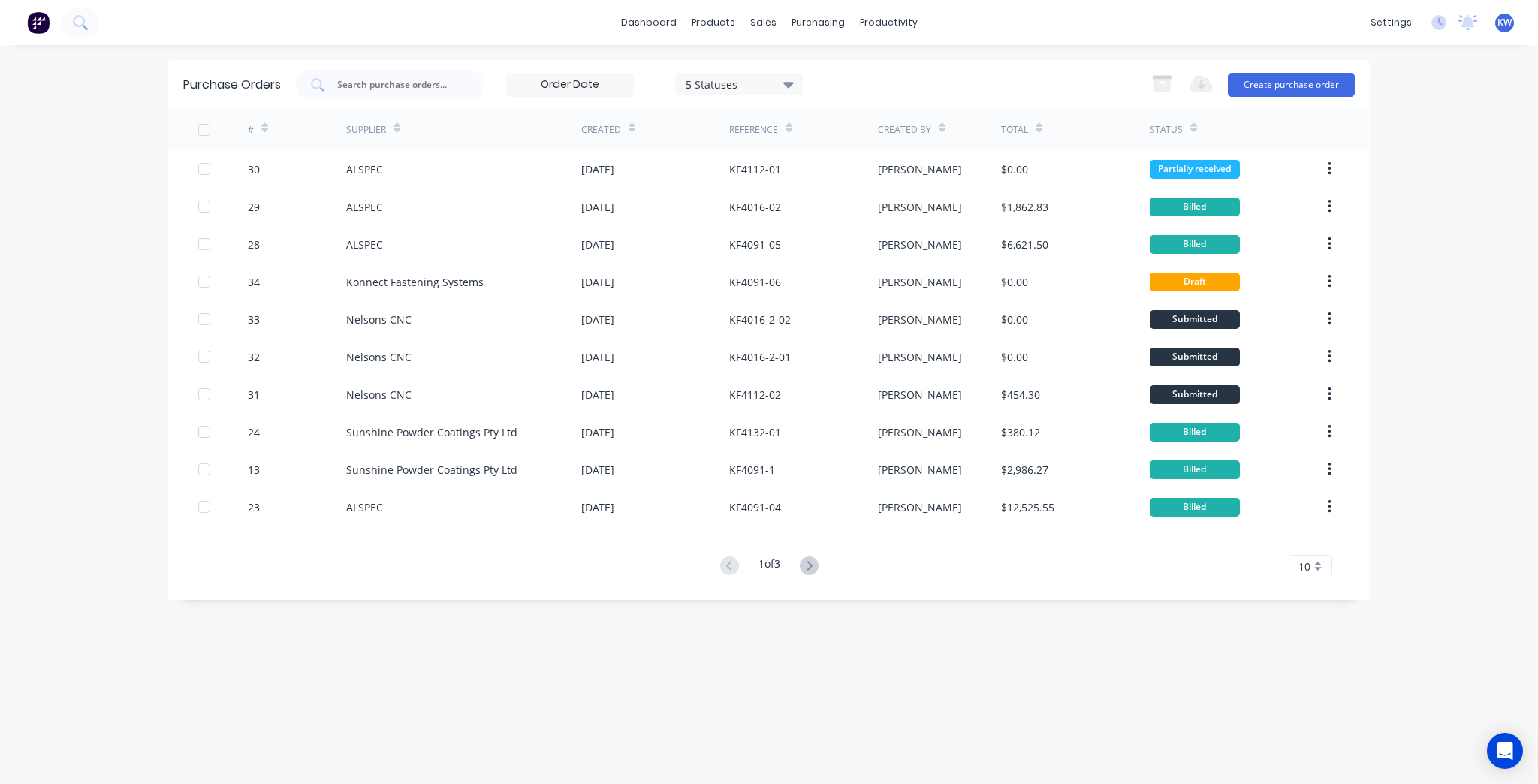
click at [811, 550] on div "# Supplier Created Reference Created By Total Status 30 ALSPEC [DATE] KF4112-01…" at bounding box center [768, 343] width 1201 height 469
click at [817, 579] on div "Purchase Orders 5 Statuses 5 Statuses Export to Excel (XLSX) Create purchase or…" at bounding box center [768, 330] width 1201 height 540
click at [816, 569] on icon at bounding box center [809, 565] width 19 height 19
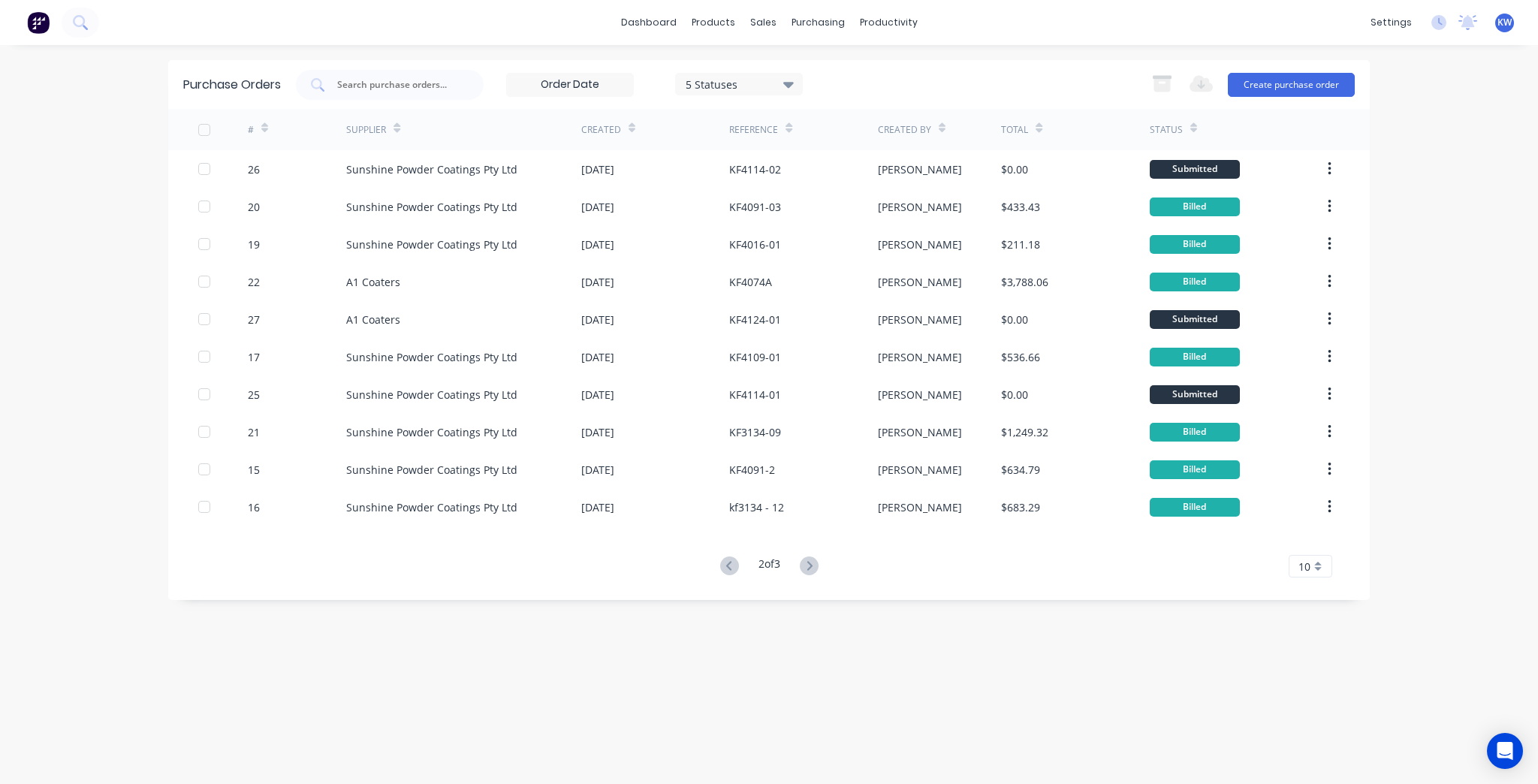
click at [827, 570] on div "2 of 3 10 5 10 15 20 25 30 35" at bounding box center [768, 565] width 1201 height 22
click at [800, 567] on button at bounding box center [809, 565] width 28 height 22
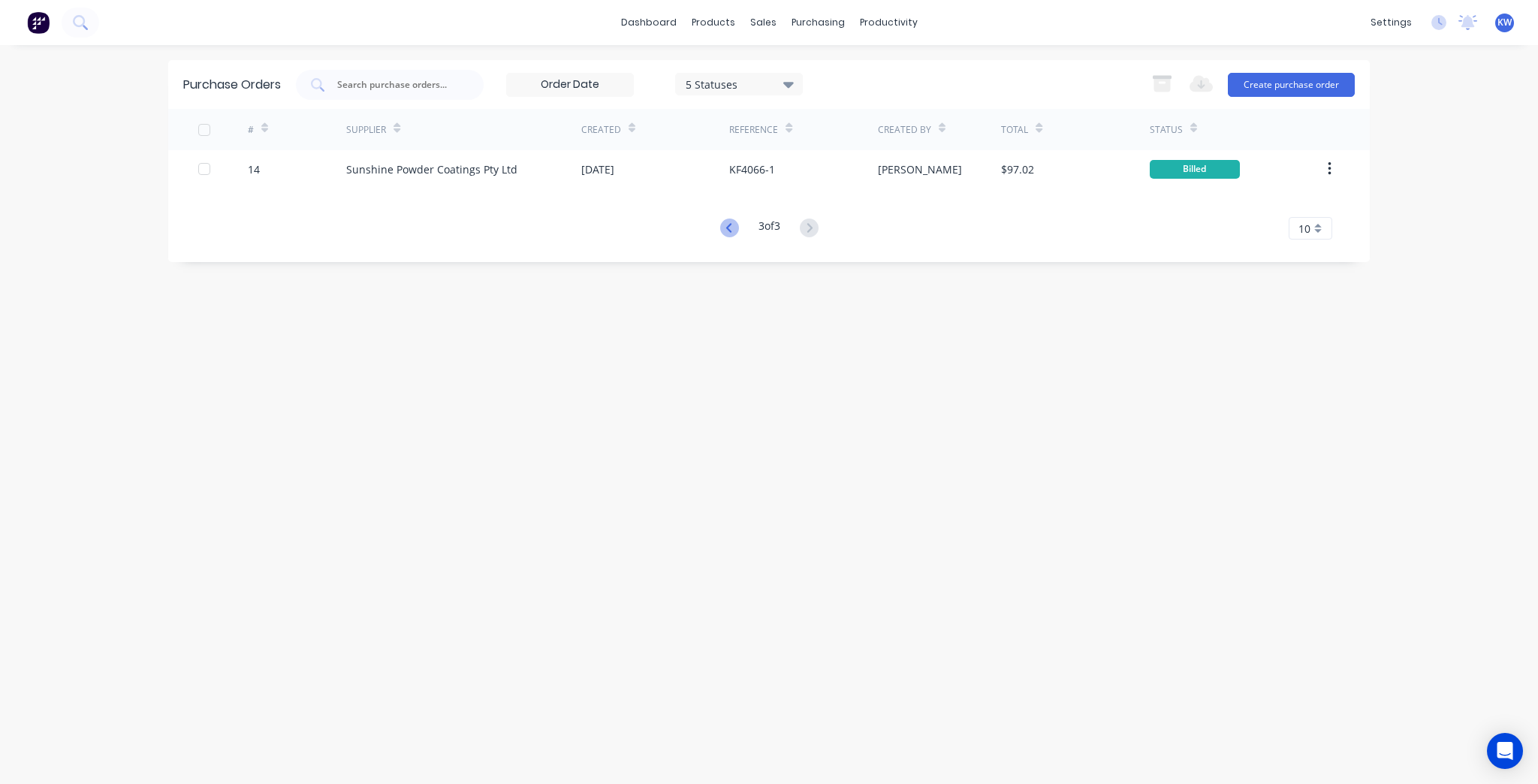
click at [731, 225] on icon at bounding box center [730, 228] width 19 height 19
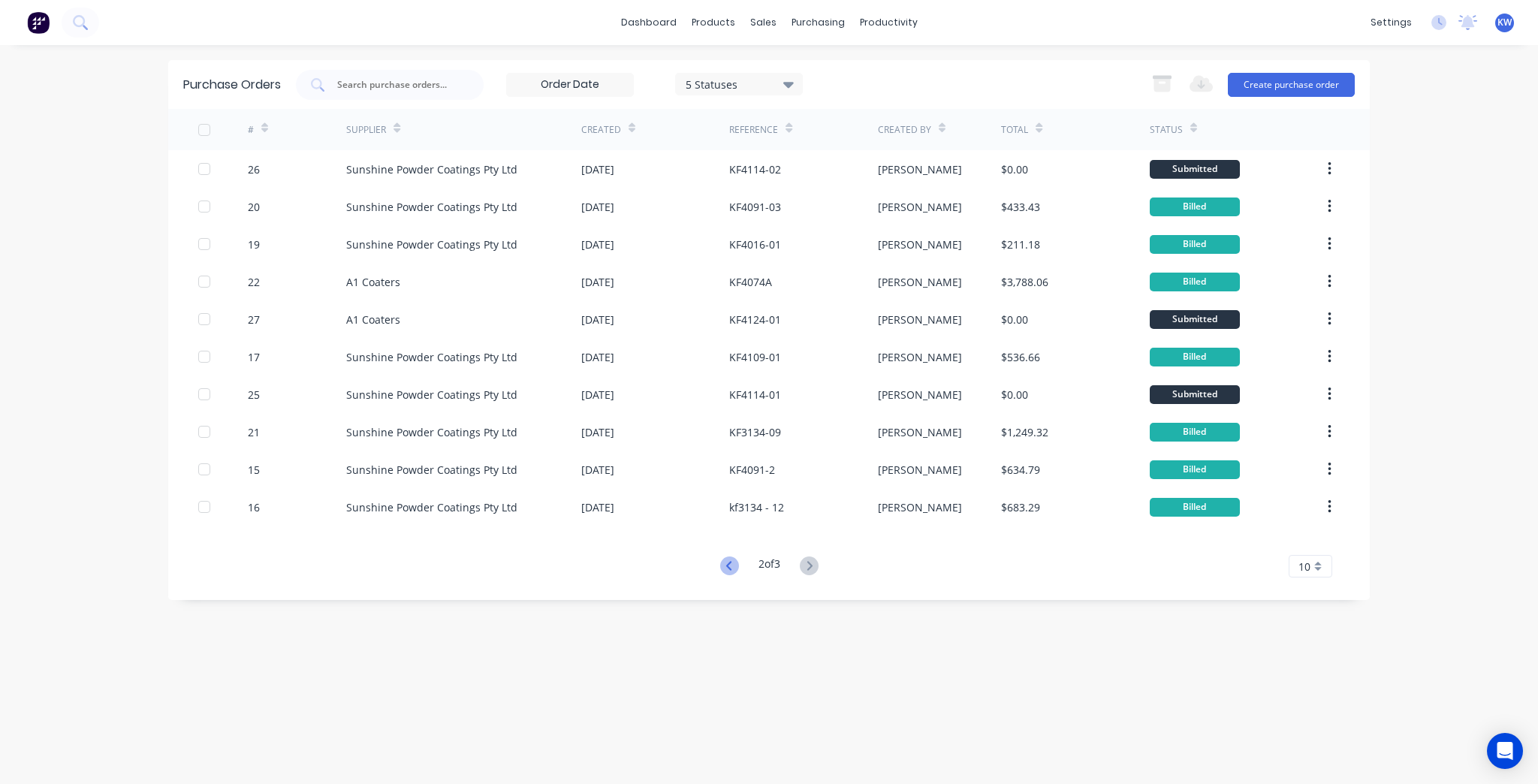
click at [722, 565] on icon at bounding box center [730, 565] width 19 height 19
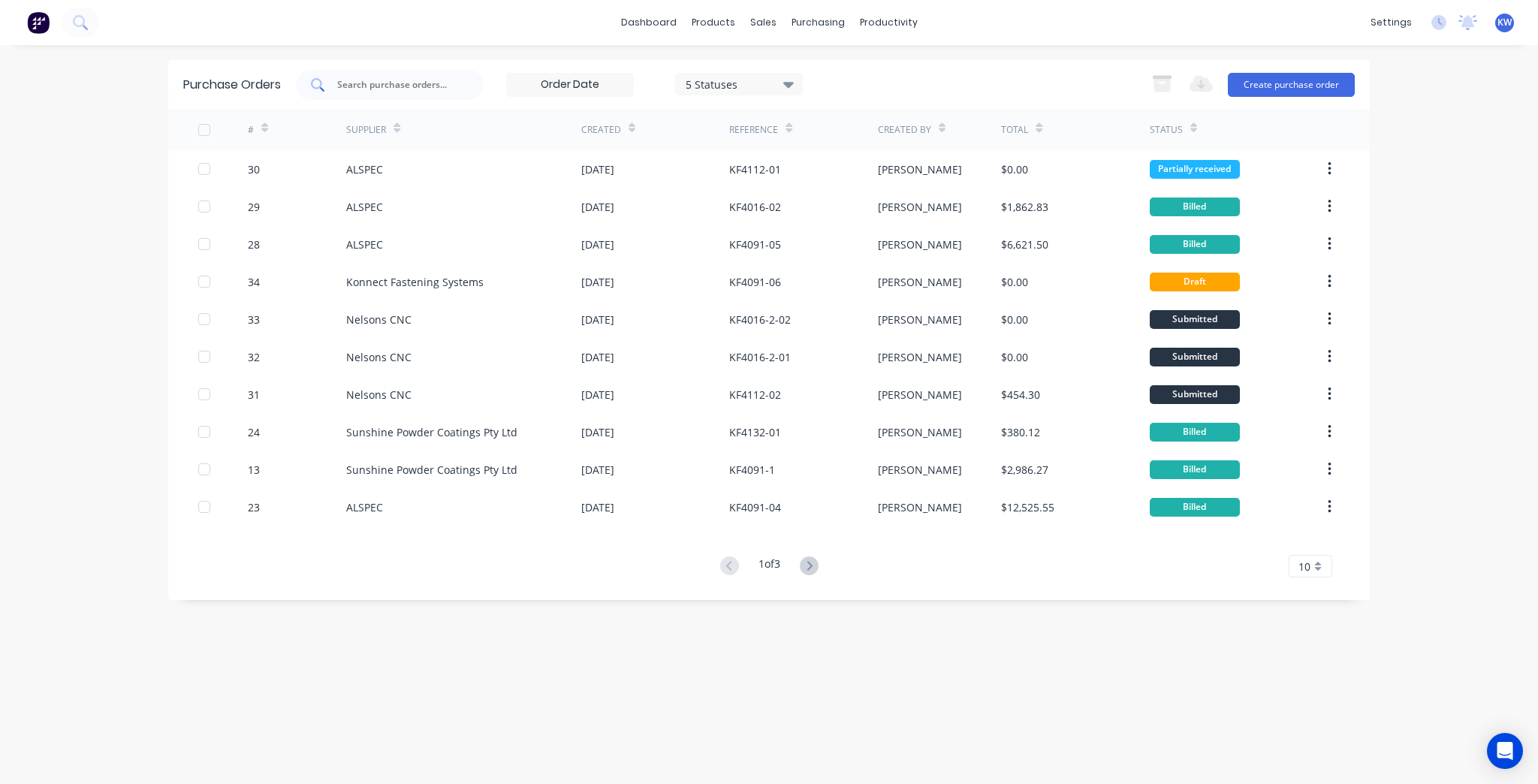
click at [404, 84] on input "text" at bounding box center [398, 84] width 125 height 15
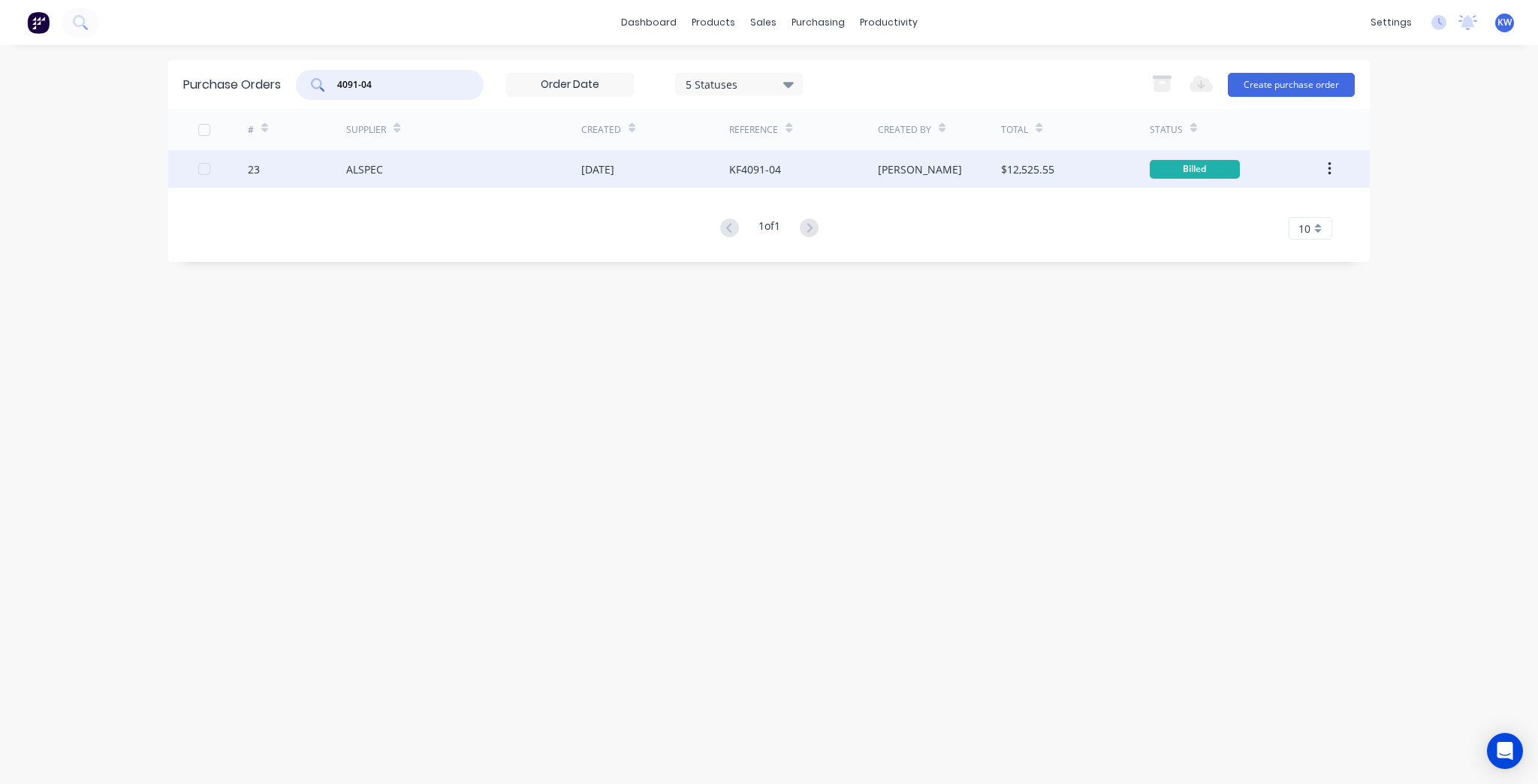
type input "4091-04"
click at [439, 183] on div "ALSPEC" at bounding box center [463, 169] width 235 height 38
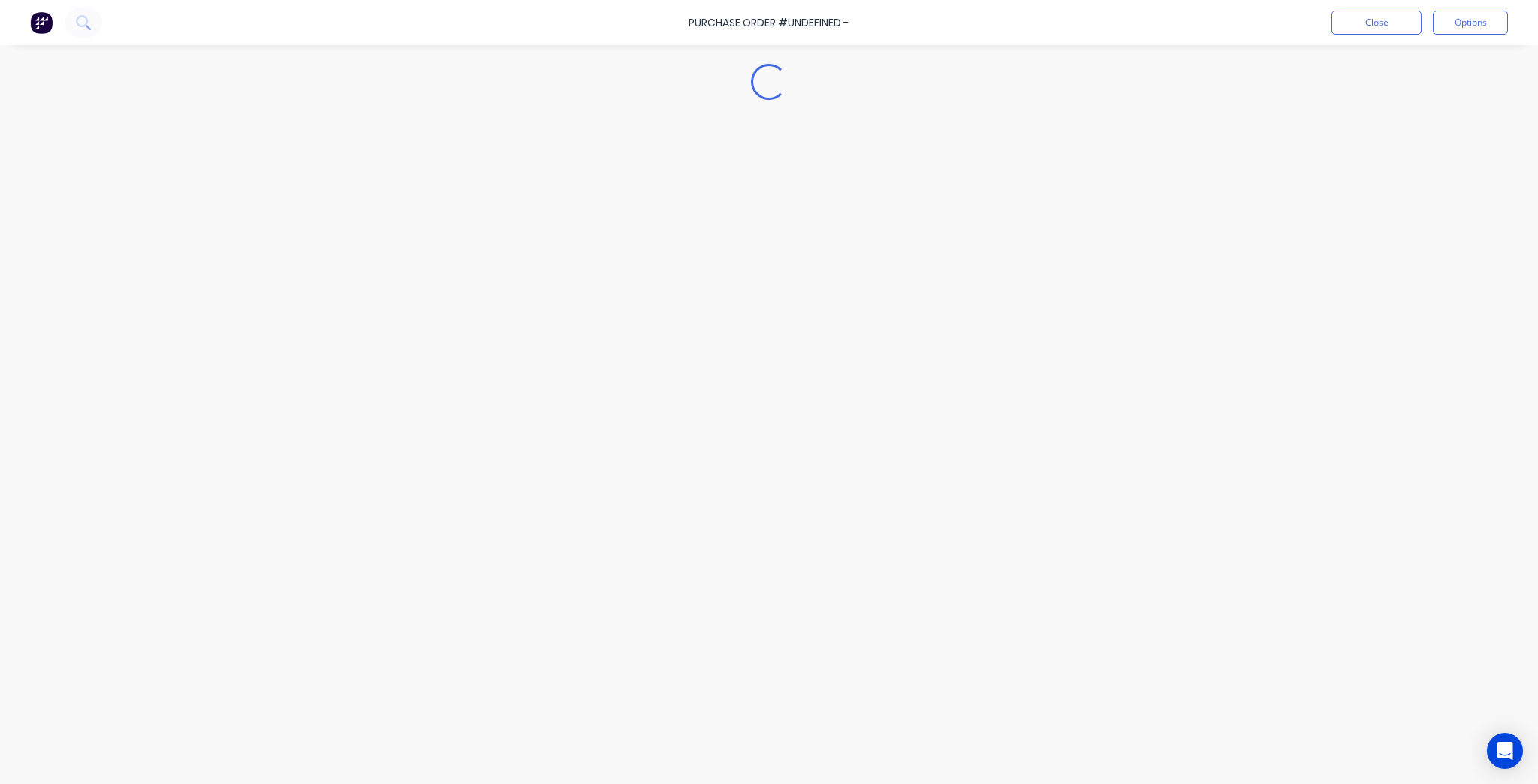
type textarea "x"
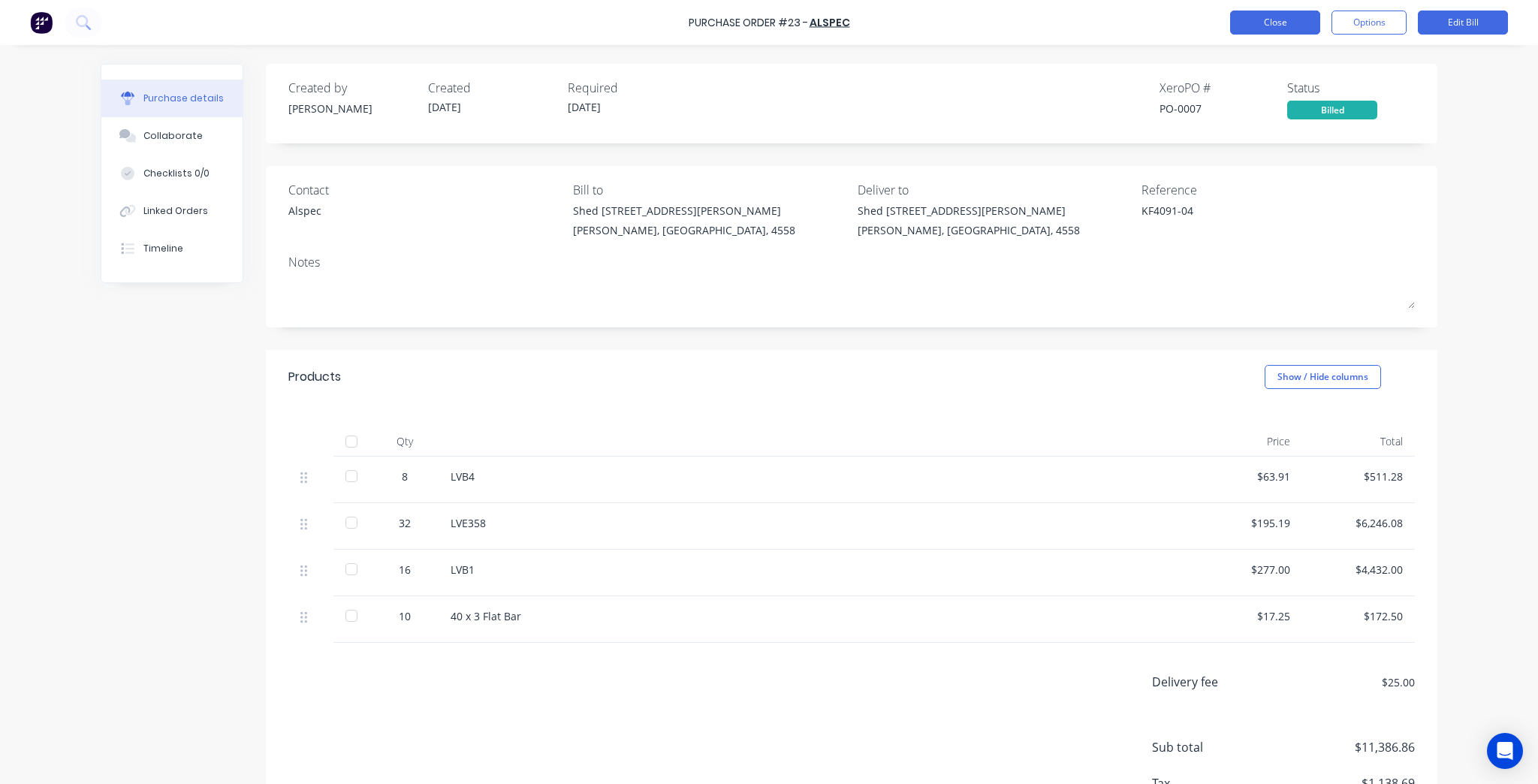
click at [1276, 18] on button "Close" at bounding box center [1274, 23] width 90 height 24
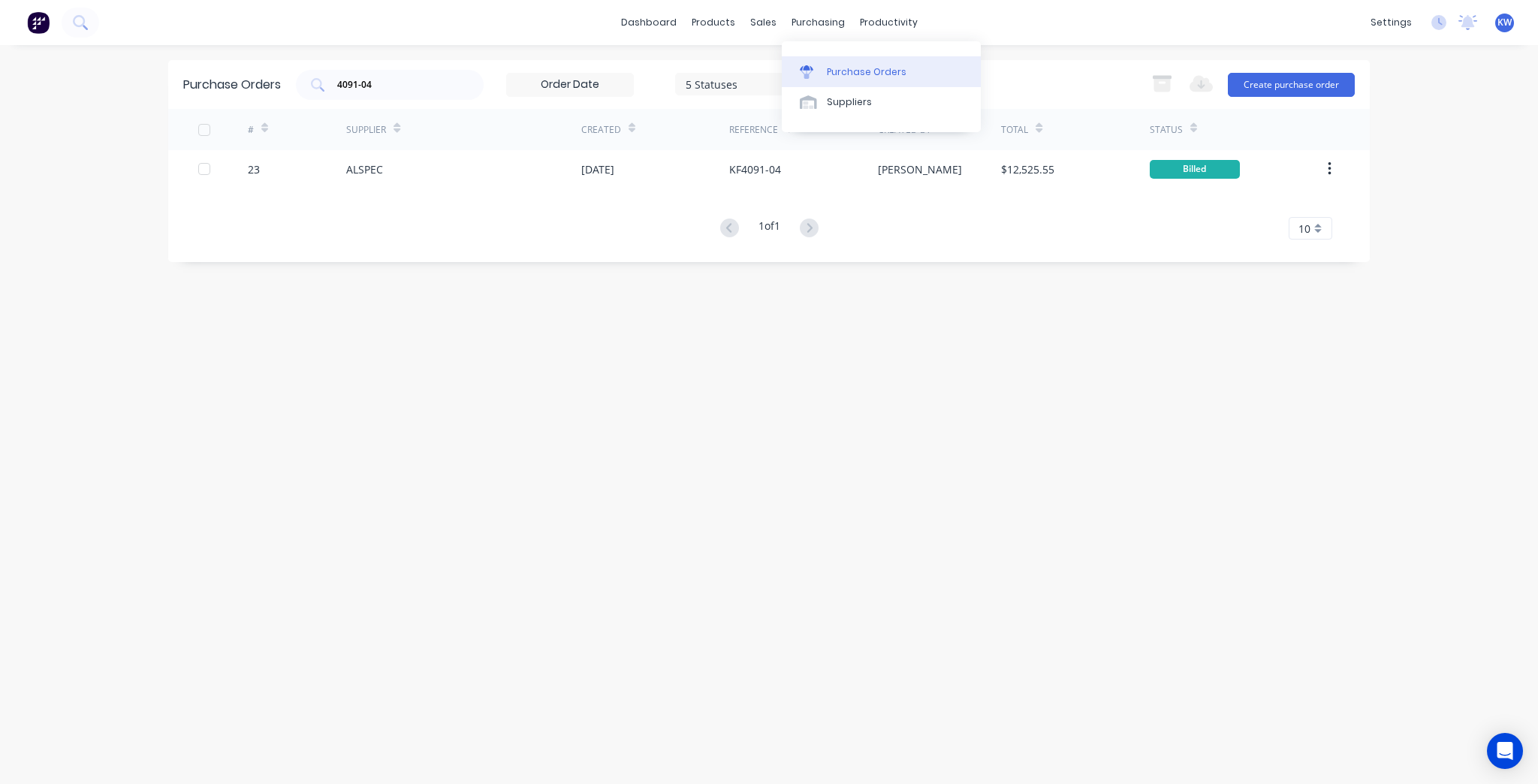
click at [825, 66] on link "Purchase Orders" at bounding box center [881, 71] width 199 height 30
click at [390, 74] on div "4091-04" at bounding box center [389, 84] width 188 height 30
click at [388, 76] on div "4091-04" at bounding box center [389, 84] width 188 height 30
type input "4091"
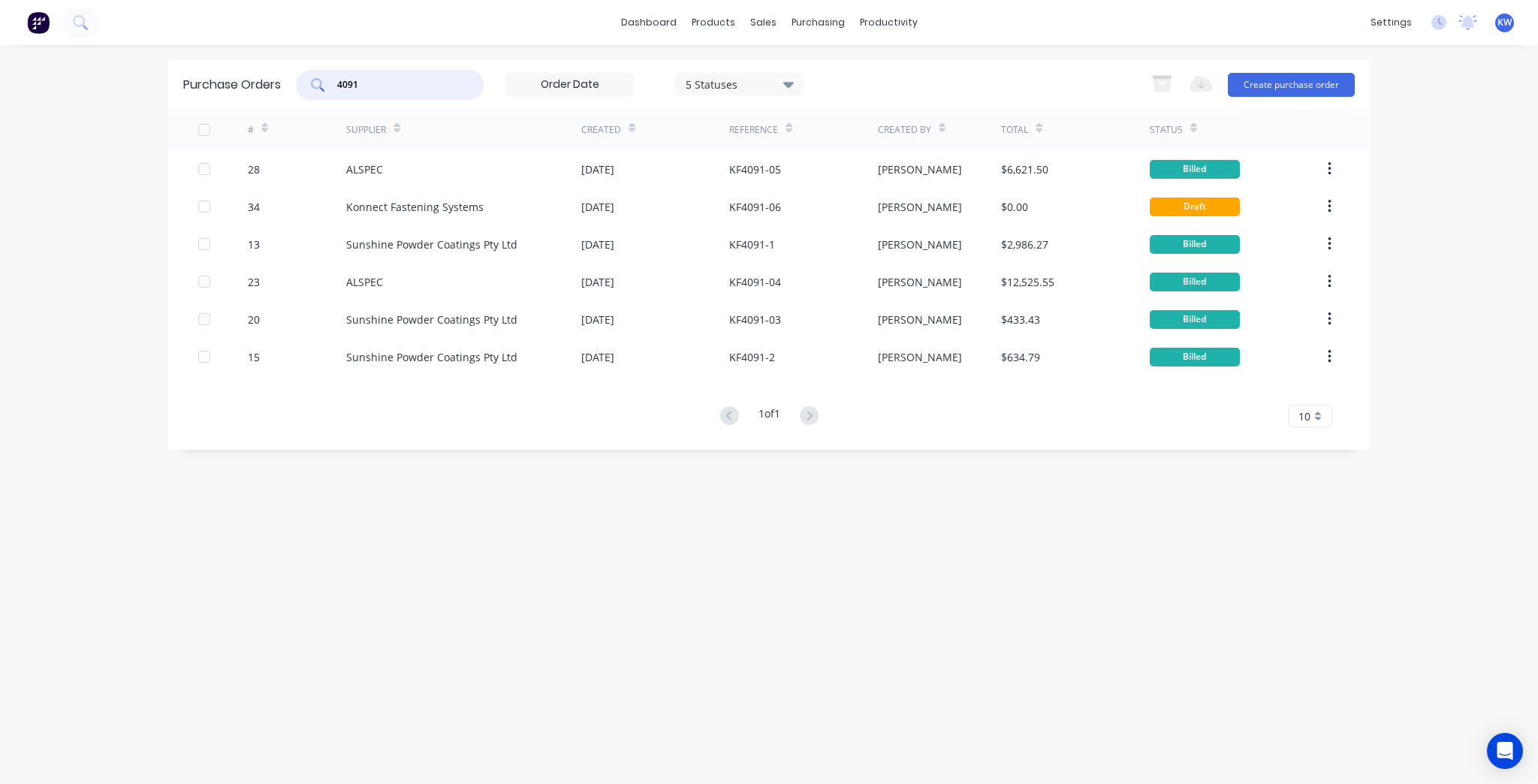
click at [443, 83] on input "4091" at bounding box center [398, 84] width 125 height 15
click at [1255, 78] on button "Create purchase order" at bounding box center [1290, 85] width 127 height 24
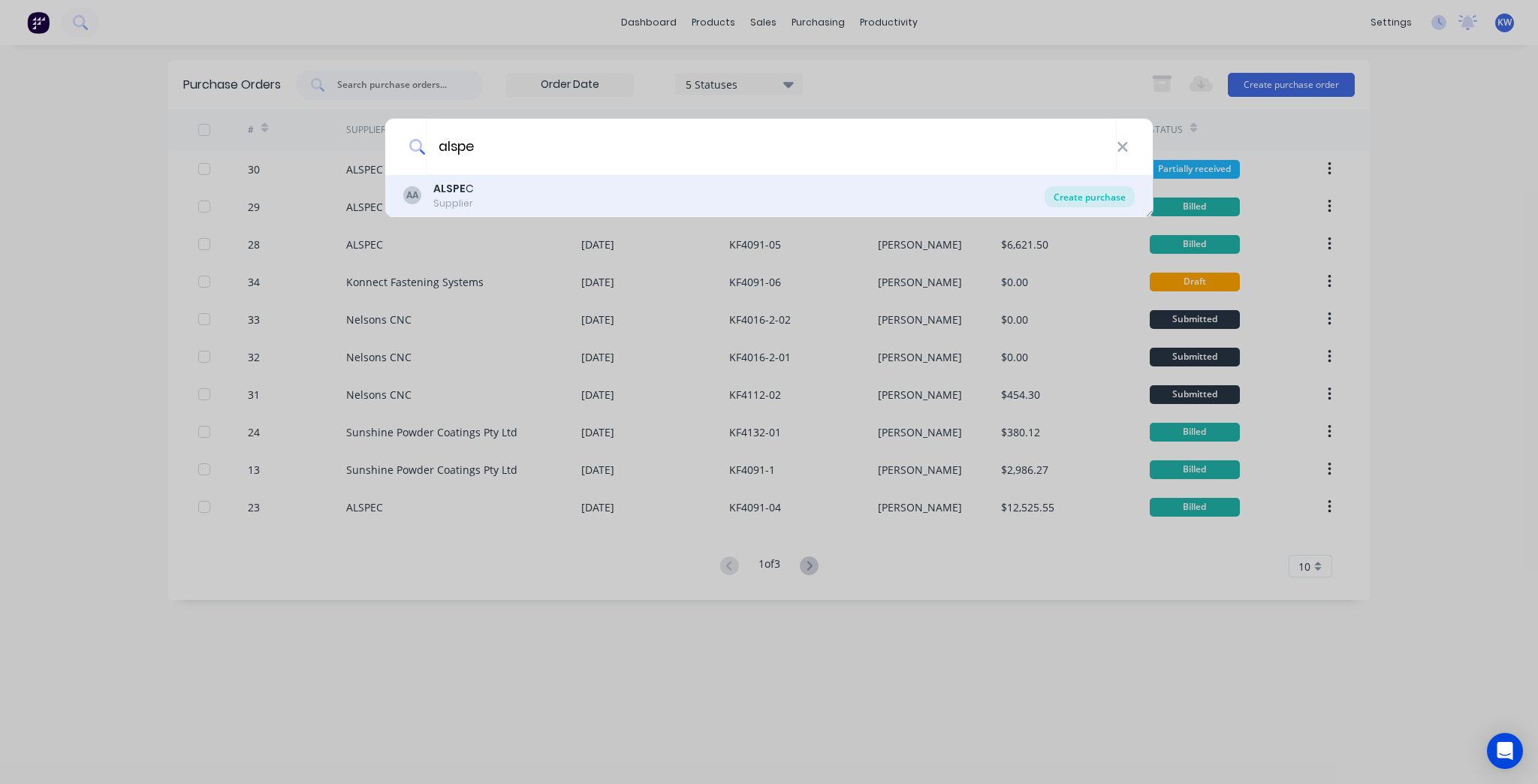
type input "alspe"
click at [1101, 198] on div "Create purchase" at bounding box center [1090, 197] width 90 height 21
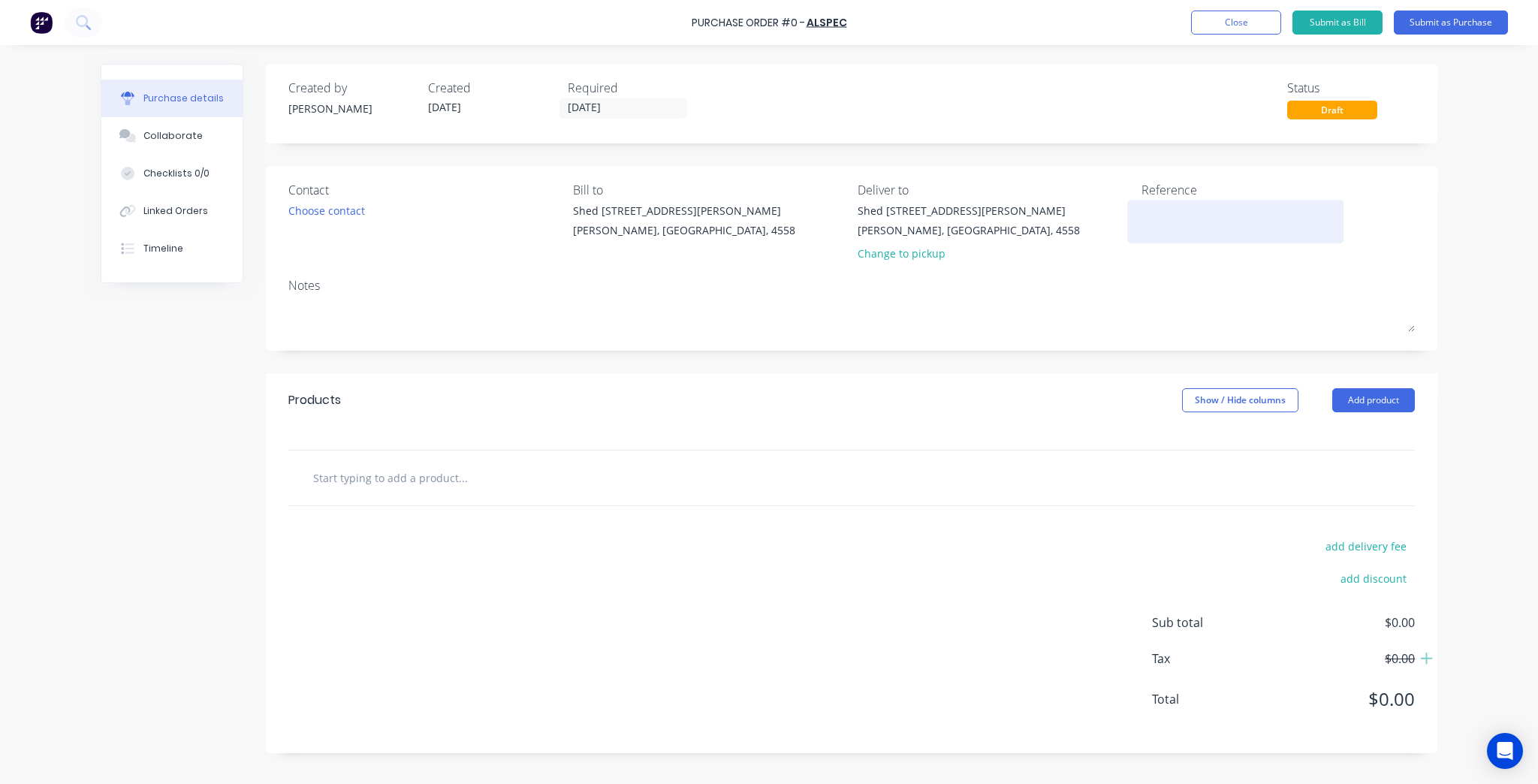
click at [1198, 232] on textarea at bounding box center [1235, 219] width 188 height 34
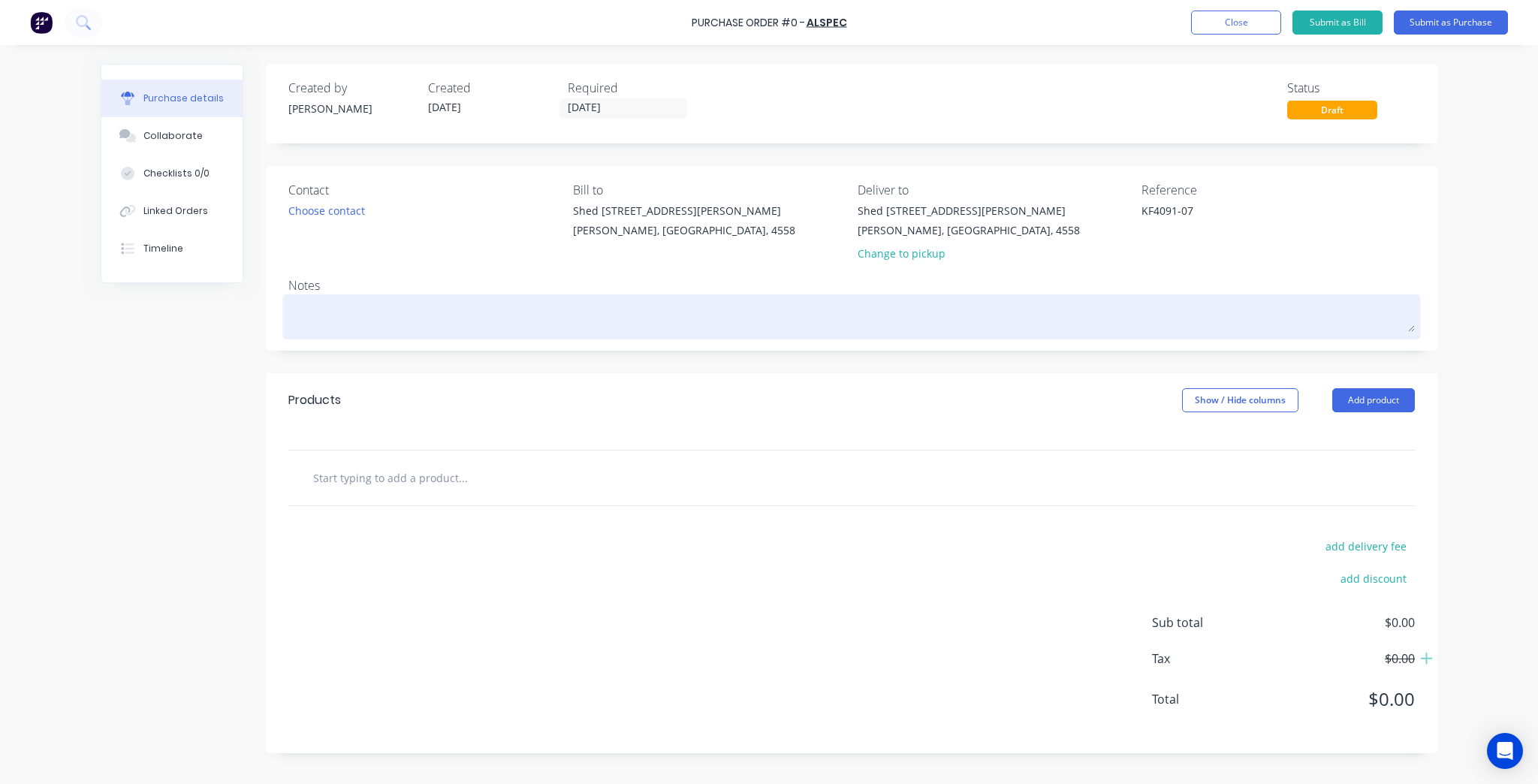
type textarea "KF4091-07"
type textarea "x"
type textarea "KF4091-07"
click at [377, 303] on textarea at bounding box center [851, 315] width 1126 height 34
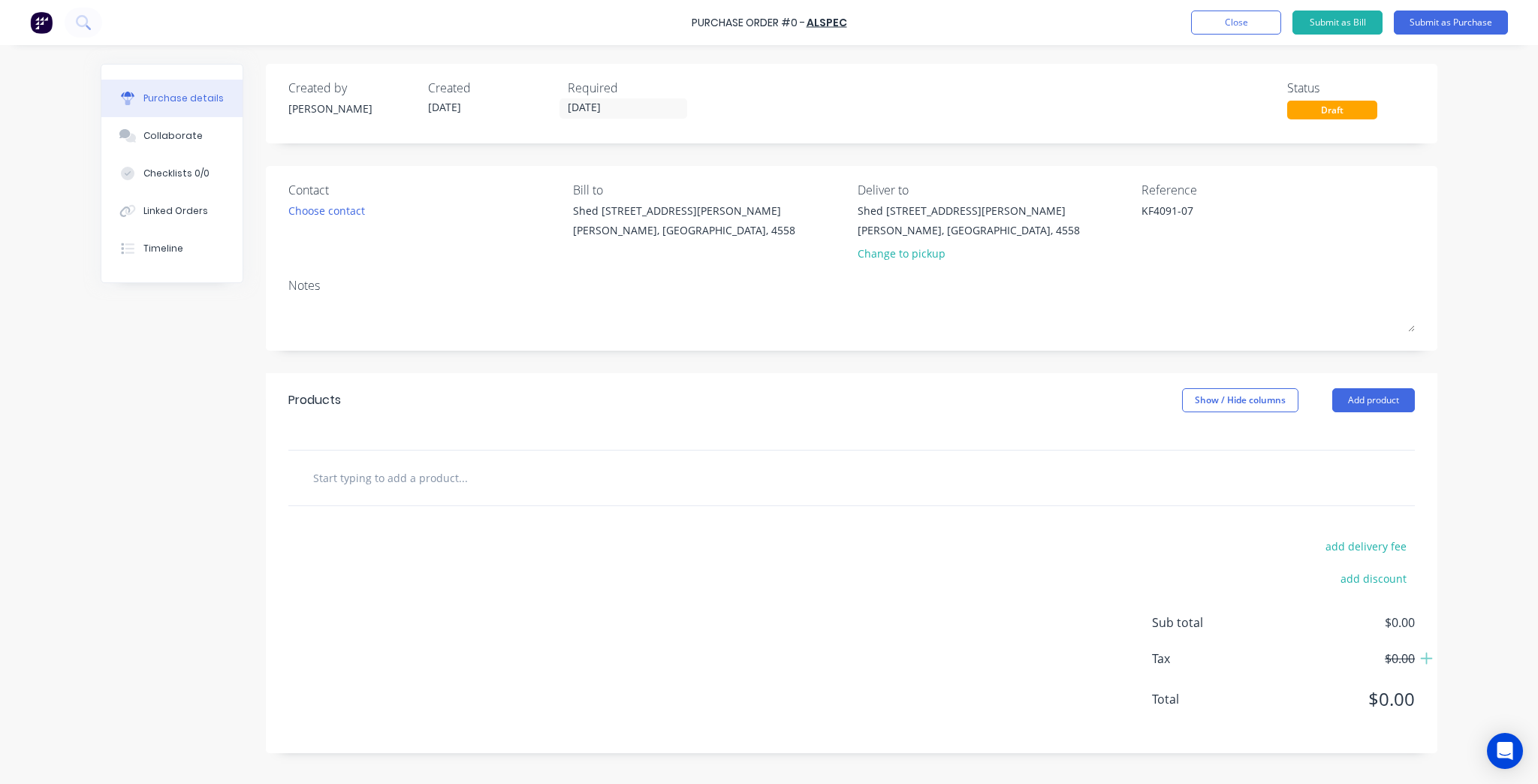
click at [384, 469] on input "text" at bounding box center [462, 477] width 300 height 30
type textarea "x"
type input "F"
type textarea "x"
type input "Fl"
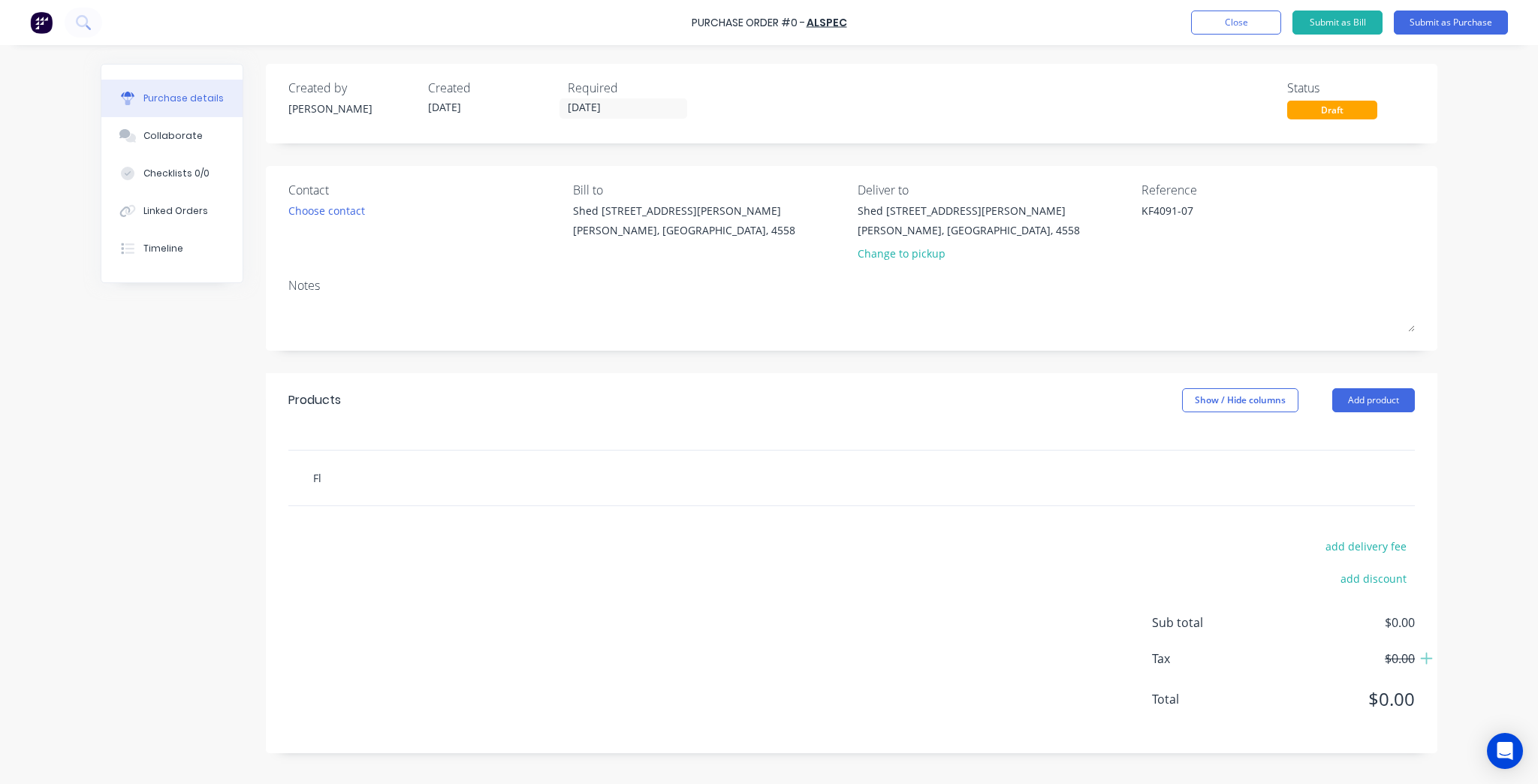
type textarea "x"
type input "Fla"
type textarea "x"
type input "Flat"
type textarea "x"
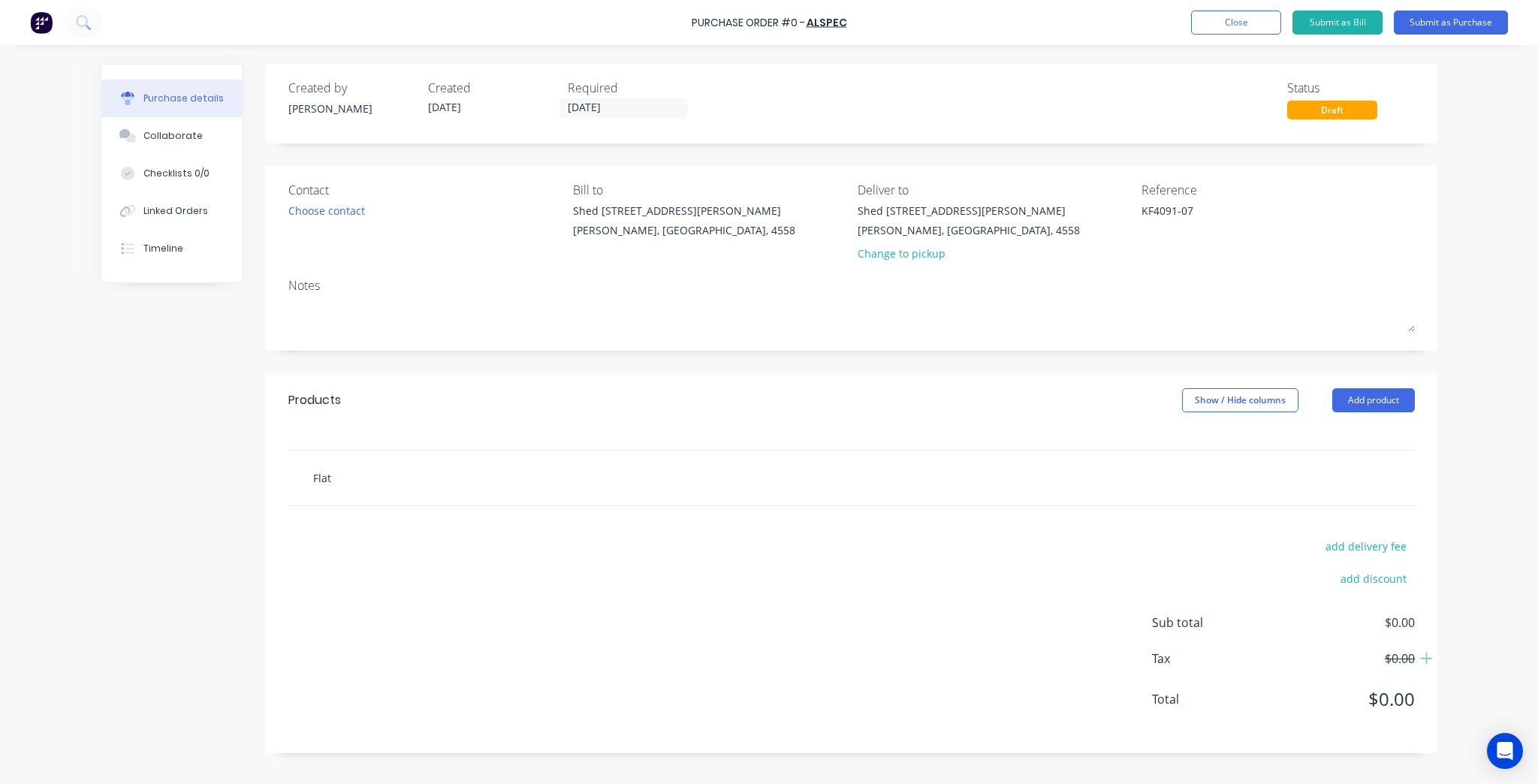
type input "Flat"
type textarea "x"
type input "Flat B"
type textarea "x"
type input "Flat Ba"
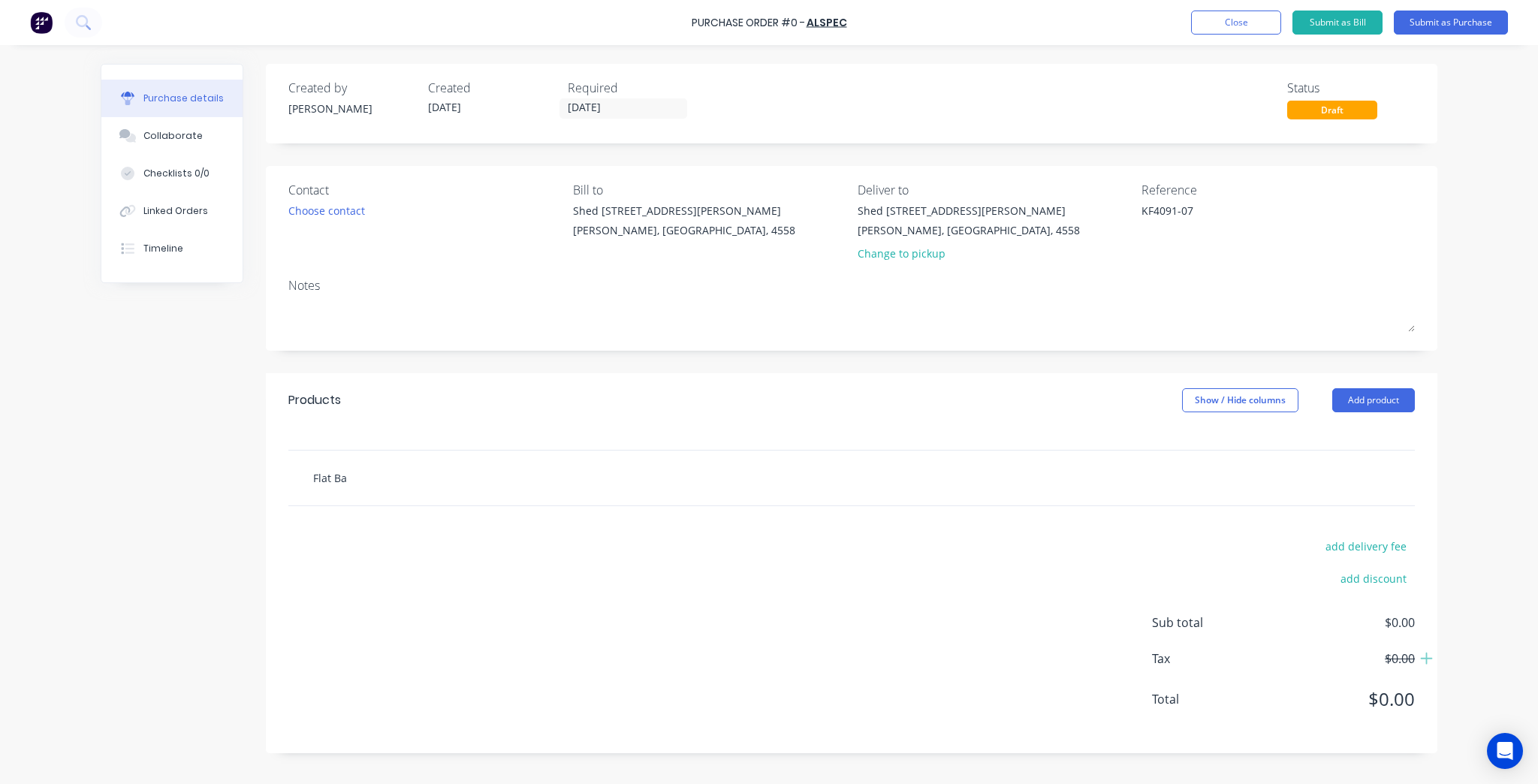
type textarea "x"
type input "Flat Bar"
type textarea "x"
type input "Flat Bar"
type textarea "x"
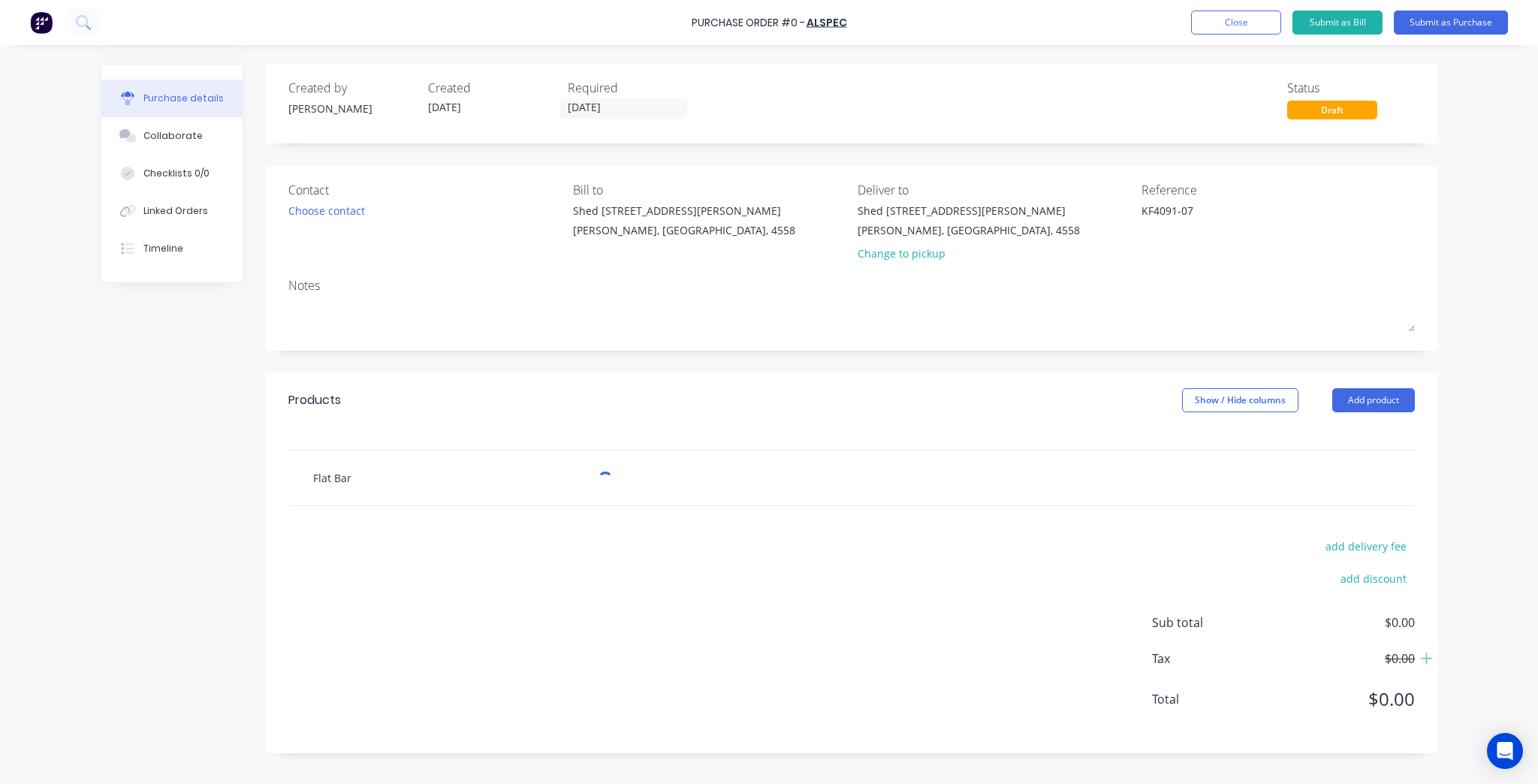
type input "Flat Bar 4"
type textarea "x"
type input "Flat Bar 45"
type textarea "x"
type input "Flat Bar 45 x"
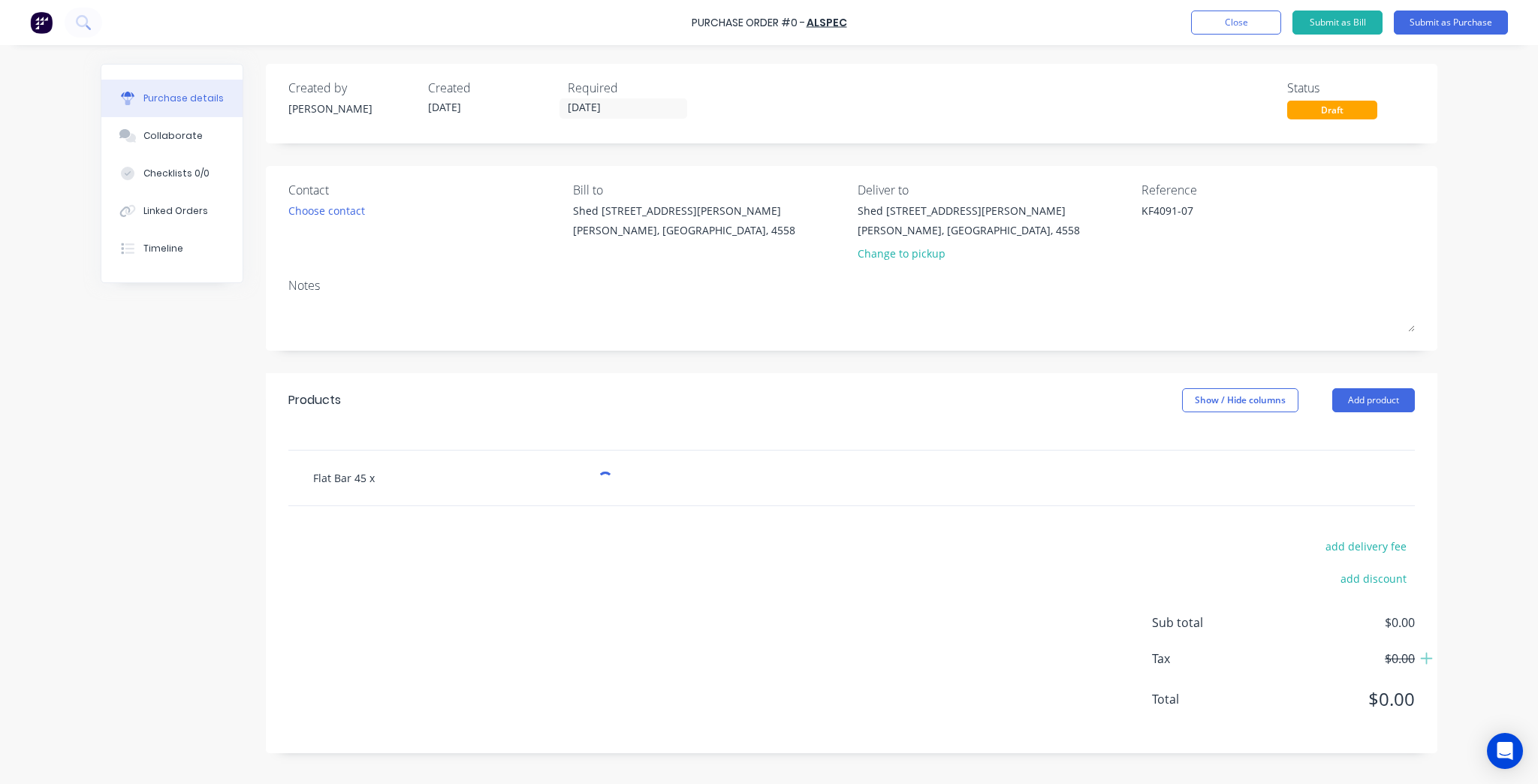
type textarea "x"
type input "Flat Bar 45 x"
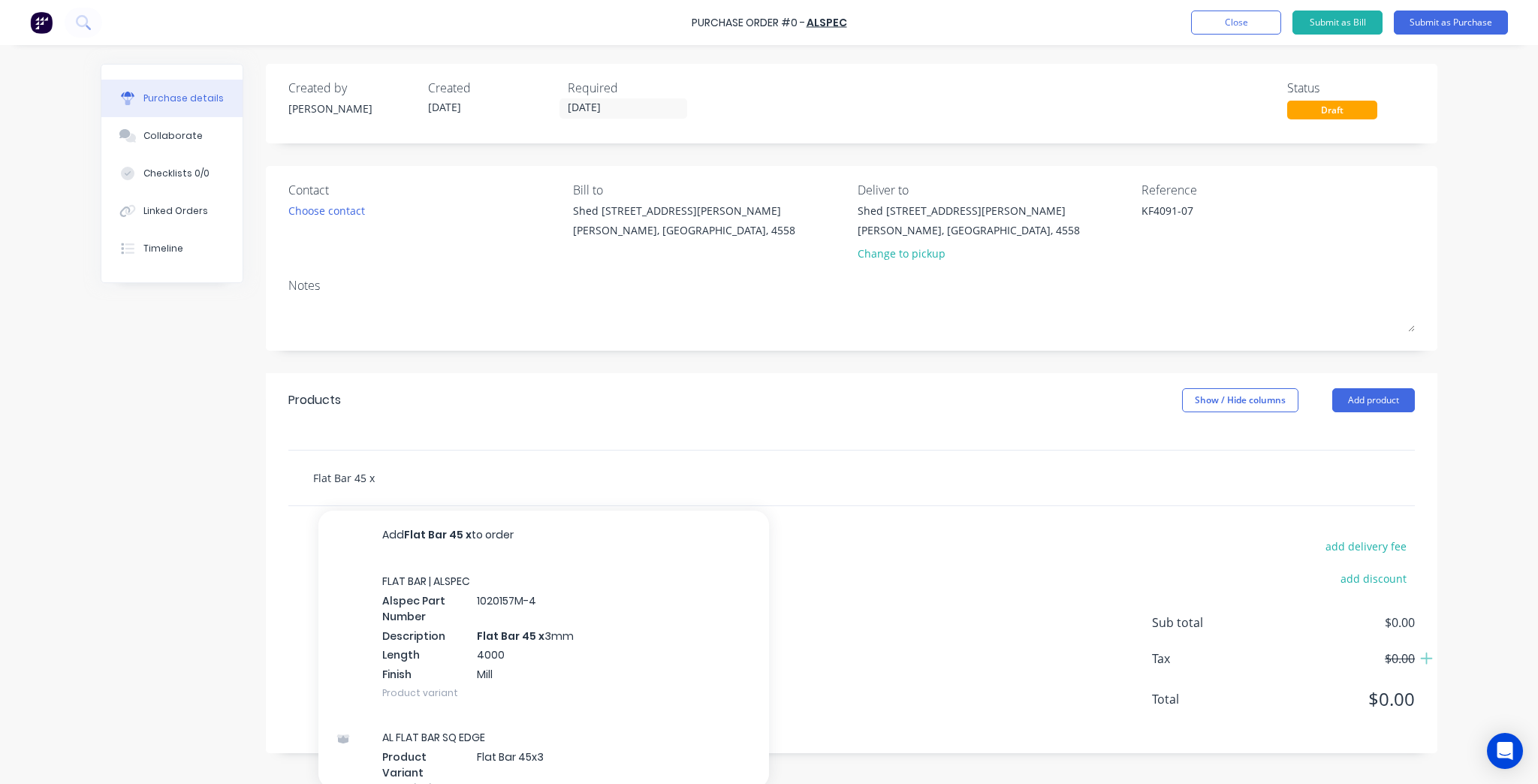
type textarea "x"
type input "Flat Bar 45 x 3"
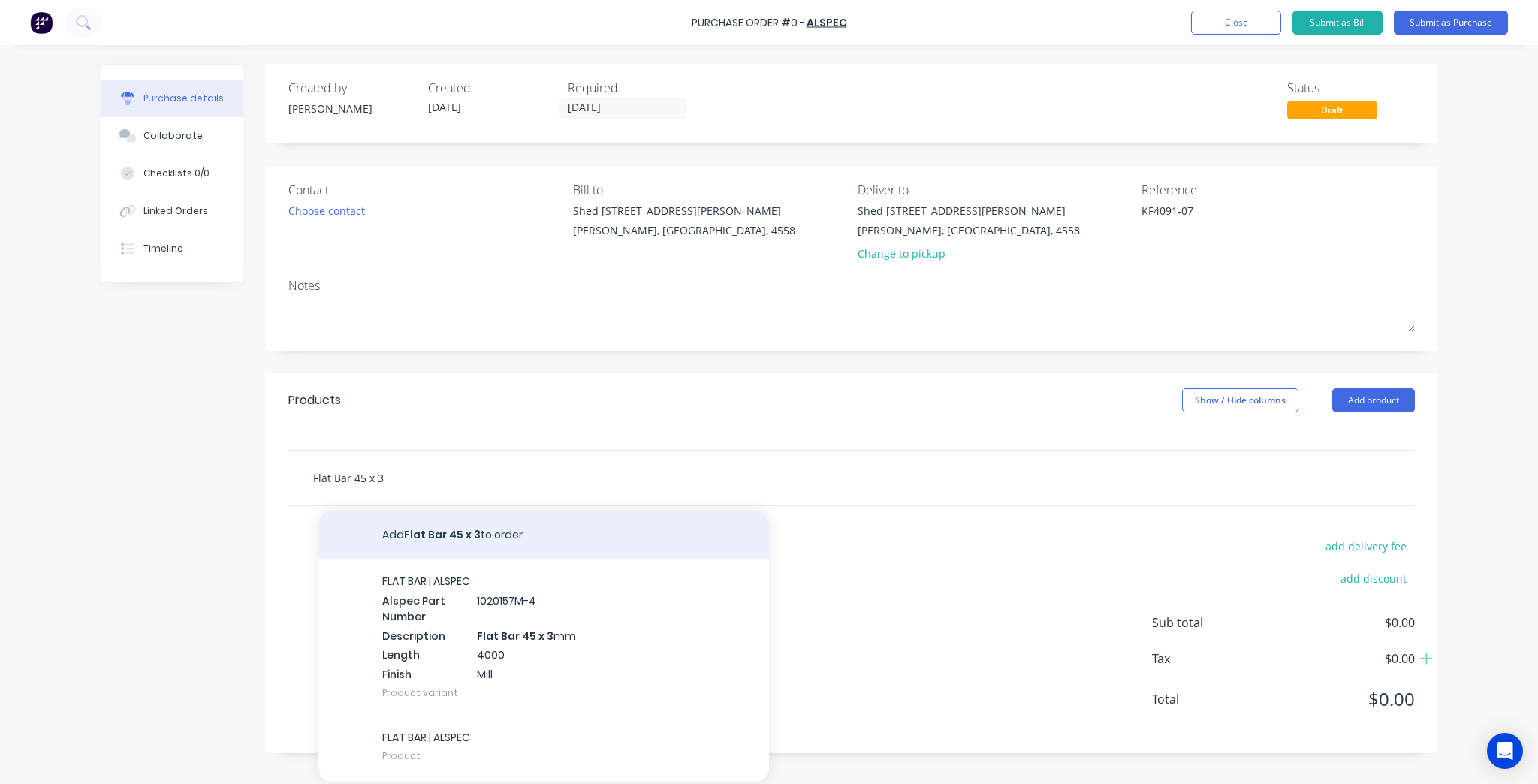
type textarea "x"
type input "Flat Bar 45 x 3m"
type textarea "x"
type input "Flat Bar 45 x 3mm"
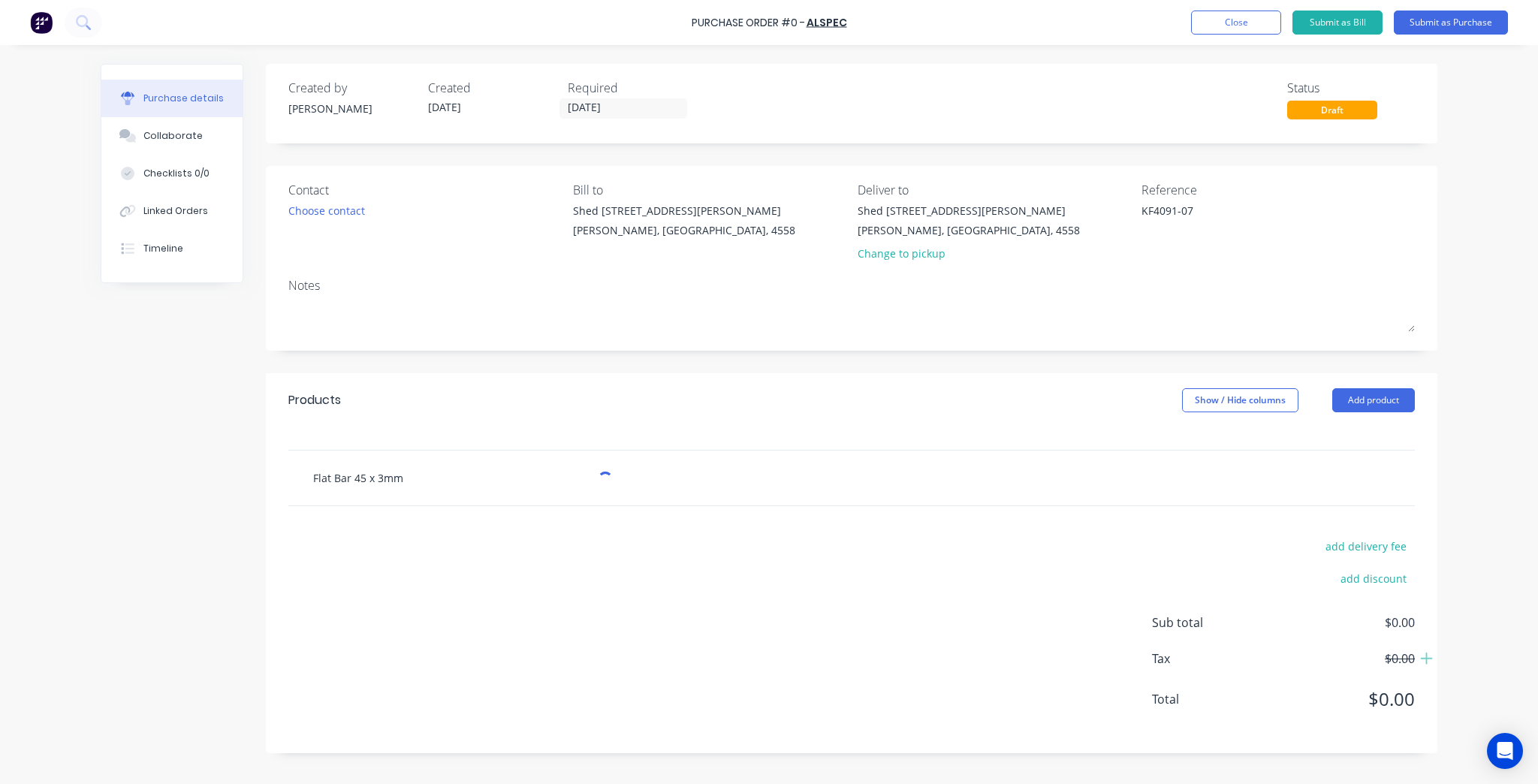
type textarea "x"
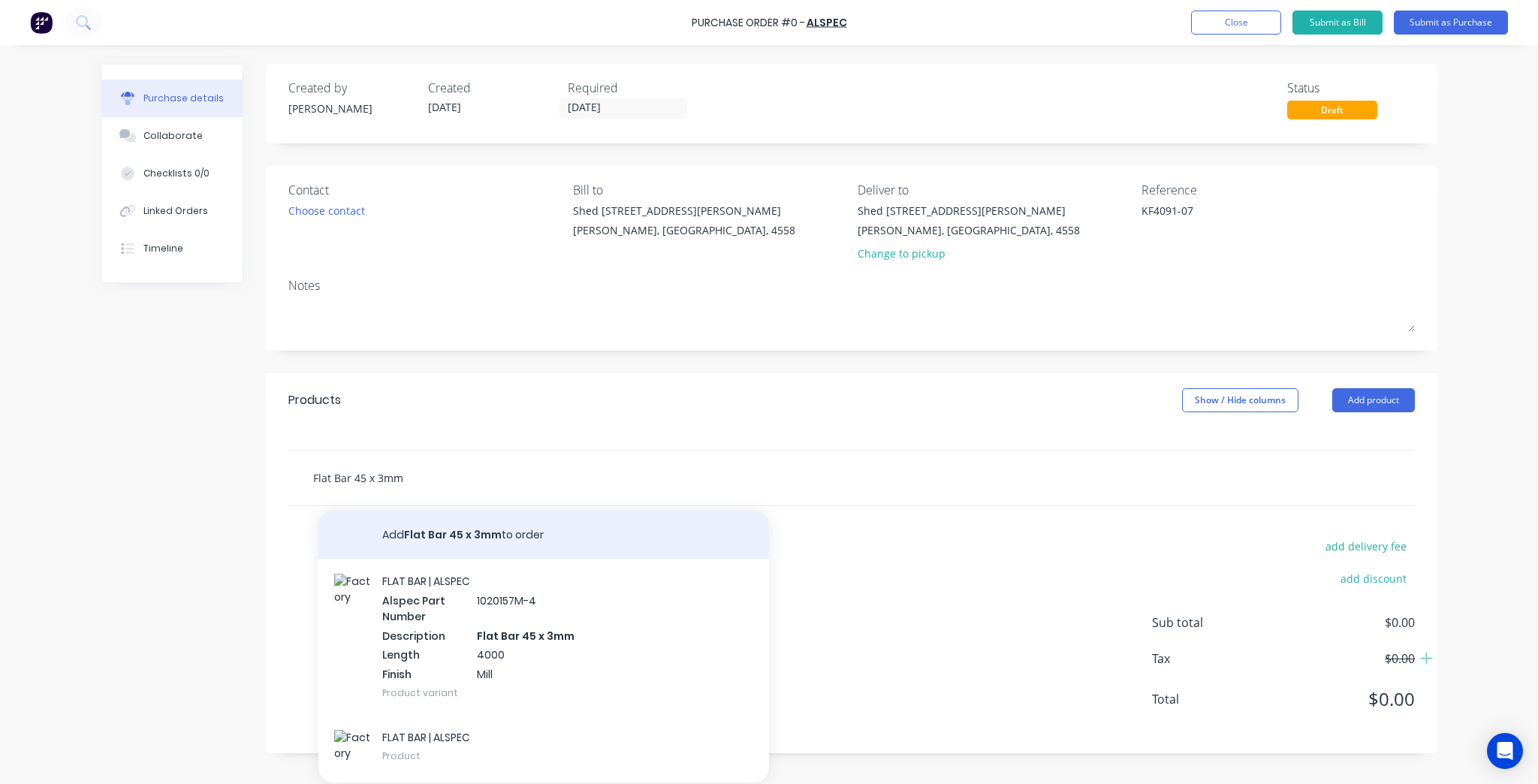
type input "Flat Bar 45 x 3mm"
click at [573, 530] on button "Add Flat Bar 45 x 3mm to order" at bounding box center [543, 534] width 450 height 48
type textarea "x"
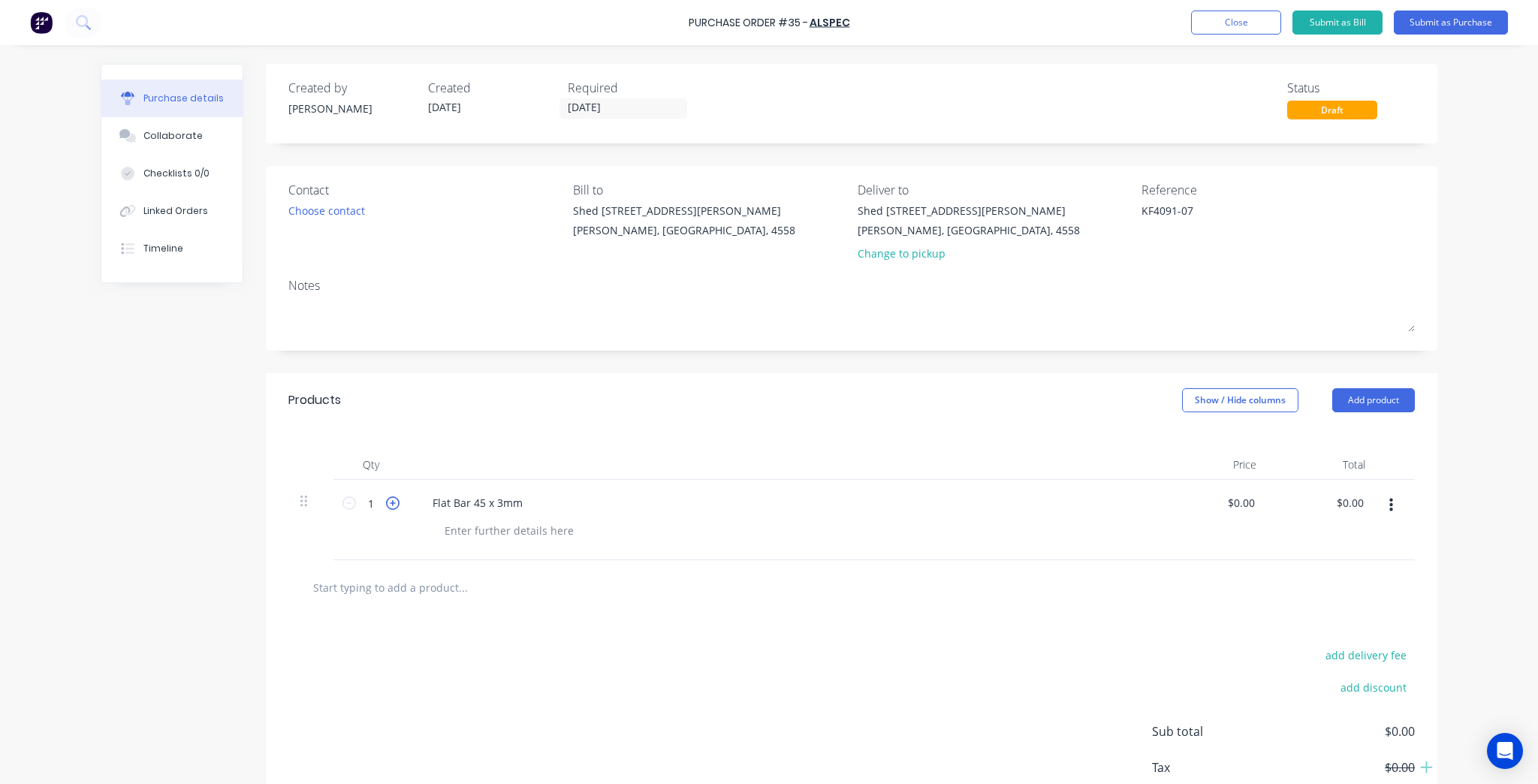
click at [394, 508] on icon at bounding box center [393, 503] width 13 height 13
type textarea "x"
type input "2"
click at [394, 508] on icon at bounding box center [393, 503] width 13 height 13
type textarea "x"
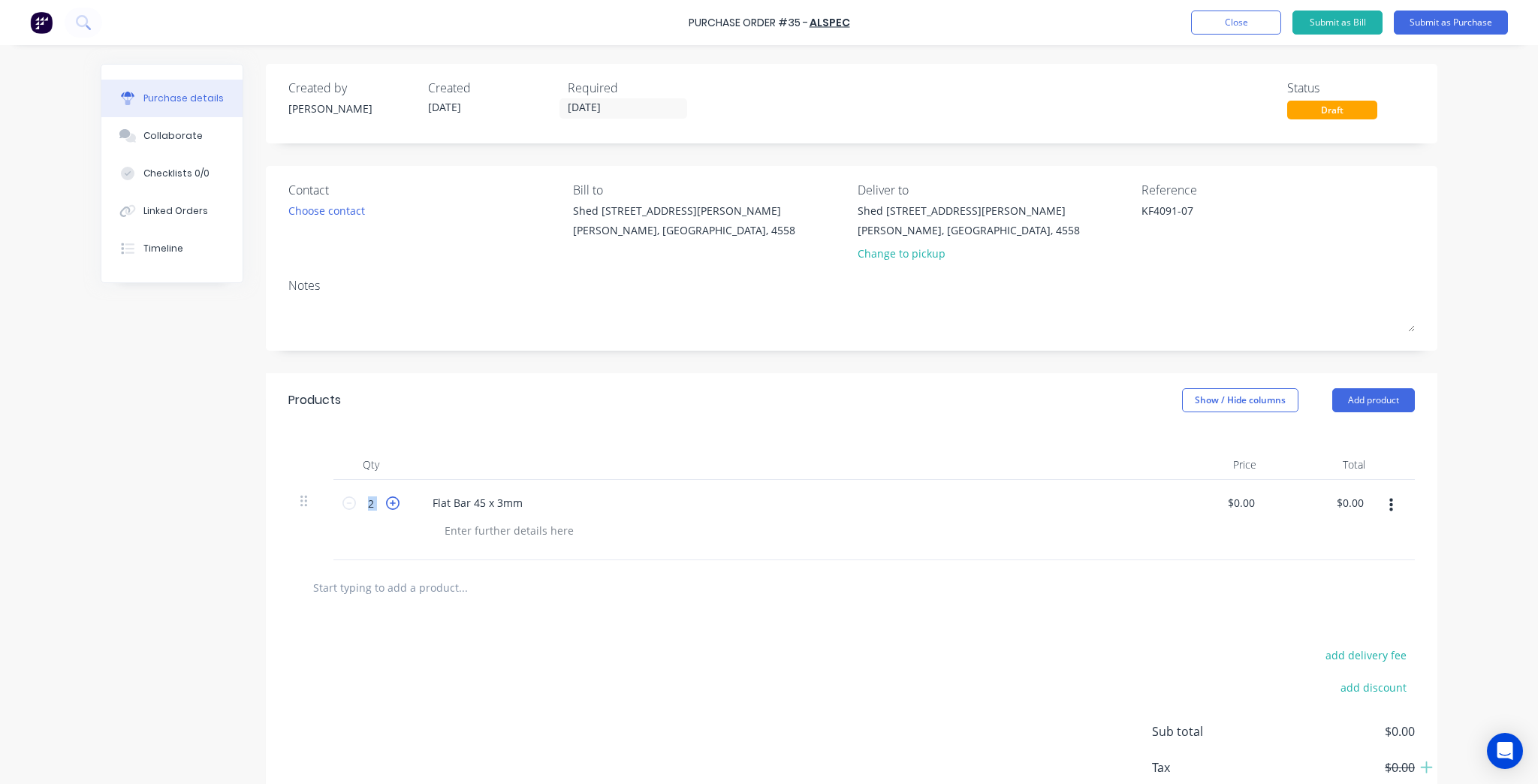
type input "3"
click at [394, 508] on icon at bounding box center [393, 503] width 13 height 13
type textarea "x"
type input "4"
click at [394, 508] on icon at bounding box center [393, 503] width 13 height 13
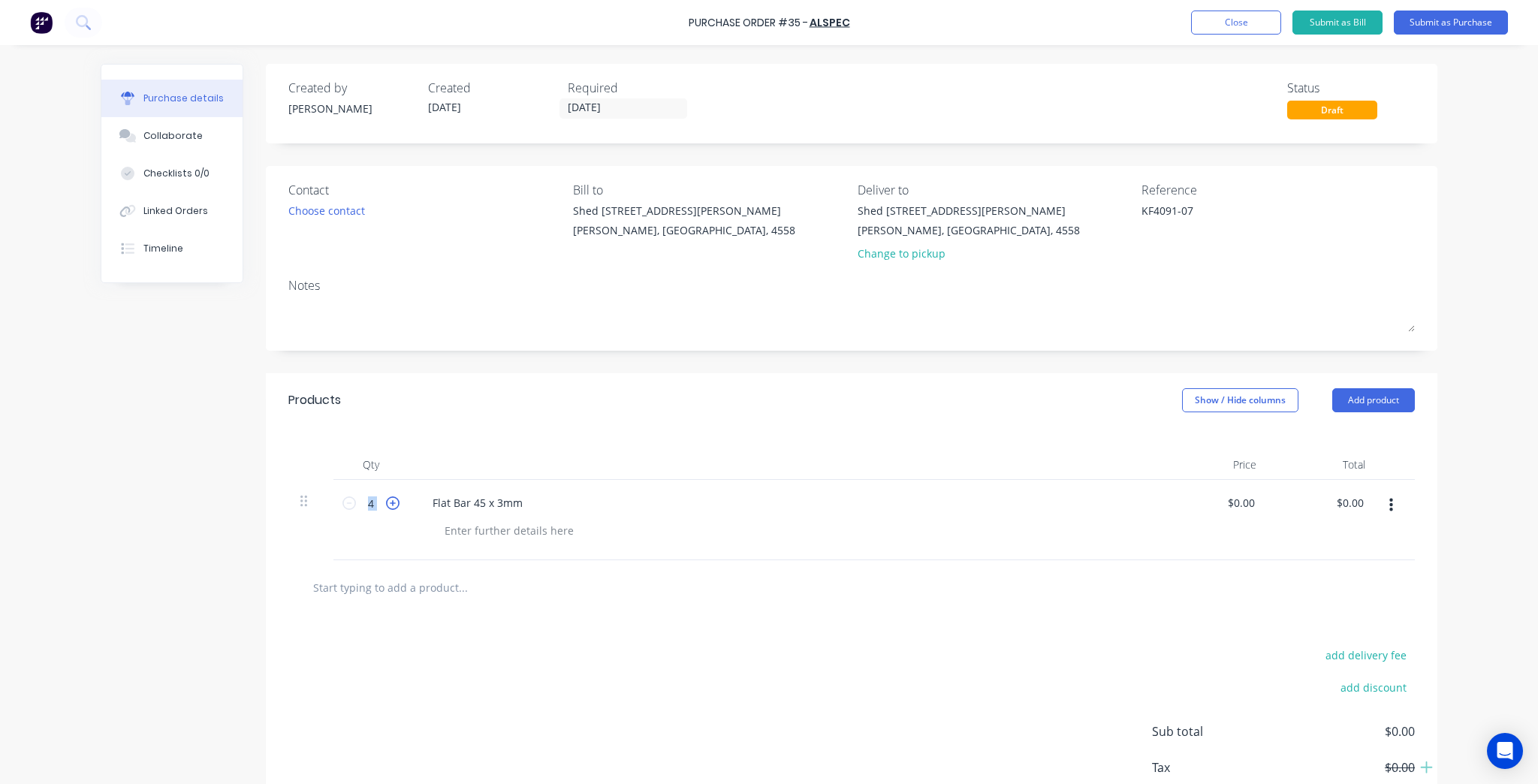
type textarea "x"
type input "5"
click at [394, 508] on icon at bounding box center [393, 503] width 13 height 13
type textarea "x"
type input "6"
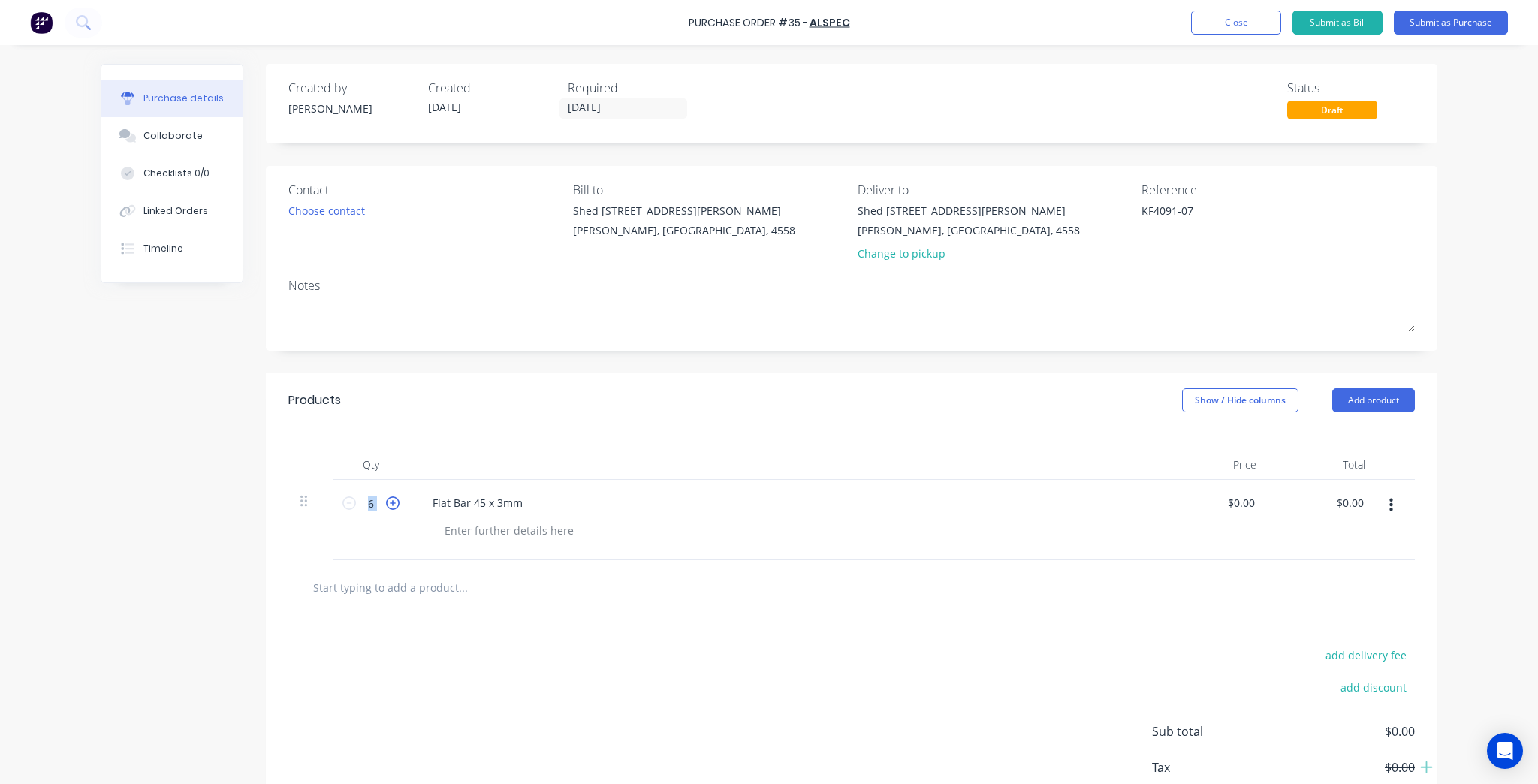
click at [394, 508] on icon at bounding box center [393, 503] width 13 height 13
type textarea "x"
type input "7"
click at [387, 506] on icon at bounding box center [393, 503] width 13 height 13
type textarea "x"
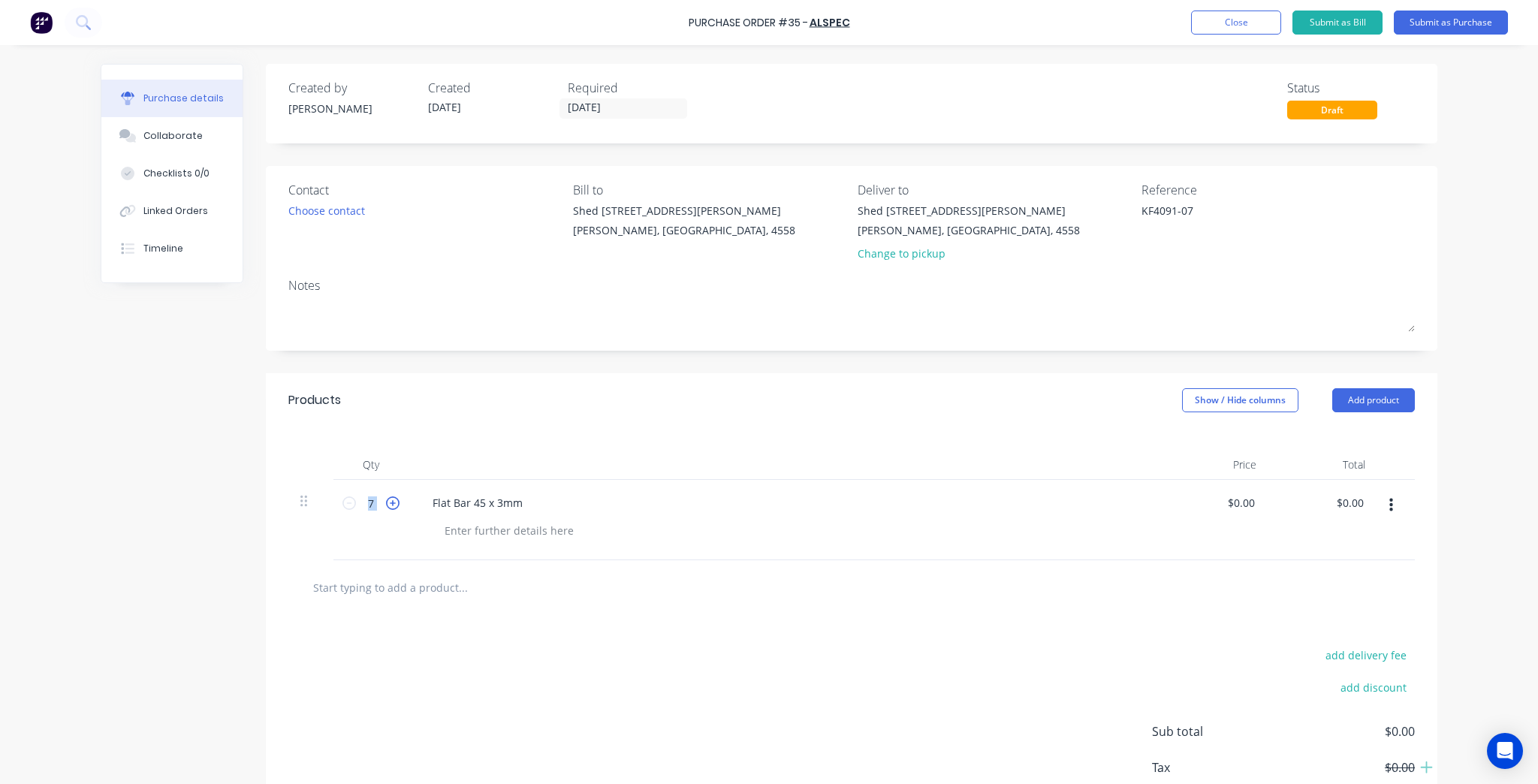
type input "8"
click at [387, 506] on icon at bounding box center [393, 503] width 13 height 13
type textarea "x"
type input "9"
click at [387, 506] on icon at bounding box center [393, 503] width 13 height 13
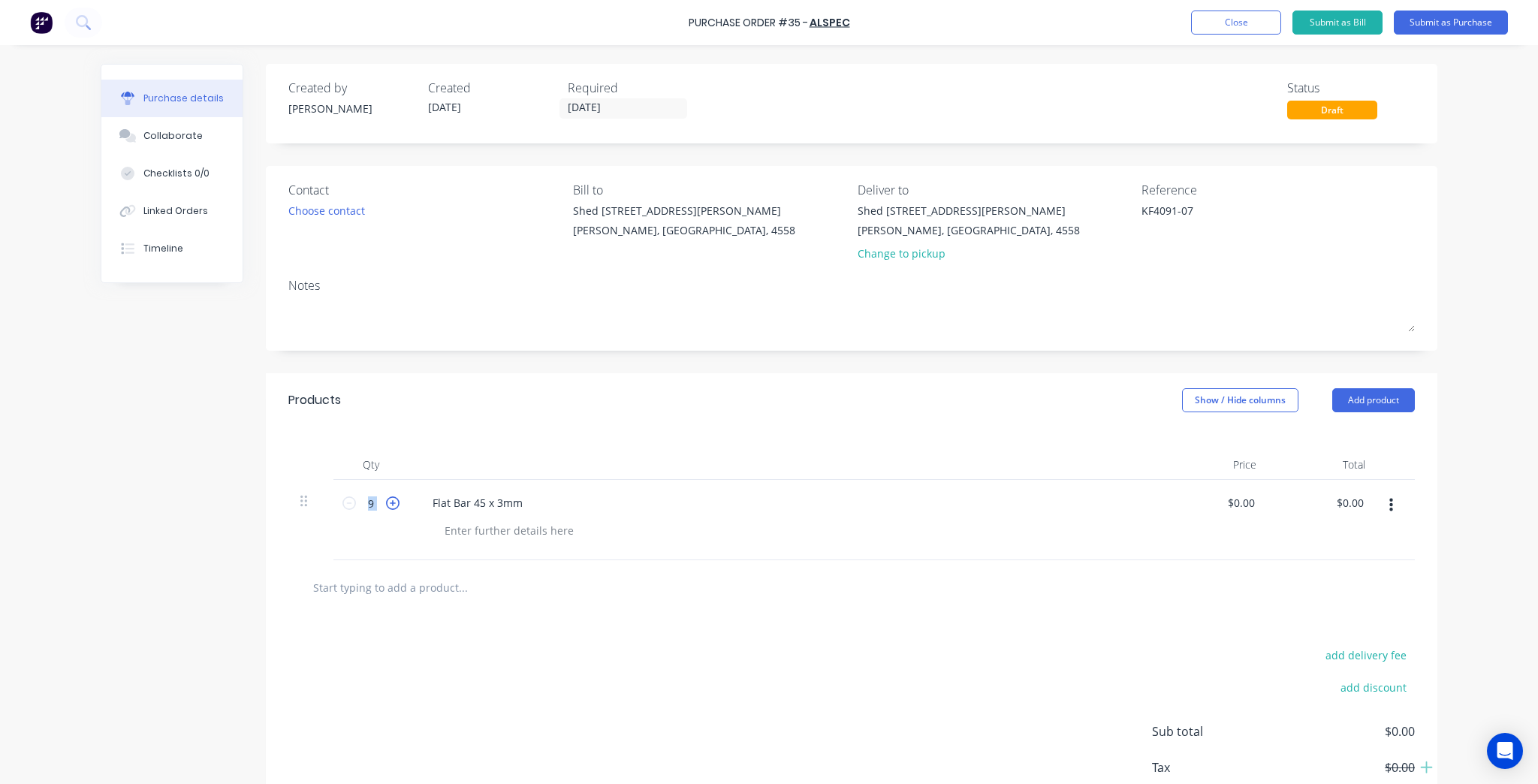
type textarea "x"
type input "10"
click at [533, 466] on div at bounding box center [784, 465] width 751 height 30
click at [476, 506] on div "Flat Bar 45 x 3mm" at bounding box center [477, 502] width 114 height 22
type textarea "x"
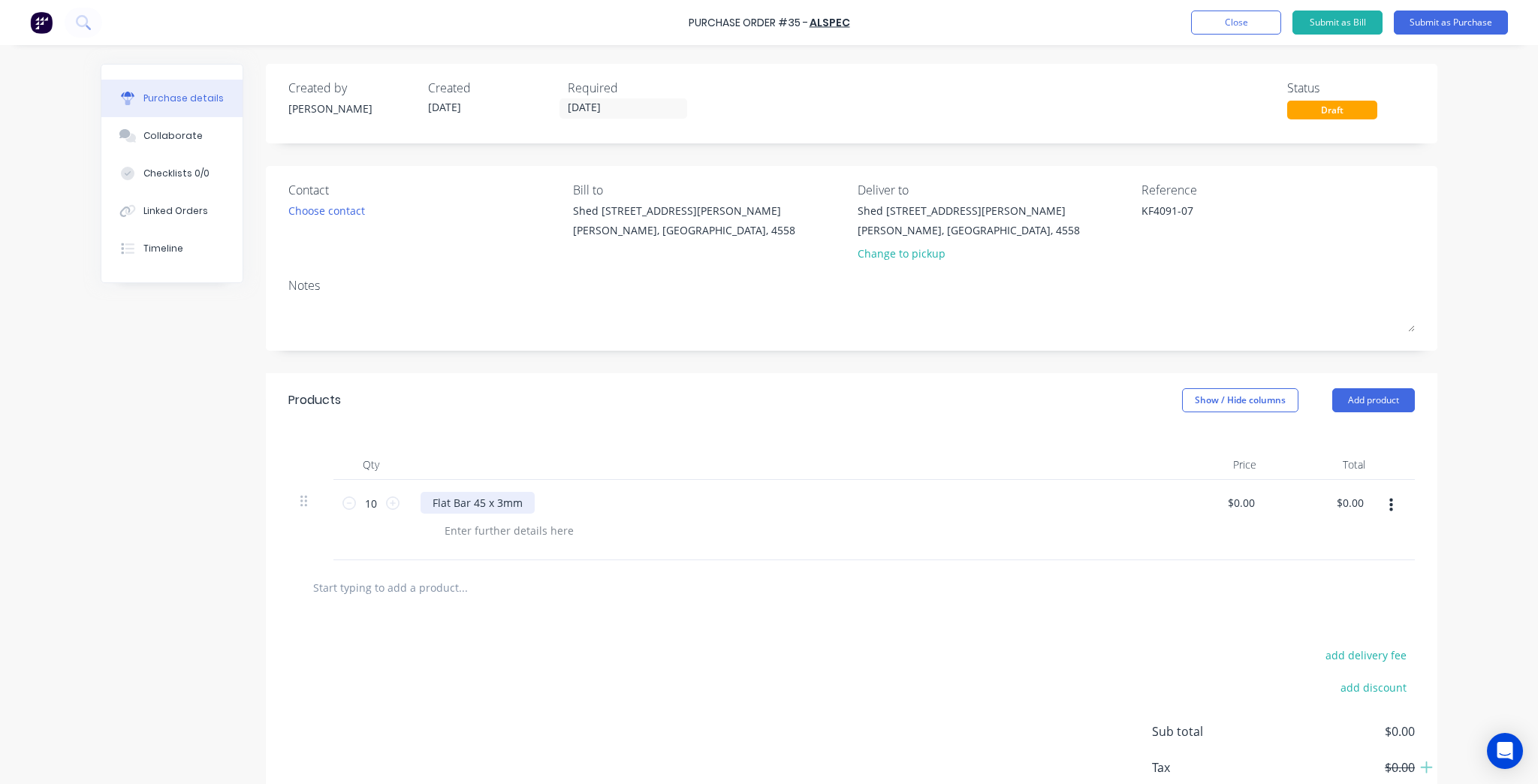
click at [517, 504] on div "Flat Bar 45 x 3mm" at bounding box center [477, 502] width 114 height 22
click at [564, 430] on div "Qty Price Total 10 10 Flat Bar 45 x 3 $0.00 $0.00 $0.00 $0.00" at bounding box center [851, 494] width 1171 height 133
click at [325, 210] on div "Choose contact" at bounding box center [326, 210] width 77 height 16
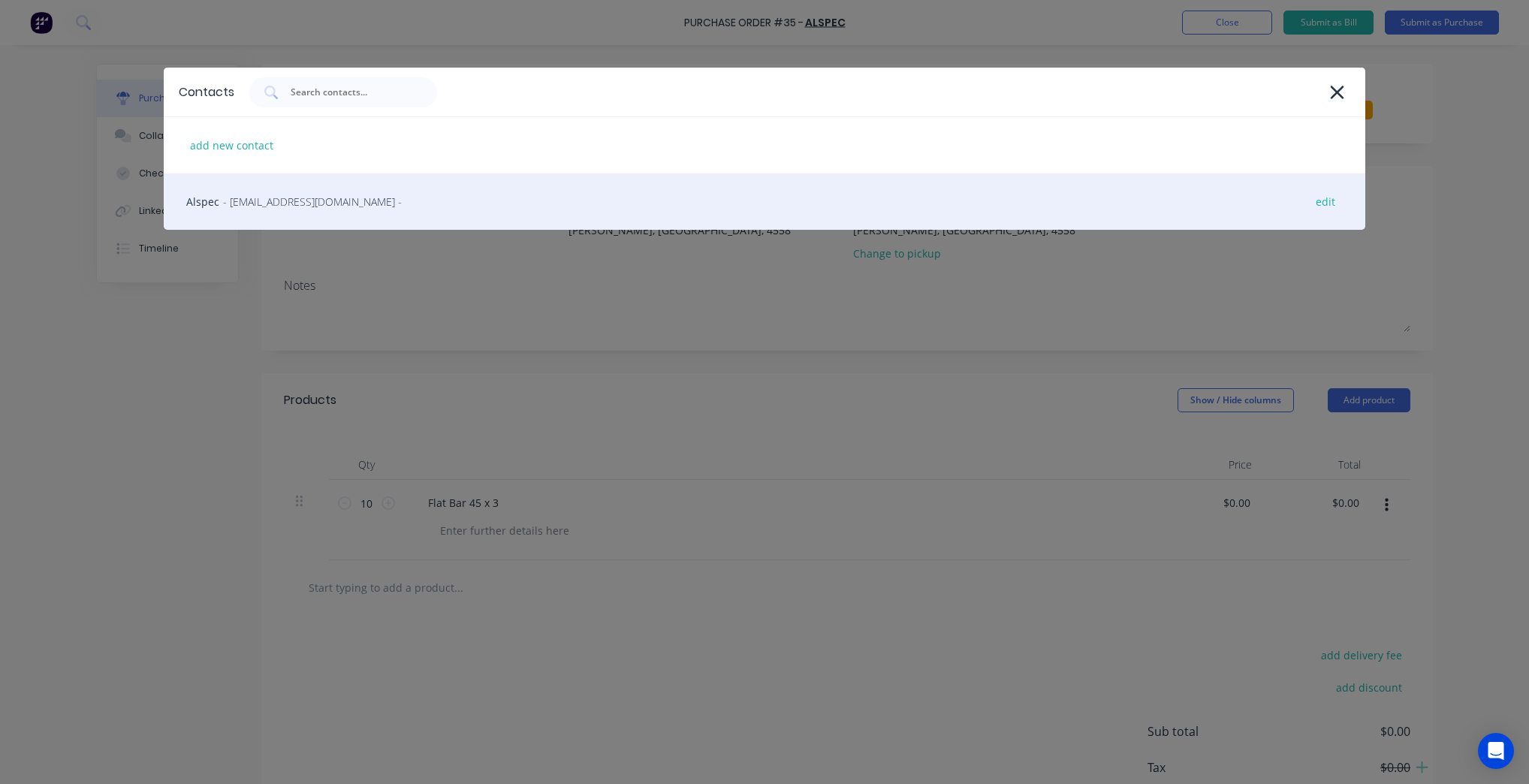
click at [279, 186] on div "Alspec - [EMAIL_ADDRESS][DOMAIN_NAME] - edit" at bounding box center [764, 202] width 1202 height 56
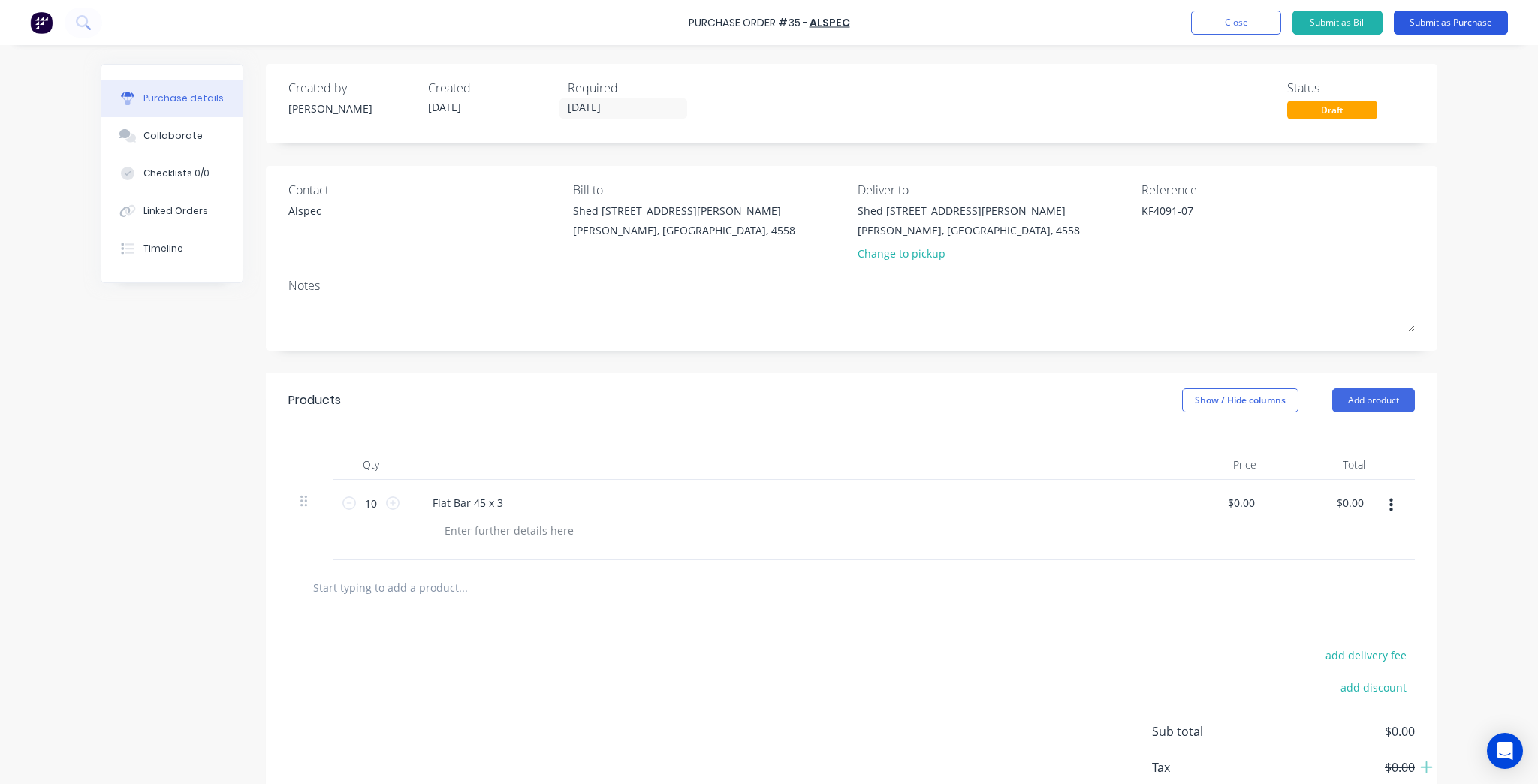
click at [1451, 24] on button "Submit as Purchase" at bounding box center [1451, 23] width 114 height 24
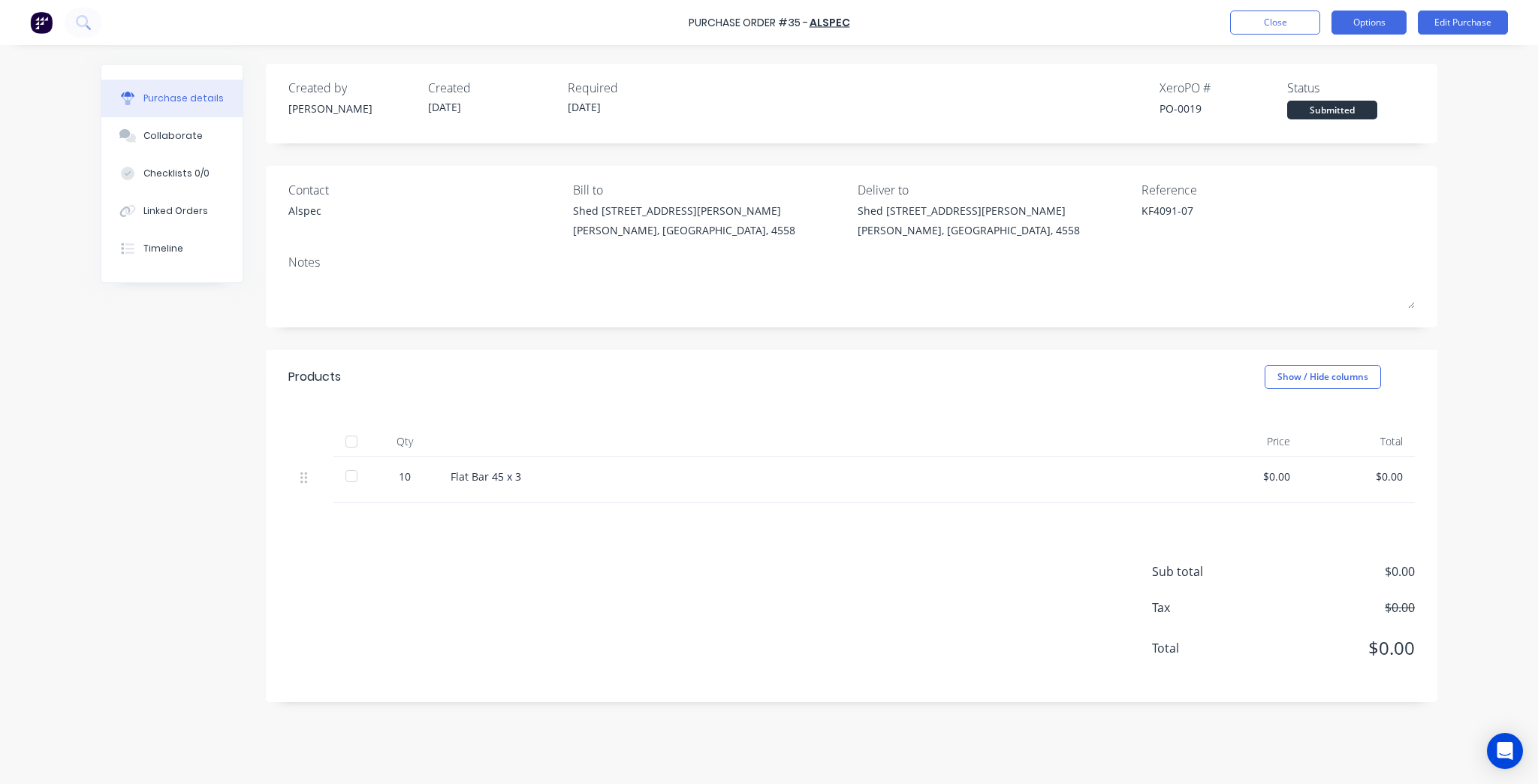
click at [1375, 30] on button "Options" at bounding box center [1369, 23] width 75 height 24
drag, startPoint x: 1017, startPoint y: 330, endPoint x: 1127, endPoint y: 212, distance: 161.3
click at [1017, 330] on div "Created by [PERSON_NAME] Created [DATE] Required [DATE] Xero PO # PO-0019 Statu…" at bounding box center [851, 383] width 1171 height 639
click at [1378, 33] on button "Options" at bounding box center [1369, 23] width 75 height 24
click at [898, 166] on div "Contact Alspec Bill to Shed [STREET_ADDRESS][PERSON_NAME] Deliver to [STREET_AD…" at bounding box center [851, 247] width 1171 height 161
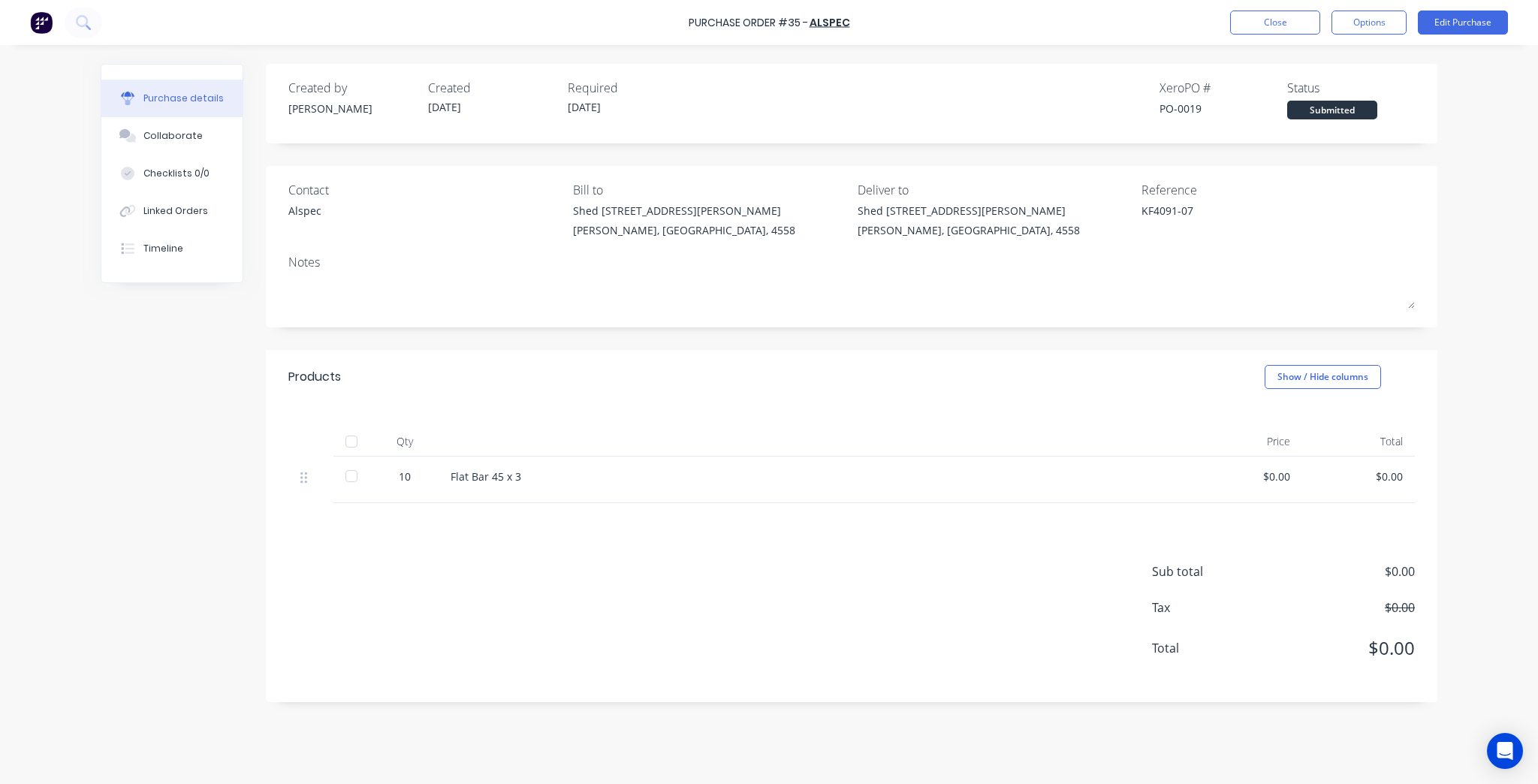
click at [898, 206] on div "Shed [STREET_ADDRESS][PERSON_NAME]" at bounding box center [968, 210] width 222 height 16
click at [1478, 15] on button "Edit Purchase" at bounding box center [1463, 23] width 90 height 24
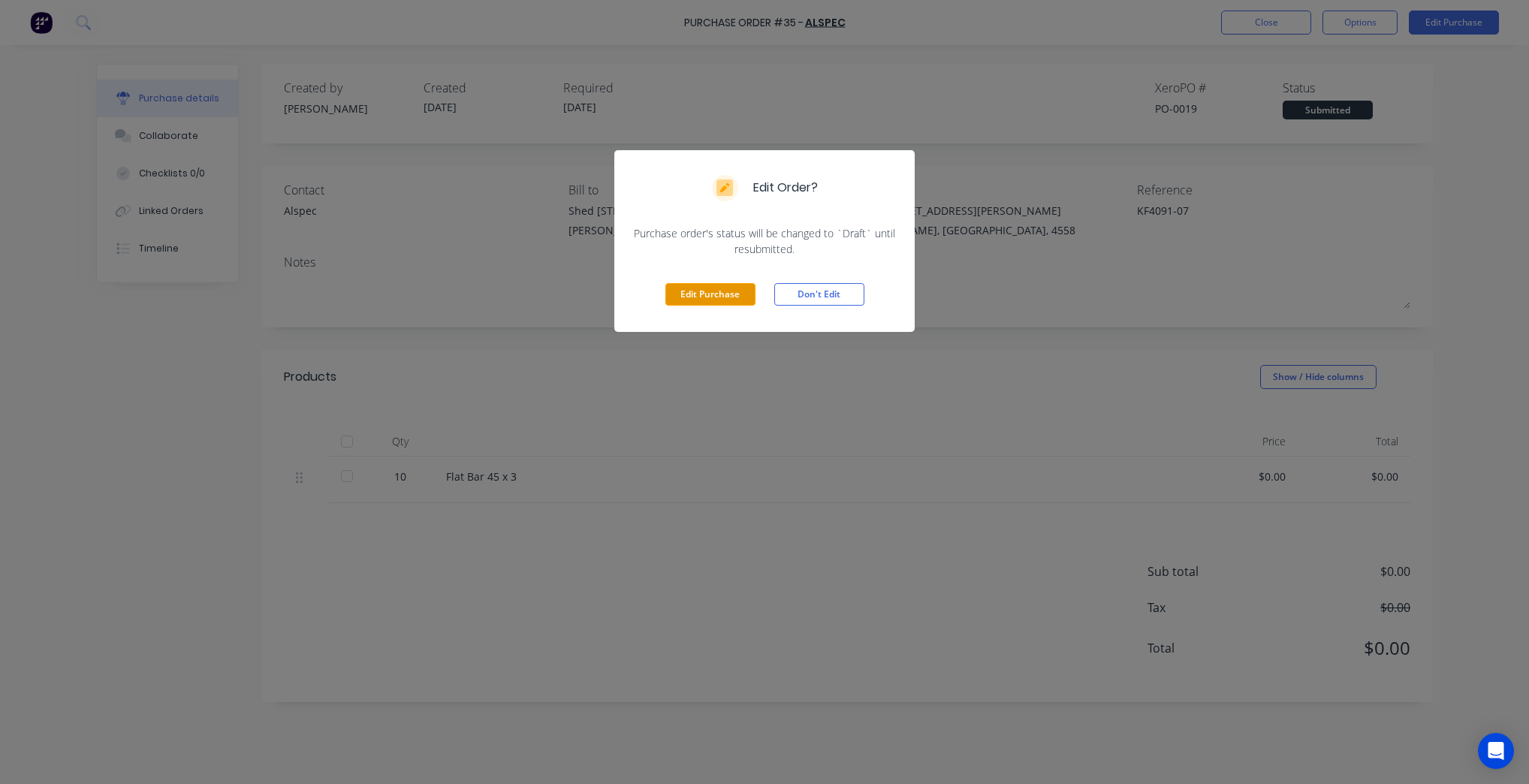
click at [733, 284] on button "Edit Purchase" at bounding box center [710, 294] width 90 height 23
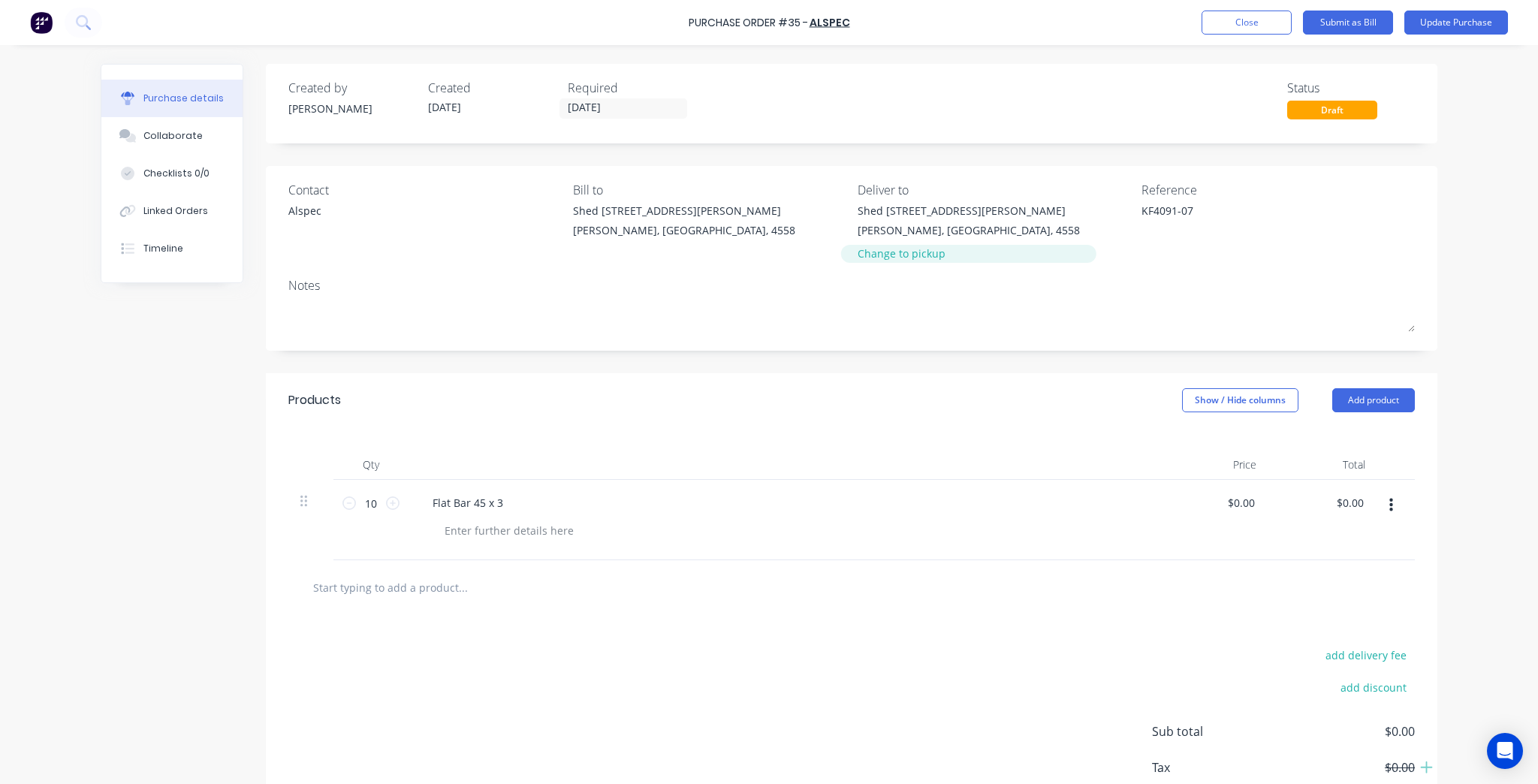
click at [884, 246] on div "Change to pickup" at bounding box center [968, 253] width 222 height 16
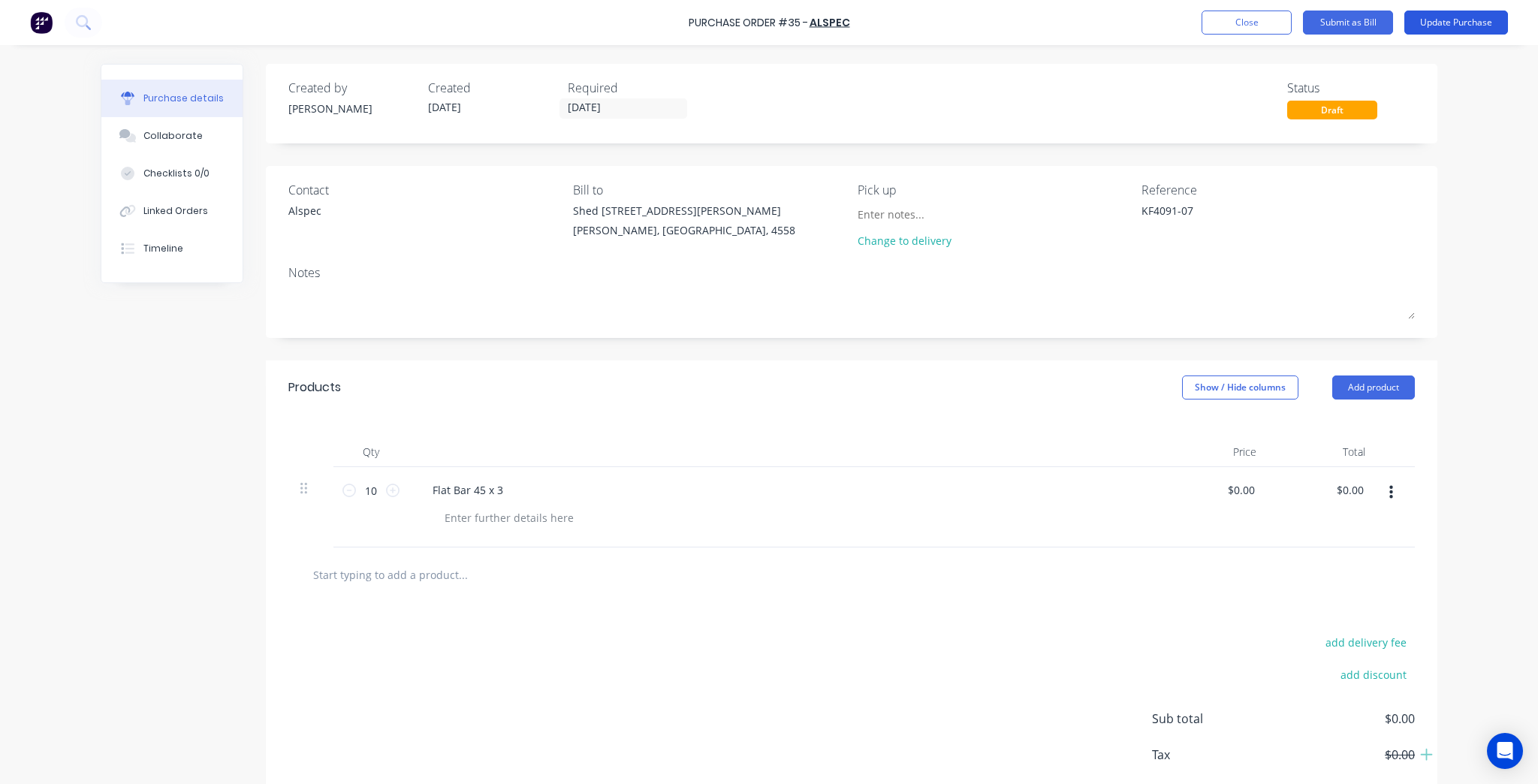
click at [1474, 24] on button "Update Purchase" at bounding box center [1455, 23] width 103 height 24
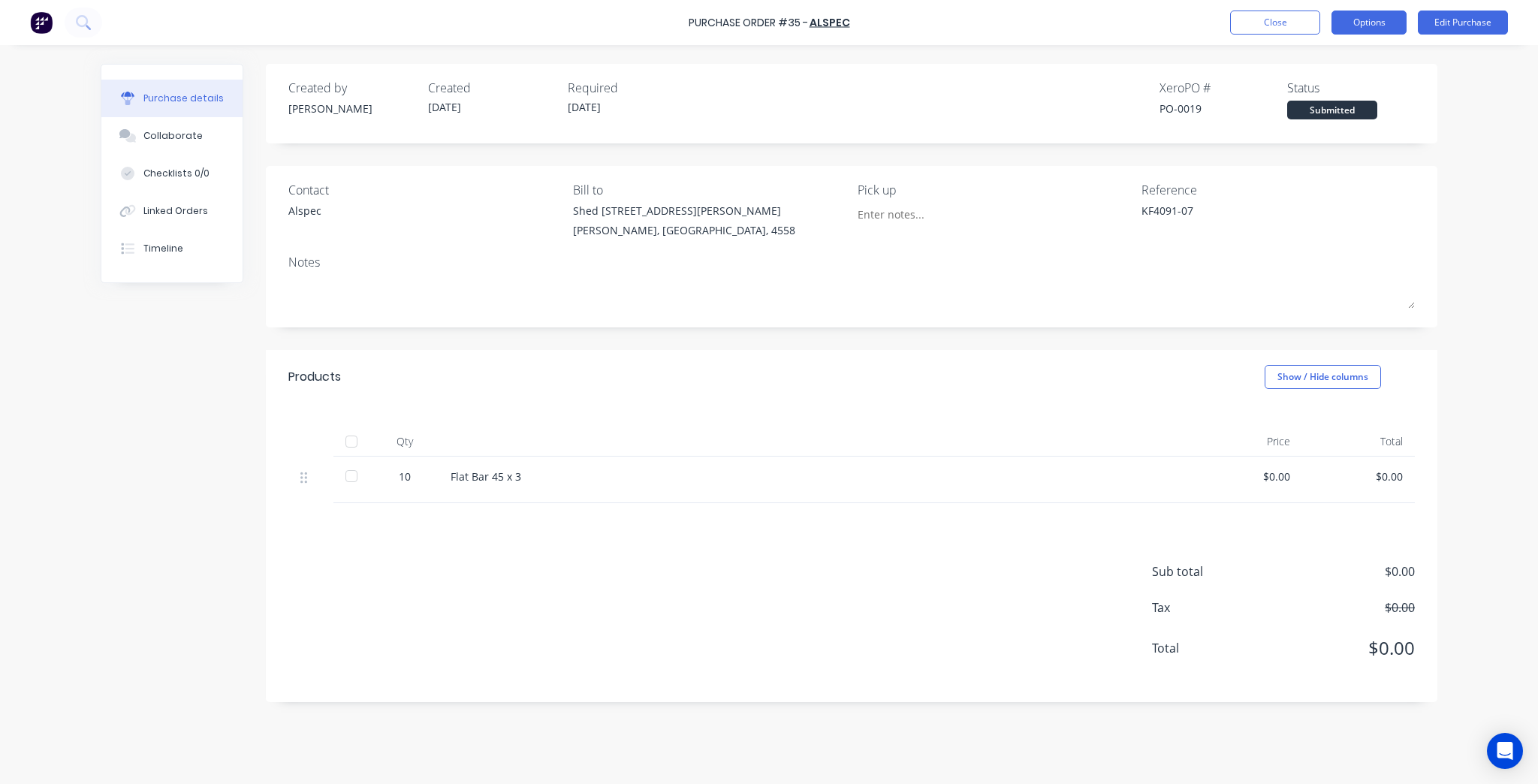
click at [1361, 29] on button "Options" at bounding box center [1369, 23] width 75 height 24
click at [1343, 71] on div "Print / Email" at bounding box center [1334, 61] width 115 height 22
click at [1327, 120] on div "Without pricing" at bounding box center [1334, 121] width 115 height 22
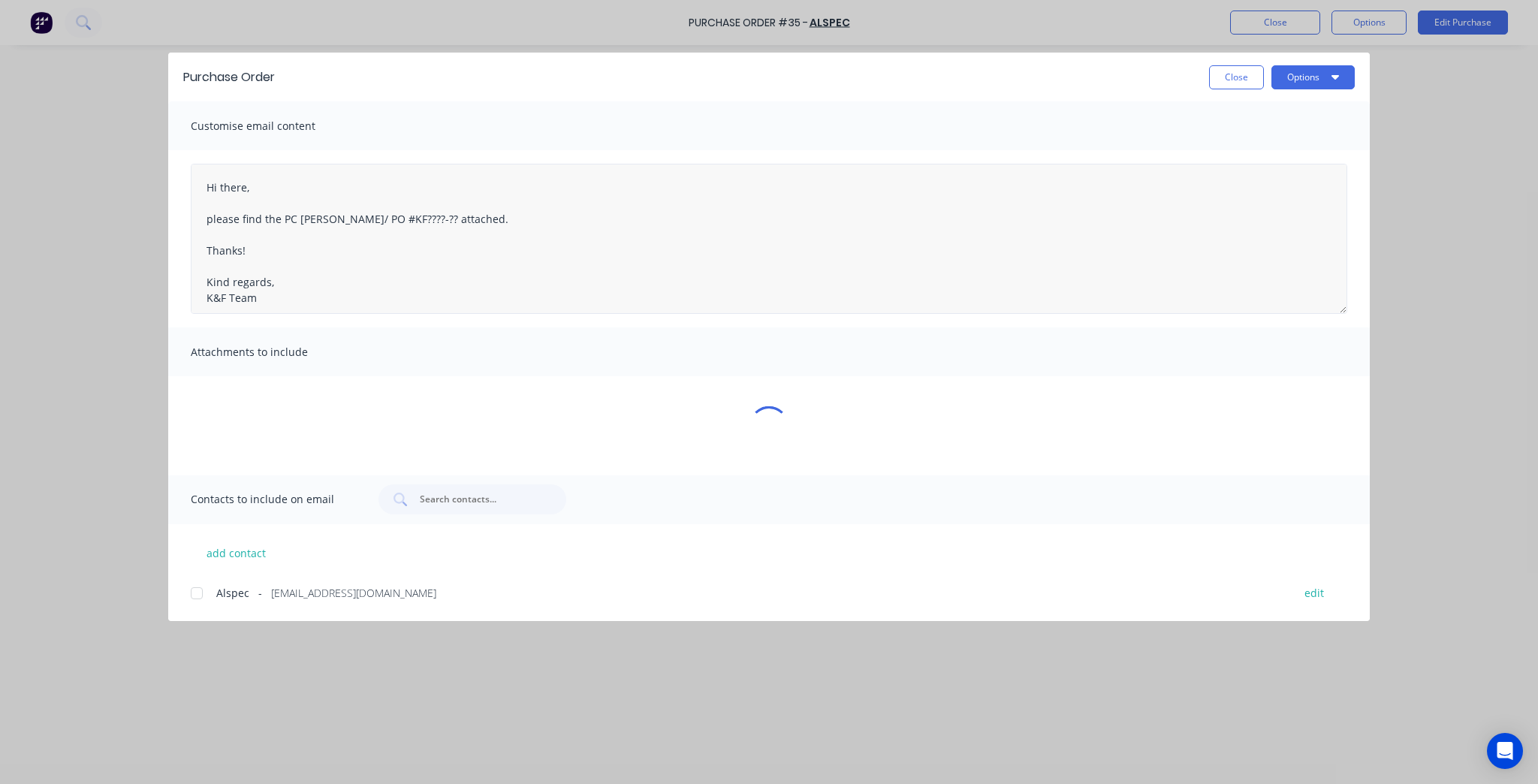
type textarea "x"
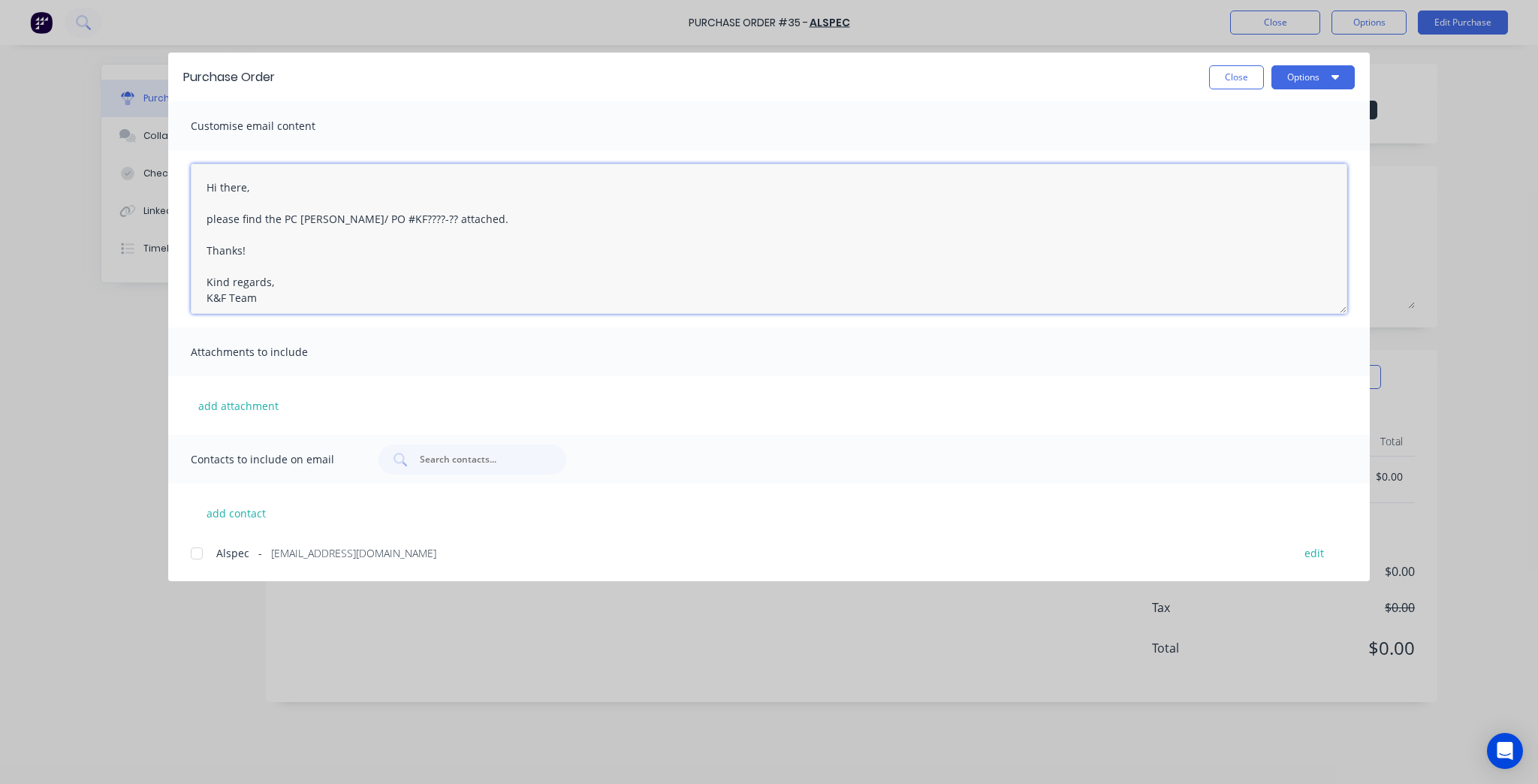
click at [328, 255] on textarea "Hi there, please find the PC [PERSON_NAME]/ PO #KF????-?? attached. Thanks! Kin…" at bounding box center [768, 239] width 1156 height 150
drag, startPoint x: 400, startPoint y: 220, endPoint x: 408, endPoint y: 219, distance: 8.1
click at [400, 220] on textarea "Hi there, please find the PC [PERSON_NAME]/ PO #KF????-?? attached. Thanks! Kin…" at bounding box center [768, 239] width 1156 height 150
drag, startPoint x: 405, startPoint y: 219, endPoint x: 290, endPoint y: 219, distance: 115.0
click at [290, 219] on textarea "Hi there, please find the PC [PERSON_NAME]/ PO #KF????-?? attached. Thanks! Kin…" at bounding box center [768, 239] width 1156 height 150
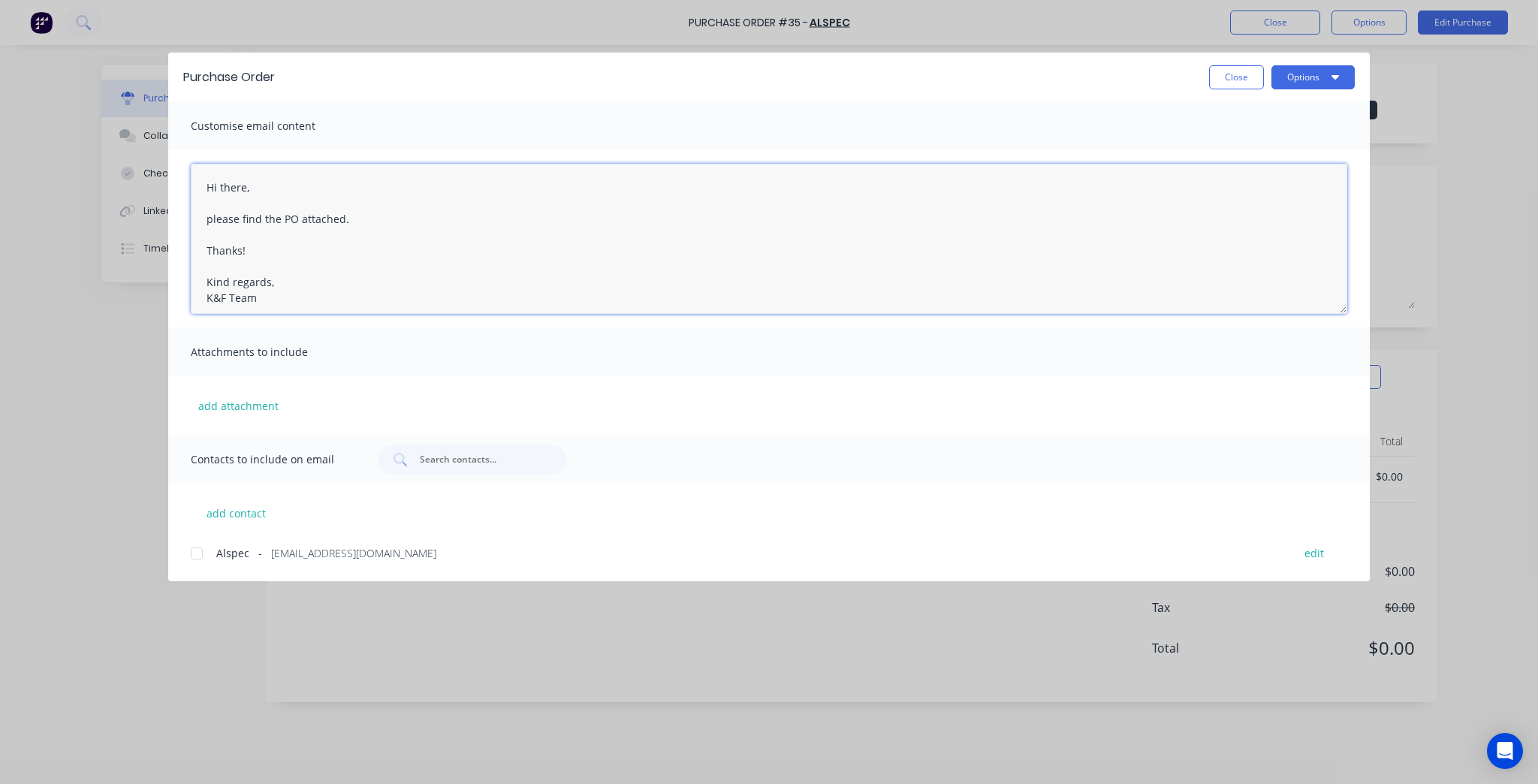
paste textarea "KF4091-07"
click at [334, 270] on textarea "Hi there, please find the PO KF4091-07 attached. Thanks! Kind regards, K&F Team" at bounding box center [768, 239] width 1156 height 150
type textarea "Hi there, please find the PO KF4091-07 attached. Thanks! Kind regards, K&F Team"
click at [220, 561] on div "Alspec - [EMAIL_ADDRESS][DOMAIN_NAME] edit" at bounding box center [779, 552] width 1179 height 21
click at [1312, 84] on button "Options" at bounding box center [1313, 78] width 83 height 24
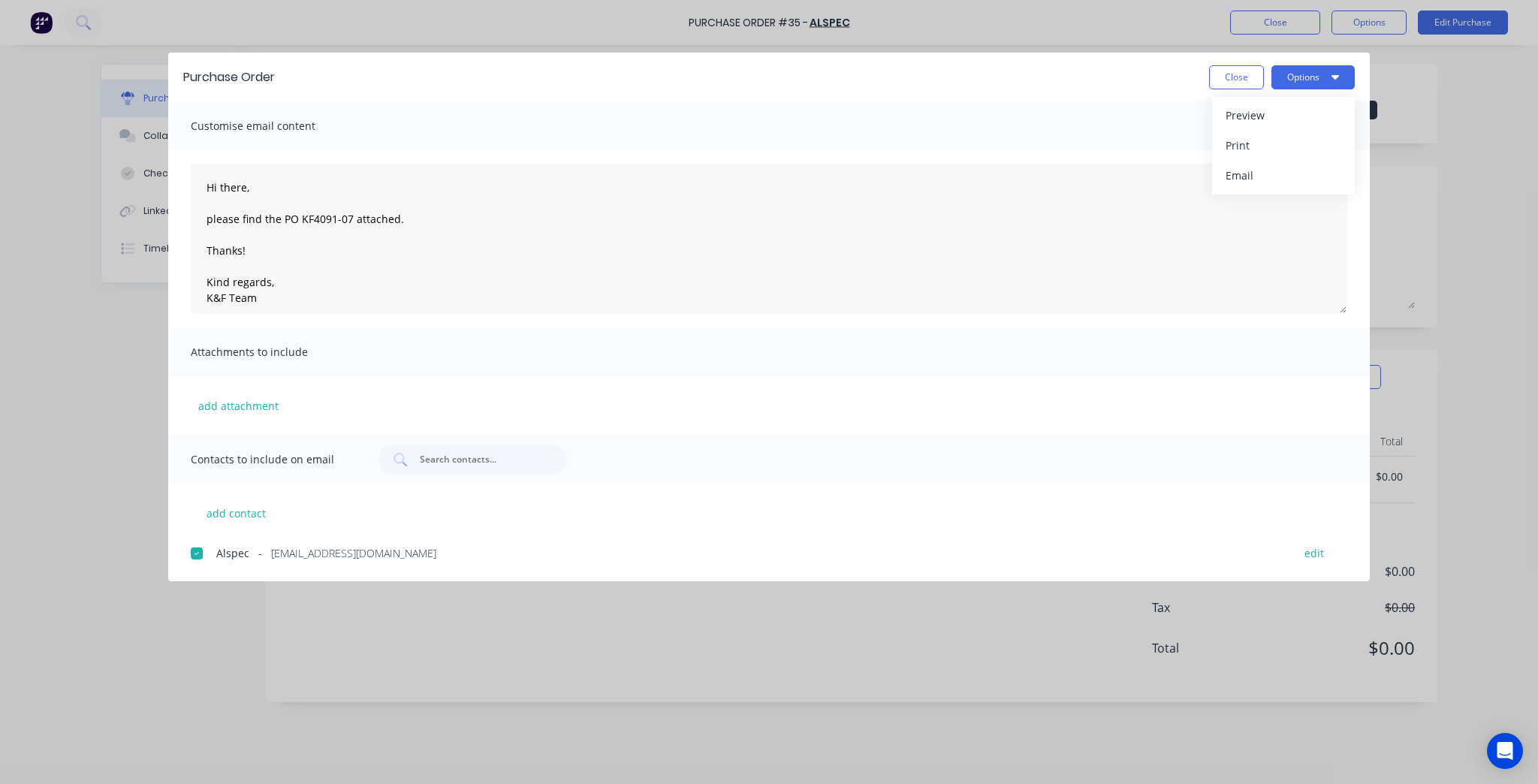
click at [1305, 111] on div "Preview" at bounding box center [1283, 114] width 115 height 22
click at [1316, 73] on button "Options" at bounding box center [1313, 78] width 83 height 24
click at [1286, 181] on div "Email" at bounding box center [1283, 174] width 115 height 22
click at [1228, 83] on button "Close" at bounding box center [1236, 78] width 54 height 24
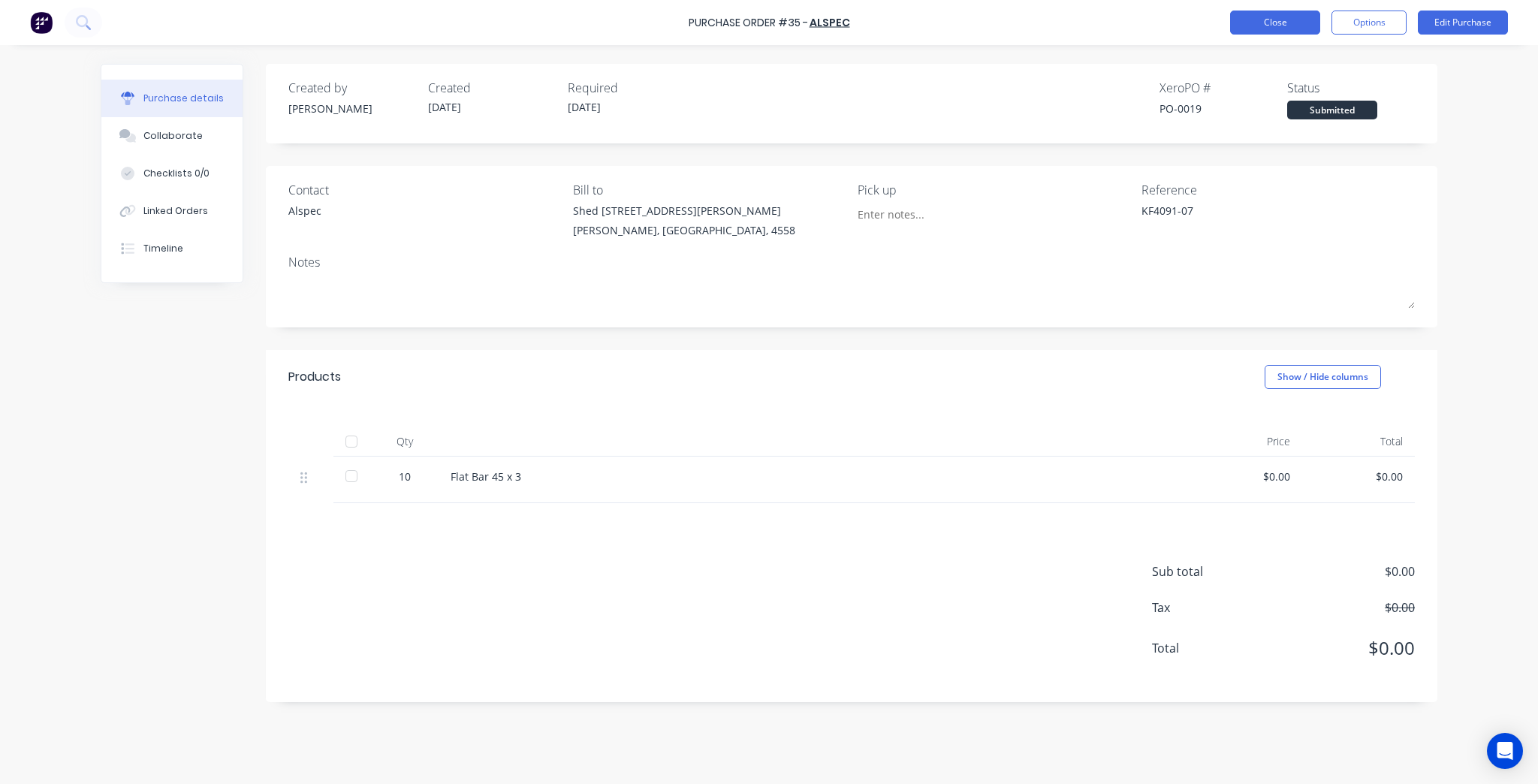
click at [1237, 14] on button "Close" at bounding box center [1274, 23] width 90 height 24
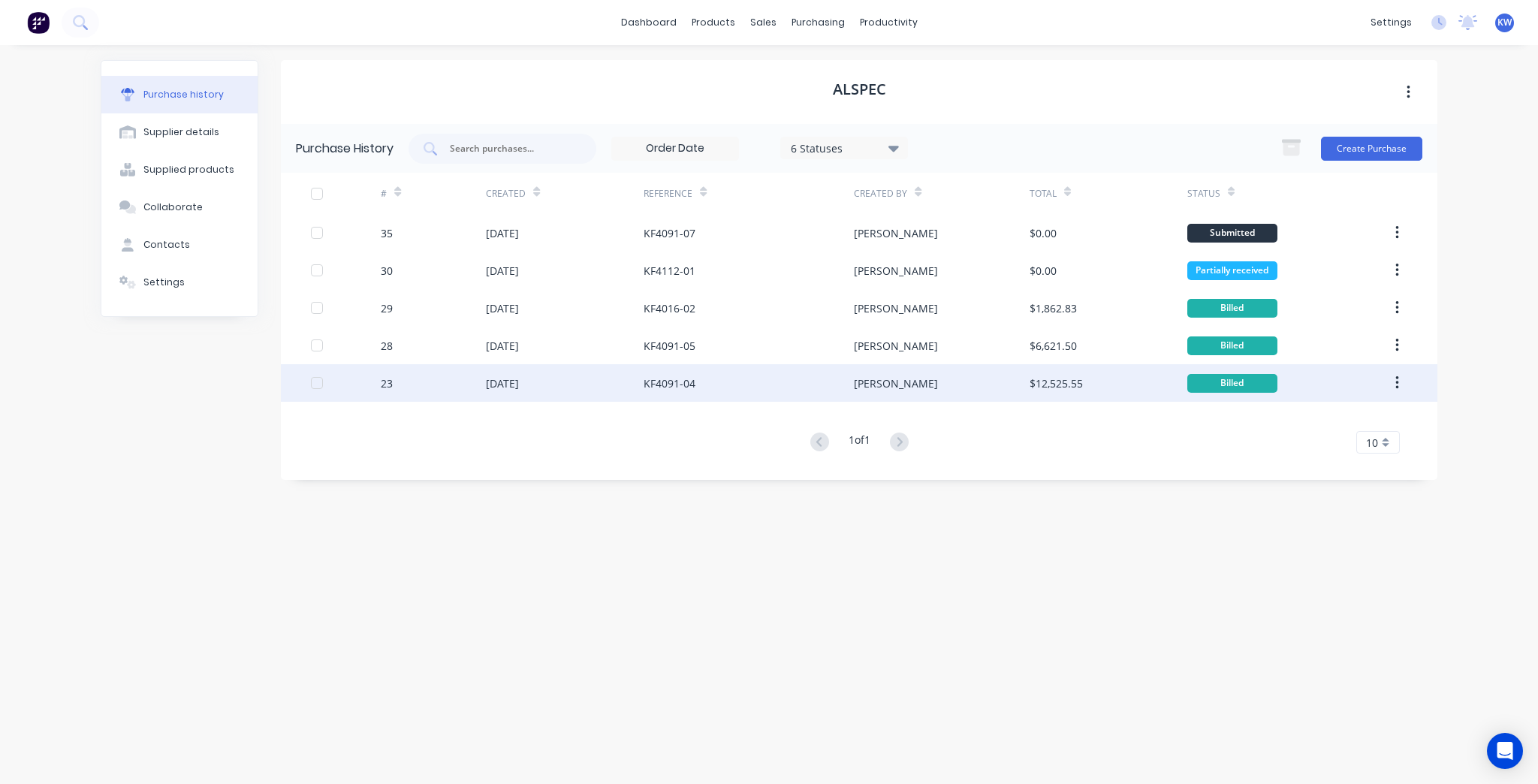
click at [792, 397] on div "KF4091-04" at bounding box center [748, 383] width 210 height 38
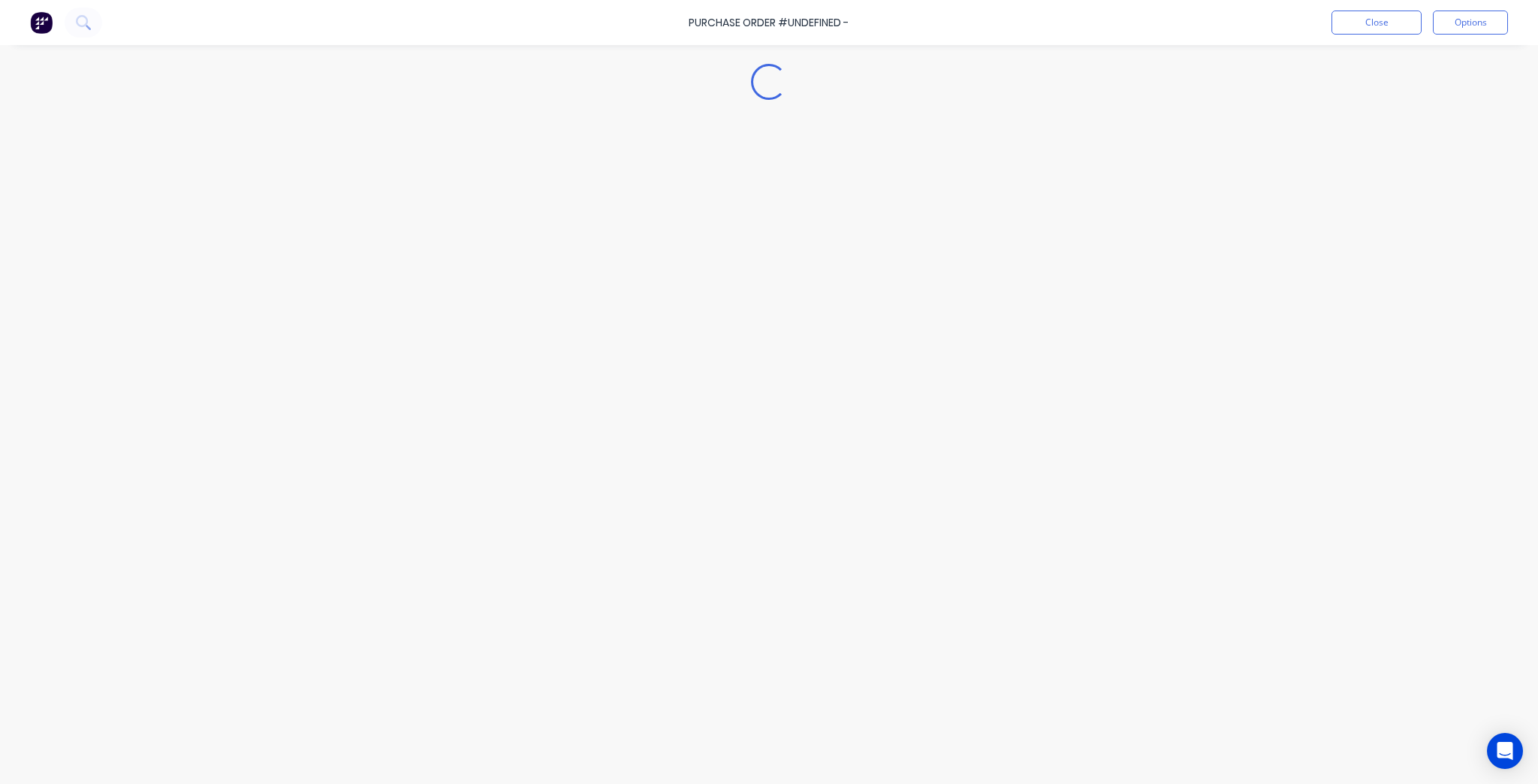
type textarea "x"
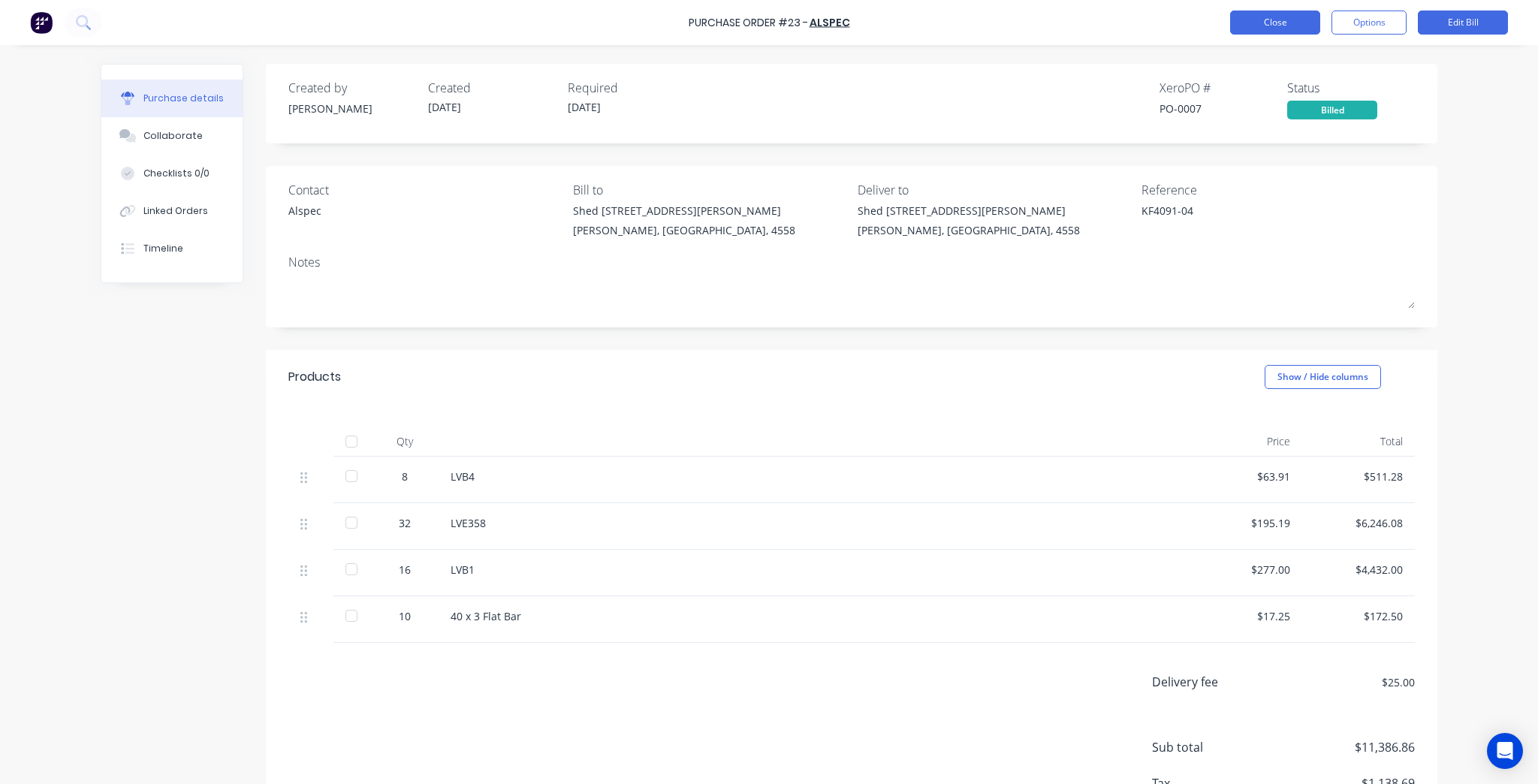
click at [1291, 24] on button "Close" at bounding box center [1274, 23] width 90 height 24
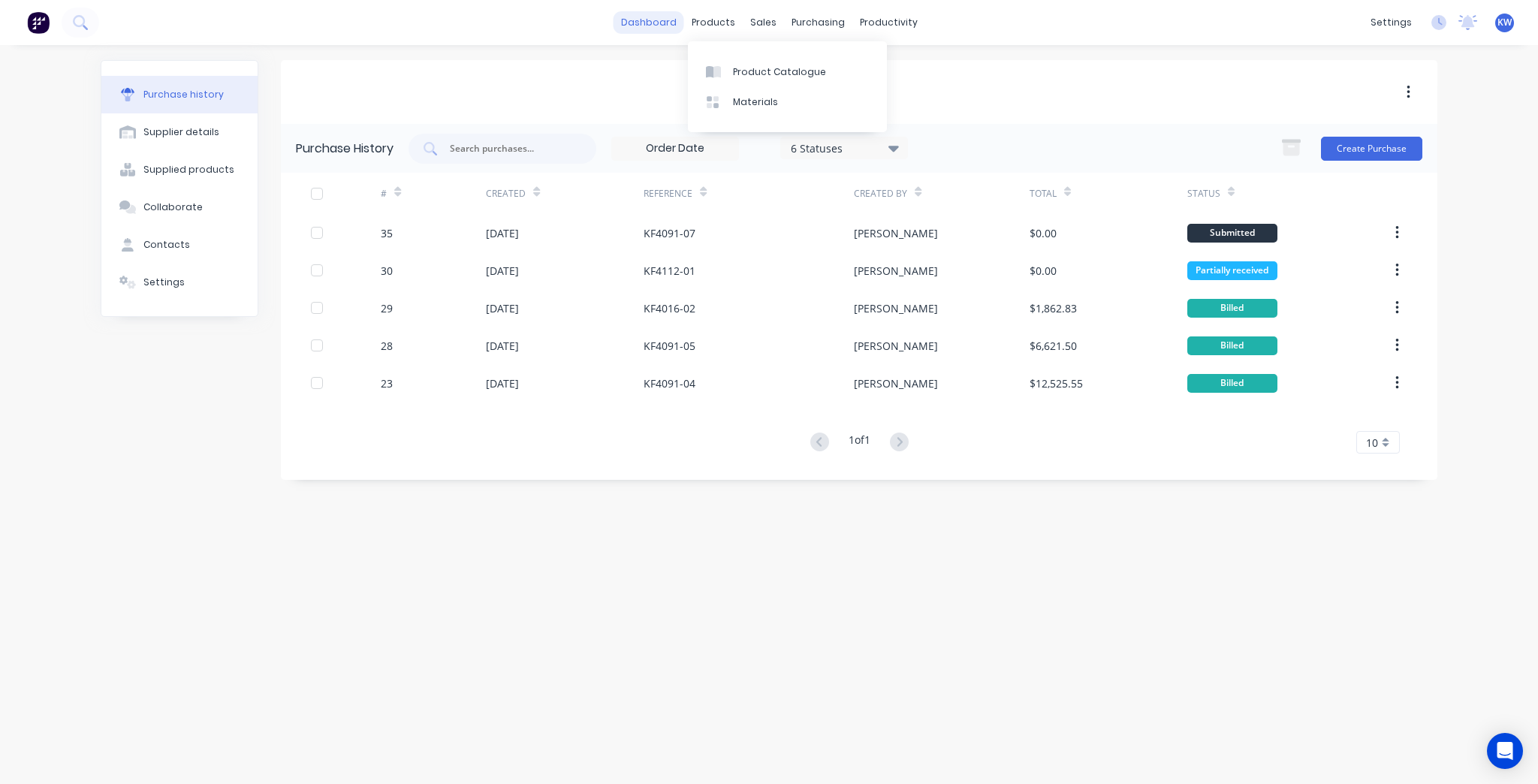
click at [691, 26] on div "products" at bounding box center [713, 23] width 58 height 23
click at [659, 18] on link "dashboard" at bounding box center [648, 23] width 70 height 23
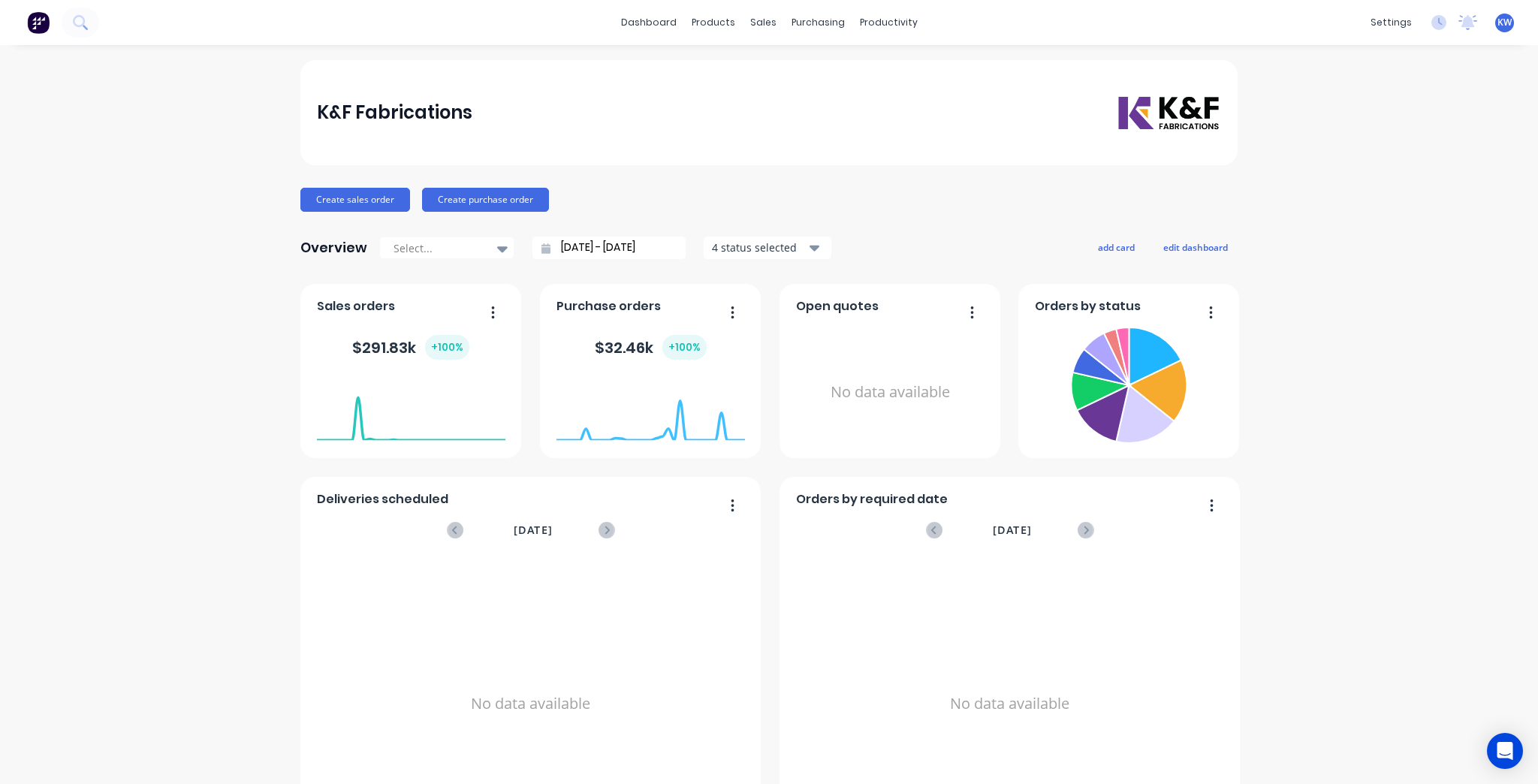
drag, startPoint x: 653, startPoint y: 23, endPoint x: 349, endPoint y: 93, distance: 312.0
click at [653, 23] on link "dashboard" at bounding box center [648, 23] width 70 height 23
